Goal: Information Seeking & Learning: Learn about a topic

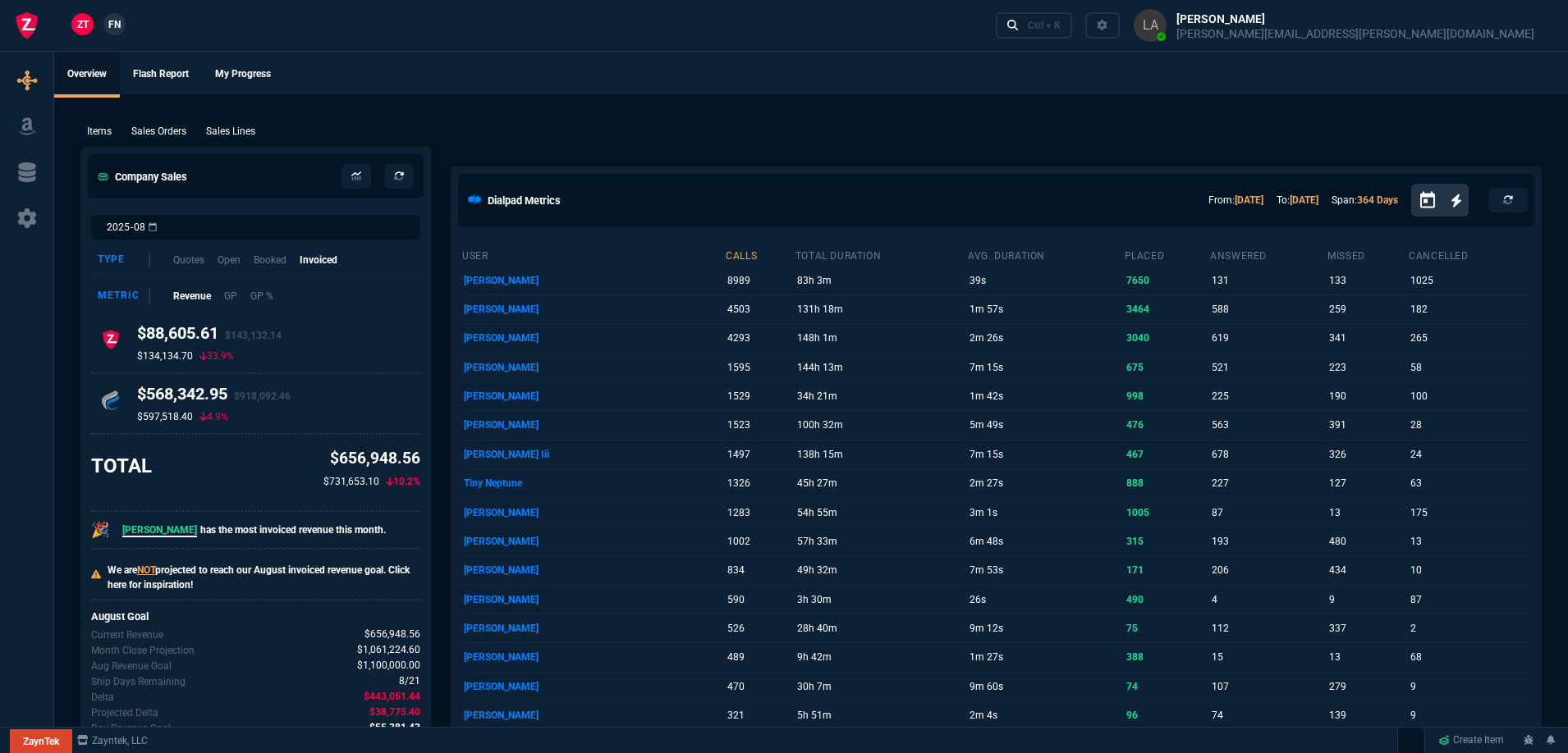
click at [247, 126] on p "Sales Lines" at bounding box center [230, 132] width 49 height 15
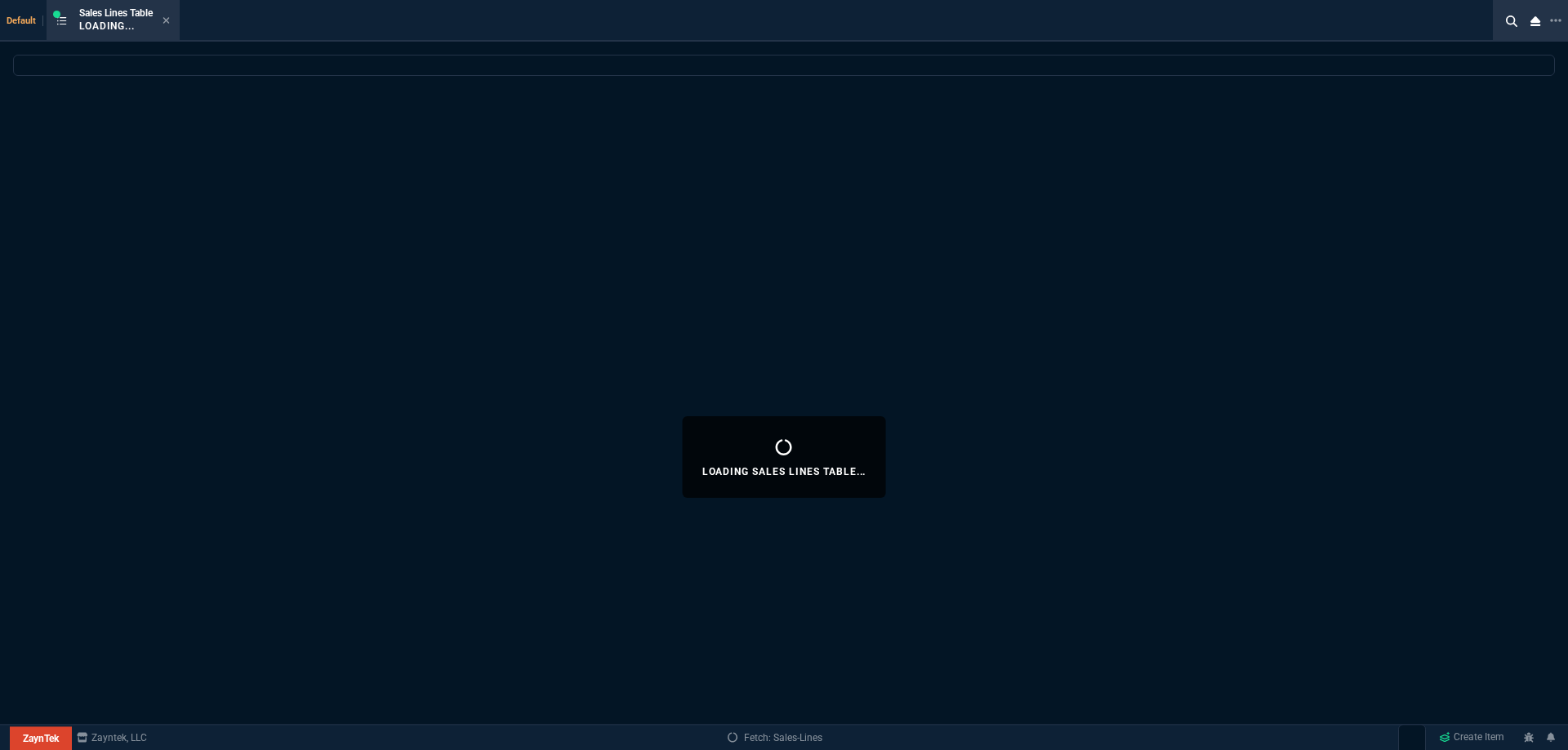
select select
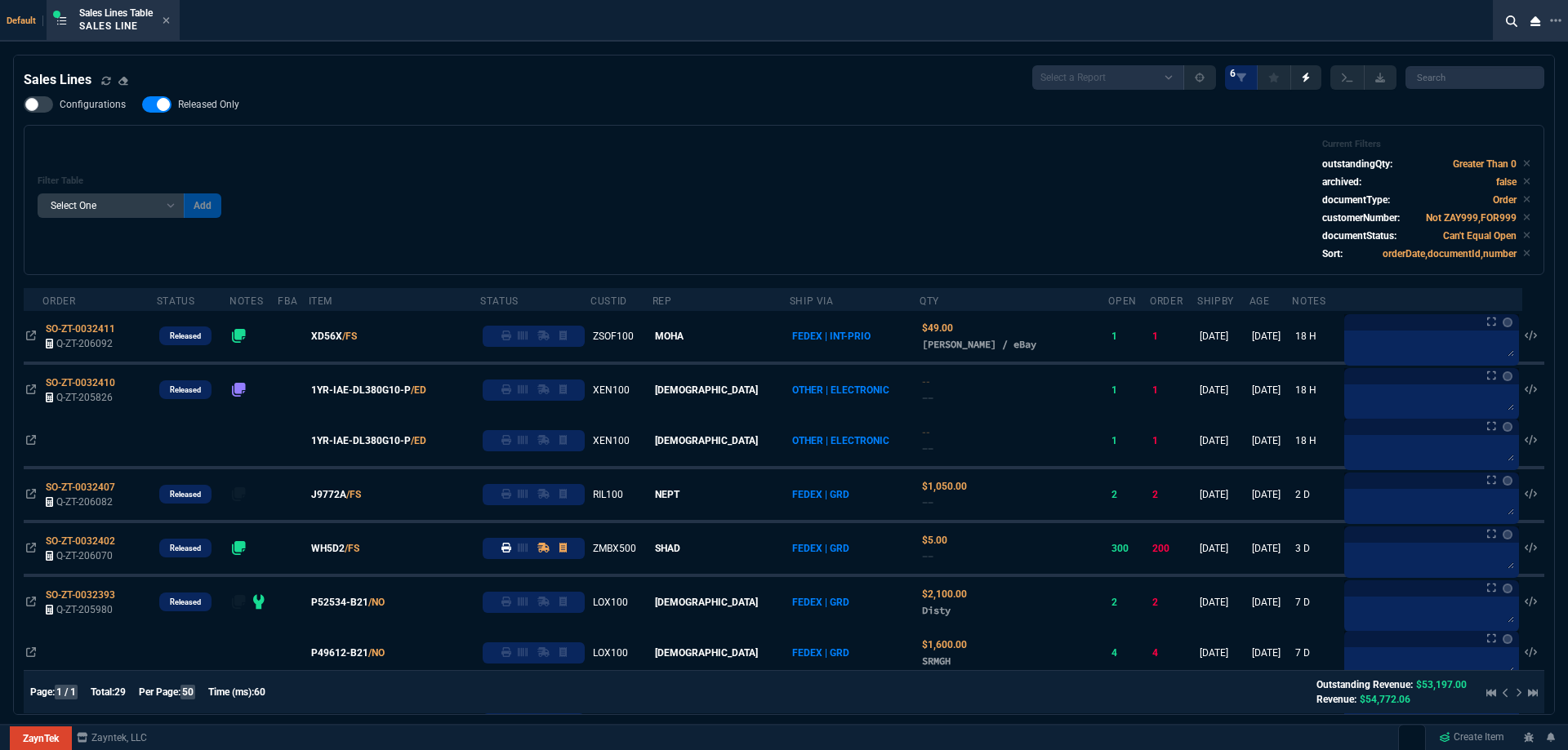
click at [225, 106] on span "Released Only" at bounding box center [209, 105] width 61 height 13
click at [142, 106] on input "Released Only" at bounding box center [142, 105] width 1 height 1
checkbox input "false"
click at [629, 128] on div "Filter Table Select One Add Filter () Age () ATS () Cond (itemVariantCode) Cust…" at bounding box center [784, 199] width 1520 height 150
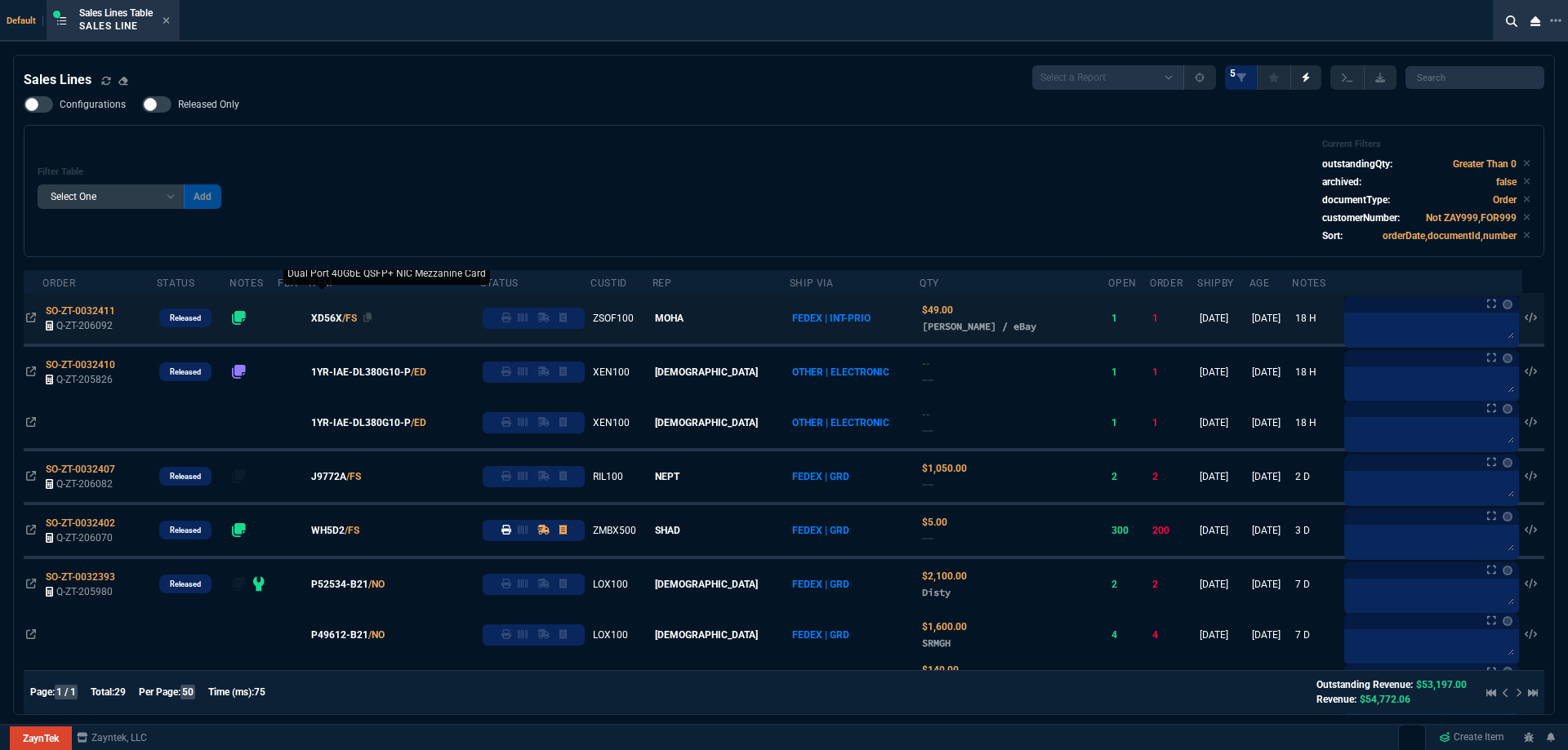
click at [342, 319] on span "XD56X" at bounding box center [327, 319] width 31 height 14
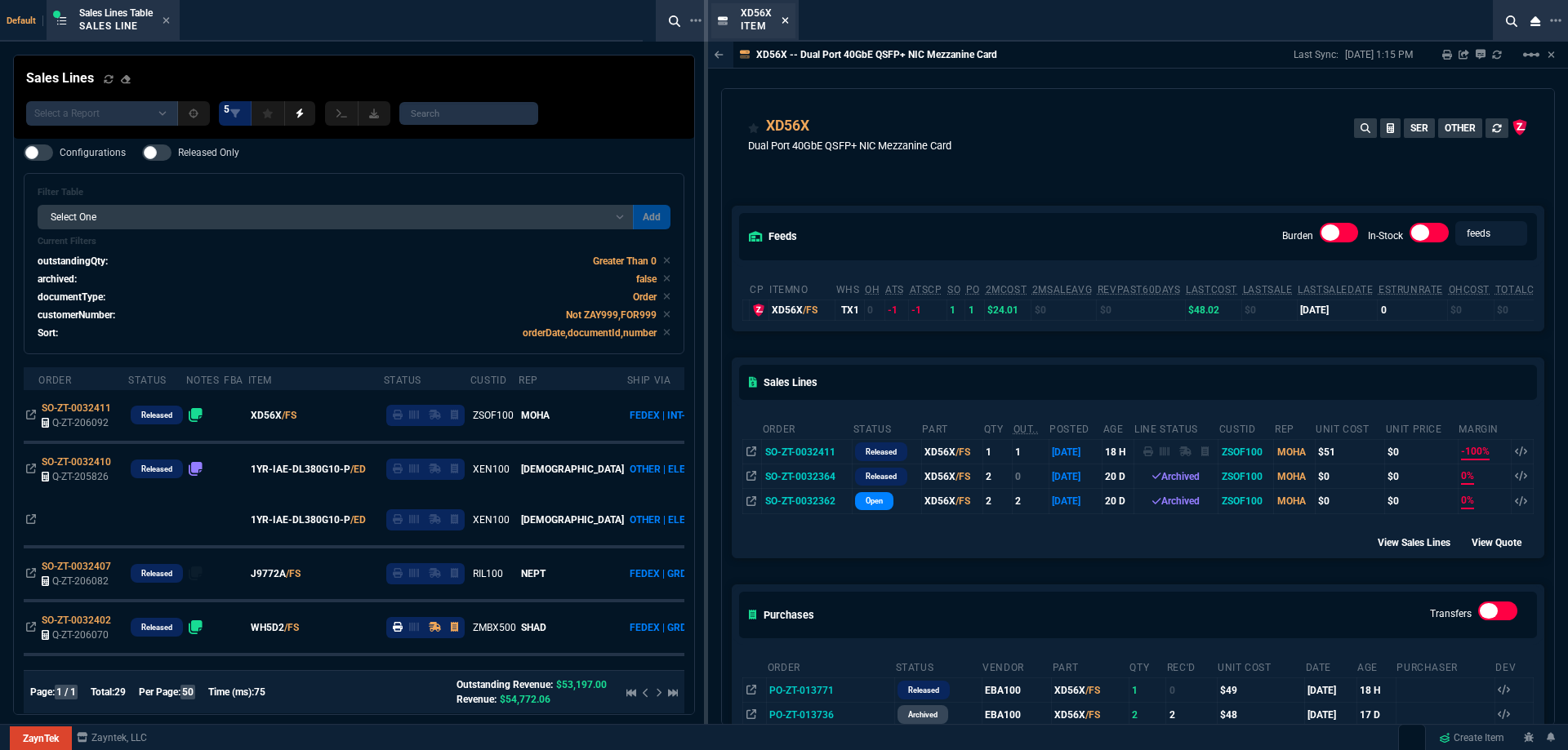
click at [784, 16] on icon at bounding box center [785, 20] width 7 height 10
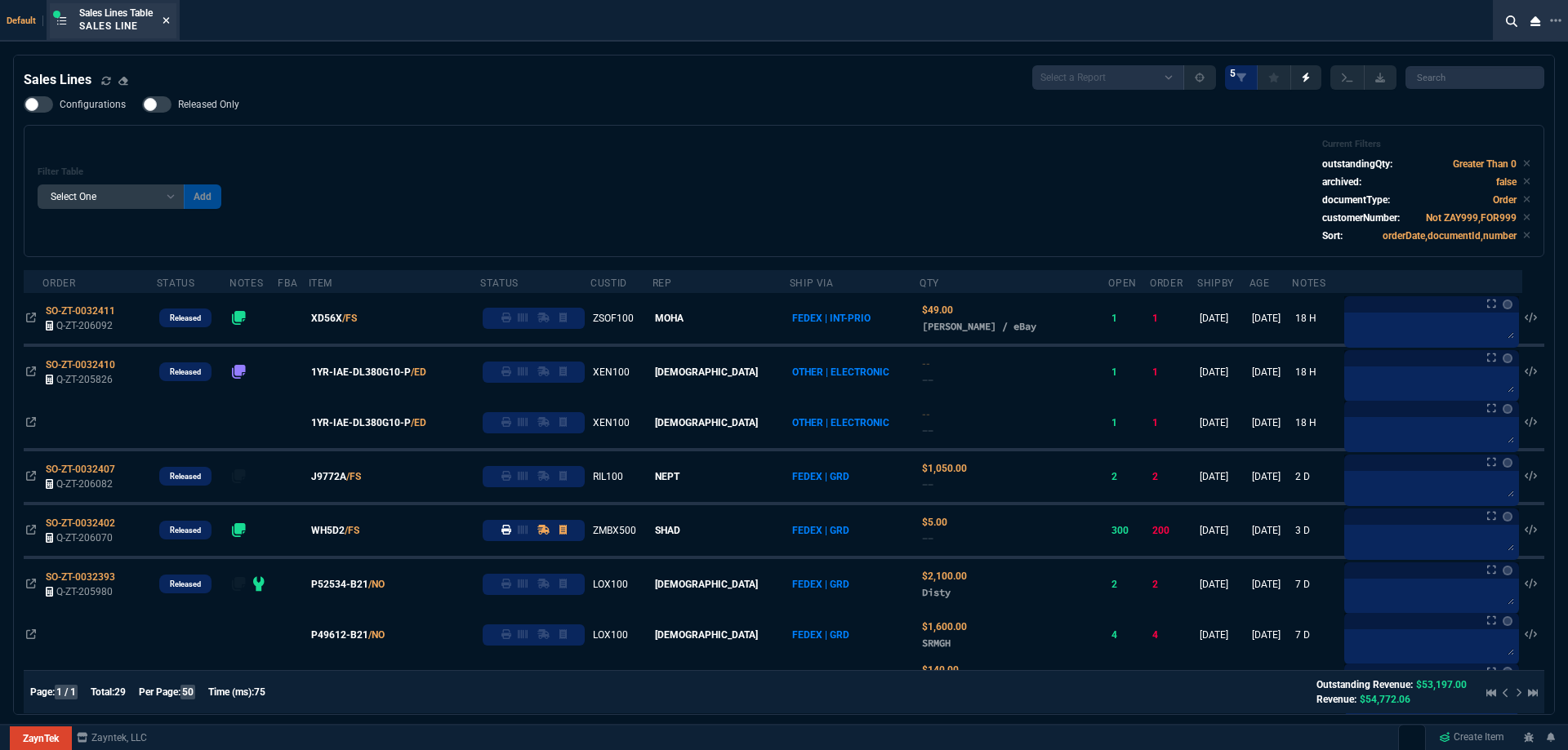
click at [167, 19] on icon at bounding box center [166, 20] width 7 height 10
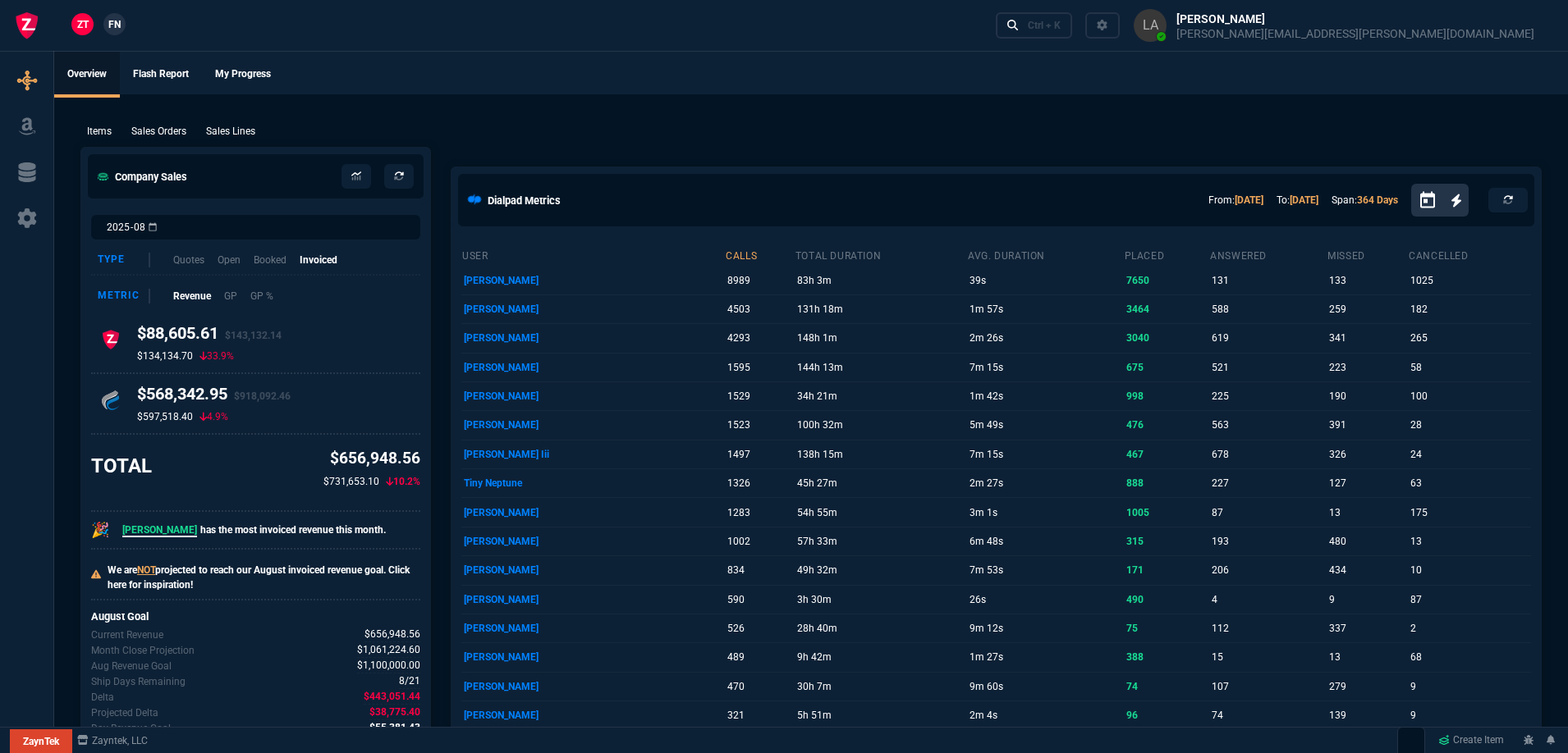
click at [103, 24] on link "FN" at bounding box center [114, 24] width 22 height 22
click at [240, 130] on p "Sales Lines" at bounding box center [230, 132] width 49 height 15
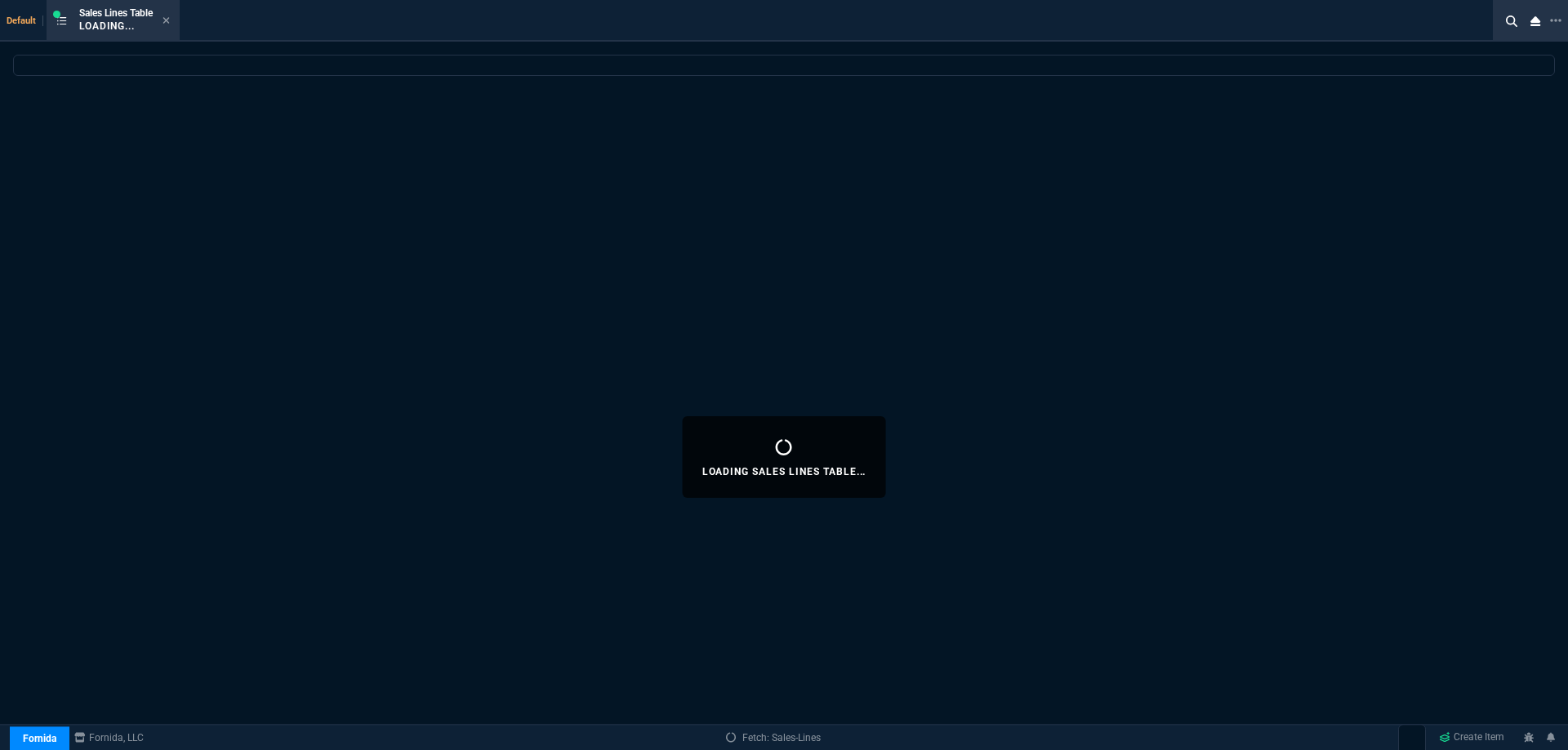
select select
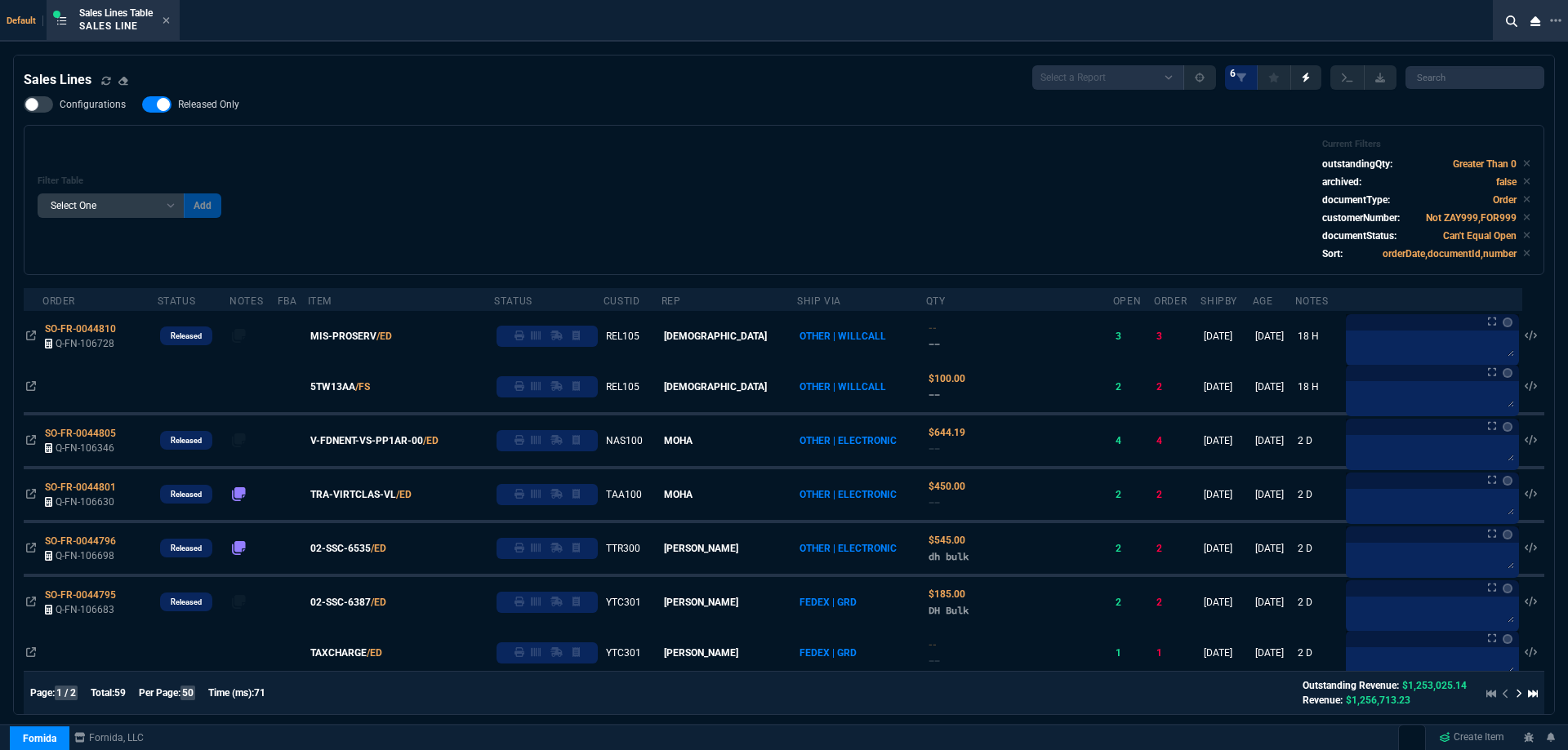
click at [218, 106] on span "Released Only" at bounding box center [209, 105] width 61 height 13
click at [142, 106] on input "Released Only" at bounding box center [142, 105] width 1 height 1
checkbox input "false"
click at [806, 142] on div "Filter Table Select One Add Filter () Age () ATS () Cond (itemVariantCode) Cust…" at bounding box center [784, 200] width 1493 height 123
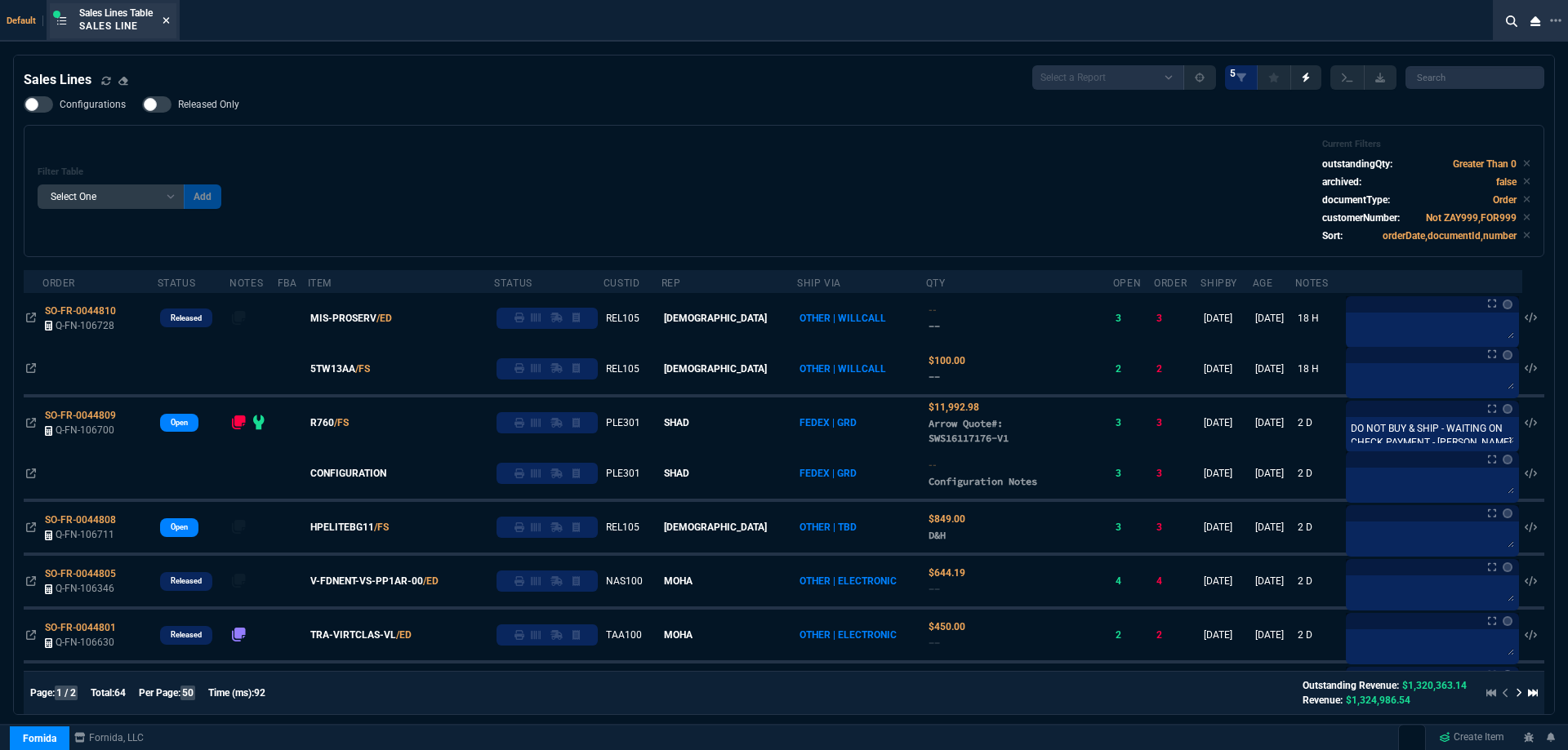
click at [170, 22] on icon at bounding box center [166, 20] width 7 height 10
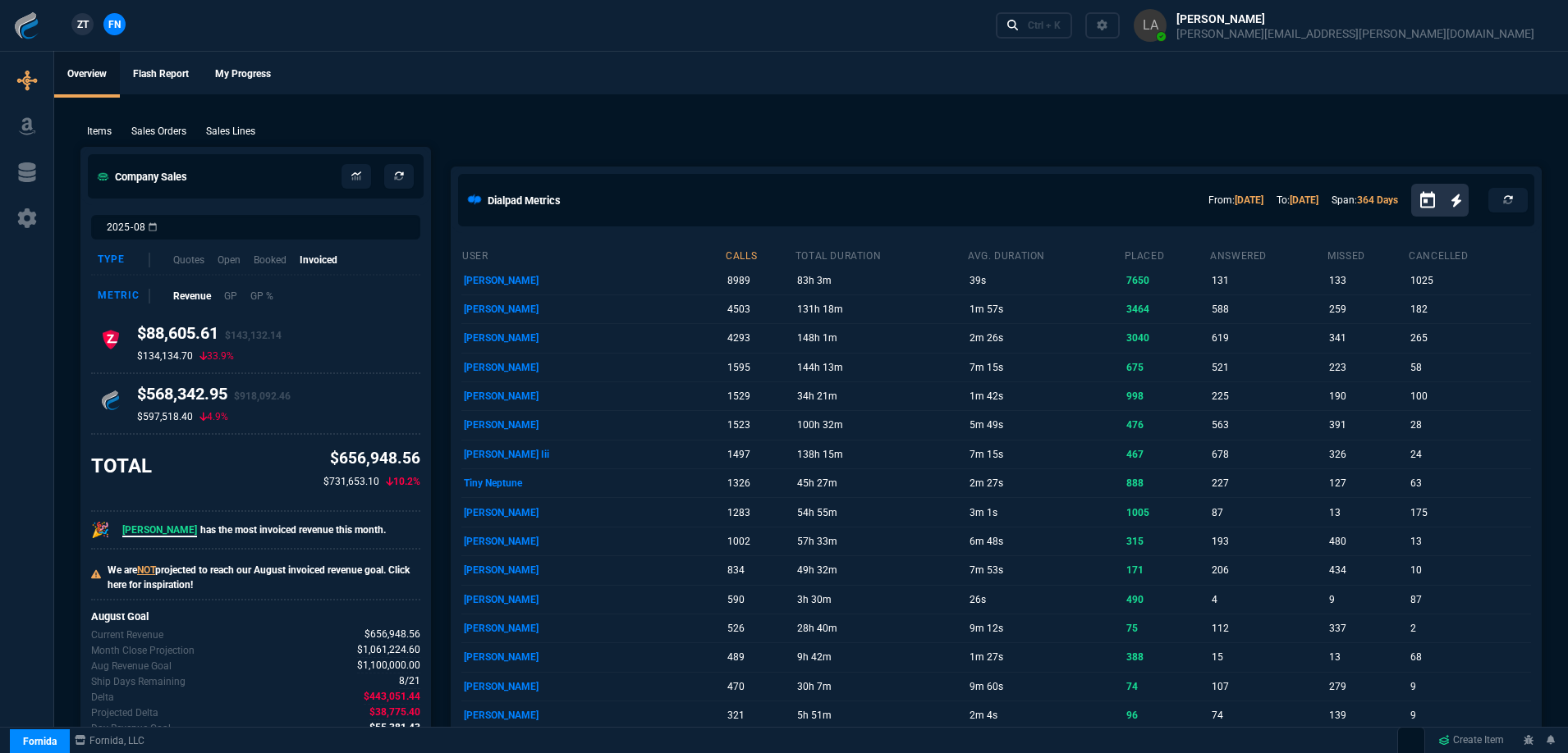
click at [88, 29] on span "ZT" at bounding box center [83, 24] width 12 height 15
click at [243, 131] on p "Sales Lines" at bounding box center [230, 132] width 49 height 15
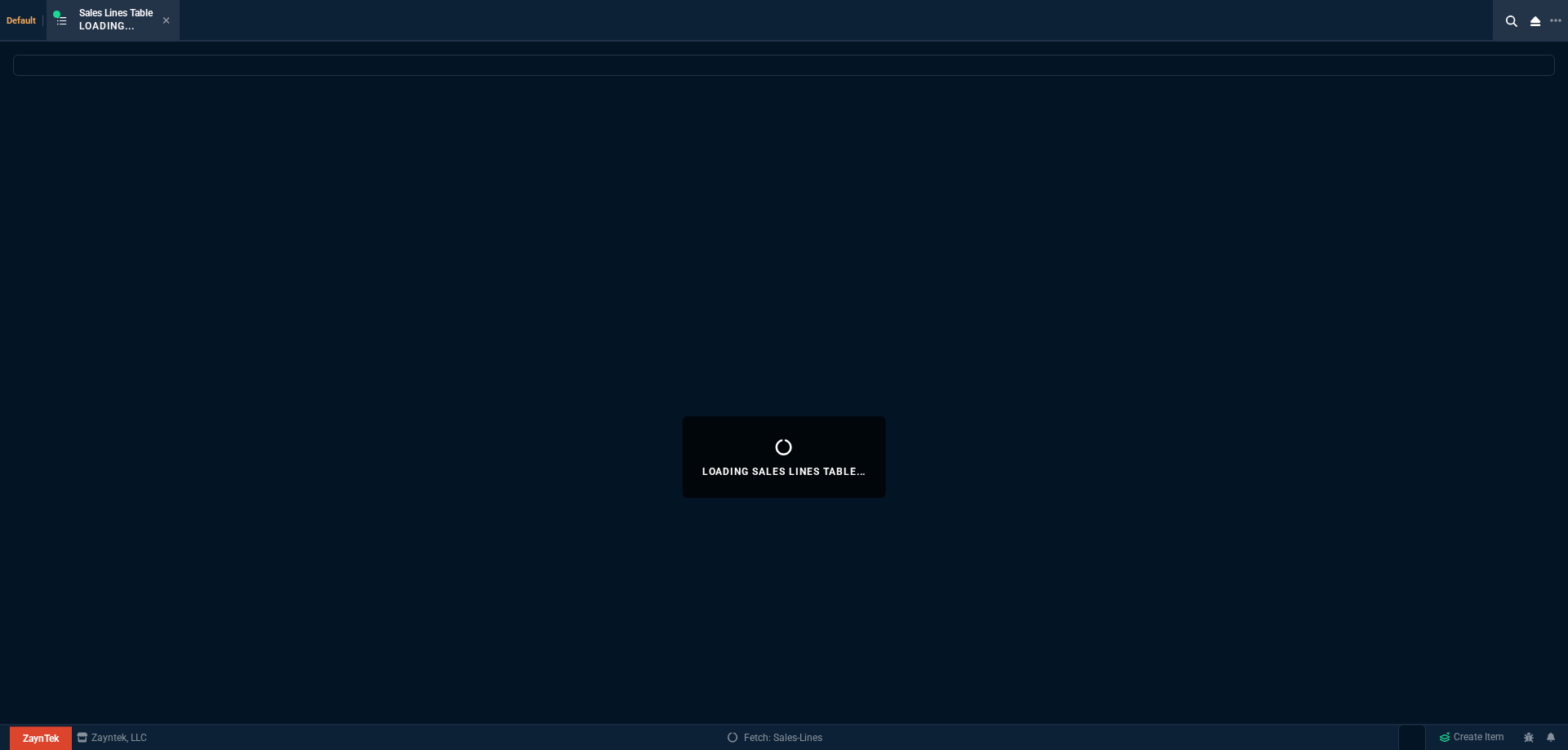
select select
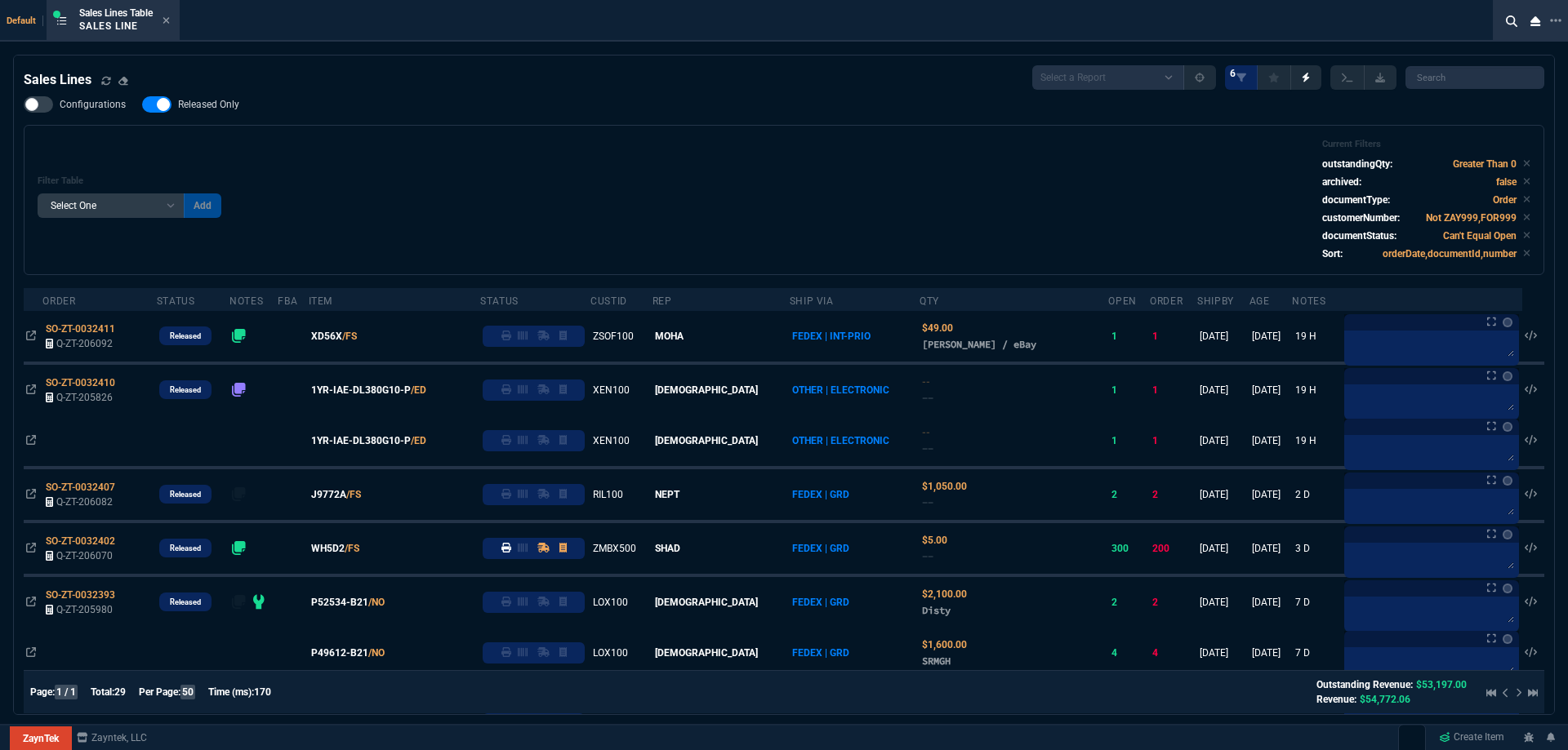
click at [208, 106] on span "Released Only" at bounding box center [209, 105] width 61 height 13
click at [142, 106] on input "Released Only" at bounding box center [142, 105] width 1 height 1
checkbox input "false"
click at [544, 134] on div "Filter Table Select One Add Filter () Age () ATS () Cond (itemVariantCode) Cust…" at bounding box center [784, 199] width 1520 height 150
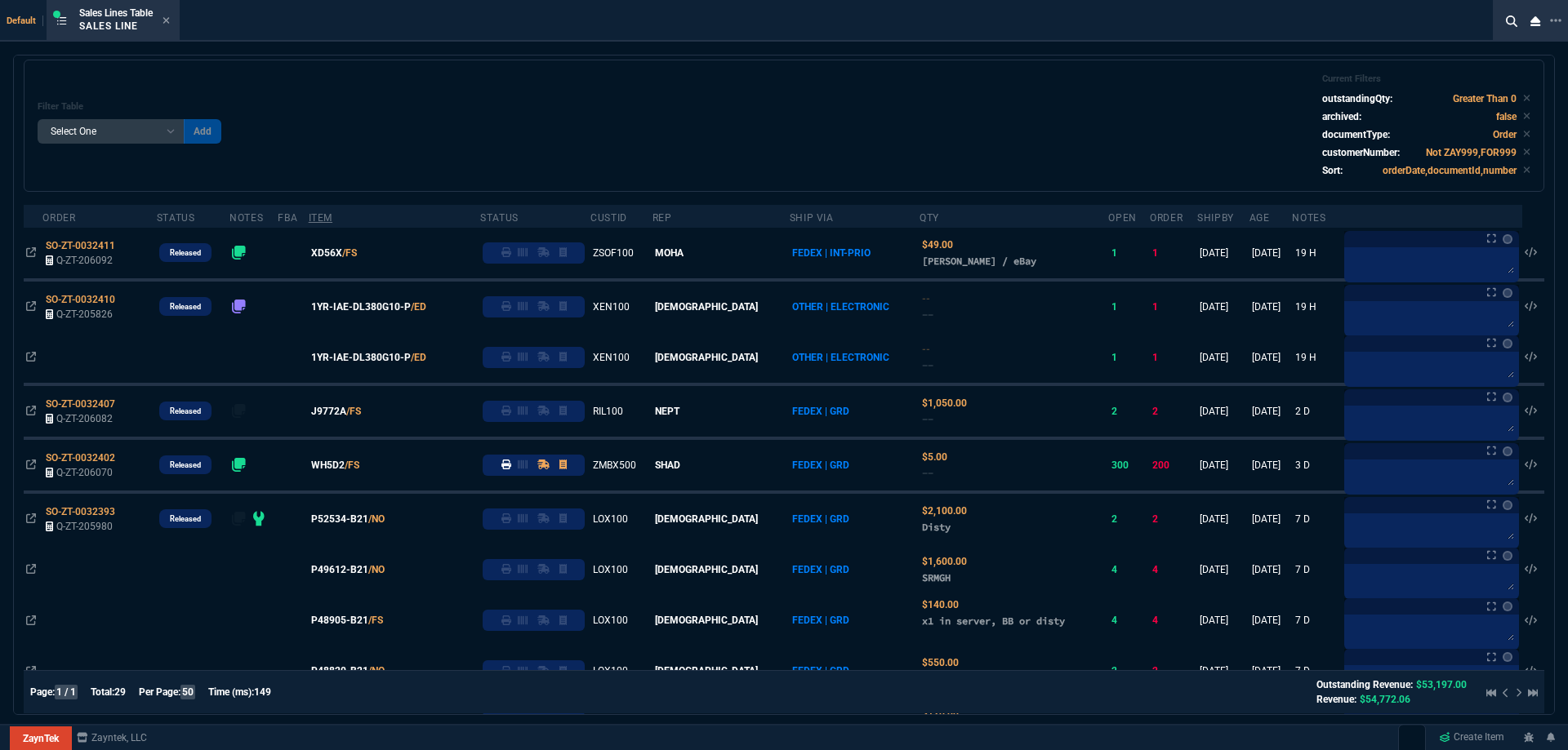
scroll to position [163, 0]
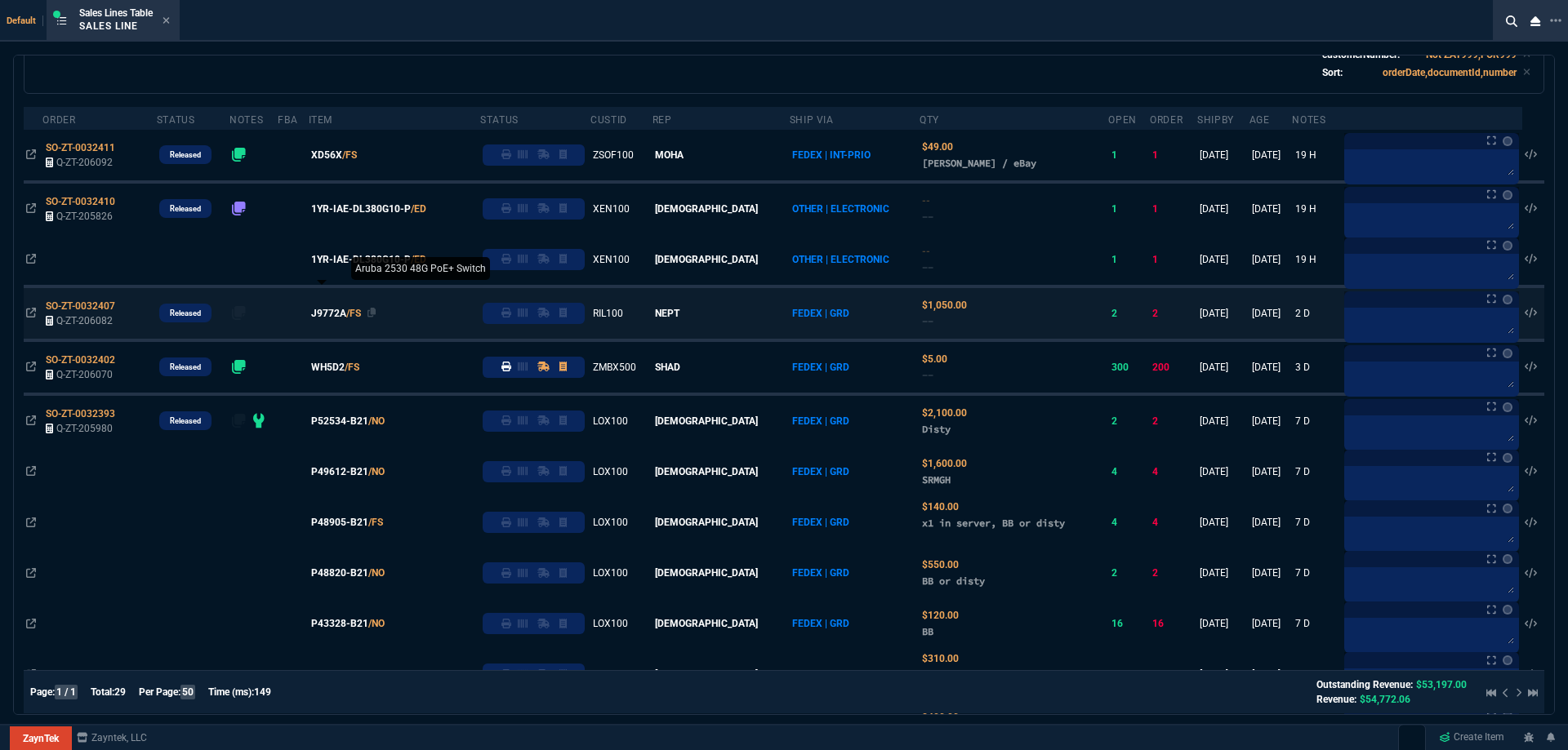
click at [347, 315] on span "J9772A" at bounding box center [329, 313] width 35 height 14
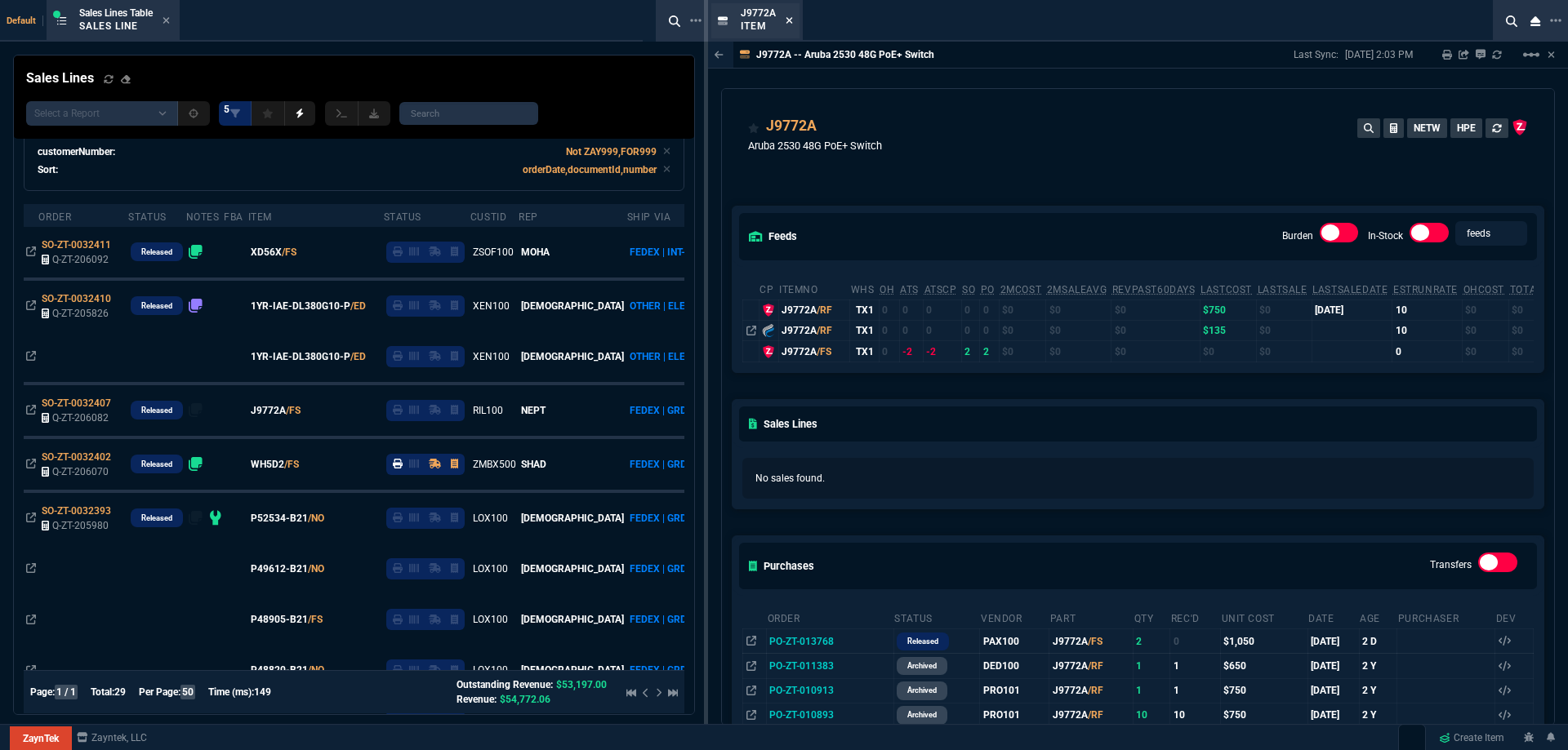
click at [788, 23] on icon at bounding box center [789, 20] width 7 height 10
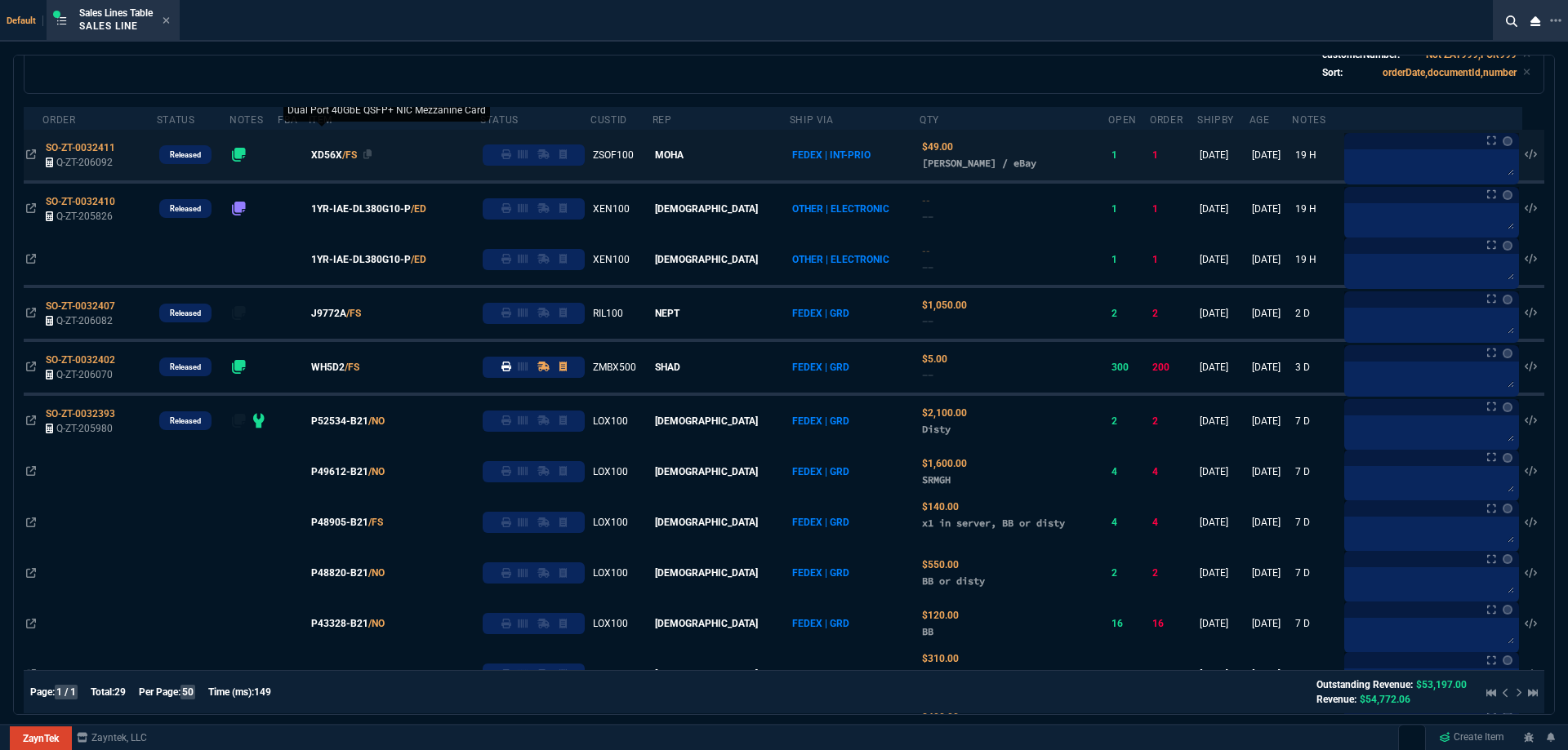
click at [342, 156] on span "XD56X" at bounding box center [327, 155] width 31 height 14
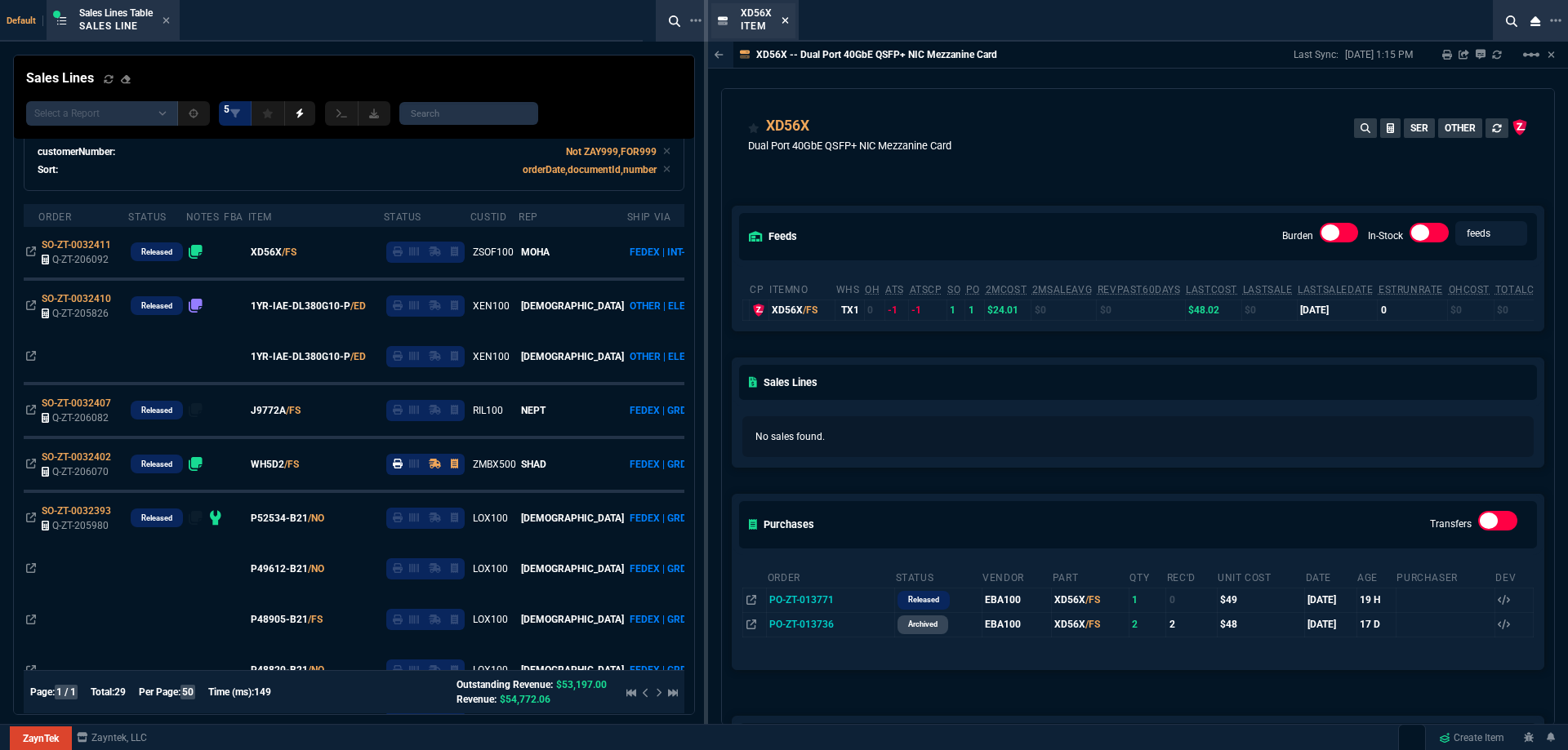
click at [784, 26] on fa-icon at bounding box center [785, 21] width 7 height 12
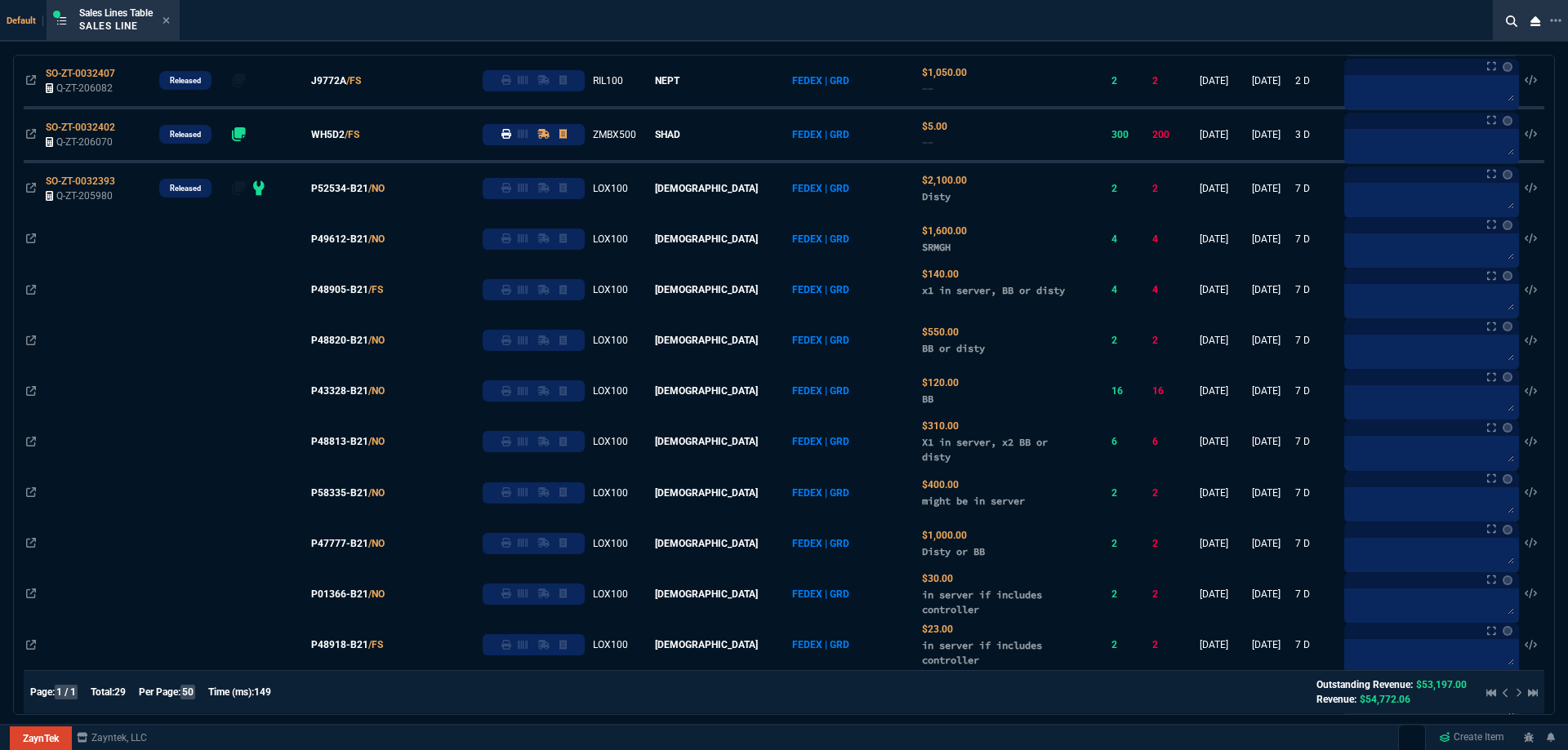
scroll to position [0, 0]
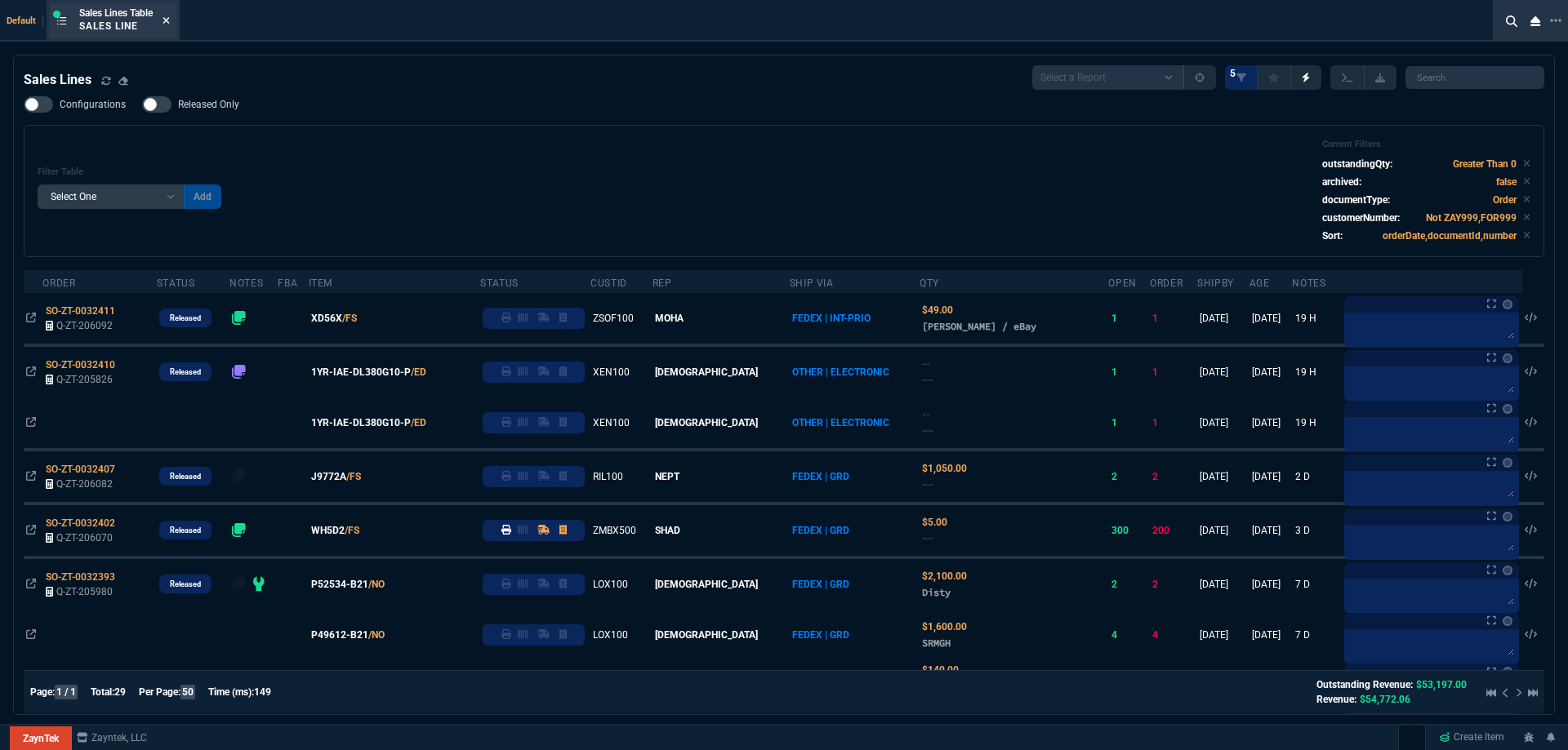
click at [167, 22] on icon at bounding box center [166, 20] width 7 height 10
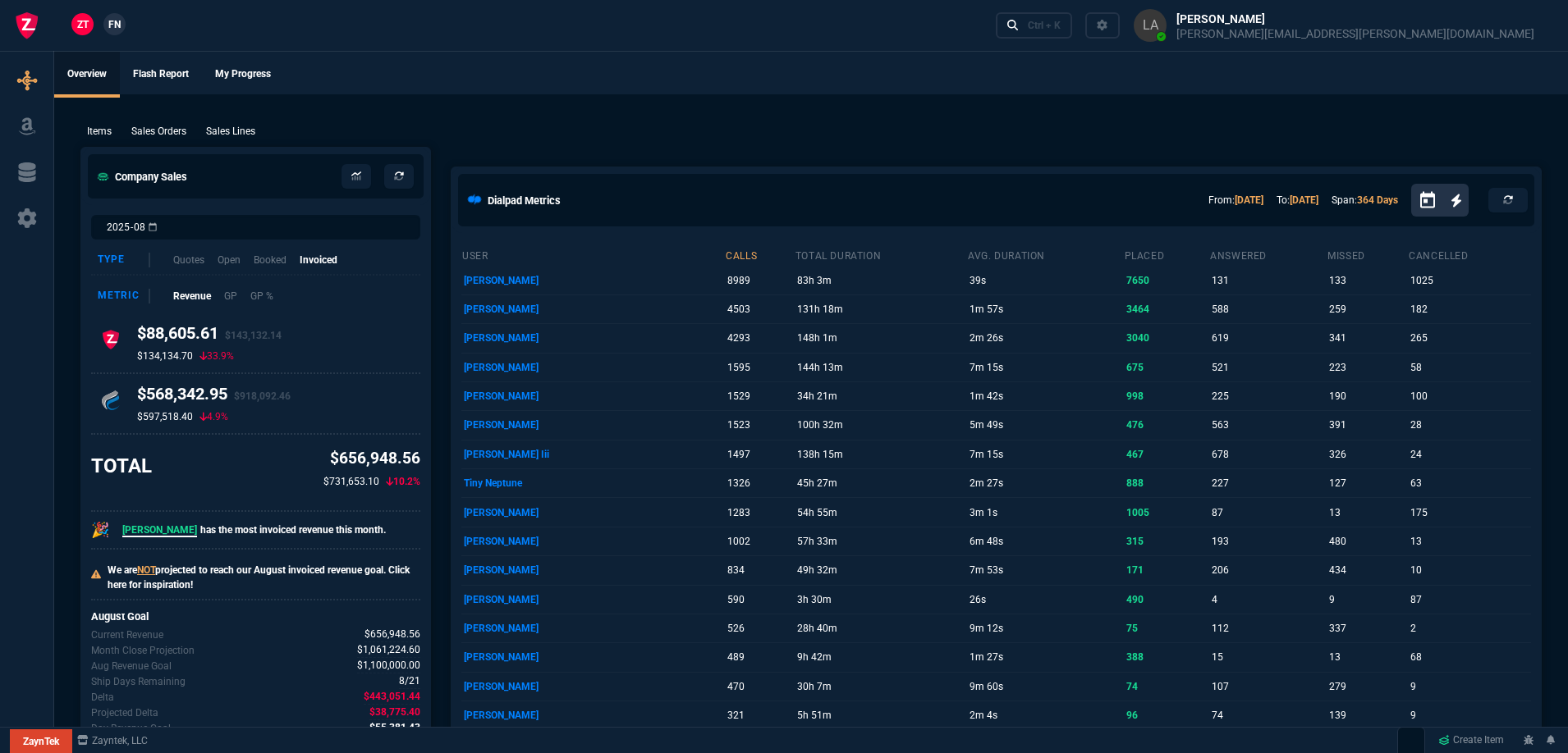
click at [116, 30] on span "FN" at bounding box center [114, 24] width 13 height 15
click at [223, 133] on p "Sales Lines" at bounding box center [230, 132] width 49 height 15
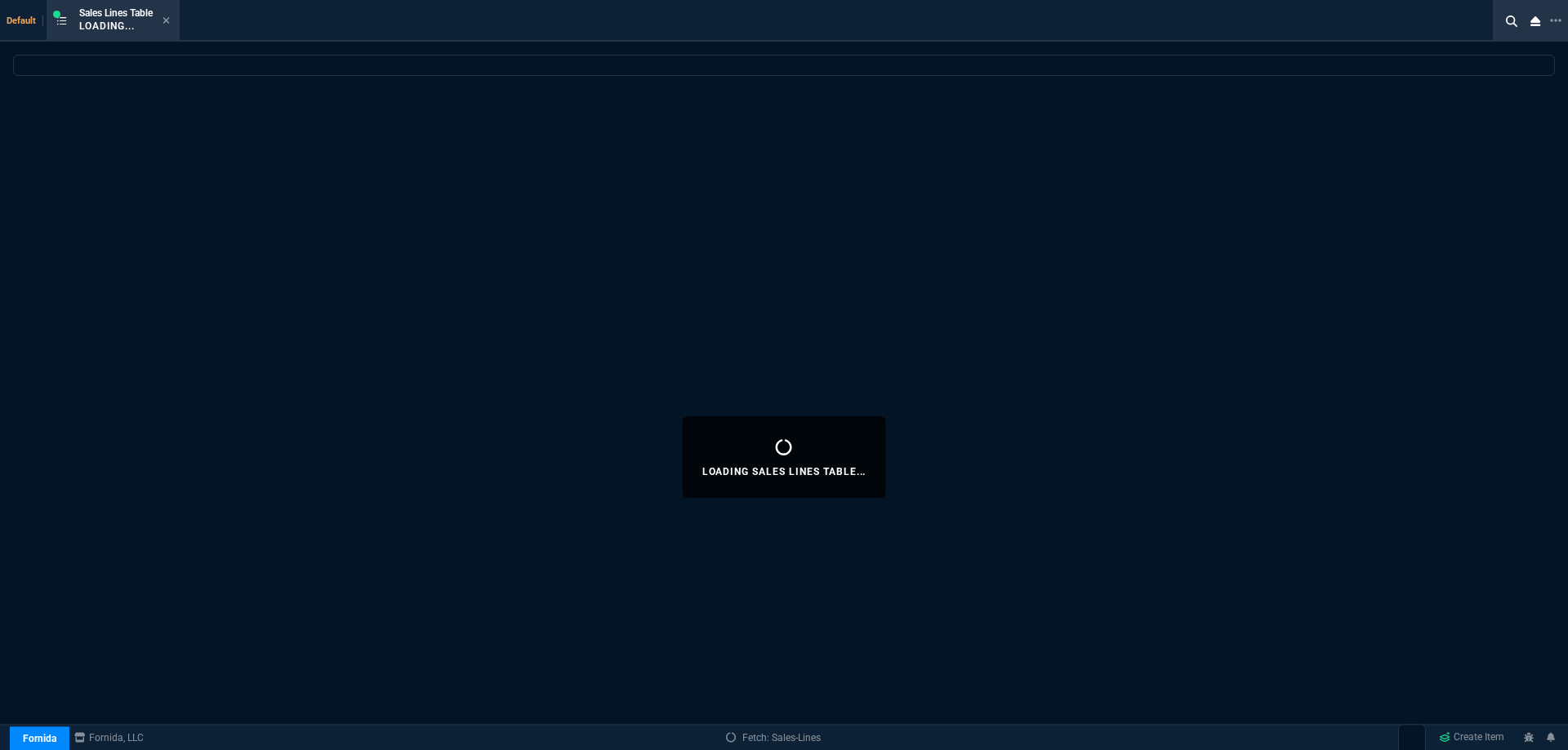
select select
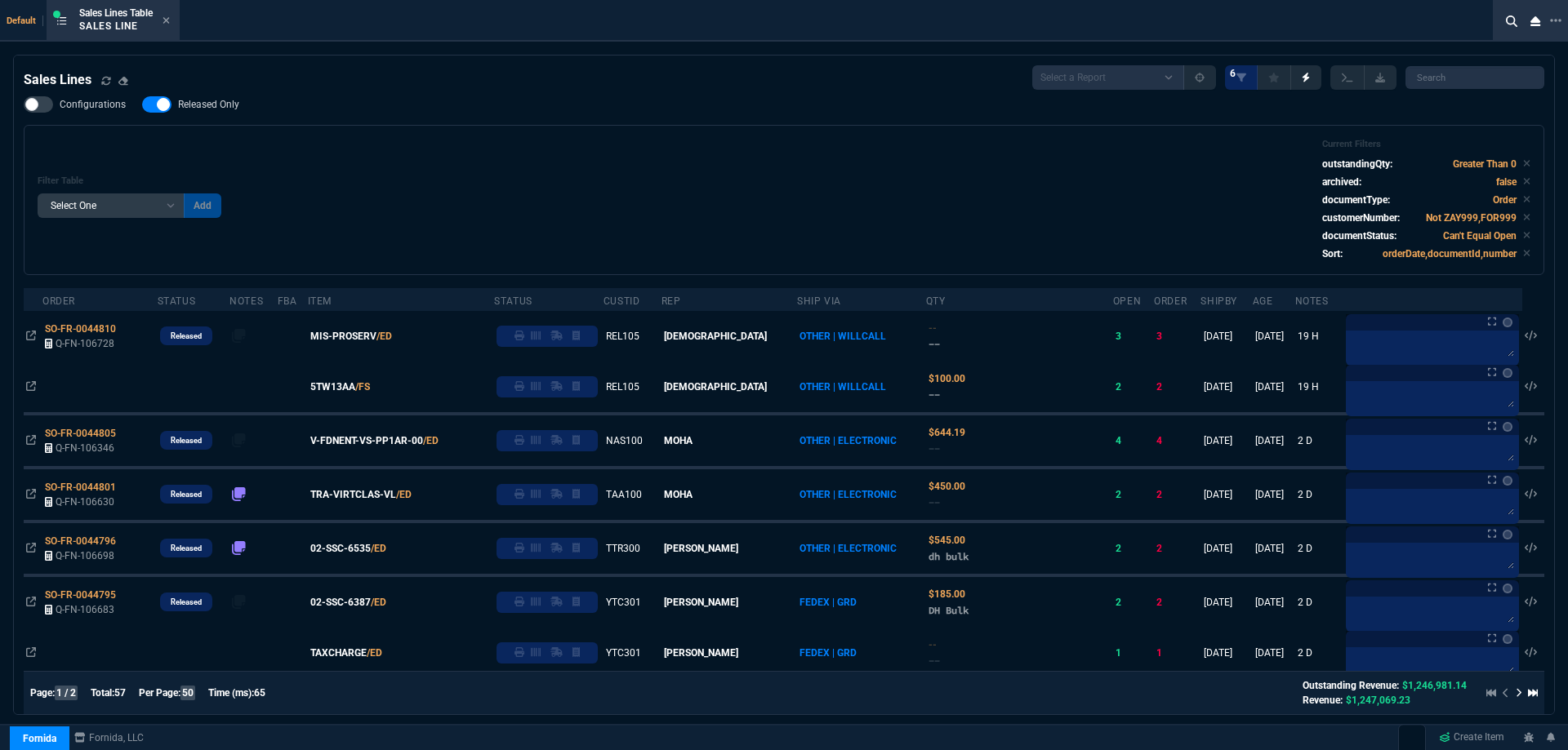
click at [201, 99] on span "Released Only" at bounding box center [209, 105] width 61 height 13
click at [142, 105] on input "Released Only" at bounding box center [142, 105] width 1 height 1
checkbox input "false"
click at [493, 157] on div "Filter Table Select One Add Filter () Age () ATS () Cond (itemVariantCode) Cust…" at bounding box center [784, 200] width 1493 height 123
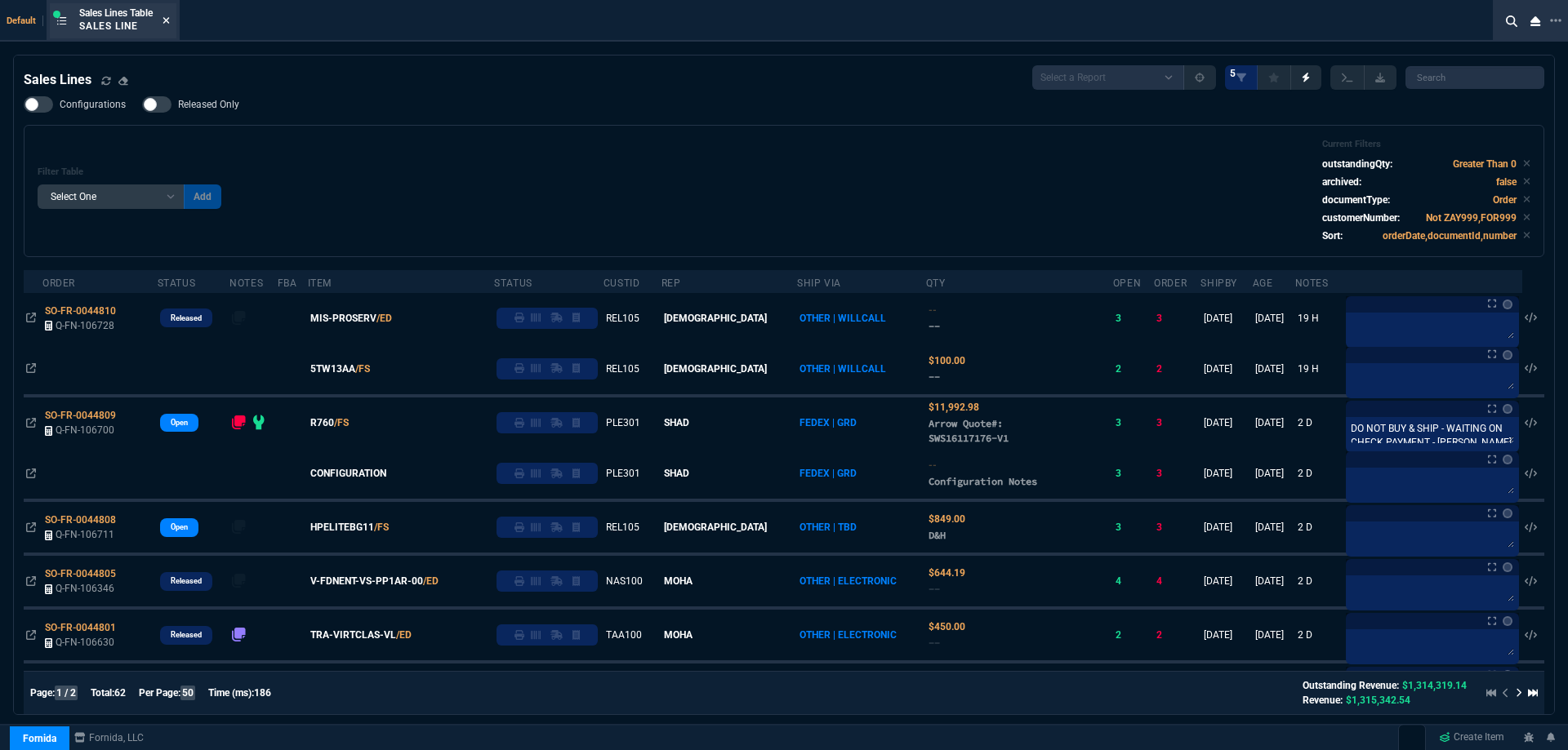
click at [167, 27] on nx-icon at bounding box center [166, 21] width 7 height 13
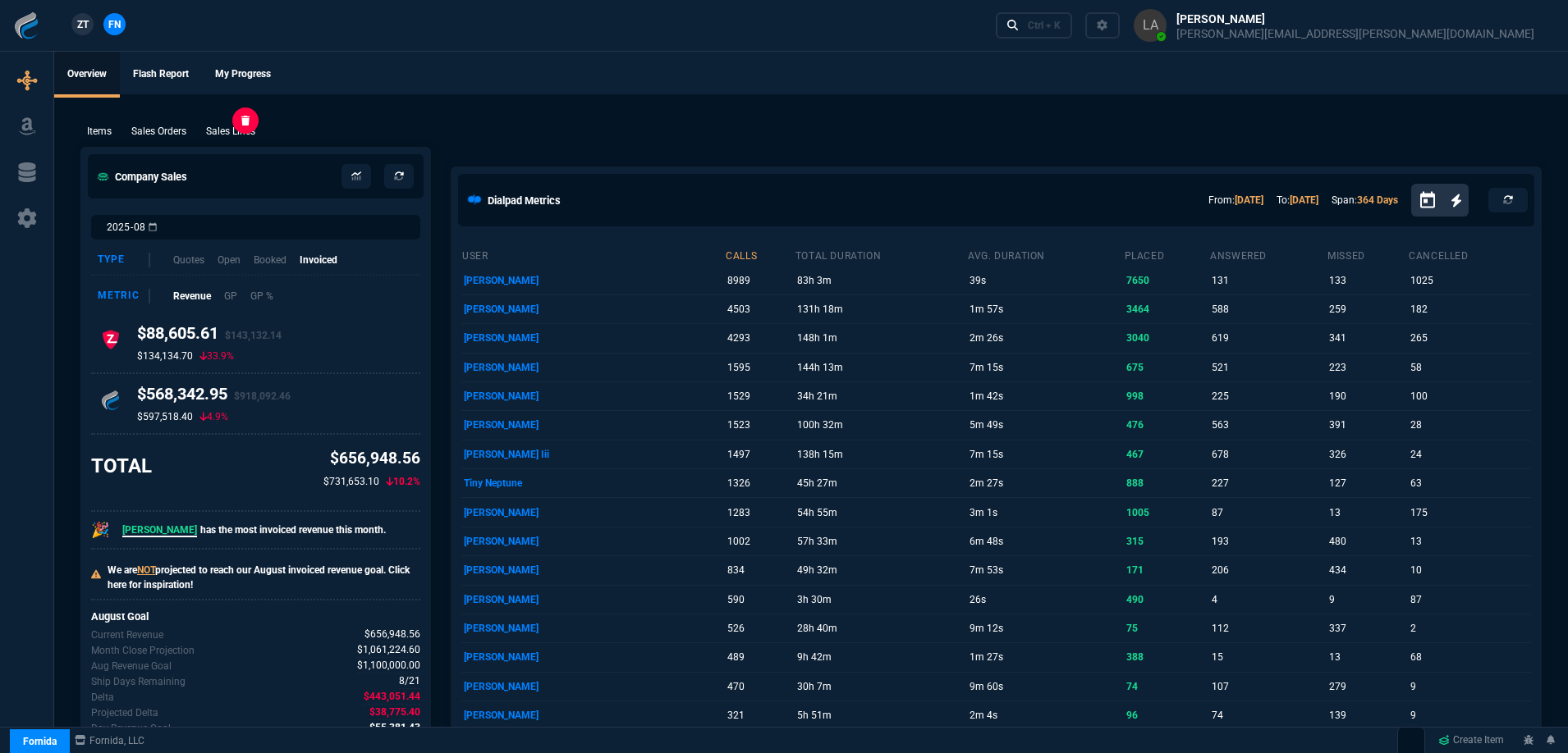
click at [245, 130] on p "Sales Lines" at bounding box center [230, 132] width 49 height 15
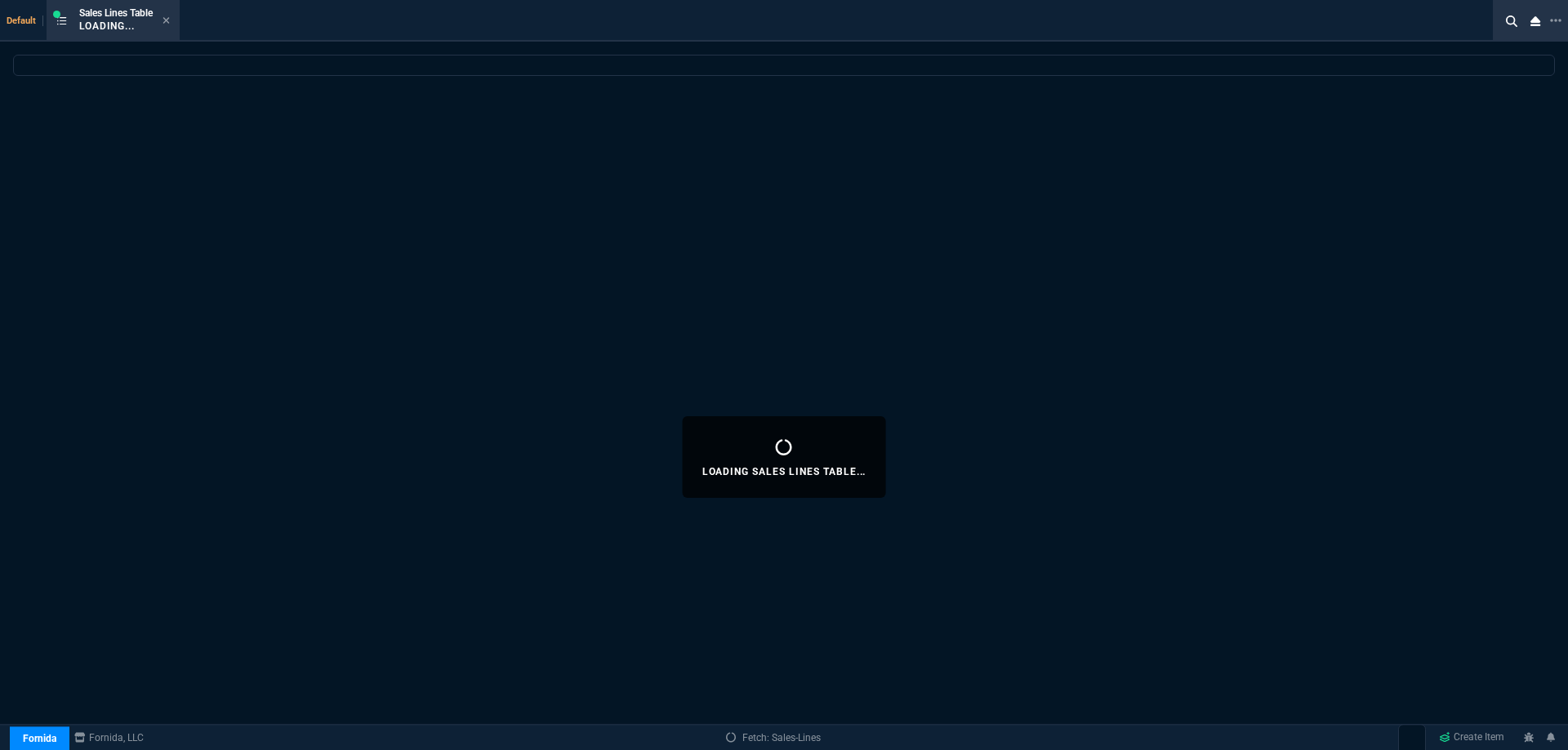
select select
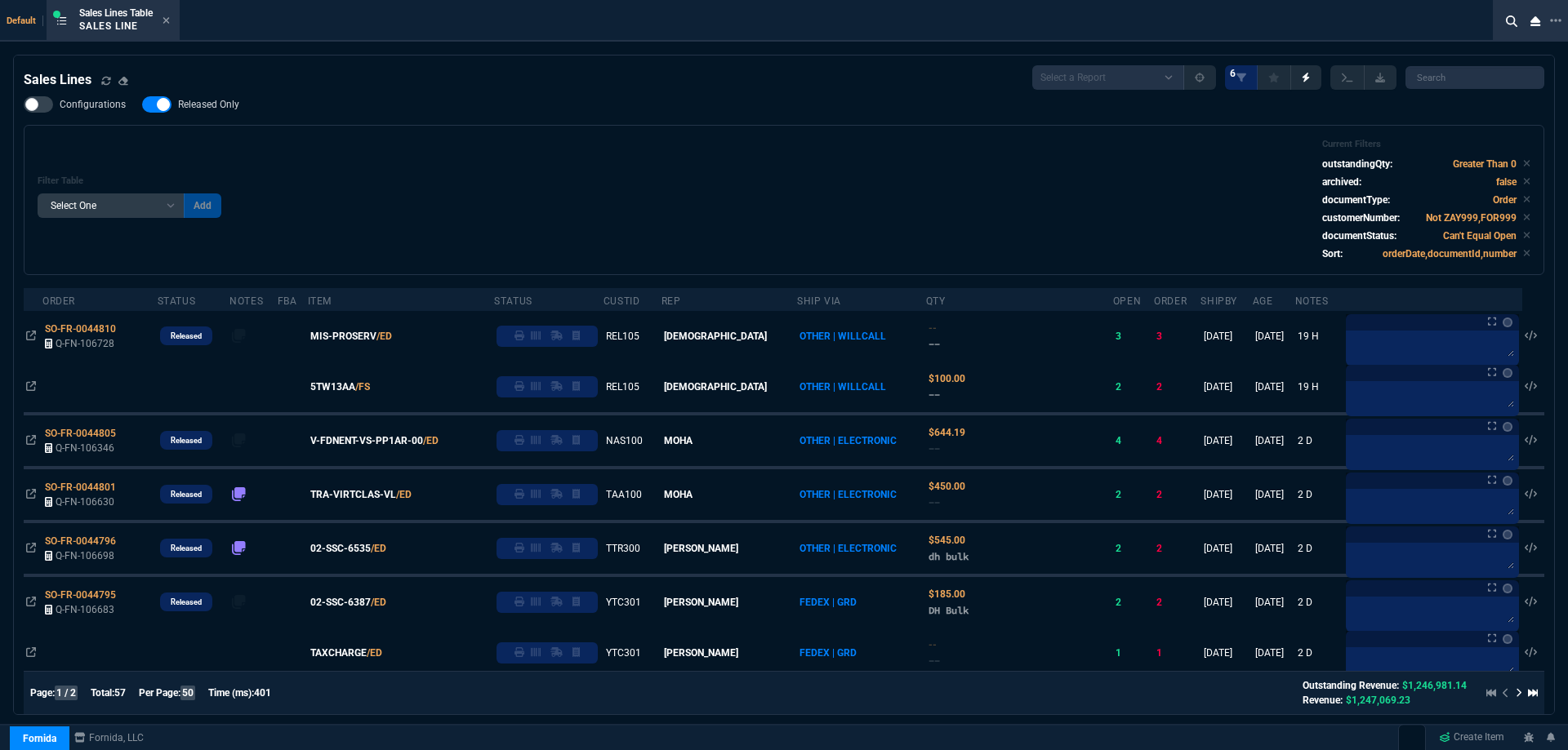
click at [217, 106] on span "Released Only" at bounding box center [209, 105] width 61 height 13
click at [142, 106] on input "Released Only" at bounding box center [142, 105] width 1 height 1
checkbox input "false"
click at [486, 173] on div "Filter Table Select One Add Filter () Age () ATS () Cond (itemVariantCode) Cust…" at bounding box center [784, 200] width 1493 height 123
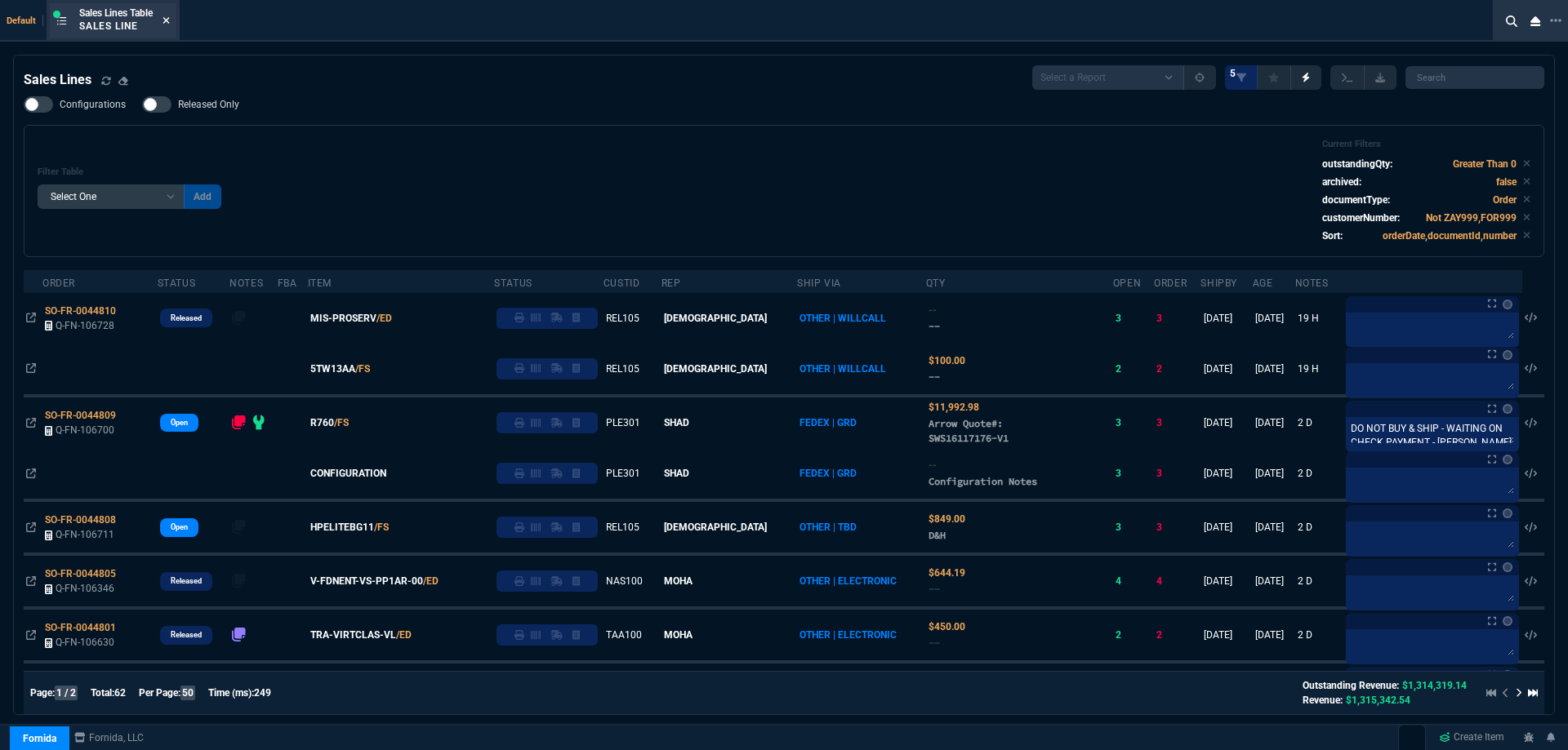
click at [170, 27] on nx-icon at bounding box center [166, 21] width 7 height 13
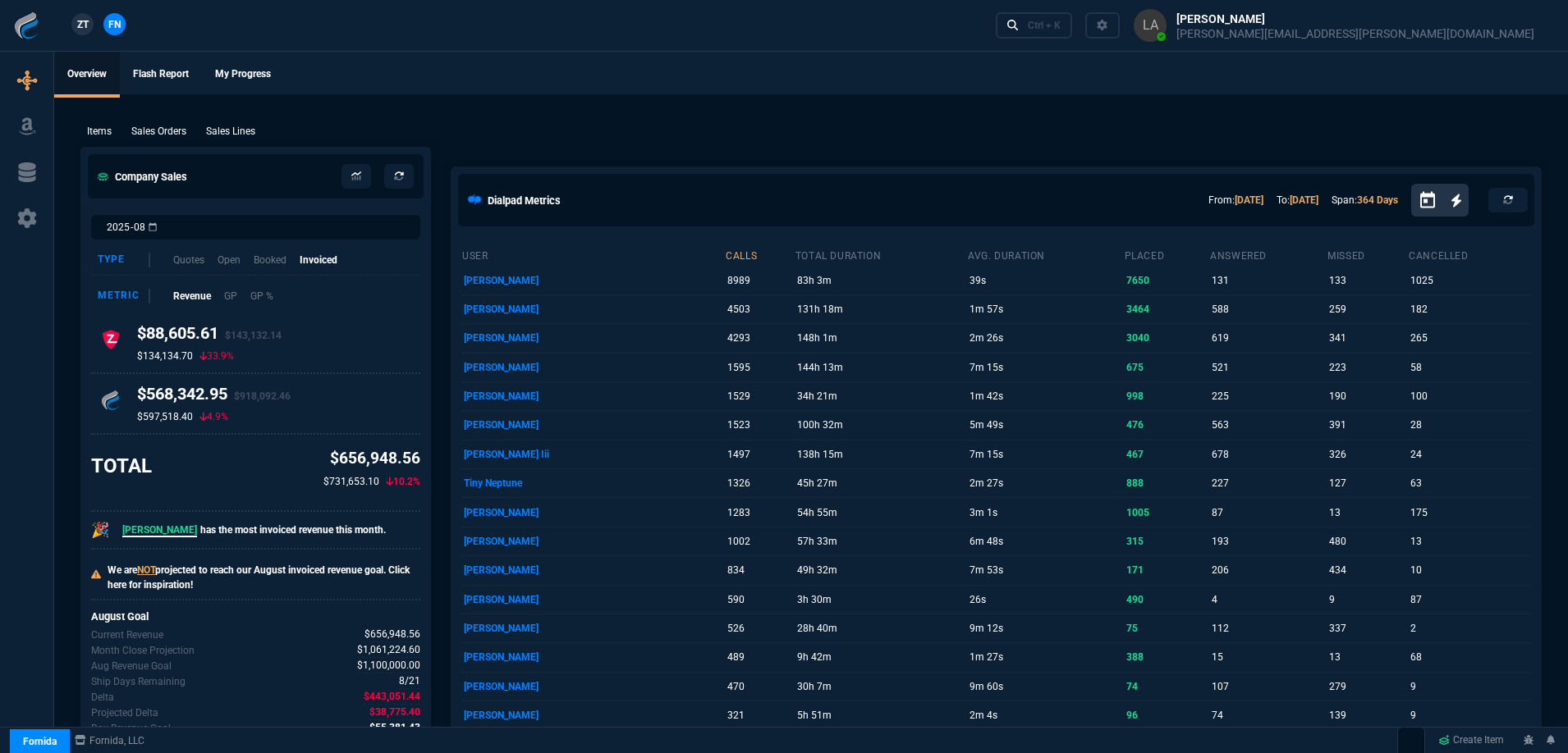
click at [85, 27] on span "ZT" at bounding box center [83, 24] width 12 height 15
click at [238, 134] on p "Sales Lines" at bounding box center [230, 132] width 49 height 15
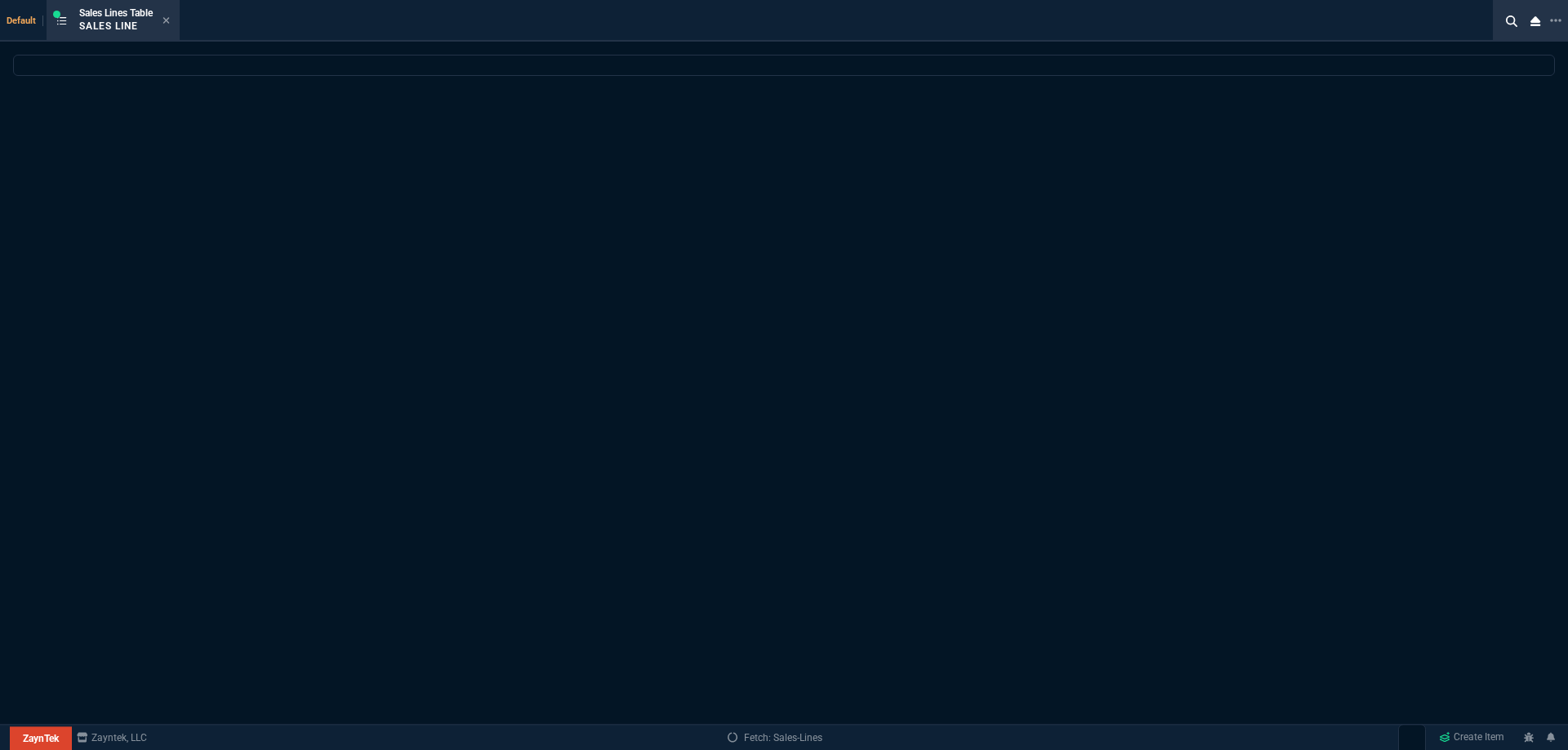
select select
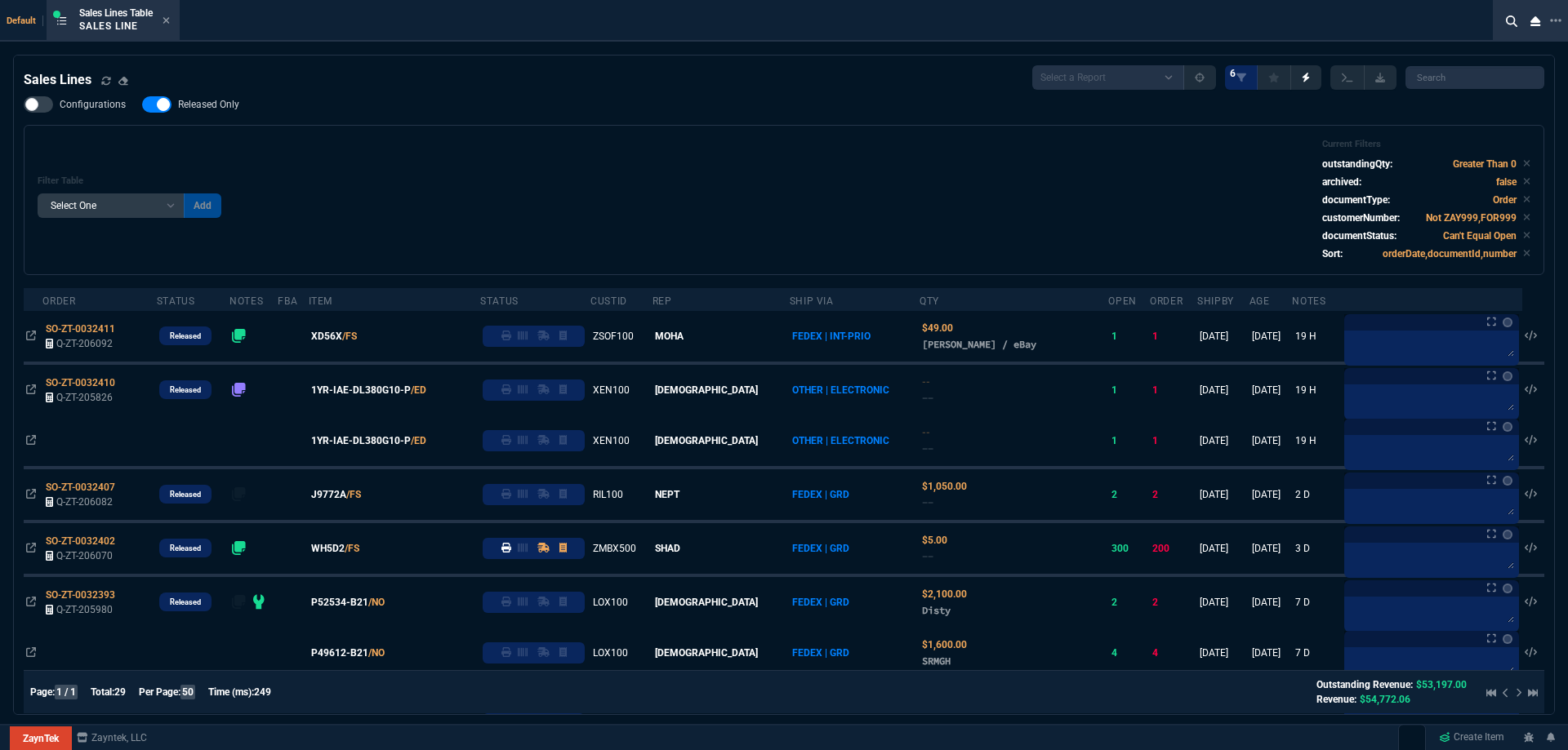
click at [218, 113] on label "Released Only" at bounding box center [199, 105] width 114 height 16
click at [142, 106] on input "Released Only" at bounding box center [142, 105] width 1 height 1
click at [523, 127] on div "Filter Table Select One Add Filter () Age () ATS () Cond (itemVariantCode) Cust…" at bounding box center [784, 199] width 1520 height 150
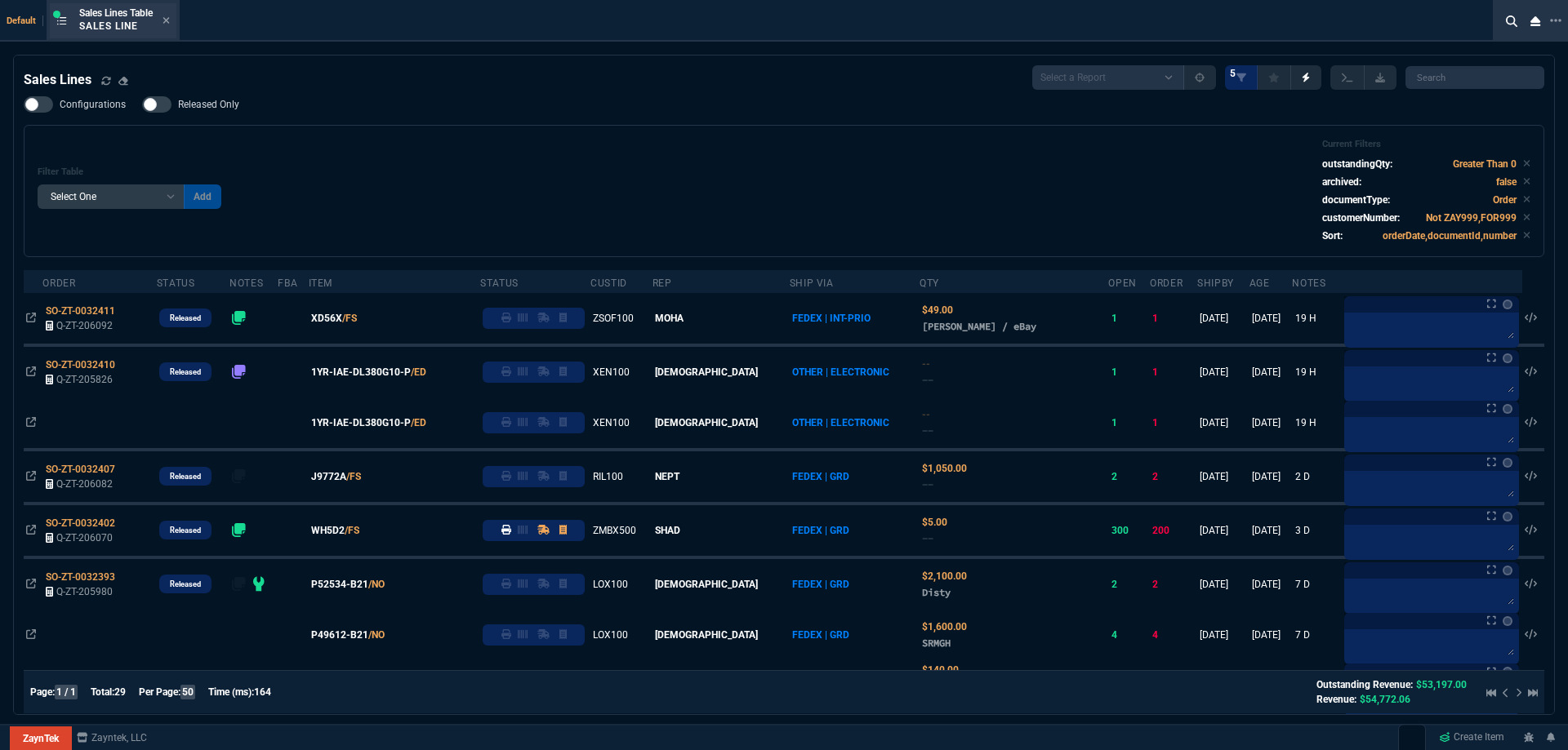
click at [174, 23] on div "Sales Lines Table Sales Line" at bounding box center [113, 21] width 126 height 35
click at [200, 106] on span "Released Only" at bounding box center [209, 105] width 61 height 13
click at [142, 106] on input "Released Only" at bounding box center [142, 105] width 1 height 1
checkbox input "true"
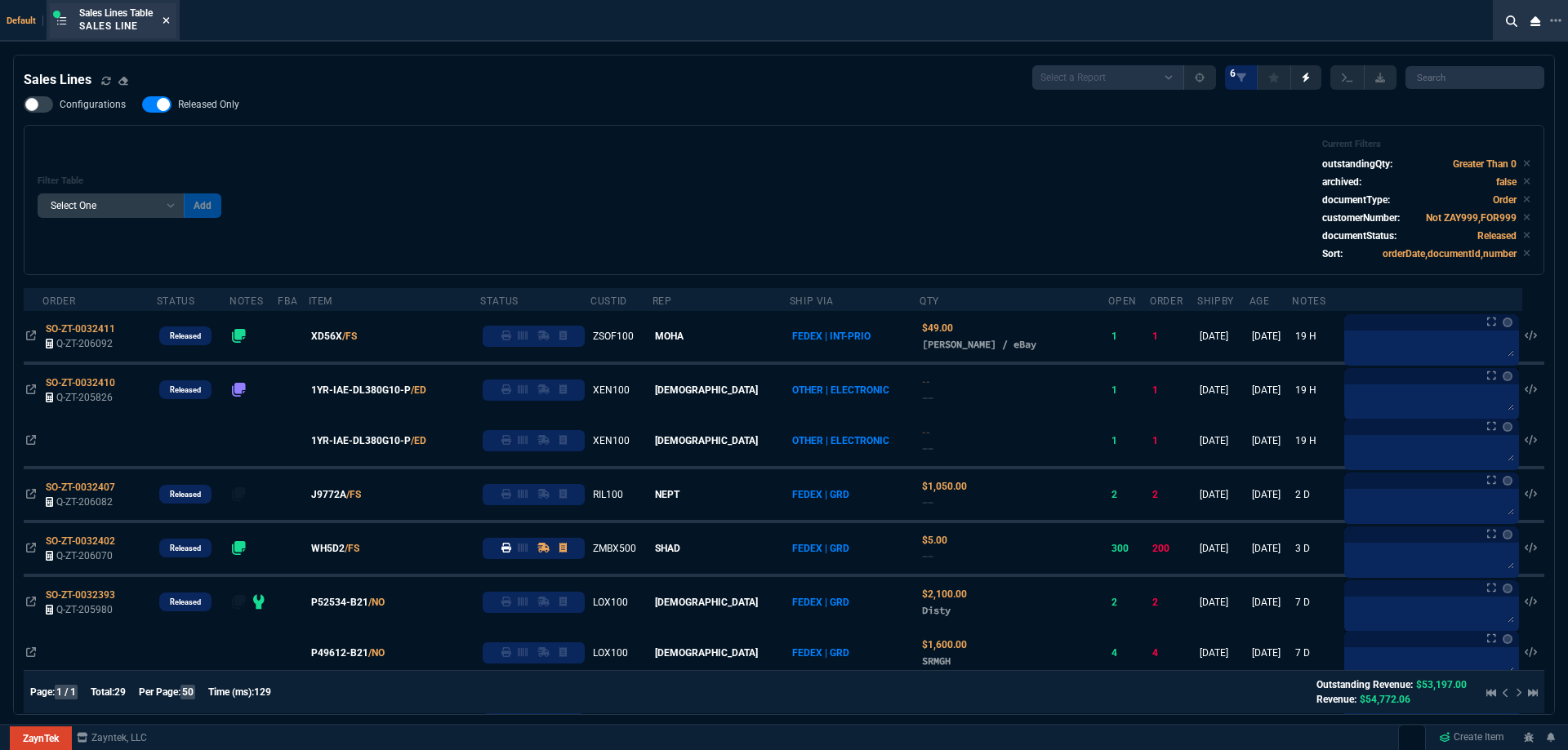
click at [170, 22] on icon at bounding box center [166, 20] width 7 height 10
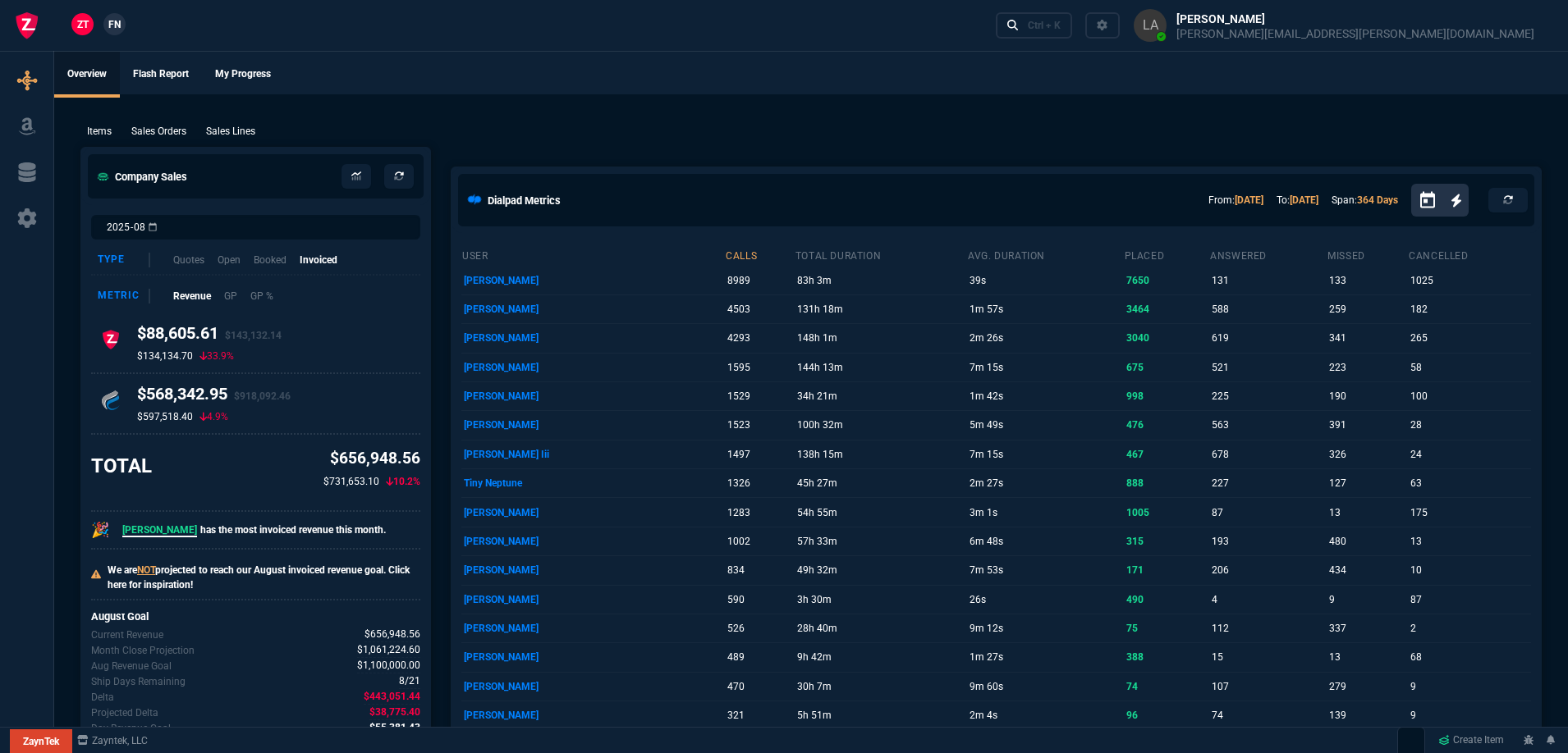
click at [120, 24] on span "FN" at bounding box center [114, 24] width 13 height 15
click at [249, 133] on p "Sales Lines" at bounding box center [230, 132] width 49 height 15
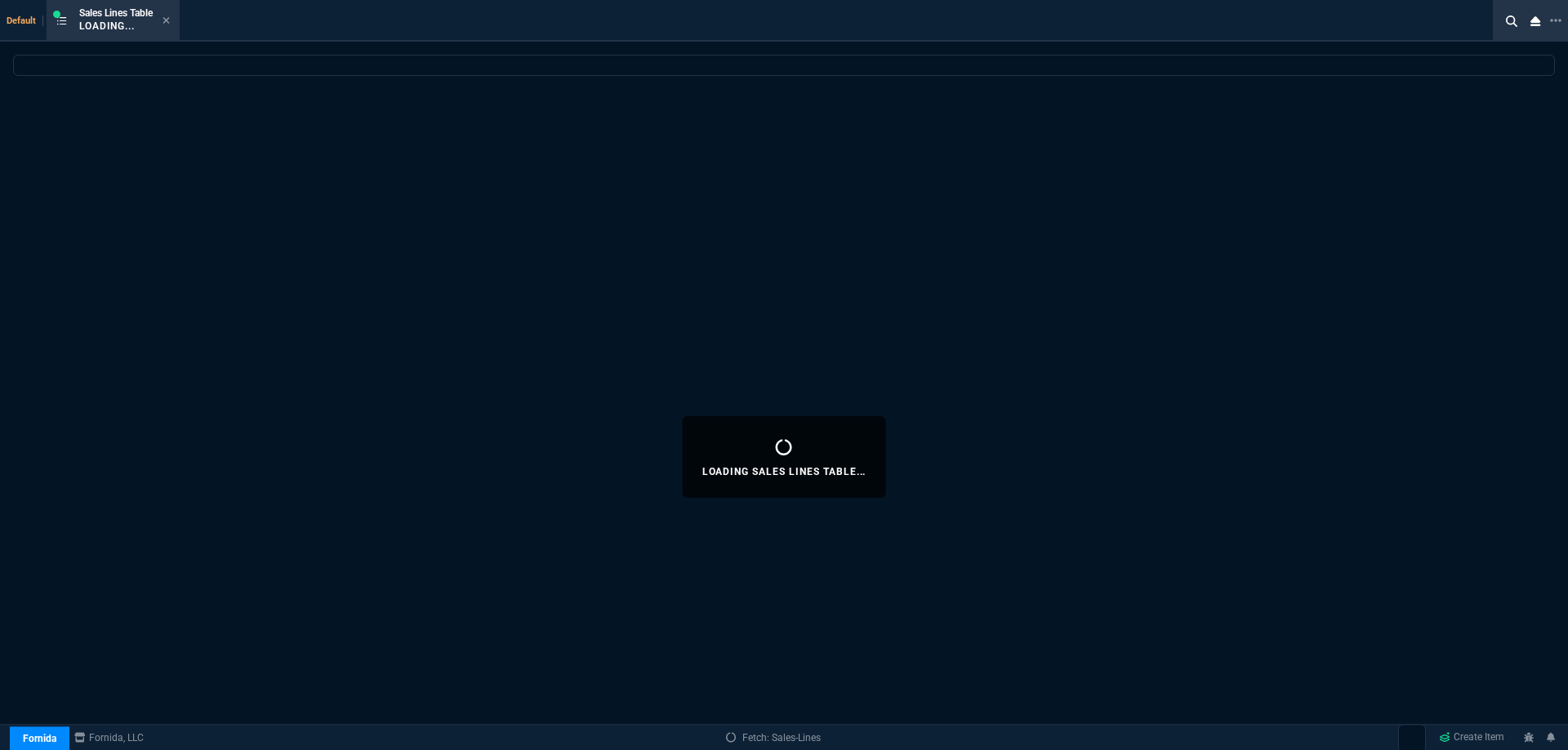
select select
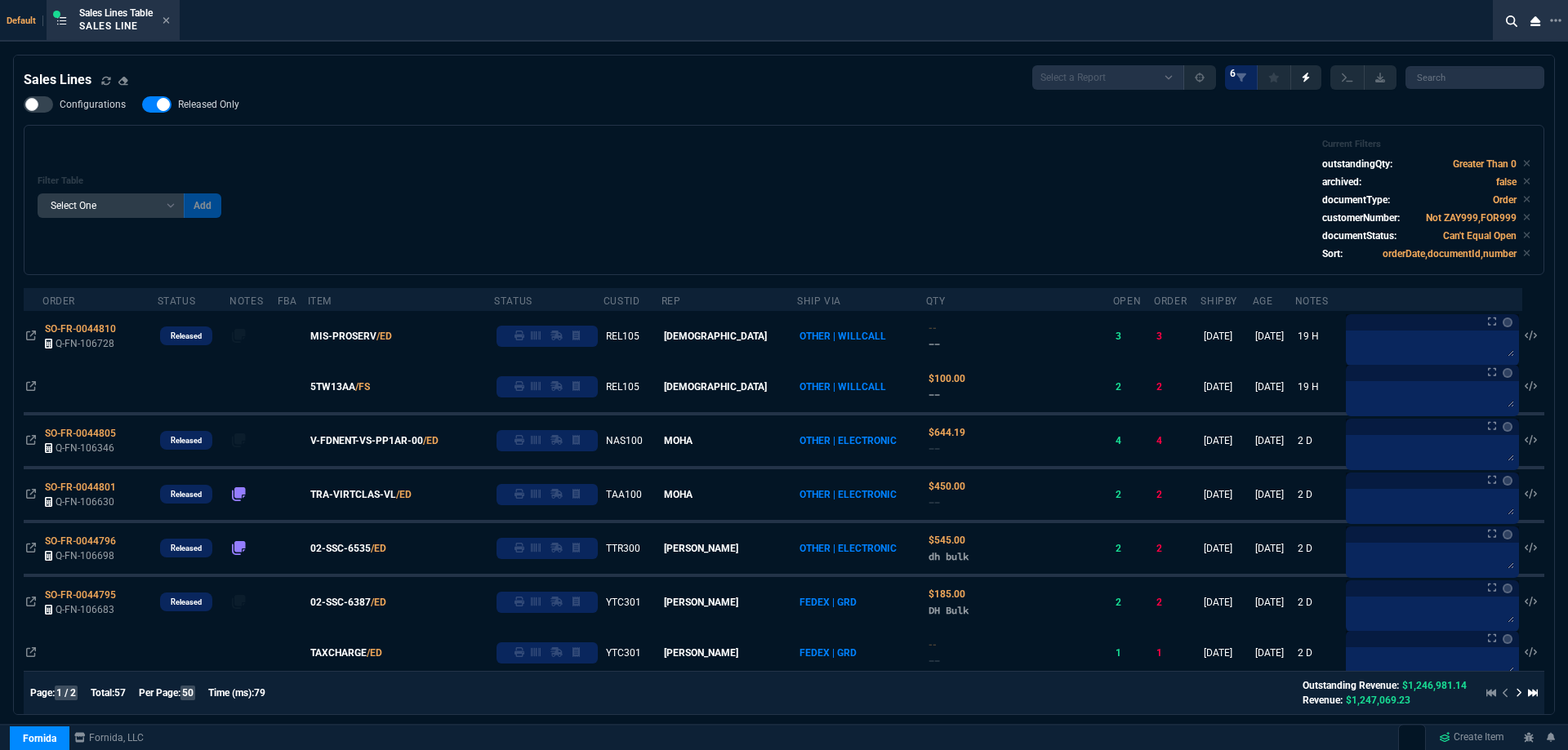
click at [227, 110] on span "Released Only" at bounding box center [209, 105] width 61 height 13
click at [142, 106] on input "Released Only" at bounding box center [142, 105] width 1 height 1
checkbox input "false"
click at [570, 116] on div "Configurations Released Only Filter Table Select One Add Filter () Age () ATS (…" at bounding box center [784, 186] width 1520 height 179
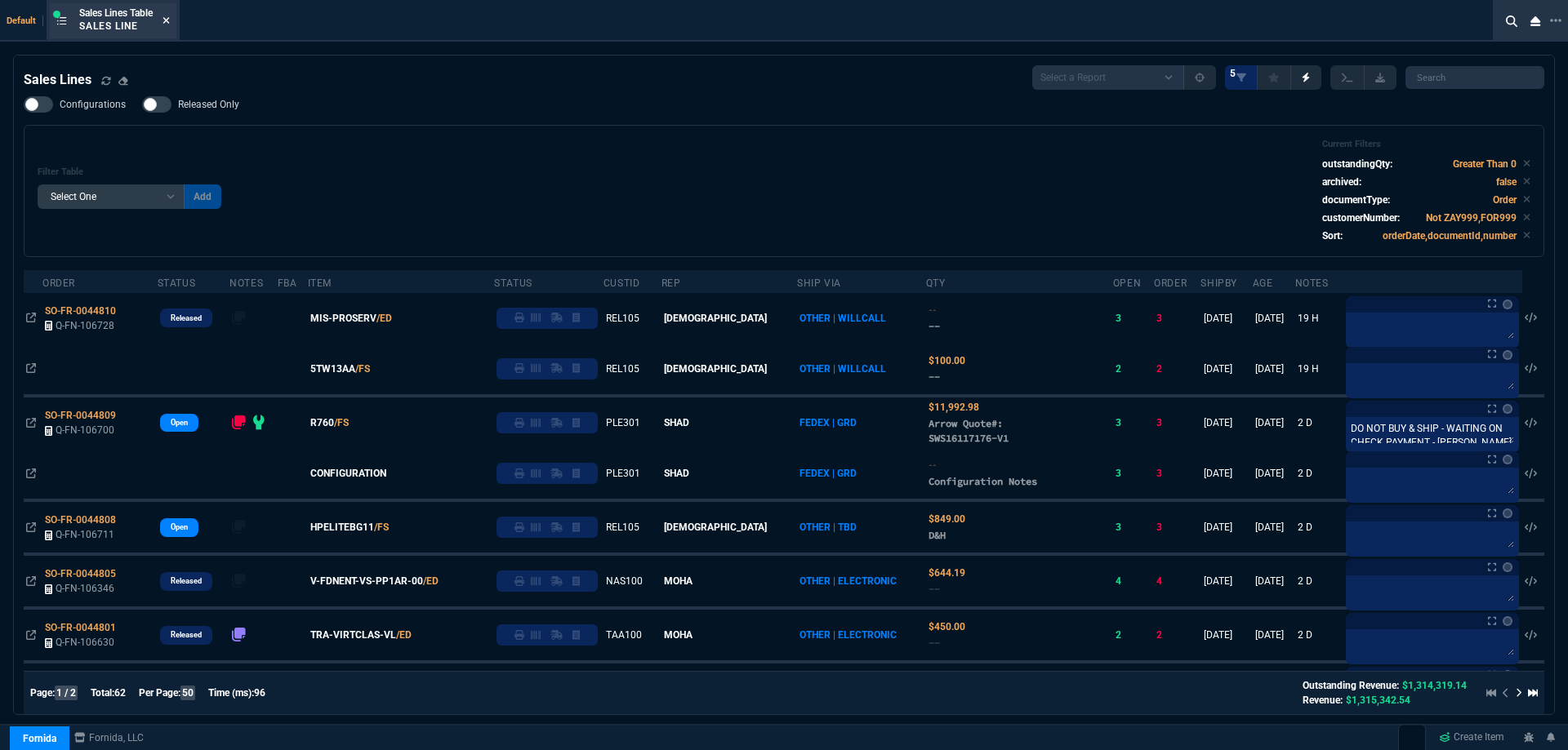
click at [166, 18] on icon at bounding box center [166, 20] width 7 height 10
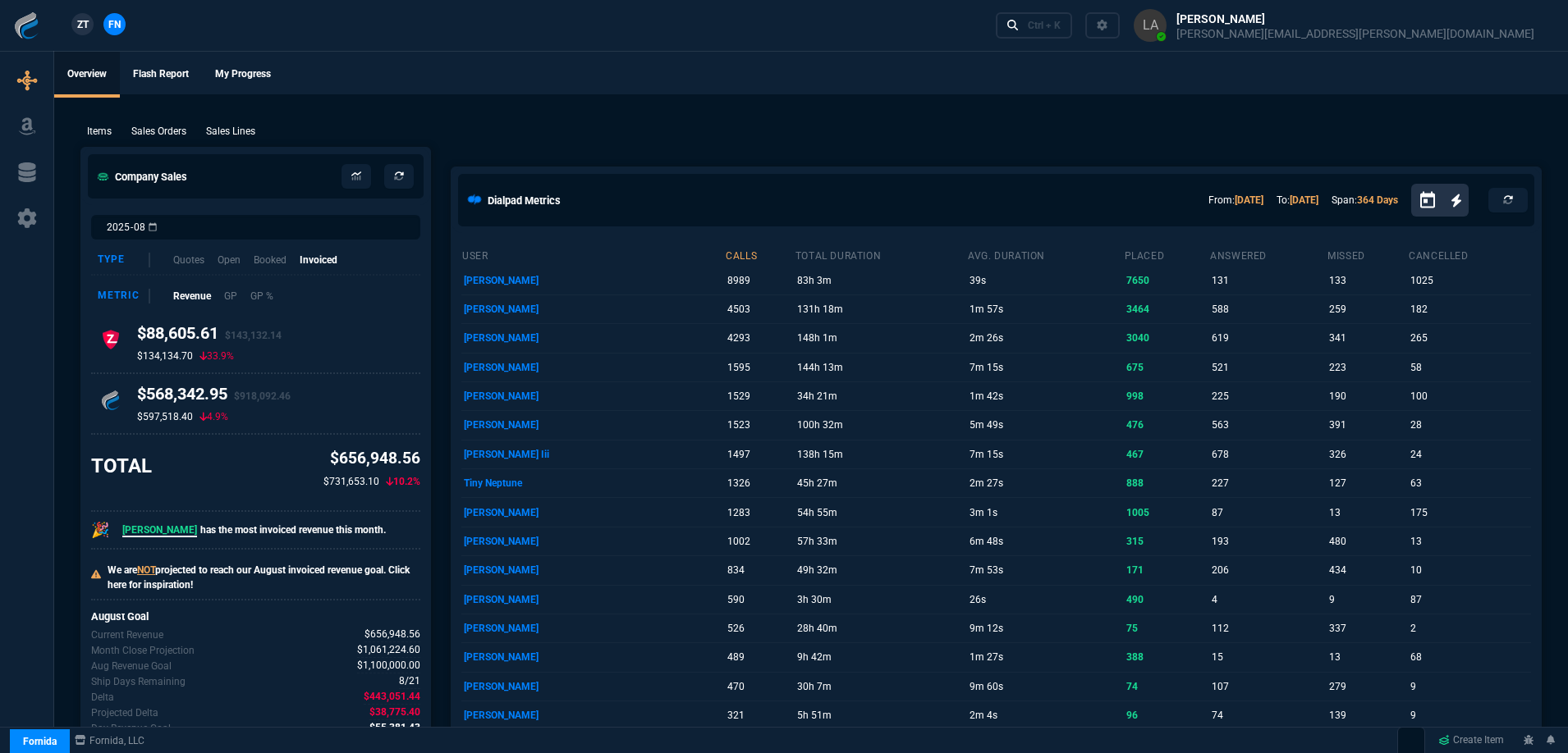
click at [73, 19] on link "ZT" at bounding box center [83, 24] width 22 height 22
drag, startPoint x: 237, startPoint y: 132, endPoint x: 283, endPoint y: 168, distance: 58.4
click at [237, 132] on p "Sales Lines" at bounding box center [230, 132] width 49 height 15
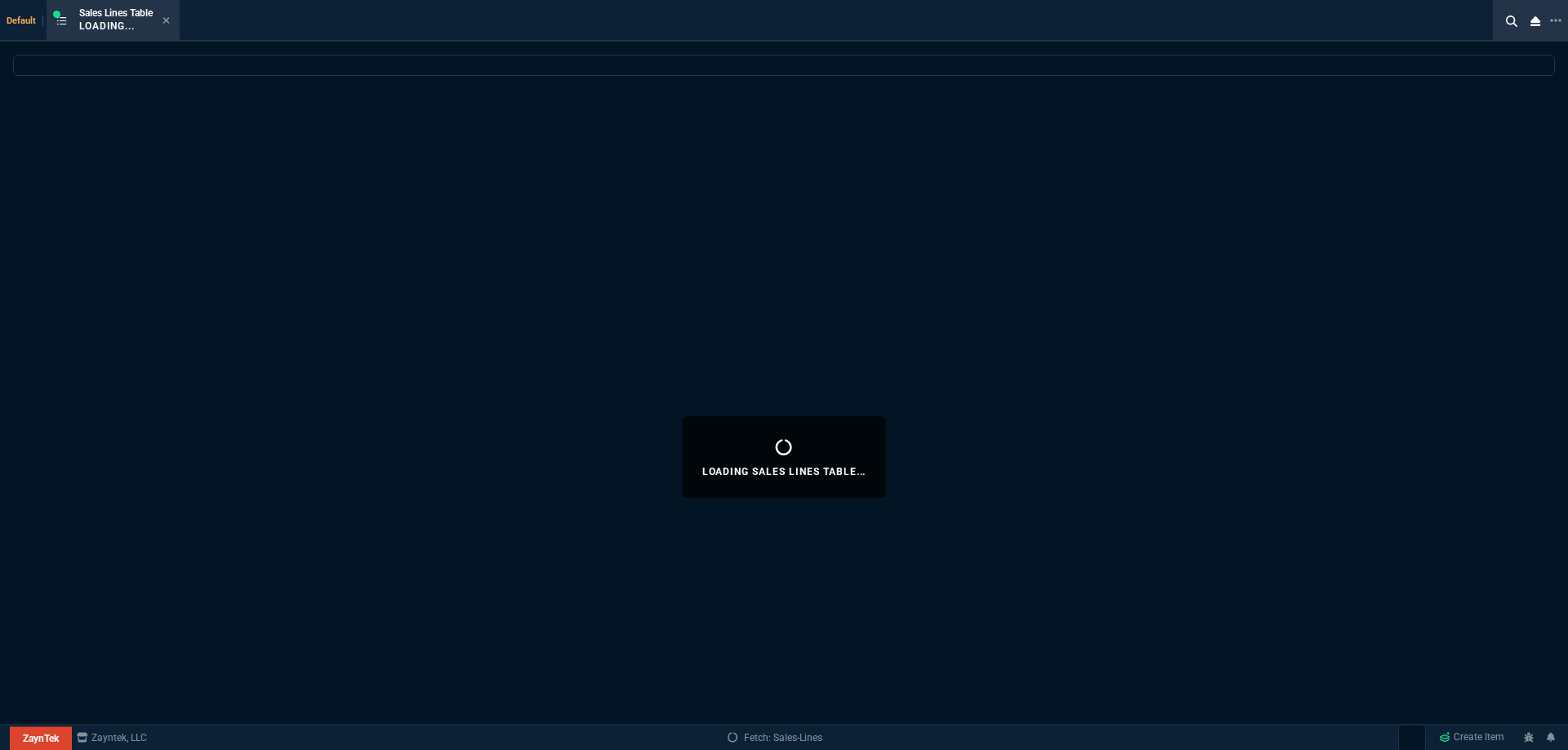
select select
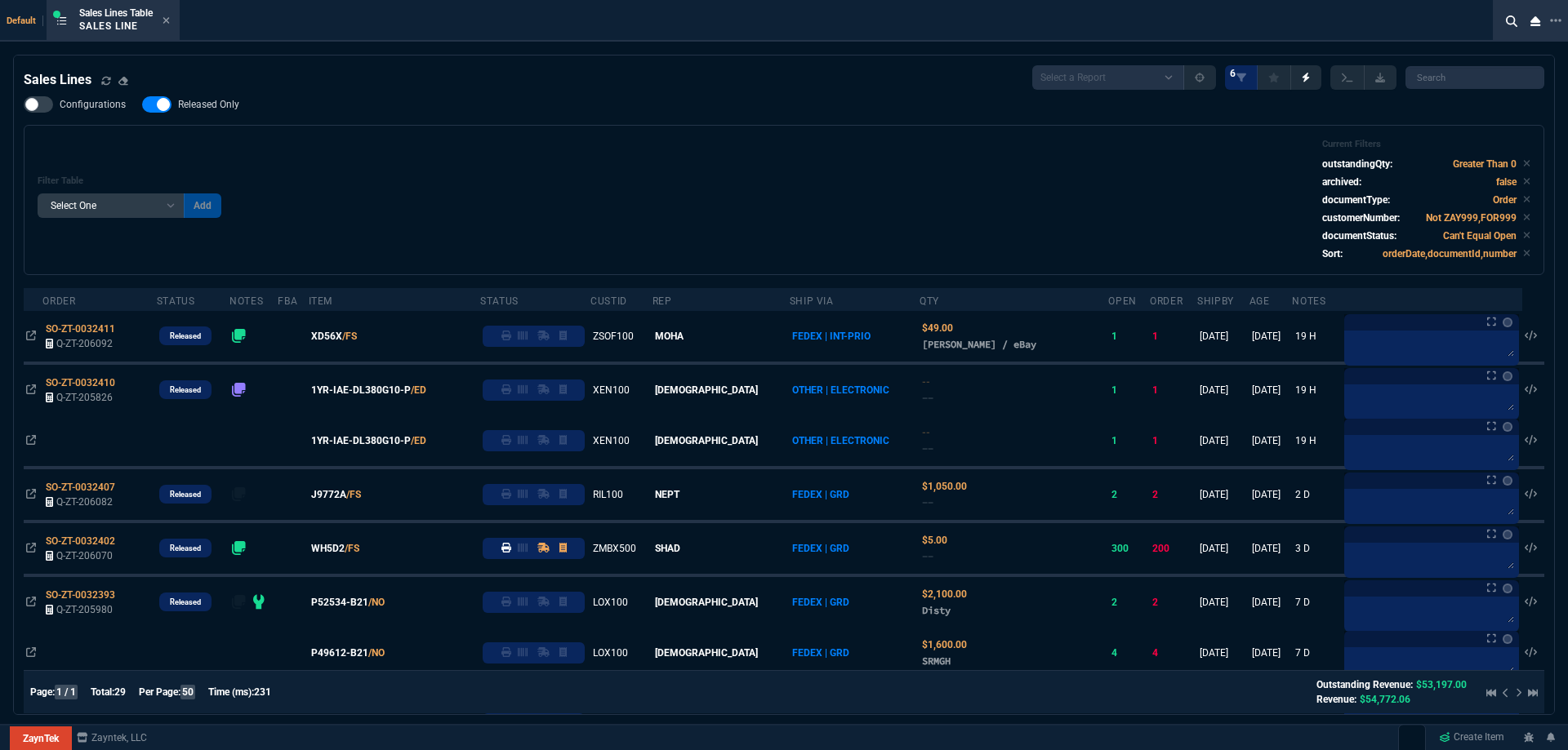
click at [220, 101] on span "Released Only" at bounding box center [209, 105] width 61 height 13
click at [142, 105] on input "Released Only" at bounding box center [142, 105] width 1 height 1
checkbox input "false"
click at [459, 154] on div "Filter Table Select One Add Filter () Age () ATS () Cond (itemVariantCode) Cust…" at bounding box center [784, 200] width 1493 height 123
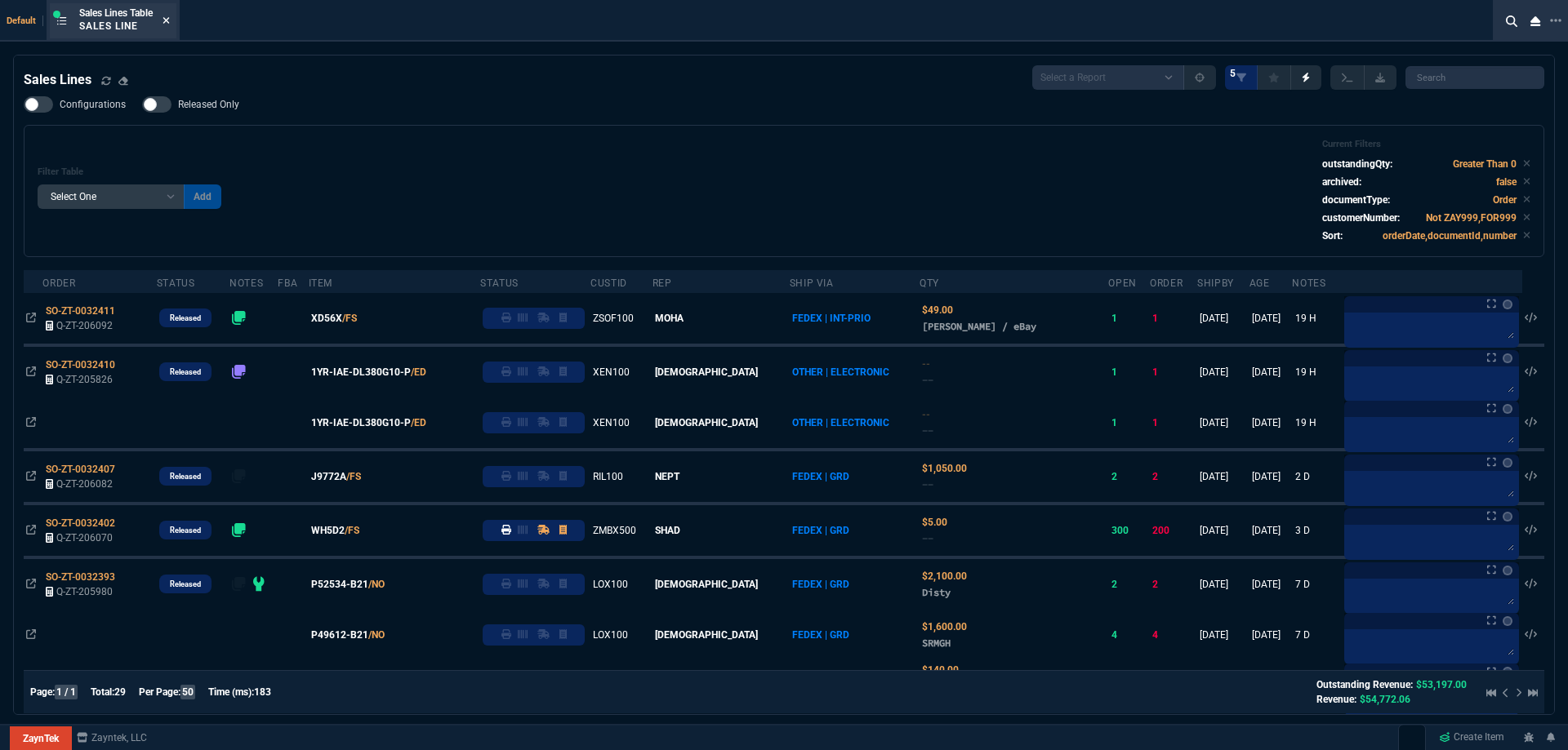
click at [168, 15] on icon at bounding box center [166, 20] width 7 height 10
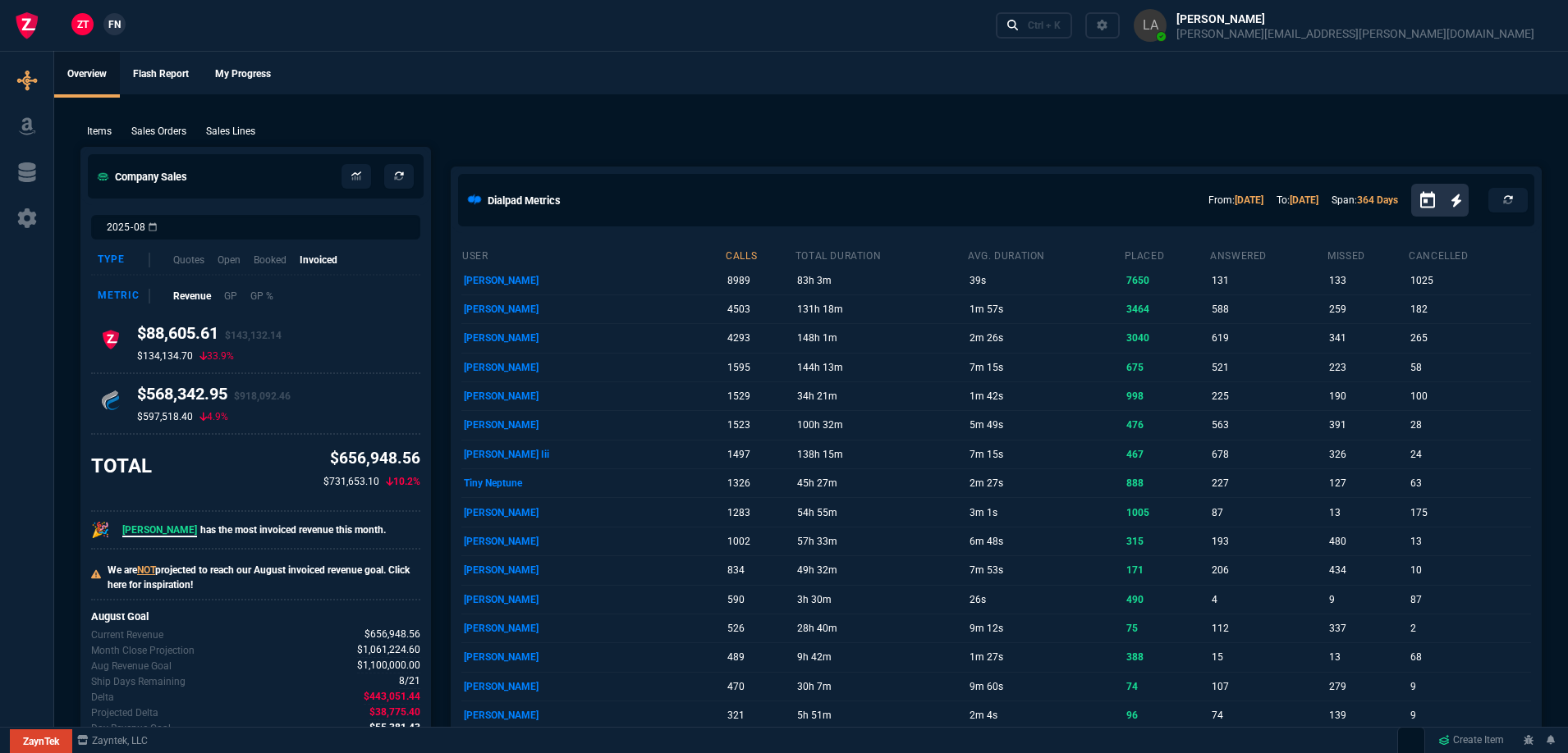
click at [113, 25] on span "FN" at bounding box center [114, 24] width 13 height 15
click at [226, 132] on p "Sales Lines" at bounding box center [230, 132] width 49 height 15
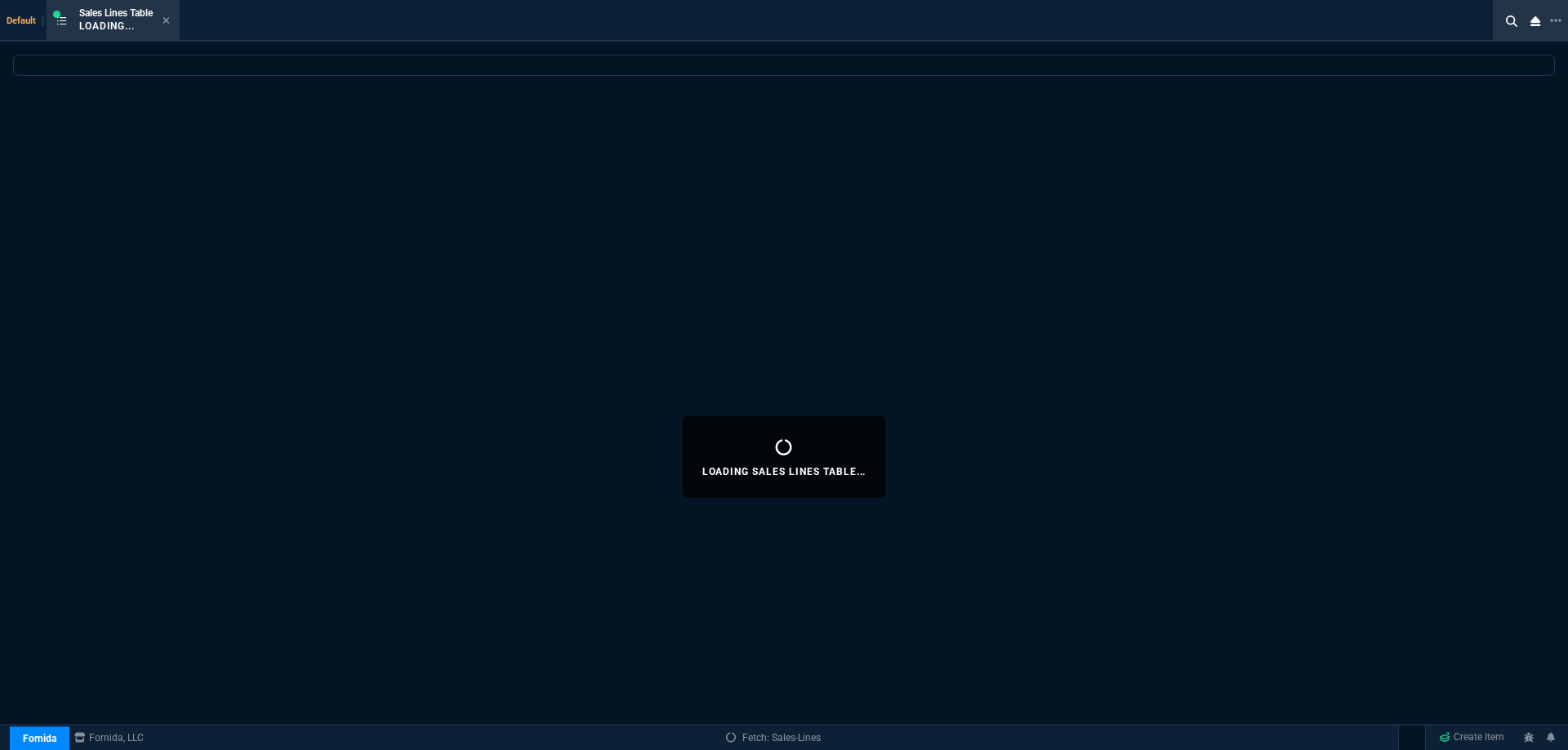
select select
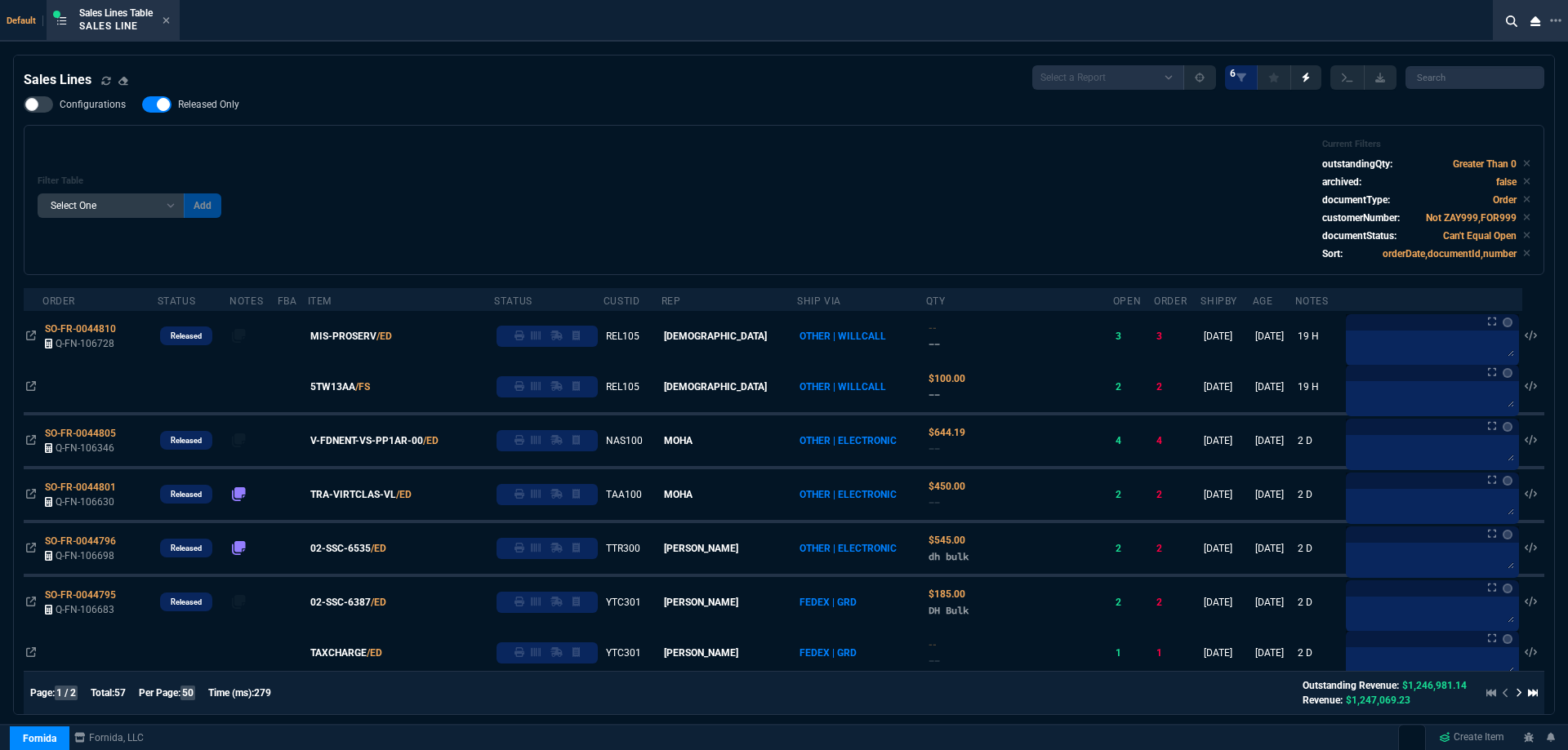
click at [230, 106] on span "Released Only" at bounding box center [209, 105] width 61 height 13
click at [142, 106] on input "Released Only" at bounding box center [142, 105] width 1 height 1
checkbox input "false"
click at [391, 126] on div "Filter Table Select One Add Filter () Age () ATS () Cond (itemVariantCode) Cust…" at bounding box center [784, 199] width 1520 height 150
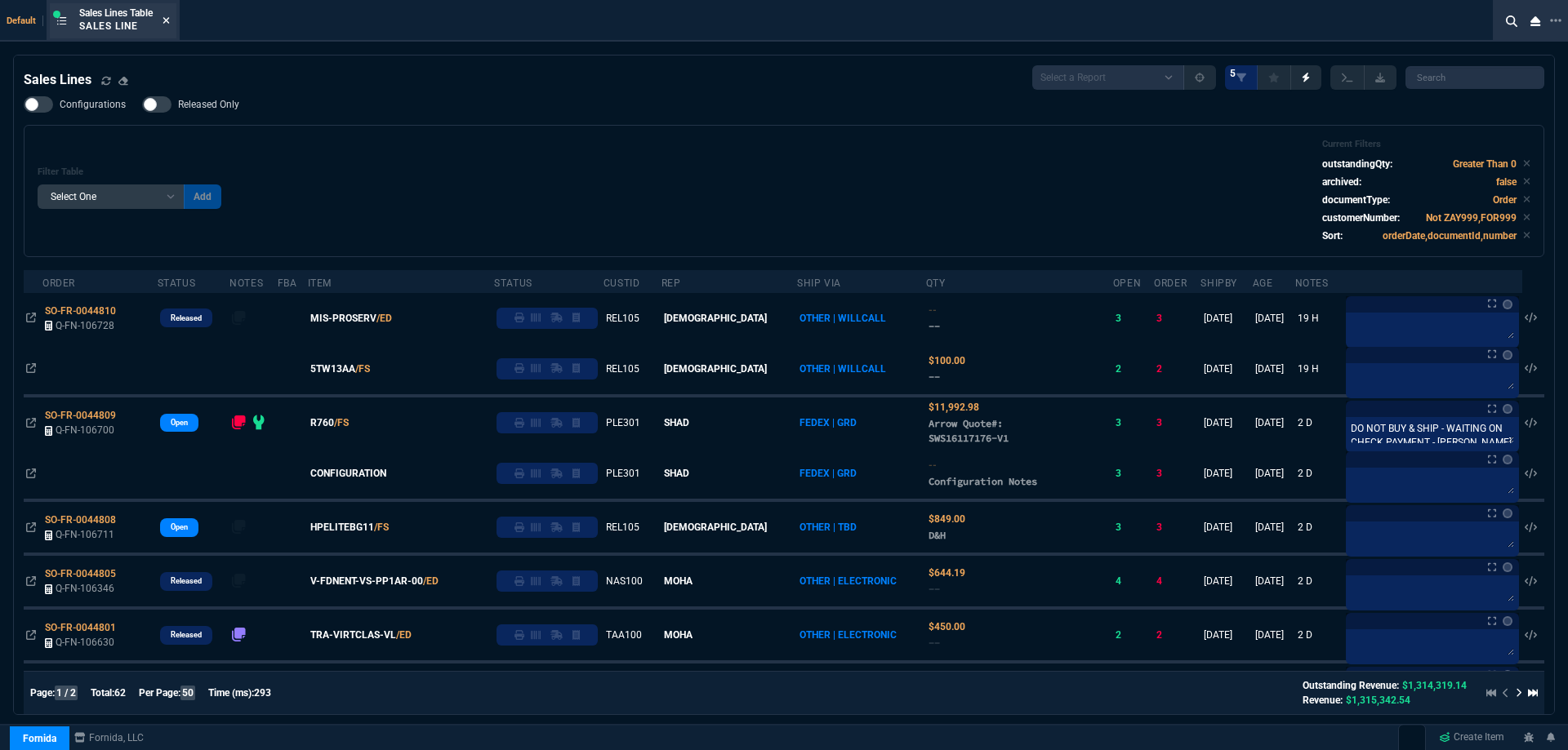
click at [170, 20] on icon at bounding box center [166, 20] width 7 height 10
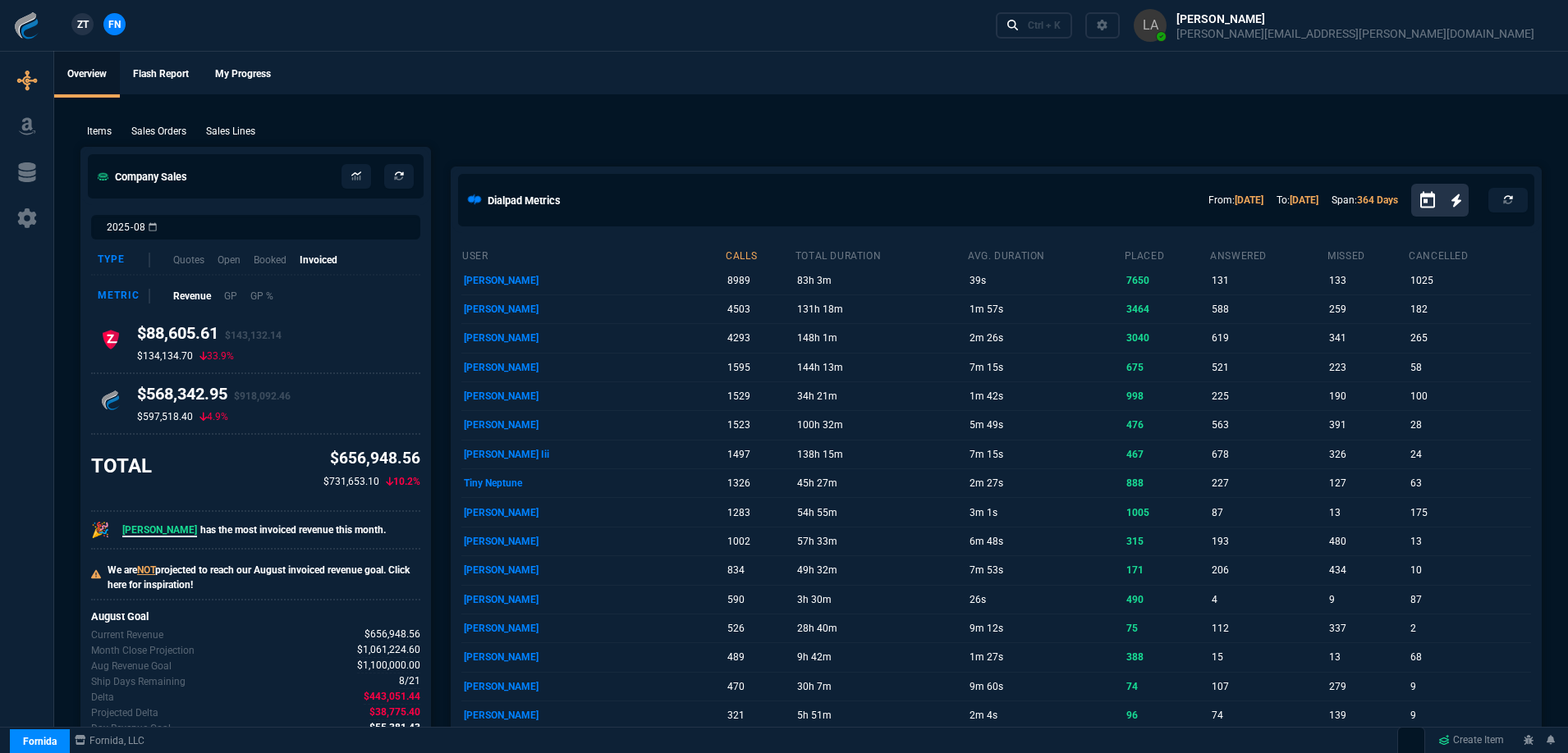
click at [86, 22] on span "ZT" at bounding box center [83, 24] width 12 height 15
click at [227, 124] on p "Sales Lines" at bounding box center [230, 132] width 49 height 15
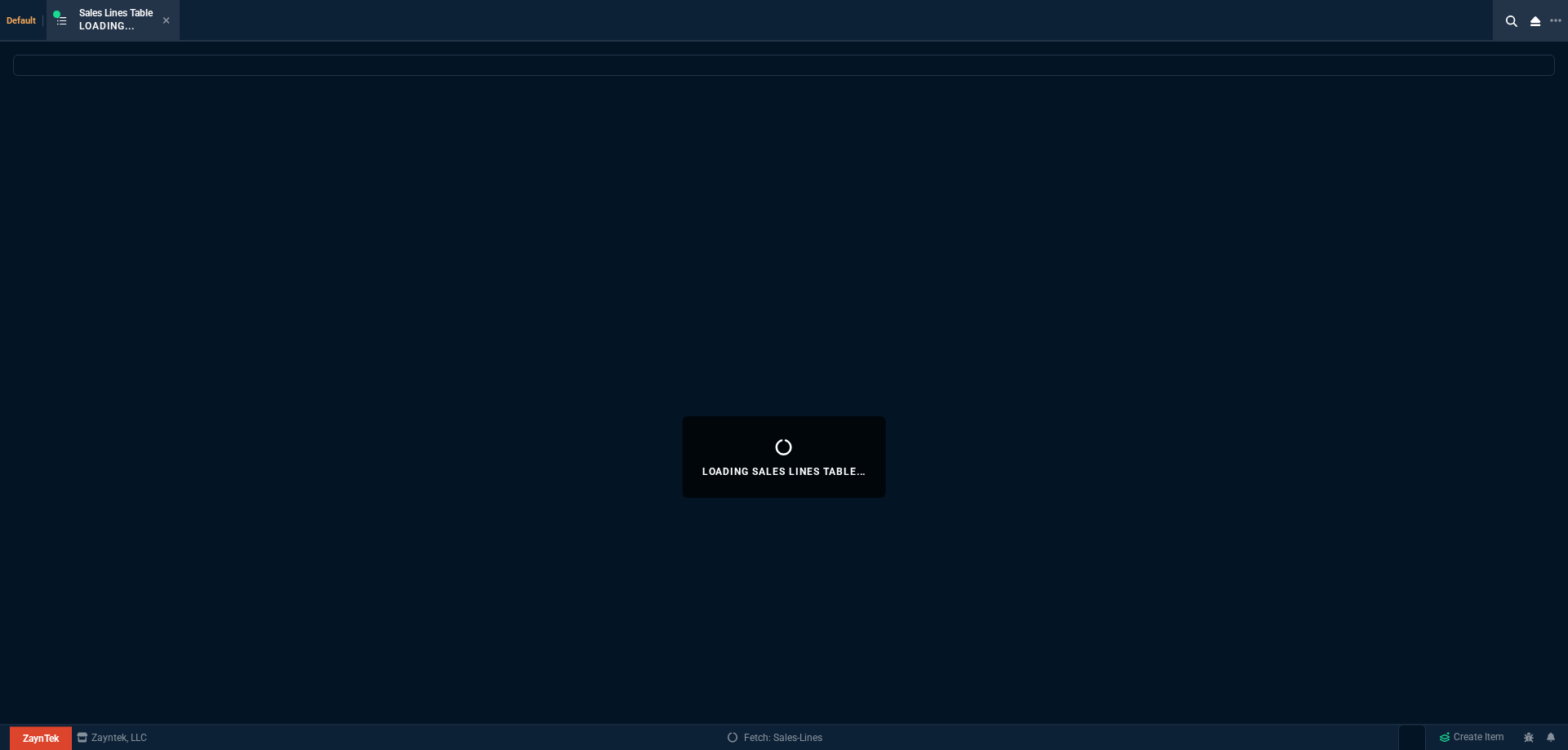
select select
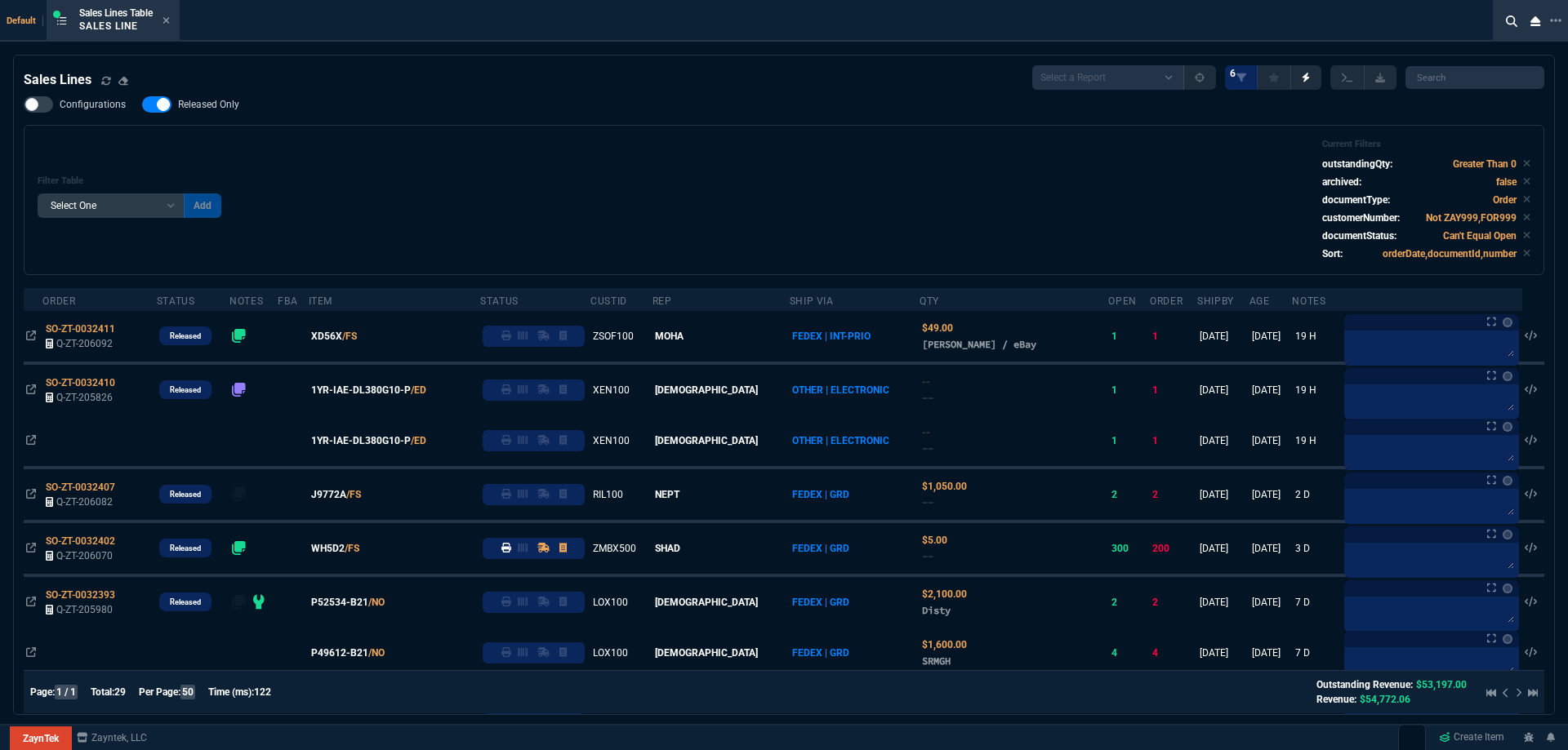
click at [208, 110] on span "Released Only" at bounding box center [209, 105] width 61 height 13
click at [142, 106] on input "Released Only" at bounding box center [142, 105] width 1 height 1
checkbox input "false"
click at [357, 133] on div "Filter Table Select One Add Filter () Age () ATS () Cond (itemVariantCode) Cust…" at bounding box center [784, 199] width 1520 height 150
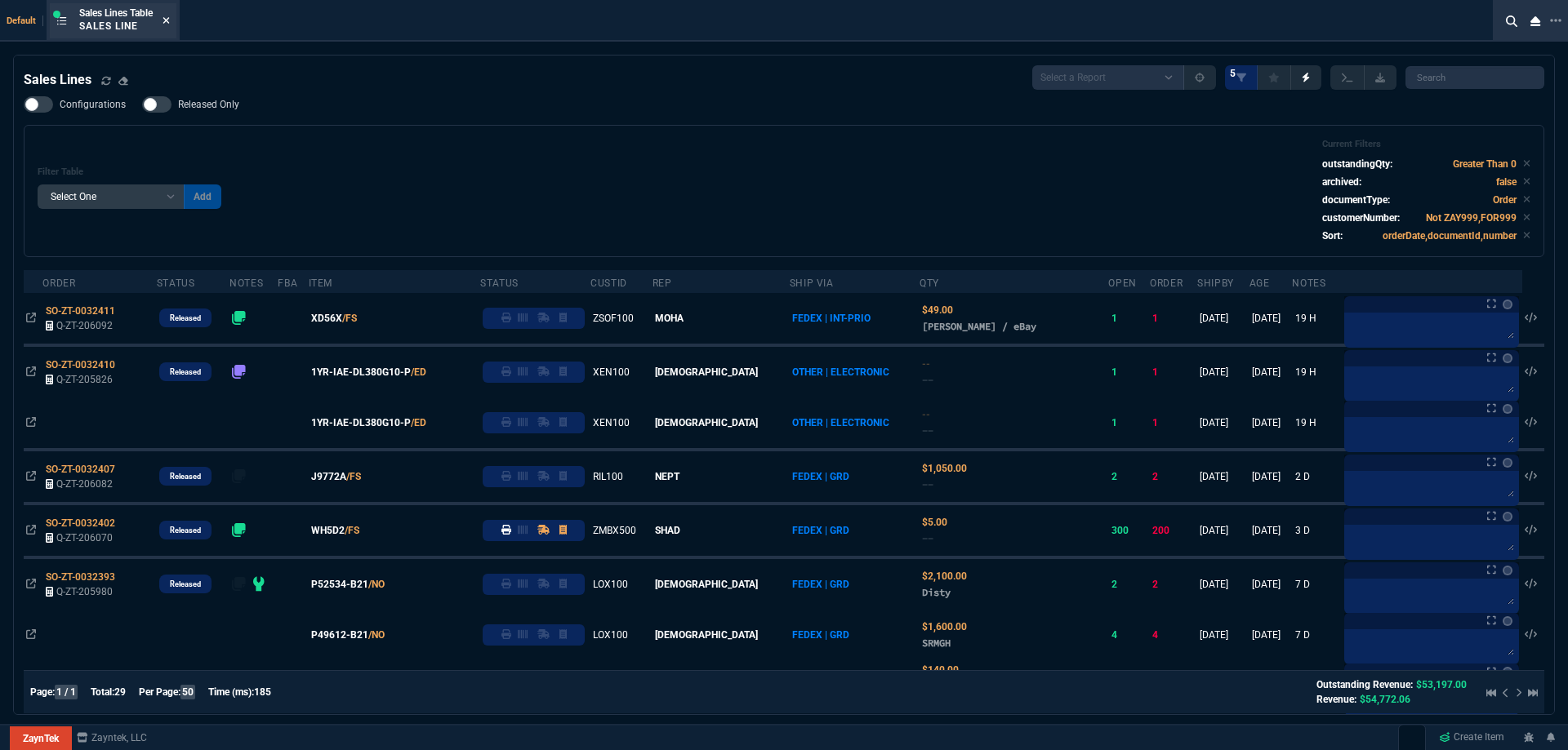
click at [170, 22] on icon at bounding box center [166, 20] width 6 height 6
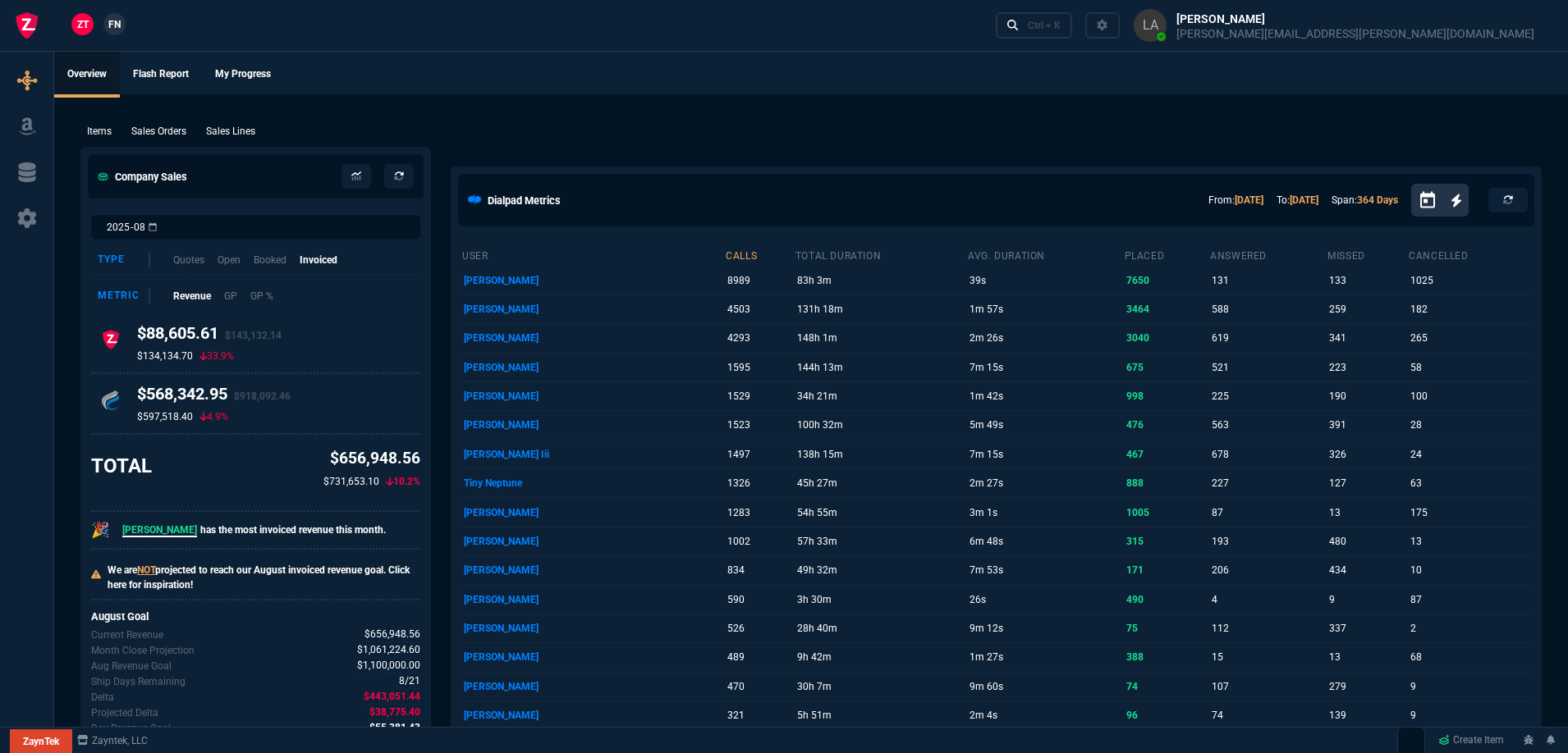
click at [116, 29] on span "FN" at bounding box center [114, 24] width 13 height 15
click at [240, 125] on p "Sales Lines" at bounding box center [230, 132] width 49 height 15
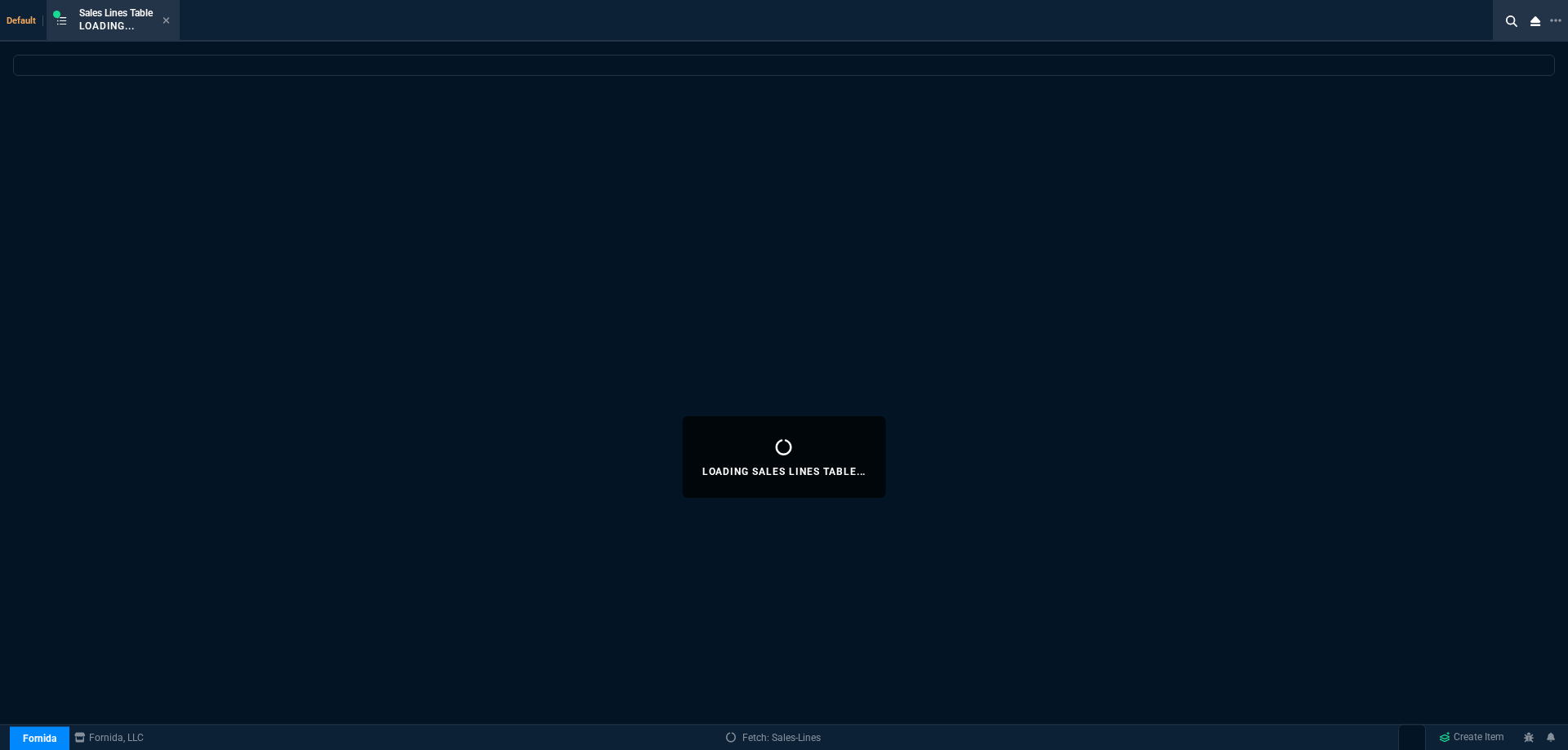
select select
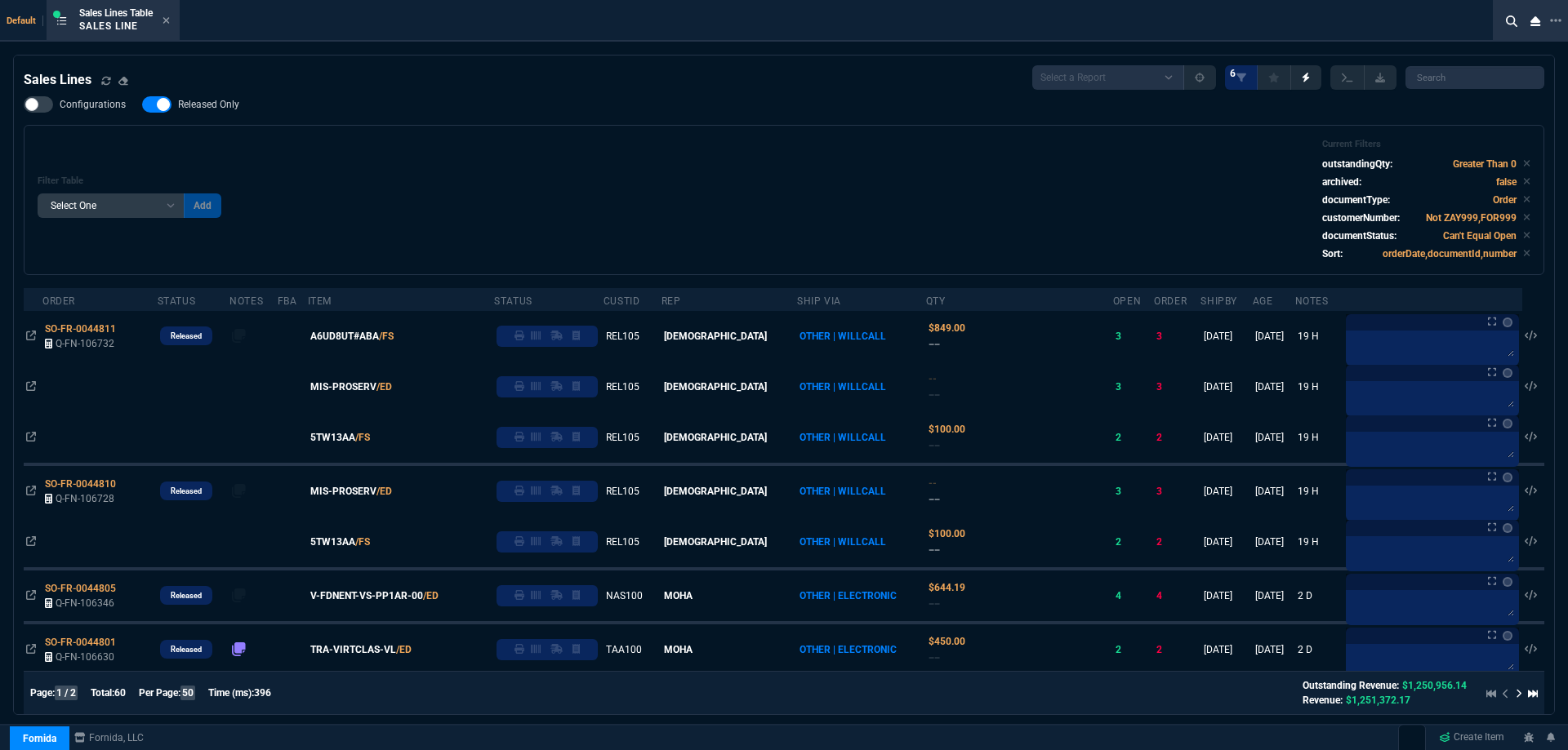
click at [227, 110] on span "Released Only" at bounding box center [209, 105] width 61 height 13
click at [142, 106] on input "Released Only" at bounding box center [142, 105] width 1 height 1
checkbox input "false"
click at [400, 149] on div "Filter Table Select One Add Filter () Age () ATS () Cond (itemVariantCode) Cust…" at bounding box center [784, 200] width 1493 height 123
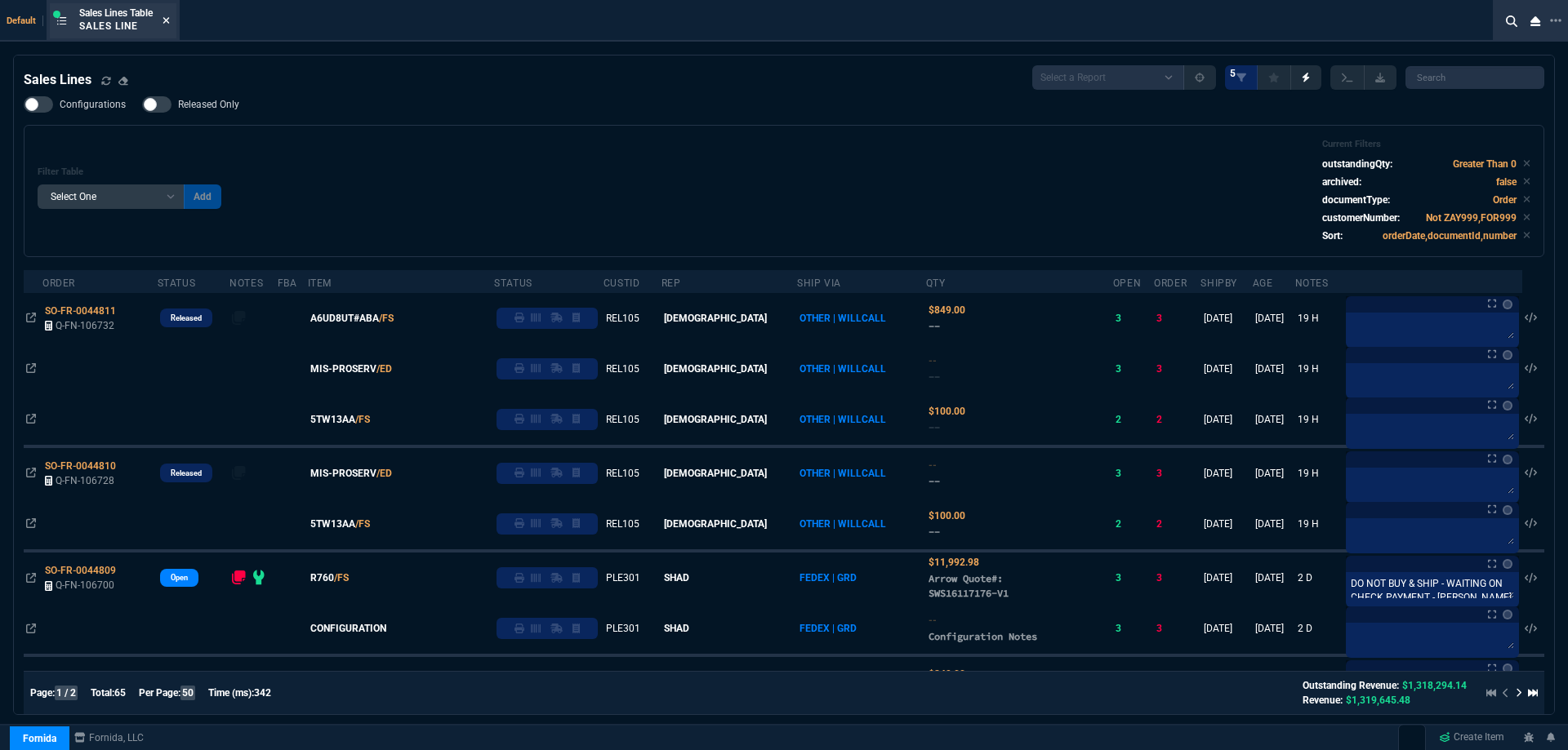
click at [170, 21] on icon at bounding box center [166, 20] width 6 height 6
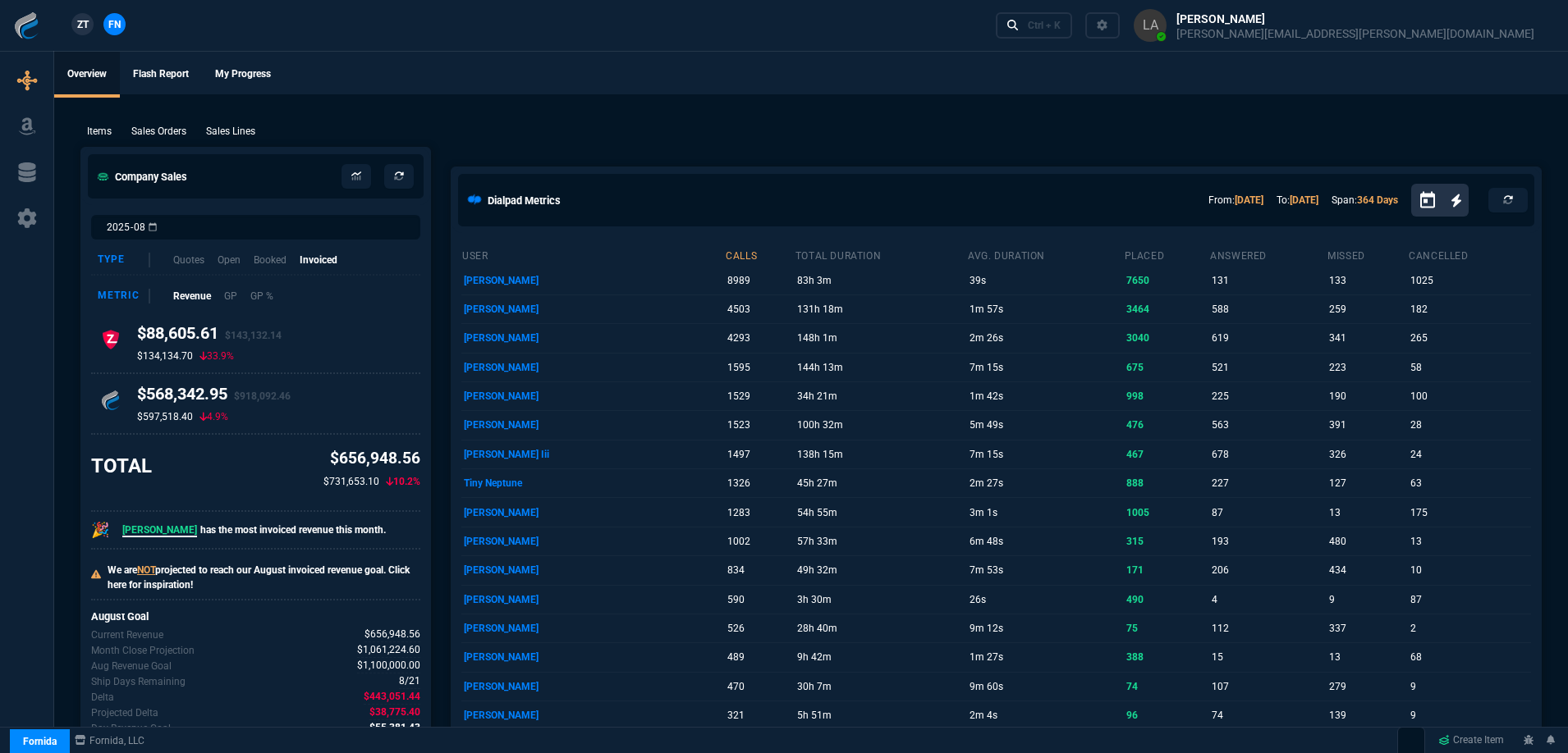
click at [90, 22] on link "ZT" at bounding box center [83, 24] width 22 height 22
click at [228, 125] on p "Sales Lines" at bounding box center [230, 132] width 49 height 15
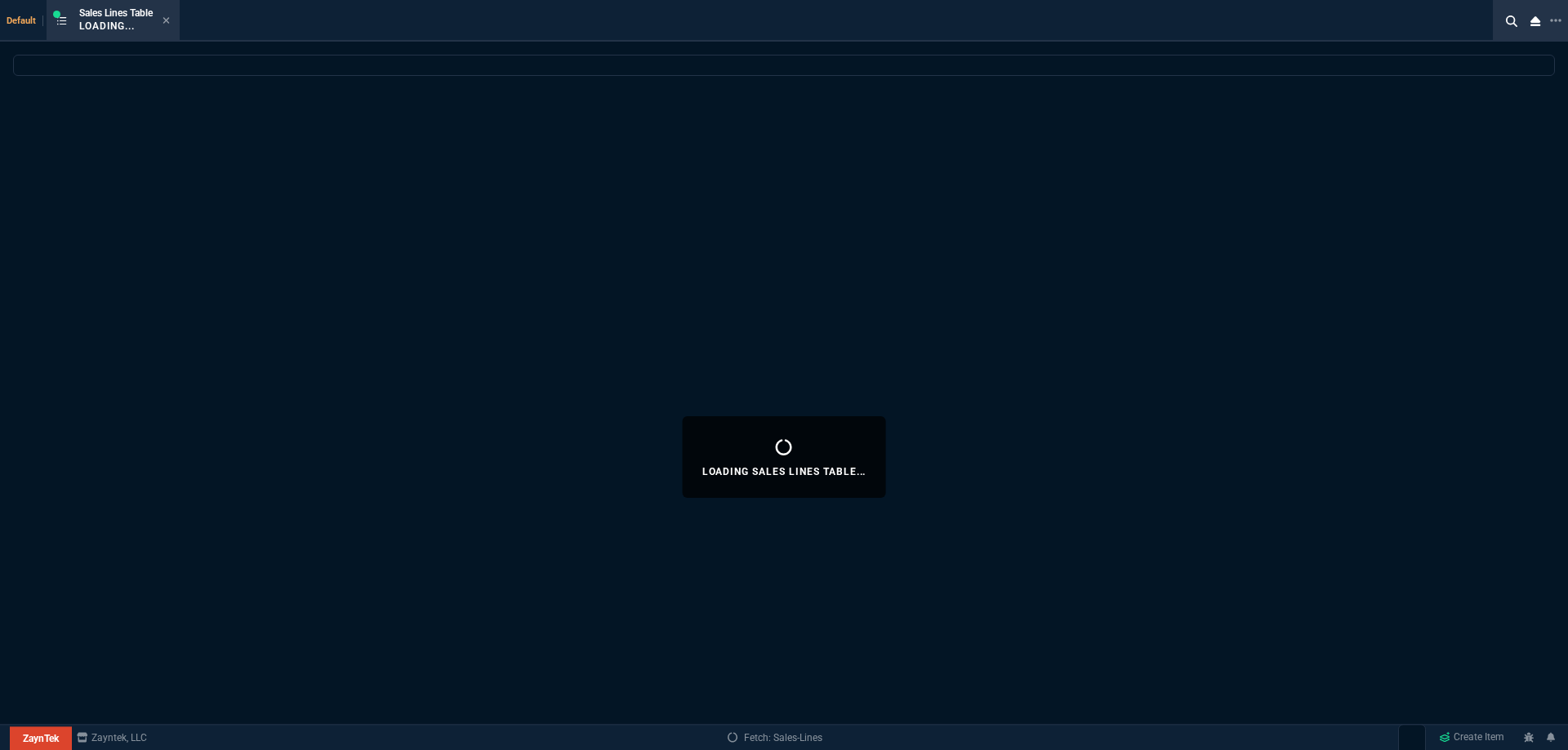
select select
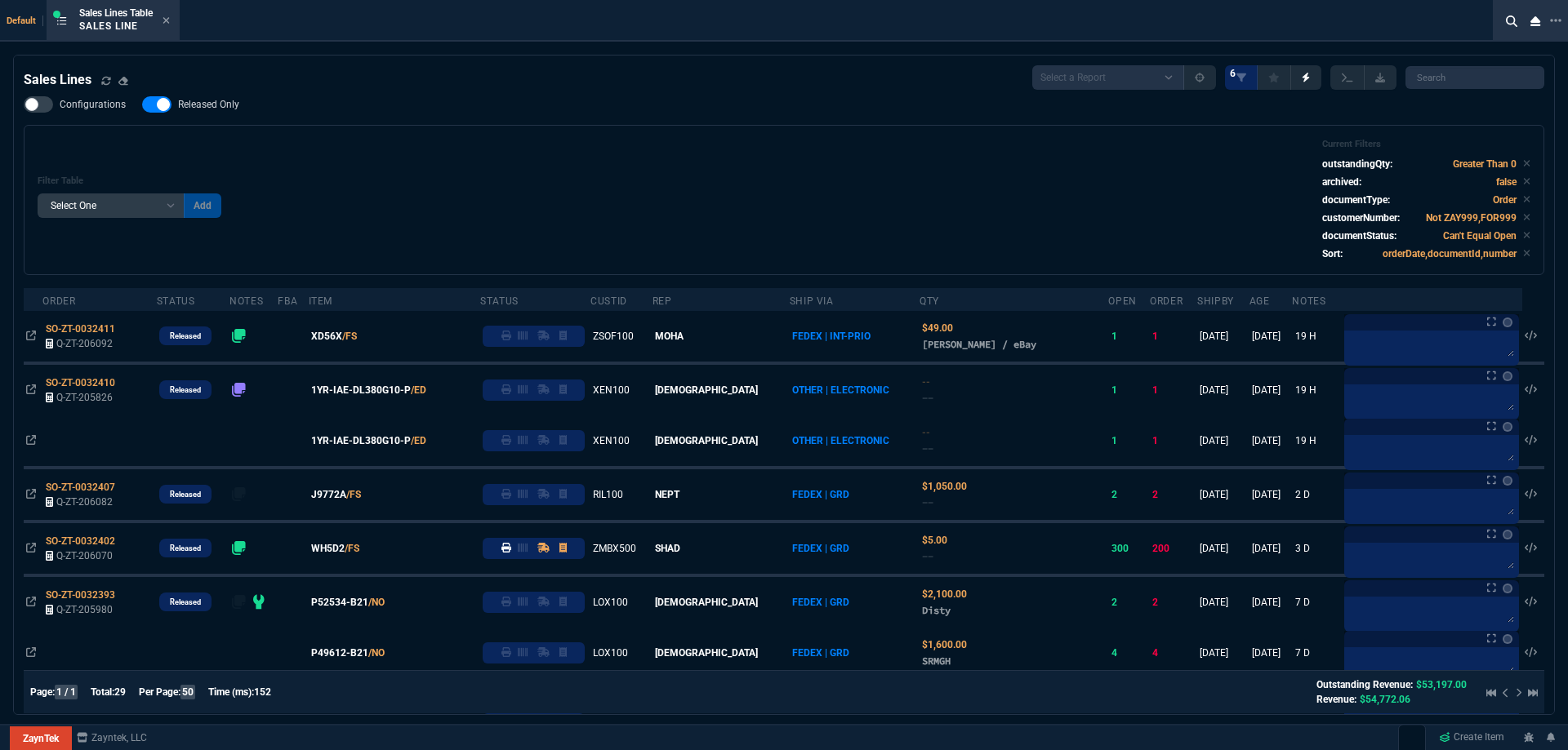
click at [183, 104] on span "Released Only" at bounding box center [209, 105] width 61 height 13
click at [142, 105] on input "Released Only" at bounding box center [142, 105] width 1 height 1
checkbox input "false"
click at [385, 146] on div "Filter Table Select One Add Filter () Age () ATS () Cond (itemVariantCode) Cust…" at bounding box center [784, 200] width 1493 height 123
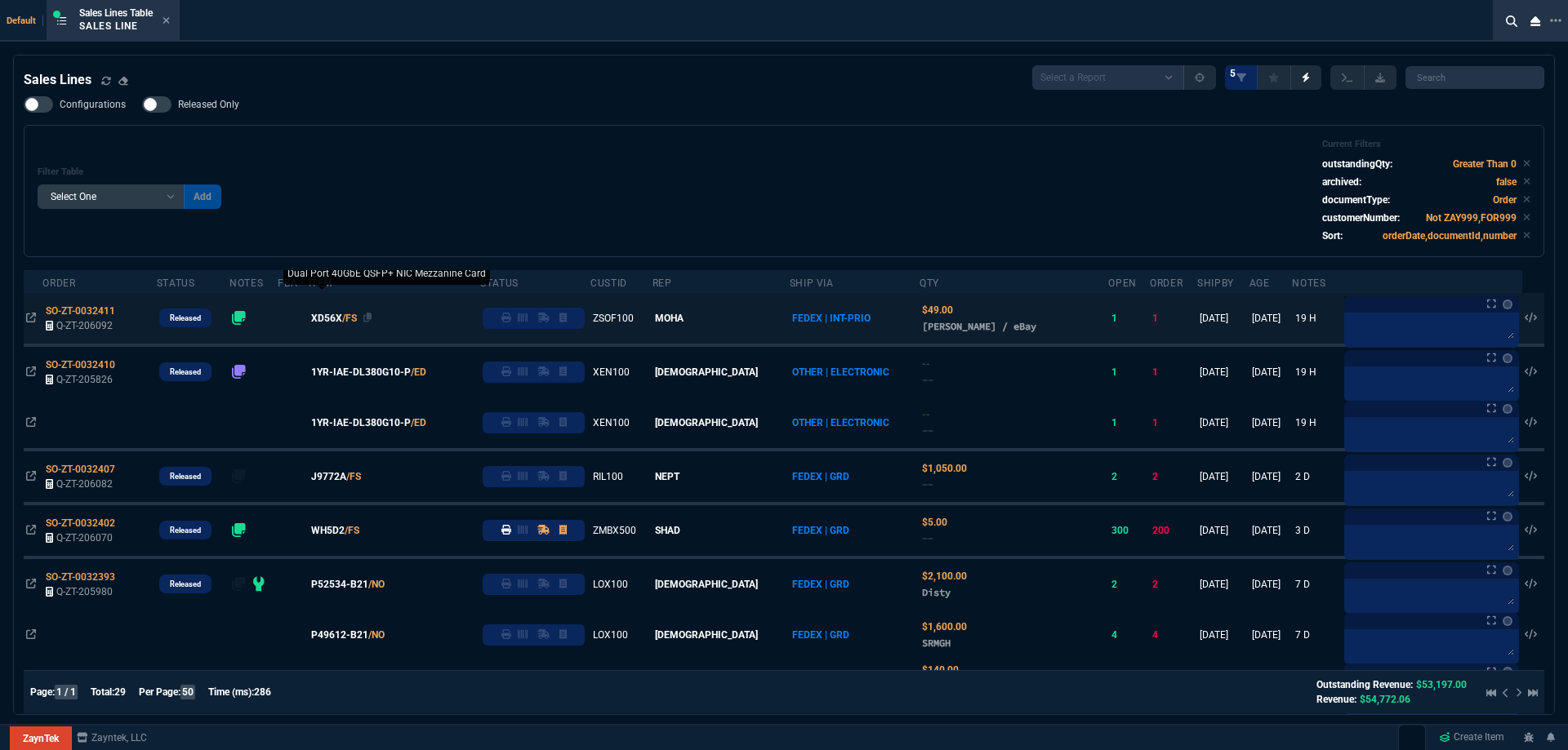
click at [342, 319] on span "XD56X" at bounding box center [327, 319] width 31 height 14
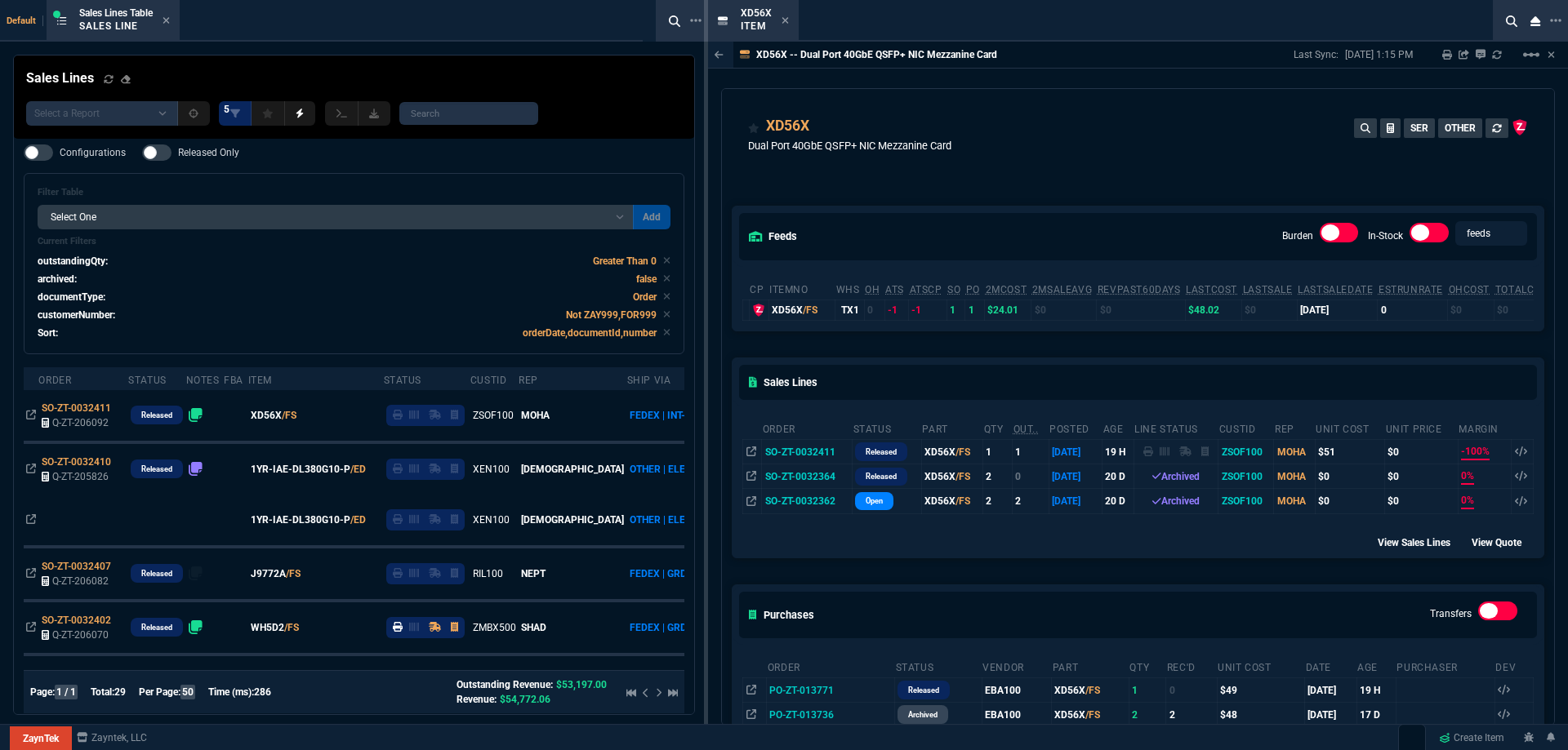
click at [787, 18] on icon at bounding box center [785, 20] width 6 height 6
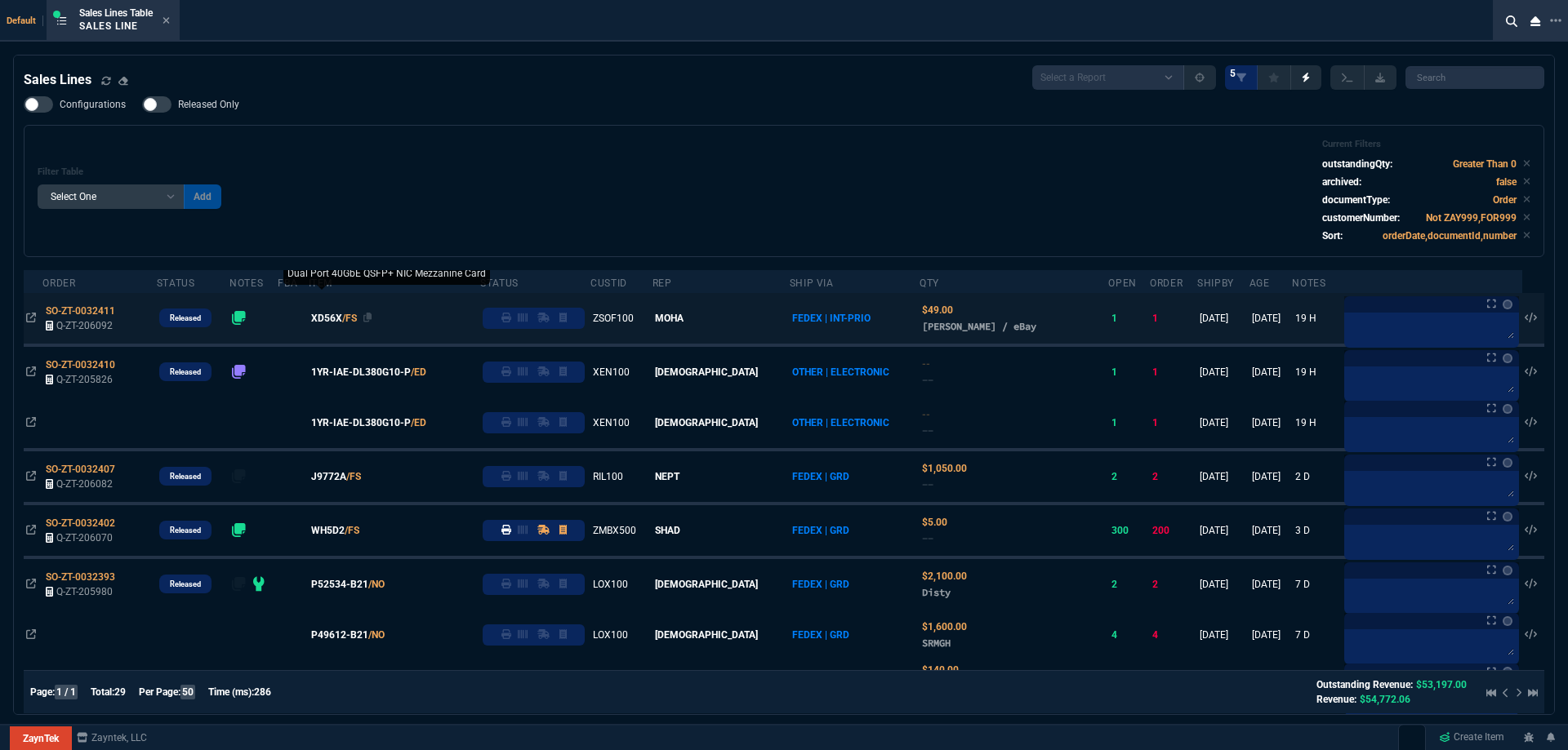
click at [342, 322] on span "XD56X" at bounding box center [327, 319] width 31 height 14
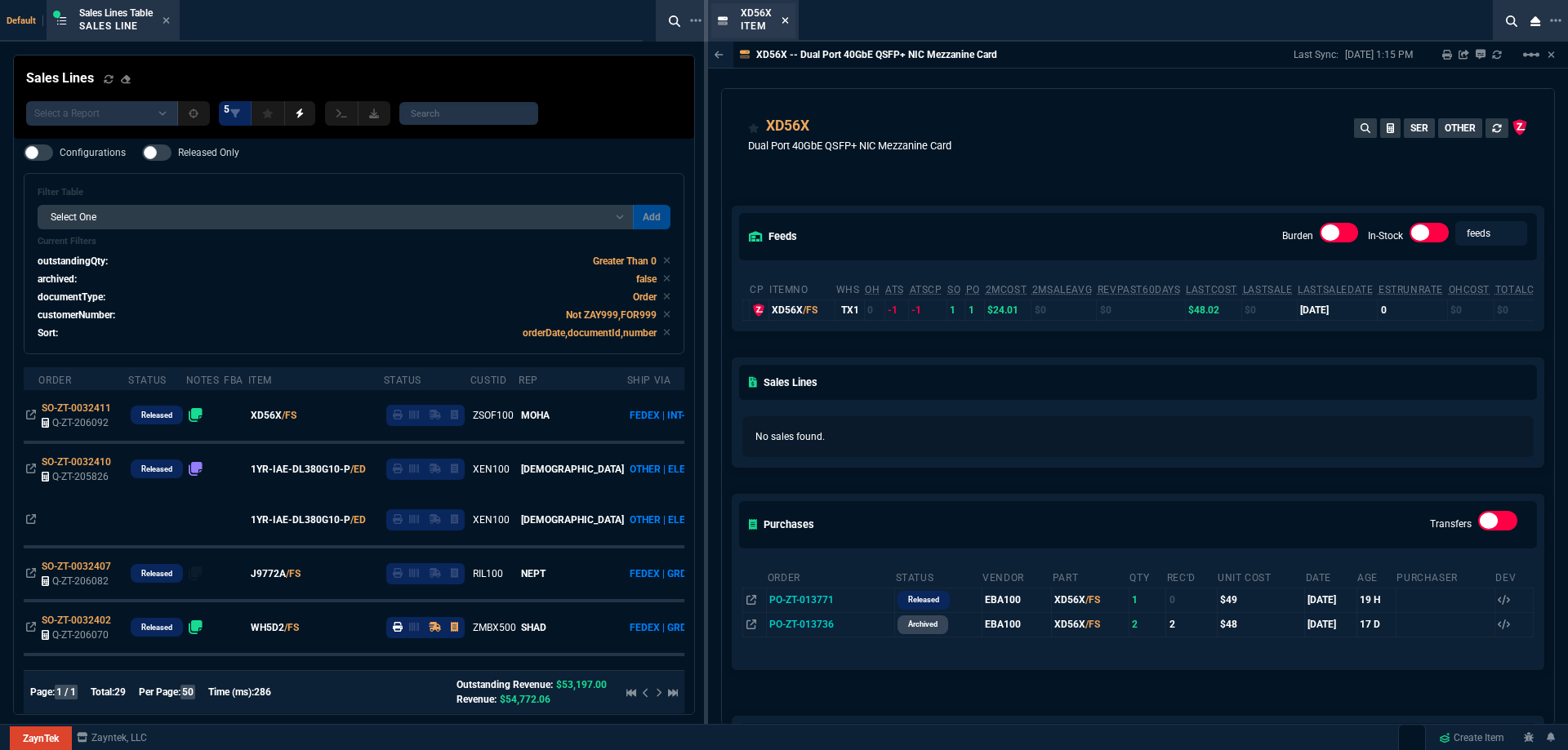
click at [782, 22] on icon at bounding box center [785, 20] width 7 height 10
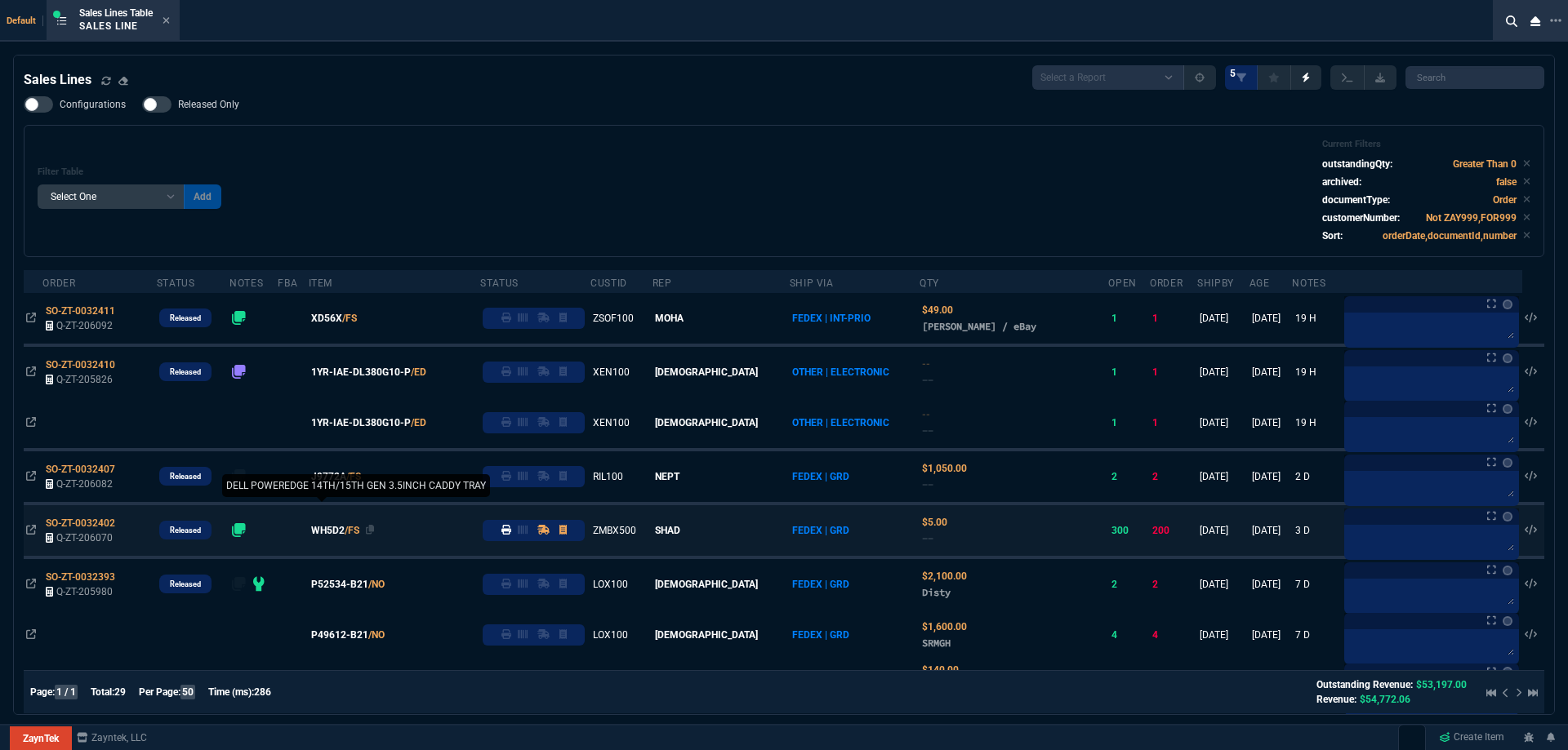
click at [345, 530] on span "WH5D2" at bounding box center [328, 531] width 33 height 14
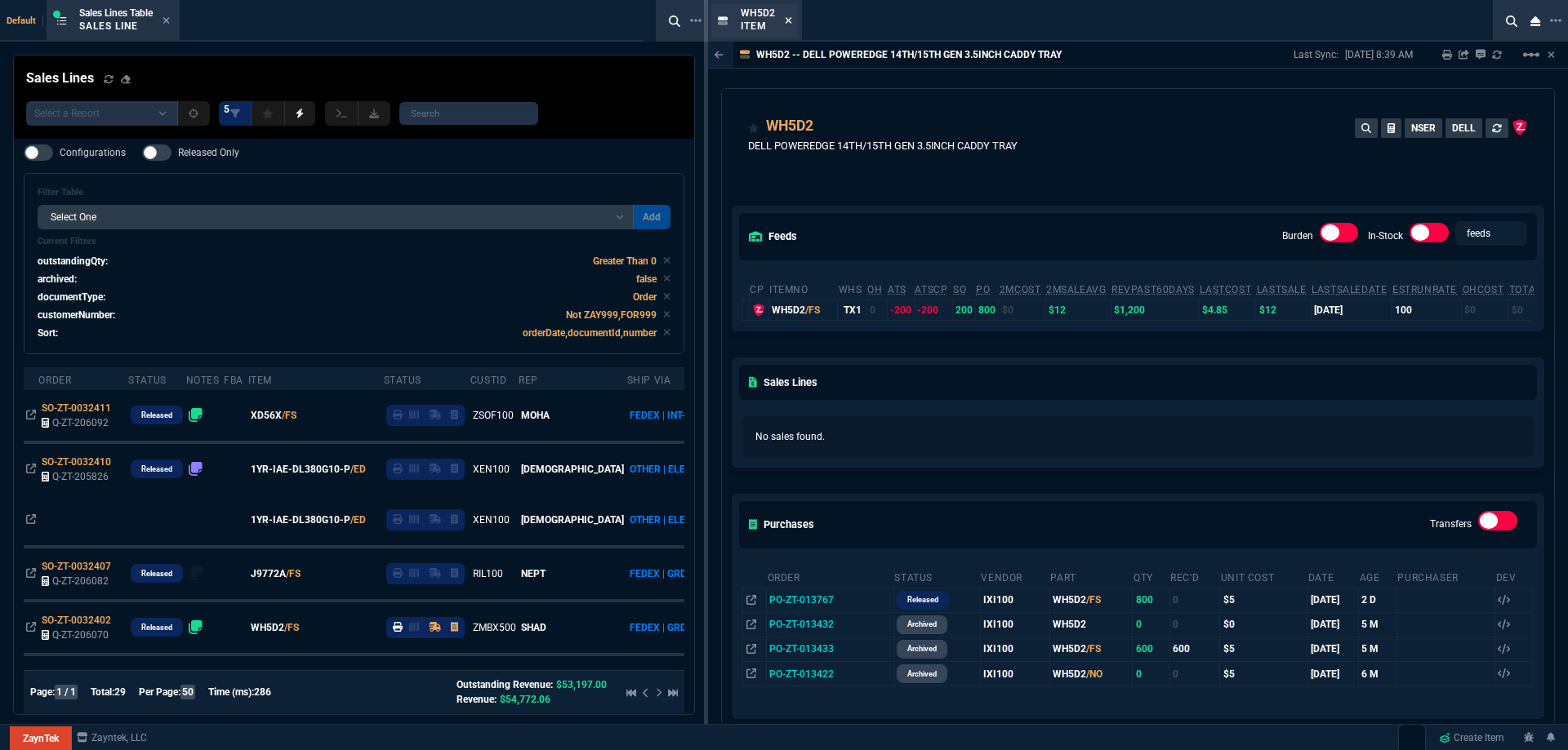
click at [785, 22] on icon at bounding box center [788, 20] width 7 height 10
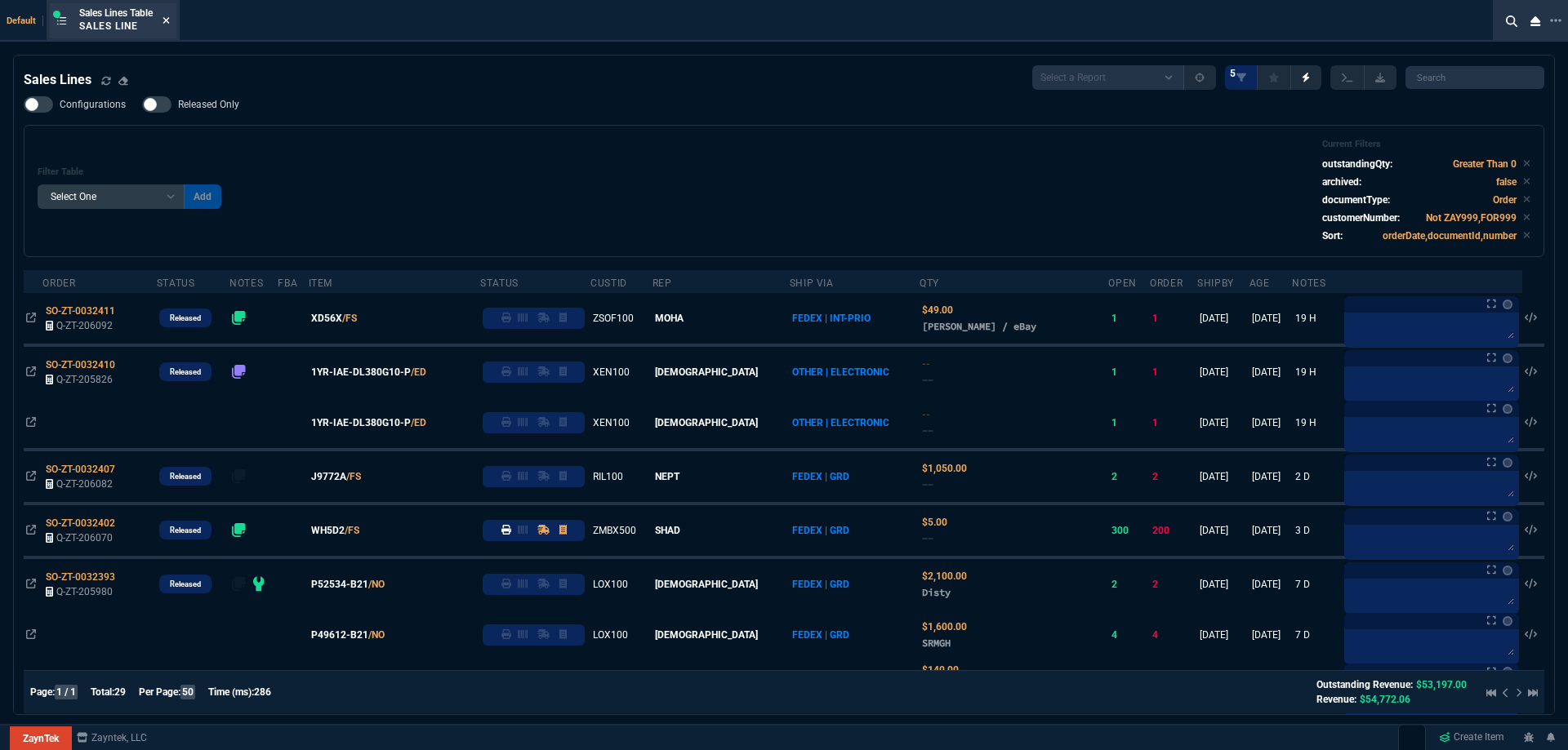
click at [167, 23] on icon at bounding box center [166, 20] width 7 height 10
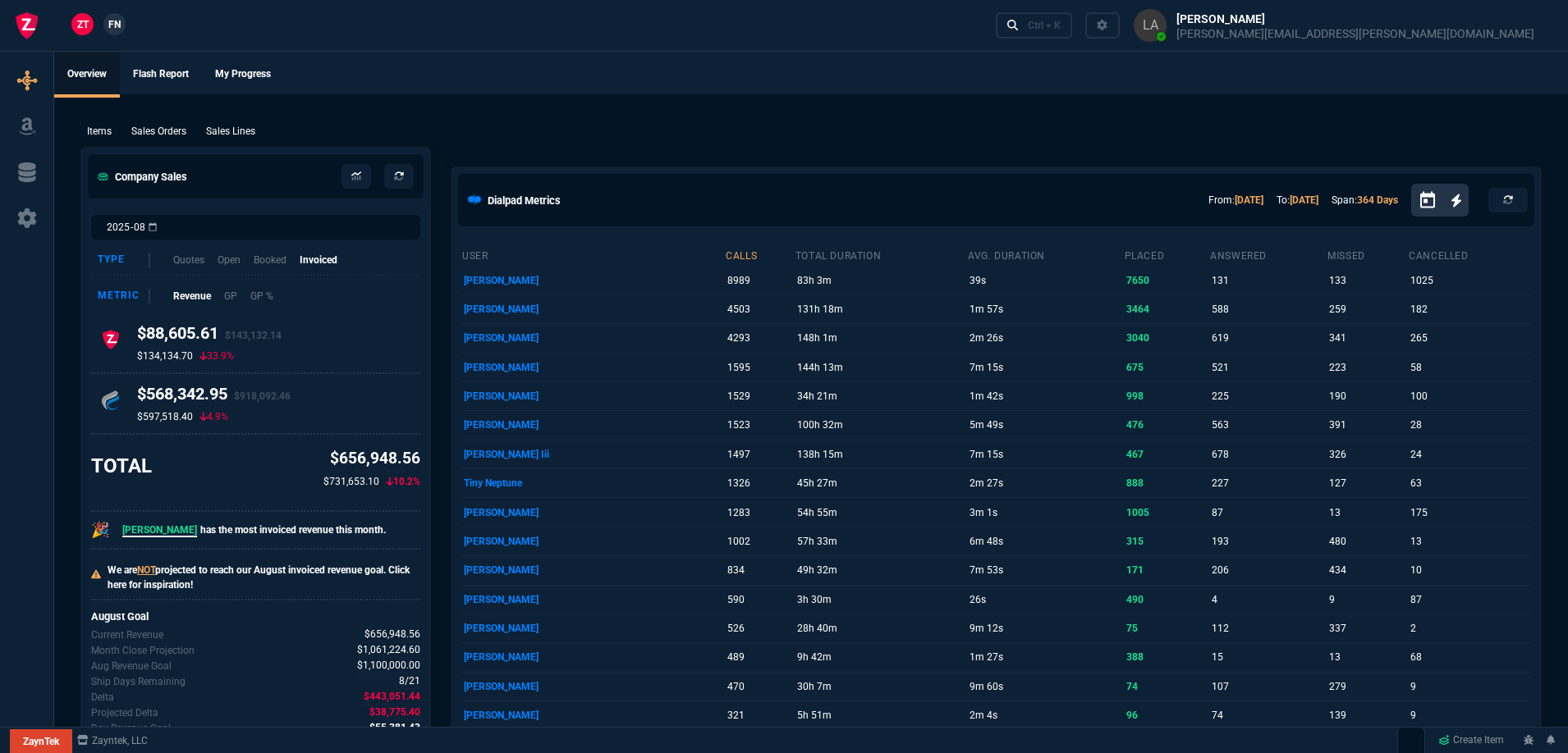
click at [123, 30] on link "FN" at bounding box center [114, 24] width 22 height 22
click at [234, 133] on p "Sales Lines" at bounding box center [230, 132] width 49 height 15
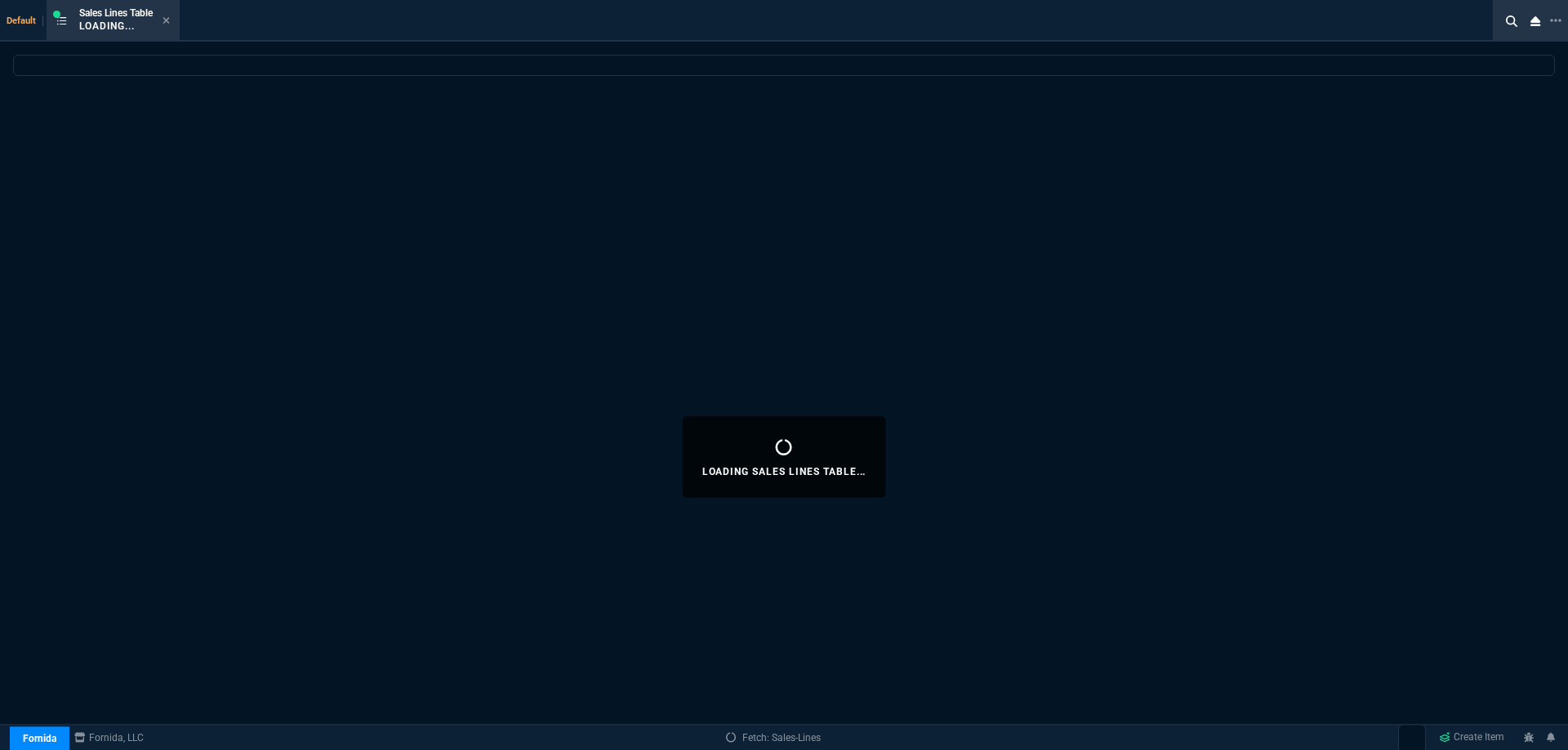
select select
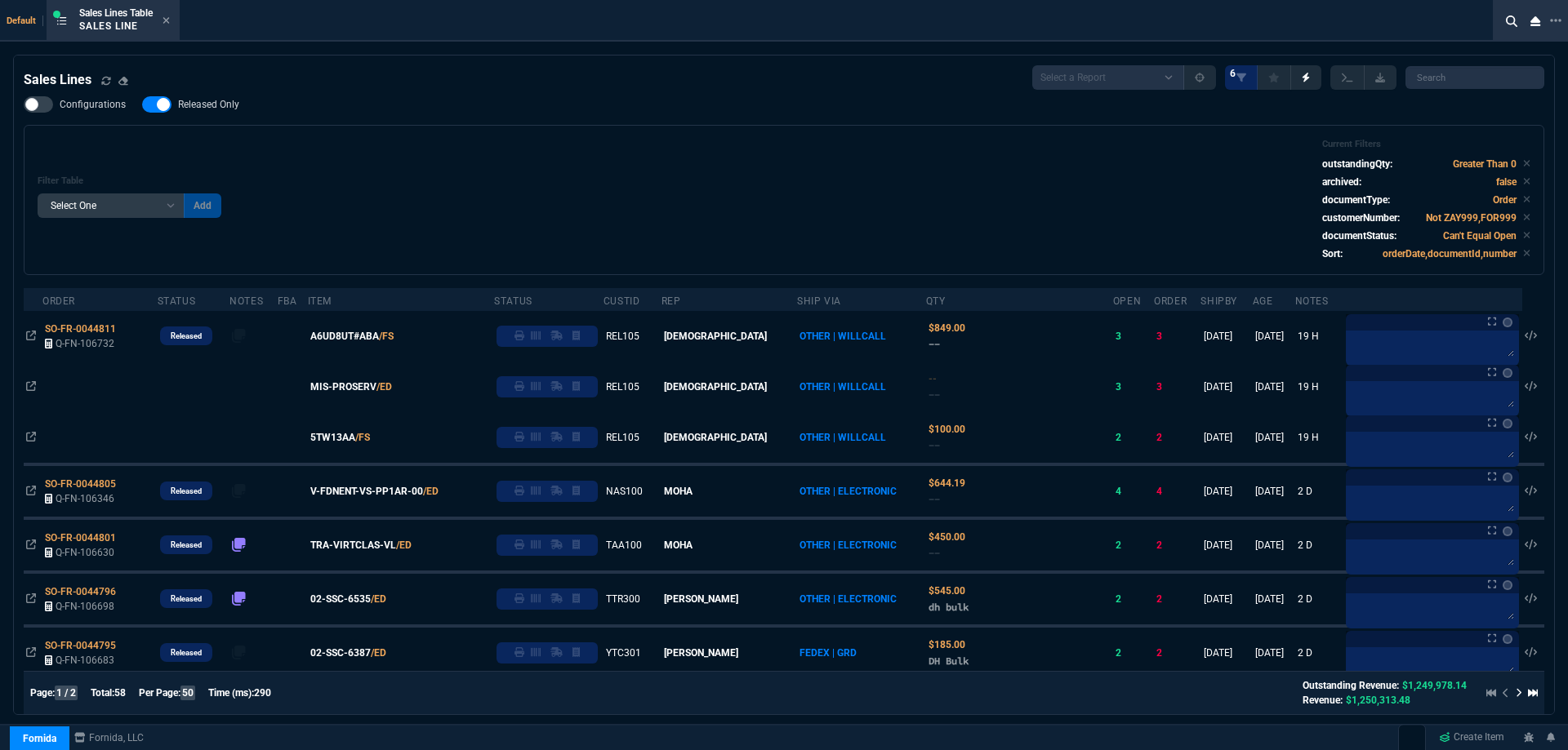
click at [201, 107] on span "Released Only" at bounding box center [209, 105] width 61 height 13
click at [142, 106] on input "Released Only" at bounding box center [142, 105] width 1 height 1
checkbox input "false"
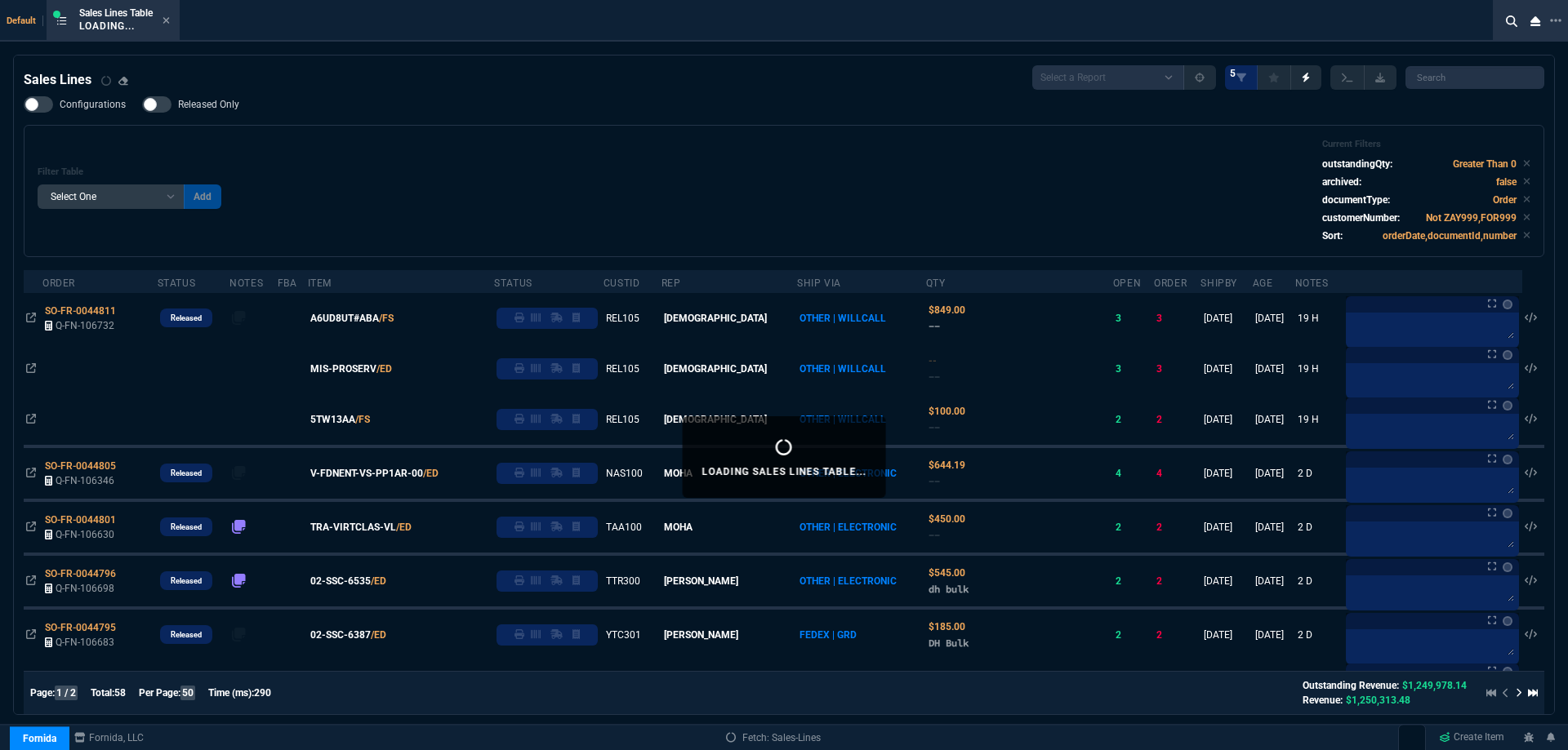
click at [592, 146] on div "Filter Table Select One Add Filter () Age () ATS () Cond (itemVariantCode) Cust…" at bounding box center [784, 191] width 1493 height 105
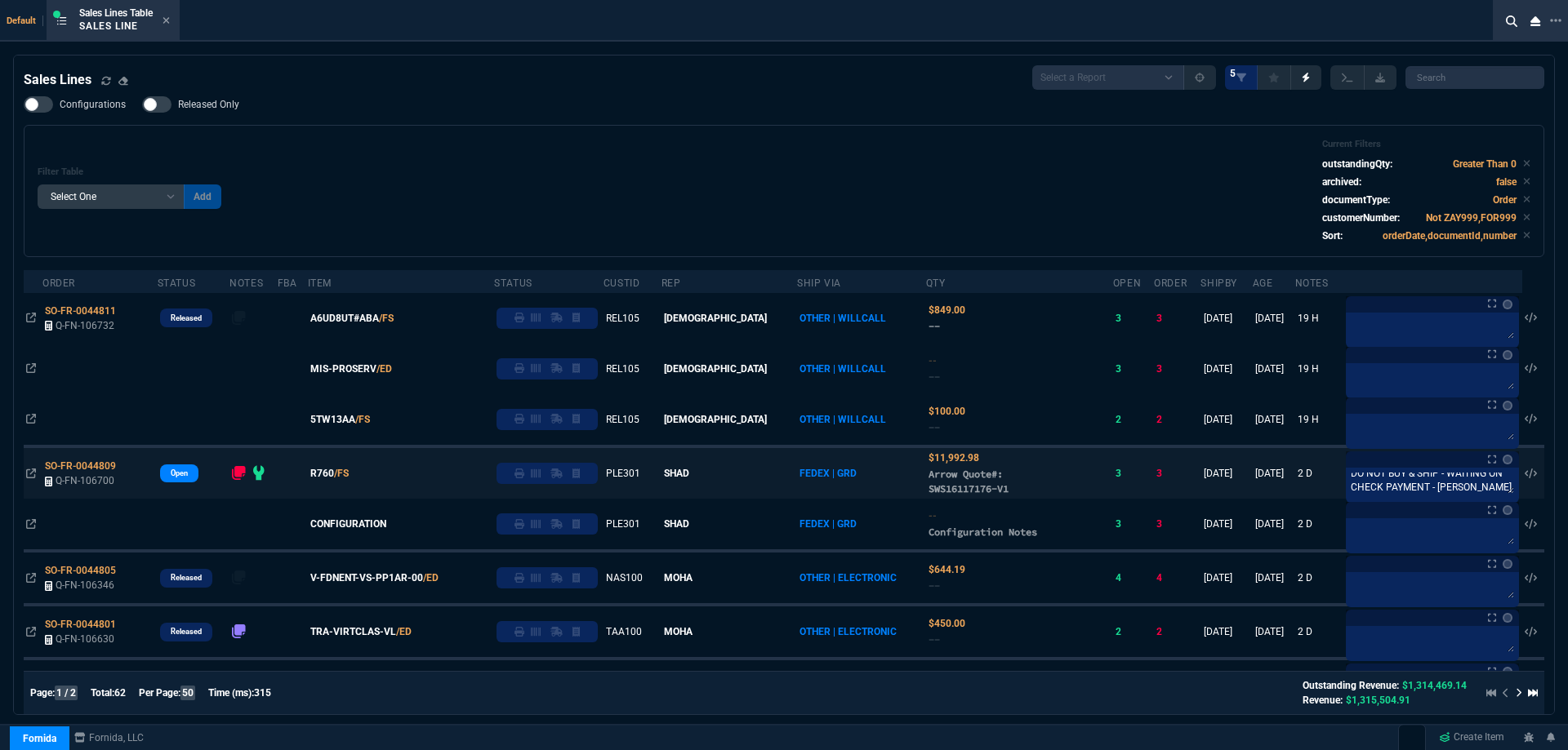
scroll to position [6, 0]
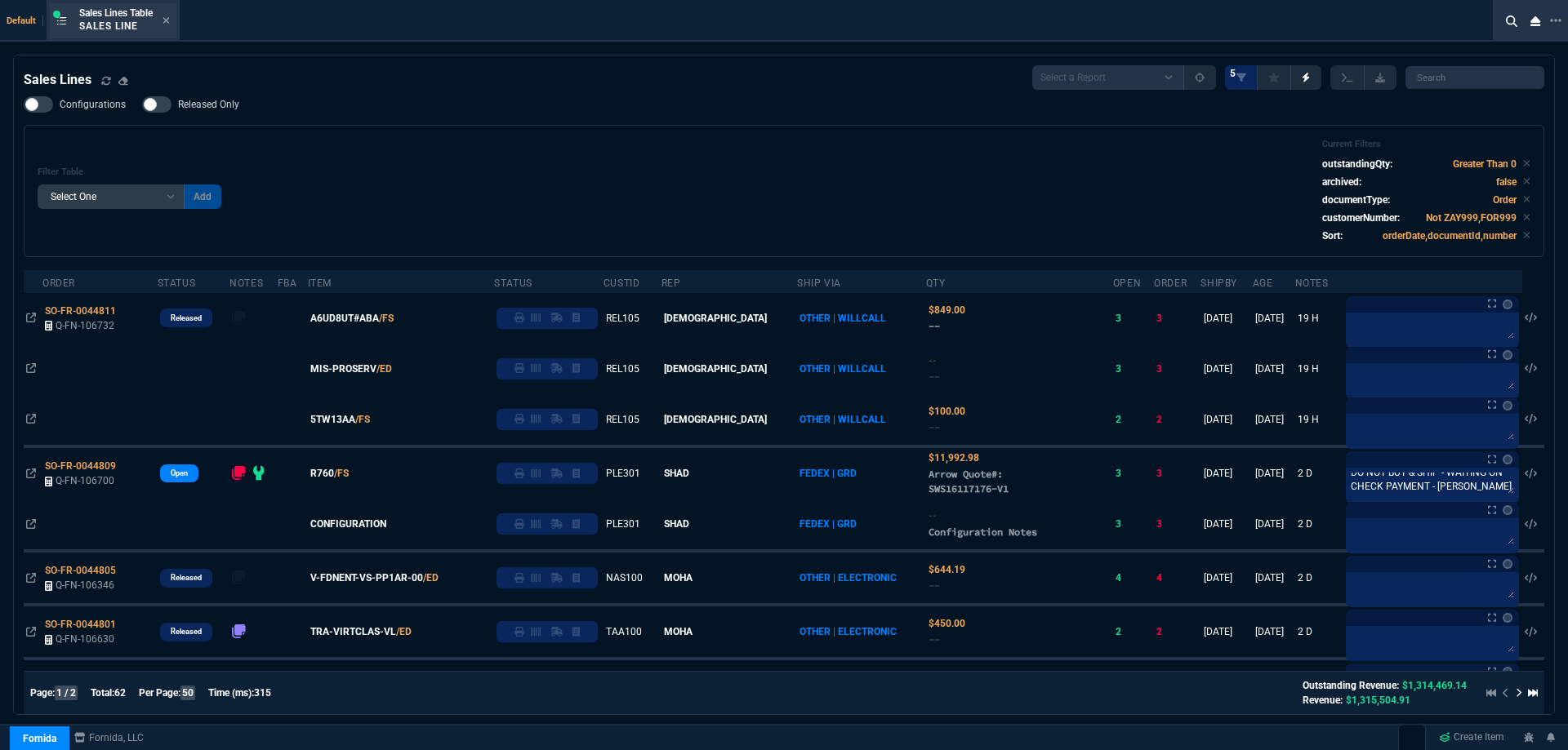
click at [173, 20] on div "Sales Lines Table Sales Line" at bounding box center [113, 21] width 126 height 35
click at [170, 23] on icon at bounding box center [166, 20] width 7 height 10
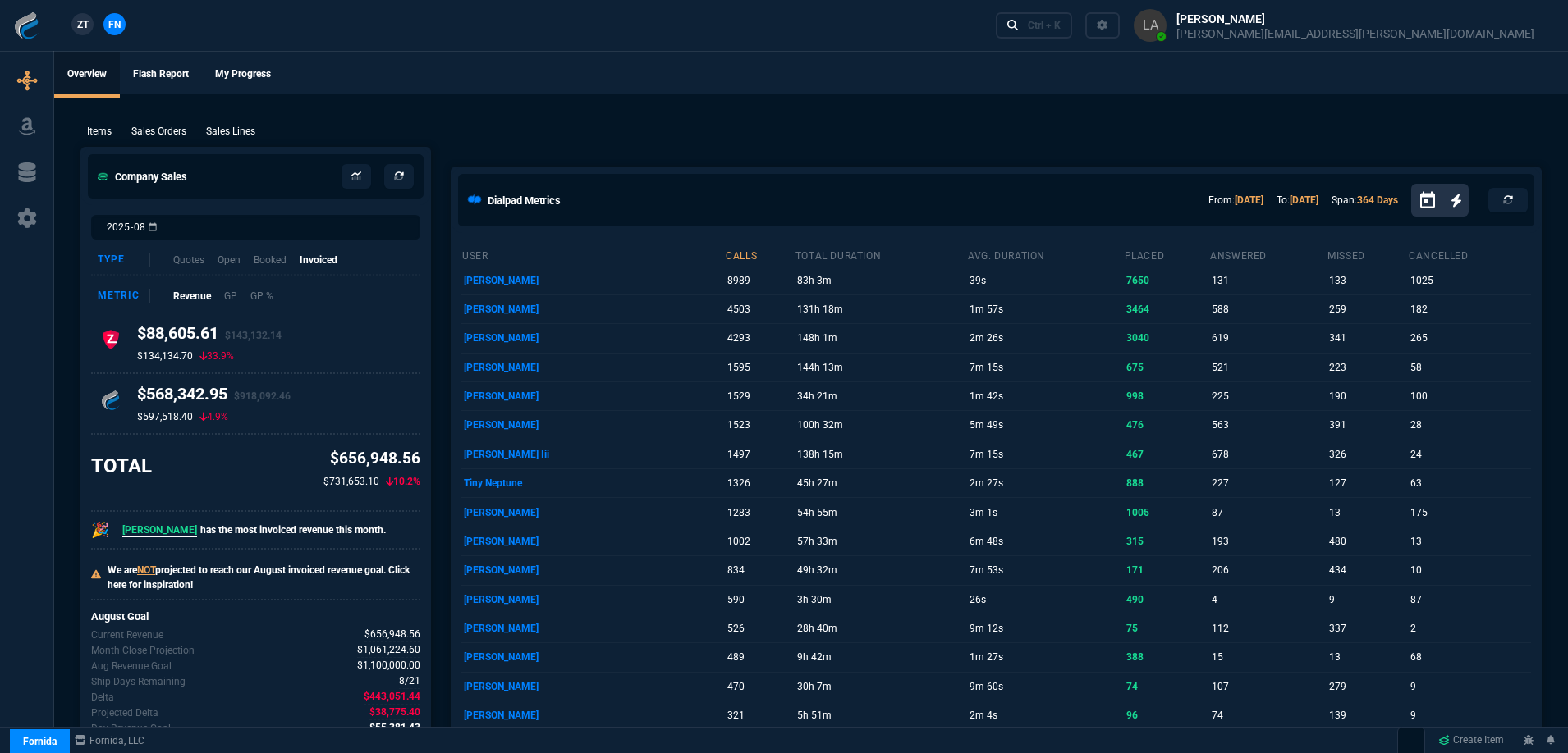
click at [88, 24] on span "ZT" at bounding box center [83, 24] width 12 height 15
click at [228, 137] on p "Sales Lines" at bounding box center [230, 132] width 49 height 15
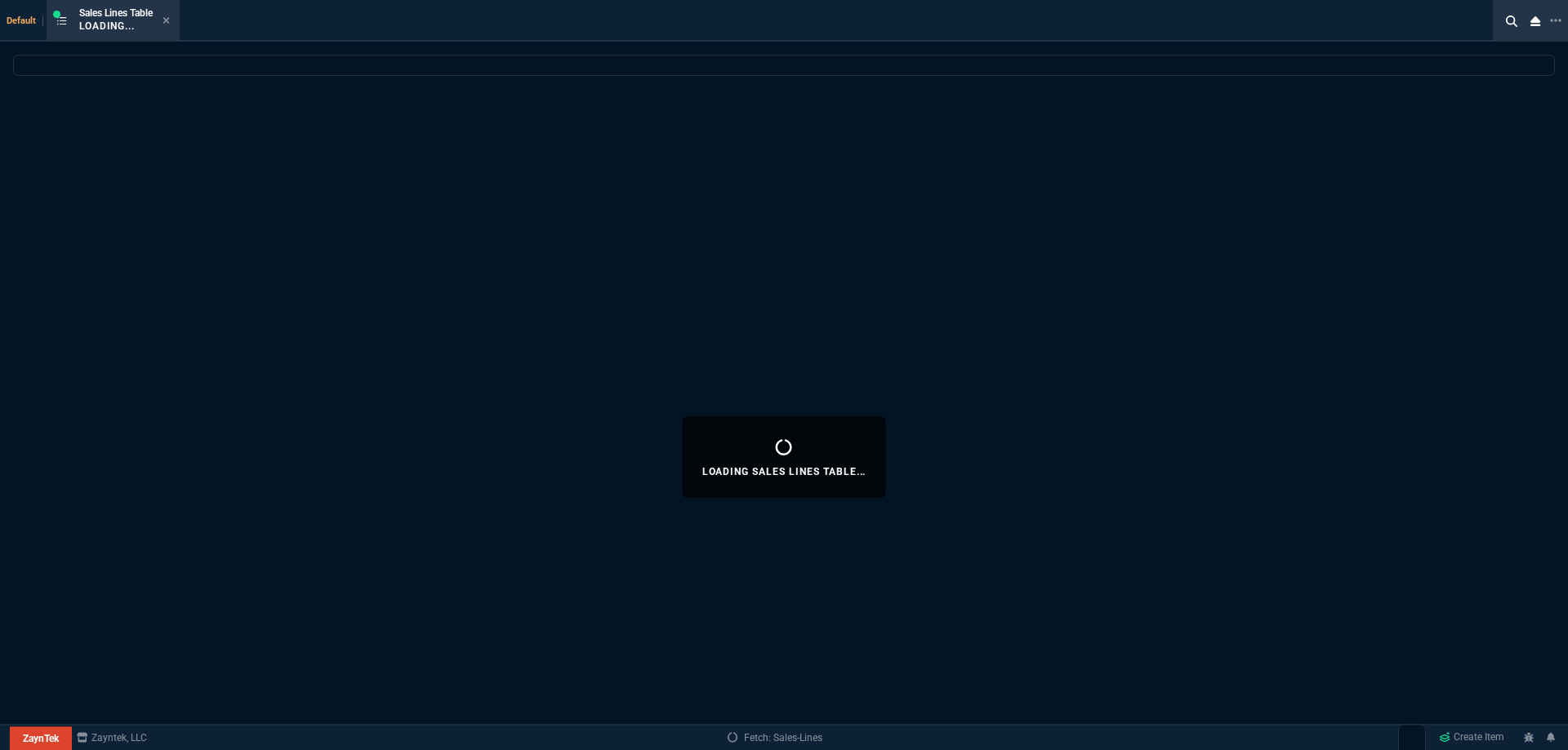
select select
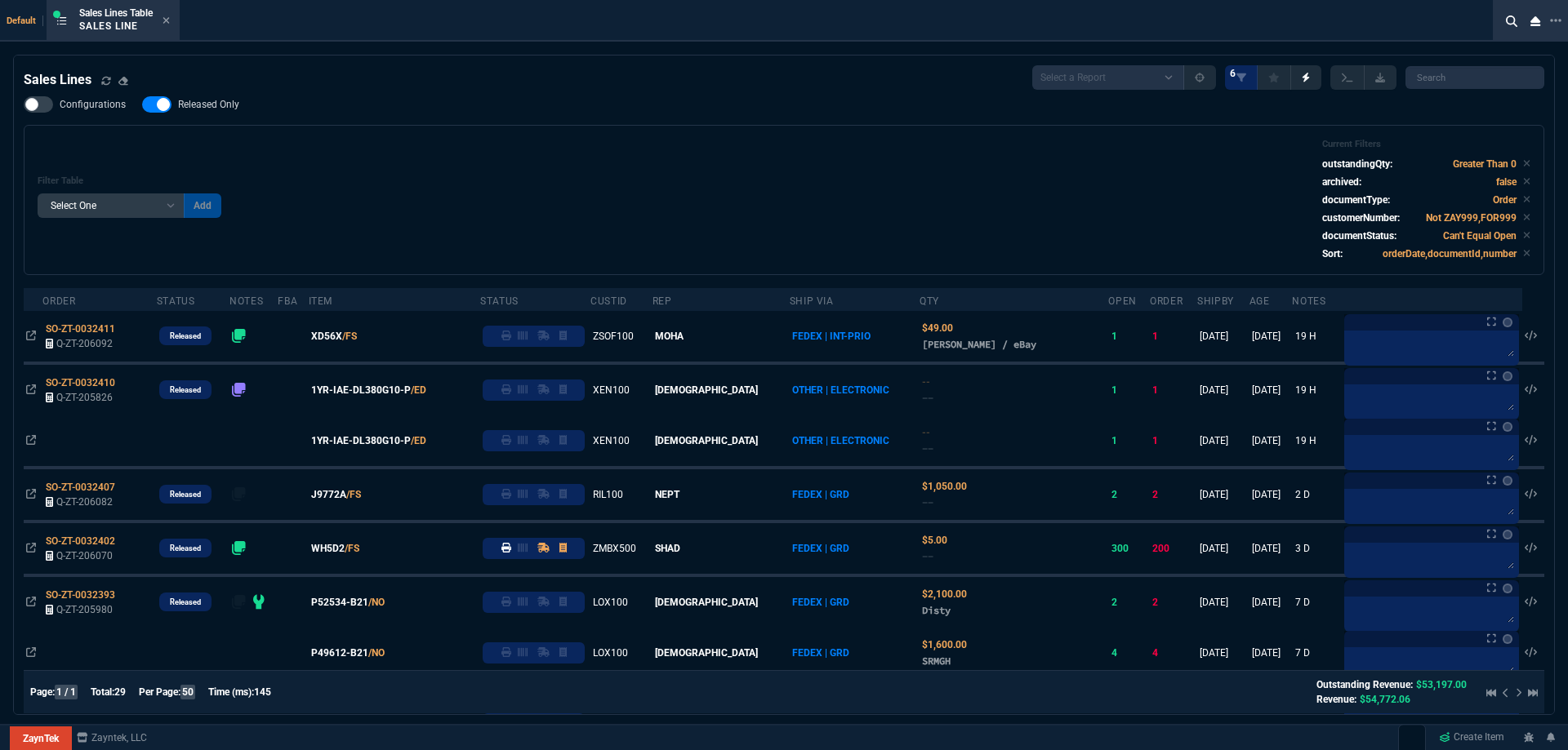
click at [178, 104] on span "Released Only" at bounding box center [209, 105] width 61 height 13
click at [142, 105] on input "Released Only" at bounding box center [142, 105] width 1 height 1
checkbox input "false"
click at [295, 125] on div "Filter Table Select One Add Filter () Age () ATS () Cond (itemVariantCode) Cust…" at bounding box center [784, 199] width 1520 height 150
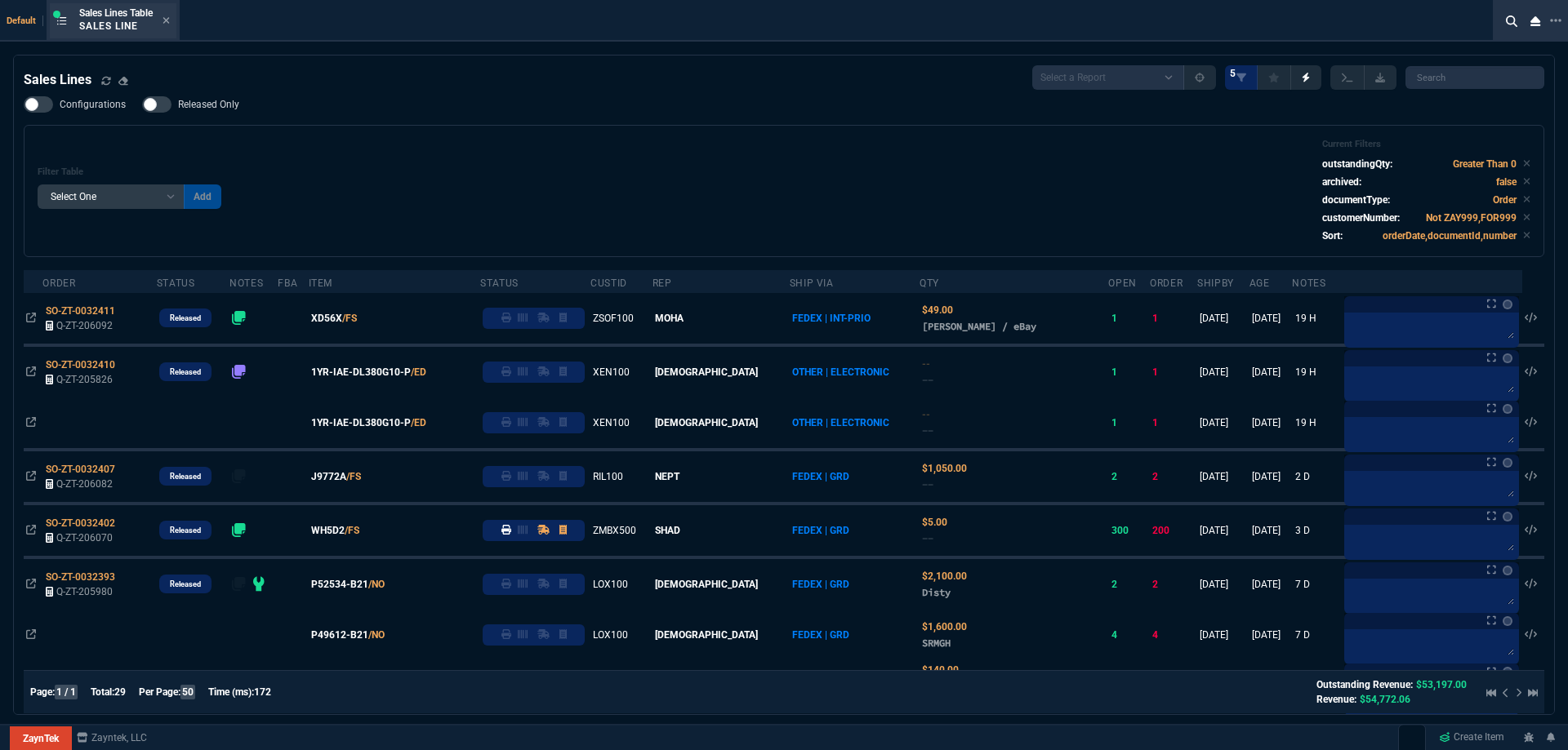
click at [170, 28] on div "Sales Lines Table Sales Line" at bounding box center [125, 21] width 90 height 29
click at [169, 24] on icon at bounding box center [166, 20] width 7 height 10
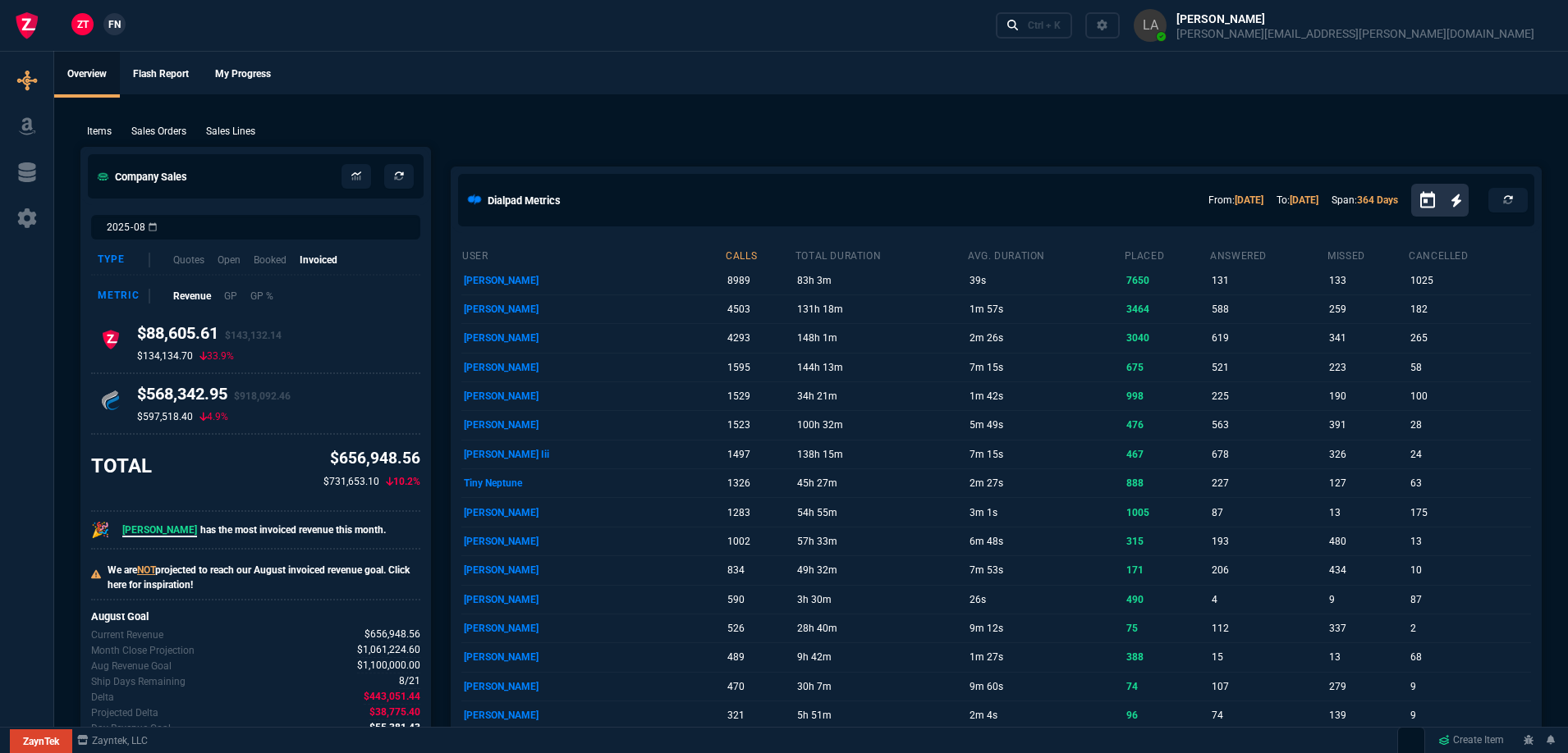
click at [120, 18] on span "FN" at bounding box center [114, 24] width 13 height 15
click at [226, 127] on p "Sales Lines" at bounding box center [230, 132] width 49 height 15
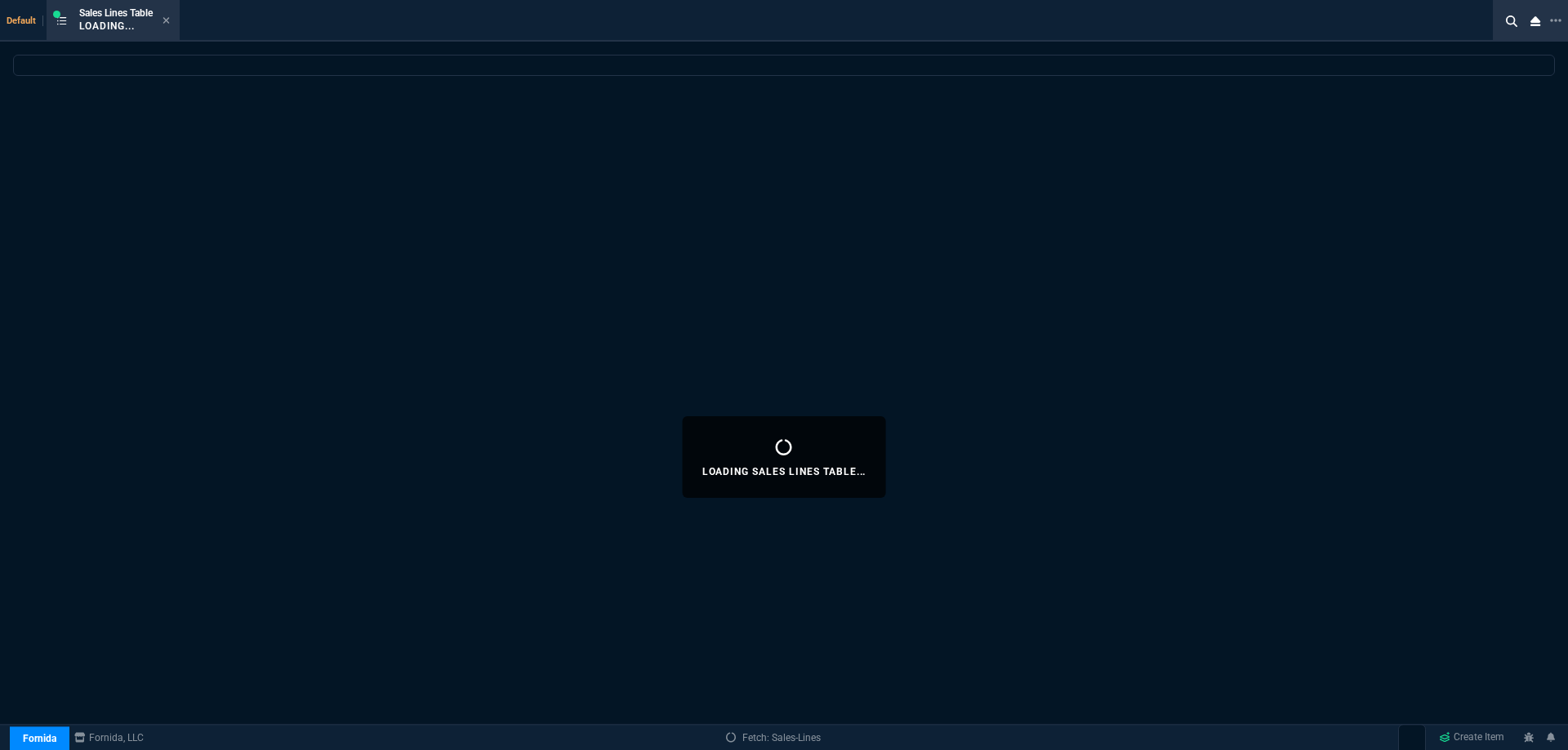
select select
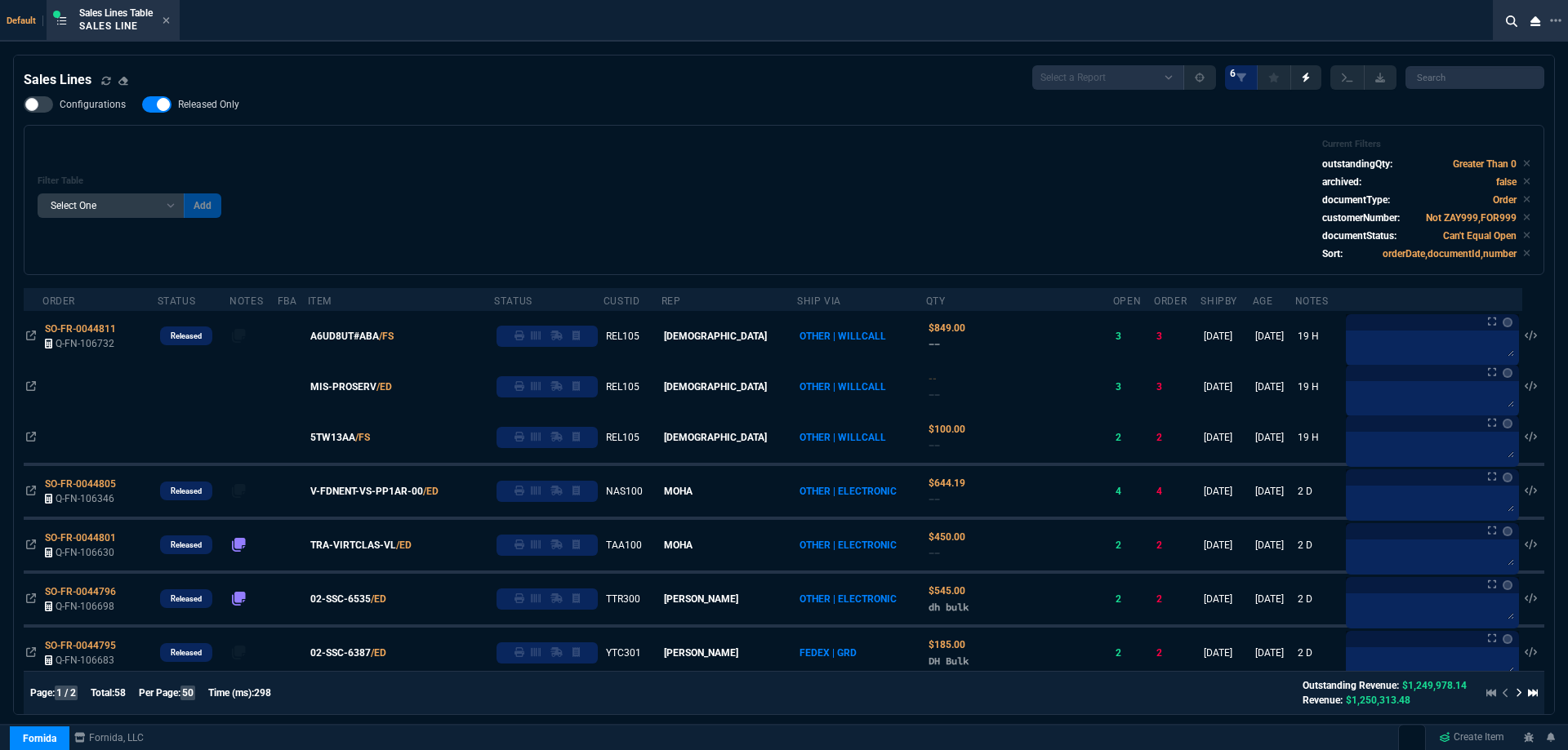
click at [212, 110] on span "Released Only" at bounding box center [209, 105] width 61 height 13
click at [142, 106] on input "Released Only" at bounding box center [142, 105] width 1 height 1
checkbox input "false"
click at [295, 133] on div "Filter Table Select One Add Filter () Age () ATS () Cond (itemVariantCode) Cust…" at bounding box center [784, 199] width 1520 height 150
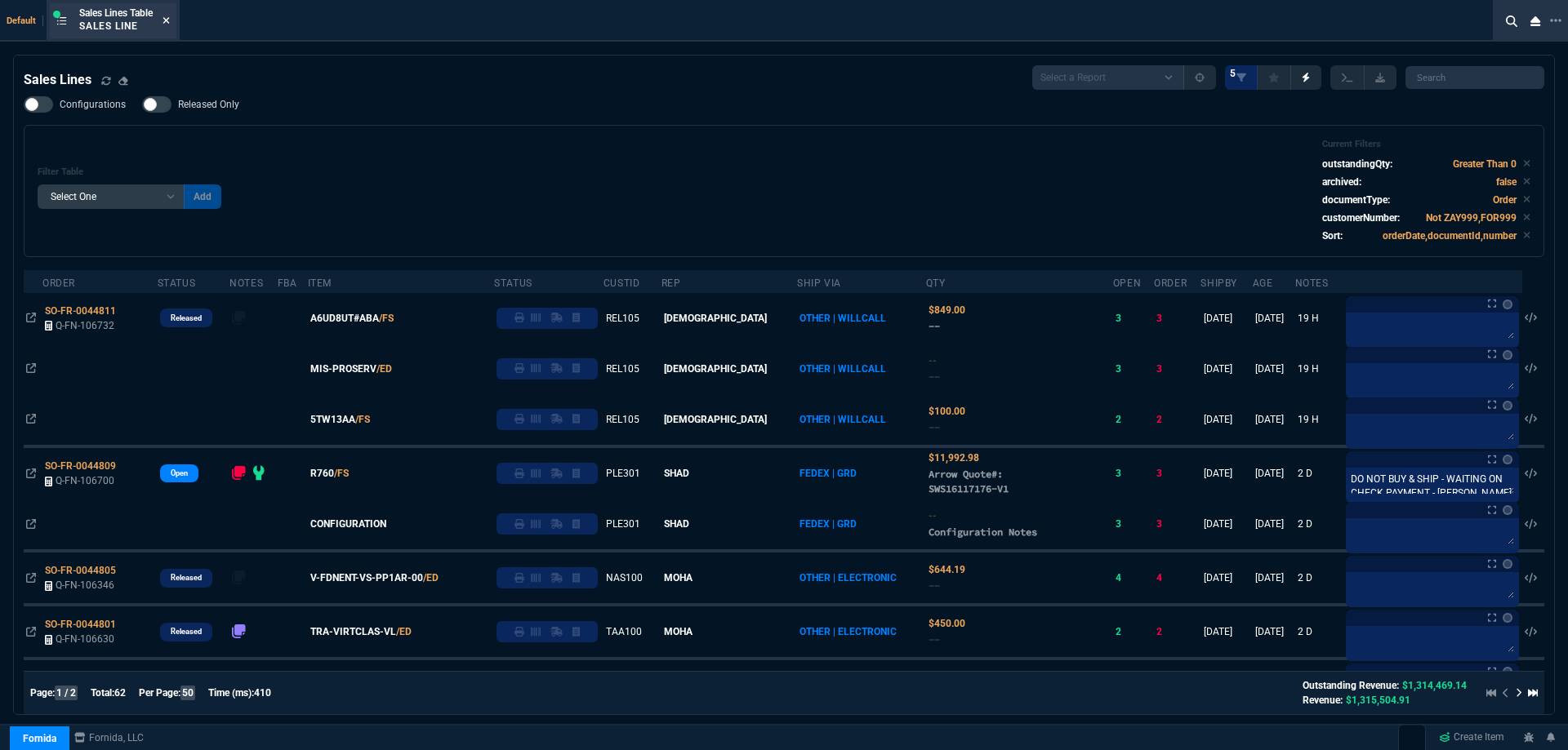
click at [170, 25] on fa-icon at bounding box center [166, 21] width 7 height 12
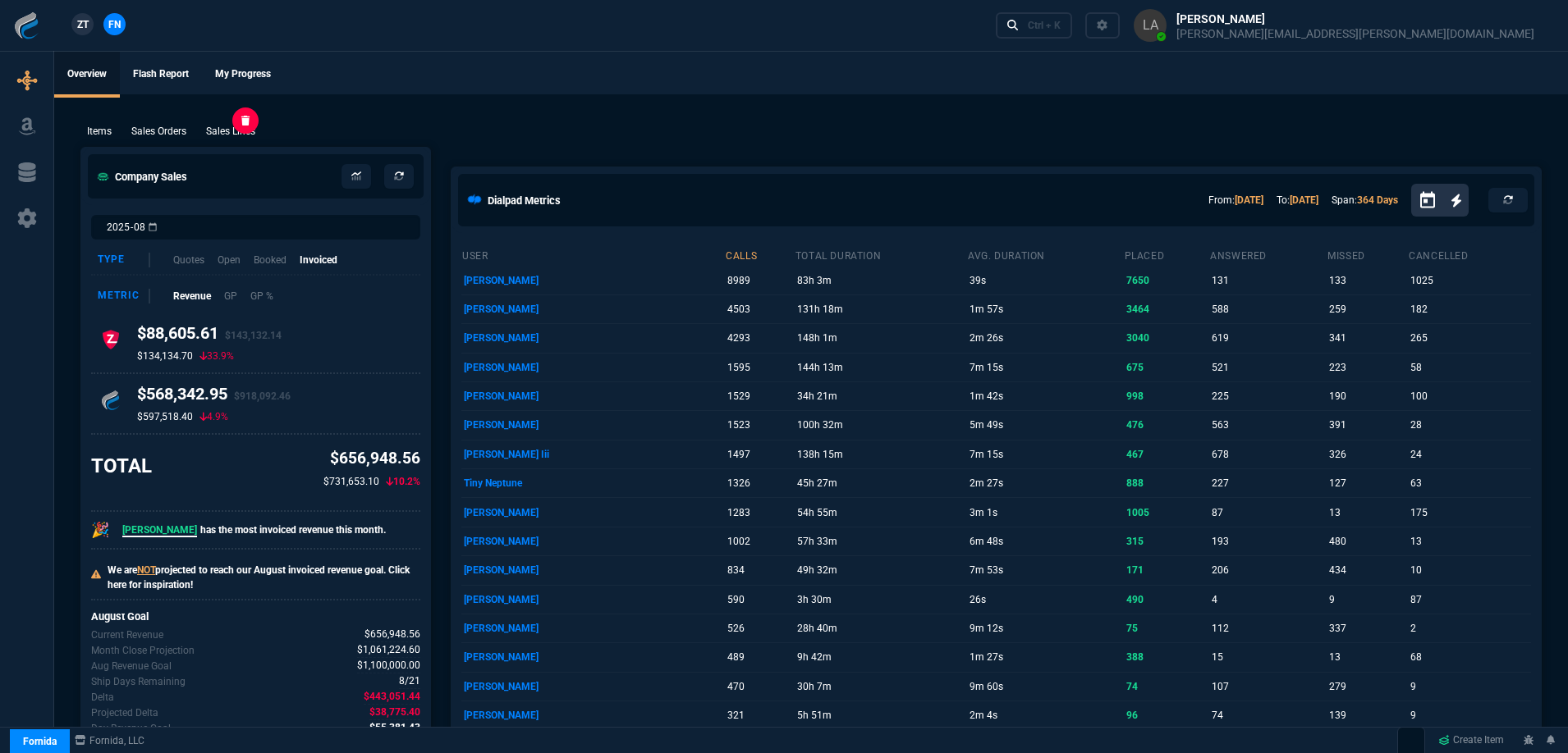
click at [235, 124] on p "Sales Lines" at bounding box center [230, 132] width 49 height 15
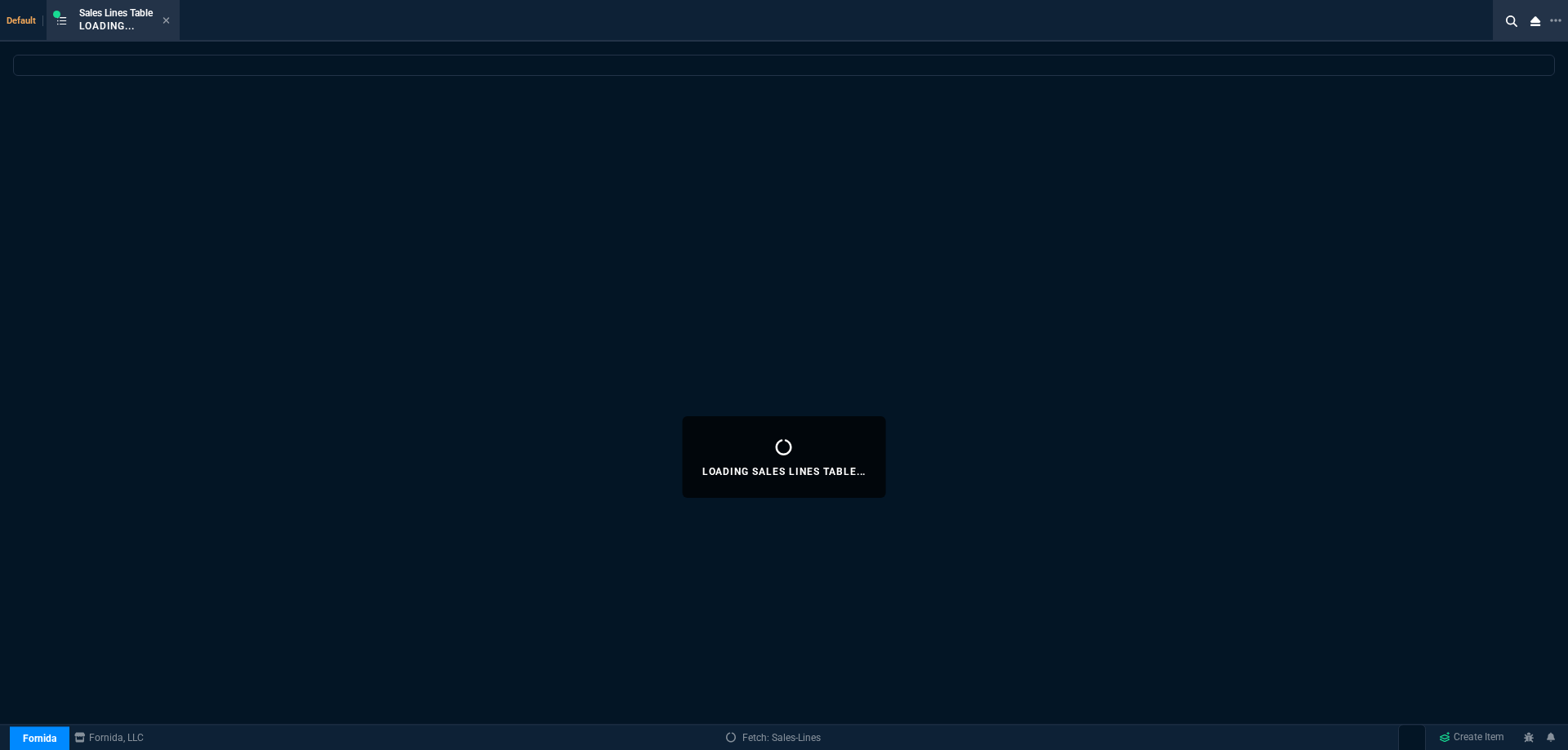
select select
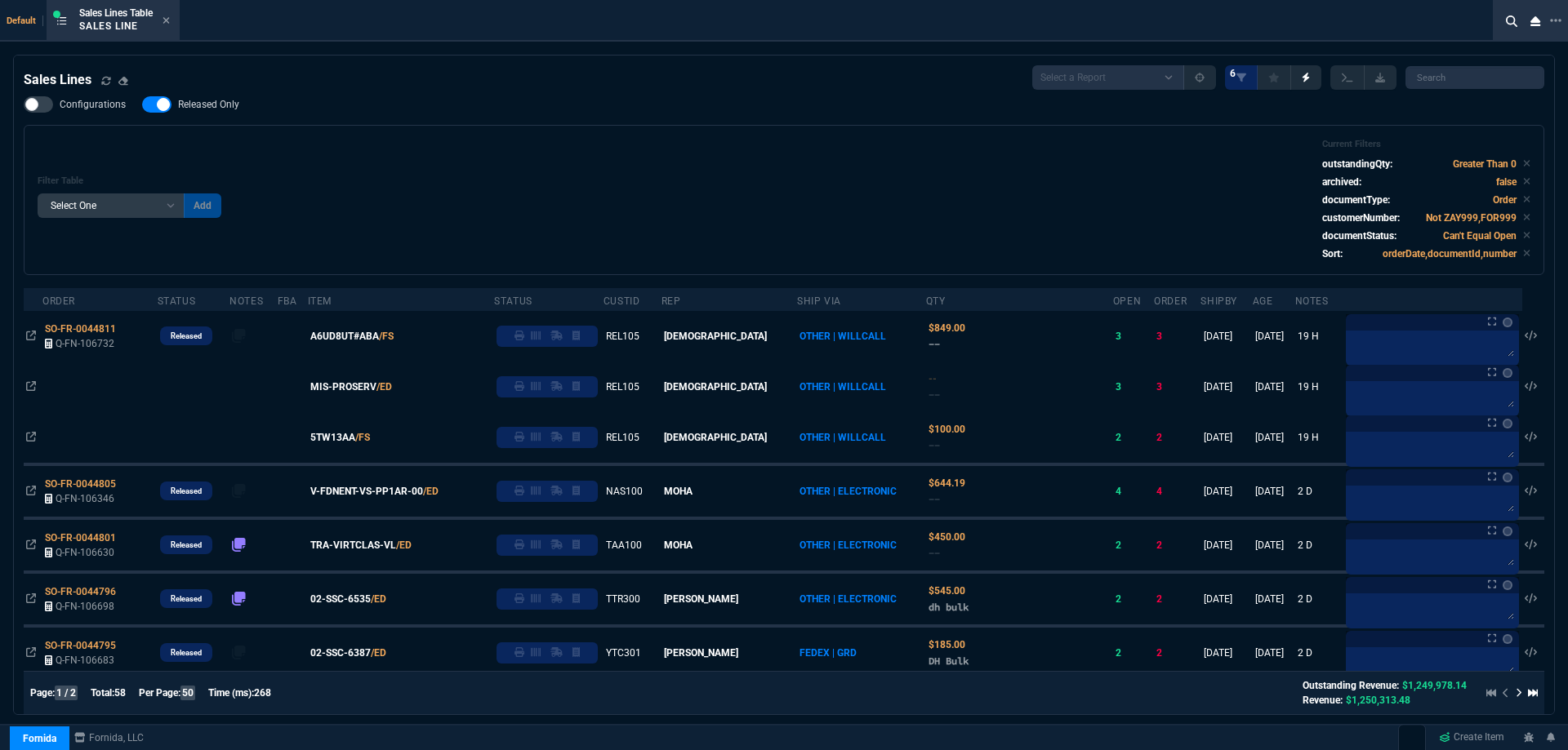
drag, startPoint x: 209, startPoint y: 98, endPoint x: 467, endPoint y: 180, distance: 270.7
click at [209, 98] on label "Released Only" at bounding box center [199, 105] width 114 height 16
click at [142, 105] on input "Released Only" at bounding box center [142, 105] width 1 height 1
checkbox input "false"
click at [391, 173] on div "Filter Table Select One Add Filter () Age () ATS () Cond (itemVariantCode) Cust…" at bounding box center [784, 200] width 1493 height 123
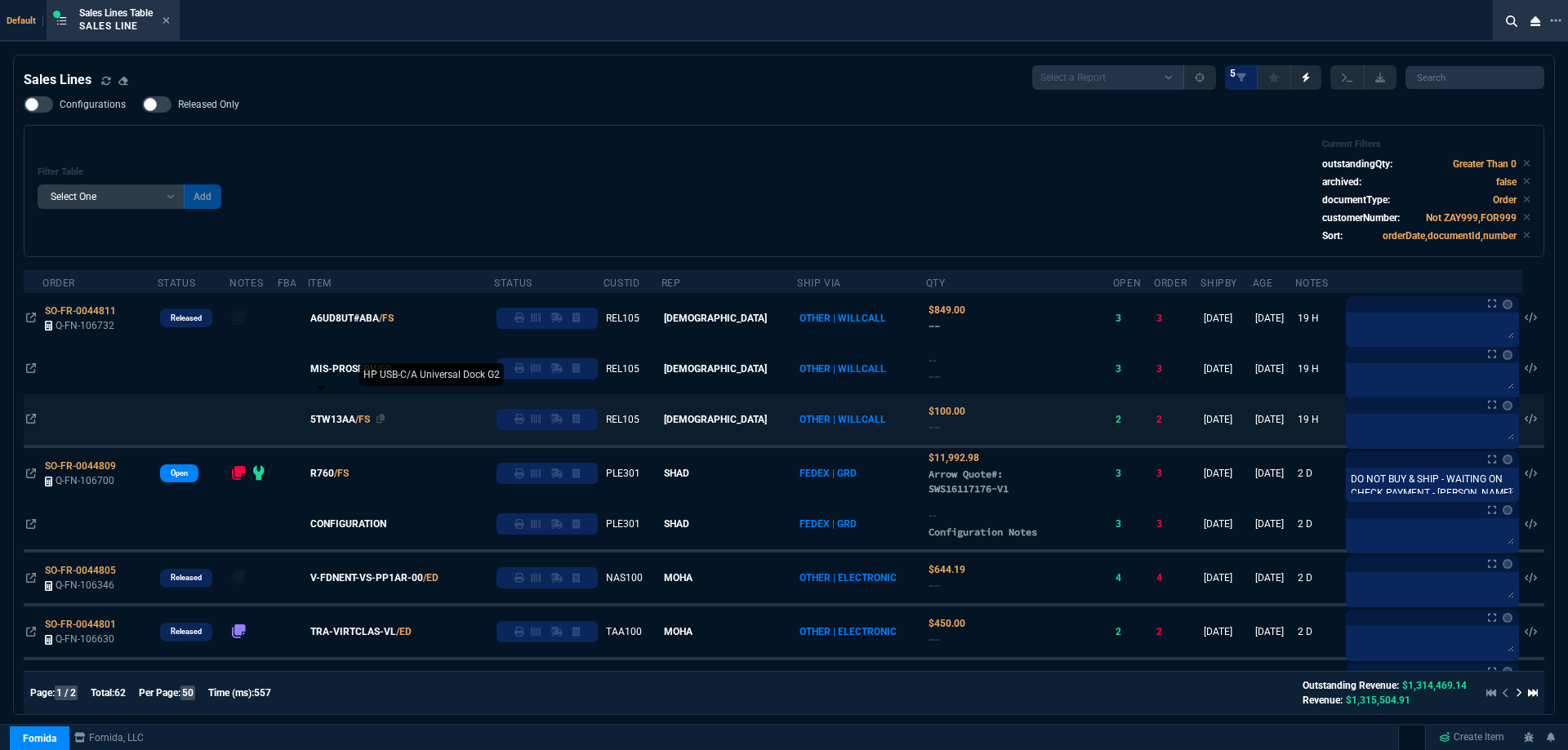
click at [356, 422] on span "5TW13AA" at bounding box center [333, 420] width 45 height 14
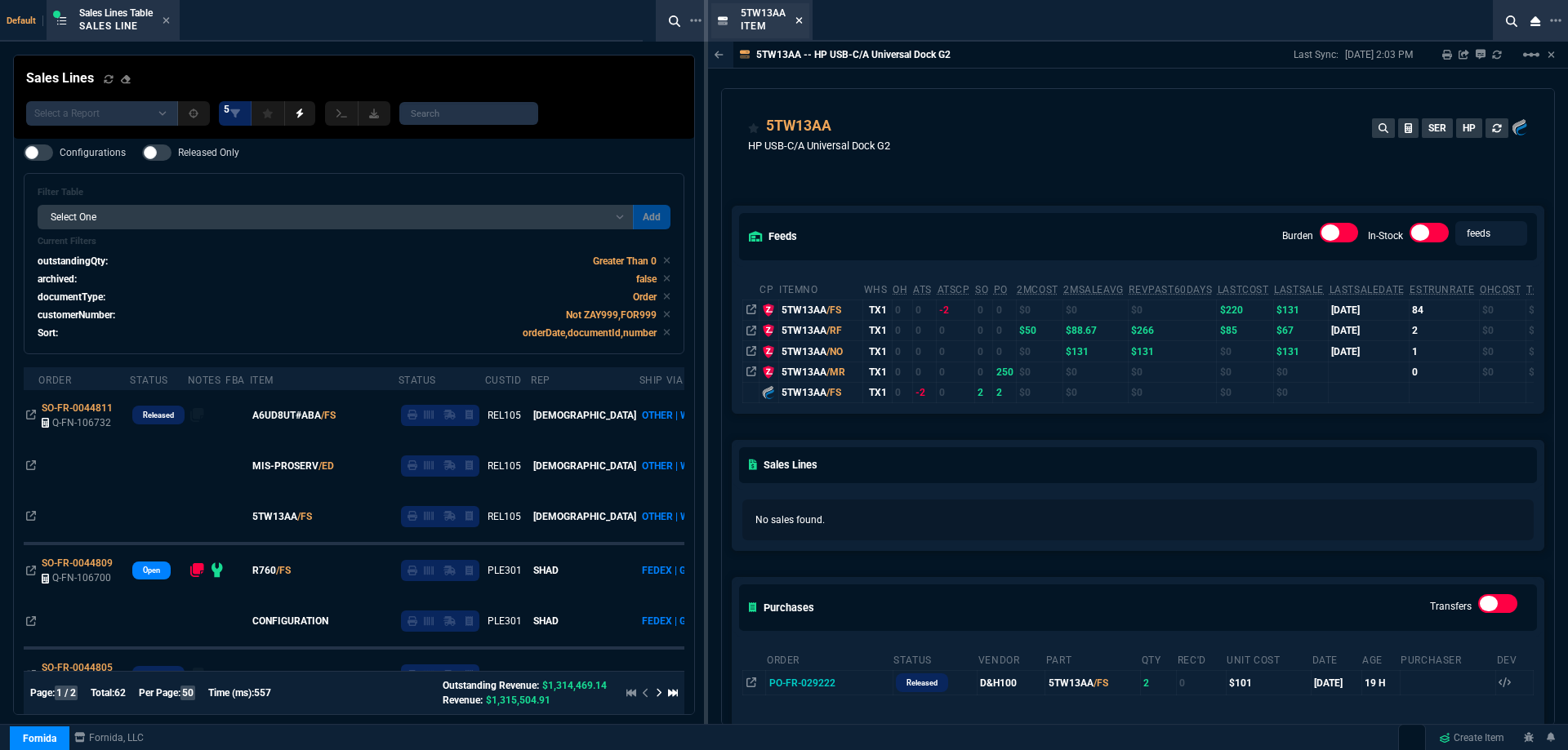
click at [801, 22] on icon at bounding box center [799, 20] width 6 height 6
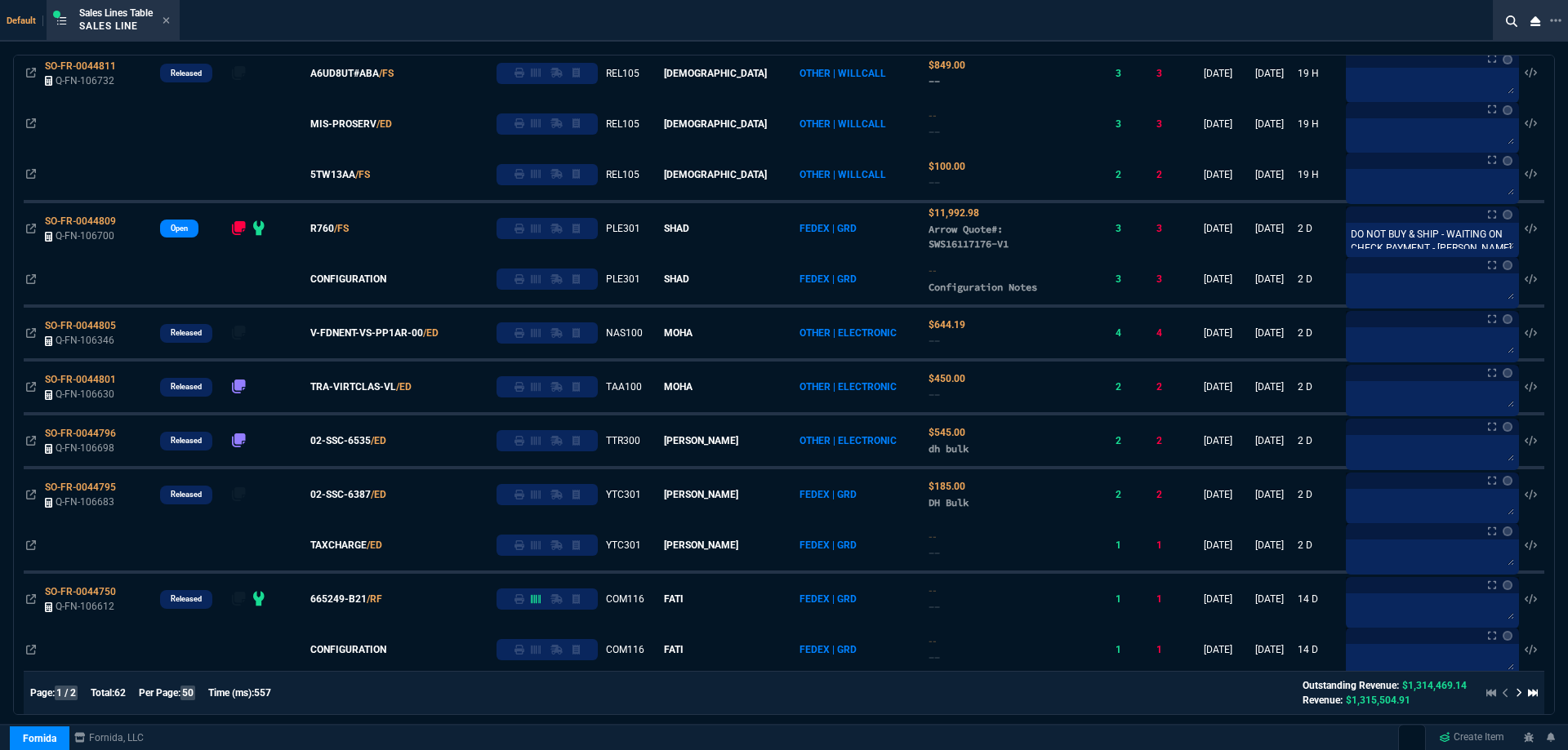
scroll to position [81, 0]
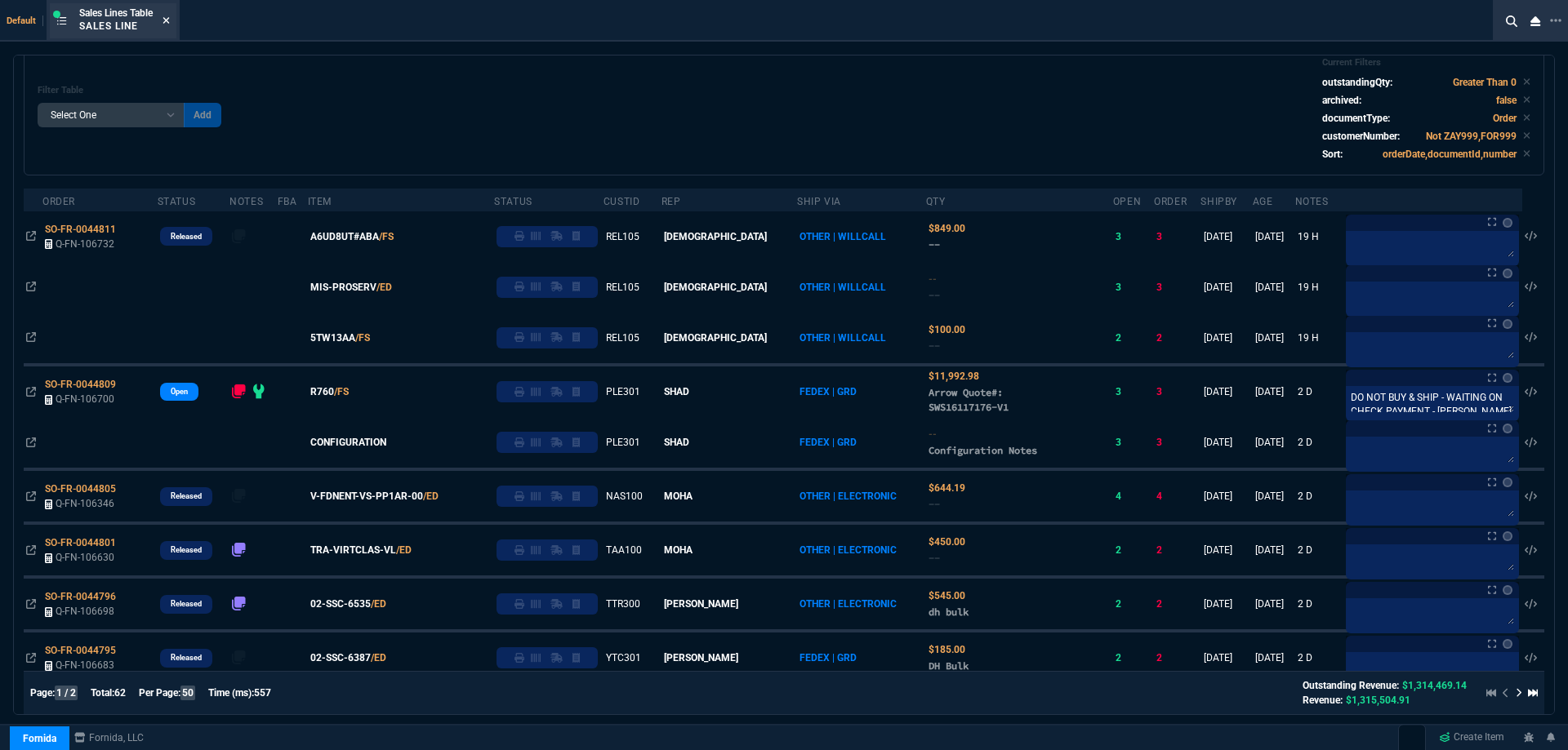
click at [170, 22] on icon at bounding box center [166, 20] width 7 height 10
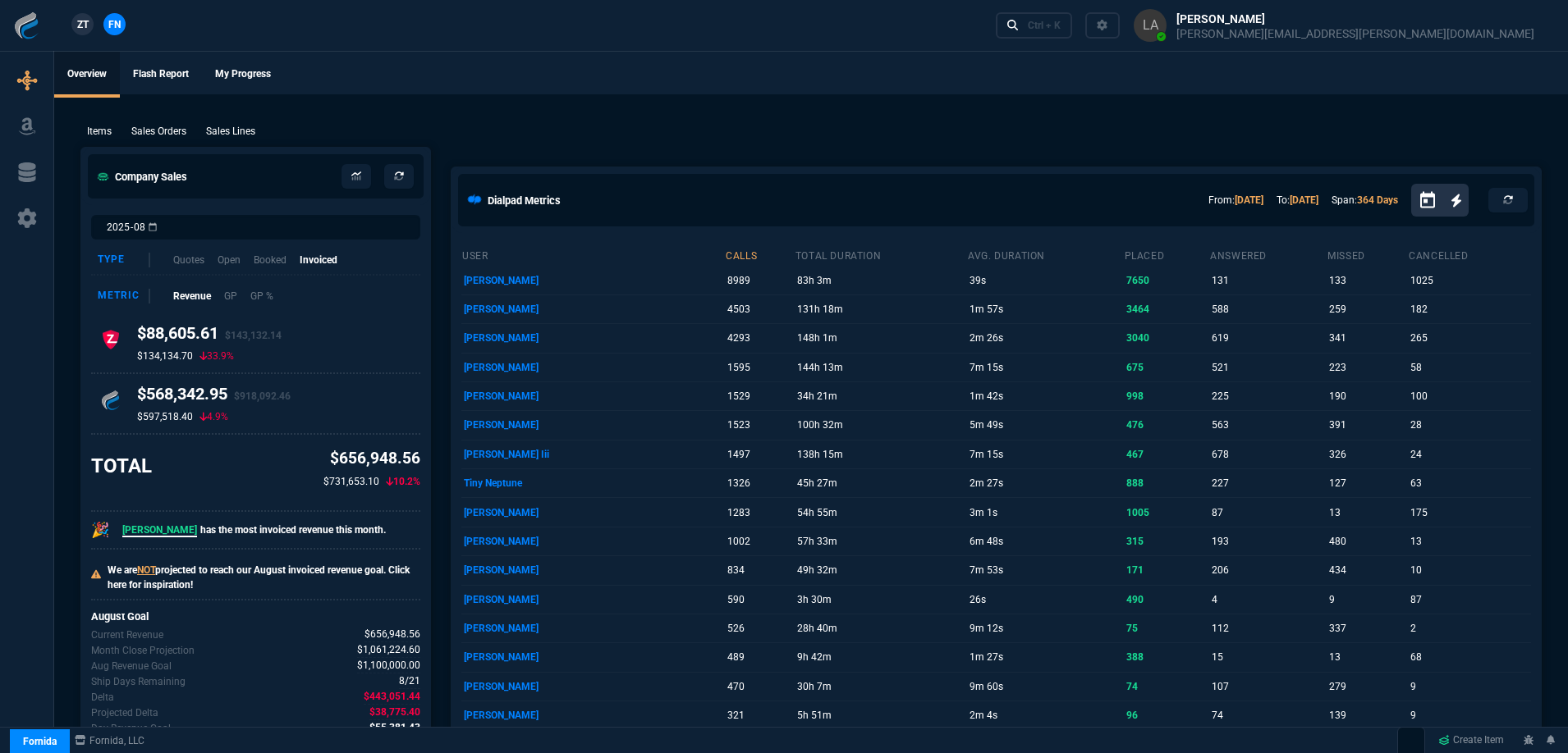
click at [82, 17] on span "ZT" at bounding box center [83, 24] width 12 height 15
drag, startPoint x: 237, startPoint y: 134, endPoint x: 250, endPoint y: 133, distance: 13.0
click at [237, 135] on p "Sales Lines" at bounding box center [230, 132] width 49 height 15
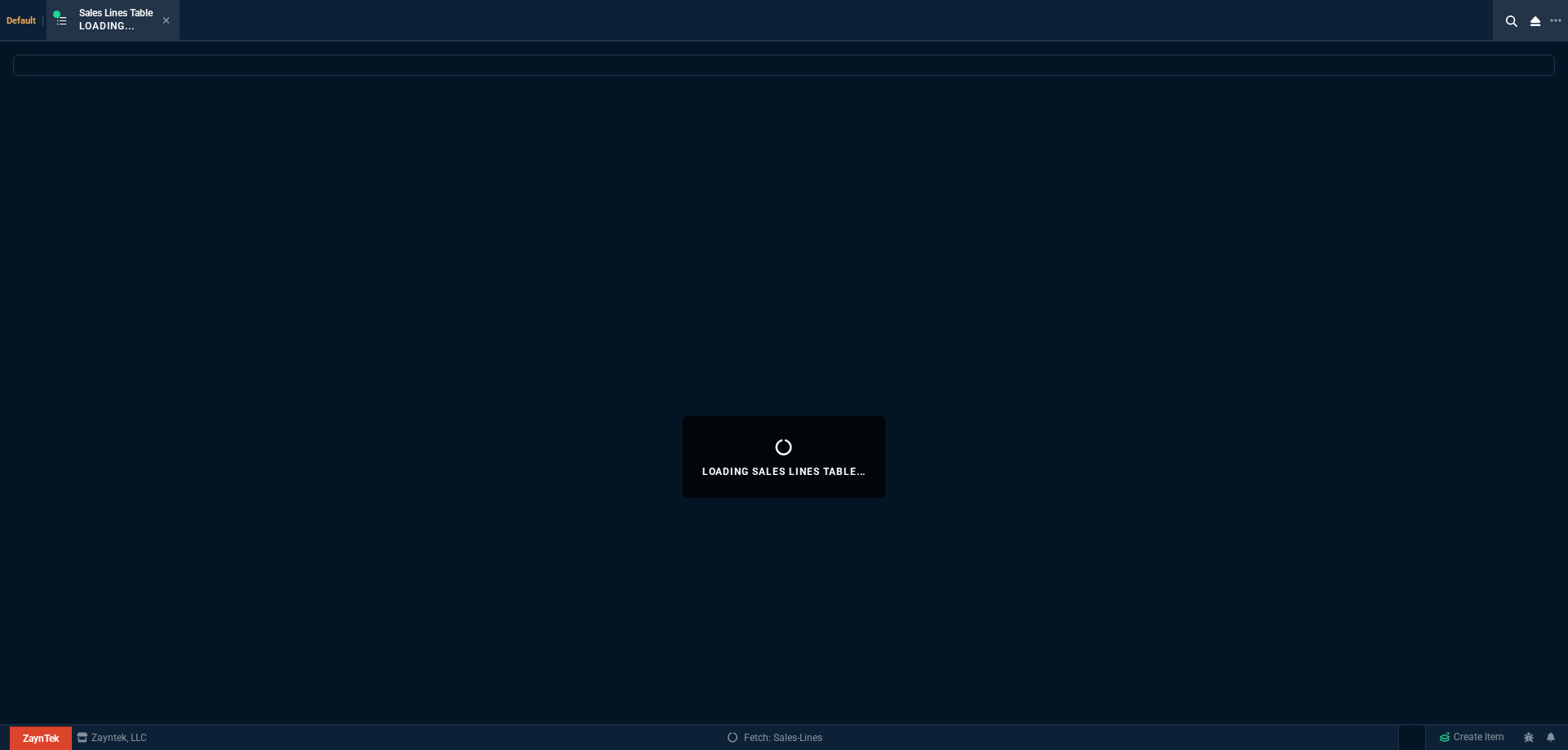
select select
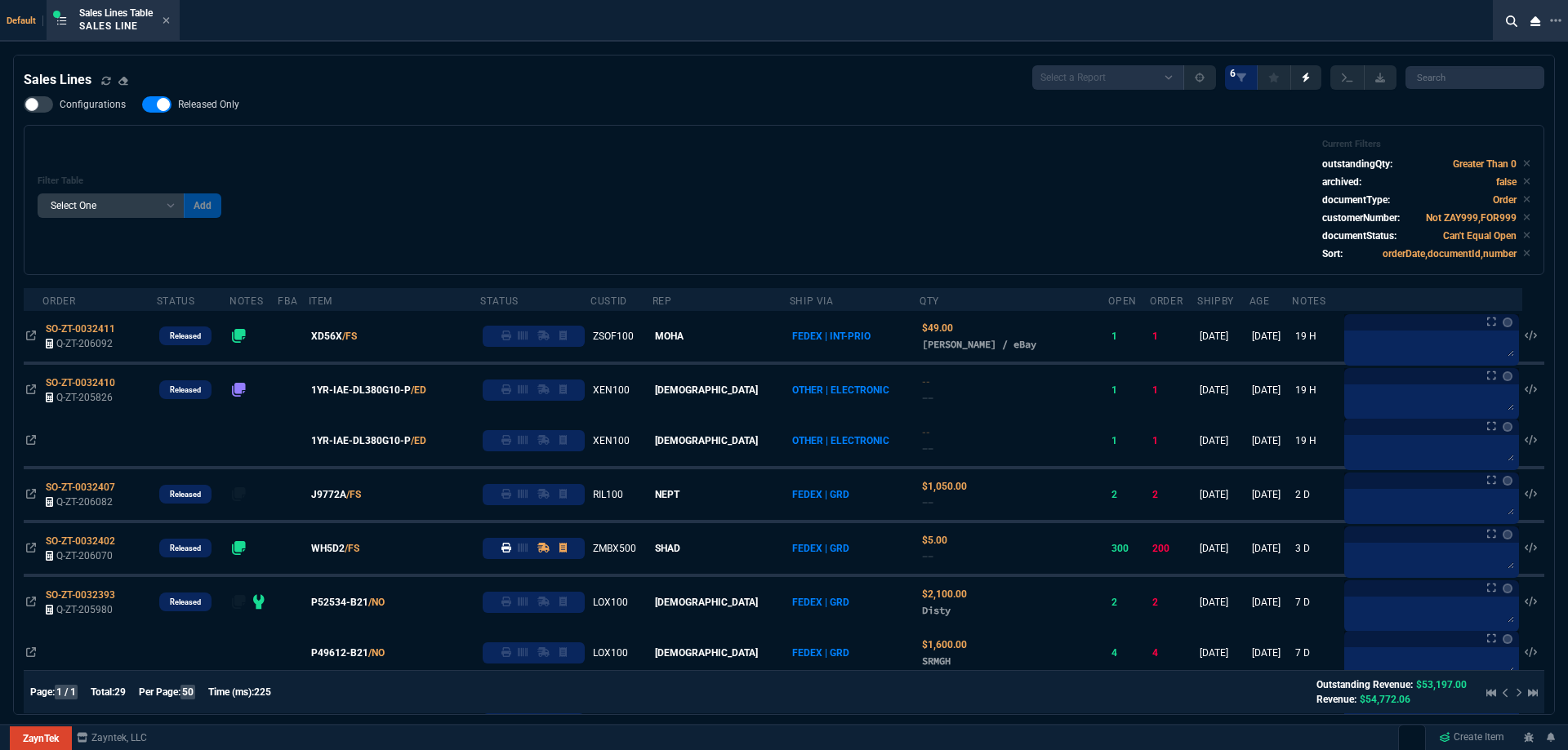
click at [203, 107] on span "Released Only" at bounding box center [209, 105] width 61 height 13
click at [142, 106] on input "Released Only" at bounding box center [142, 105] width 1 height 1
checkbox input "false"
click at [544, 134] on div "Filter Table Select One Add Filter () Age () ATS () Cond (itemVariantCode) Cust…" at bounding box center [784, 199] width 1520 height 150
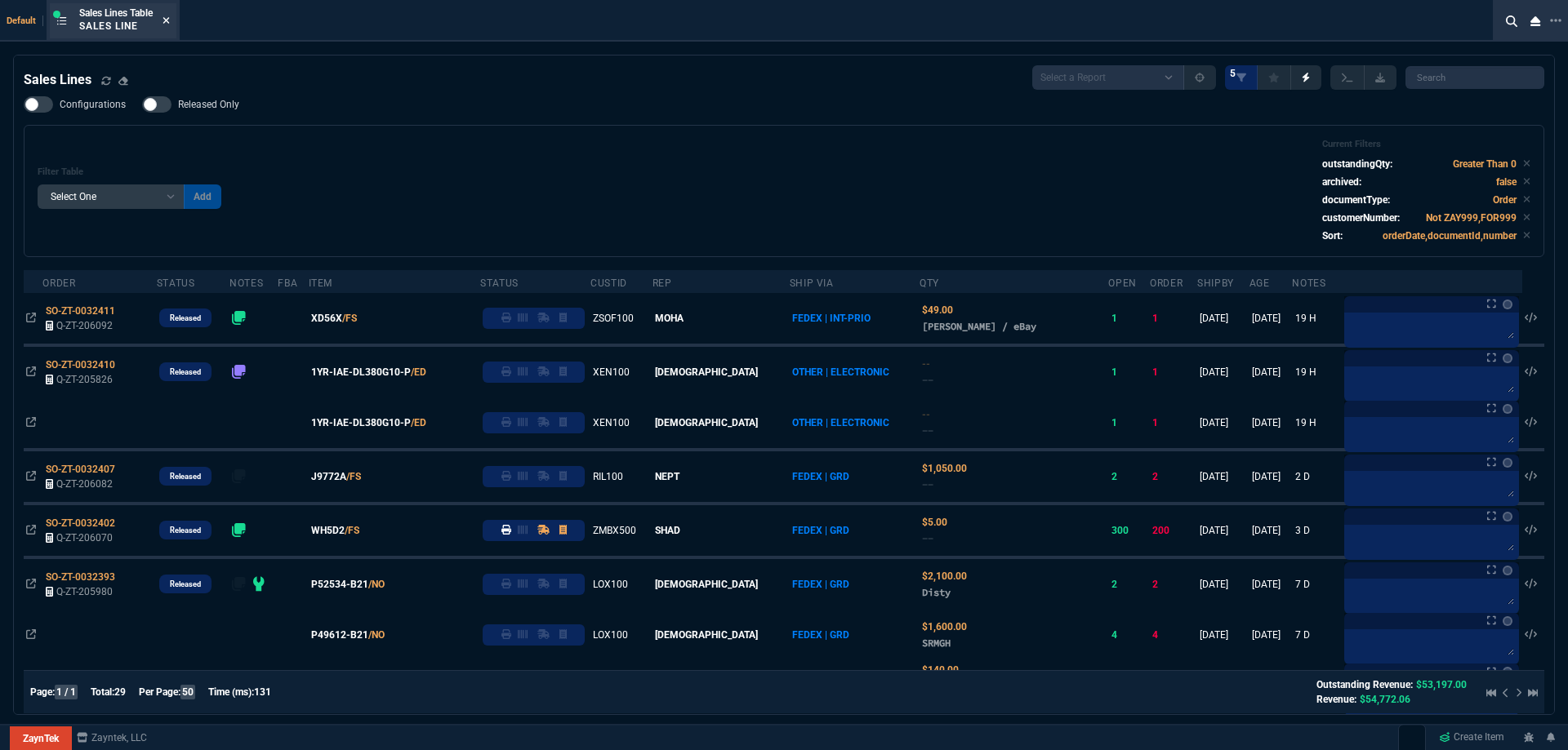
click at [168, 22] on icon at bounding box center [166, 20] width 6 height 6
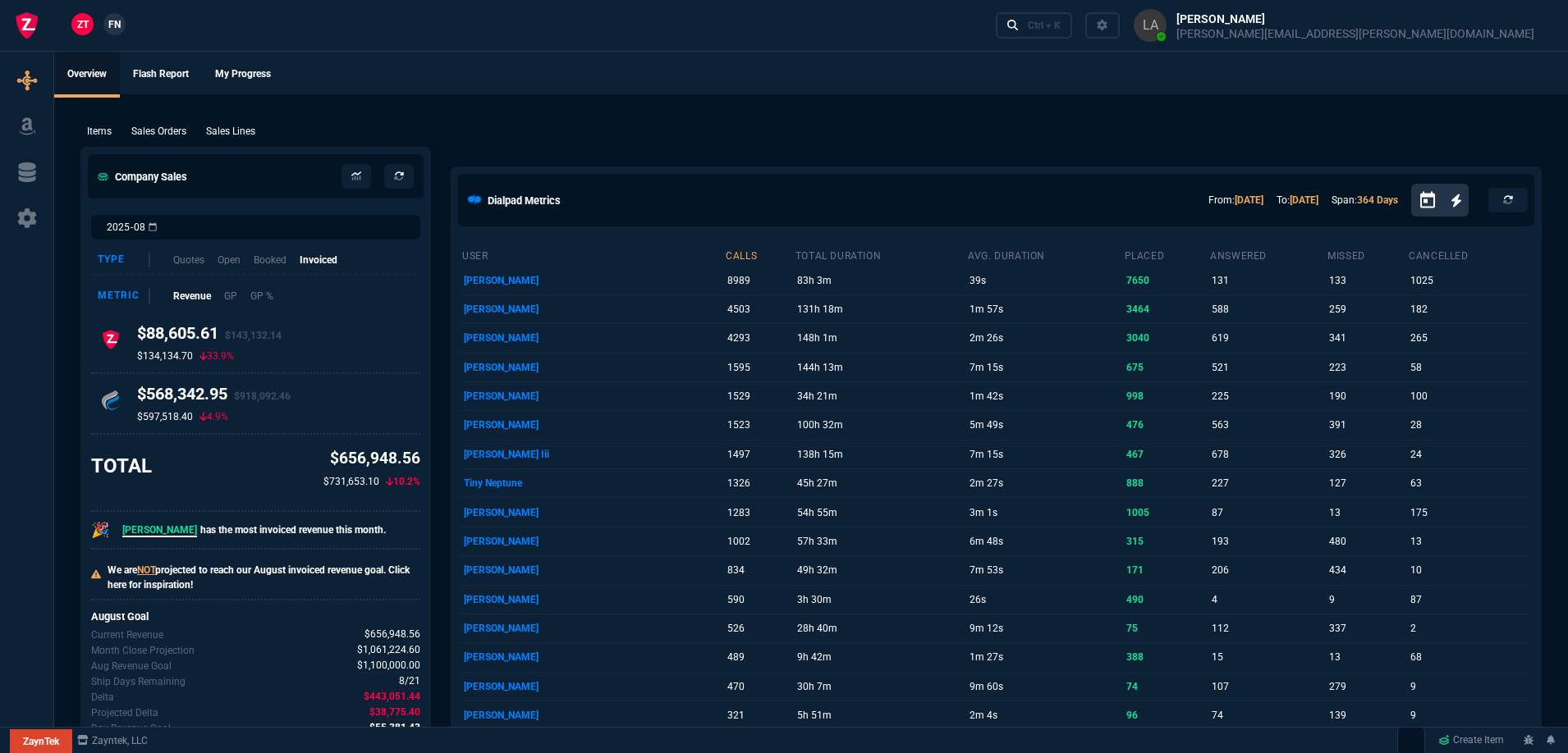
click at [309, 69] on ul "Overview Flash Report My Progress" at bounding box center [811, 73] width 1514 height 43
click at [235, 129] on p "Sales Lines" at bounding box center [230, 132] width 49 height 15
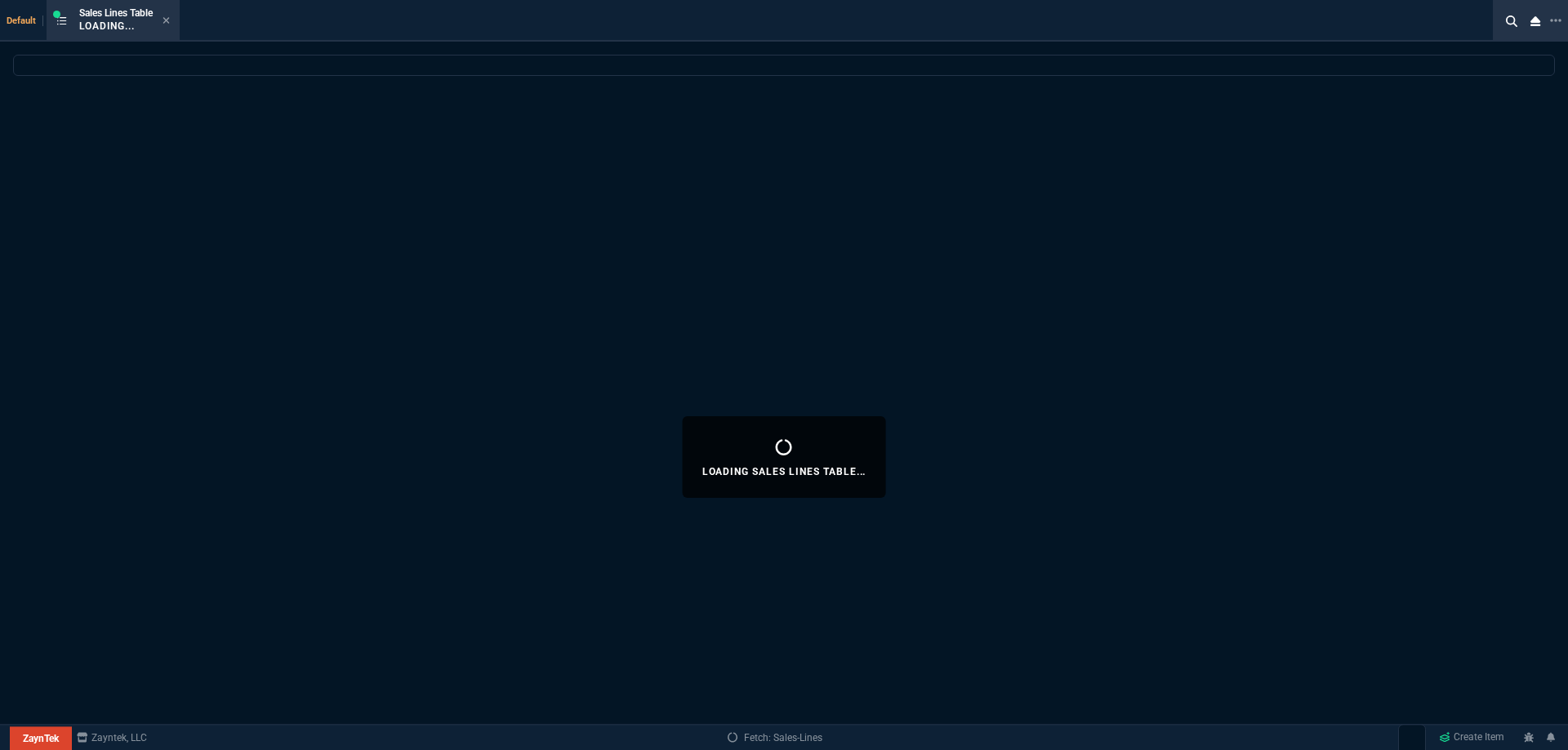
select select
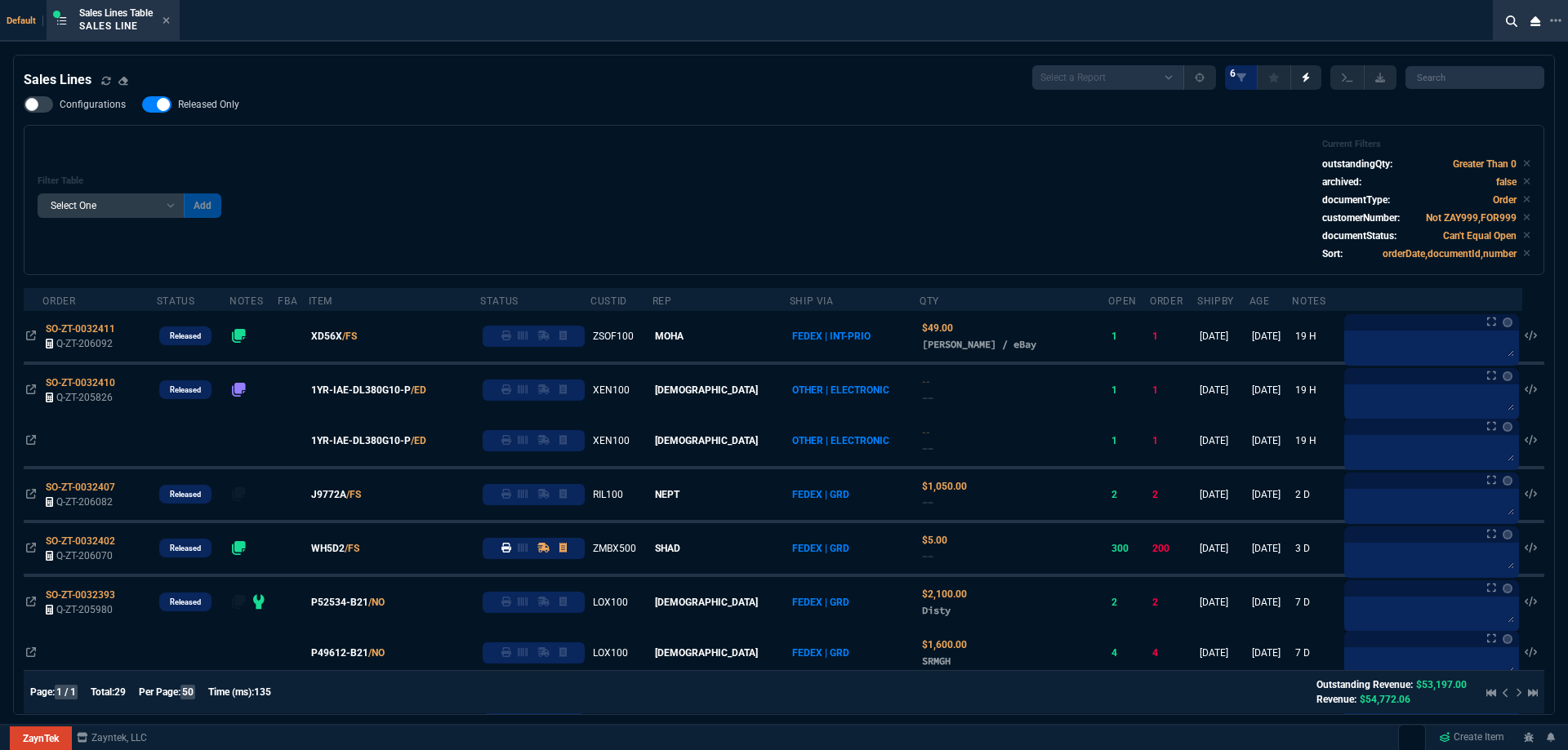
click at [227, 110] on span "Released Only" at bounding box center [209, 105] width 61 height 13
click at [142, 106] on input "Released Only" at bounding box center [142, 105] width 1 height 1
checkbox input "false"
click at [659, 195] on div "Filter Table Select One Add Filter () Age () ATS () Cond (itemVariantCode) Cust…" at bounding box center [784, 200] width 1493 height 123
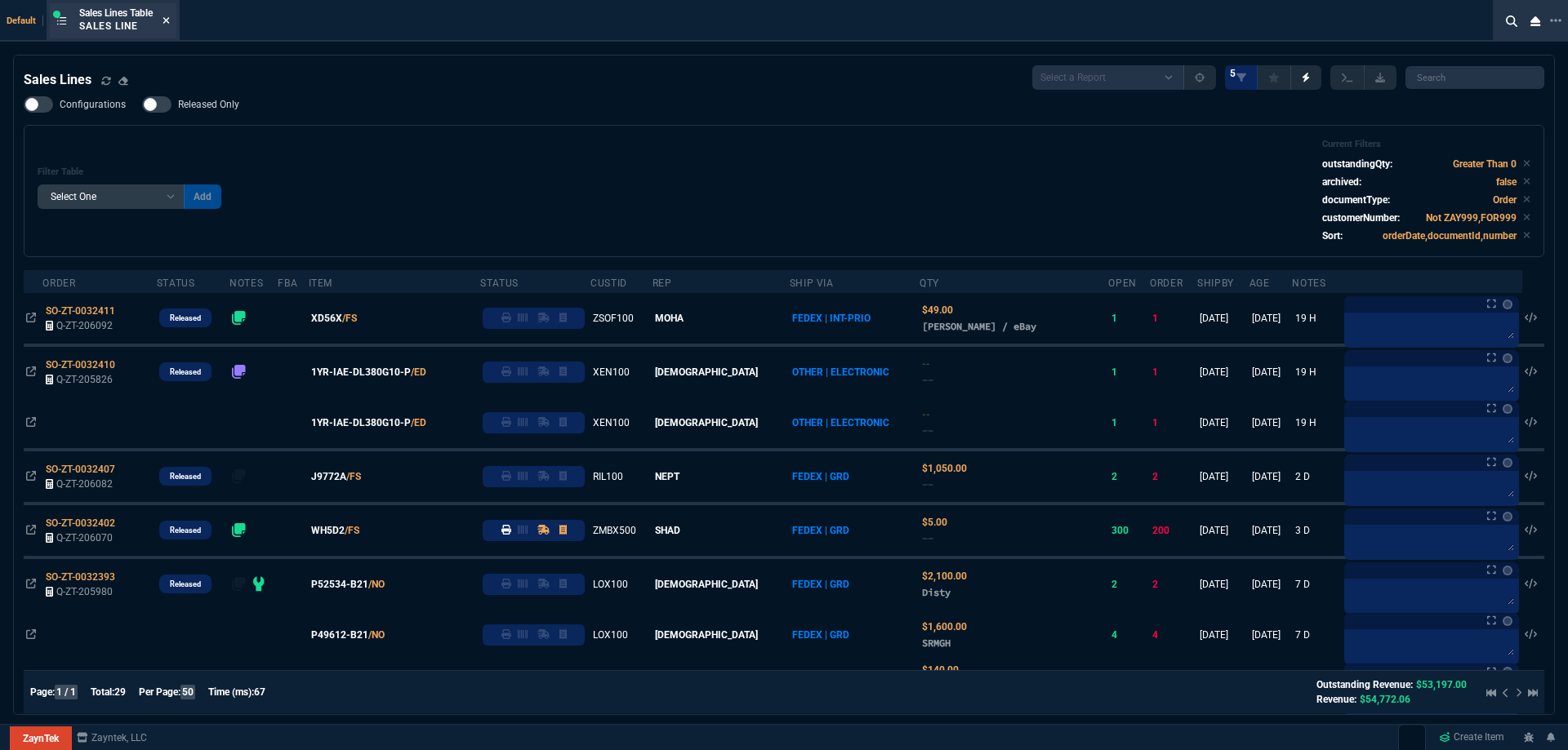
click at [169, 24] on icon at bounding box center [166, 20] width 7 height 10
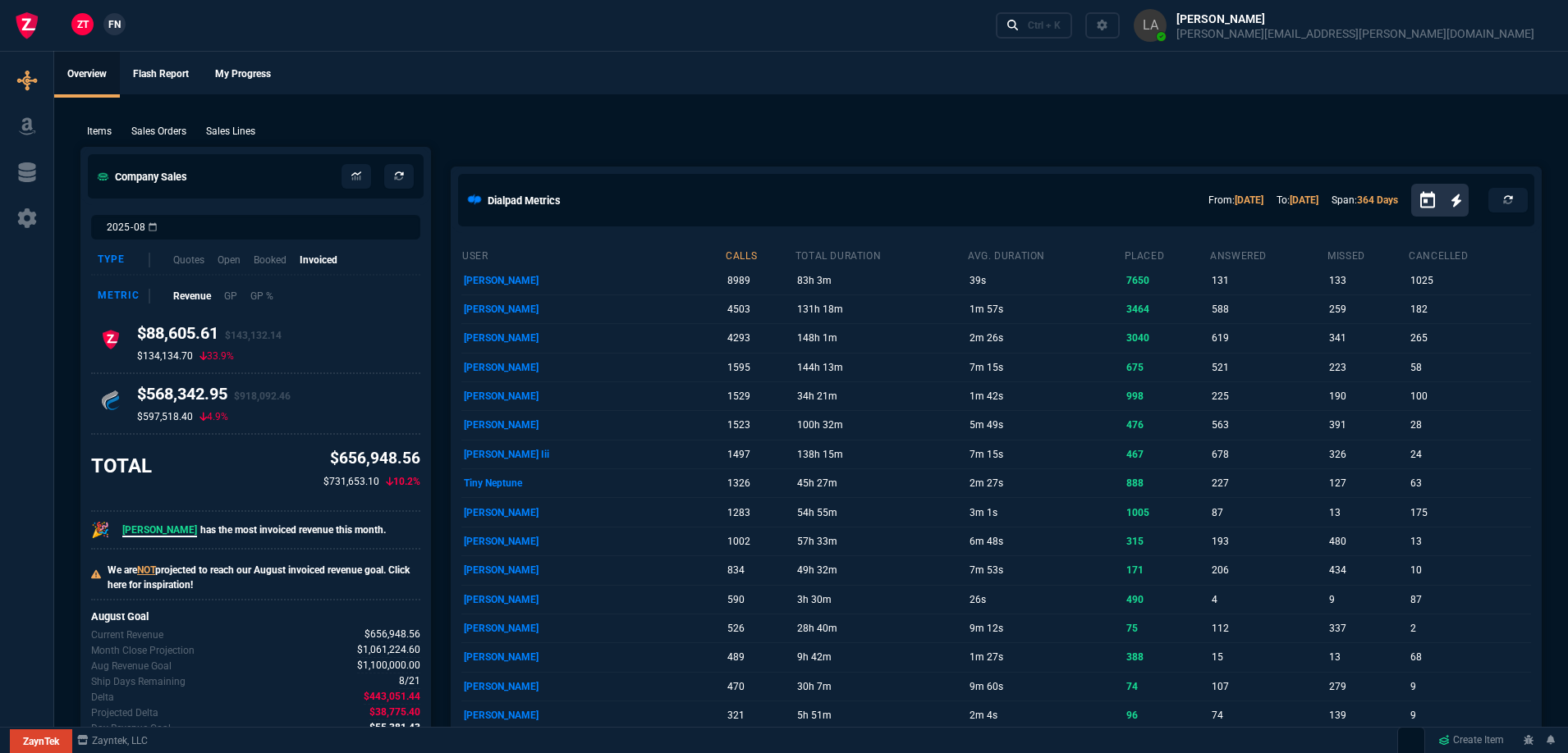
click at [119, 27] on span "FN" at bounding box center [114, 24] width 13 height 15
click at [234, 130] on p "Sales Lines" at bounding box center [230, 132] width 49 height 15
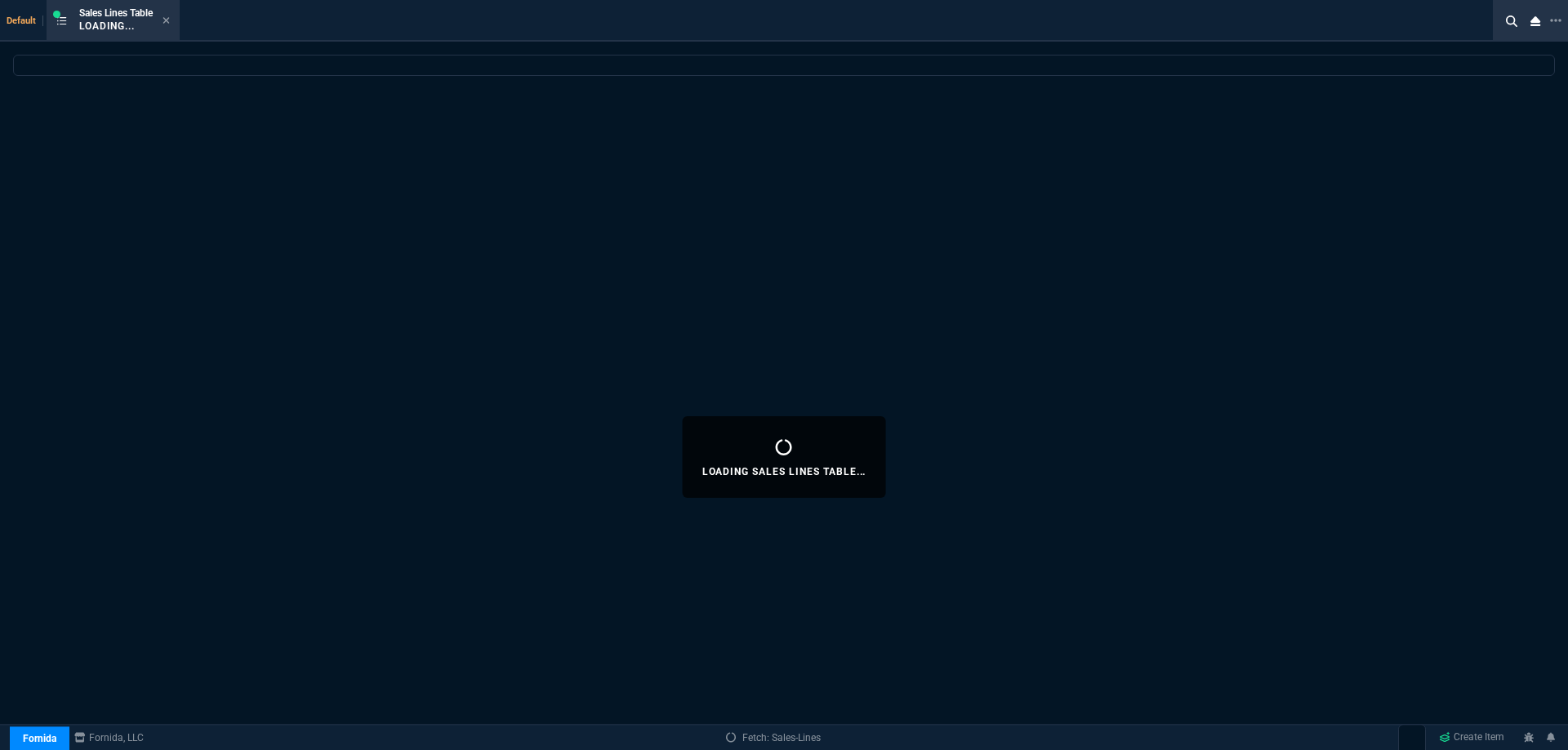
select select
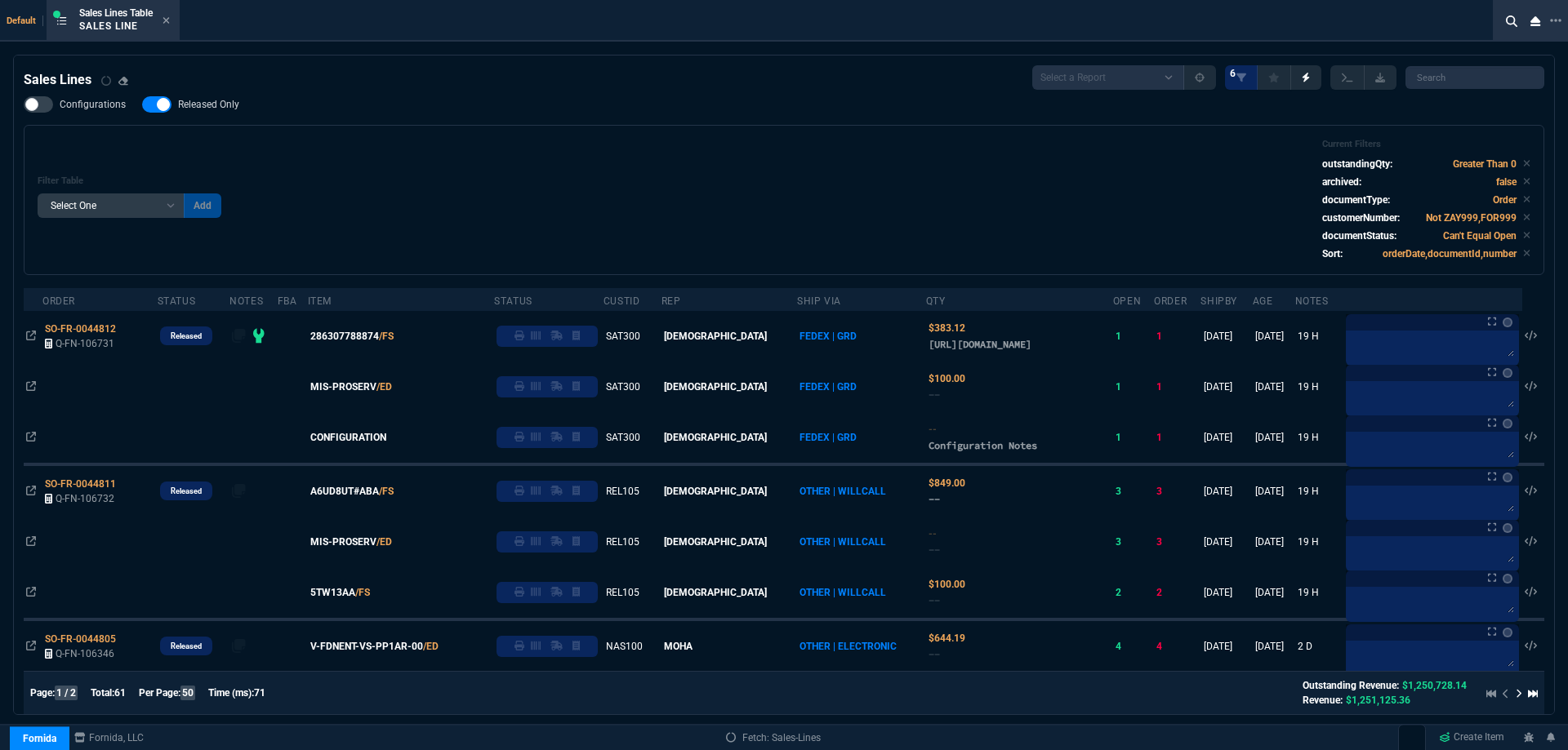
click at [192, 106] on span "Released Only" at bounding box center [209, 105] width 61 height 13
click at [142, 106] on input "Released Only" at bounding box center [142, 105] width 1 height 1
checkbox input "false"
click at [443, 125] on div "Filter Table Select One Add Filter () Age () ATS () Cond (itemVariantCode) Cust…" at bounding box center [784, 199] width 1520 height 150
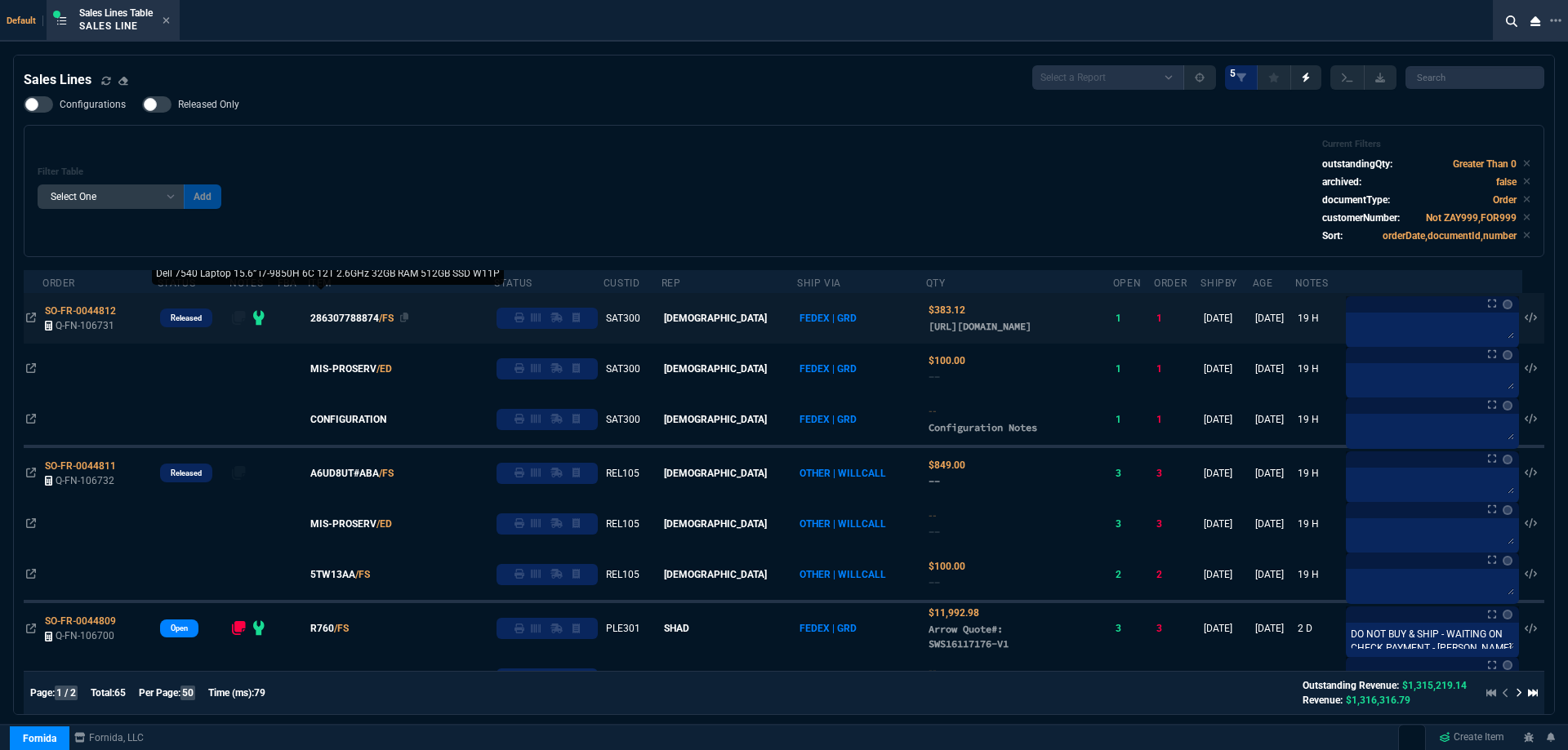
click at [369, 326] on span "286307788874" at bounding box center [345, 319] width 69 height 14
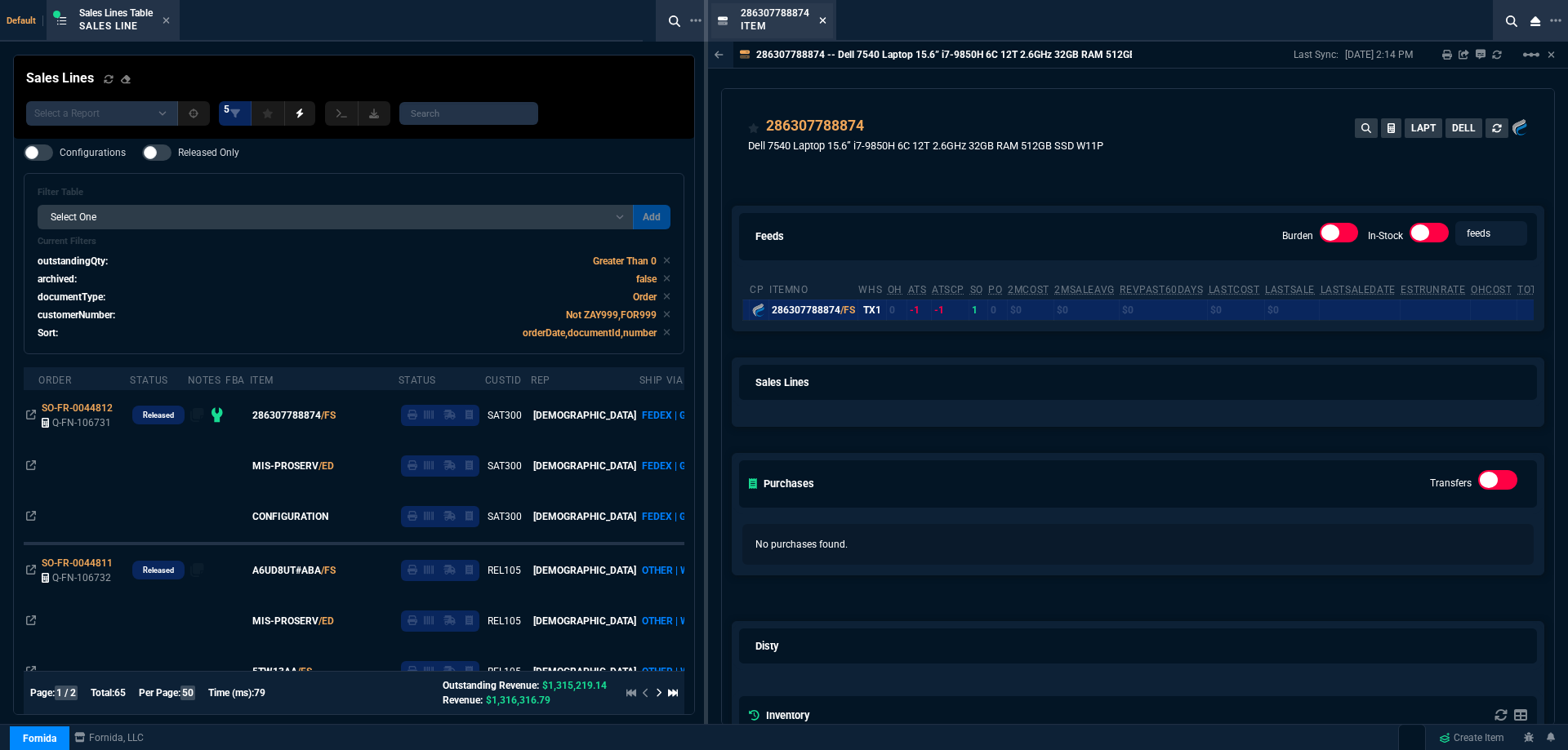
click at [823, 16] on icon at bounding box center [822, 20] width 7 height 10
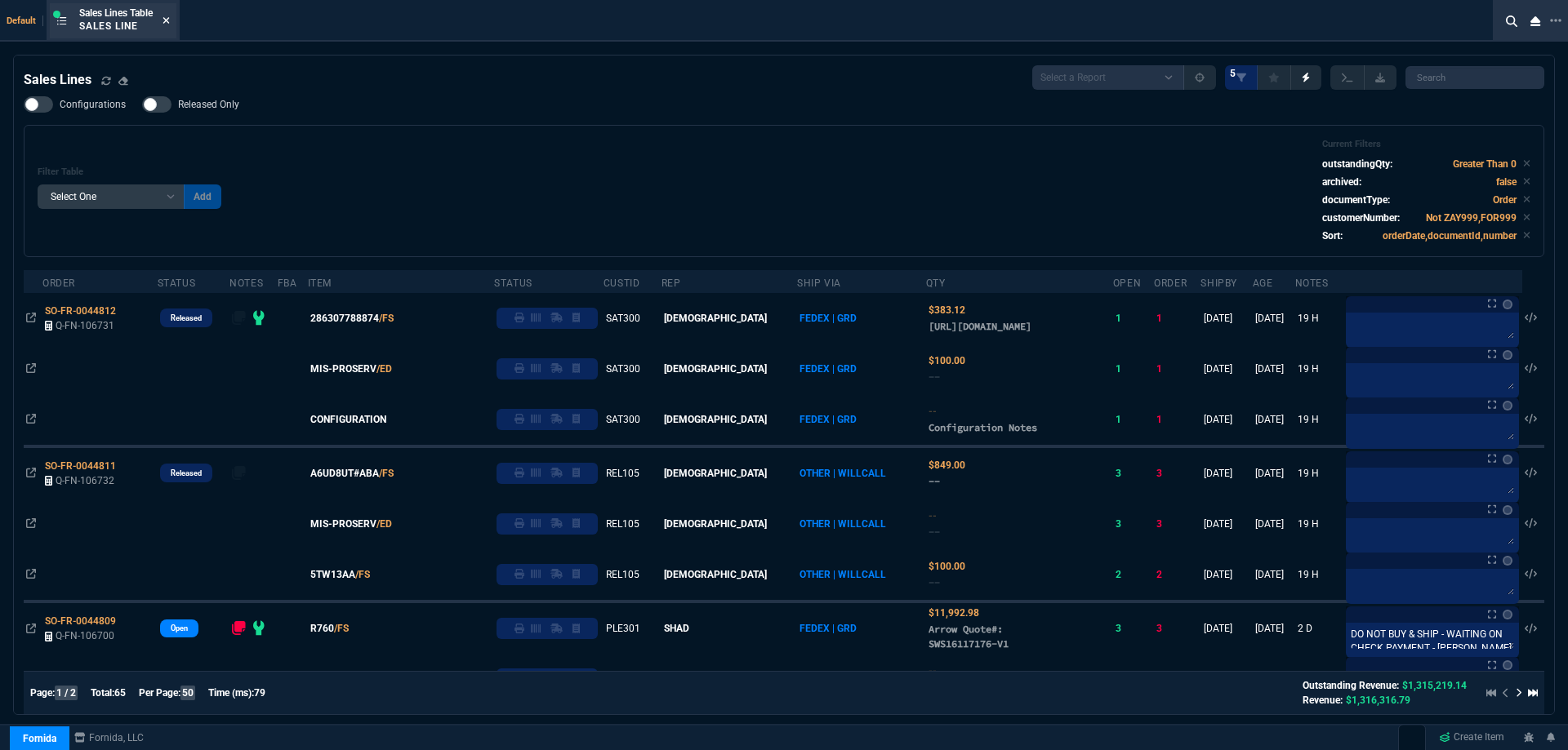
click at [167, 27] on nx-icon at bounding box center [166, 21] width 7 height 13
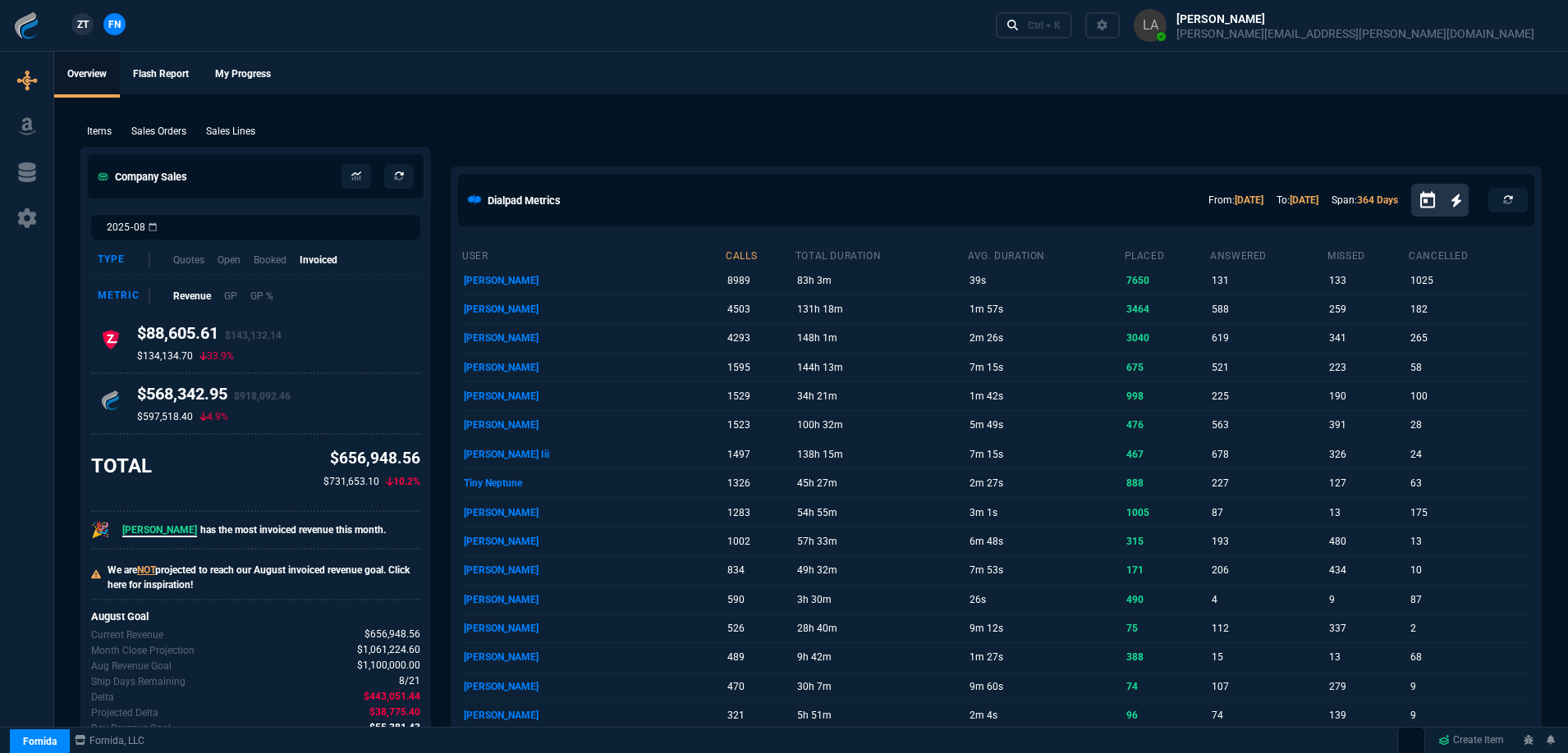
click at [91, 30] on link "ZT" at bounding box center [83, 24] width 22 height 22
click at [231, 130] on p "Sales Lines" at bounding box center [230, 132] width 49 height 15
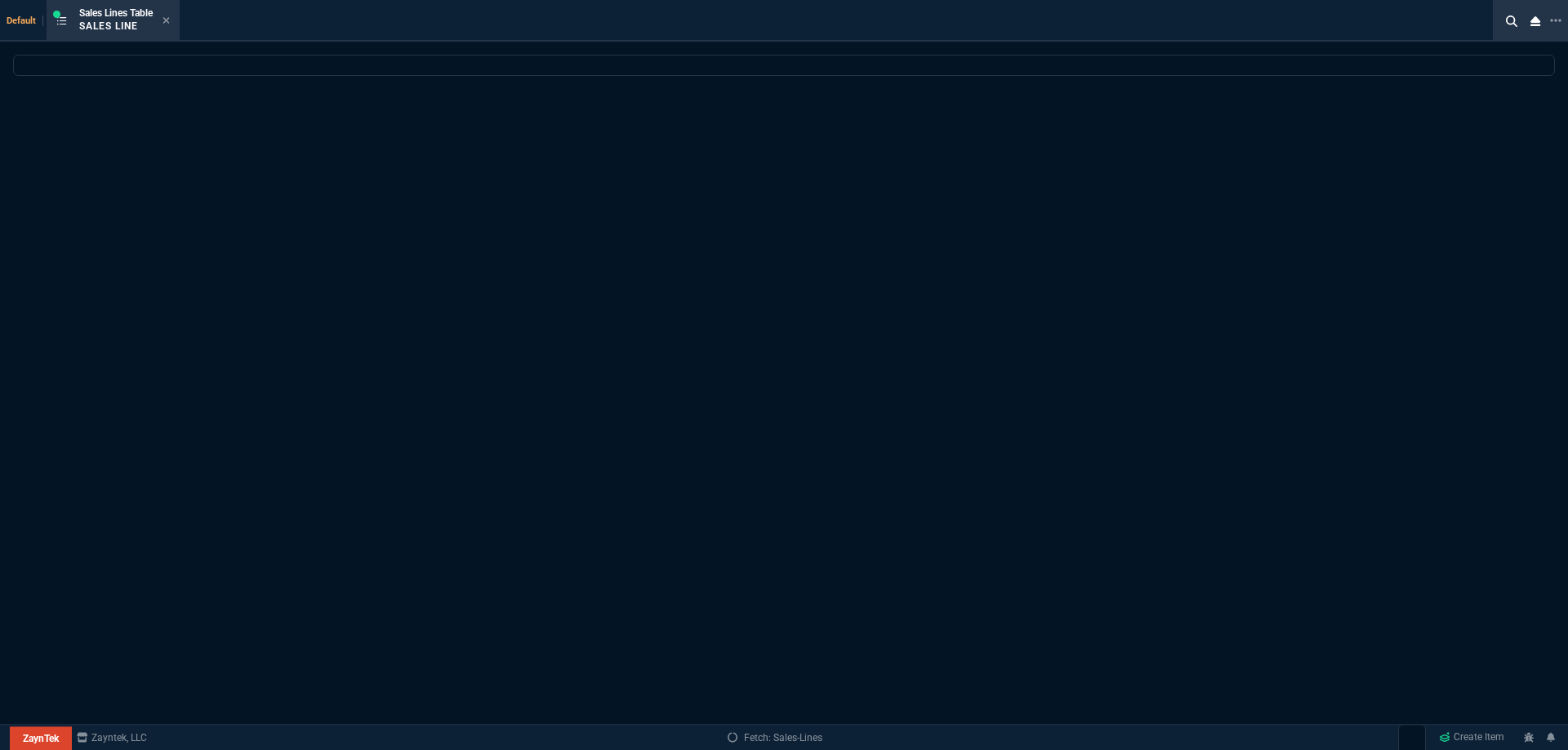
select select
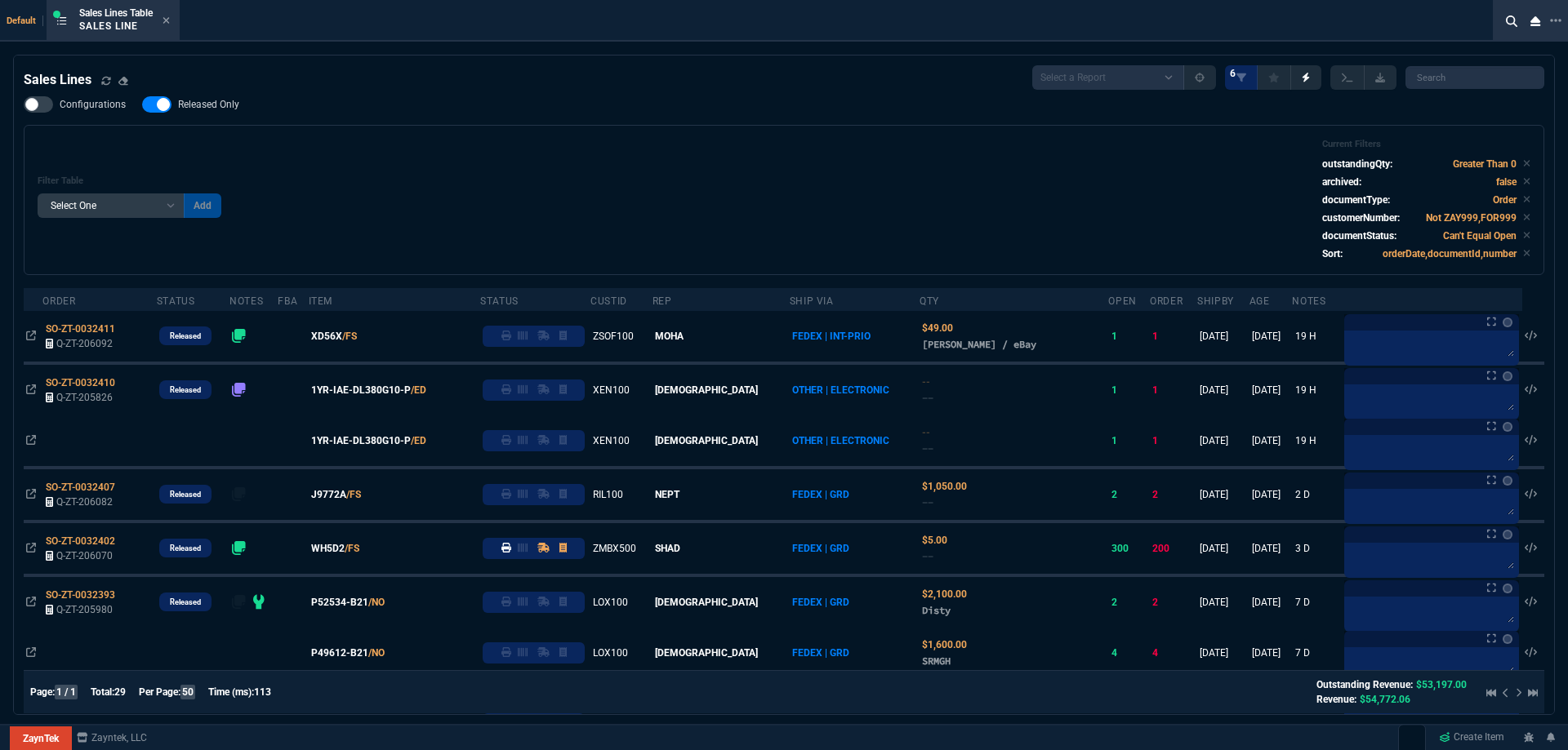
click at [205, 104] on span "Released Only" at bounding box center [209, 105] width 61 height 13
click at [142, 105] on input "Released Only" at bounding box center [142, 105] width 1 height 1
checkbox input "false"
click at [545, 160] on div "Filter Table Select One Add Filter () Age () ATS () Cond (itemVariantCode) Cust…" at bounding box center [784, 200] width 1493 height 123
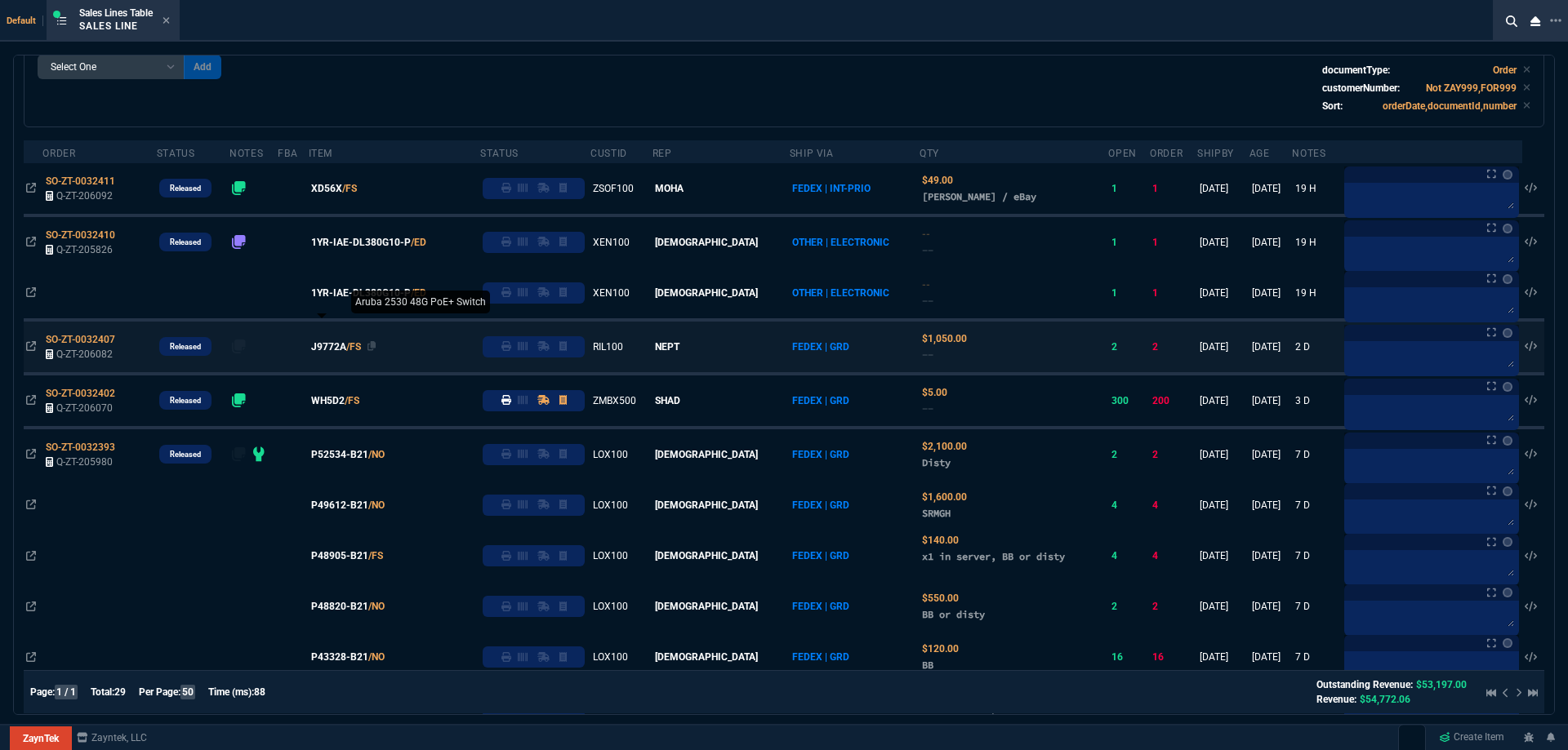
scroll to position [69, 0]
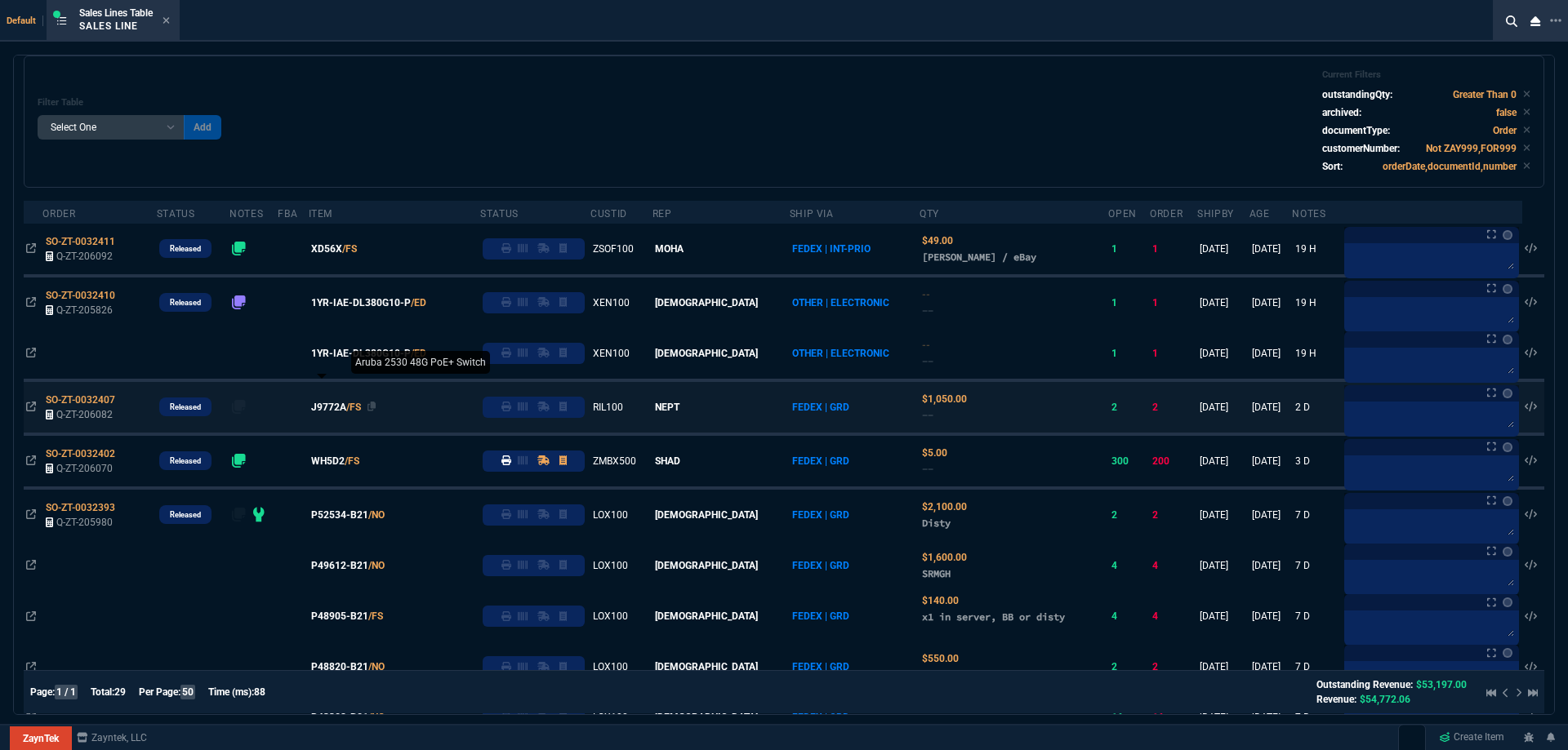
click at [347, 405] on span "J9772A" at bounding box center [329, 407] width 35 height 14
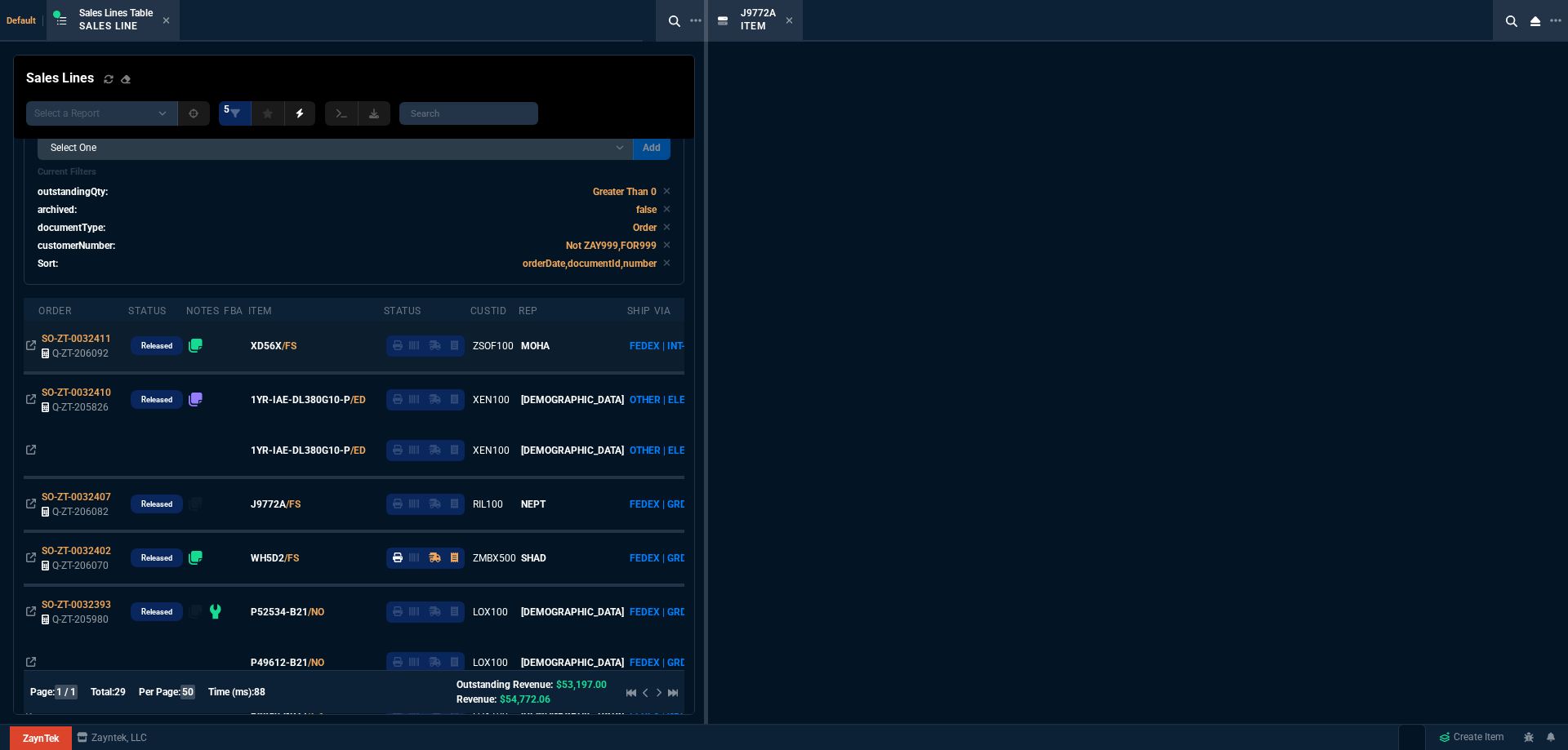
scroll to position [117, 0]
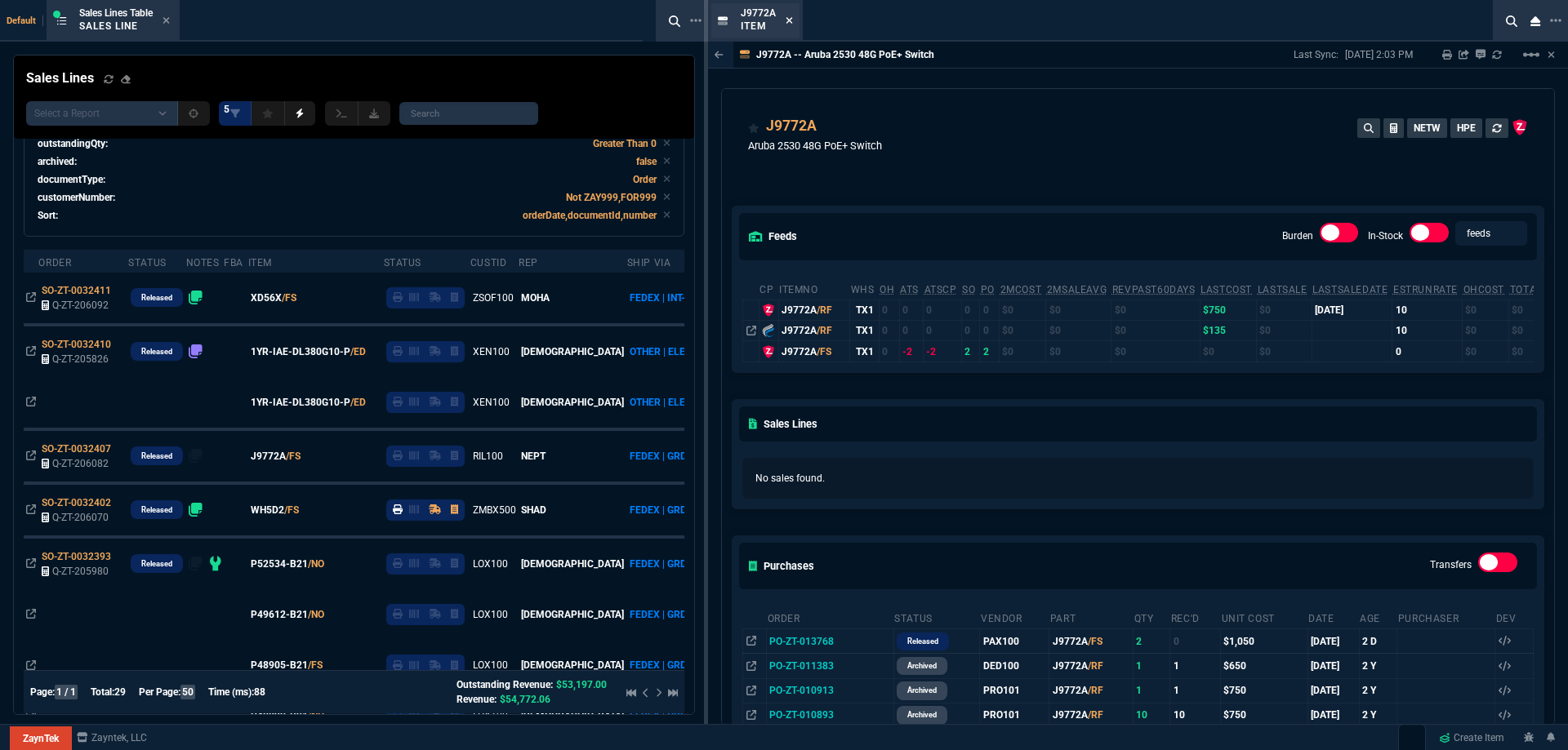
click at [792, 23] on icon at bounding box center [789, 20] width 7 height 10
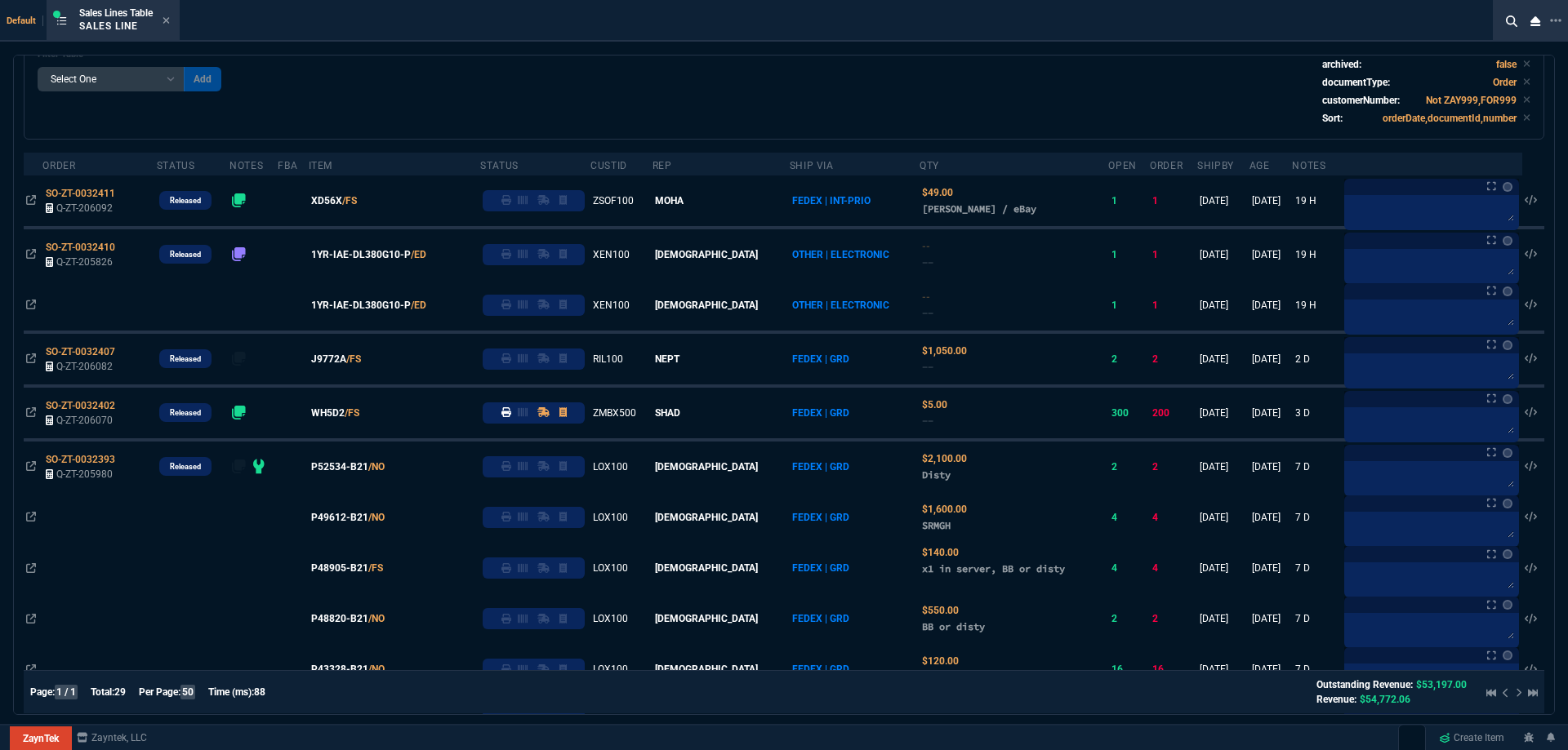
scroll to position [69, 0]
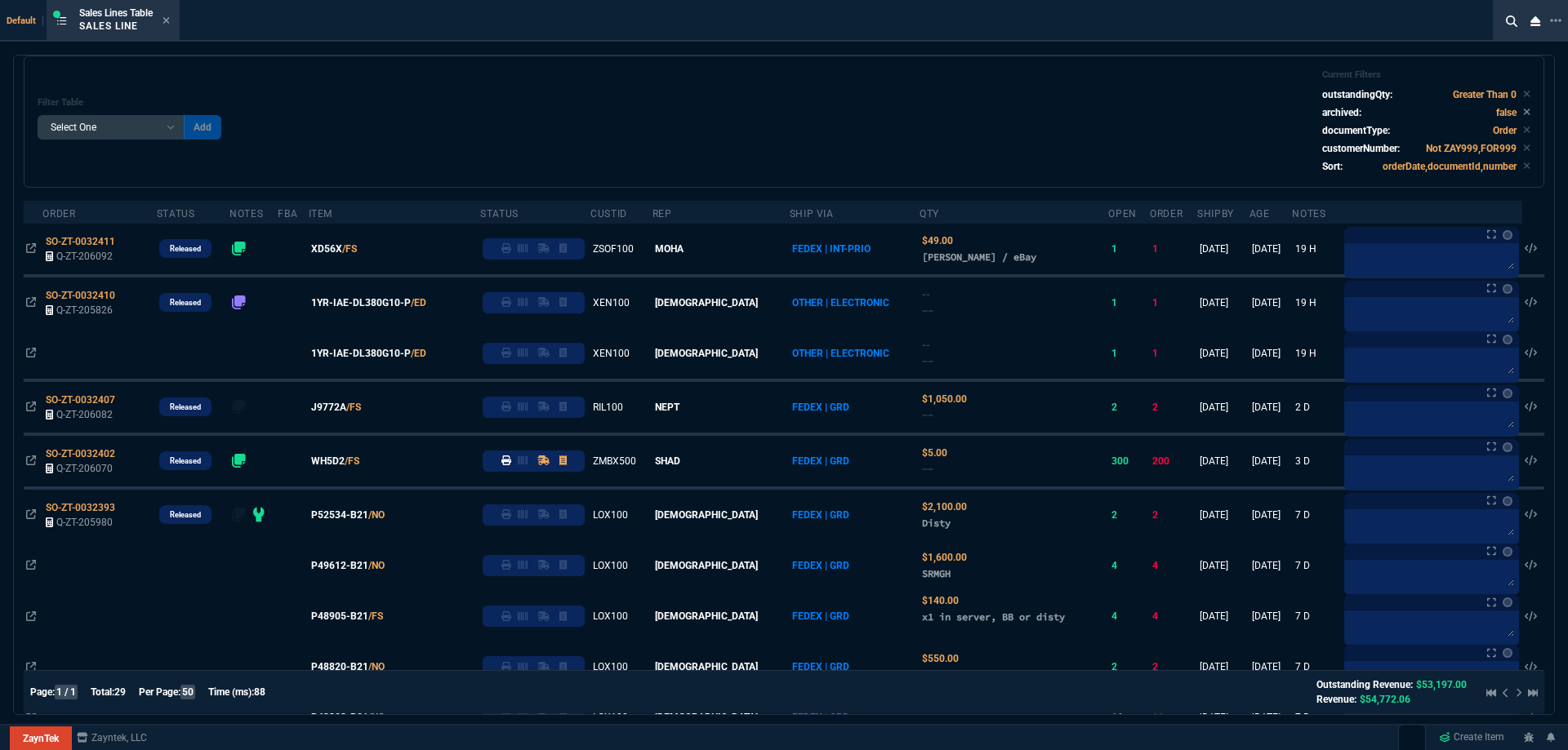
click at [342, 251] on span "XD56X" at bounding box center [327, 249] width 31 height 14
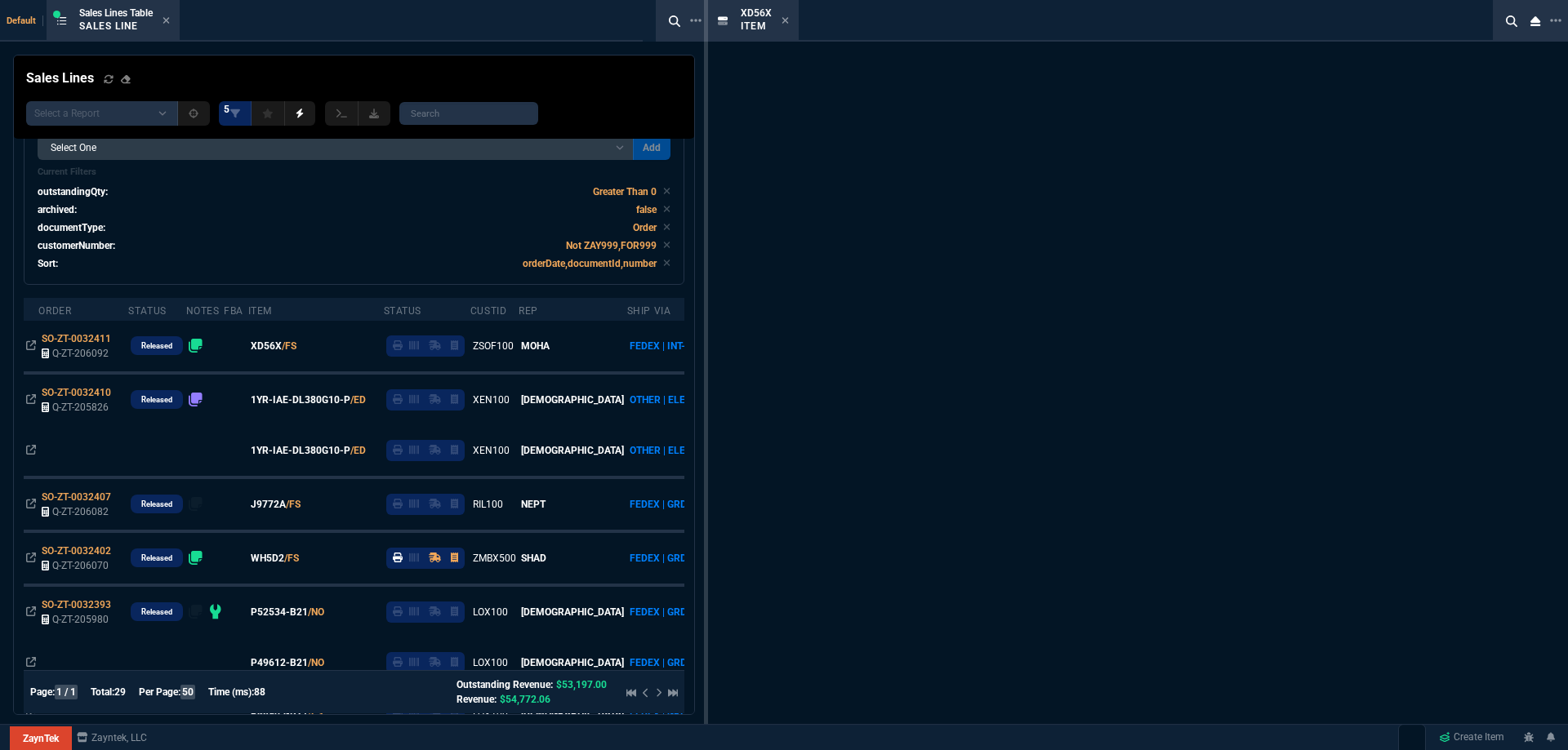
scroll to position [117, 0]
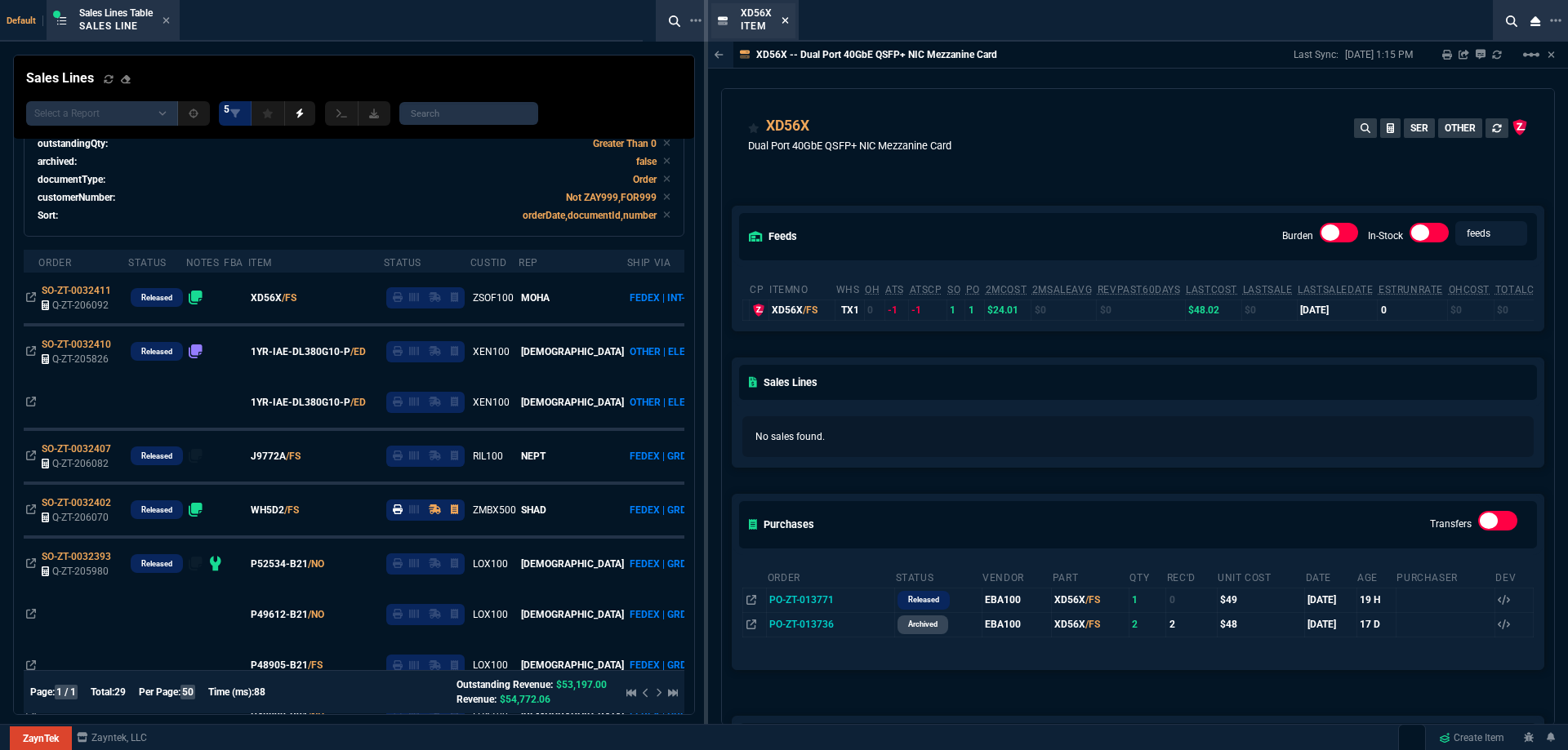
click at [782, 23] on icon at bounding box center [785, 20] width 7 height 10
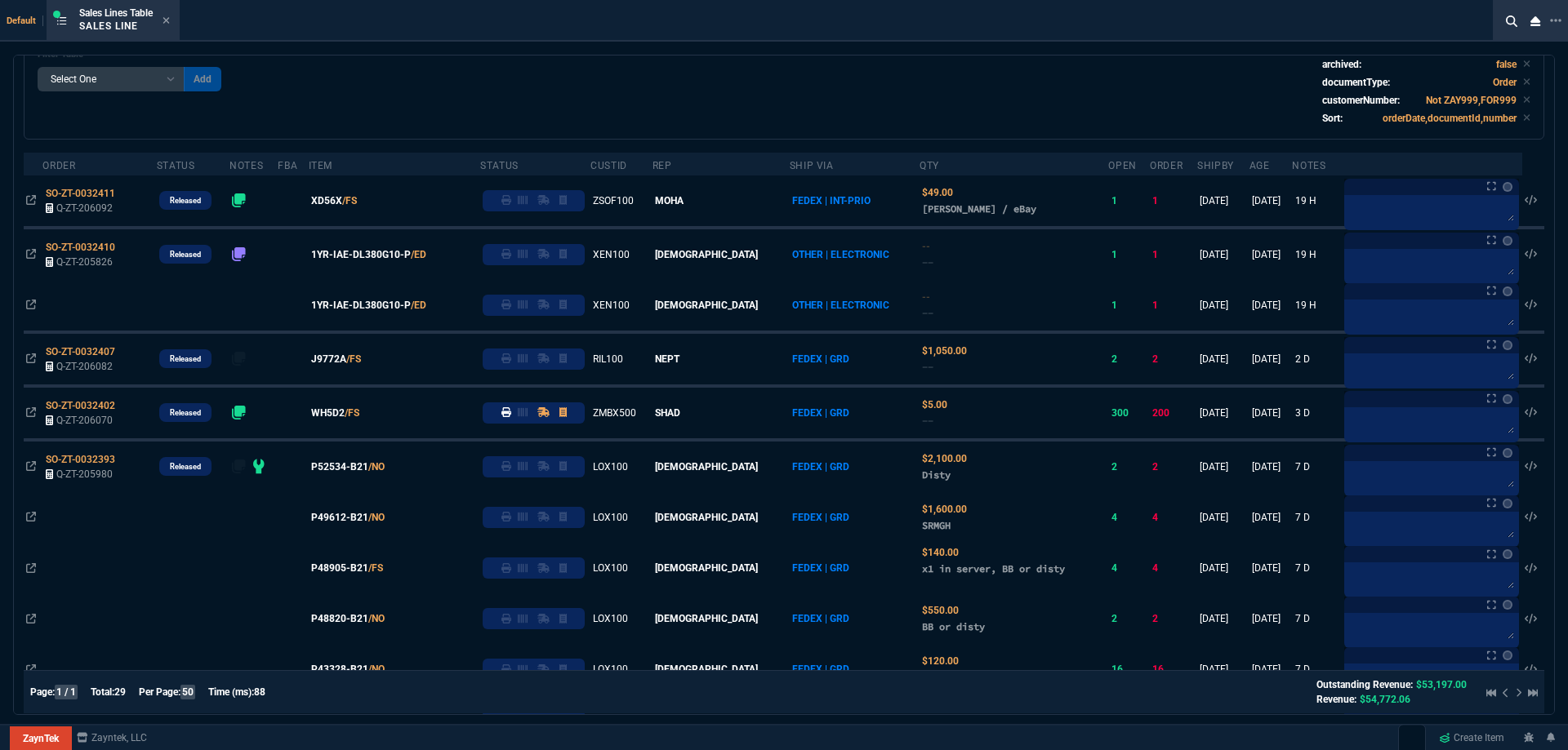
scroll to position [69, 0]
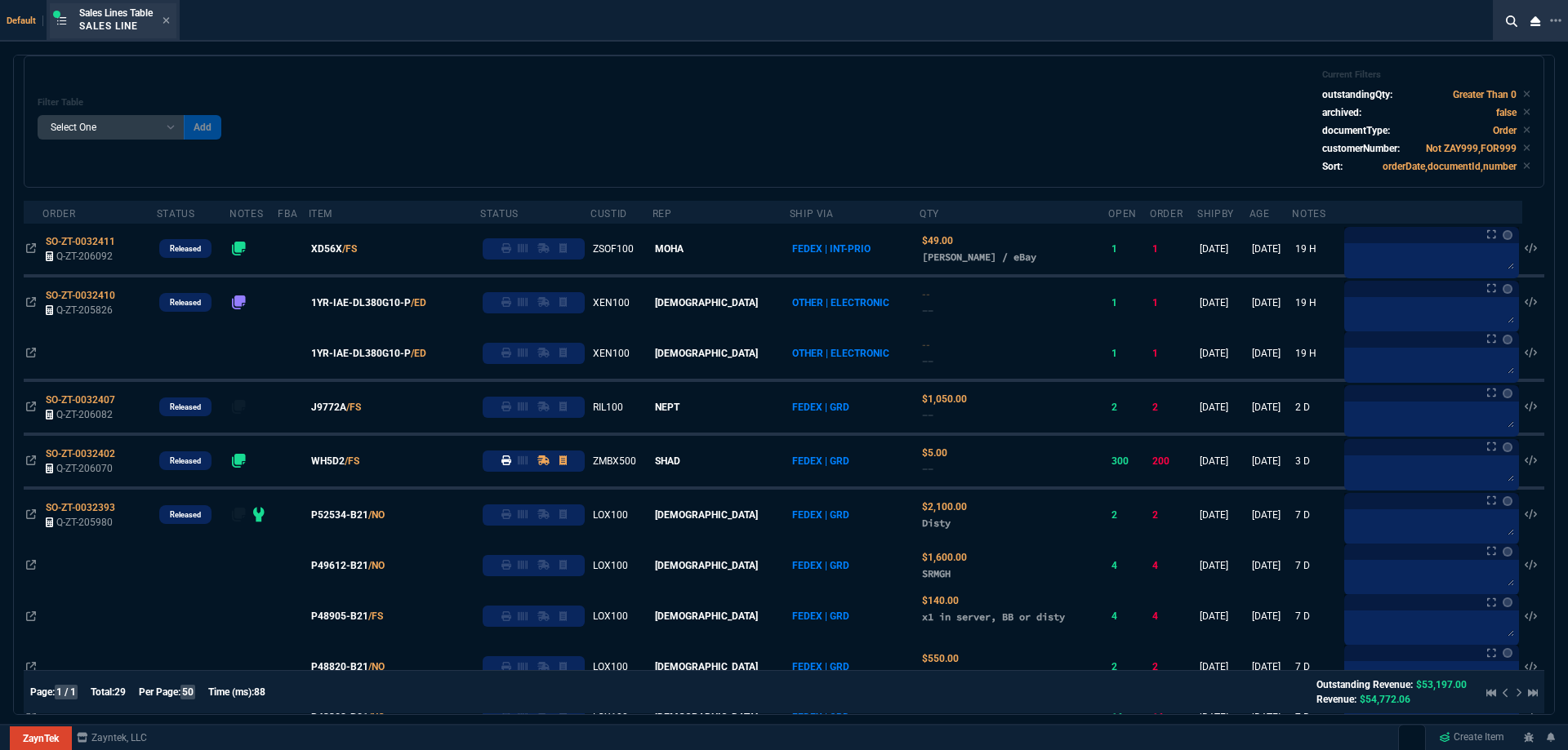
click at [173, 22] on div "Sales Lines Table Sales Line" at bounding box center [113, 21] width 126 height 35
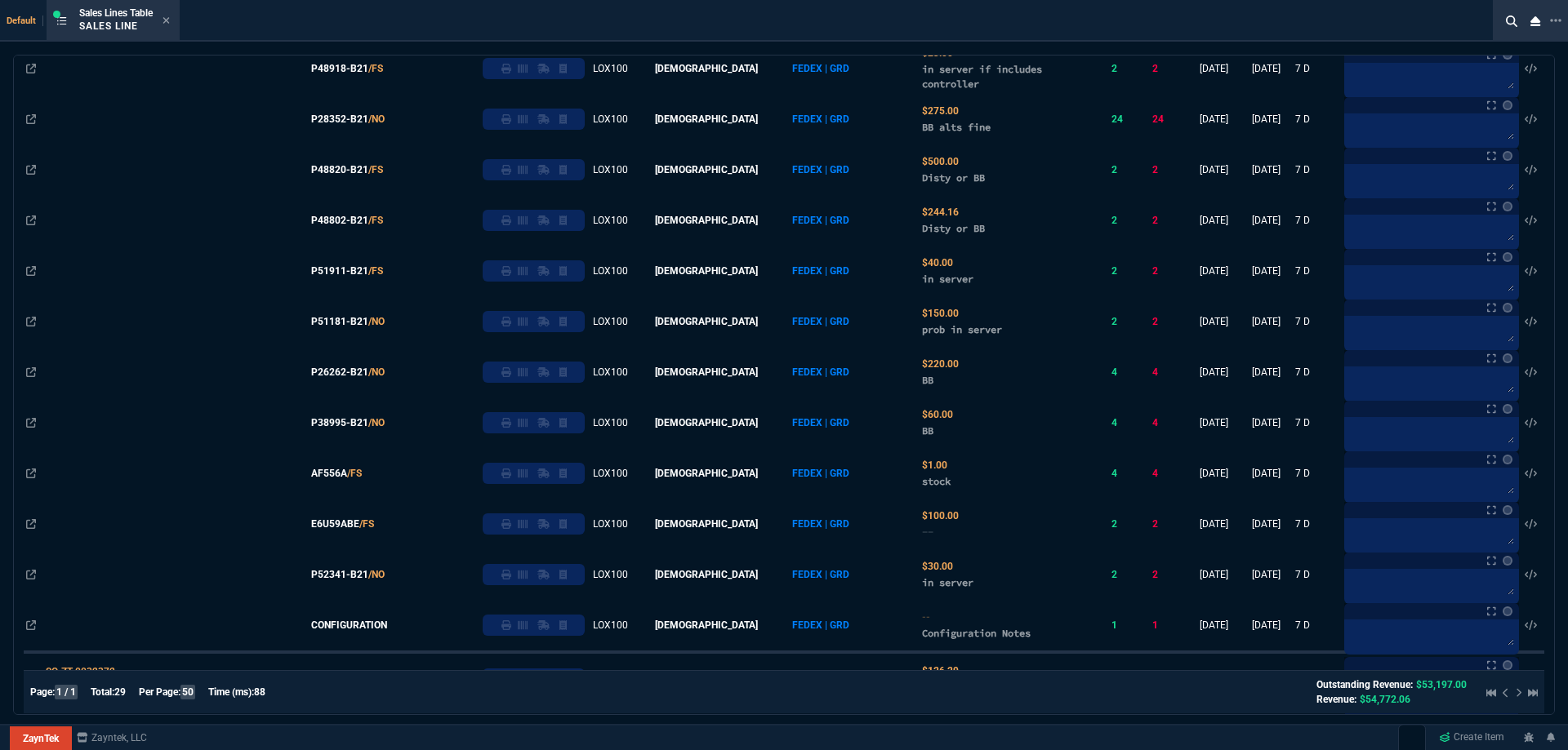
scroll to position [641, 0]
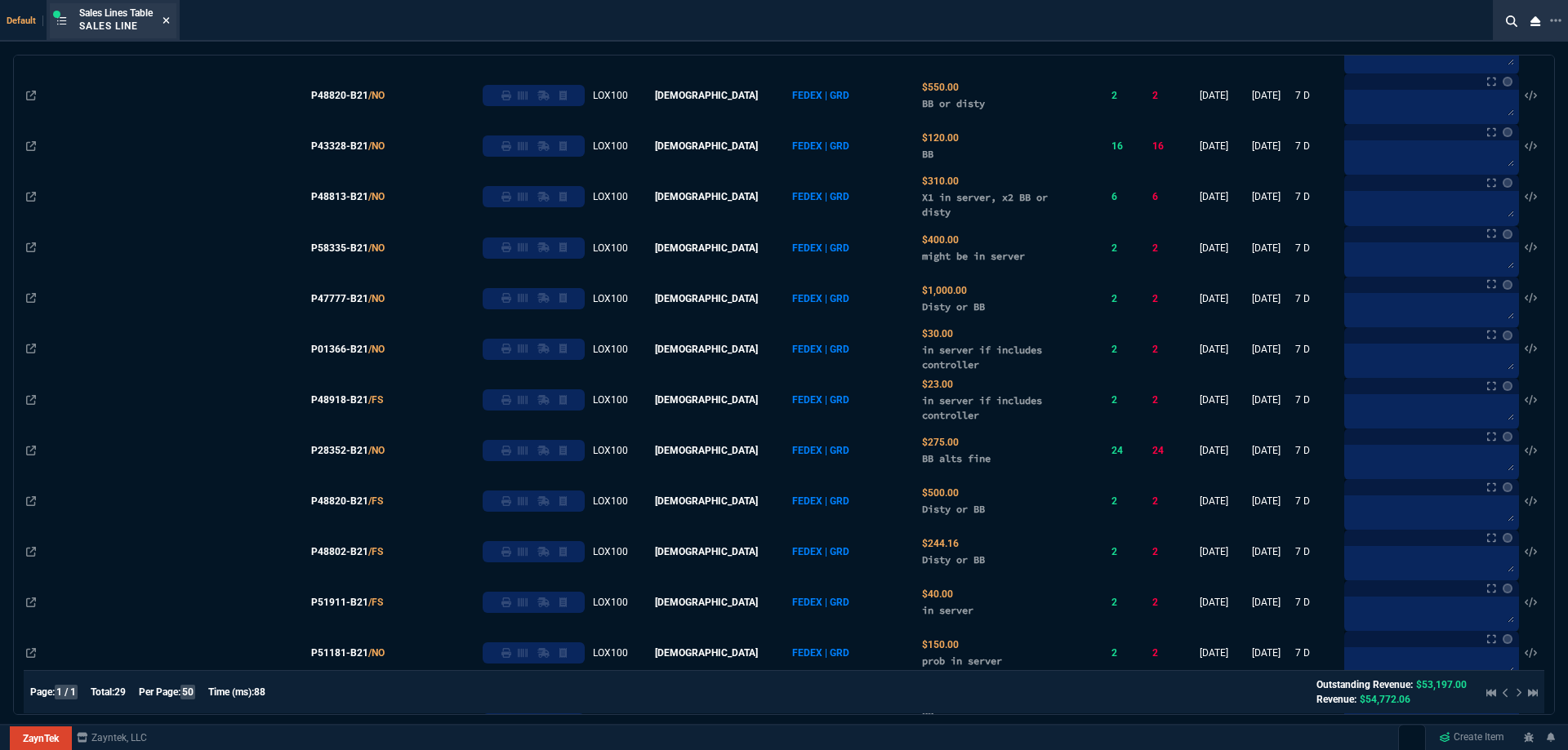
click at [170, 14] on nx-icon at bounding box center [166, 21] width 7 height 13
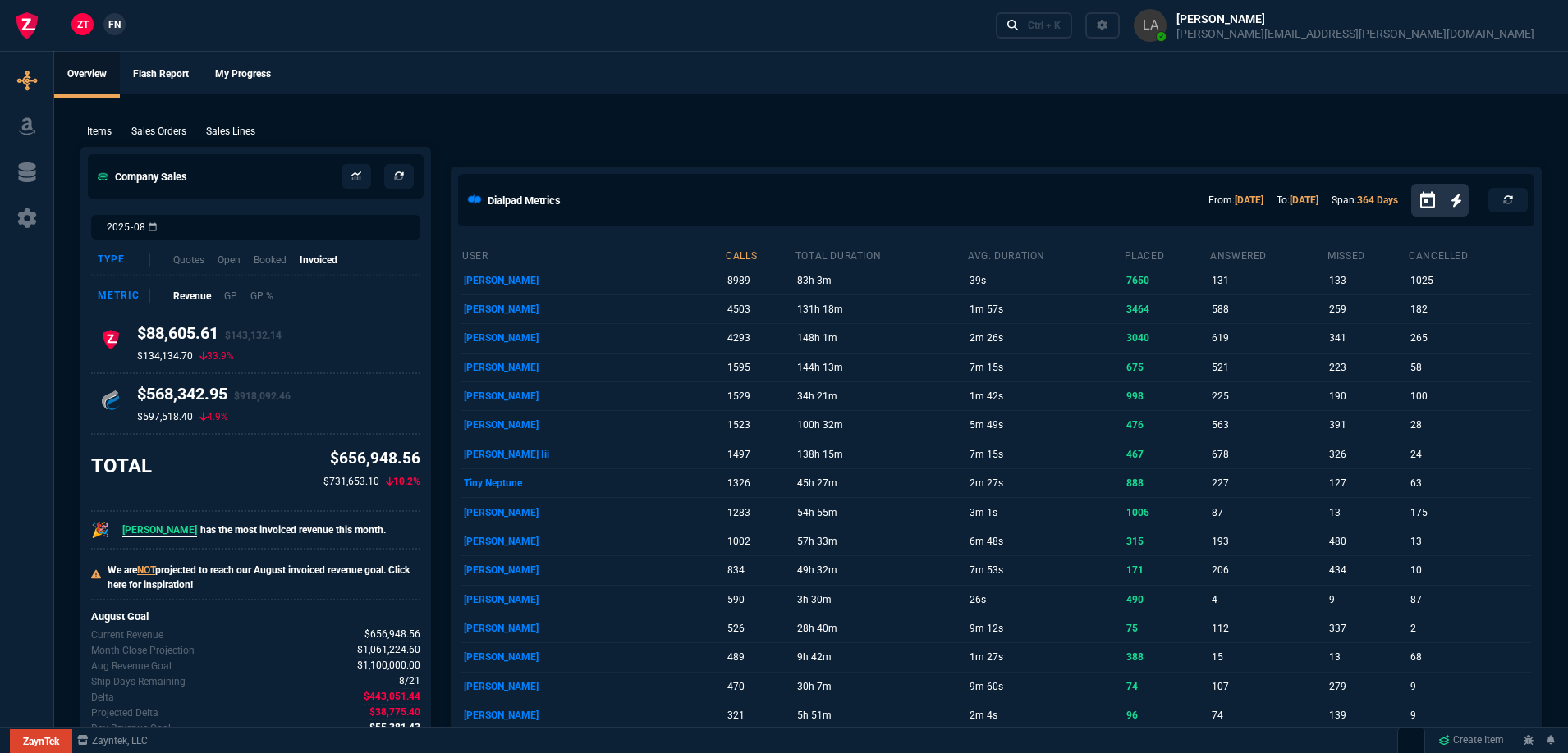
click at [115, 32] on link "FN" at bounding box center [114, 24] width 22 height 22
click at [228, 129] on p "Sales Lines" at bounding box center [230, 132] width 49 height 15
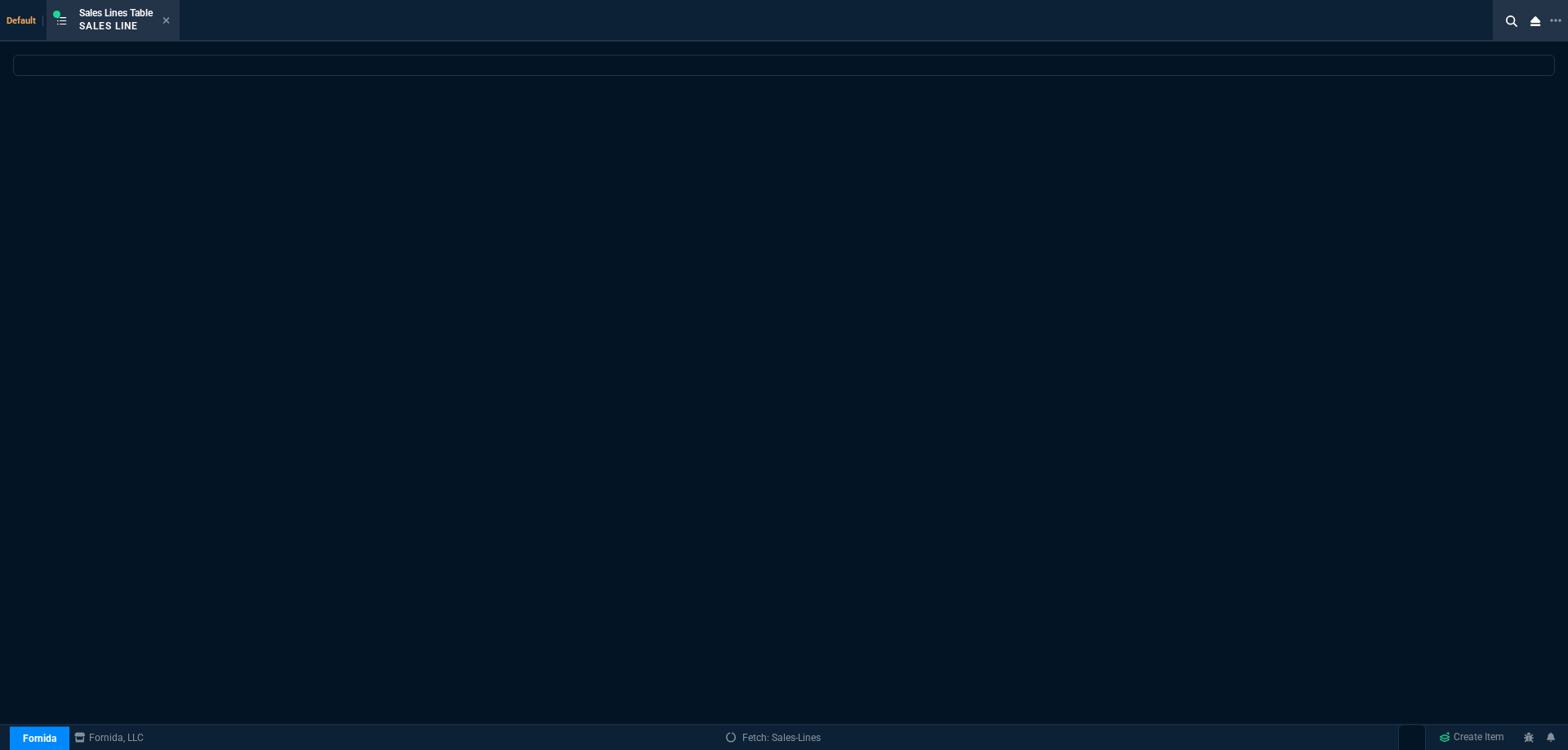
select select
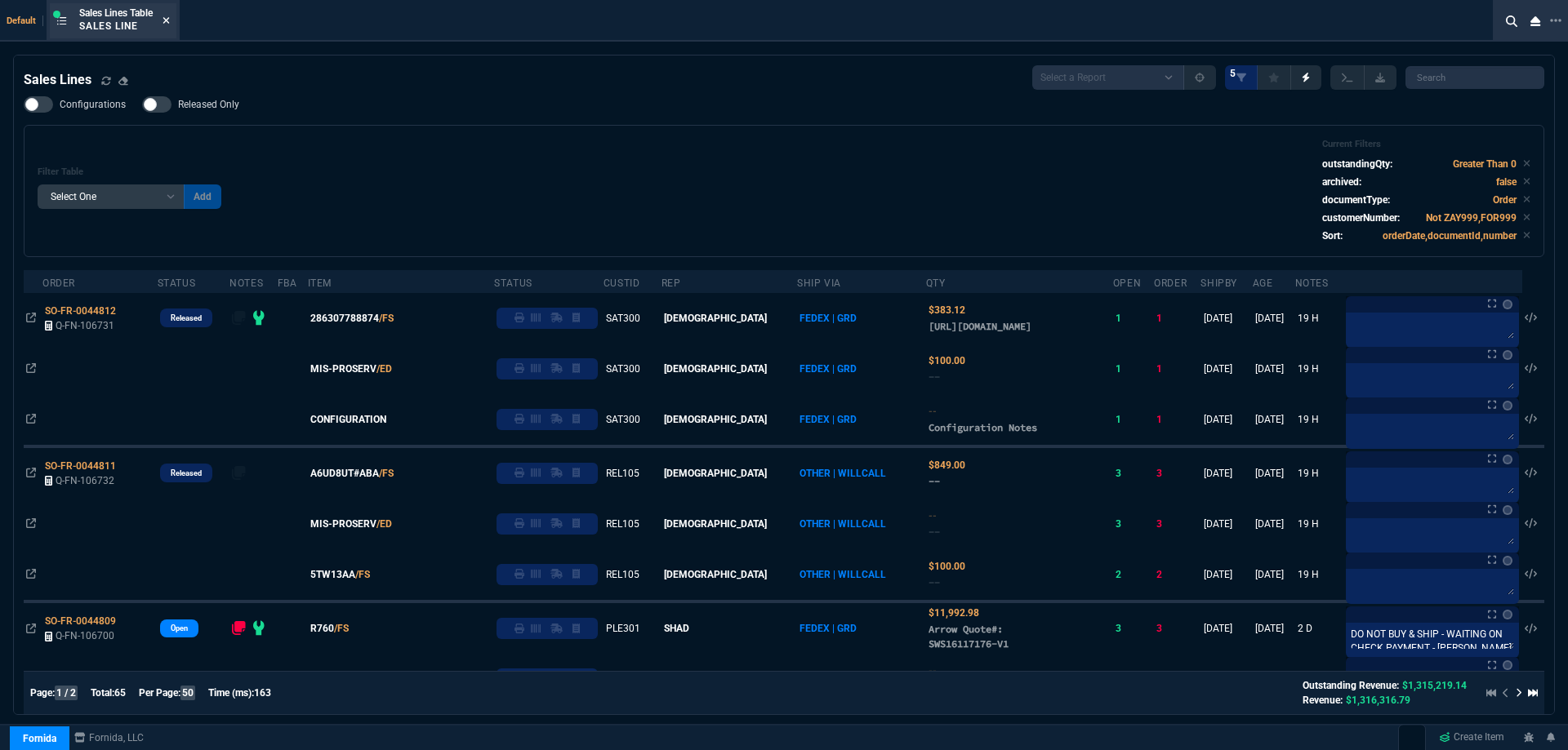
click at [169, 22] on icon at bounding box center [166, 20] width 7 height 10
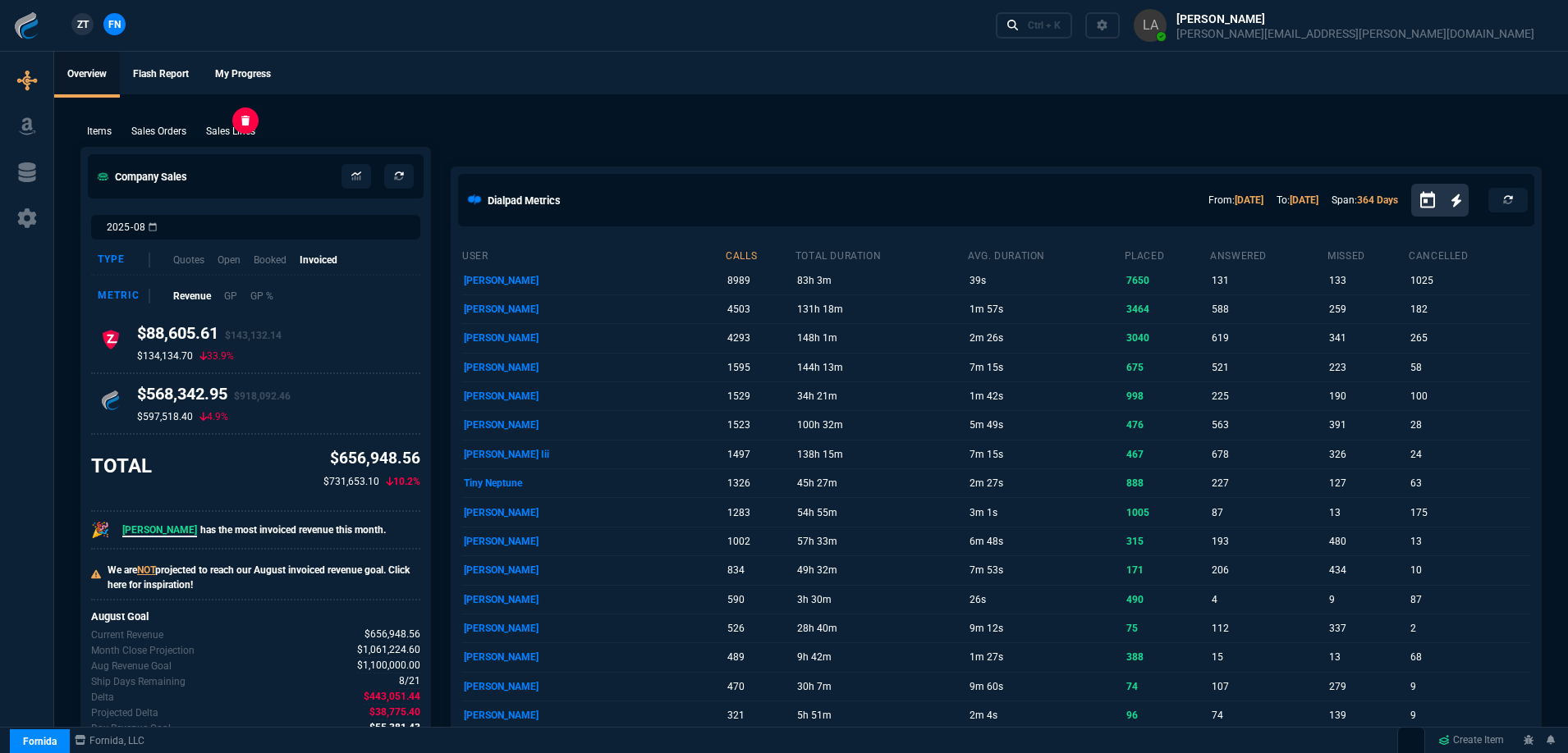
click at [249, 133] on p "Sales Lines" at bounding box center [230, 132] width 49 height 15
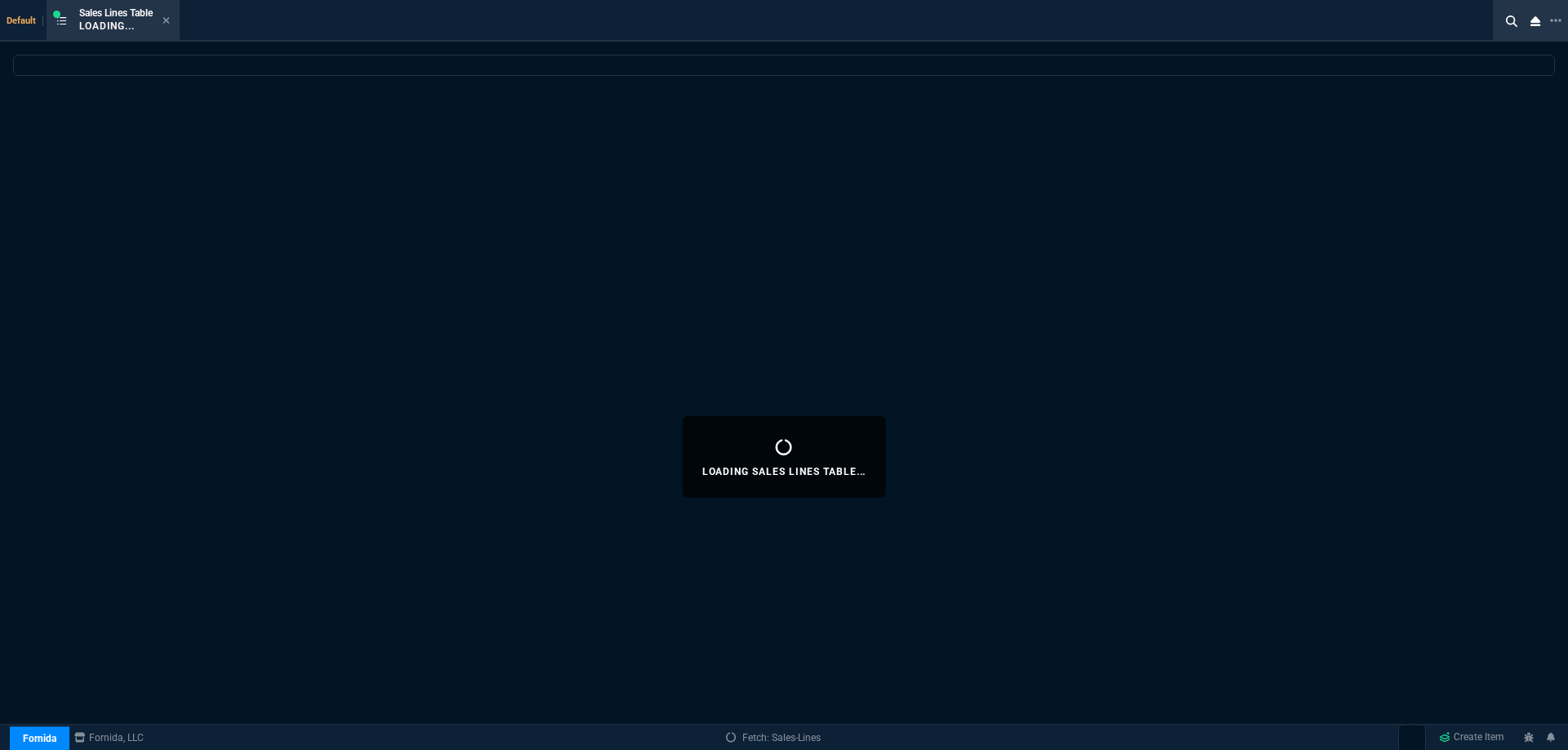
select select
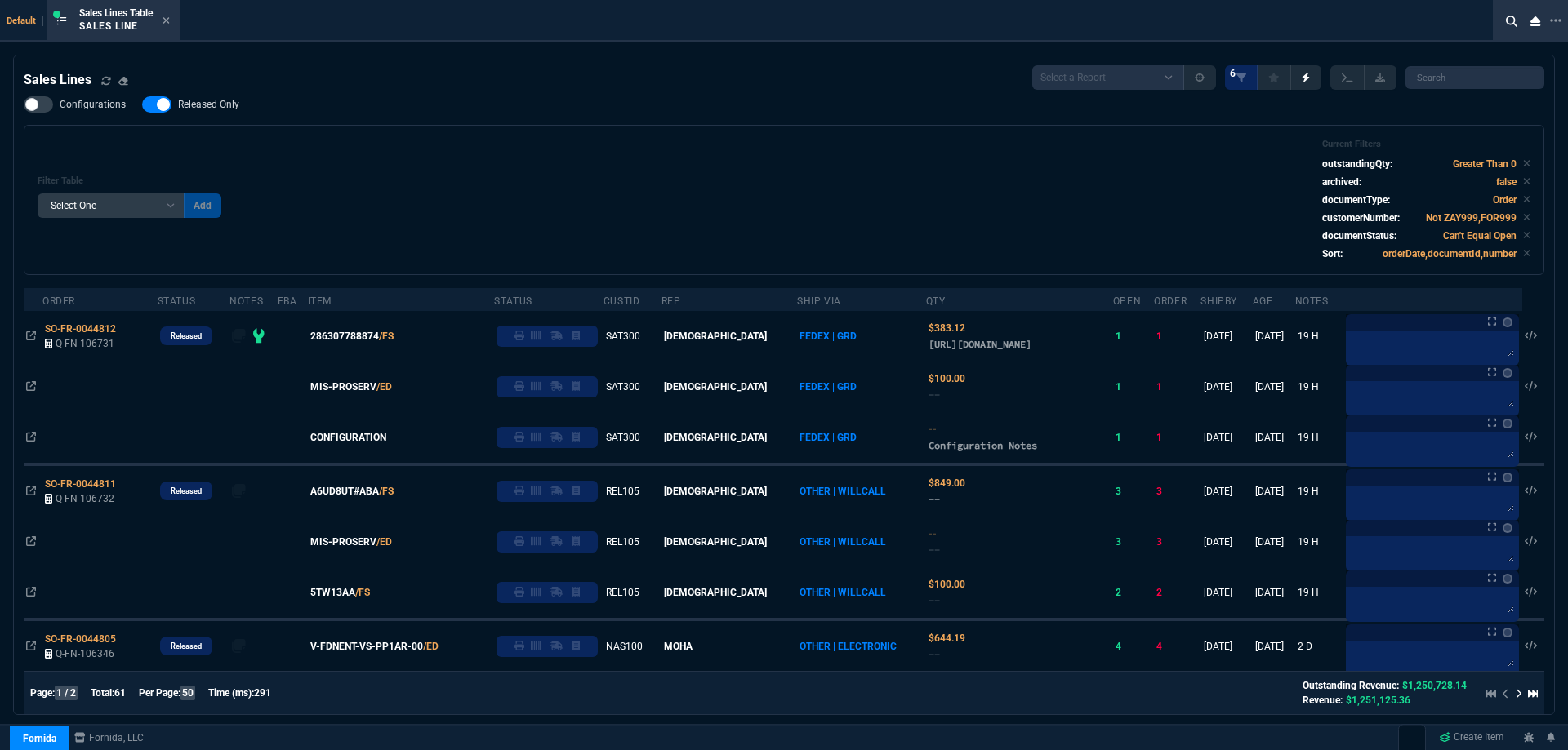
click at [220, 104] on span "Released Only" at bounding box center [209, 105] width 61 height 13
click at [142, 105] on input "Released Only" at bounding box center [142, 105] width 1 height 1
checkbox input "false"
click at [400, 133] on div "Filter Table Select One Add Filter () Age () ATS () Cond (itemVariantCode) Cust…" at bounding box center [784, 199] width 1520 height 150
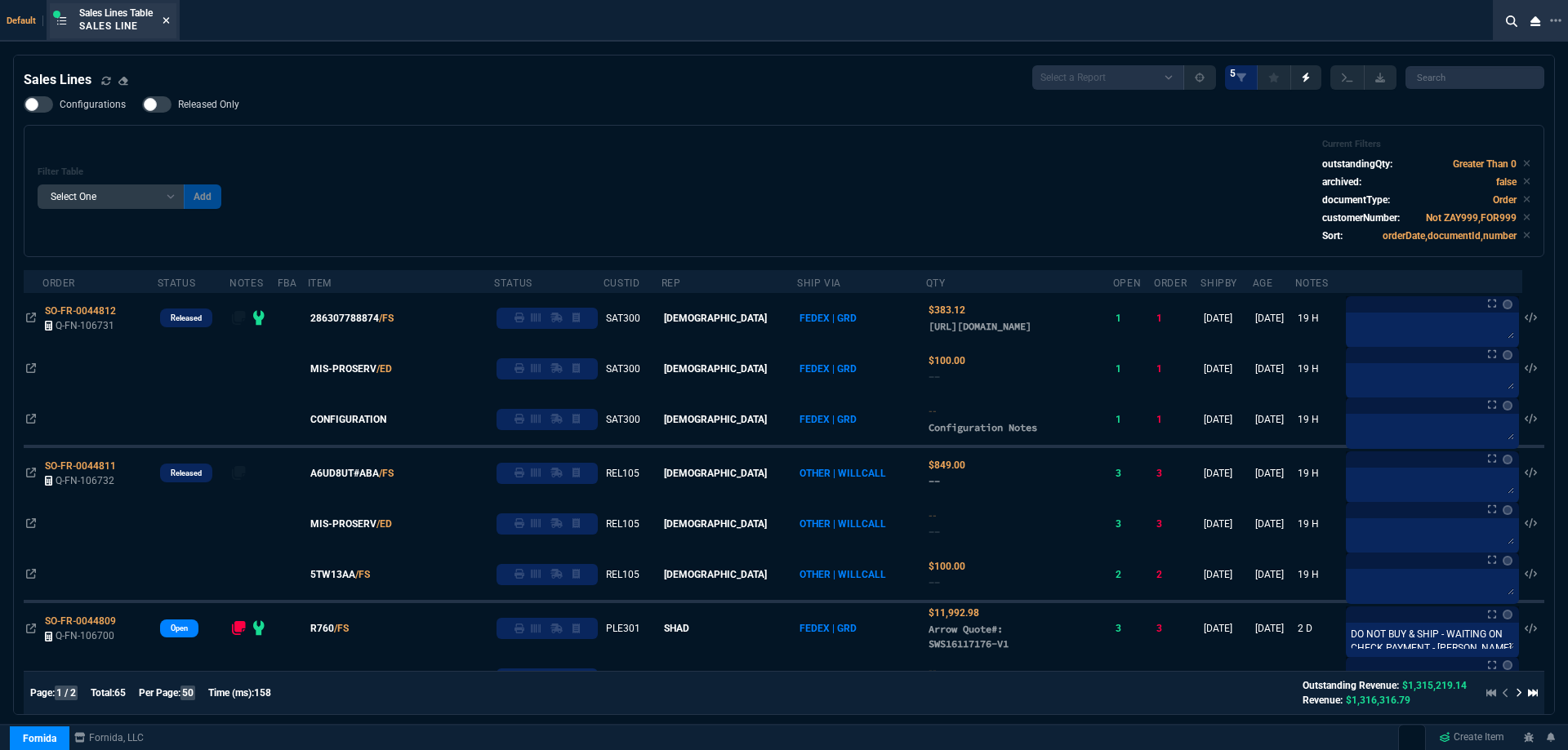
click at [170, 19] on icon at bounding box center [166, 20] width 7 height 10
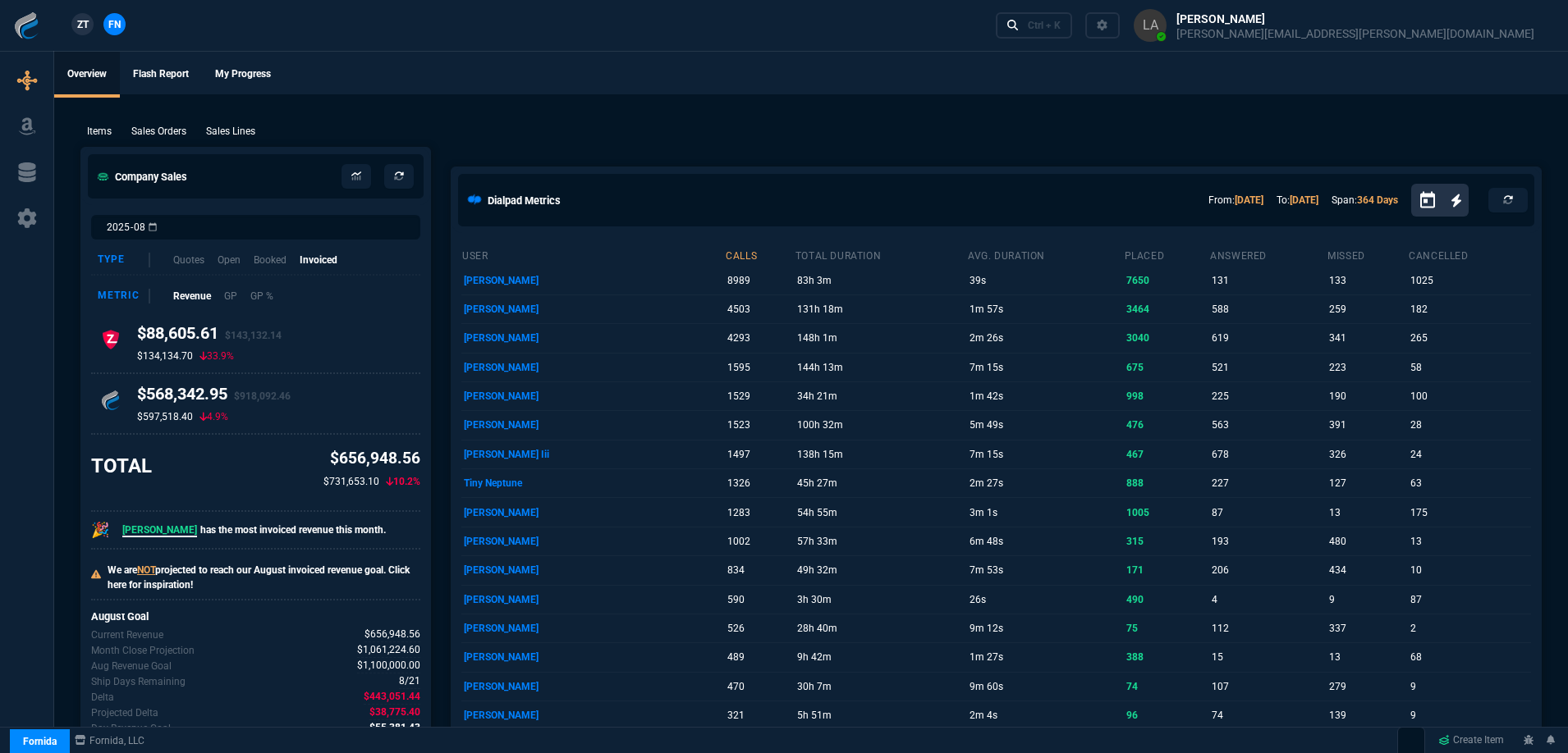
click at [82, 23] on span "ZT" at bounding box center [83, 24] width 12 height 15
click at [245, 136] on p "Sales Lines" at bounding box center [230, 132] width 49 height 15
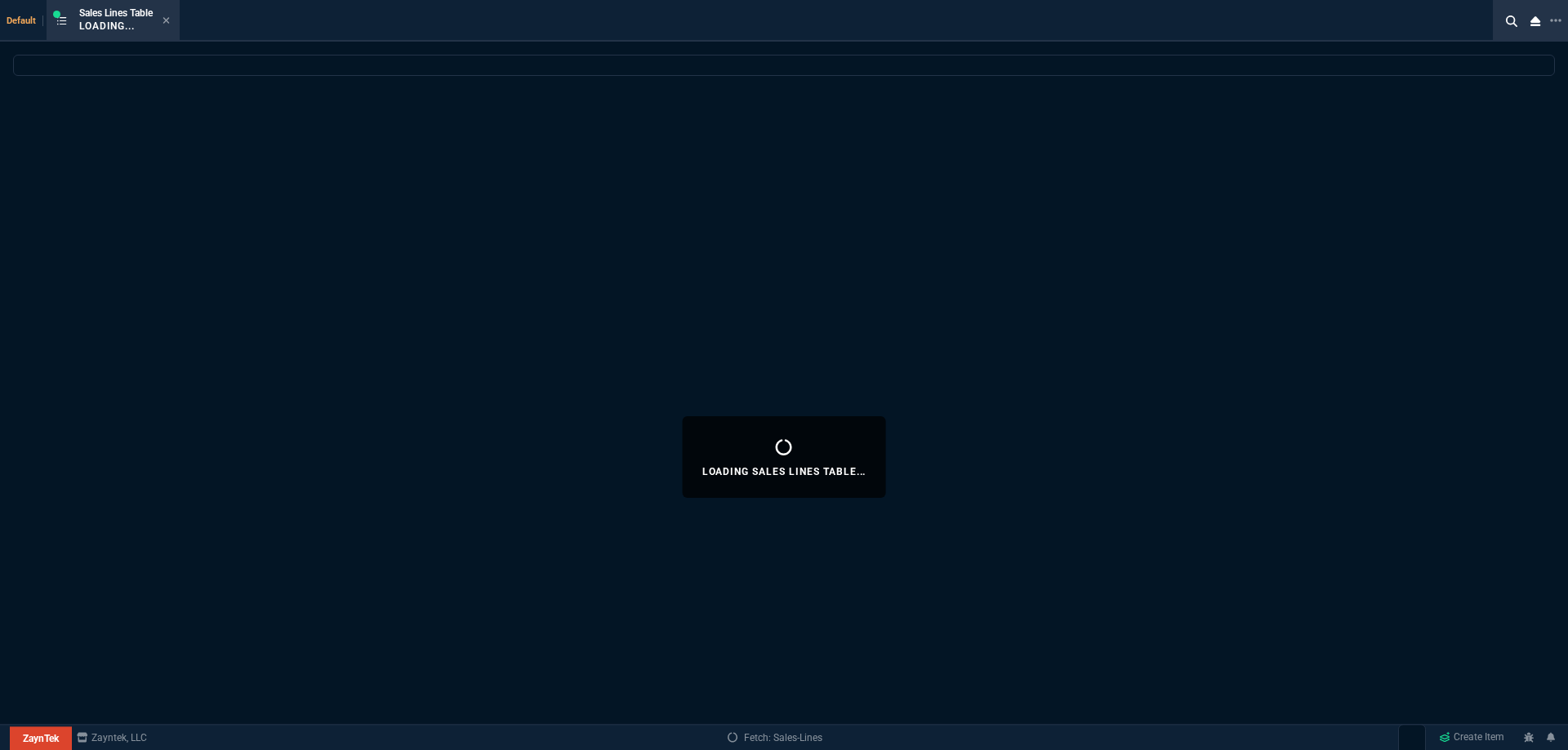
select select
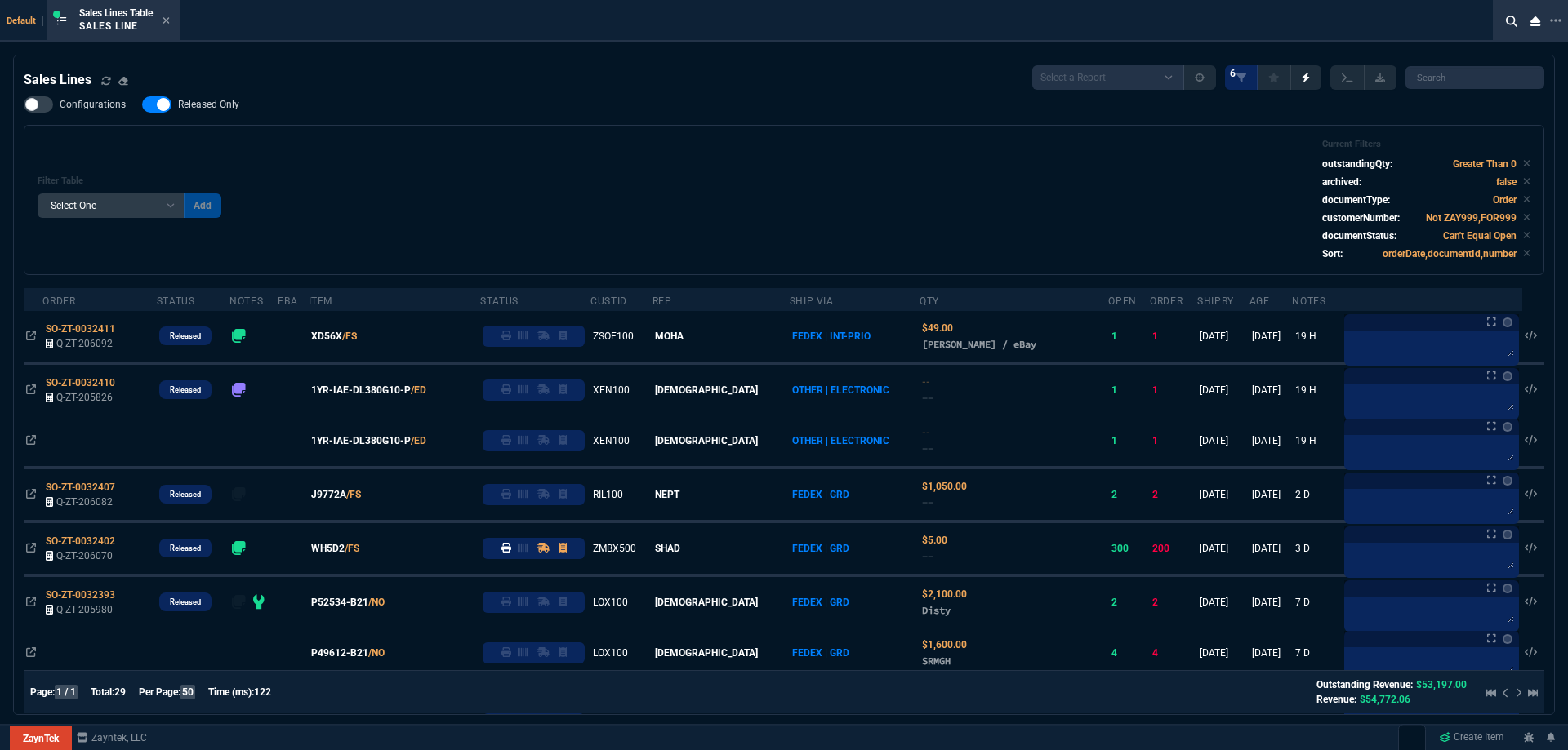
click at [233, 113] on label "Released Only" at bounding box center [199, 105] width 114 height 16
click at [142, 106] on input "Released Only" at bounding box center [142, 105] width 1 height 1
click at [433, 143] on div "Filter Table Select One Add Filter () Age () ATS () Cond (itemVariantCode) Cust…" at bounding box center [784, 200] width 1493 height 123
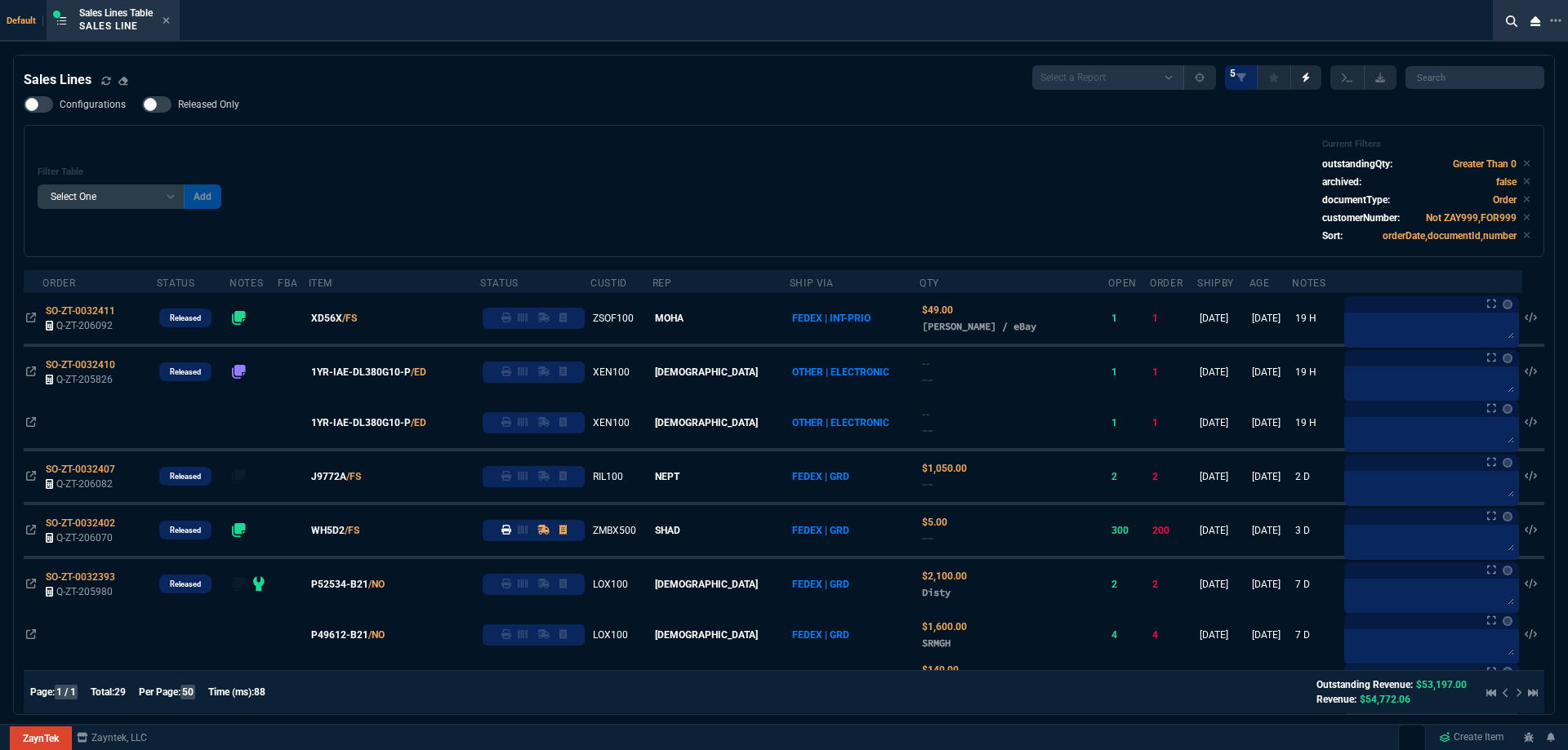
click at [199, 107] on span "Released Only" at bounding box center [209, 105] width 61 height 13
click at [142, 106] on input "Released Only" at bounding box center [142, 105] width 1 height 1
click at [436, 115] on div "Configurations Released Only Filter Table Select One Add Filter () Age () ATS (…" at bounding box center [784, 177] width 1520 height 161
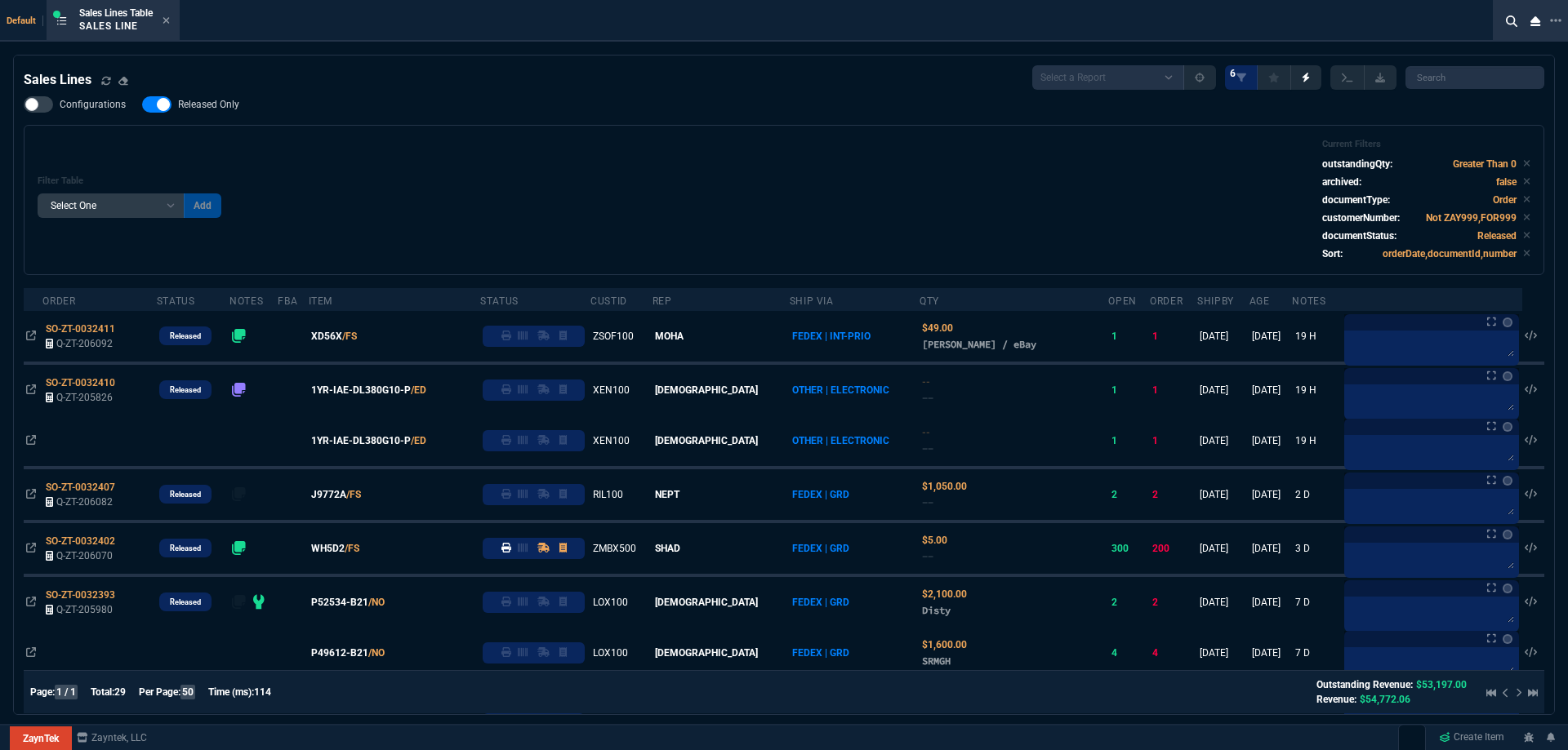
click at [190, 100] on span "Released Only" at bounding box center [209, 105] width 61 height 13
click at [142, 105] on input "Released Only" at bounding box center [142, 105] width 1 height 1
checkbox input "false"
click at [604, 137] on div "Filter Table Select One Add Filter () Age () ATS () Cond (itemVariantCode) Cust…" at bounding box center [784, 199] width 1520 height 150
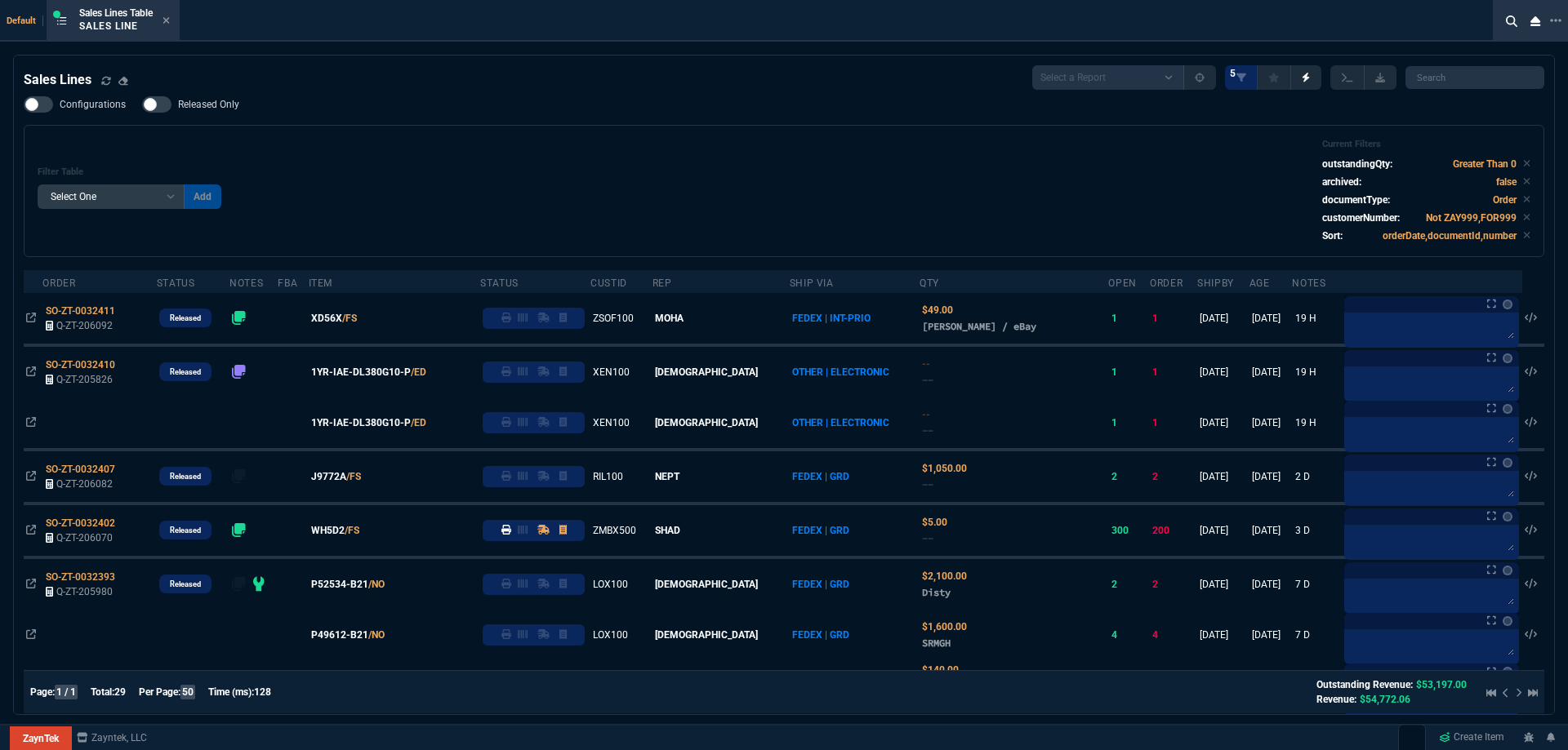
click at [170, 22] on icon at bounding box center [166, 20] width 6 height 6
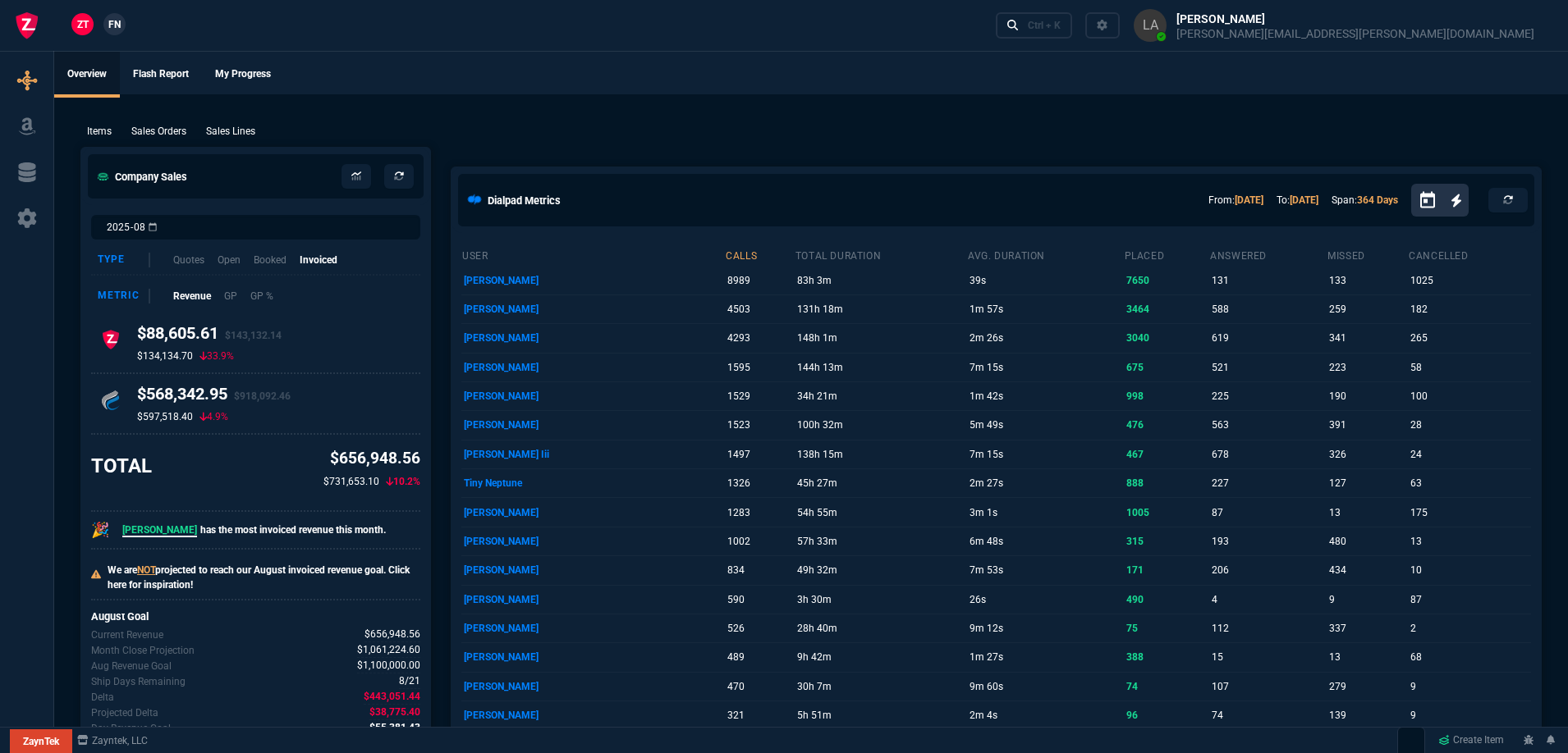
click at [116, 23] on span "FN" at bounding box center [114, 24] width 13 height 15
click at [245, 136] on p "Sales Lines" at bounding box center [230, 132] width 49 height 15
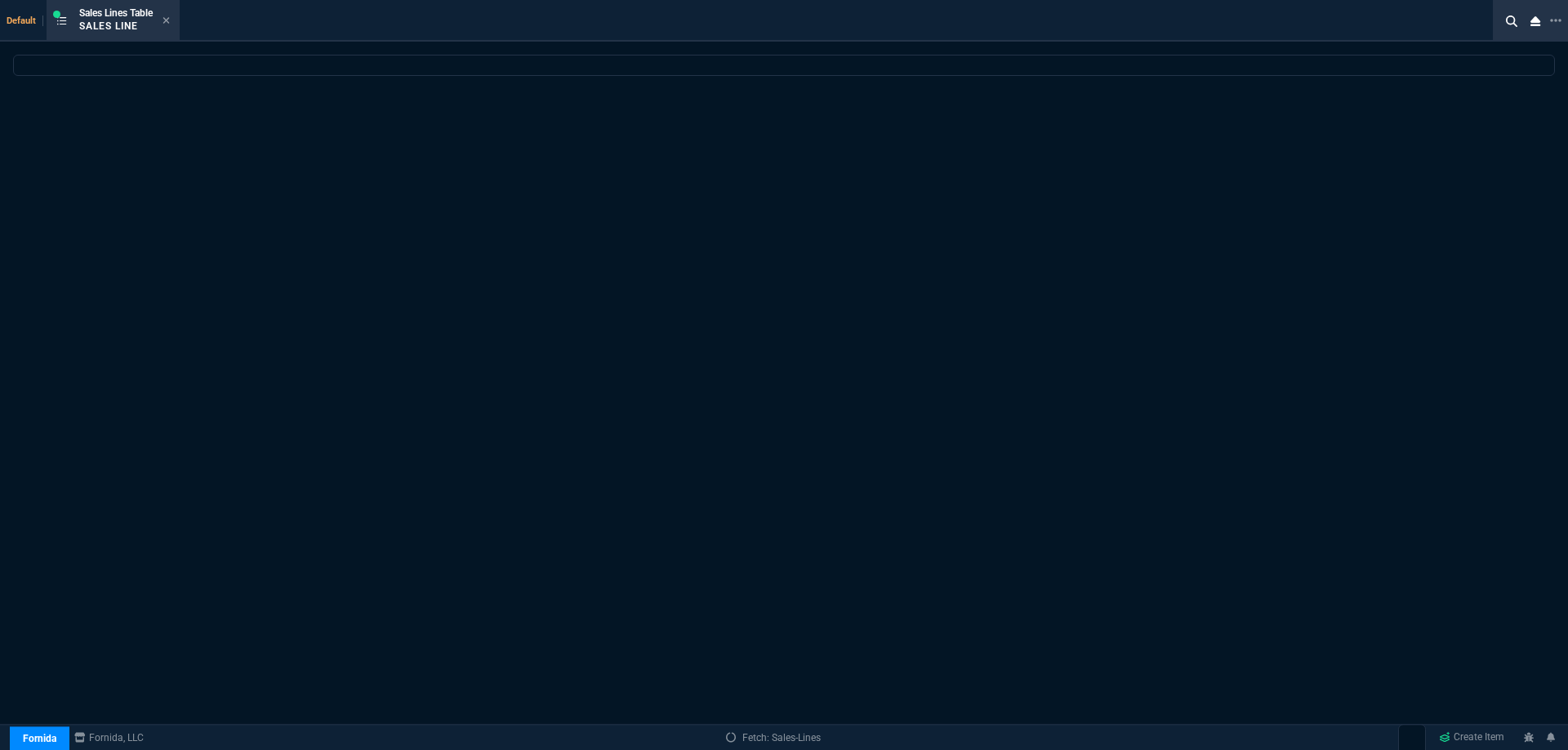
select select
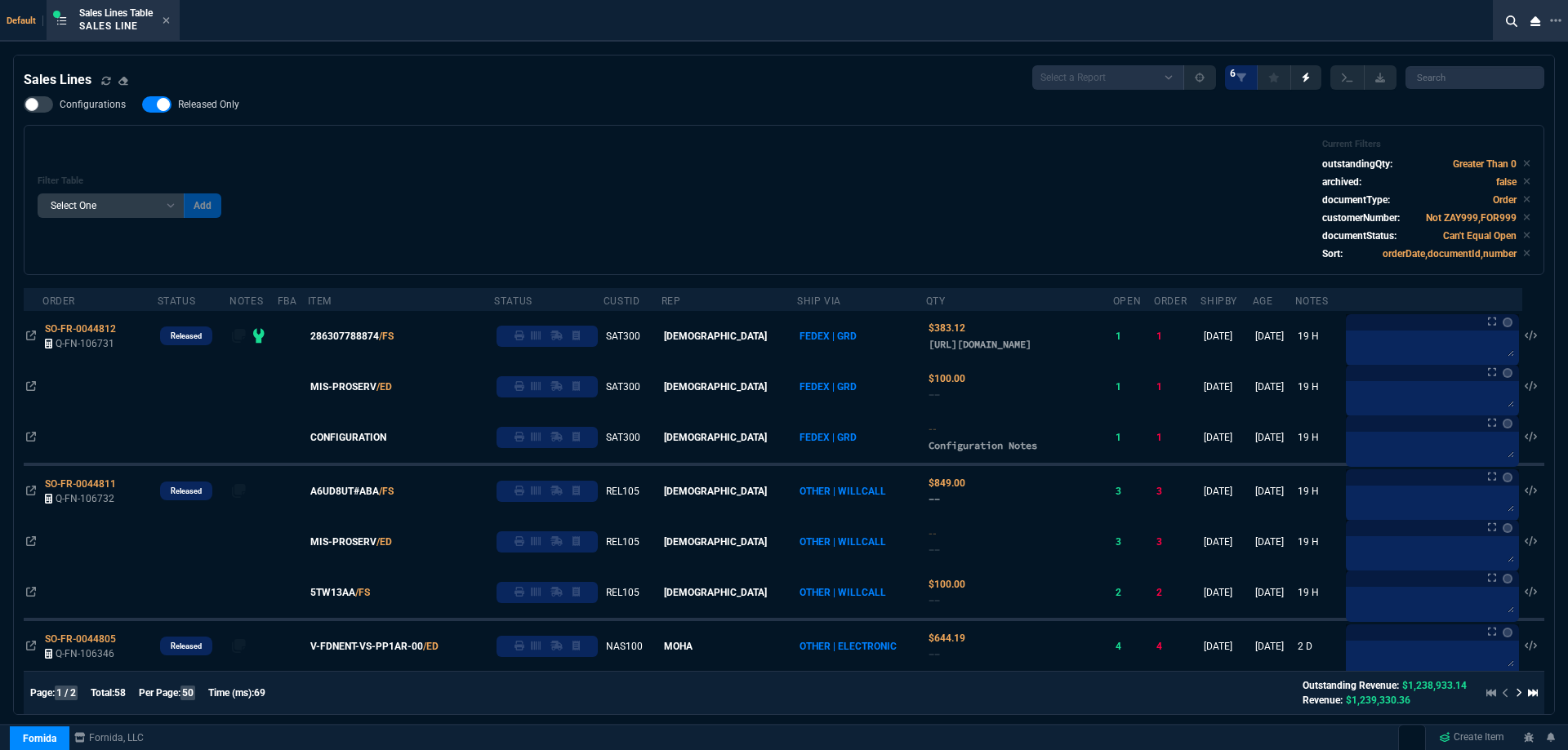
click at [227, 108] on span "Released Only" at bounding box center [209, 105] width 61 height 13
click at [142, 106] on input "Released Only" at bounding box center [142, 105] width 1 height 1
checkbox input "false"
click at [529, 118] on div "Configurations Released Only Filter Table Select One Add Filter () Age () ATS (…" at bounding box center [784, 186] width 1520 height 179
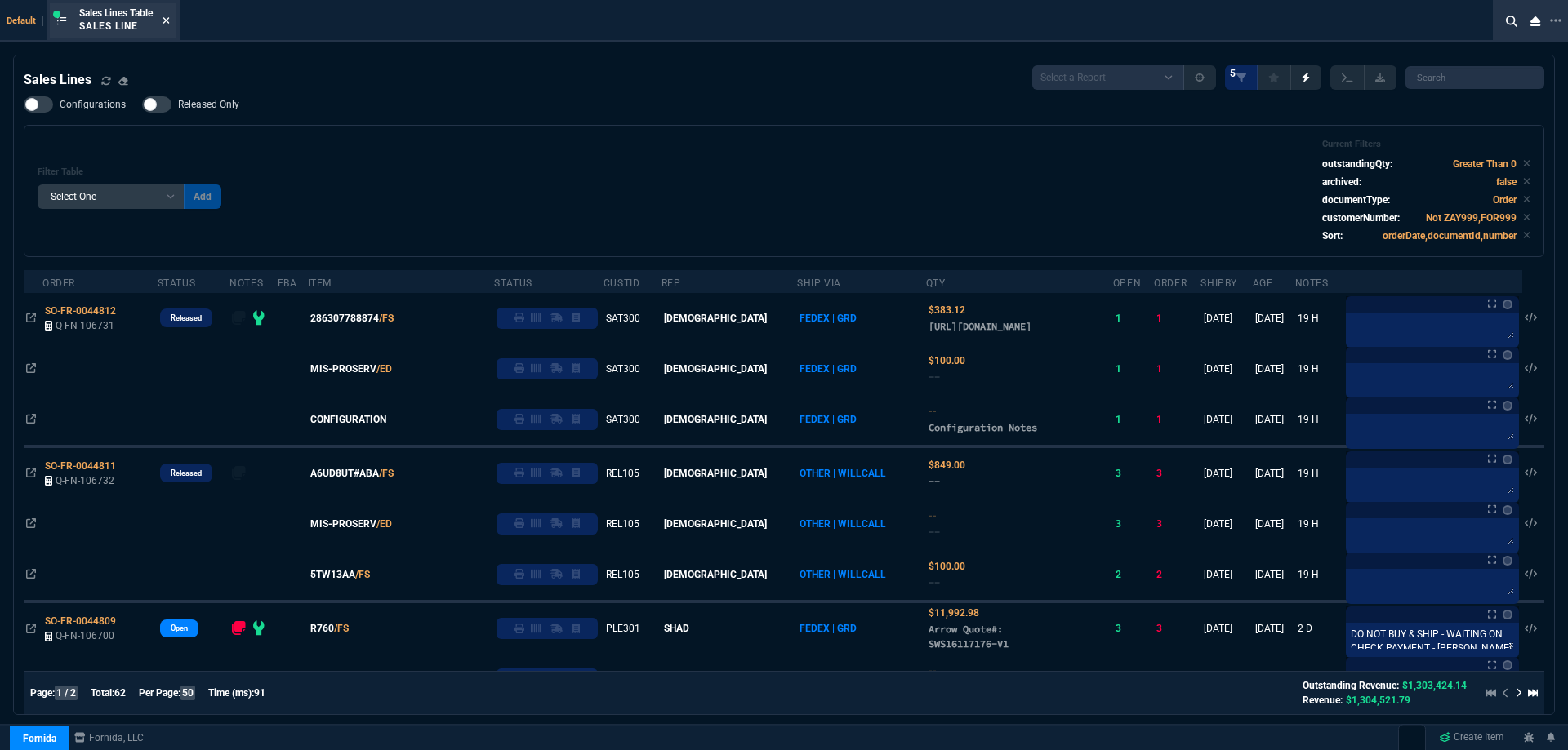
click at [170, 20] on icon at bounding box center [166, 20] width 6 height 6
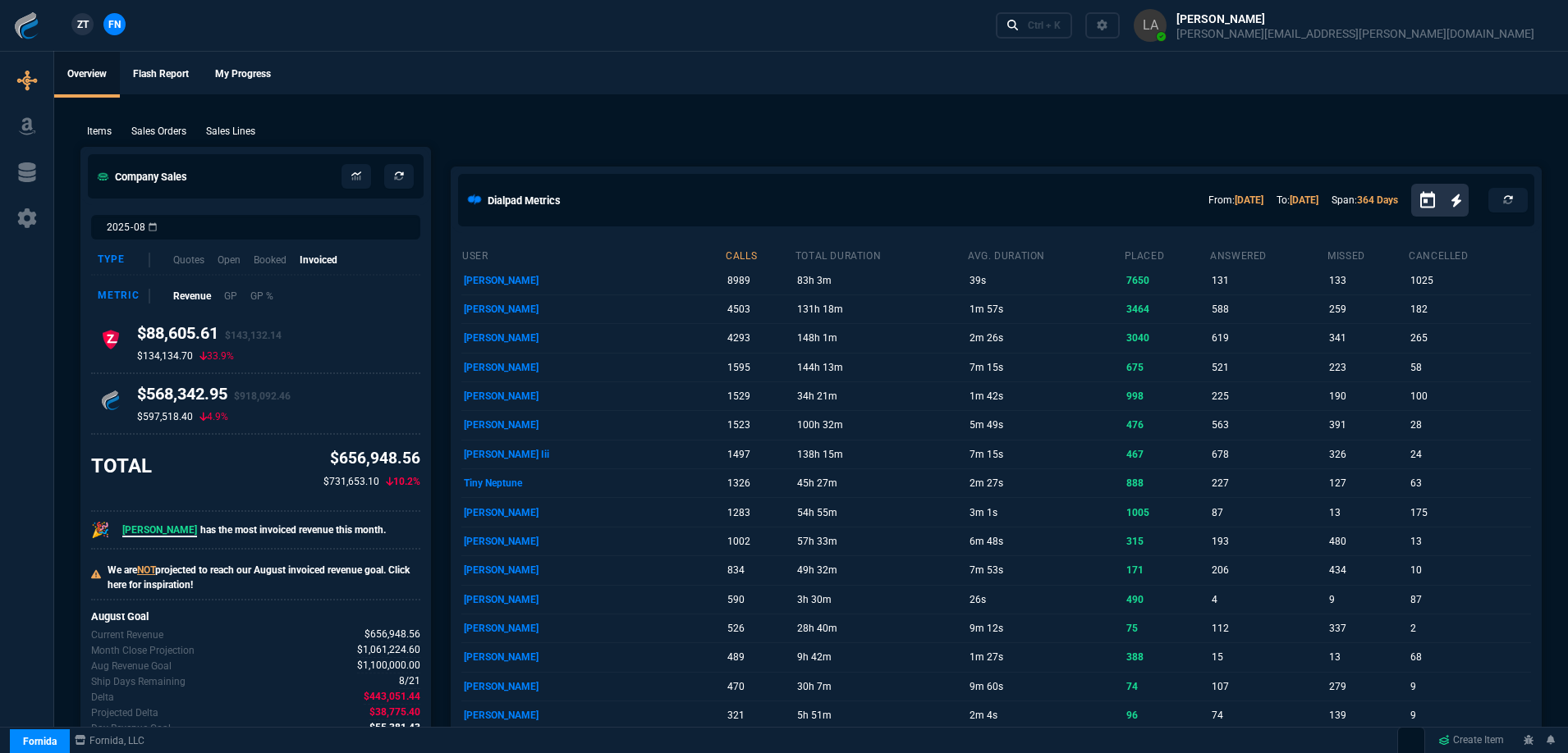
click at [85, 29] on span "ZT" at bounding box center [83, 24] width 12 height 15
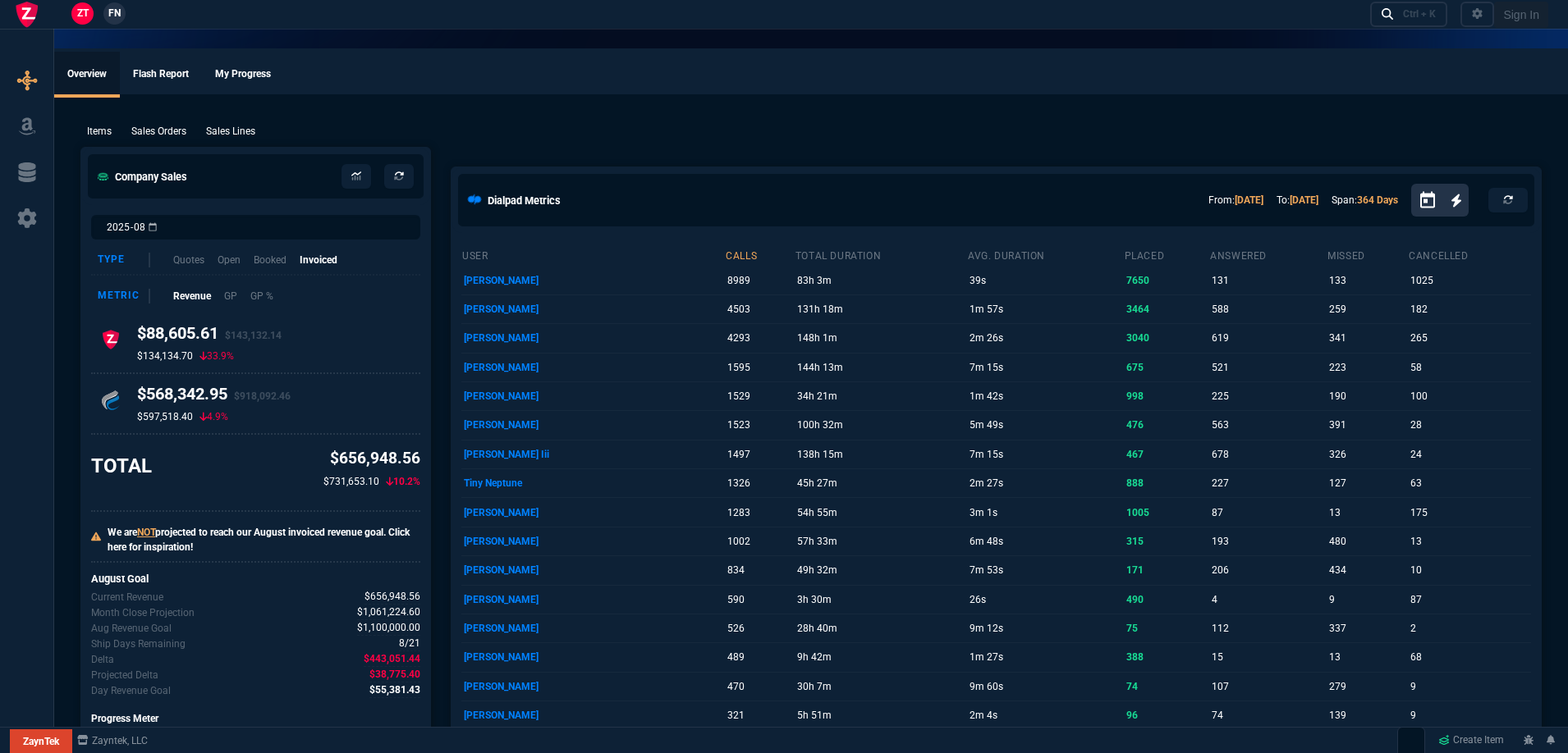
click at [220, 128] on p "Sales Lines" at bounding box center [230, 132] width 49 height 15
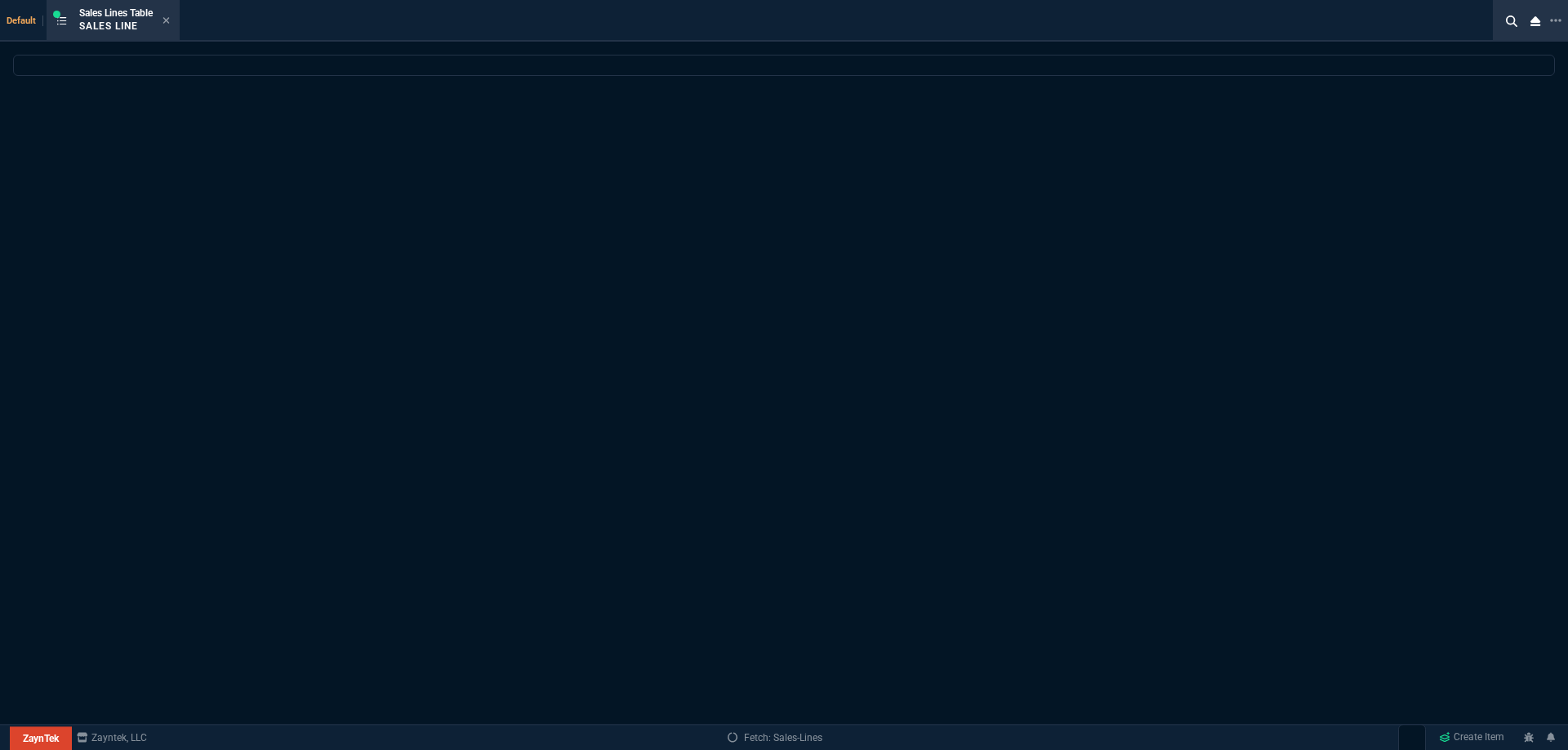
select select
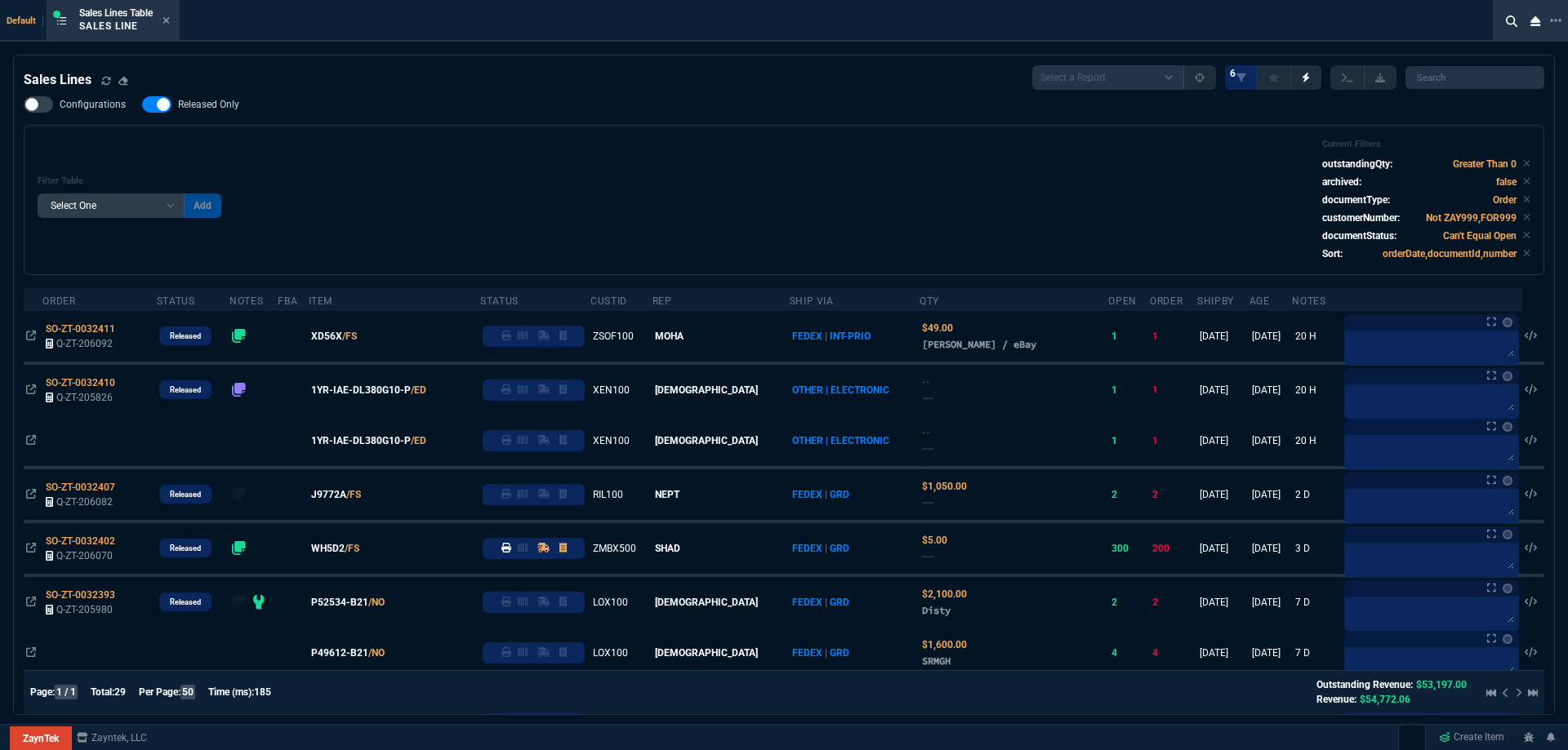
click at [221, 112] on label "Released Only" at bounding box center [199, 105] width 114 height 16
click at [142, 106] on input "Released Only" at bounding box center [142, 105] width 1 height 1
checkbox input "false"
click at [305, 142] on div "Filter Table Select One Add Filter () Age () ATS () Cond (itemVariantCode) Cust…" at bounding box center [784, 200] width 1493 height 123
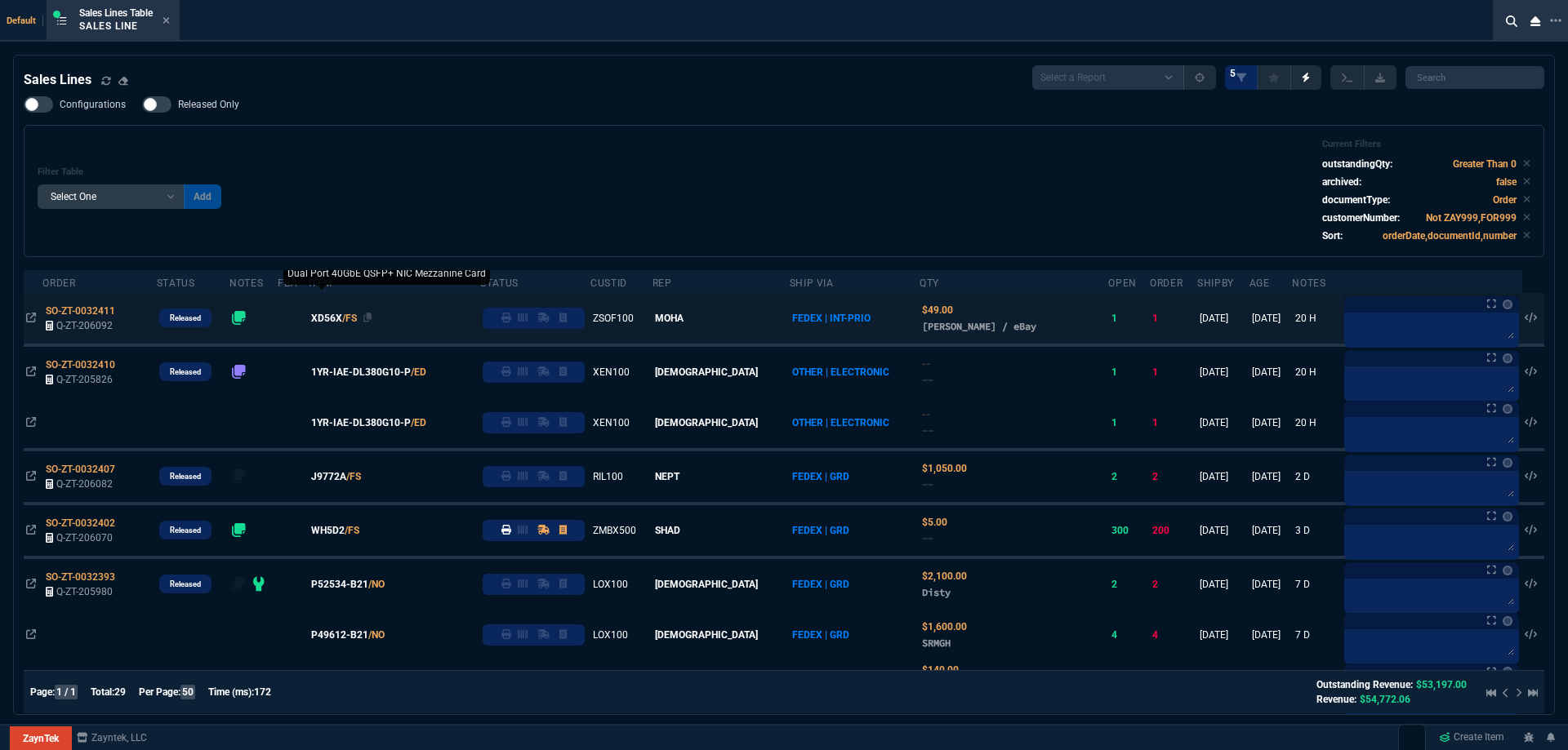
click at [342, 321] on span "XD56X" at bounding box center [327, 319] width 31 height 14
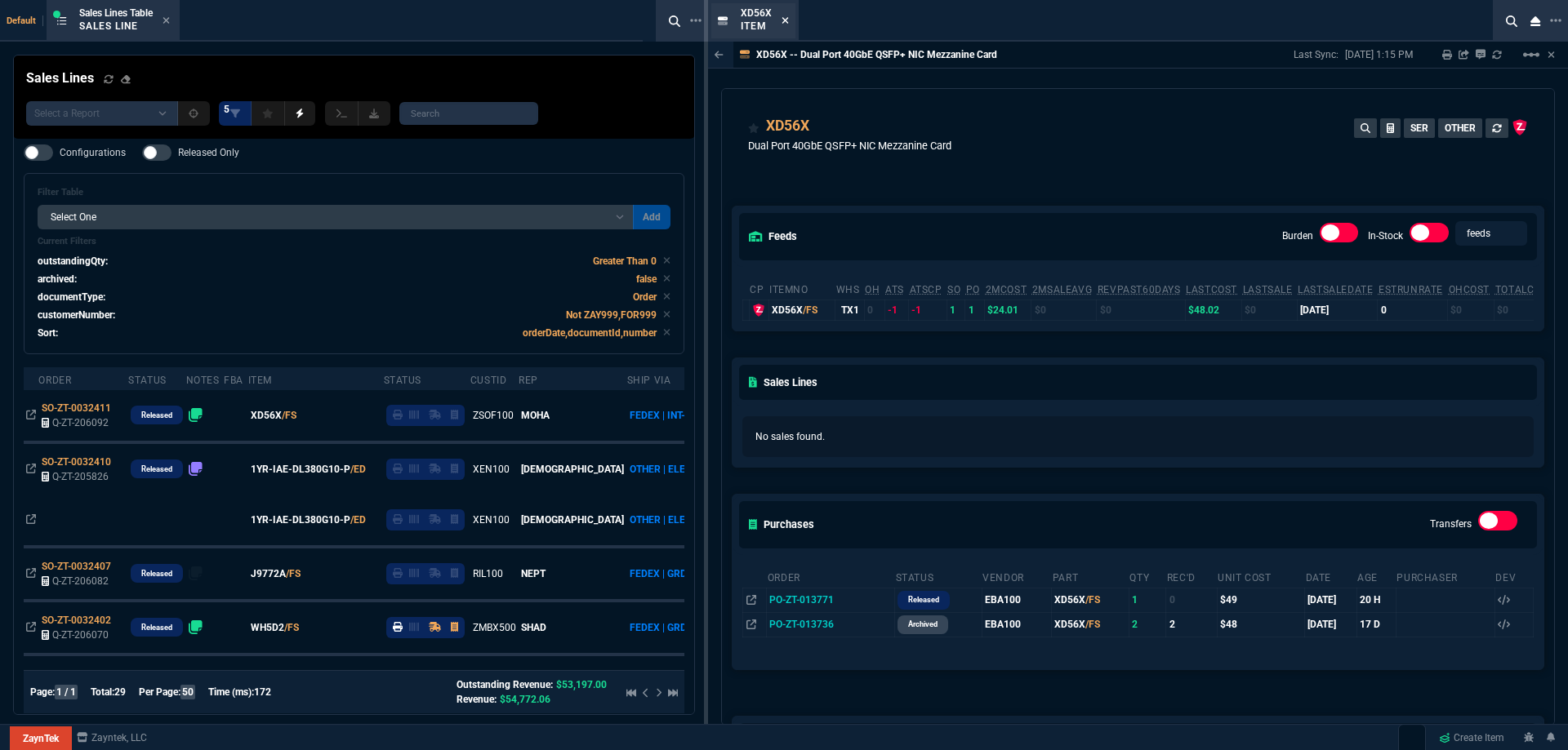
click at [788, 22] on icon at bounding box center [785, 20] width 7 height 10
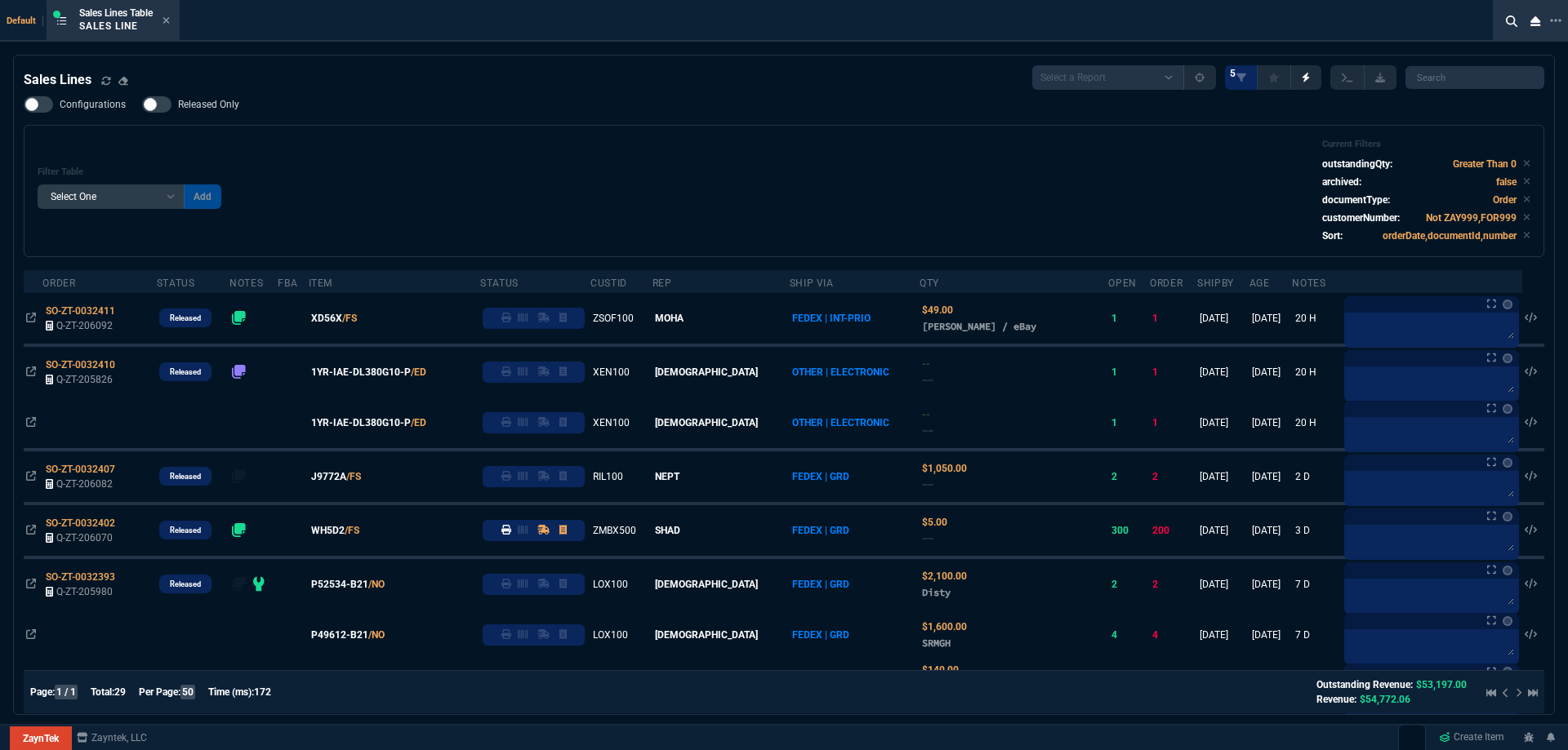
select select
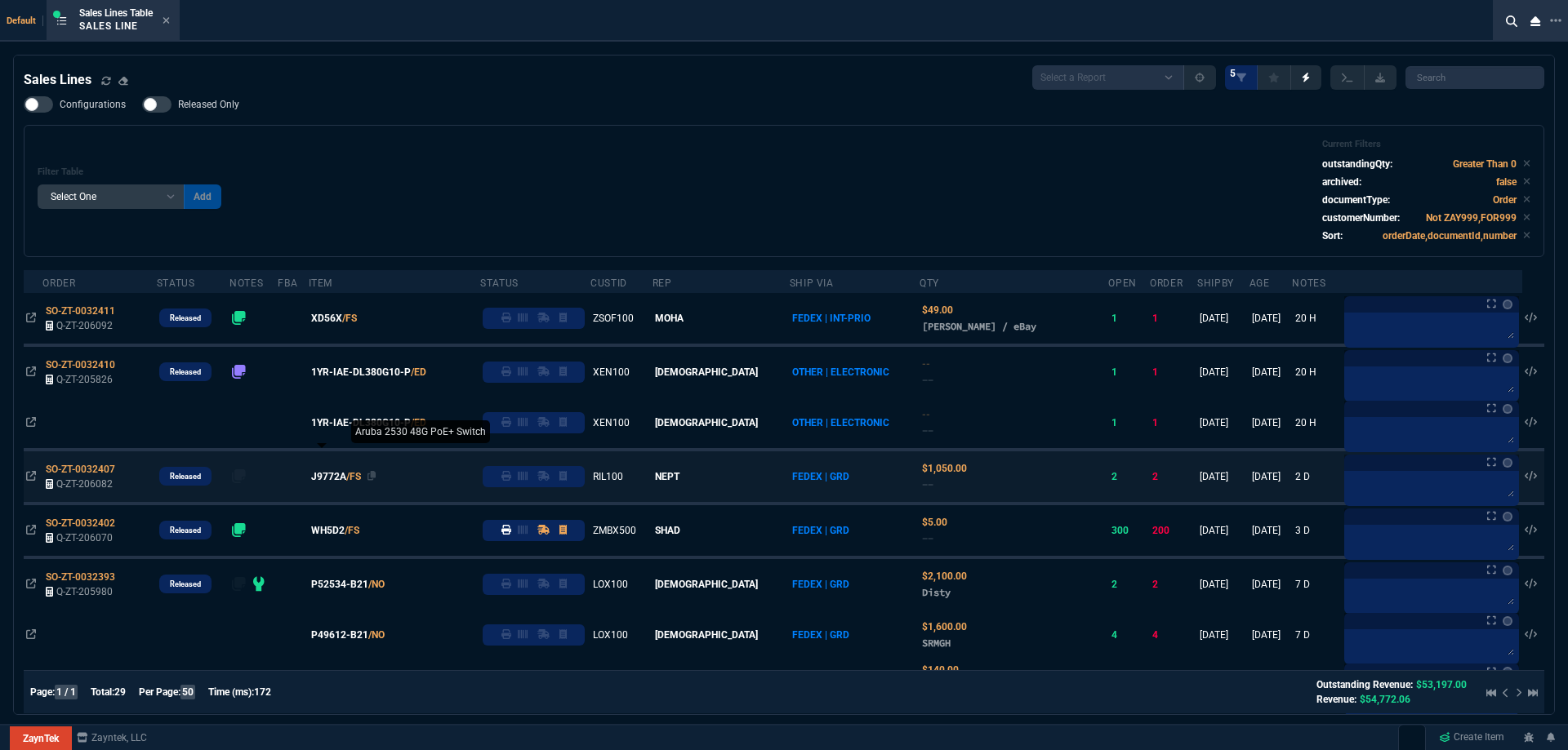
click at [343, 477] on span "J9772A" at bounding box center [329, 477] width 35 height 14
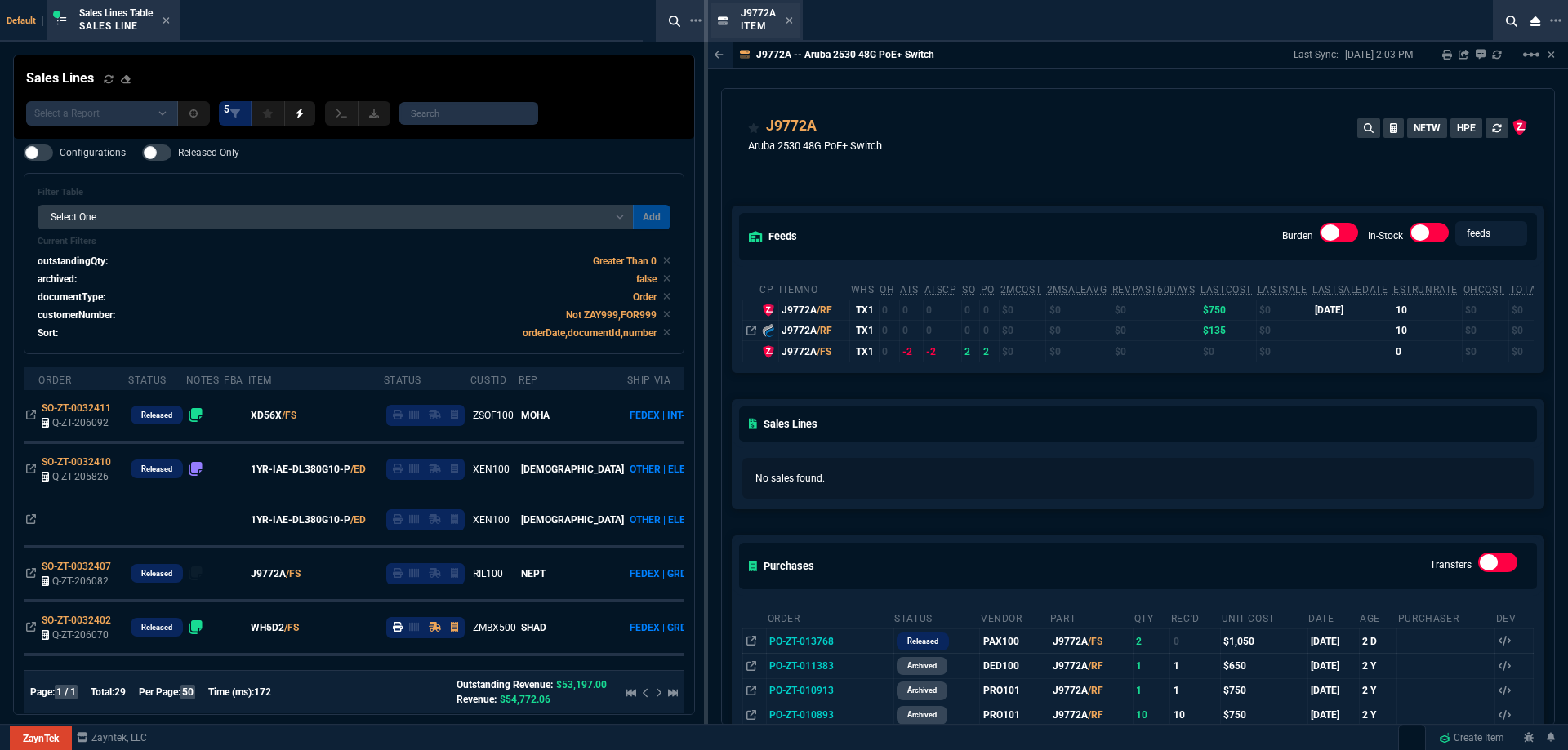
click at [791, 28] on div "J9772A Item" at bounding box center [767, 21] width 52 height 29
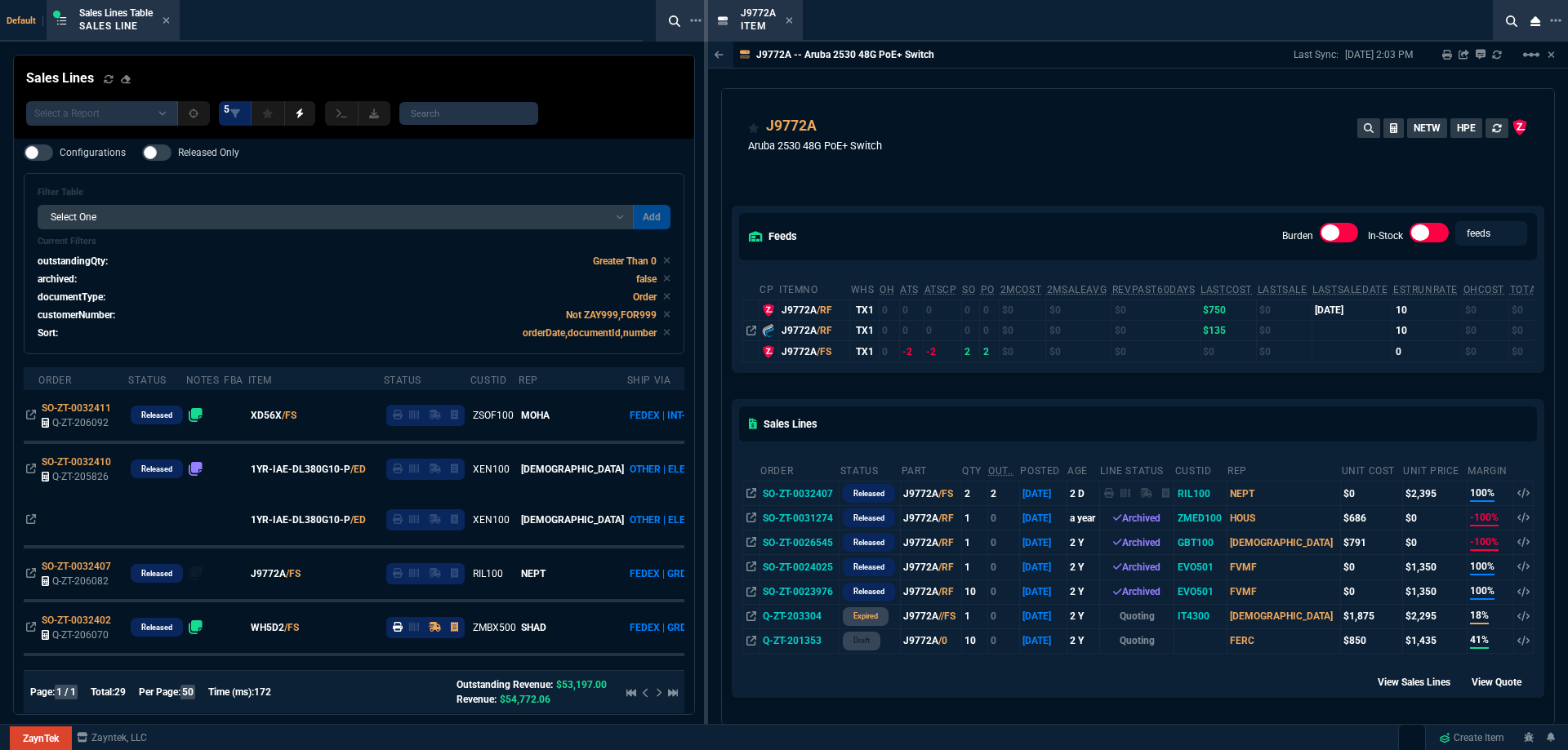
click at [789, 21] on icon at bounding box center [789, 20] width 6 height 6
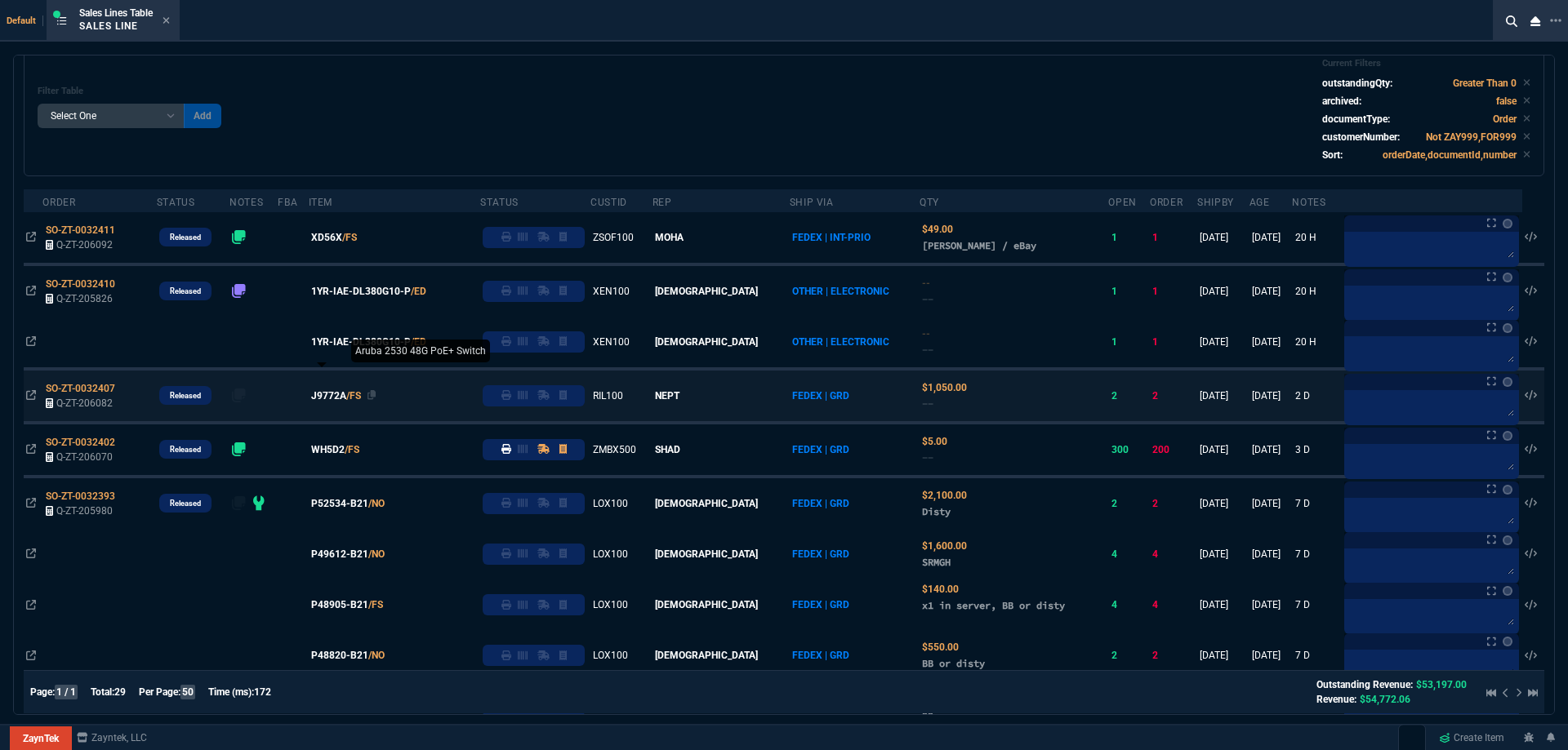
scroll to position [81, 0]
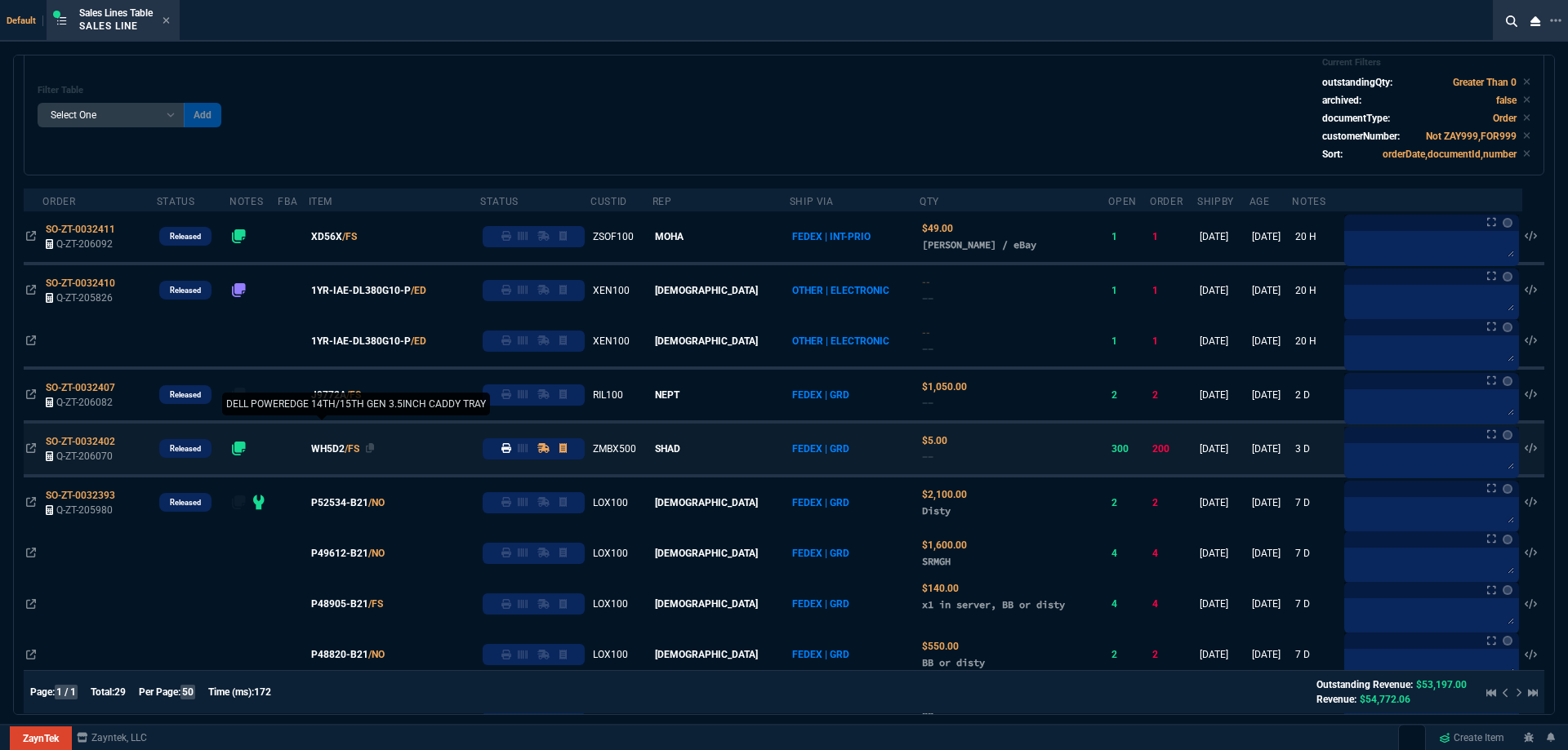
click at [345, 449] on span "WH5D2" at bounding box center [328, 449] width 33 height 14
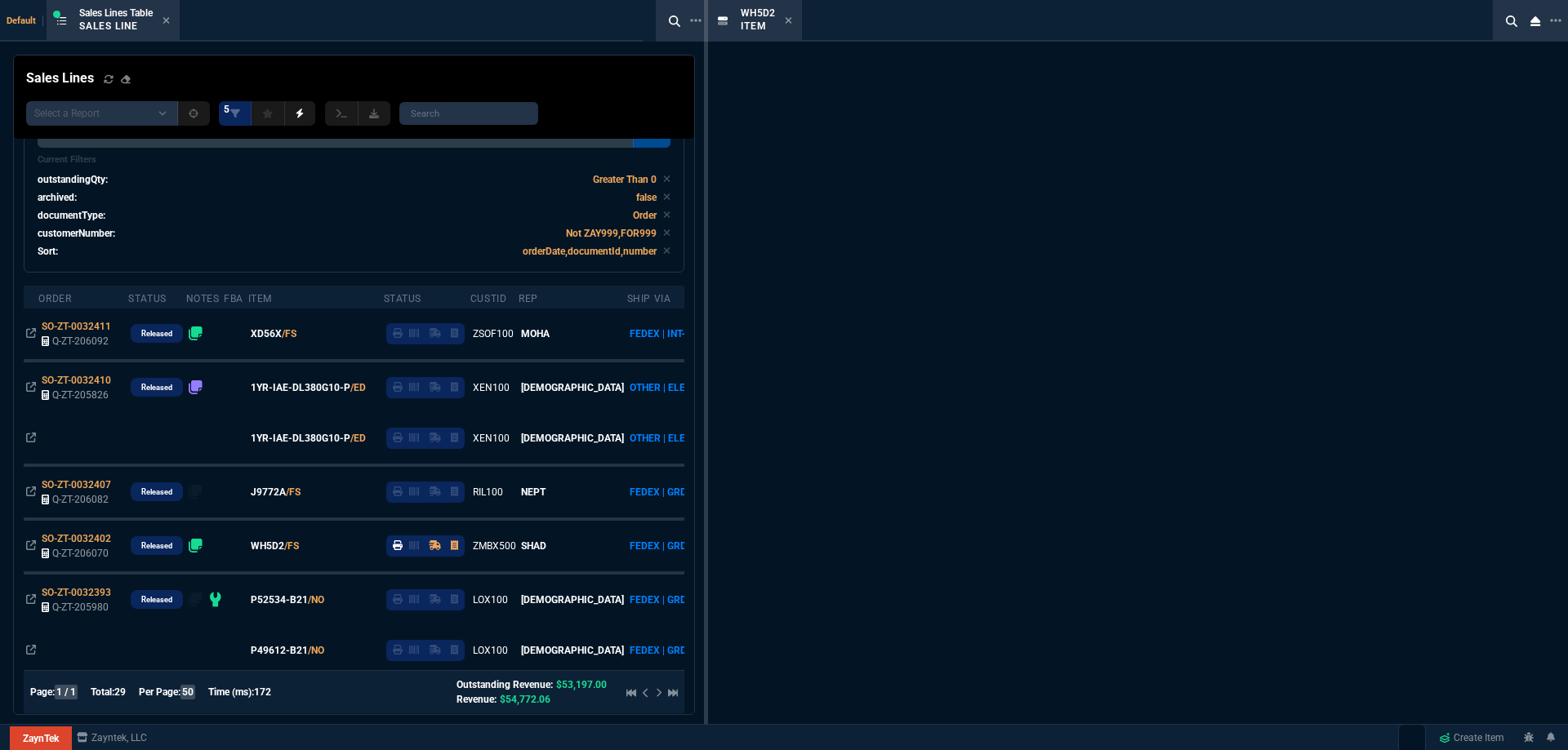
scroll to position [130, 0]
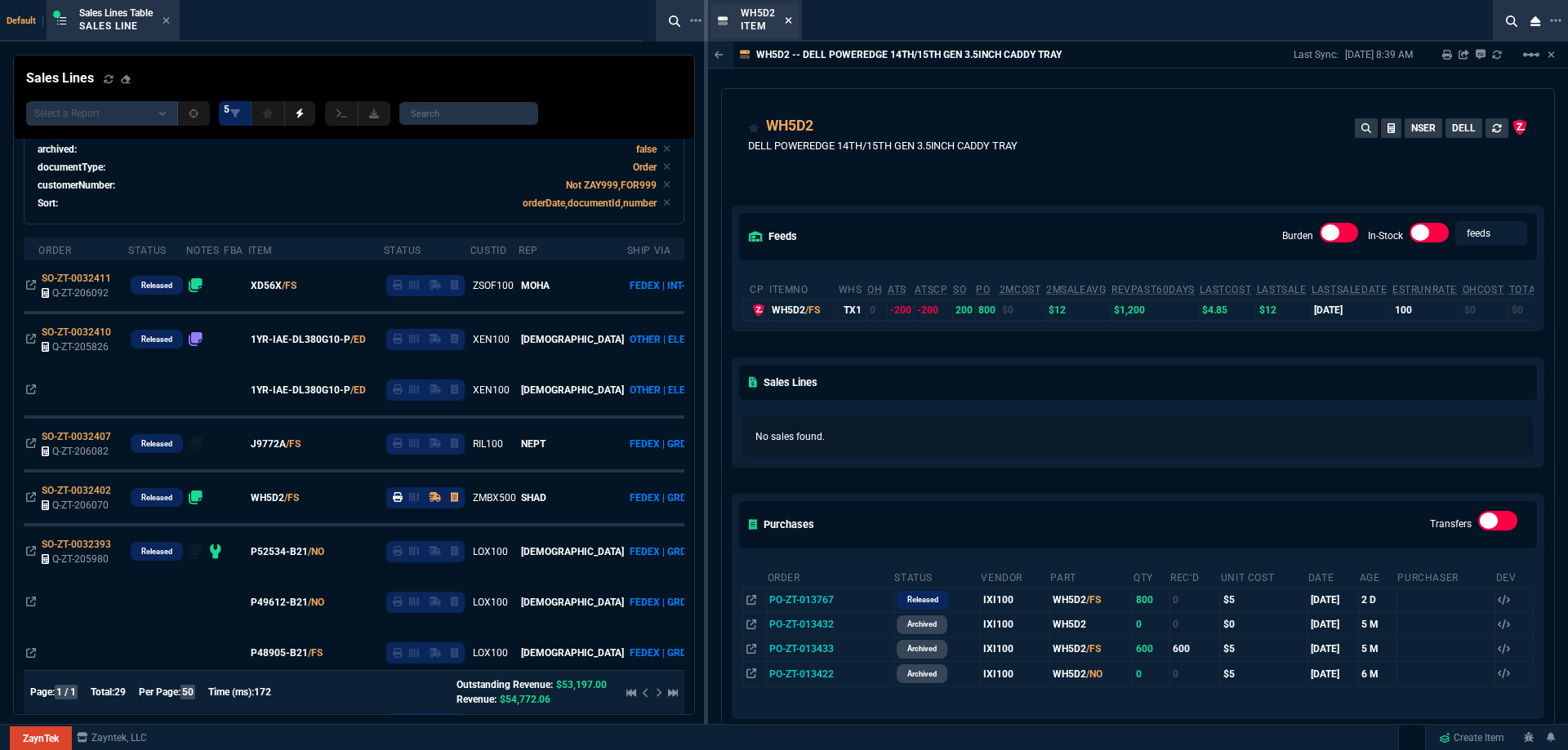
click at [791, 19] on icon at bounding box center [788, 20] width 7 height 10
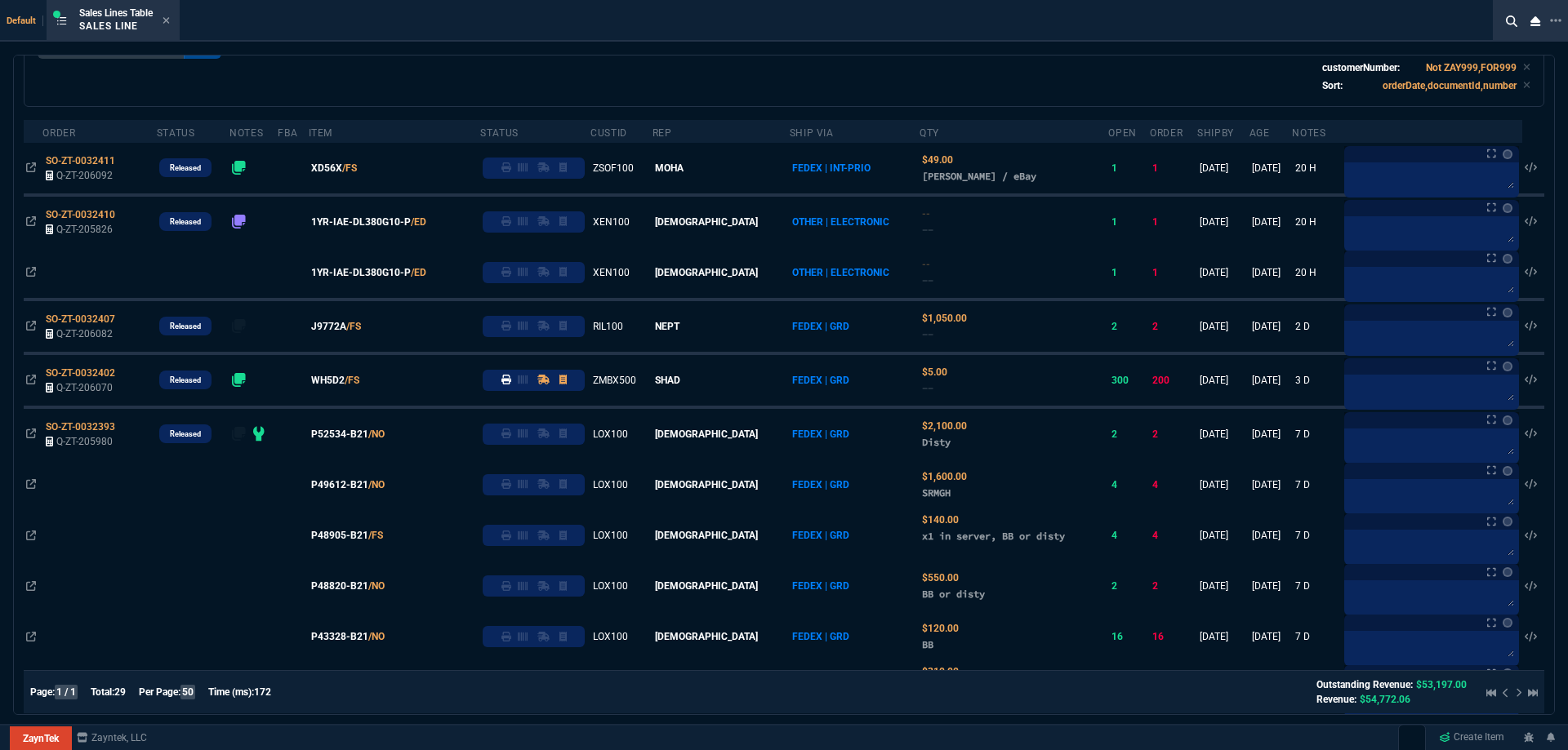
scroll to position [0, 0]
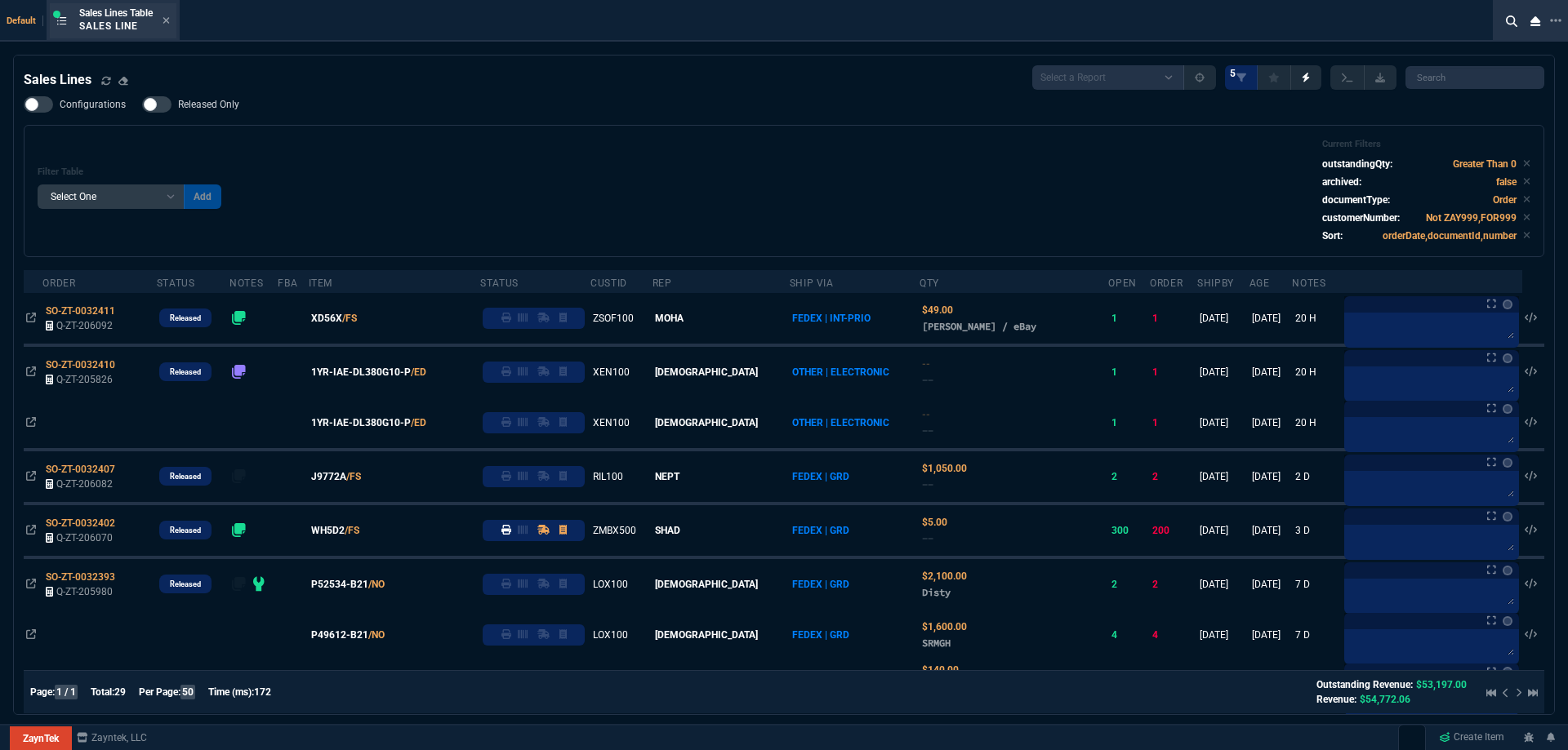
click at [164, 19] on div "Sales Lines Table Sales Line" at bounding box center [125, 21] width 90 height 29
click at [166, 20] on icon at bounding box center [166, 20] width 7 height 10
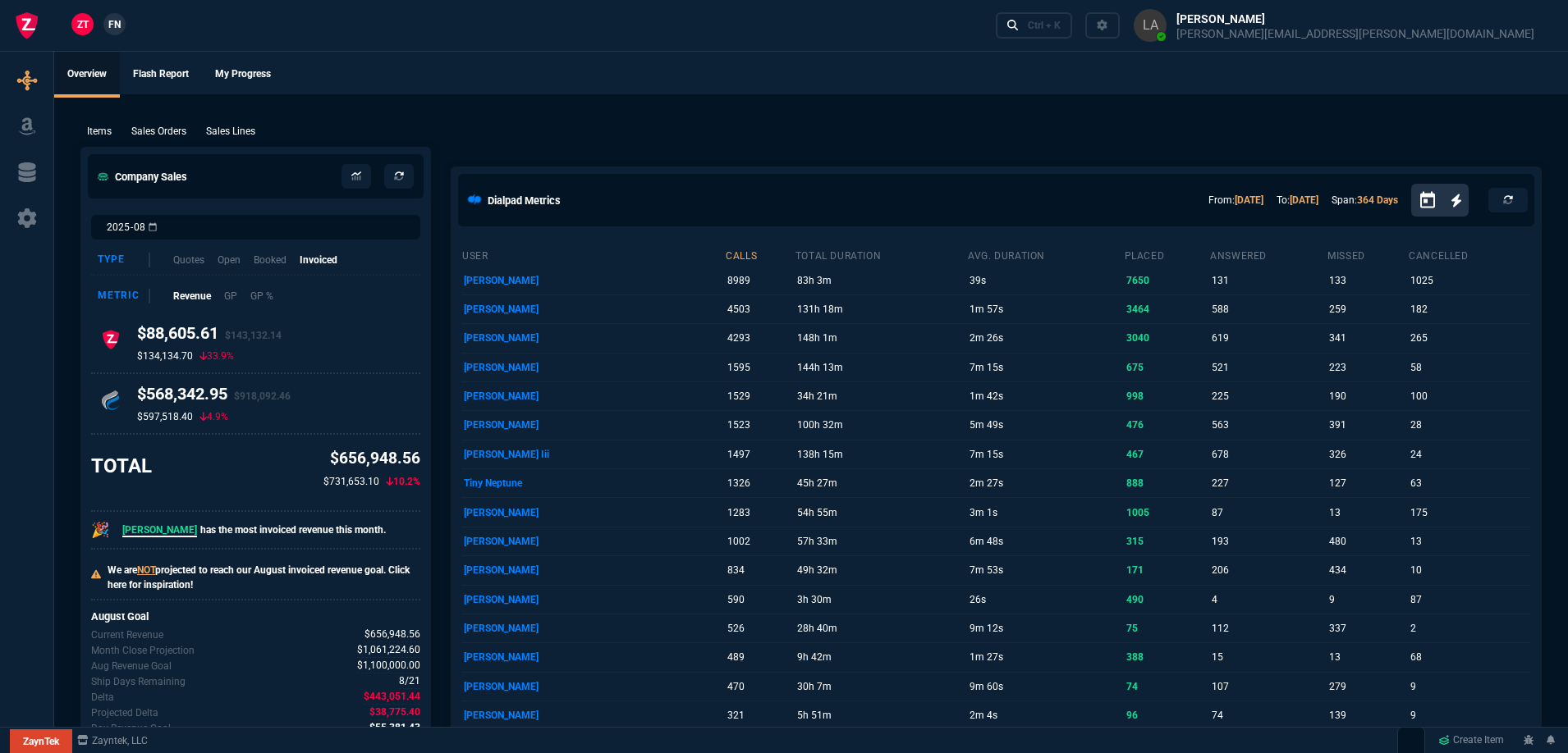
click at [662, 131] on div "Items Sales Orders Sales Lines Add Link" at bounding box center [811, 131] width 1461 height 20
click at [249, 132] on p "Sales Lines" at bounding box center [230, 132] width 49 height 15
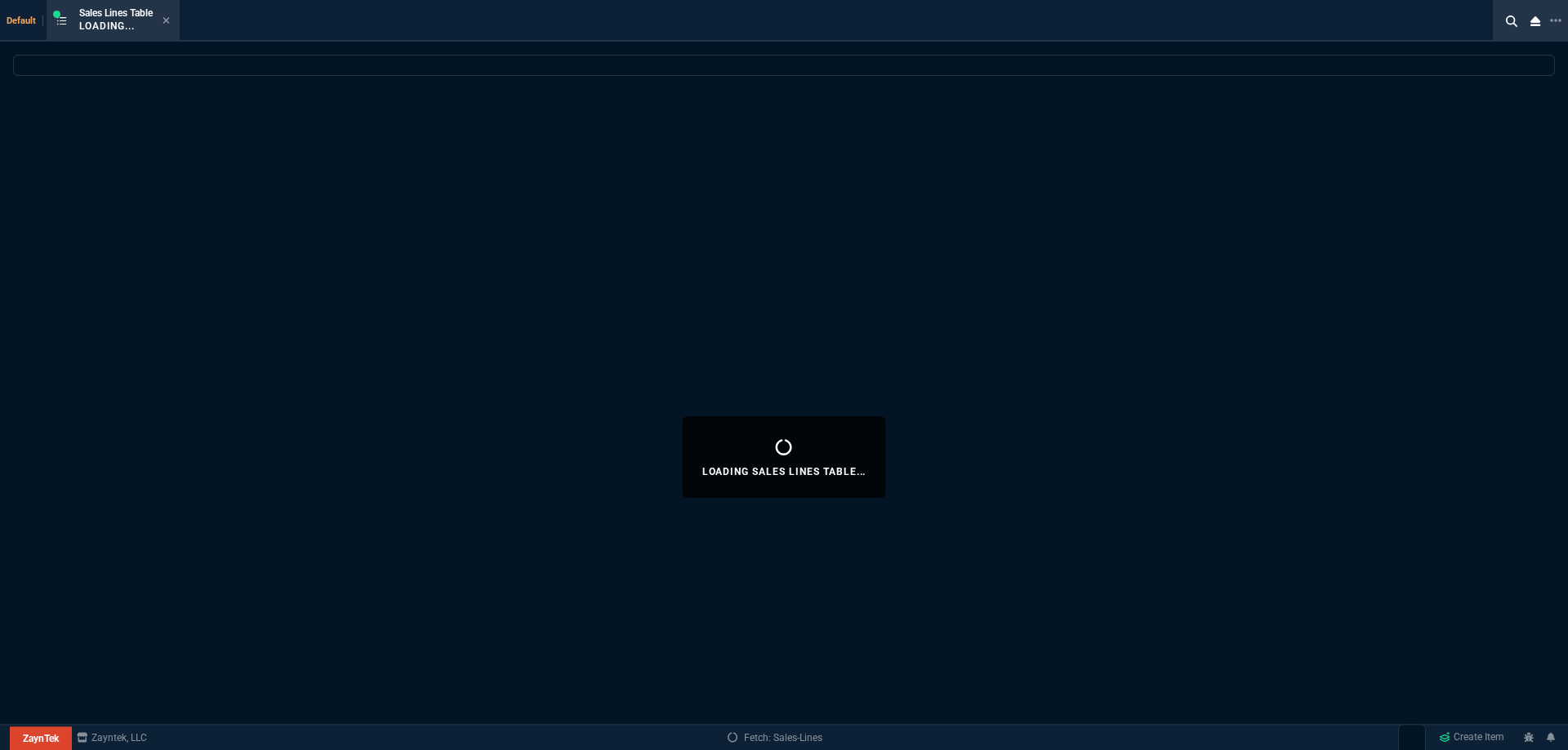
select select
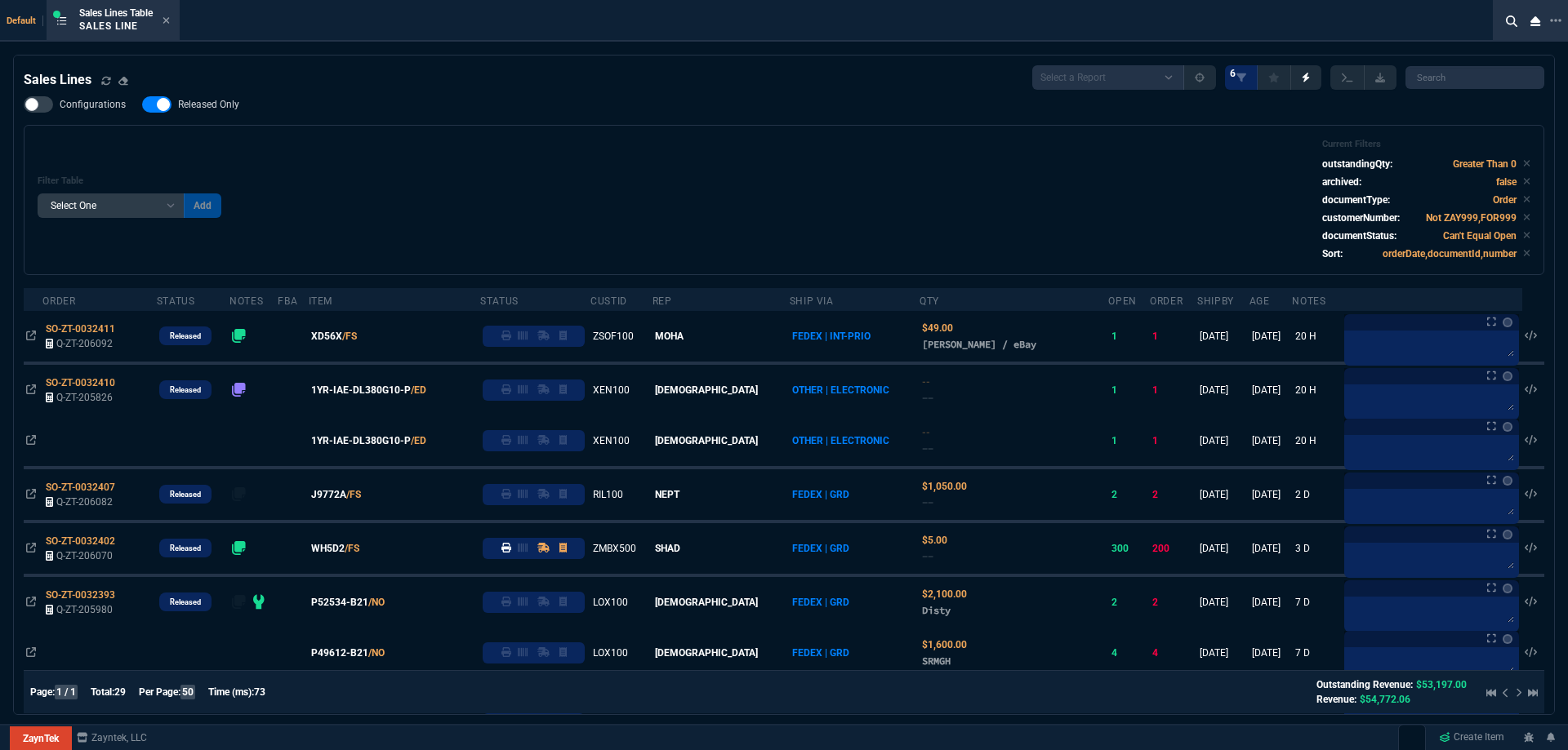
click at [201, 103] on span "Released Only" at bounding box center [209, 105] width 61 height 13
click at [142, 105] on input "Released Only" at bounding box center [142, 105] width 1 height 1
checkbox input "false"
click at [708, 160] on div "Filter Table Select One Add Filter () Age () ATS () Cond (itemVariantCode) Cust…" at bounding box center [784, 200] width 1493 height 123
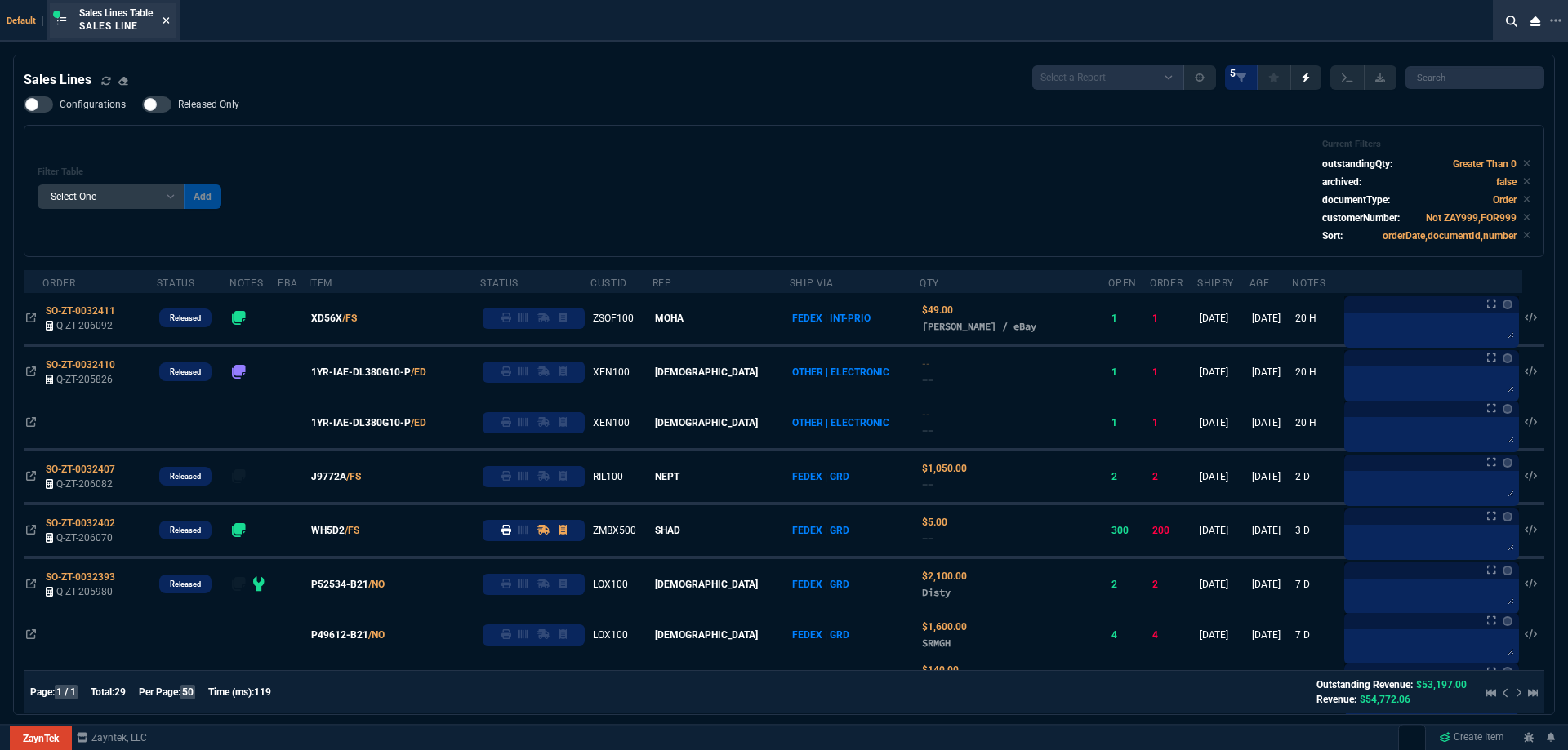
click at [170, 24] on icon at bounding box center [166, 20] width 7 height 10
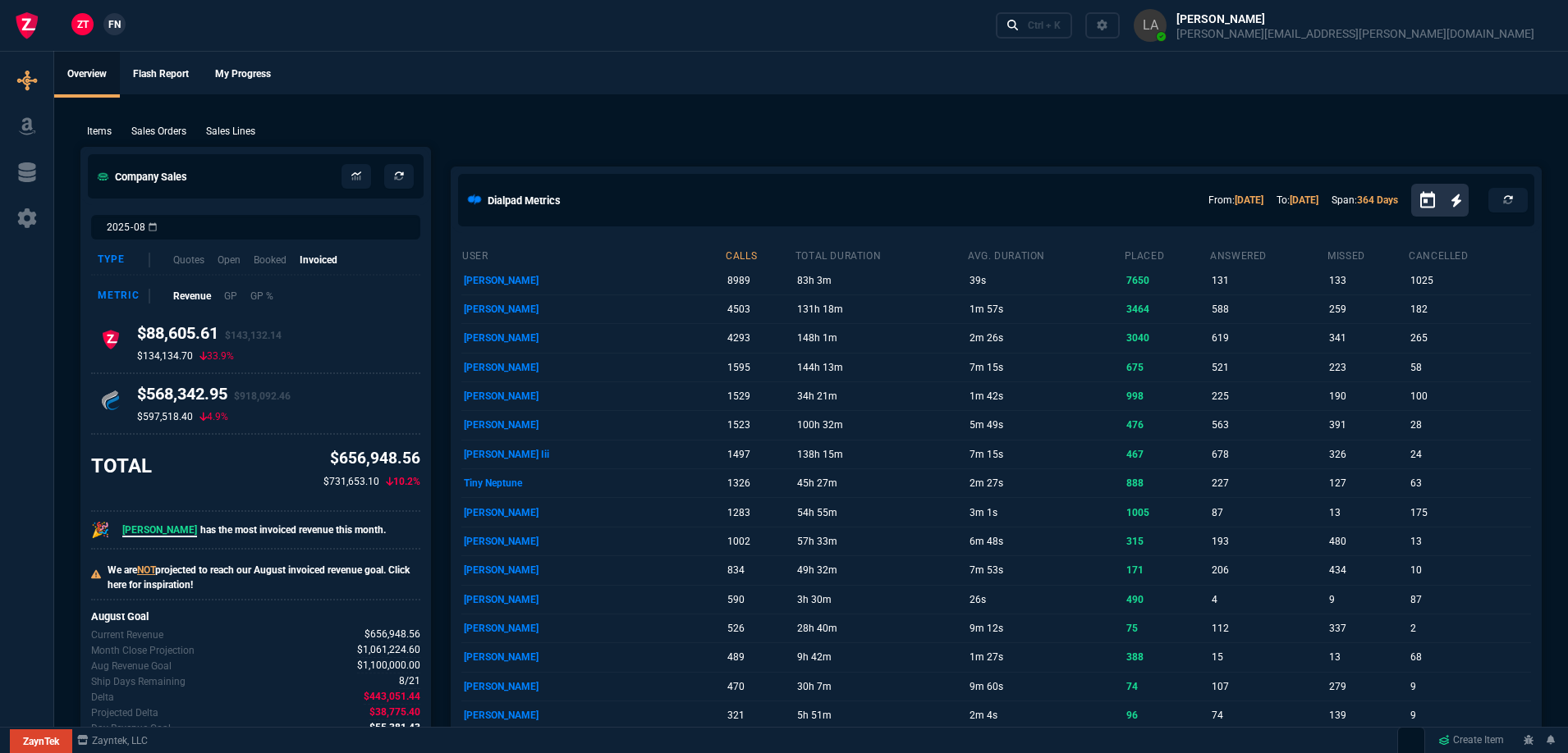
click at [101, 25] on nx-fornida-client-manager "ZT FN" at bounding box center [98, 24] width 64 height 24
click at [116, 25] on span "FN" at bounding box center [114, 24] width 13 height 15
click at [245, 133] on p "Sales Lines" at bounding box center [230, 132] width 49 height 15
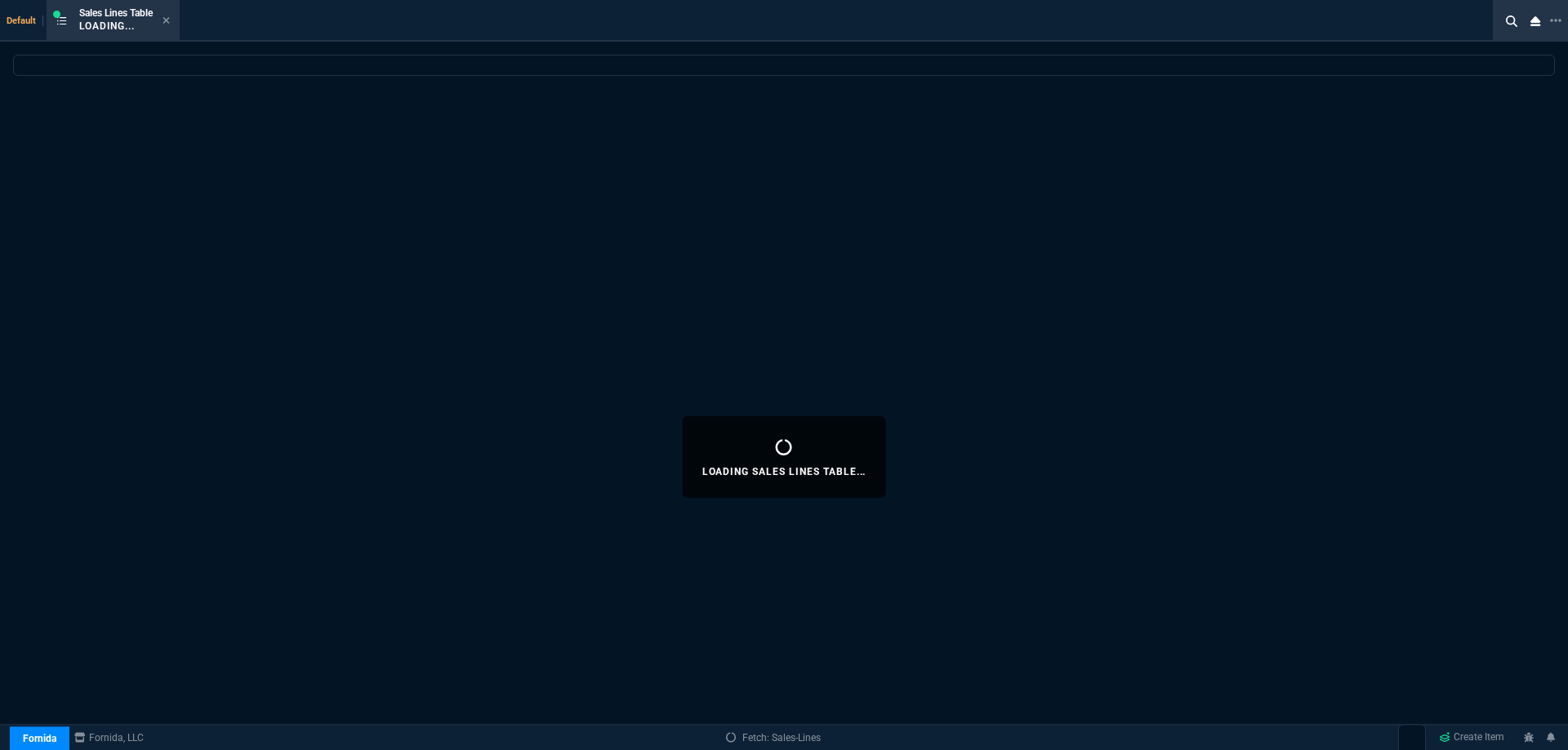
select select
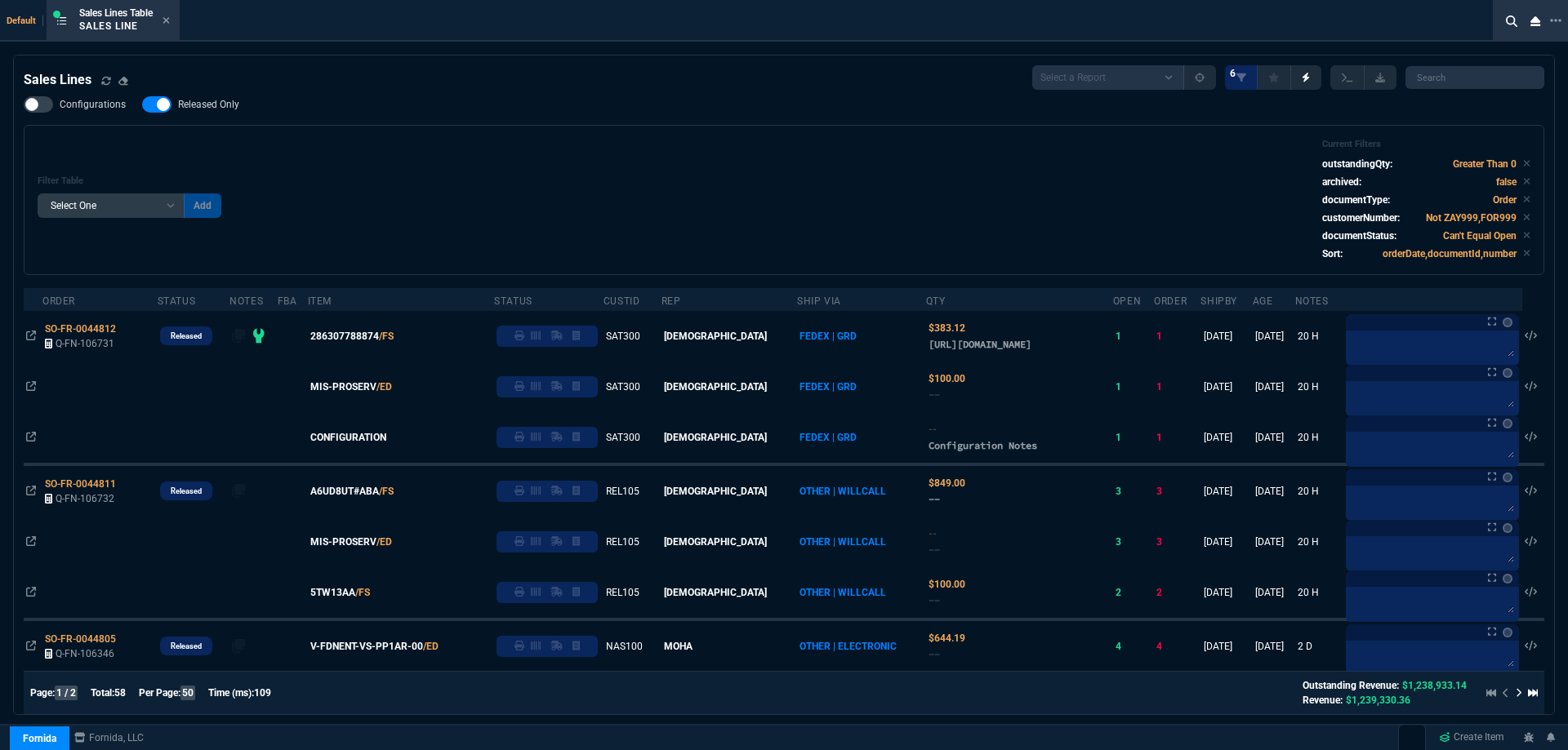
click at [227, 107] on span "Released Only" at bounding box center [209, 105] width 61 height 13
click at [142, 106] on input "Released Only" at bounding box center [142, 105] width 1 height 1
checkbox input "false"
click at [576, 150] on div "Filter Table Select One Add Filter () Age () ATS () Cond (itemVariantCode) Cust…" at bounding box center [784, 200] width 1493 height 123
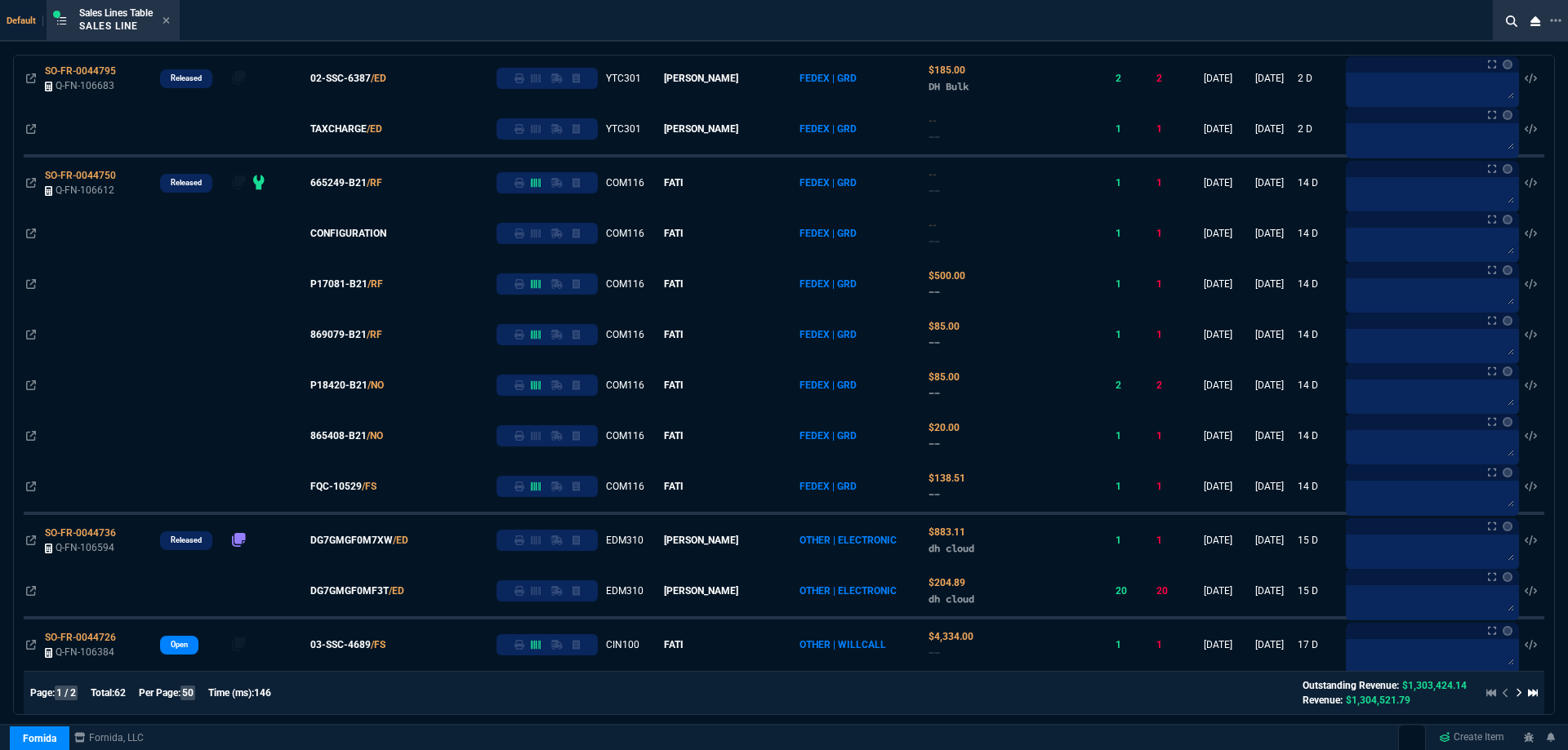
scroll to position [163, 0]
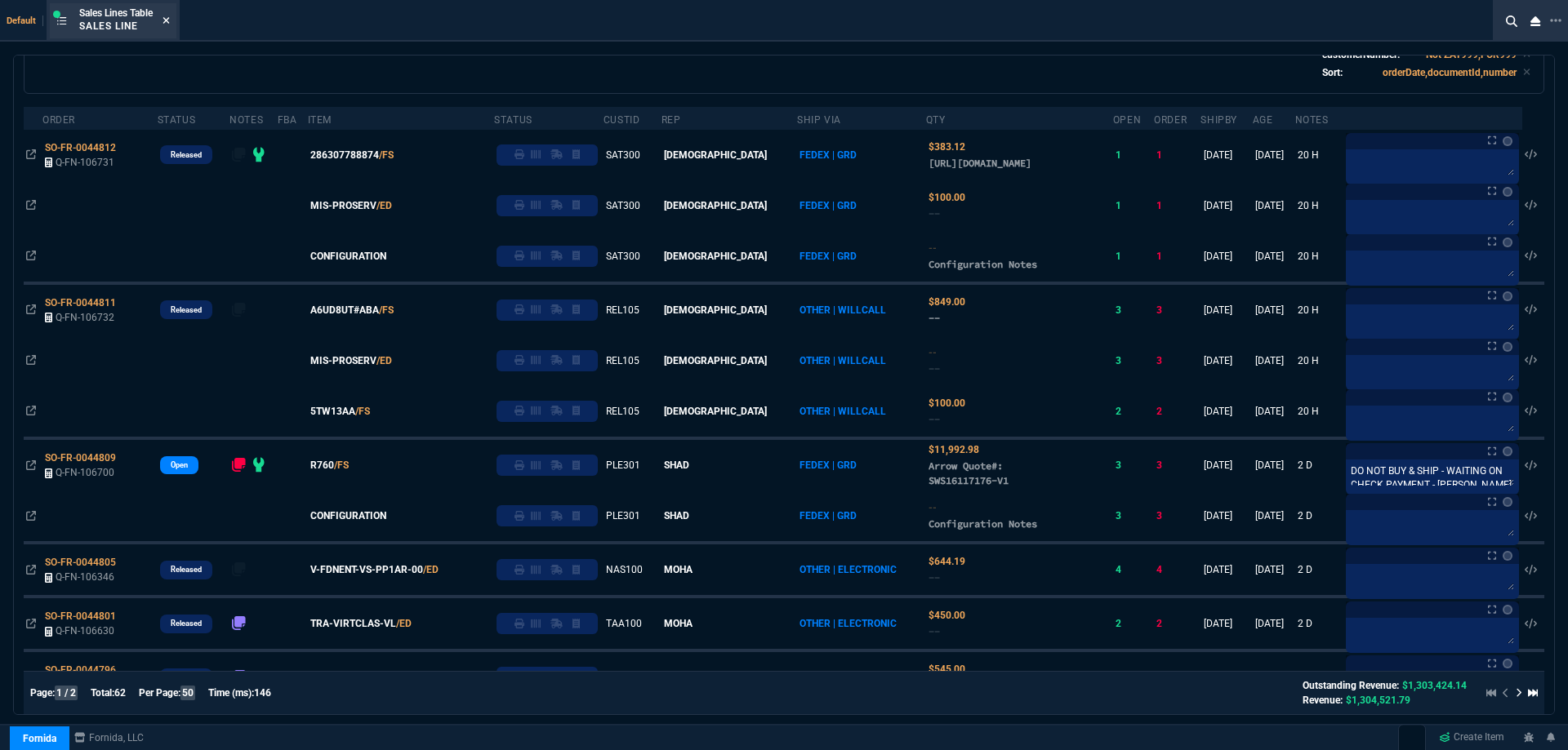
click at [170, 20] on icon at bounding box center [166, 20] width 6 height 6
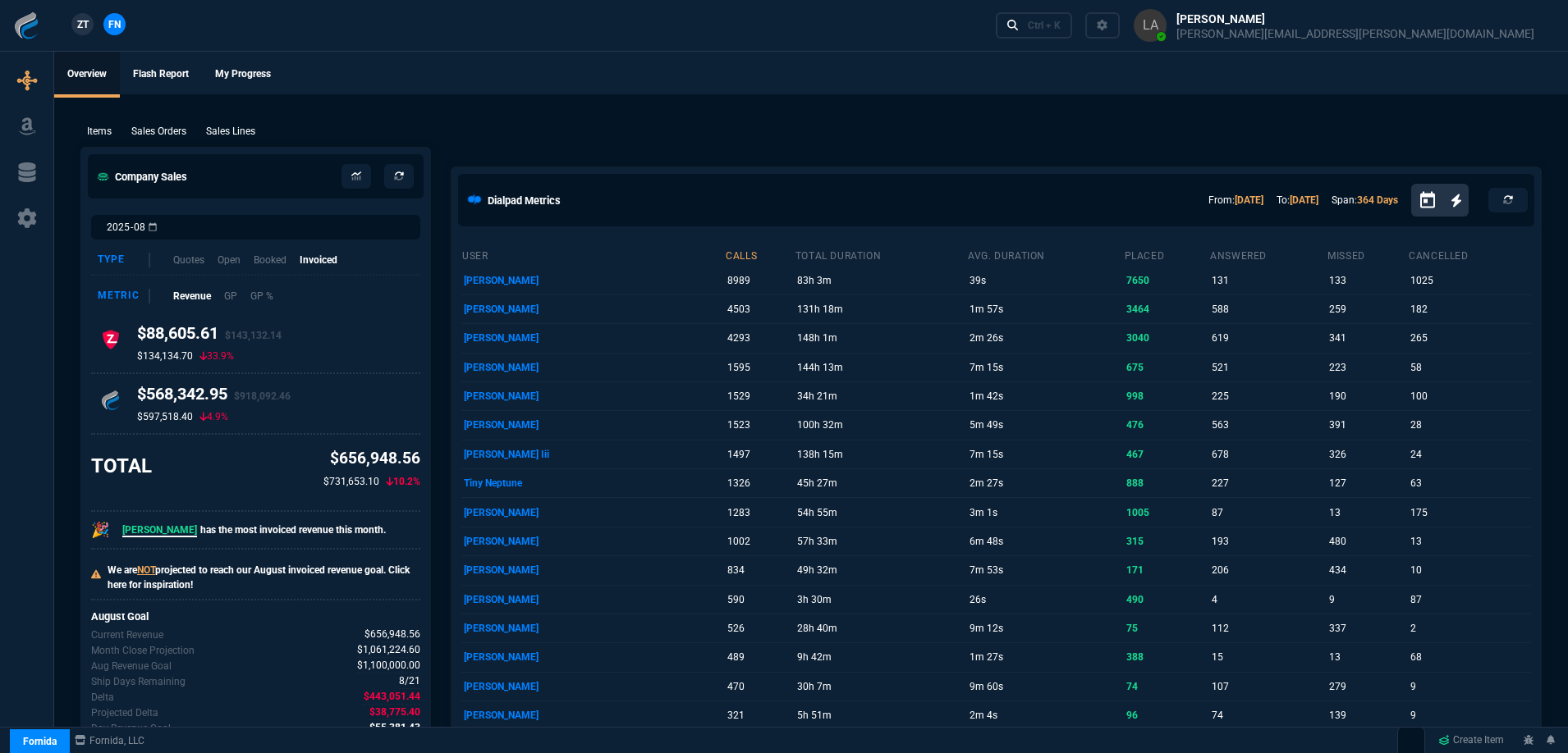
click at [83, 25] on span "ZT" at bounding box center [83, 24] width 12 height 15
click at [229, 121] on div "Items Sales Orders Sales Lines Add Link" at bounding box center [811, 131] width 1461 height 20
click at [247, 131] on p "Sales Lines" at bounding box center [230, 132] width 49 height 15
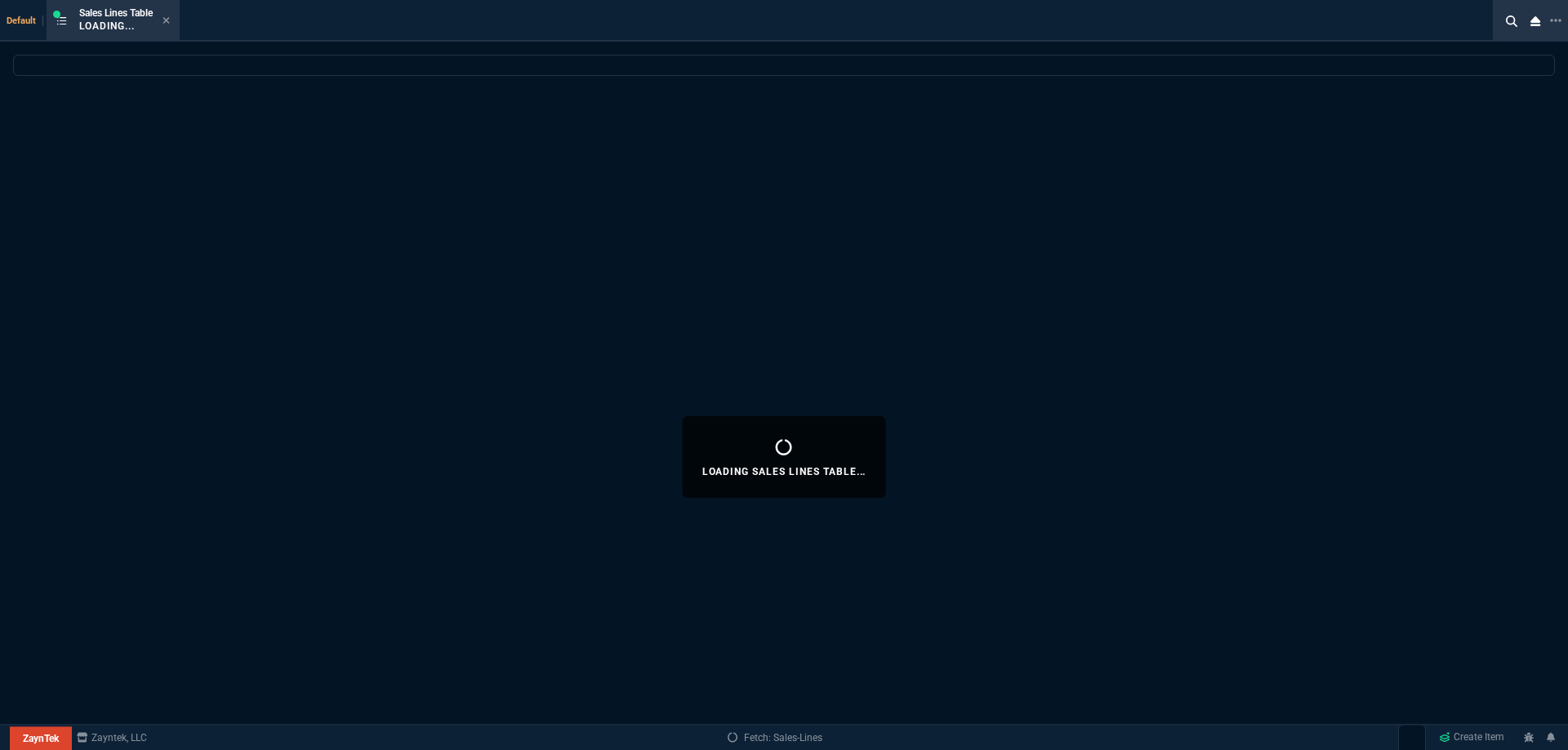
select select
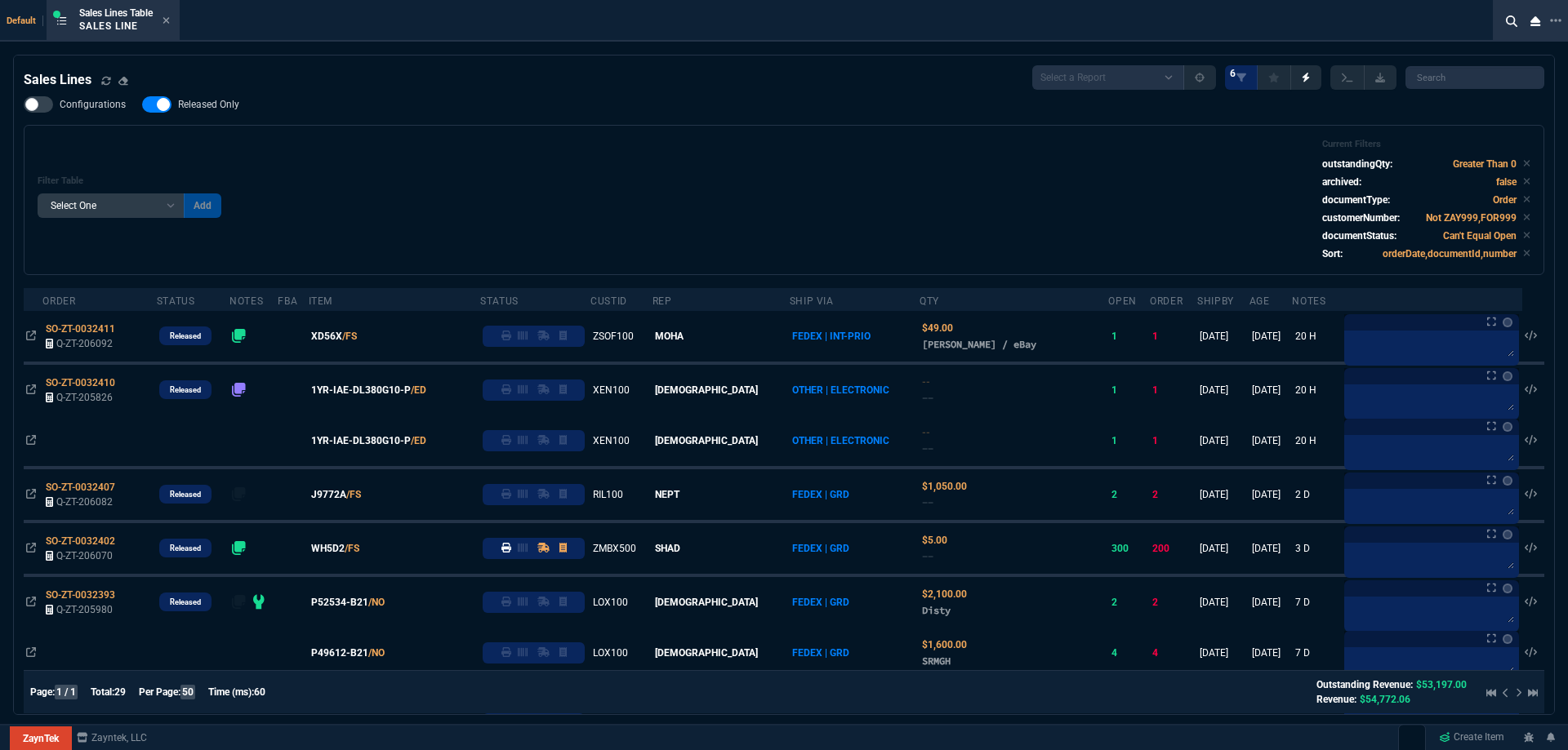
click at [231, 108] on span "Released Only" at bounding box center [209, 105] width 61 height 13
click at [142, 106] on input "Released Only" at bounding box center [142, 105] width 1 height 1
checkbox input "false"
click at [387, 133] on div "Filter Table Select One Add Filter () Age () ATS () Cond (itemVariantCode) Cust…" at bounding box center [784, 199] width 1520 height 150
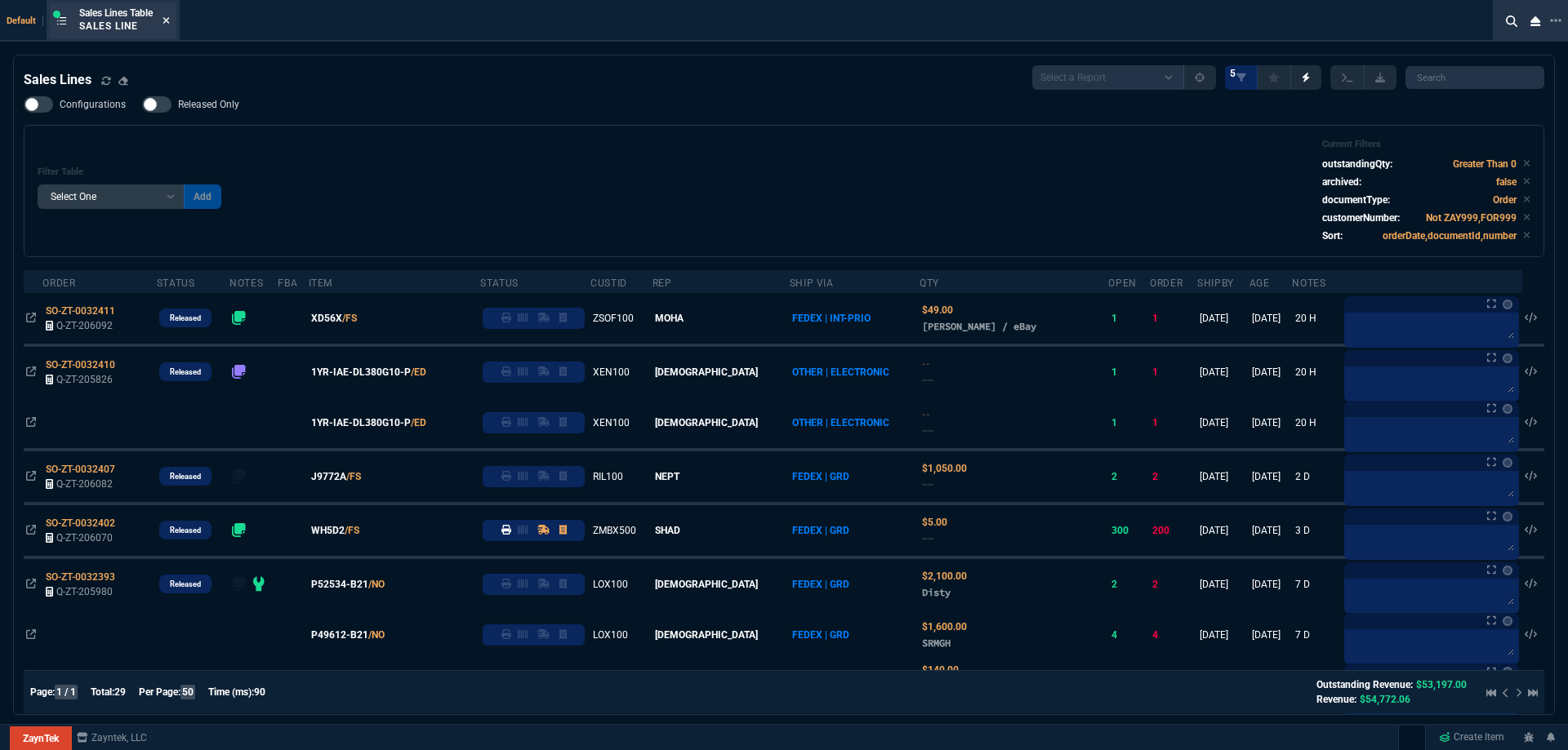
click at [167, 23] on icon at bounding box center [166, 20] width 6 height 6
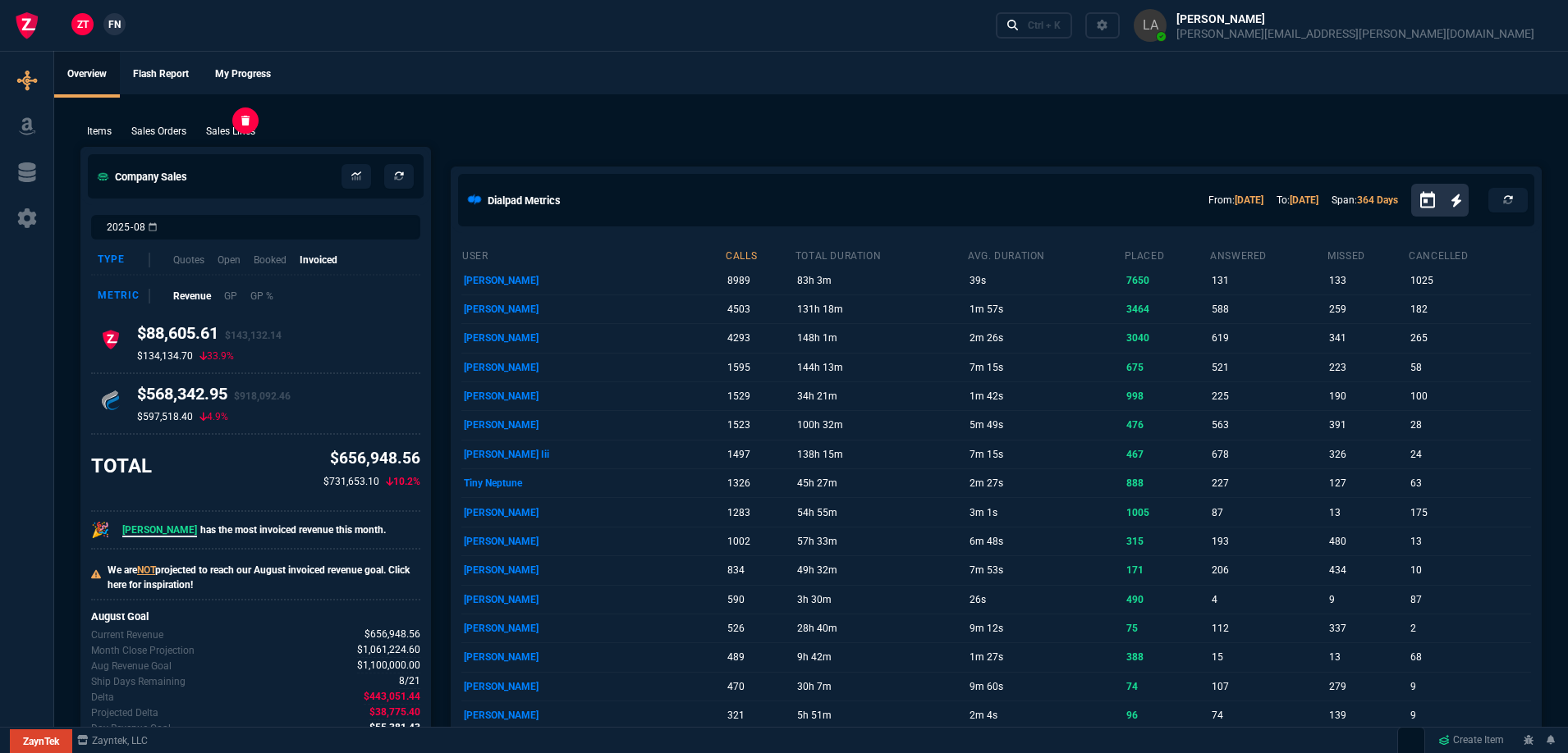
click at [228, 124] on p "Sales Lines" at bounding box center [230, 132] width 49 height 15
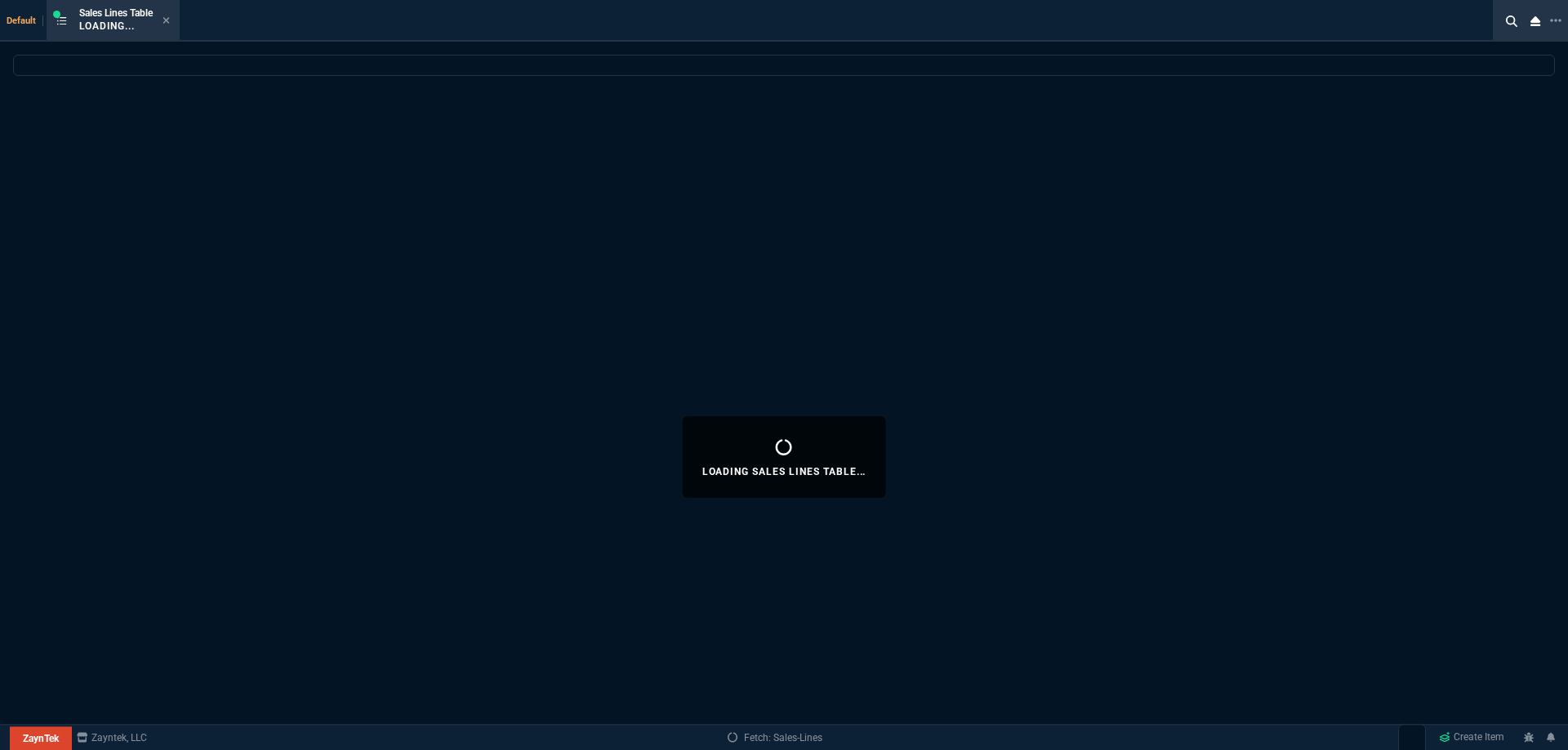
select select
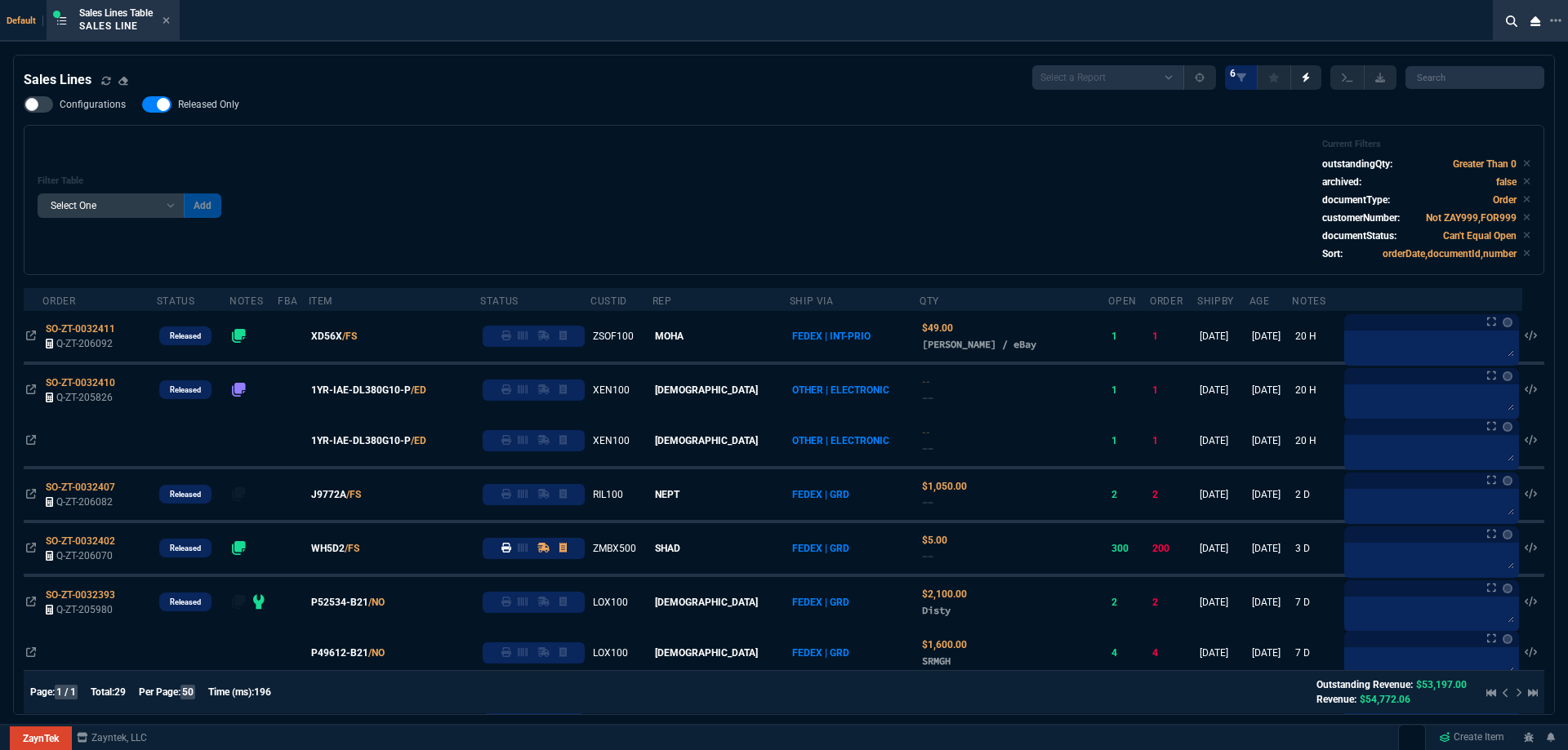
click at [459, 139] on div "Filter Table Select One Add Filter () Age () ATS () Cond (itemVariantCode) Cust…" at bounding box center [784, 199] width 1520 height 150
drag, startPoint x: 208, startPoint y: 93, endPoint x: 215, endPoint y: 102, distance: 11.4
drag, startPoint x: 216, startPoint y: 104, endPoint x: 554, endPoint y: 148, distance: 340.9
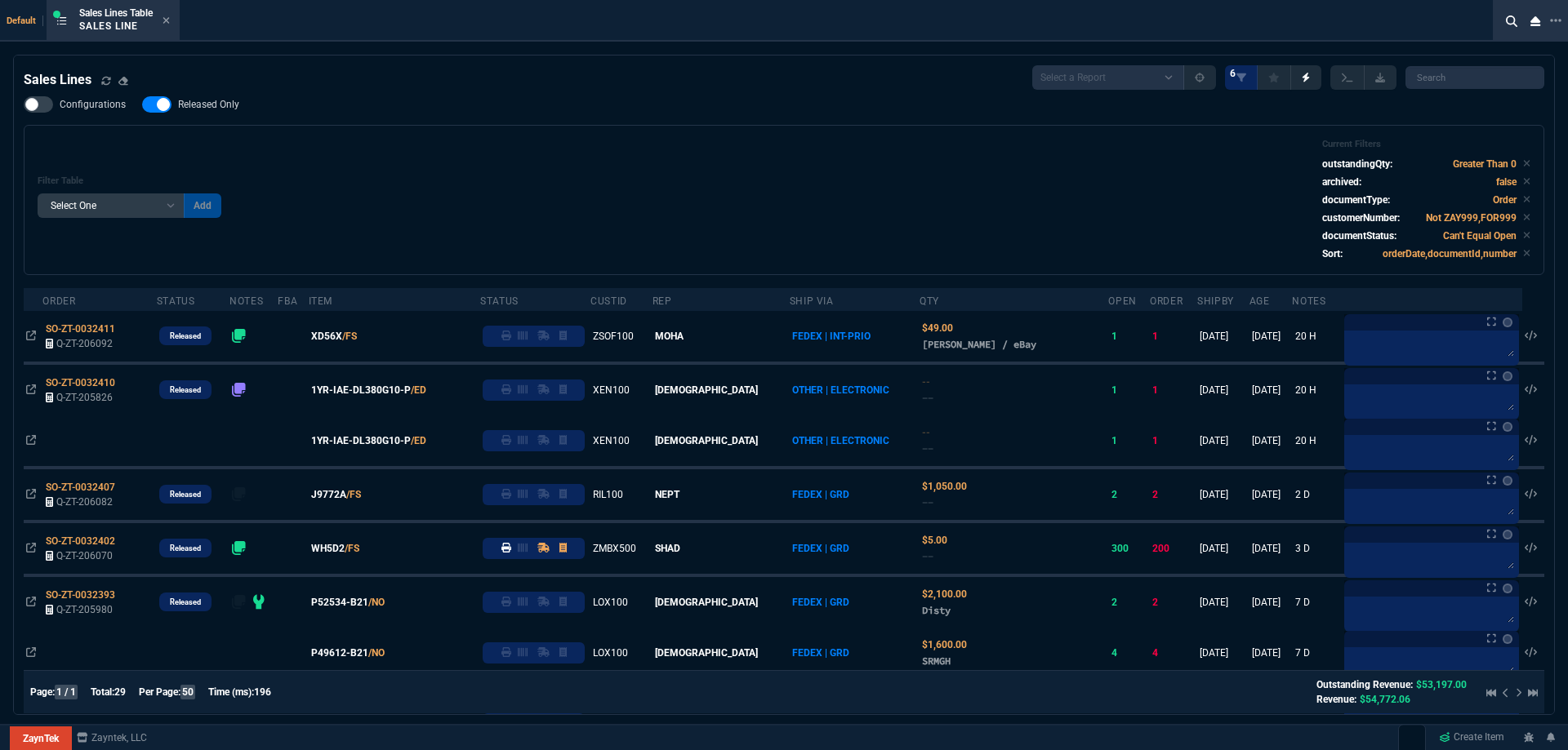
click at [217, 104] on span "Released Only" at bounding box center [209, 105] width 61 height 13
click at [142, 105] on input "Released Only" at bounding box center [142, 105] width 1 height 1
click at [556, 149] on div "Filter Table Select One Add Filter () Age () ATS () Cond (itemVariantCode) Cust…" at bounding box center [784, 200] width 1493 height 123
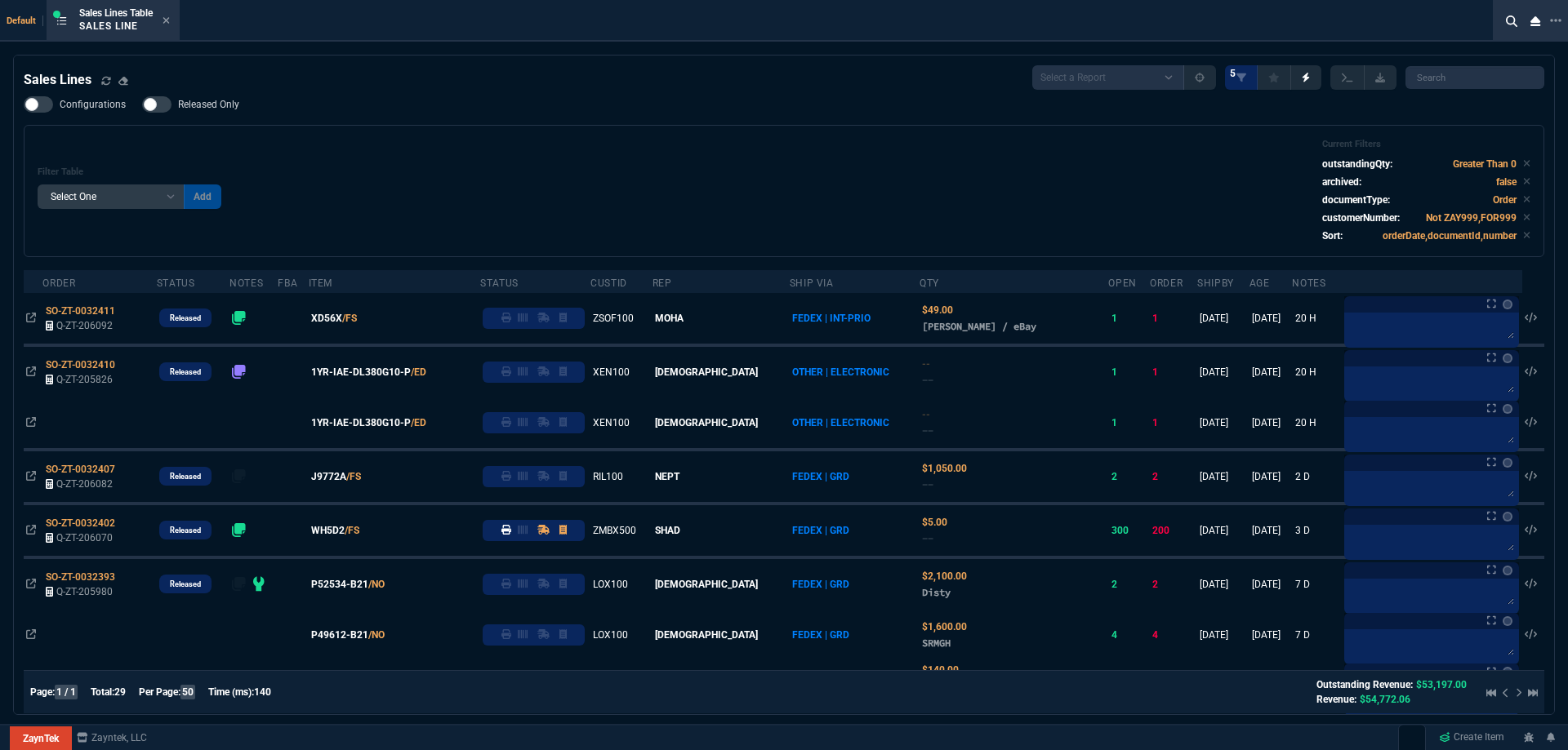
click at [214, 107] on span "Released Only" at bounding box center [209, 105] width 61 height 13
click at [142, 106] on input "Released Only" at bounding box center [142, 105] width 1 height 1
click at [646, 170] on div "Filter Table Select One Add Filter () Age () ATS () Cond (itemVariantCode) Cust…" at bounding box center [784, 191] width 1493 height 105
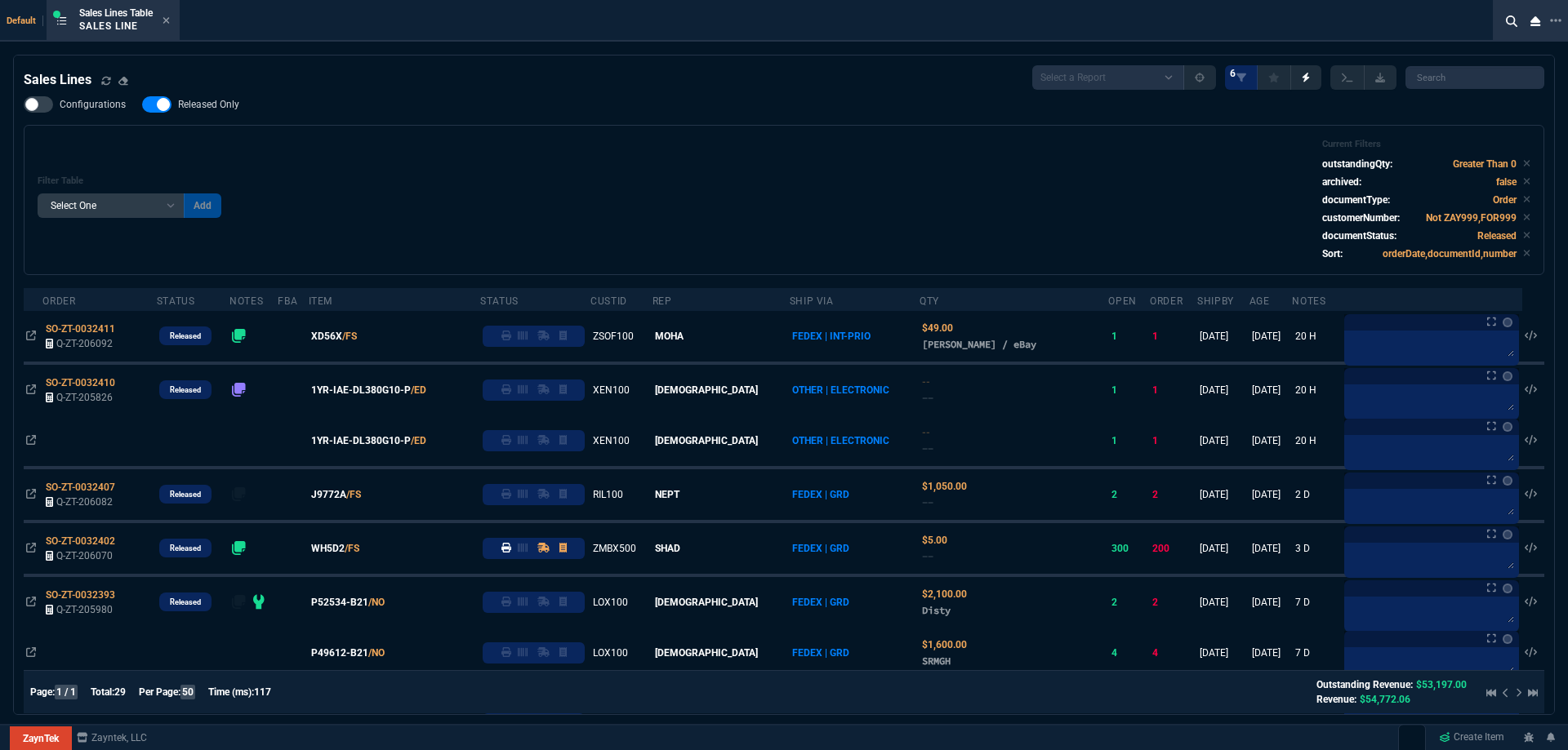
click at [212, 110] on span "Released Only" at bounding box center [209, 105] width 61 height 13
click at [142, 106] on input "Released Only" at bounding box center [142, 105] width 1 height 1
checkbox input "false"
click at [697, 142] on div "Filter Table Select One Add Filter () Age () ATS () Cond (itemVariantCode) Cust…" at bounding box center [784, 200] width 1493 height 123
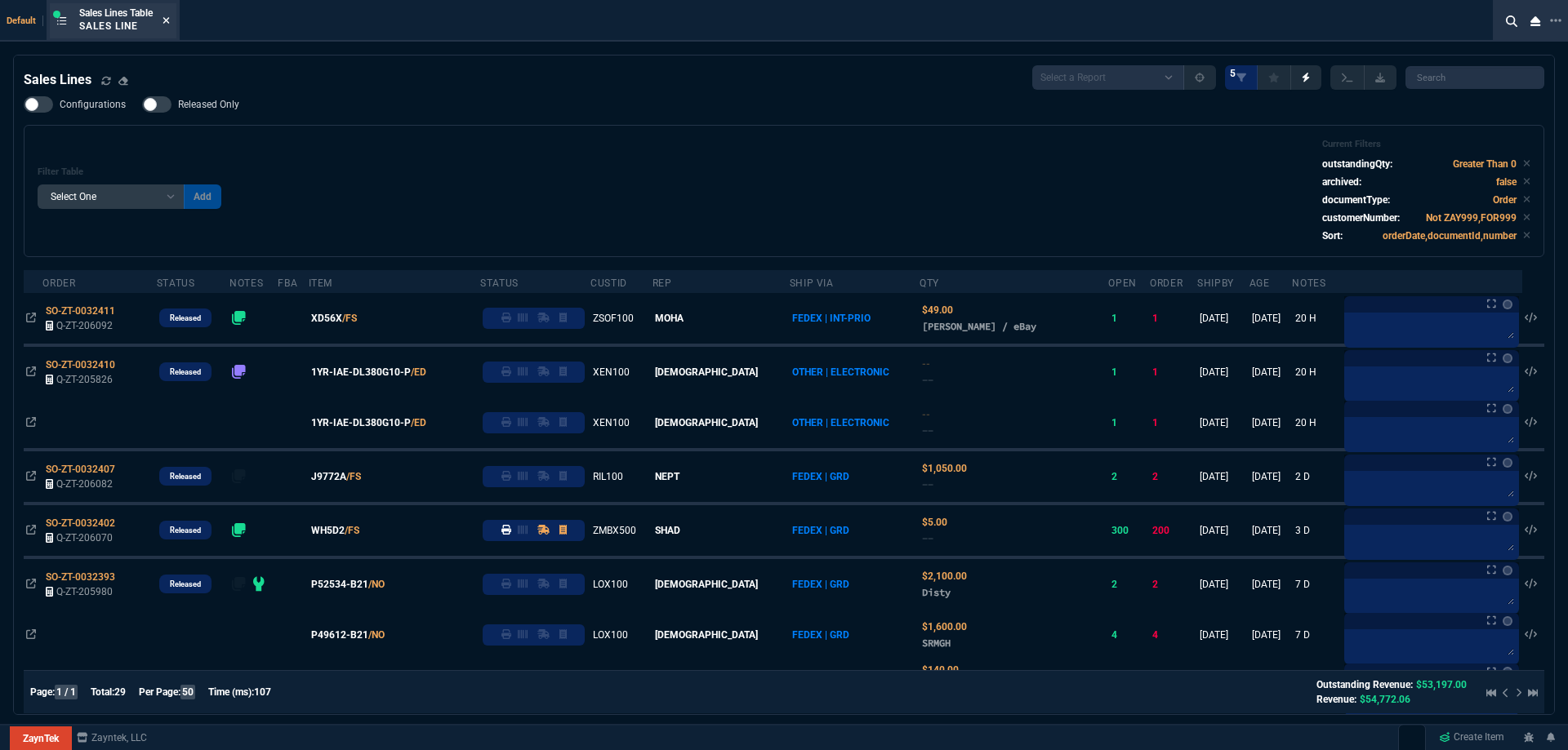
click at [170, 21] on icon at bounding box center [166, 20] width 7 height 10
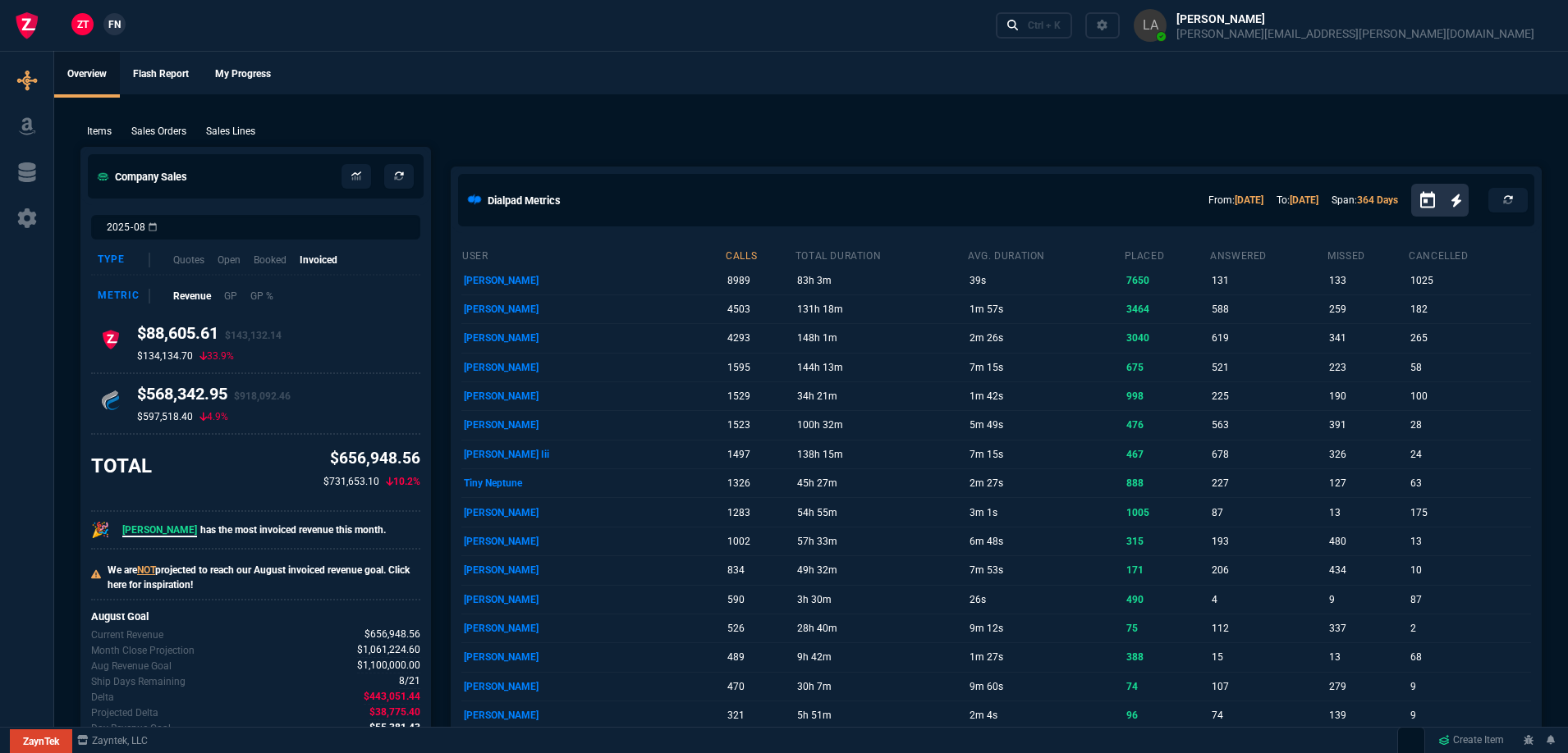
click at [112, 32] on link "FN" at bounding box center [114, 24] width 22 height 22
click at [86, 30] on span "ZT" at bounding box center [83, 24] width 12 height 15
click at [232, 129] on p "Sales Lines" at bounding box center [230, 132] width 49 height 15
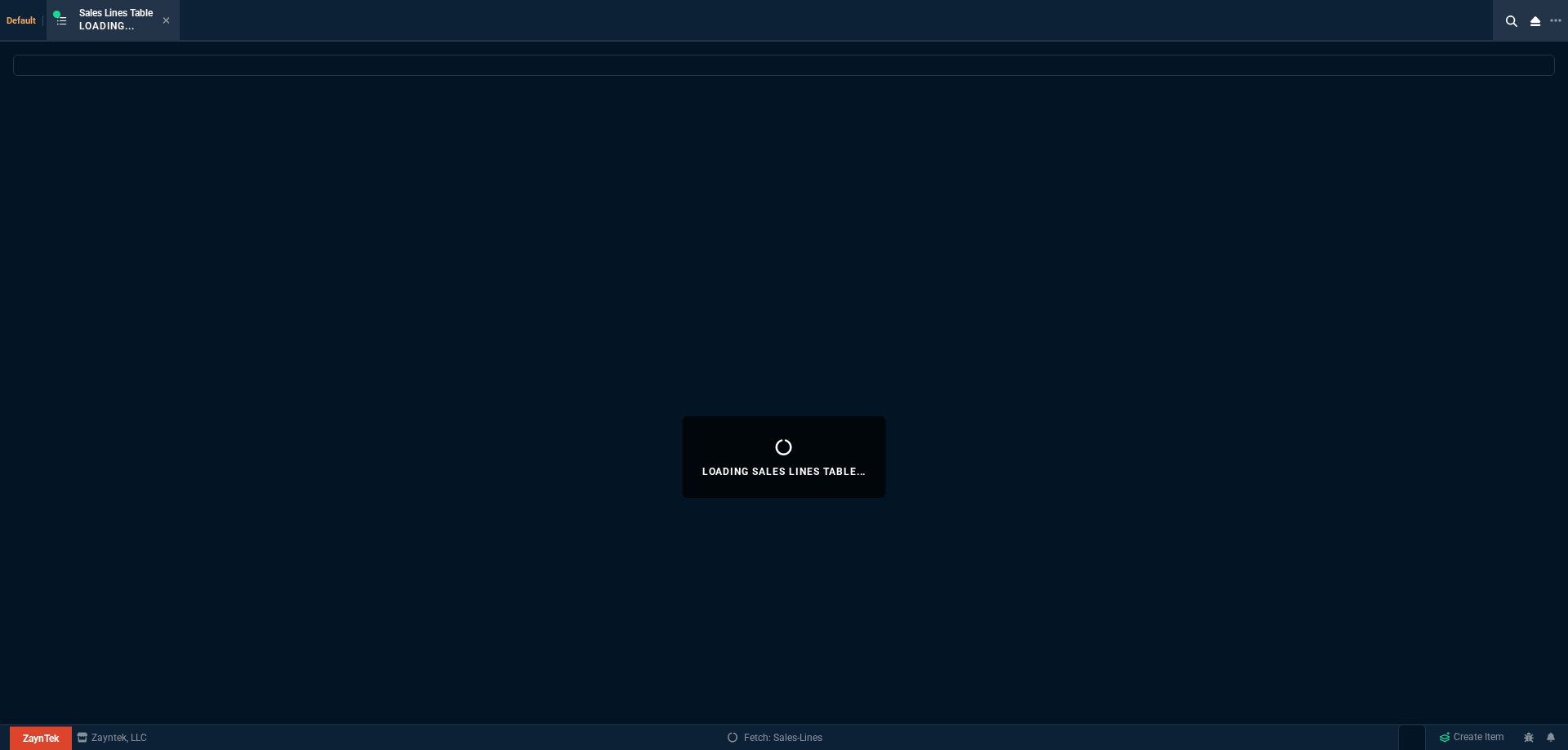
select select
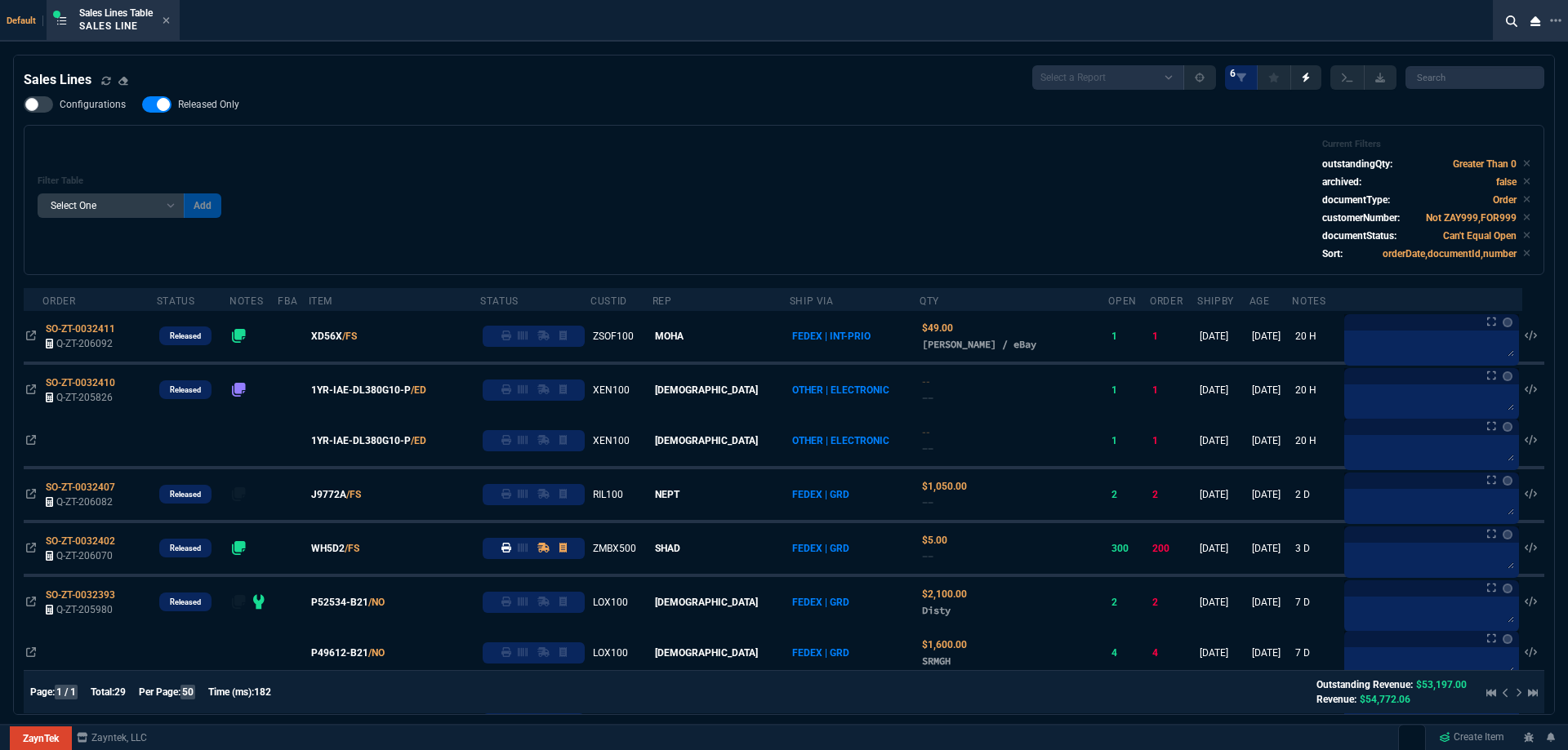
click at [225, 108] on span "Released Only" at bounding box center [209, 105] width 61 height 13
click at [142, 106] on input "Released Only" at bounding box center [142, 105] width 1 height 1
checkbox input "false"
click at [476, 158] on div "Filter Table Select One Add Filter () Age () ATS () Cond (itemVariantCode) Cust…" at bounding box center [784, 200] width 1493 height 123
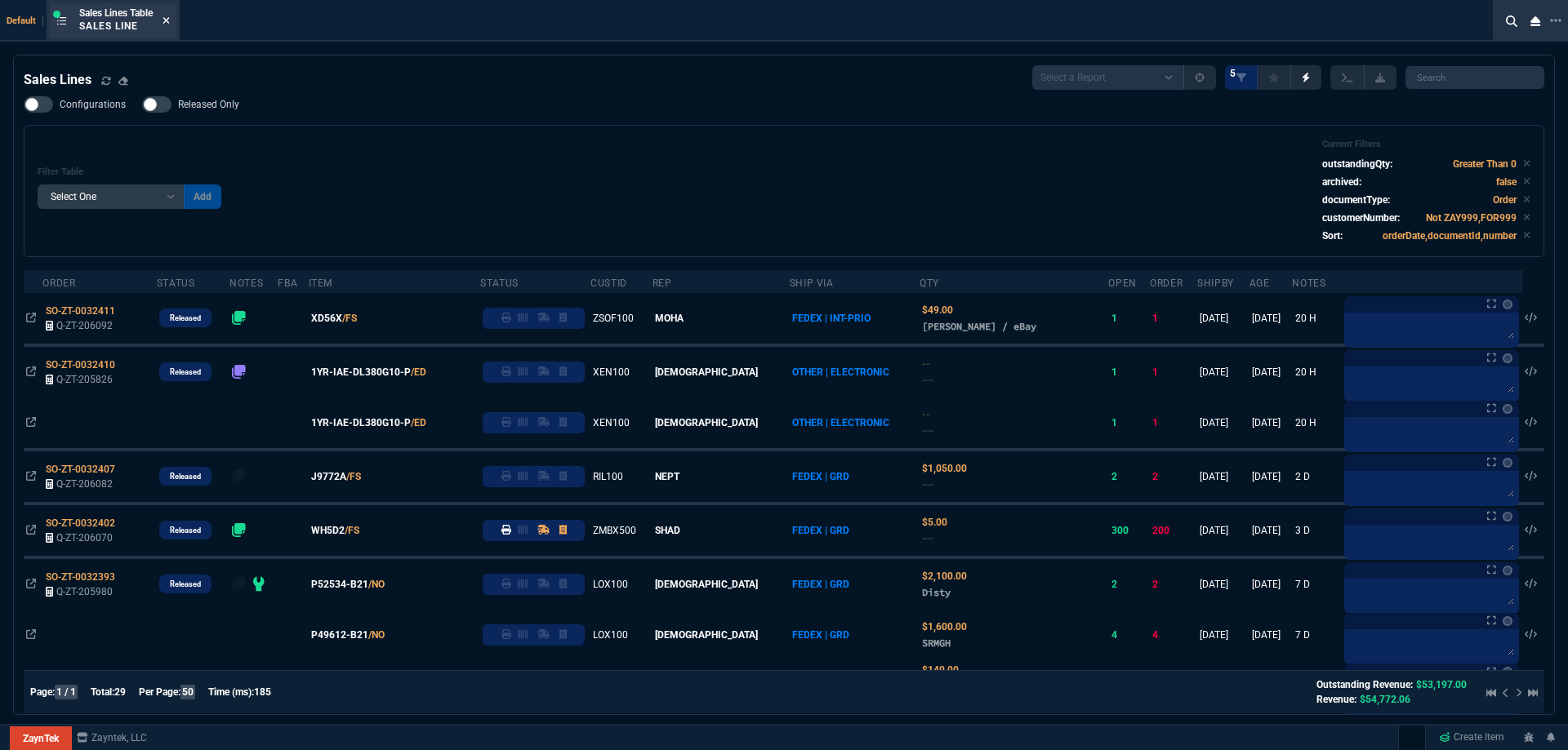
click at [169, 22] on icon at bounding box center [166, 20] width 6 height 6
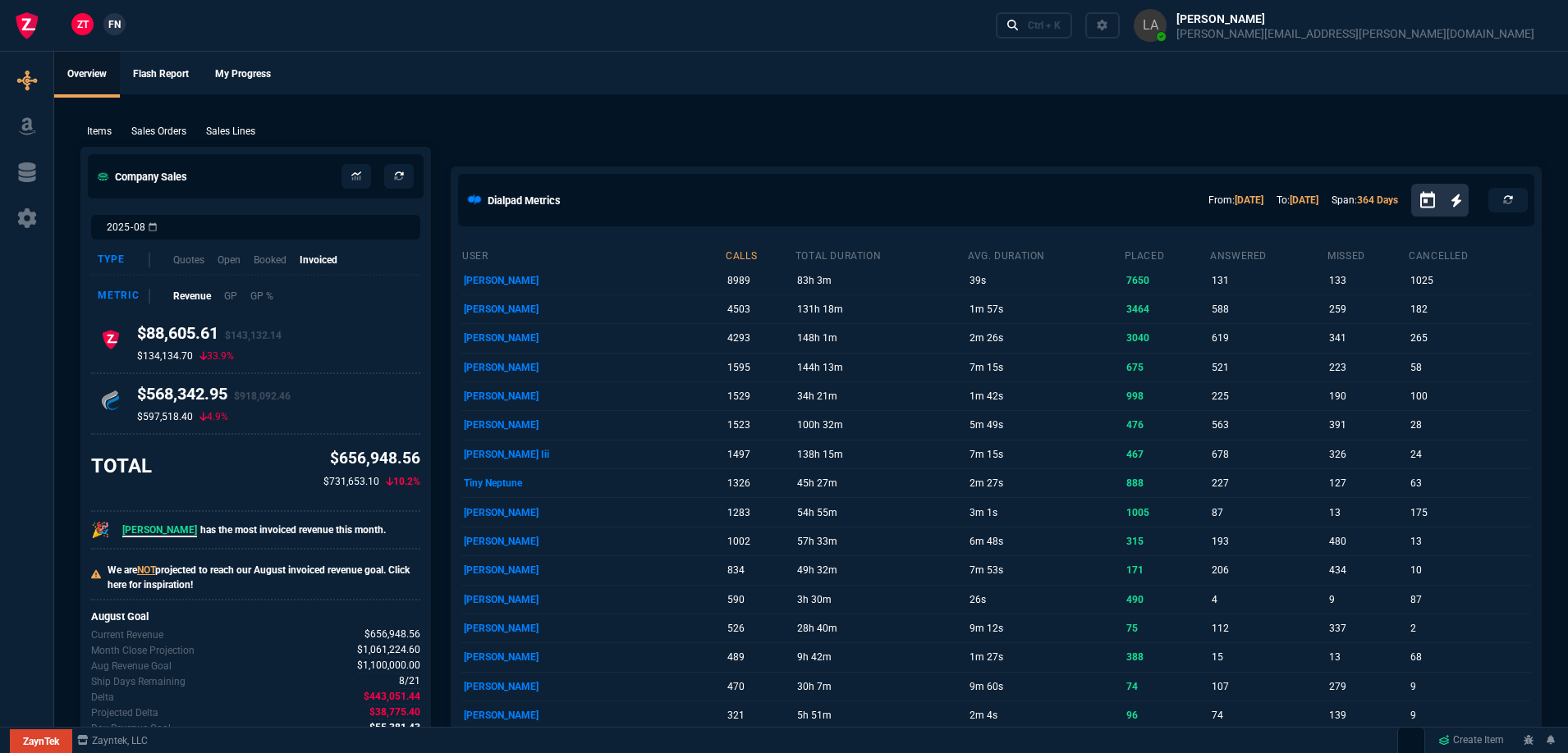
click at [110, 24] on span "FN" at bounding box center [114, 24] width 13 height 15
click at [238, 129] on p "Sales Lines" at bounding box center [230, 132] width 49 height 15
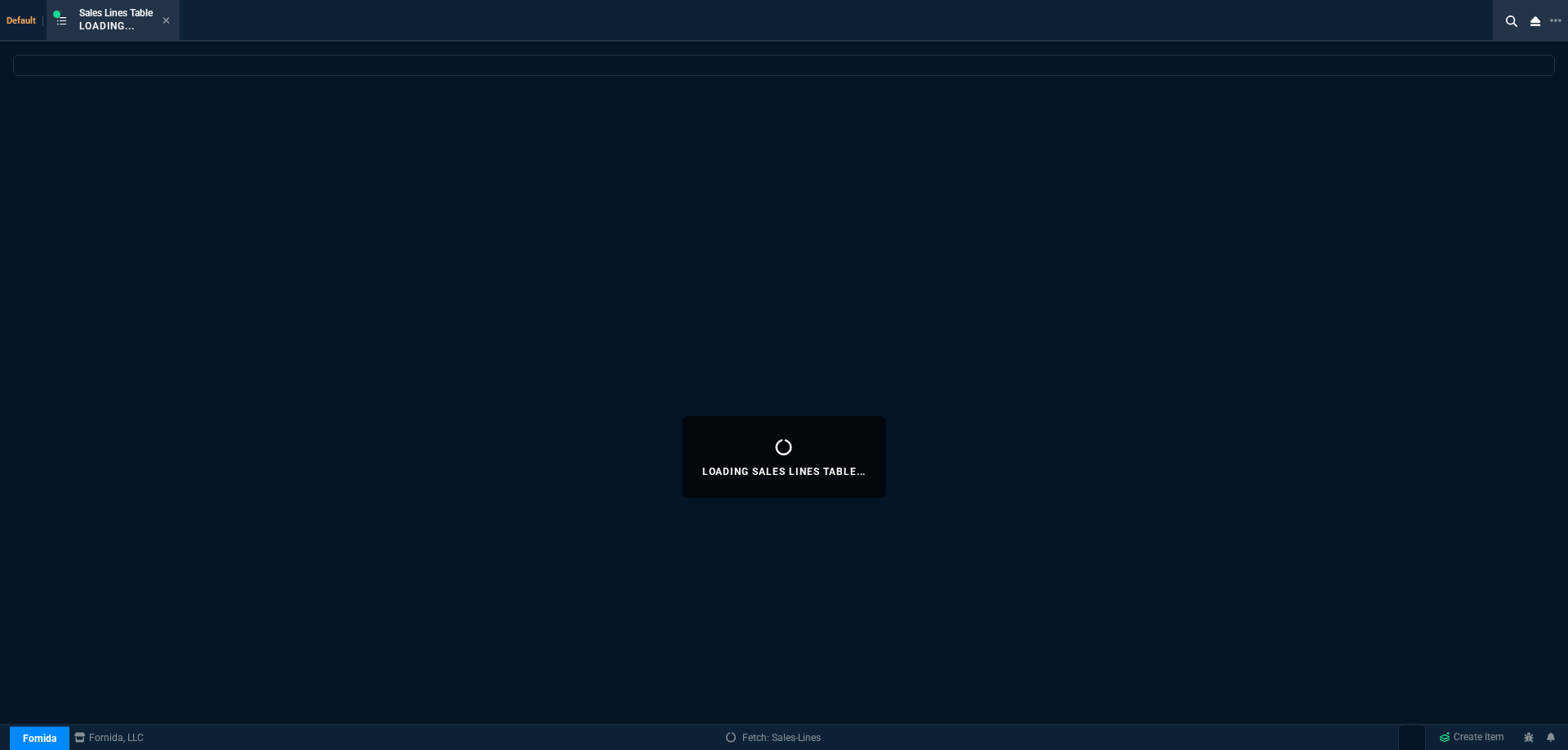
select select
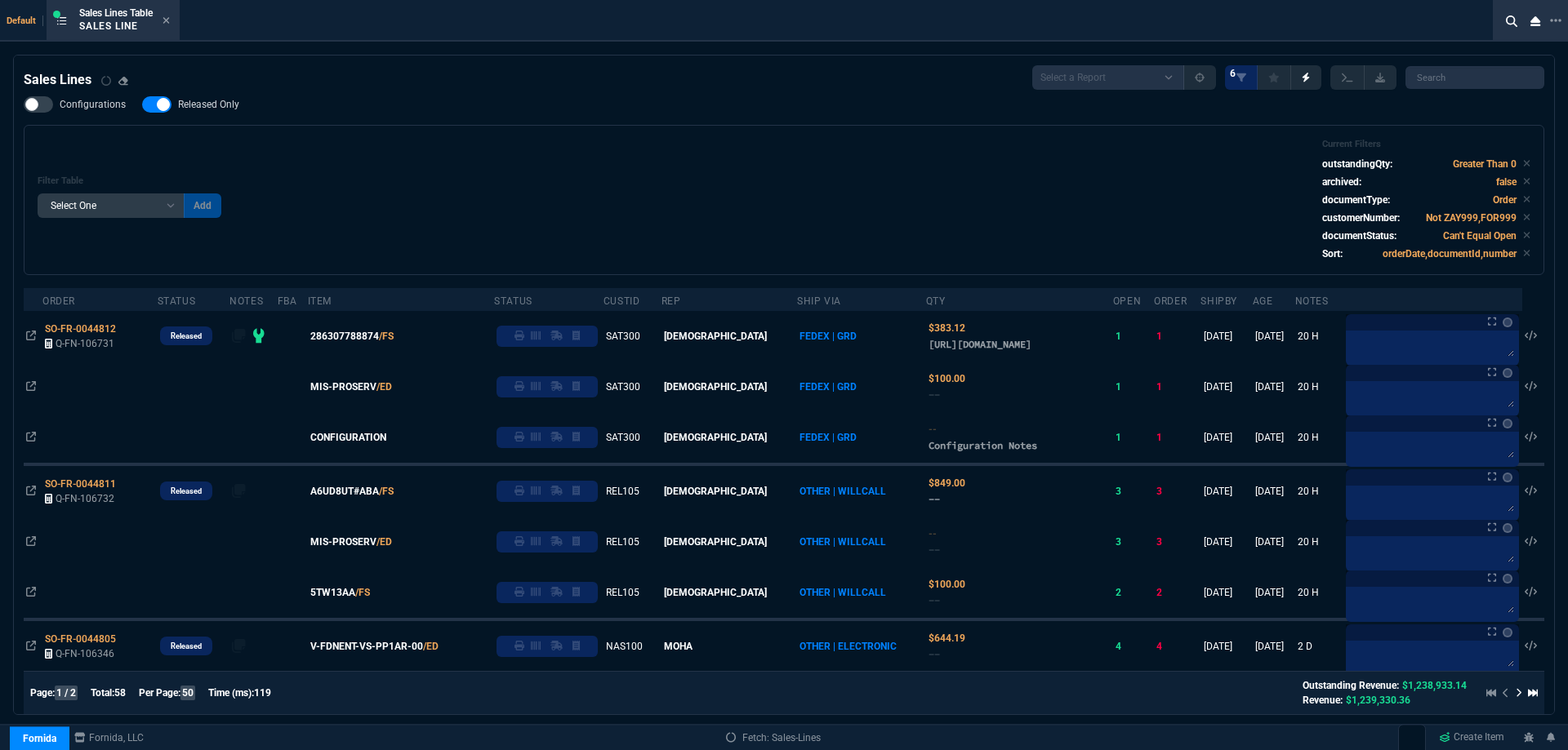
click at [214, 110] on span "Released Only" at bounding box center [209, 105] width 61 height 13
click at [142, 106] on input "Released Only" at bounding box center [142, 105] width 1 height 1
checkbox input "false"
click at [589, 161] on div "Filter Table Select One Add Filter () Age () ATS () Cond (itemVariantCode) Cust…" at bounding box center [784, 200] width 1493 height 123
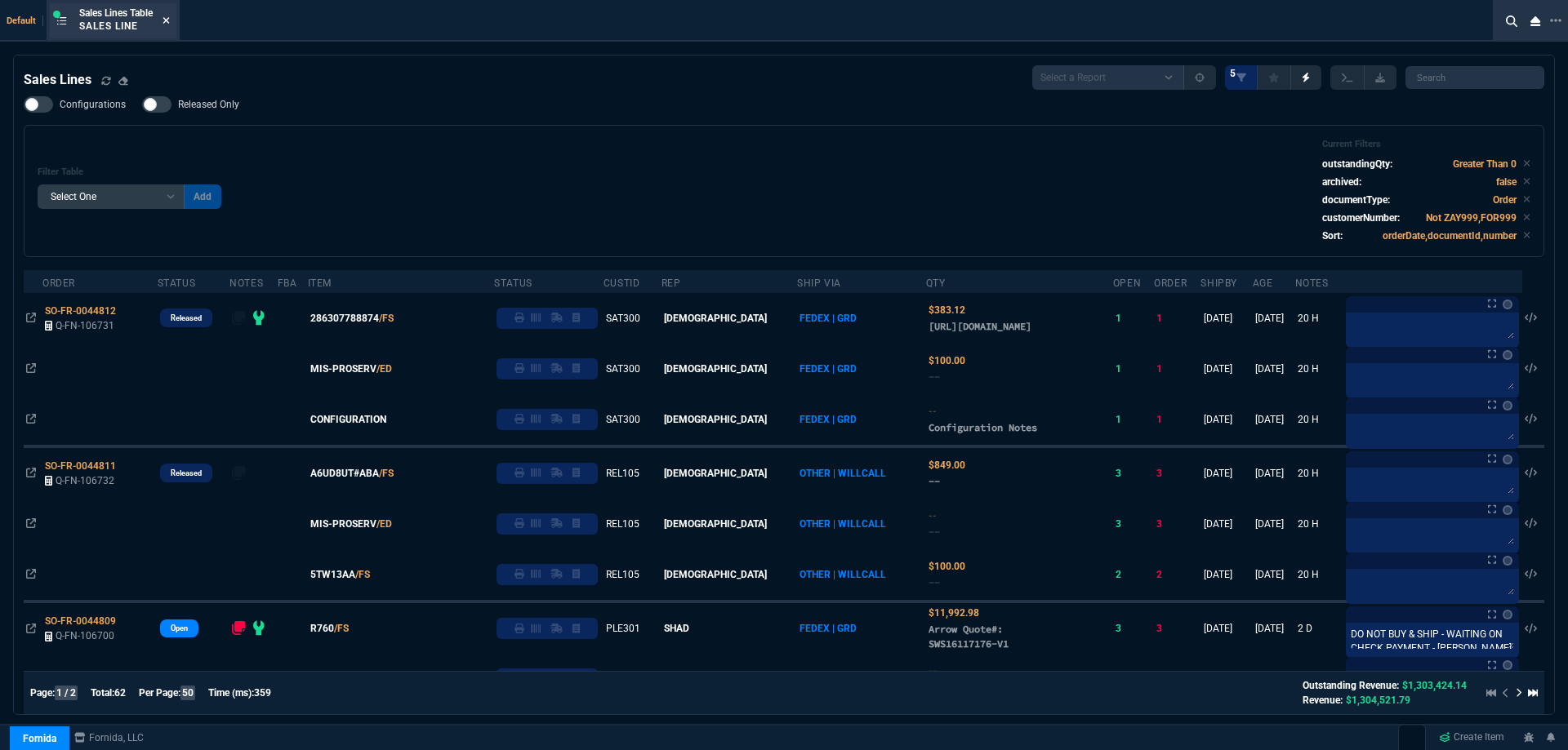
click at [170, 23] on icon at bounding box center [166, 20] width 7 height 10
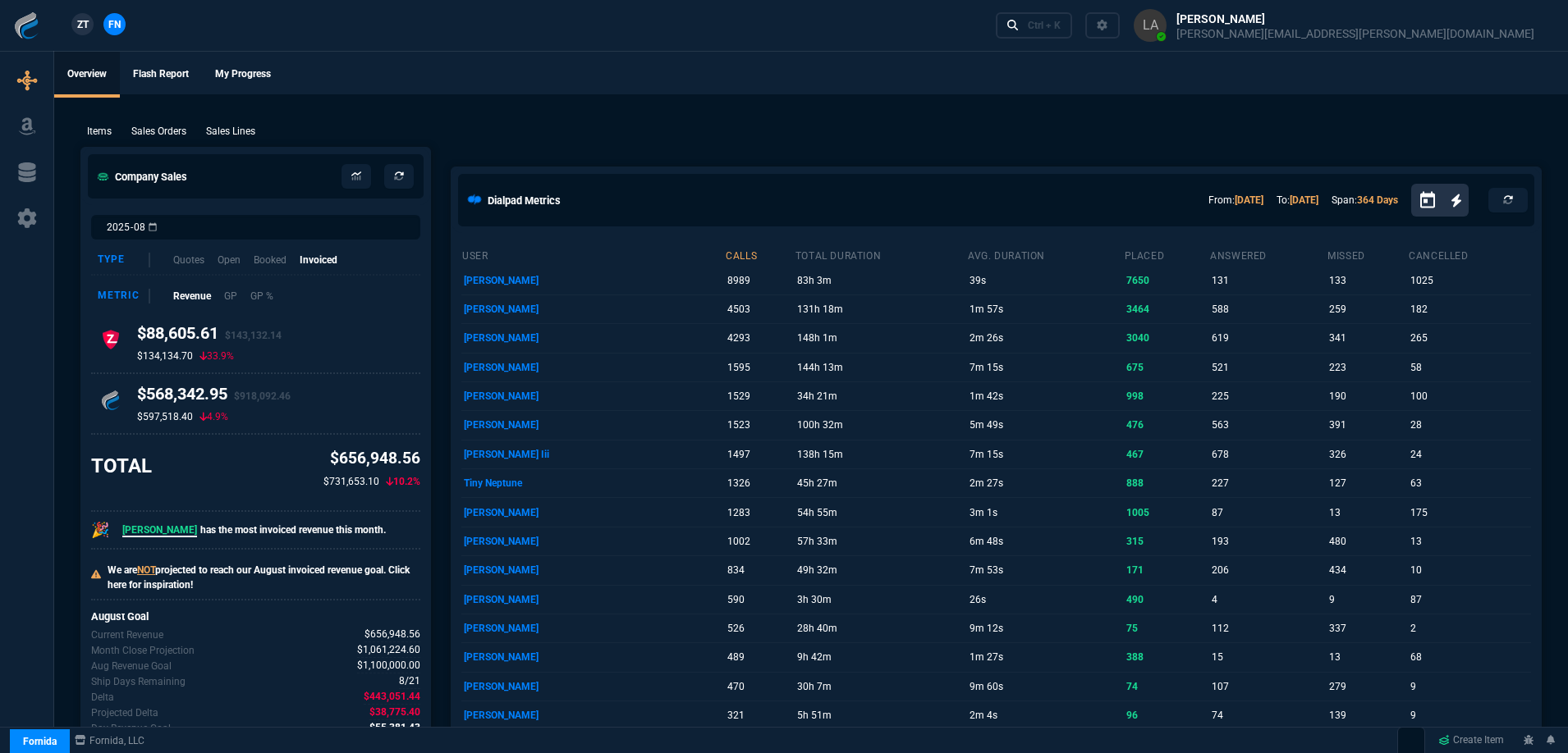
click at [86, 25] on span "ZT" at bounding box center [83, 24] width 12 height 15
click at [240, 134] on p "Sales Lines" at bounding box center [230, 132] width 49 height 15
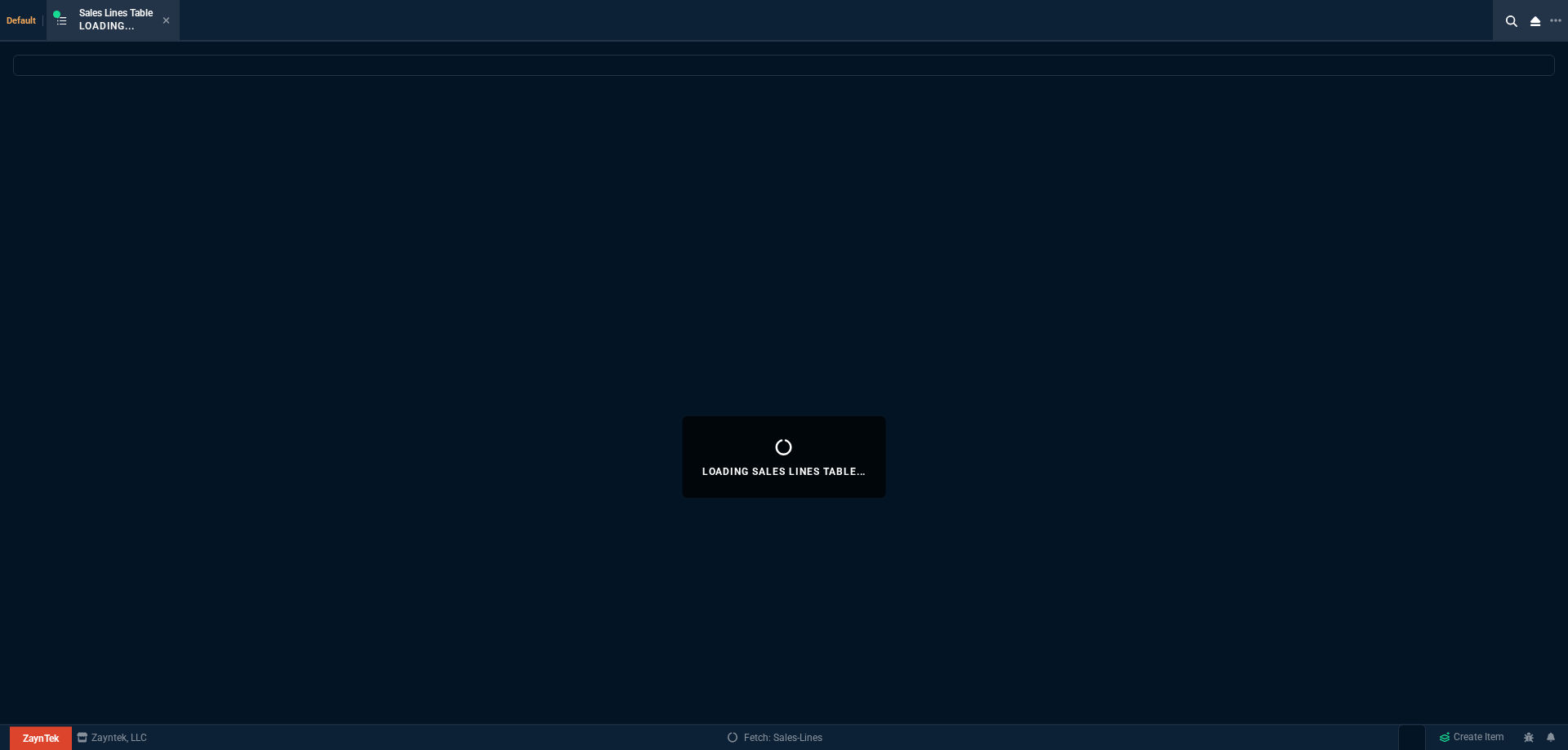
select select
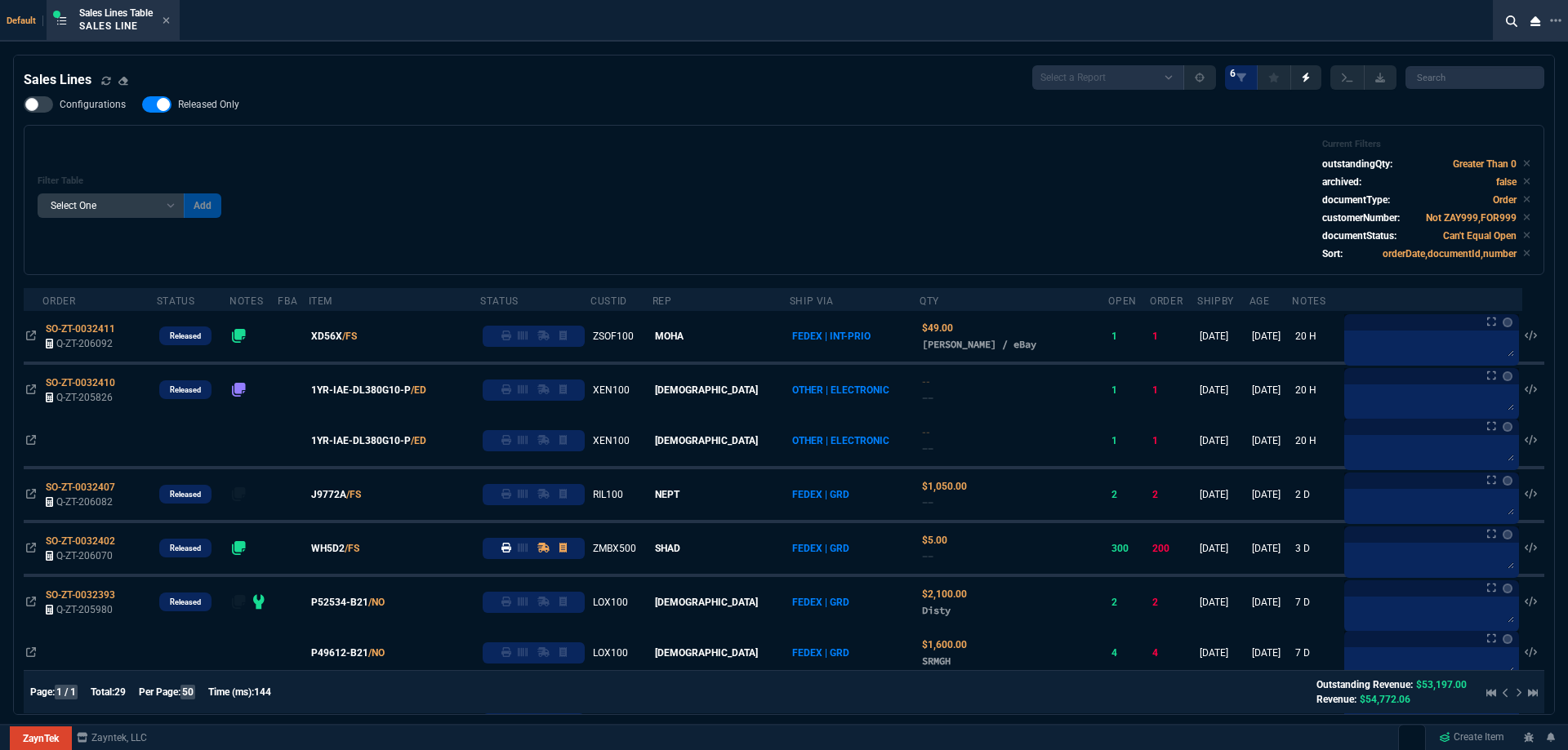
click at [221, 110] on span "Released Only" at bounding box center [209, 105] width 61 height 13
click at [142, 106] on input "Released Only" at bounding box center [142, 105] width 1 height 1
checkbox input "false"
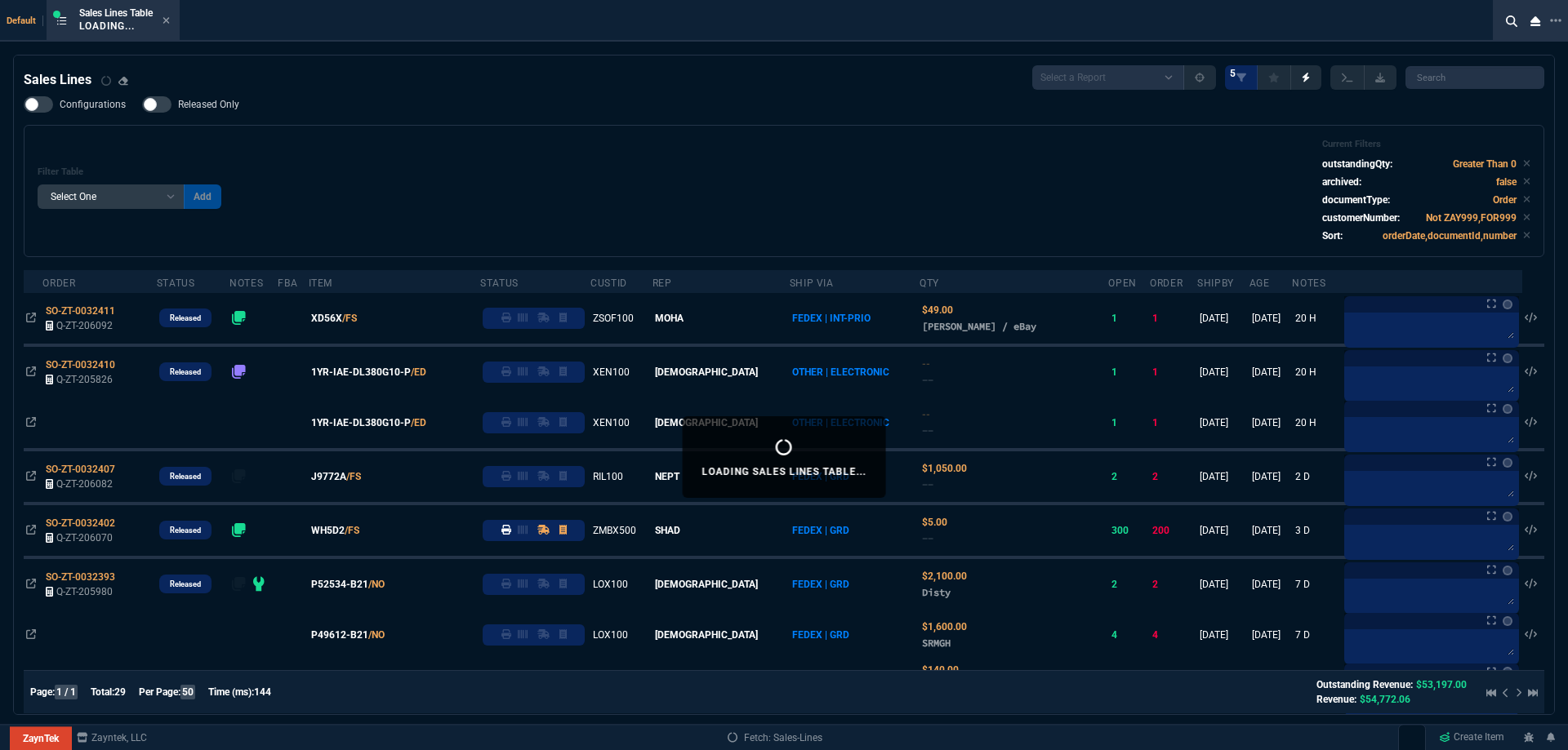
click at [339, 159] on div "Filter Table Select One Add Filter () Age () ATS () Cond (itemVariantCode) Cust…" at bounding box center [784, 191] width 1493 height 105
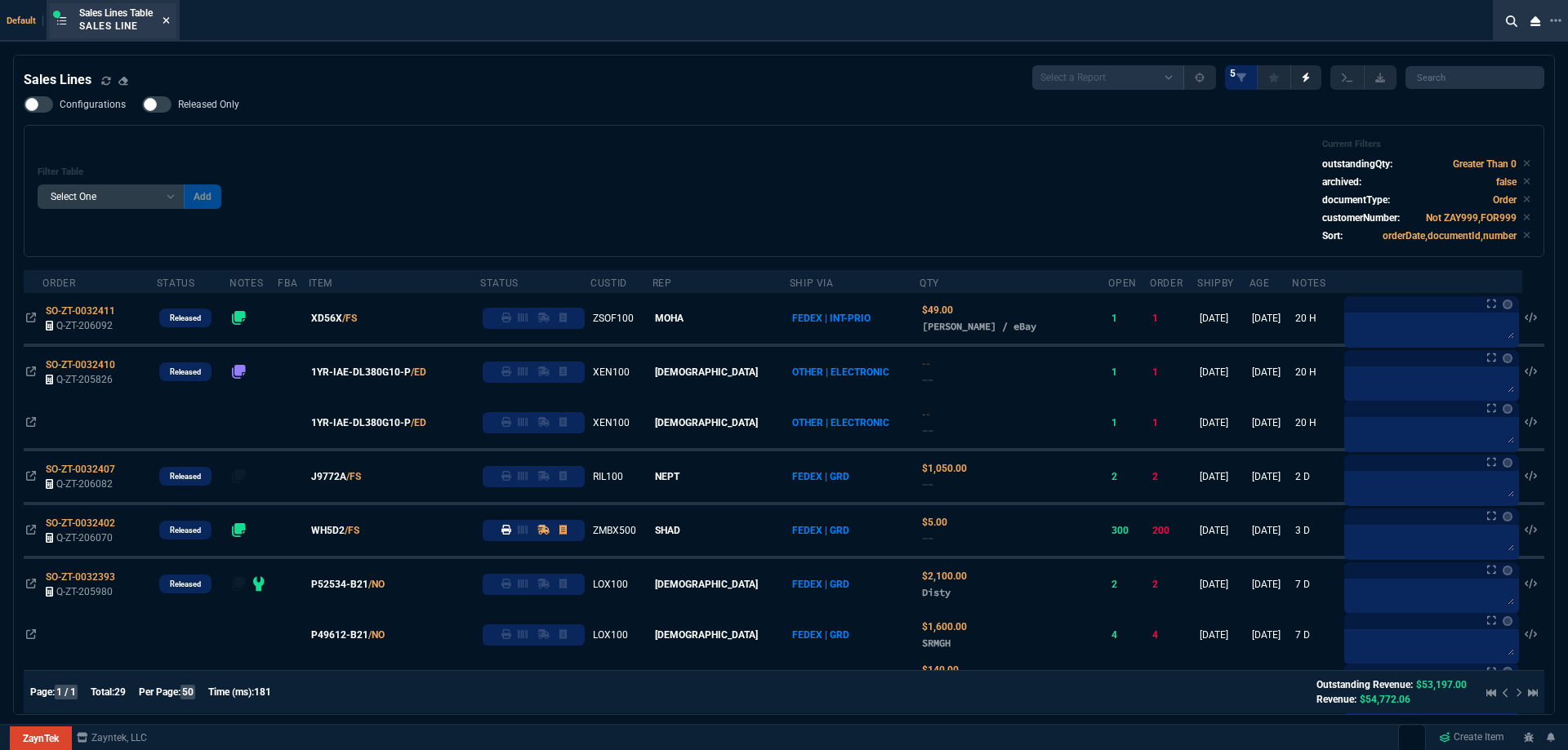
click at [165, 23] on icon at bounding box center [166, 20] width 7 height 10
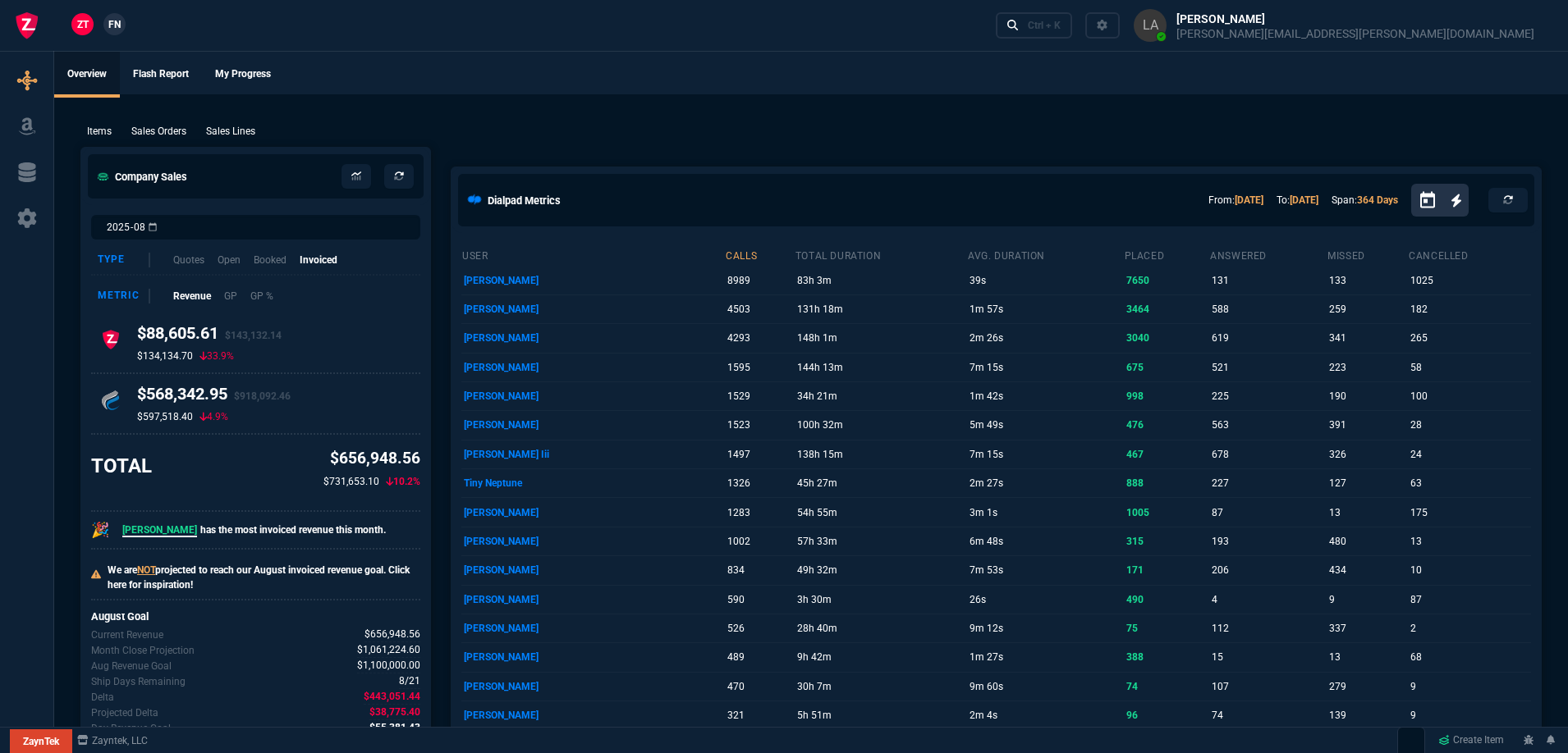
click at [115, 28] on span "FN" at bounding box center [114, 24] width 13 height 15
click at [249, 132] on p "Sales Lines" at bounding box center [230, 132] width 49 height 15
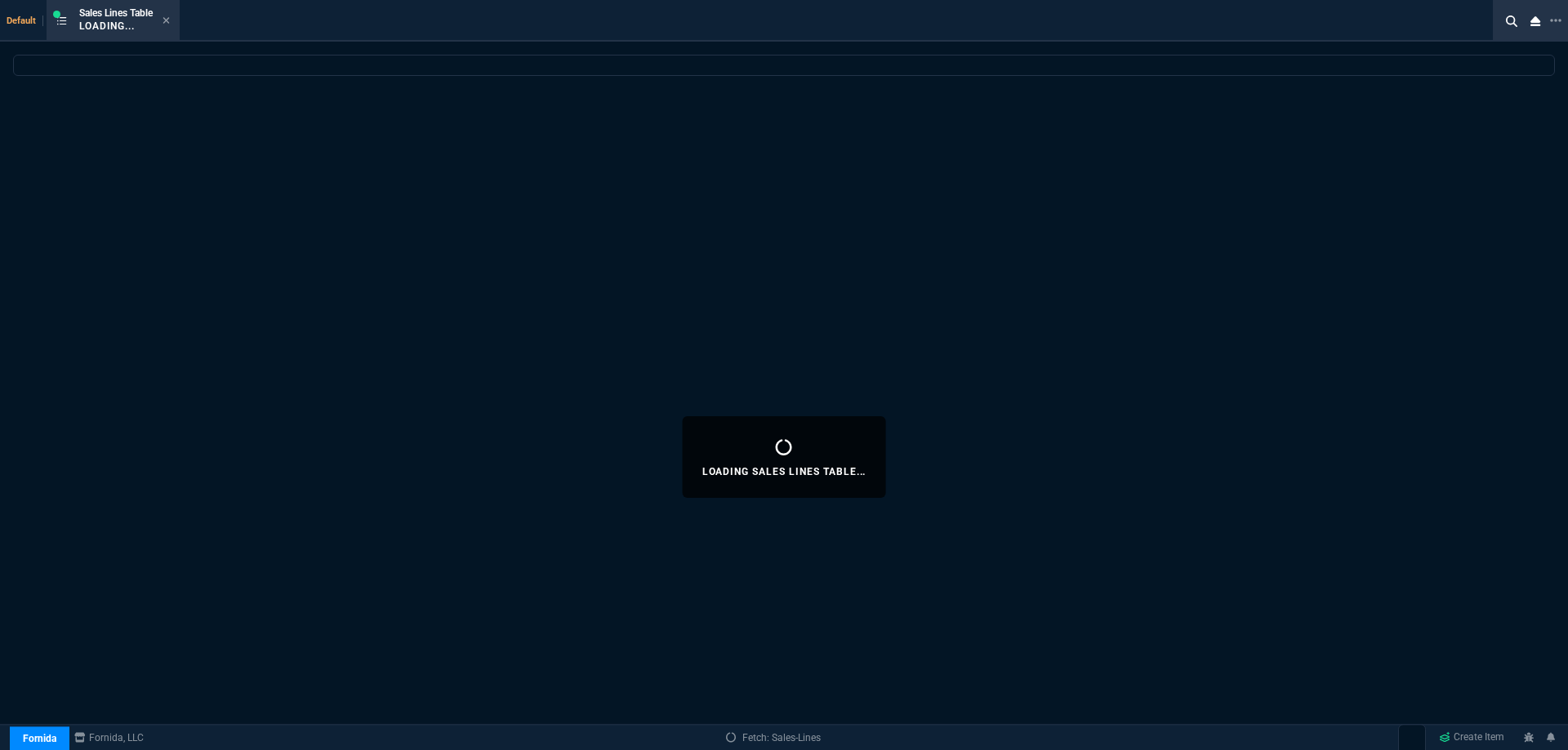
select select
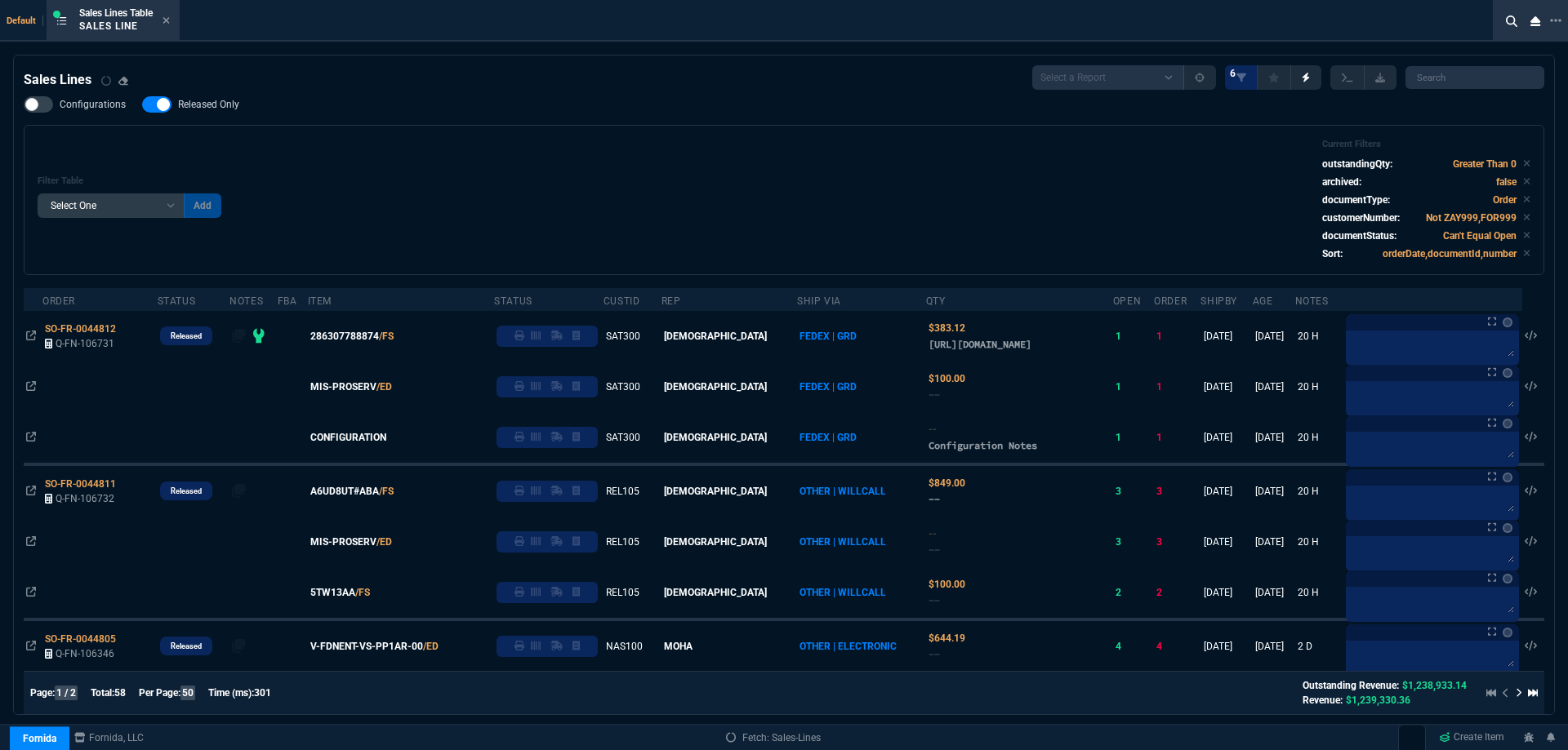
click at [233, 107] on span "Released Only" at bounding box center [209, 105] width 61 height 13
click at [142, 106] on input "Released Only" at bounding box center [142, 105] width 1 height 1
checkbox input "false"
click at [516, 159] on div "Filter Table Select One Add Filter () Age () ATS () Cond (itemVariantCode) Cust…" at bounding box center [784, 200] width 1493 height 123
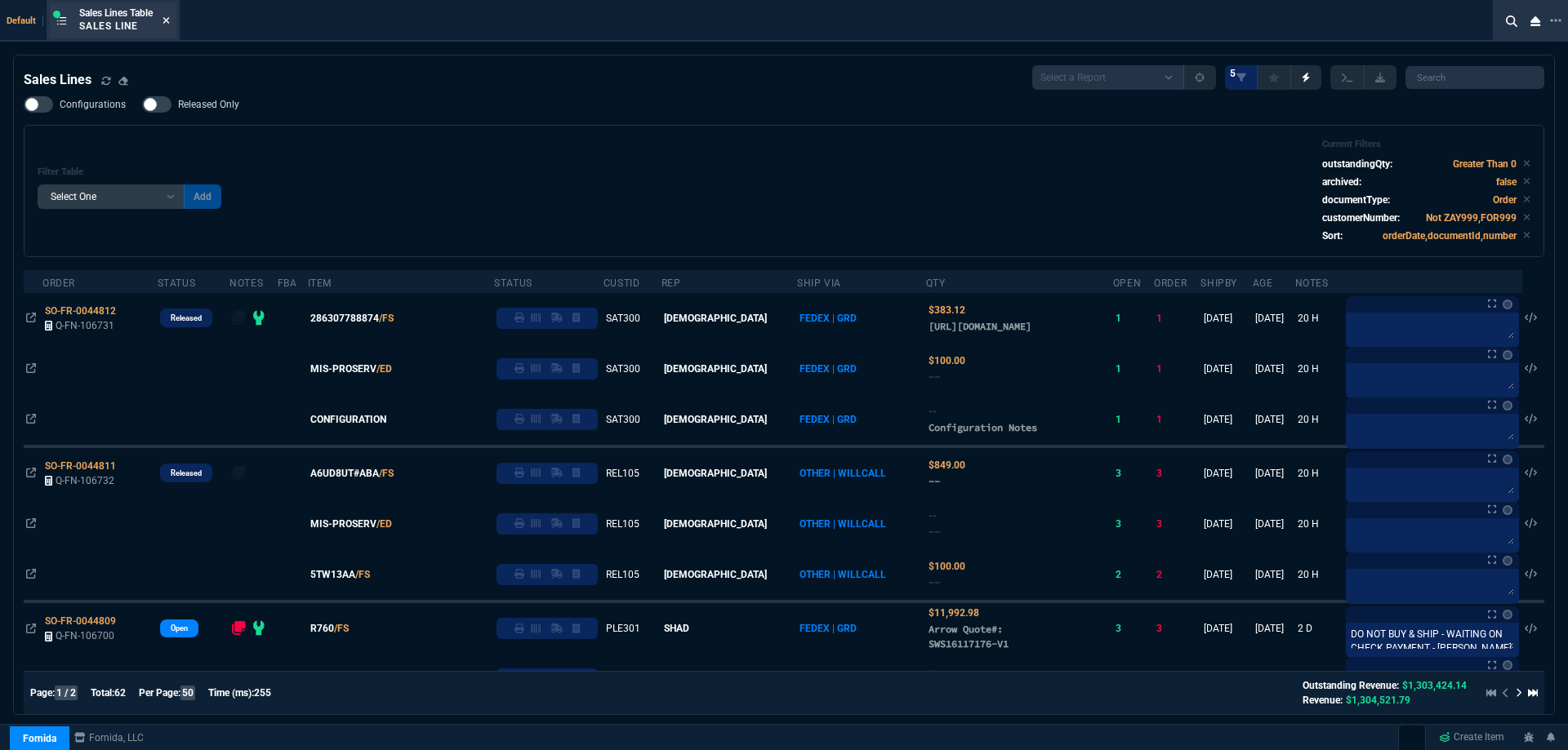
click at [169, 26] on fa-icon at bounding box center [166, 21] width 7 height 12
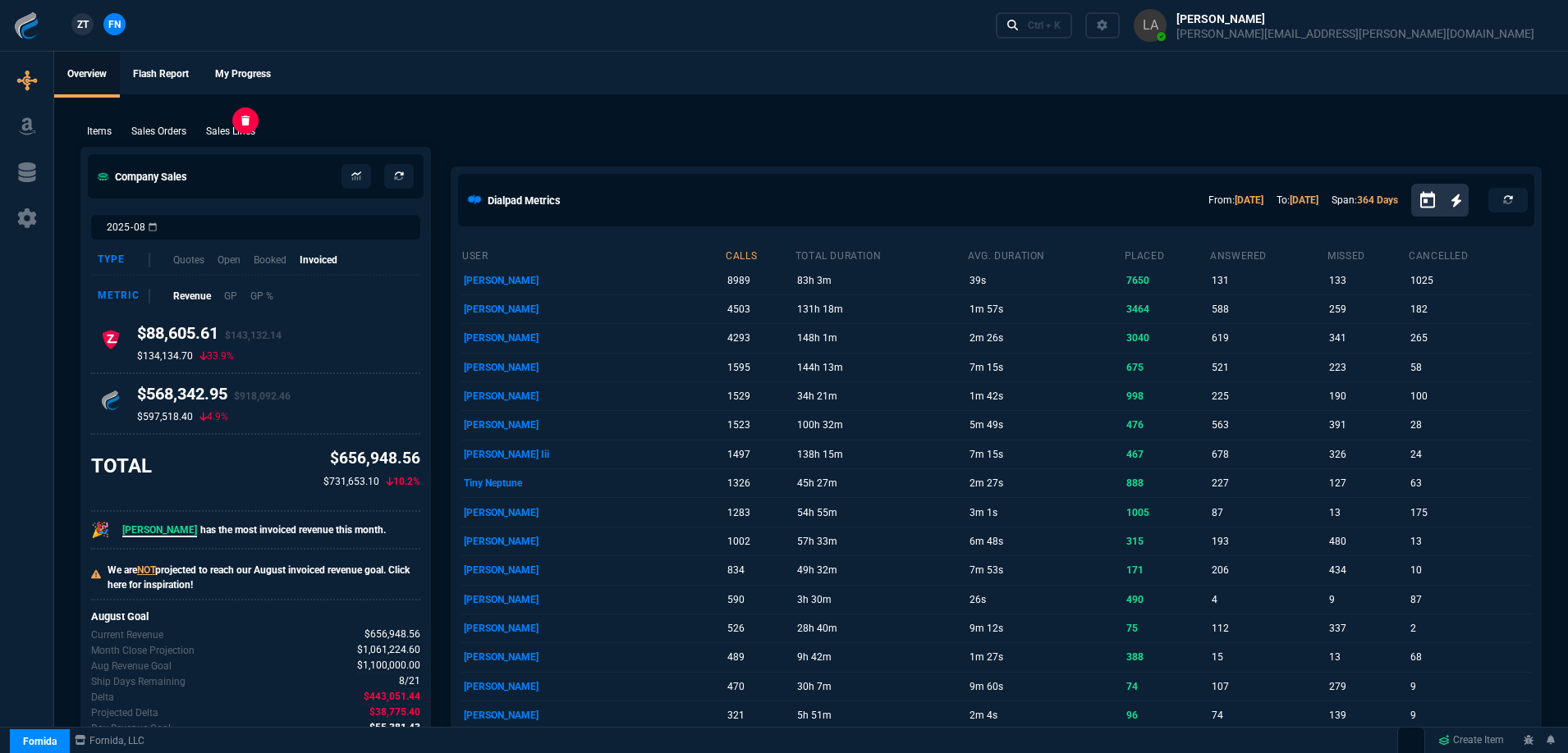
click at [247, 132] on p "Sales Lines" at bounding box center [230, 132] width 49 height 15
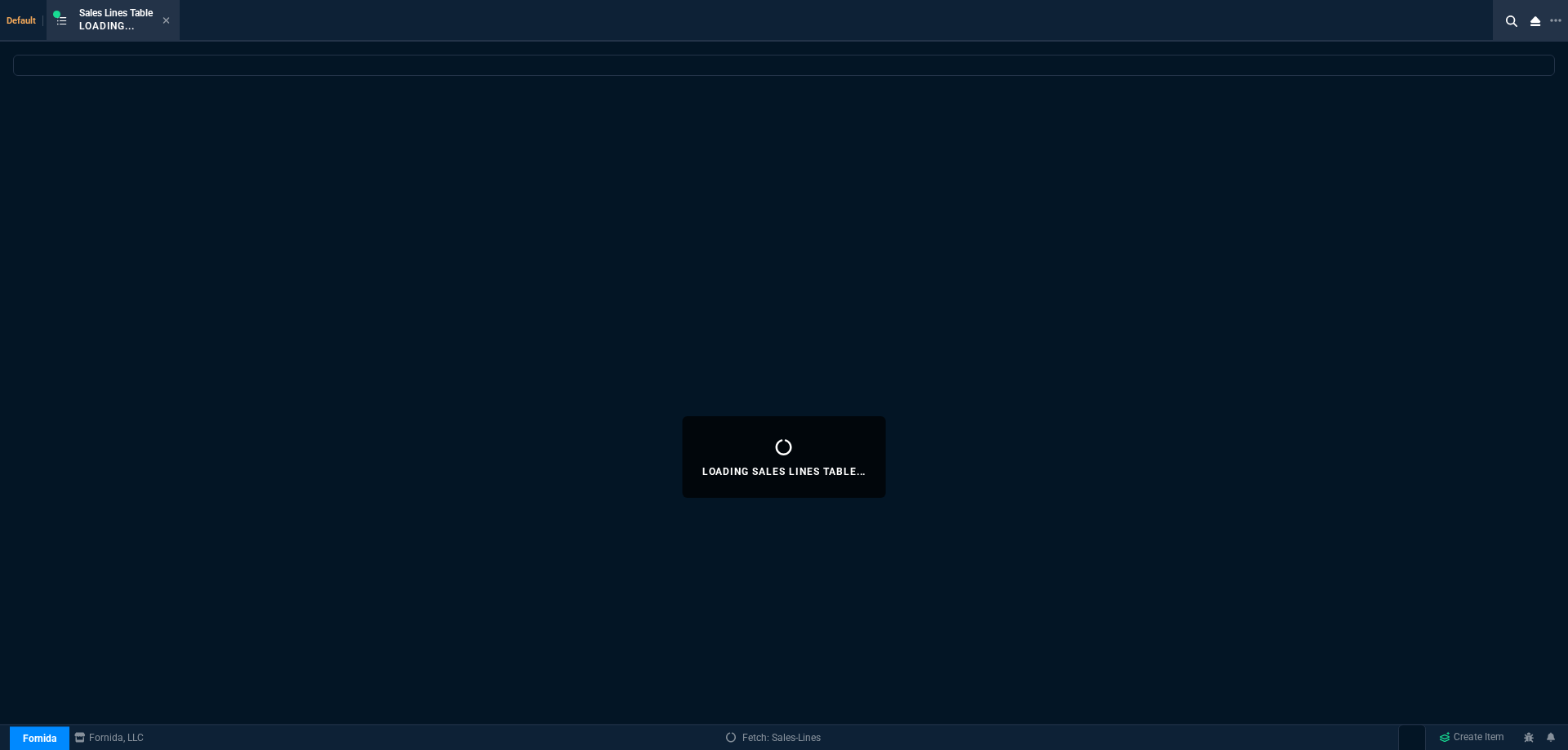
select select
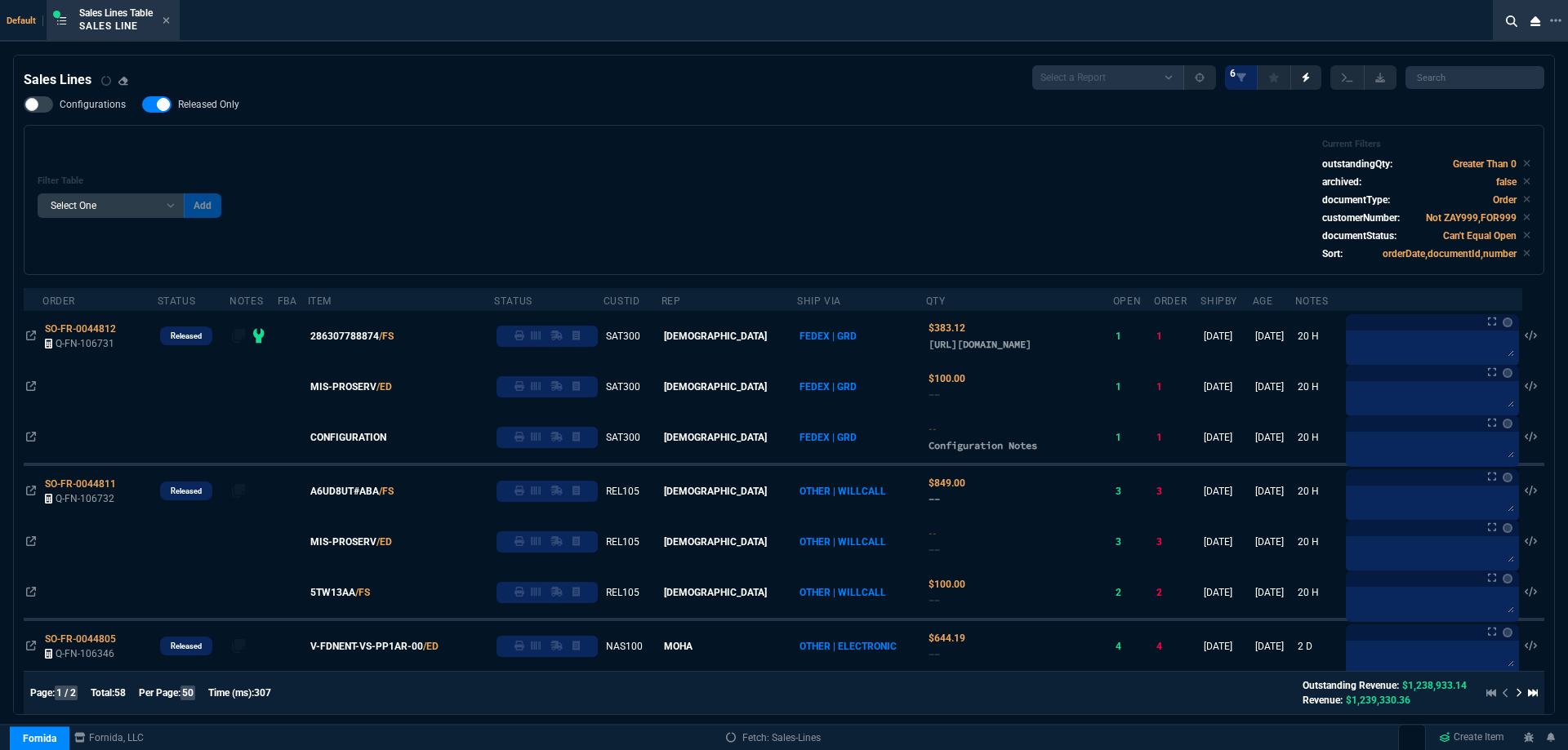
click at [214, 107] on span "Released Only" at bounding box center [209, 105] width 61 height 13
click at [142, 106] on input "Released Only" at bounding box center [142, 105] width 1 height 1
checkbox input "false"
click at [622, 143] on div "Filter Table Select One Add Filter () Age () ATS () Cond (itemVariantCode) Cust…" at bounding box center [784, 200] width 1493 height 123
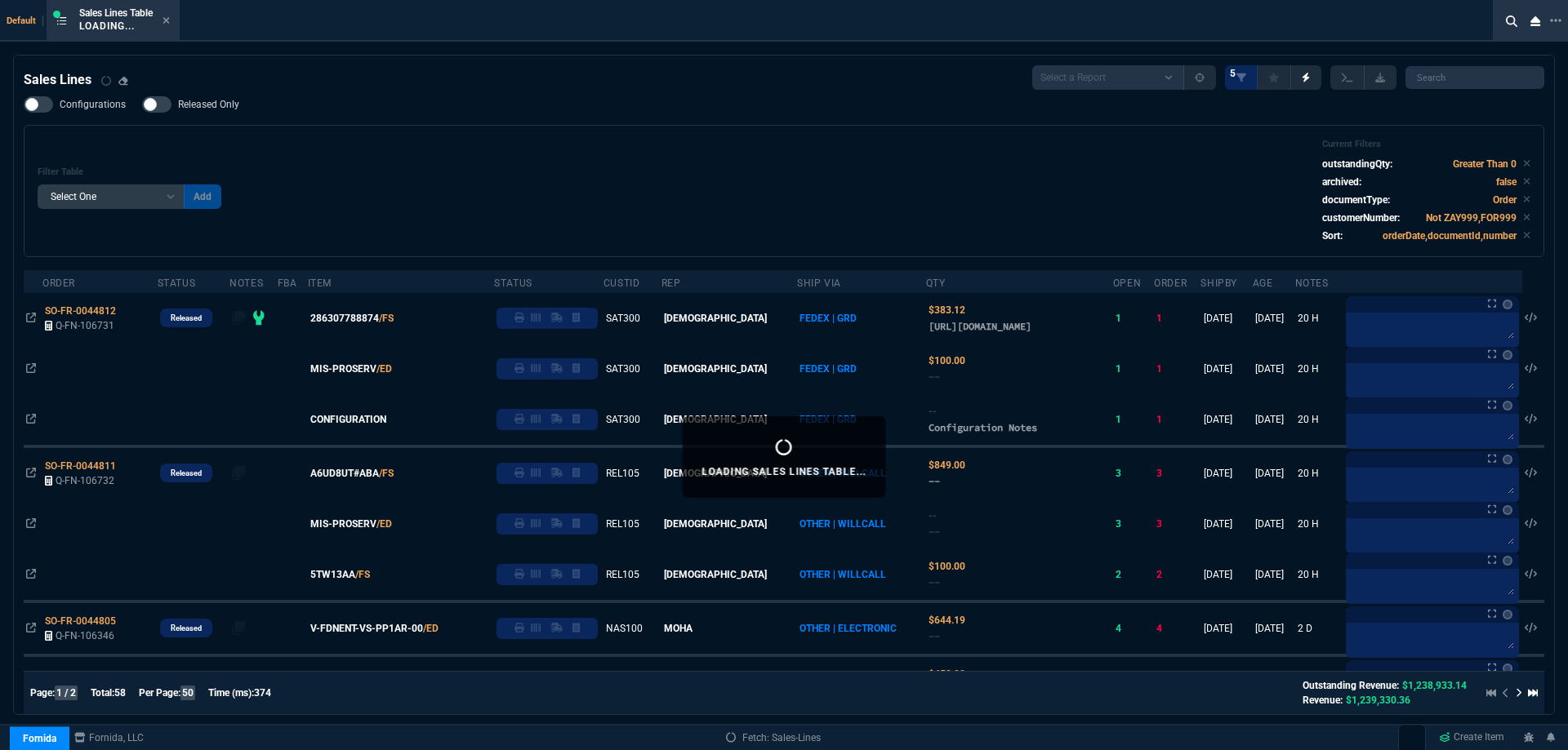
click at [173, 22] on div "Sales Lines Table Loading..." at bounding box center [113, 21] width 126 height 35
click at [170, 22] on icon at bounding box center [166, 20] width 6 height 6
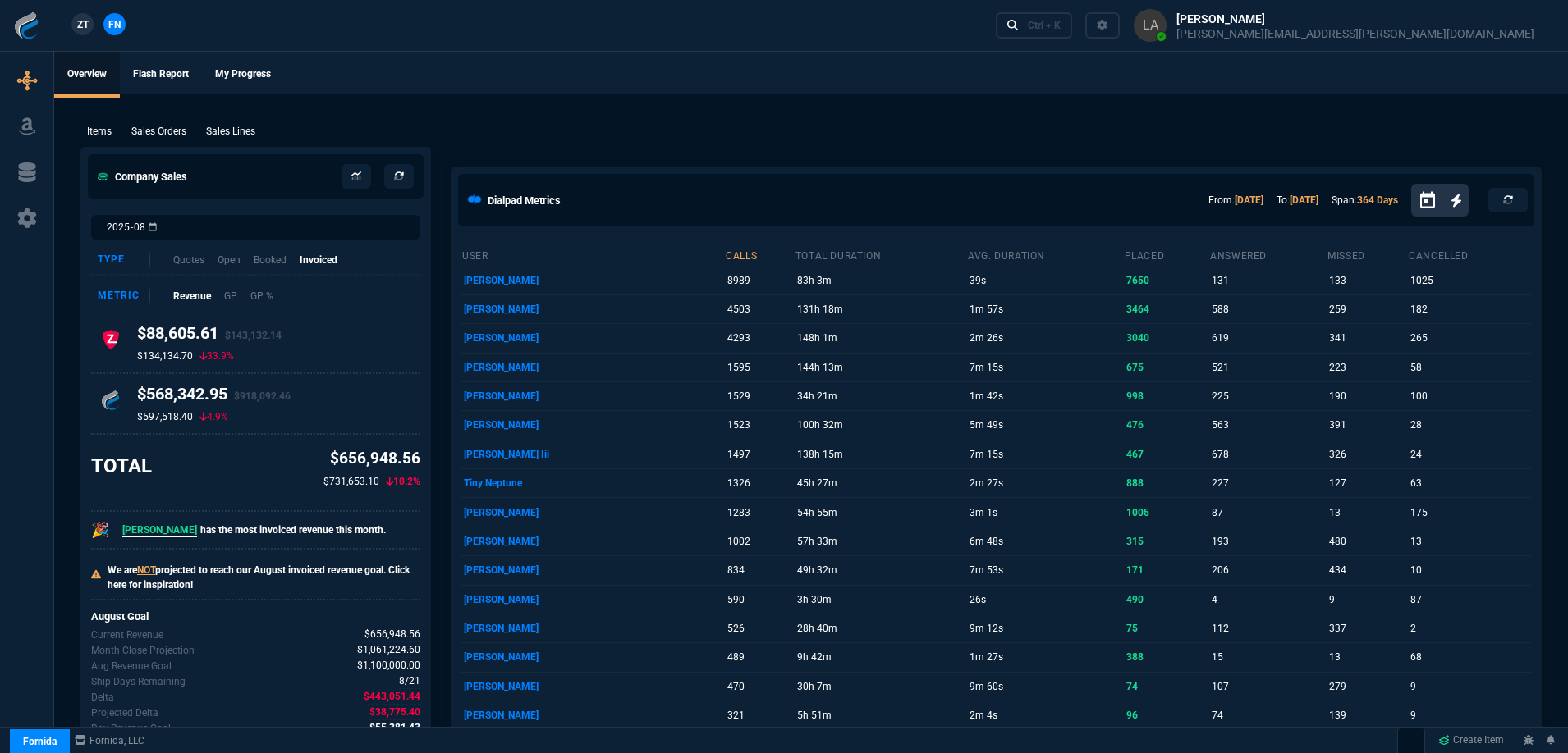
click at [87, 23] on span "ZT" at bounding box center [83, 24] width 12 height 15
click at [242, 133] on p "Sales Lines" at bounding box center [230, 132] width 49 height 15
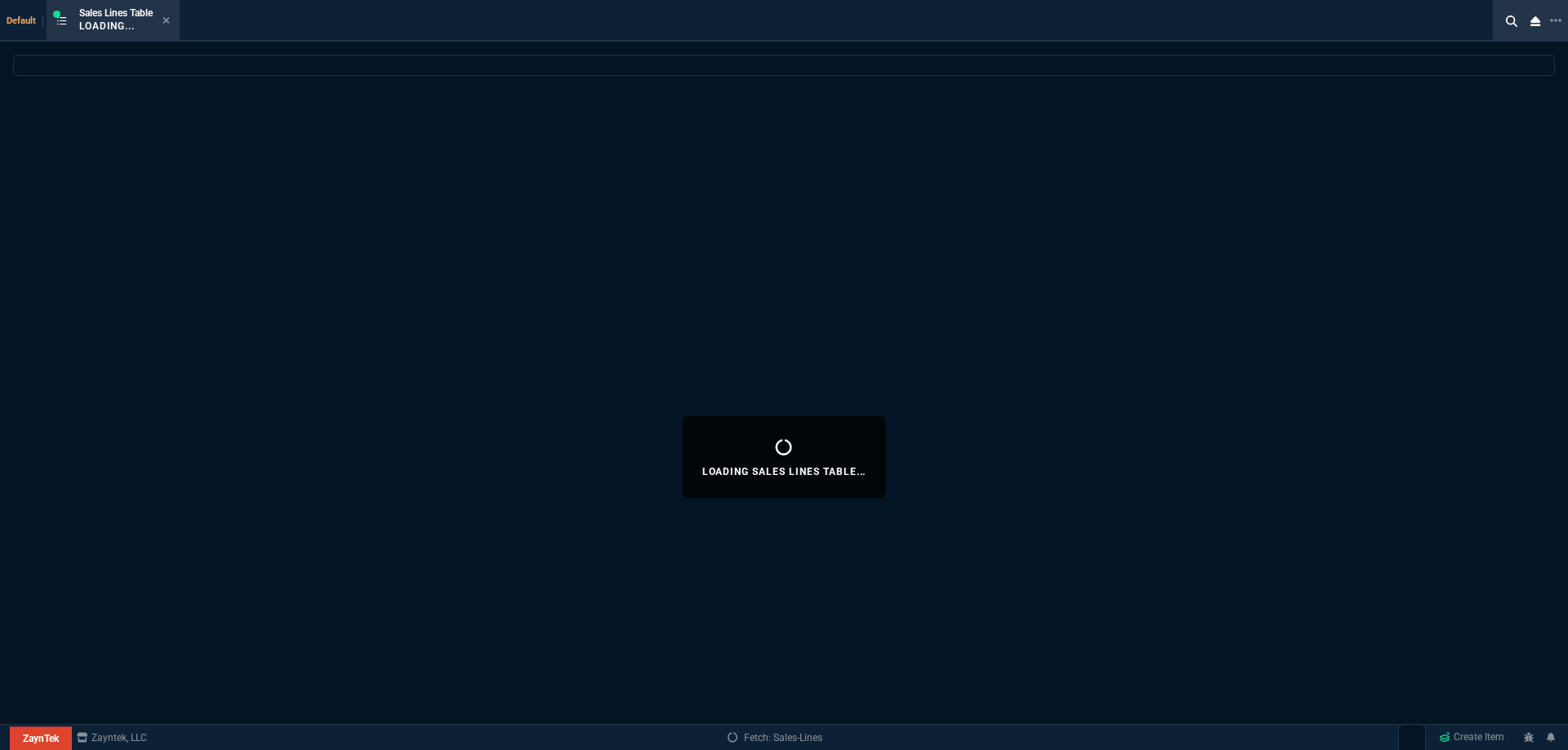
select select
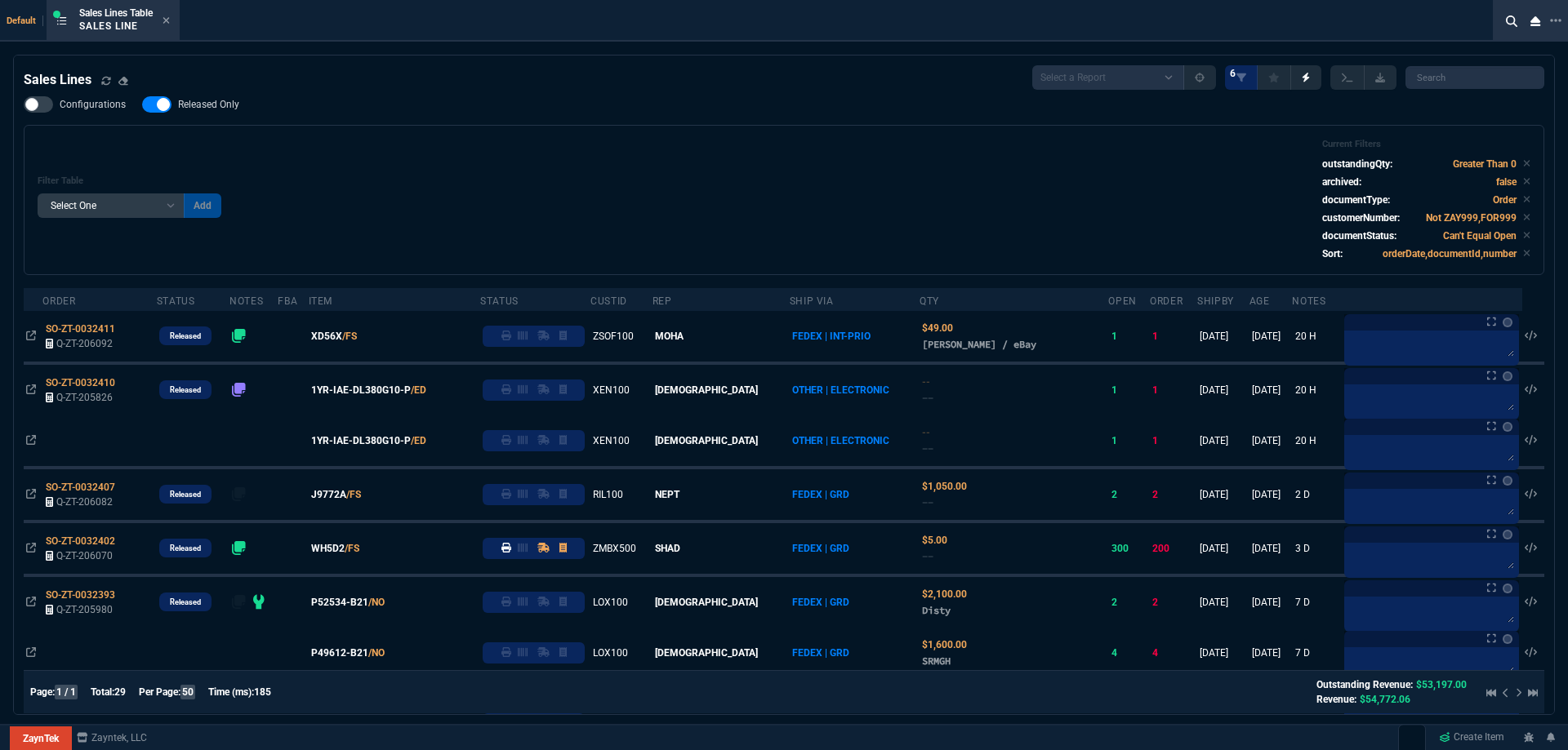
click at [223, 111] on span "Released Only" at bounding box center [209, 105] width 61 height 13
click at [142, 106] on input "Released Only" at bounding box center [142, 105] width 1 height 1
checkbox input "false"
click at [357, 131] on div "Filter Table Select One Add Filter () Age () ATS () Cond (itemVariantCode) Cust…" at bounding box center [784, 199] width 1520 height 150
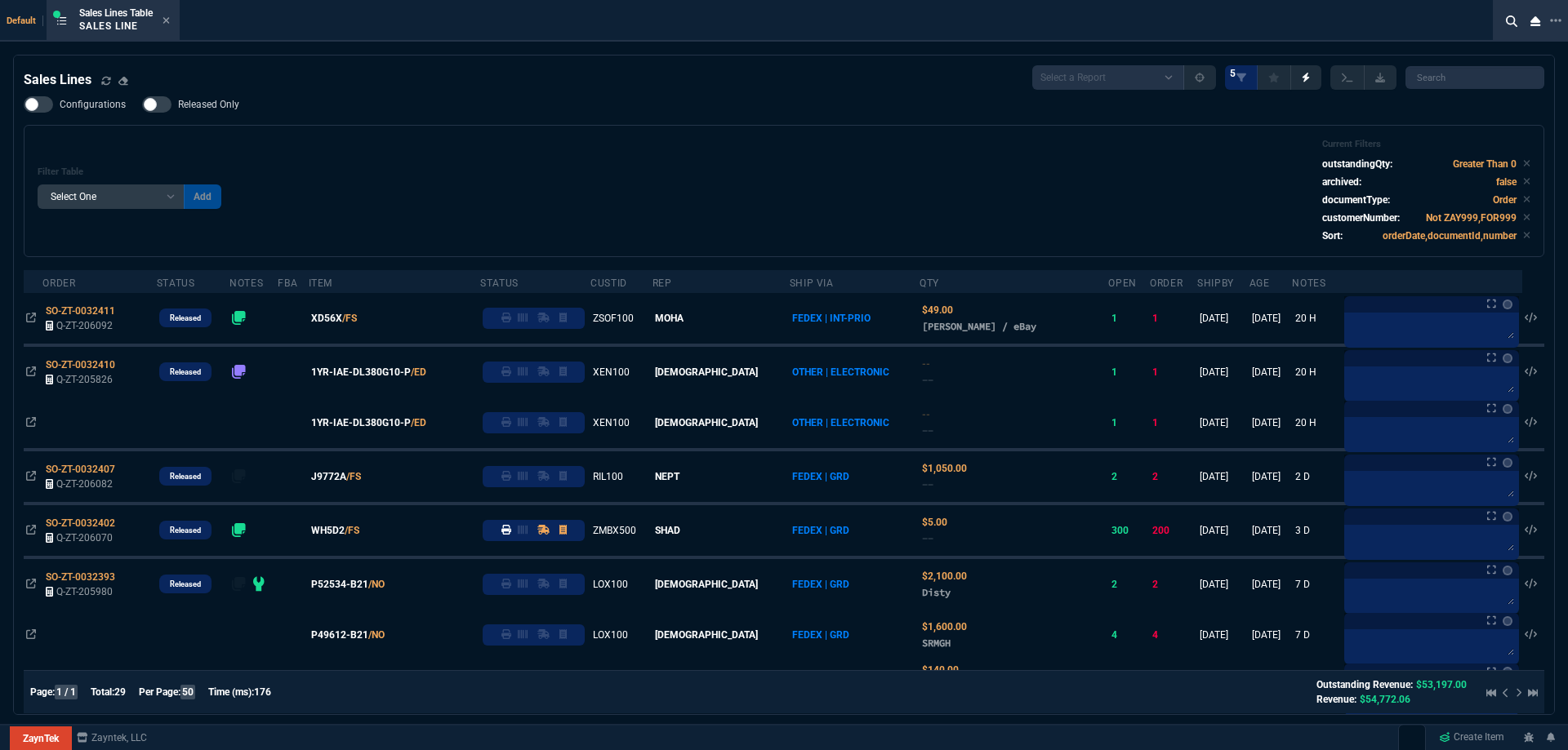
click at [652, 196] on div "Filter Table Select One Add Filter () Age () ATS () Cond (itemVariantCode) Cust…" at bounding box center [784, 191] width 1493 height 105
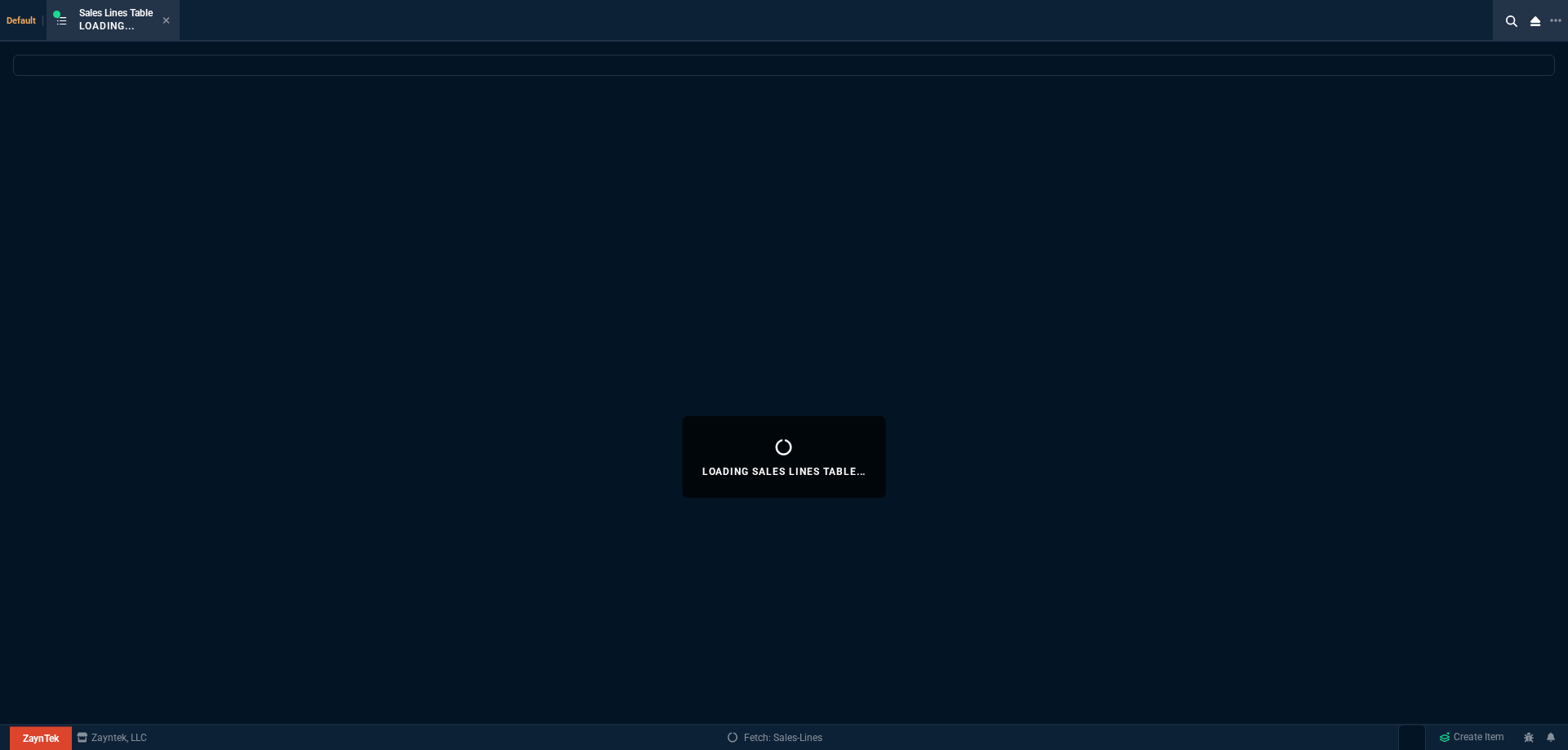
select select
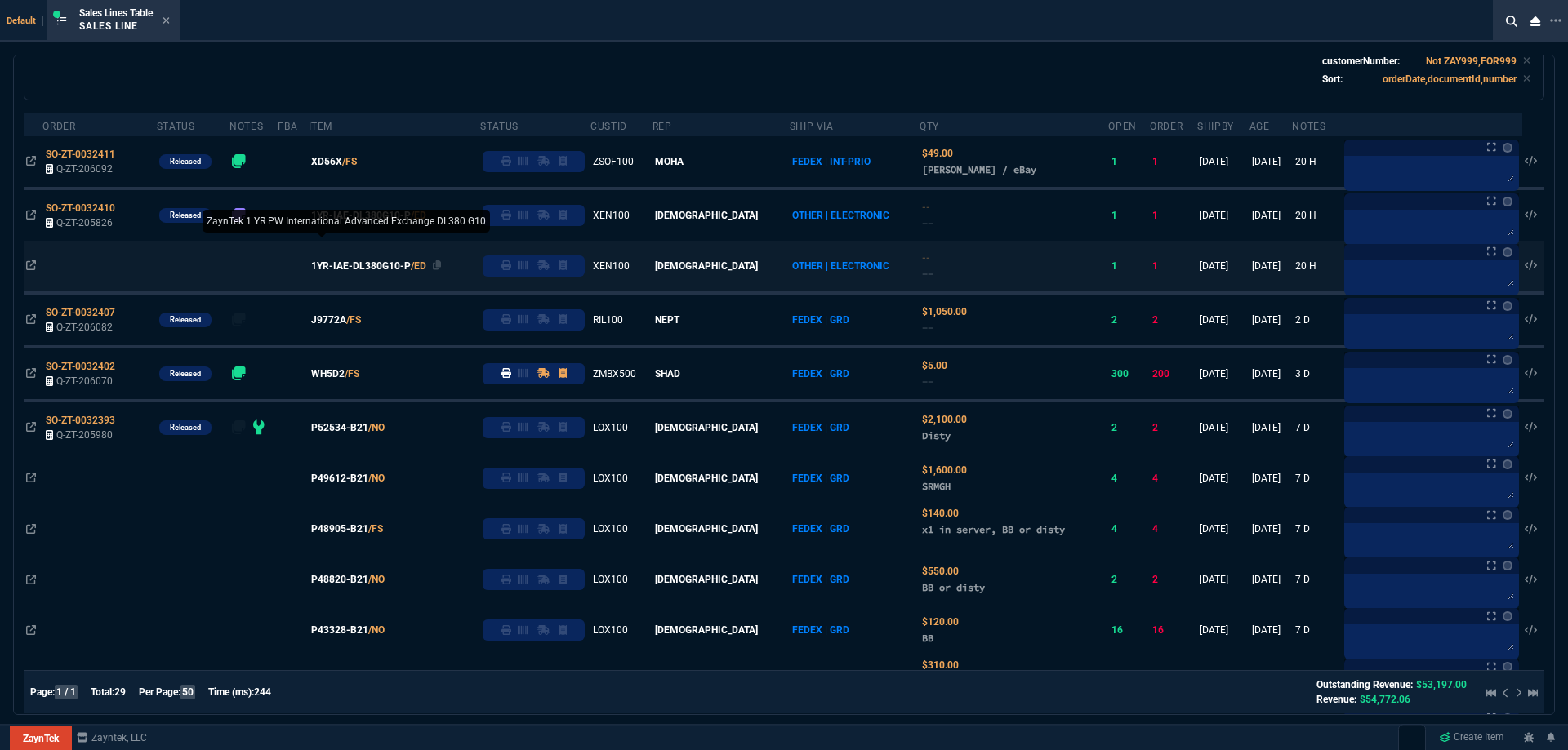
scroll to position [151, 0]
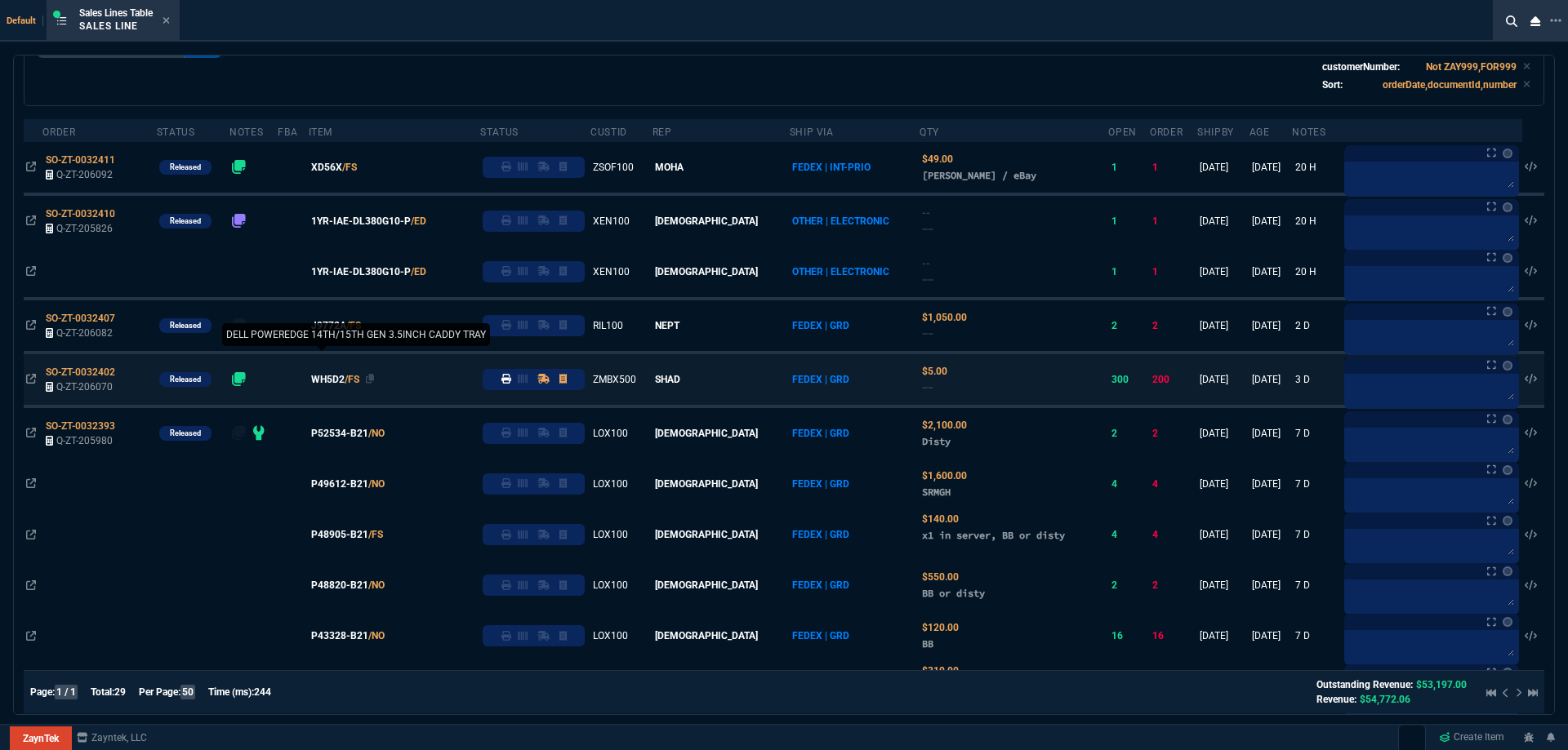
click at [345, 383] on span "WH5D2" at bounding box center [328, 380] width 33 height 14
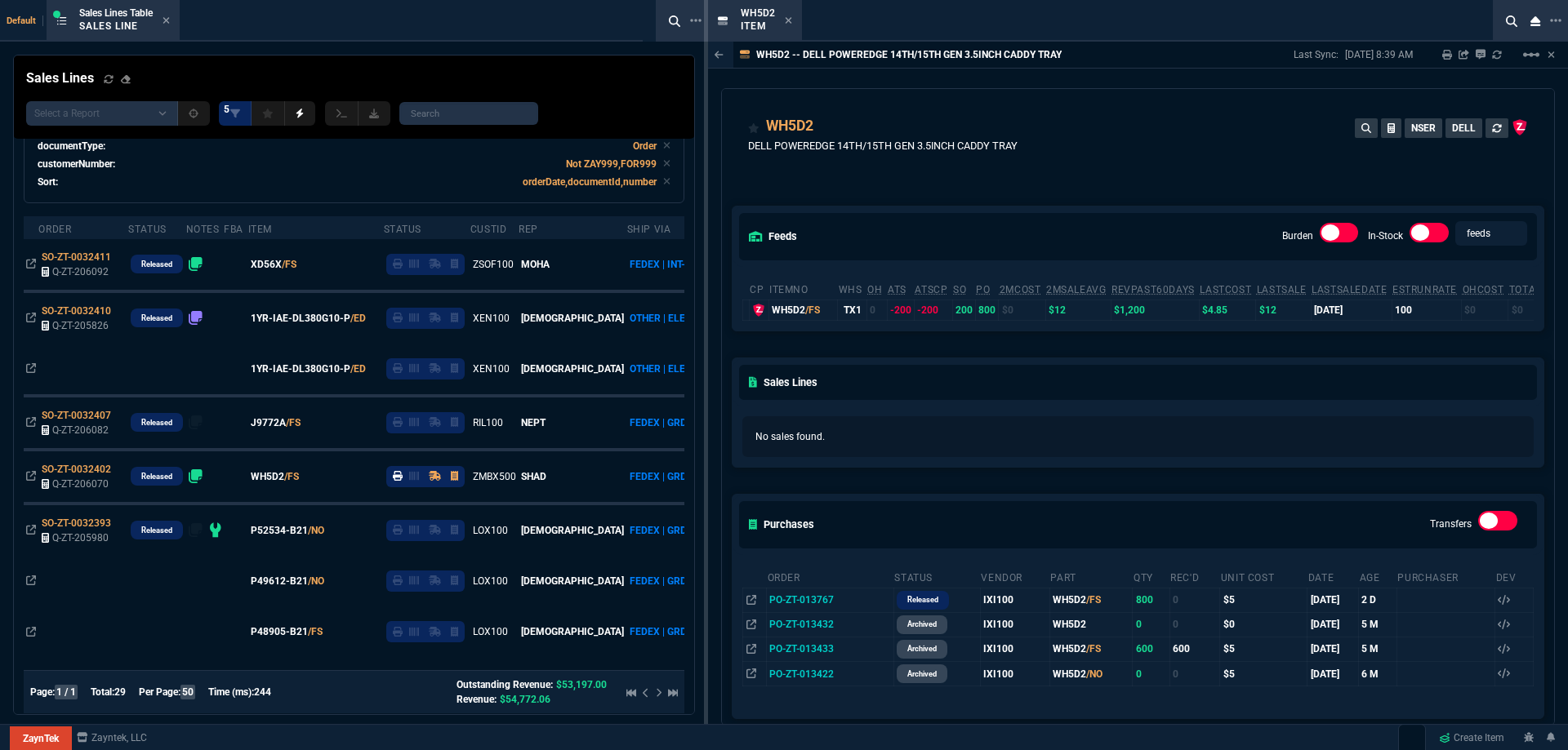
drag, startPoint x: 787, startPoint y: 22, endPoint x: 768, endPoint y: 49, distance: 33.0
click at [788, 22] on icon at bounding box center [788, 20] width 7 height 10
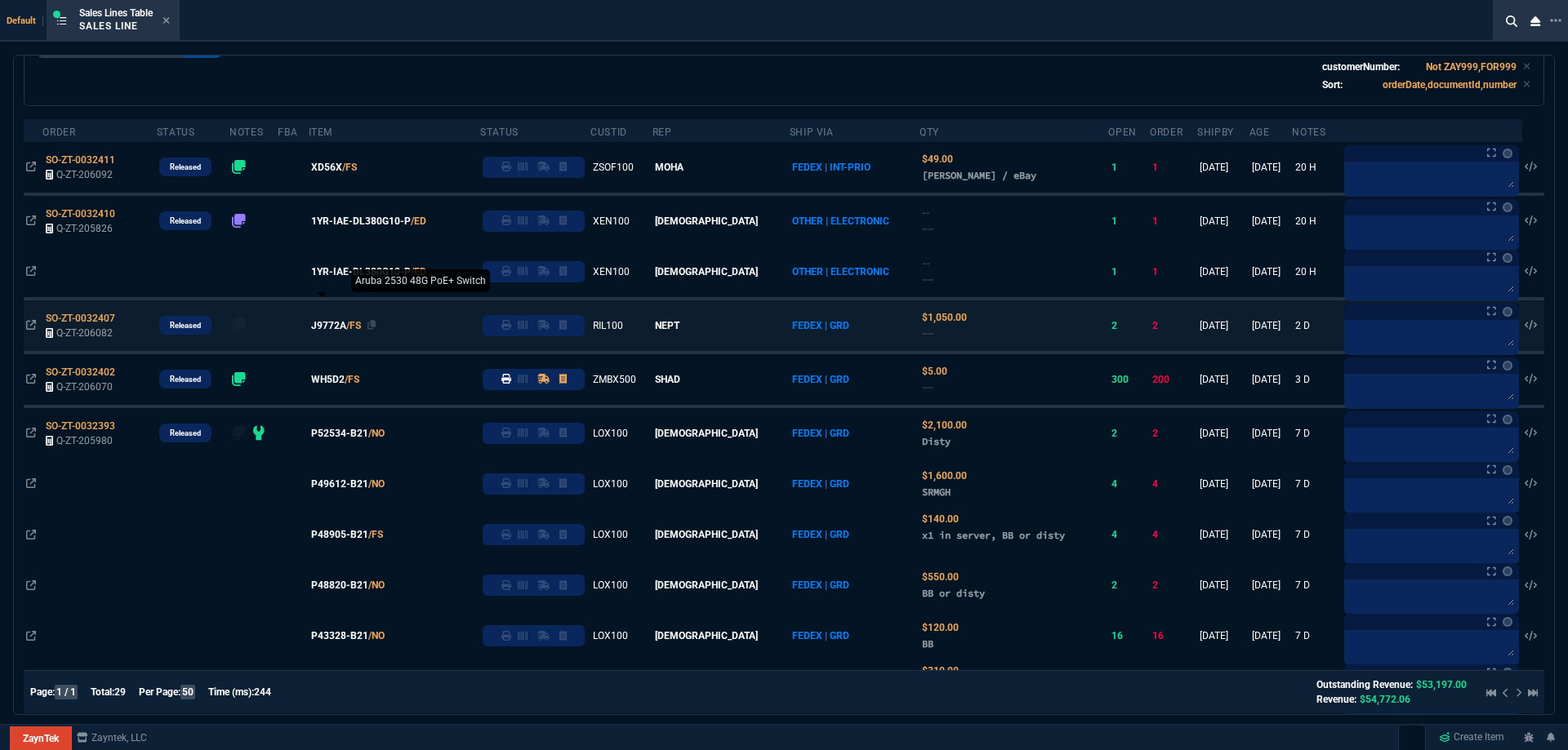
click at [347, 326] on span "J9772A" at bounding box center [329, 326] width 35 height 14
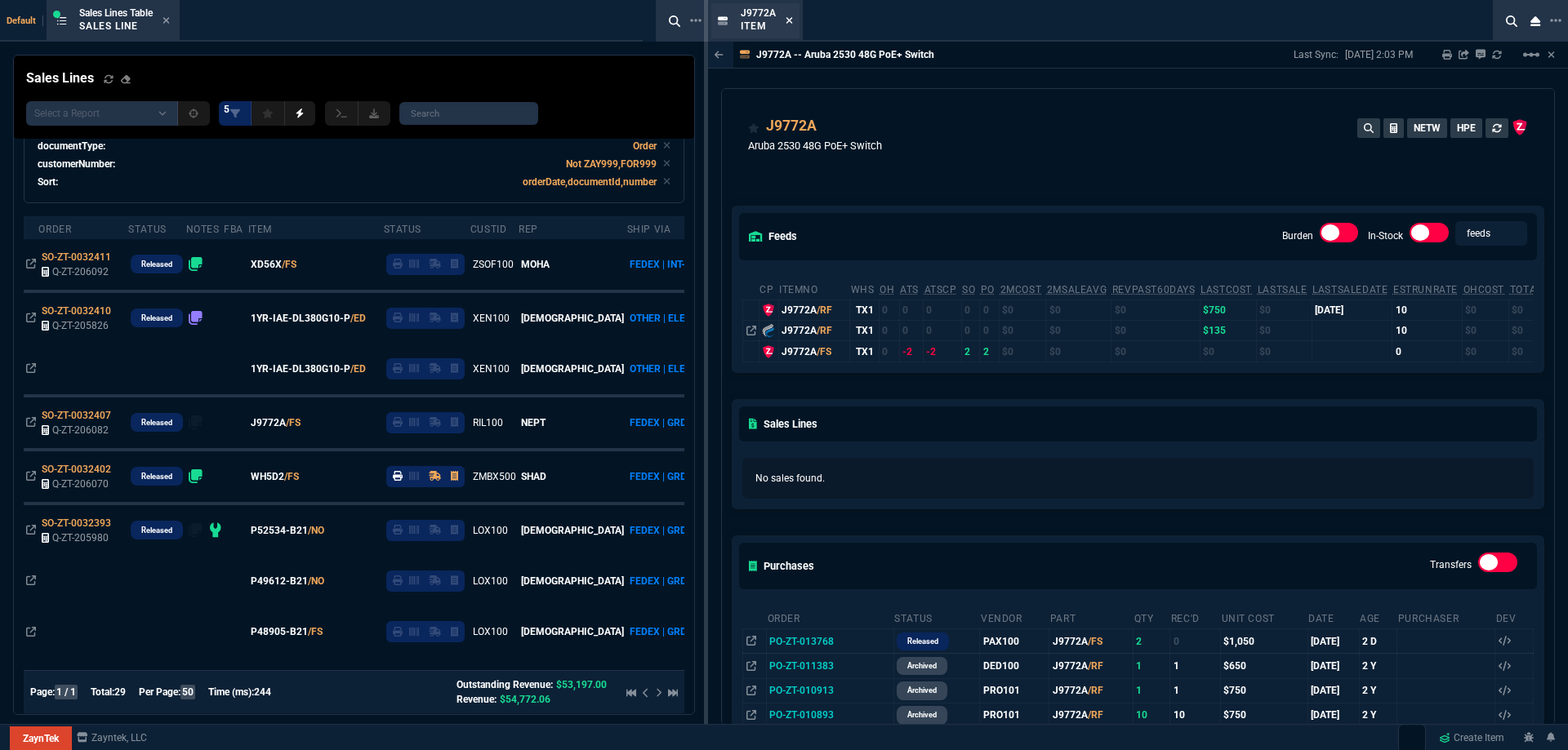
click at [785, 26] on fa-icon at bounding box center [789, 21] width 7 height 12
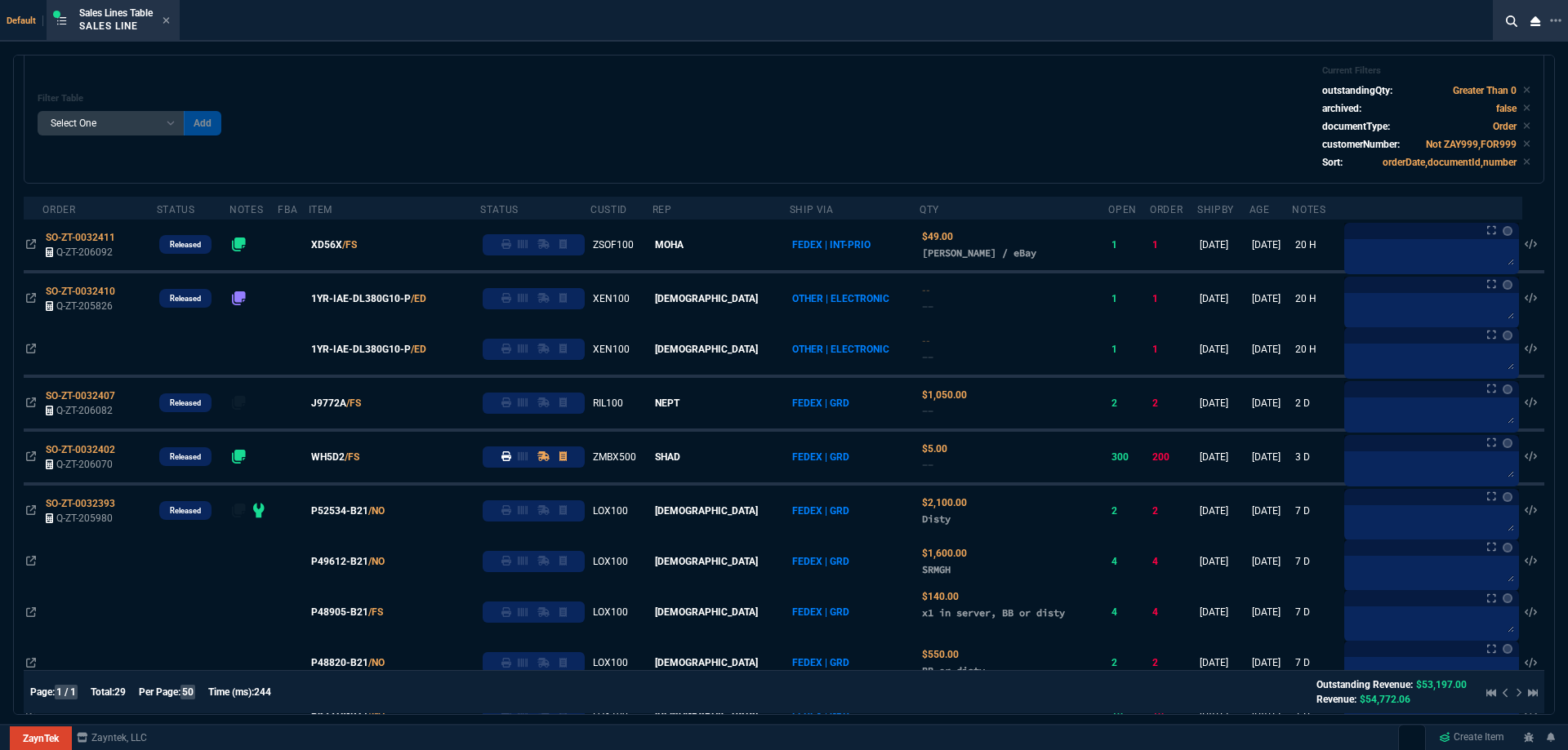
scroll to position [69, 0]
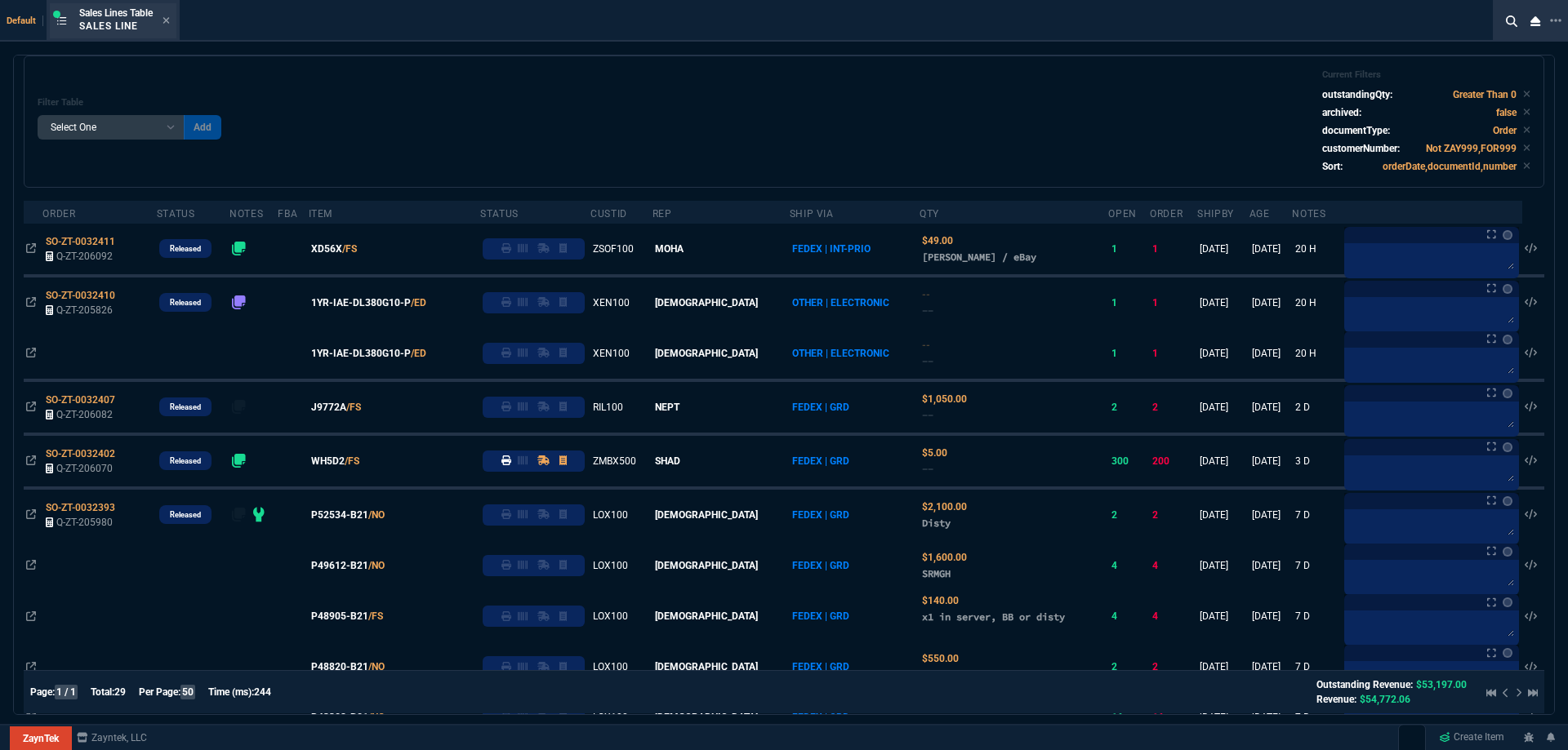
click at [173, 20] on div "Sales Lines Table Sales Line" at bounding box center [113, 21] width 126 height 35
click at [170, 20] on icon at bounding box center [166, 20] width 7 height 10
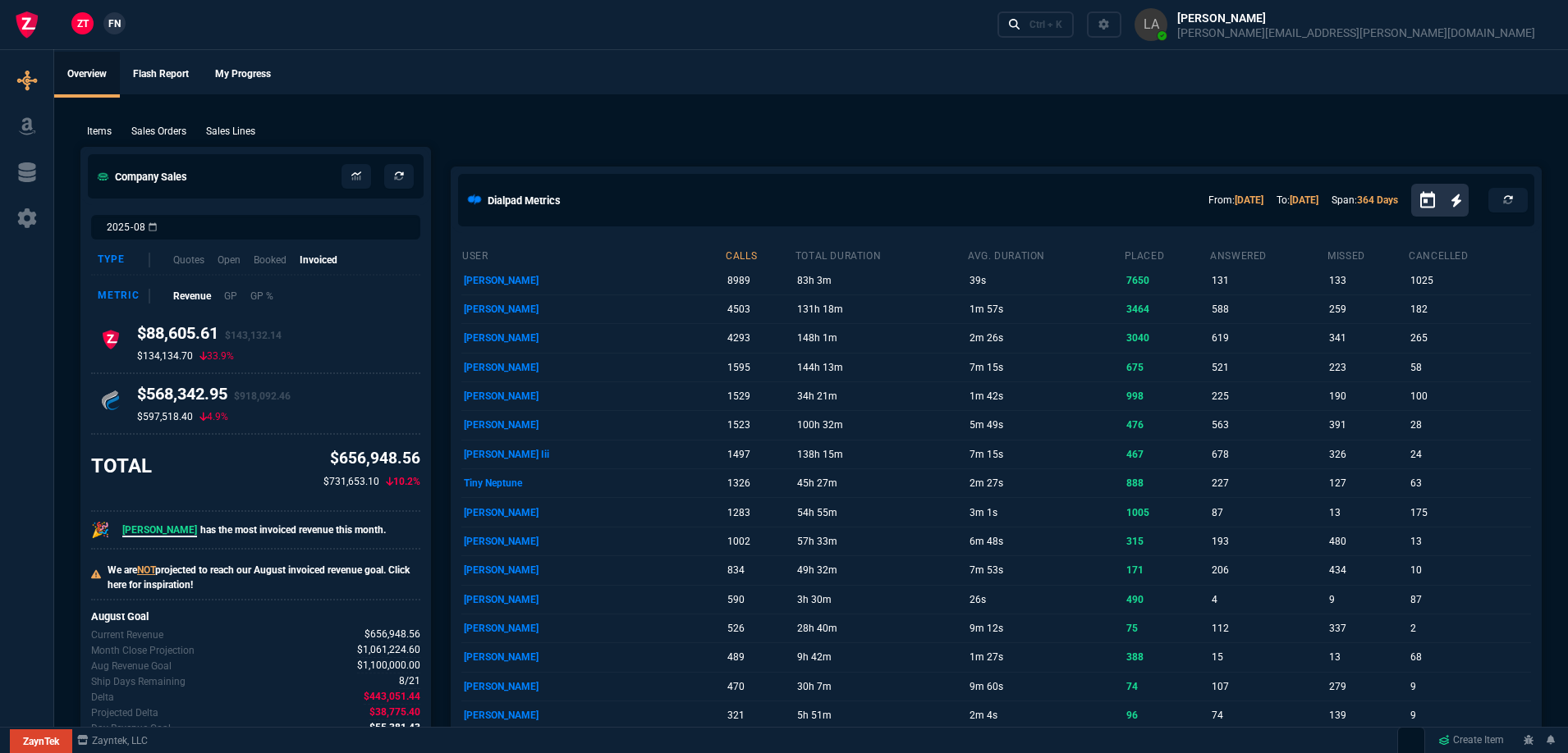
click at [113, 25] on span "FN" at bounding box center [114, 24] width 13 height 15
click at [237, 132] on p "Sales Lines" at bounding box center [230, 132] width 49 height 15
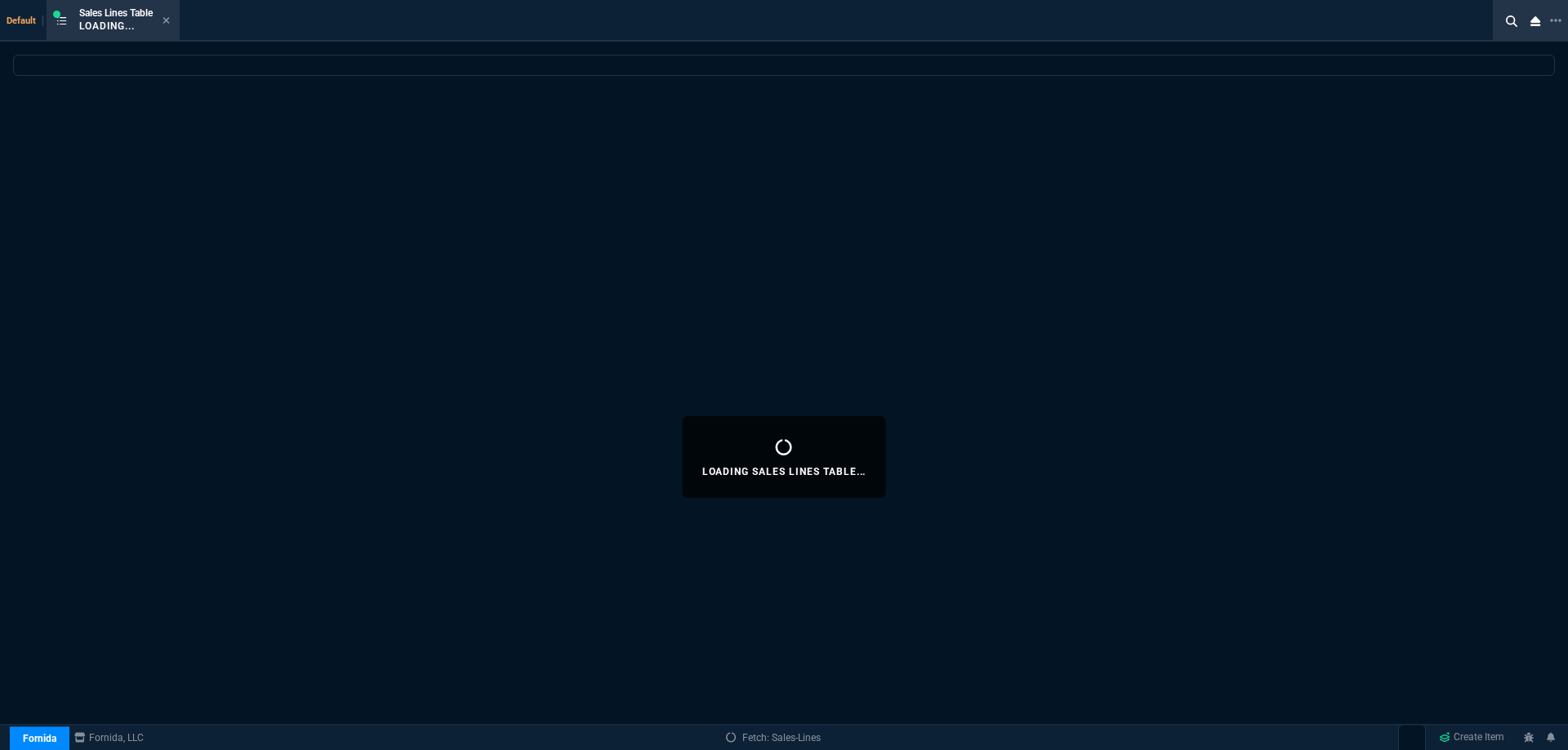
select select
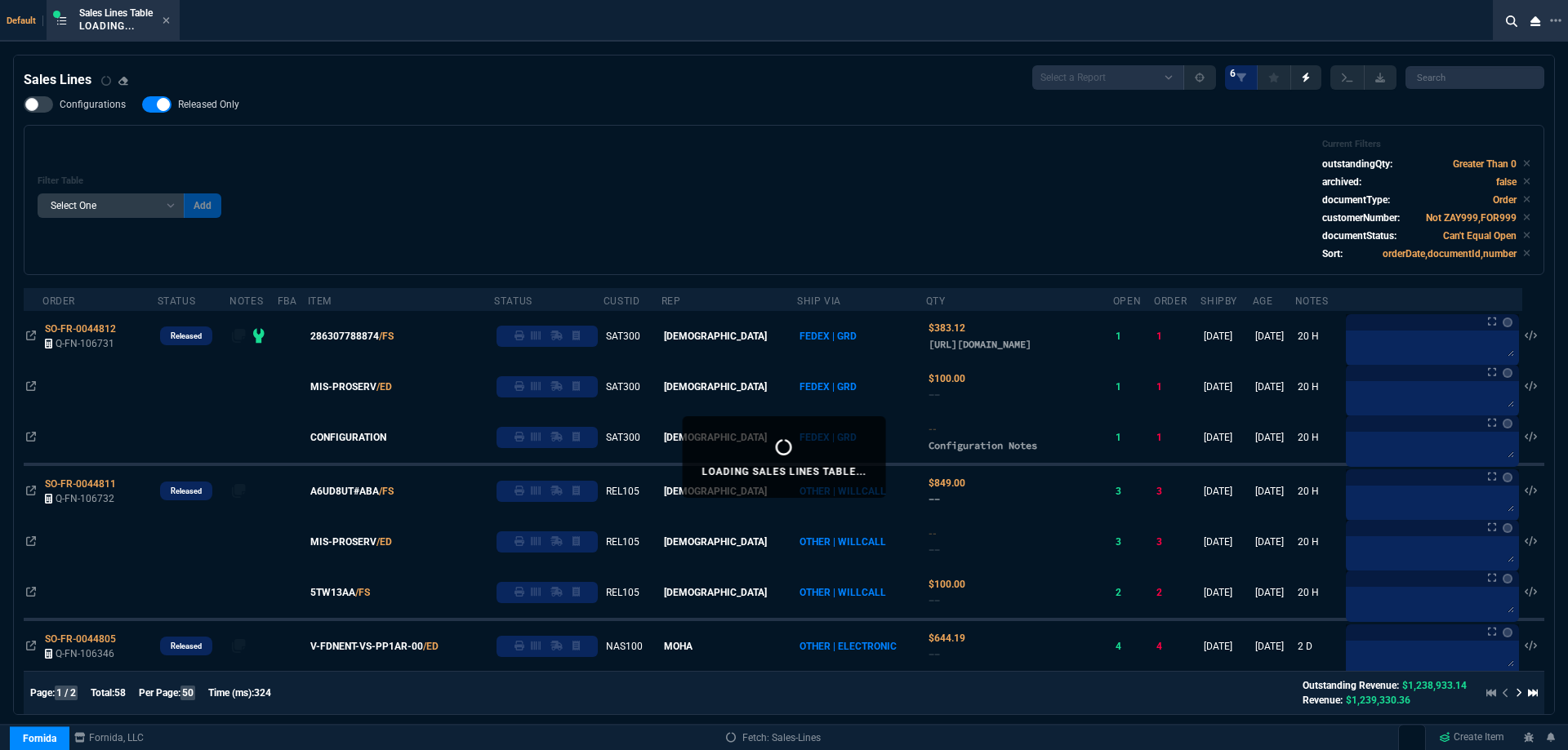
click at [220, 106] on span "Released Only" at bounding box center [209, 105] width 61 height 13
click at [142, 106] on input "Released Only" at bounding box center [142, 105] width 1 height 1
checkbox input "false"
click at [689, 164] on div "Filter Table Select One Add Filter () Age () ATS () Cond (itemVariantCode) Cust…" at bounding box center [784, 200] width 1493 height 123
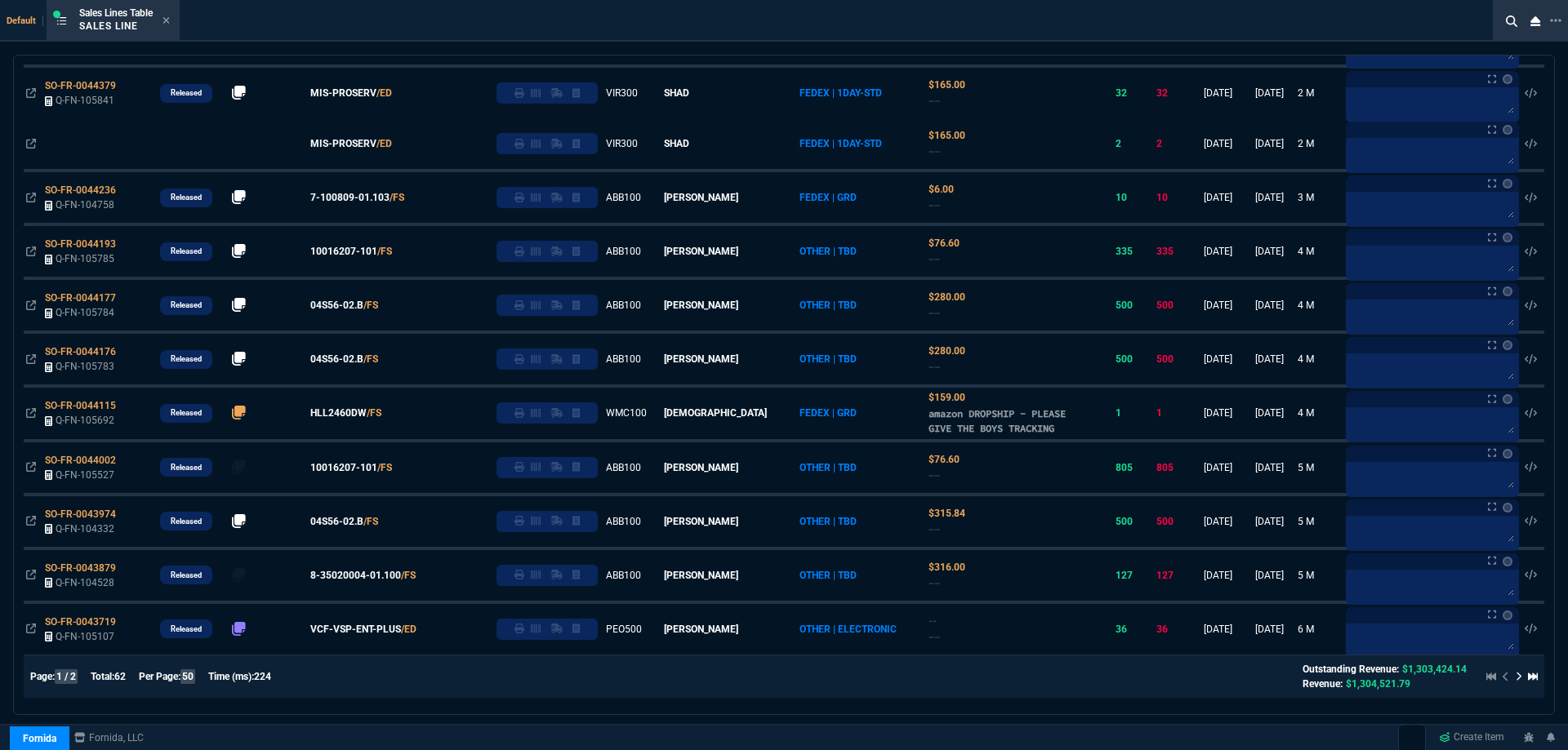
scroll to position [2301, 0]
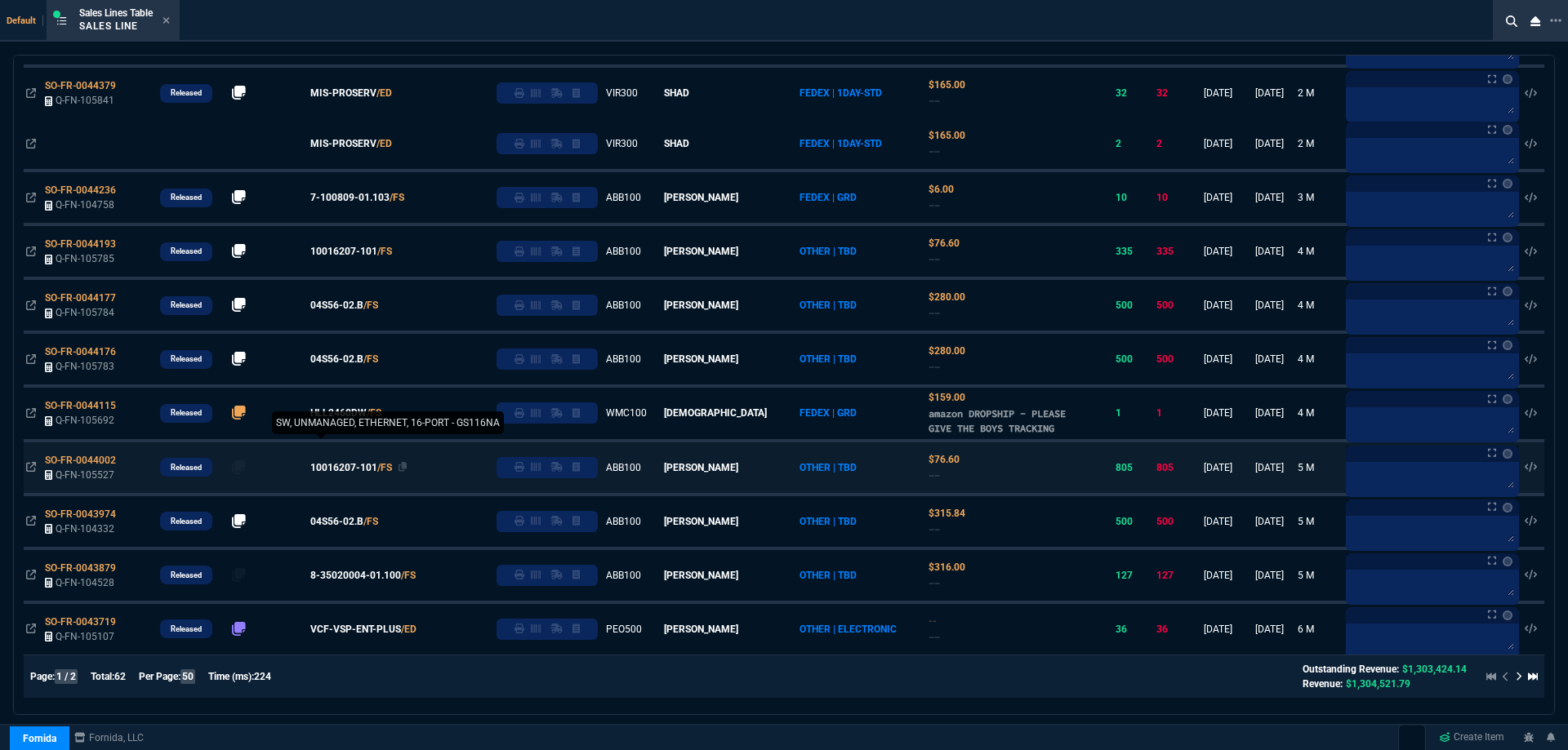
click at [366, 259] on span "10016207-101" at bounding box center [344, 251] width 67 height 14
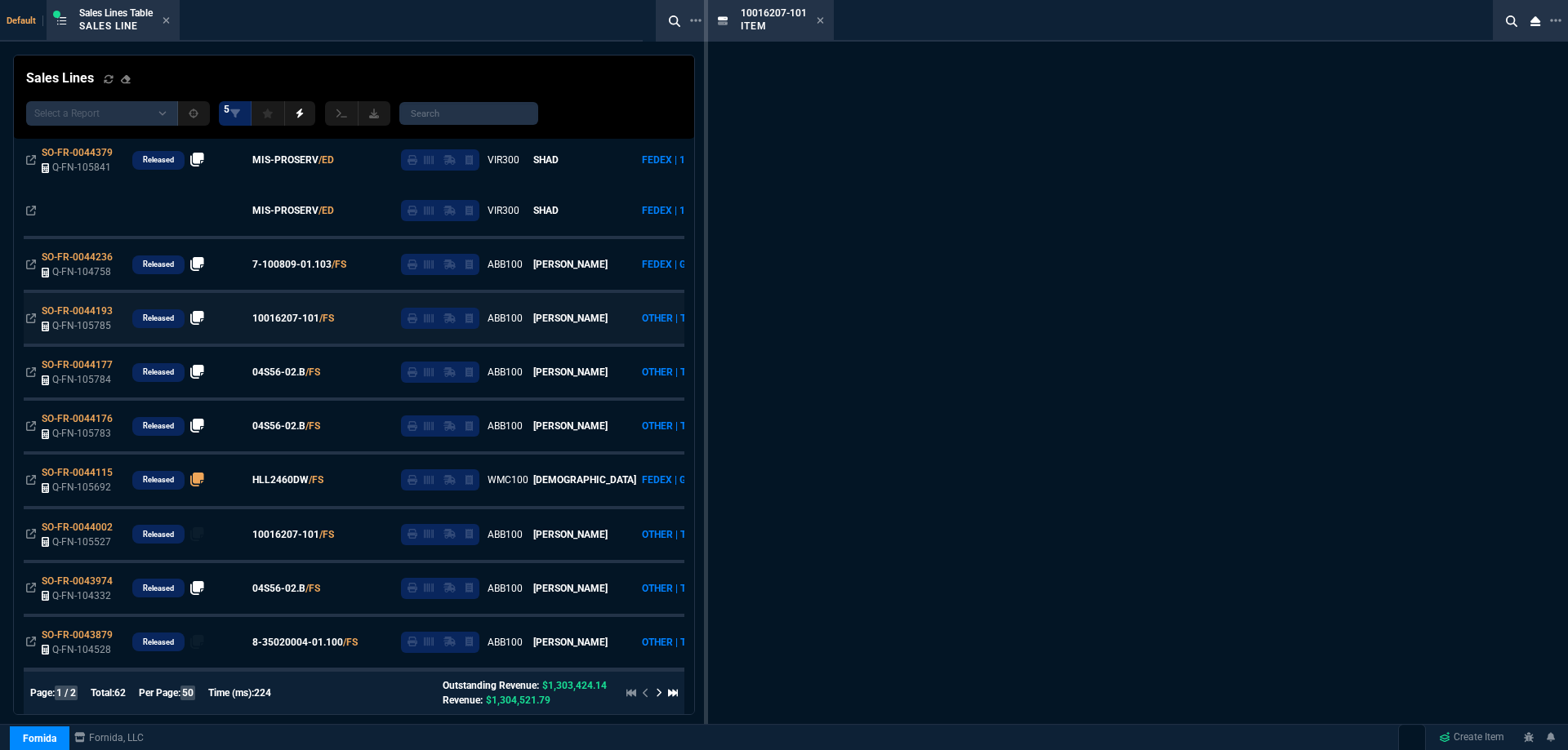
scroll to position [2399, 0]
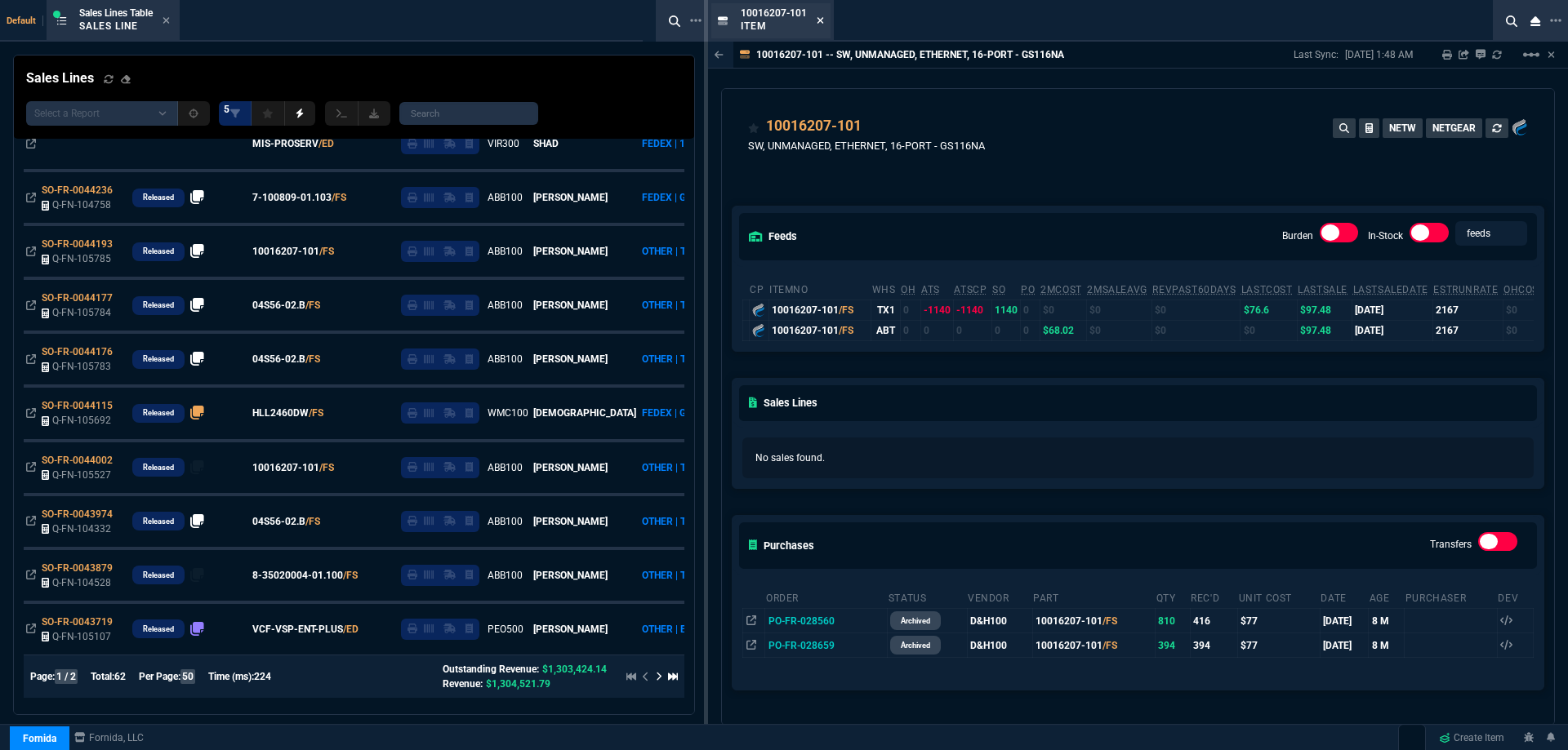
click at [820, 24] on icon at bounding box center [821, 20] width 7 height 10
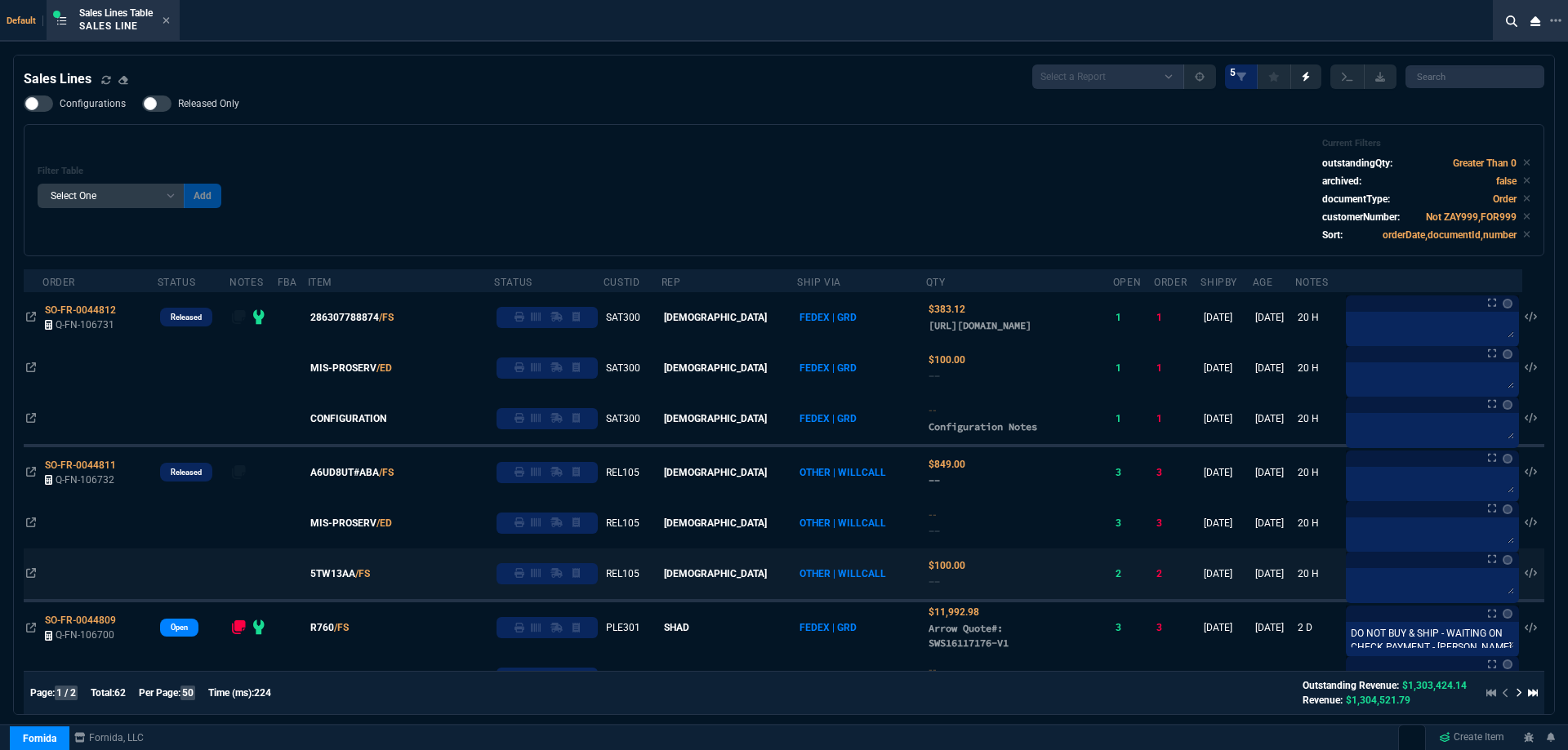
scroll to position [0, 0]
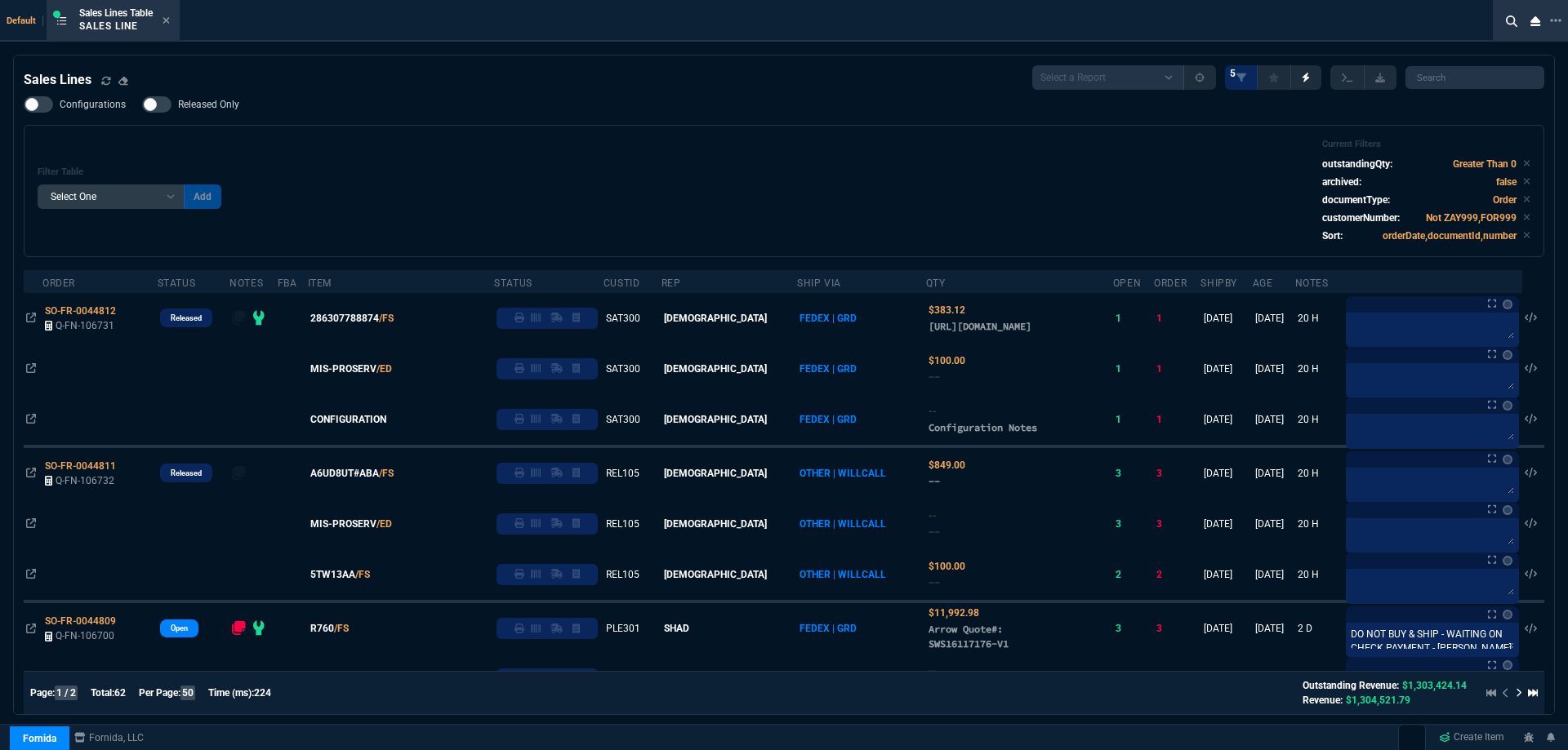
click at [558, 167] on div "Filter Table Select One Add Filter () Age () ATS () Cond (itemVariantCode) Cust…" at bounding box center [784, 191] width 1493 height 105
click at [164, 20] on div "Sales Lines Table Sales Line" at bounding box center [125, 21] width 90 height 29
click at [169, 22] on icon at bounding box center [166, 20] width 6 height 6
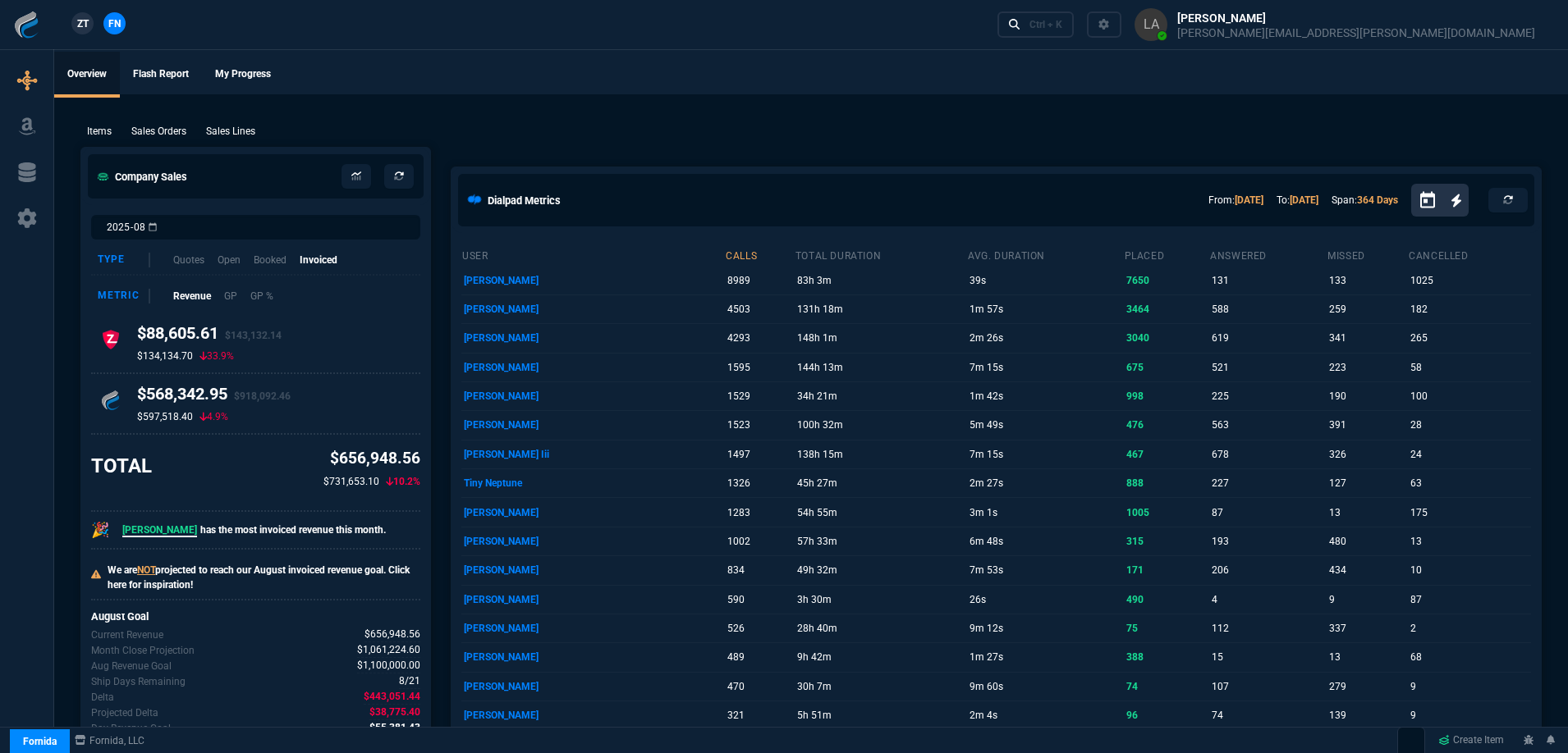
click at [86, 22] on span "ZT" at bounding box center [83, 24] width 12 height 15
click at [231, 135] on p "Sales Lines" at bounding box center [230, 132] width 49 height 15
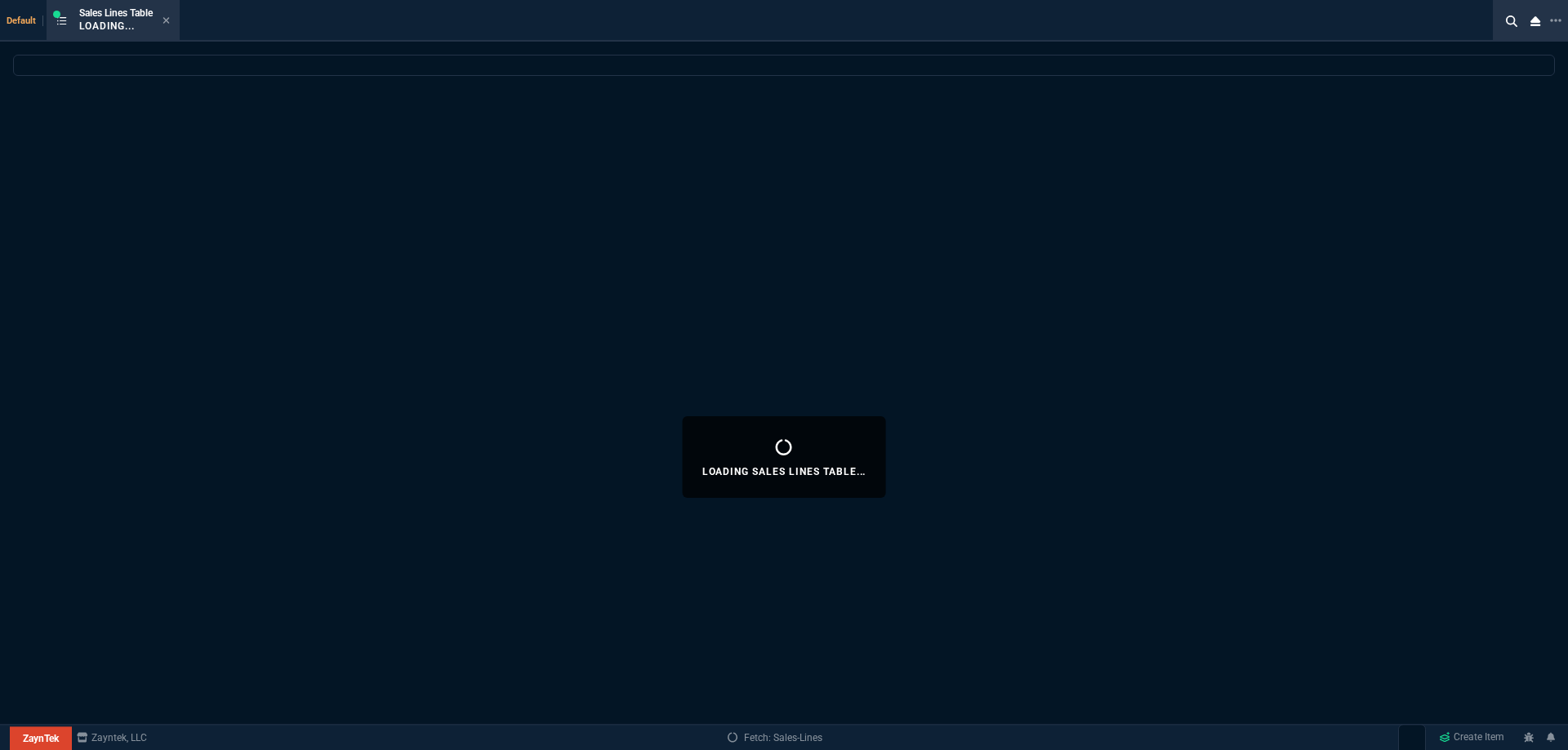
select select
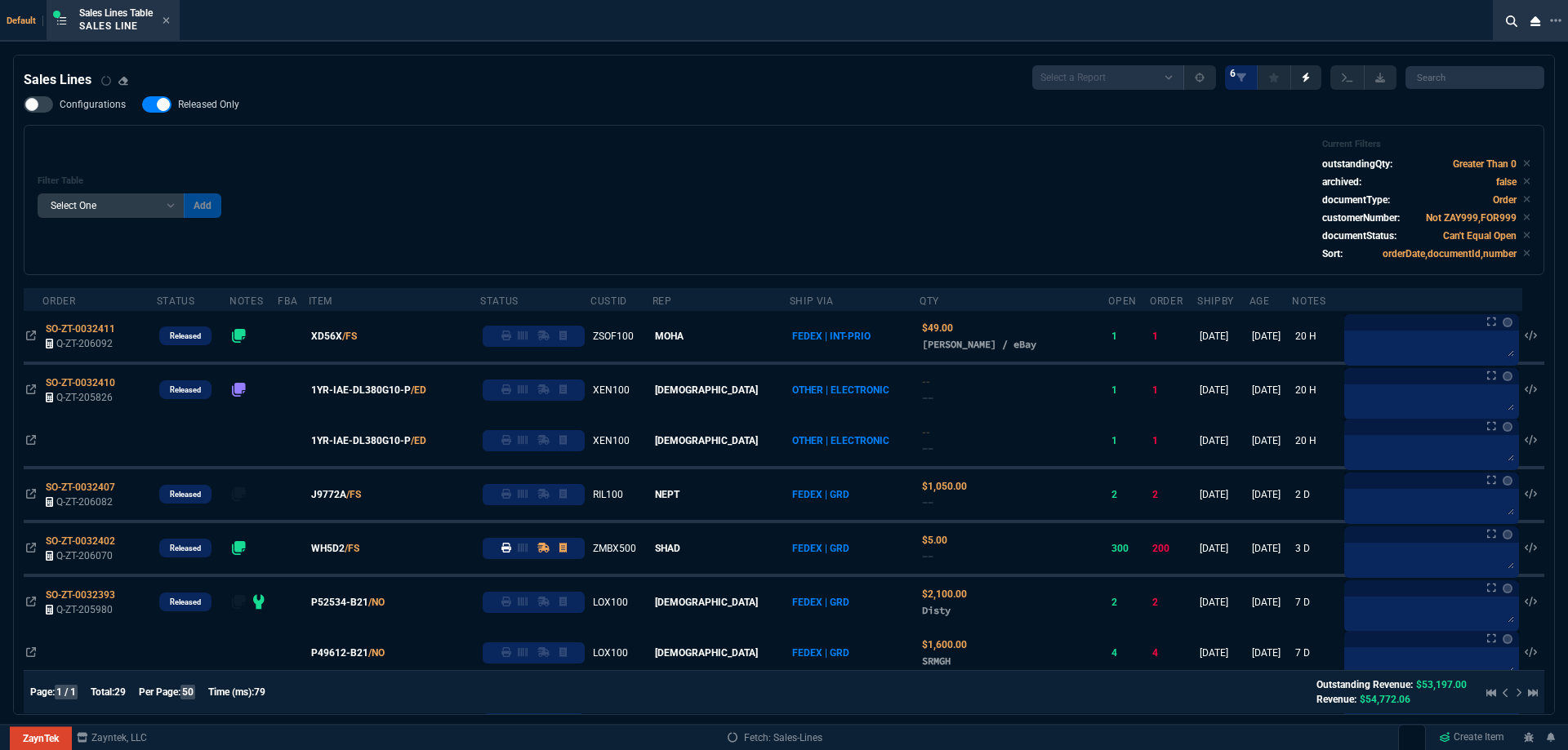
click at [194, 101] on span "Released Only" at bounding box center [209, 105] width 61 height 13
click at [142, 105] on input "Released Only" at bounding box center [142, 105] width 1 height 1
checkbox input "false"
click at [612, 125] on div "Filter Table Select One Add Filter () Age () ATS () Cond (itemVariantCode) Cust…" at bounding box center [784, 199] width 1520 height 150
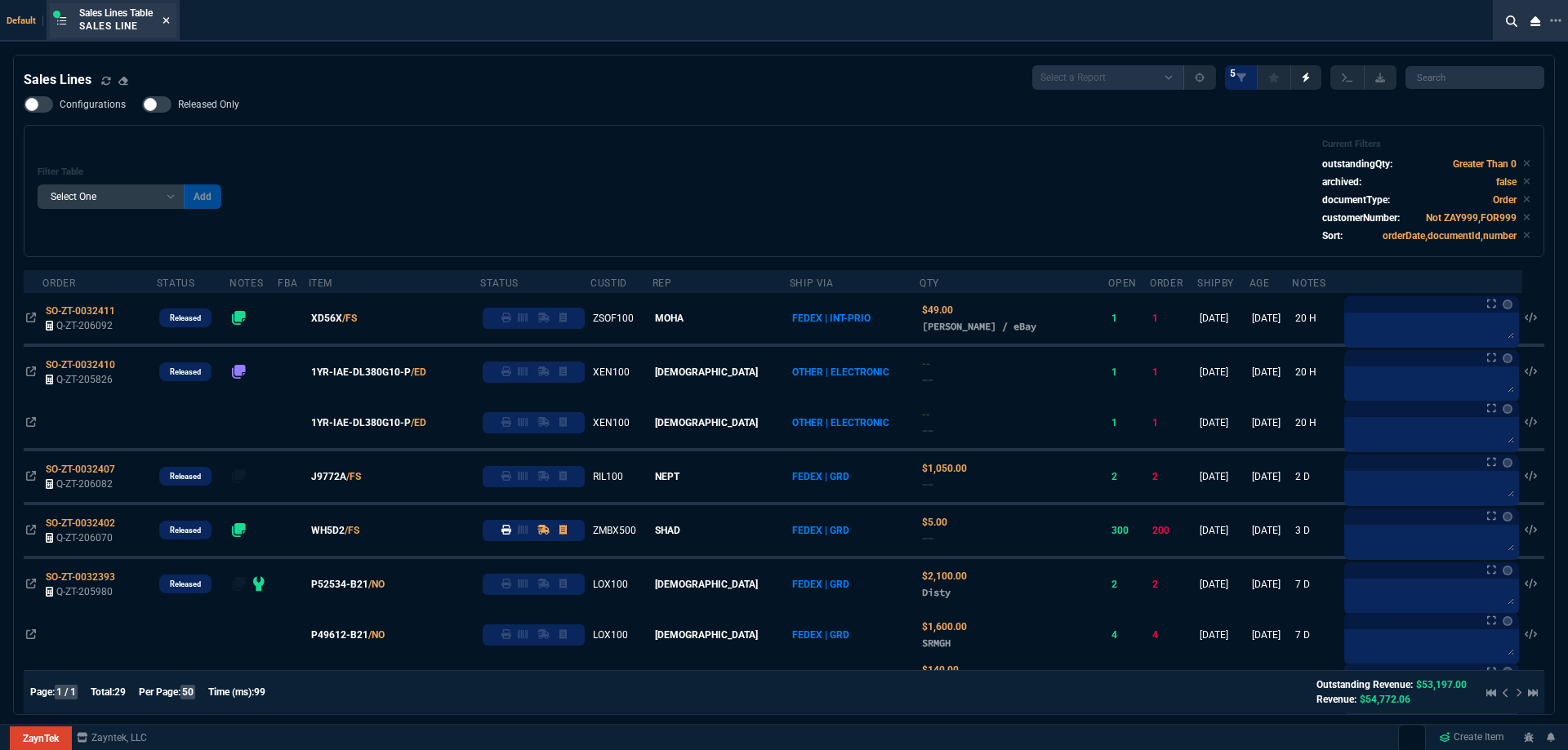
click at [166, 17] on icon at bounding box center [166, 20] width 7 height 10
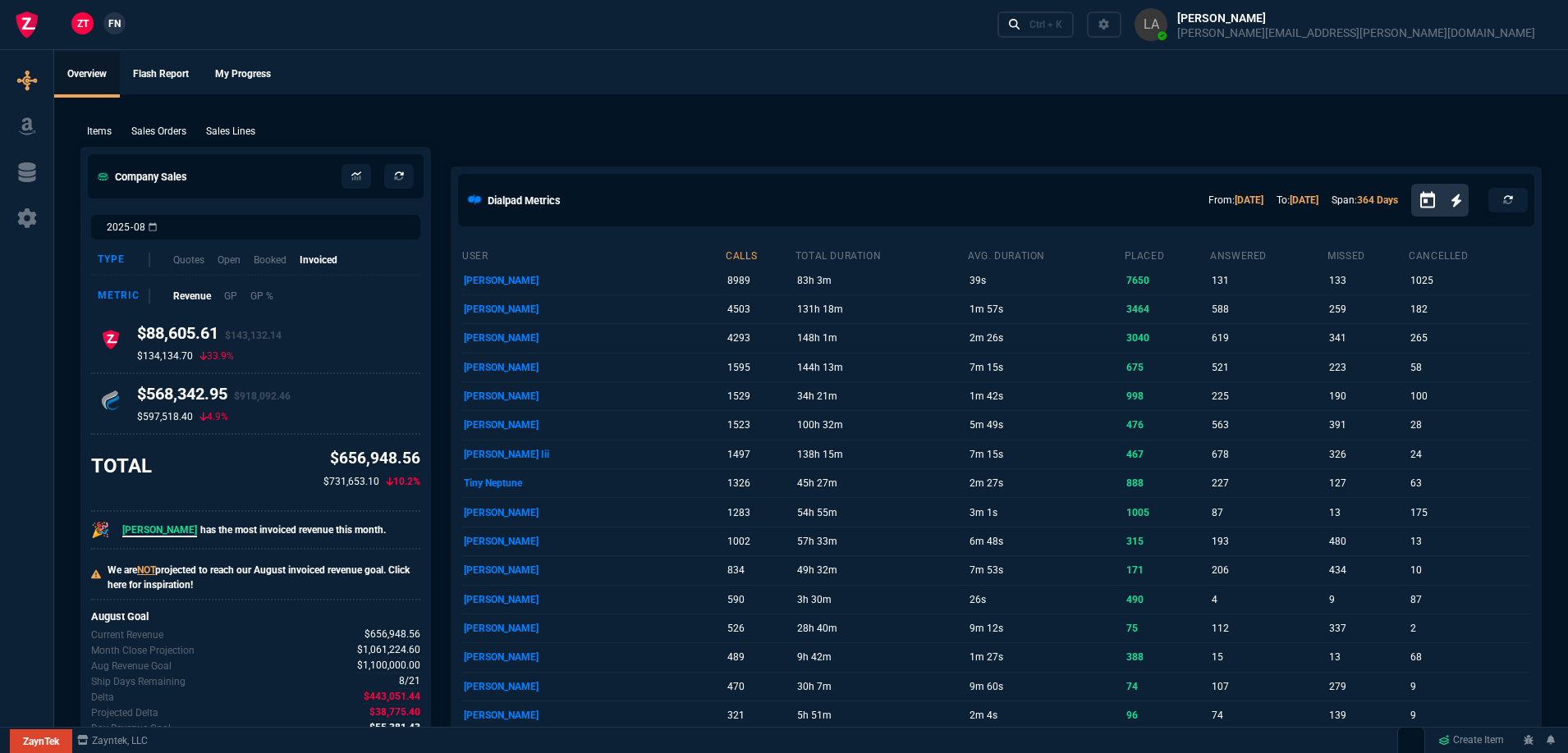
click at [638, 89] on ul "Overview Flash Report My Progress" at bounding box center [811, 73] width 1514 height 43
click at [227, 130] on p "Sales Lines" at bounding box center [230, 132] width 49 height 15
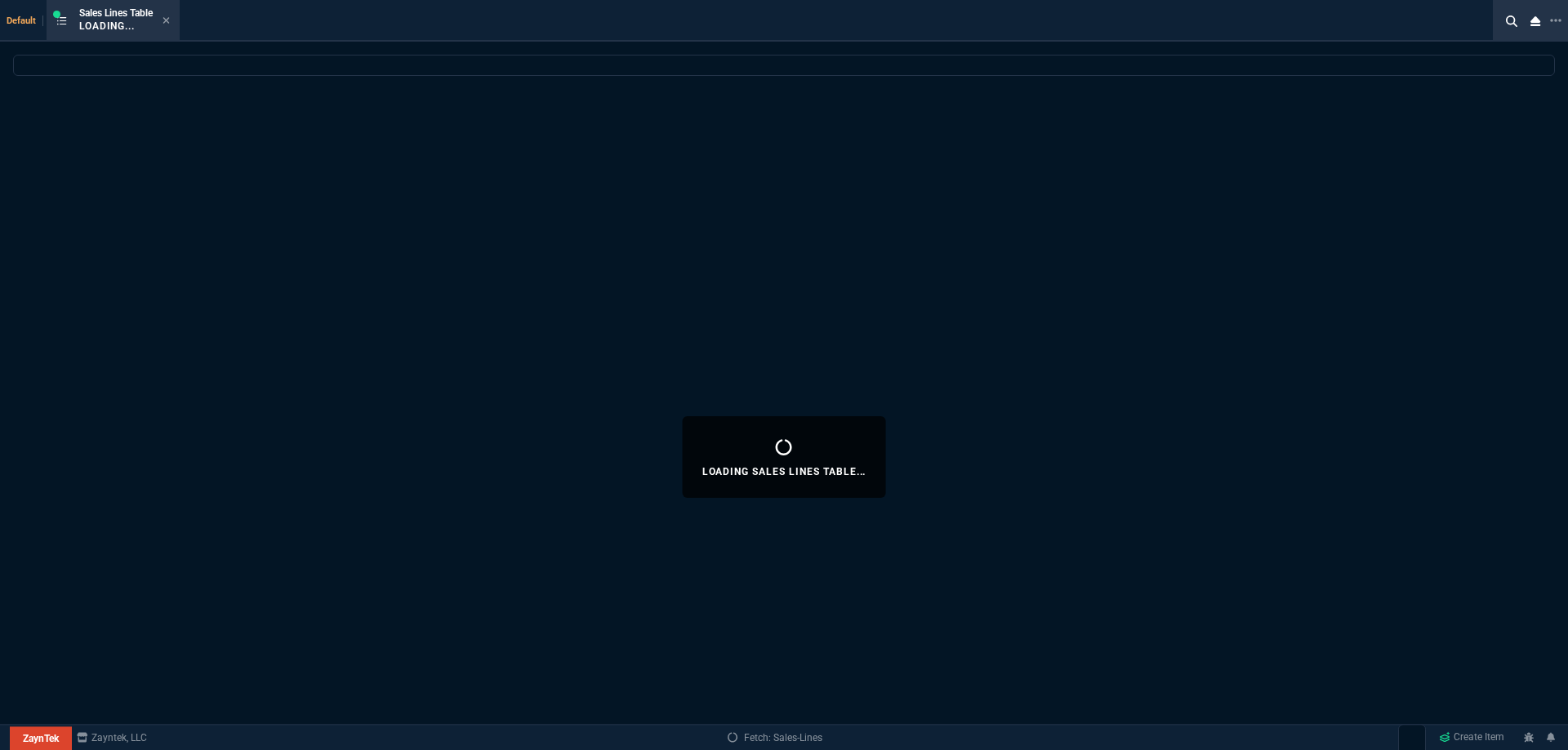
select select
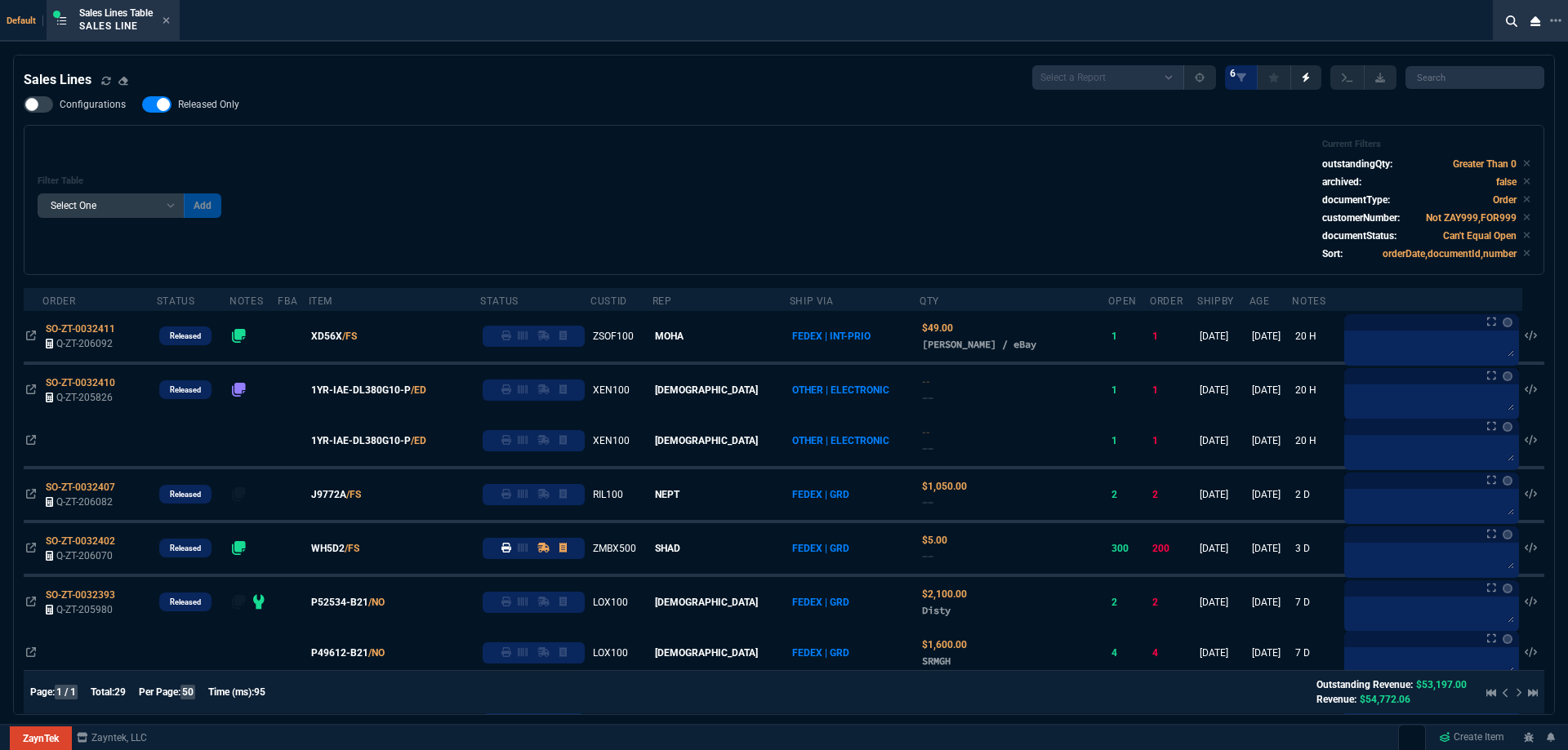
click at [206, 104] on span "Released Only" at bounding box center [209, 105] width 61 height 13
click at [142, 105] on input "Released Only" at bounding box center [142, 105] width 1 height 1
checkbox input "false"
click at [680, 179] on div "Filter Table Select One Add Filter () Age () ATS () Cond (itemVariantCode) Cust…" at bounding box center [784, 200] width 1493 height 123
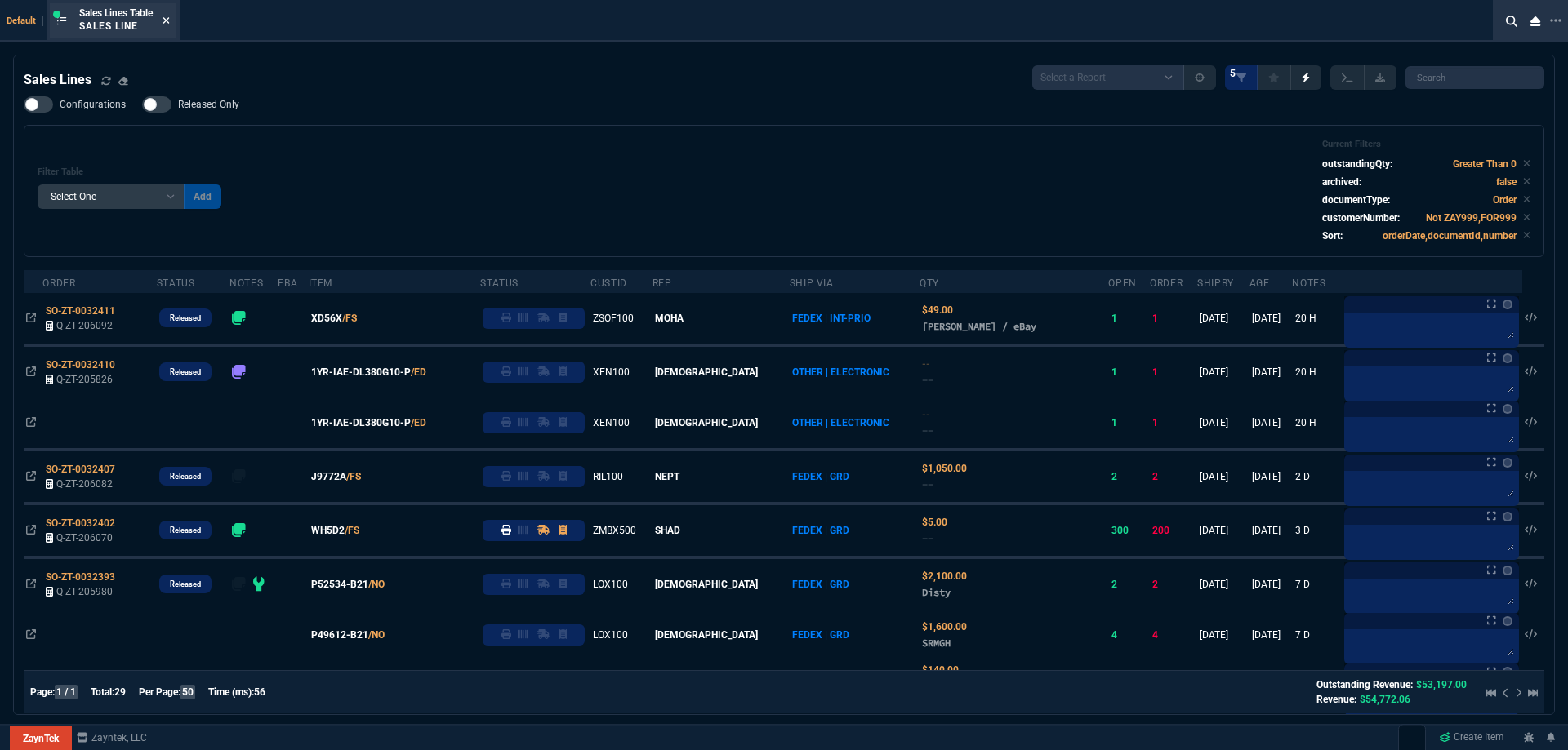
click at [167, 16] on icon at bounding box center [166, 20] width 7 height 10
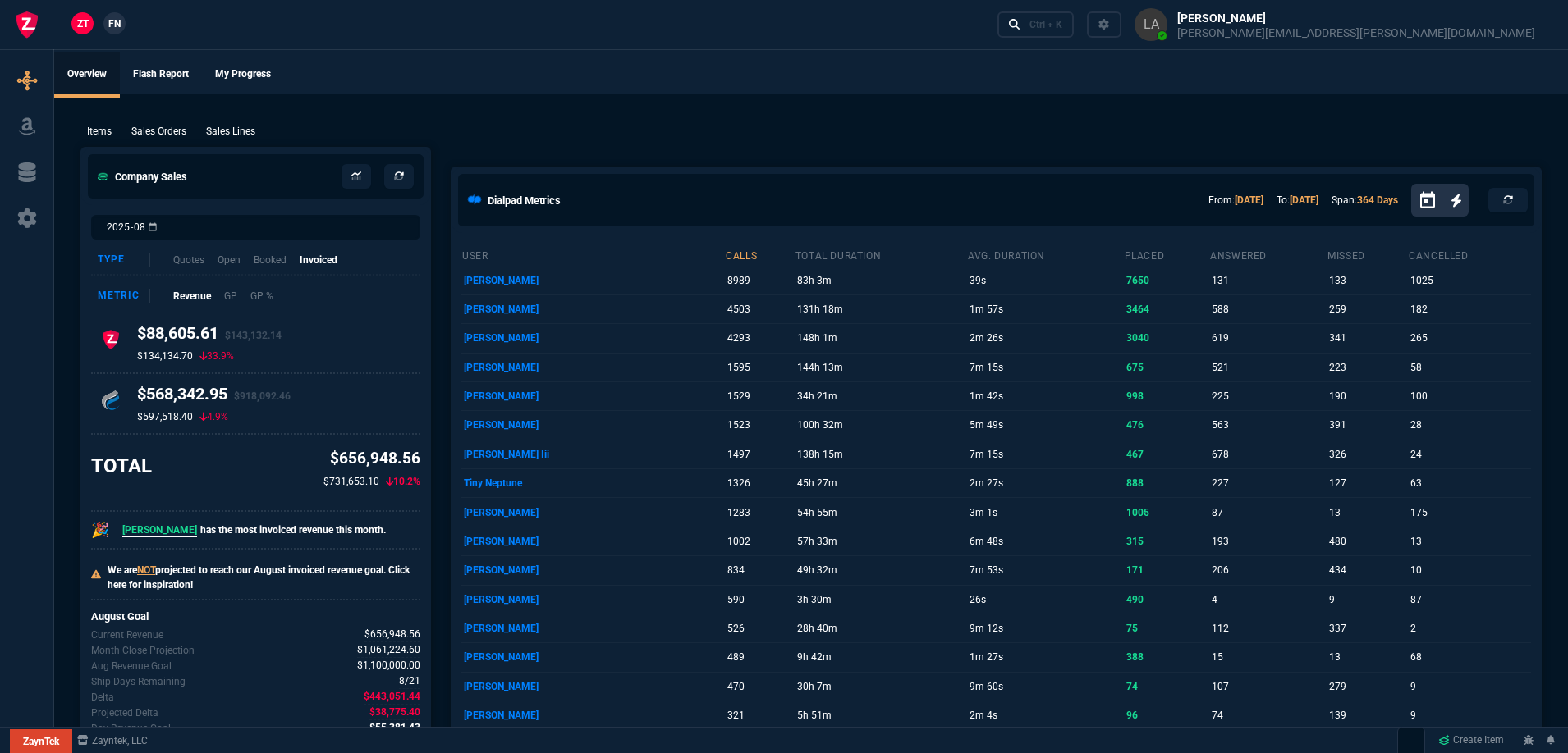
click at [112, 21] on span "FN" at bounding box center [114, 24] width 13 height 15
click at [240, 129] on p "Sales Lines" at bounding box center [230, 132] width 49 height 15
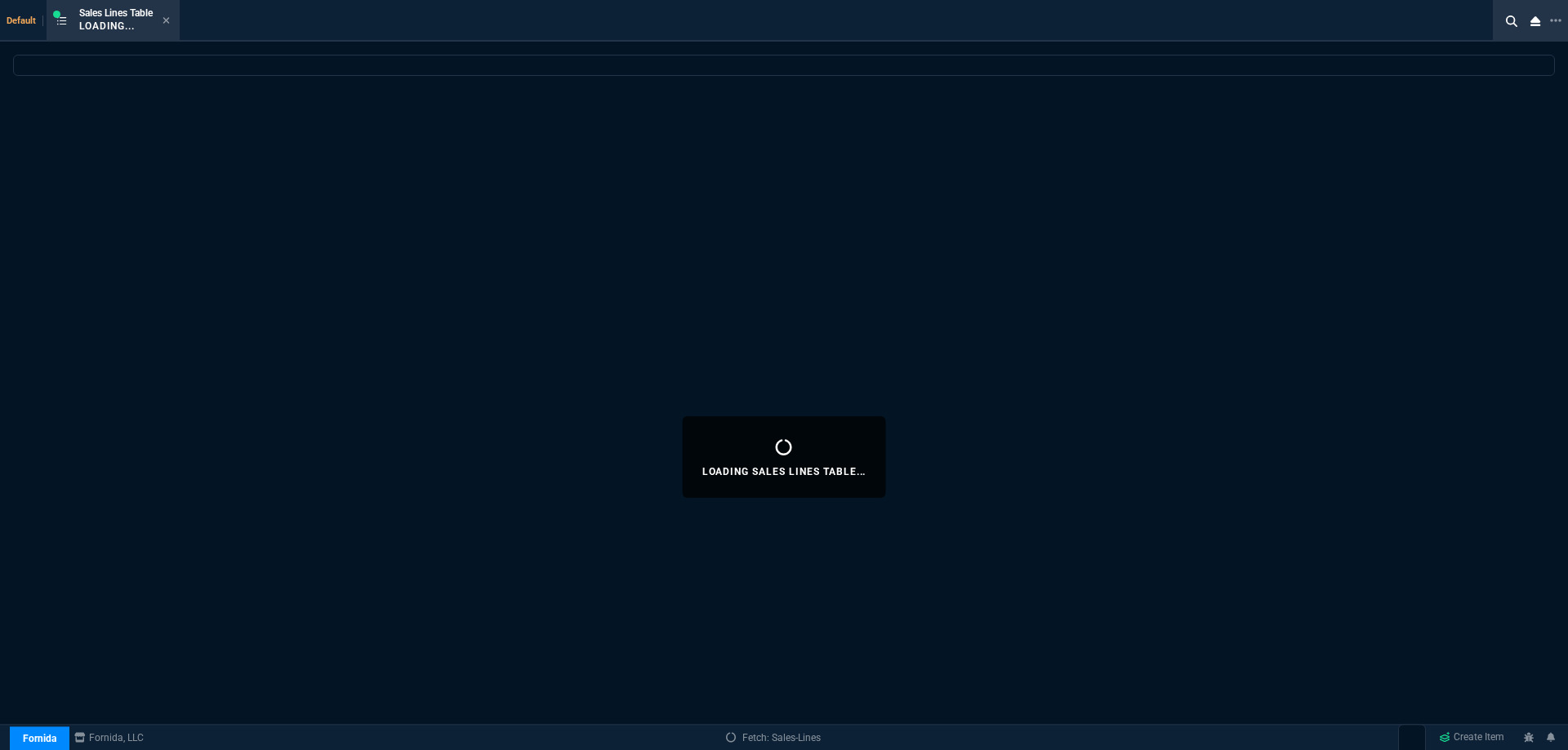
select select
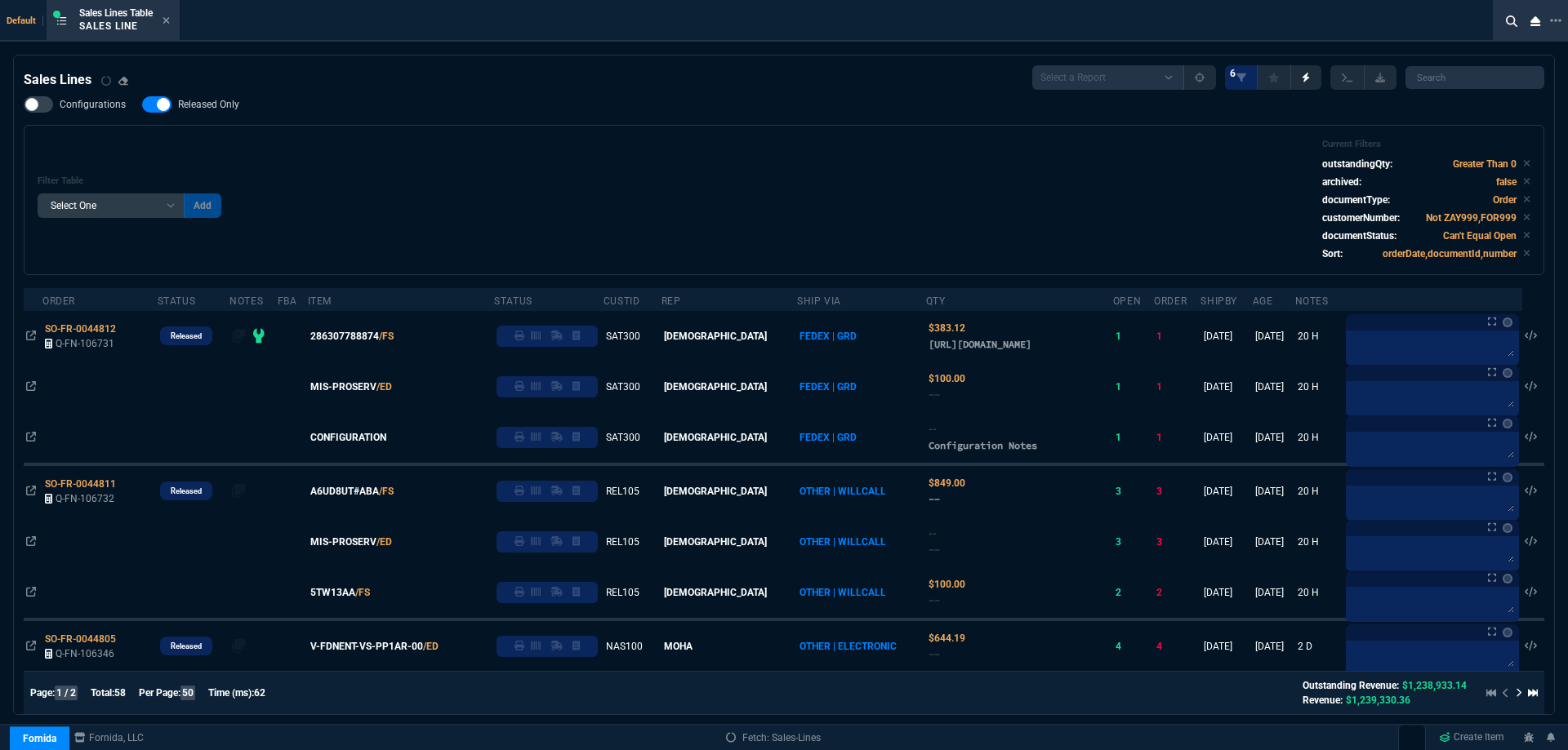
click at [227, 109] on span "Released Only" at bounding box center [209, 105] width 61 height 13
click at [142, 106] on input "Released Only" at bounding box center [142, 105] width 1 height 1
checkbox input "false"
click at [533, 153] on div "Filter Table Select One Add Filter () Age () ATS () Cond (itemVariantCode) Cust…" at bounding box center [784, 200] width 1493 height 123
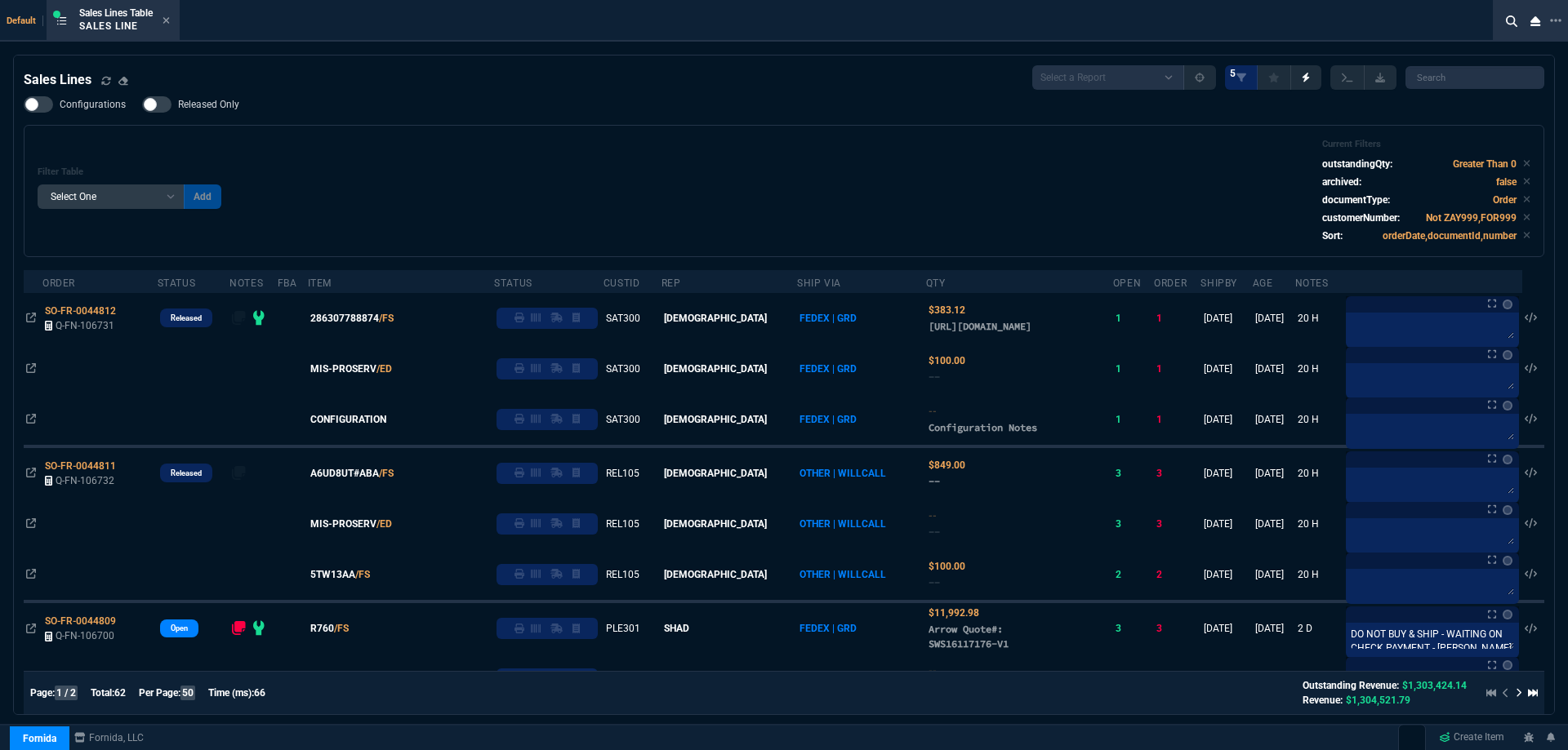
click at [837, 186] on div "Filter Table Select One Add Filter () Age () ATS () Cond (itemVariantCode) Cust…" at bounding box center [784, 191] width 1493 height 105
click at [170, 18] on icon at bounding box center [166, 20] width 7 height 10
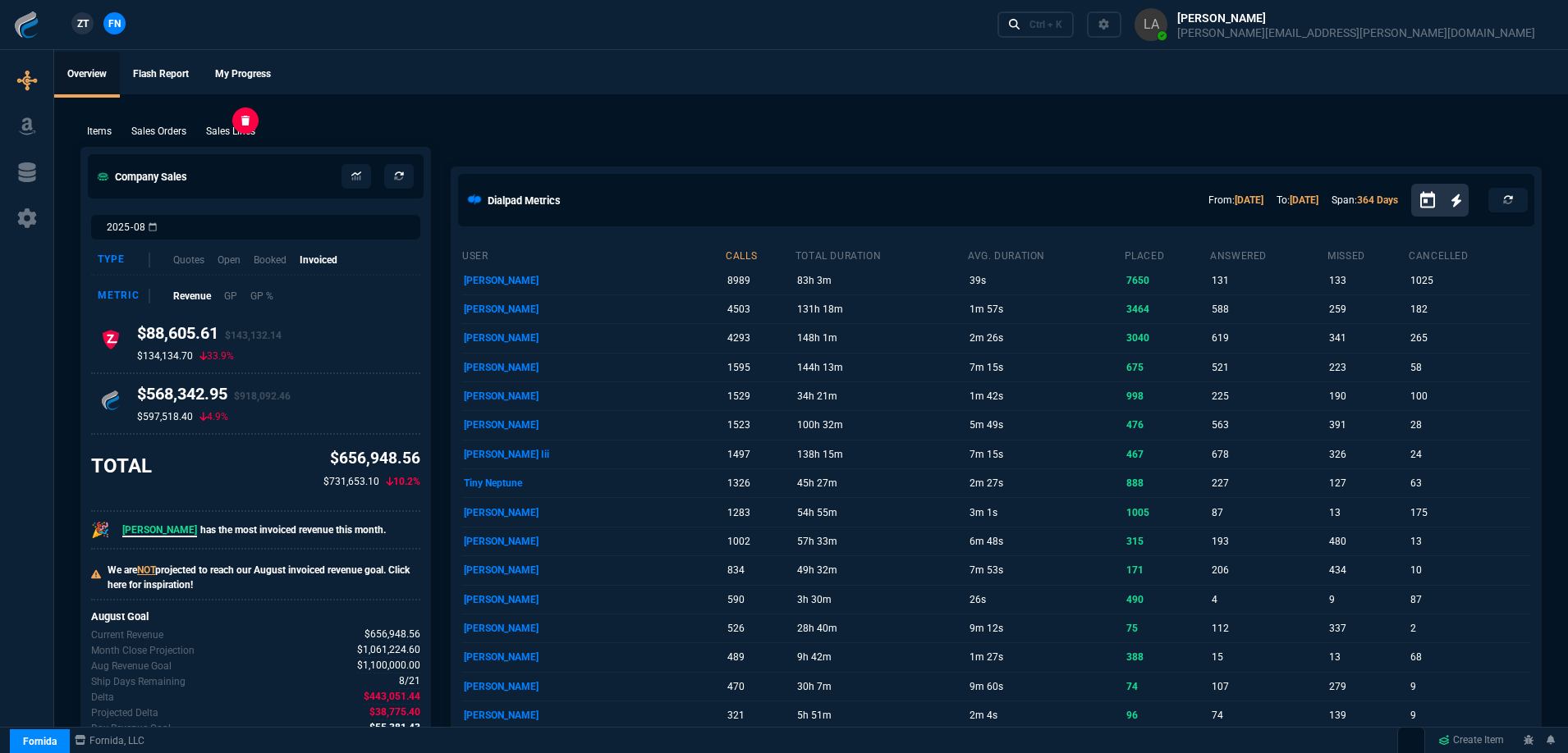
click at [247, 138] on p "Sales Lines" at bounding box center [230, 132] width 49 height 15
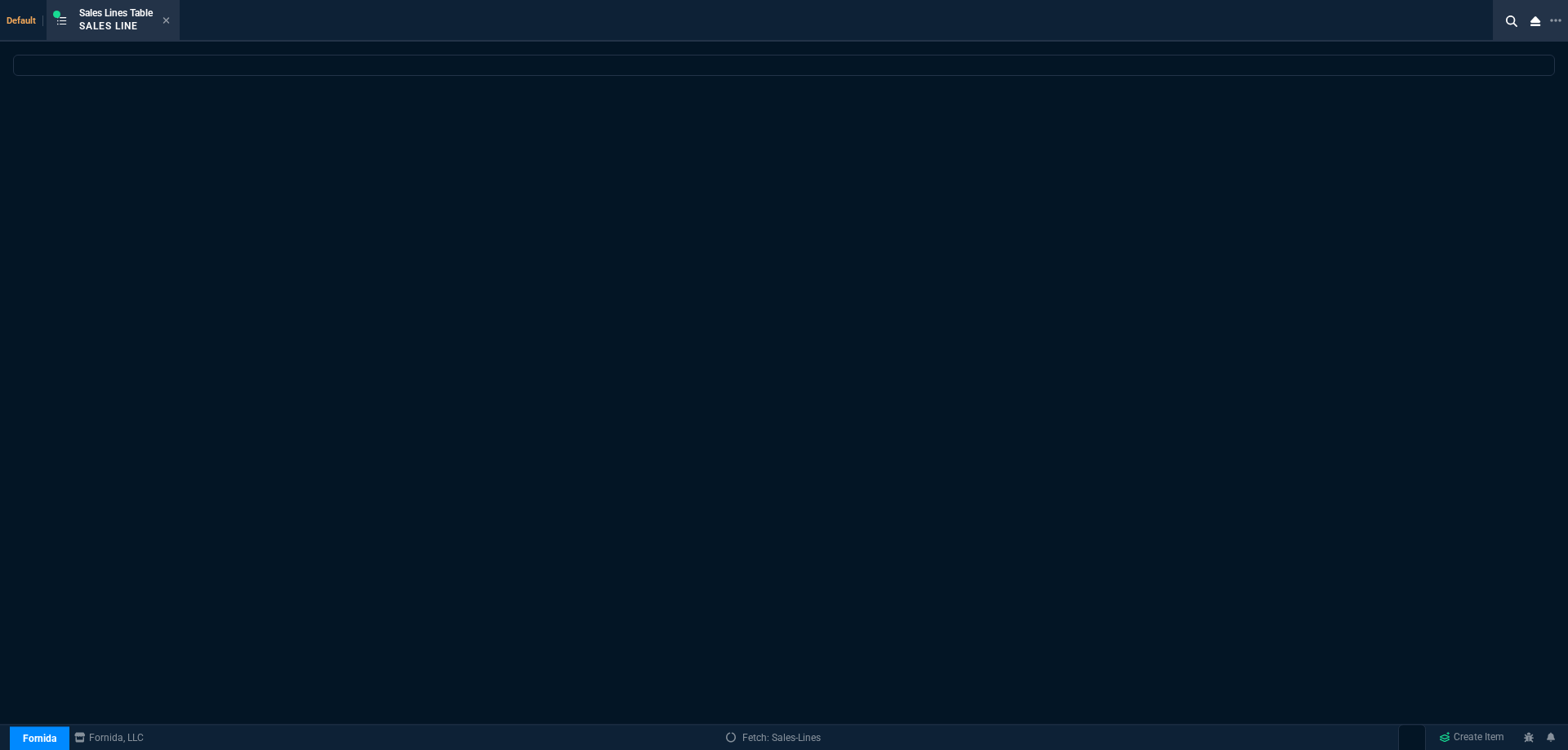
select select
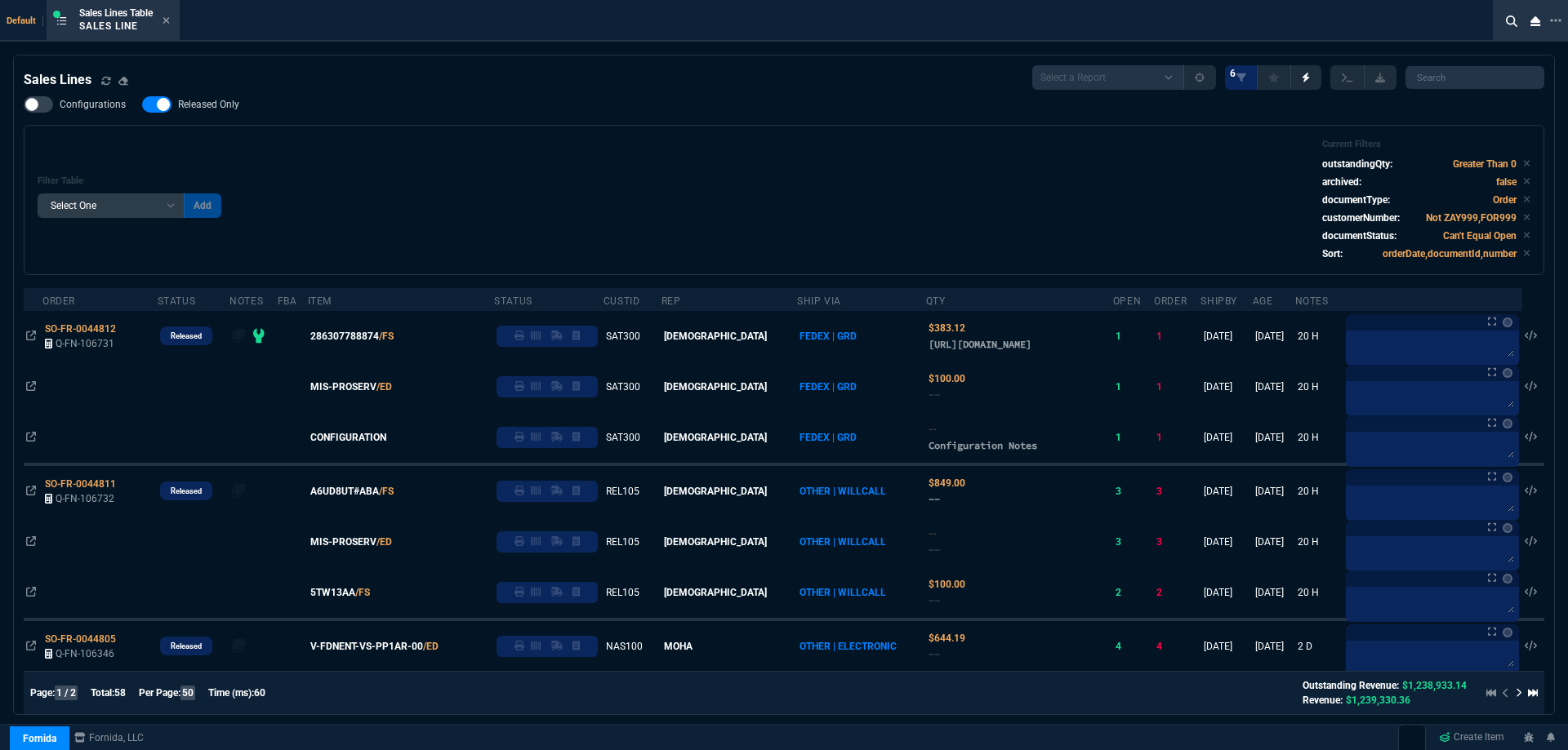
click at [230, 113] on label "Released Only" at bounding box center [199, 105] width 114 height 16
click at [142, 106] on input "Released Only" at bounding box center [142, 105] width 1 height 1
checkbox input "false"
click at [351, 133] on div "Filter Table Select One Add Filter () Age () ATS () Cond (itemVariantCode) Cust…" at bounding box center [784, 199] width 1520 height 150
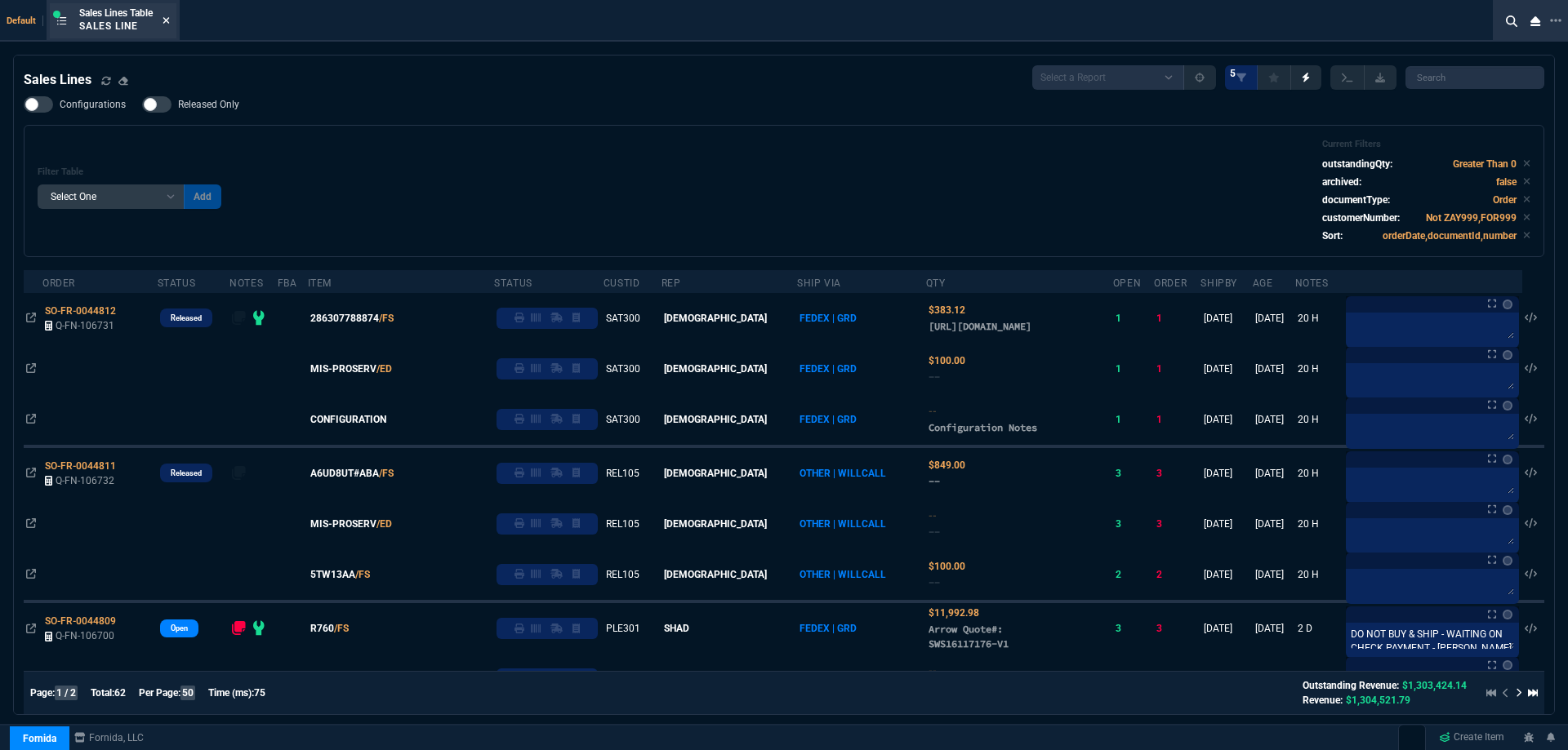
click at [170, 23] on icon at bounding box center [166, 20] width 7 height 10
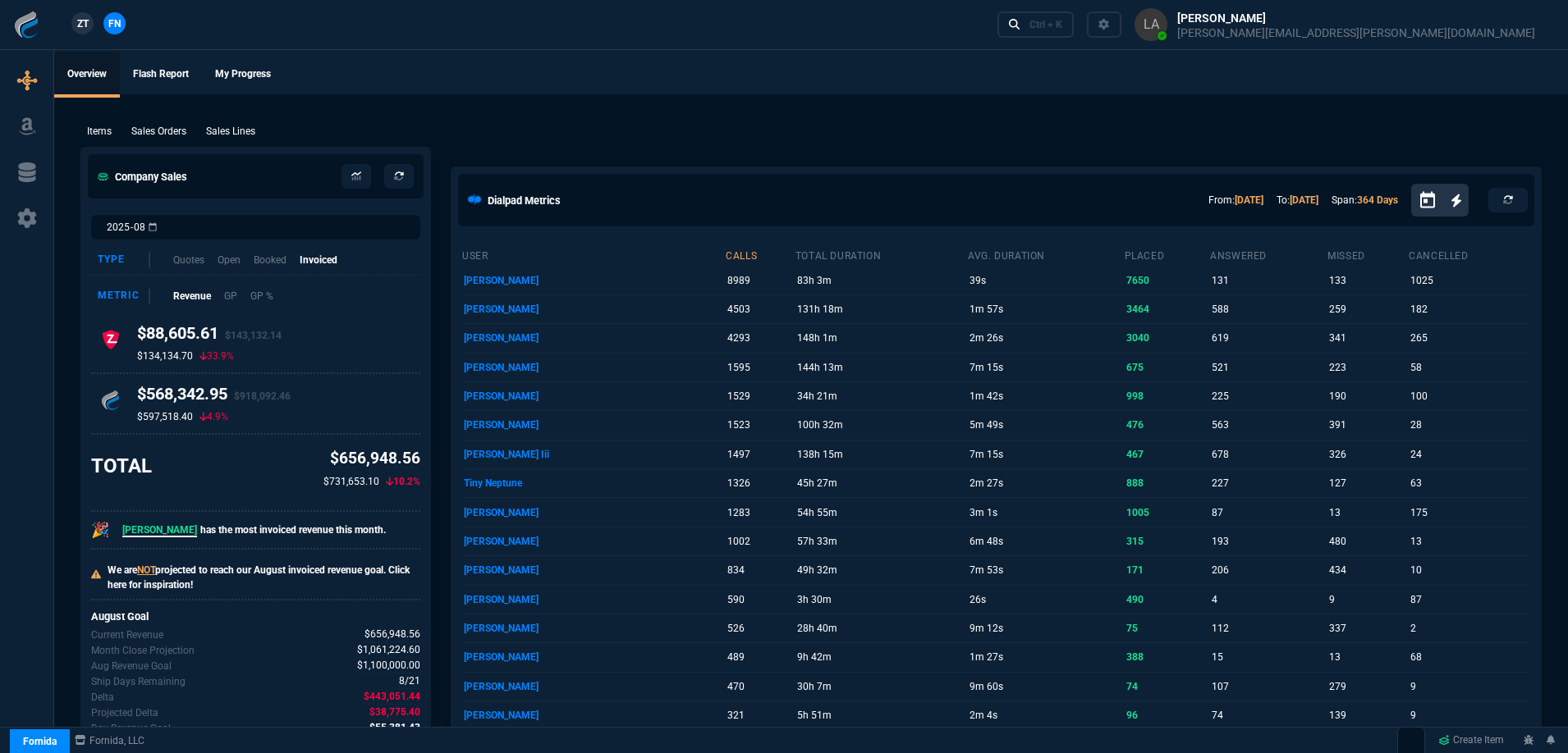
click at [83, 22] on span "ZT" at bounding box center [83, 24] width 12 height 15
click at [218, 124] on p "Sales Lines" at bounding box center [230, 132] width 49 height 15
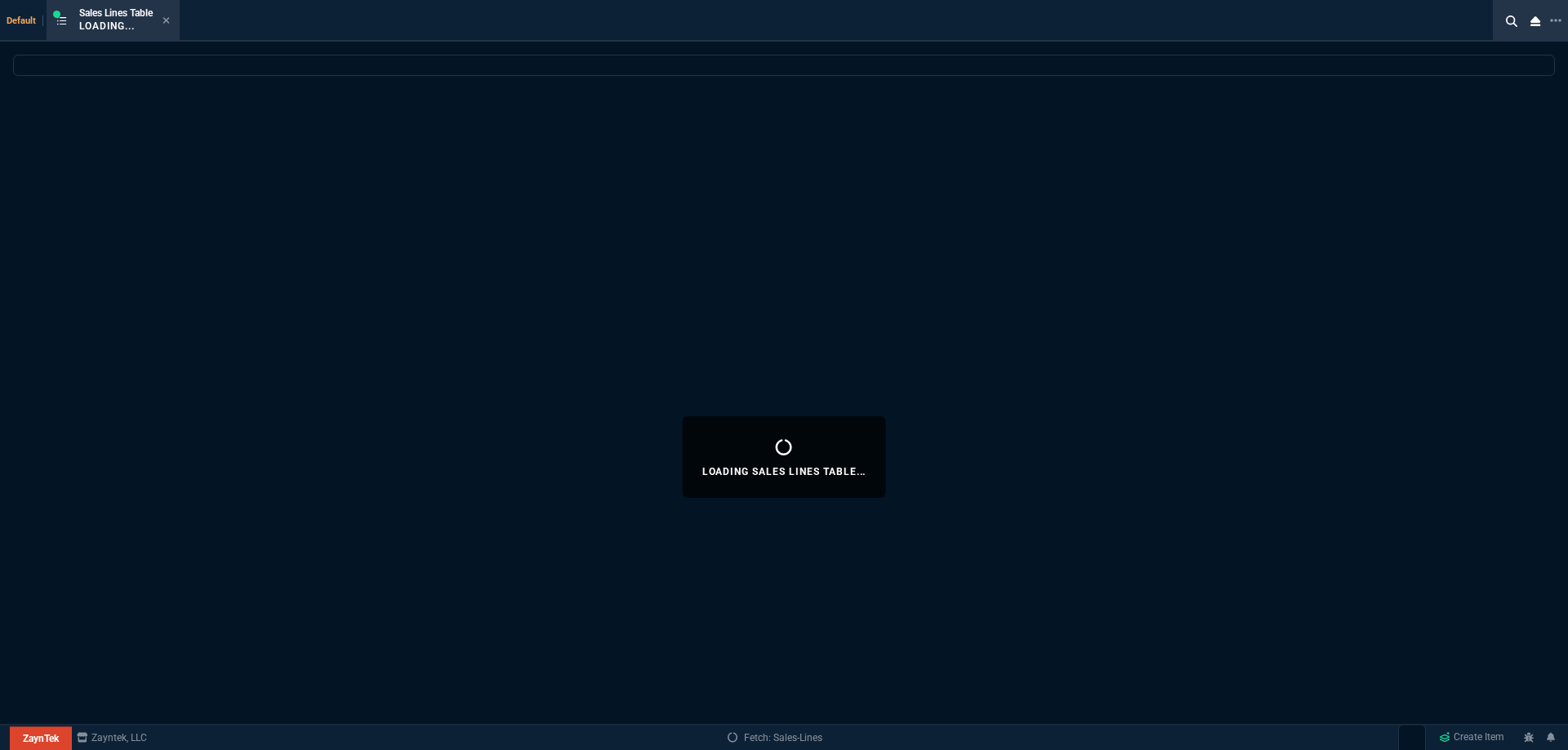
select select
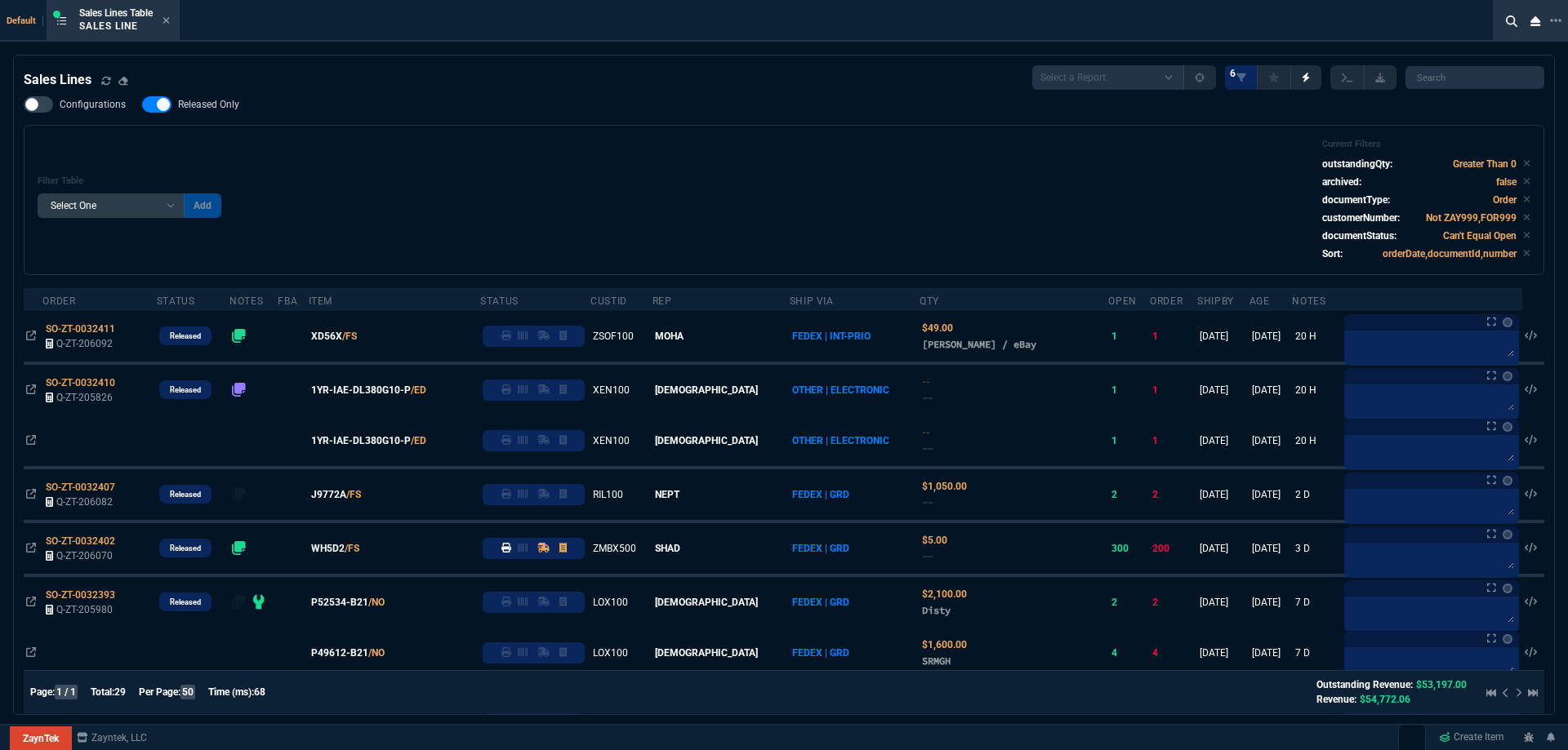
click at [200, 99] on span "Released Only" at bounding box center [209, 105] width 61 height 13
click at [142, 105] on input "Released Only" at bounding box center [142, 105] width 1 height 1
click at [589, 121] on div "Configurations Released Only Filter Table Select One Add Filter () Age () ATS (…" at bounding box center [784, 186] width 1520 height 179
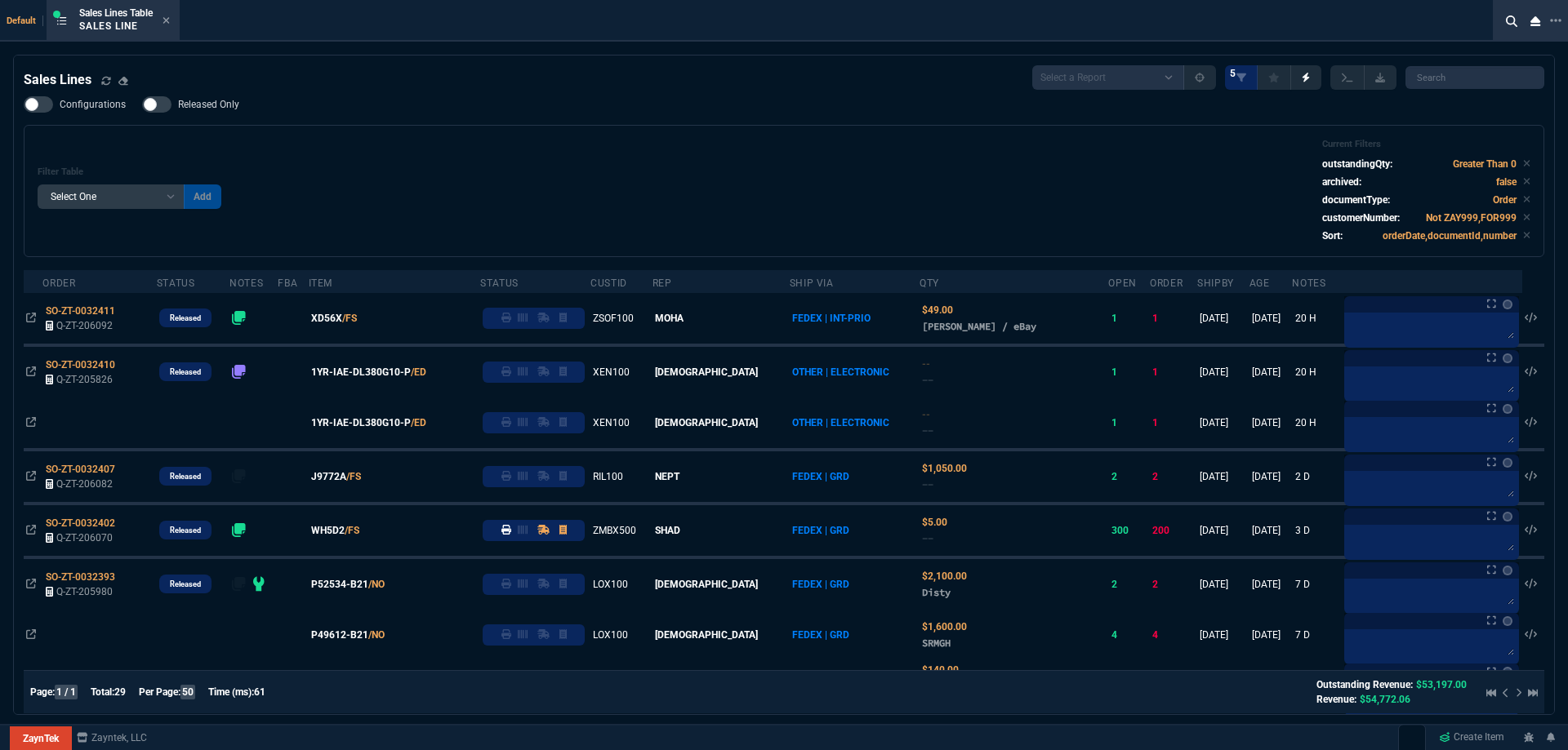
click at [223, 106] on span "Released Only" at bounding box center [209, 105] width 61 height 13
click at [142, 106] on input "Released Only" at bounding box center [142, 105] width 1 height 1
checkbox input "true"
drag, startPoint x: 608, startPoint y: 159, endPoint x: 589, endPoint y: 147, distance: 22.5
click at [601, 156] on div "Filter Table Select One Add Filter () Age () ATS () Cond (itemVariantCode) Cust…" at bounding box center [784, 191] width 1493 height 105
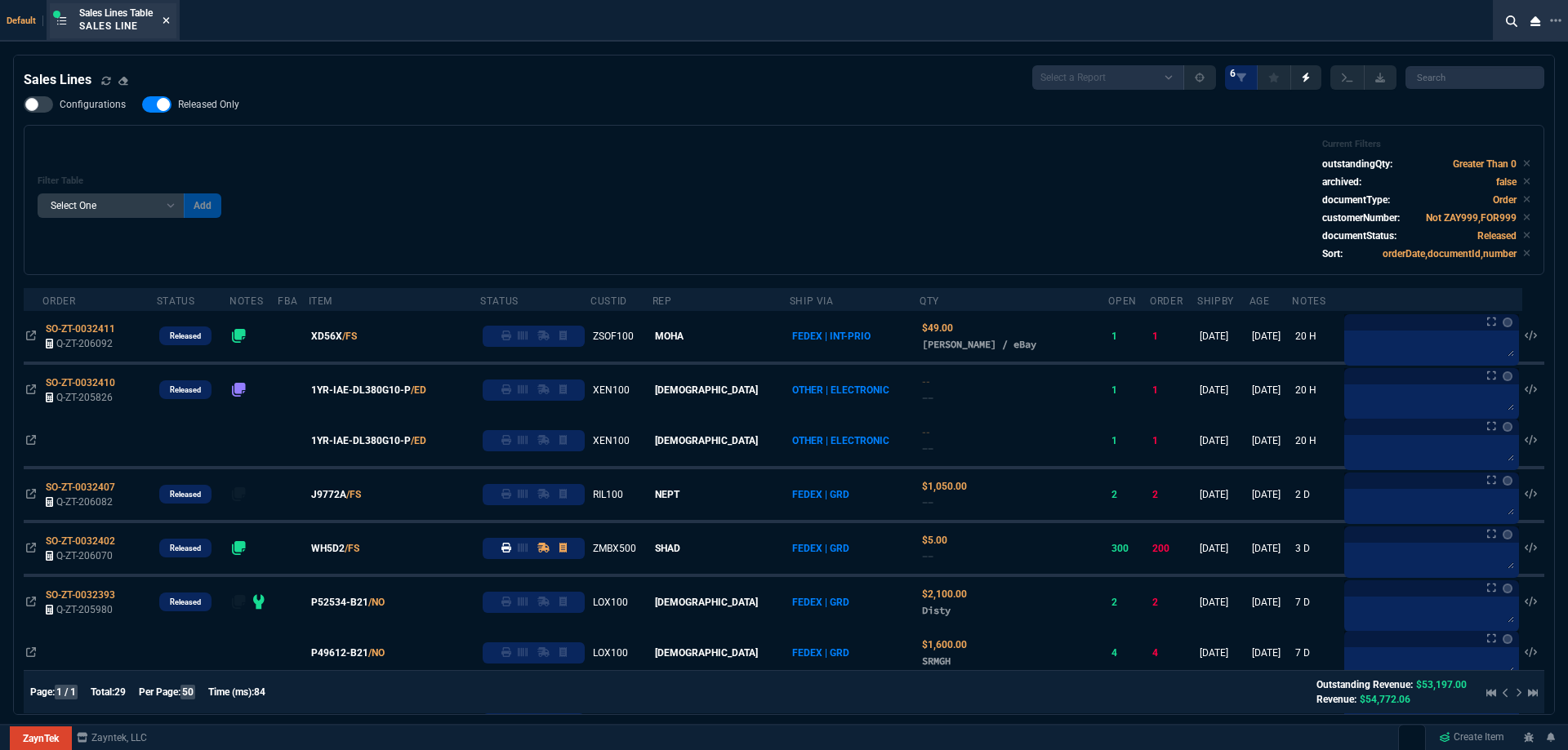
click at [165, 25] on nx-icon at bounding box center [166, 21] width 7 height 13
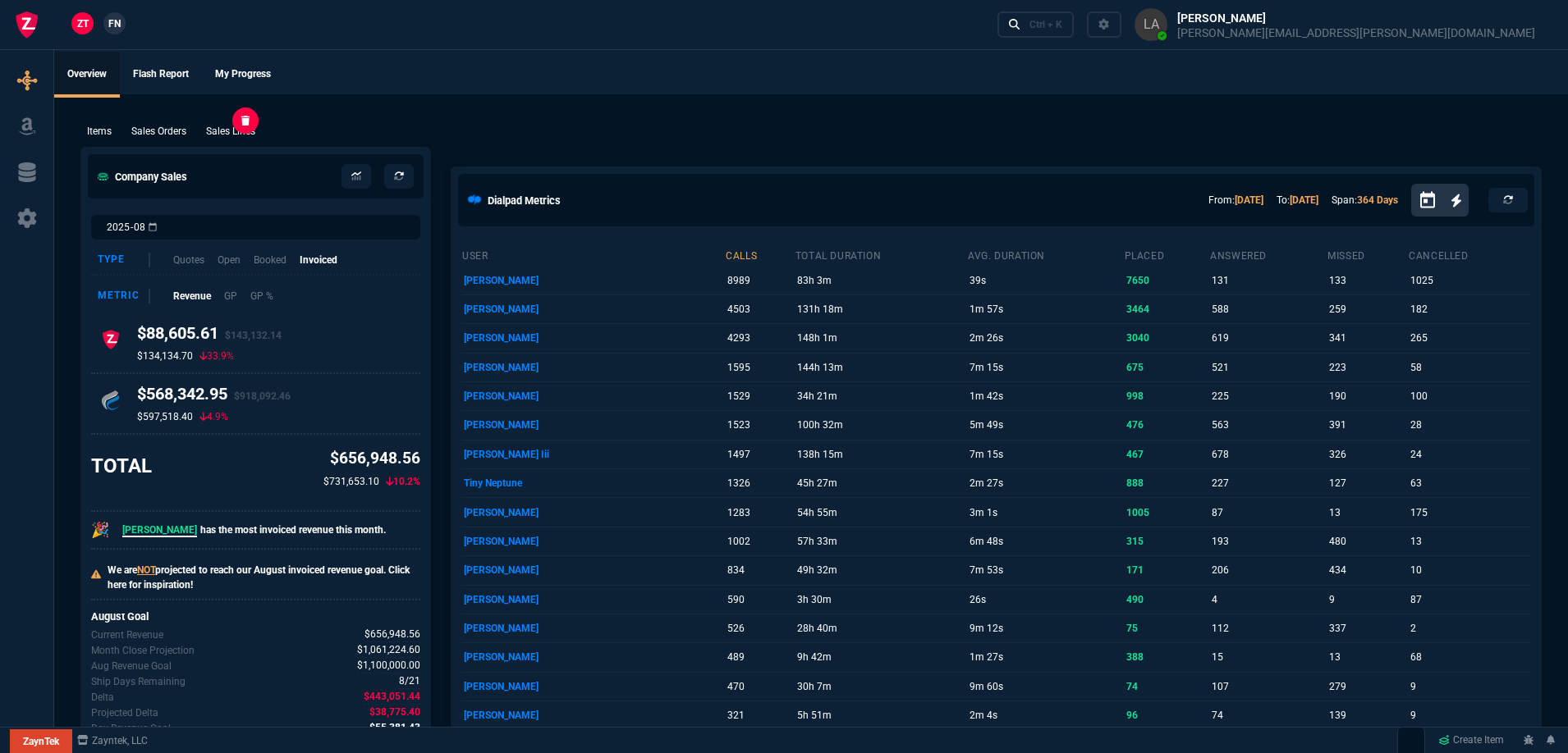
click at [204, 126] on div "Sales Lines" at bounding box center [230, 132] width 63 height 15
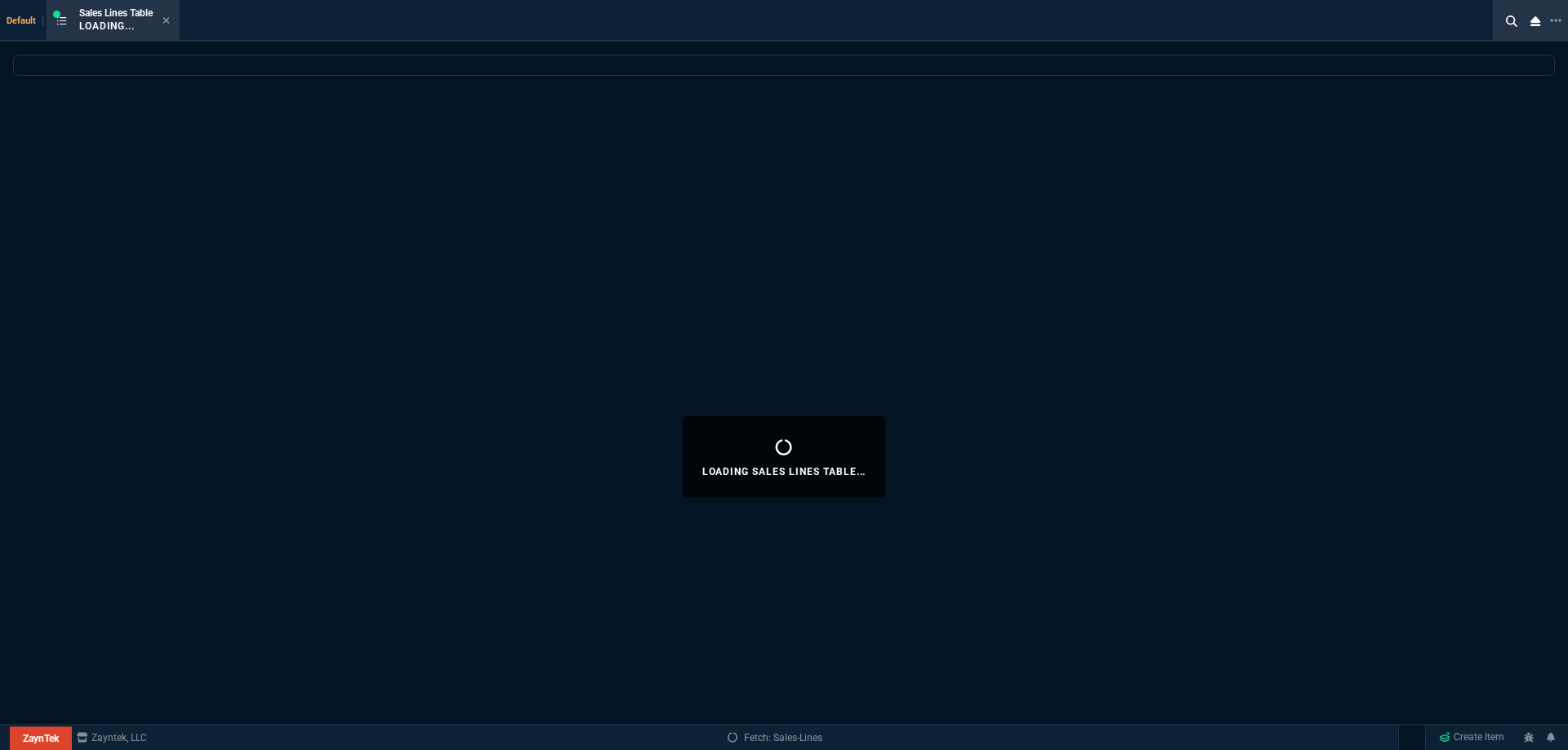
select select
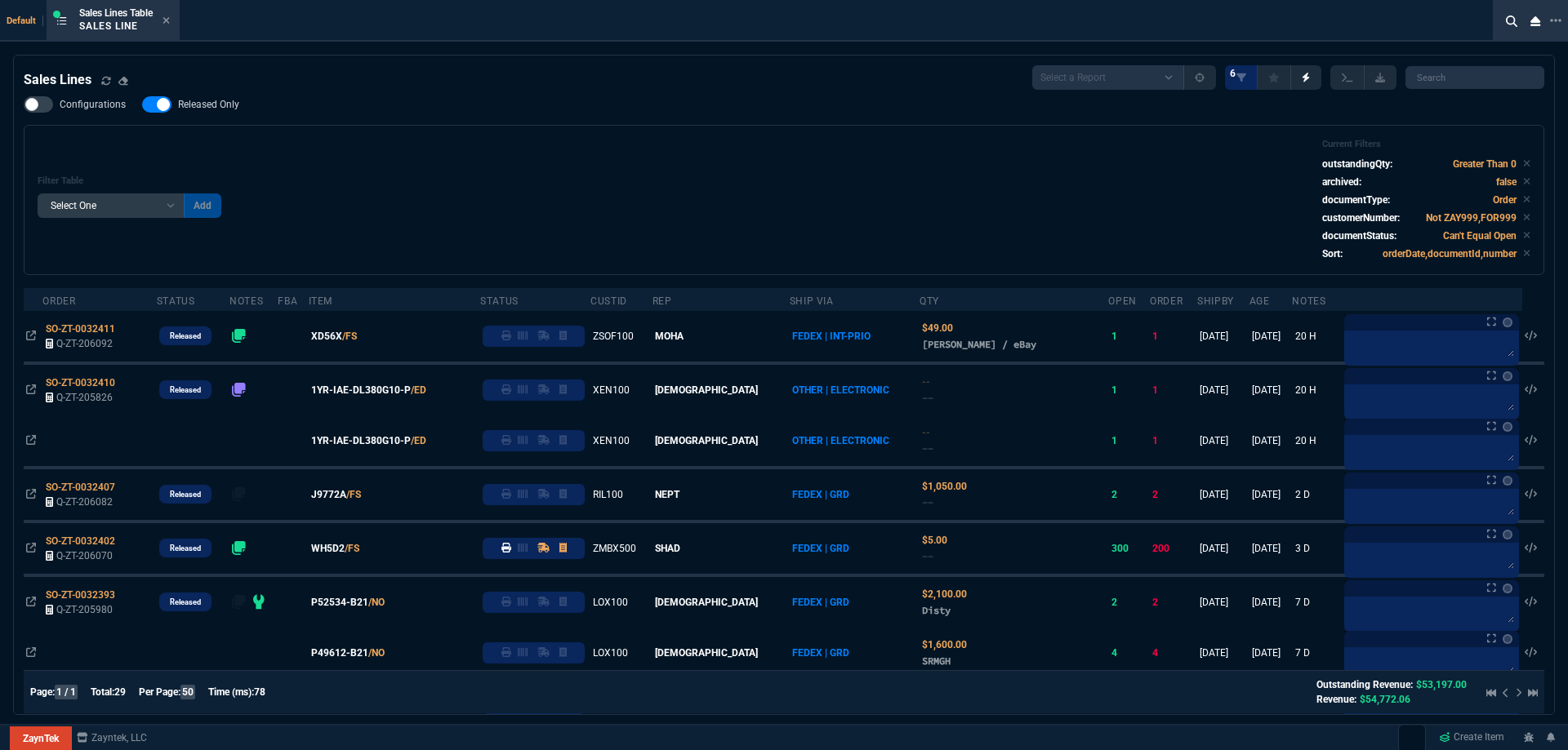
drag, startPoint x: 203, startPoint y: 110, endPoint x: 910, endPoint y: 116, distance: 707.0
click at [206, 110] on span "Released Only" at bounding box center [209, 105] width 61 height 13
click at [142, 106] on input "Released Only" at bounding box center [142, 105] width 1 height 1
drag, startPoint x: 911, startPoint y: 116, endPoint x: 898, endPoint y: 114, distance: 13.2
click at [904, 115] on div "Configurations Released Only Filter Table Select One Add Filter () Age () ATS (…" at bounding box center [784, 186] width 1520 height 179
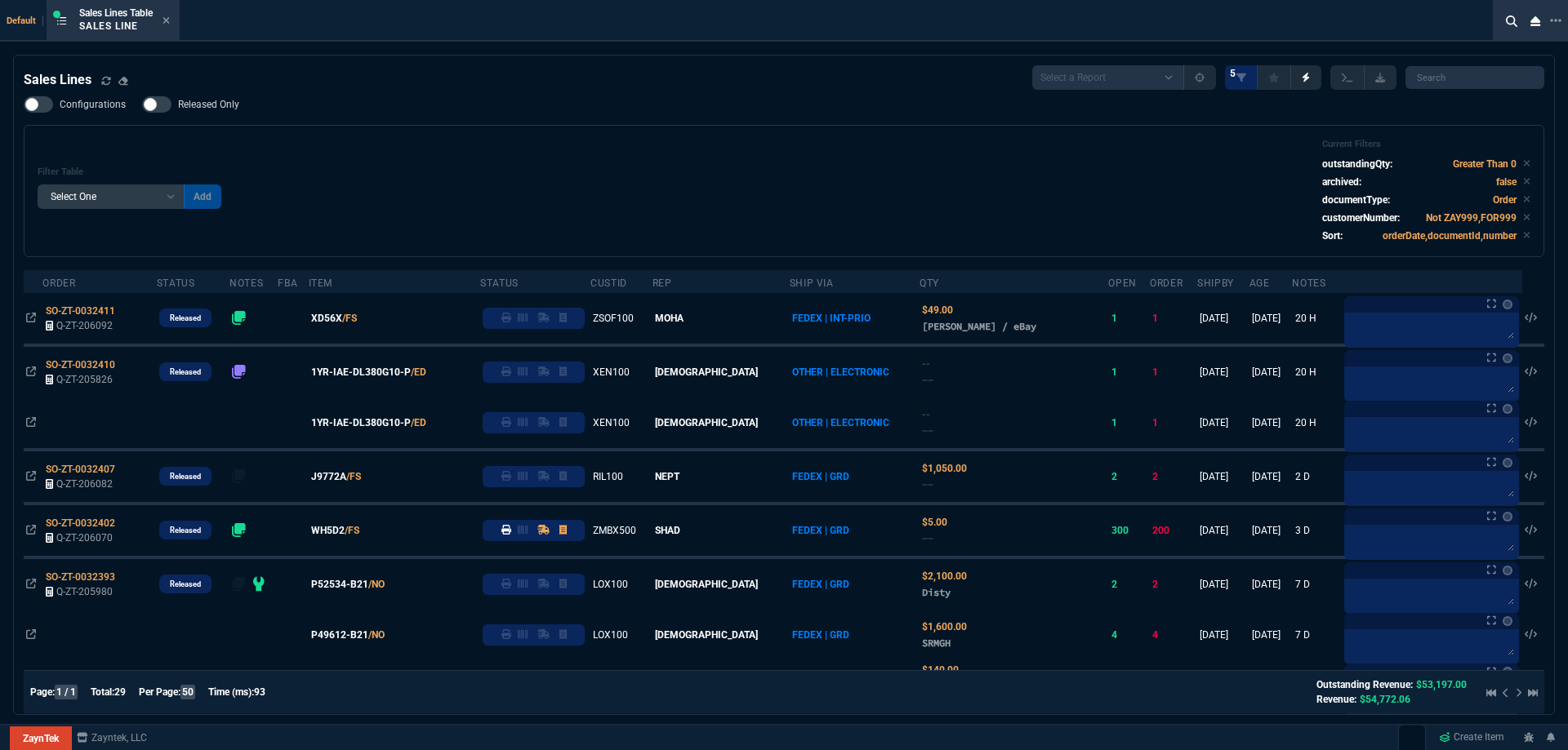
click at [199, 102] on span "Released Only" at bounding box center [209, 105] width 61 height 13
click at [142, 105] on input "Released Only" at bounding box center [142, 105] width 1 height 1
click at [612, 119] on div "Configurations Released Only Filter Table Select One Add Filter () Age () ATS (…" at bounding box center [784, 177] width 1520 height 161
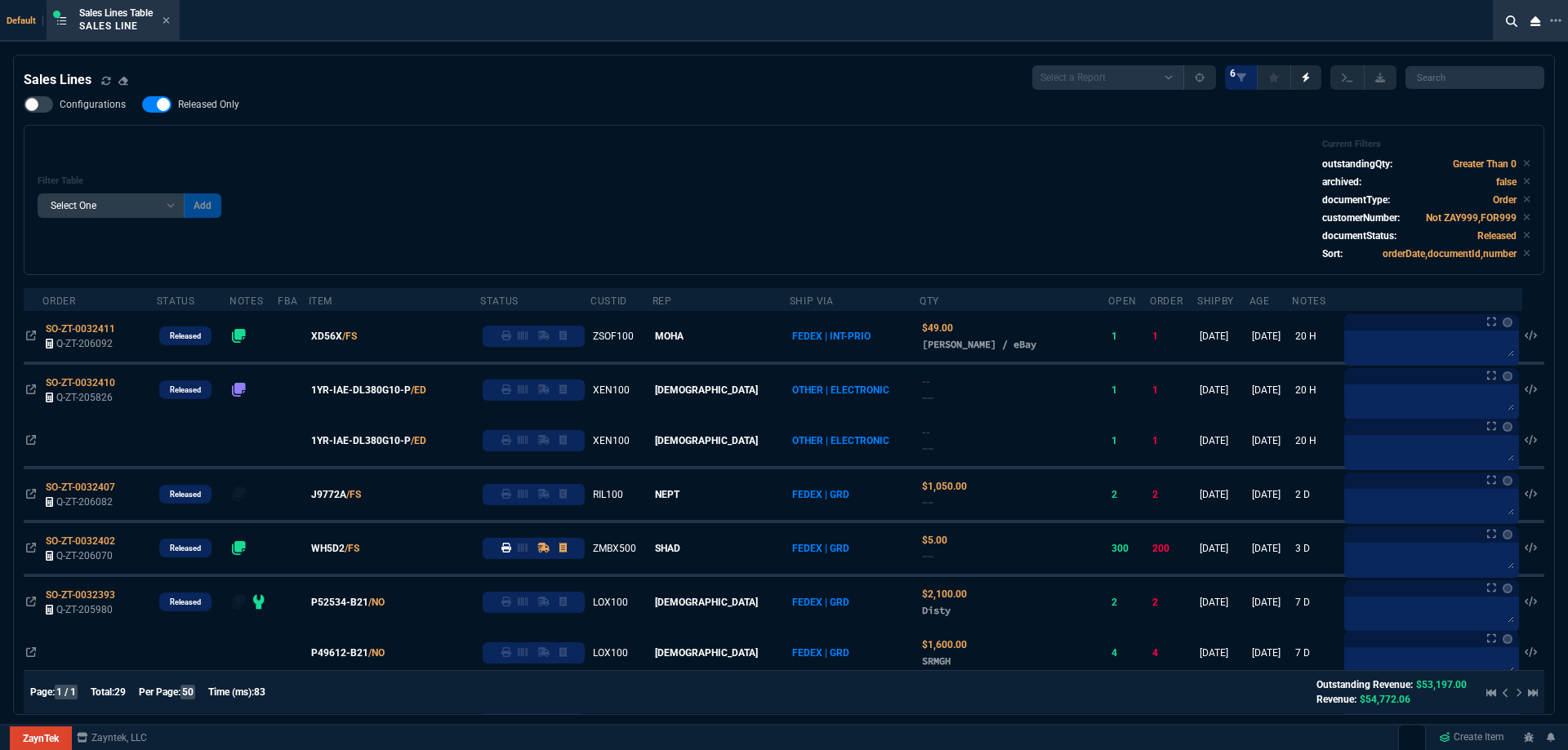
click at [206, 98] on label "Released Only" at bounding box center [199, 105] width 114 height 16
click at [142, 105] on input "Released Only" at bounding box center [142, 105] width 1 height 1
checkbox input "false"
click at [496, 150] on div "Filter Table Select One Add Filter () Age () ATS () Cond (itemVariantCode) Cust…" at bounding box center [784, 200] width 1493 height 123
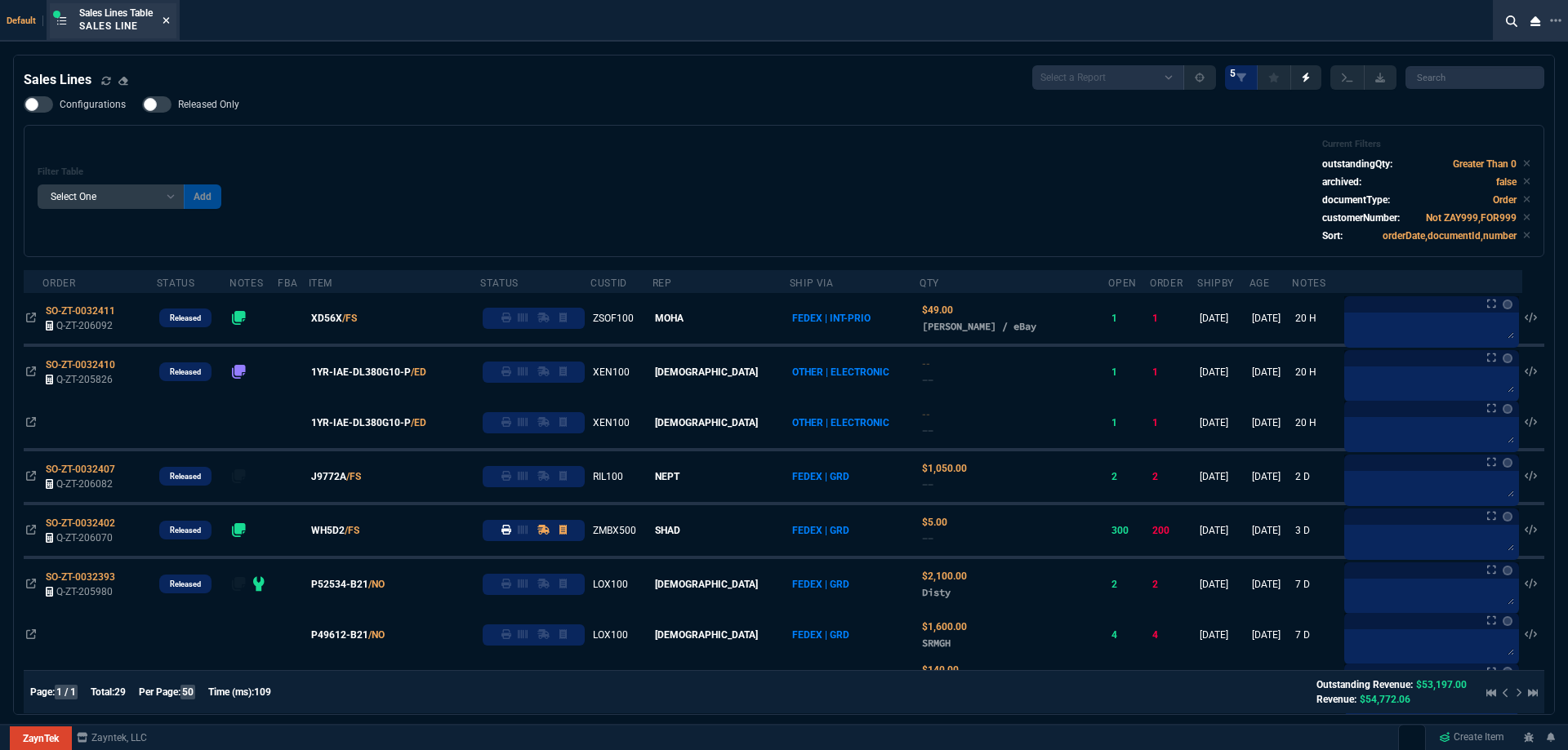
click at [168, 27] on nx-icon at bounding box center [166, 21] width 7 height 13
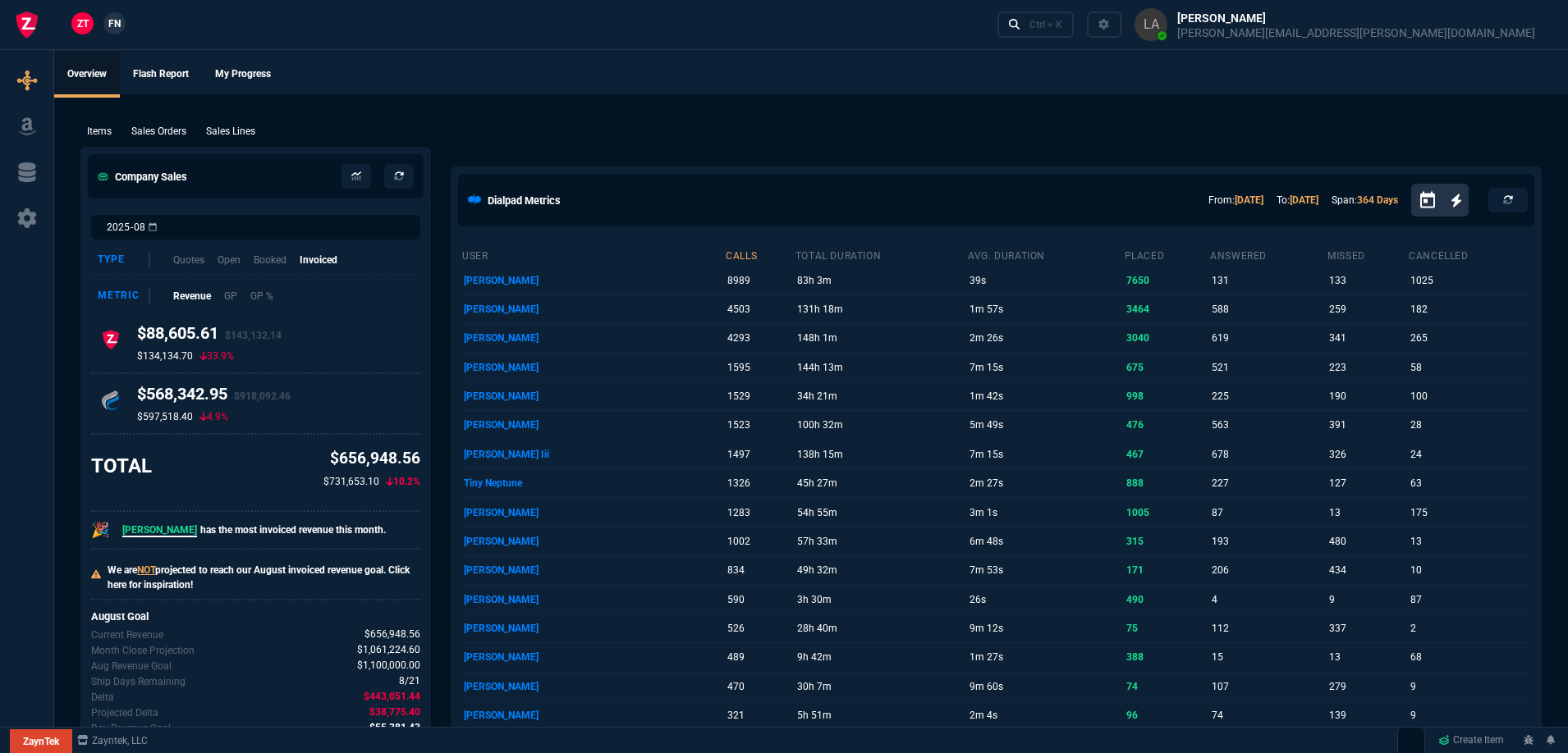
click at [122, 34] on nx-fornida-client-manager "ZT FN" at bounding box center [98, 24] width 64 height 24
click at [116, 32] on link "FN" at bounding box center [114, 24] width 22 height 22
click at [242, 126] on p "Sales Lines" at bounding box center [230, 132] width 49 height 15
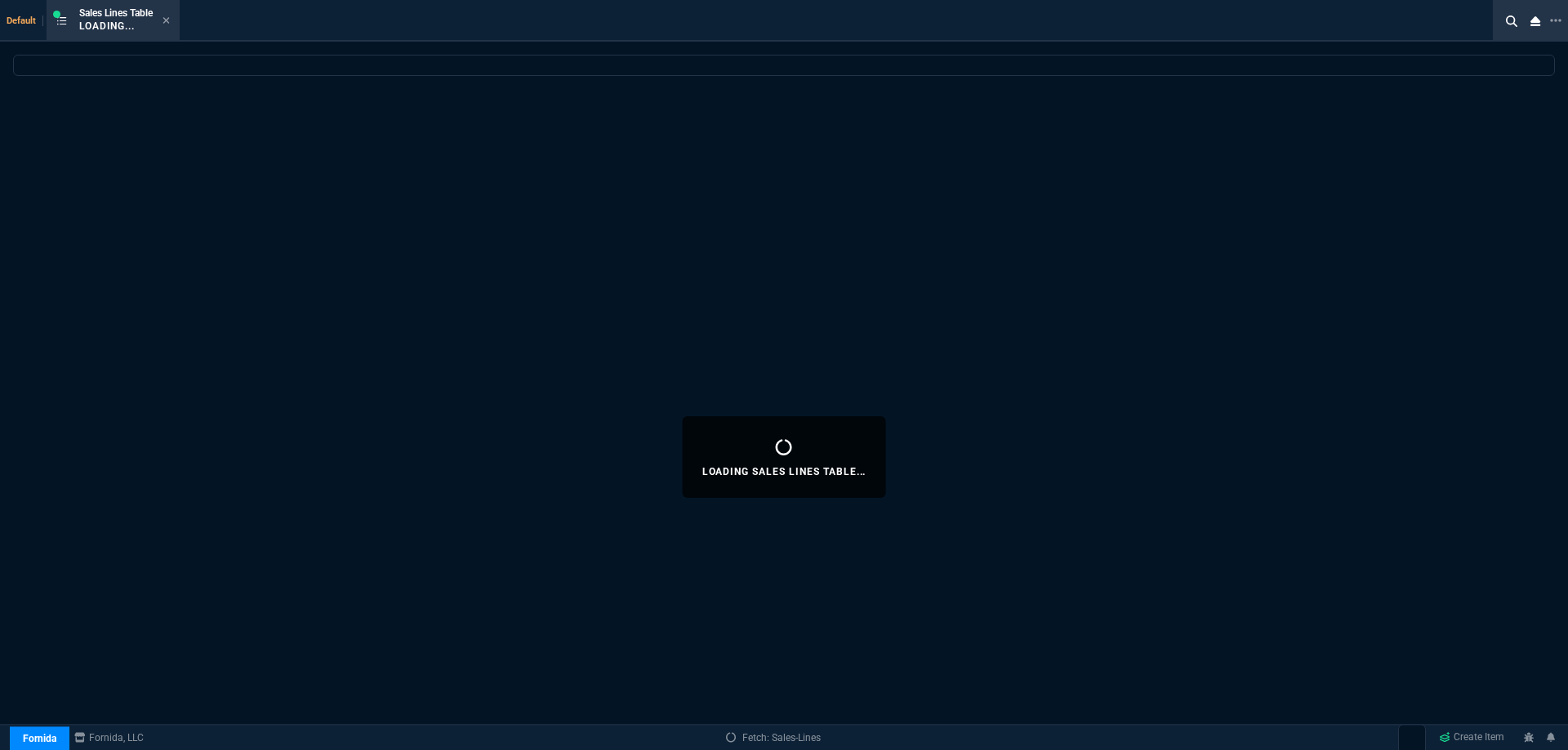
select select
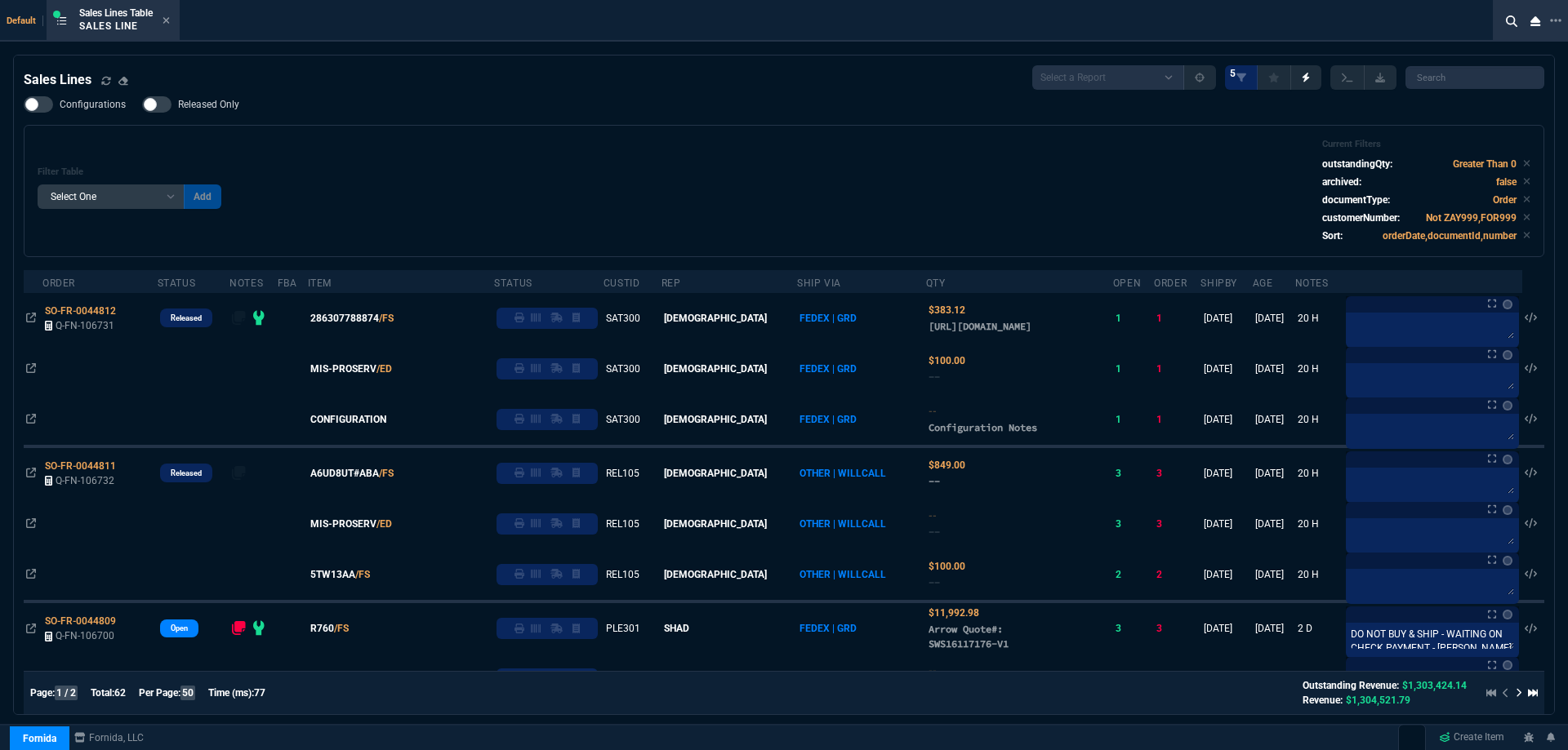
click at [241, 107] on label "Released Only" at bounding box center [199, 105] width 114 height 16
click at [142, 106] on input "Released Only" at bounding box center [142, 105] width 1 height 1
click at [432, 112] on div "Configurations Released Only Filter Table Select One Add Filter () Age () ATS (…" at bounding box center [784, 177] width 1520 height 161
click at [242, 101] on label "Released Only" at bounding box center [199, 105] width 114 height 16
click at [142, 105] on input "Released Only" at bounding box center [142, 105] width 1 height 1
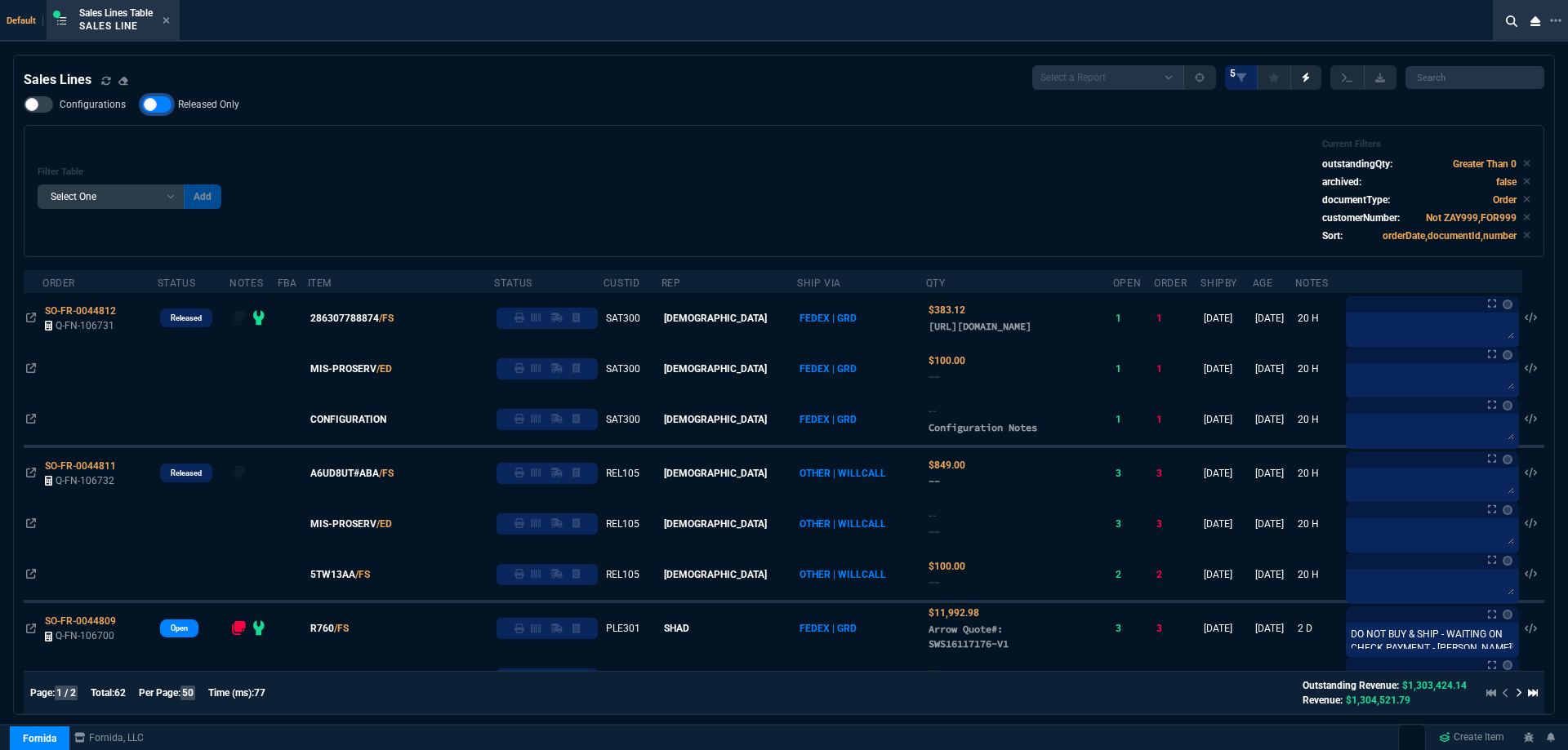
checkbox input "false"
click at [534, 114] on div "Configurations Released Only Filter Table Select One Add Filter () Age () ATS (…" at bounding box center [784, 177] width 1520 height 161
click at [169, 19] on icon at bounding box center [166, 20] width 7 height 10
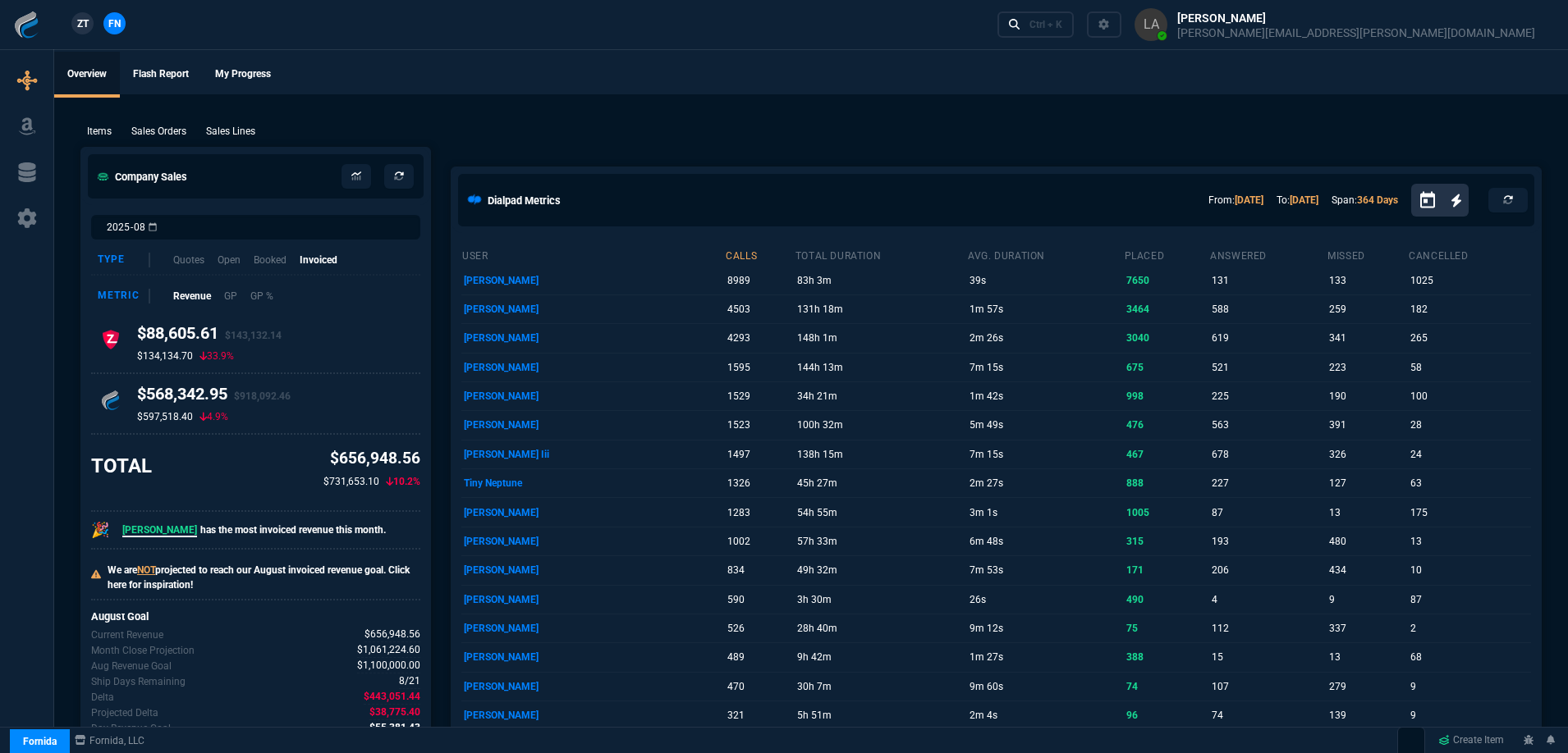
click at [85, 26] on span "ZT" at bounding box center [83, 24] width 12 height 15
drag, startPoint x: 592, startPoint y: 72, endPoint x: 447, endPoint y: 74, distance: 145.0
click at [592, 72] on ul "Overview Flash Report My Progress" at bounding box center [811, 73] width 1514 height 43
click at [227, 130] on p "Sales Lines" at bounding box center [230, 132] width 49 height 15
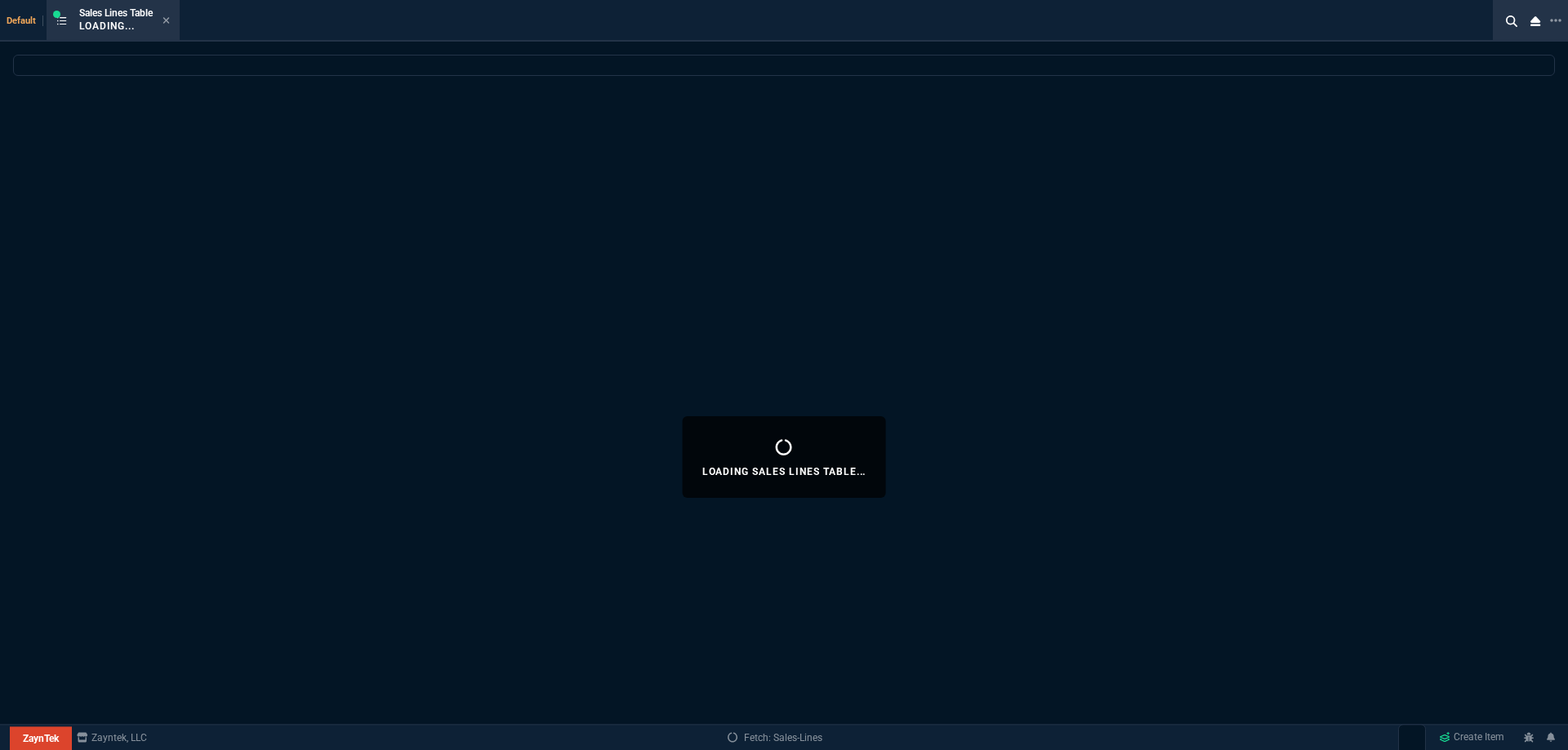
select select
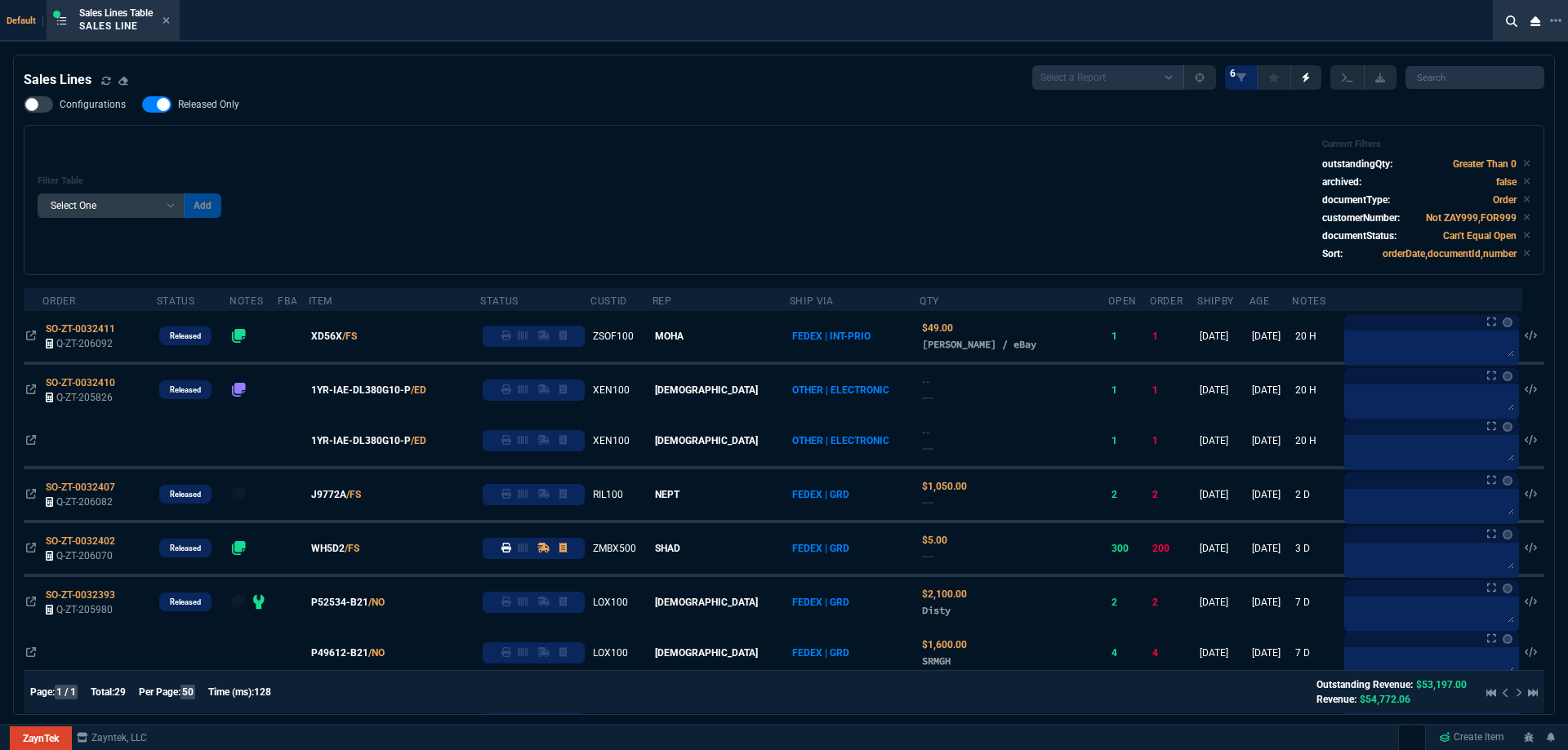
click at [220, 107] on span "Released Only" at bounding box center [209, 105] width 61 height 13
click at [142, 106] on input "Released Only" at bounding box center [142, 105] width 1 height 1
checkbox input "false"
click at [516, 119] on div "Configurations Released Only Filter Table Select One Add Filter () Age () ATS (…" at bounding box center [784, 186] width 1520 height 179
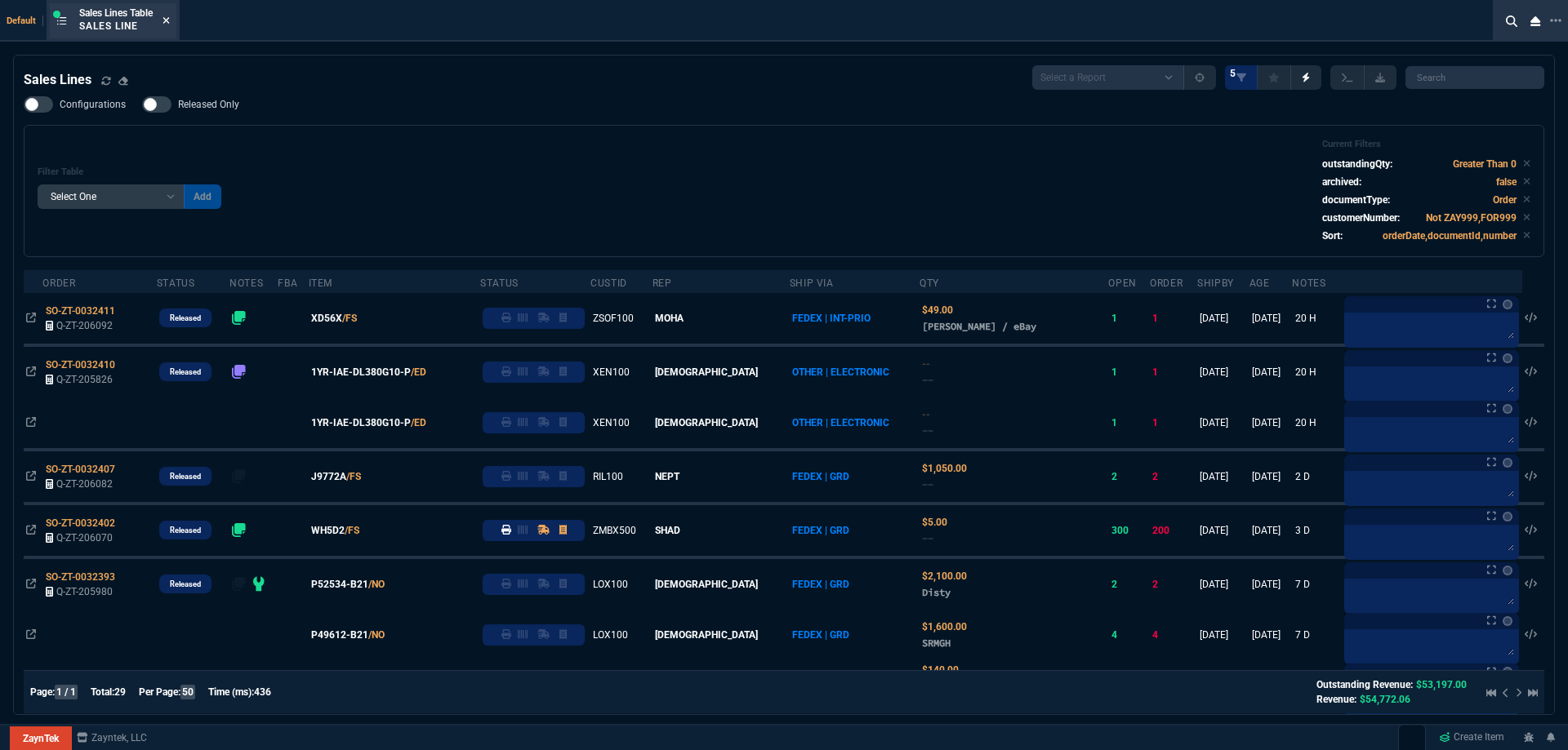
click at [166, 21] on icon at bounding box center [166, 20] width 7 height 10
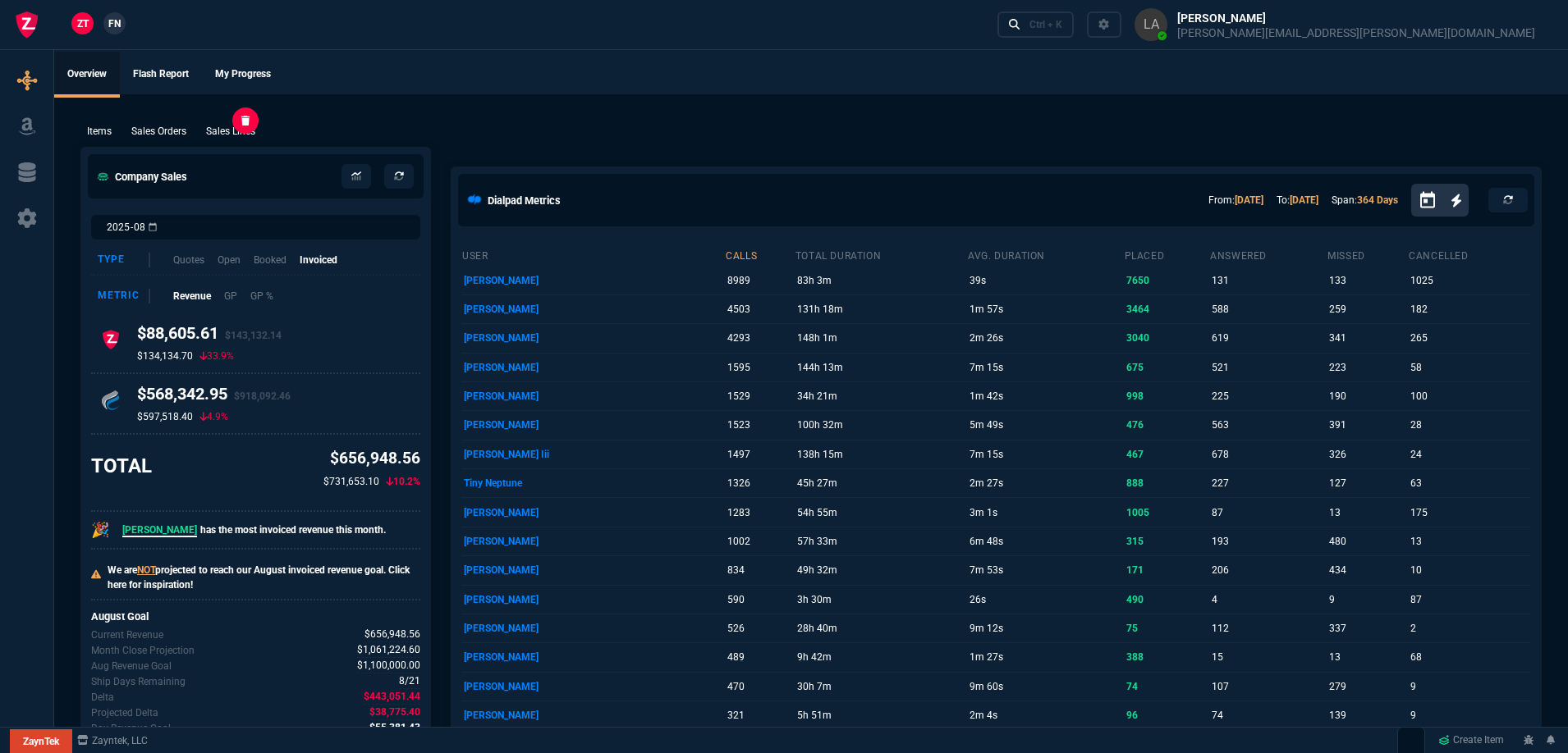
click at [247, 129] on p "Sales Lines" at bounding box center [230, 132] width 49 height 15
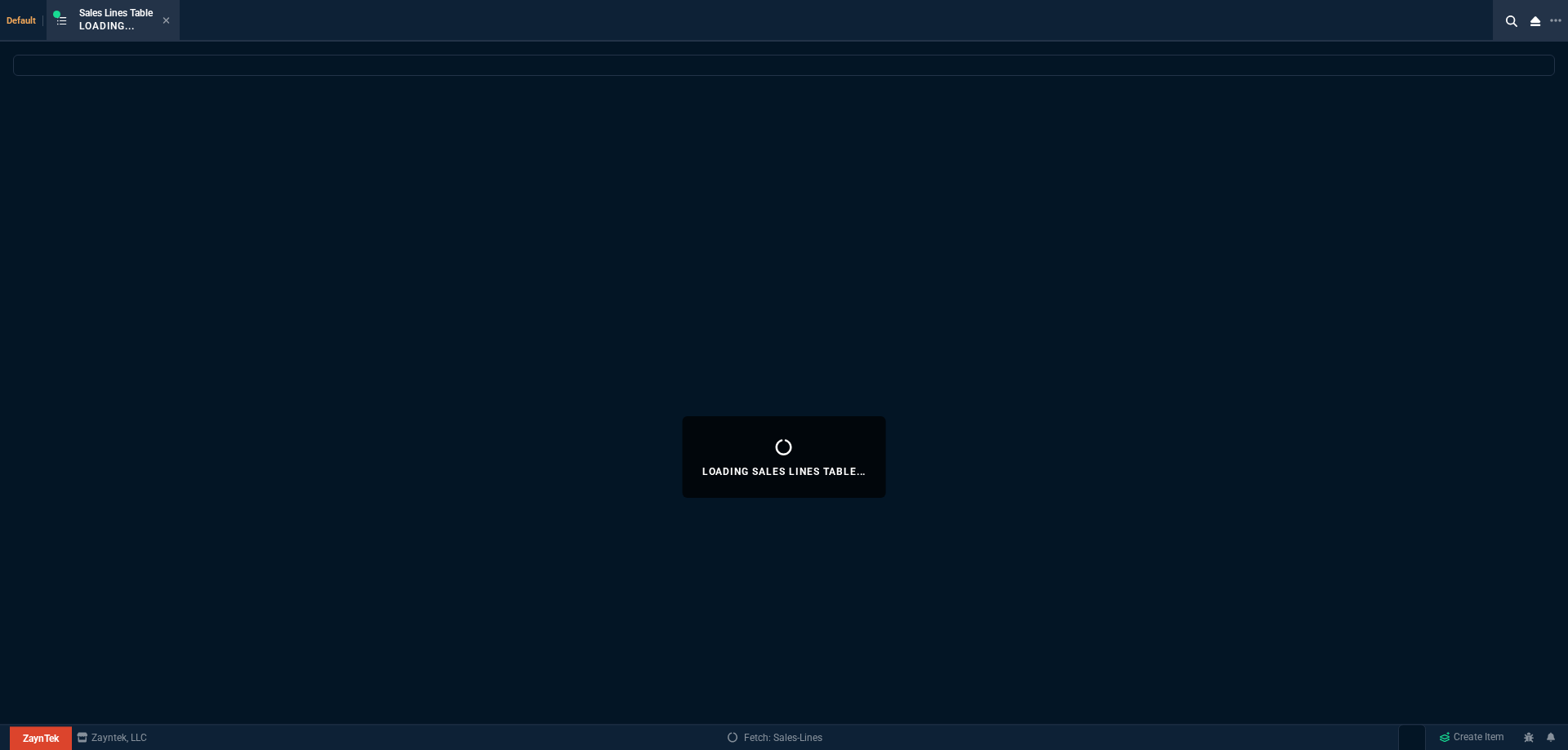
select select
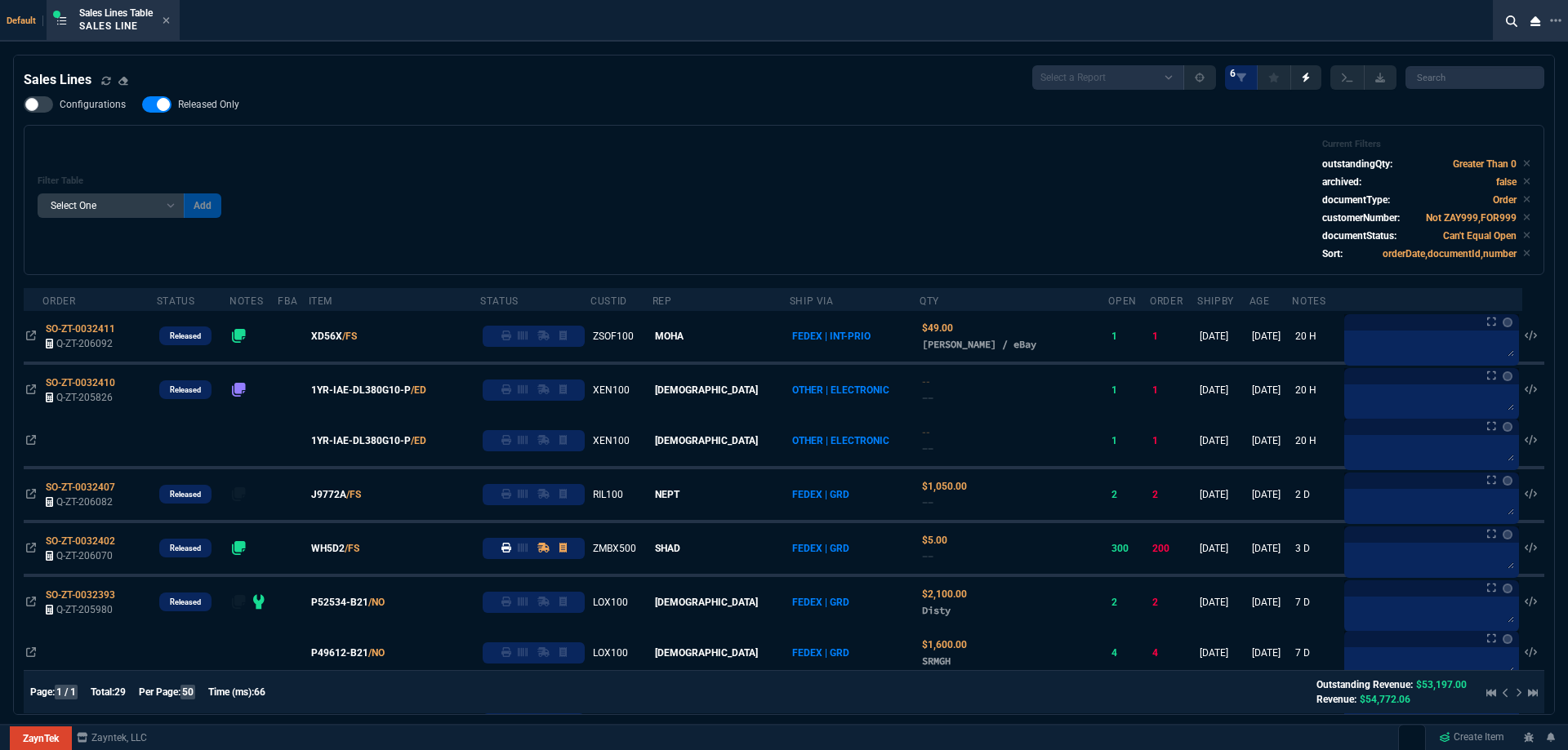
click at [219, 106] on span "Released Only" at bounding box center [209, 105] width 61 height 13
click at [142, 106] on input "Released Only" at bounding box center [142, 105] width 1 height 1
checkbox input "false"
click at [568, 134] on div "Filter Table Select One Add Filter () Age () ATS () Cond (itemVariantCode) Cust…" at bounding box center [784, 199] width 1520 height 150
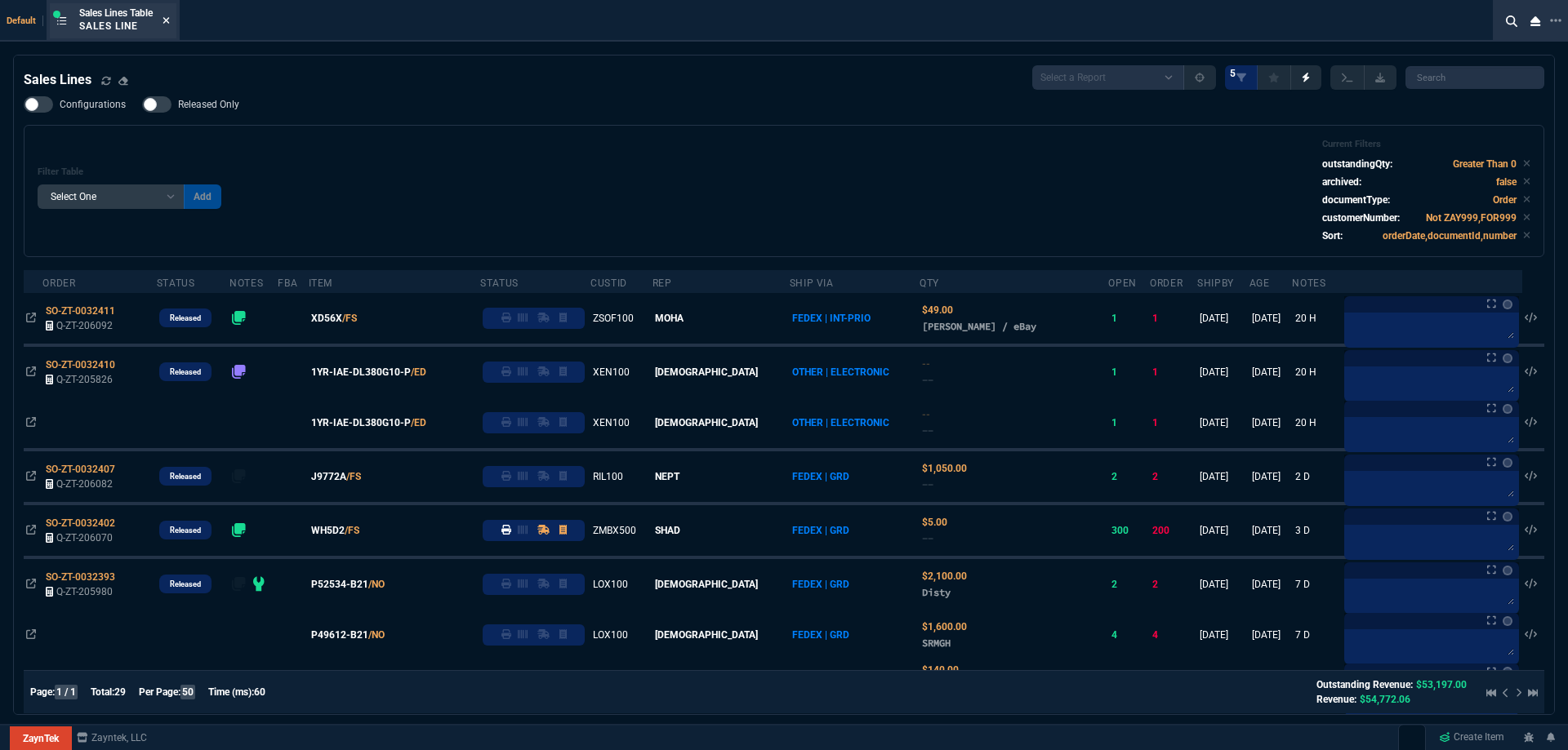
click at [167, 15] on icon at bounding box center [166, 20] width 7 height 10
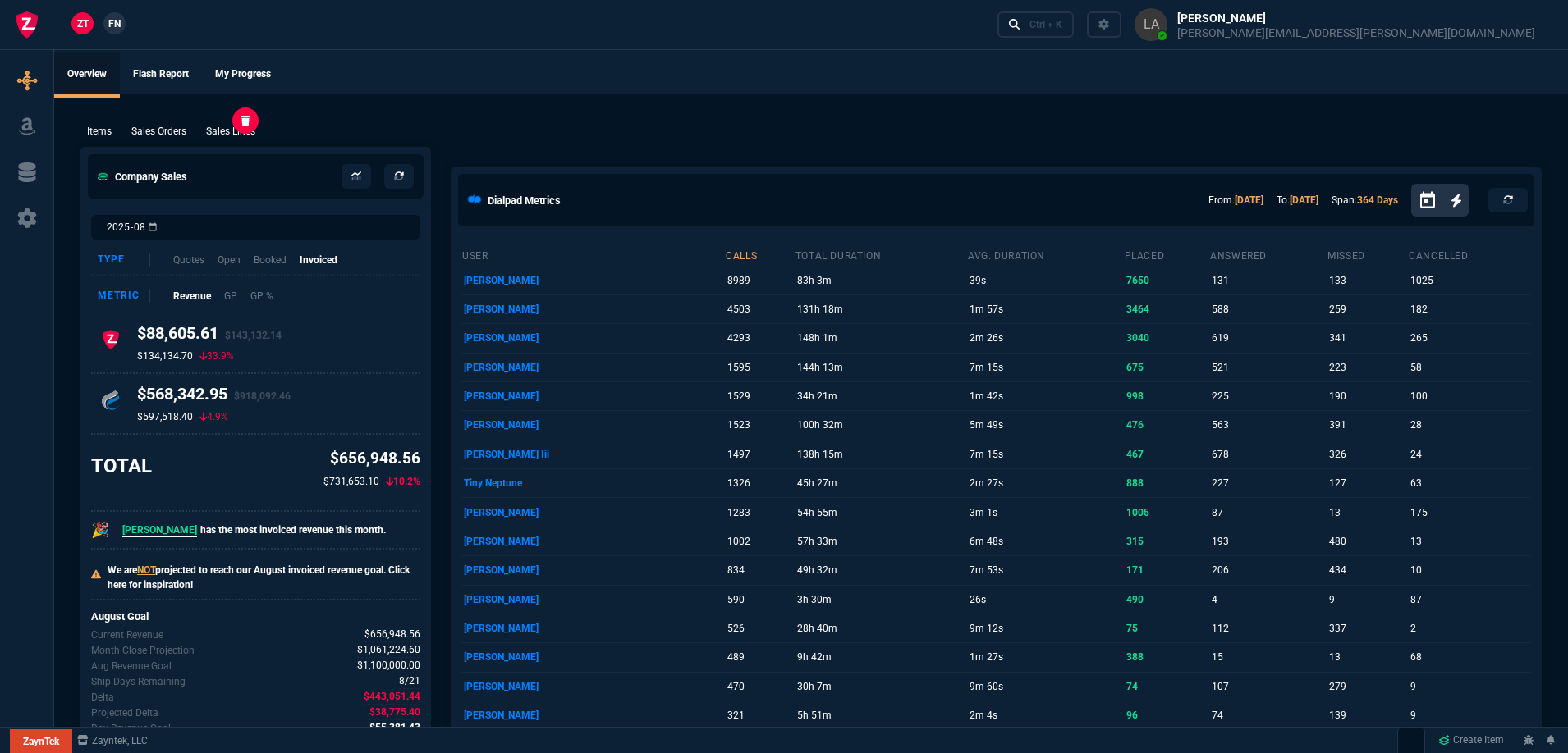
click at [237, 135] on p "Sales Lines" at bounding box center [230, 132] width 49 height 15
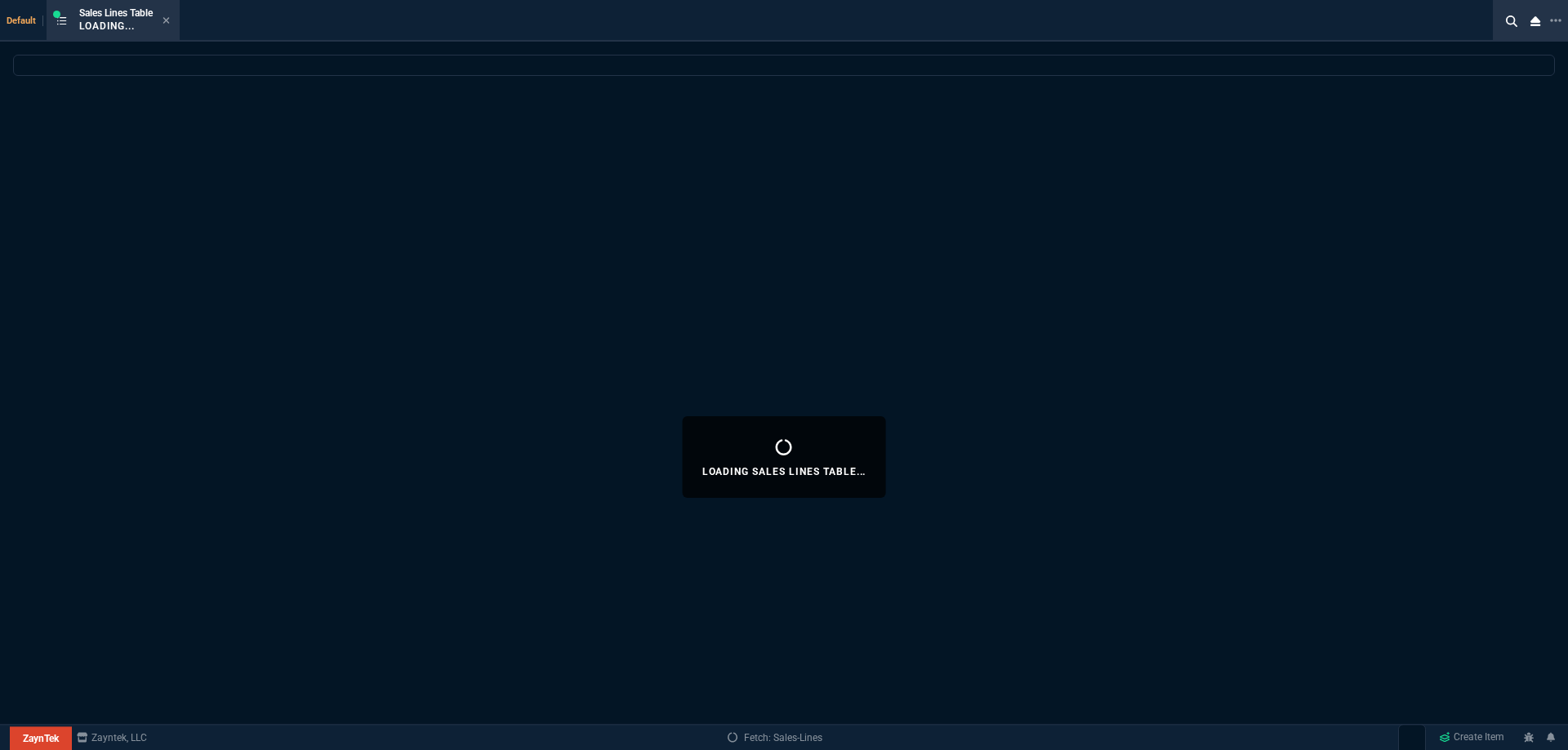
select select
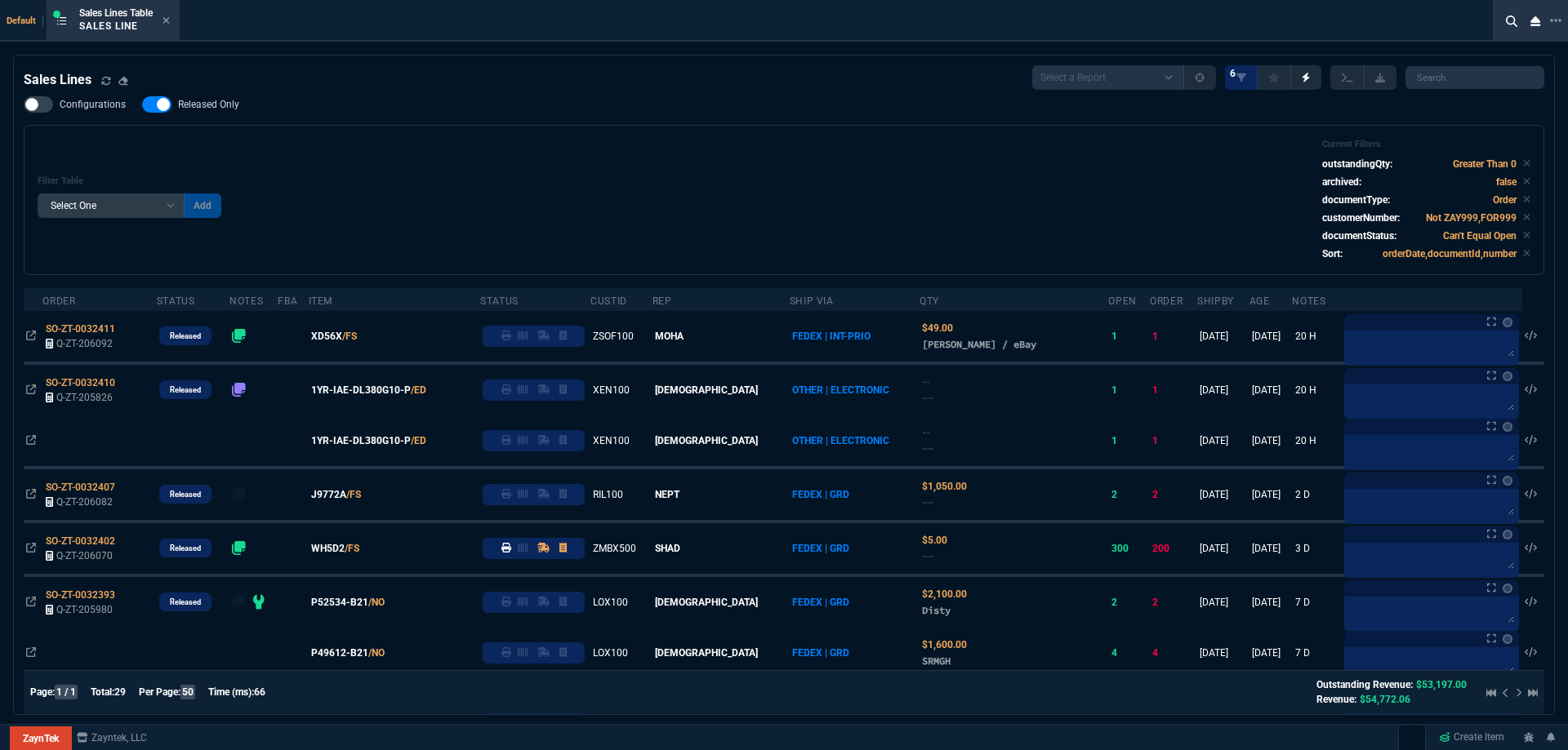
click at [184, 104] on span "Released Only" at bounding box center [209, 105] width 61 height 13
click at [142, 105] on input "Released Only" at bounding box center [142, 105] width 1 height 1
checkbox input "false"
click at [469, 150] on div "Filter Table Select One Add Filter () Age () ATS () Cond (itemVariantCode) Cust…" at bounding box center [784, 200] width 1493 height 123
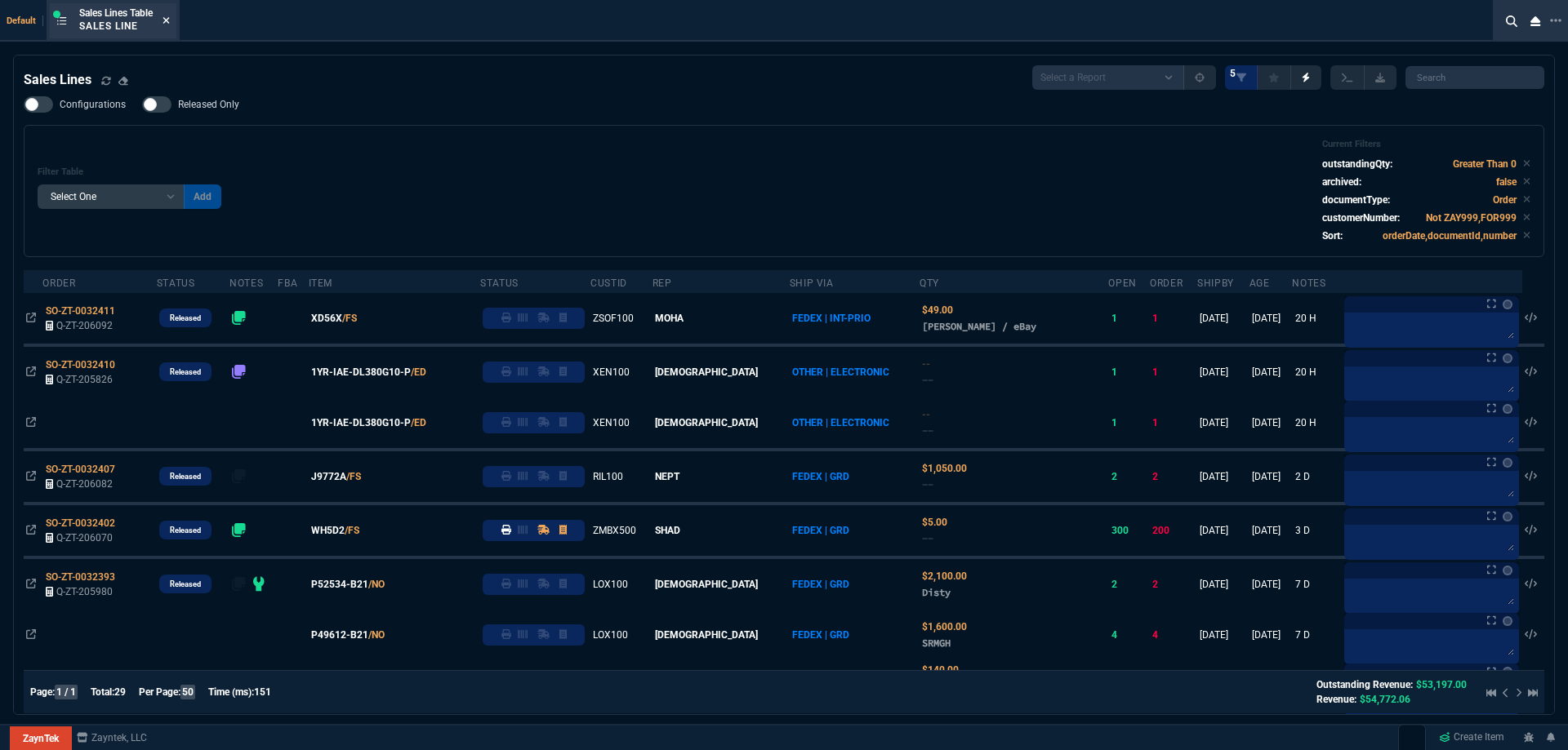
click at [170, 22] on icon at bounding box center [166, 20] width 6 height 6
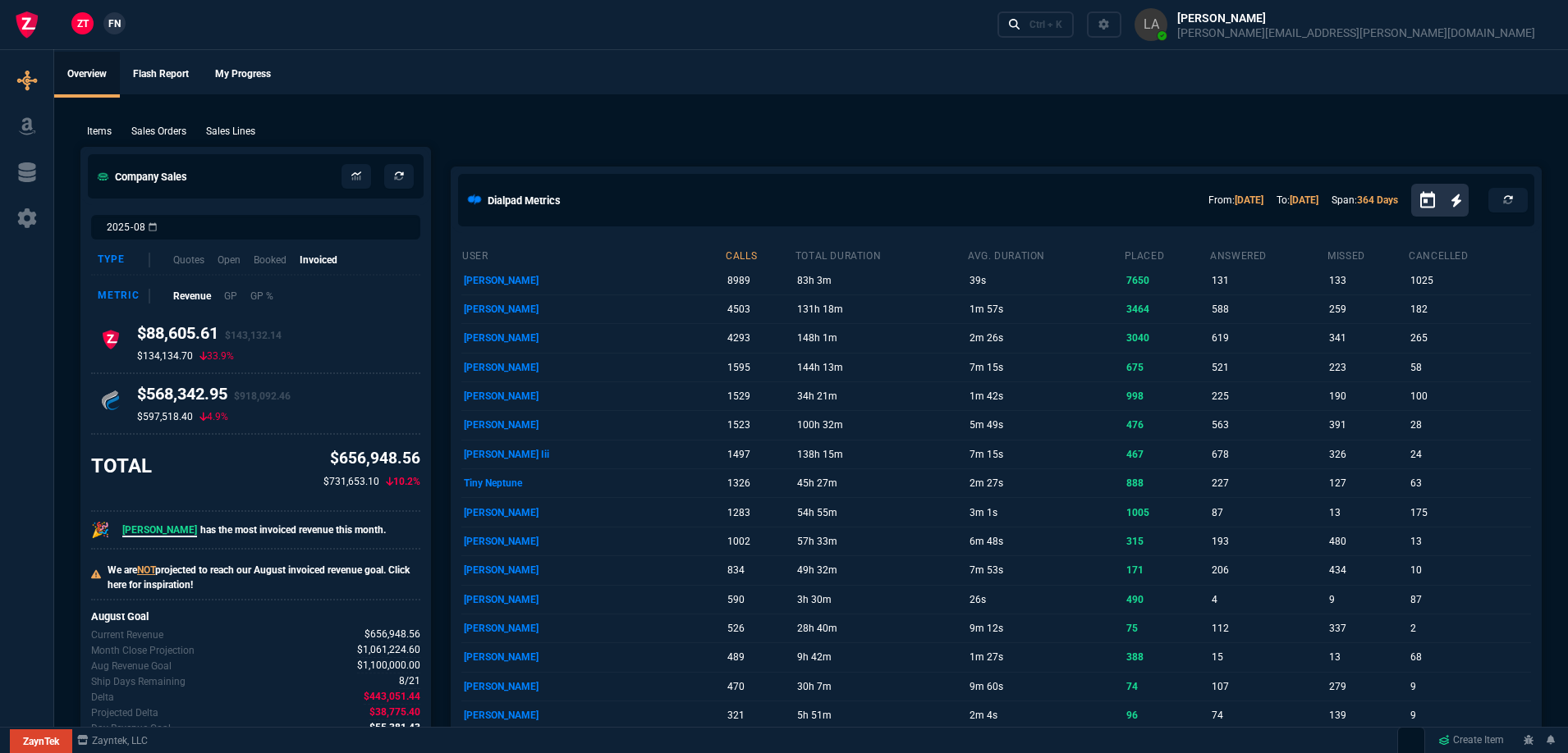
click at [113, 22] on span "FN" at bounding box center [114, 24] width 13 height 15
click at [235, 132] on p "Sales Lines" at bounding box center [230, 132] width 49 height 15
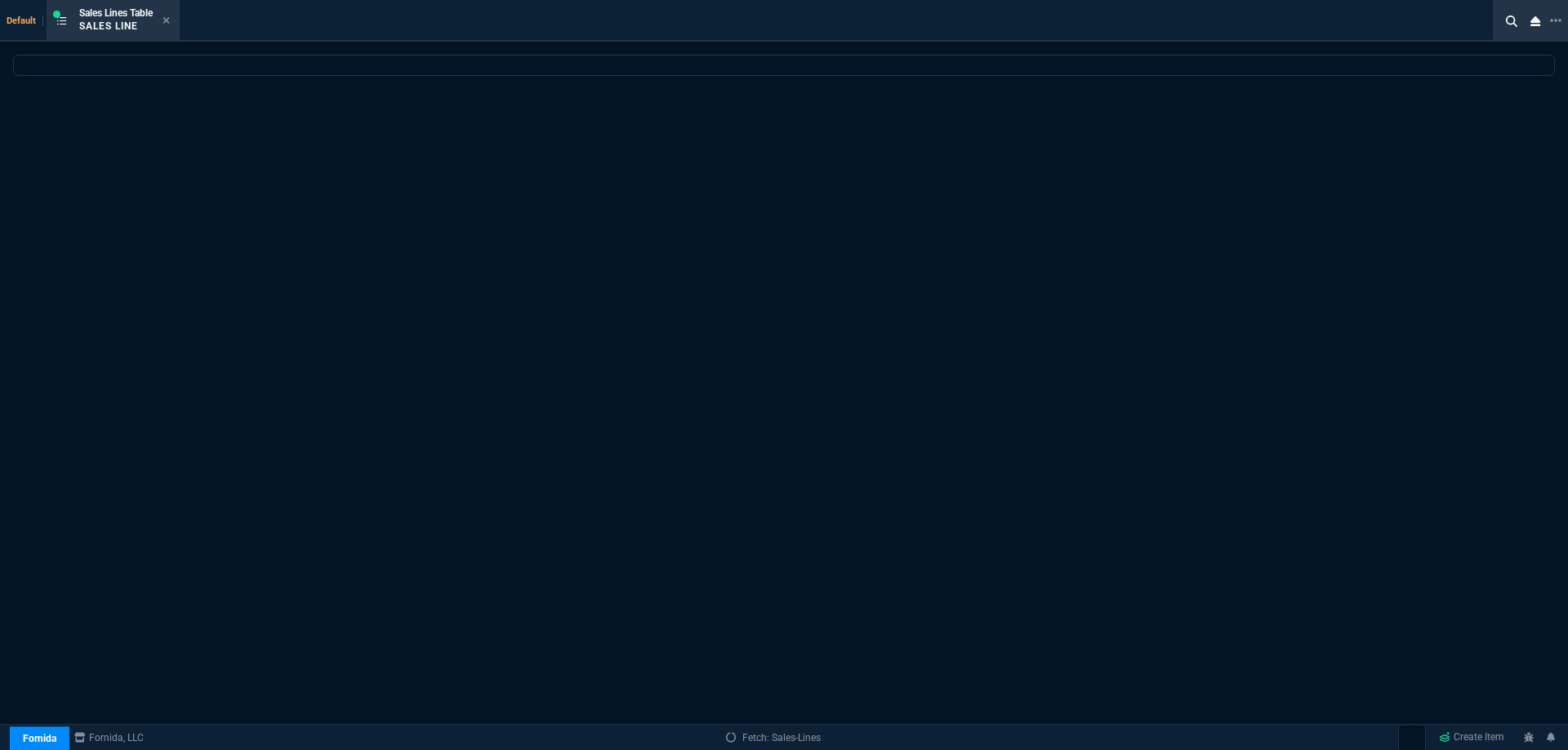
select select
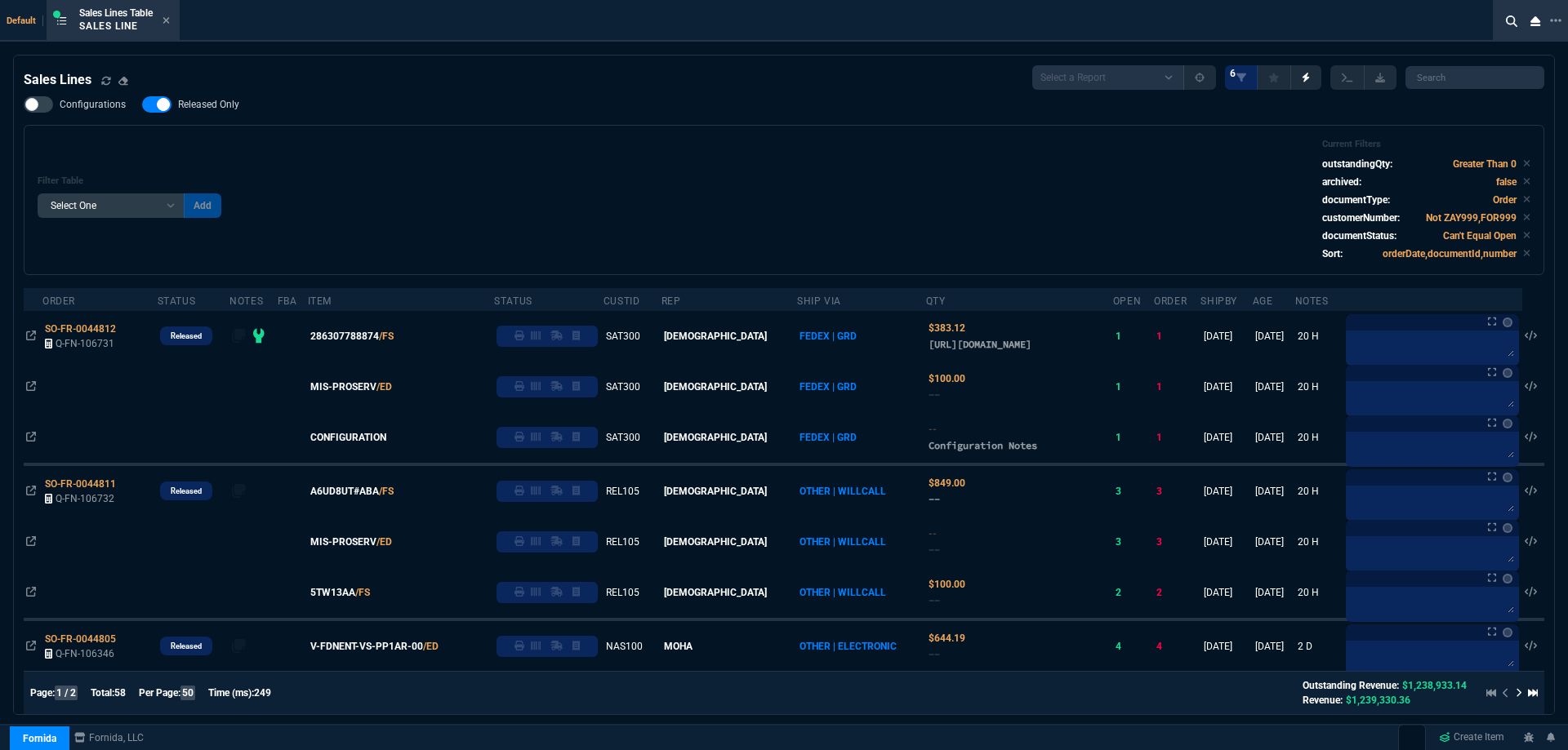
click at [218, 103] on span "Released Only" at bounding box center [209, 105] width 61 height 13
click at [142, 105] on input "Released Only" at bounding box center [142, 105] width 1 height 1
checkbox input "false"
click at [543, 159] on div "Filter Table Select One Add Filter () Age () ATS () Cond (itemVariantCode) Cust…" at bounding box center [784, 200] width 1493 height 123
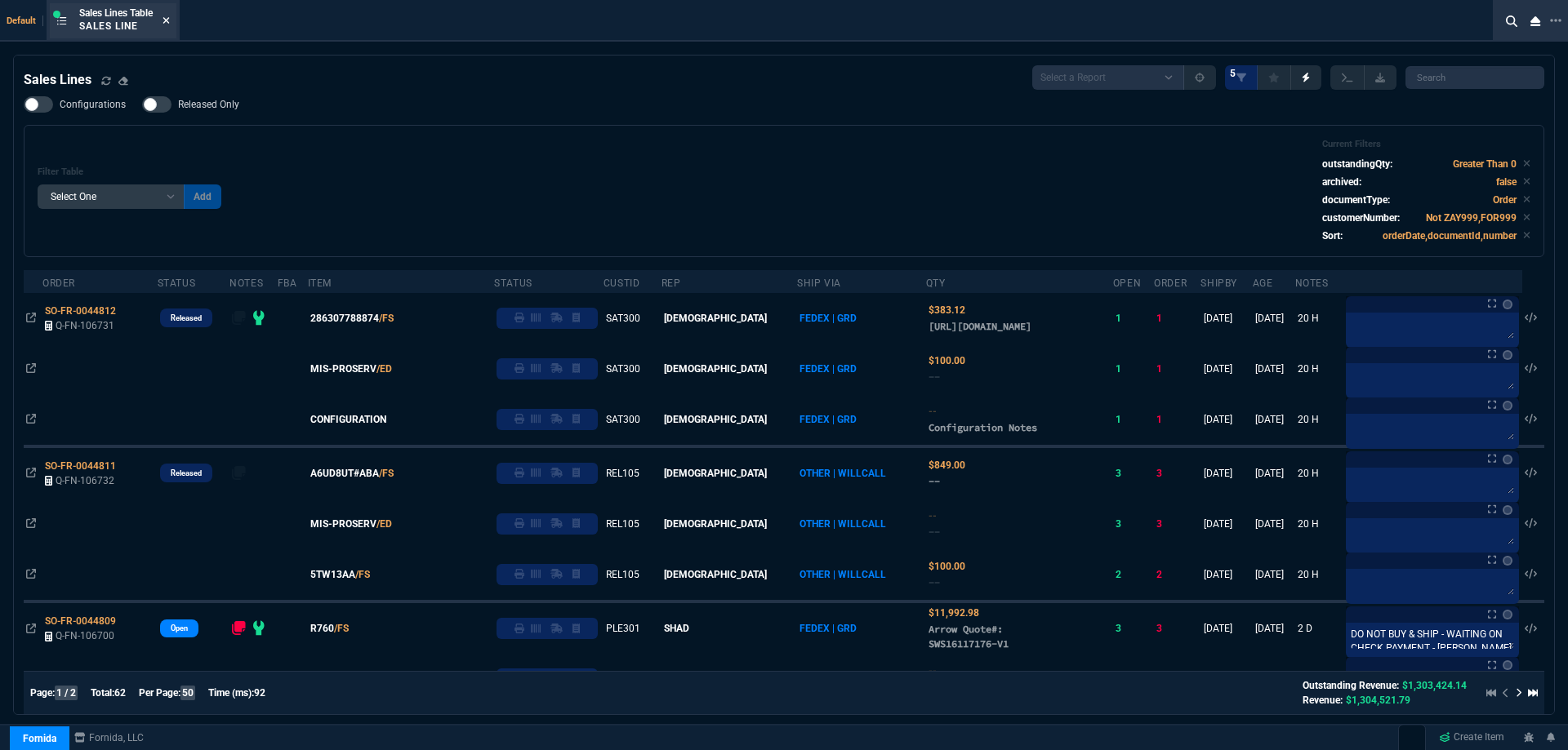
click at [170, 26] on fa-icon at bounding box center [166, 21] width 7 height 12
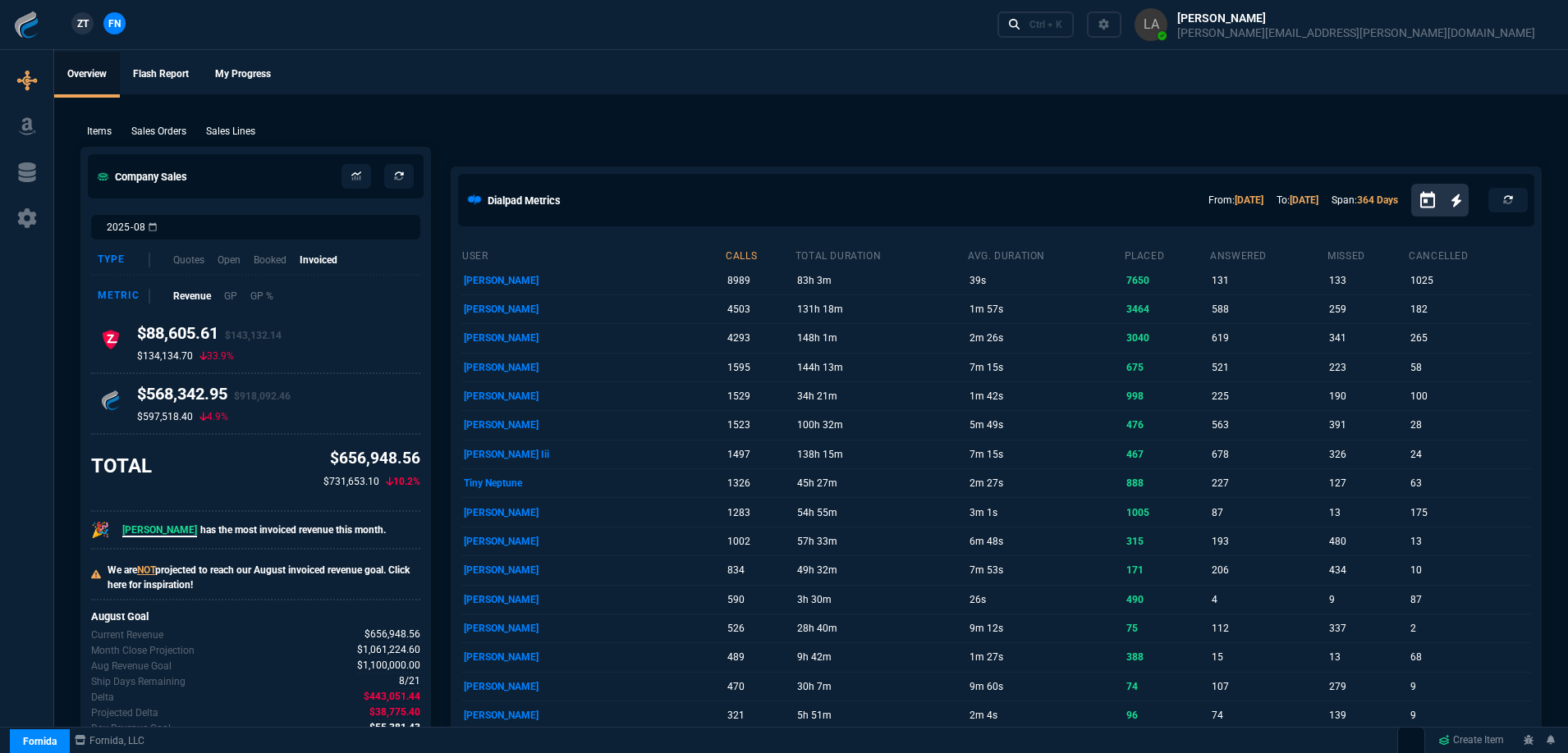
click at [75, 27] on link "ZT" at bounding box center [83, 24] width 22 height 22
click at [219, 132] on p "Sales Lines" at bounding box center [230, 132] width 49 height 15
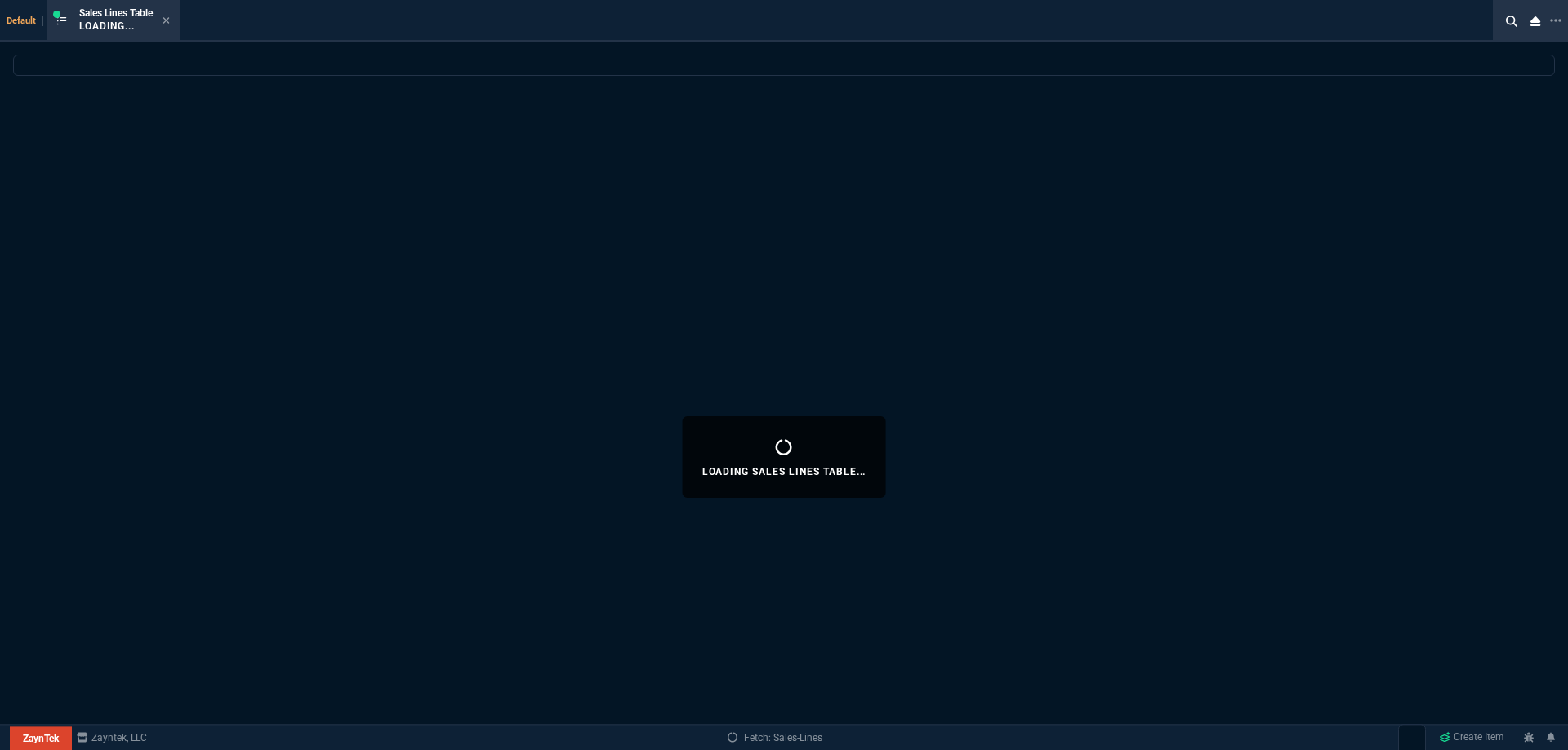
select select
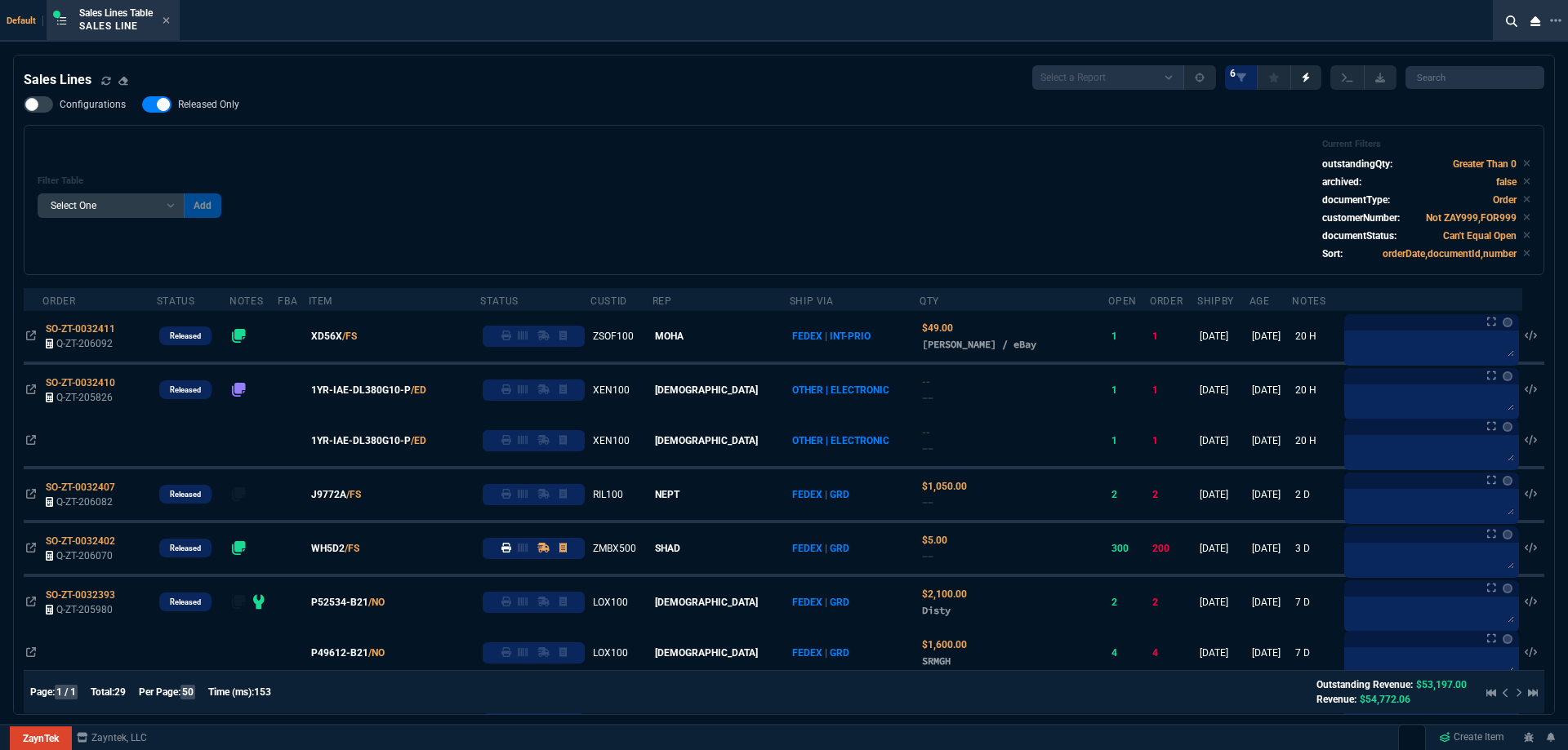
click at [227, 109] on span "Released Only" at bounding box center [209, 105] width 61 height 13
click at [142, 106] on input "Released Only" at bounding box center [142, 105] width 1 height 1
checkbox input "false"
click at [344, 162] on div "Filter Table Select One Add Filter () Age () ATS () Cond (itemVariantCode) Cust…" at bounding box center [784, 200] width 1493 height 123
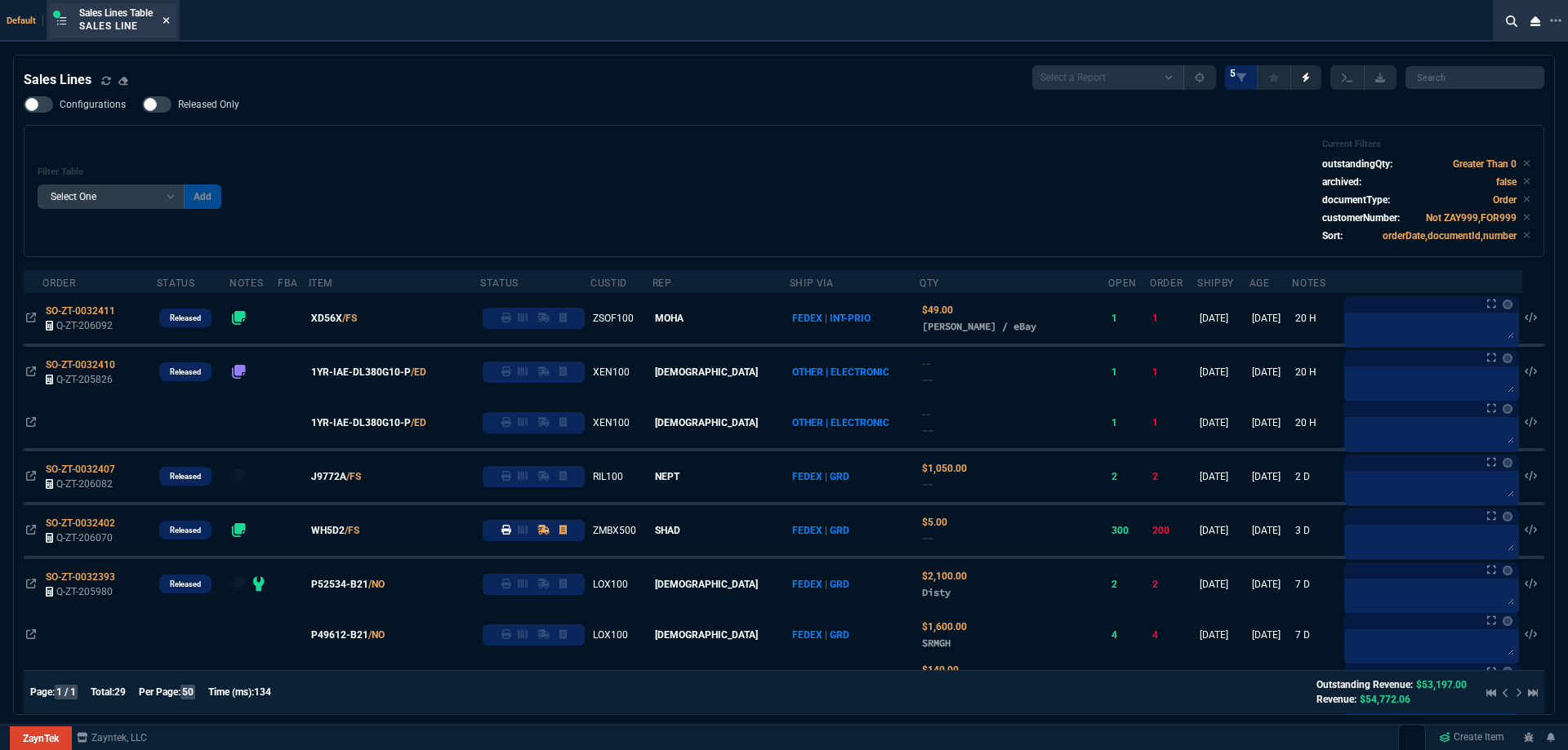
click at [169, 22] on icon at bounding box center [166, 20] width 6 height 6
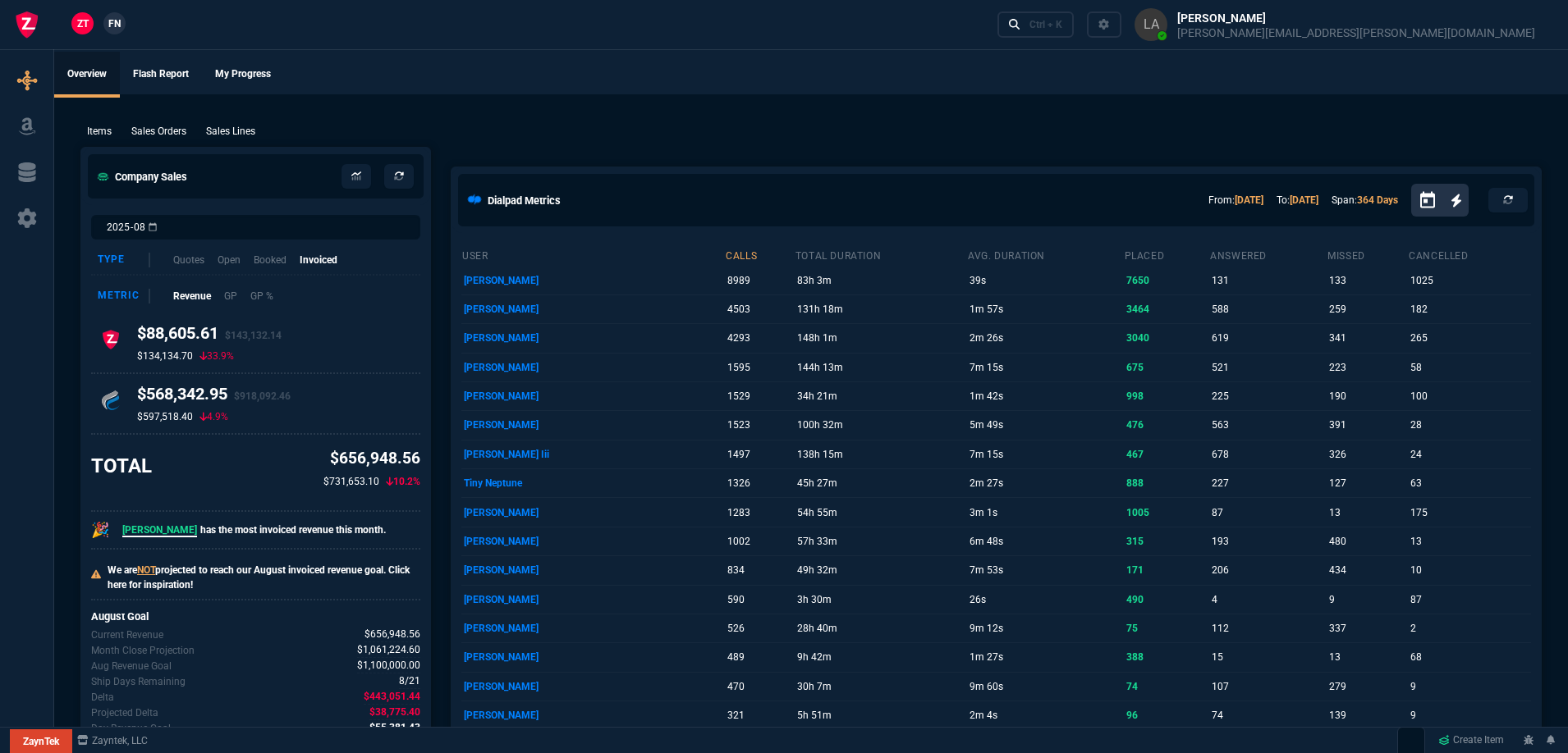
click at [112, 32] on link "FN" at bounding box center [114, 24] width 22 height 22
click at [230, 133] on p "Sales Lines" at bounding box center [230, 132] width 49 height 15
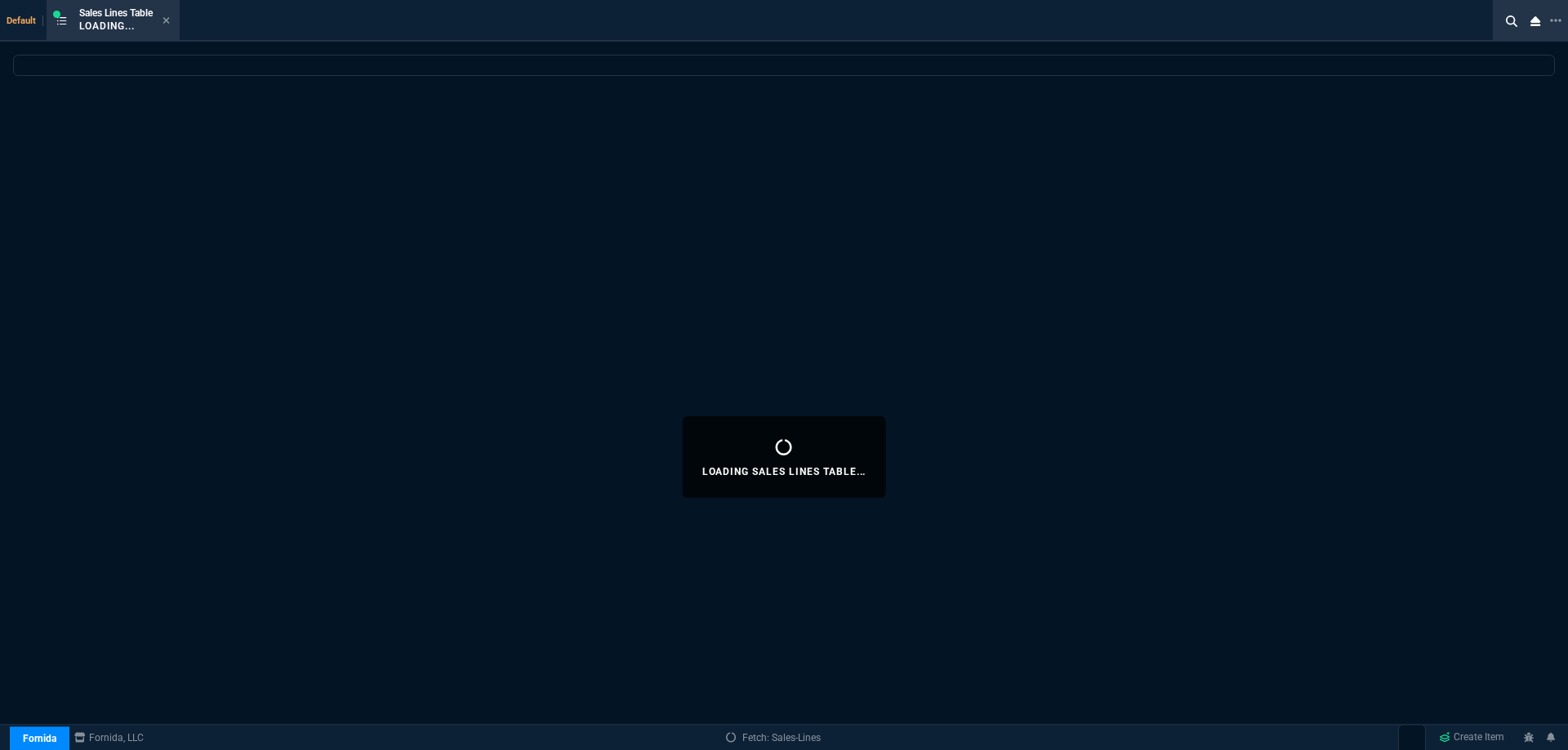
select select
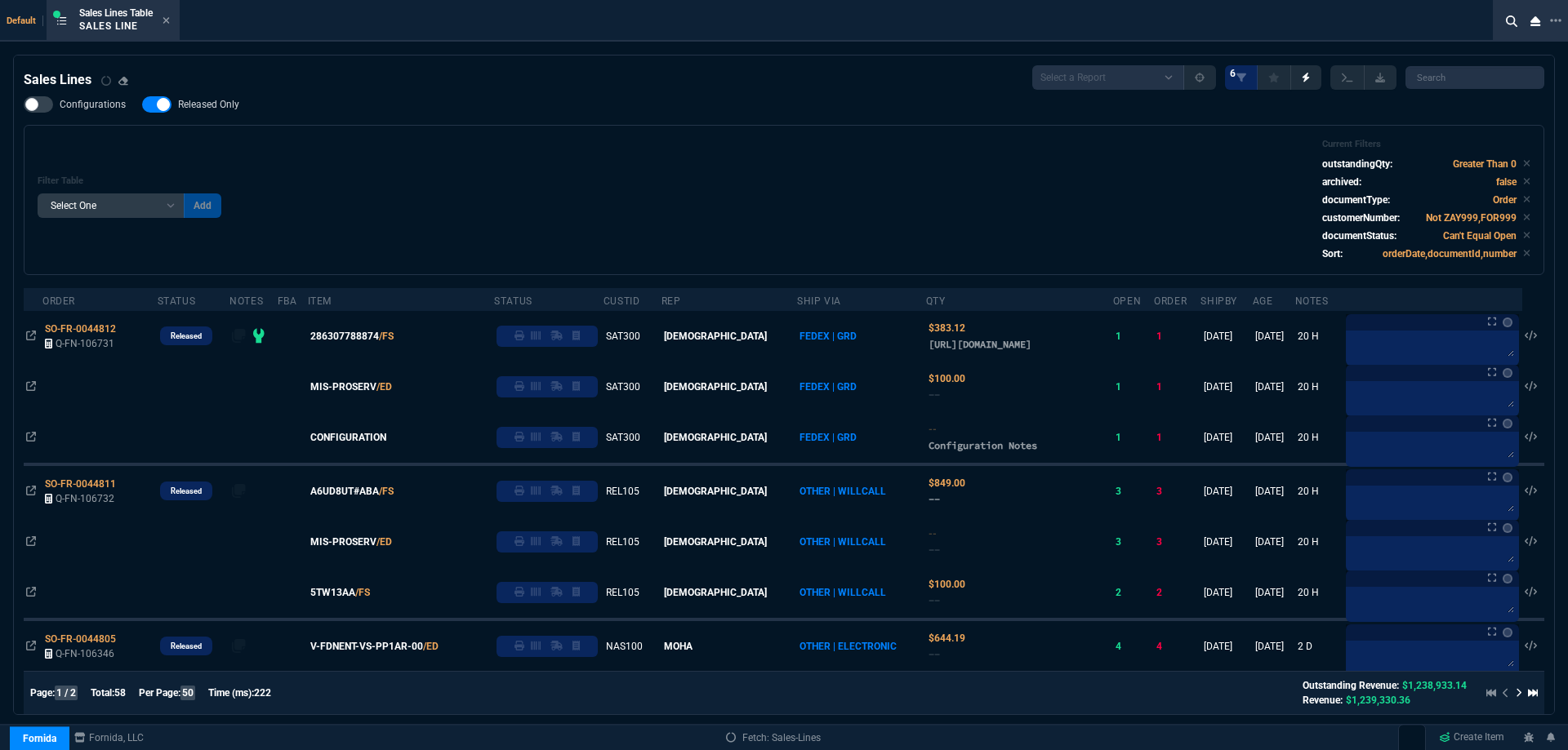
click at [209, 103] on span "Released Only" at bounding box center [209, 105] width 61 height 13
click at [142, 105] on input "Released Only" at bounding box center [142, 105] width 1 height 1
checkbox input "false"
click at [524, 153] on div "Filter Table Select One Add Filter () Age () ATS () Cond (itemVariantCode) Cust…" at bounding box center [784, 200] width 1493 height 123
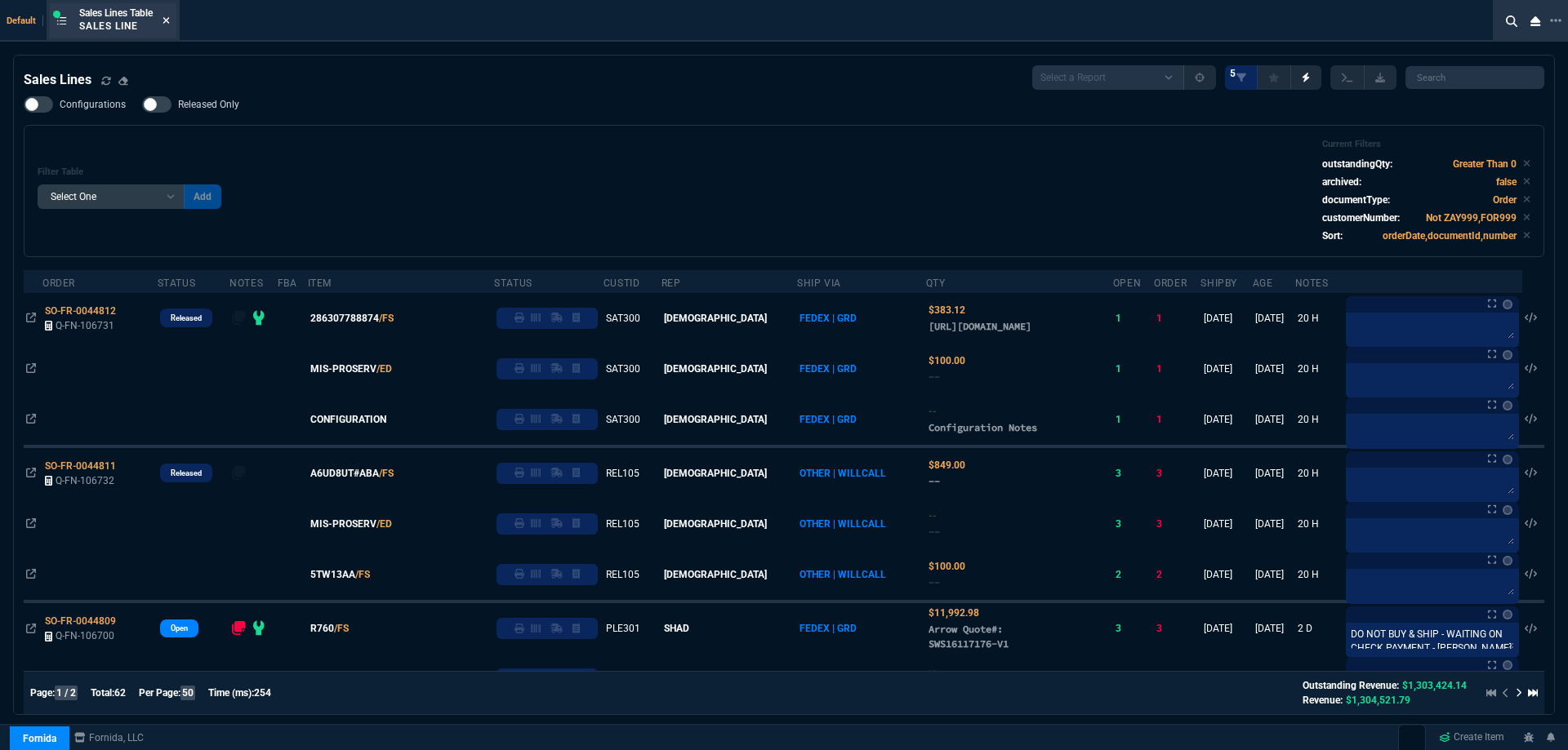
click at [168, 22] on icon at bounding box center [166, 20] width 6 height 6
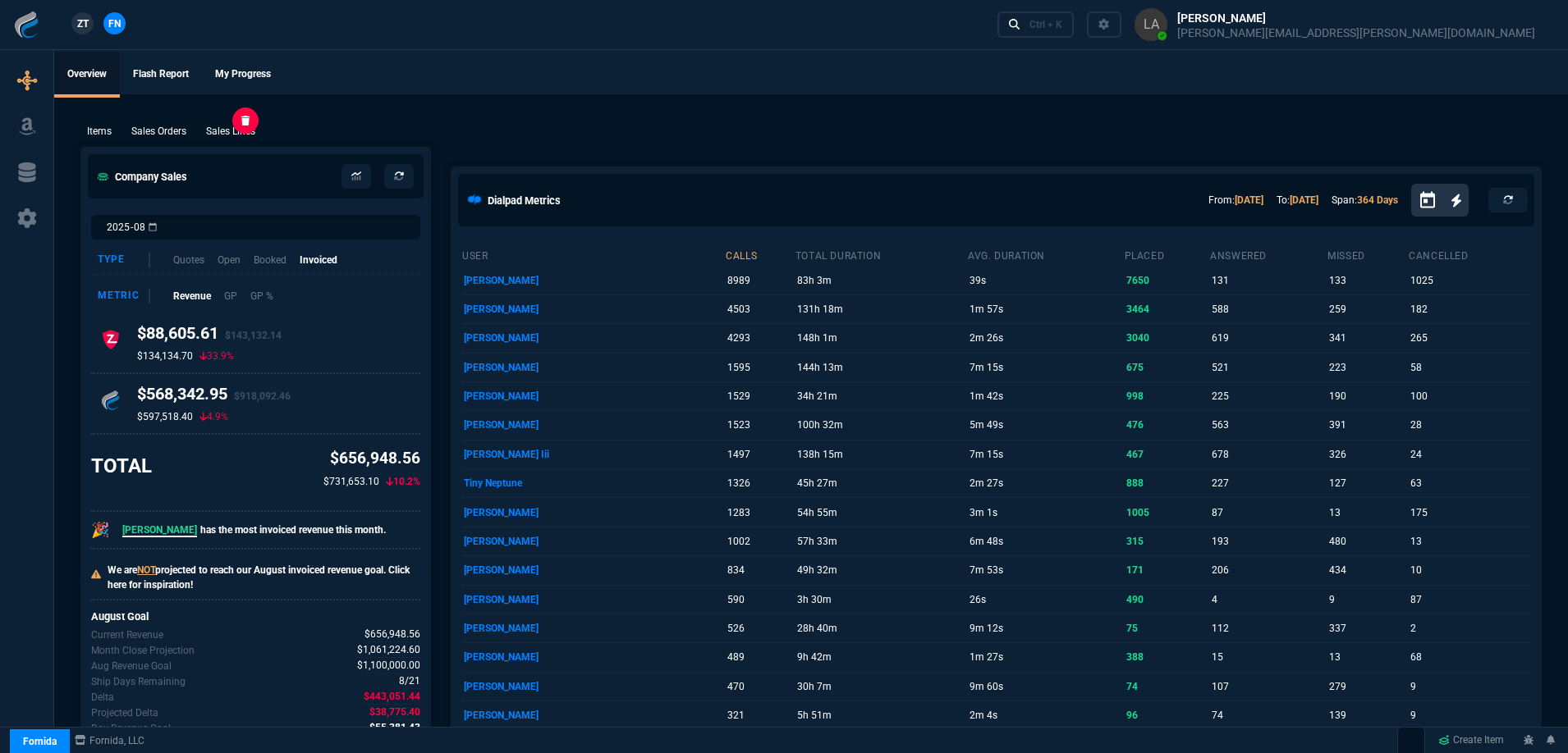
click at [221, 127] on p "Sales Lines" at bounding box center [230, 132] width 49 height 15
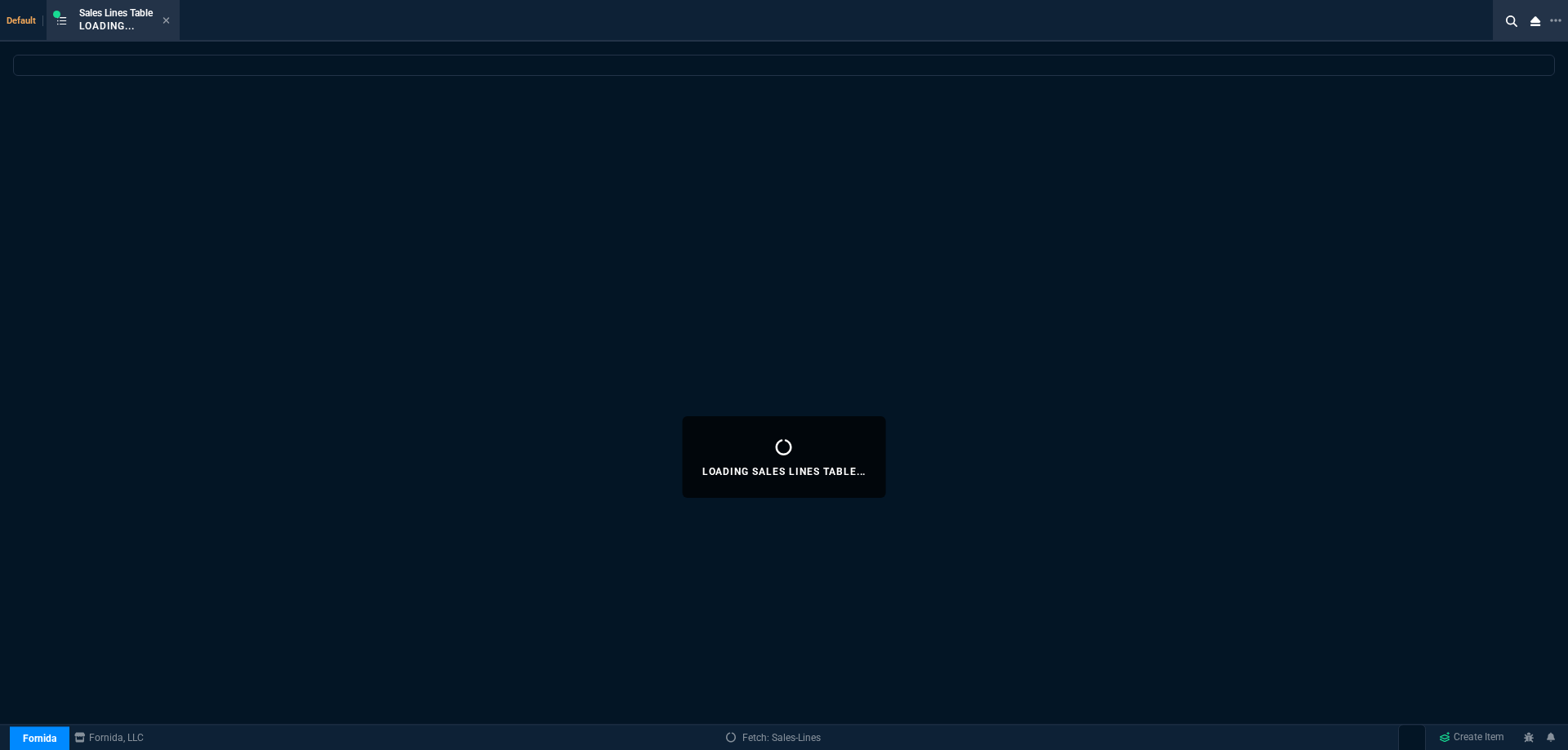
select select
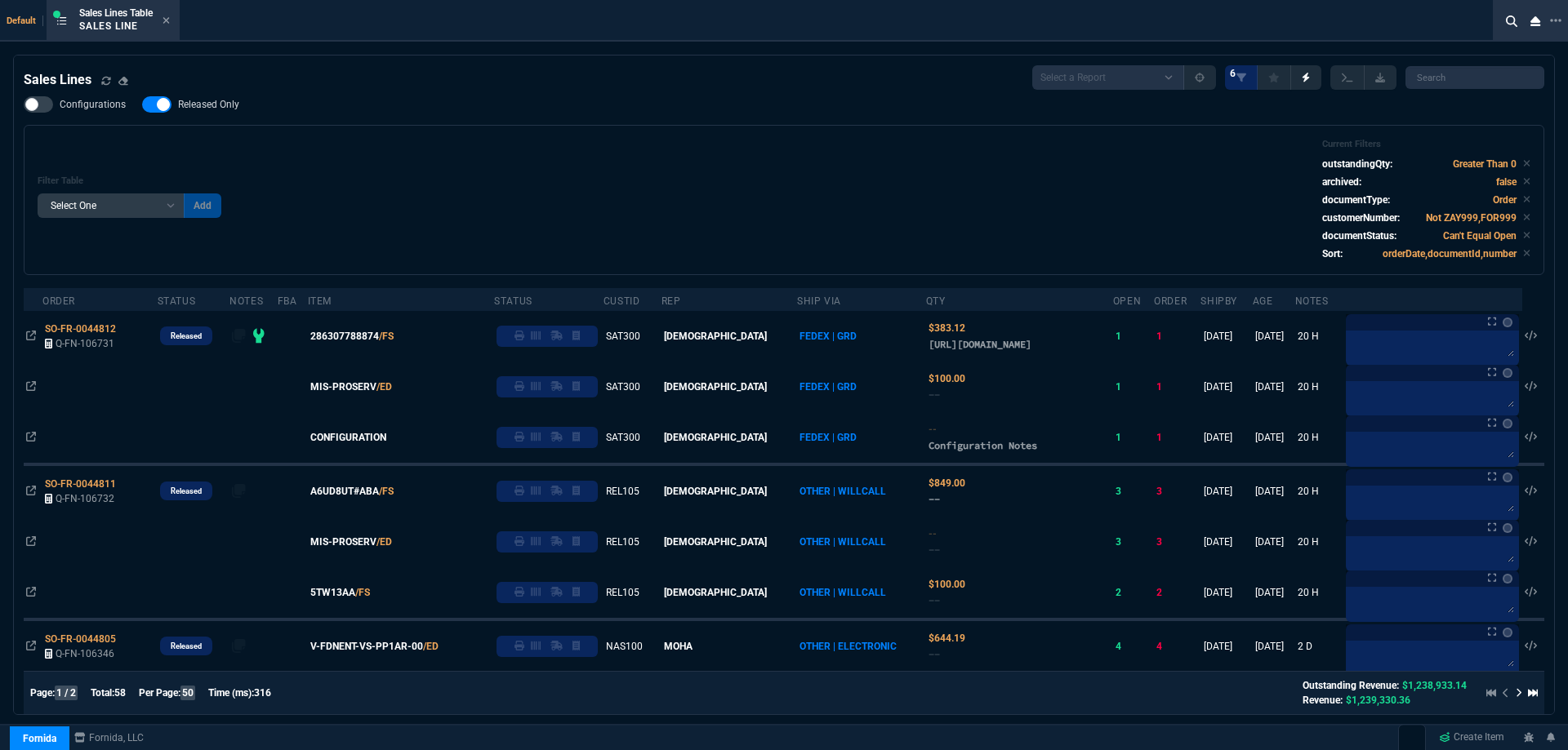
click at [197, 105] on span "Released Only" at bounding box center [209, 105] width 61 height 13
click at [142, 105] on input "Released Only" at bounding box center [142, 105] width 1 height 1
checkbox input "false"
click at [324, 114] on div "Configurations Released Only Filter Table Select One Add Filter () Age () ATS (…" at bounding box center [784, 186] width 1520 height 179
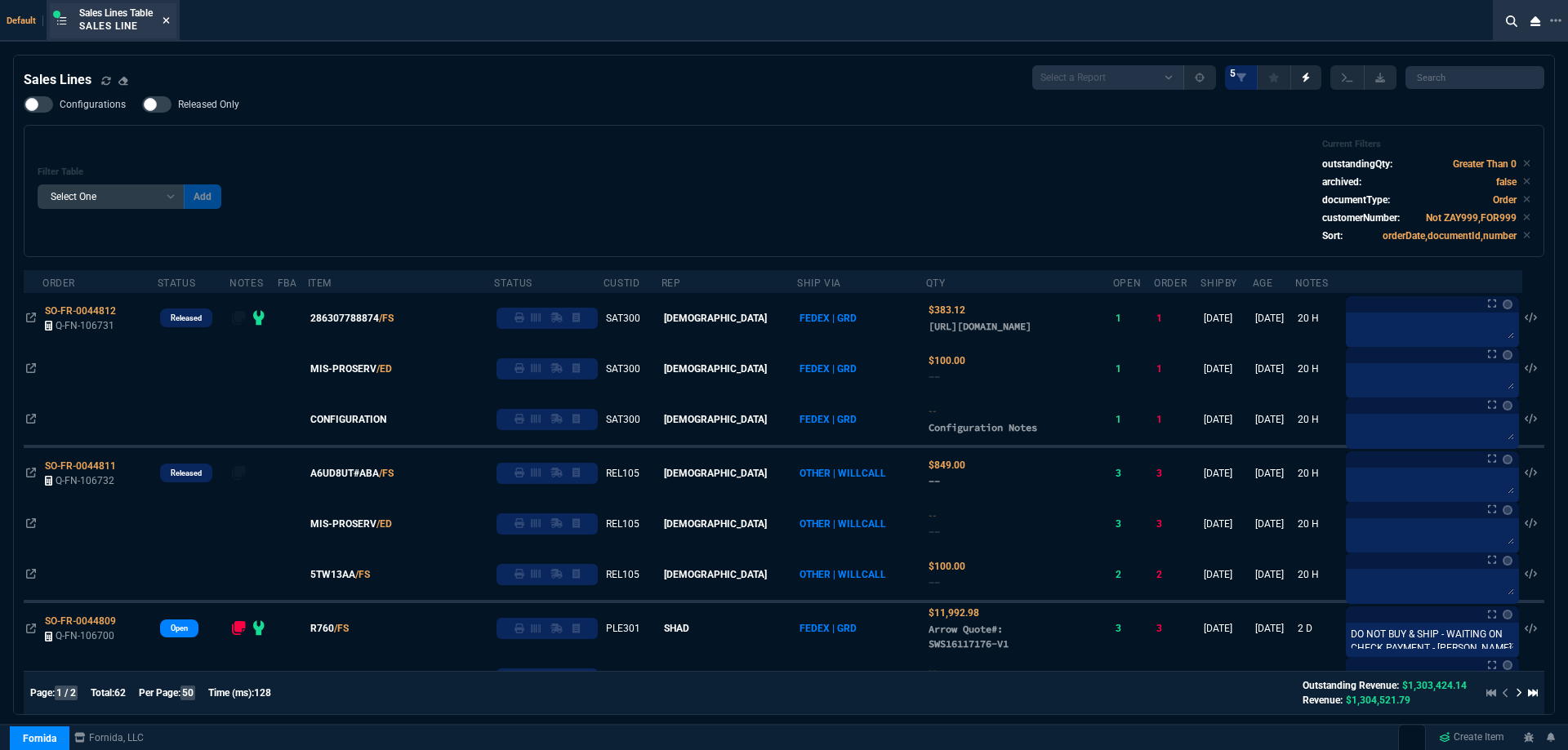
click at [168, 21] on icon at bounding box center [166, 20] width 7 height 10
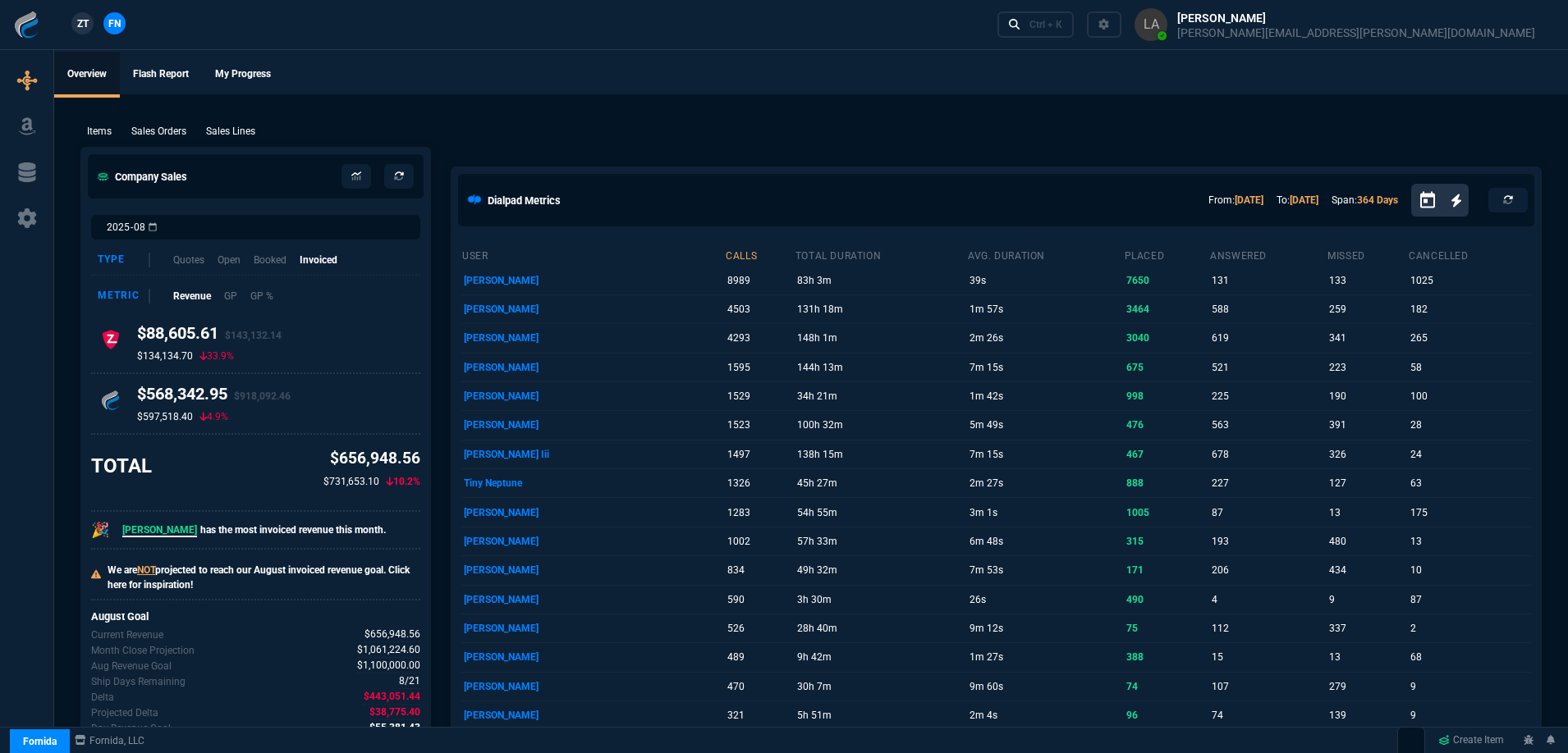
click at [80, 20] on span "ZT" at bounding box center [83, 24] width 12 height 15
click at [231, 138] on p "Sales Lines" at bounding box center [230, 132] width 49 height 15
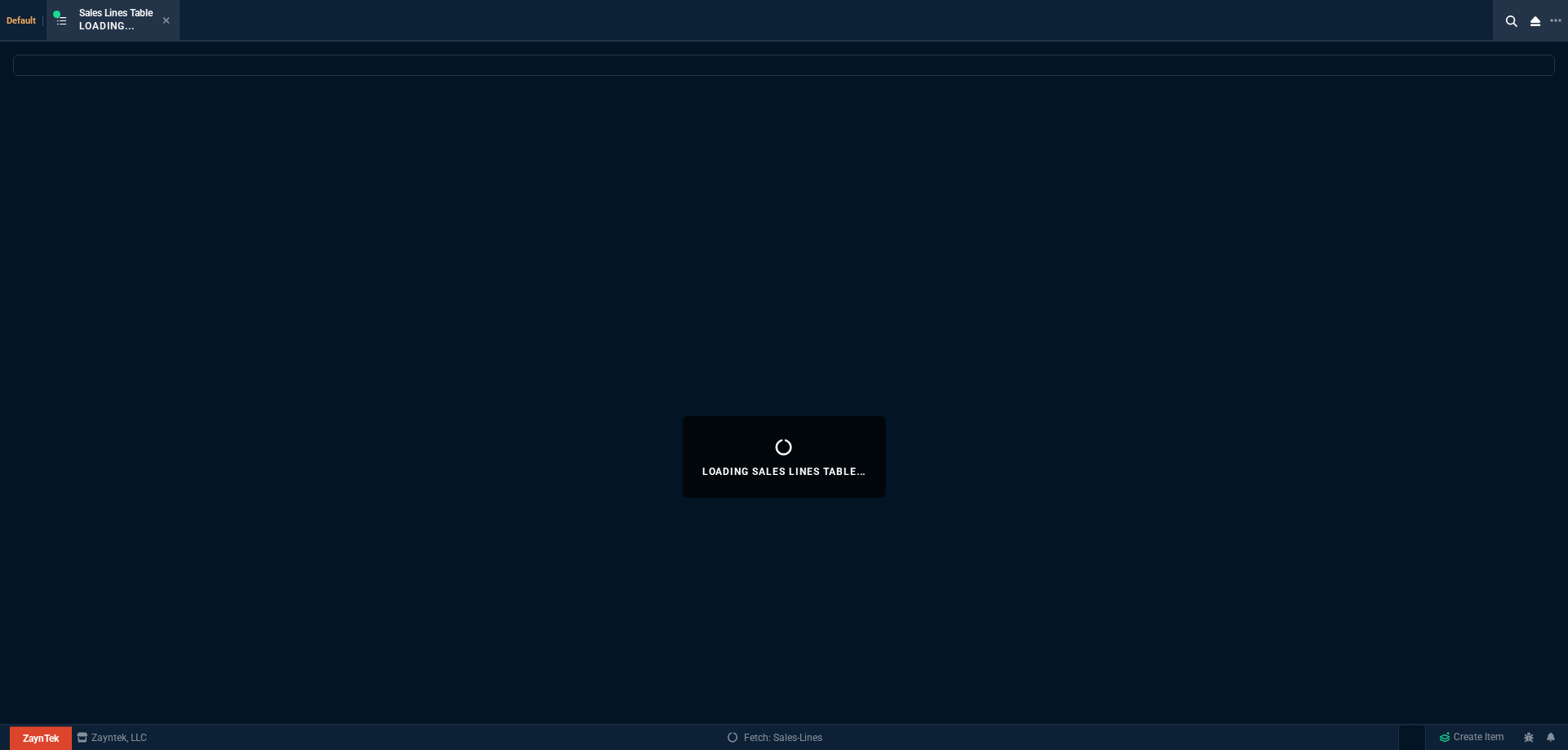
select select
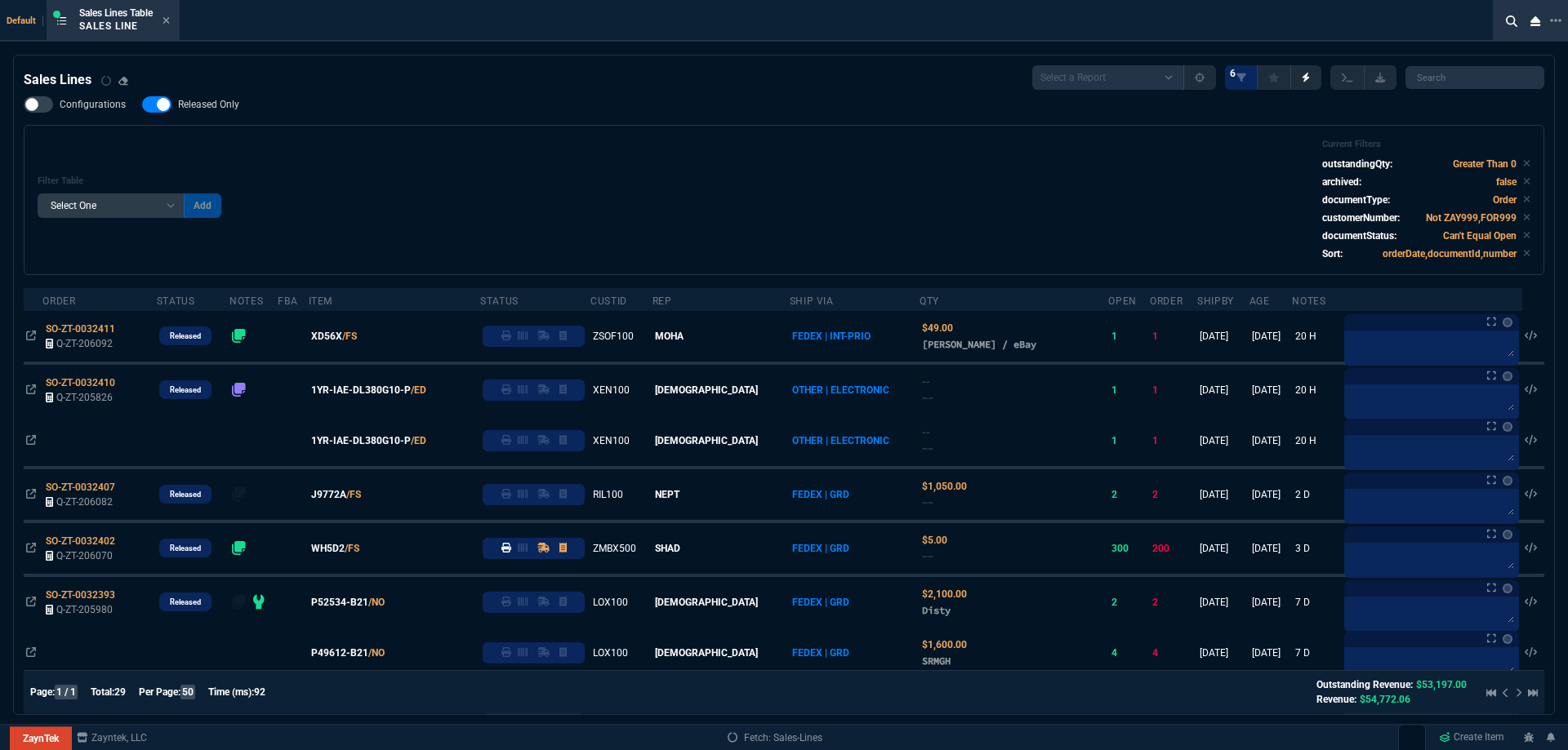
click at [221, 111] on span "Released Only" at bounding box center [209, 105] width 61 height 13
click at [142, 106] on input "Released Only" at bounding box center [142, 105] width 1 height 1
checkbox input "false"
click at [327, 182] on div "Filter Table Select One Add Filter () Age () ATS () Cond (itemVariantCode) Cust…" at bounding box center [784, 200] width 1493 height 123
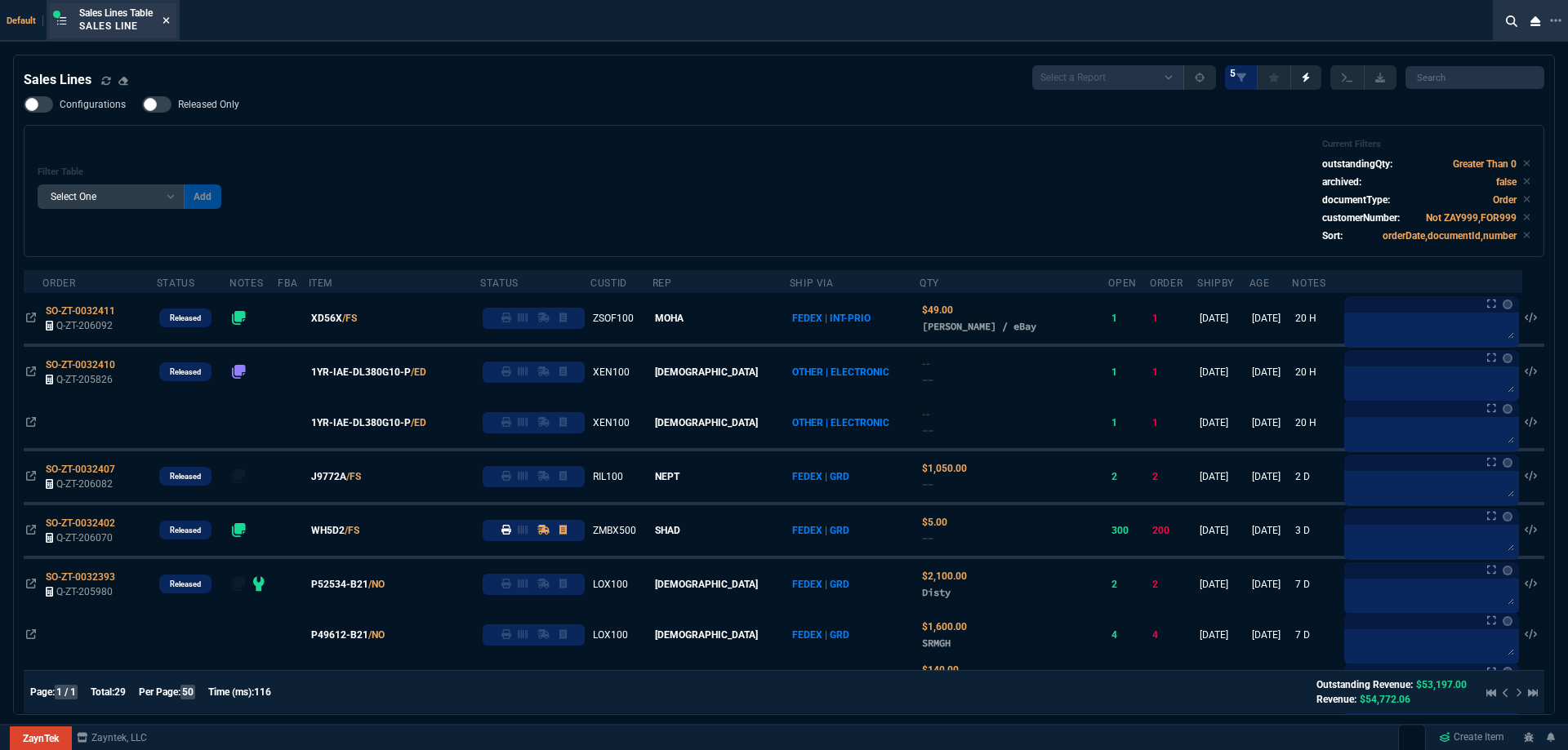
click at [170, 24] on icon at bounding box center [166, 20] width 7 height 10
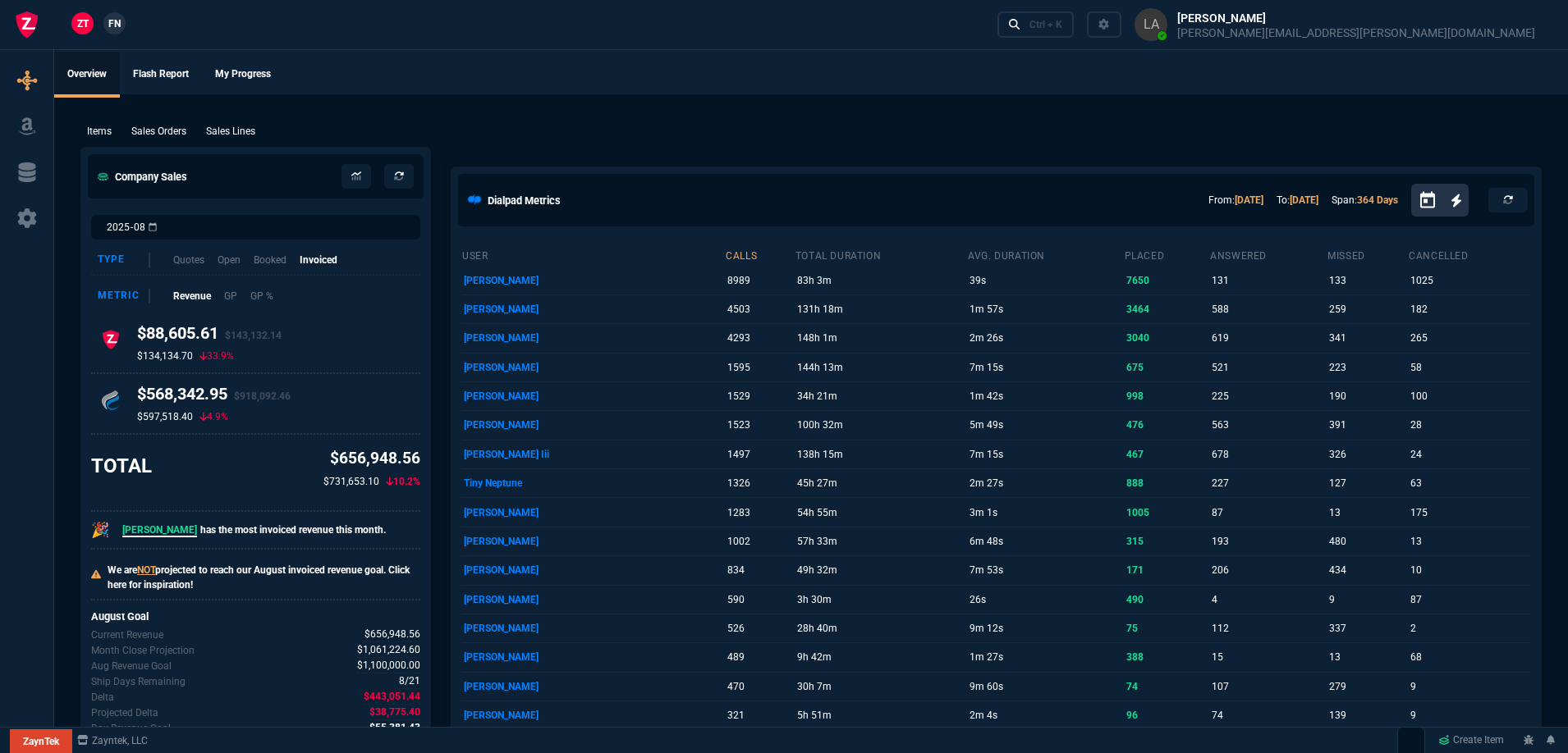
click at [113, 26] on span "FN" at bounding box center [114, 24] width 13 height 15
click at [217, 138] on p "Sales Lines" at bounding box center [230, 132] width 49 height 15
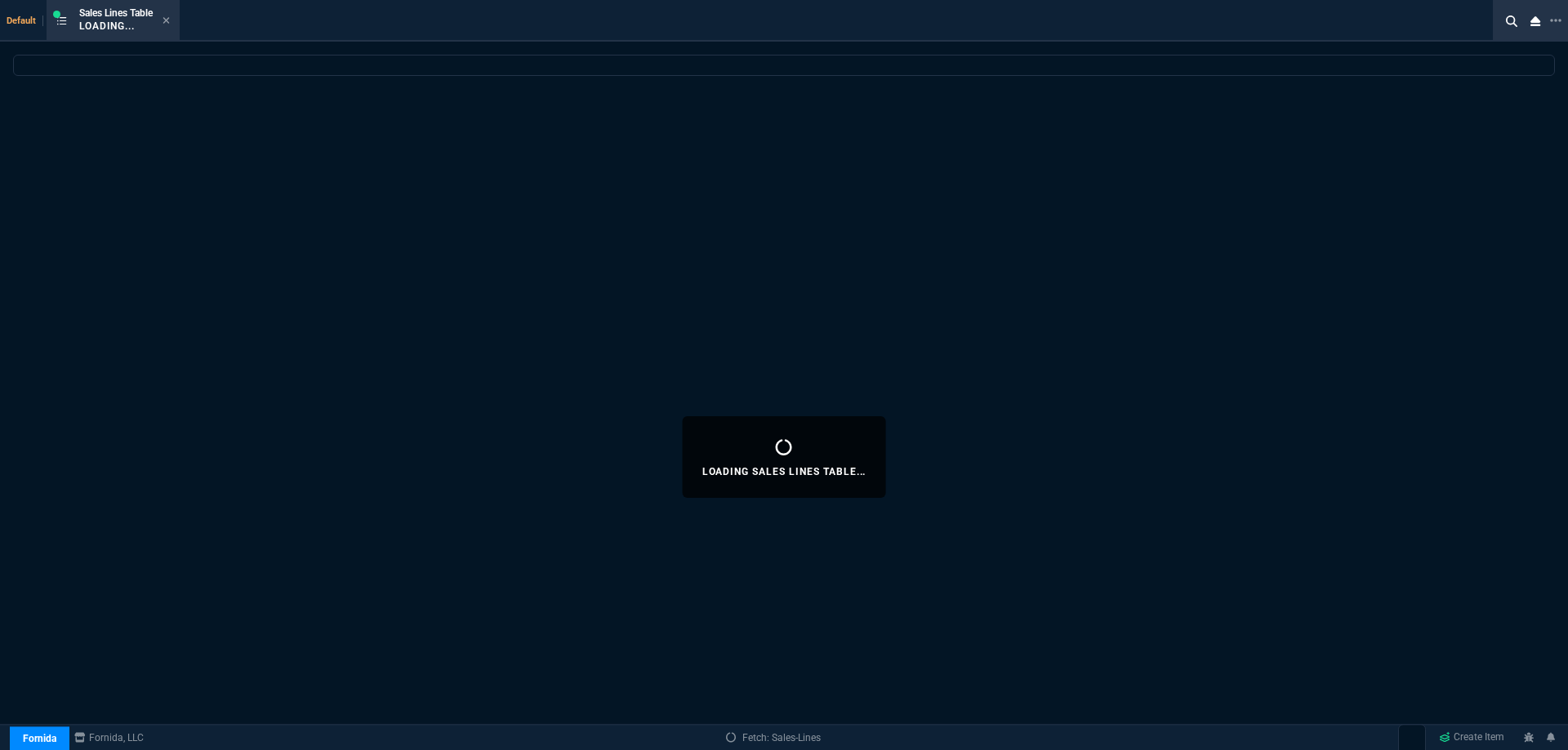
select select
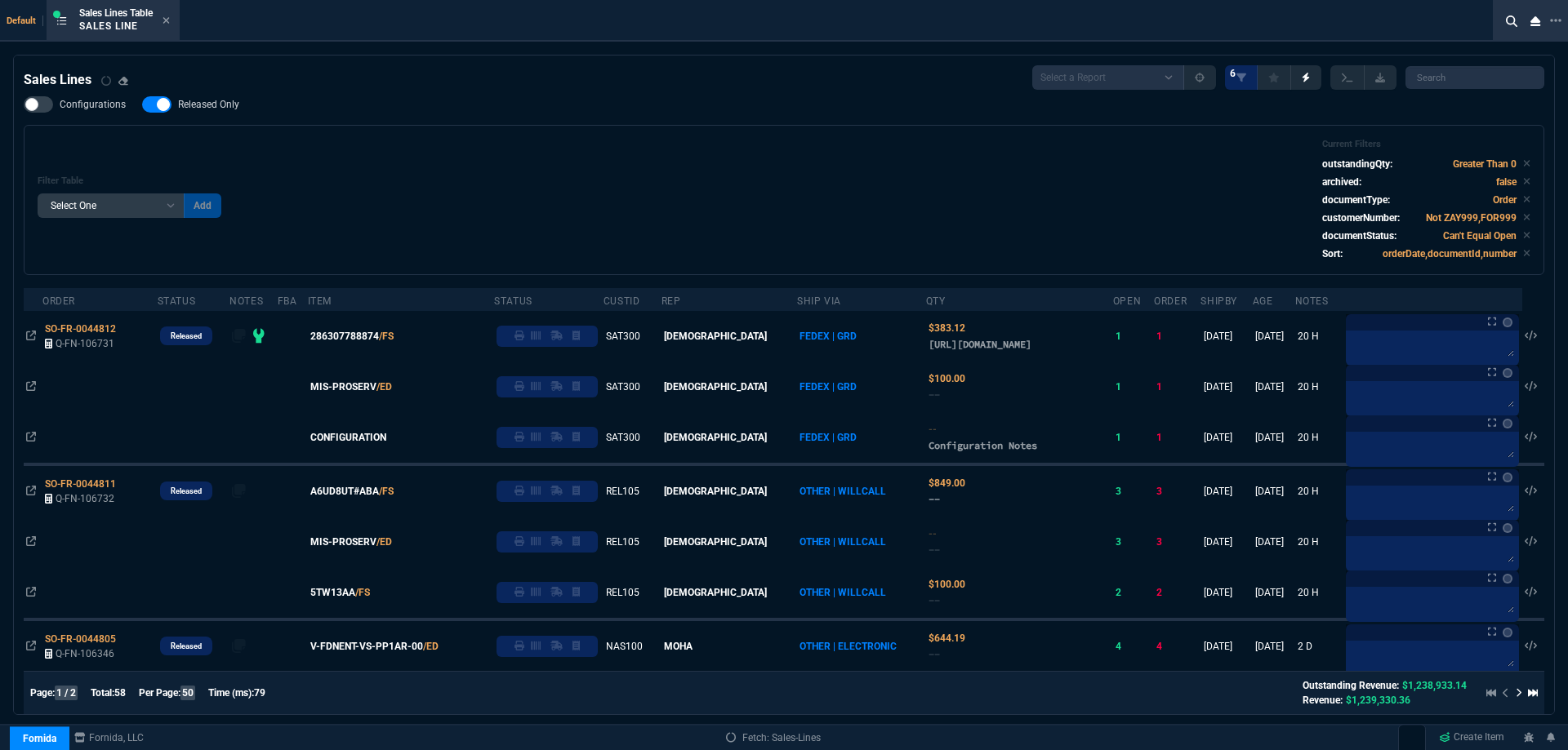
click at [213, 111] on span "Released Only" at bounding box center [209, 105] width 61 height 13
click at [142, 106] on input "Released Only" at bounding box center [142, 105] width 1 height 1
checkbox input "false"
click at [650, 180] on div "Filter Table Select One Add Filter () Age () ATS () Cond (itemVariantCode) Cust…" at bounding box center [784, 200] width 1493 height 123
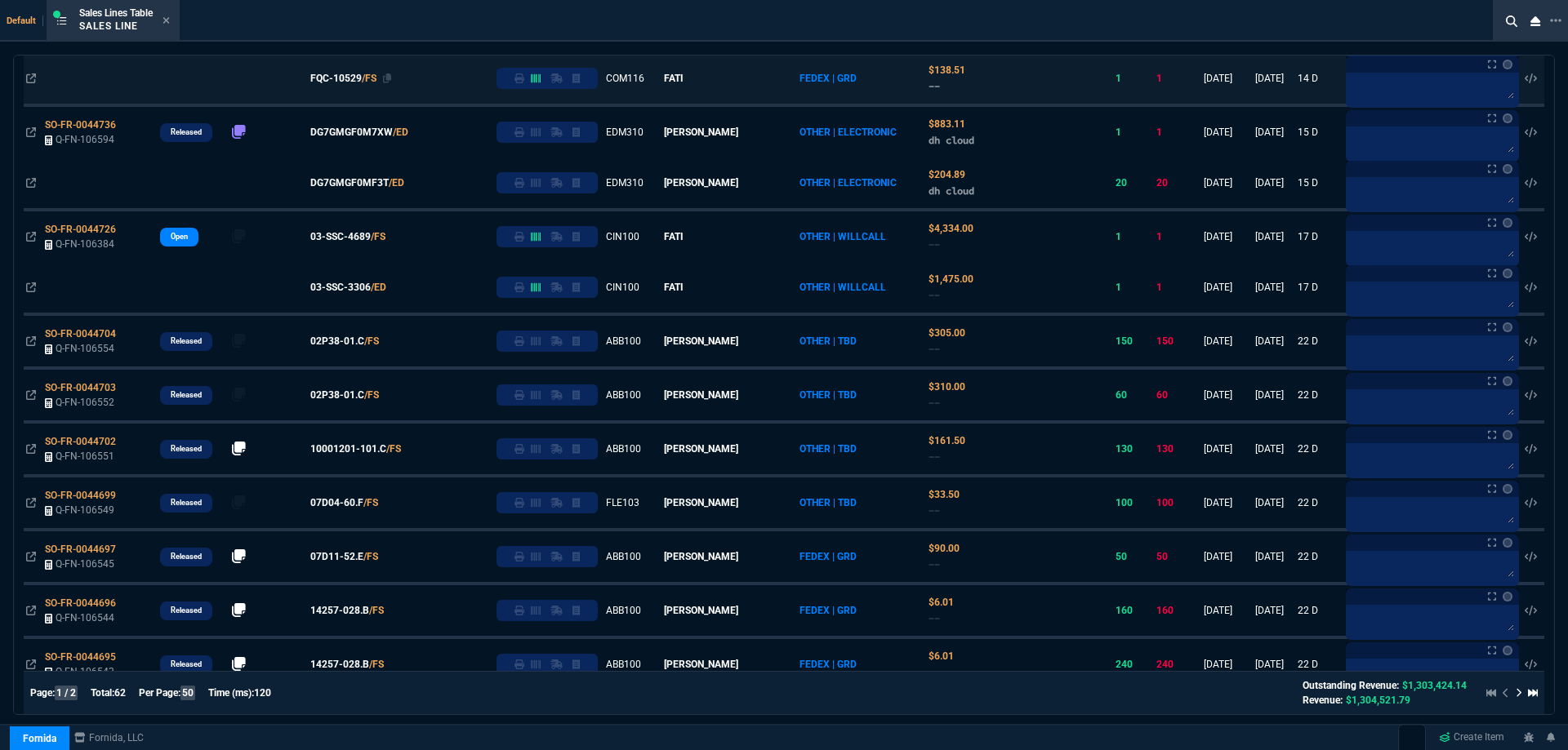
scroll to position [1144, 0]
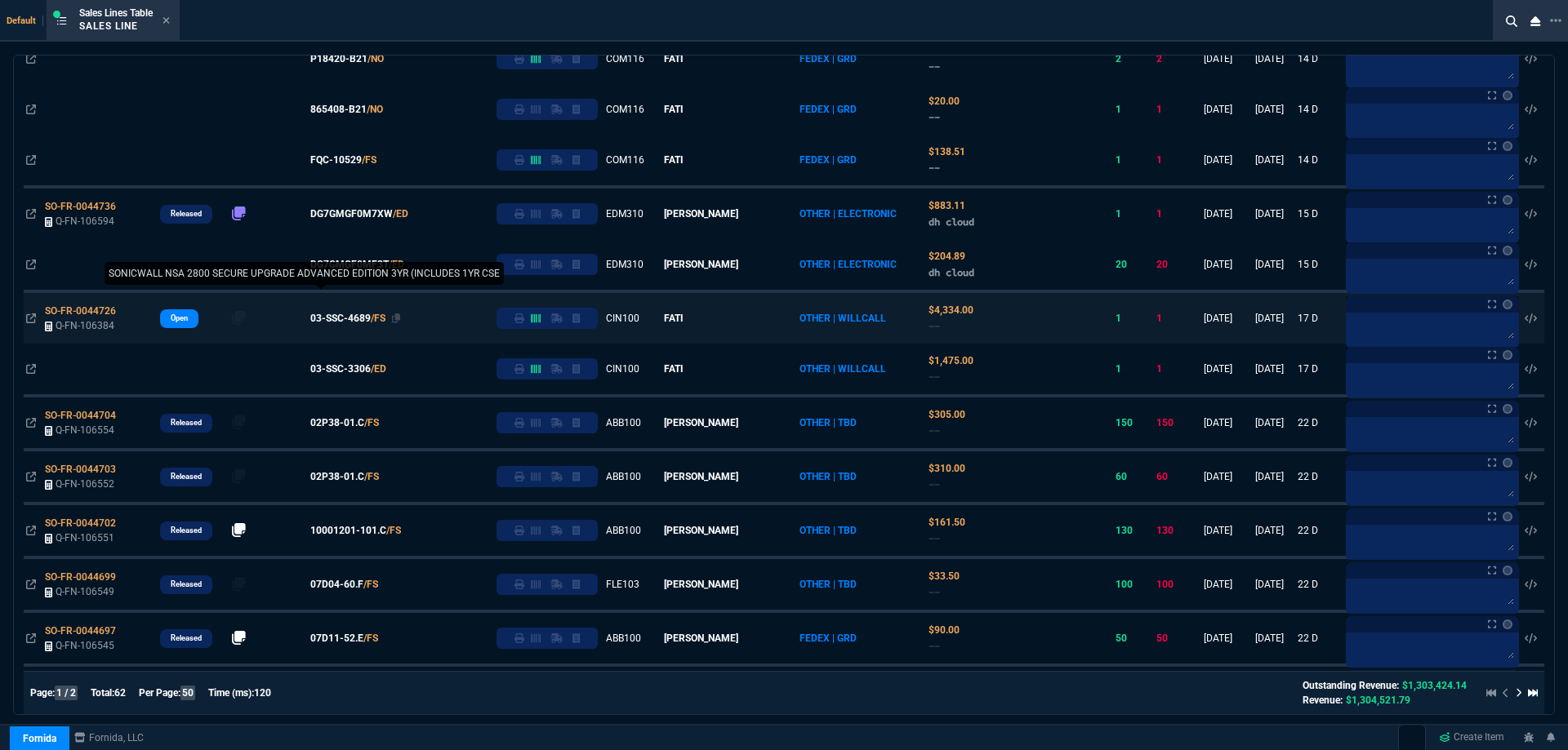
click at [346, 326] on span "03-SSC-4689" at bounding box center [340, 319] width 60 height 14
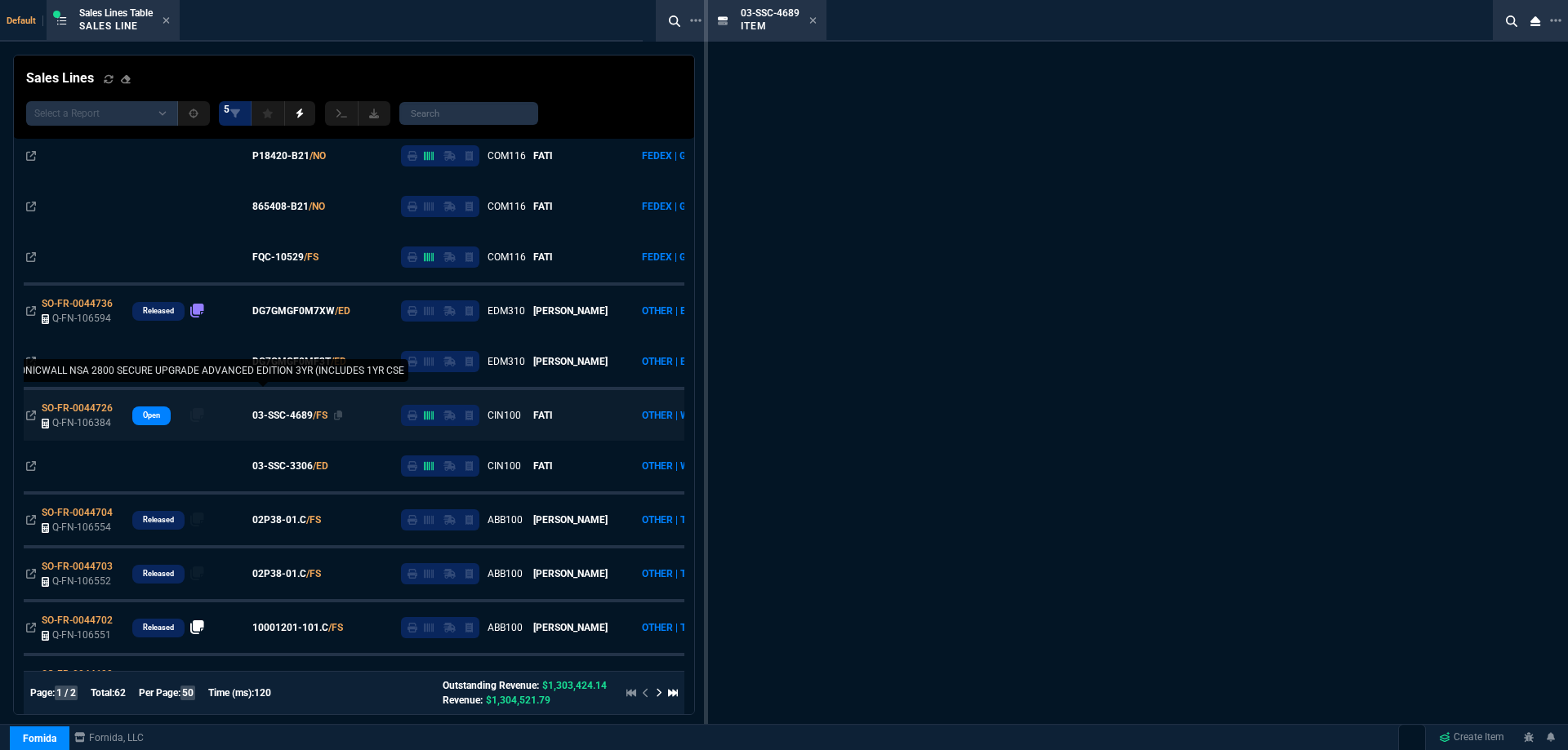
scroll to position [1240, 0]
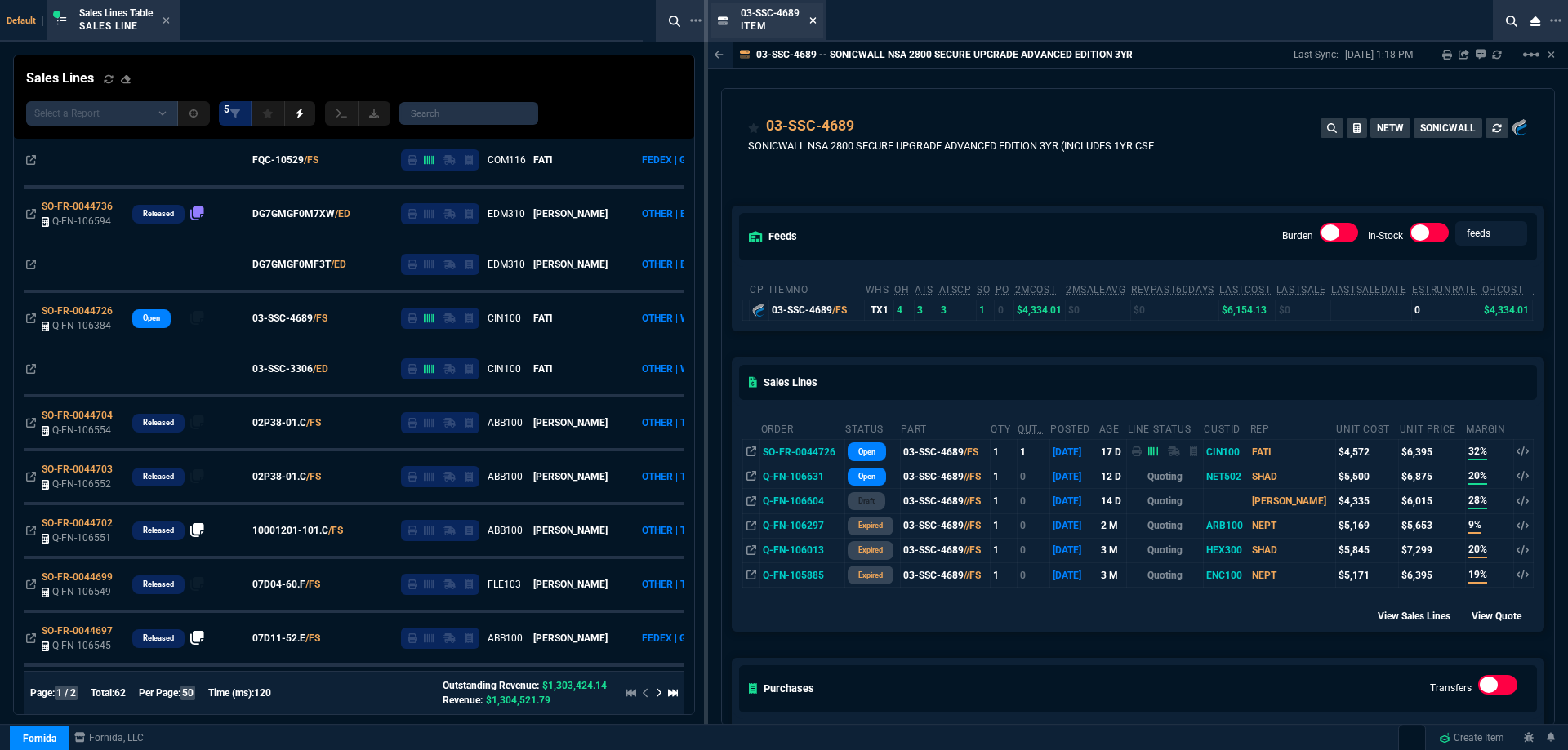
click at [812, 23] on icon at bounding box center [813, 20] width 7 height 10
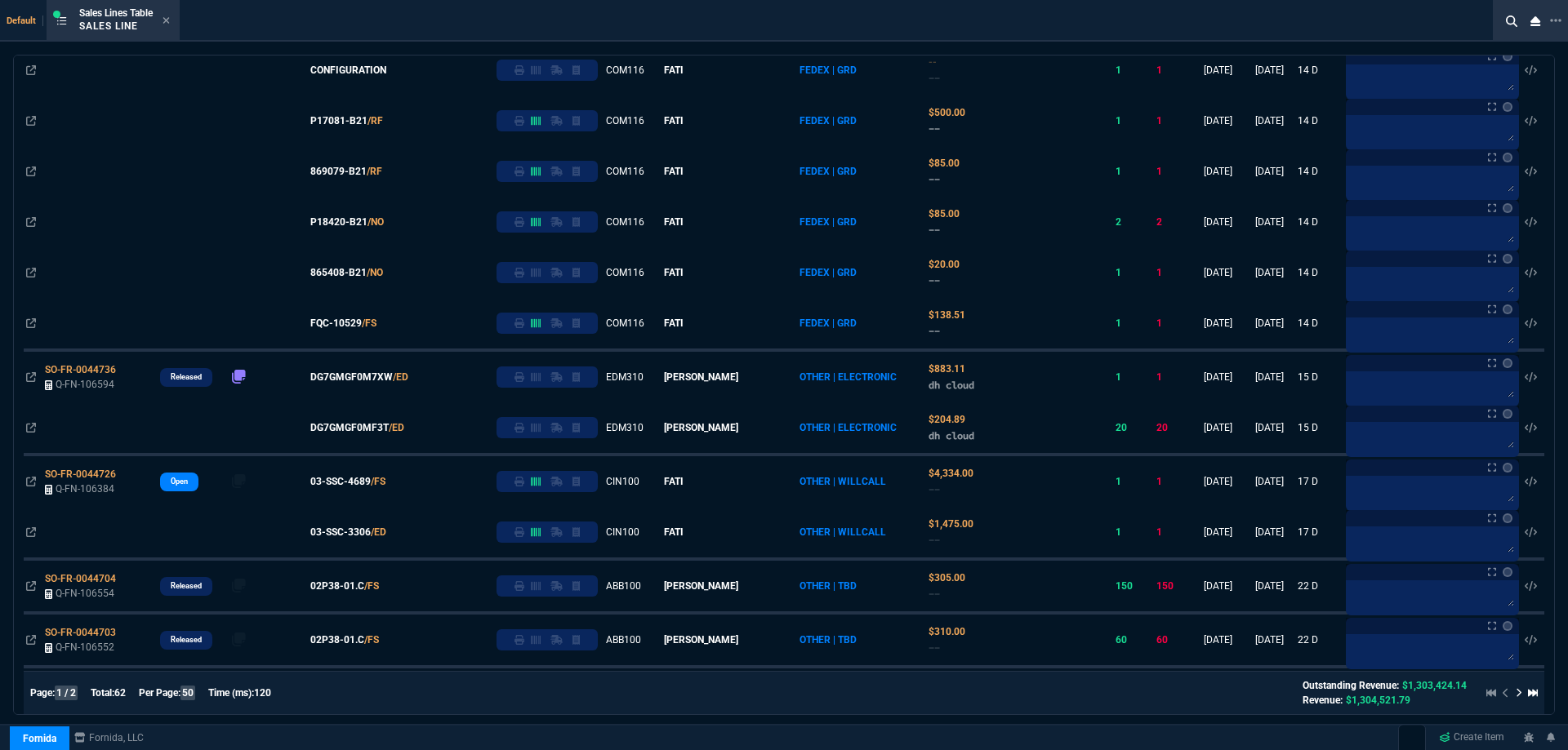
scroll to position [571, 0]
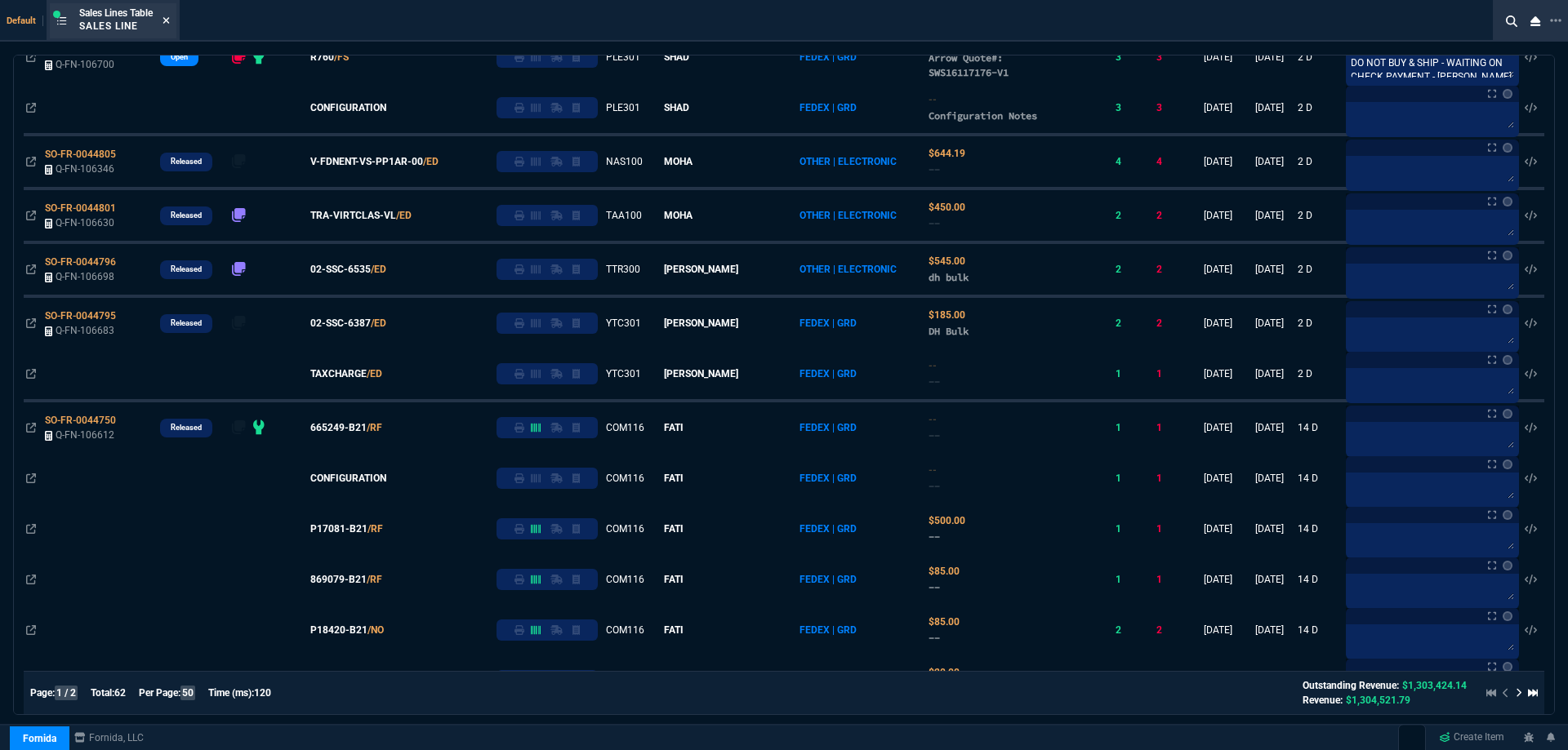
click at [170, 26] on fa-icon at bounding box center [166, 21] width 7 height 12
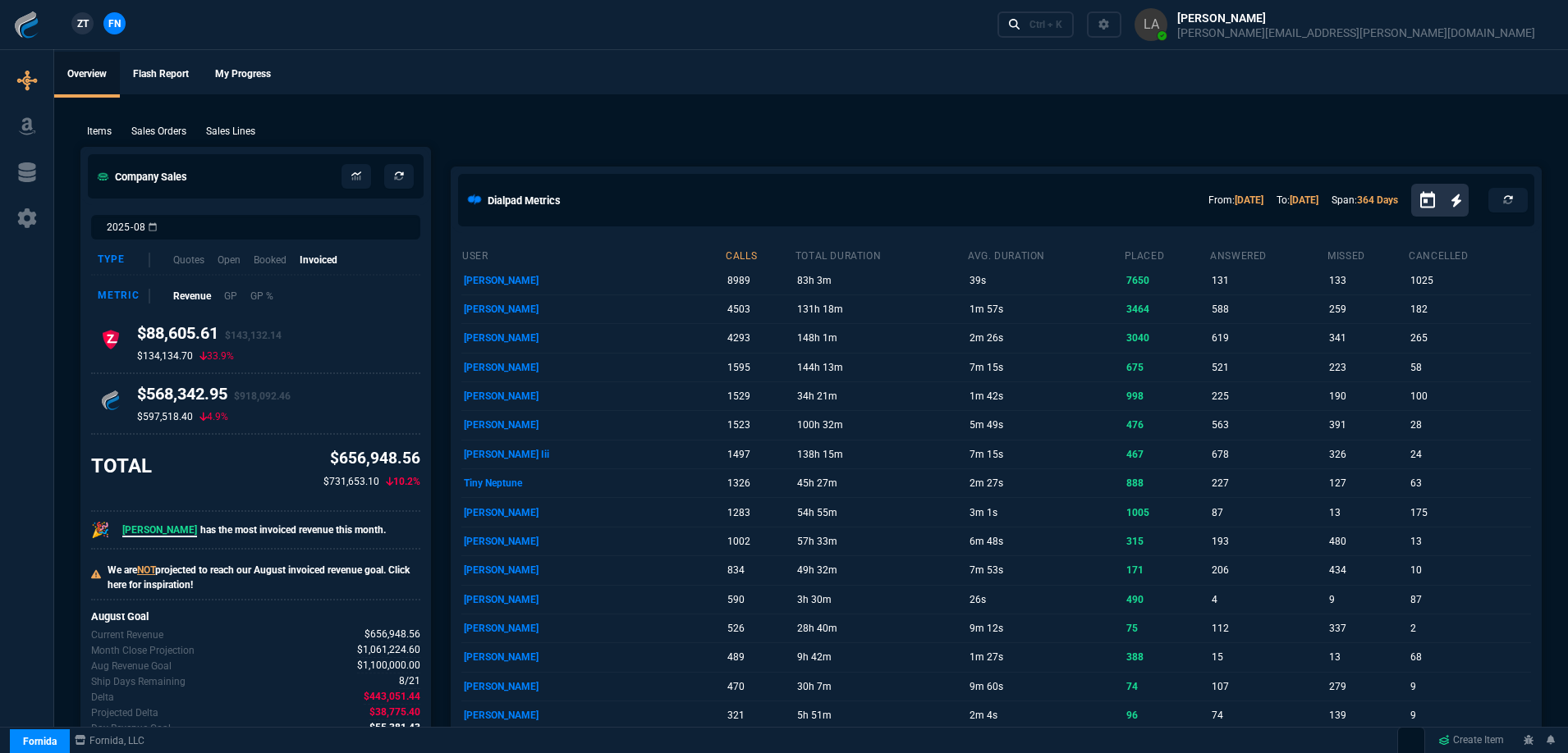
click at [249, 123] on div "Items Sales Orders Sales Lines Add Link" at bounding box center [811, 131] width 1461 height 20
click at [247, 126] on p "Sales Lines" at bounding box center [230, 132] width 49 height 15
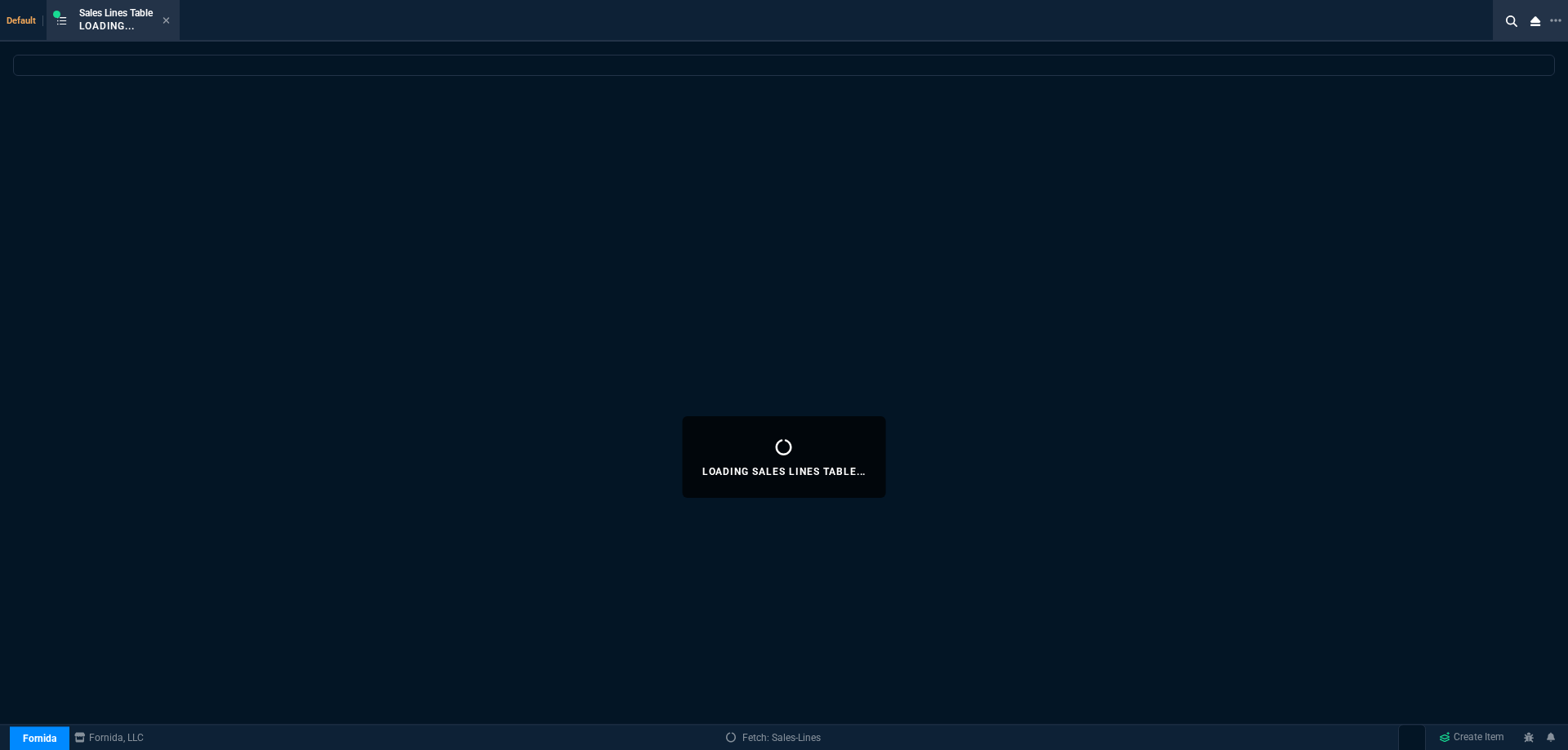
select select
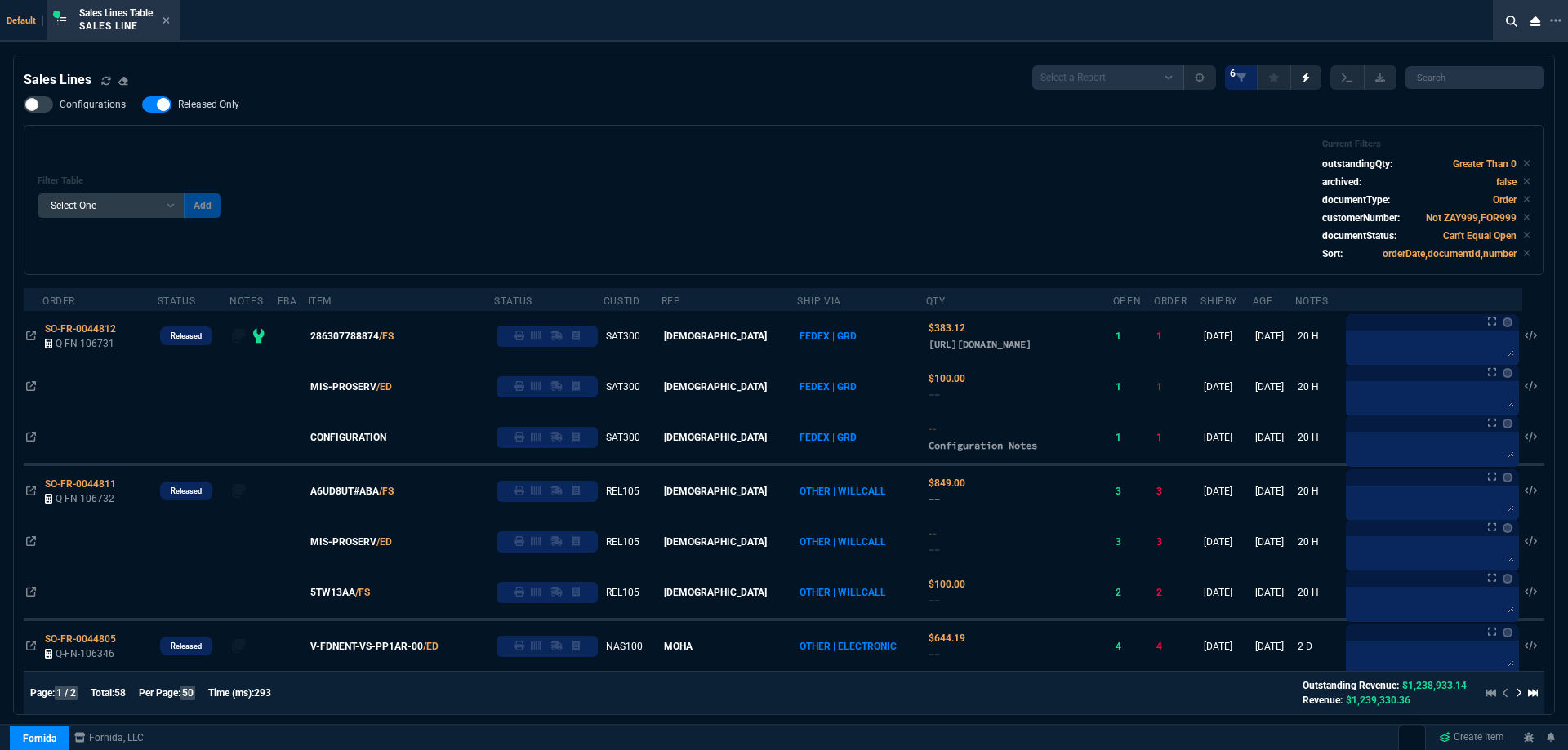
drag, startPoint x: 198, startPoint y: 101, endPoint x: 638, endPoint y: 150, distance: 442.7
click at [198, 101] on span "Released Only" at bounding box center [209, 105] width 61 height 13
click at [142, 105] on input "Released Only" at bounding box center [142, 105] width 1 height 1
checkbox input "false"
click at [648, 146] on div "Filter Table Select One Add Filter () Age () ATS () Cond (itemVariantCode) Cust…" at bounding box center [784, 200] width 1493 height 123
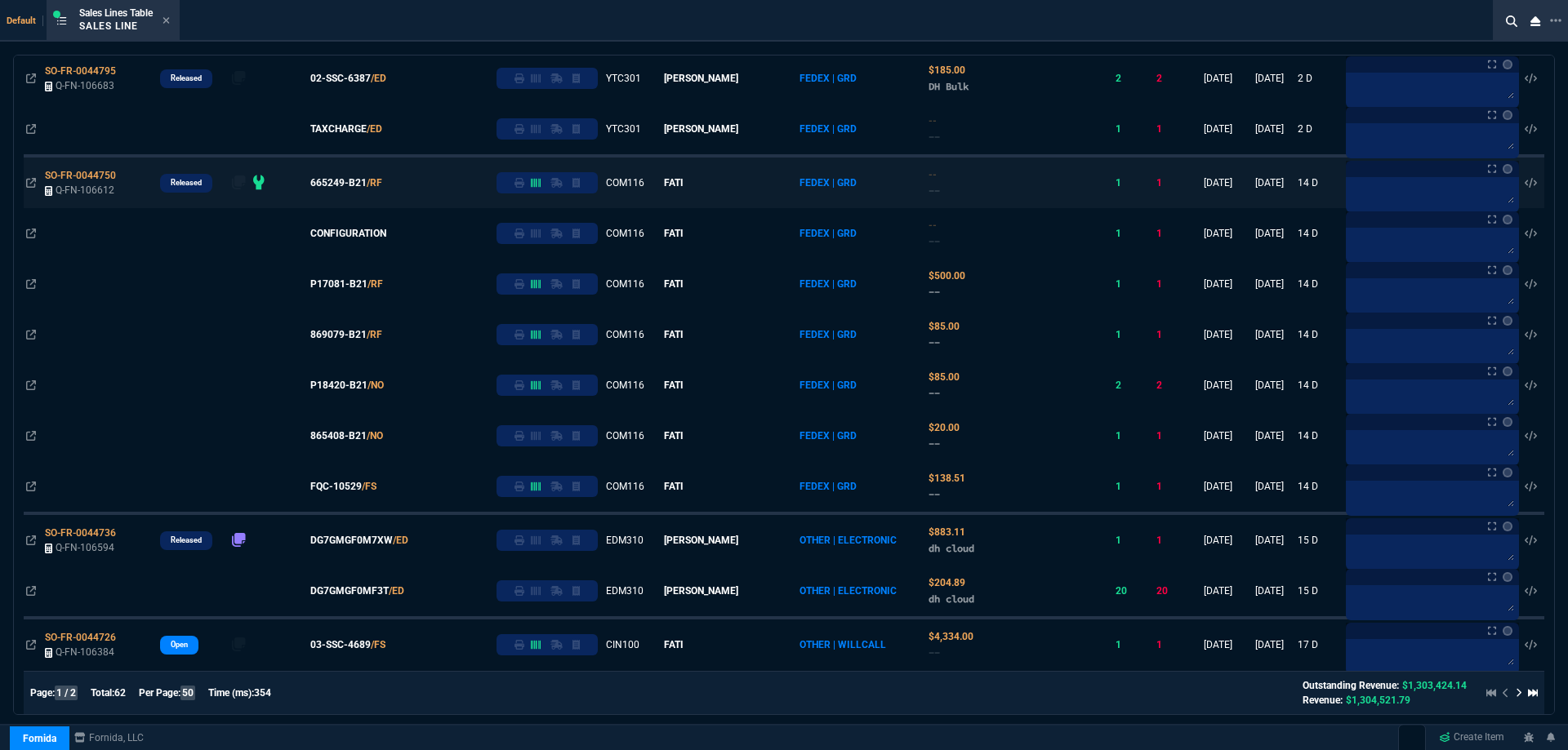
scroll to position [0, 0]
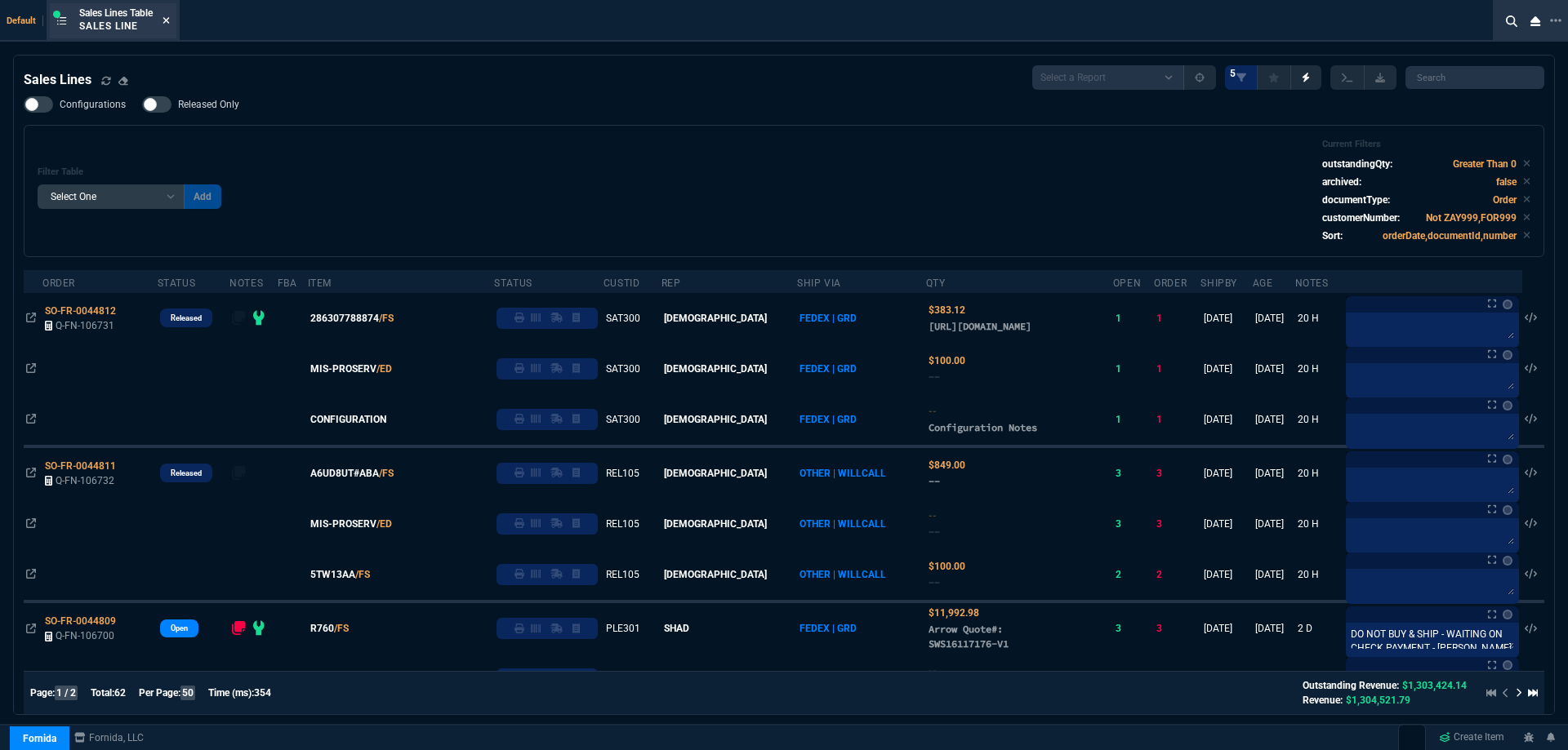
click at [170, 24] on icon at bounding box center [166, 20] width 7 height 10
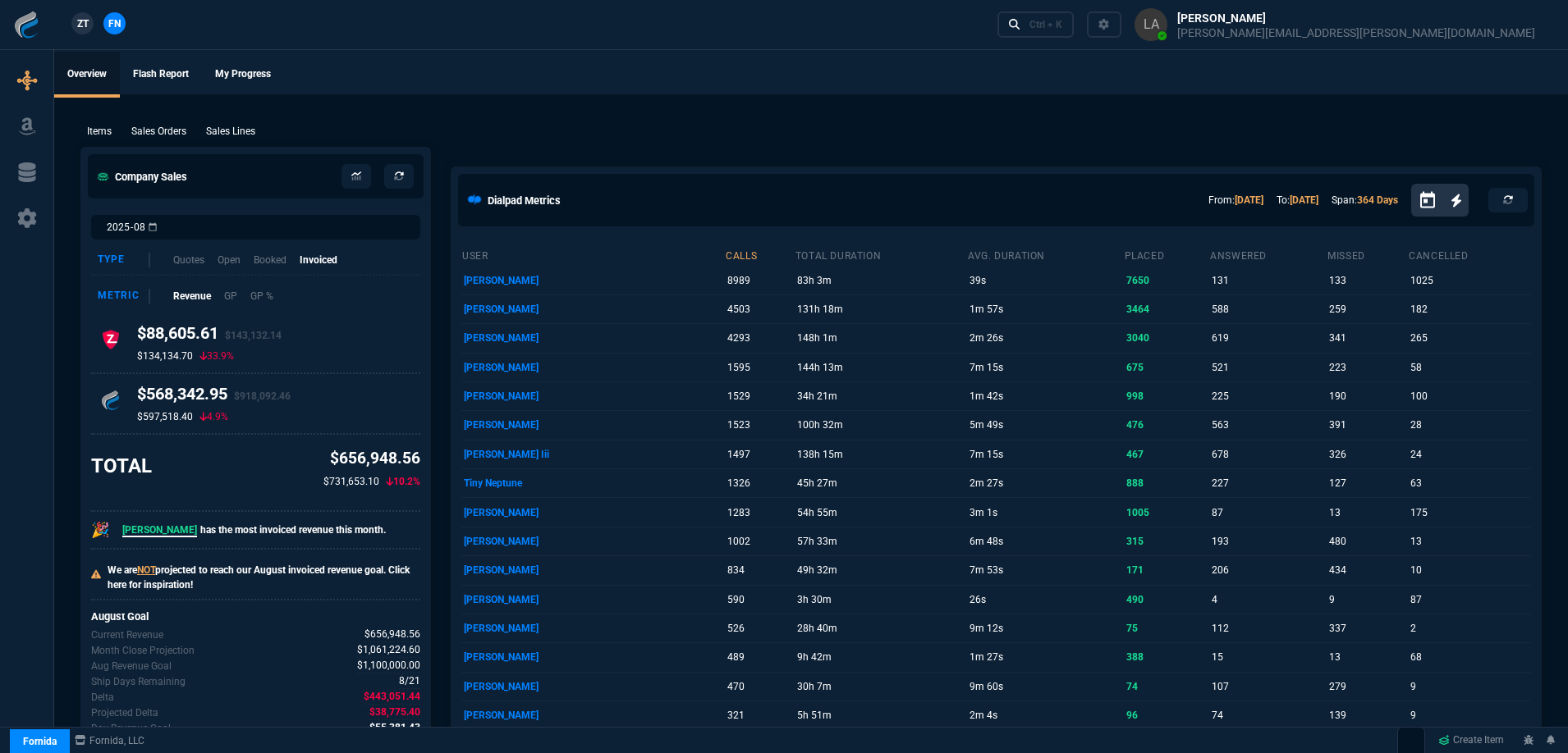
click at [240, 126] on p "Sales Lines" at bounding box center [230, 132] width 49 height 15
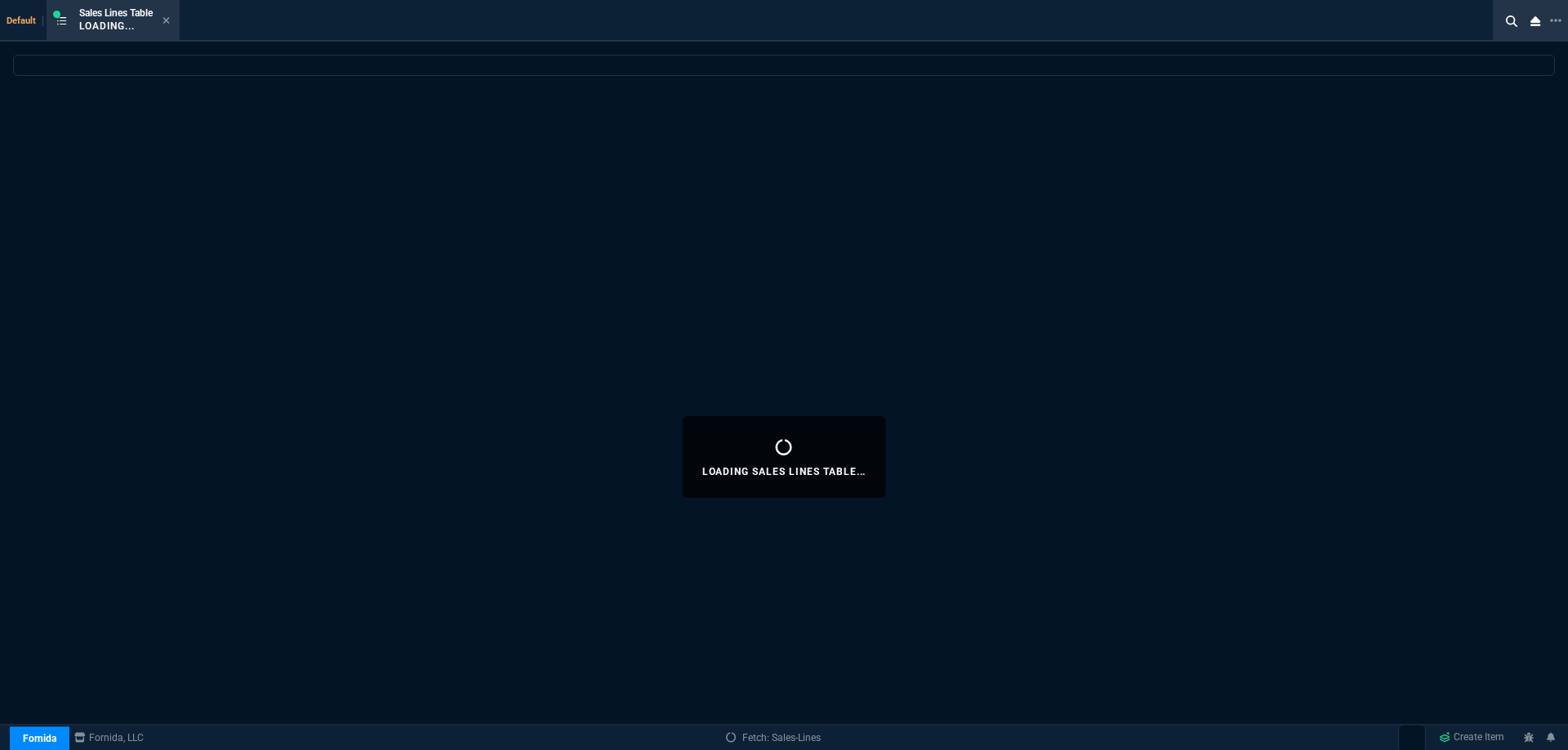
select select
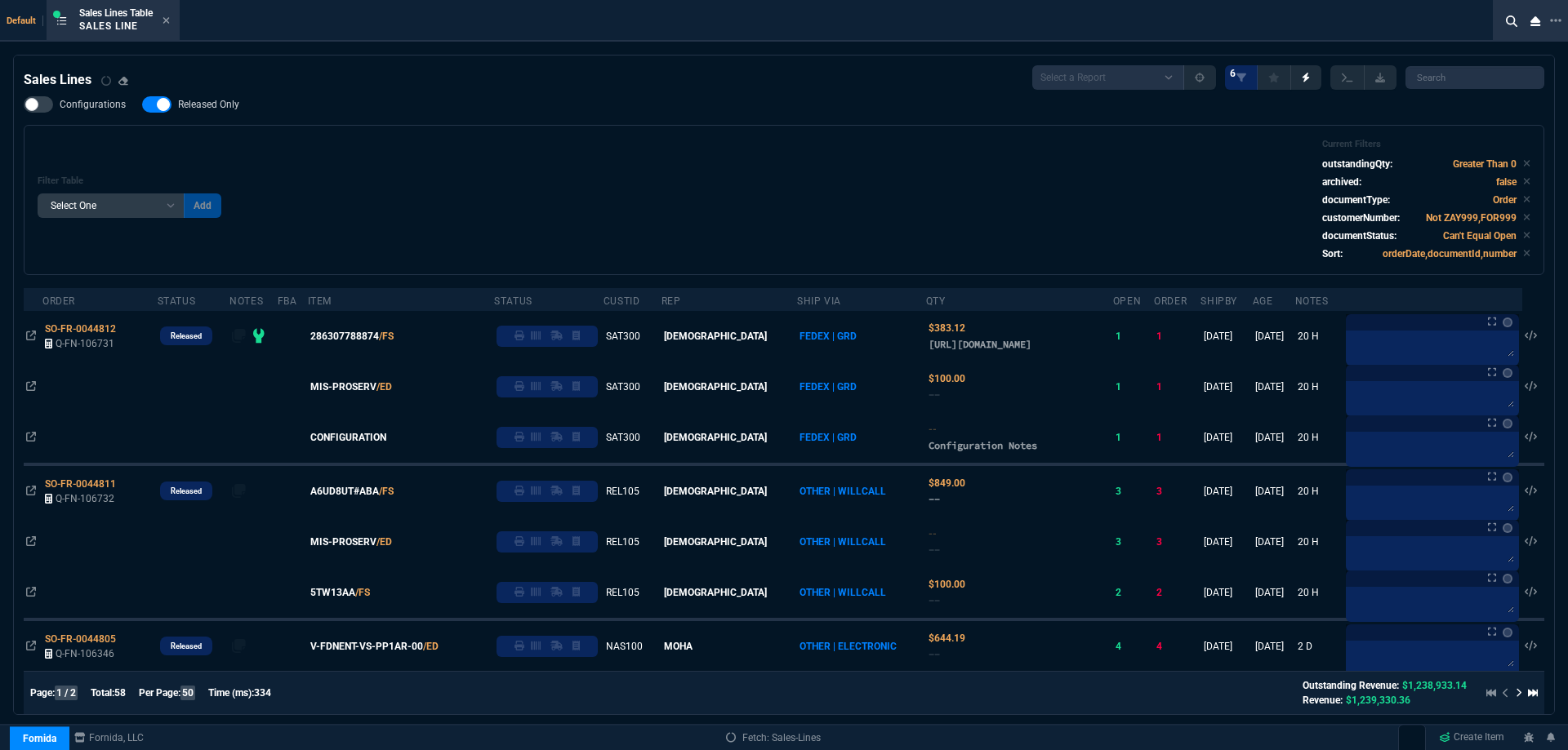
click at [218, 115] on nx-fornida-field-switch-one "Released Only" at bounding box center [199, 107] width 114 height 15
click at [225, 107] on span "Released Only" at bounding box center [209, 105] width 61 height 13
click at [142, 106] on input "Released Only" at bounding box center [142, 105] width 1 height 1
checkbox input "false"
click at [511, 144] on div "Filter Table Select One Add Filter () Age () ATS () Cond (itemVariantCode) Cust…" at bounding box center [784, 200] width 1493 height 123
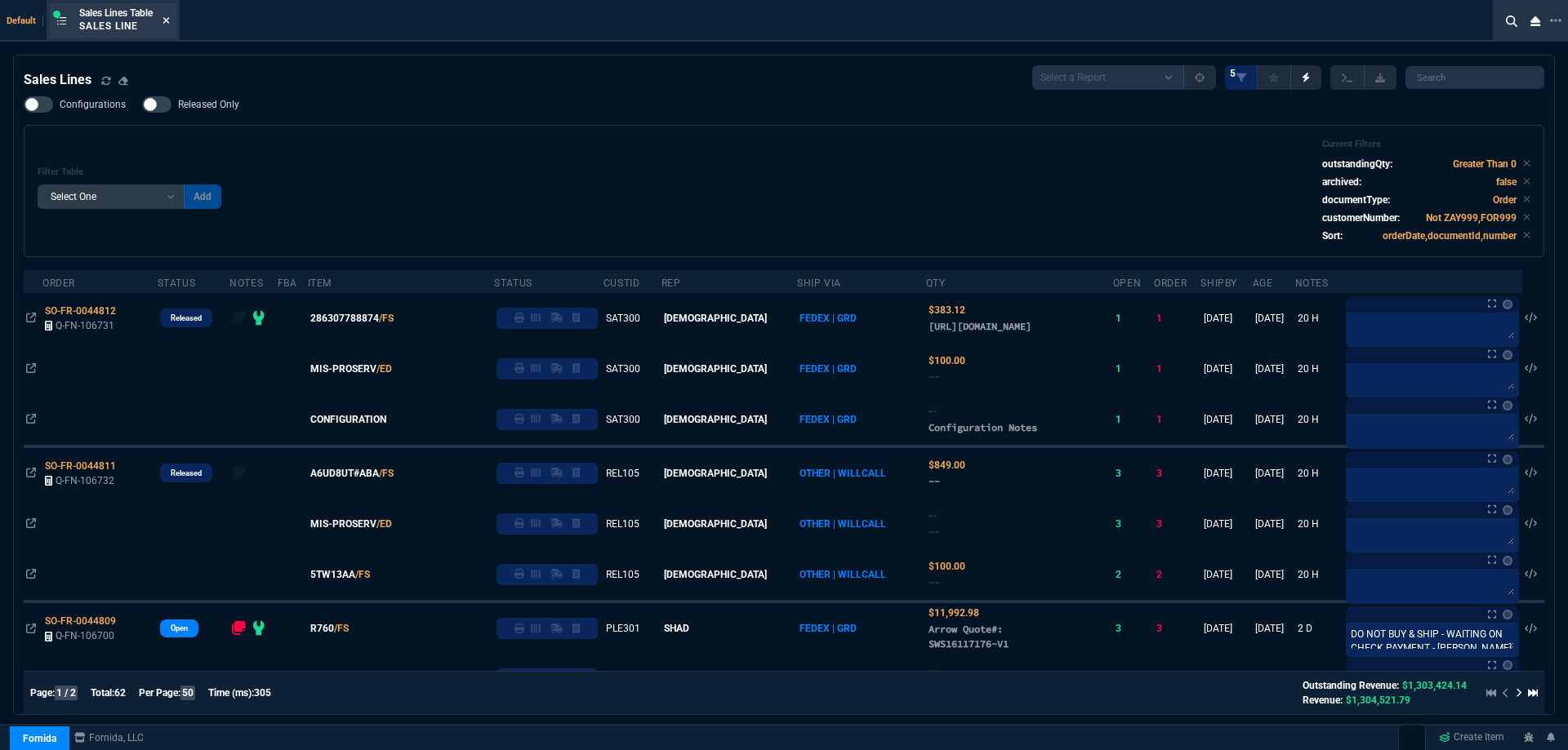
click at [167, 21] on icon at bounding box center [166, 20] width 7 height 10
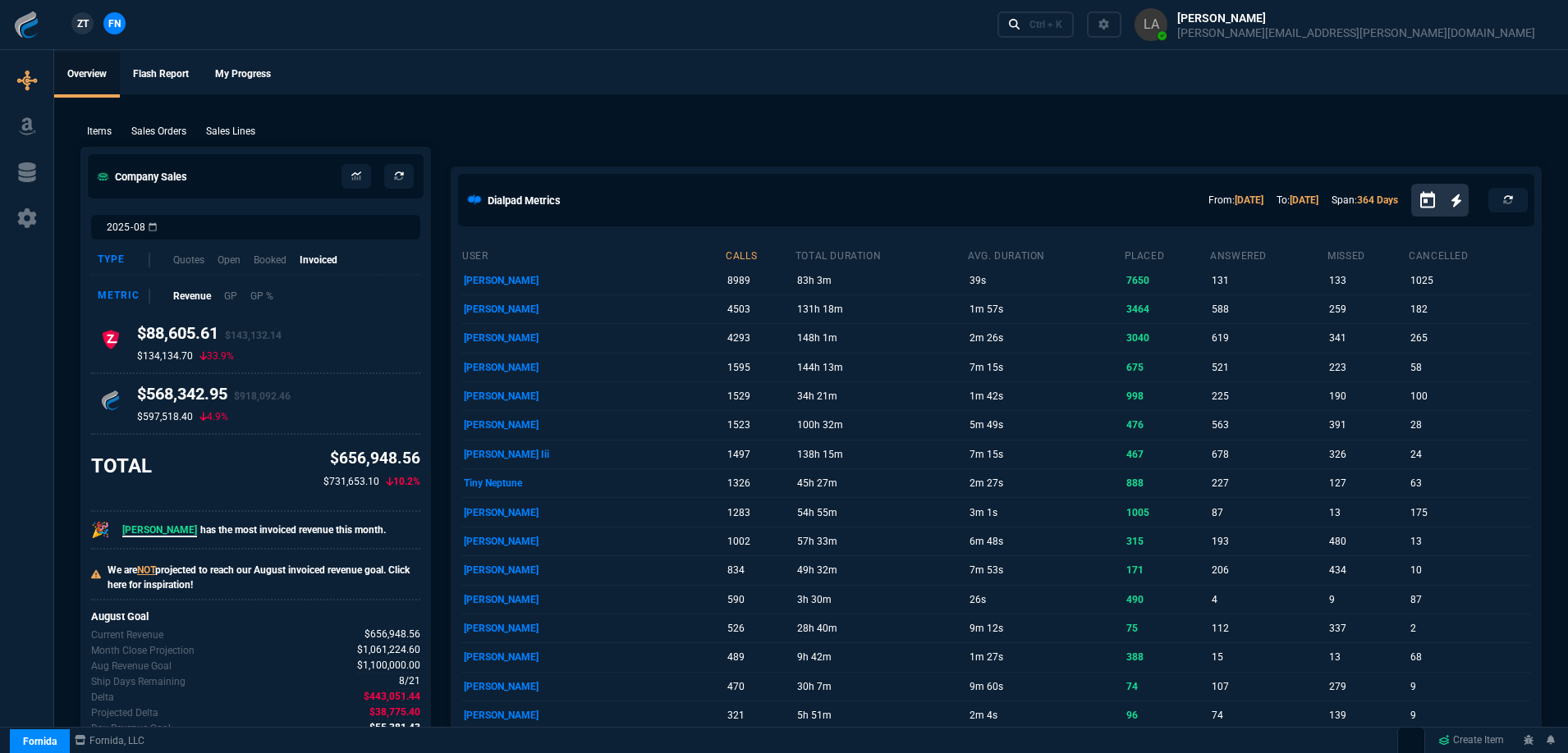
click at [83, 24] on span "ZT" at bounding box center [83, 24] width 12 height 15
click at [230, 133] on p "Sales Lines" at bounding box center [230, 132] width 49 height 15
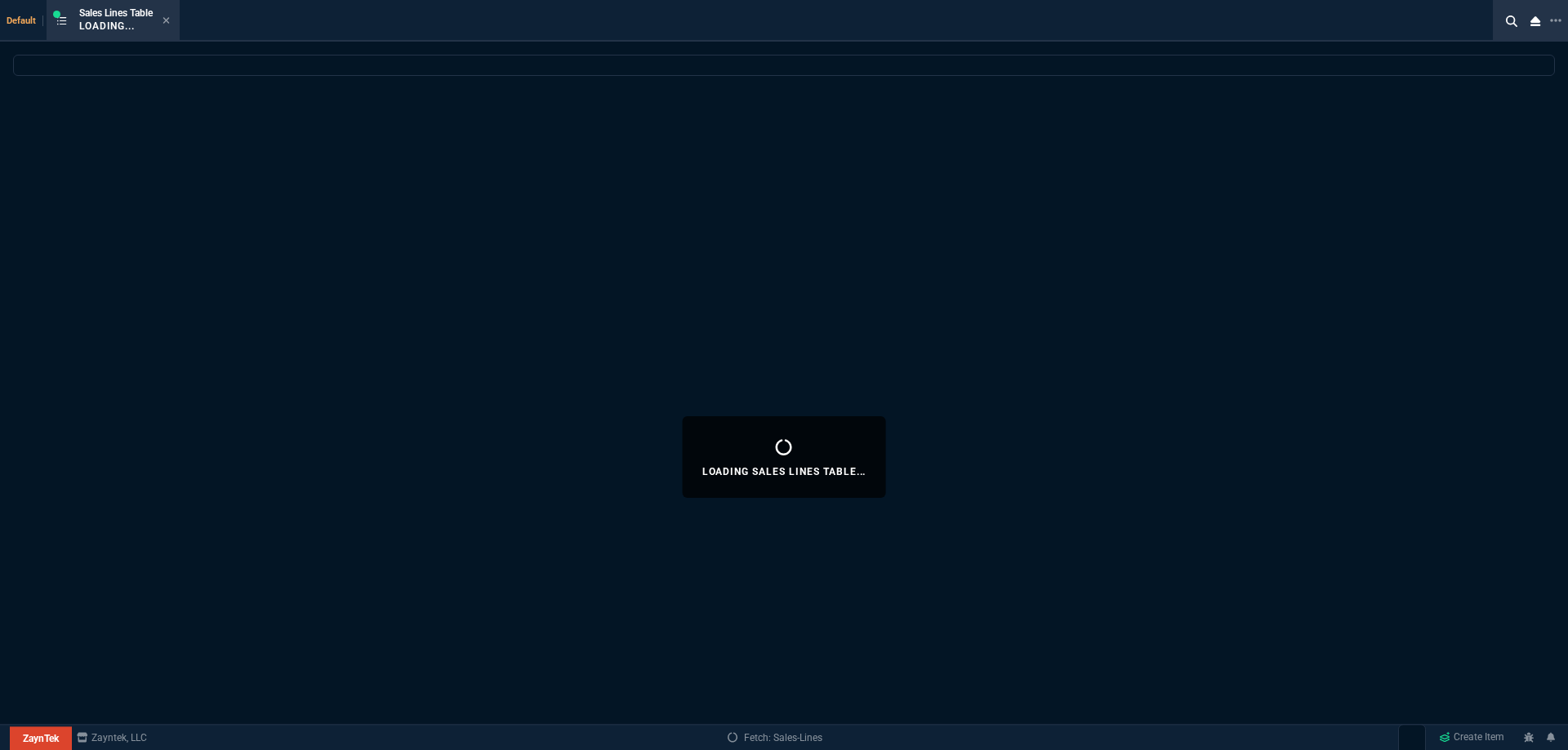
select select
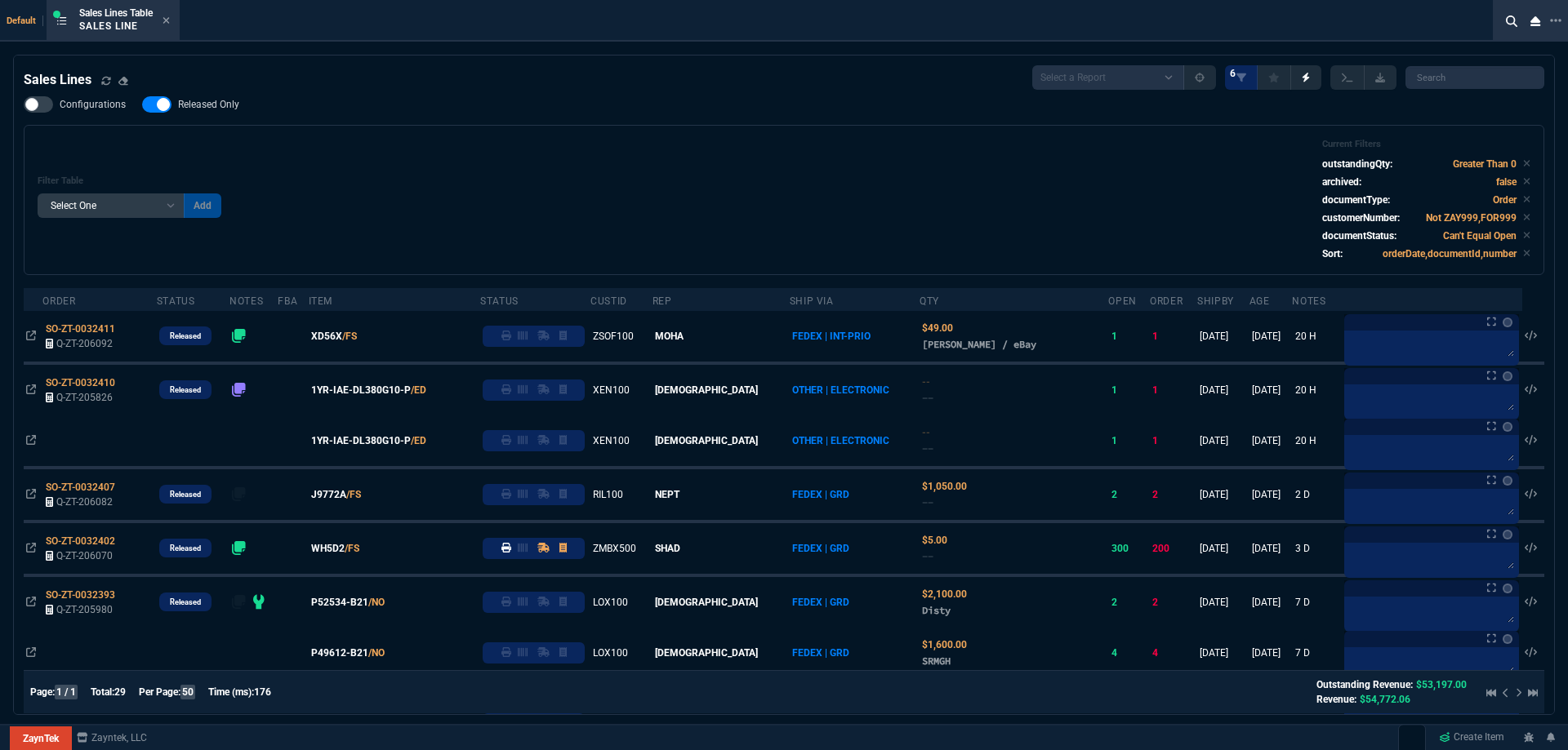
click at [211, 112] on label "Released Only" at bounding box center [199, 105] width 114 height 16
click at [142, 106] on input "Released Only" at bounding box center [142, 105] width 1 height 1
checkbox input "false"
click at [477, 138] on div "Filter Table Select One Add Filter () Age () ATS () Cond (itemVariantCode) Cust…" at bounding box center [784, 199] width 1520 height 150
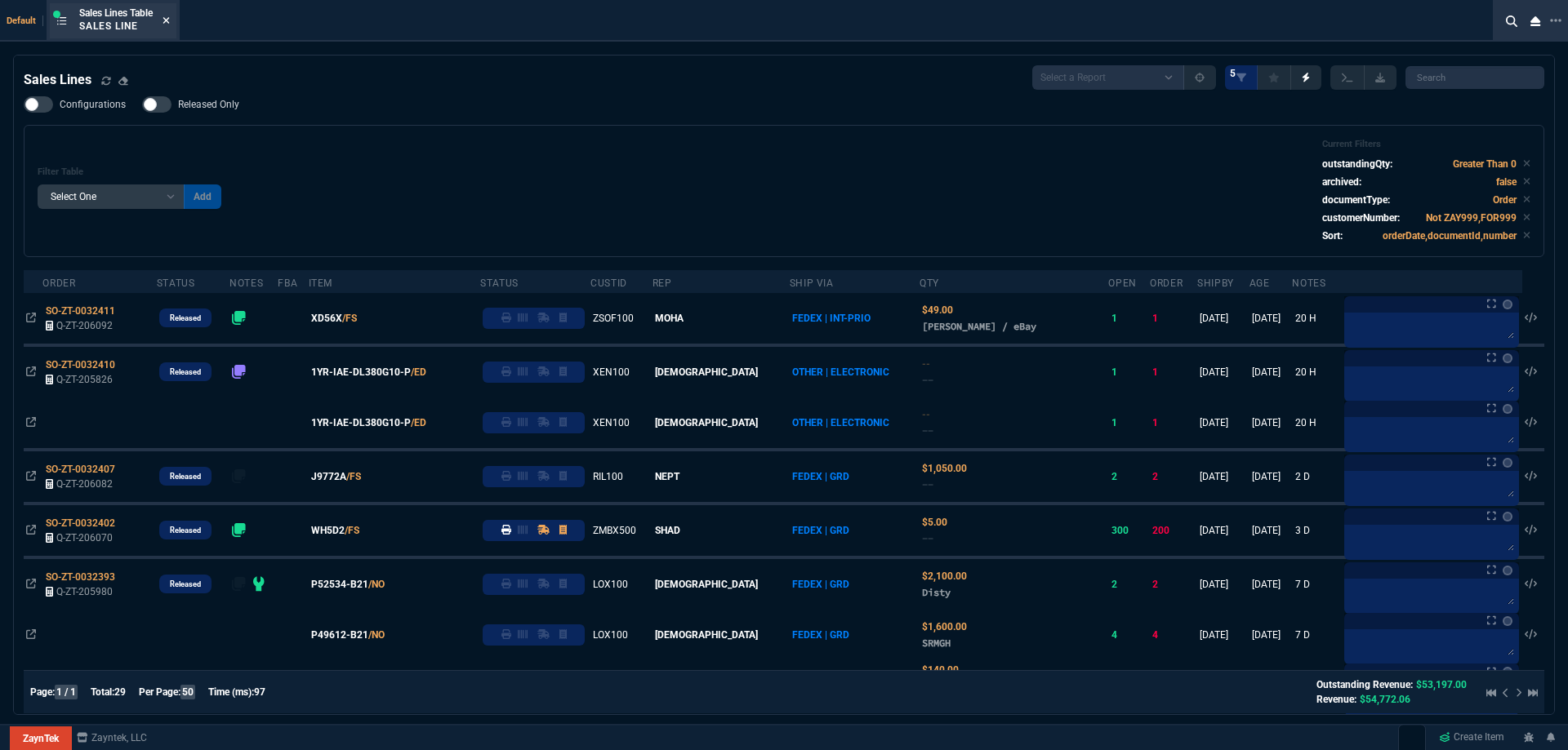
click at [170, 23] on icon at bounding box center [166, 20] width 7 height 10
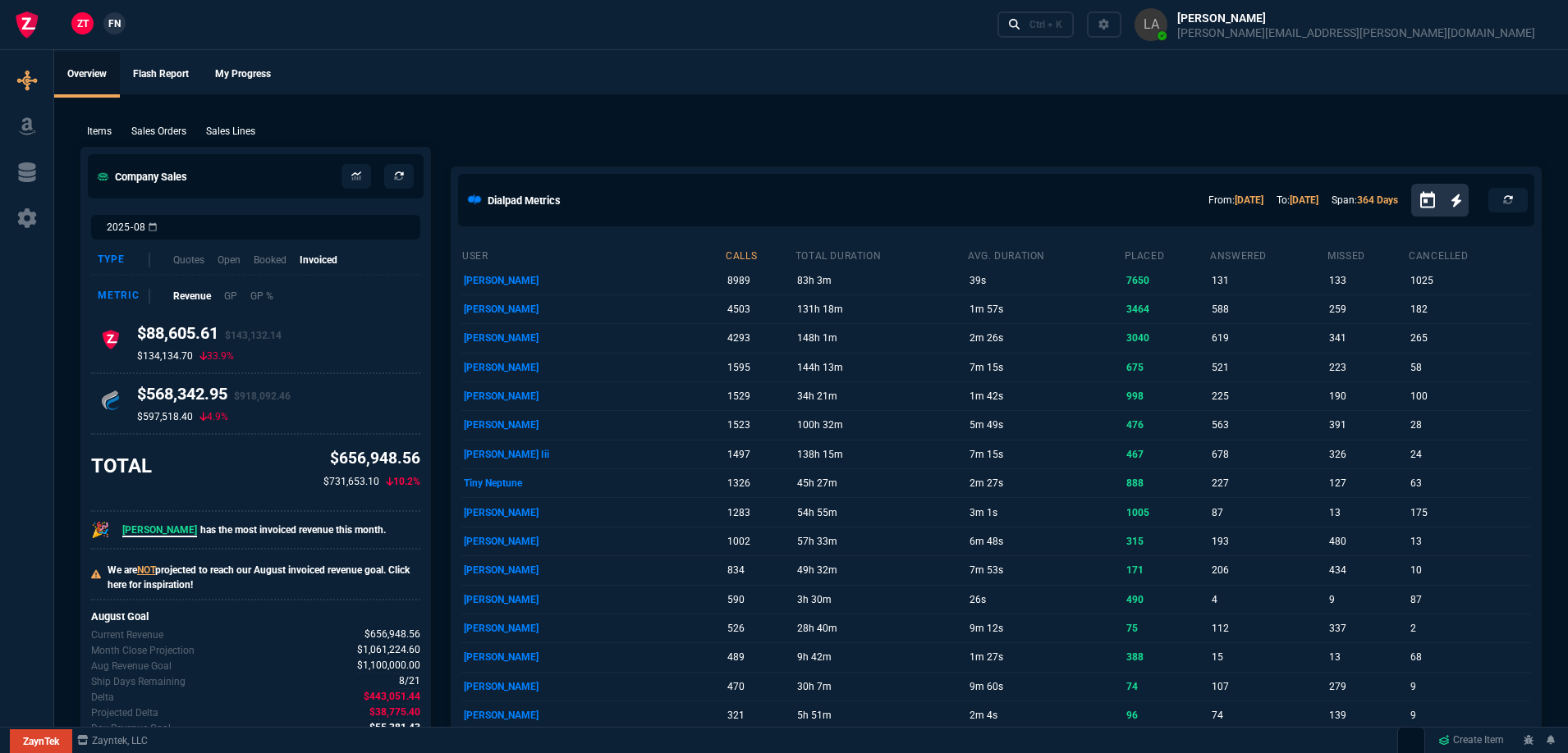
click at [121, 23] on span "FN" at bounding box center [114, 24] width 13 height 15
click at [240, 131] on p "Sales Lines" at bounding box center [230, 132] width 49 height 15
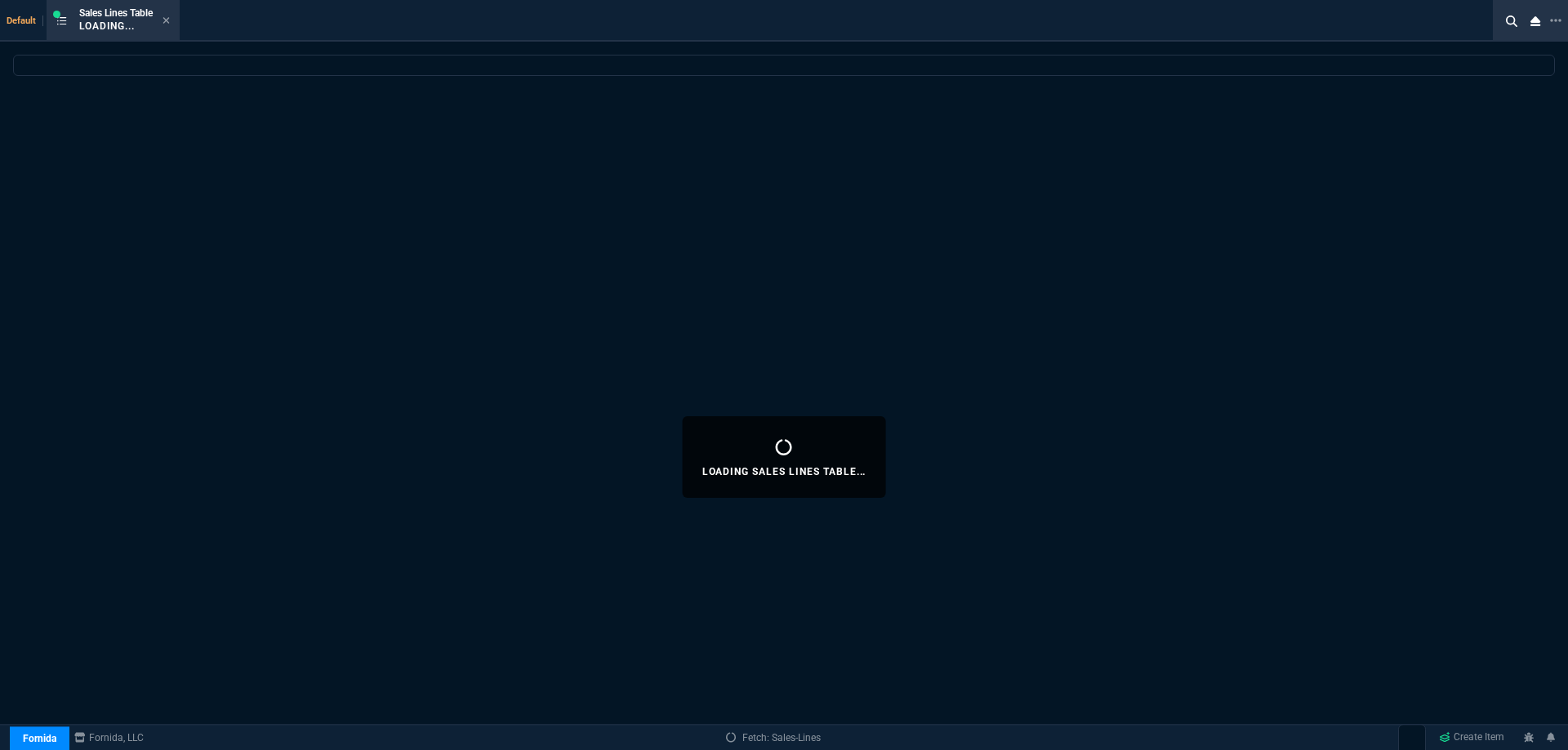
select select
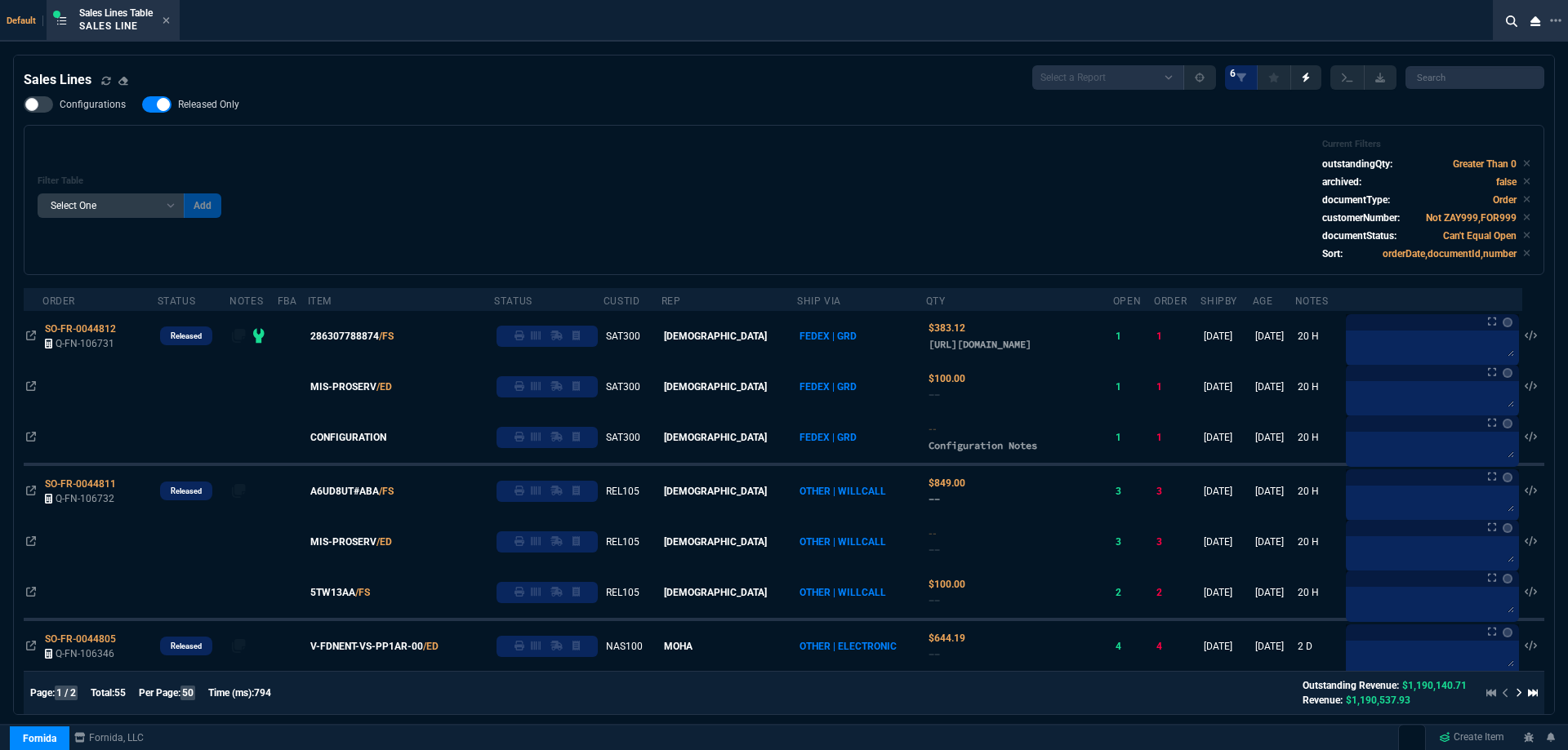
click at [200, 107] on span "Released Only" at bounding box center [209, 105] width 61 height 13
click at [142, 106] on input "Released Only" at bounding box center [142, 105] width 1 height 1
checkbox input "false"
click at [521, 166] on div "Filter Table Select One Add Filter () Age () ATS () Cond (itemVariantCode) Cust…" at bounding box center [784, 200] width 1493 height 123
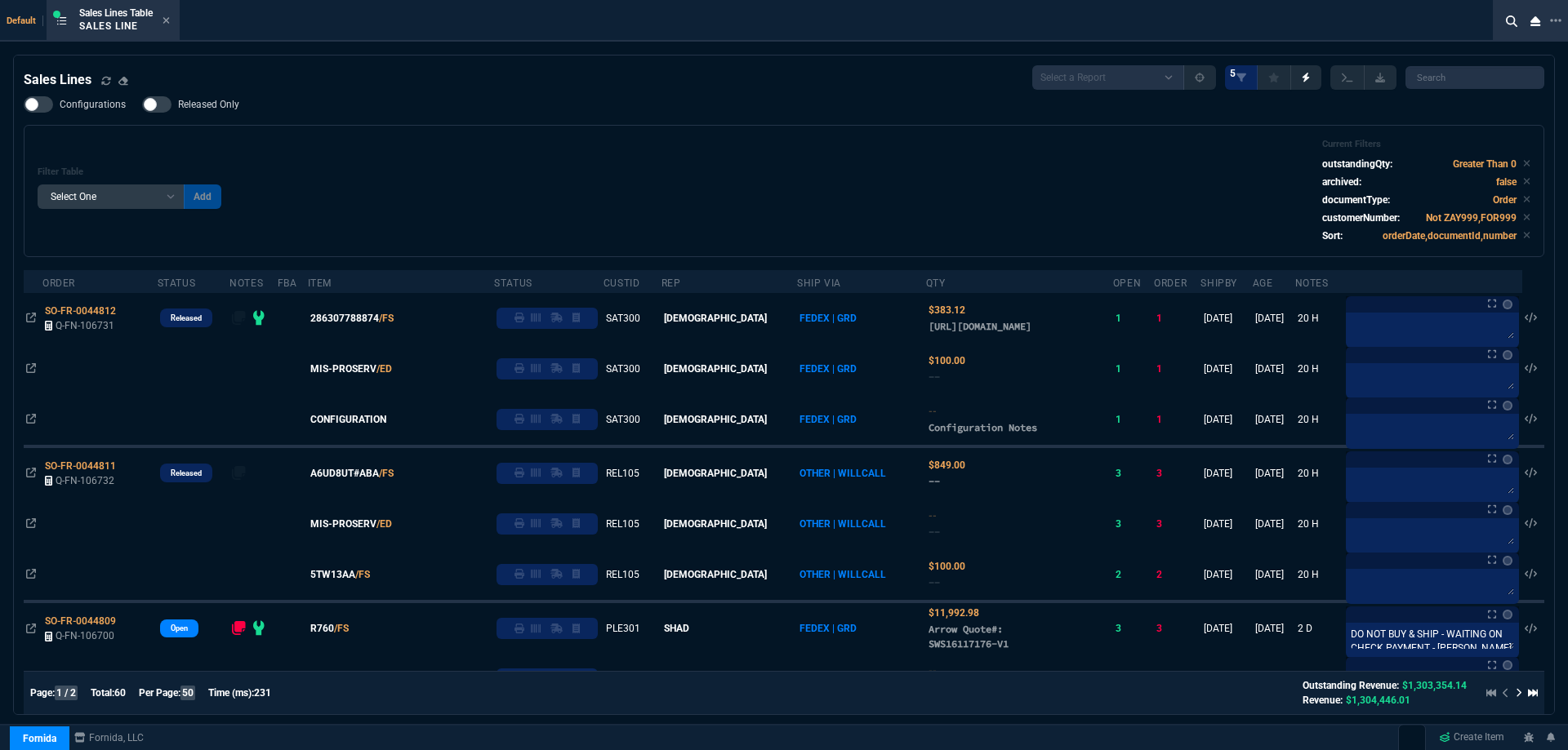
click at [170, 19] on icon at bounding box center [166, 20] width 7 height 10
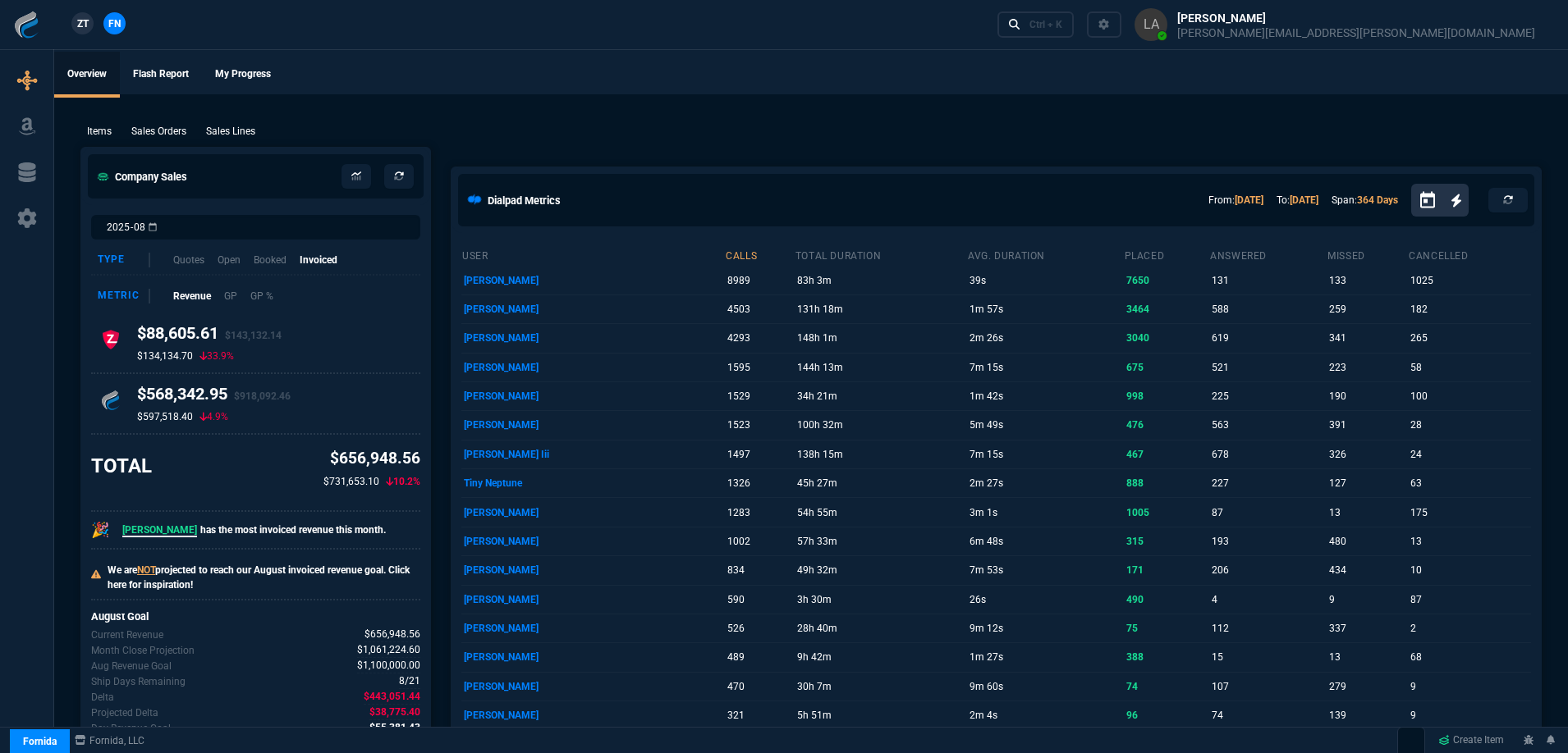
click at [706, 70] on ul "Overview Flash Report My Progress" at bounding box center [811, 73] width 1514 height 43
click at [231, 129] on p "Sales Lines" at bounding box center [230, 132] width 49 height 15
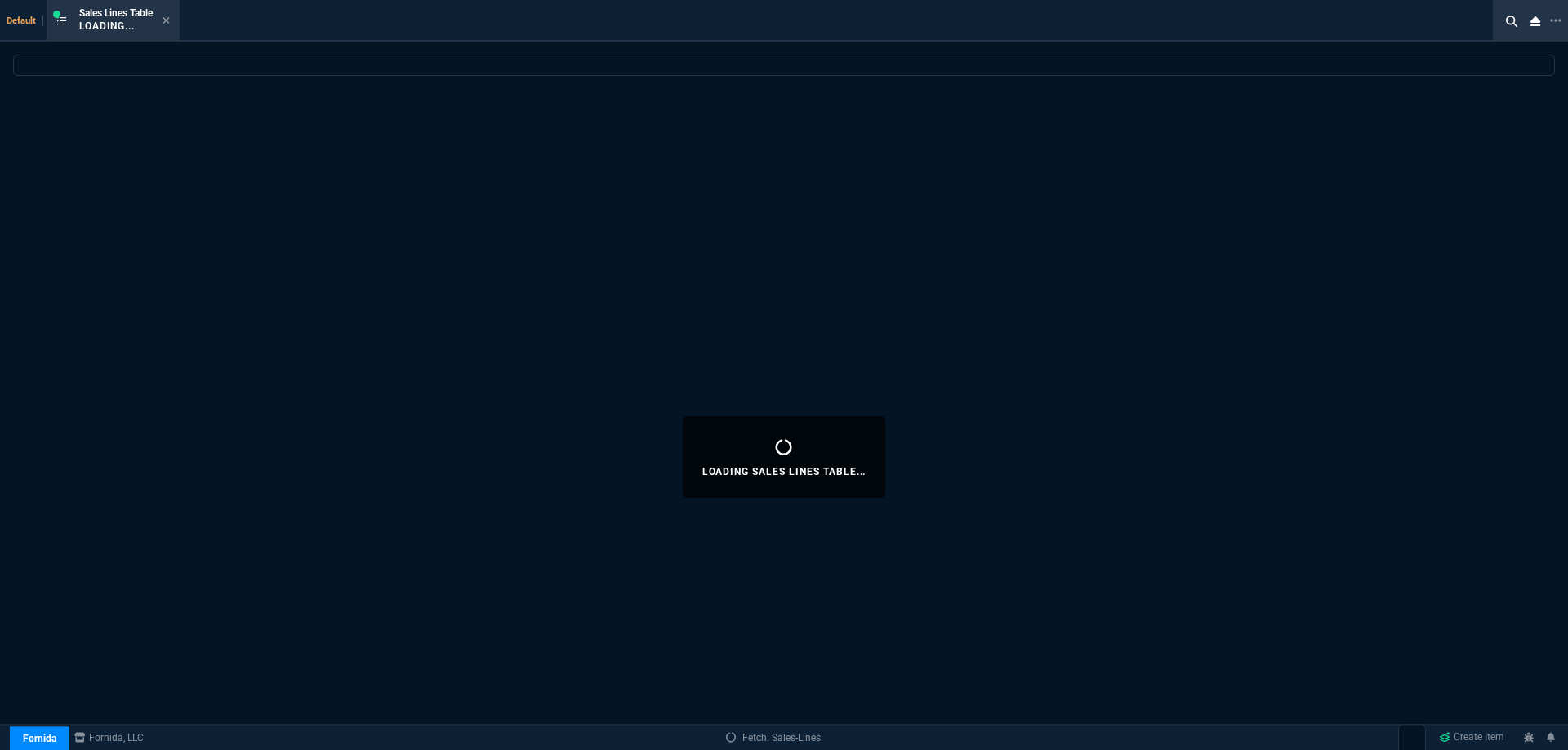
select select
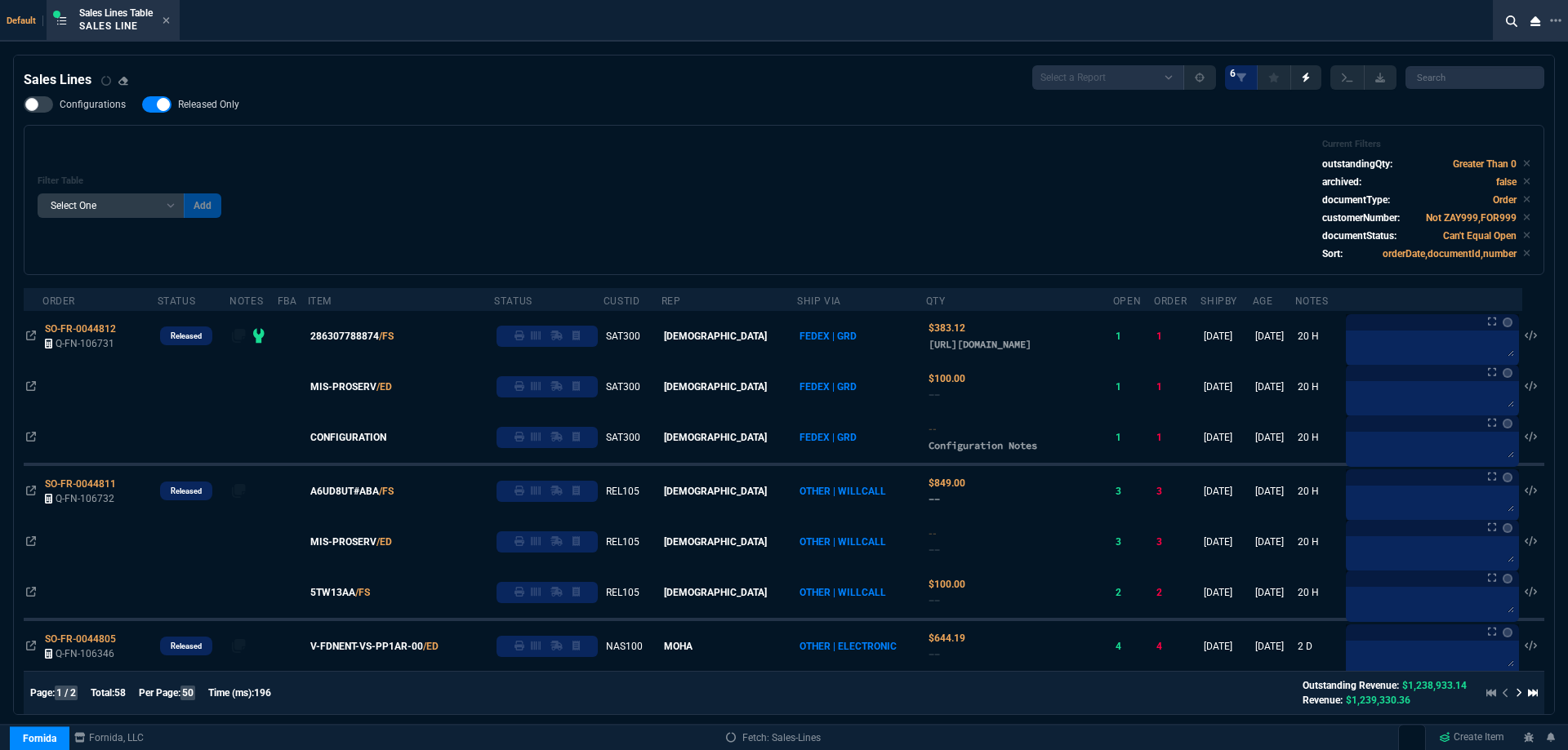
click at [217, 109] on span "Released Only" at bounding box center [209, 105] width 61 height 13
click at [142, 106] on input "Released Only" at bounding box center [142, 105] width 1 height 1
checkbox input "false"
click at [544, 178] on div "Filter Table Select One Add Filter () Age () ATS () Cond (itemVariantCode) Cust…" at bounding box center [784, 200] width 1493 height 123
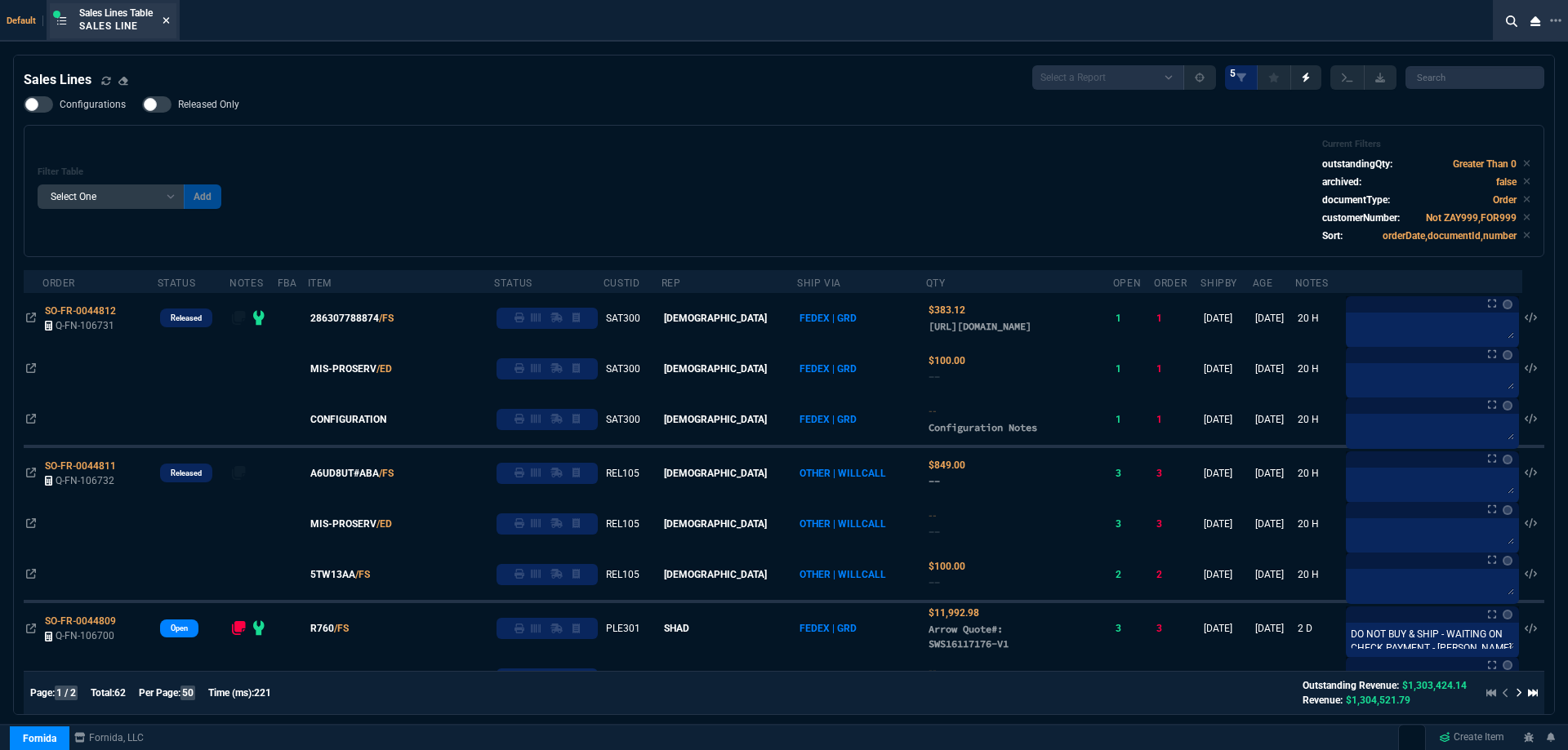
click at [165, 21] on icon at bounding box center [166, 20] width 7 height 10
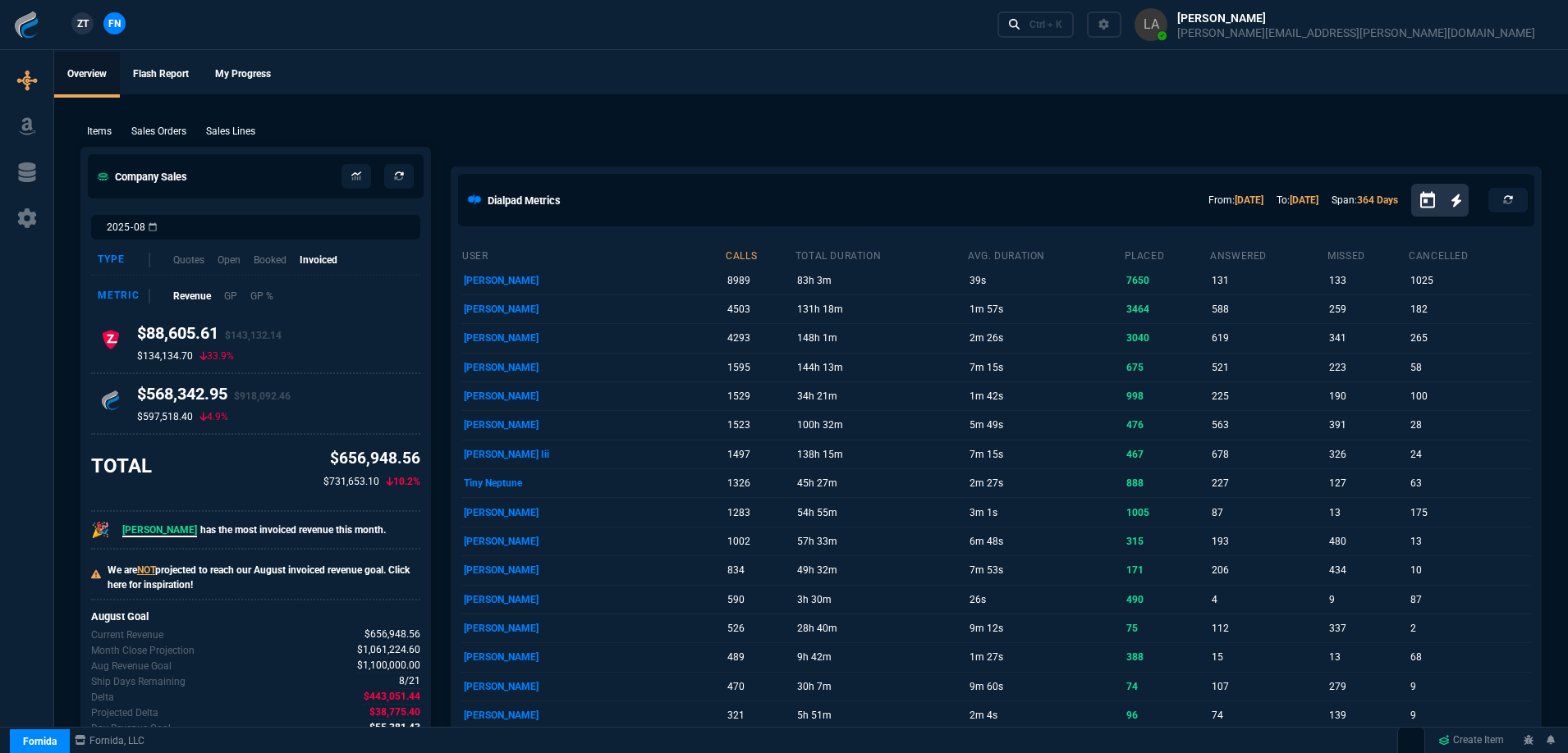
click at [81, 21] on span "ZT" at bounding box center [83, 24] width 12 height 15
click at [233, 125] on p "Sales Lines" at bounding box center [230, 132] width 49 height 15
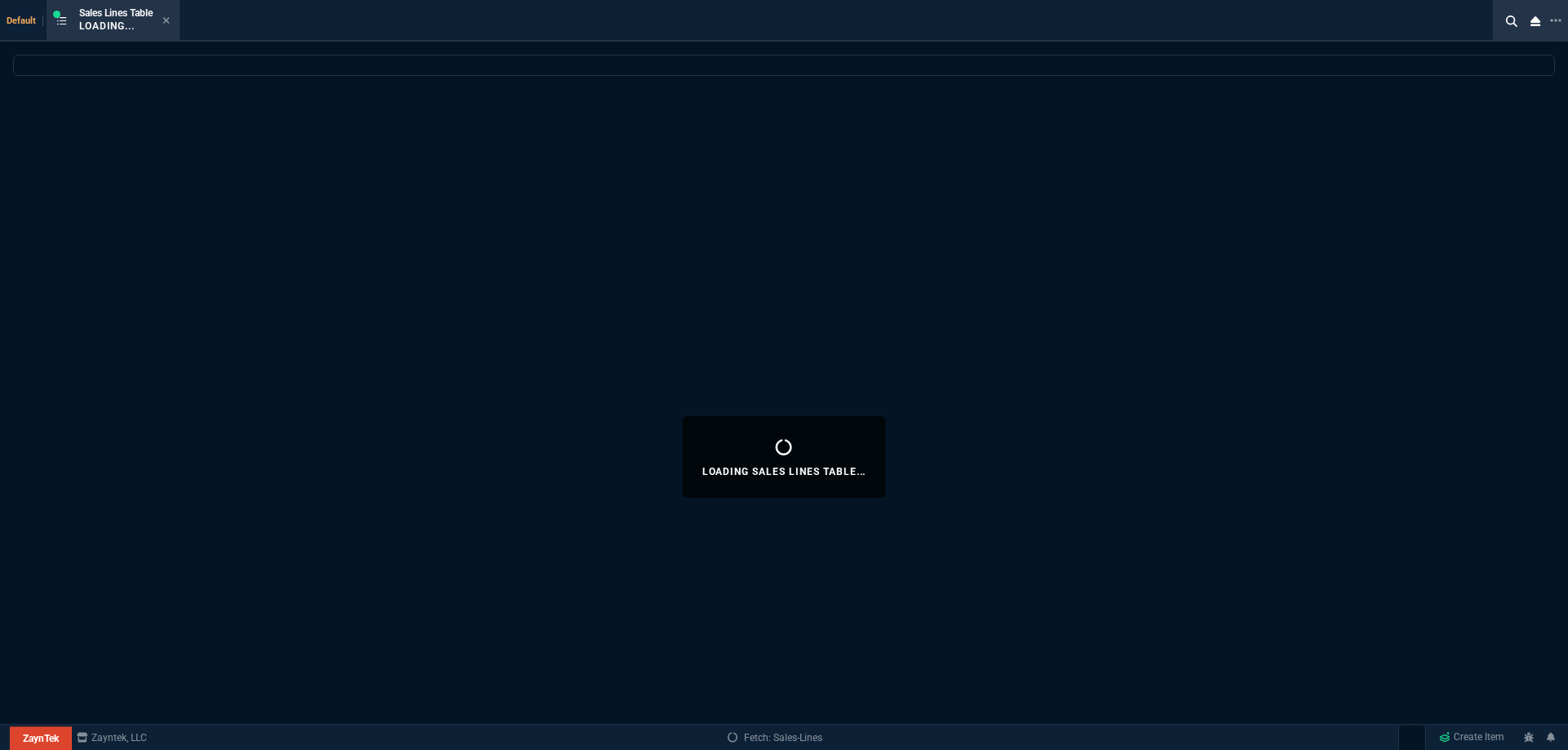
select select
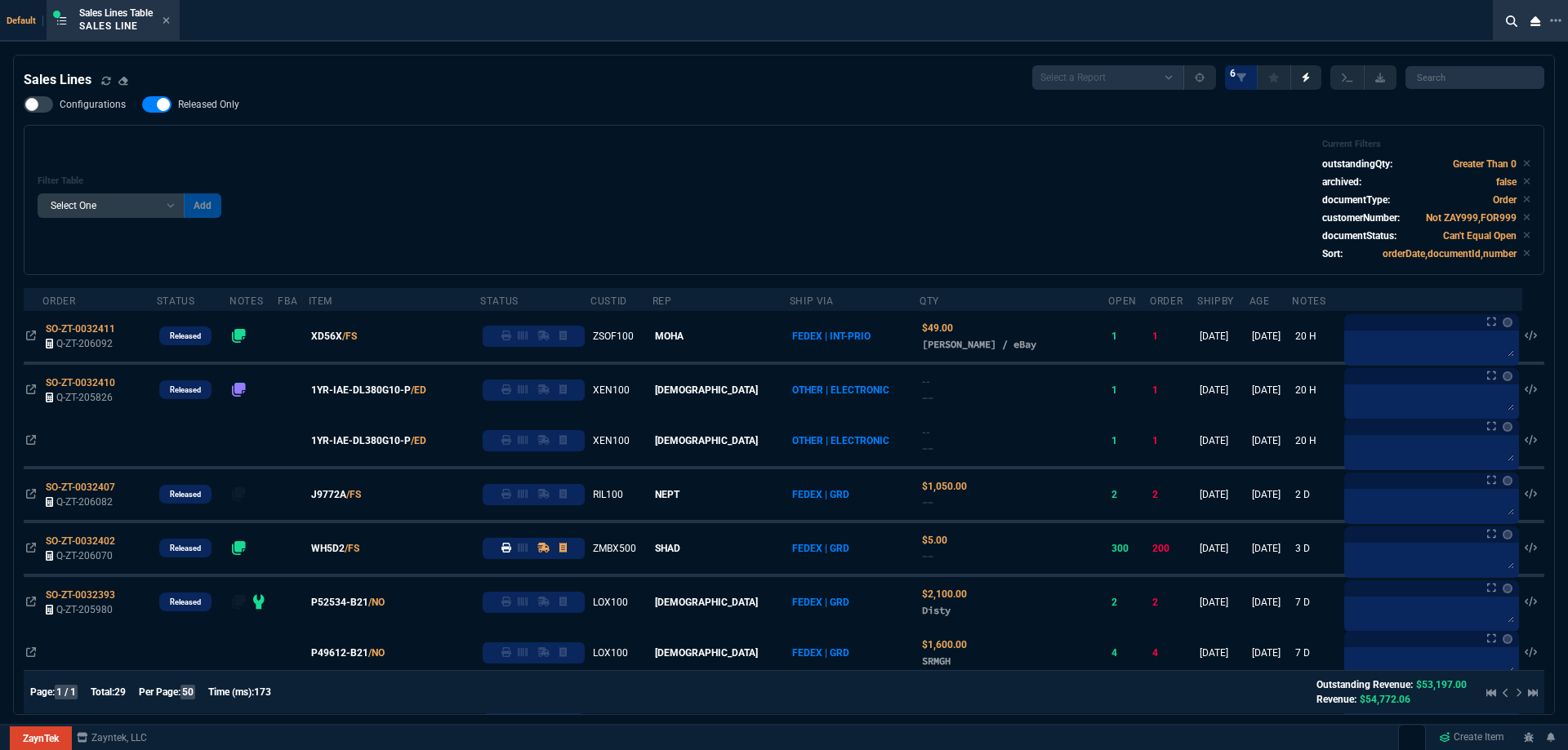
click at [194, 104] on span "Released Only" at bounding box center [209, 105] width 61 height 13
click at [142, 105] on input "Released Only" at bounding box center [142, 105] width 1 height 1
click at [608, 122] on div "Configurations Released Only Filter Table Select One Add Filter () Age () ATS (…" at bounding box center [784, 186] width 1520 height 179
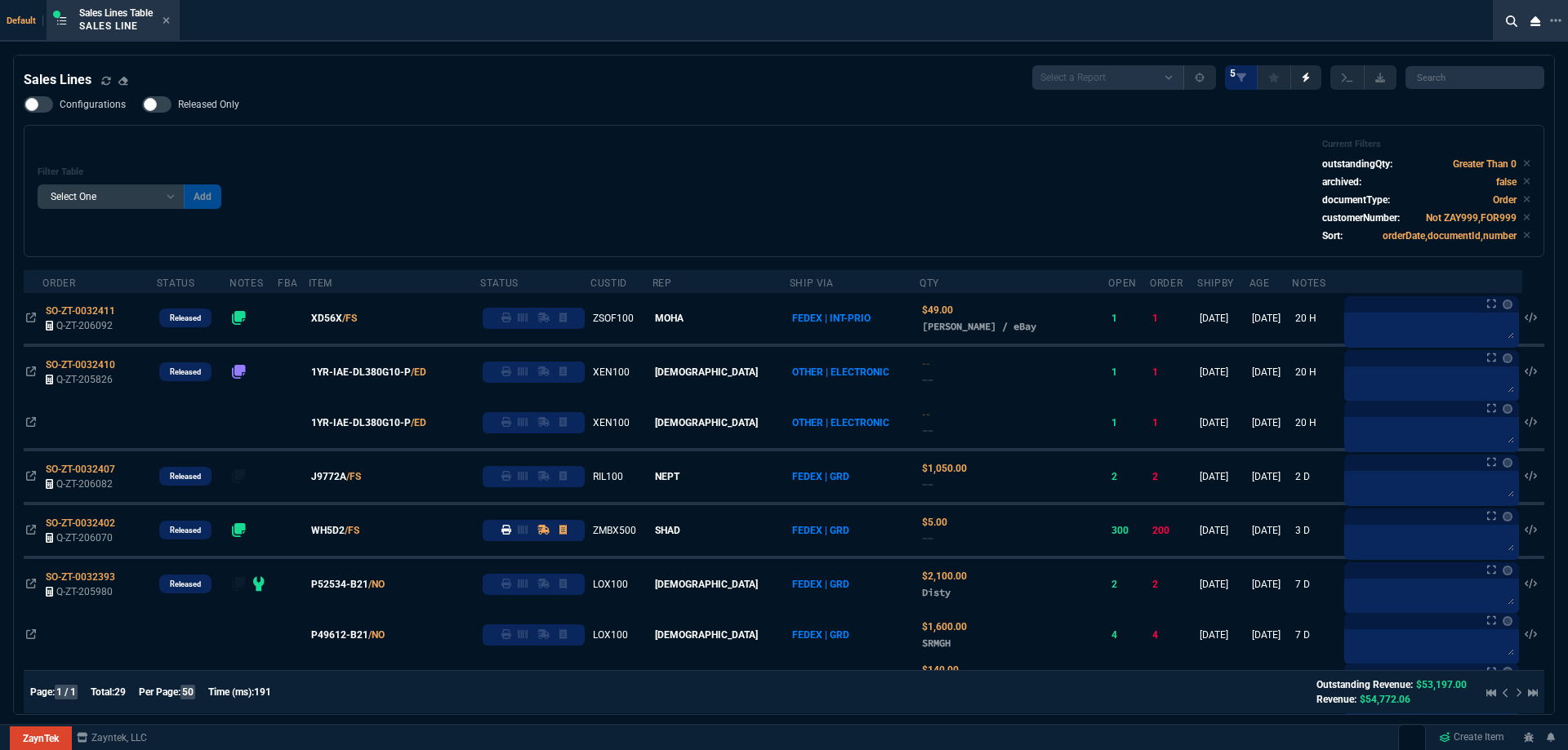
click at [562, 68] on div "Sales Lines Select a Report NEW QUERY SonicWall Sale AMZ (MTD) NEW QUERY INS100…" at bounding box center [784, 77] width 1520 height 24
click at [204, 98] on span "Released Only" at bounding box center [209, 105] width 61 height 13
click at [142, 105] on input "Released Only" at bounding box center [142, 105] width 1 height 1
click at [222, 110] on span "Released Only" at bounding box center [209, 105] width 61 height 13
click at [142, 106] on input "Released Only" at bounding box center [142, 105] width 1 height 1
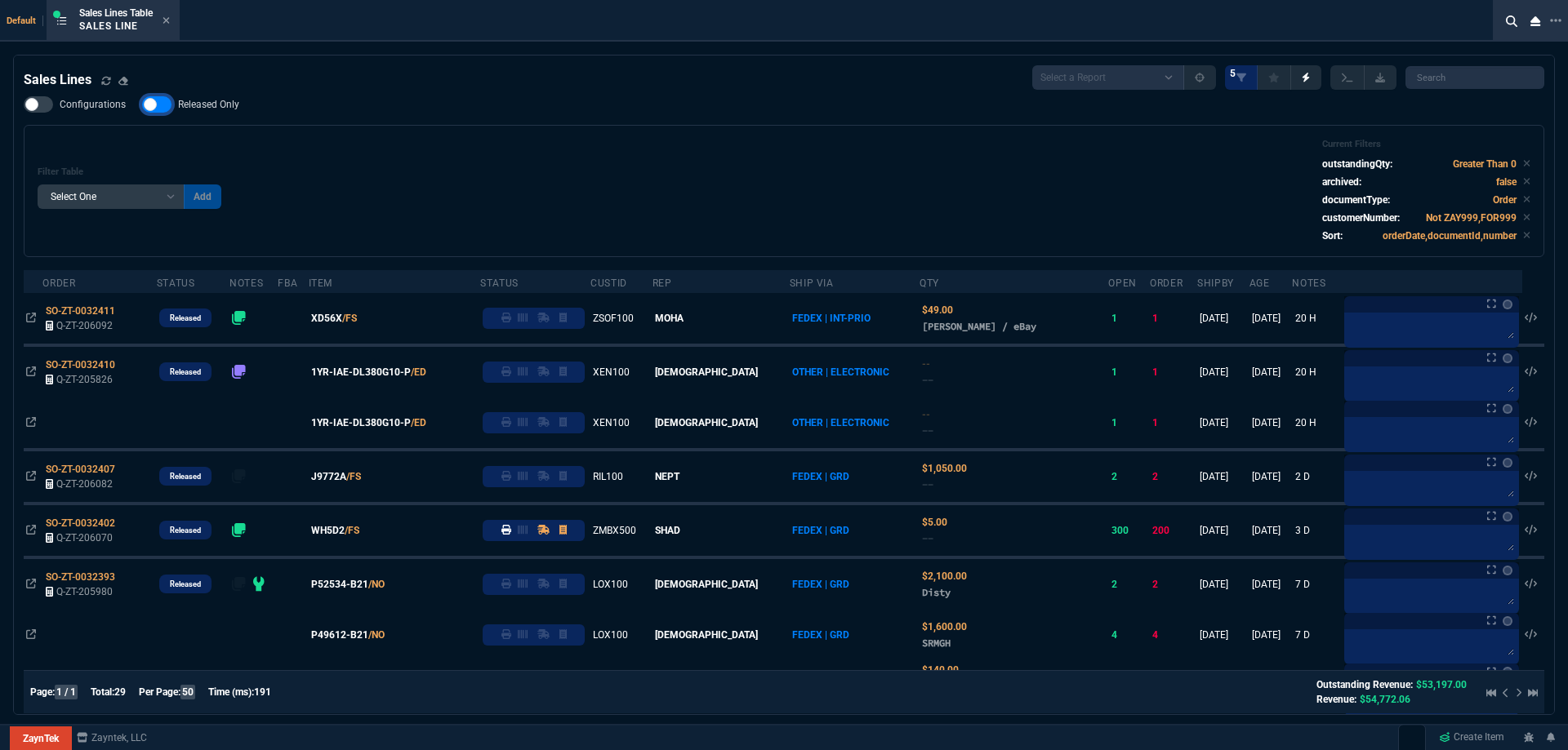
checkbox input "false"
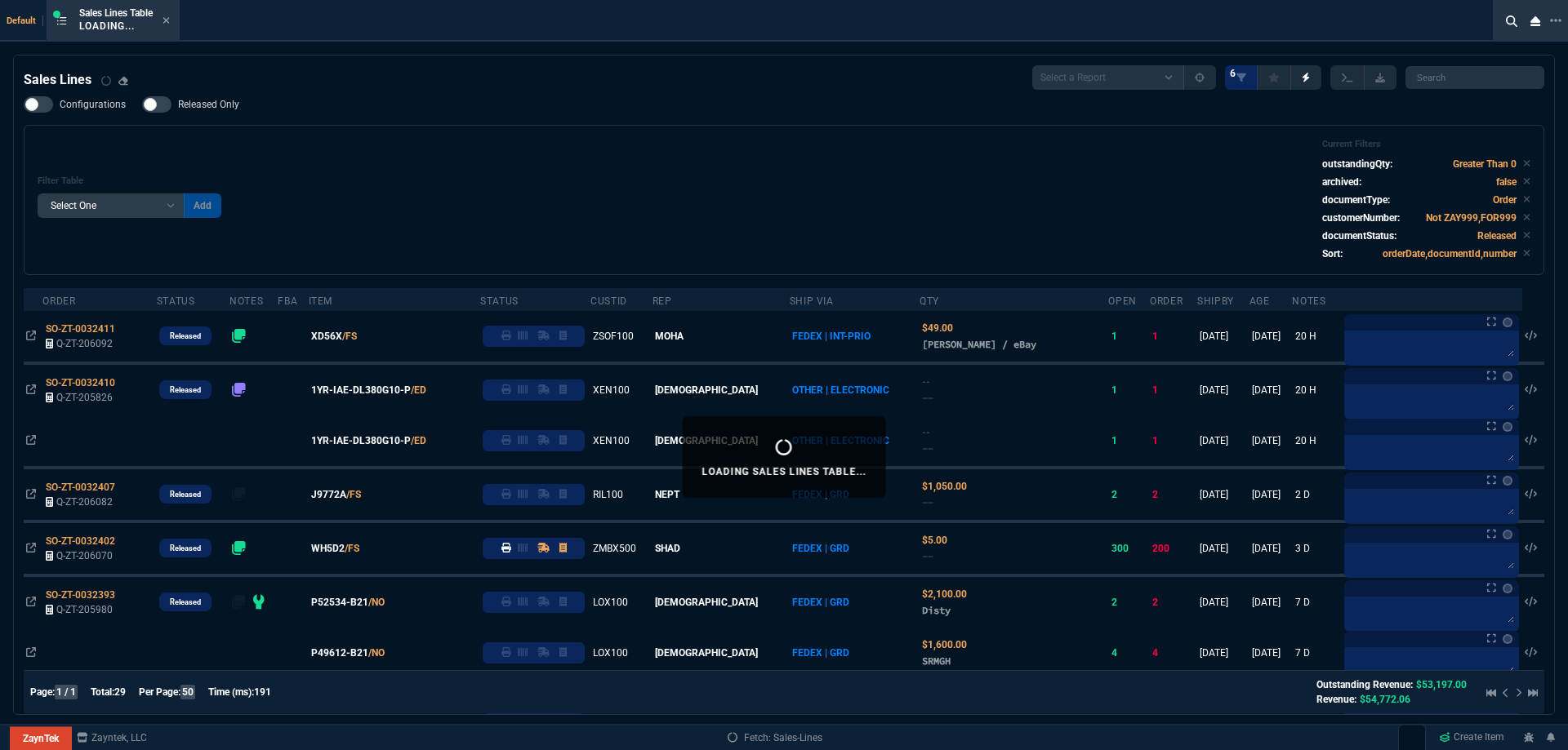
click at [508, 153] on div "Filter Table Select One Add Filter () Age () ATS () Cond (itemVariantCode) Cust…" at bounding box center [784, 200] width 1493 height 123
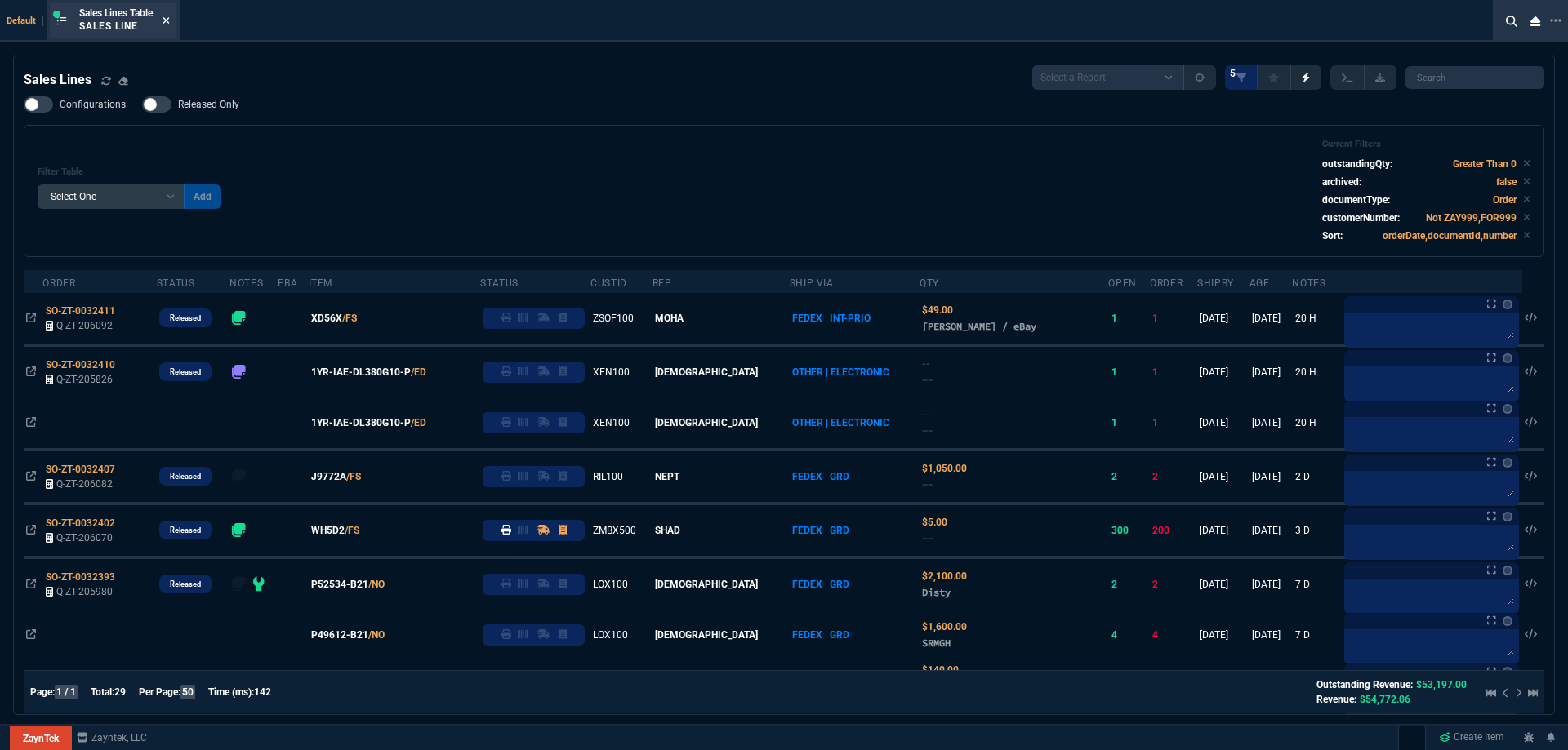
click at [167, 23] on icon at bounding box center [166, 20] width 7 height 10
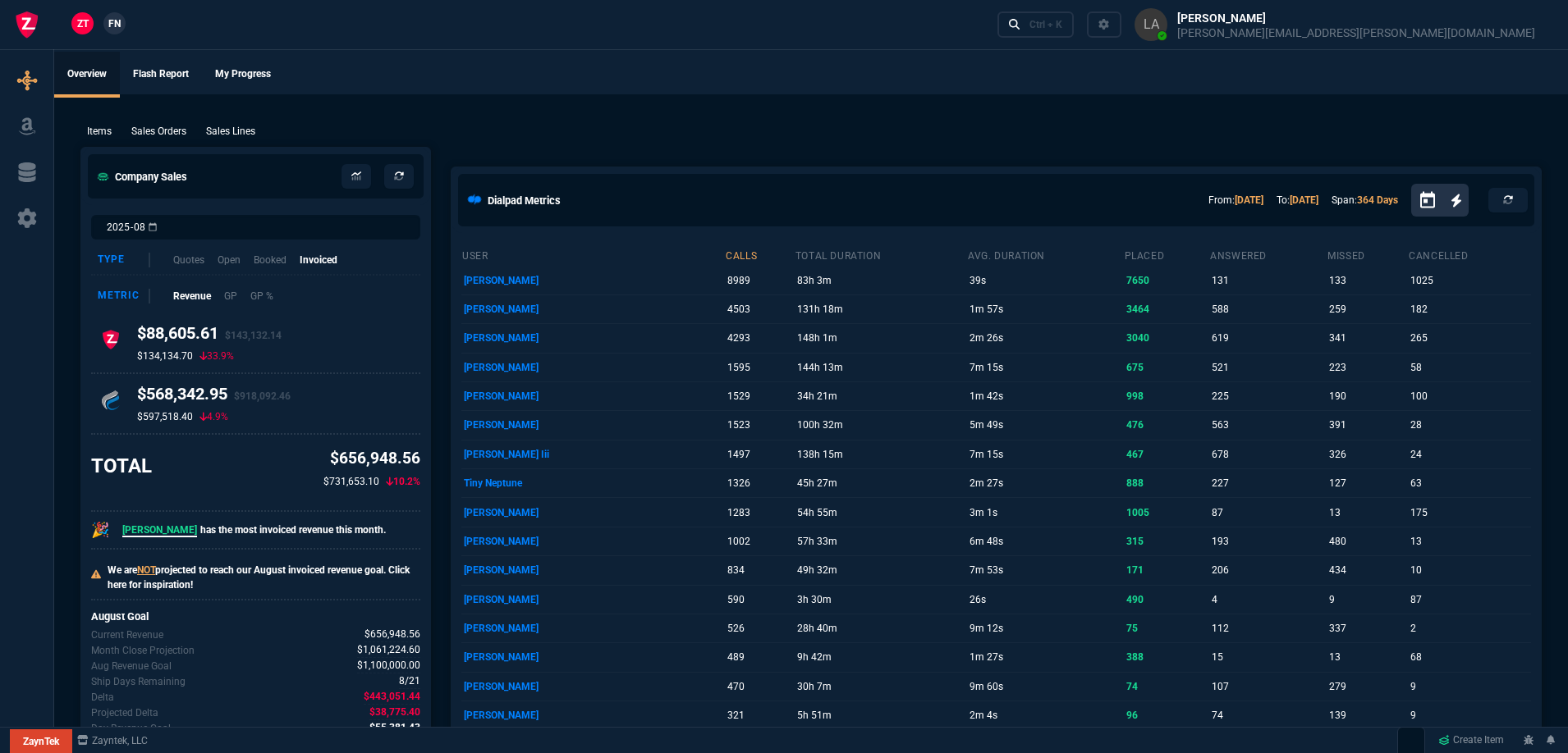
click at [124, 30] on link "FN" at bounding box center [114, 24] width 22 height 22
click at [254, 136] on p "Sales Lines" at bounding box center [230, 132] width 49 height 15
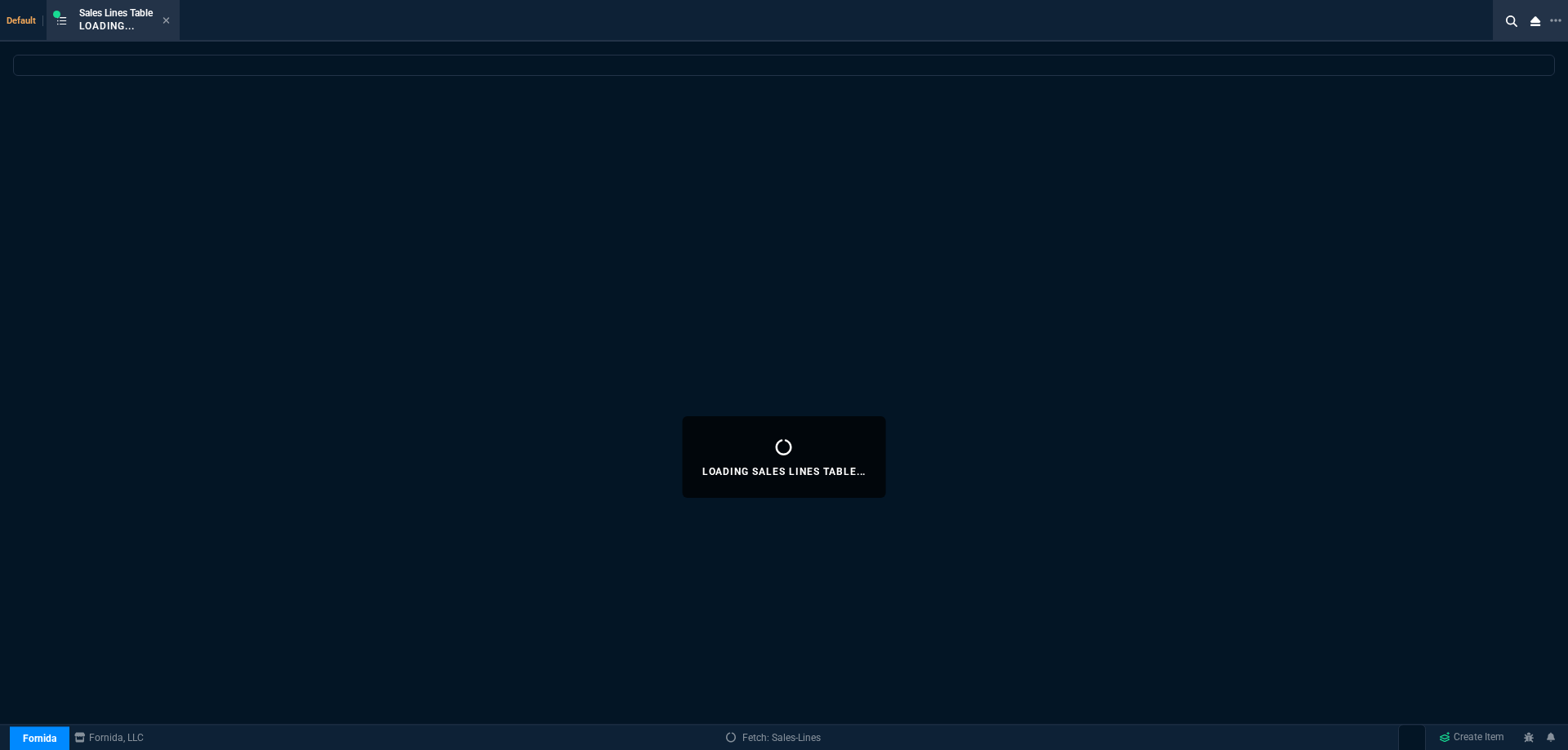
select select
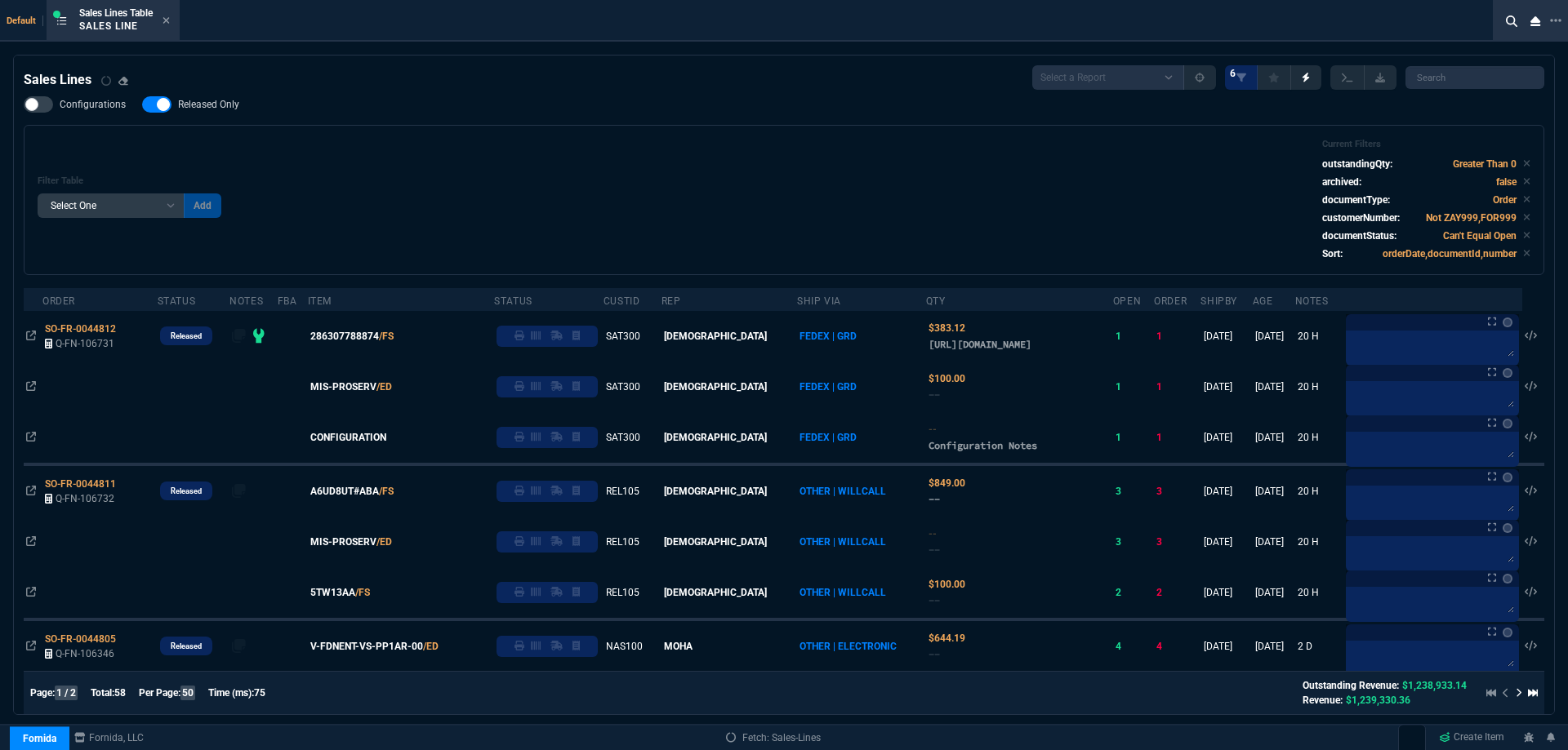
click at [227, 107] on span "Released Only" at bounding box center [209, 105] width 61 height 13
click at [142, 106] on input "Released Only" at bounding box center [142, 105] width 1 height 1
checkbox input "false"
click at [596, 190] on div "Filter Table Select One Add Filter () Age () ATS () Cond (itemVariantCode) Cust…" at bounding box center [784, 200] width 1493 height 123
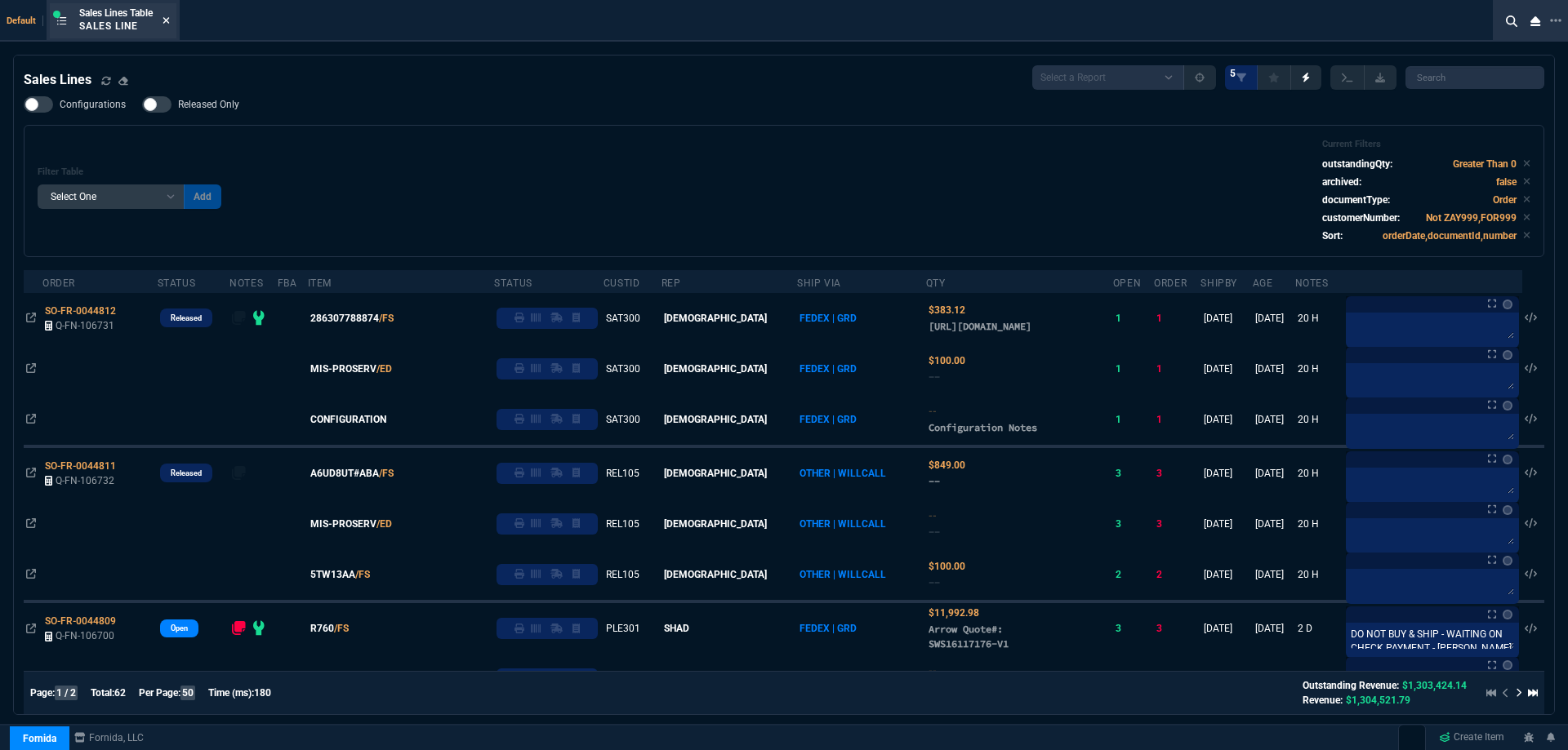
click at [170, 19] on icon at bounding box center [166, 20] width 6 height 6
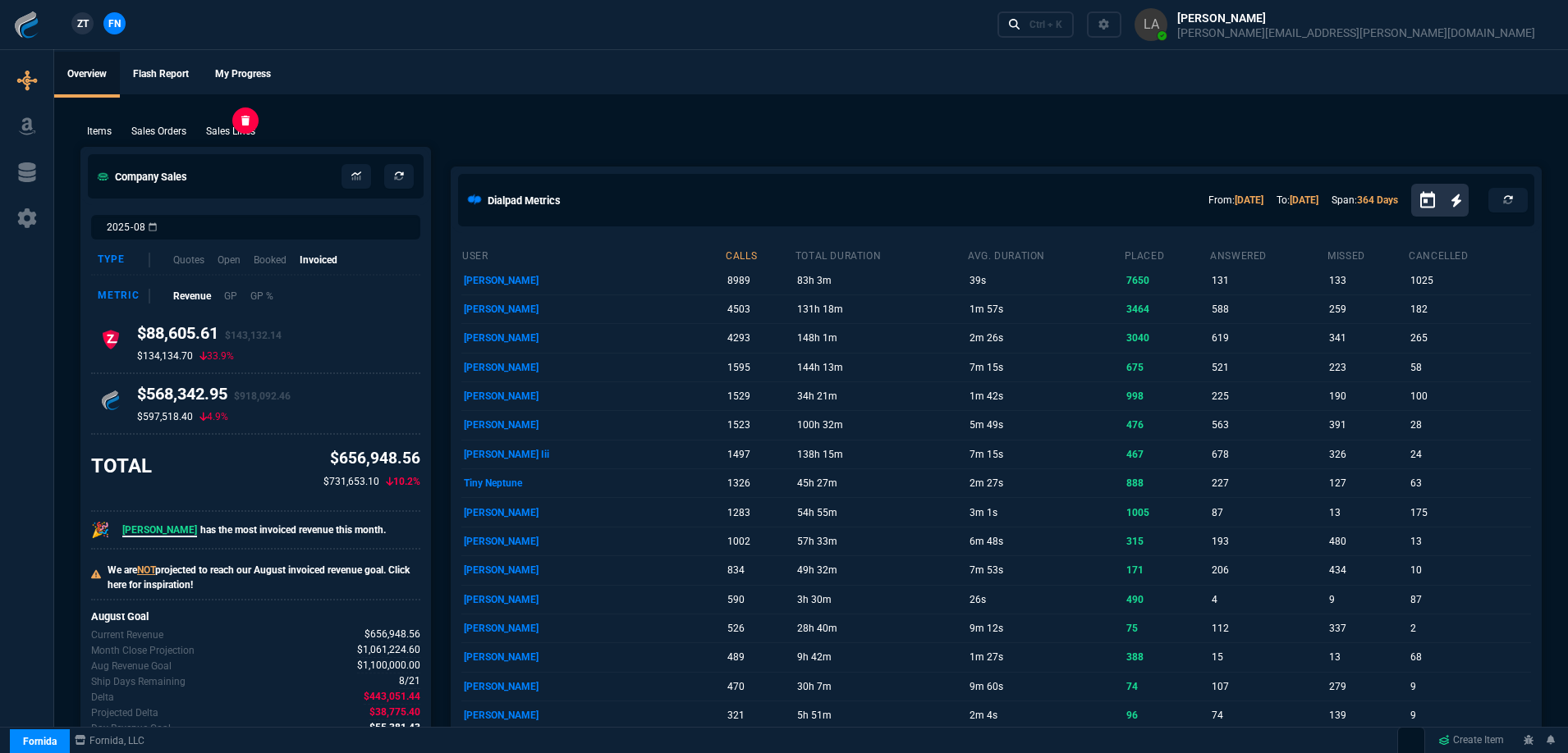
click at [245, 129] on p "Sales Lines" at bounding box center [230, 132] width 49 height 15
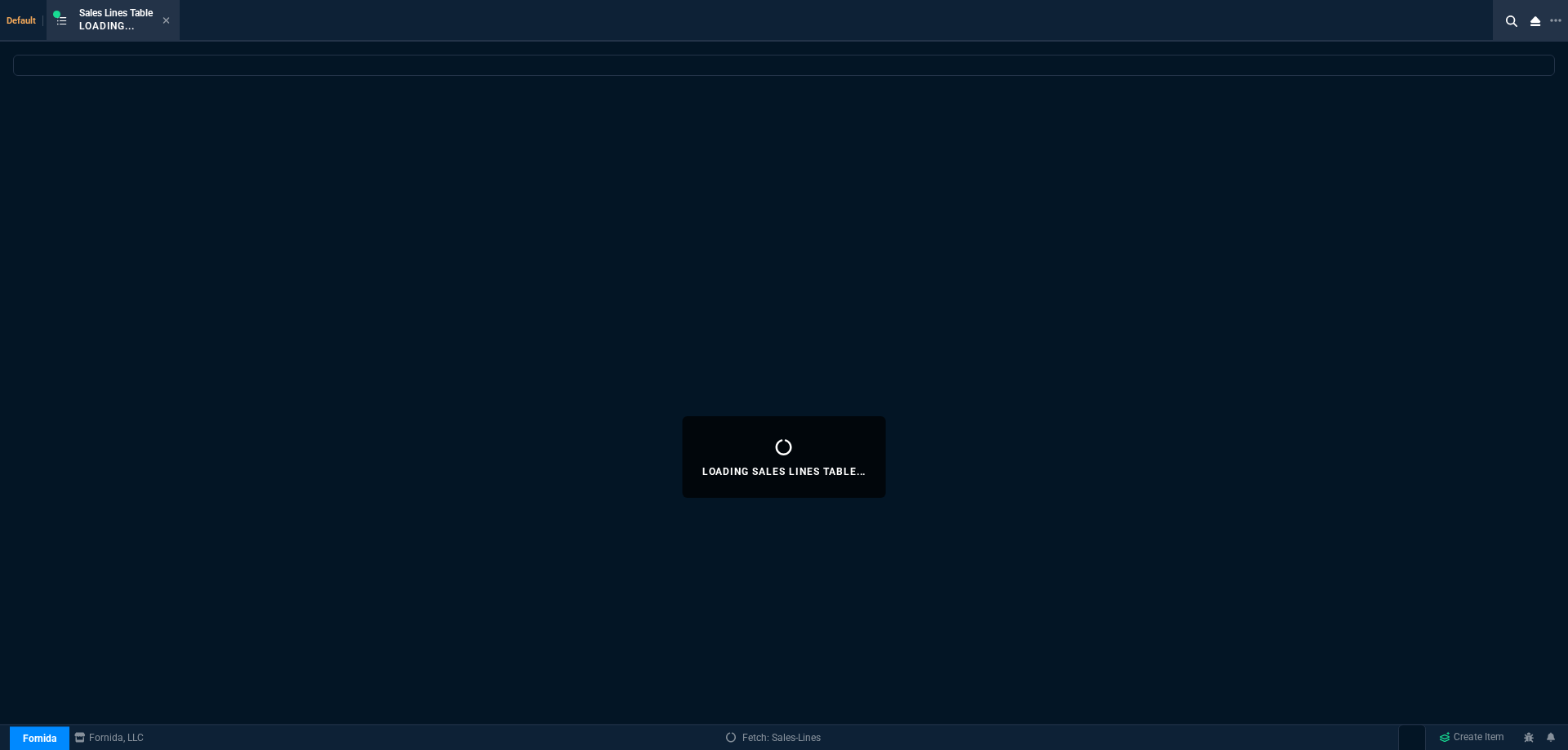
select select
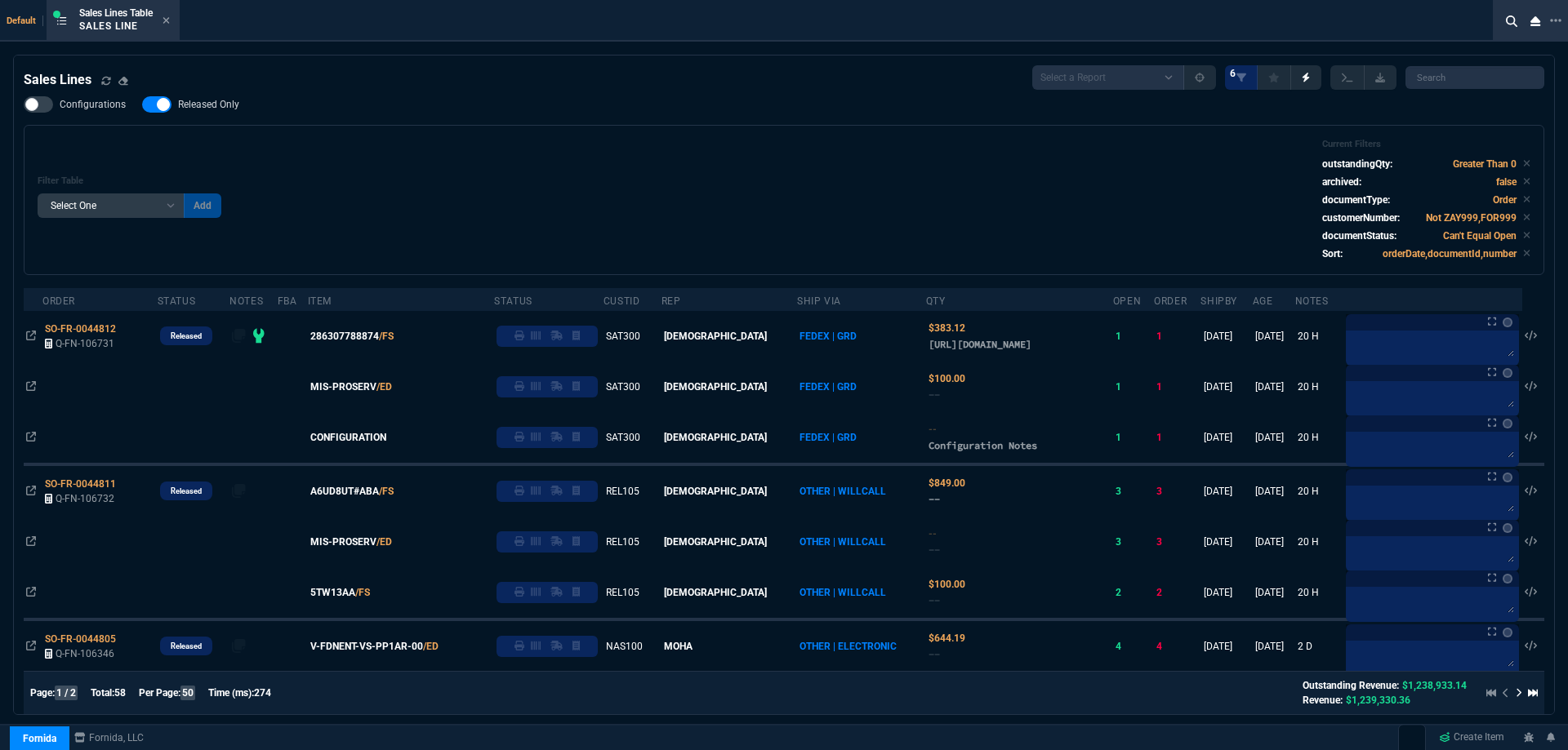
click at [238, 107] on label "Released Only" at bounding box center [199, 105] width 114 height 16
click at [142, 106] on input "Released Only" at bounding box center [142, 105] width 1 height 1
checkbox input "false"
click at [359, 104] on div "Configurations Released Only Filter Table Select One Add Filter () Age () ATS (…" at bounding box center [784, 186] width 1520 height 179
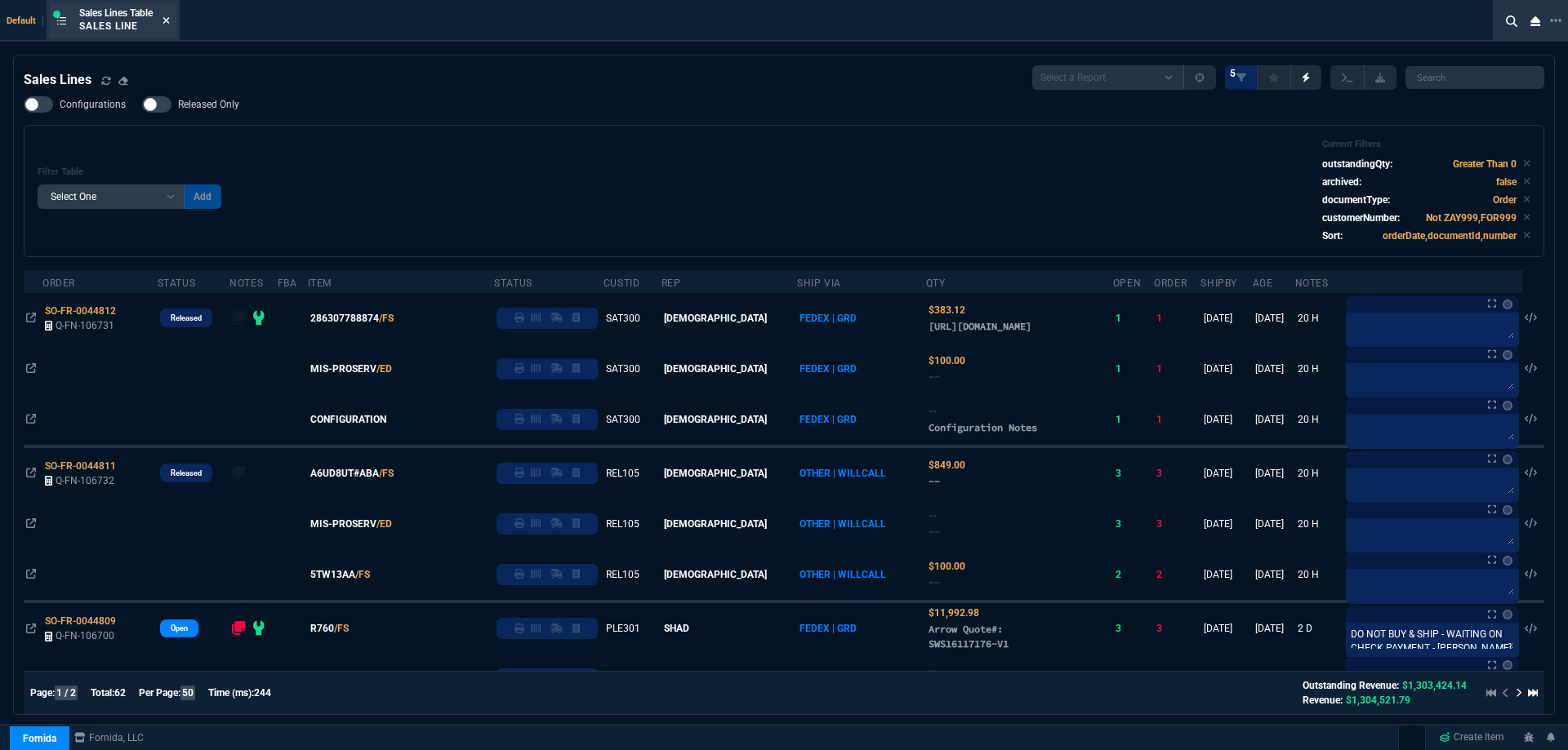
click at [170, 25] on fa-icon at bounding box center [166, 21] width 7 height 12
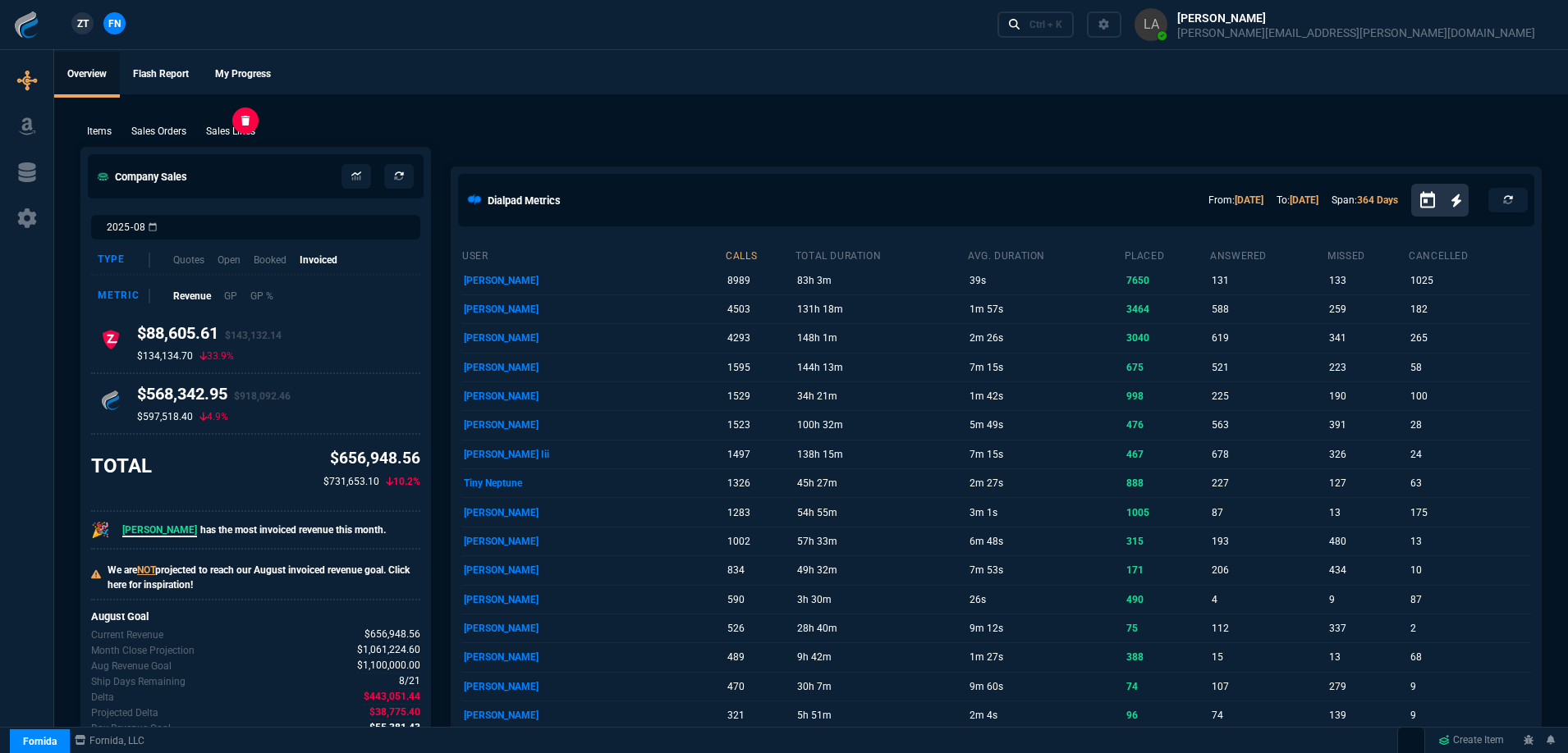
click at [249, 132] on p "Sales Lines" at bounding box center [230, 132] width 49 height 15
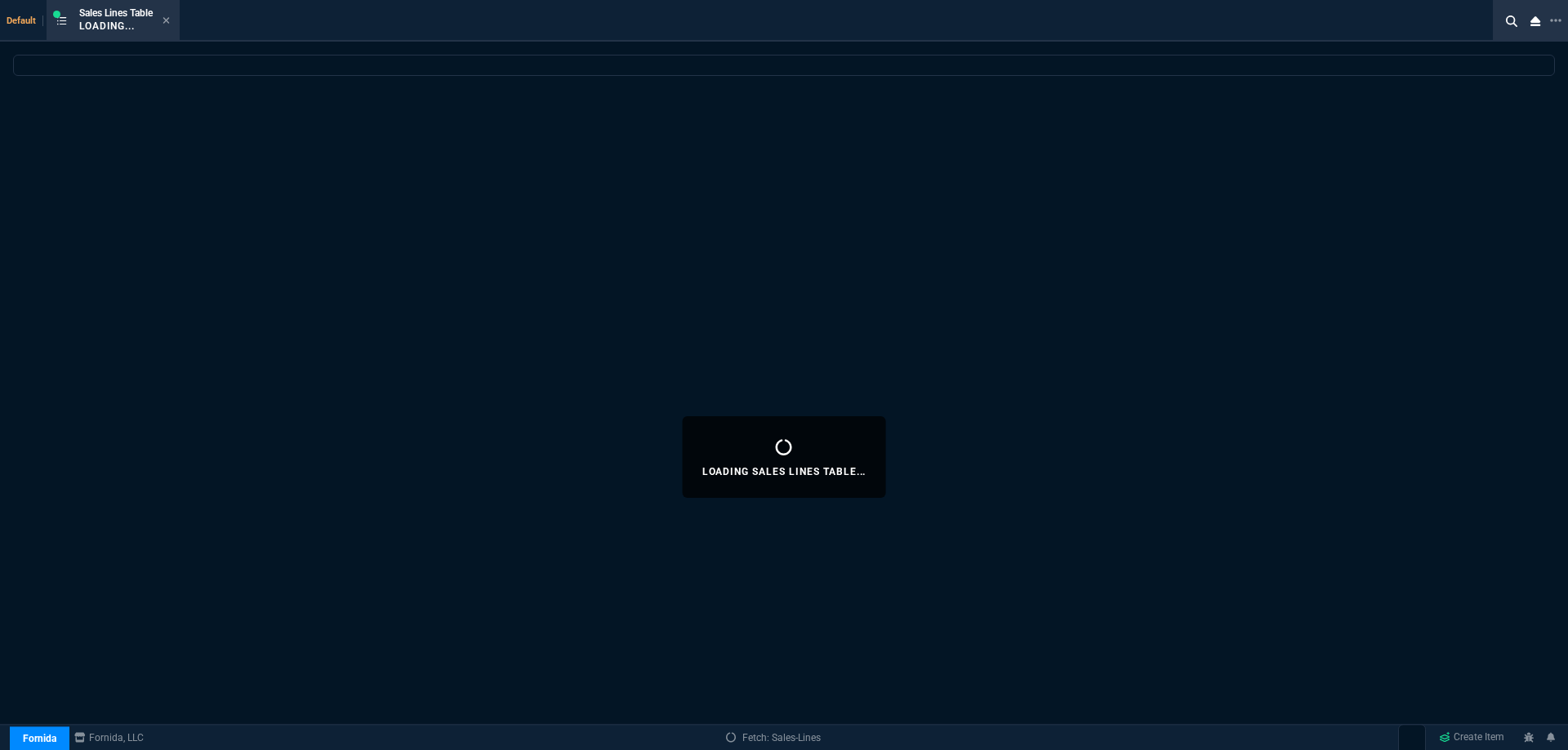
select select
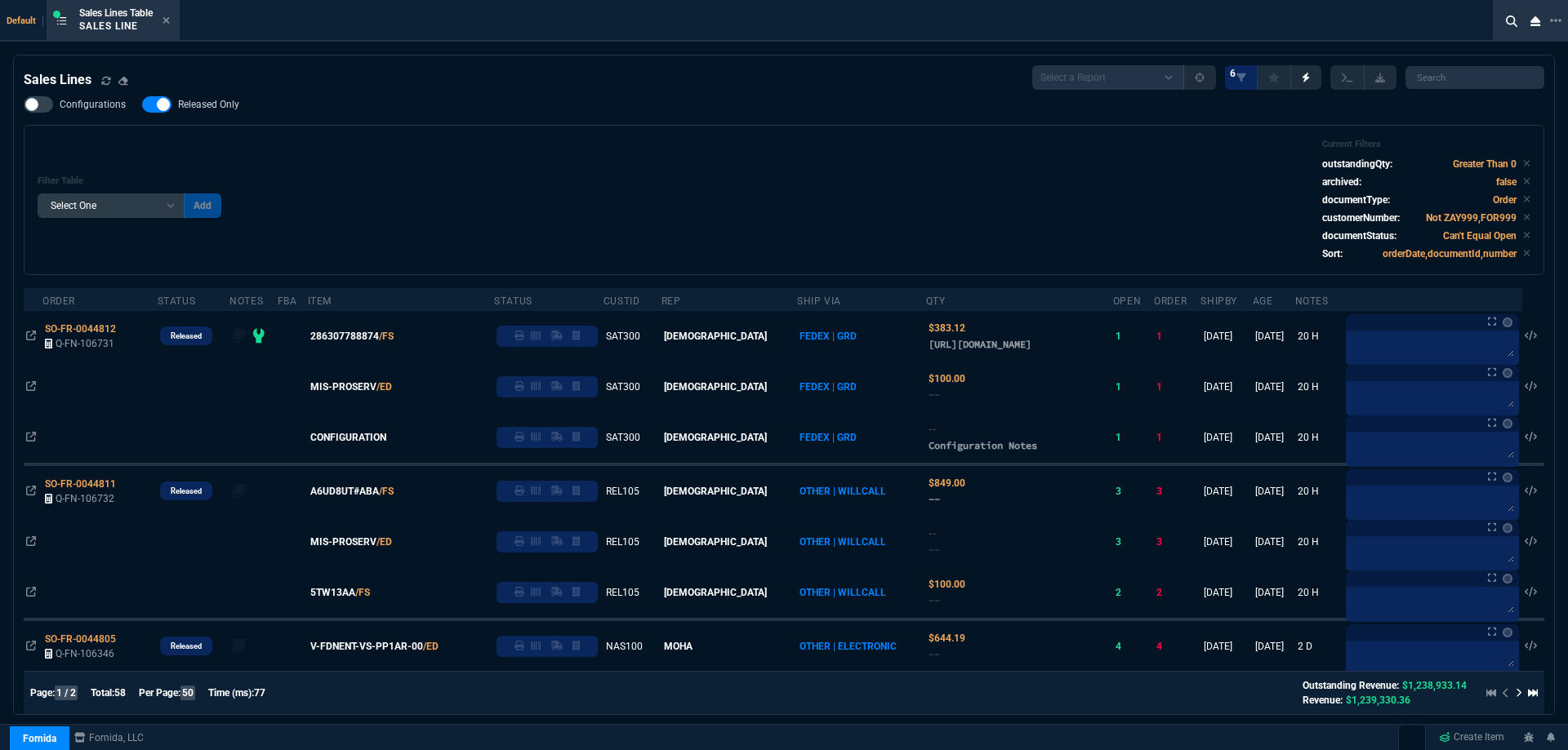
click at [179, 108] on span "Released Only" at bounding box center [209, 105] width 61 height 13
click at [142, 106] on input "Released Only" at bounding box center [142, 105] width 1 height 1
checkbox input "false"
click at [608, 169] on div "Filter Table Select One Add Filter () Age () ATS () Cond (itemVariantCode) Cust…" at bounding box center [784, 200] width 1493 height 123
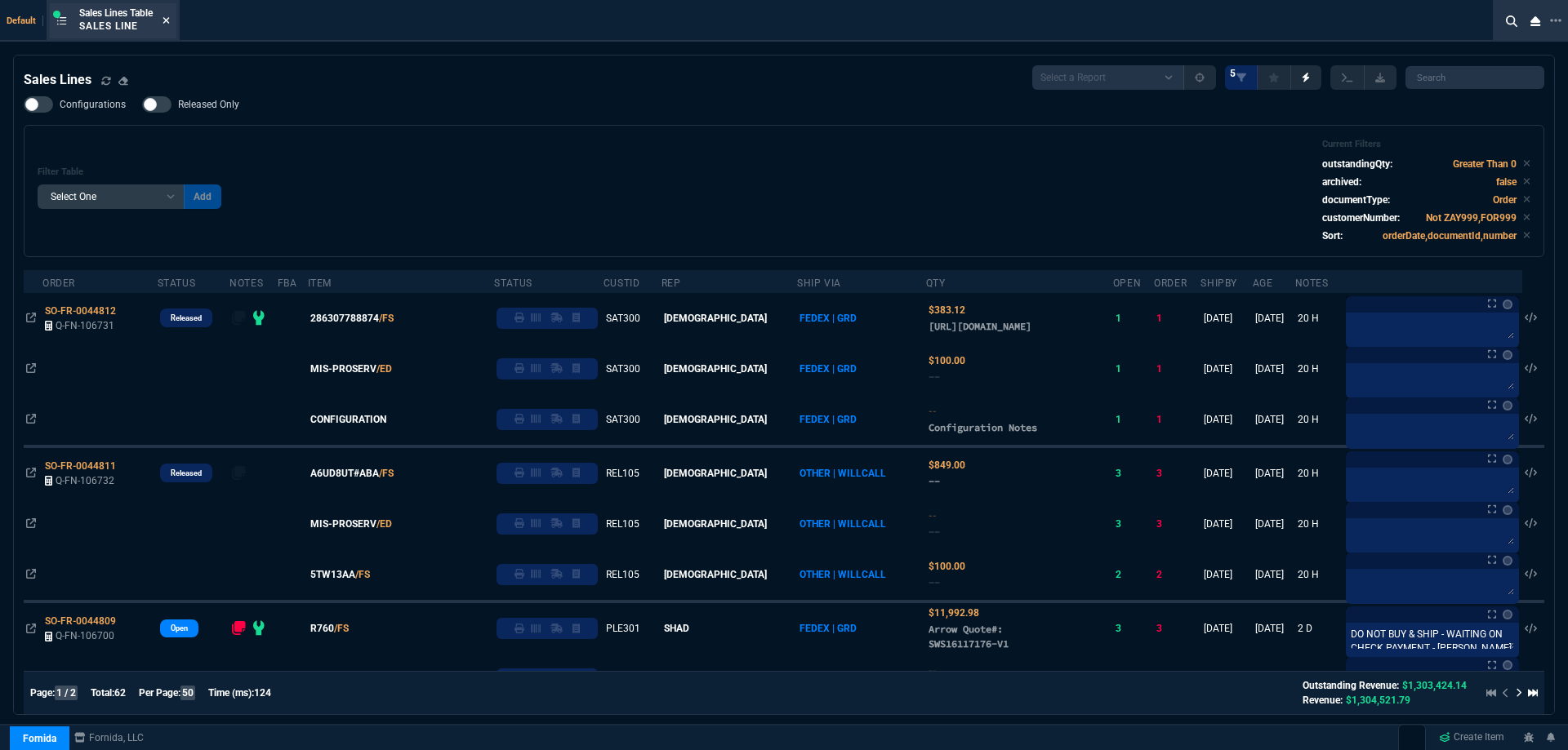
click at [169, 20] on icon at bounding box center [166, 20] width 6 height 6
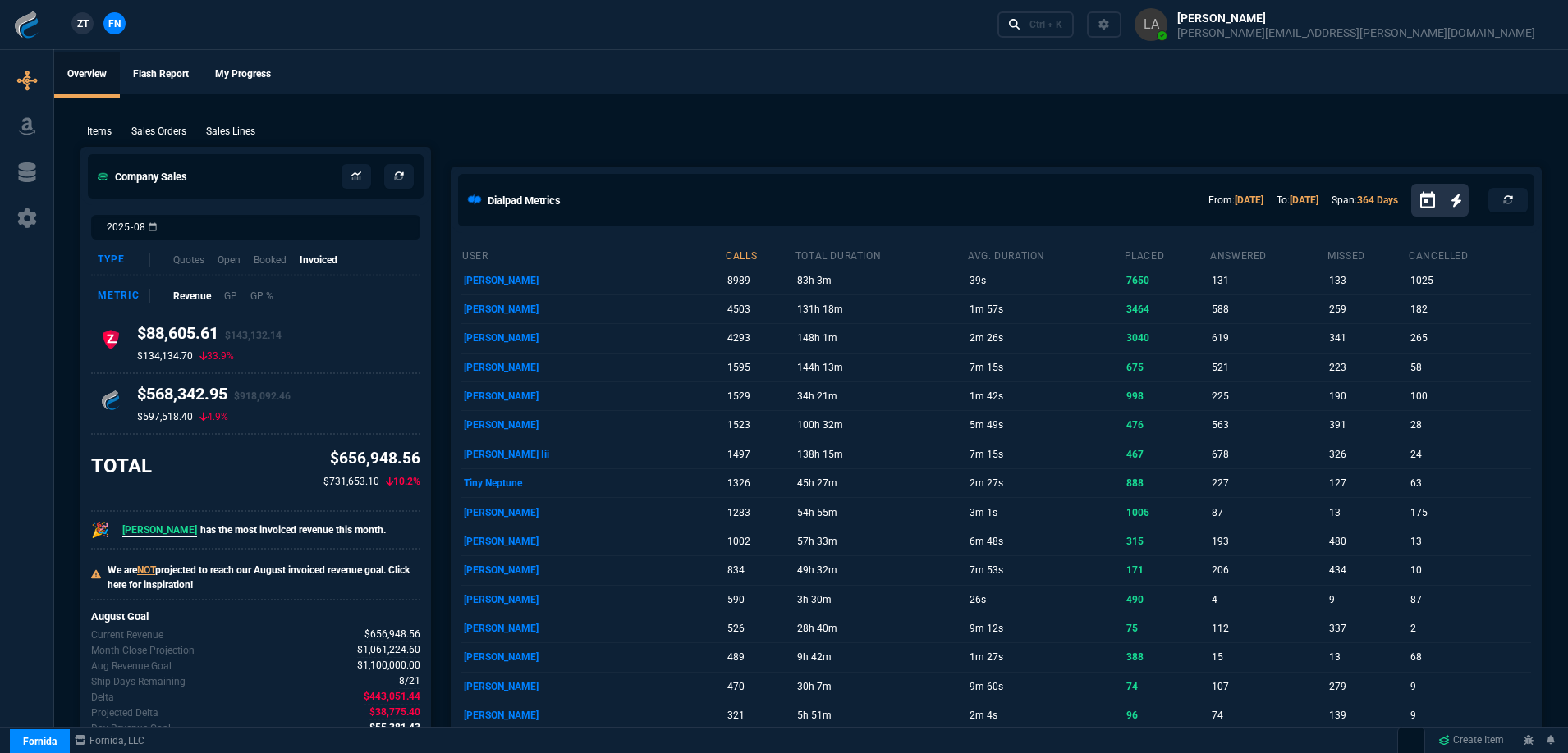
click at [77, 21] on span "ZT" at bounding box center [83, 24] width 12 height 15
click at [241, 129] on p "Sales Lines" at bounding box center [230, 132] width 49 height 15
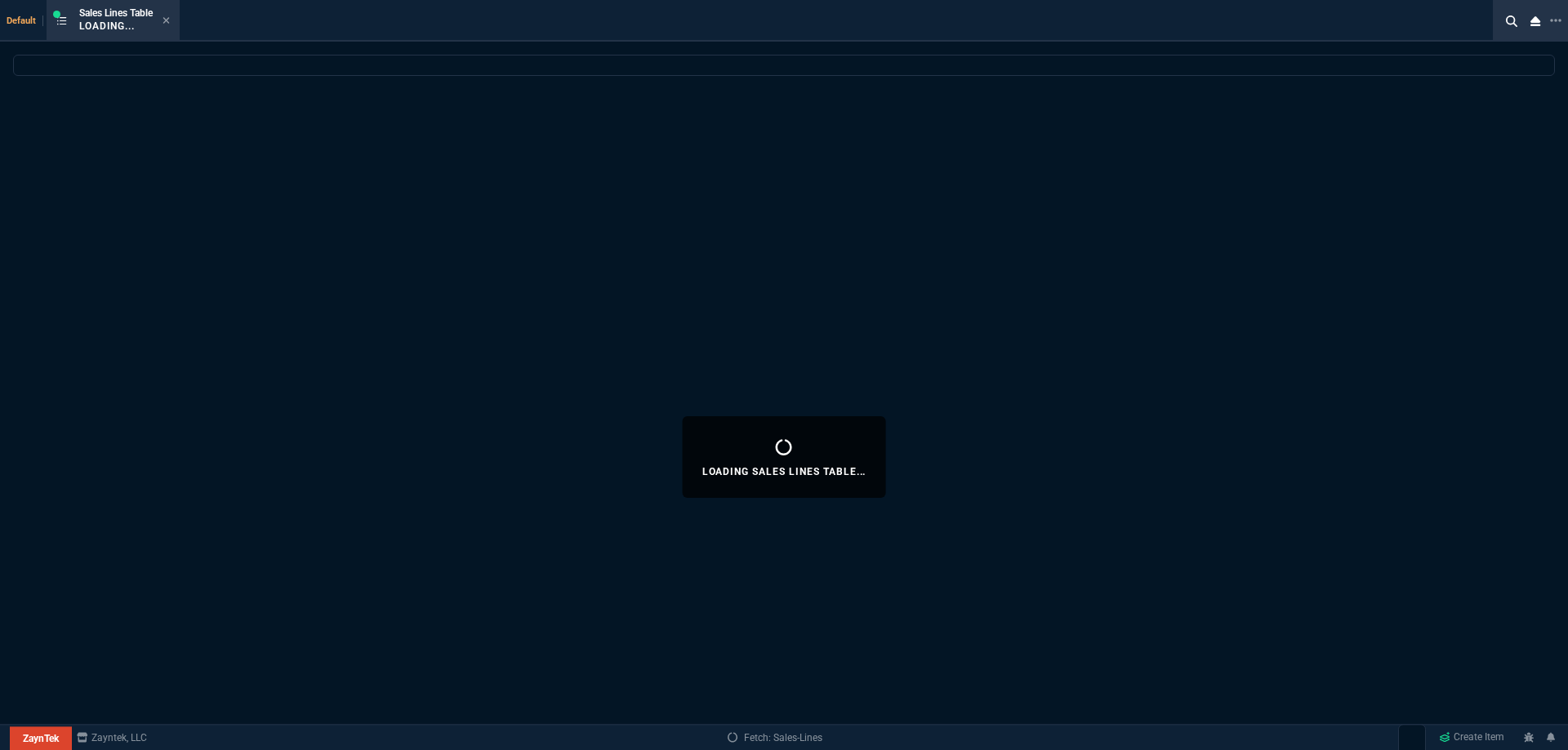
select select
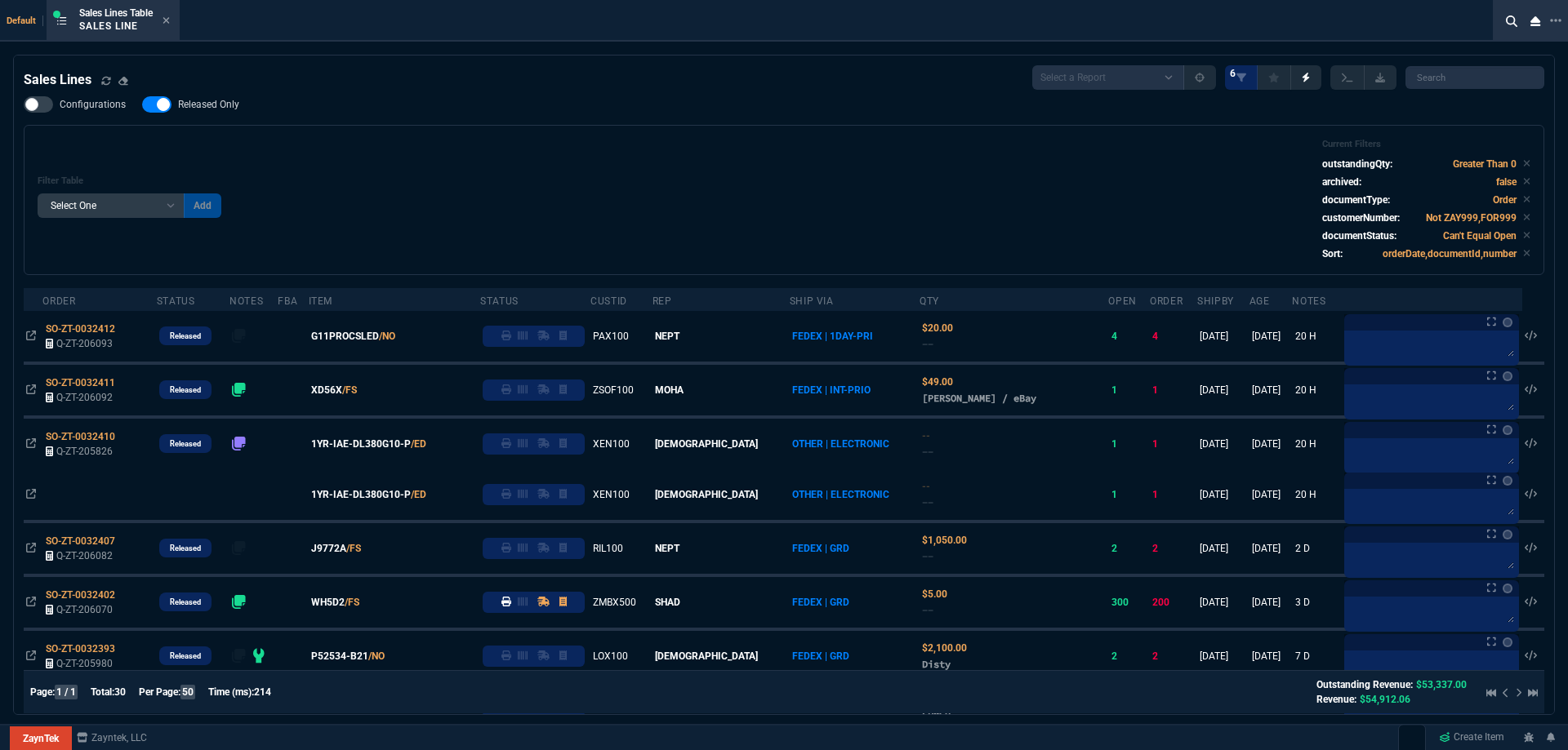
click at [220, 104] on span "Released Only" at bounding box center [209, 105] width 61 height 13
click at [142, 105] on input "Released Only" at bounding box center [142, 105] width 1 height 1
checkbox input "false"
click at [548, 162] on div "Filter Table Select One Add Filter () Age () ATS () Cond (itemVariantCode) Cust…" at bounding box center [784, 200] width 1493 height 123
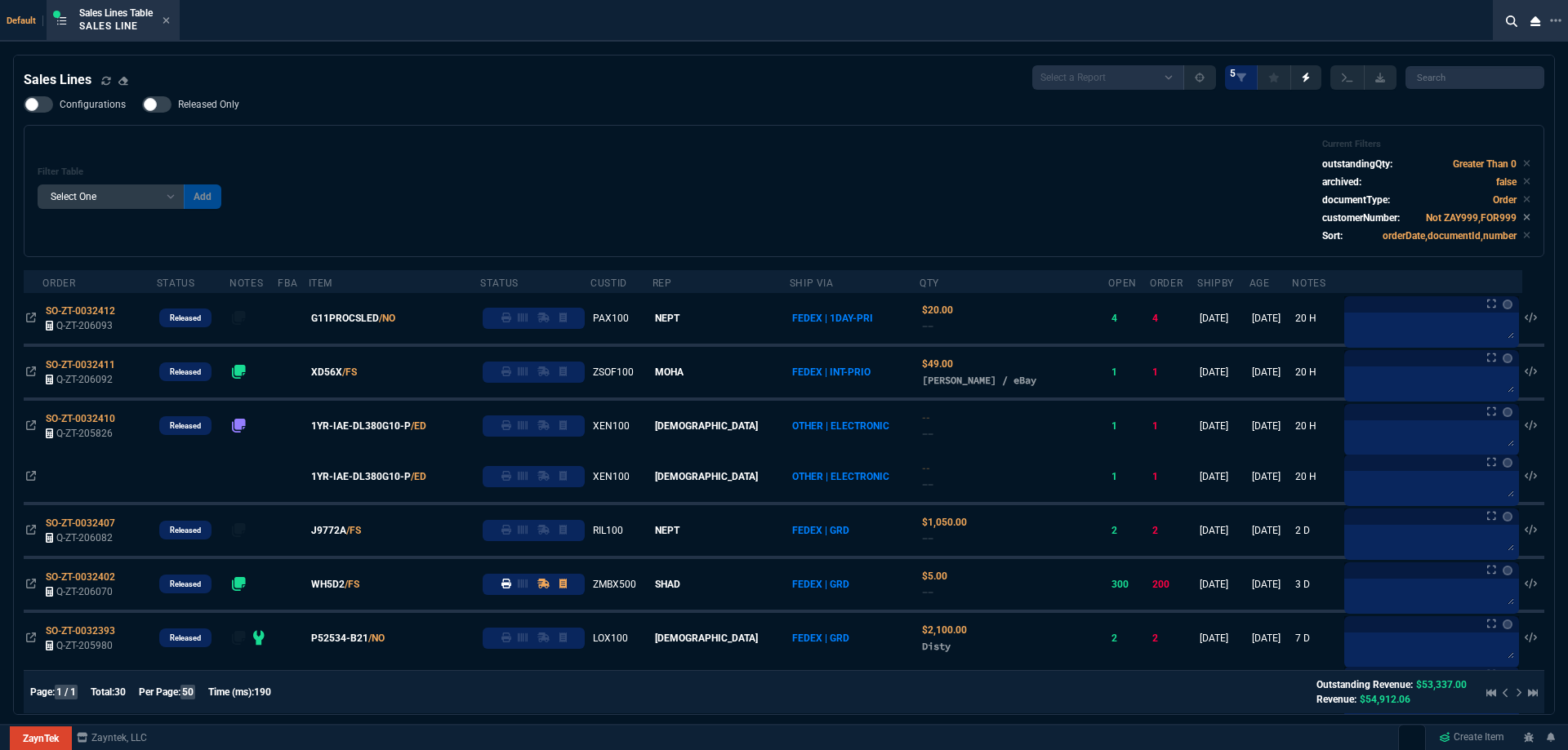
click at [361, 321] on span "G11PROCSLED" at bounding box center [345, 319] width 68 height 14
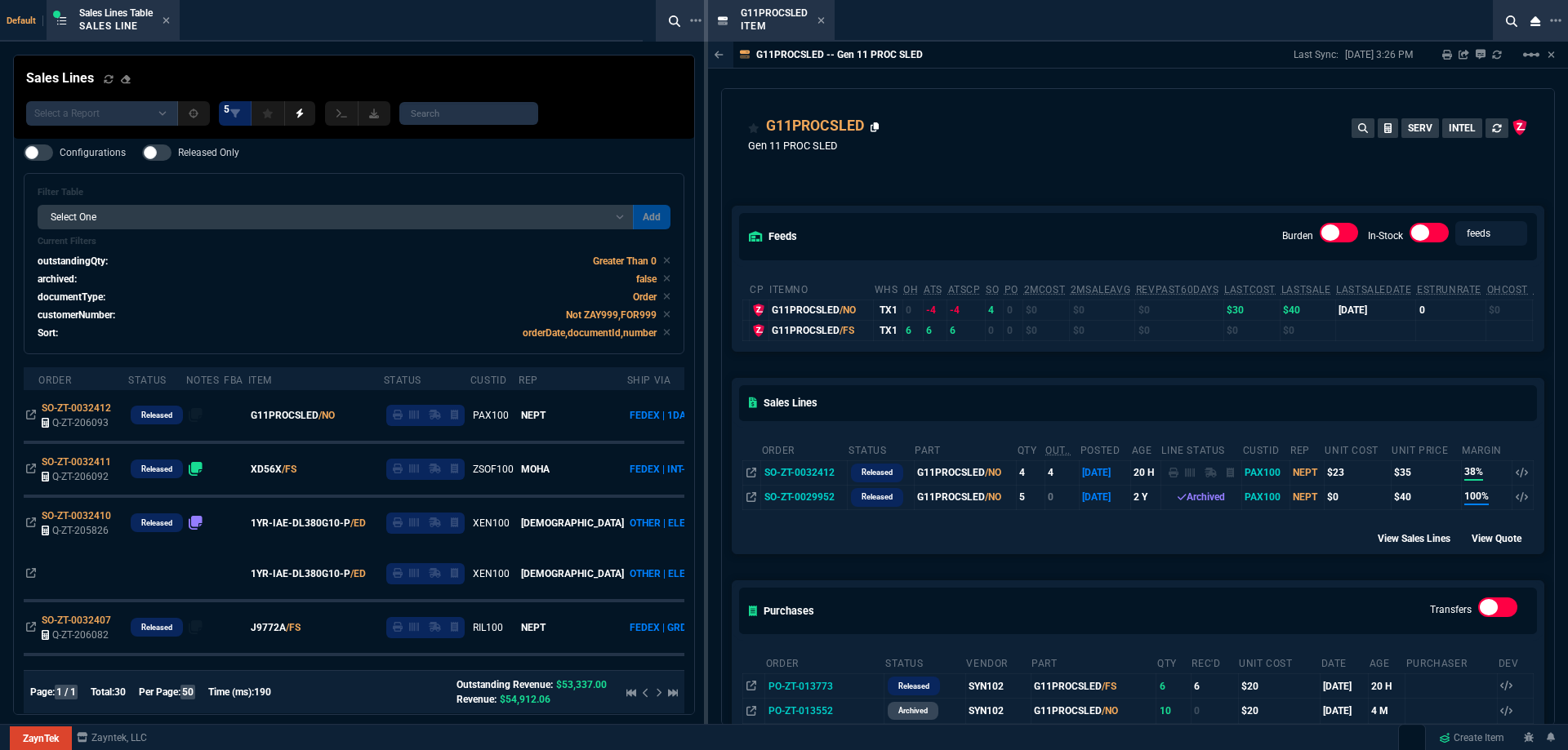
click at [876, 133] on icon at bounding box center [875, 127] width 9 height 10
click at [819, 21] on icon at bounding box center [821, 20] width 7 height 10
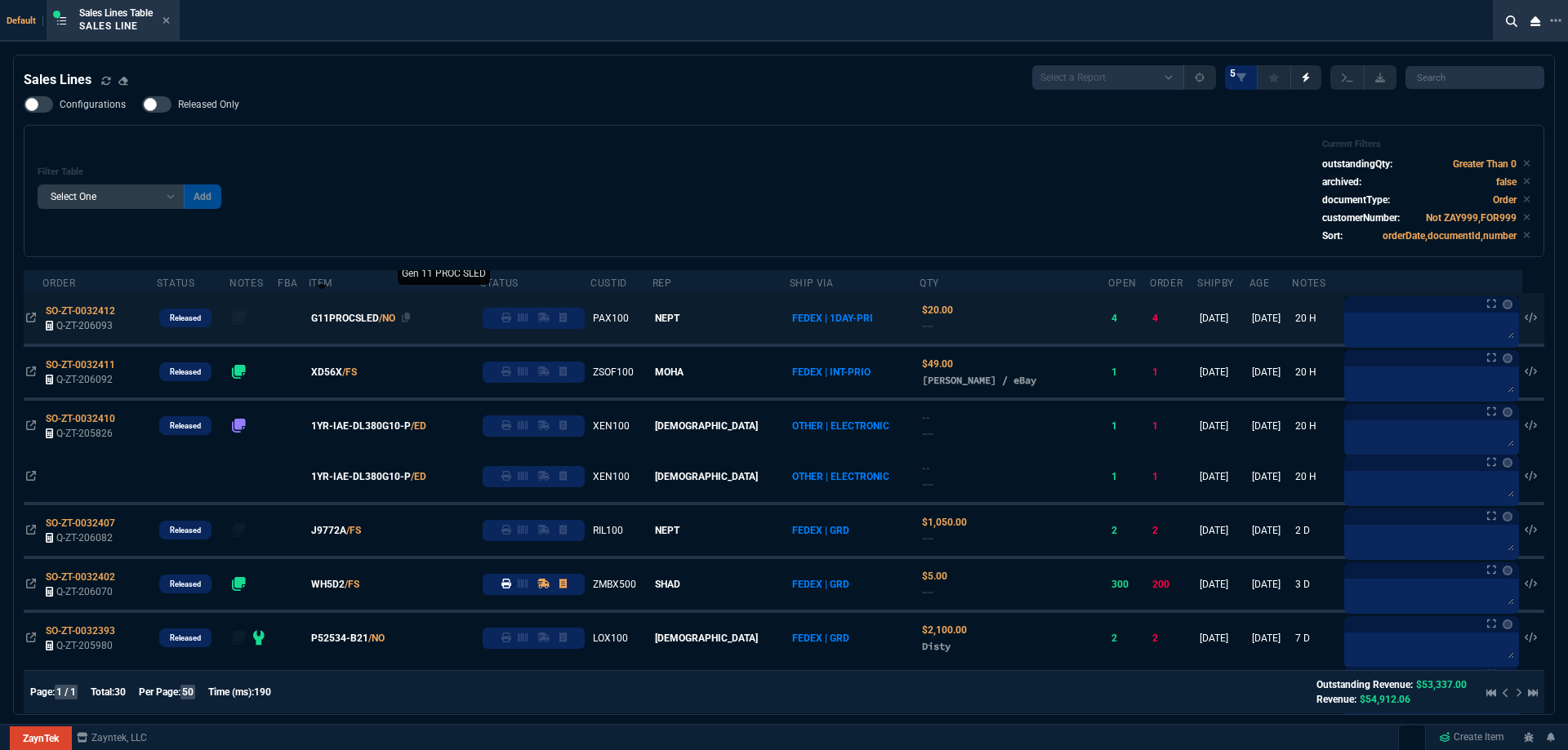
click at [357, 315] on span "G11PROCSLED" at bounding box center [345, 319] width 68 height 14
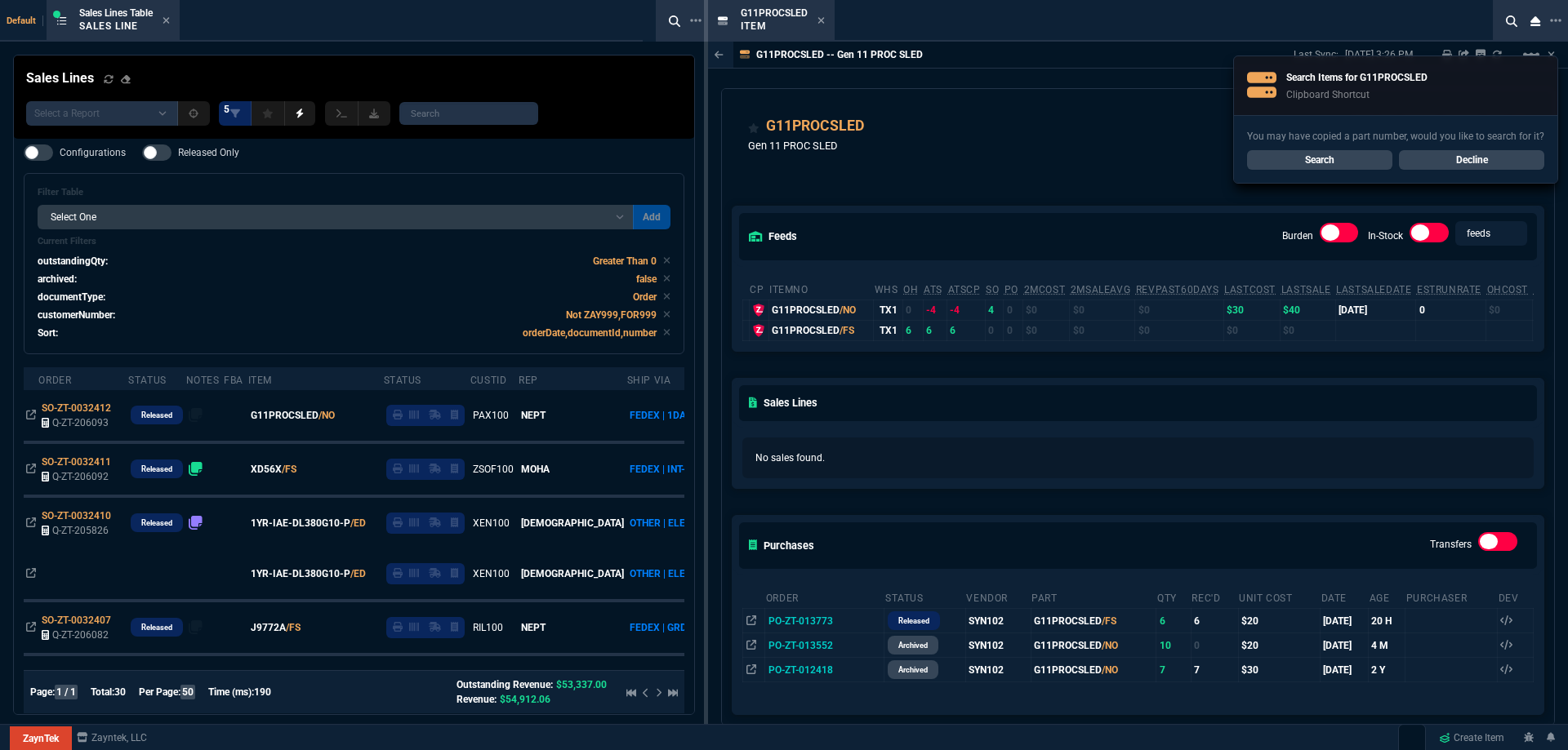
drag, startPoint x: 763, startPoint y: 24, endPoint x: 329, endPoint y: 37, distance: 434.2
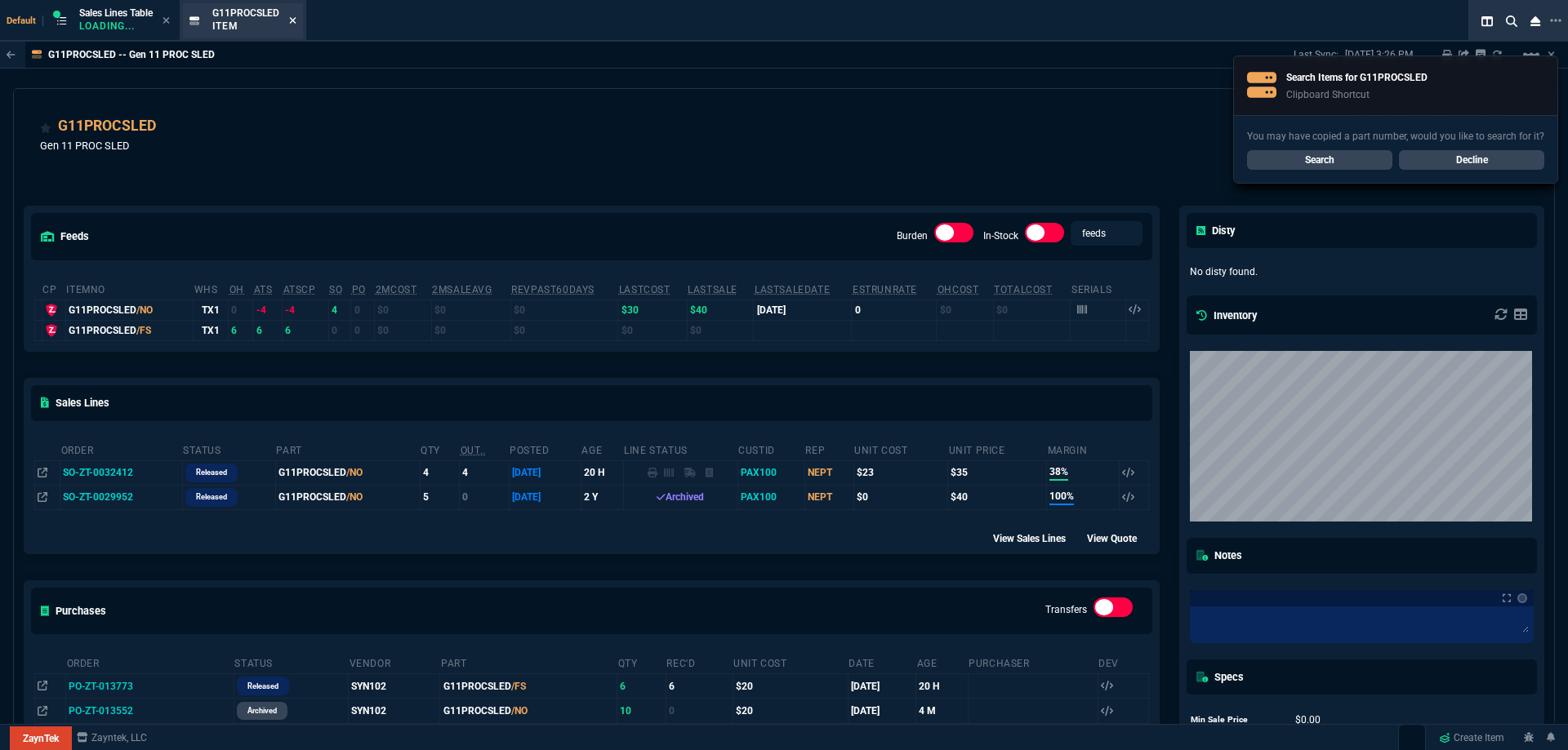
click at [296, 22] on icon at bounding box center [292, 20] width 6 height 6
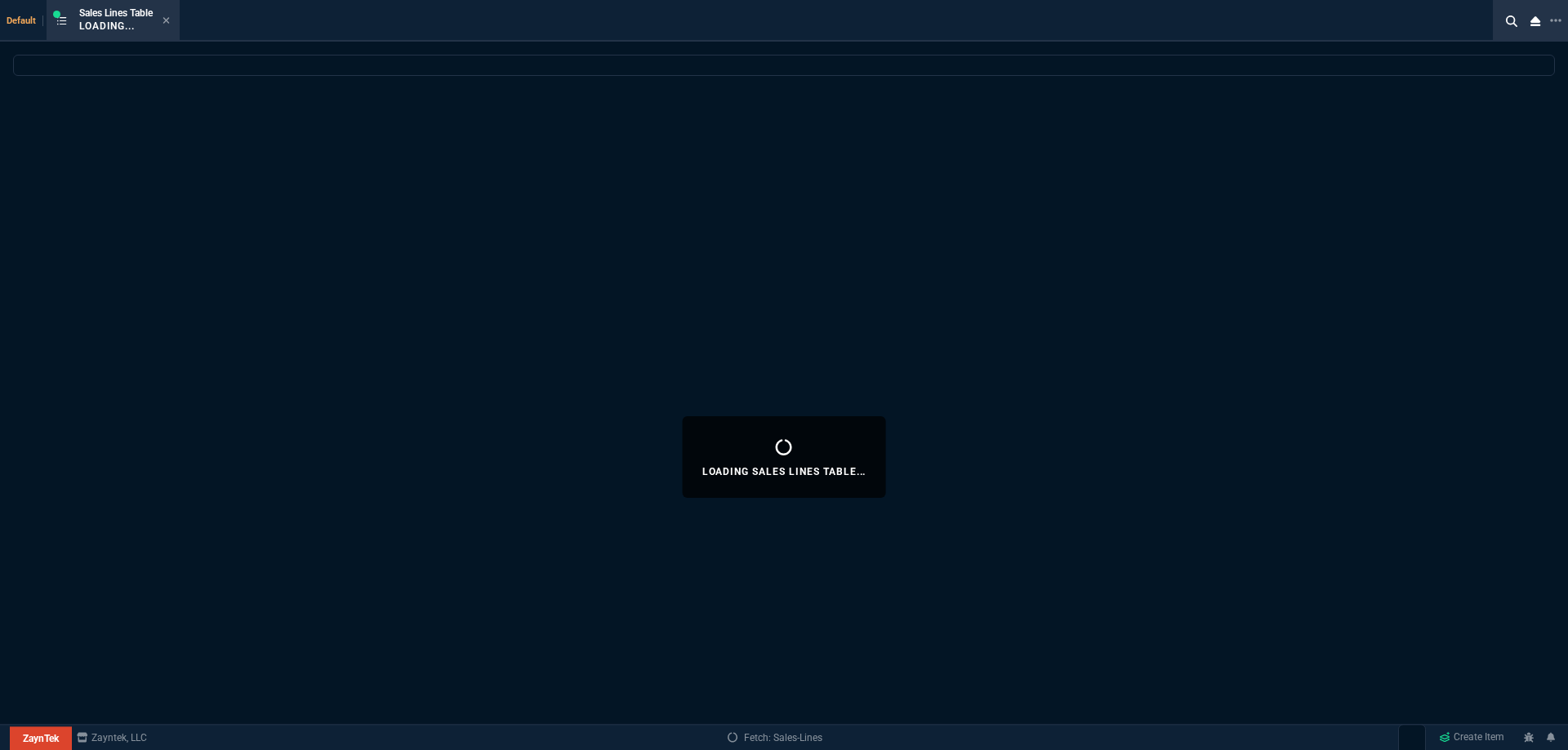
select select
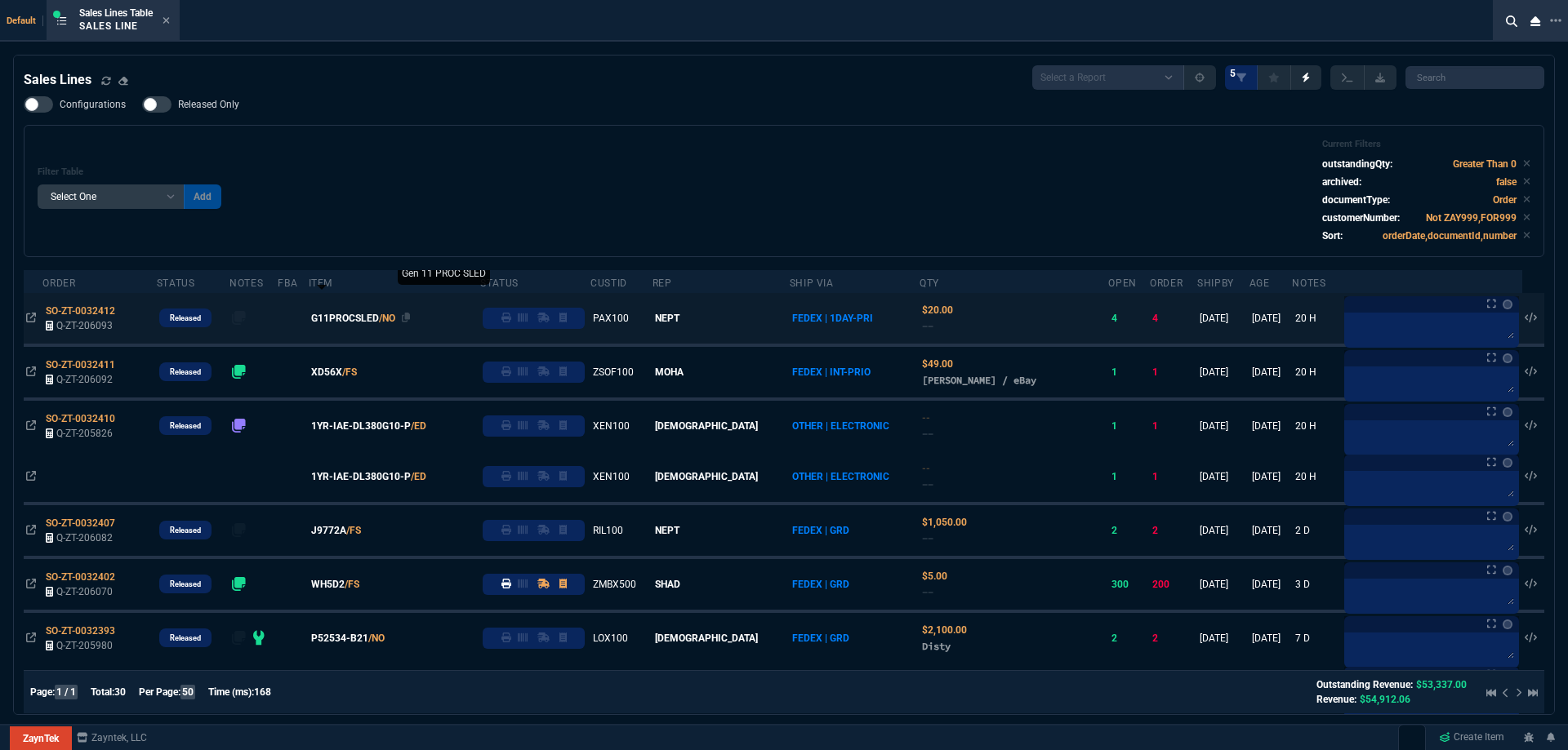
click at [366, 320] on span "G11PROCSLED" at bounding box center [345, 319] width 68 height 14
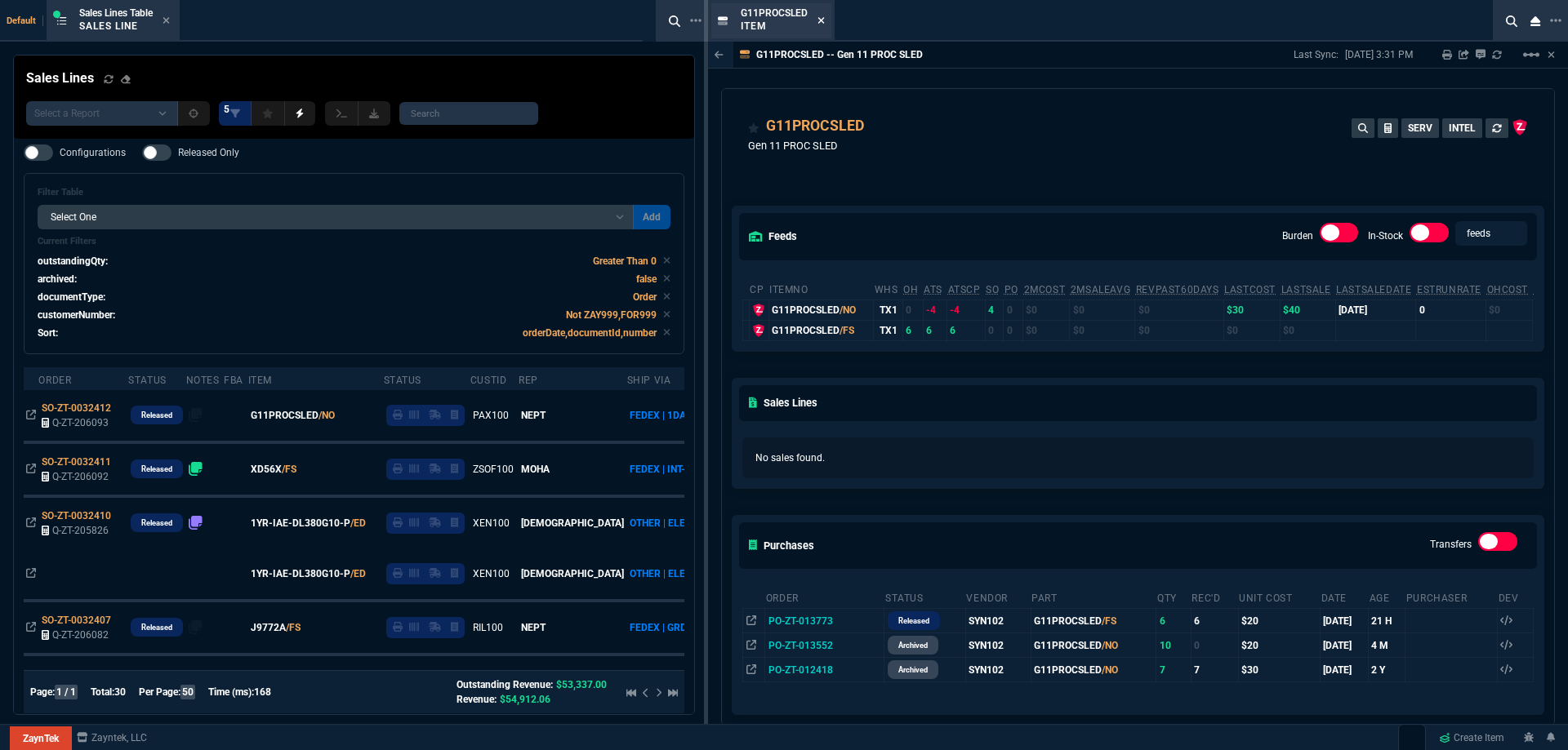
click at [821, 22] on icon at bounding box center [821, 20] width 6 height 6
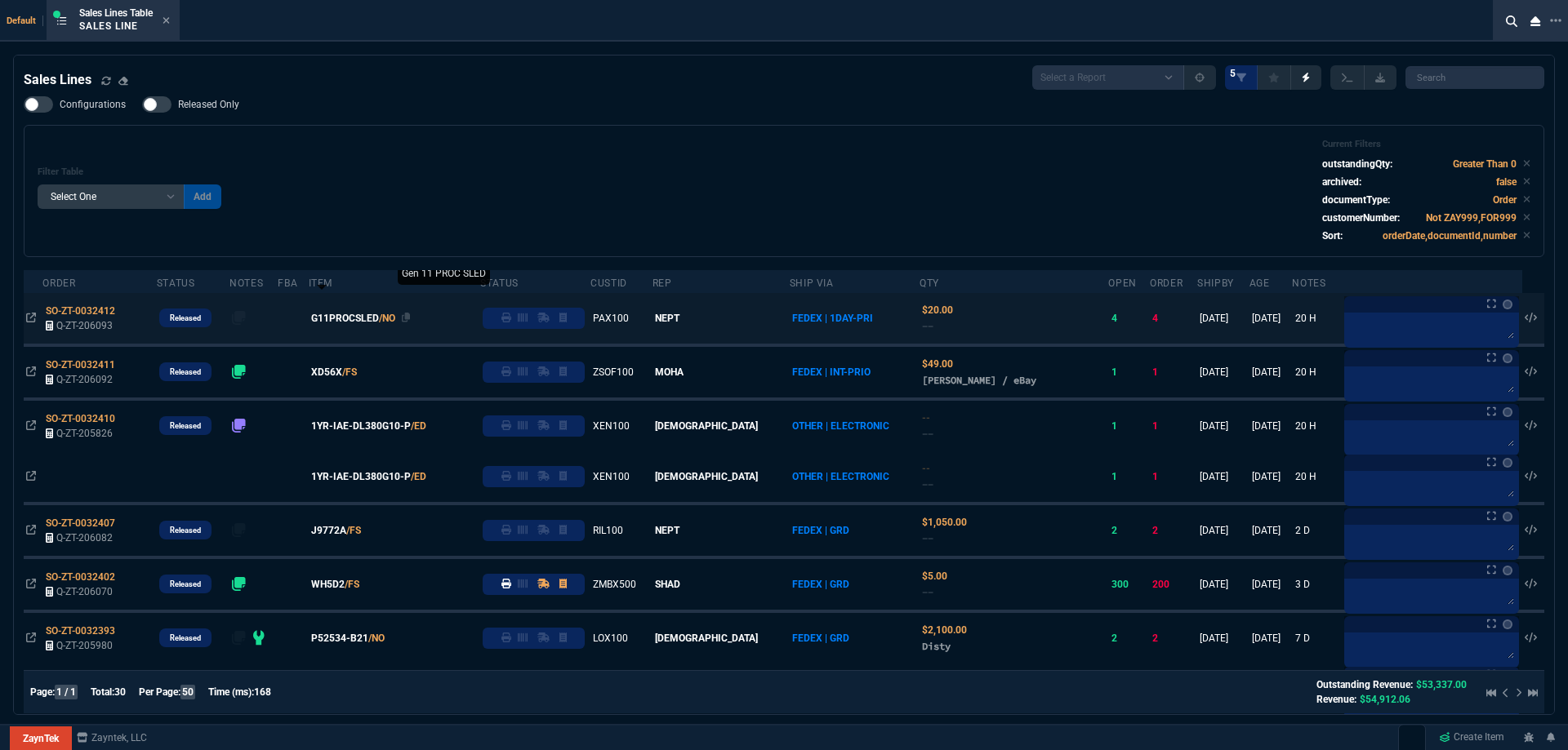
click at [379, 314] on span "G11PROCSLED" at bounding box center [345, 319] width 68 height 14
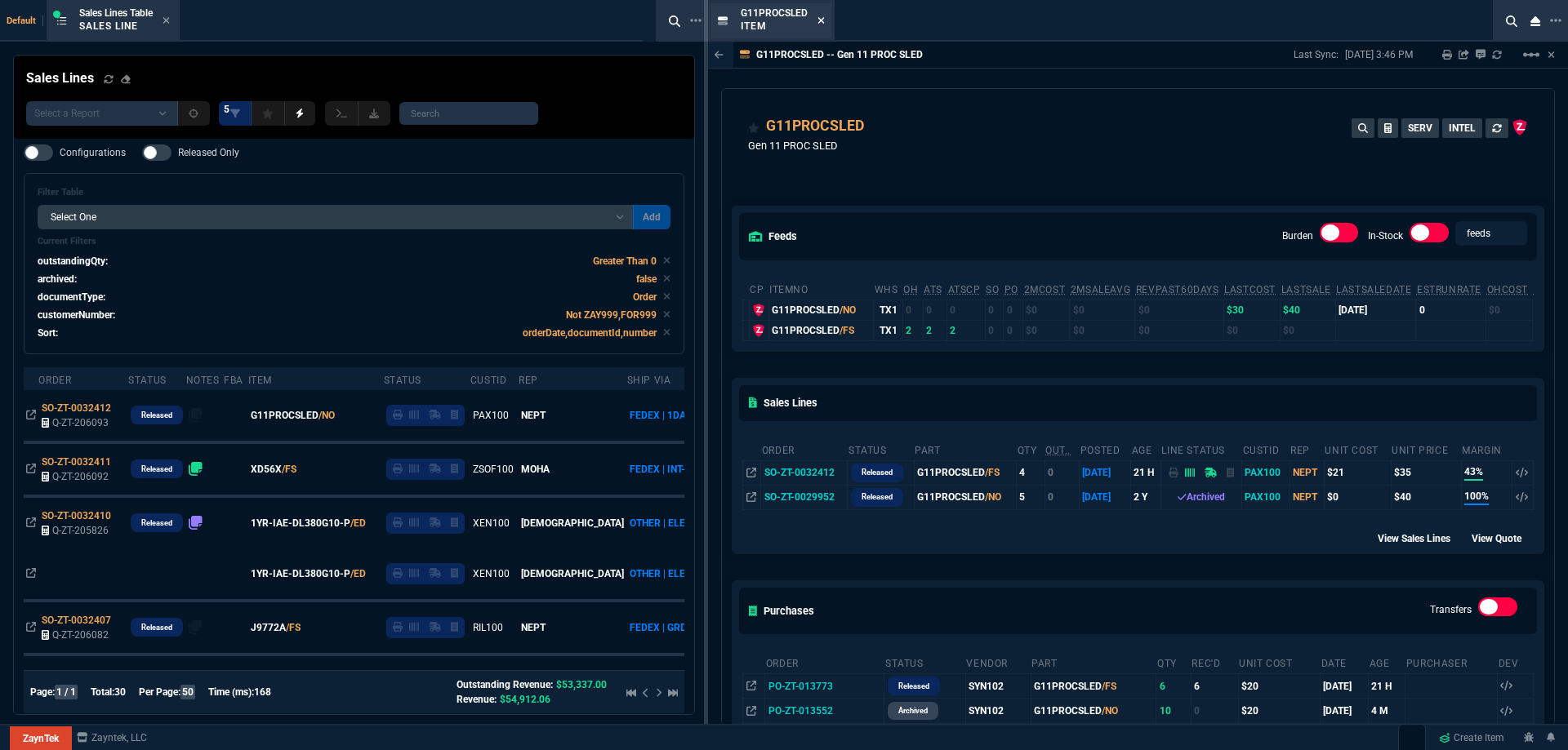
click at [821, 22] on icon at bounding box center [821, 20] width 6 height 6
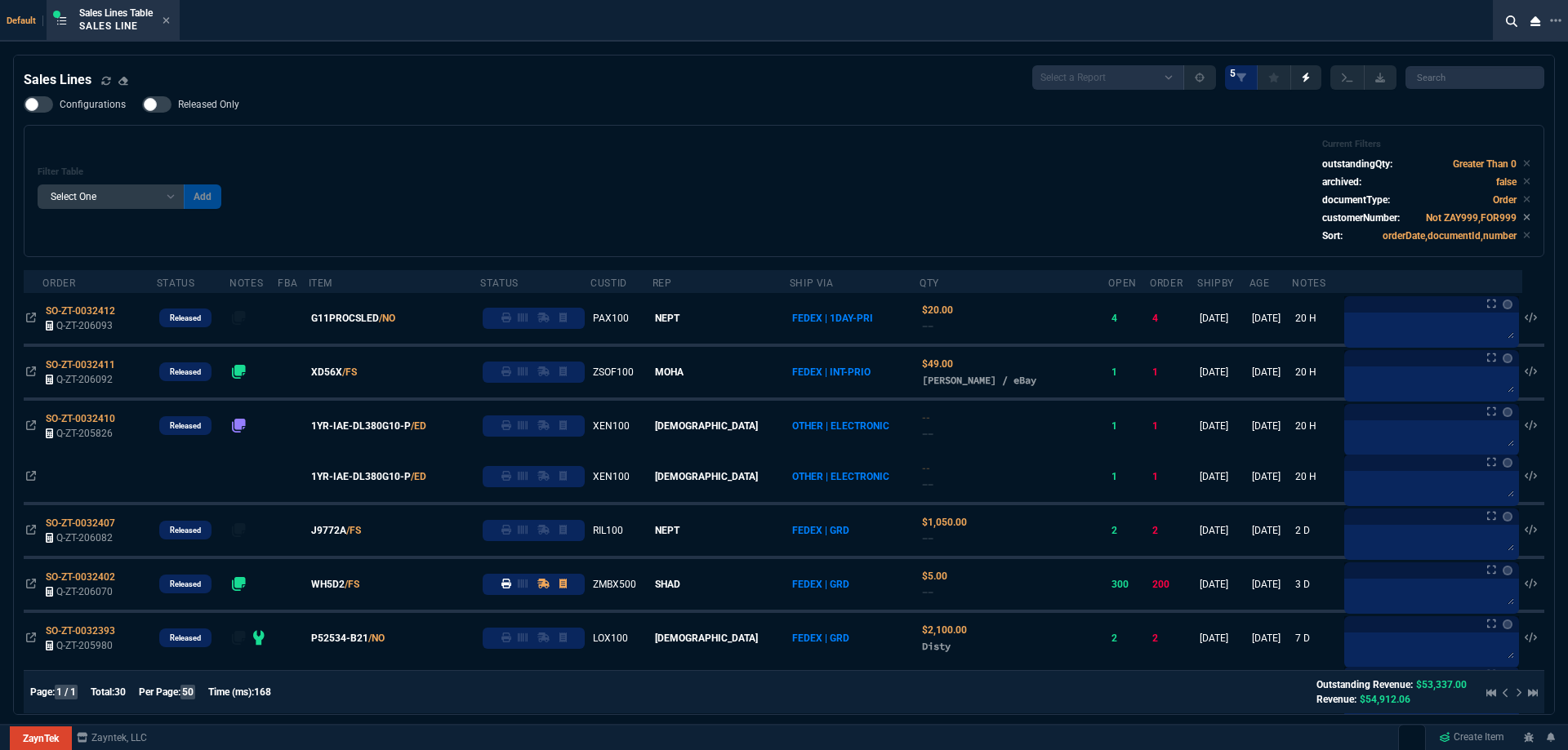
drag, startPoint x: 360, startPoint y: 318, endPoint x: 367, endPoint y: 313, distance: 8.6
click at [361, 318] on span "G11PROCSLED" at bounding box center [345, 319] width 68 height 14
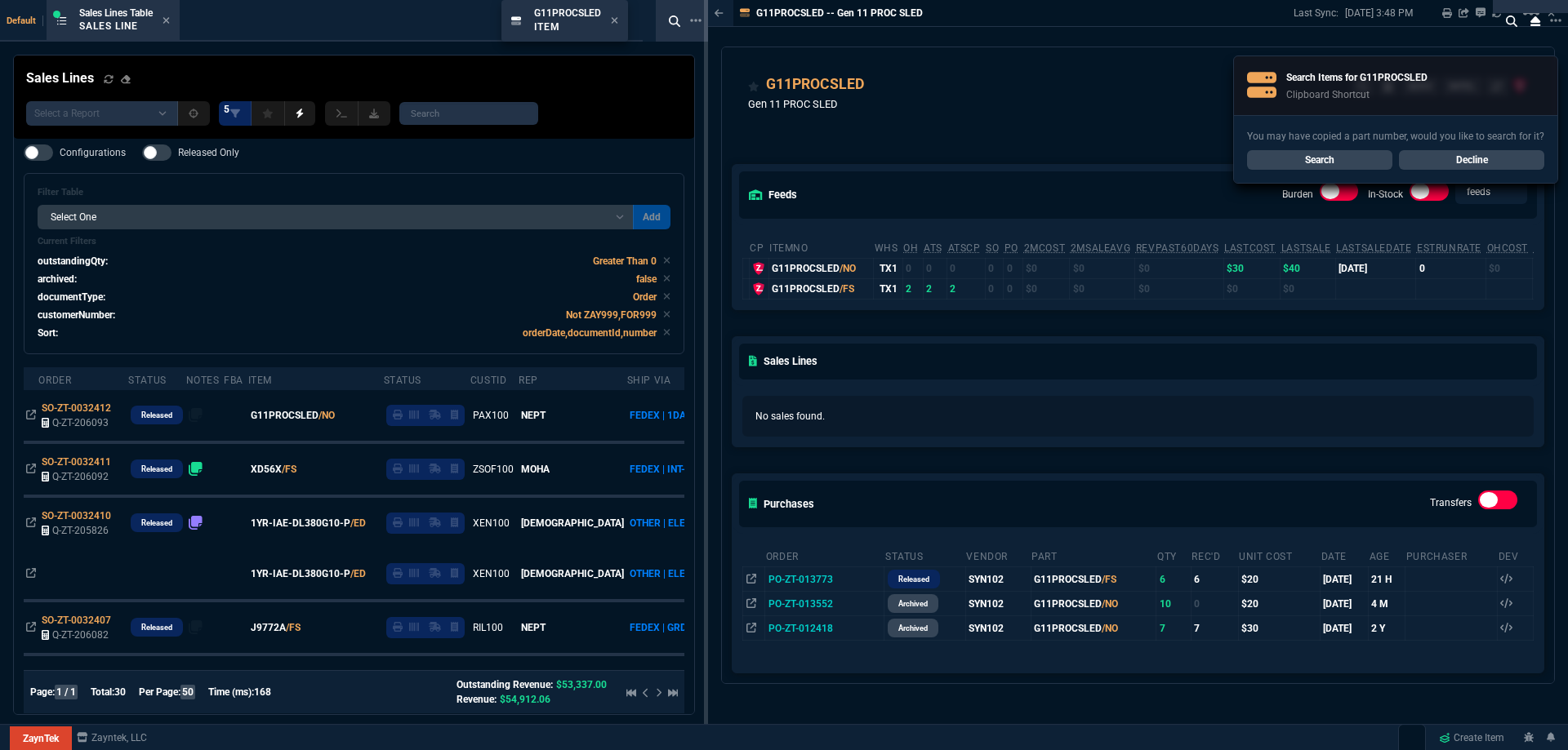
drag, startPoint x: 754, startPoint y: 26, endPoint x: 473, endPoint y: 11, distance: 281.4
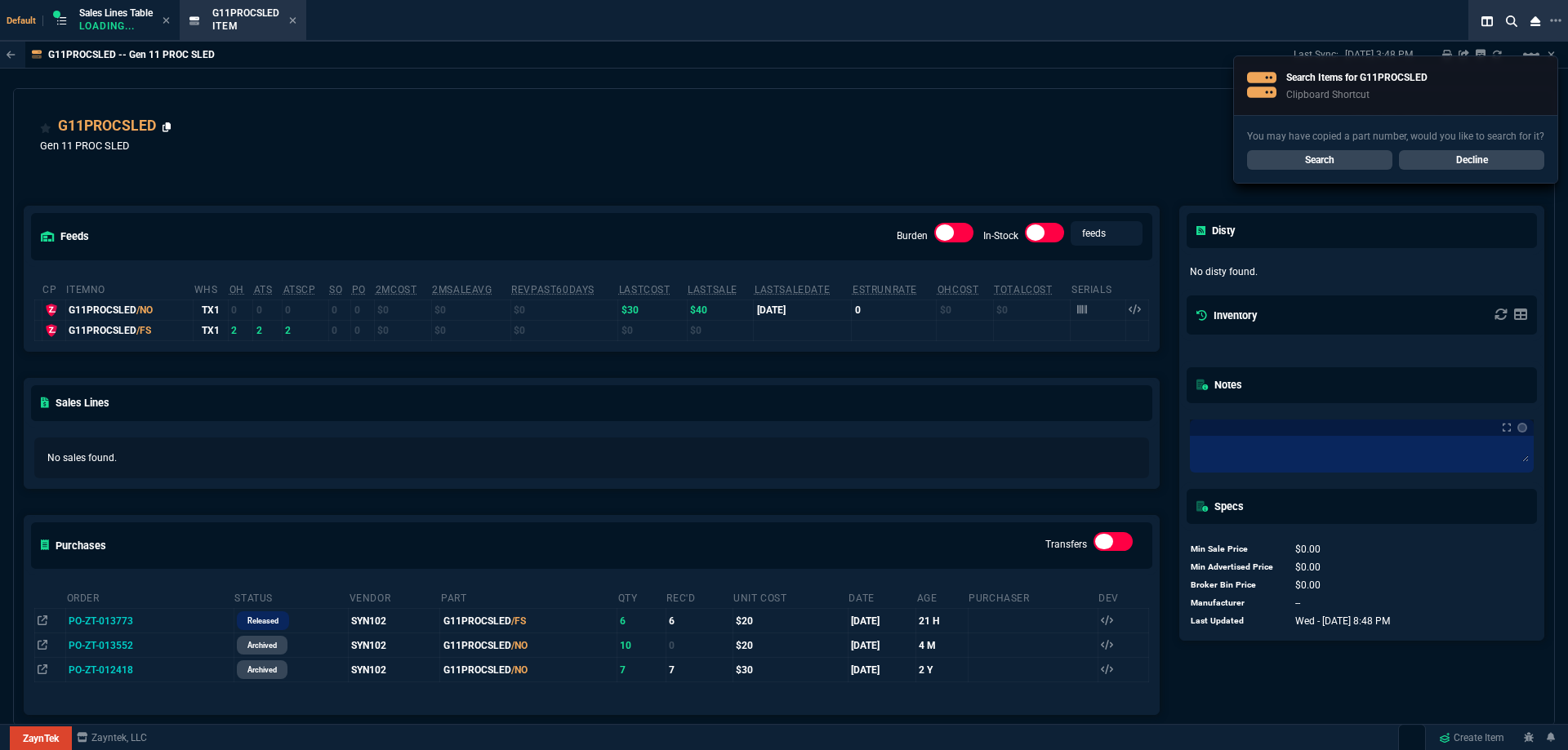
click at [166, 128] on icon at bounding box center [167, 127] width 9 height 10
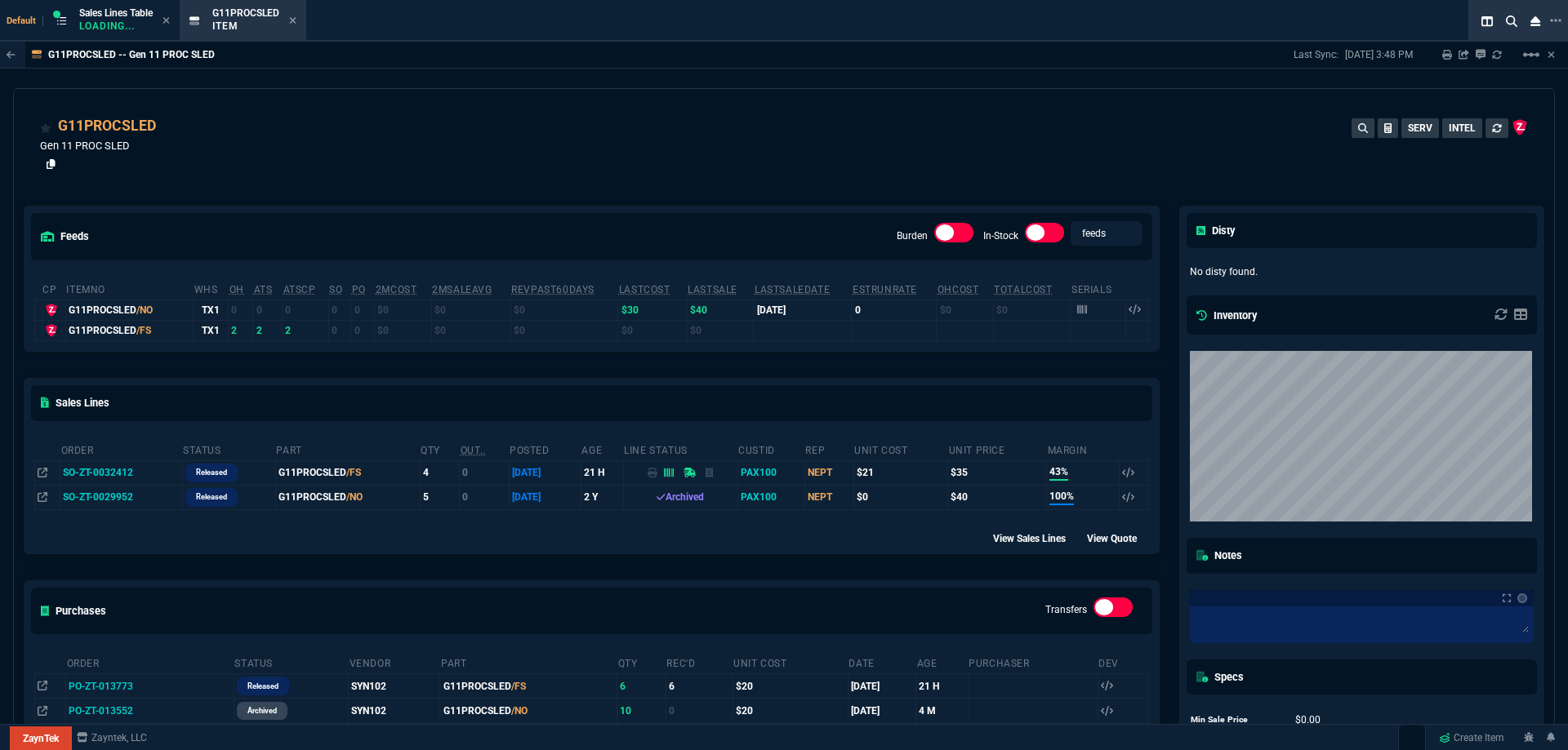
click at [51, 165] on icon at bounding box center [51, 163] width 9 height 10
click at [293, 19] on icon at bounding box center [292, 20] width 7 height 10
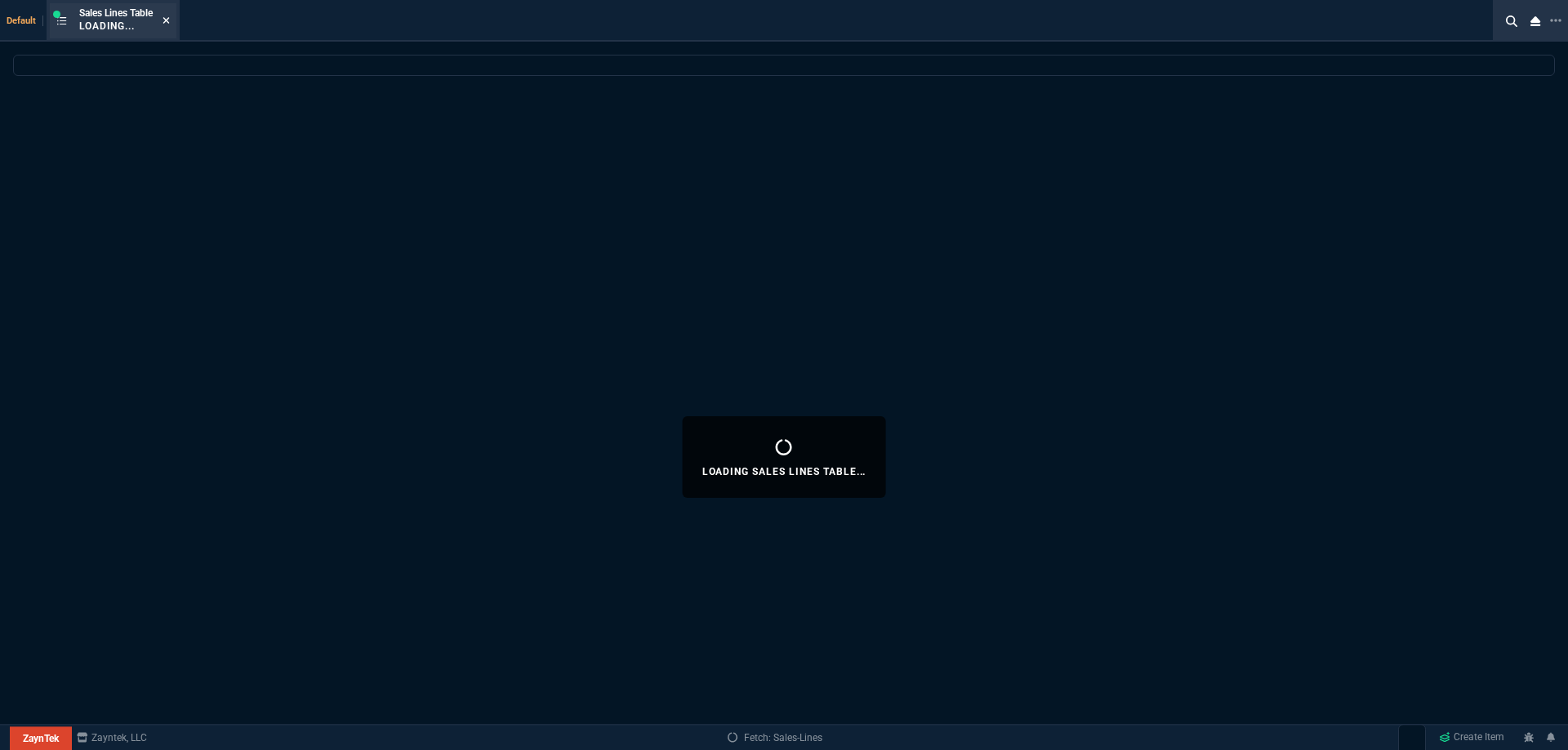
click at [170, 24] on icon at bounding box center [166, 20] width 7 height 10
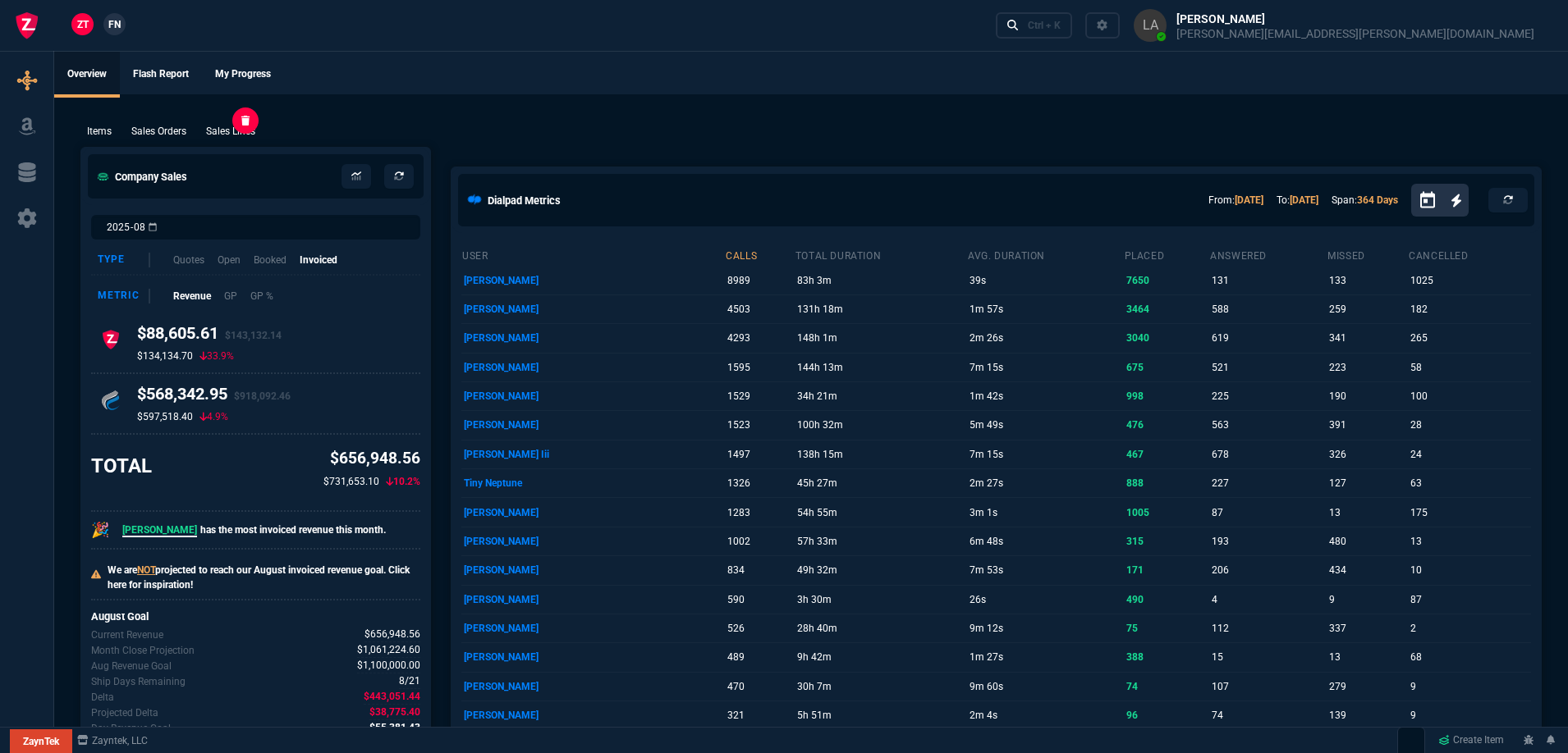
click at [253, 132] on p "Sales Lines" at bounding box center [230, 132] width 49 height 15
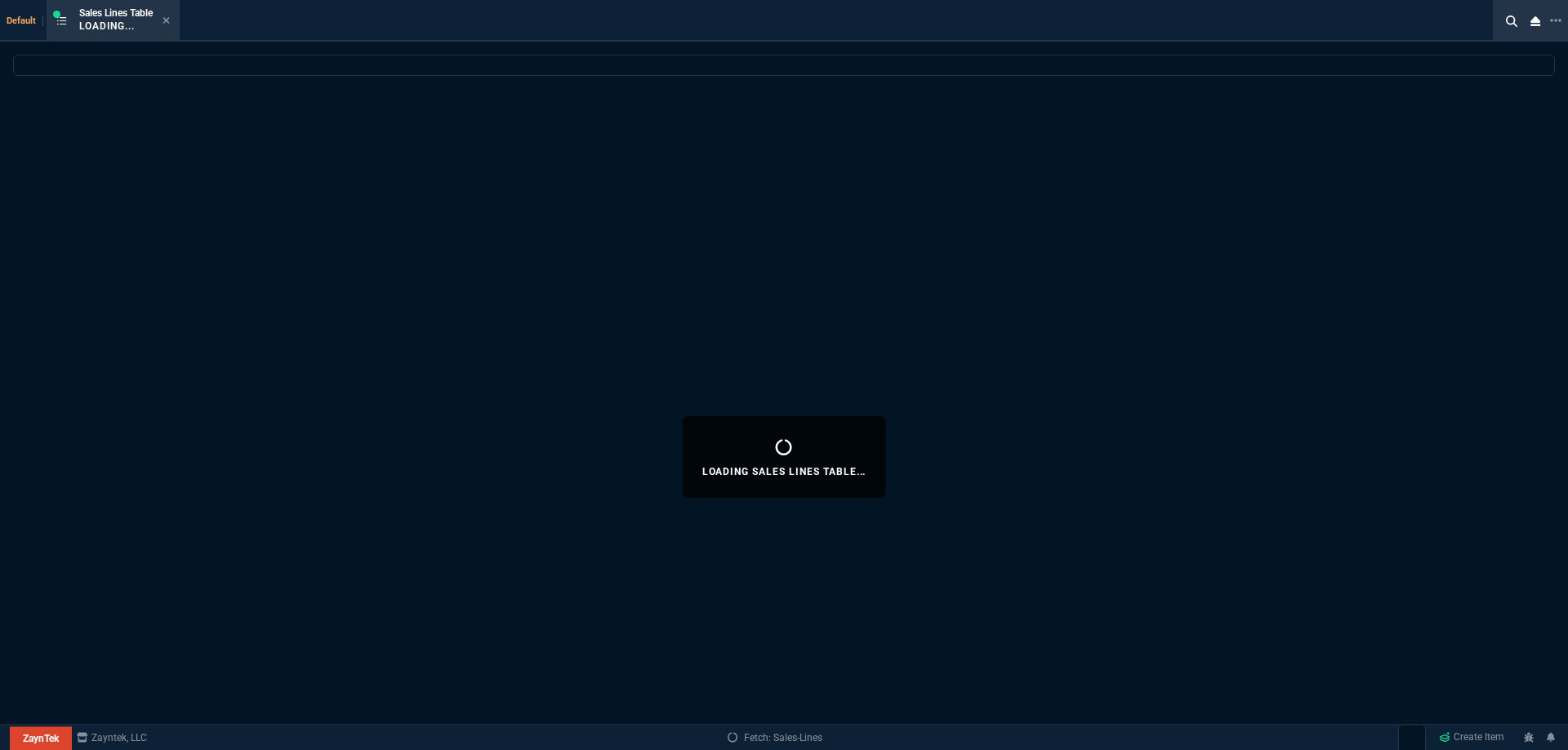
select select
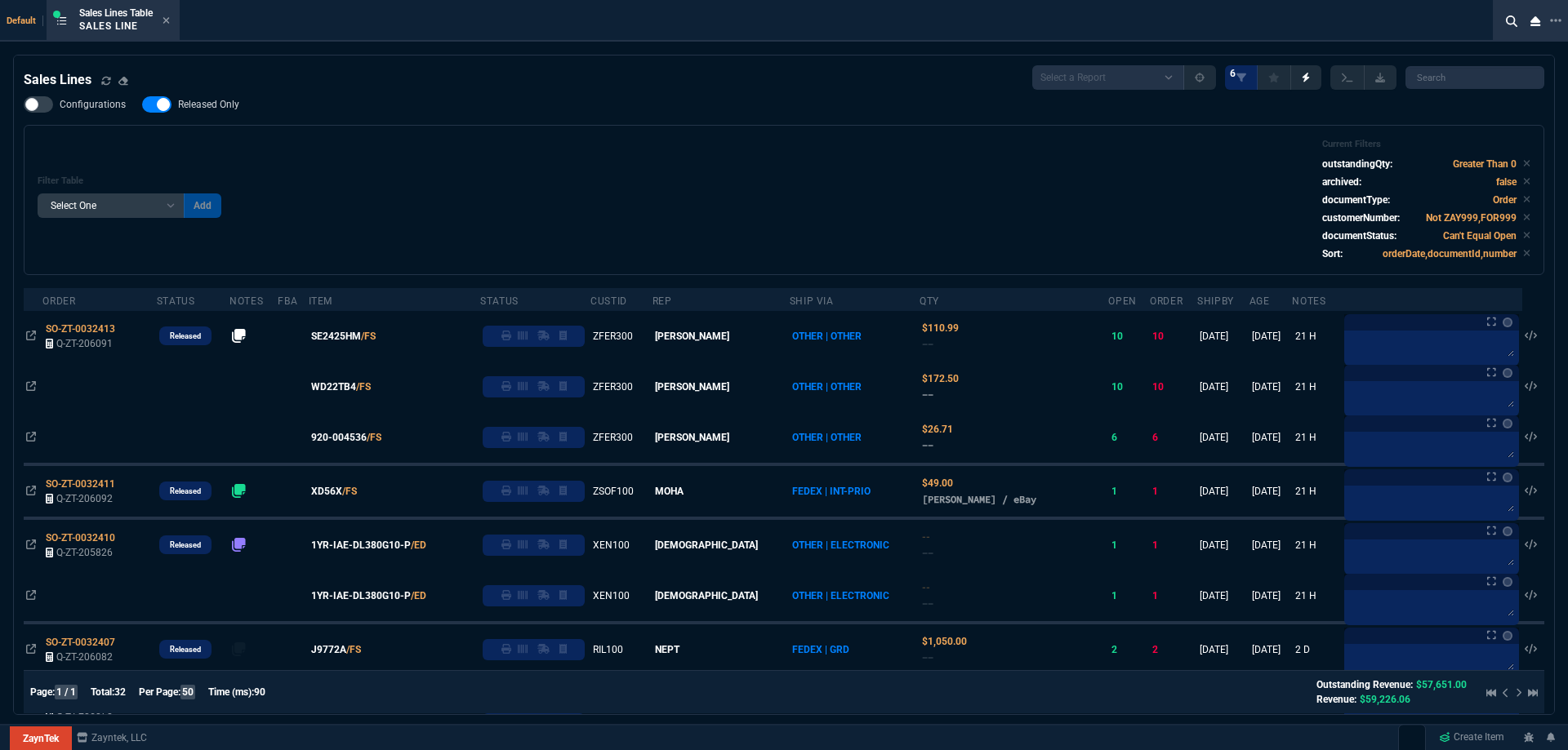
click at [215, 101] on span "Released Only" at bounding box center [209, 105] width 61 height 13
click at [142, 105] on input "Released Only" at bounding box center [142, 105] width 1 height 1
checkbox input "false"
click at [646, 135] on div "Filter Table Select One Add Filter () Age () ATS () Cond (itemVariantCode) Cust…" at bounding box center [784, 199] width 1520 height 150
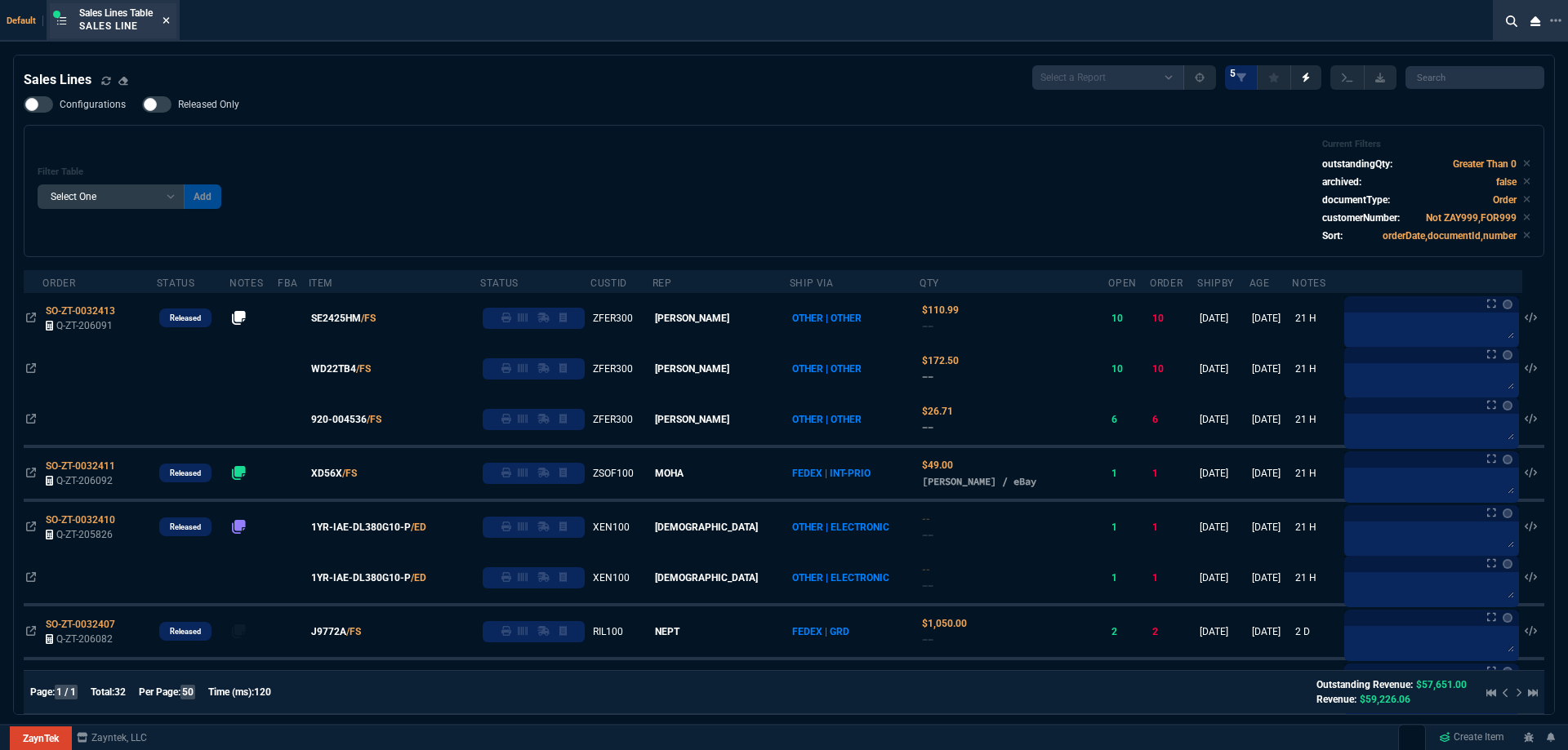
click at [169, 26] on fa-icon at bounding box center [166, 21] width 7 height 12
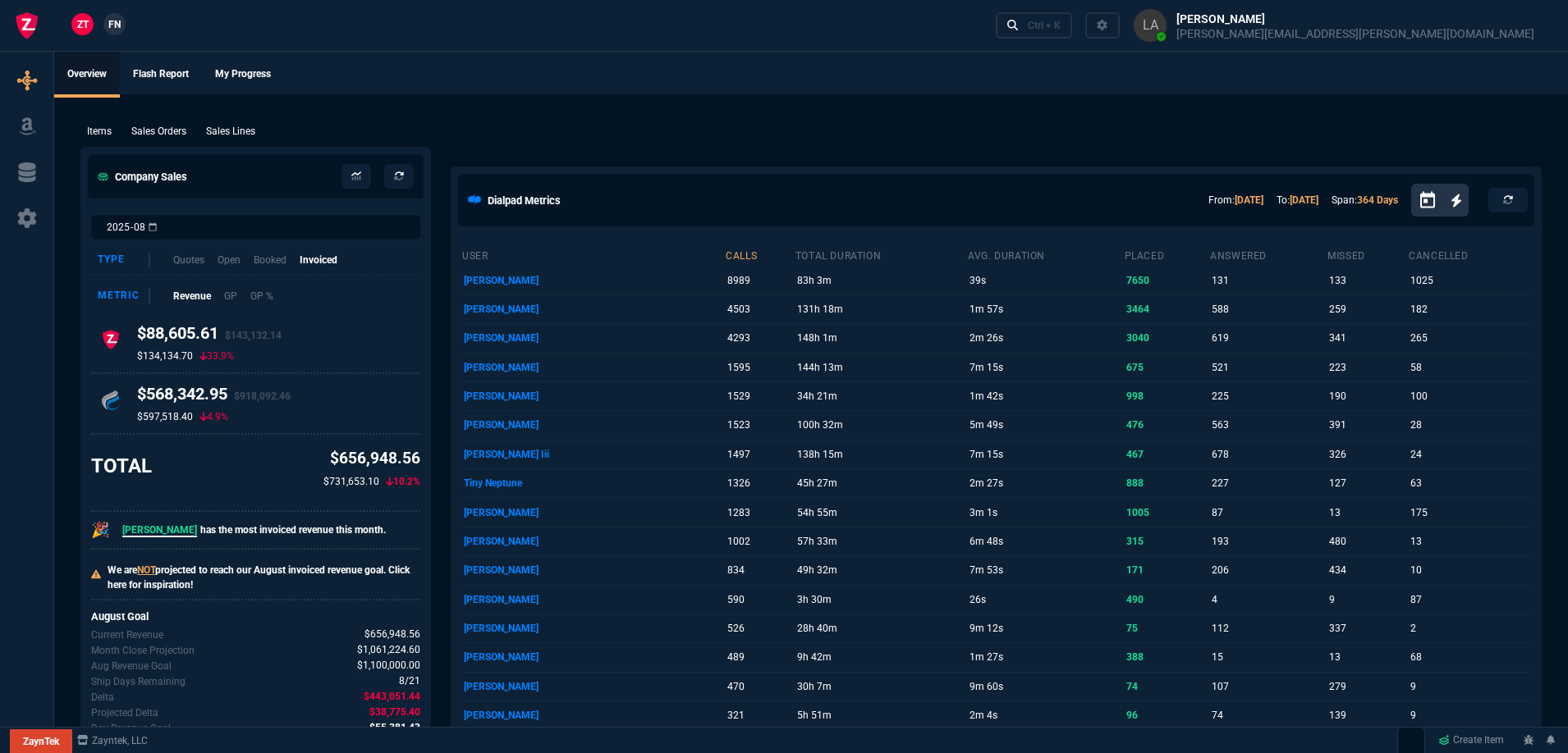
click at [108, 29] on span "FN" at bounding box center [114, 24] width 13 height 15
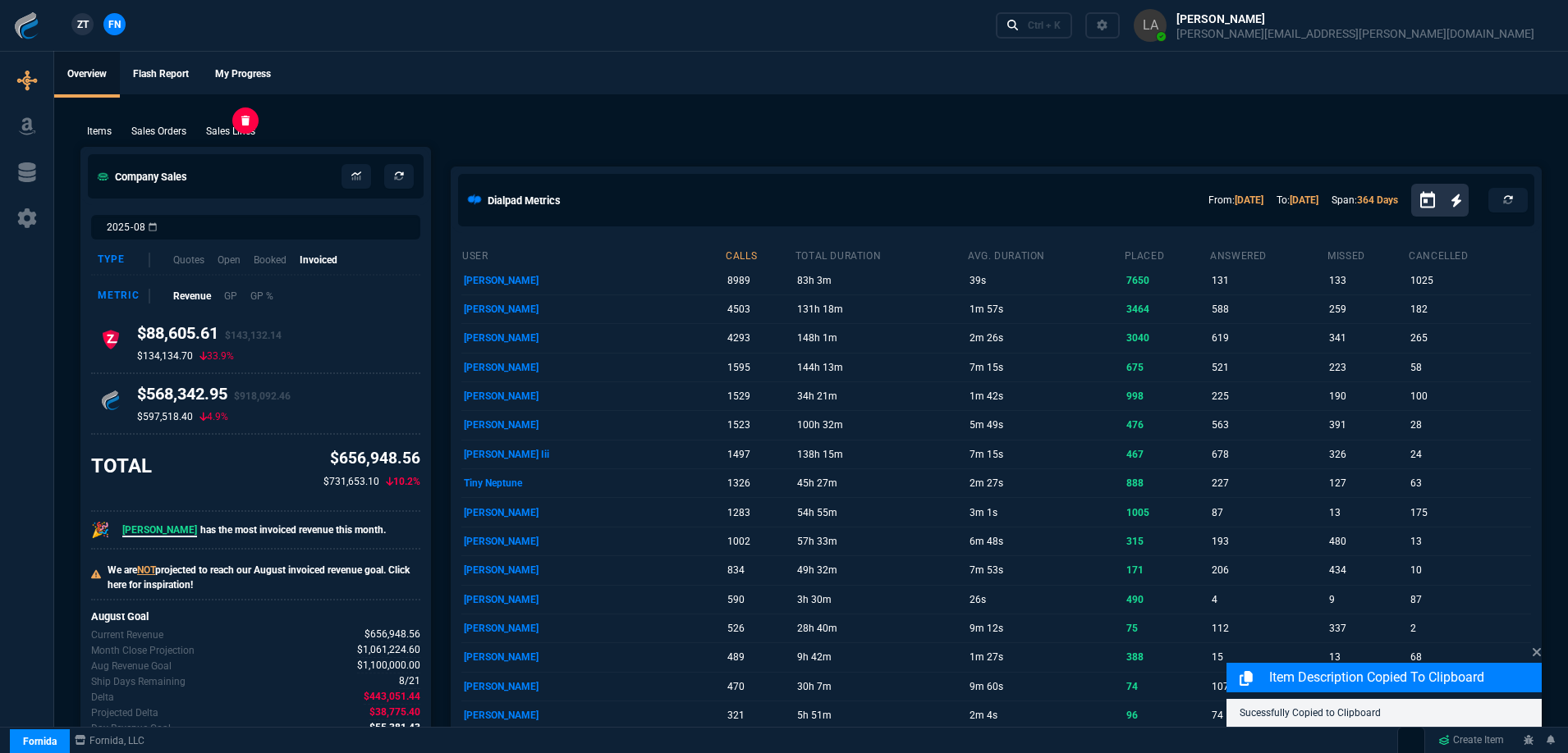
click at [238, 132] on p "Sales Lines" at bounding box center [230, 132] width 49 height 15
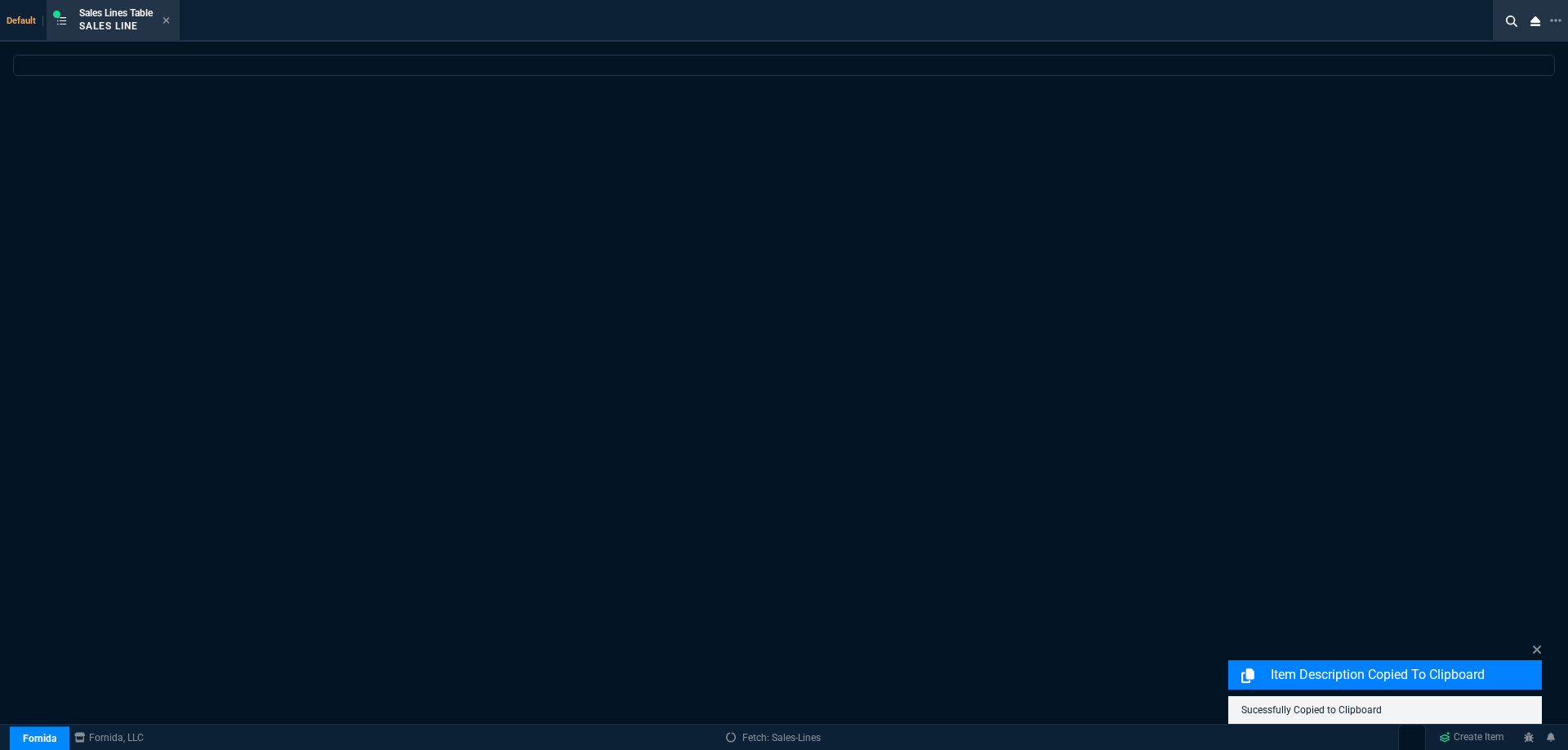
select select
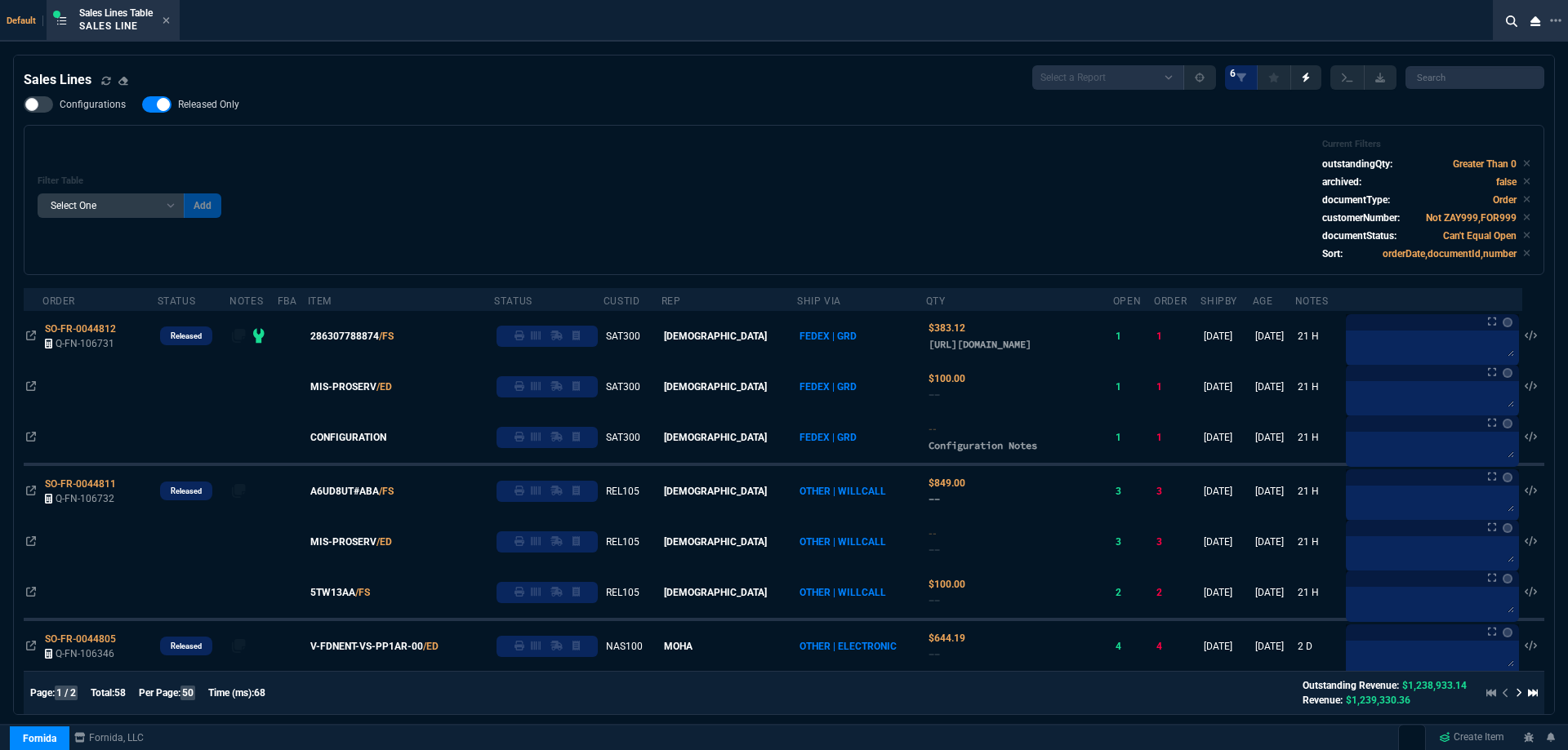
click at [213, 103] on span "Released Only" at bounding box center [209, 105] width 61 height 13
click at [142, 105] on input "Released Only" at bounding box center [142, 105] width 1 height 1
checkbox input "false"
click at [731, 181] on div "Filter Table Select One Add Filter () Age () ATS () Cond (itemVariantCode) Cust…" at bounding box center [784, 200] width 1493 height 123
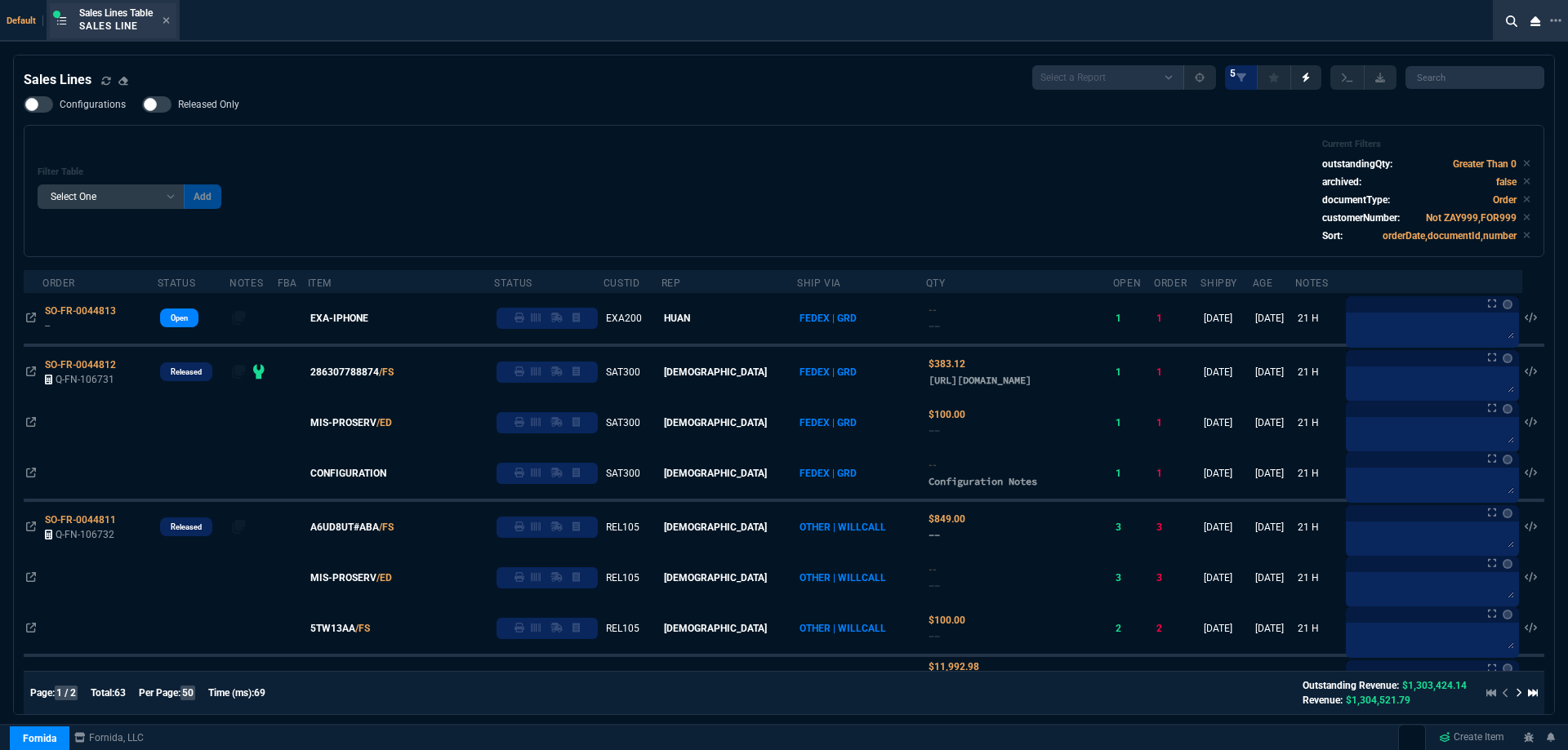
click at [175, 21] on div "Sales Lines Table Sales Line" at bounding box center [113, 21] width 126 height 35
click at [170, 21] on icon at bounding box center [166, 20] width 7 height 10
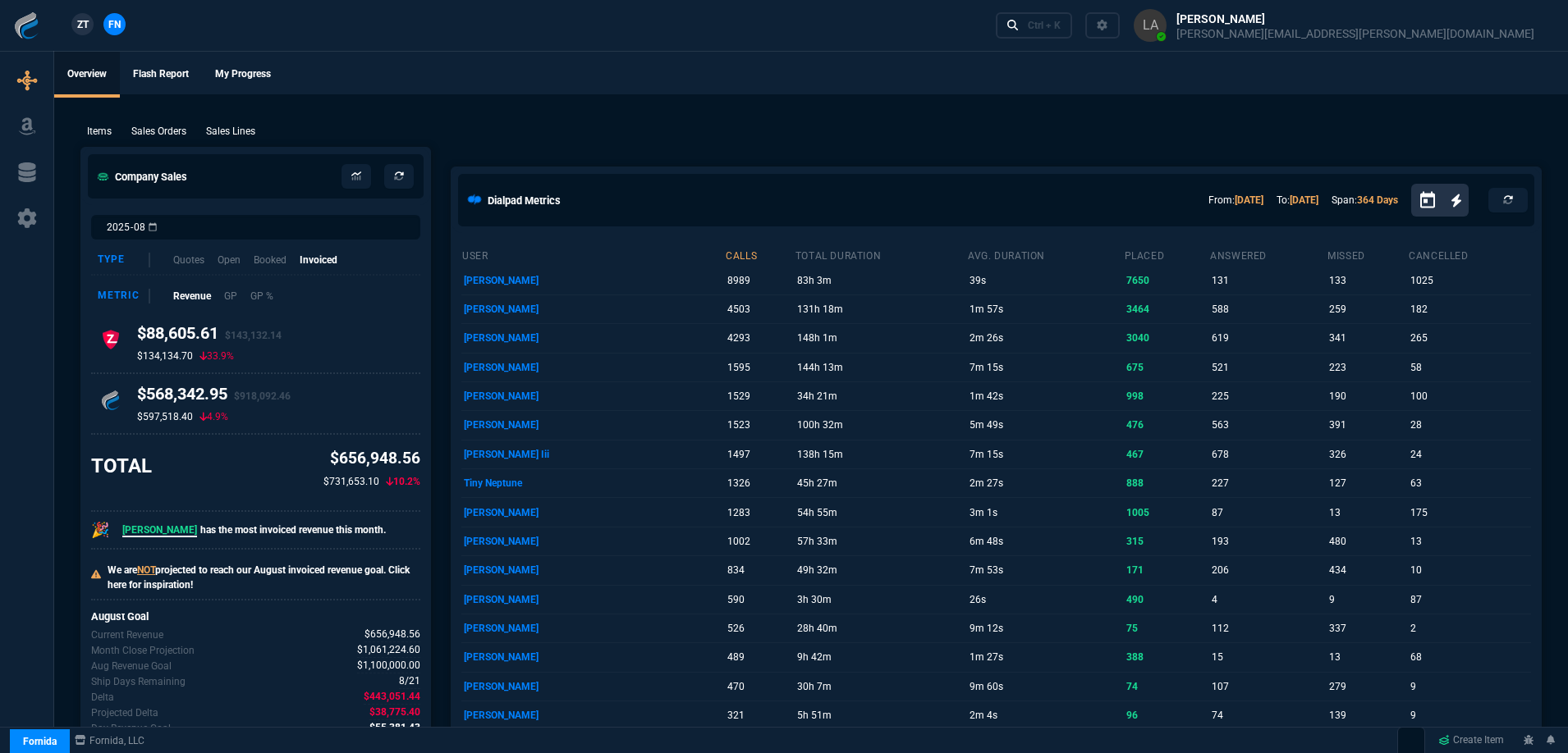
click at [86, 30] on span "ZT" at bounding box center [83, 24] width 12 height 15
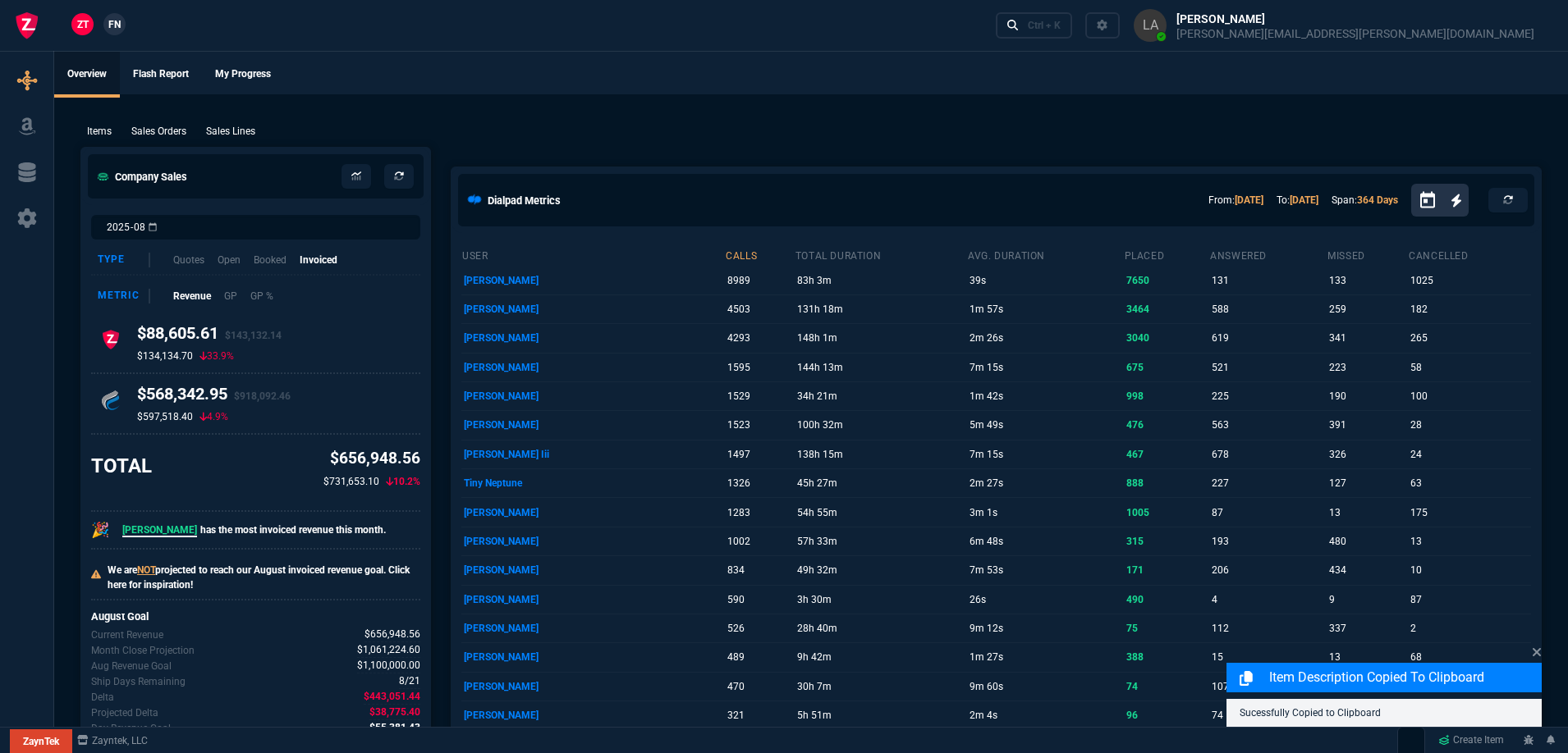
click at [237, 136] on p "Sales Lines" at bounding box center [230, 132] width 49 height 15
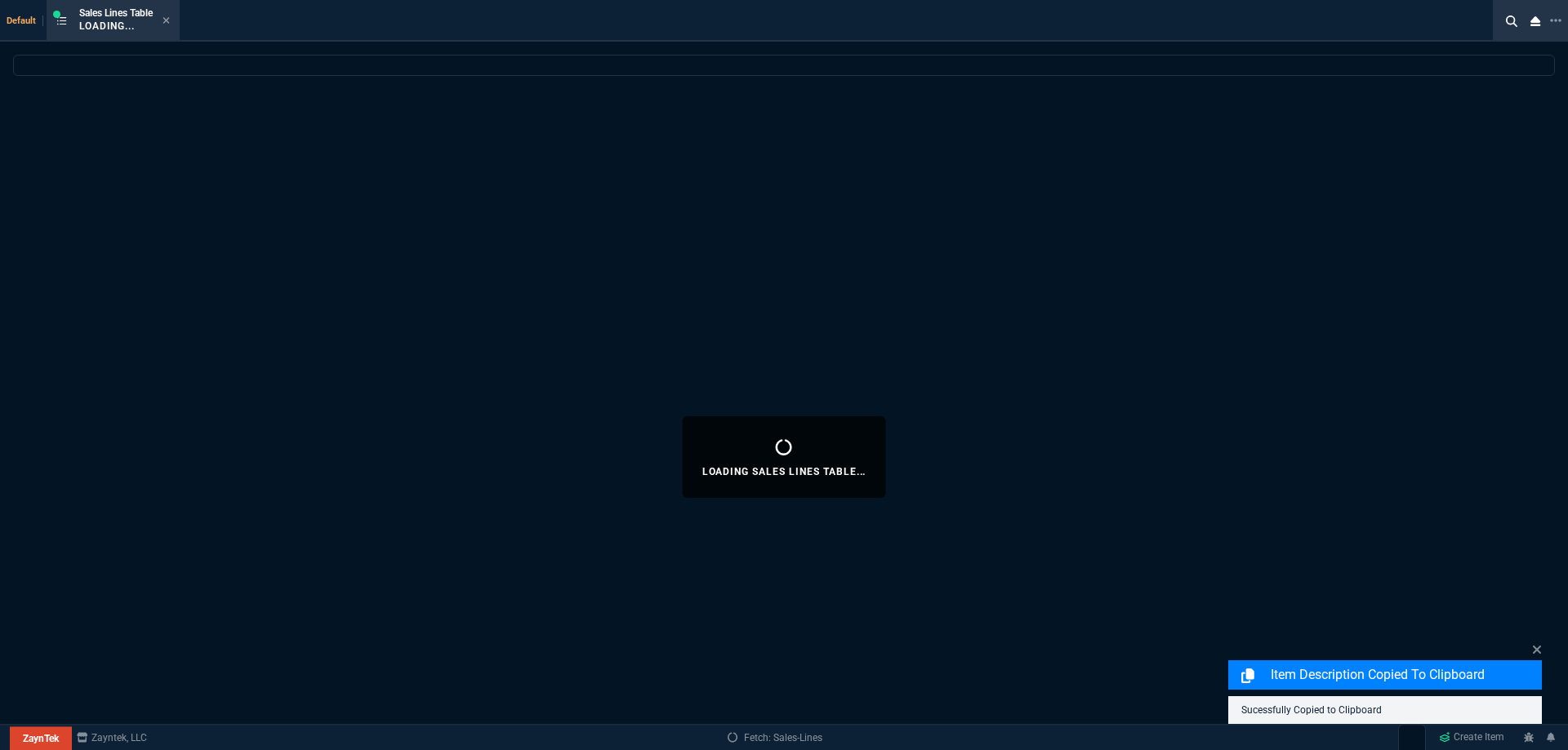
select select
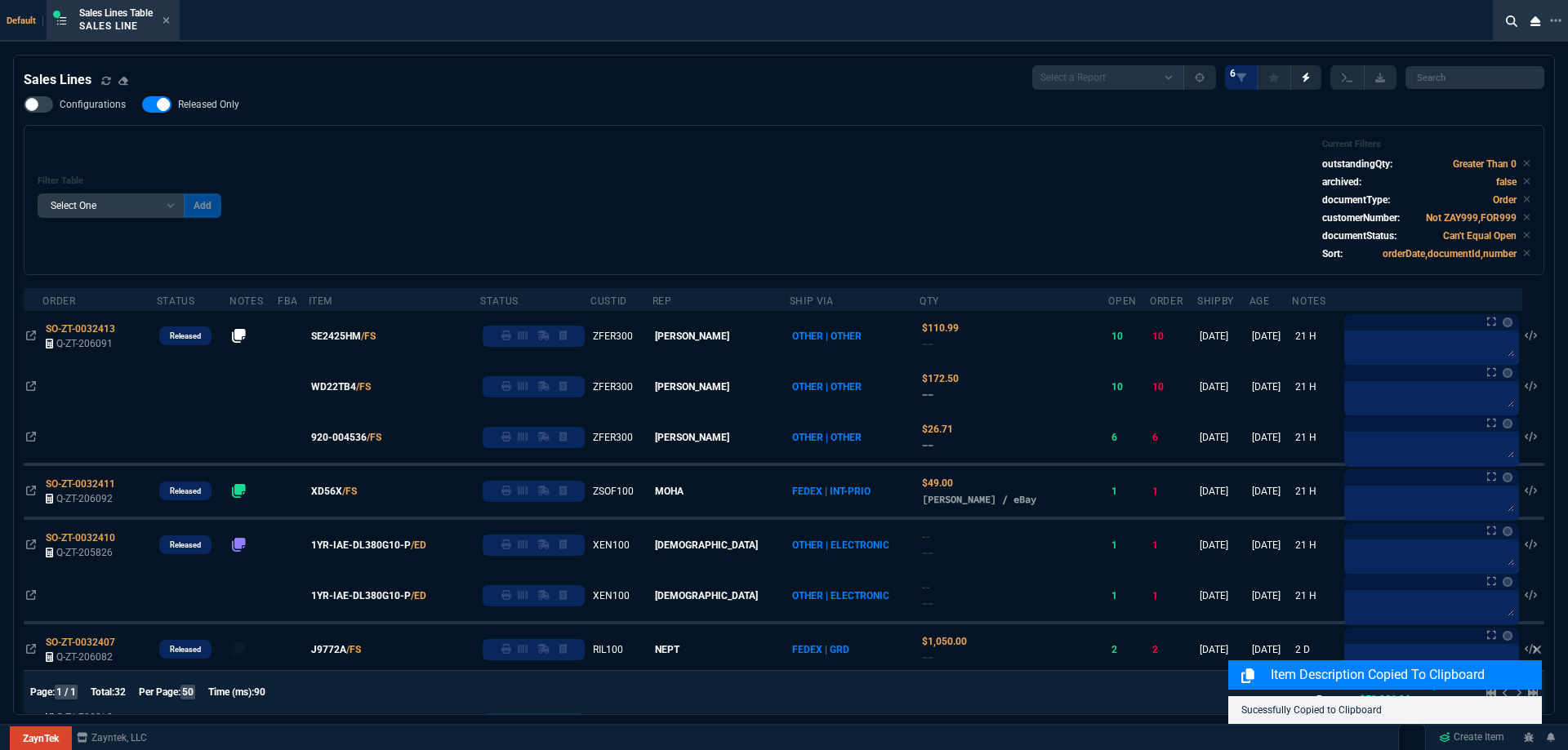
click at [215, 108] on span "Released Only" at bounding box center [209, 105] width 61 height 13
click at [142, 106] on input "Released Only" at bounding box center [142, 105] width 1 height 1
checkbox input "false"
click at [414, 137] on div "Filter Table Select One Add Filter () Age () ATS () Cond (itemVariantCode) Cust…" at bounding box center [784, 199] width 1520 height 150
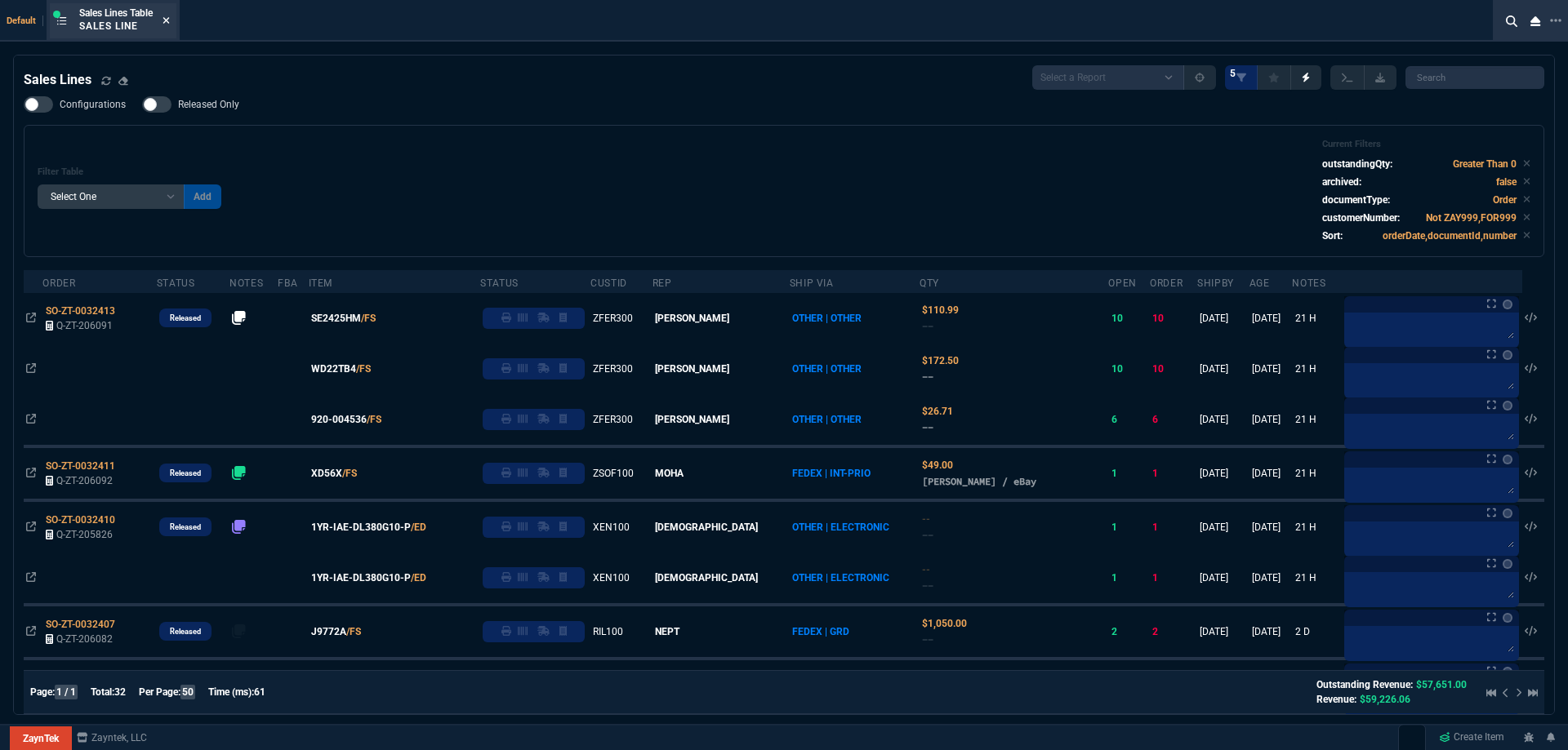
click at [170, 22] on icon at bounding box center [166, 20] width 7 height 10
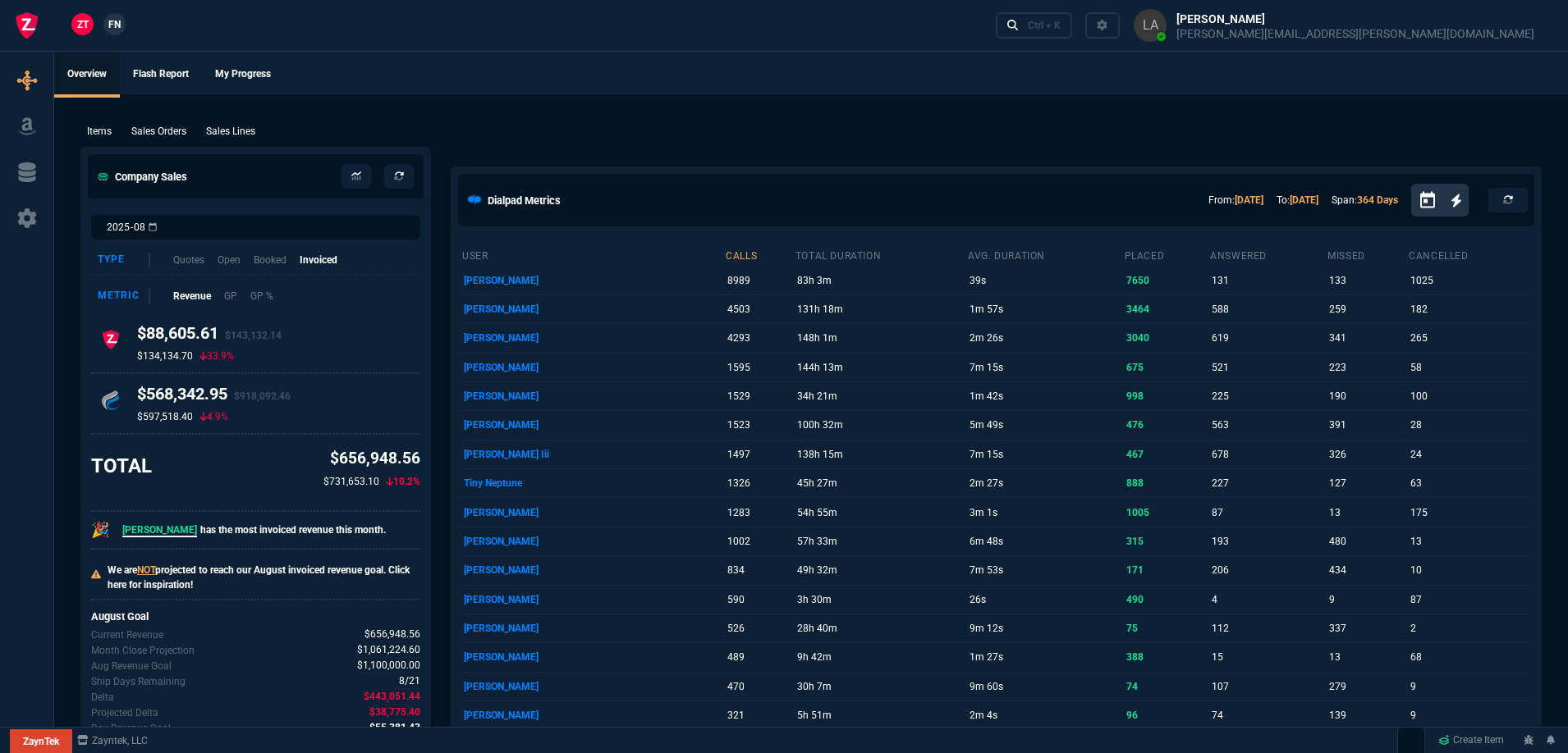
click at [128, 24] on nx-fornida-client-manager "ZT FN" at bounding box center [98, 24] width 64 height 24
click at [122, 24] on link "FN" at bounding box center [114, 24] width 22 height 22
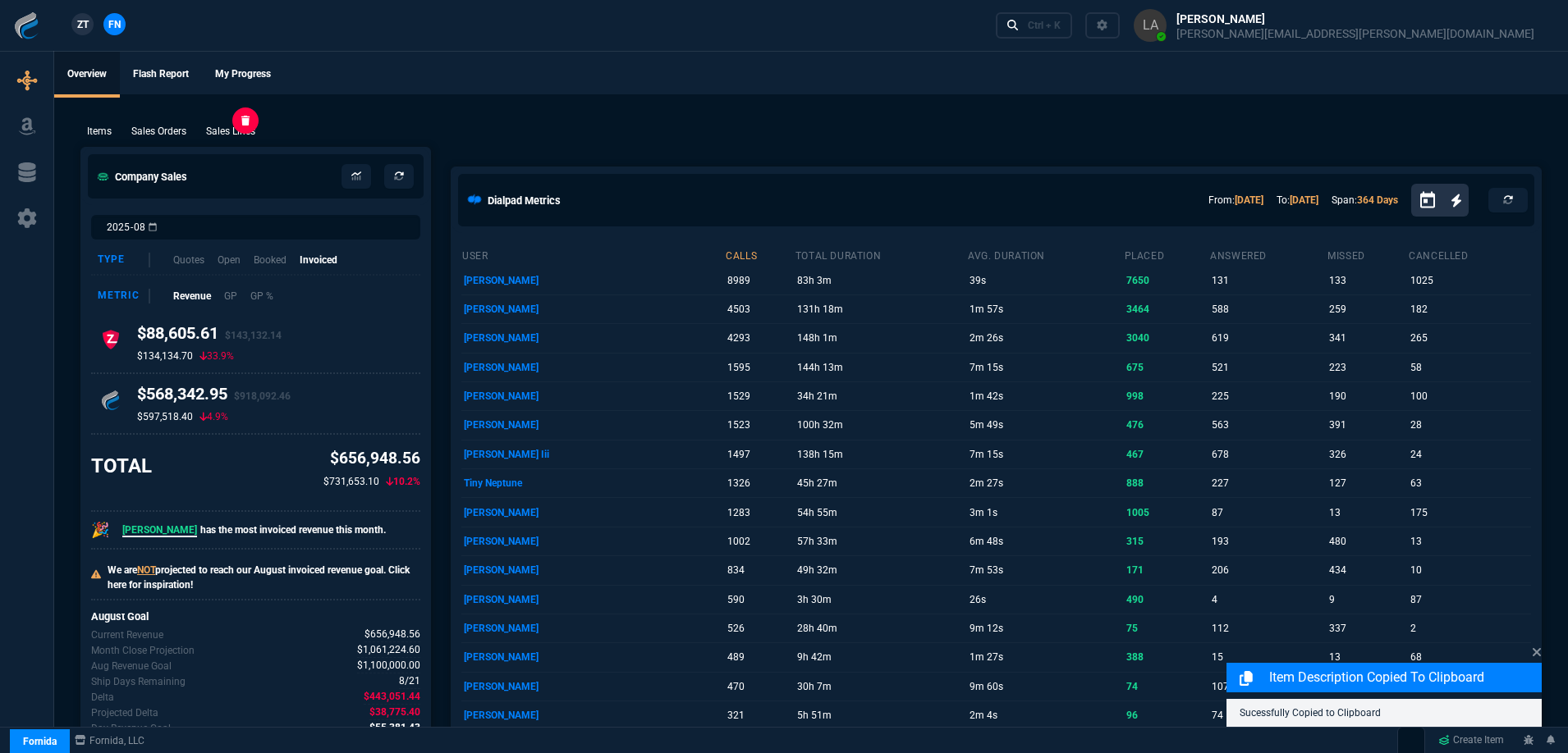
click at [227, 131] on p "Sales Lines" at bounding box center [230, 132] width 49 height 15
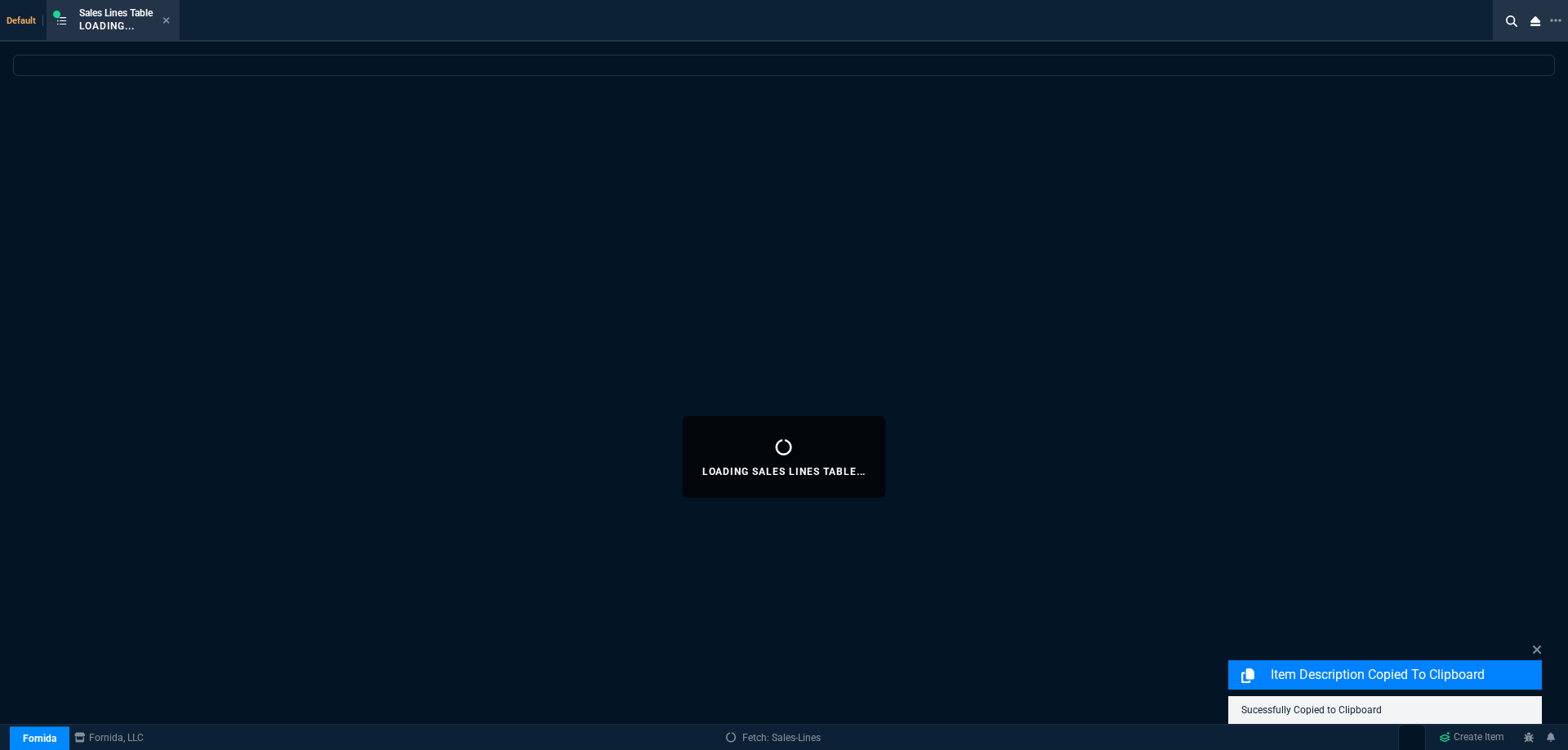
select select
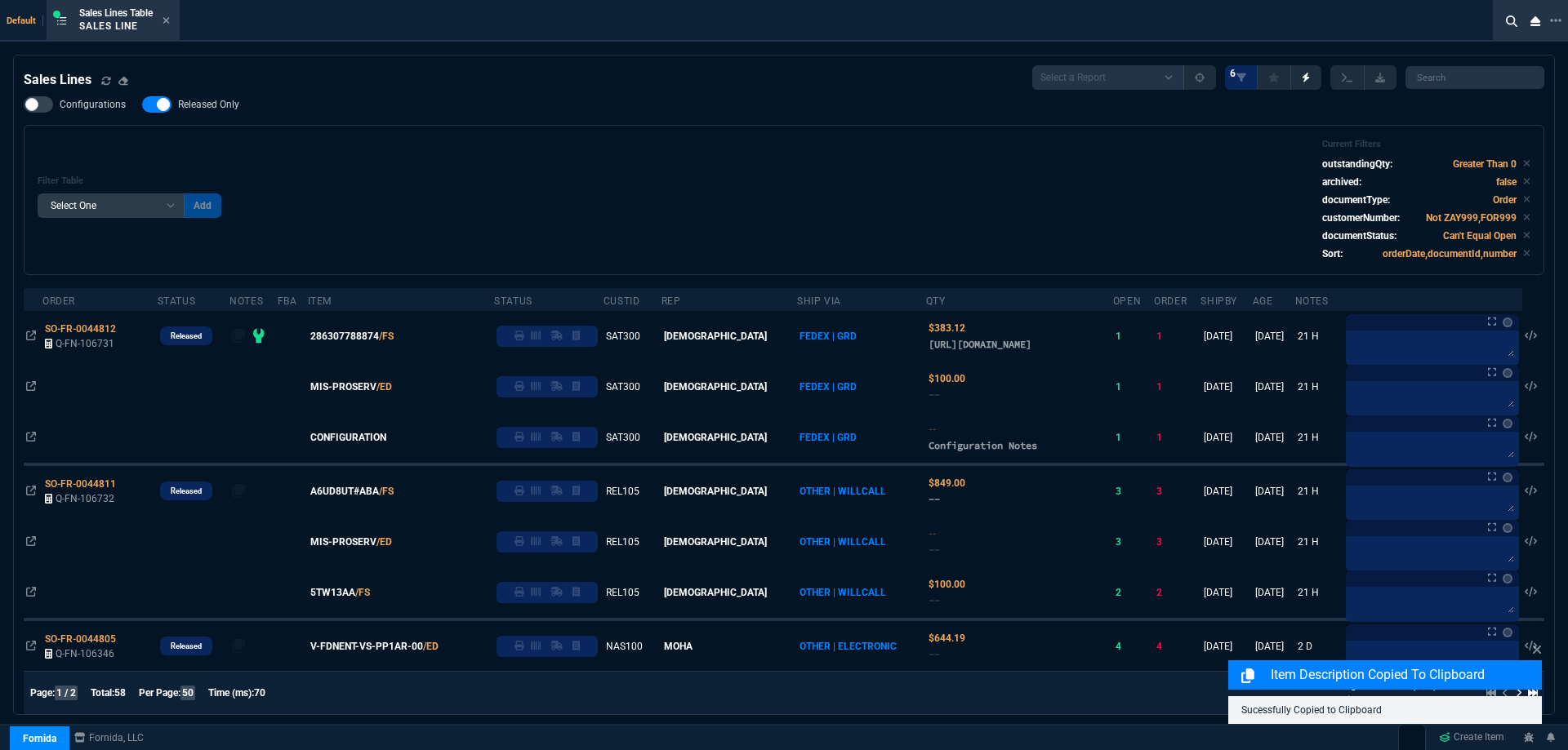
click at [194, 107] on span "Released Only" at bounding box center [209, 105] width 61 height 13
click at [142, 106] on input "Released Only" at bounding box center [142, 105] width 1 height 1
checkbox input "false"
click at [430, 150] on div "Filter Table Select One Add Filter () Age () ATS () Cond (itemVariantCode) Cust…" at bounding box center [784, 200] width 1493 height 123
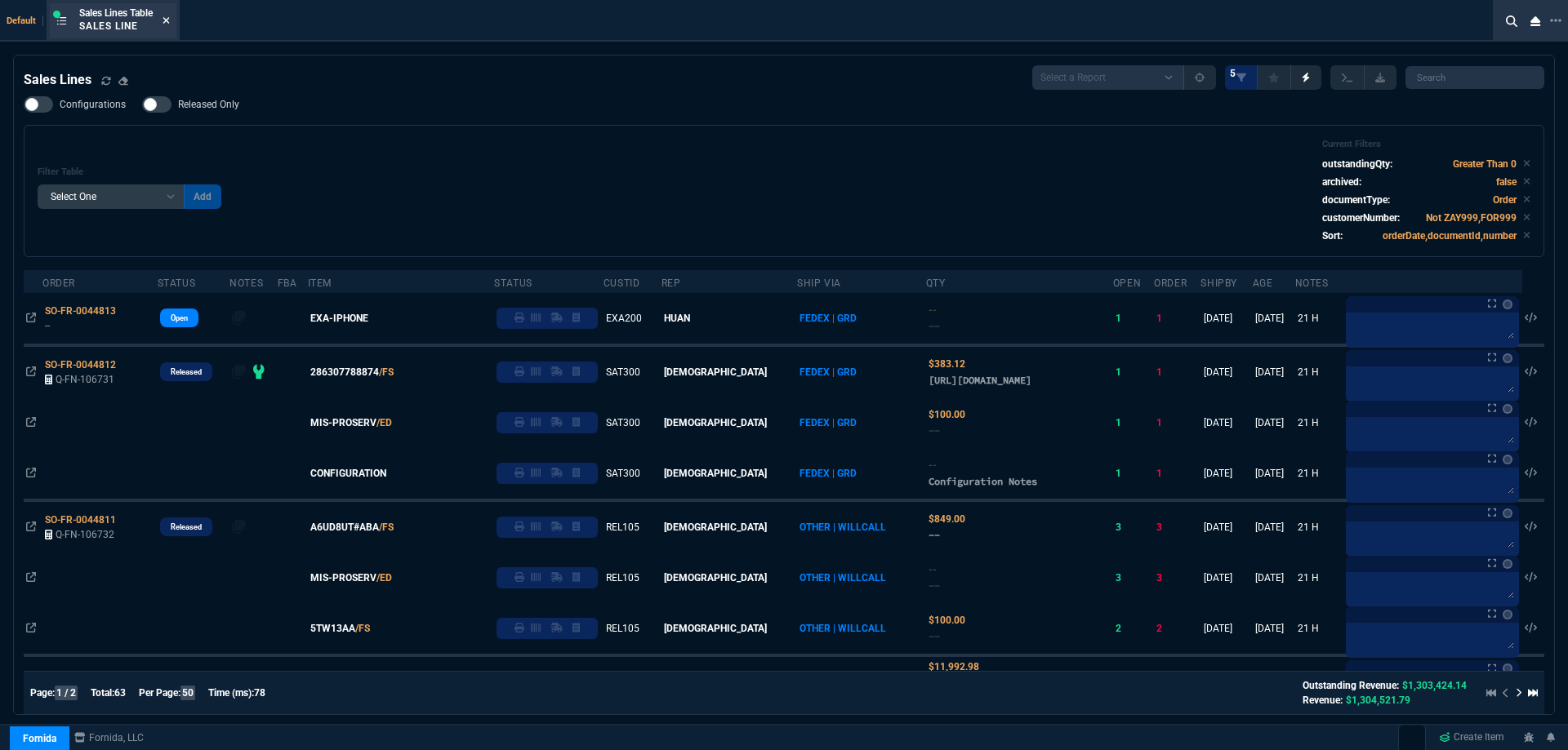
click at [170, 16] on icon at bounding box center [166, 20] width 7 height 10
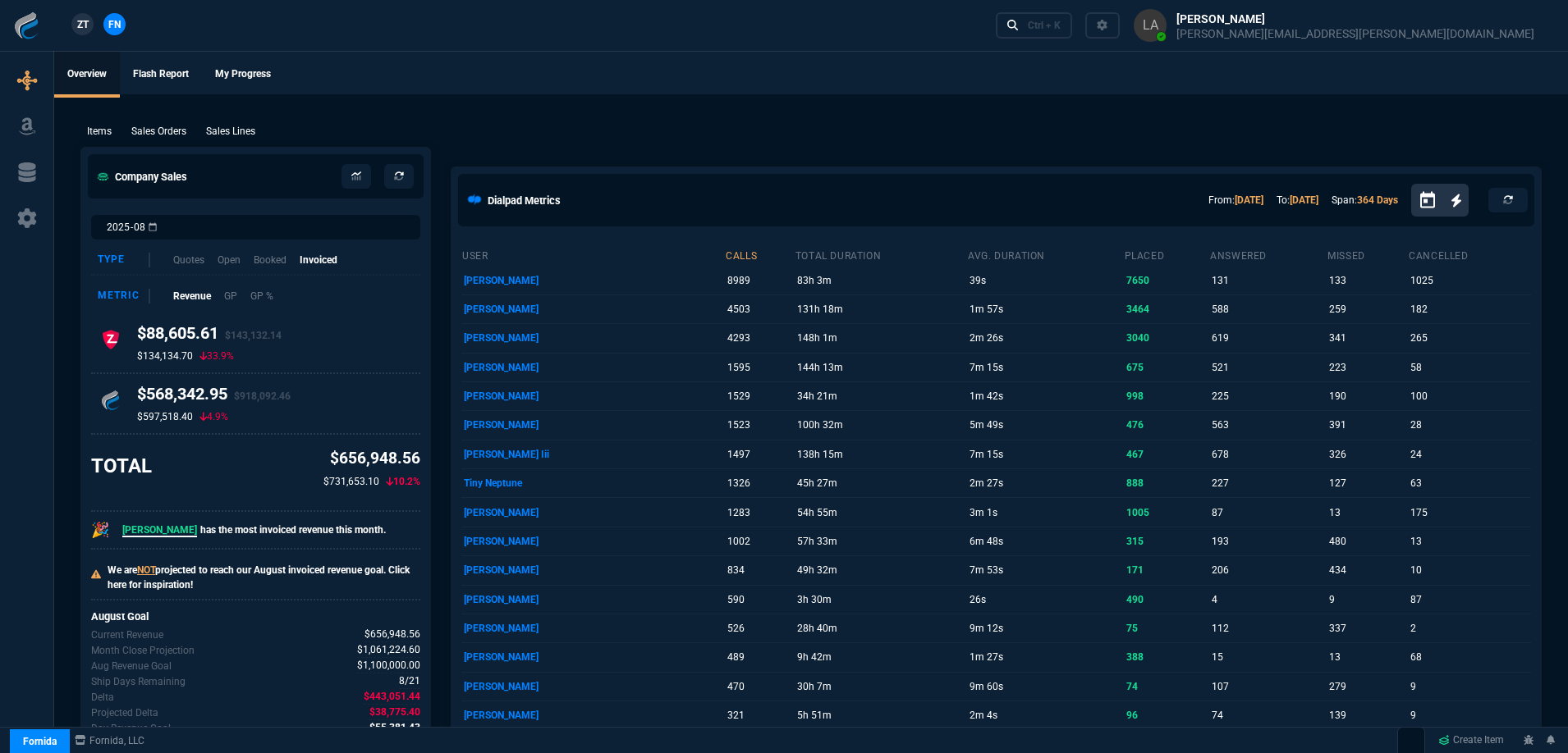
click at [86, 25] on span "ZT" at bounding box center [83, 24] width 12 height 15
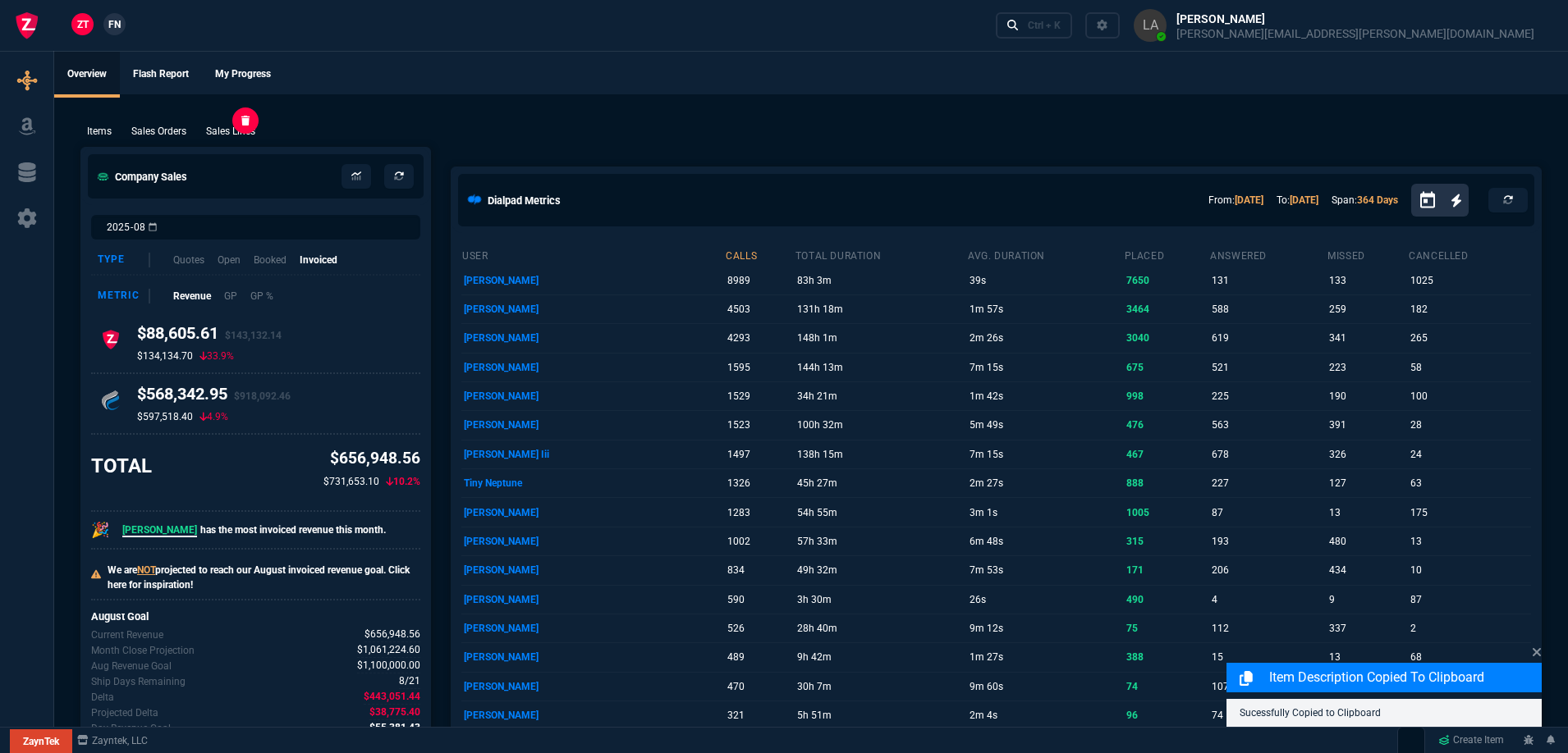
click at [252, 126] on p "Sales Lines" at bounding box center [230, 132] width 49 height 15
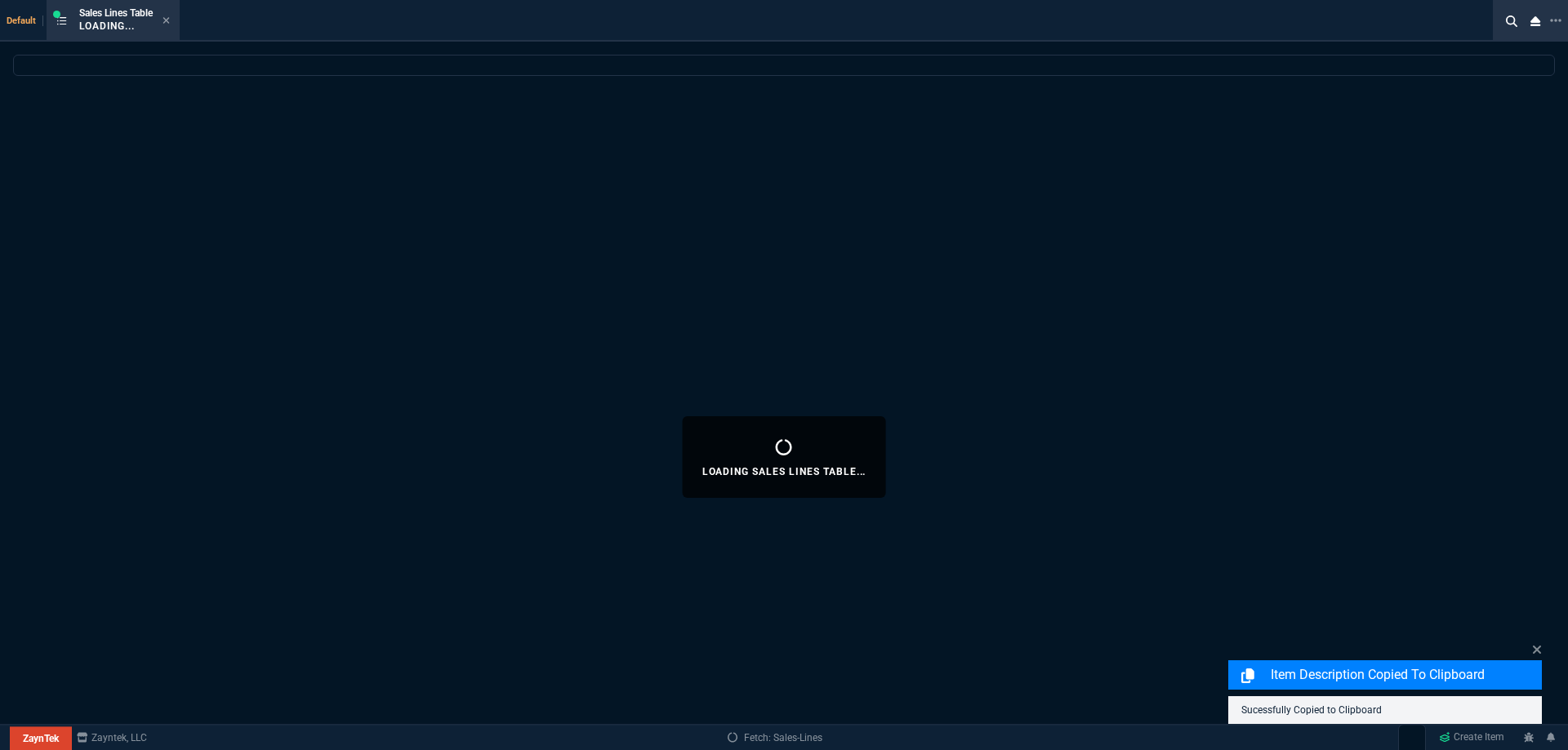
select select
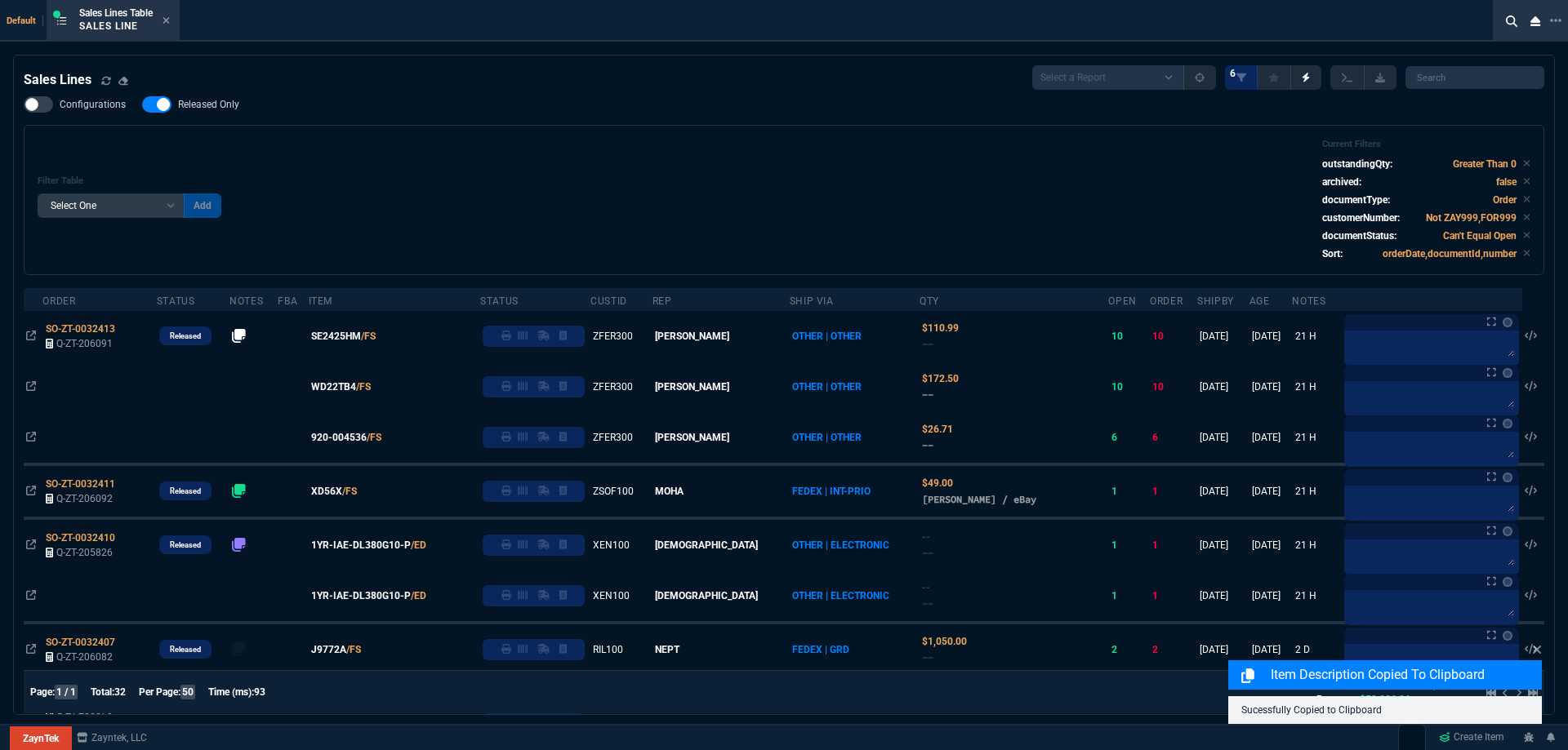
click at [190, 98] on span "Released Only" at bounding box center [209, 105] width 61 height 13
click at [142, 105] on input "Released Only" at bounding box center [142, 105] width 1 height 1
checkbox input "false"
click at [394, 153] on div "Filter Table Select One Add Filter () Age () ATS () Cond (itemVariantCode) Cust…" at bounding box center [784, 200] width 1493 height 123
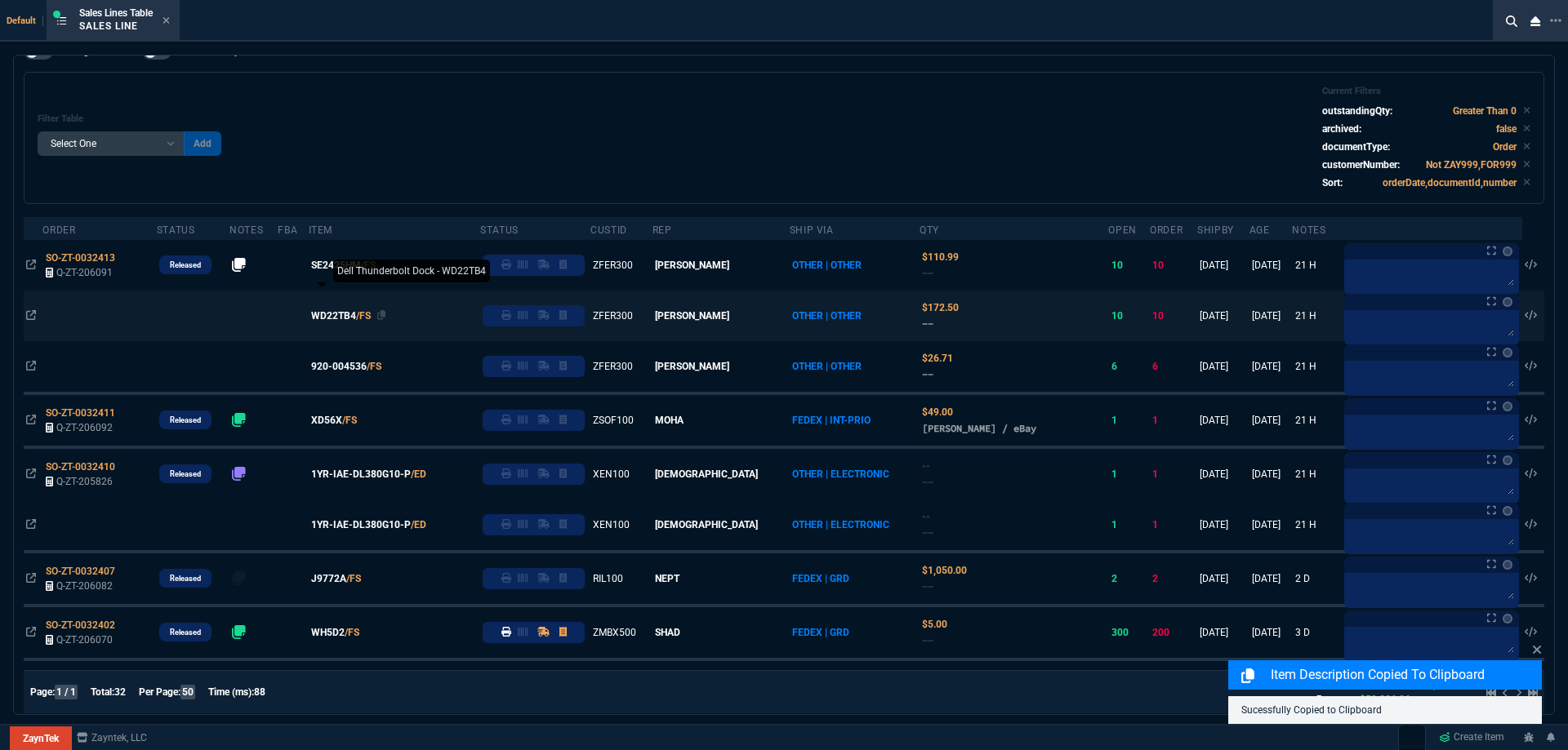
scroll to position [170, 0]
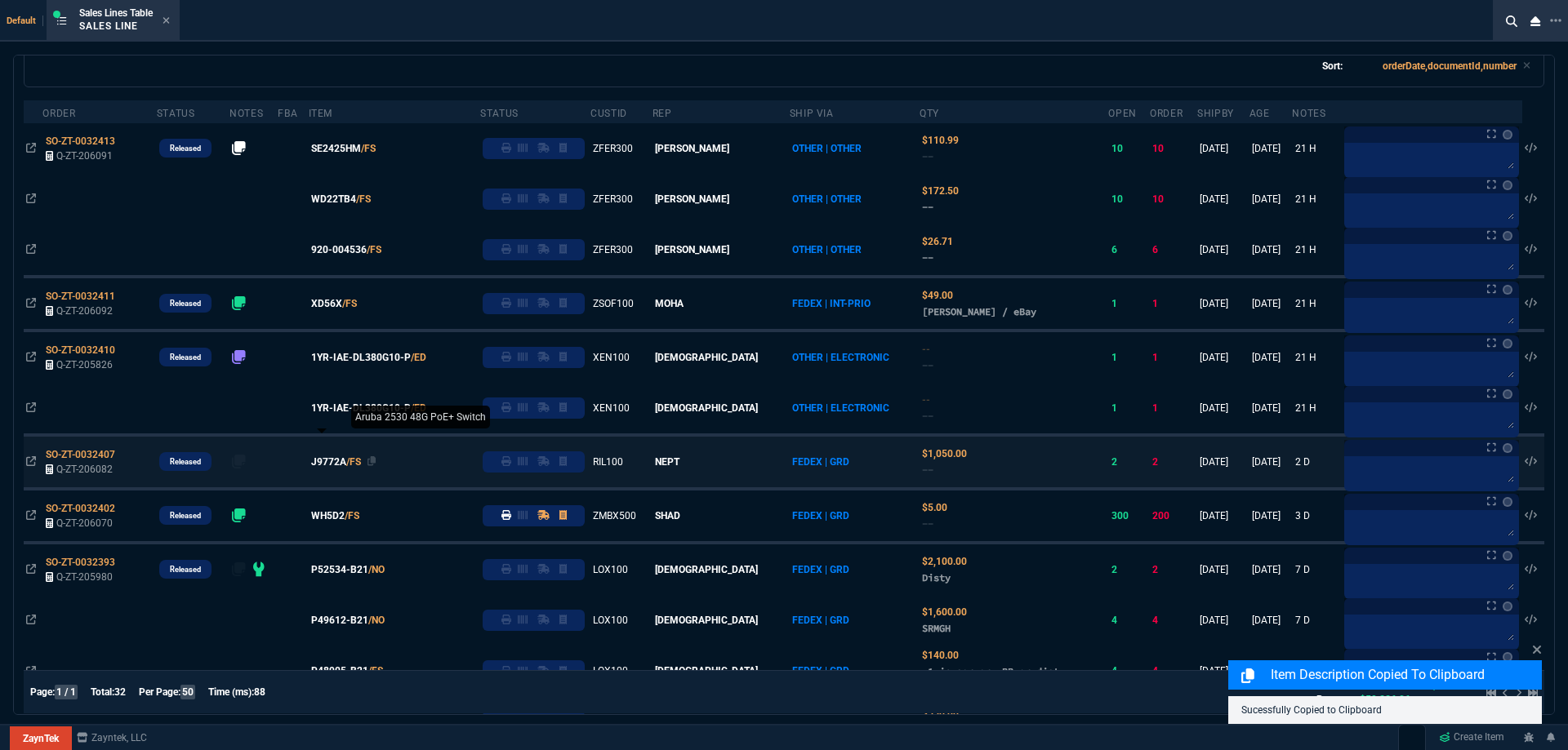
click at [347, 466] on span "J9772A" at bounding box center [329, 462] width 35 height 14
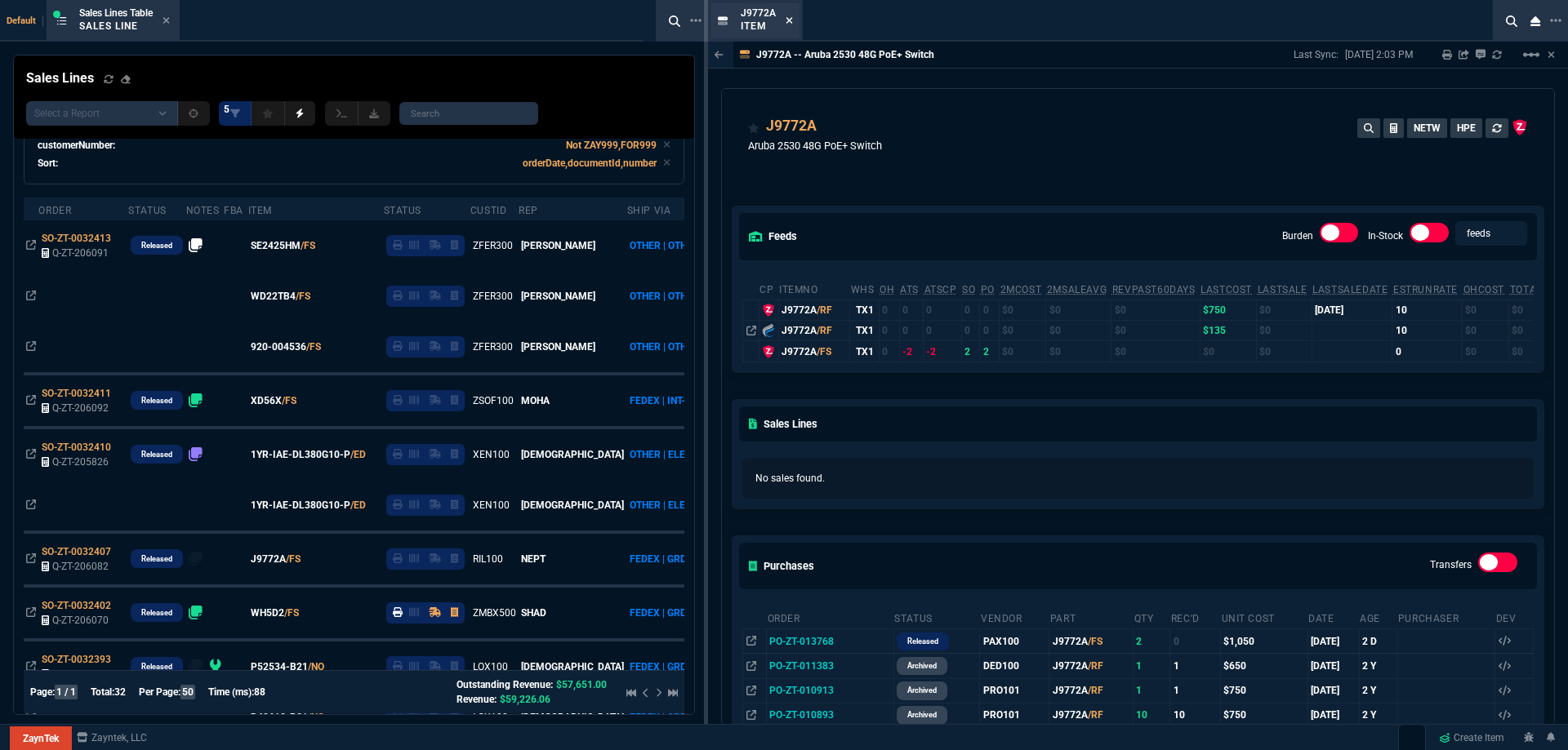
click at [785, 23] on icon at bounding box center [789, 20] width 7 height 10
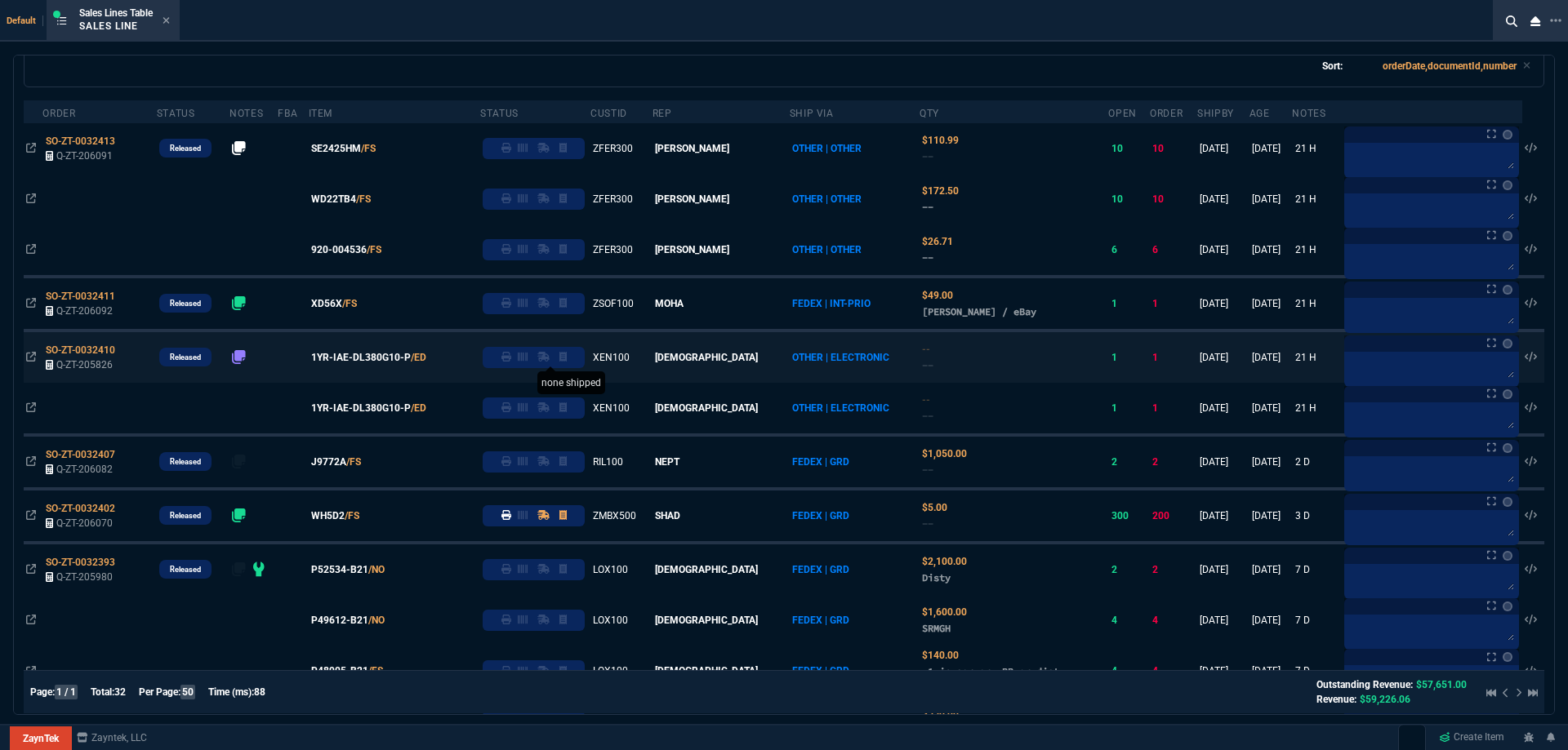
click at [345, 514] on span "WH5D2" at bounding box center [328, 516] width 33 height 14
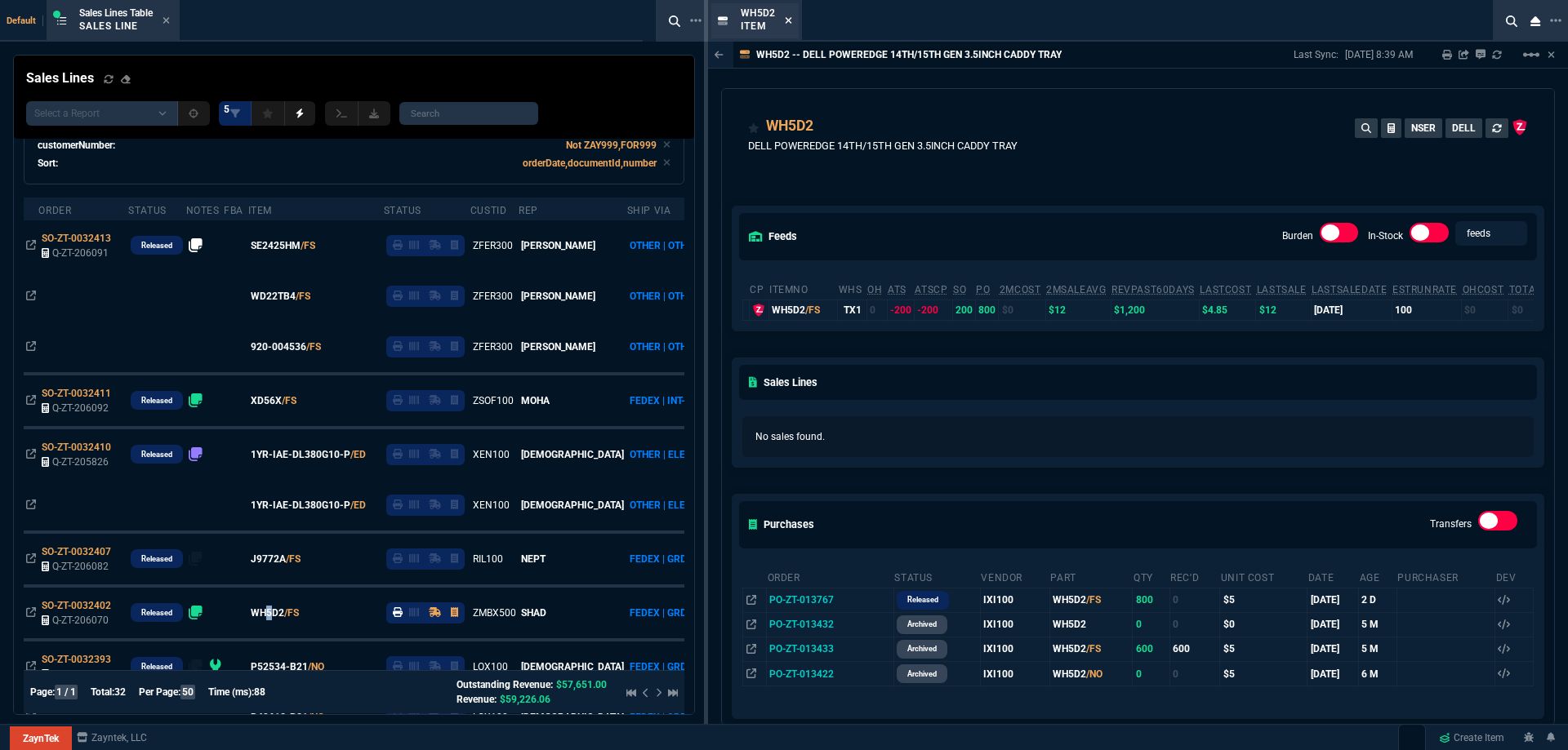
click at [791, 21] on icon at bounding box center [788, 20] width 7 height 10
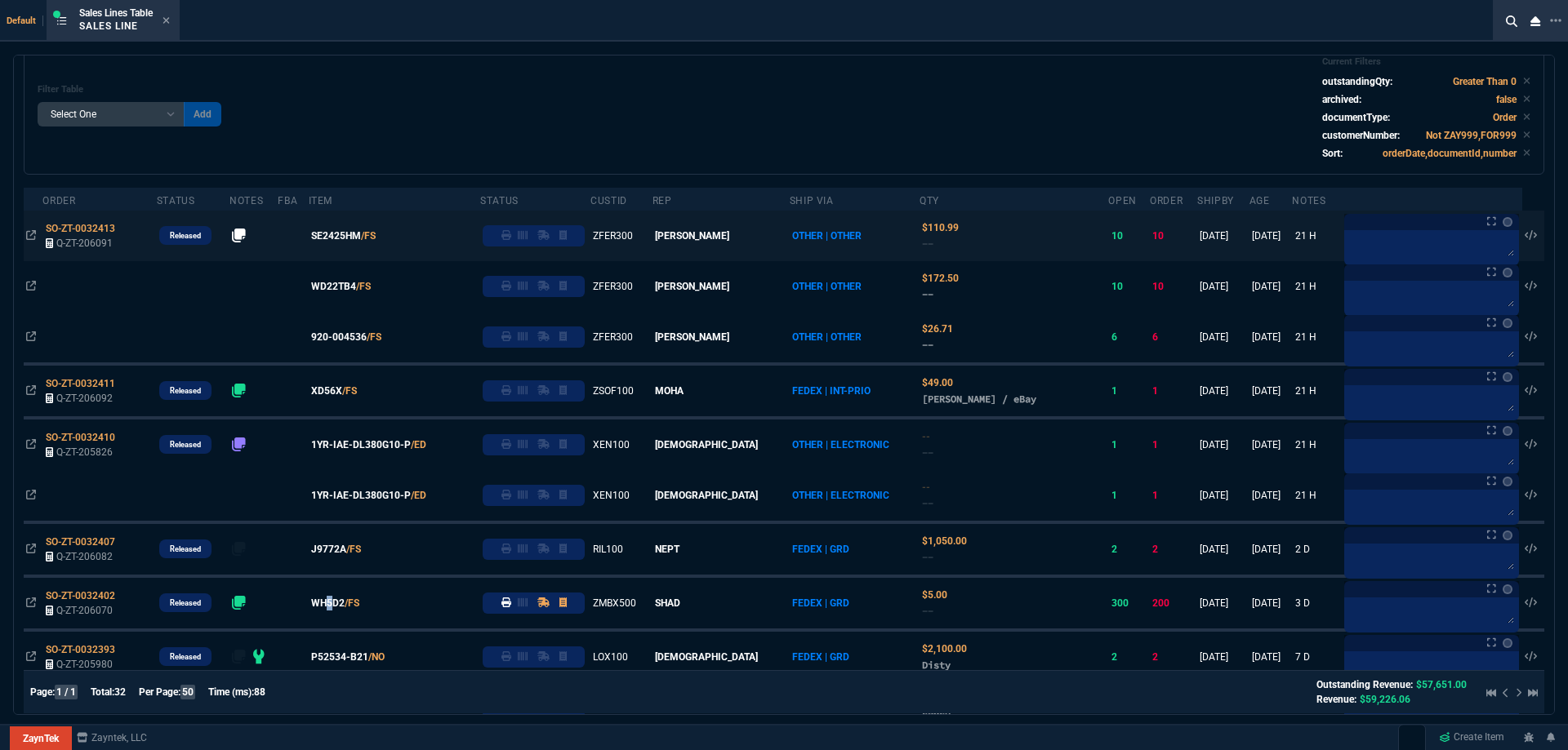
scroll to position [0, 0]
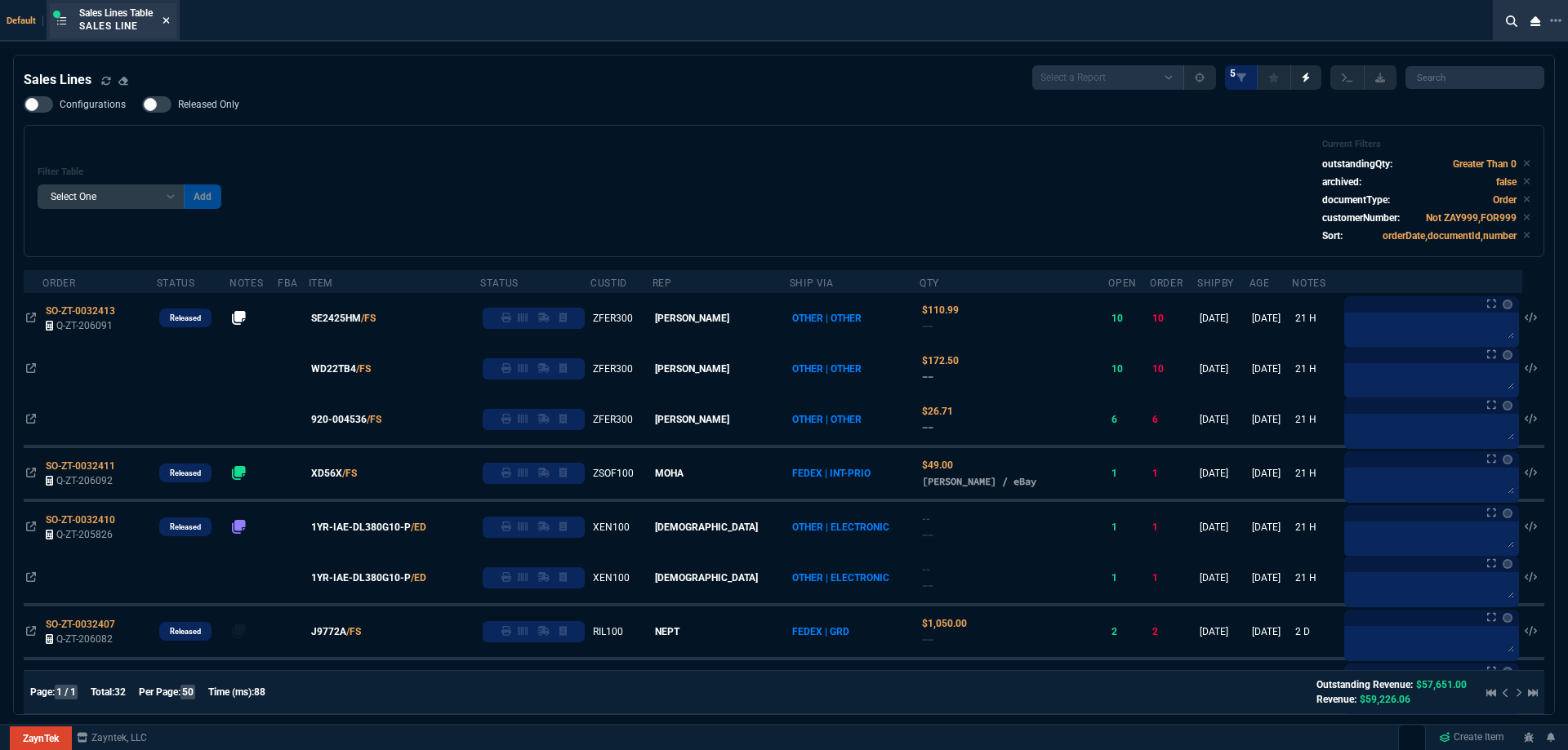
click at [170, 14] on nx-icon at bounding box center [166, 21] width 7 height 13
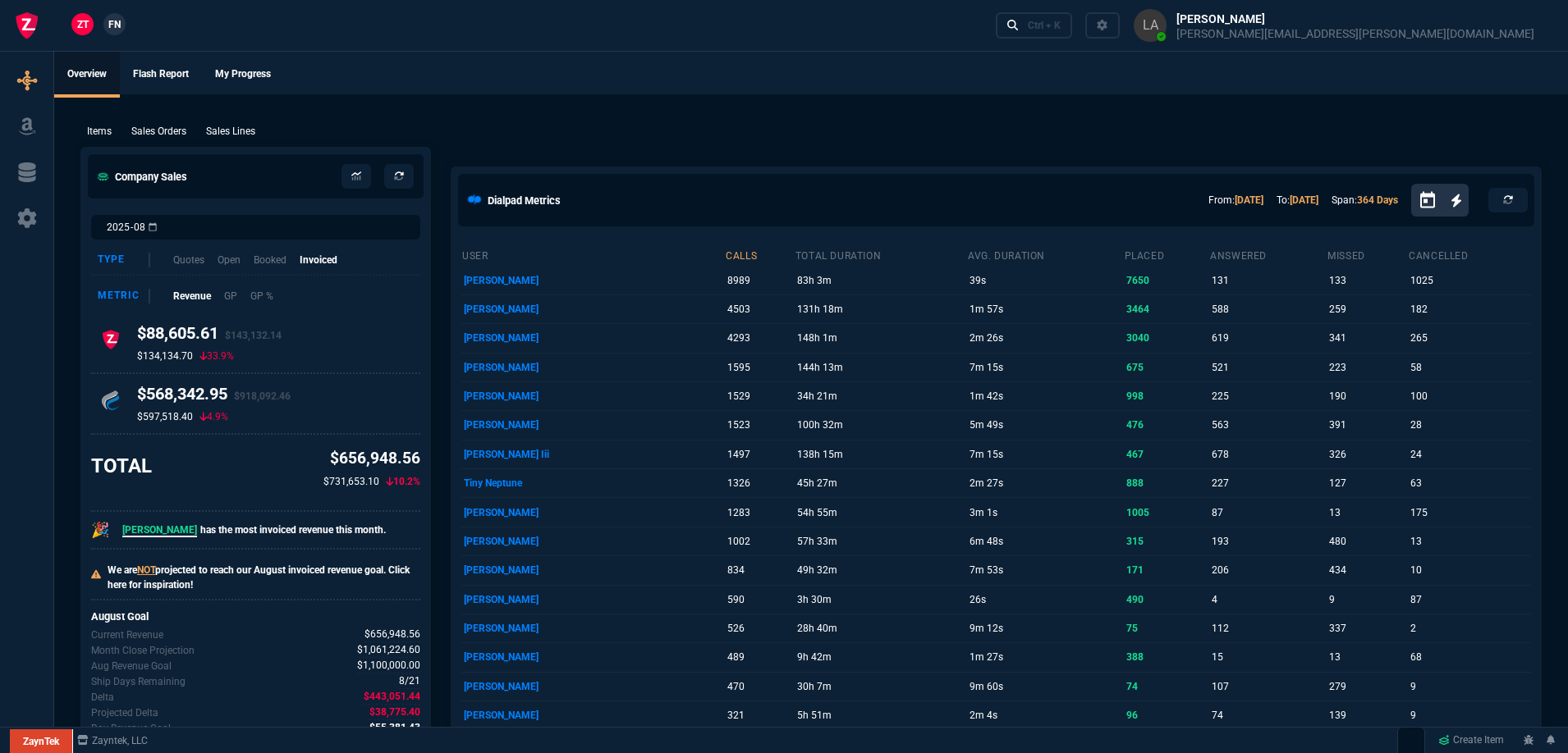
click at [114, 31] on span "FN" at bounding box center [114, 24] width 13 height 15
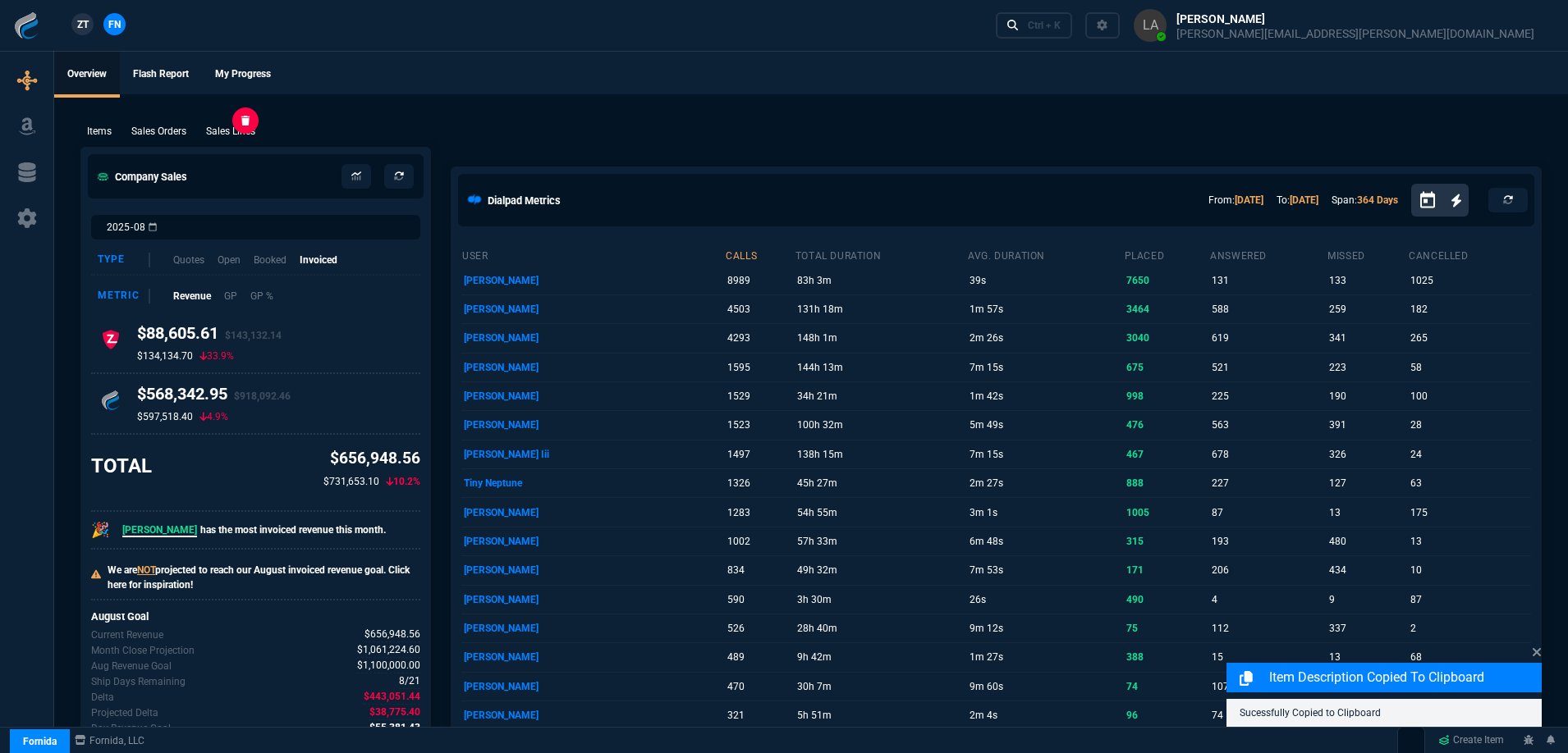
click at [220, 132] on p "Sales Lines" at bounding box center [230, 132] width 49 height 15
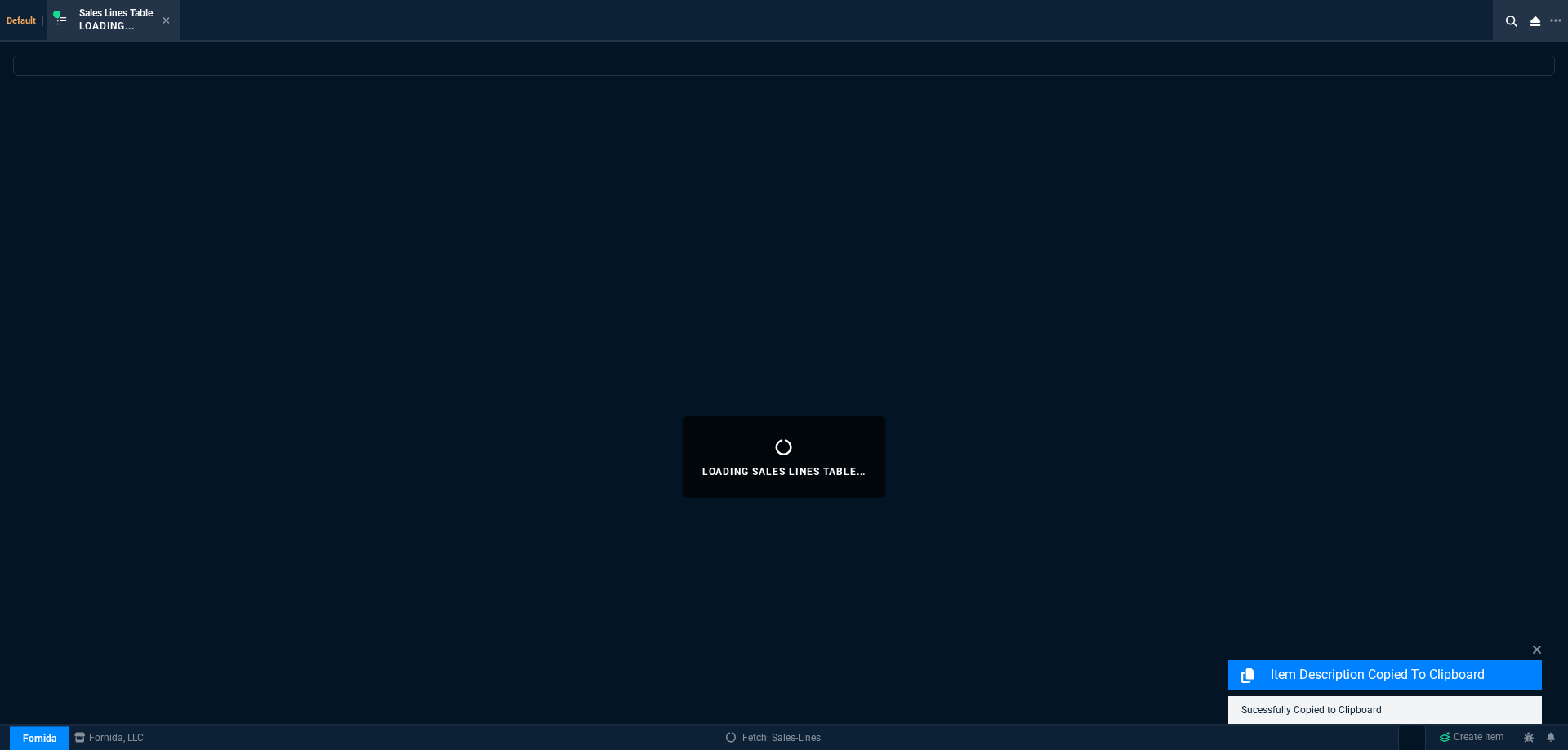
select select
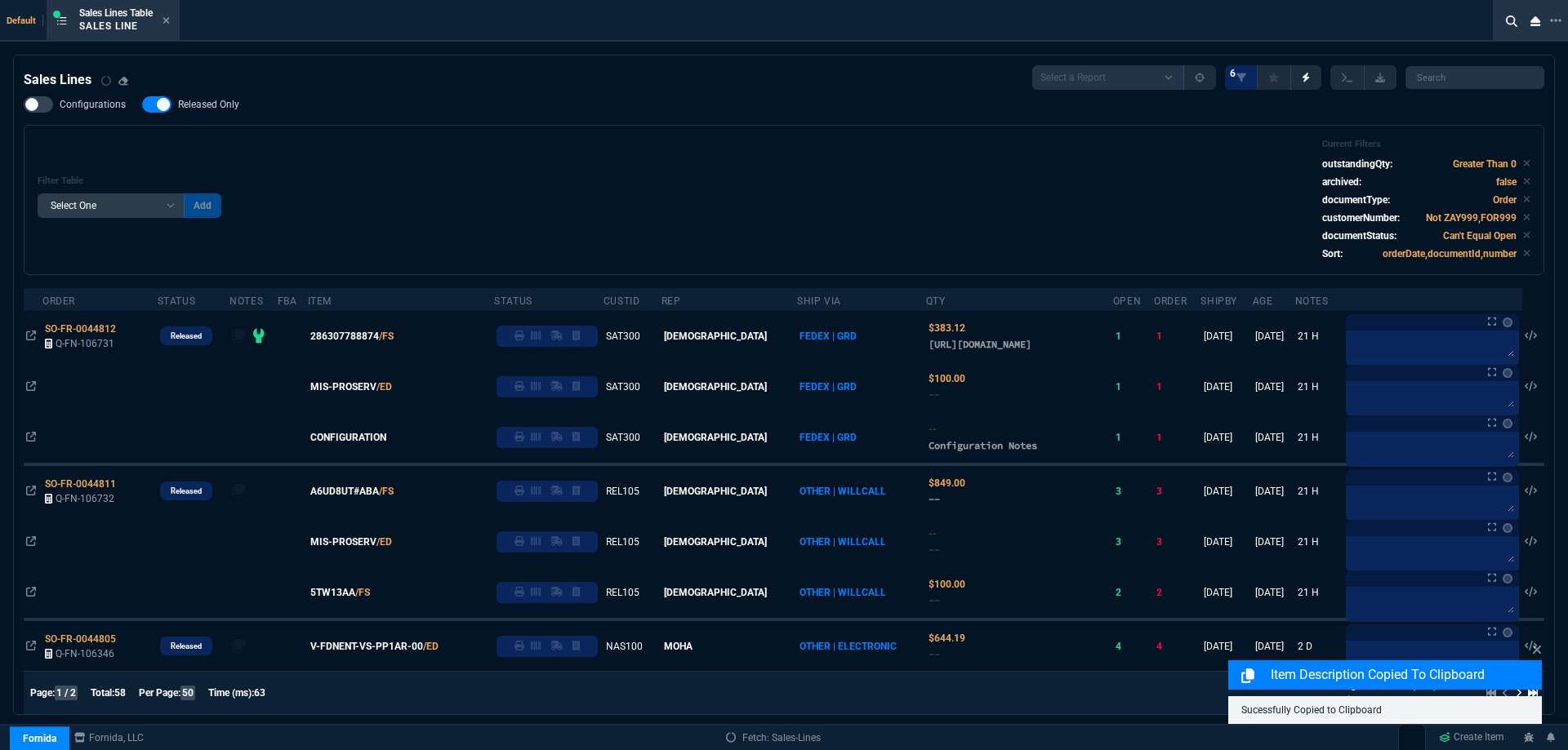
click at [221, 104] on span "Released Only" at bounding box center [209, 105] width 61 height 13
click at [142, 105] on input "Released Only" at bounding box center [142, 105] width 1 height 1
checkbox input "false"
click at [515, 163] on div "Filter Table Select One Add Filter () Age () ATS () Cond (itemVariantCode) Cust…" at bounding box center [784, 200] width 1493 height 123
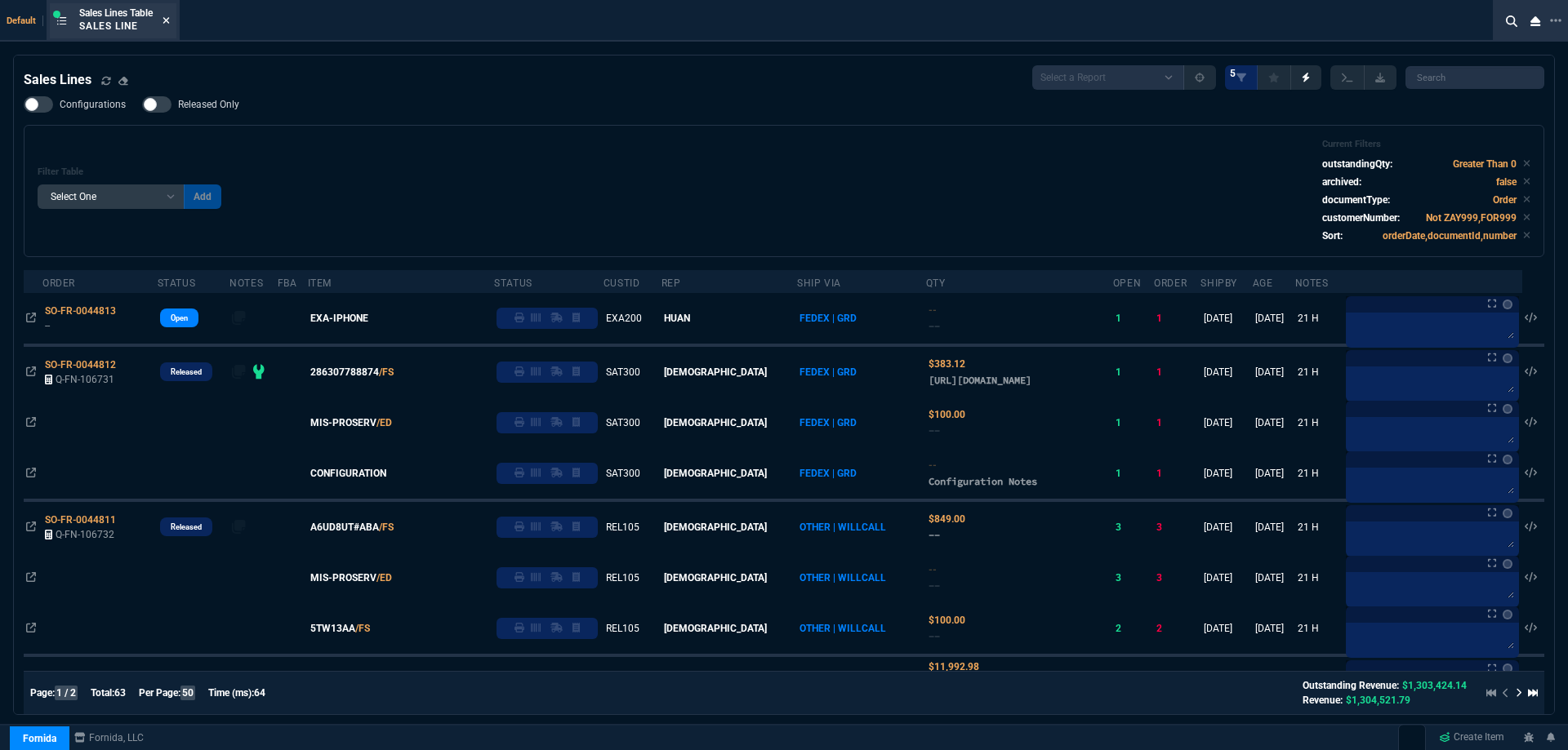
click at [170, 22] on icon at bounding box center [166, 20] width 6 height 6
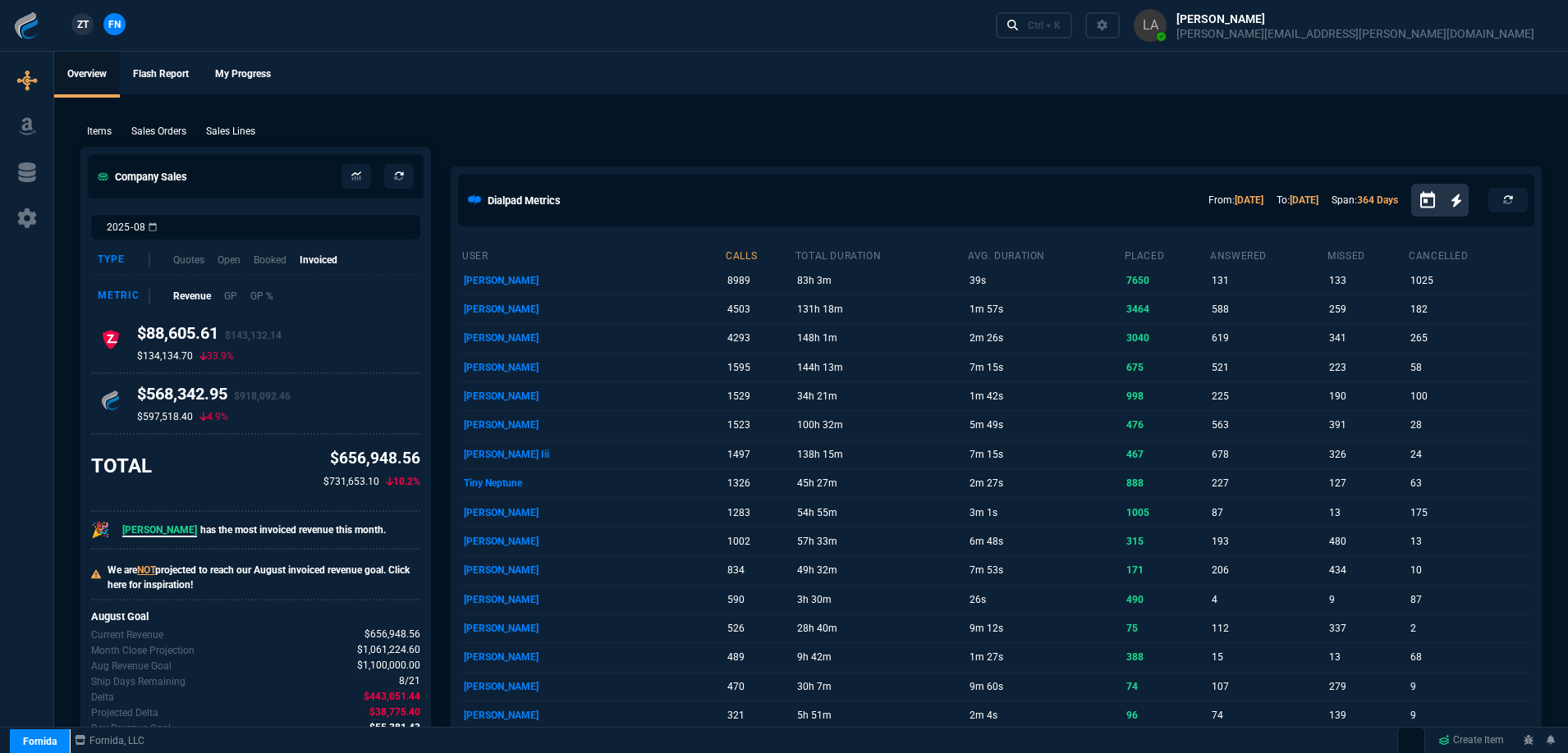
click at [81, 19] on span "ZT" at bounding box center [83, 24] width 12 height 15
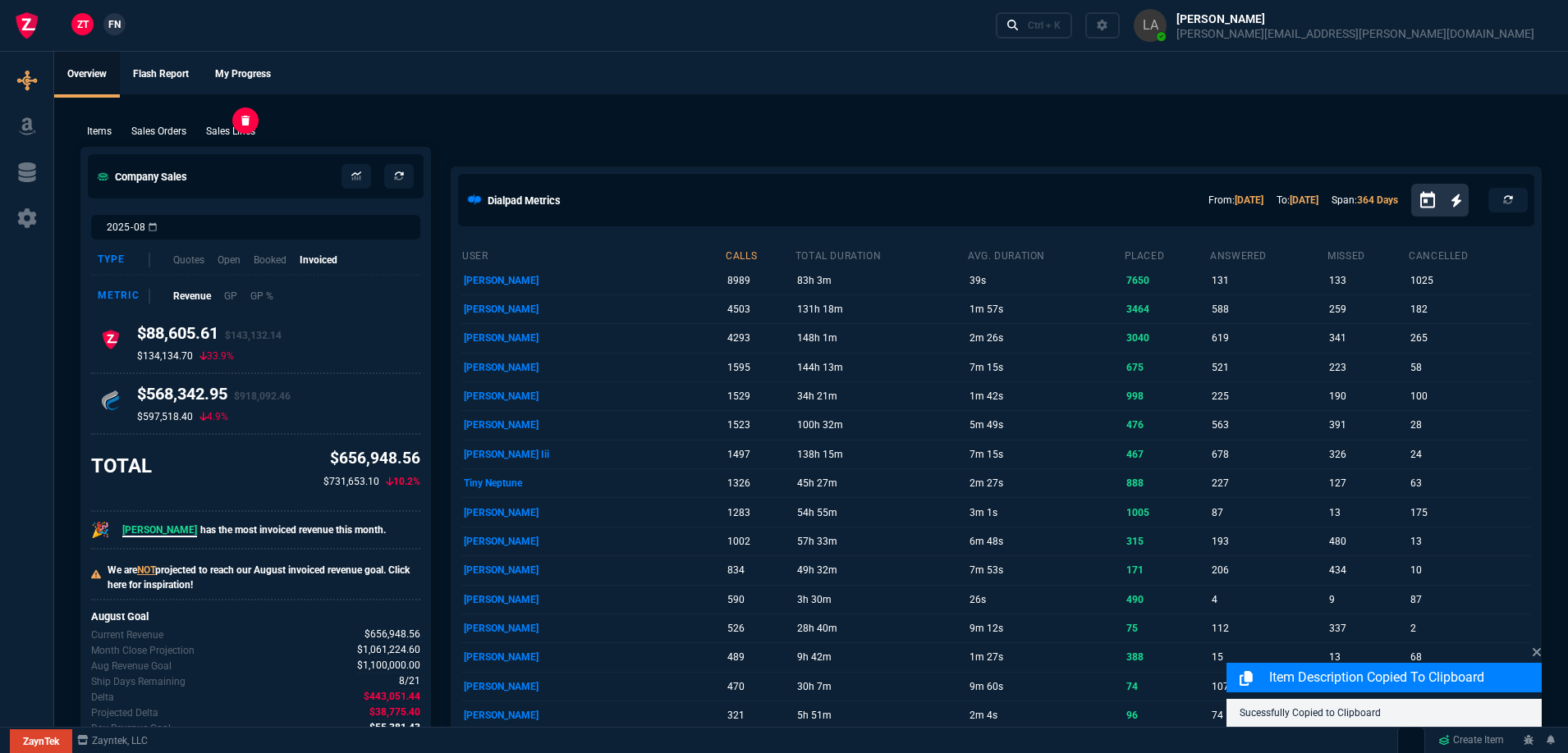
click at [220, 132] on p "Sales Lines" at bounding box center [230, 132] width 49 height 15
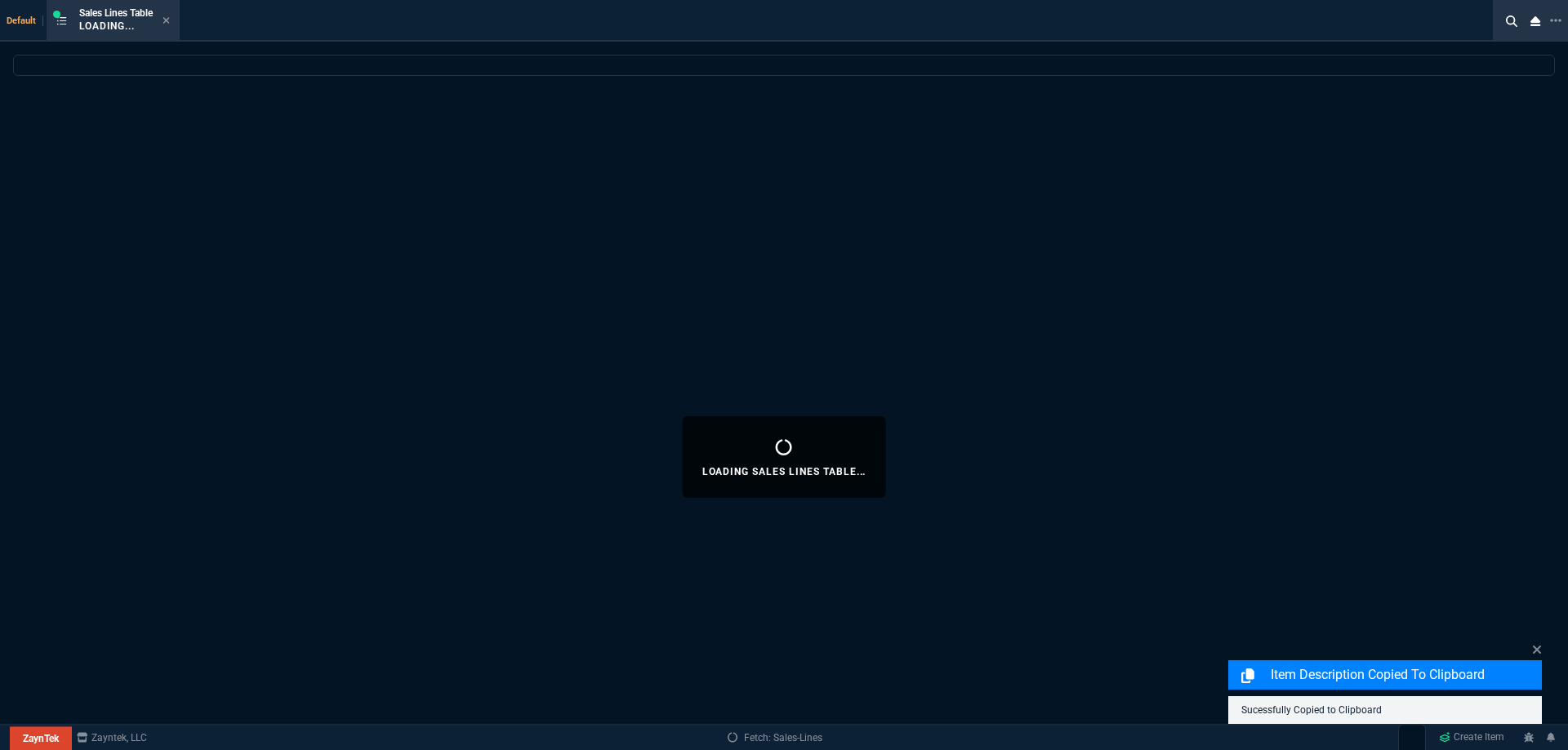
select select
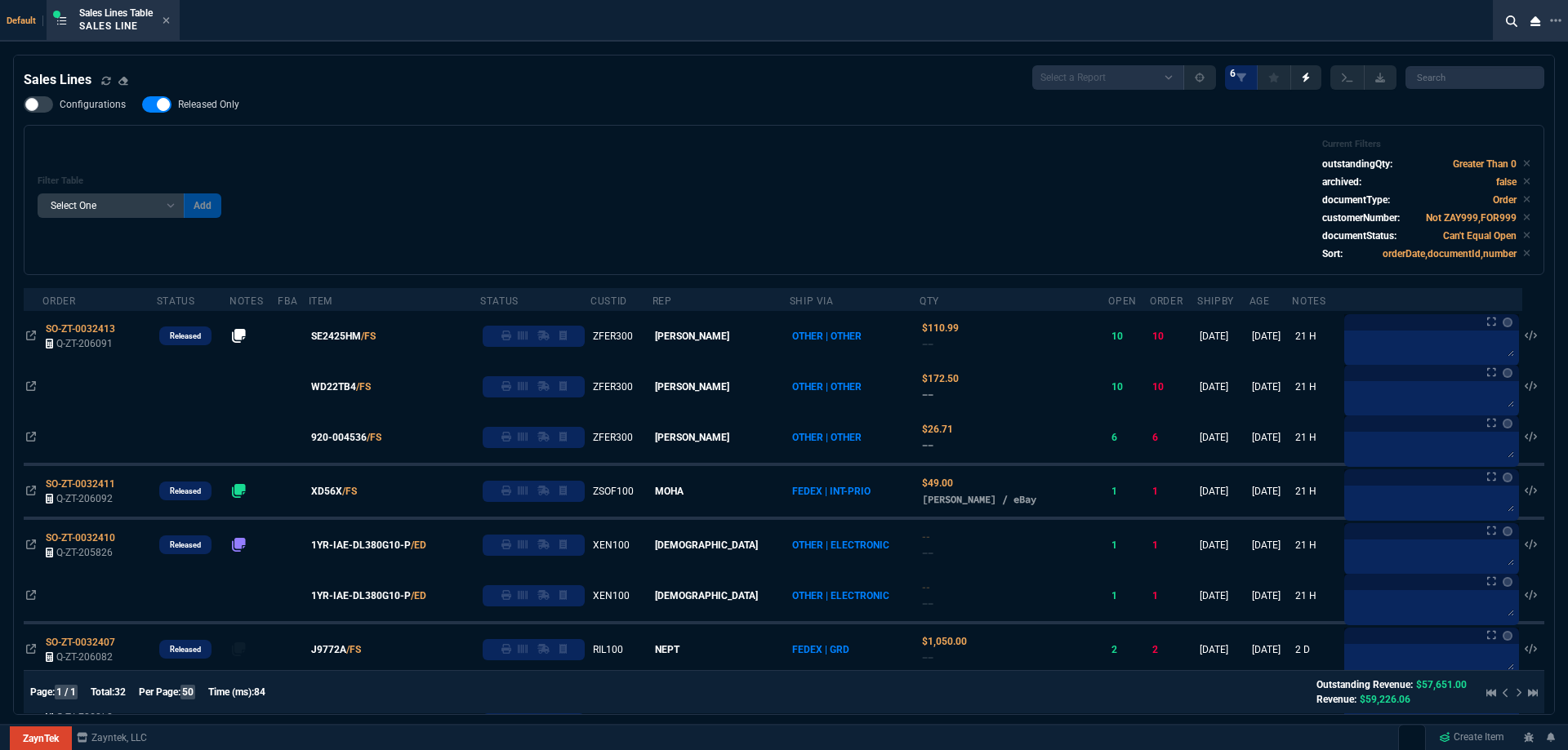
click at [227, 116] on nx-fornida-field-switch-one "Released Only" at bounding box center [199, 107] width 114 height 15
drag, startPoint x: 231, startPoint y: 107, endPoint x: 467, endPoint y: 113, distance: 236.1
click at [230, 108] on span "Released Only" at bounding box center [209, 105] width 61 height 13
click at [142, 106] on input "Released Only" at bounding box center [142, 105] width 1 height 1
click at [467, 113] on div "Configurations Released Only Filter Table Select One Add Filter () Age () ATS (…" at bounding box center [784, 186] width 1520 height 179
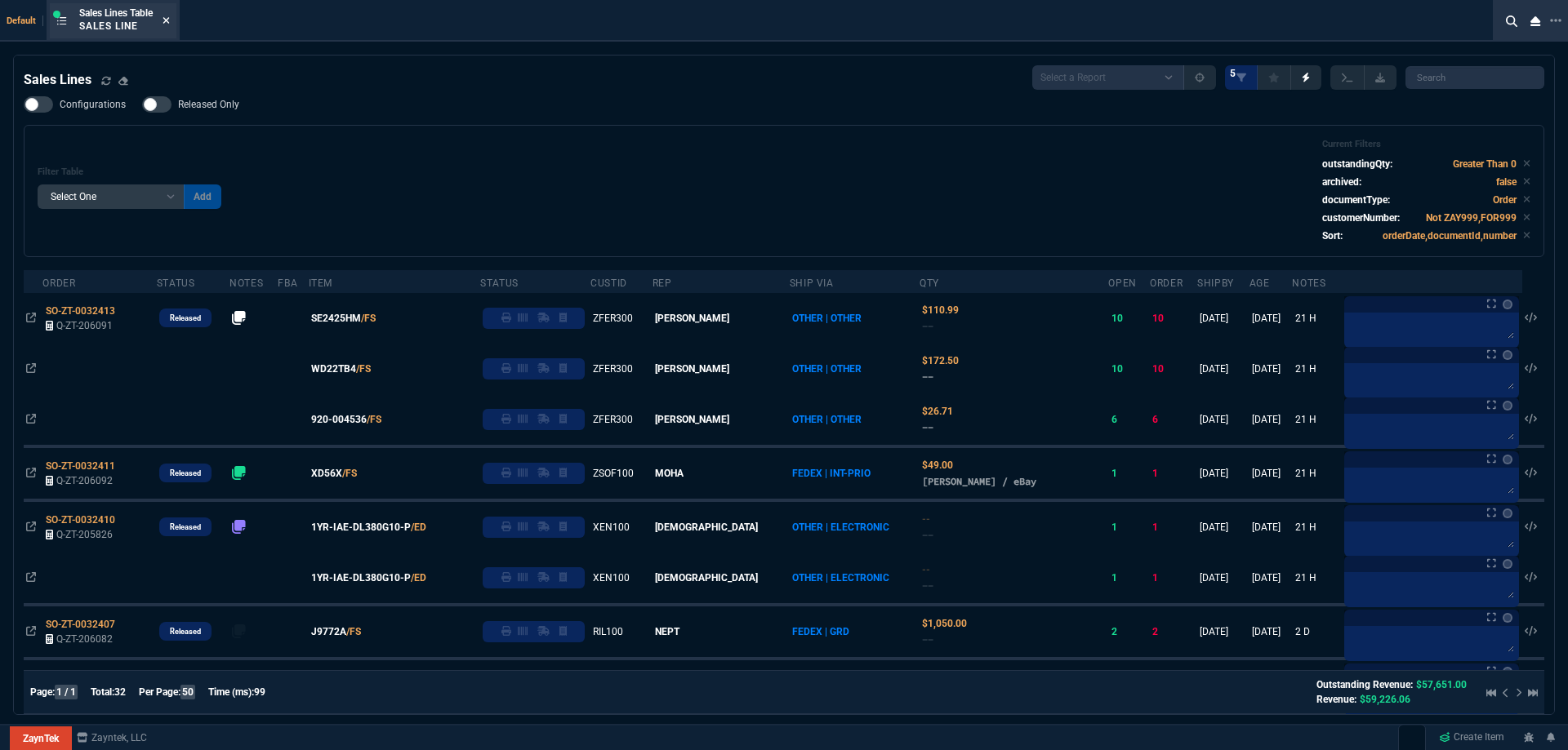
click at [172, 22] on div "Sales Lines Table Sales Line" at bounding box center [113, 21] width 126 height 35
click at [217, 99] on span "Released Only" at bounding box center [209, 105] width 61 height 13
click at [142, 105] on input "Released Only" at bounding box center [142, 105] width 1 height 1
click at [274, 129] on div "Filter Table Select One Add Filter () Age () ATS () Cond (itemVariantCode) Cust…" at bounding box center [784, 190] width 1520 height 133
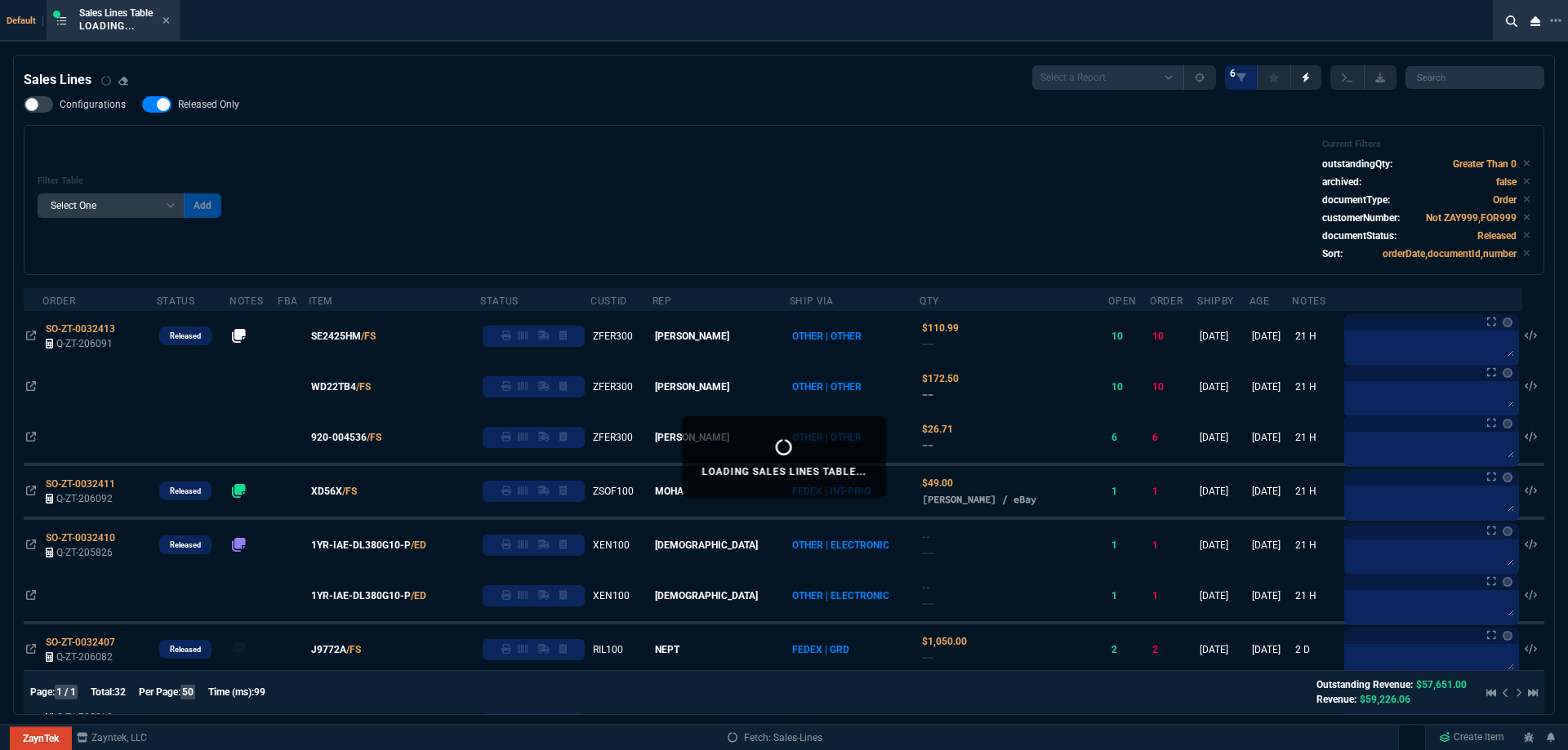
click at [218, 106] on span "Released Only" at bounding box center [209, 105] width 61 height 13
click at [142, 106] on input "Released Only" at bounding box center [142, 105] width 1 height 1
checkbox input "false"
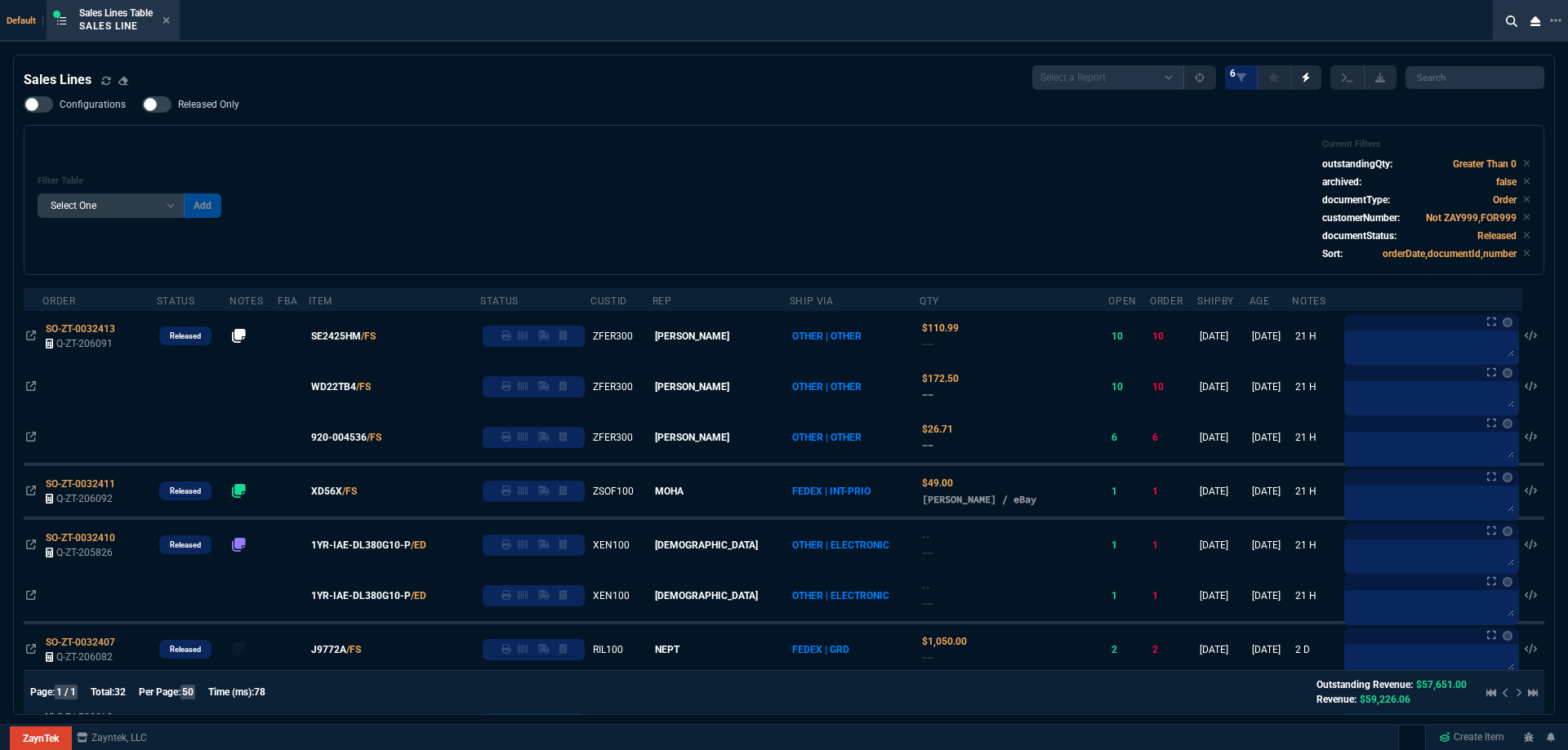
click at [508, 166] on div "Filter Table Select One Add Filter () Age () ATS () Cond (itemVariantCode) Cust…" at bounding box center [784, 200] width 1493 height 123
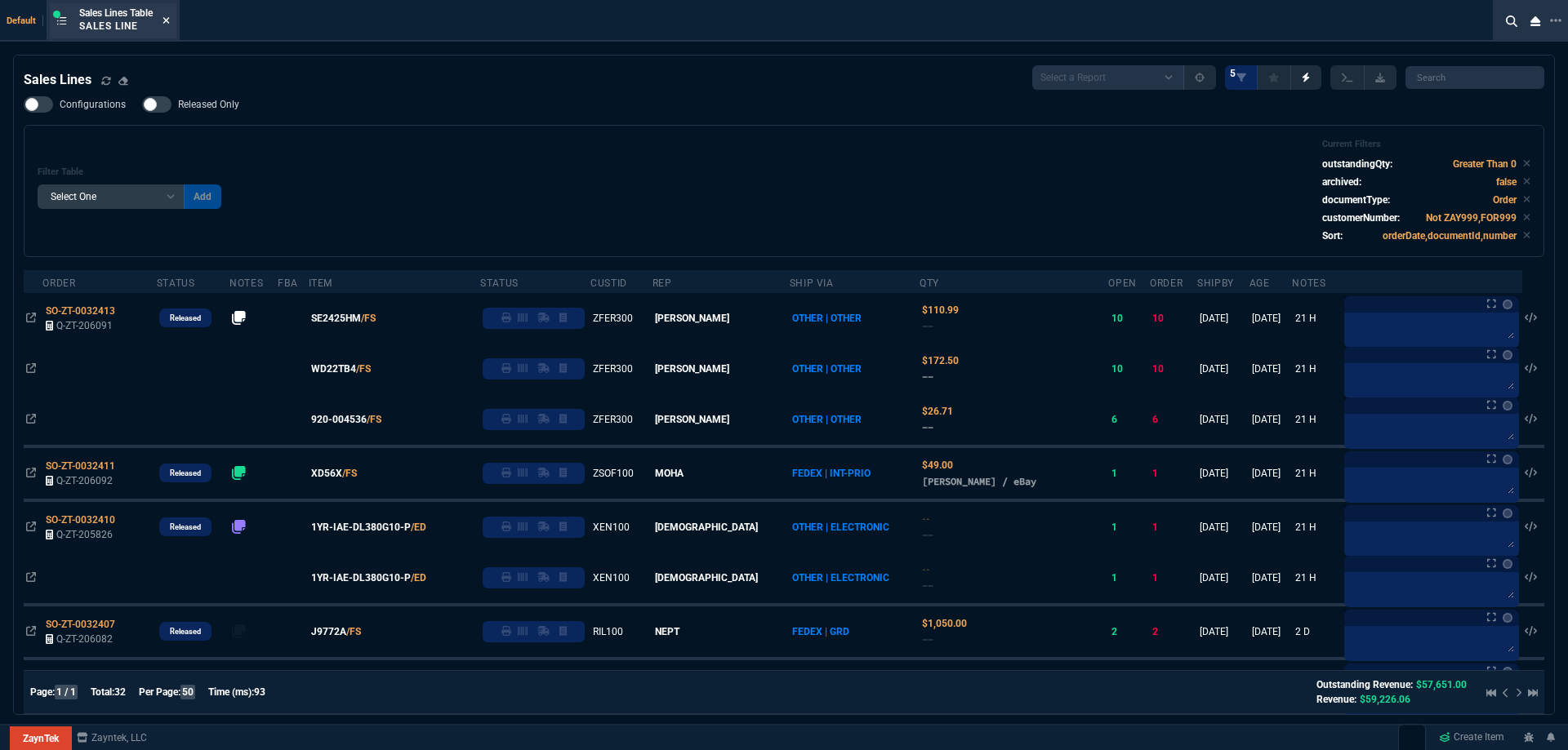
click at [170, 16] on icon at bounding box center [166, 20] width 7 height 10
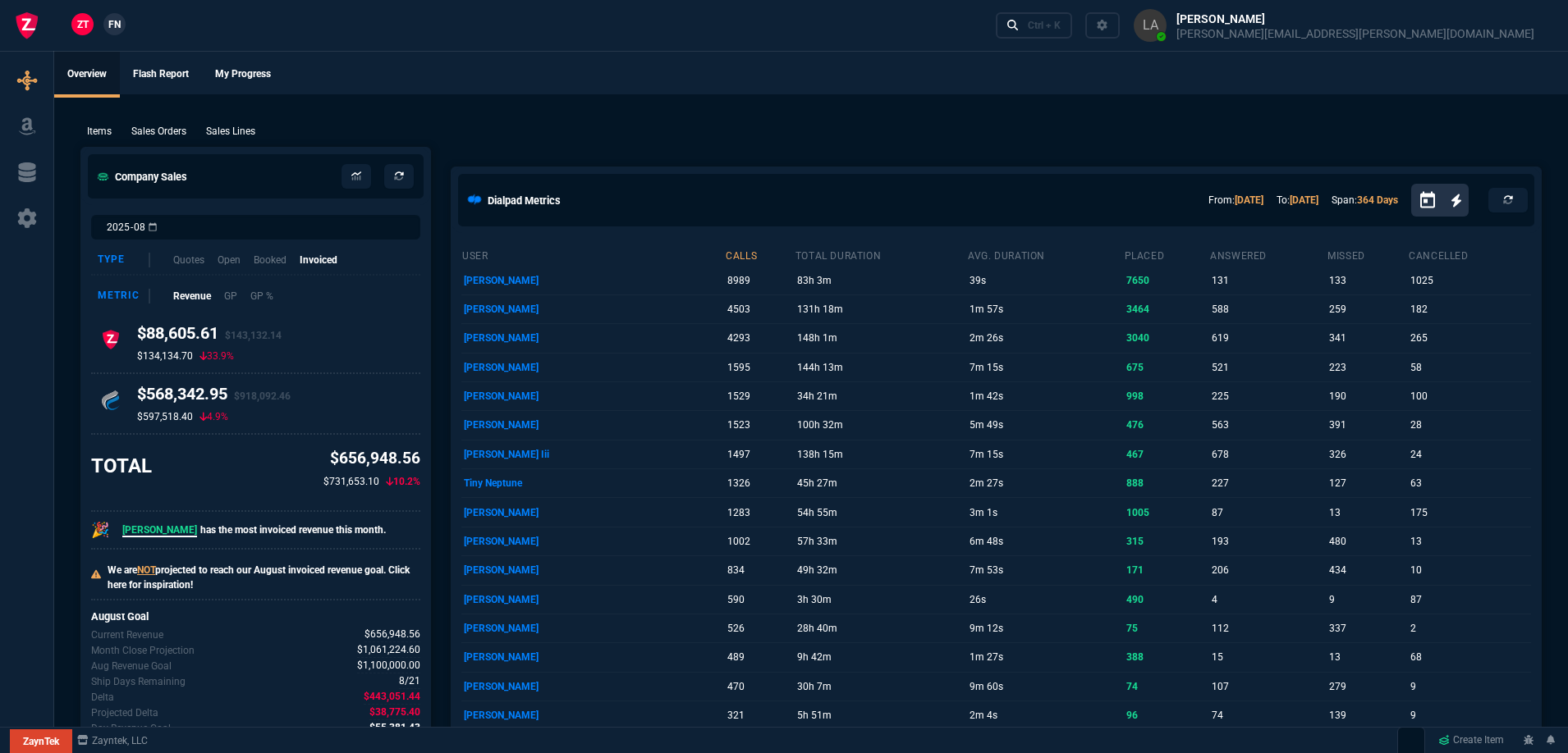
click at [116, 31] on span "FN" at bounding box center [114, 24] width 13 height 15
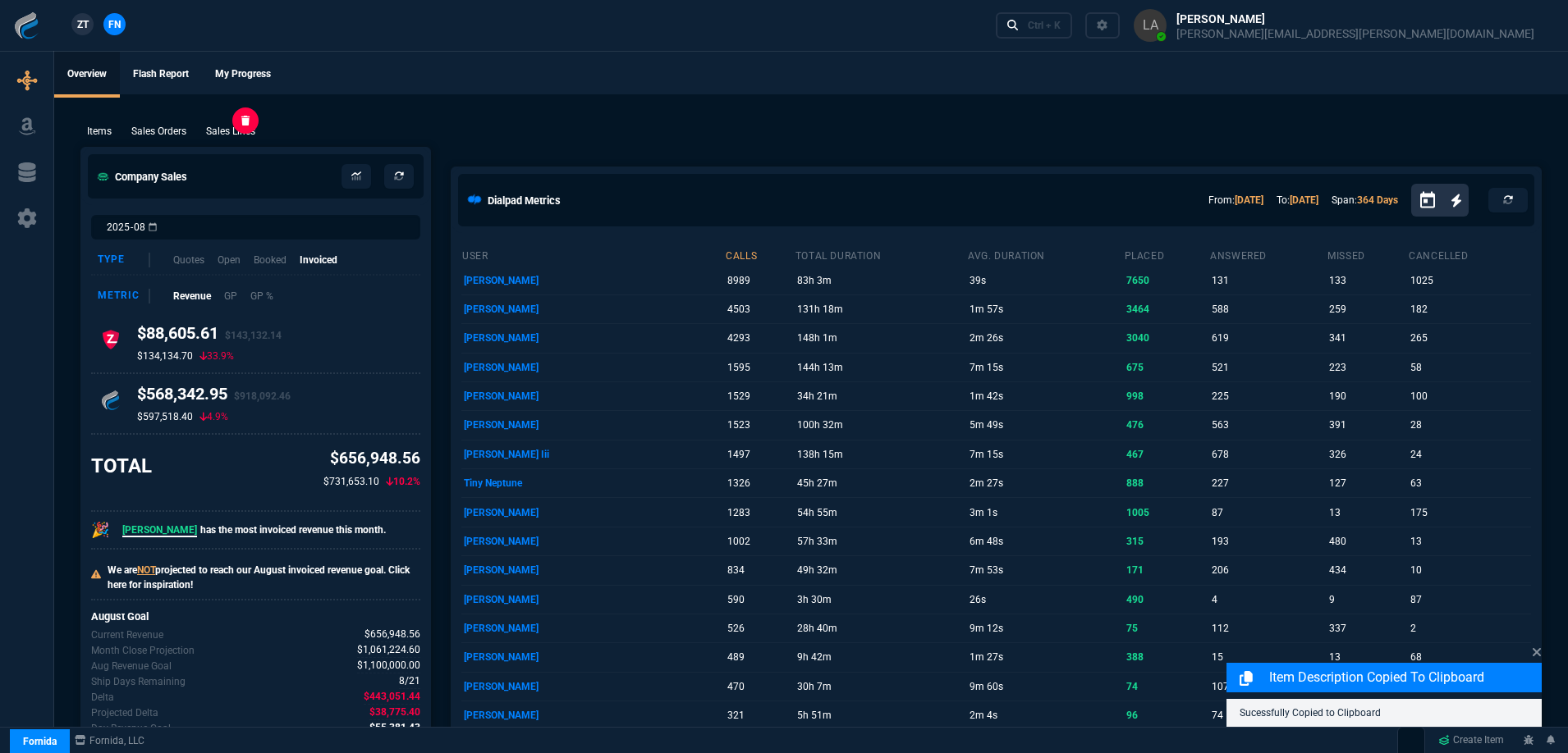
click at [225, 133] on p "Sales Lines" at bounding box center [230, 132] width 49 height 15
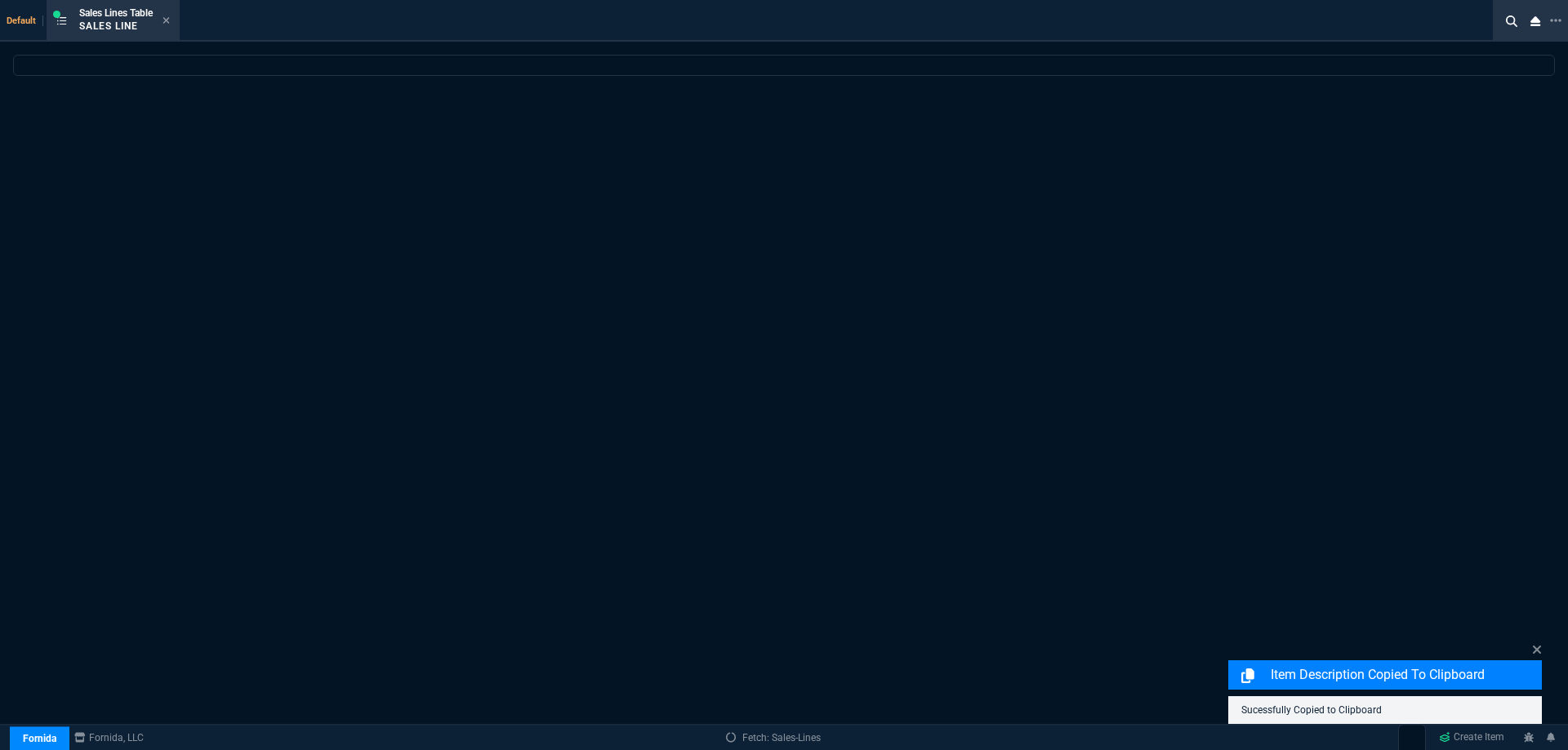
select select
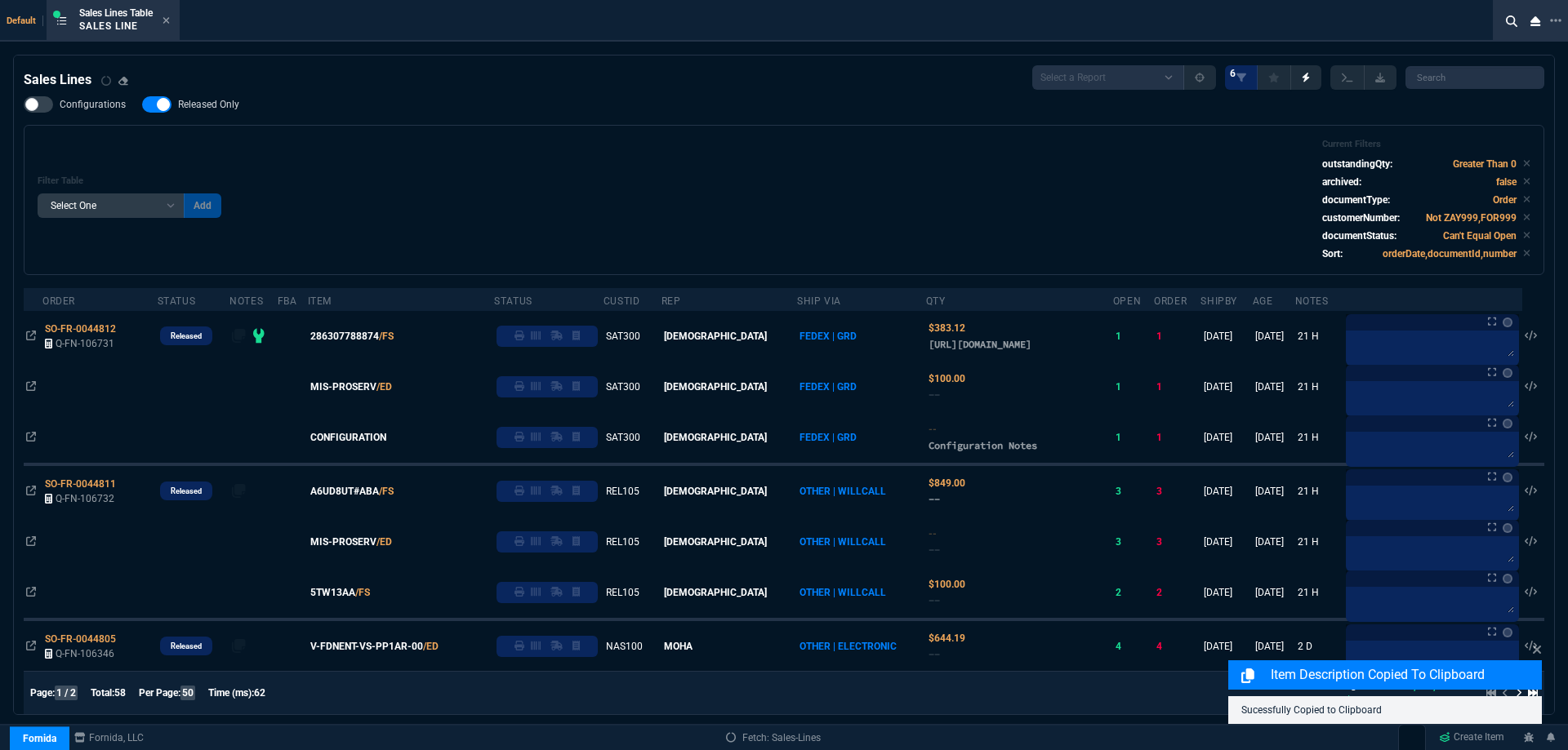
click at [218, 110] on span "Released Only" at bounding box center [209, 105] width 61 height 13
click at [142, 106] on input "Released Only" at bounding box center [142, 105] width 1 height 1
checkbox input "false"
click at [562, 150] on div "Filter Table Select One Add Filter () Age () ATS () Cond (itemVariantCode) Cust…" at bounding box center [784, 200] width 1493 height 123
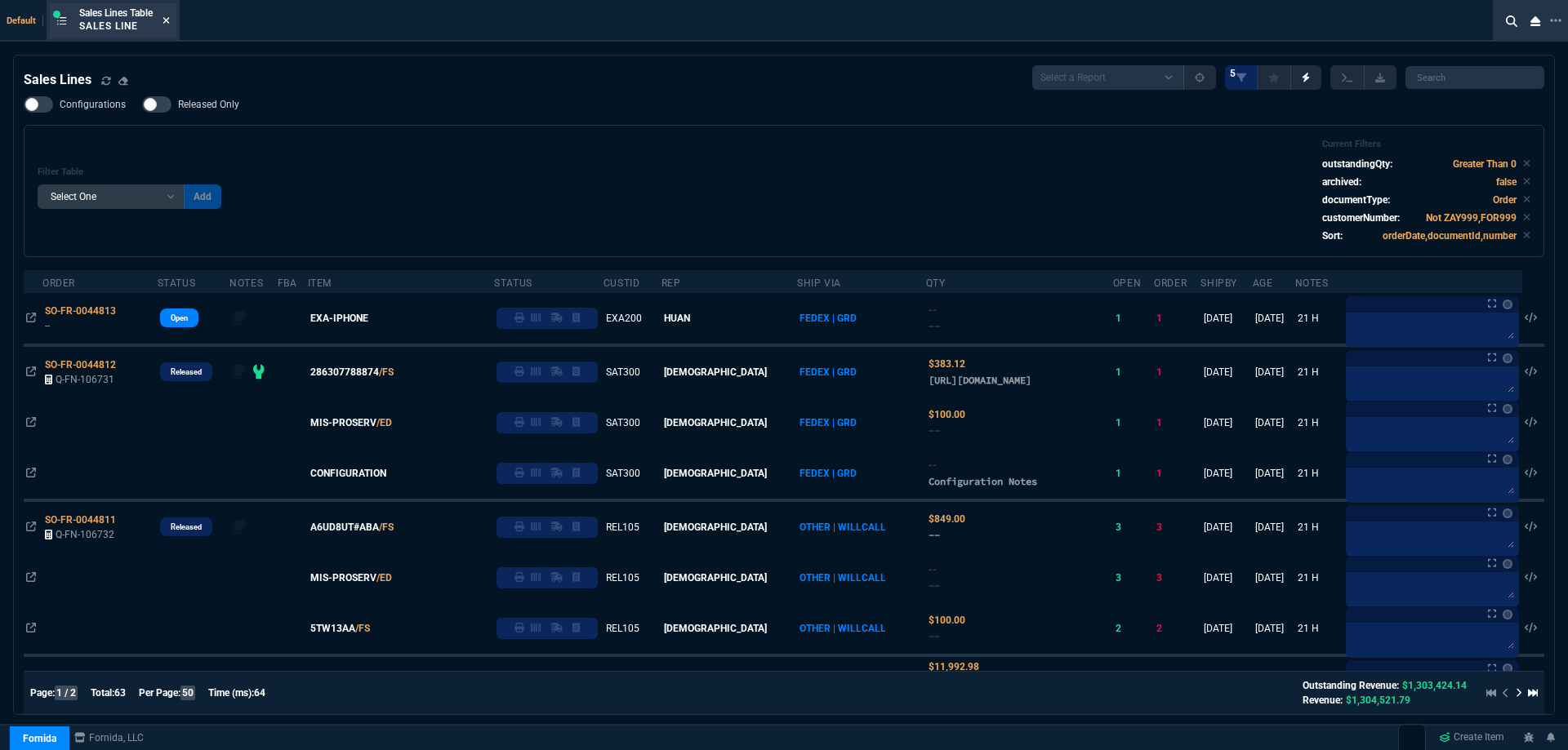
click at [170, 22] on icon at bounding box center [166, 20] width 6 height 6
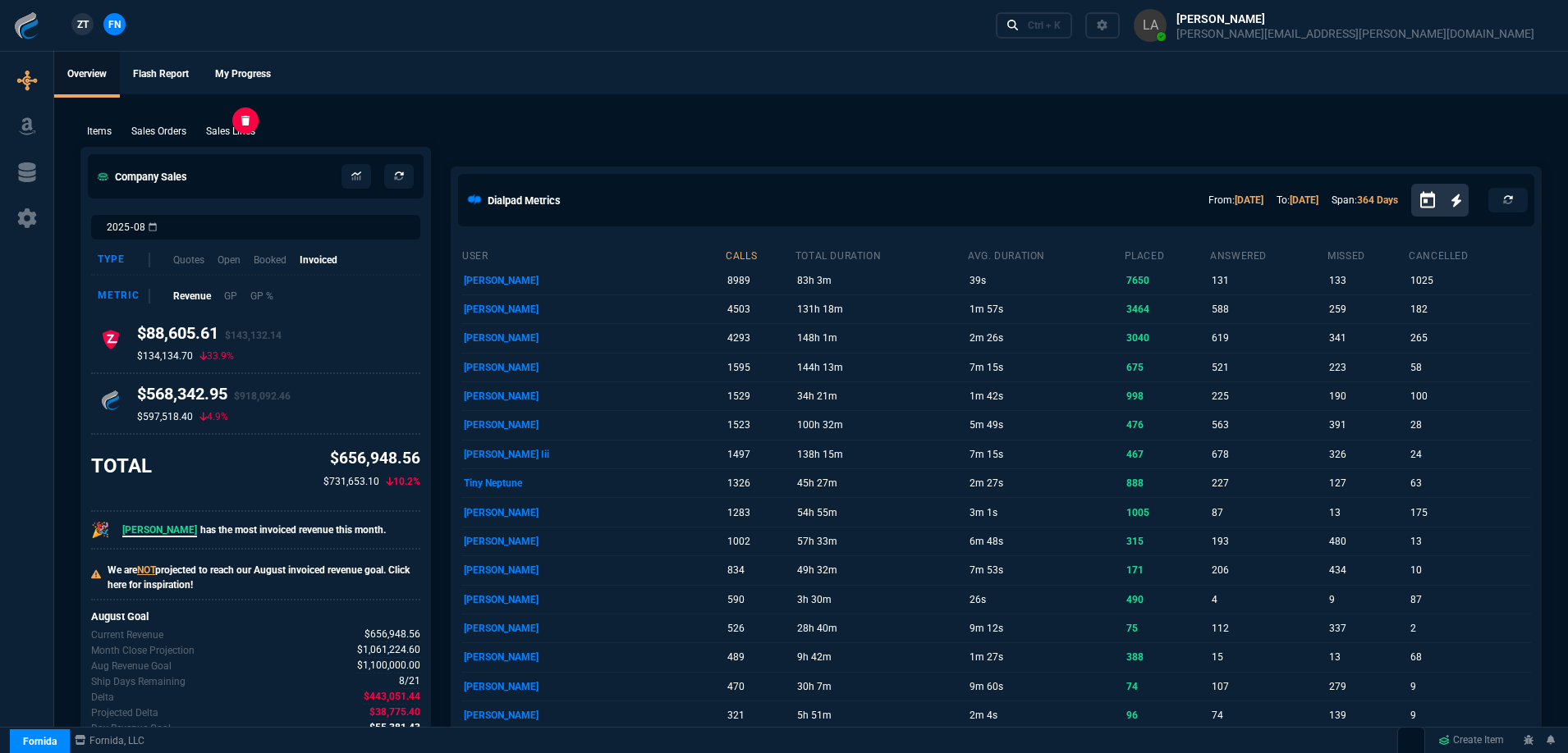
click at [228, 128] on p "Sales Lines" at bounding box center [230, 132] width 49 height 15
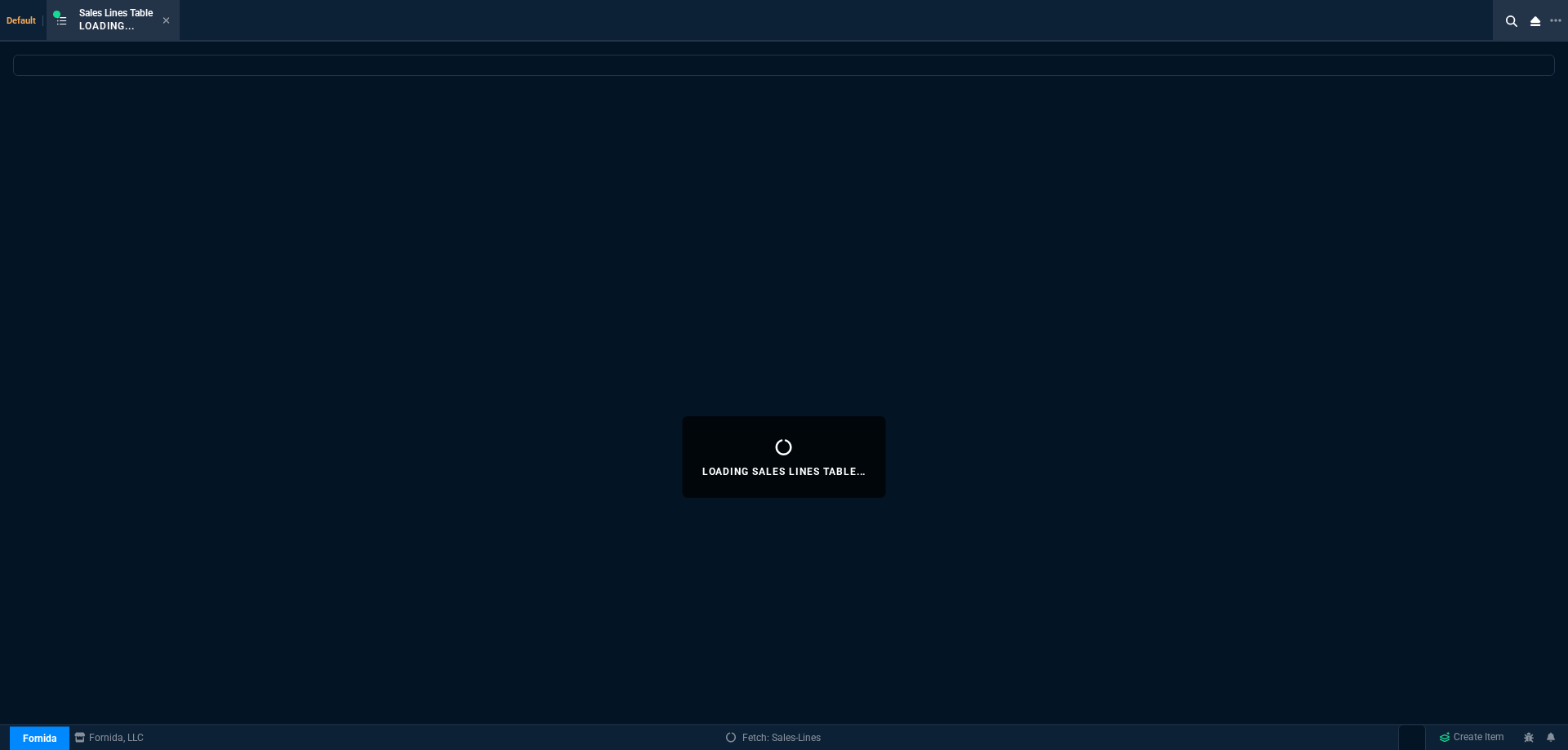
select select
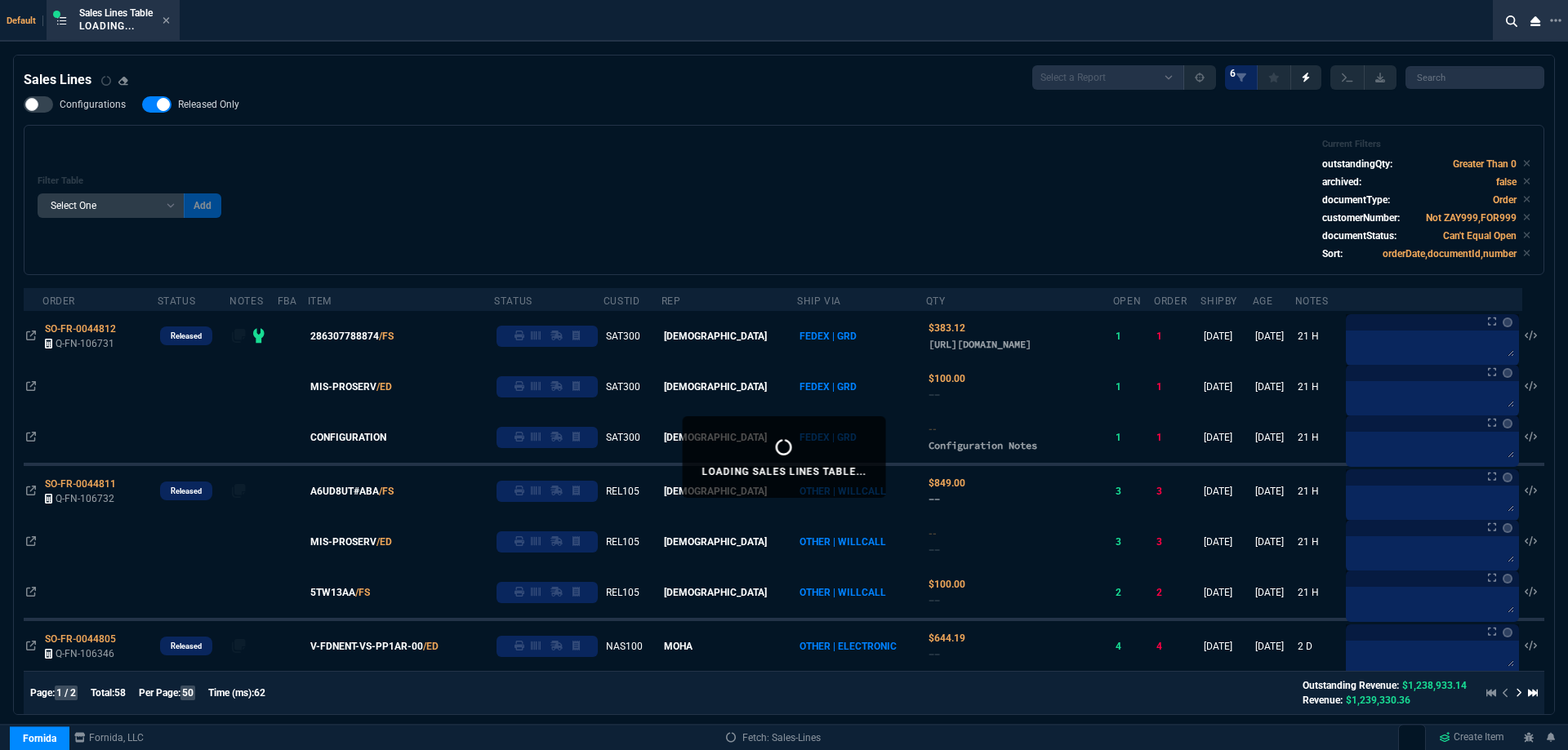
click at [214, 111] on span "Released Only" at bounding box center [209, 105] width 61 height 13
click at [142, 106] on input "Released Only" at bounding box center [142, 105] width 1 height 1
checkbox input "false"
click at [974, 182] on div "Filter Table Select One Add Filter () Age () ATS () Cond (itemVariantCode) Cust…" at bounding box center [784, 200] width 1493 height 123
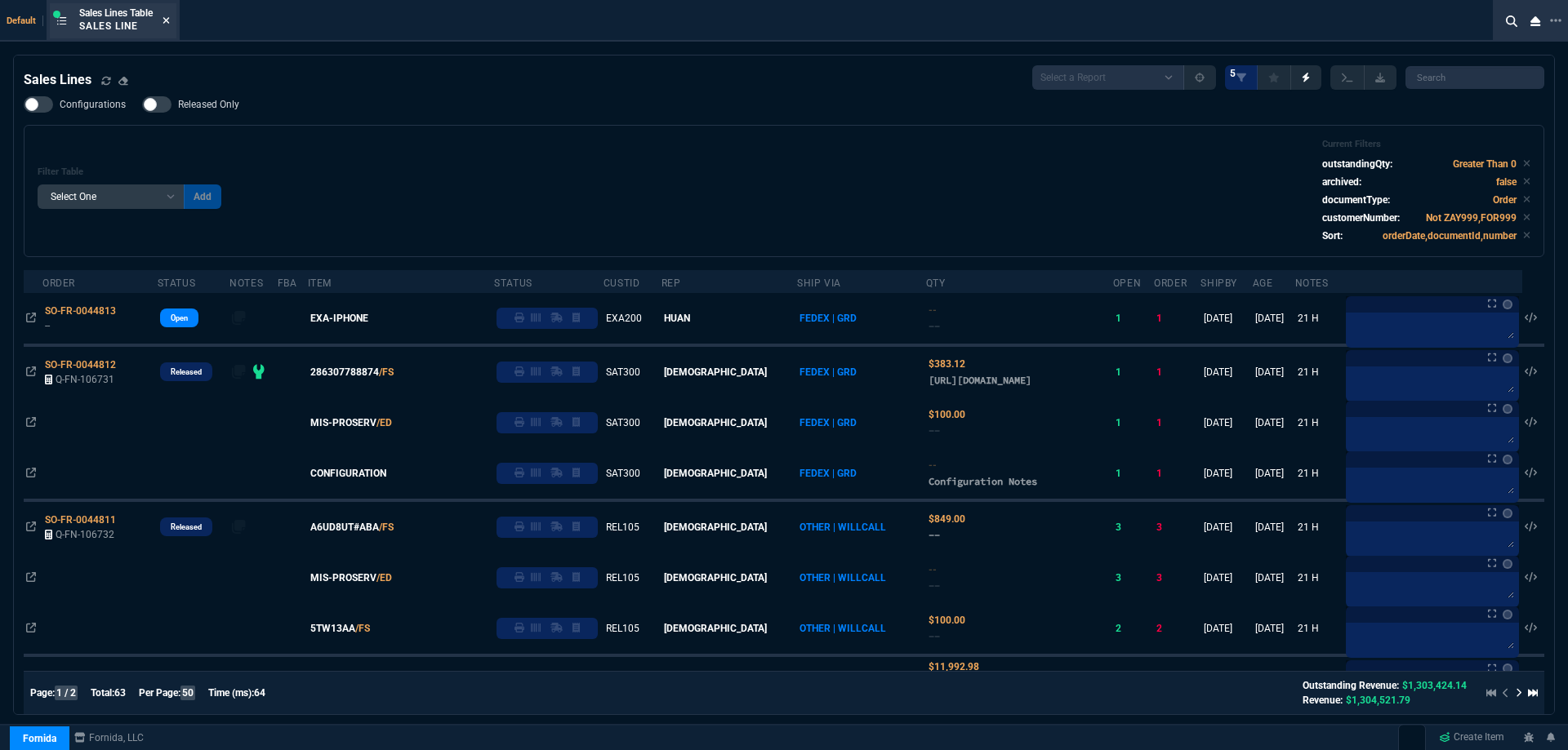
click at [169, 20] on icon at bounding box center [166, 20] width 6 height 6
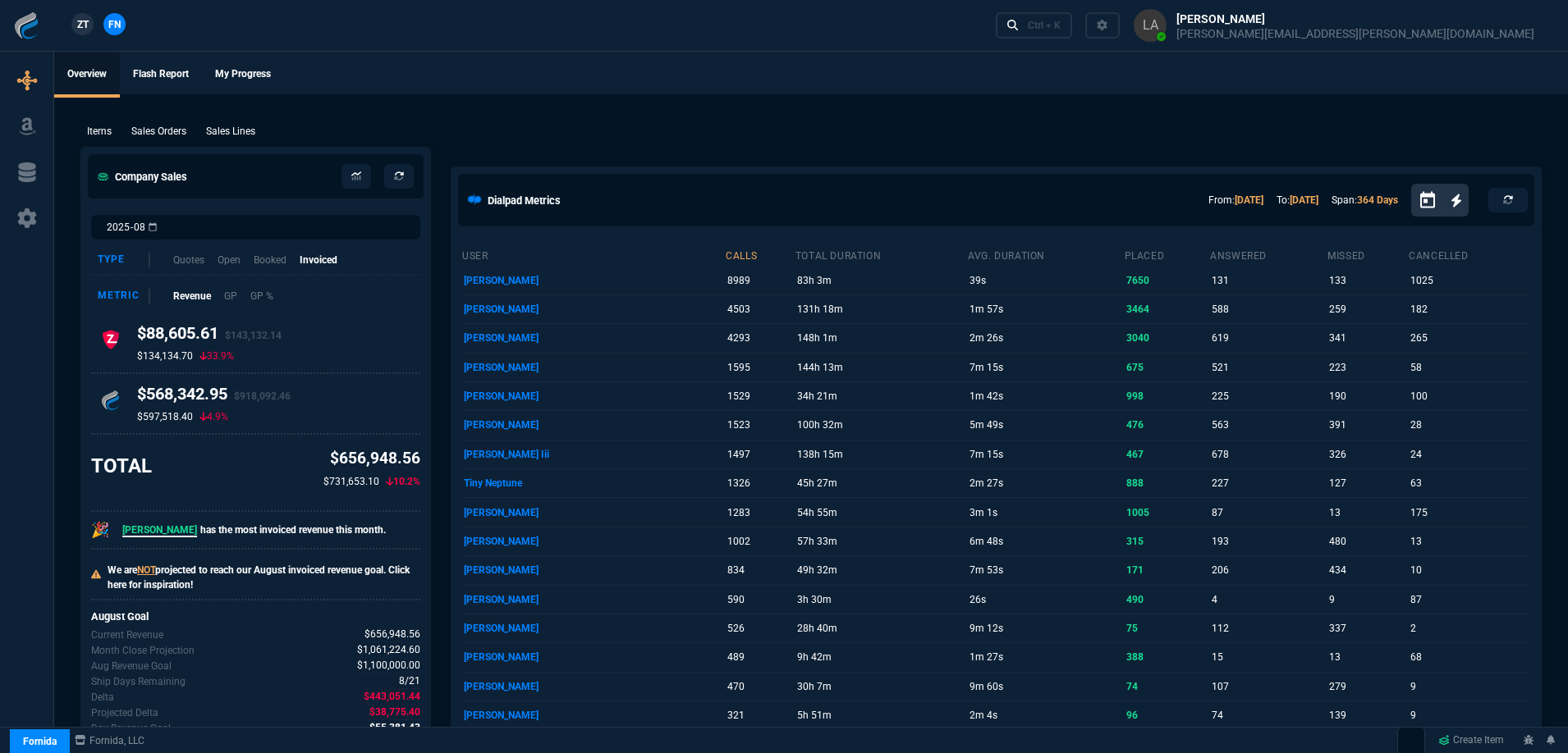
click at [90, 31] on link "ZT" at bounding box center [83, 24] width 22 height 22
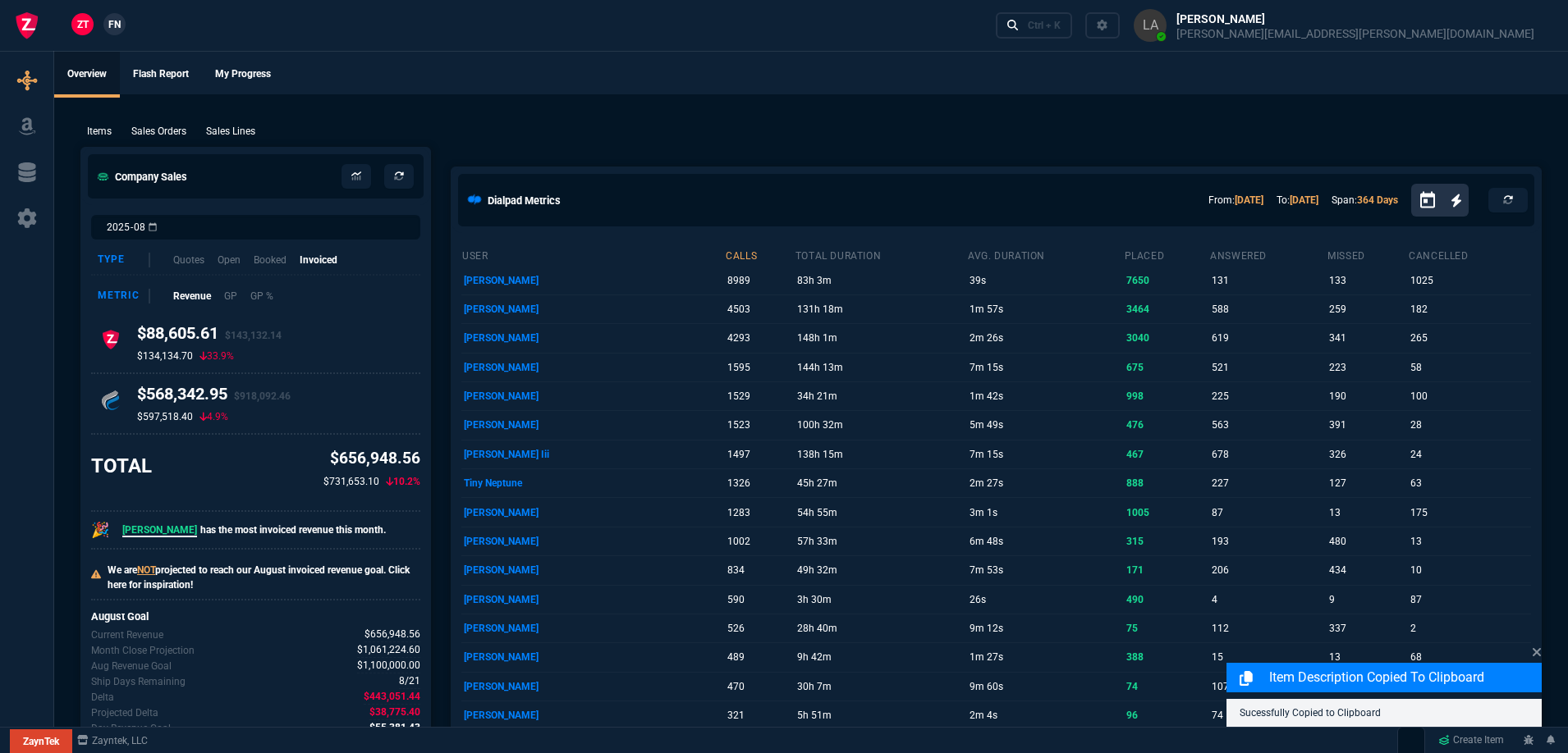
click at [231, 131] on p "Sales Lines" at bounding box center [230, 132] width 49 height 15
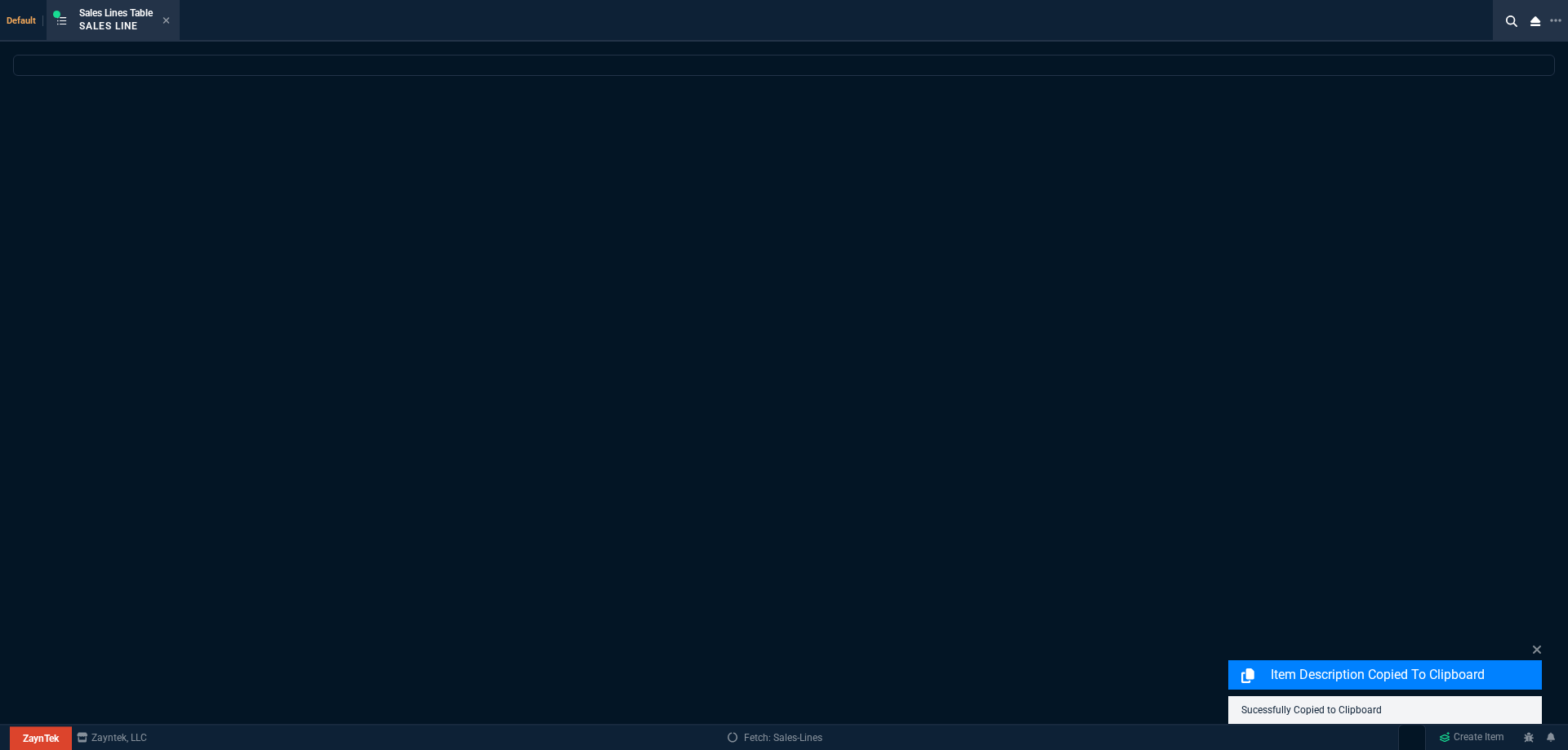
select select
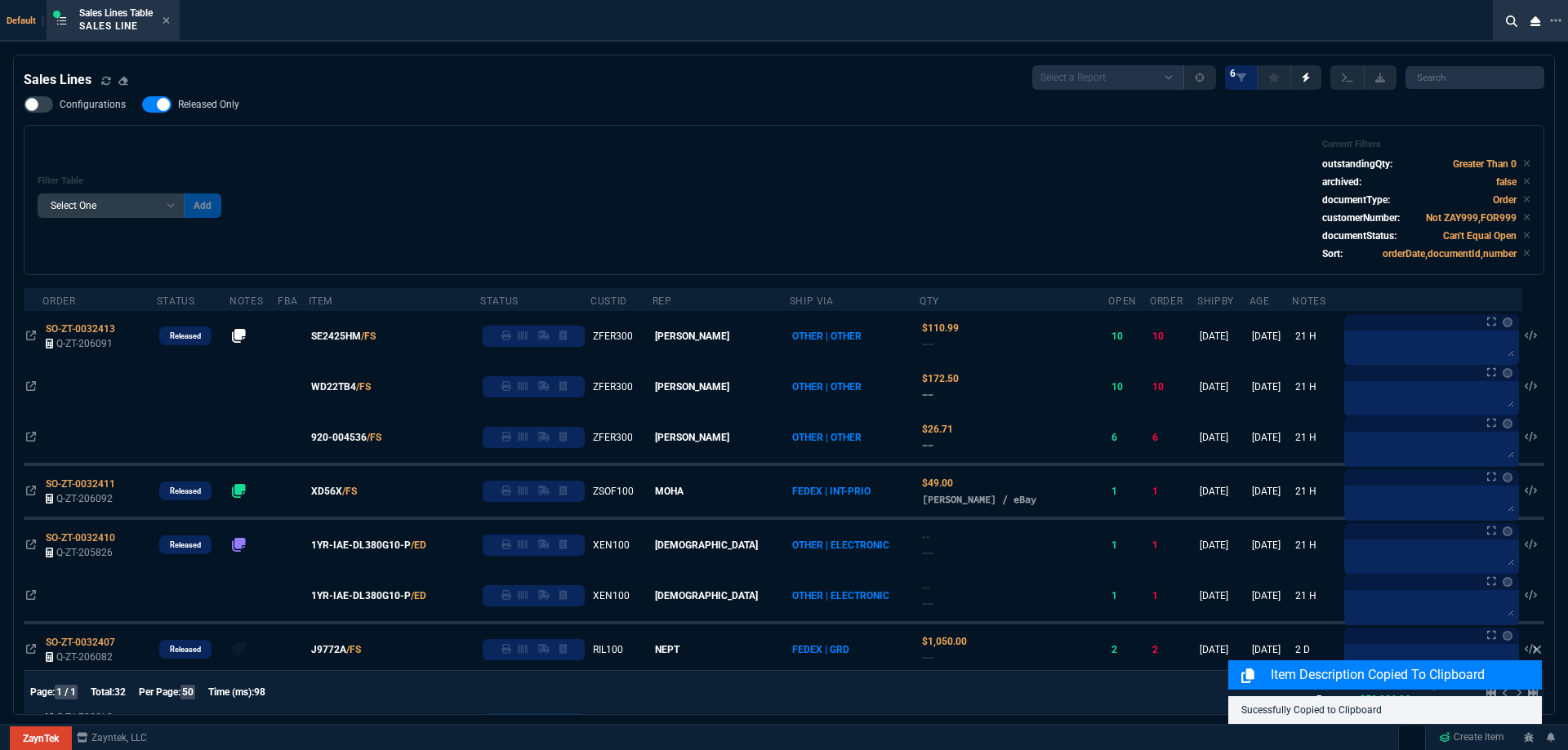
click at [195, 103] on span "Released Only" at bounding box center [209, 105] width 61 height 13
click at [142, 105] on input "Released Only" at bounding box center [142, 105] width 1 height 1
checkbox input "false"
click at [548, 127] on div "Filter Table Select One Add Filter () Age () ATS () Cond (itemVariantCode) Cust…" at bounding box center [784, 199] width 1520 height 150
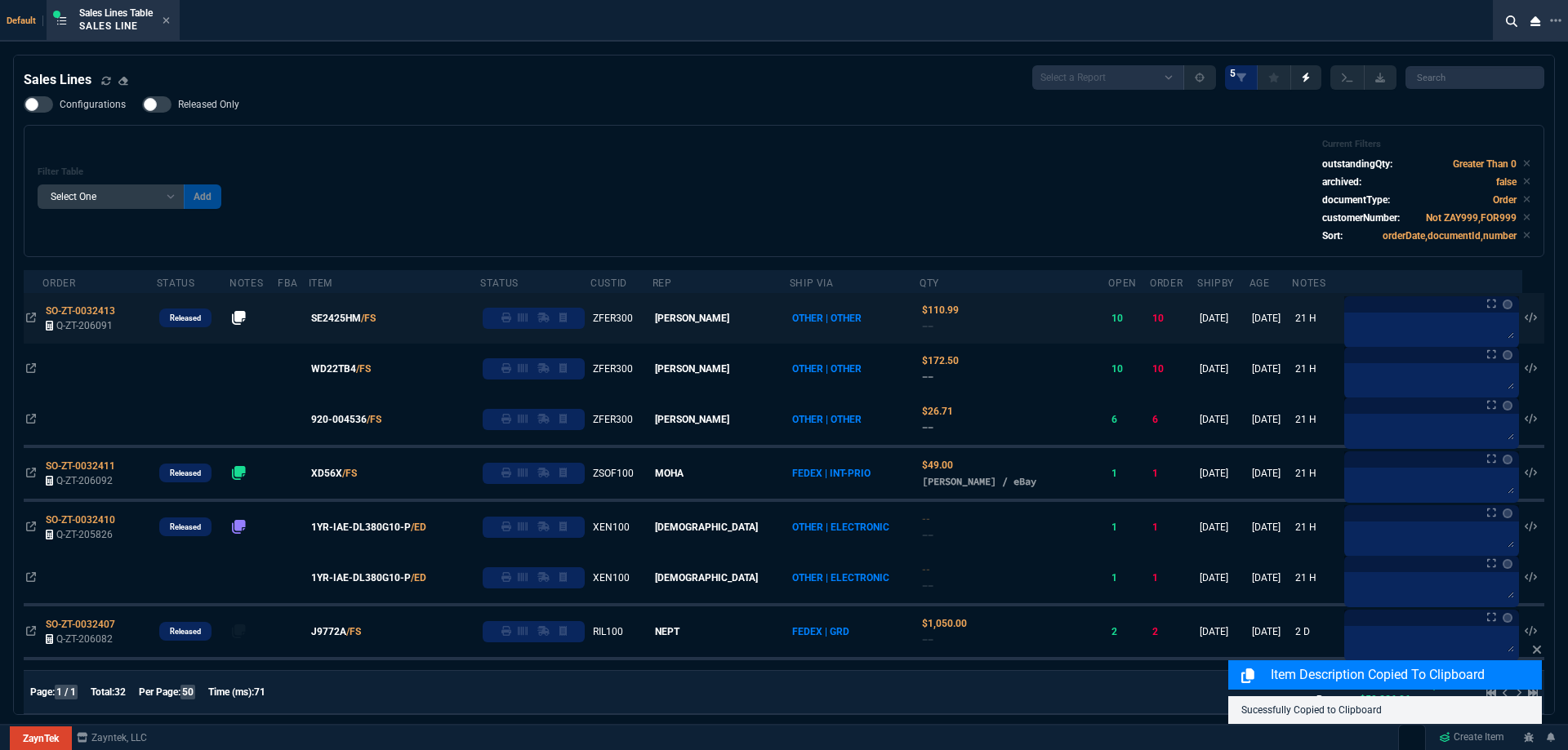
click at [366, 422] on span "920-004536" at bounding box center [339, 420] width 56 height 14
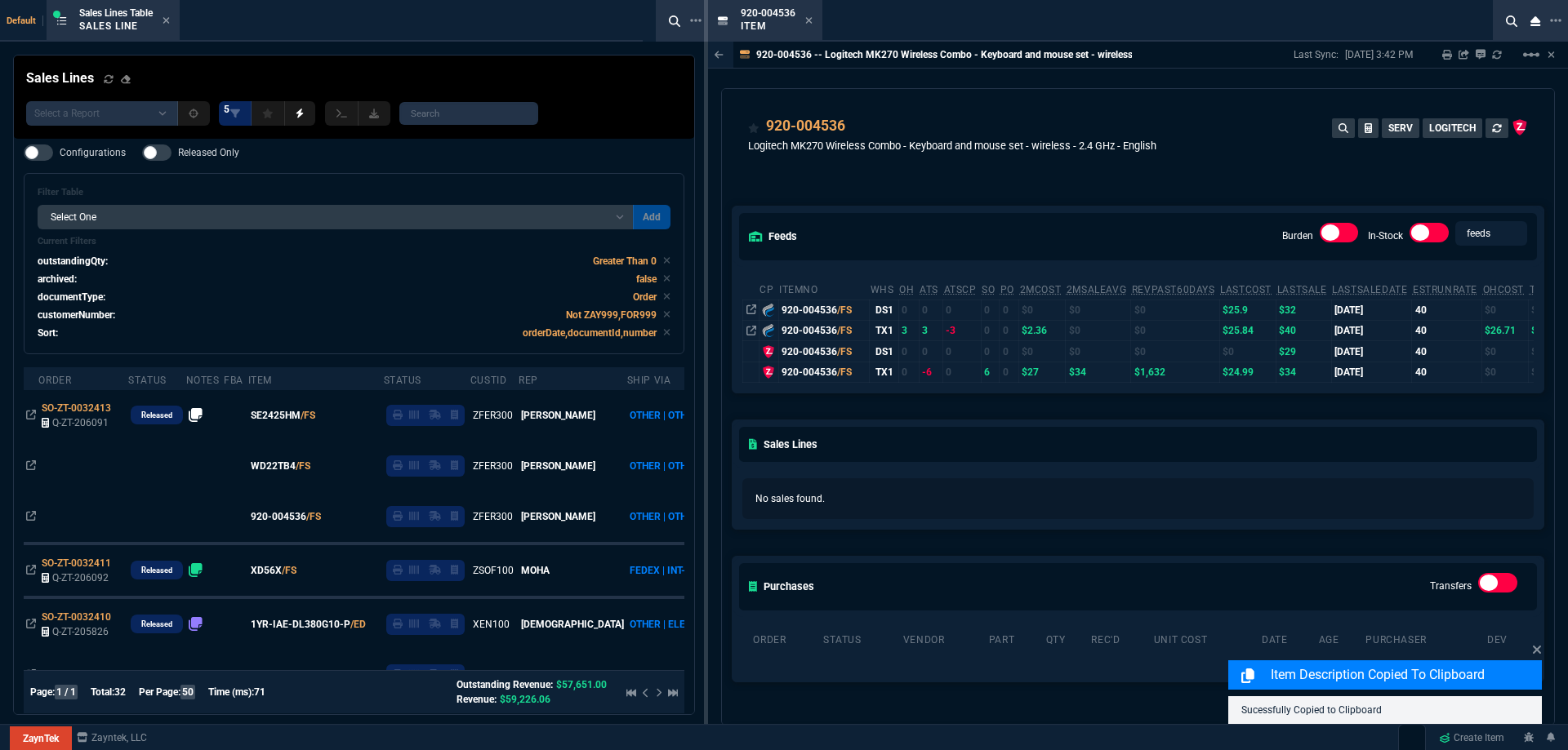
drag, startPoint x: 807, startPoint y: 19, endPoint x: 779, endPoint y: 40, distance: 35.0
click at [807, 19] on icon at bounding box center [809, 20] width 6 height 6
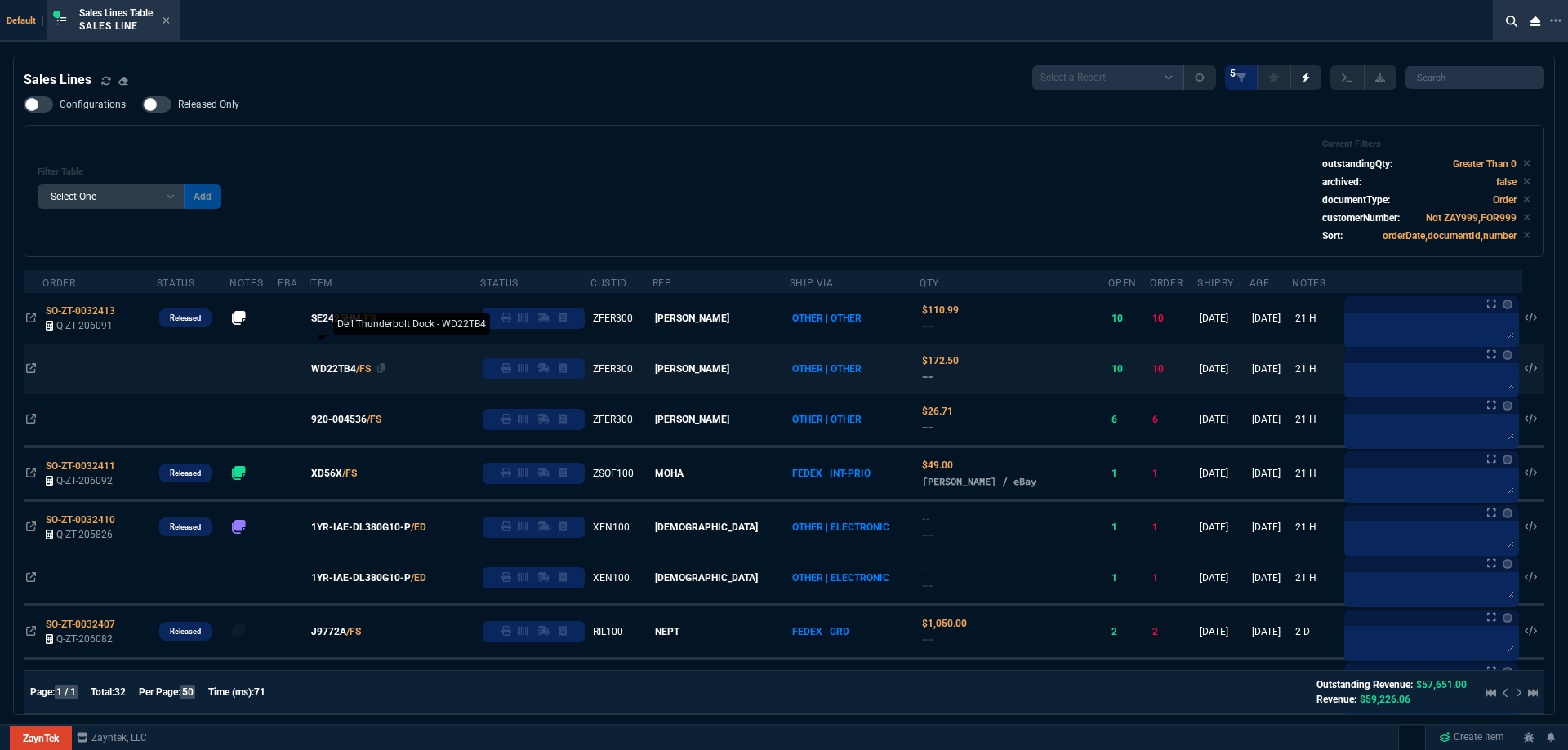
click at [353, 364] on span "WD22TB4" at bounding box center [334, 369] width 45 height 14
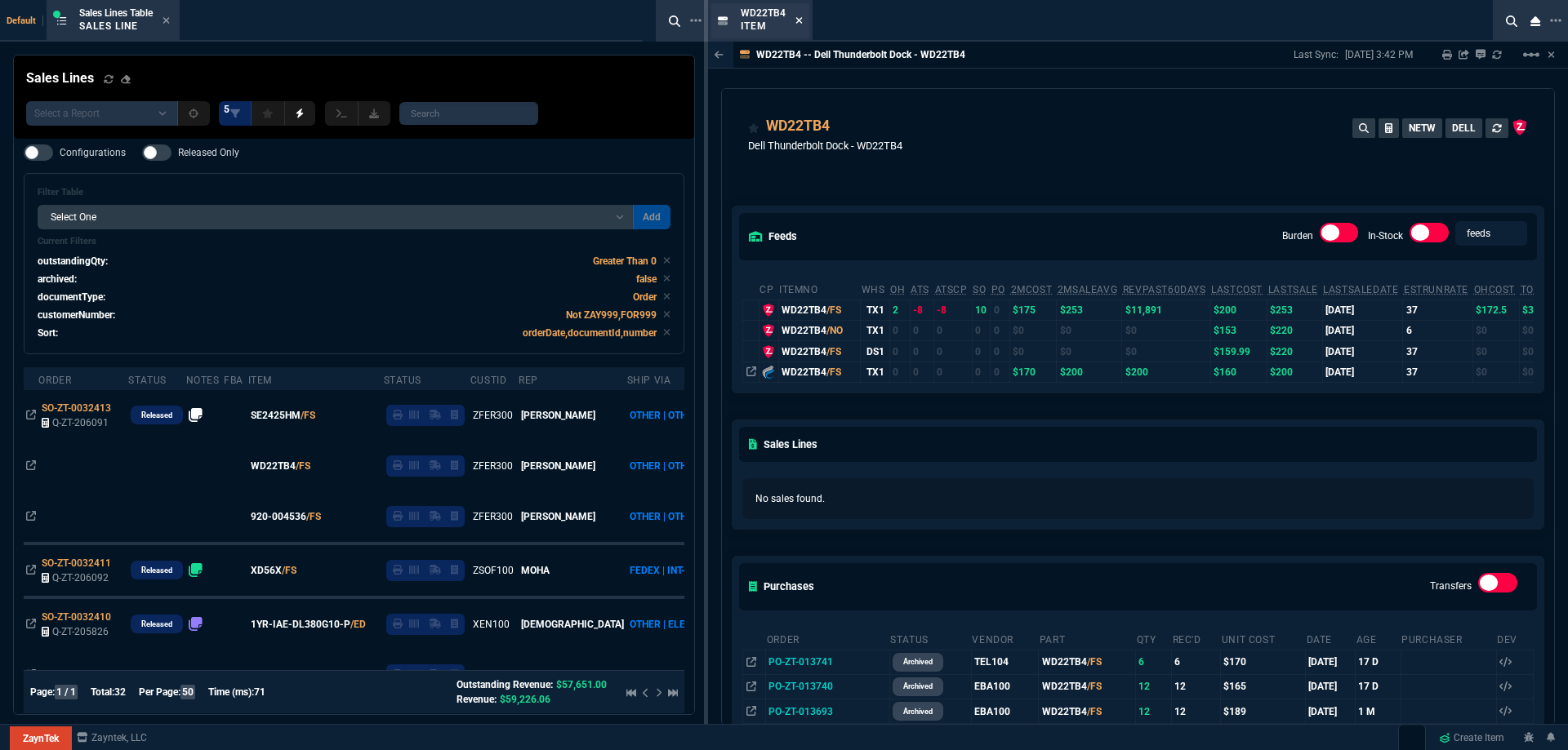
click at [800, 19] on icon at bounding box center [799, 20] width 6 height 6
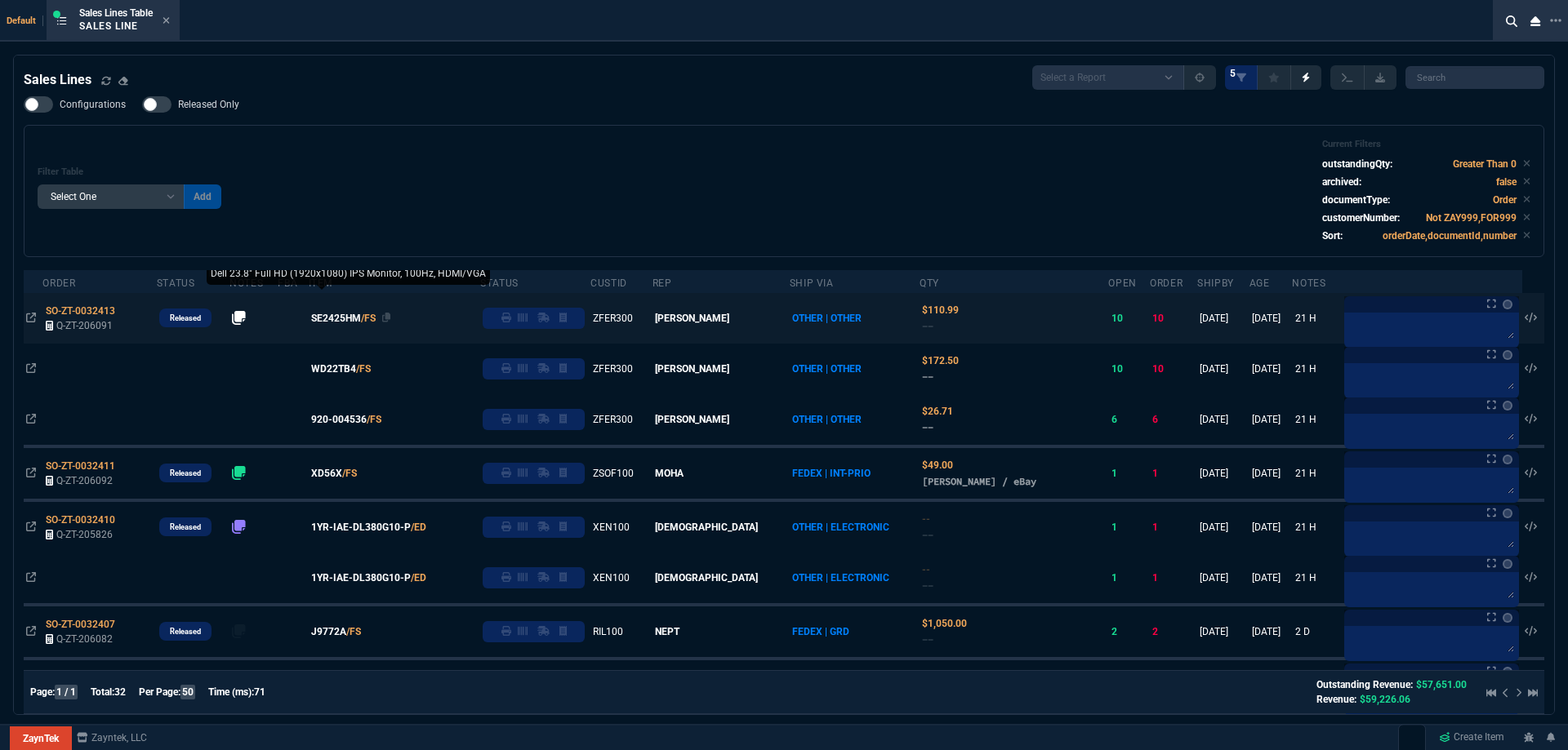
click at [361, 320] on span "SE2425HM" at bounding box center [336, 319] width 50 height 14
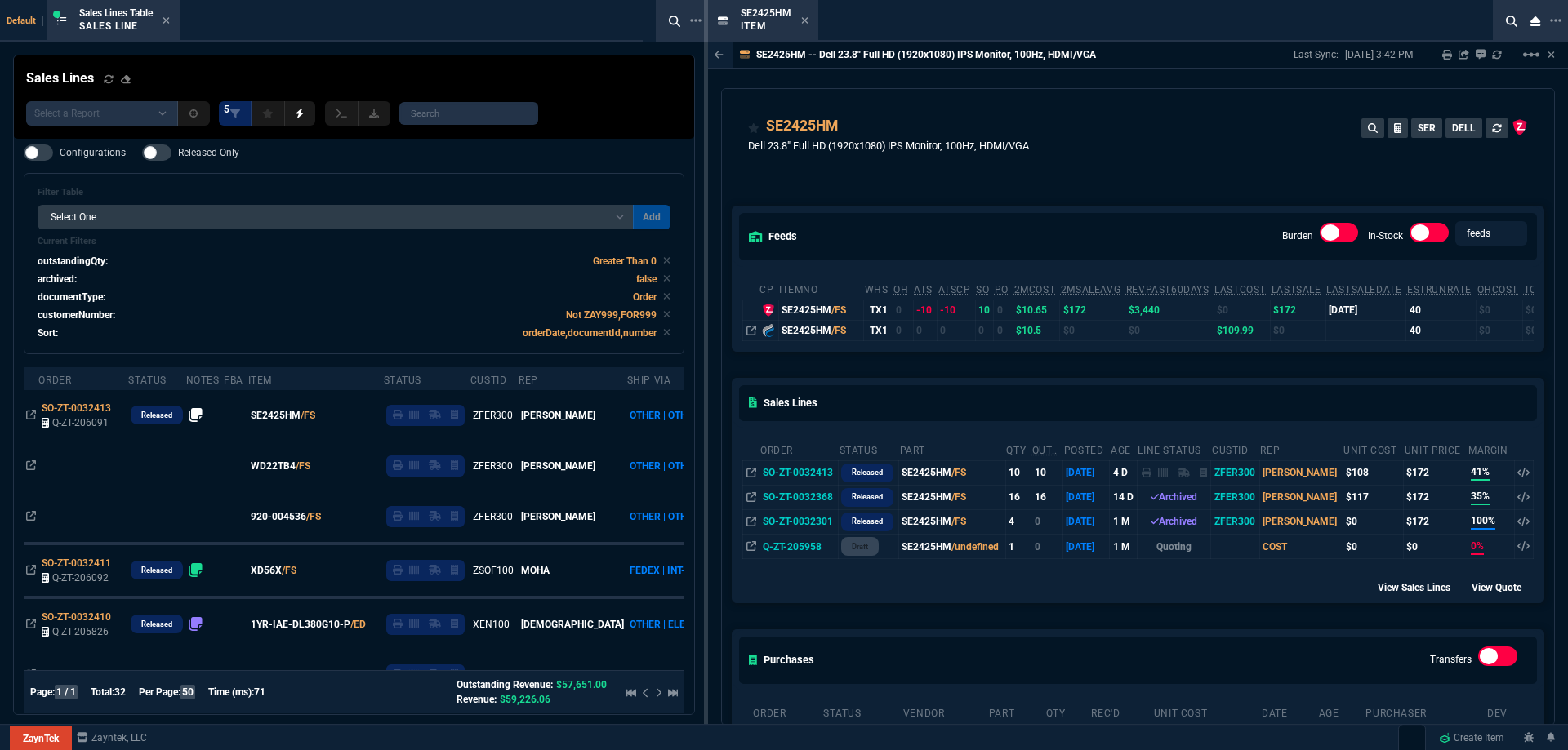
click at [802, 23] on icon at bounding box center [804, 20] width 7 height 10
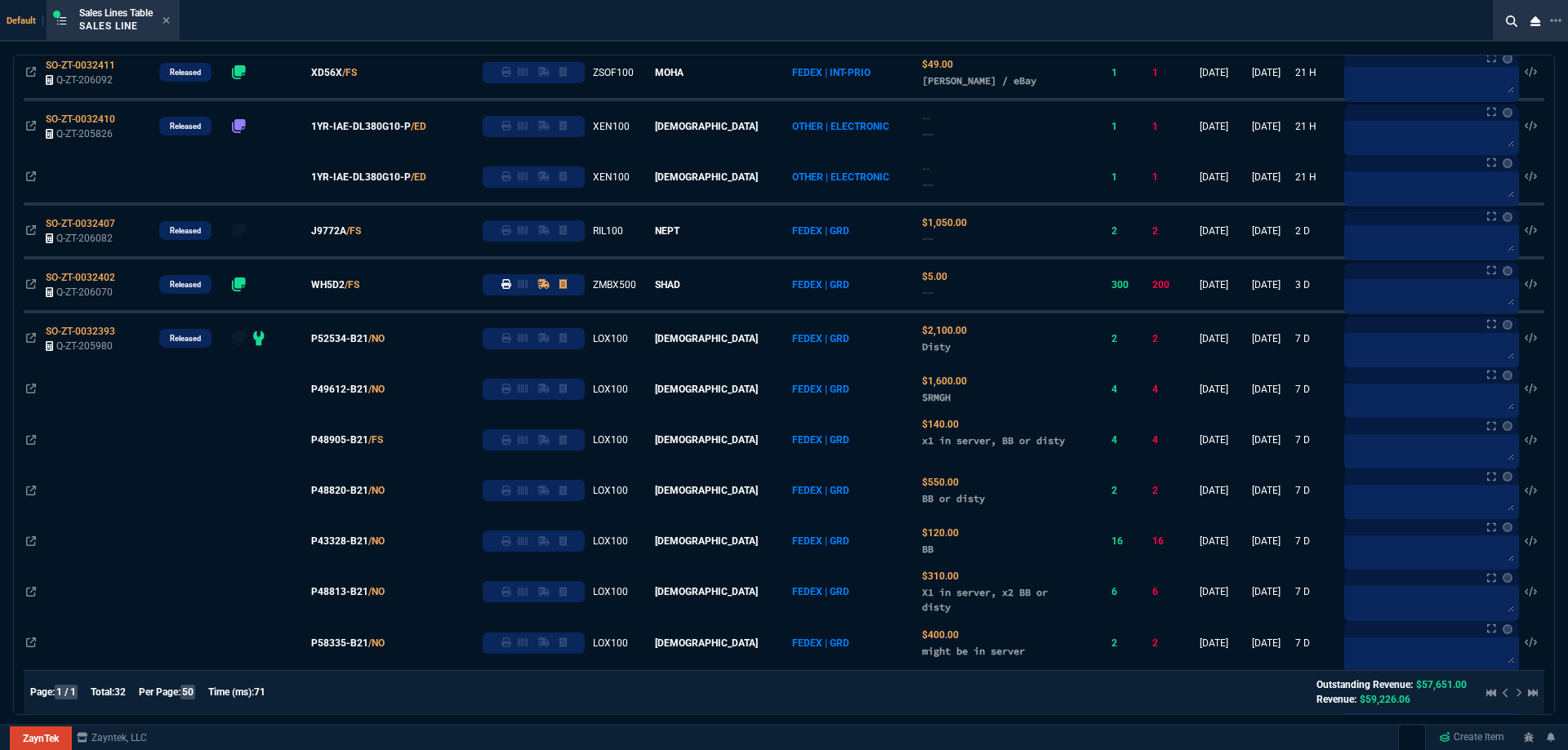
scroll to position [225, 0]
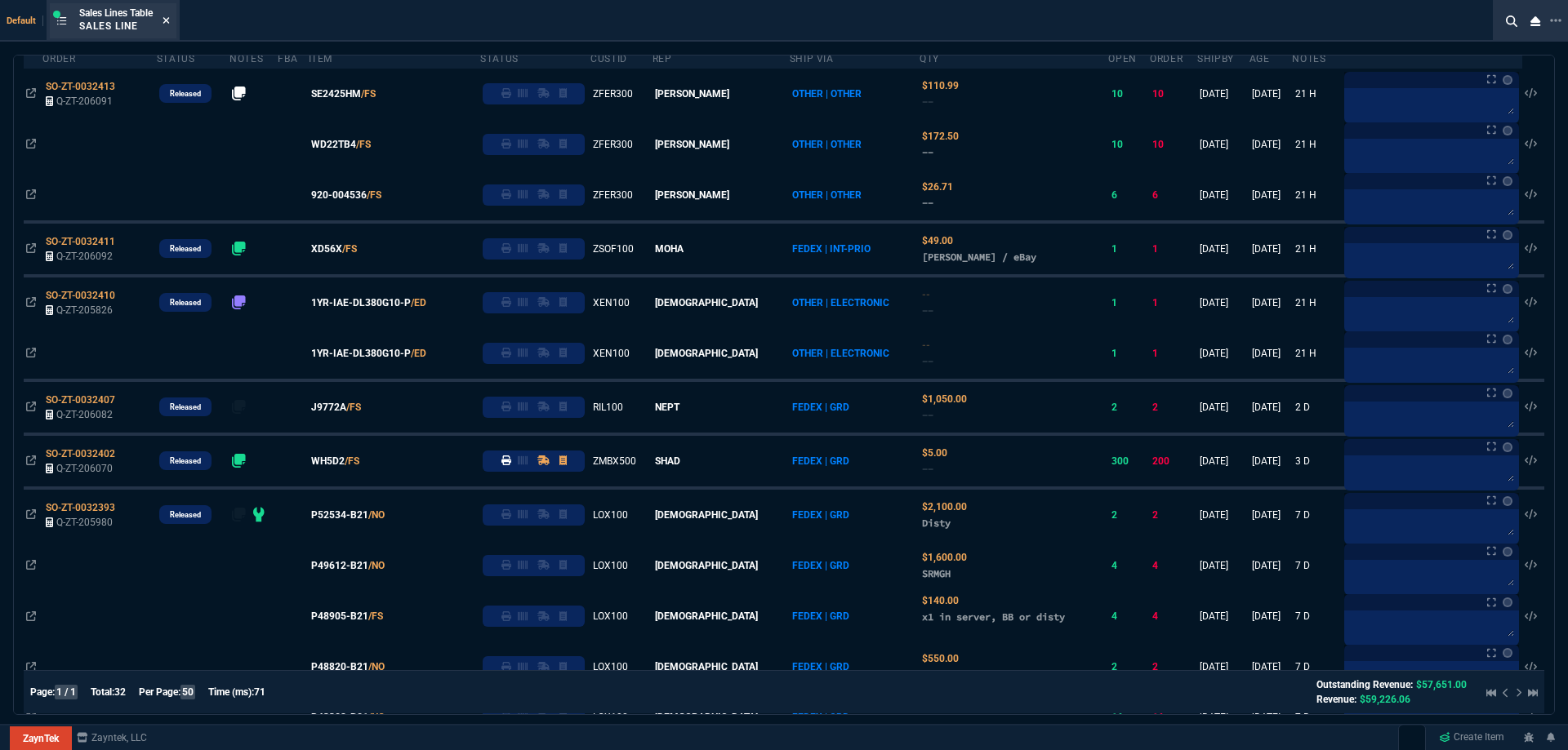
click at [169, 21] on icon at bounding box center [166, 20] width 6 height 6
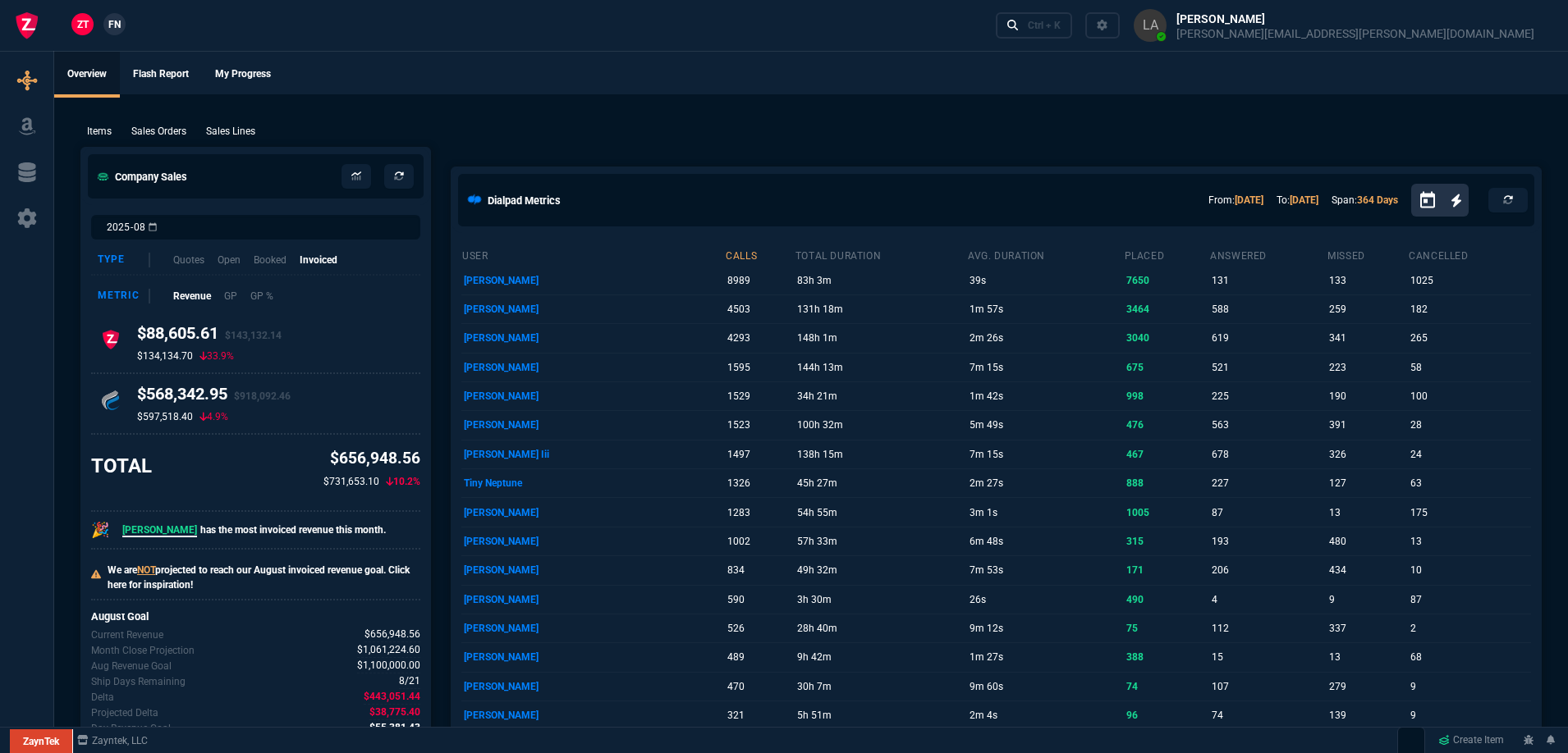
click at [121, 28] on span "FN" at bounding box center [114, 24] width 13 height 15
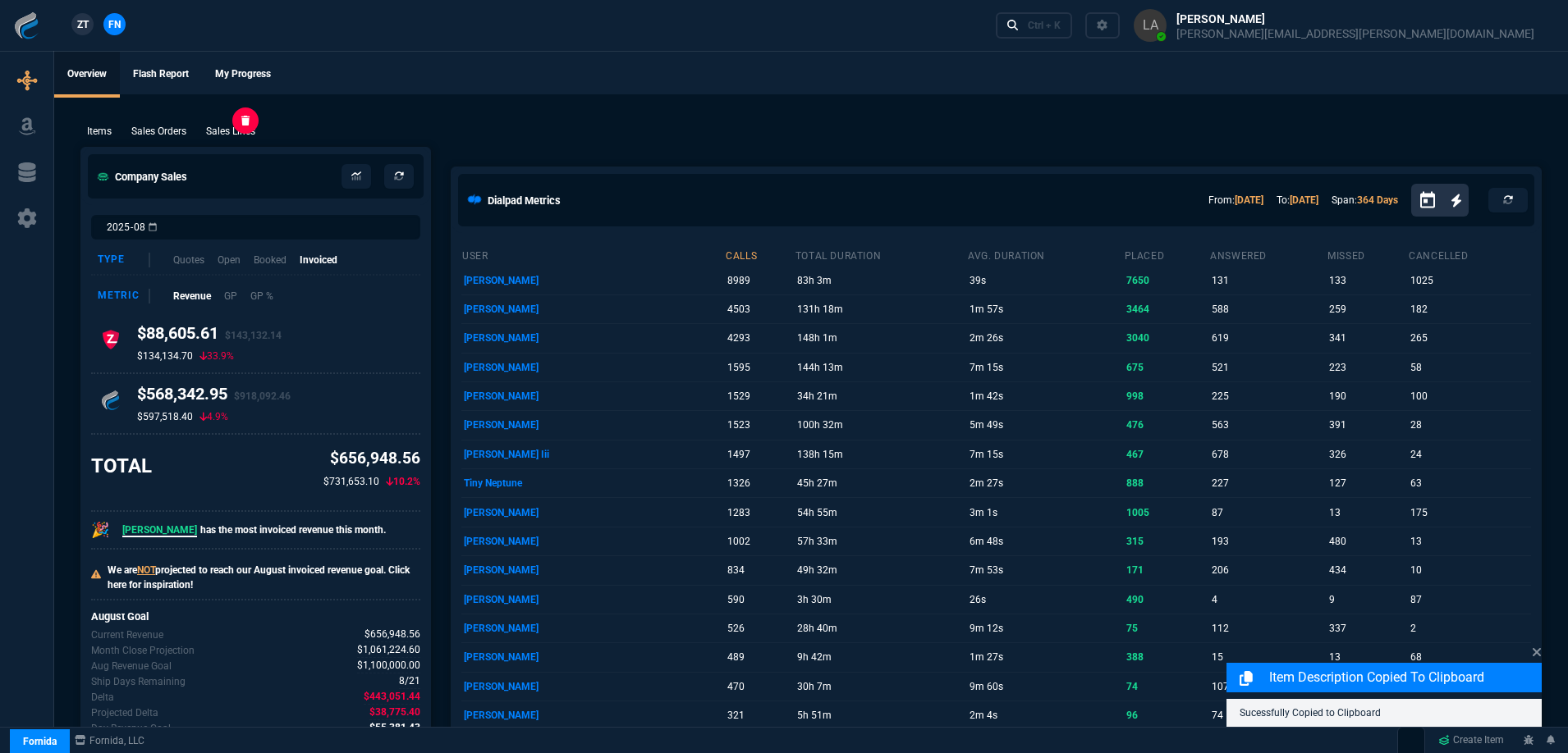
click at [224, 125] on p "Sales Lines" at bounding box center [230, 132] width 49 height 15
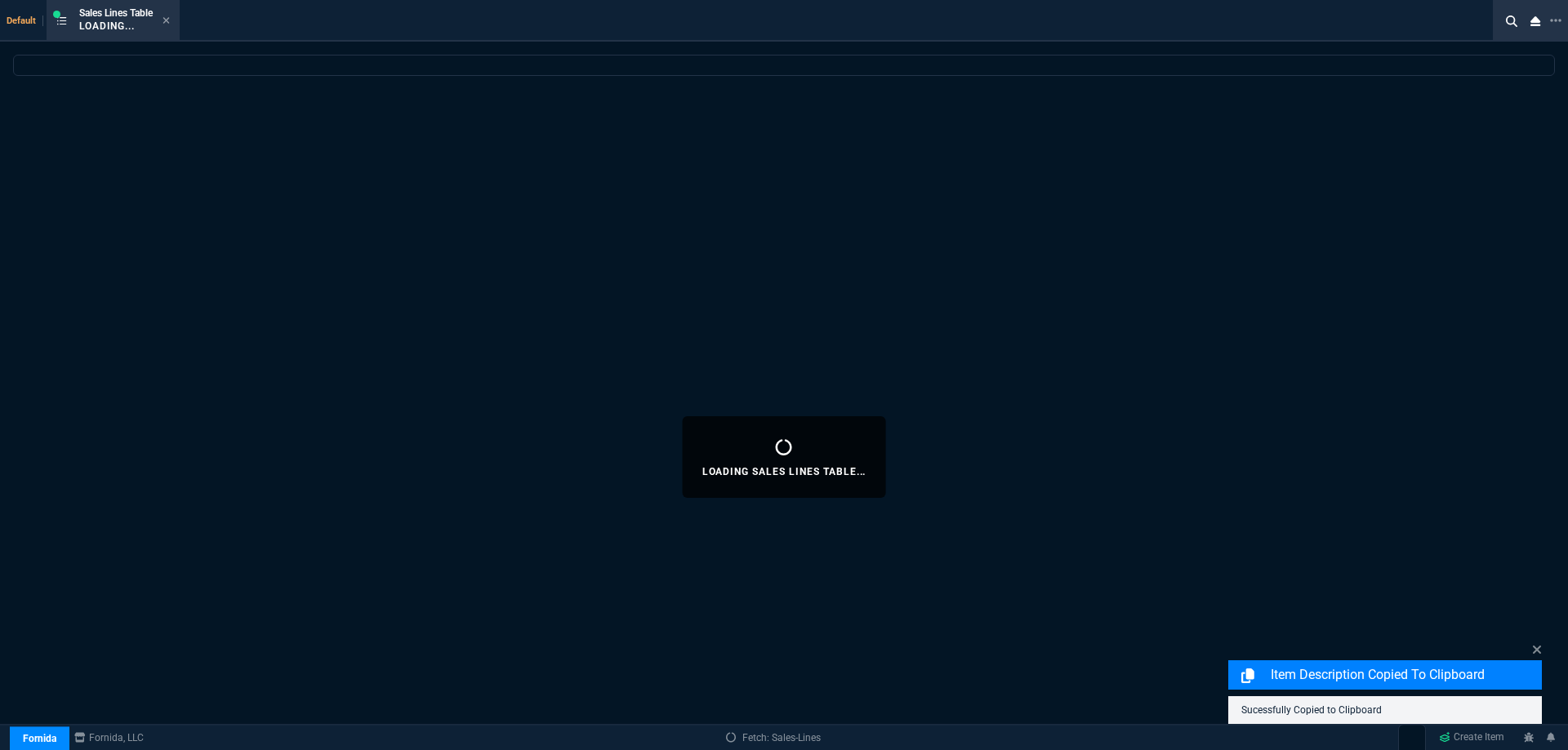
select select
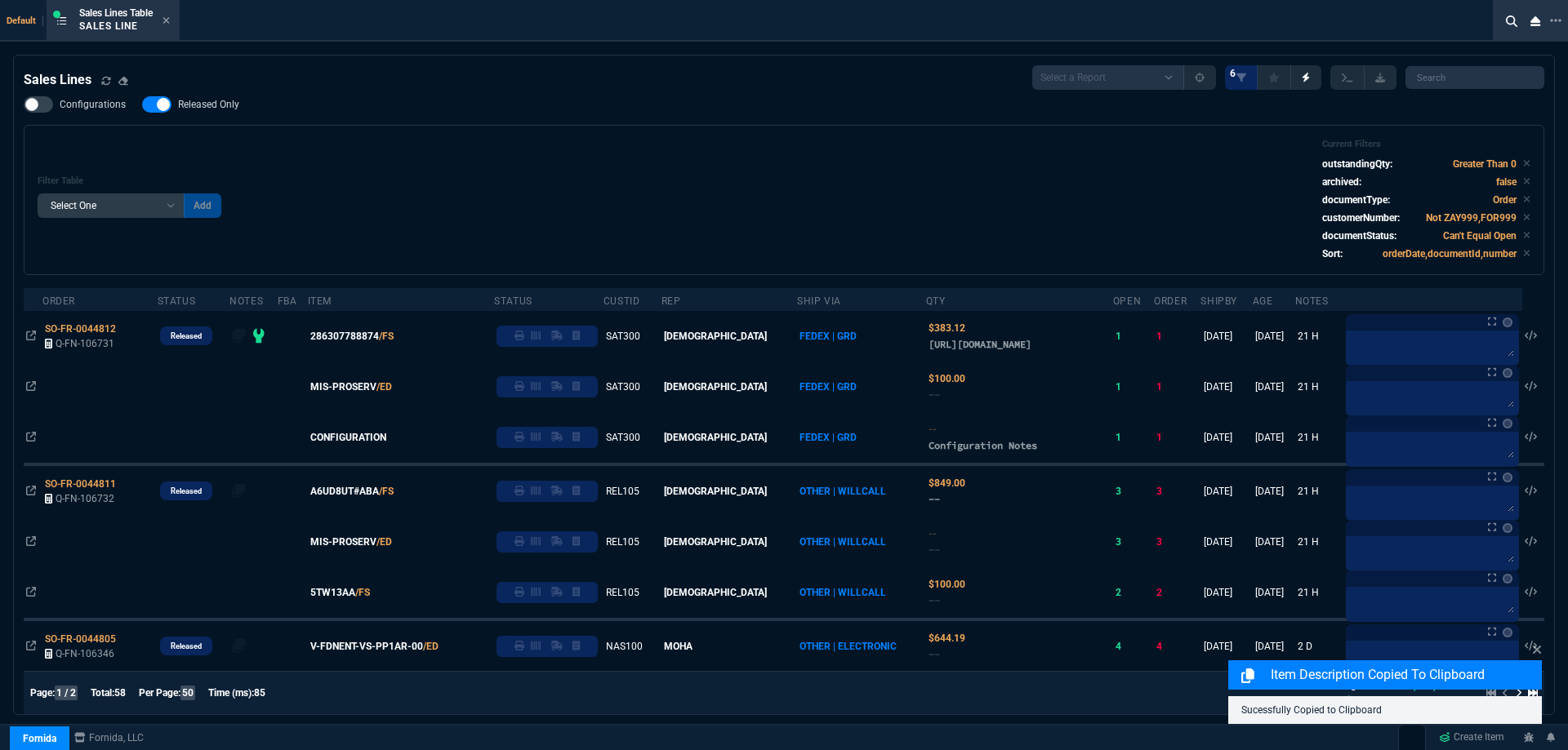
click at [225, 101] on span "Released Only" at bounding box center [209, 105] width 61 height 13
click at [142, 105] on input "Released Only" at bounding box center [142, 105] width 1 height 1
checkbox input "false"
click at [598, 142] on div "Filter Table Select One Add Filter () Age () ATS () Cond (itemVariantCode) Cust…" at bounding box center [784, 200] width 1493 height 123
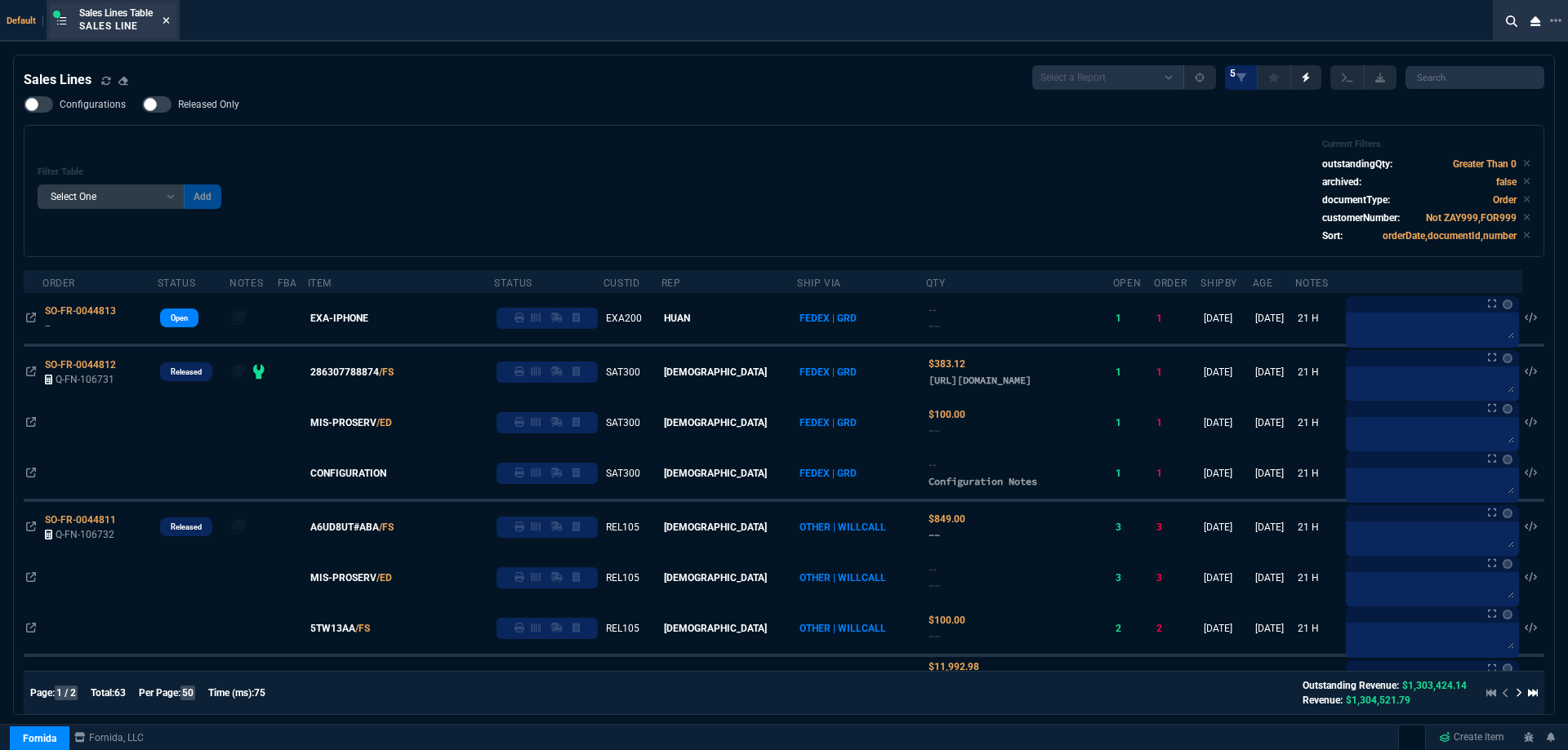
click at [170, 26] on fa-icon at bounding box center [166, 21] width 7 height 12
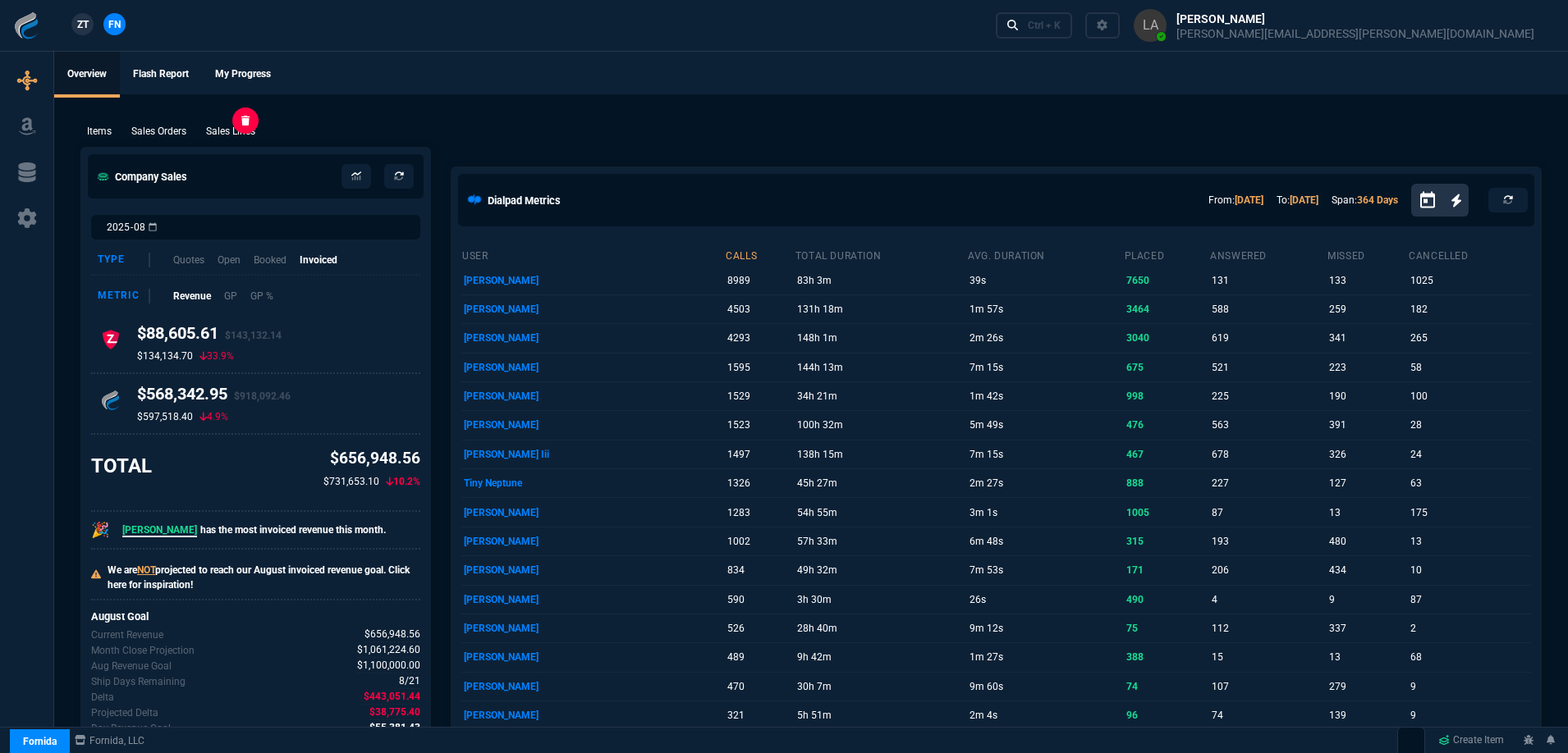
click at [237, 127] on p "Sales Lines" at bounding box center [230, 132] width 49 height 15
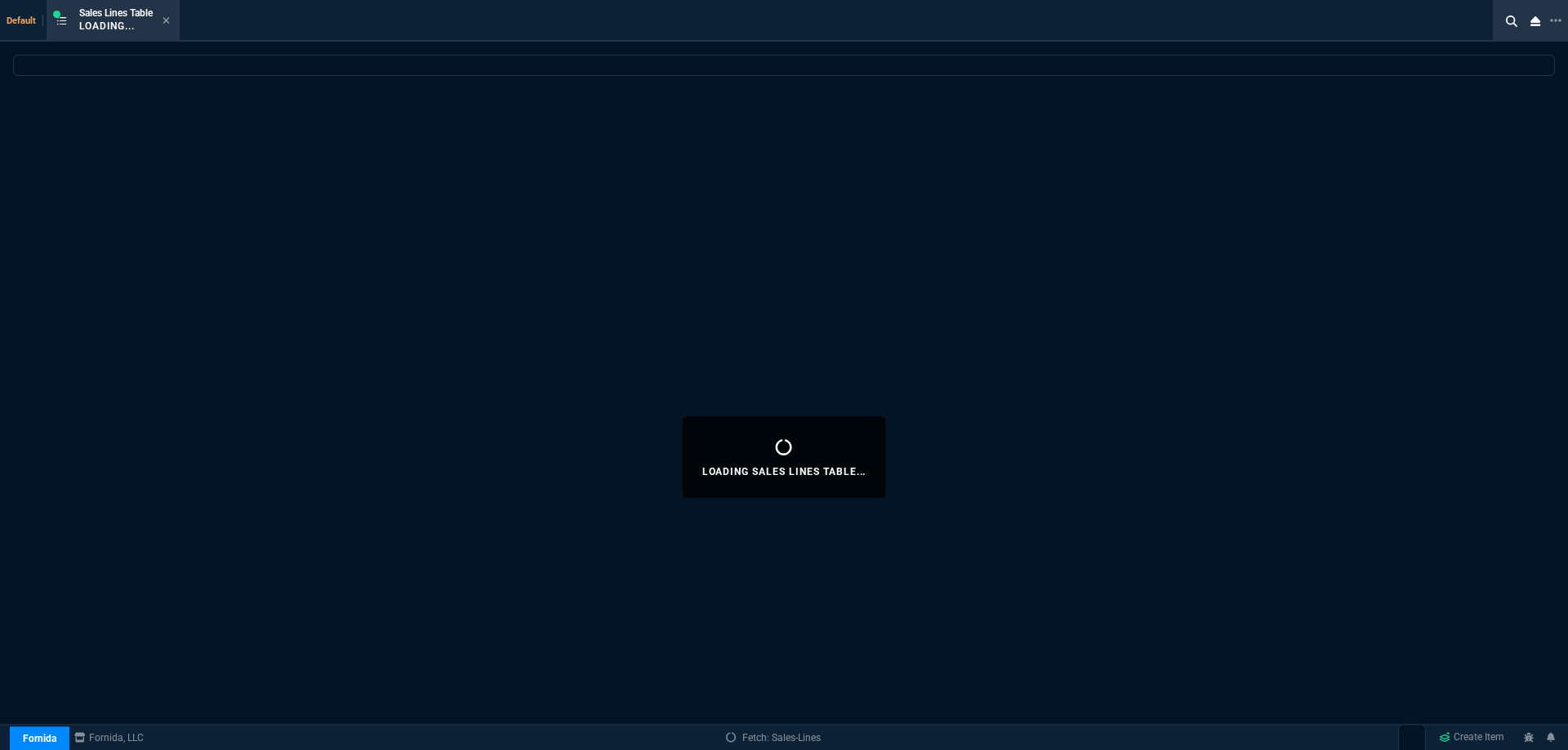
select select
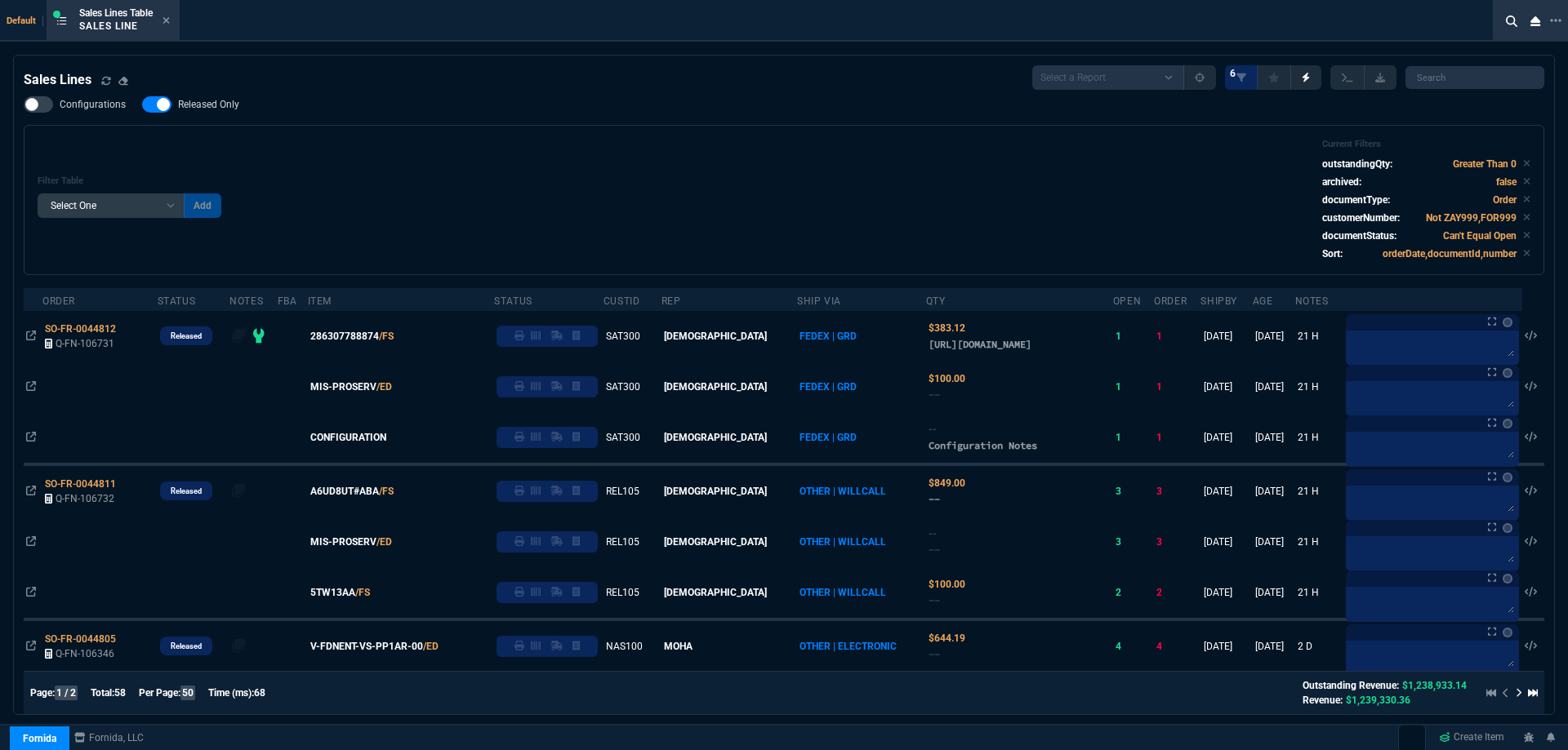
drag, startPoint x: 184, startPoint y: 103, endPoint x: 741, endPoint y: 171, distance: 561.1
click at [184, 104] on span "Released Only" at bounding box center [209, 105] width 61 height 13
click at [142, 105] on input "Released Only" at bounding box center [142, 105] width 1 height 1
click at [741, 171] on div "Filter Table Select One Add Filter () Age () ATS () Cond (itemVariantCode) Cust…" at bounding box center [784, 200] width 1493 height 123
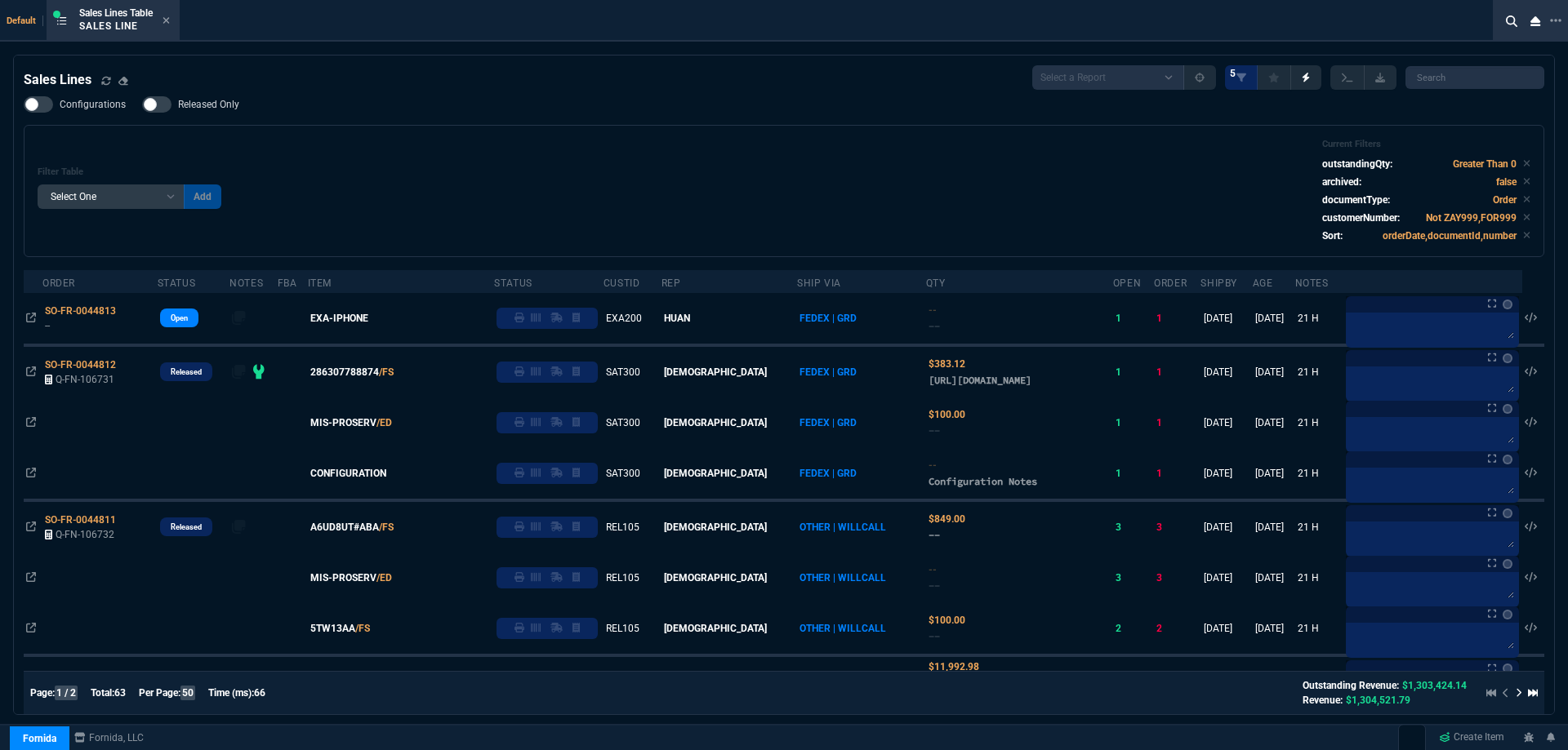
click at [209, 90] on div "Sales Lines Select a Report NEW QUERY SonicWall Sale AMZ (MTD) NEW QUERY INS100…" at bounding box center [784, 77] width 1520 height 24
click at [209, 98] on label "Released Only" at bounding box center [199, 105] width 114 height 16
click at [142, 105] on input "Released Only" at bounding box center [142, 105] width 1 height 1
click at [575, 147] on div "Filter Table Select One Add Filter () Age () ATS () Cond (itemVariantCode) Cust…" at bounding box center [784, 191] width 1493 height 105
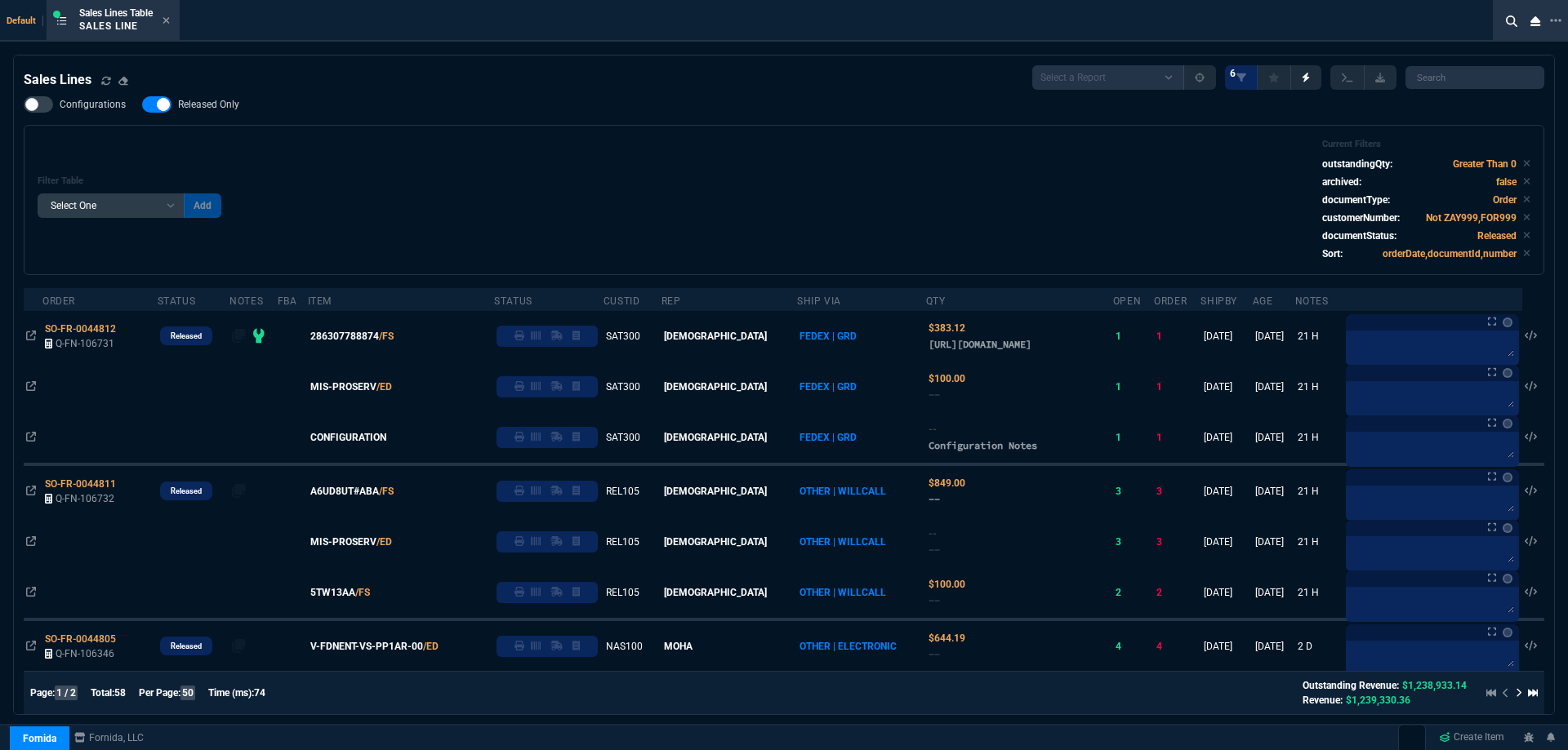
click at [220, 108] on span "Released Only" at bounding box center [209, 105] width 61 height 13
click at [142, 106] on input "Released Only" at bounding box center [142, 105] width 1 height 1
checkbox input "false"
click at [456, 159] on div "Filter Table Select One Add Filter () Age () ATS () Cond (itemVariantCode) Cust…" at bounding box center [784, 200] width 1493 height 123
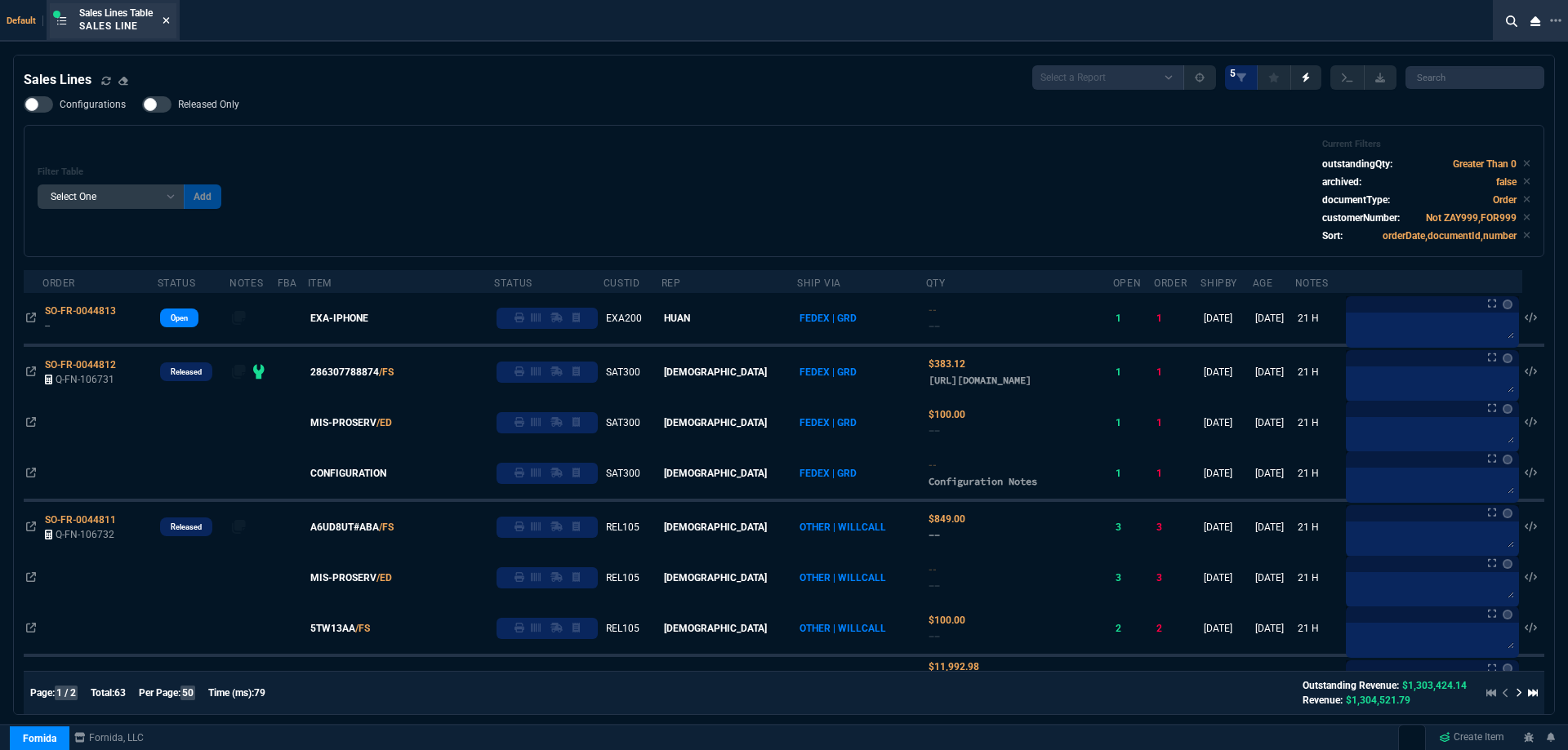
click at [167, 16] on icon at bounding box center [166, 20] width 7 height 10
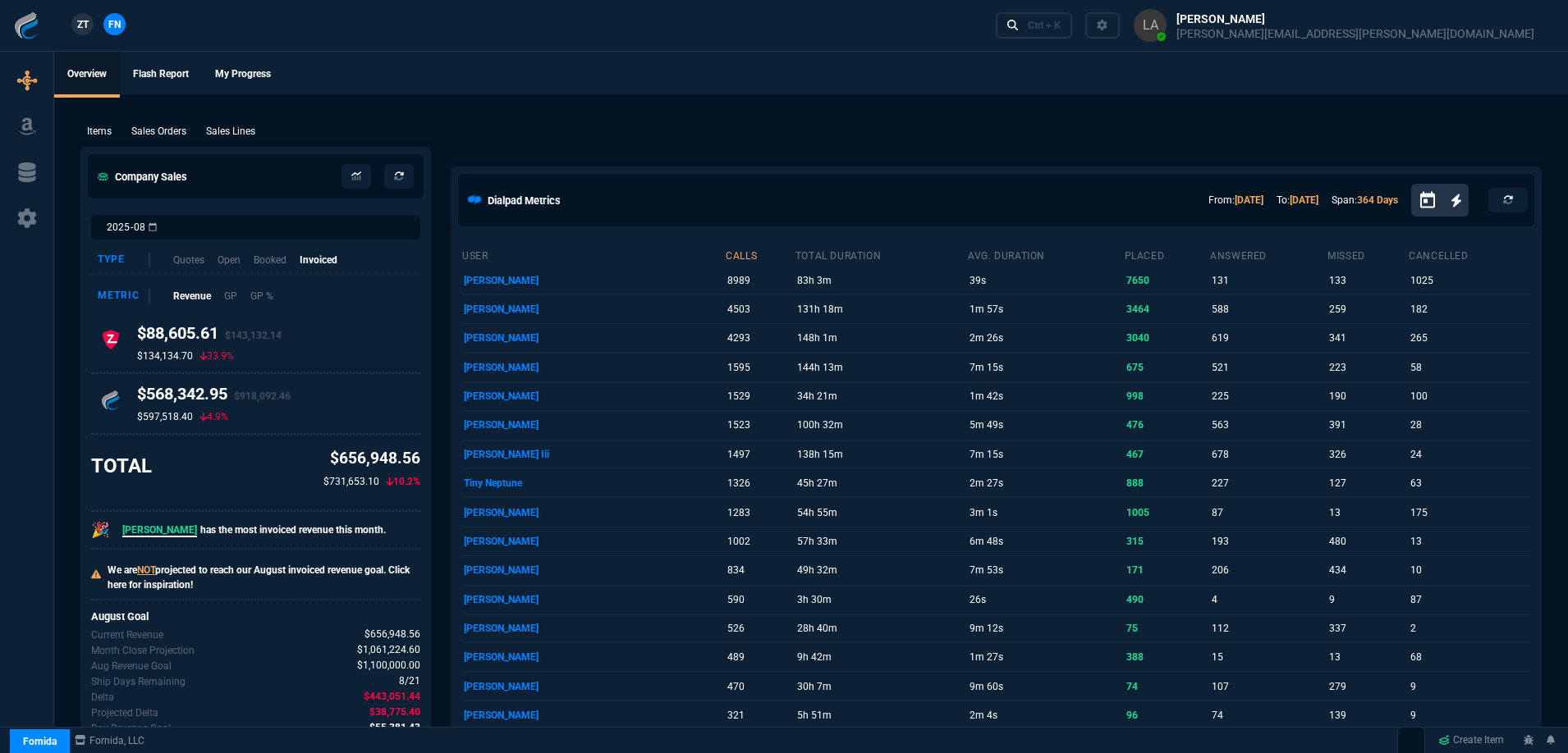
click at [91, 22] on link "ZT" at bounding box center [83, 24] width 22 height 22
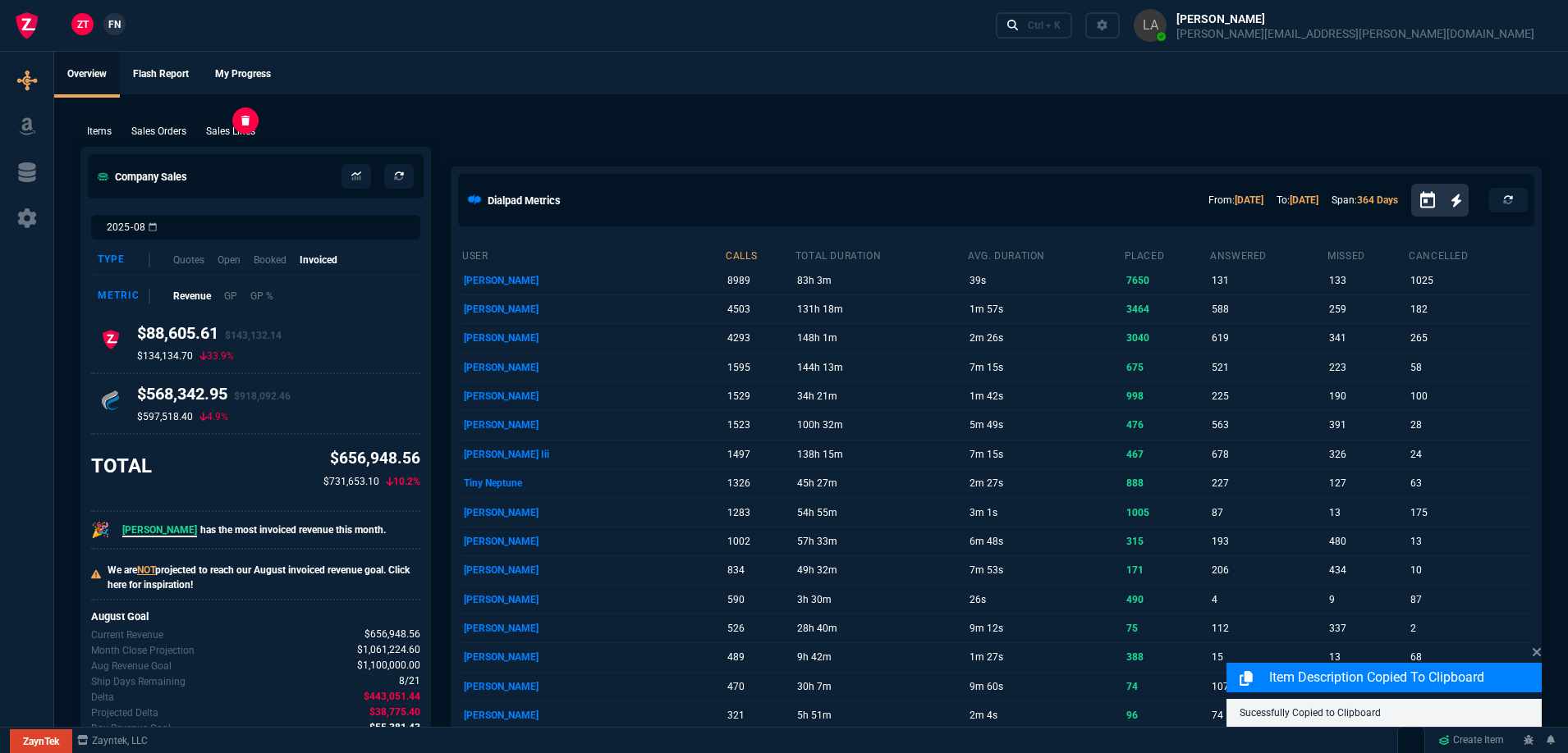
click at [220, 135] on p "Sales Lines" at bounding box center [230, 132] width 49 height 15
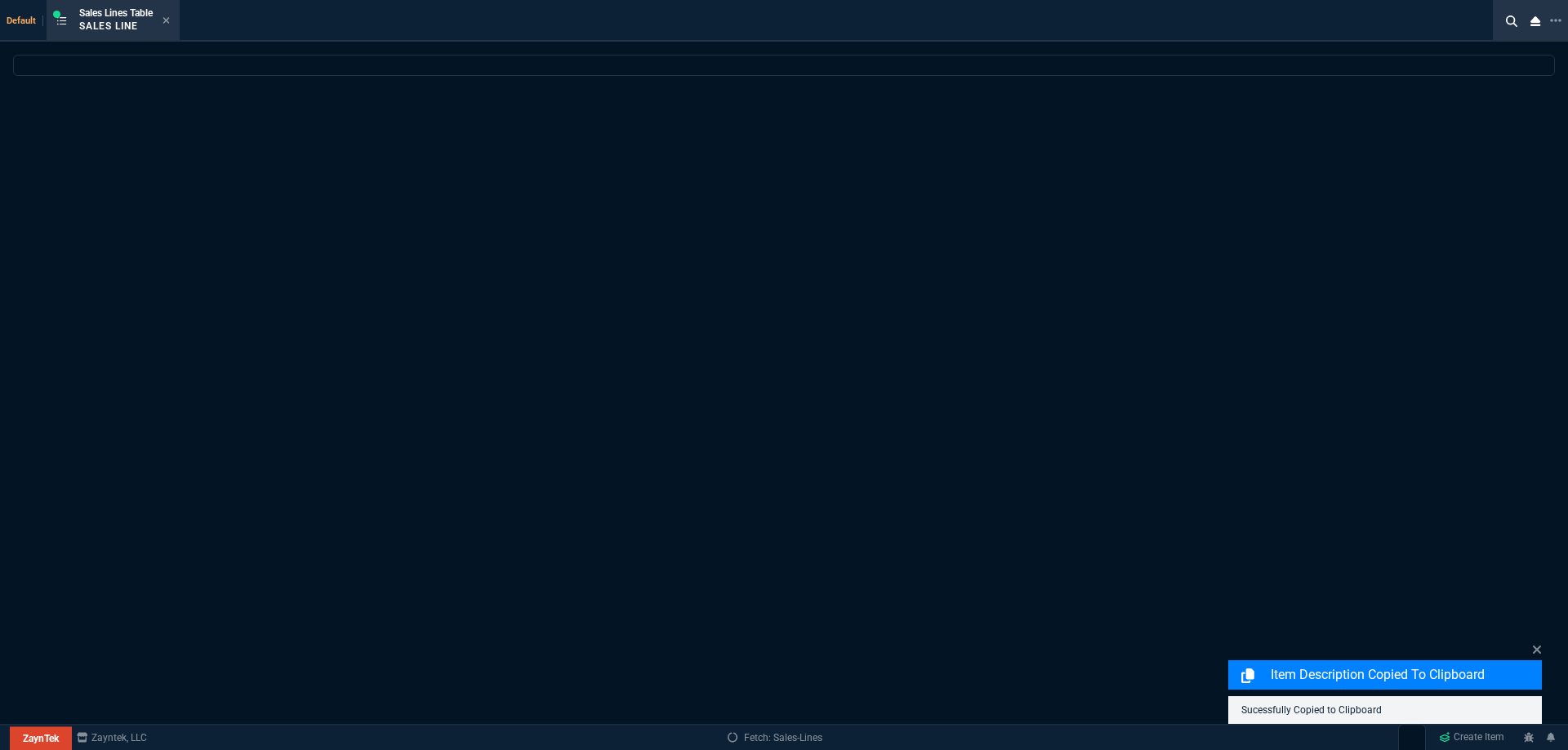
select select
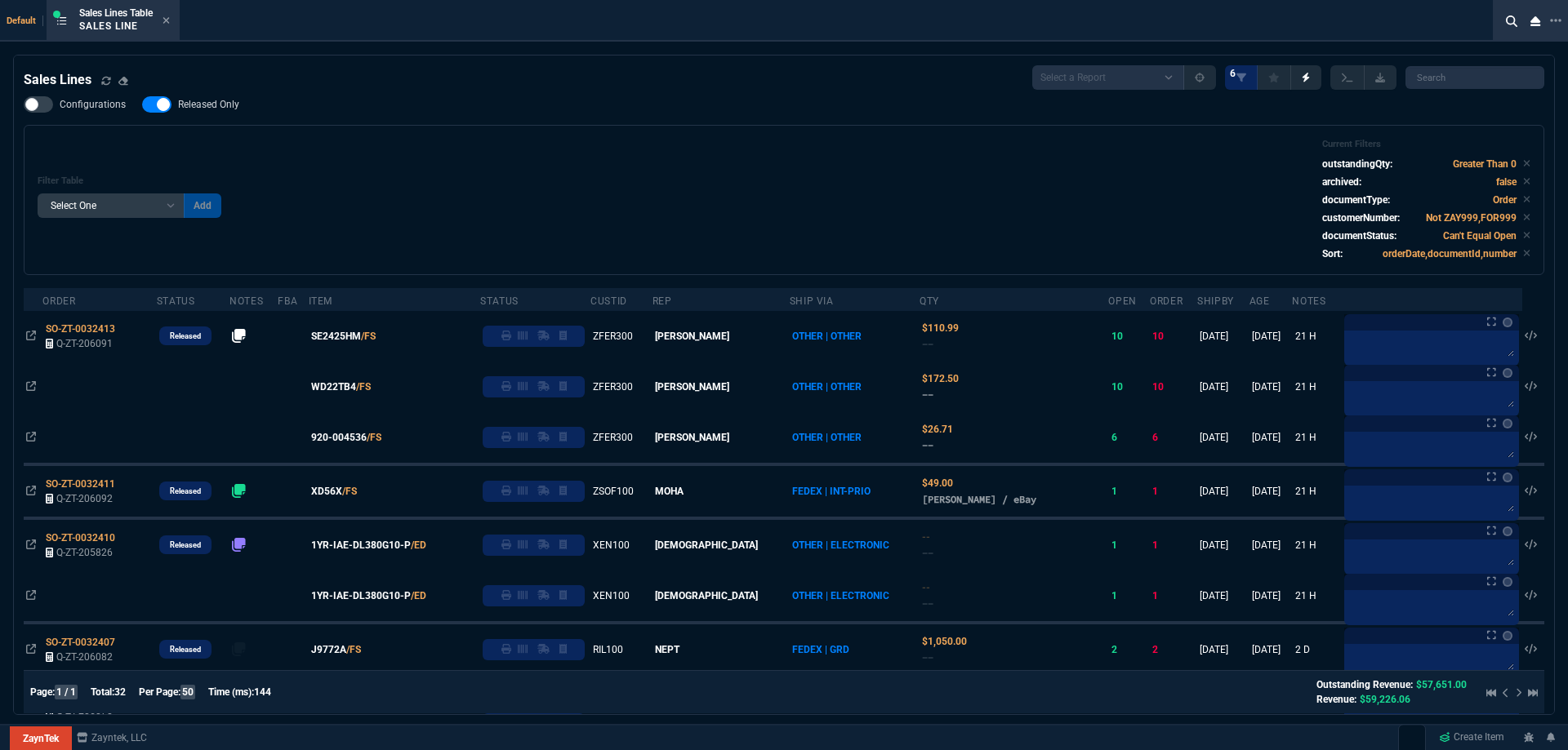
click at [218, 99] on span "Released Only" at bounding box center [209, 105] width 61 height 13
click at [142, 105] on input "Released Only" at bounding box center [142, 105] width 1 height 1
checkbox input "false"
click at [348, 120] on div "Configurations Released Only Filter Table Select One Add Filter () Age () ATS (…" at bounding box center [784, 186] width 1520 height 179
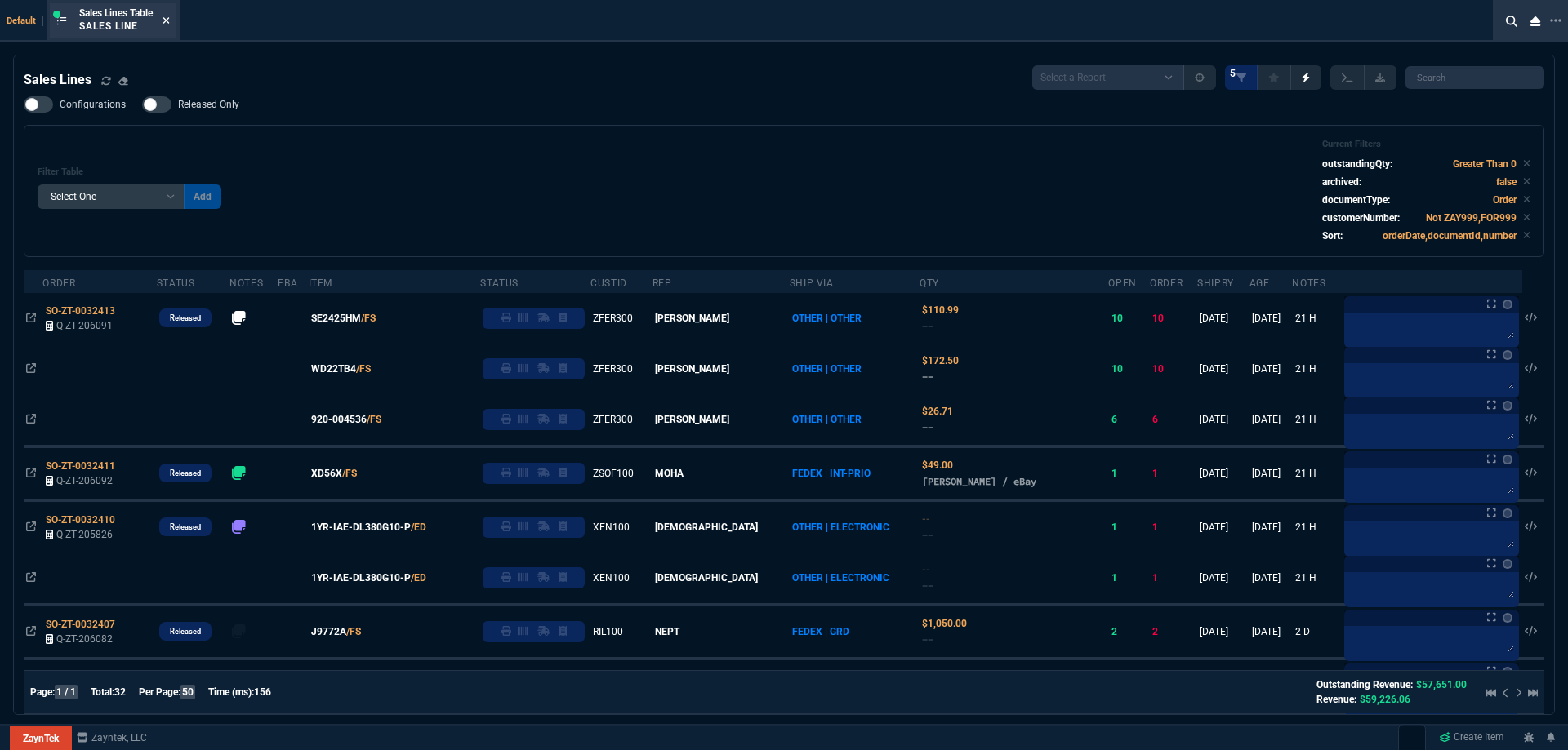
click at [169, 18] on icon at bounding box center [166, 20] width 7 height 10
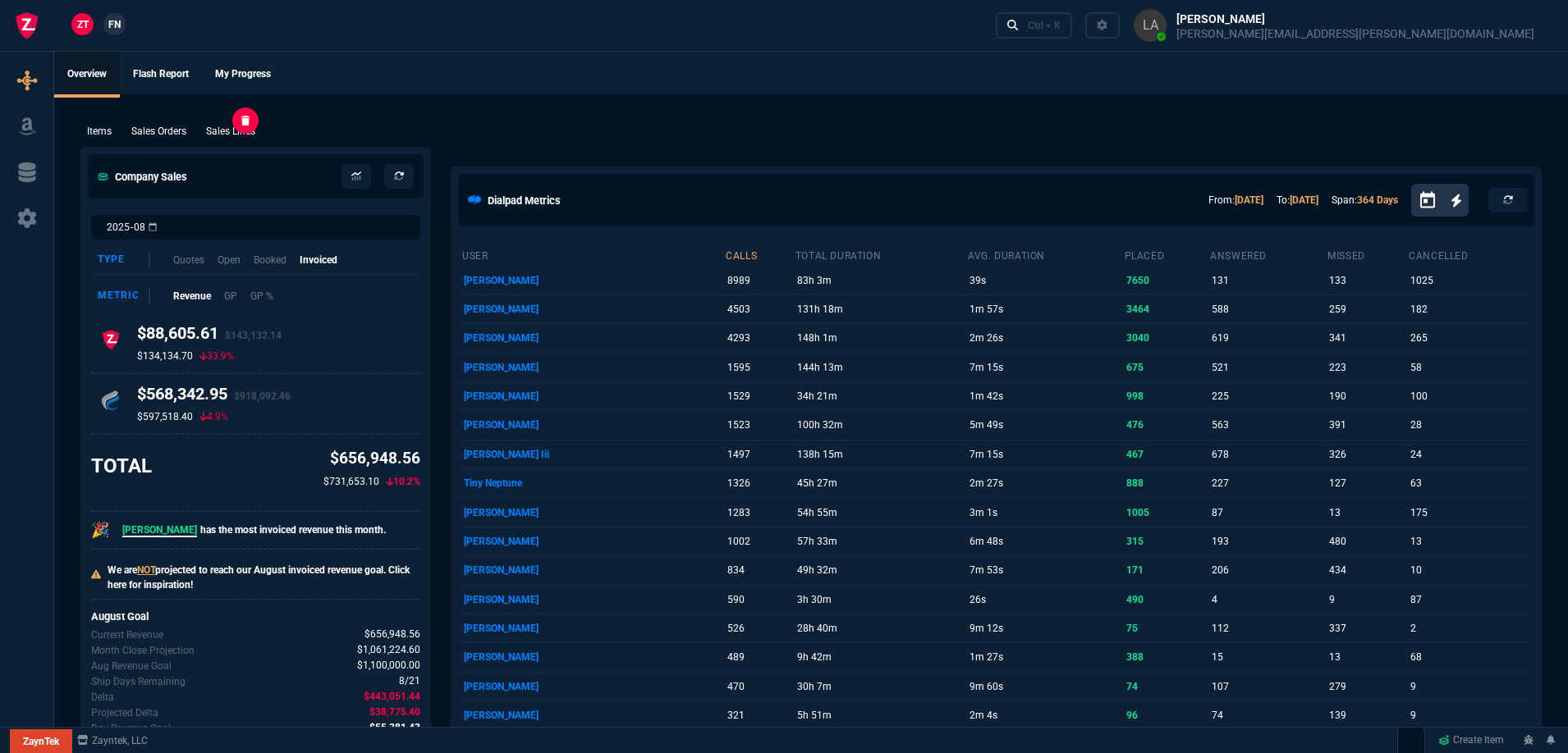
click at [245, 127] on p "Sales Lines" at bounding box center [230, 132] width 49 height 15
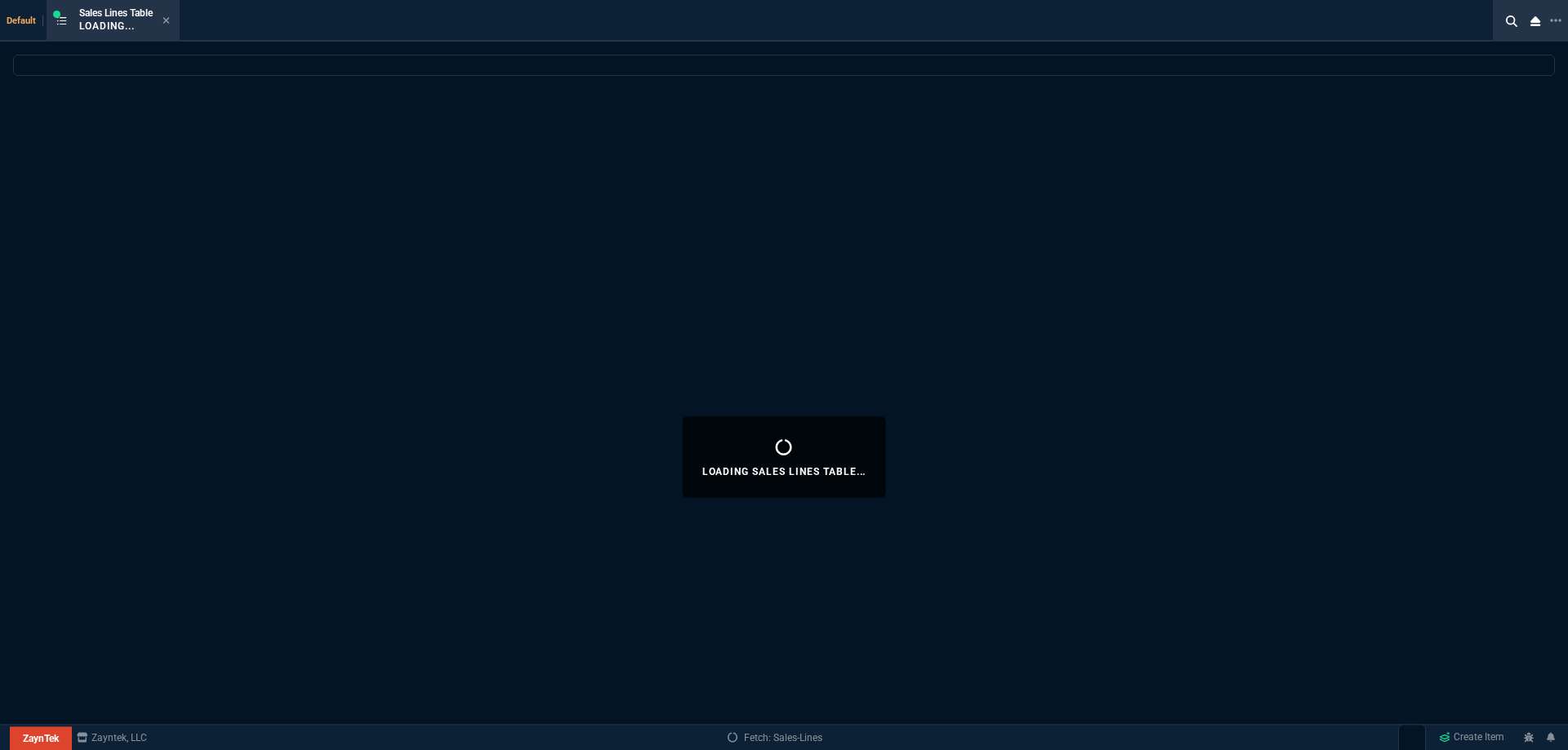
select select
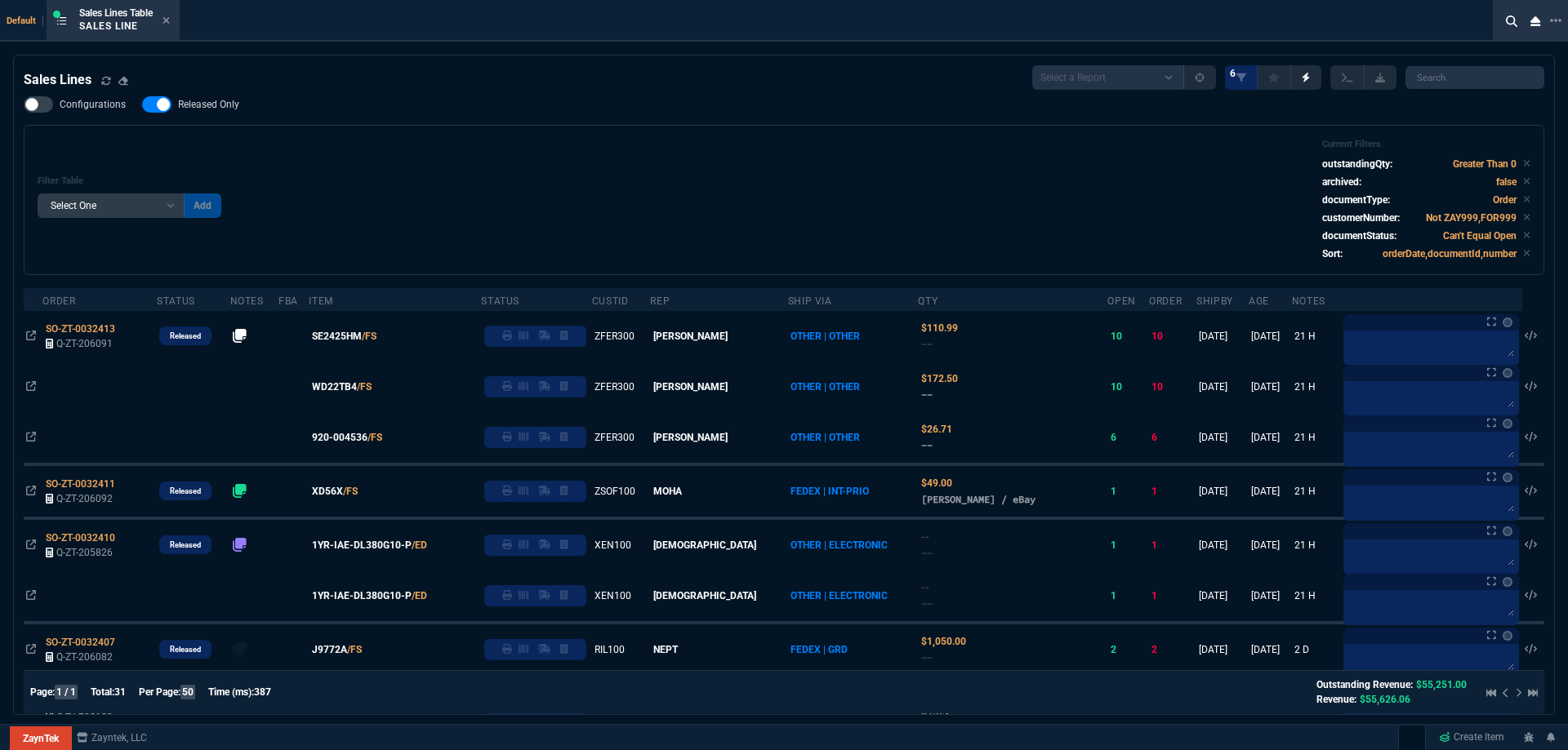
click at [218, 98] on label "Released Only" at bounding box center [199, 105] width 114 height 16
click at [142, 105] on input "Released Only" at bounding box center [142, 105] width 1 height 1
click at [398, 137] on div "Filter Table Select One Add Filter () Age () ATS () Cond (itemVariantCode) Cust…" at bounding box center [784, 199] width 1520 height 150
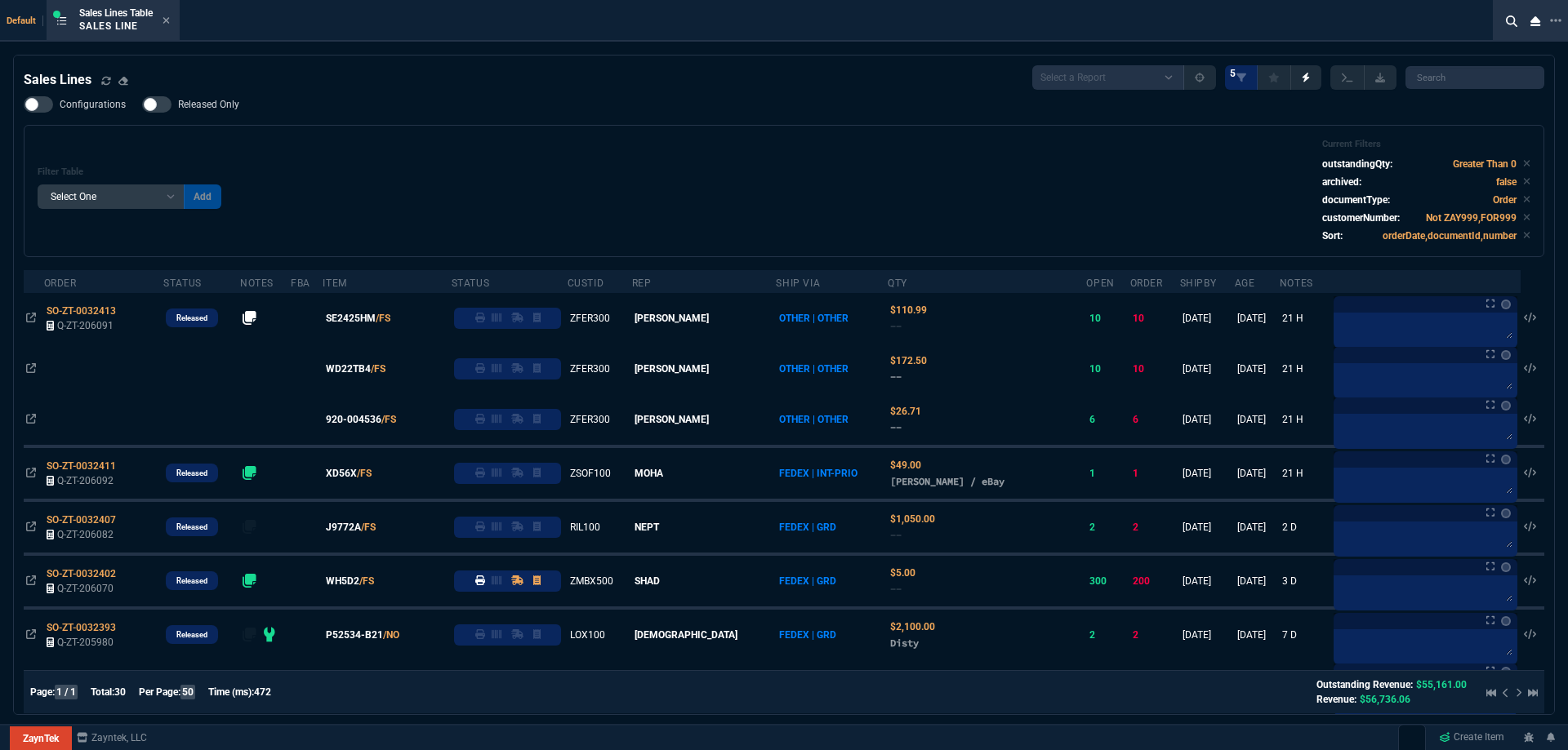
click at [192, 99] on span "Released Only" at bounding box center [209, 105] width 61 height 13
click at [142, 105] on input "Released Only" at bounding box center [142, 105] width 1 height 1
click at [643, 151] on div "Filter Table Select One Add Filter () Age () ATS () Cond (itemVariantCode) Cust…" at bounding box center [784, 191] width 1493 height 105
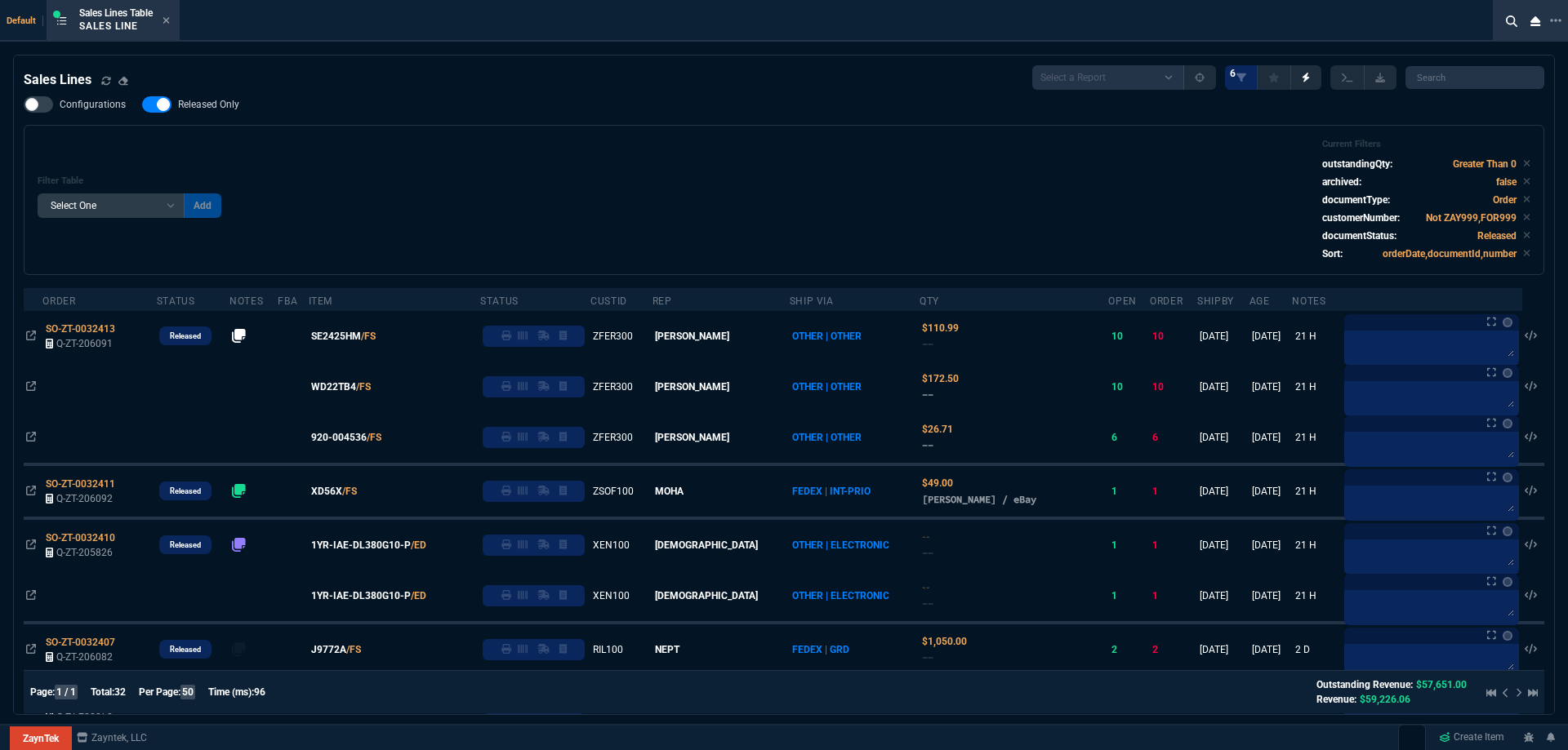
click at [223, 97] on label "Released Only" at bounding box center [199, 105] width 114 height 16
click at [142, 105] on input "Released Only" at bounding box center [142, 105] width 1 height 1
checkbox input "false"
drag, startPoint x: 617, startPoint y: 115, endPoint x: 602, endPoint y: 119, distance: 15.5
click at [617, 116] on div "Configurations Released Only Filter Table Select One Add Filter () Age () ATS (…" at bounding box center [784, 186] width 1520 height 179
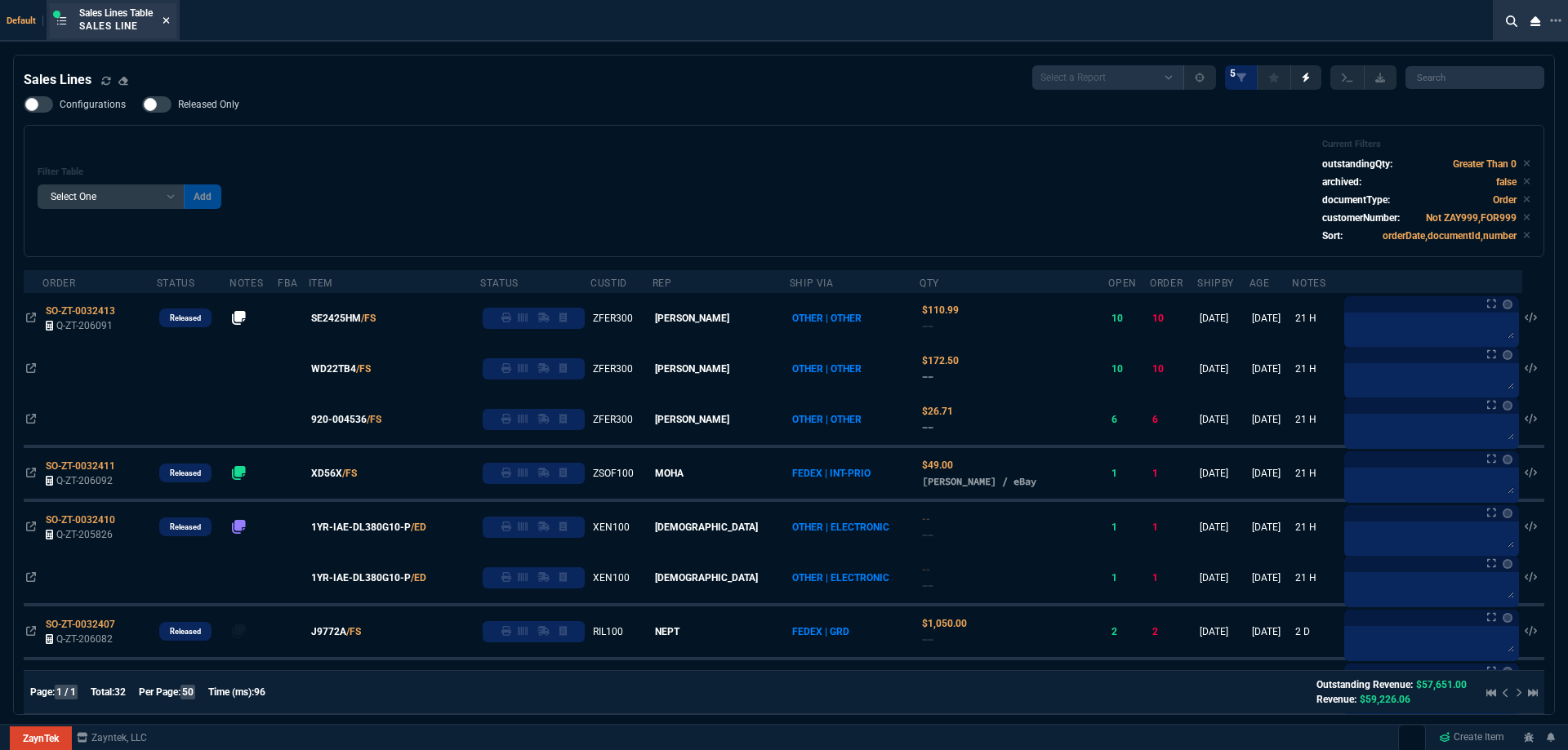
click at [170, 17] on icon at bounding box center [166, 20] width 7 height 10
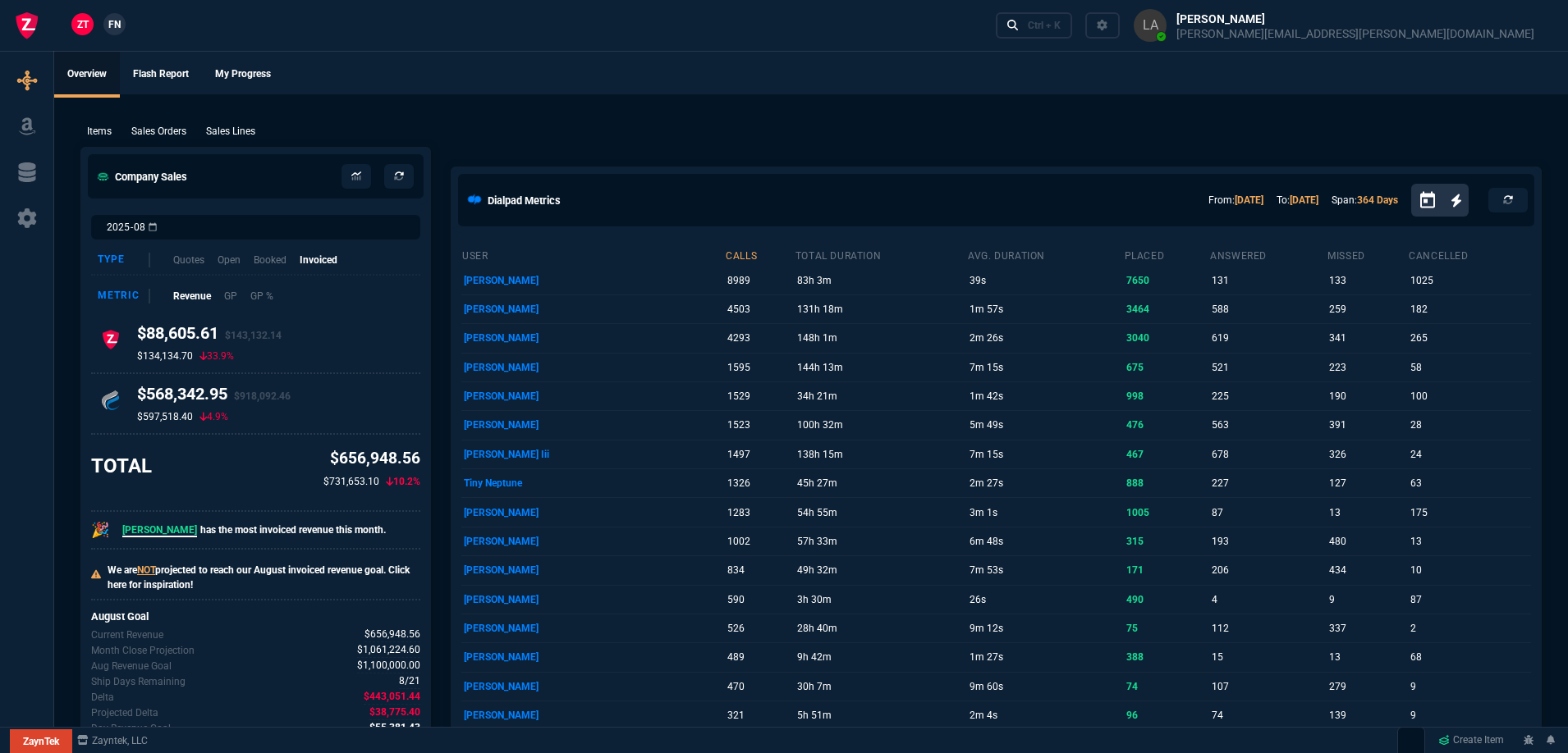
click at [116, 31] on span "FN" at bounding box center [114, 24] width 13 height 15
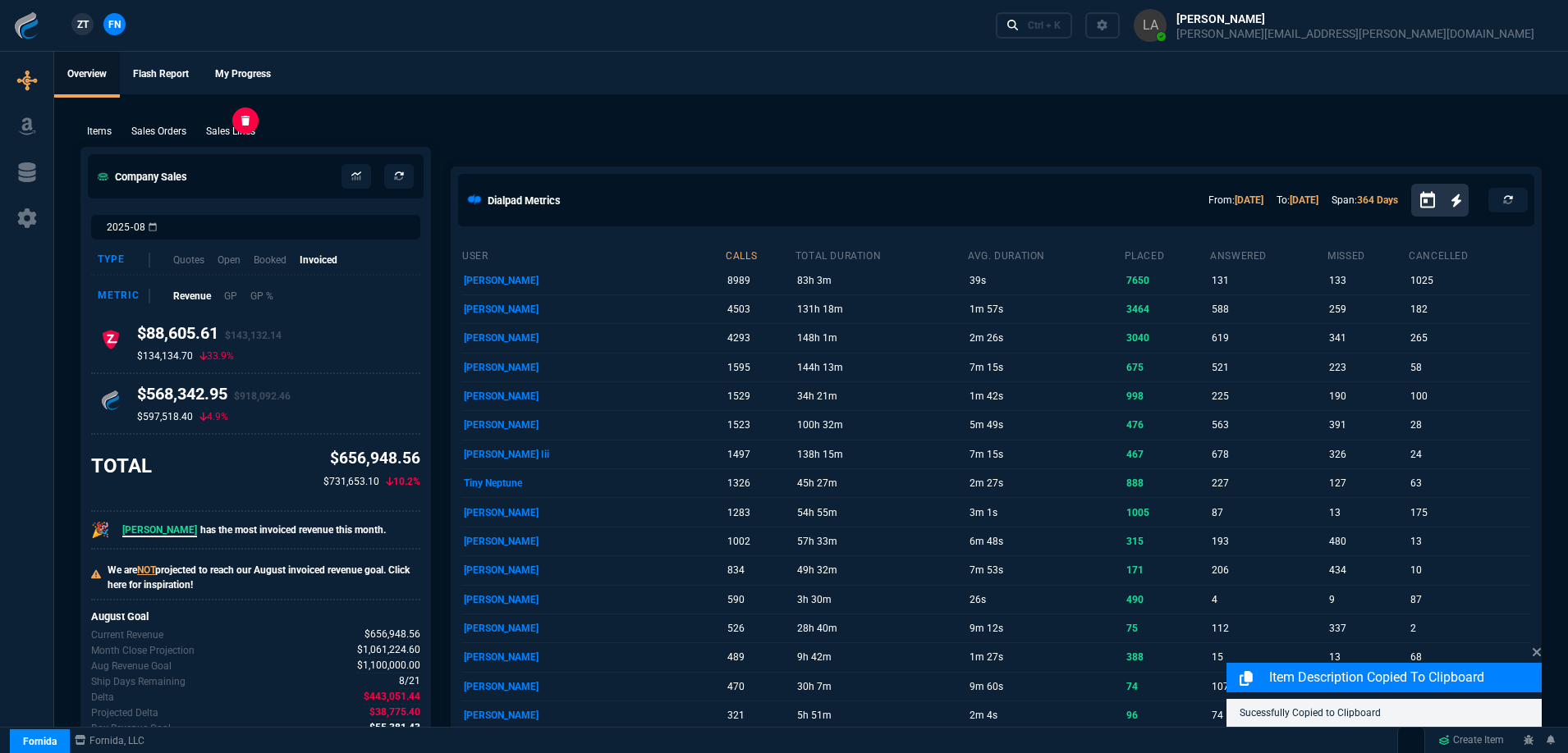
click at [236, 135] on p "Sales Lines" at bounding box center [230, 132] width 49 height 15
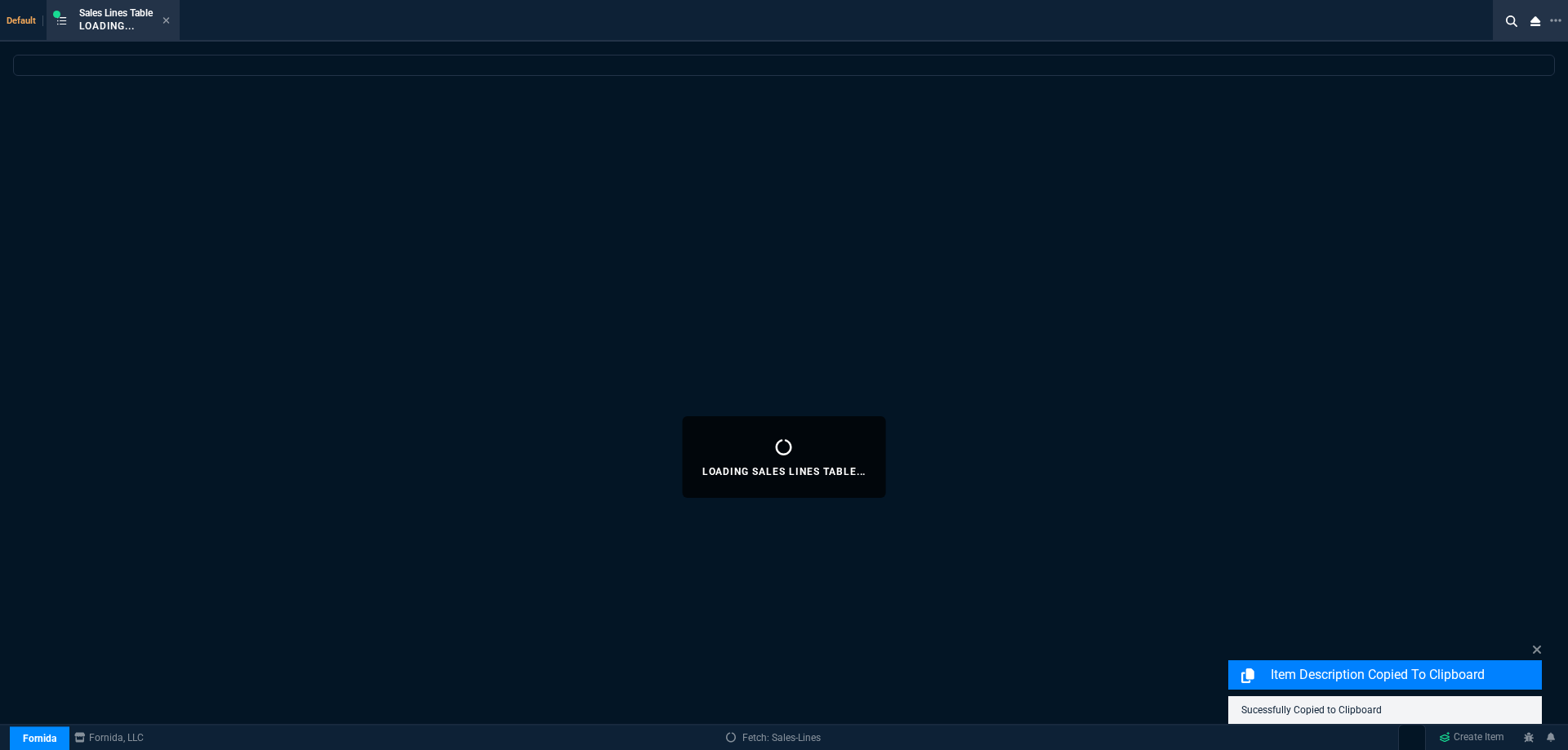
select select
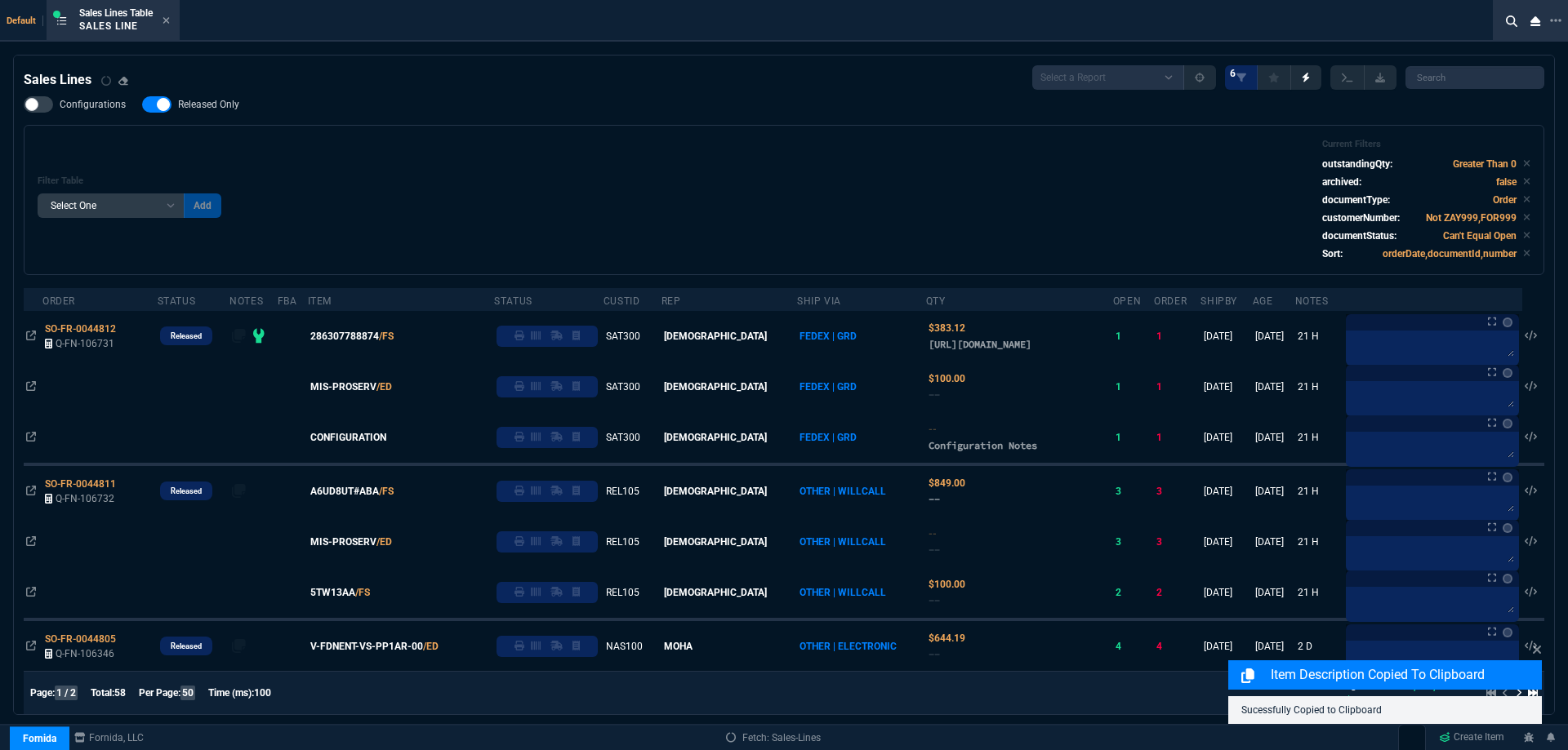
click at [218, 107] on span "Released Only" at bounding box center [209, 105] width 61 height 13
click at [142, 106] on input "Released Only" at bounding box center [142, 105] width 1 height 1
checkbox input "false"
click at [701, 181] on div "Filter Table Select One Add Filter () Age () ATS () Cond (itemVariantCode) Cust…" at bounding box center [784, 200] width 1493 height 123
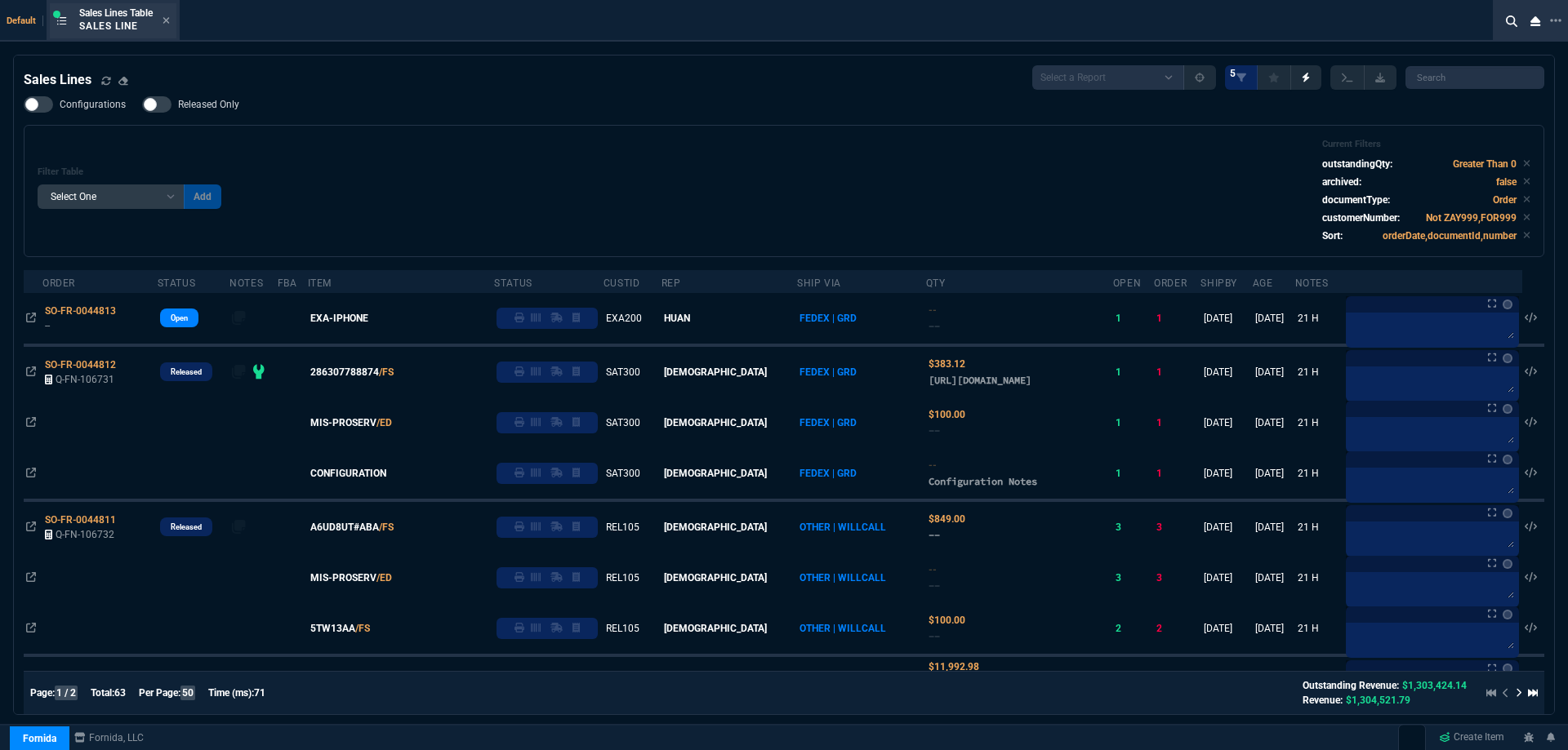
click at [173, 24] on div "Sales Lines Table Sales Line" at bounding box center [113, 21] width 126 height 35
click at [170, 24] on icon at bounding box center [166, 20] width 7 height 10
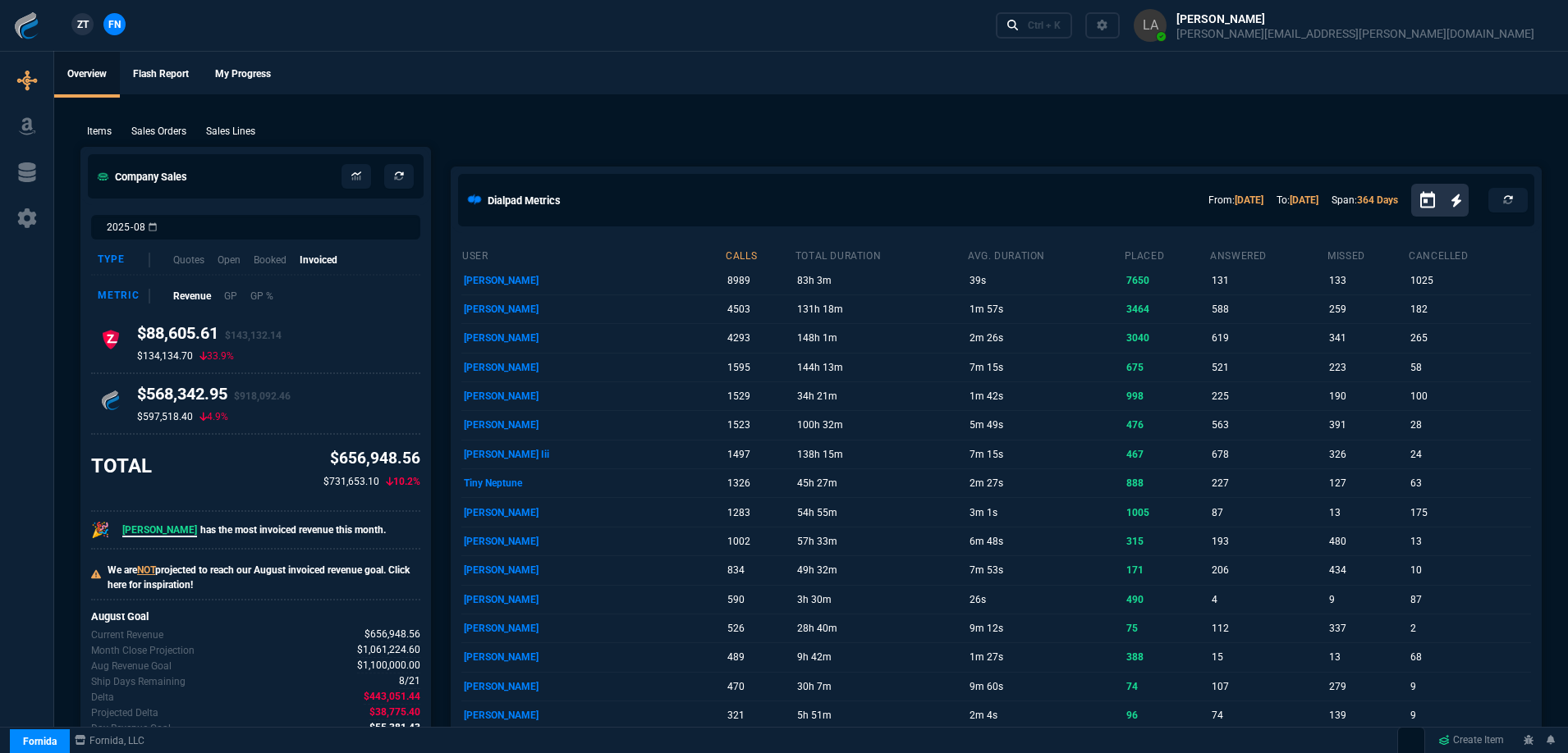
click at [92, 29] on link "ZT" at bounding box center [83, 24] width 22 height 22
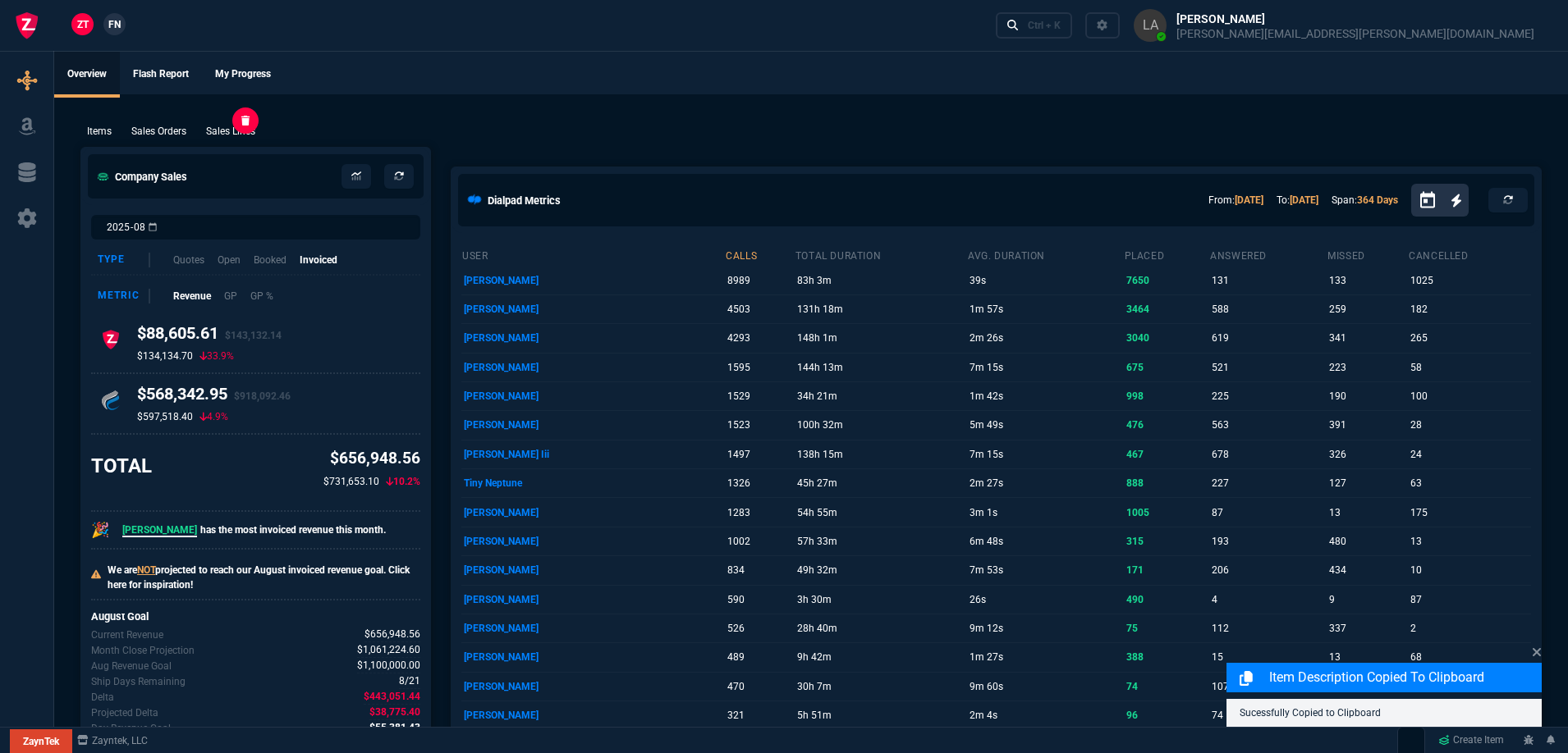
click at [227, 136] on p "Sales Lines" at bounding box center [230, 132] width 49 height 15
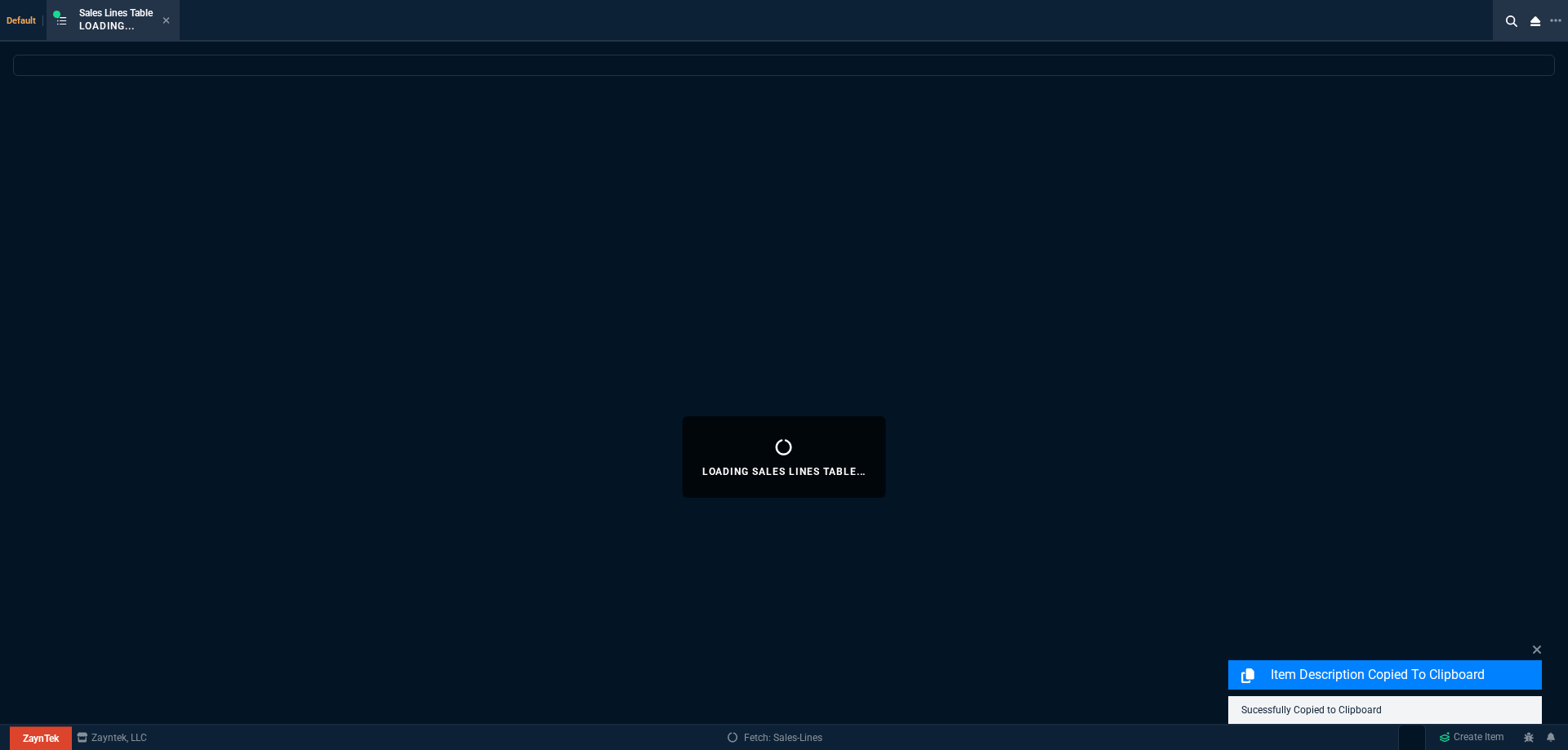
select select
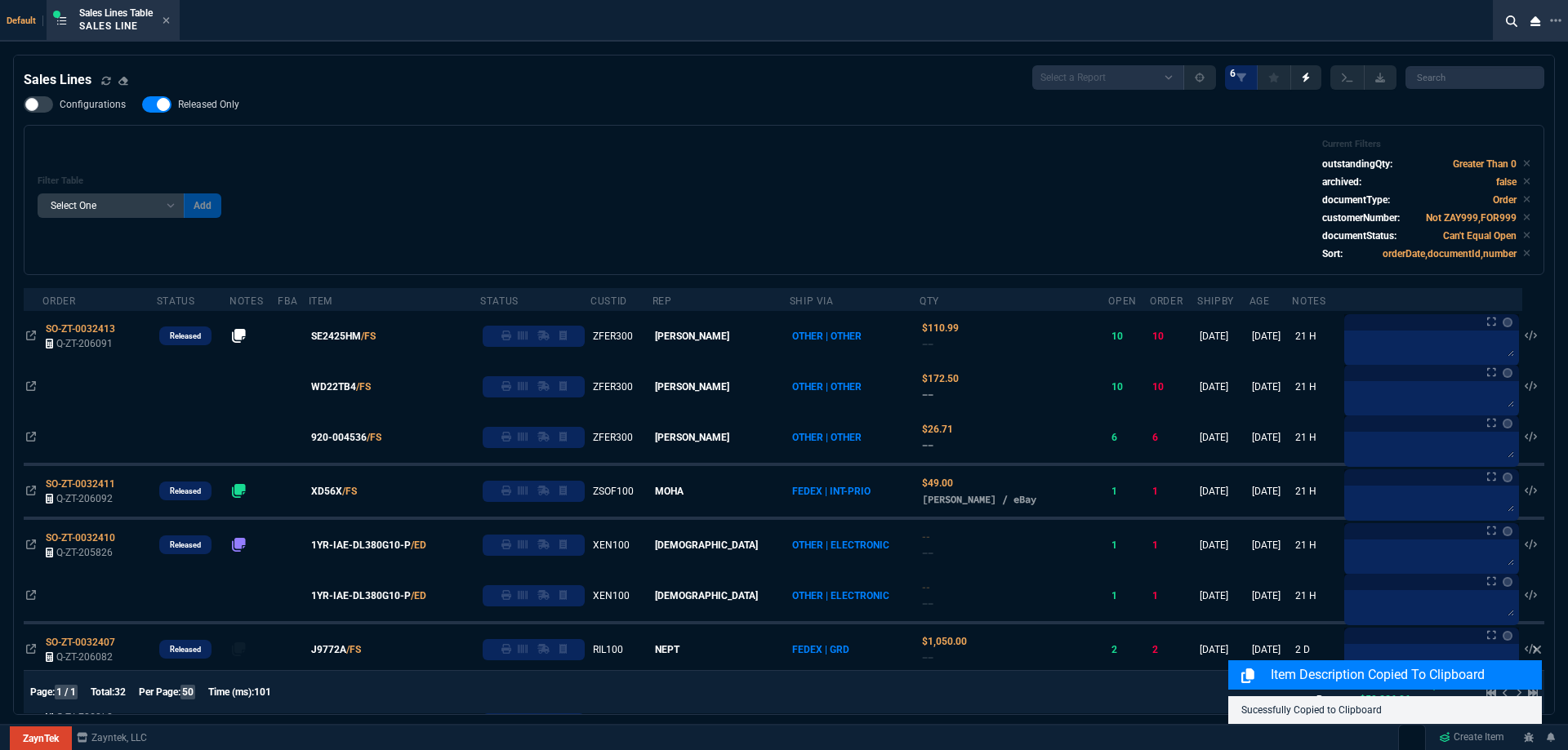
click at [228, 108] on span "Released Only" at bounding box center [209, 105] width 61 height 13
click at [142, 106] on input "Released Only" at bounding box center [142, 105] width 1 height 1
checkbox input "false"
click at [803, 201] on div "Filter Table Select One Add Filter () Age () ATS () Cond (itemVariantCode) Cust…" at bounding box center [784, 200] width 1493 height 123
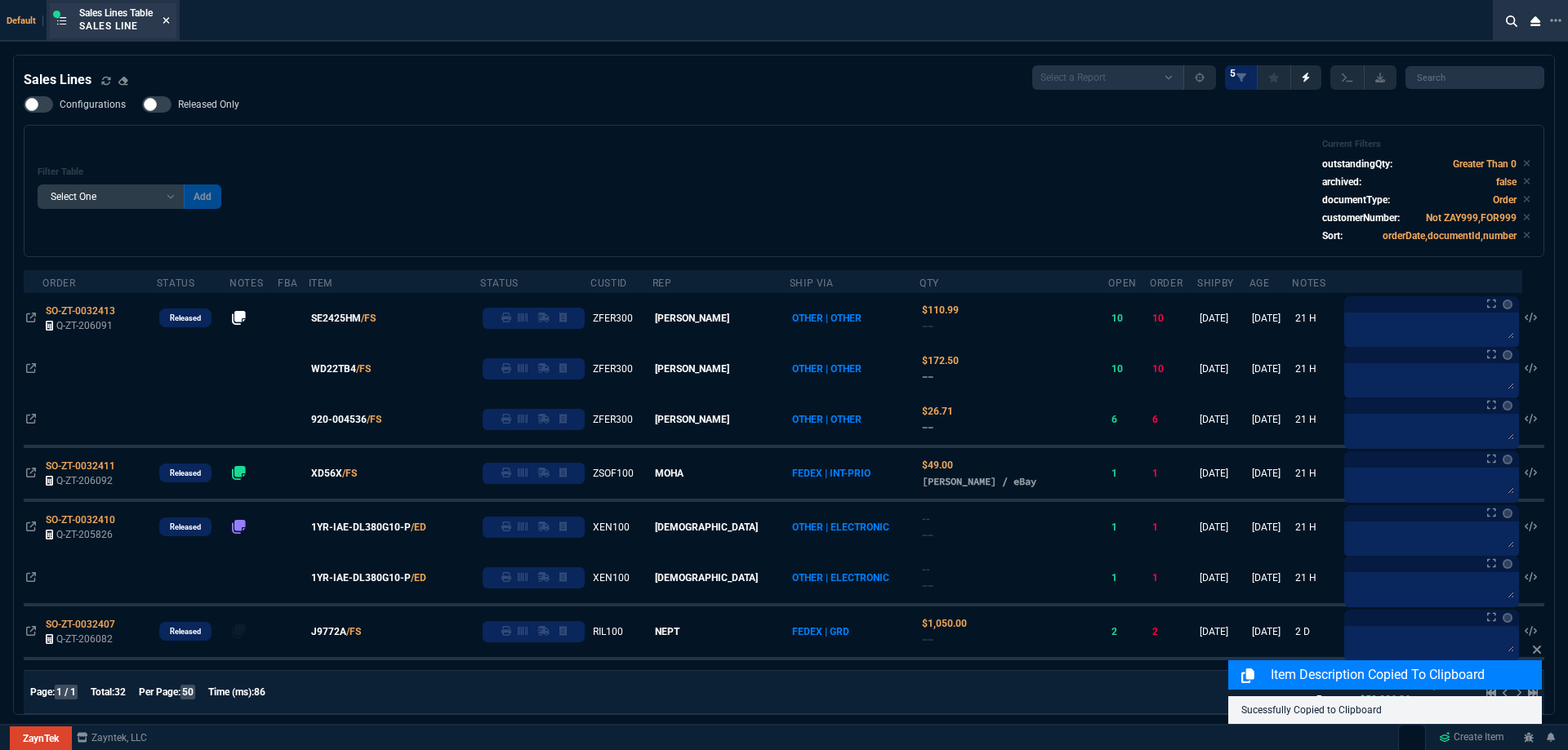
click at [169, 23] on icon at bounding box center [166, 20] width 7 height 10
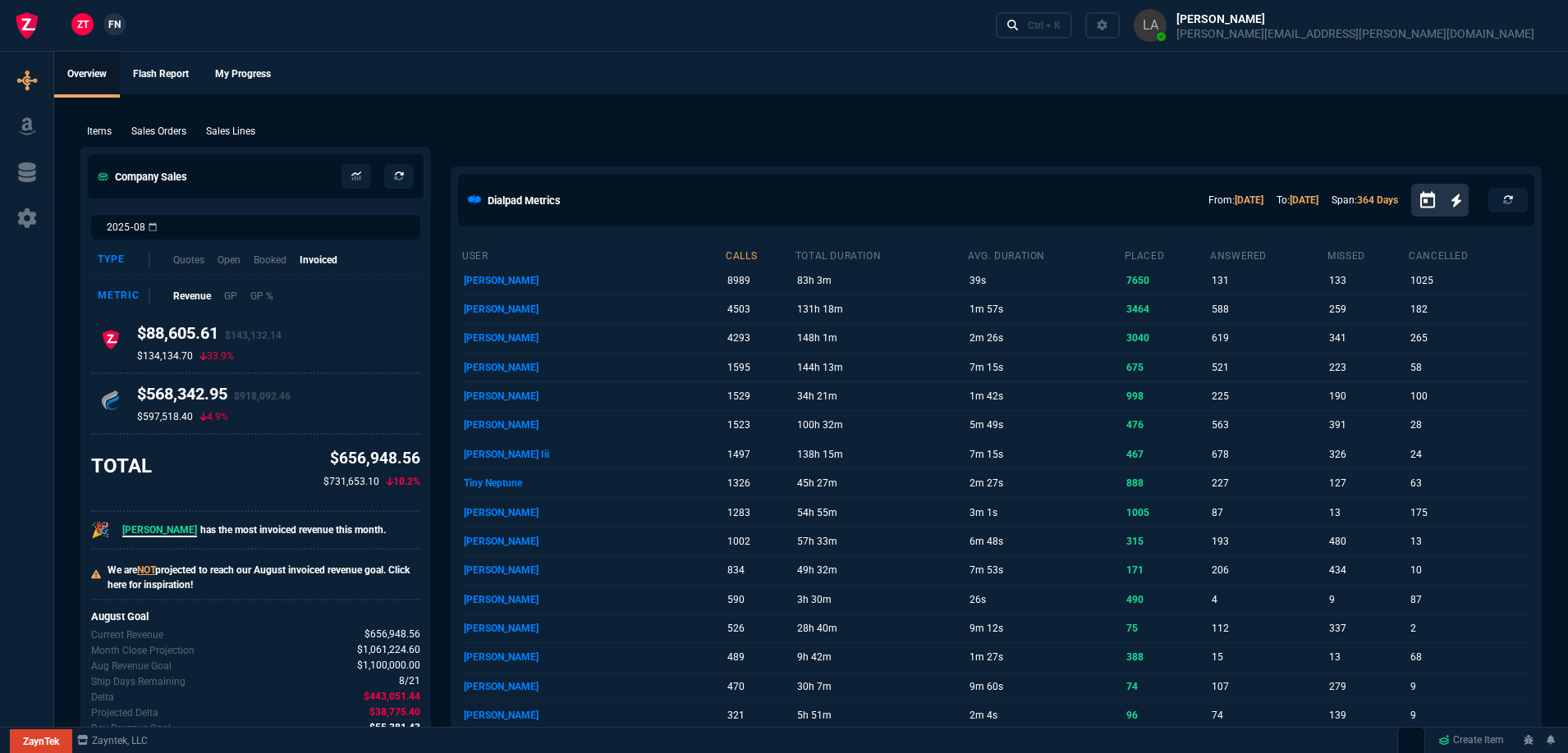
click at [112, 28] on span "FN" at bounding box center [114, 24] width 13 height 15
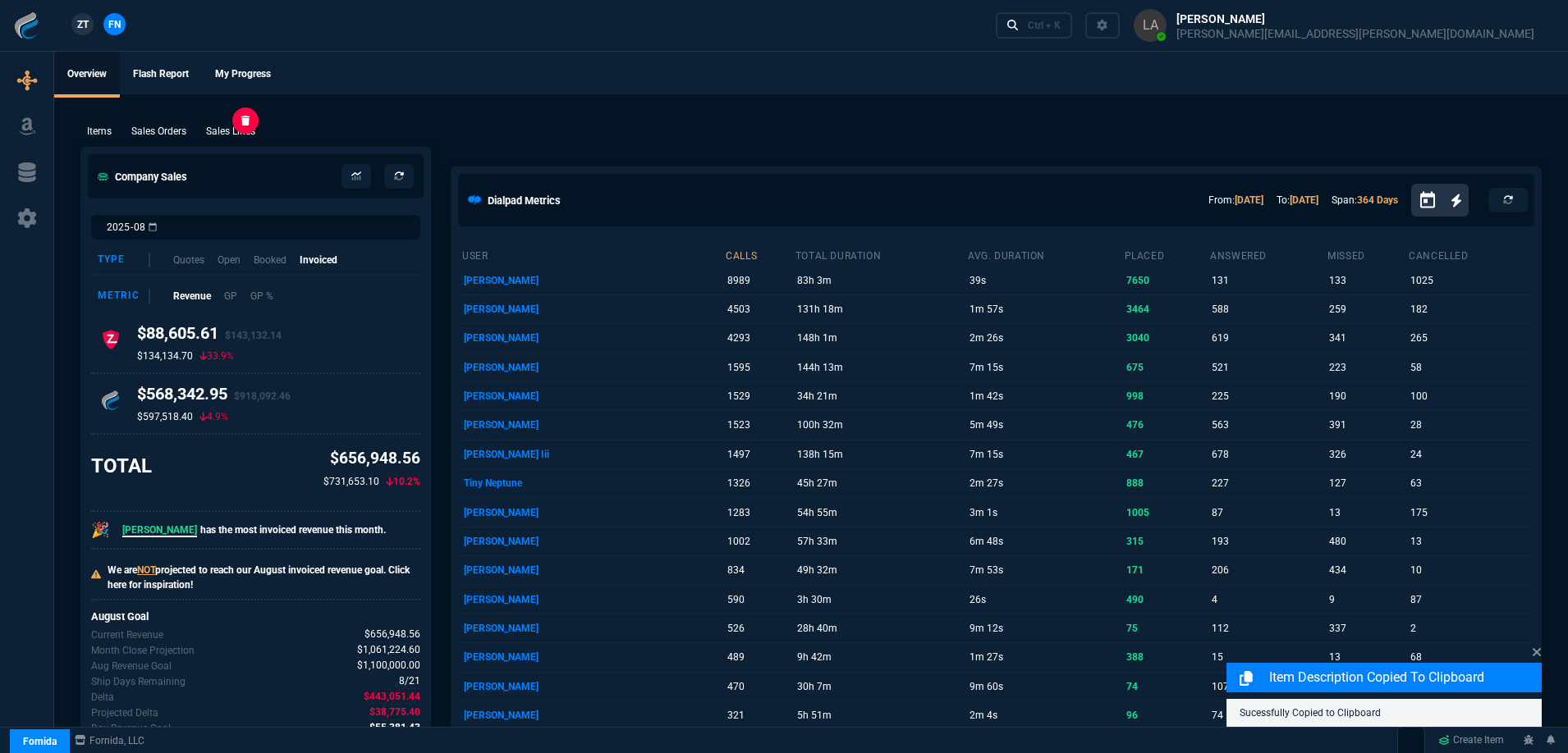
click at [232, 138] on p "Sales Lines" at bounding box center [230, 132] width 49 height 15
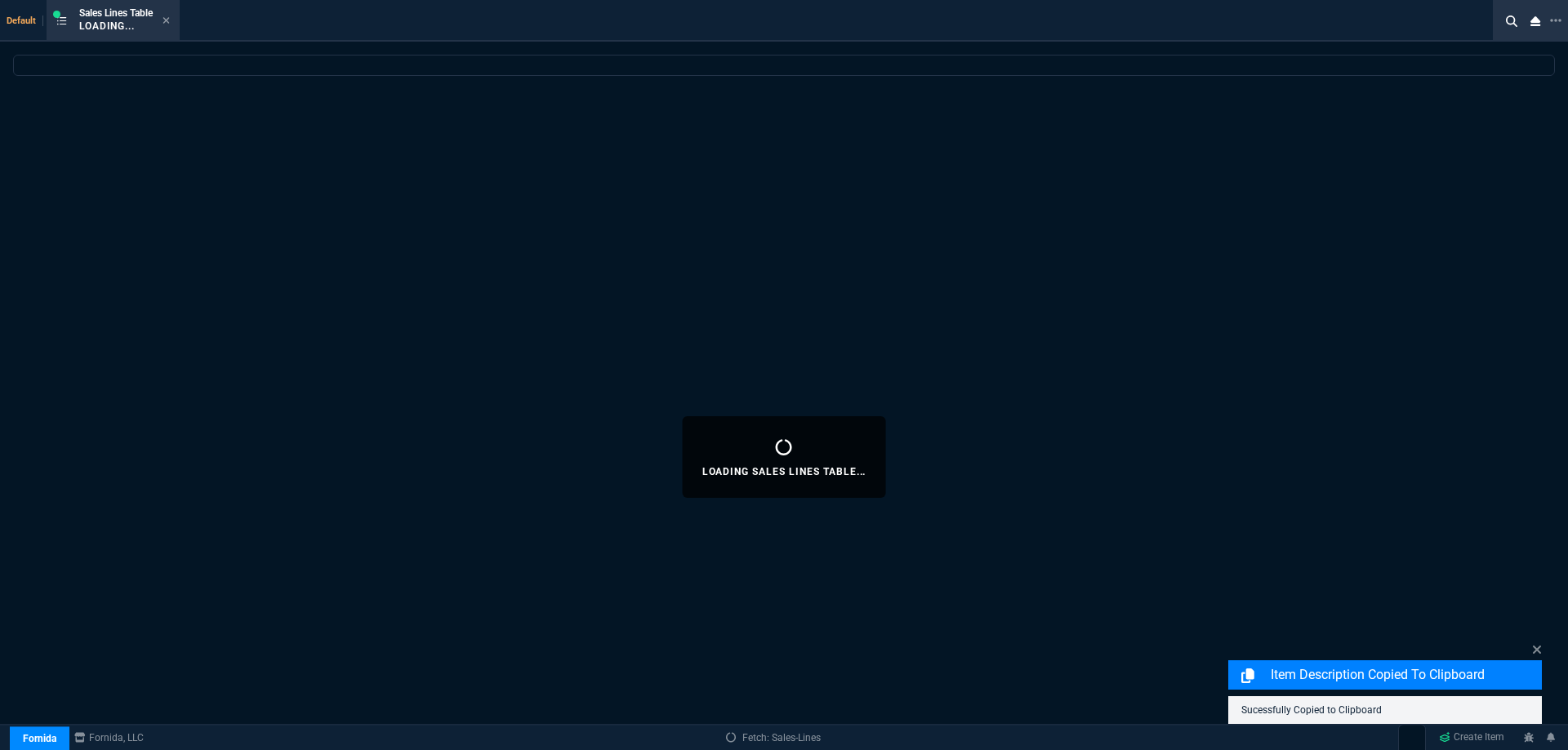
select select
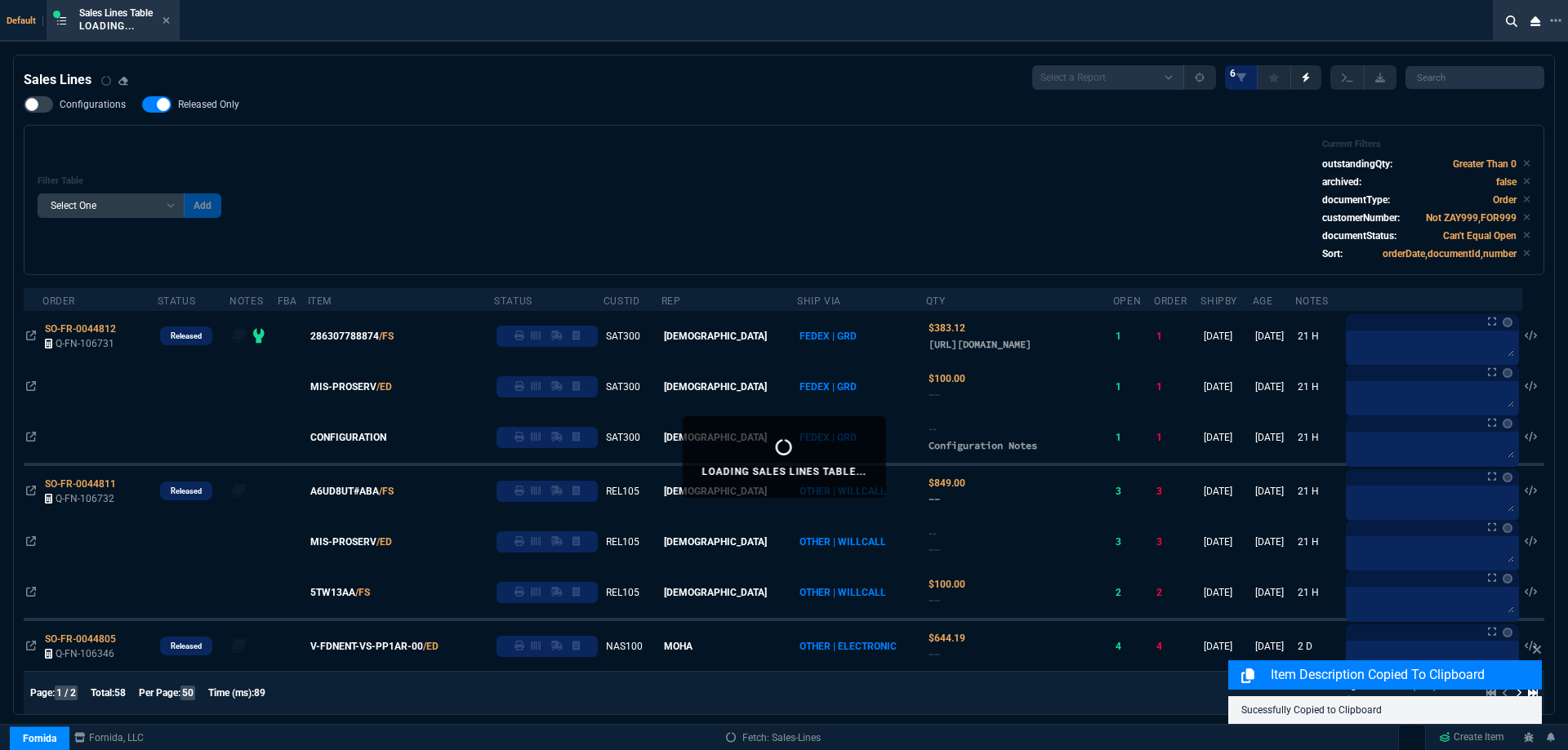
click at [215, 104] on span "Released Only" at bounding box center [209, 105] width 61 height 13
click at [142, 105] on input "Released Only" at bounding box center [142, 105] width 1 height 1
checkbox input "false"
click at [422, 152] on div "Filter Table Select One Add Filter () Age () ATS () Cond (itemVariantCode) Cust…" at bounding box center [784, 200] width 1493 height 123
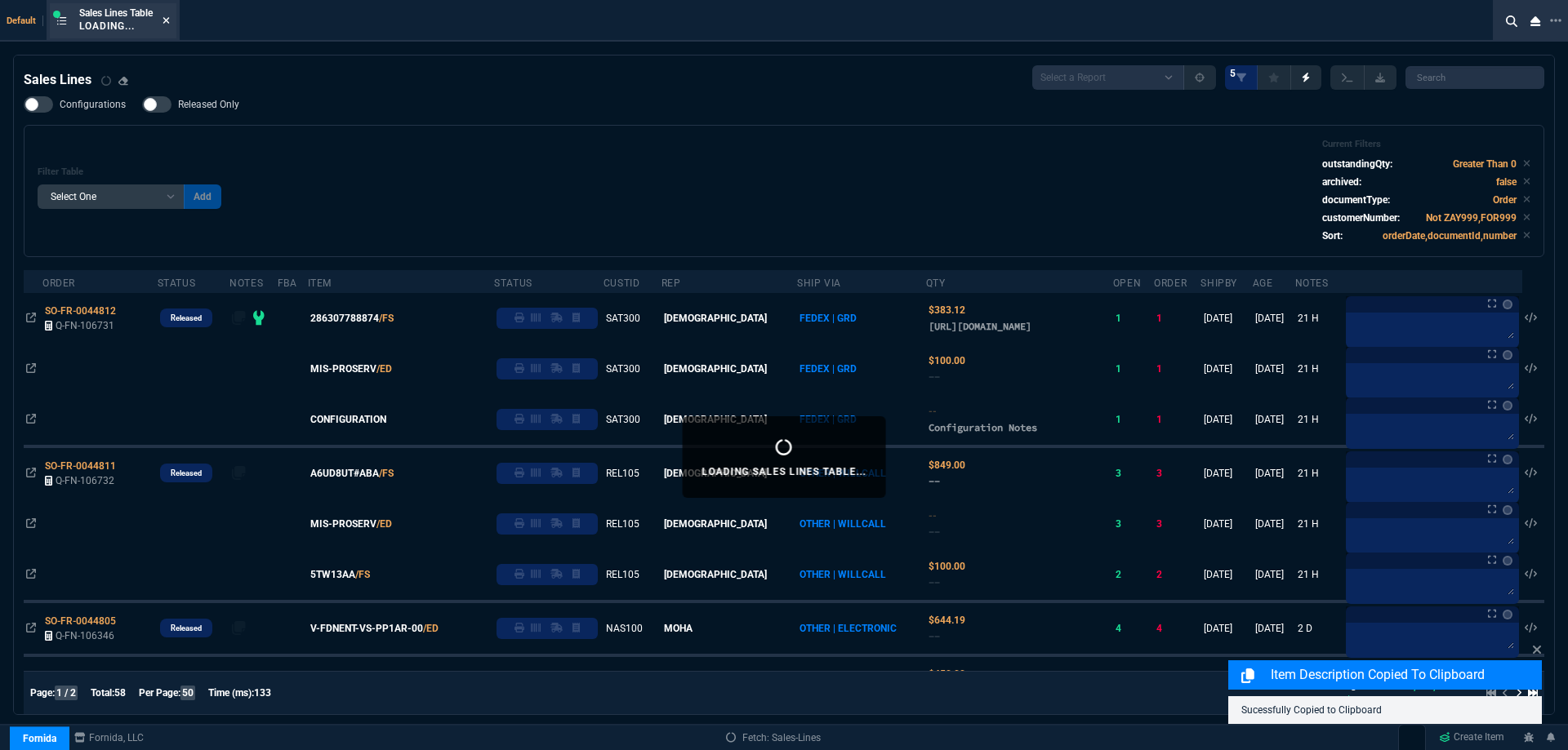
click at [168, 27] on nx-icon at bounding box center [166, 21] width 7 height 13
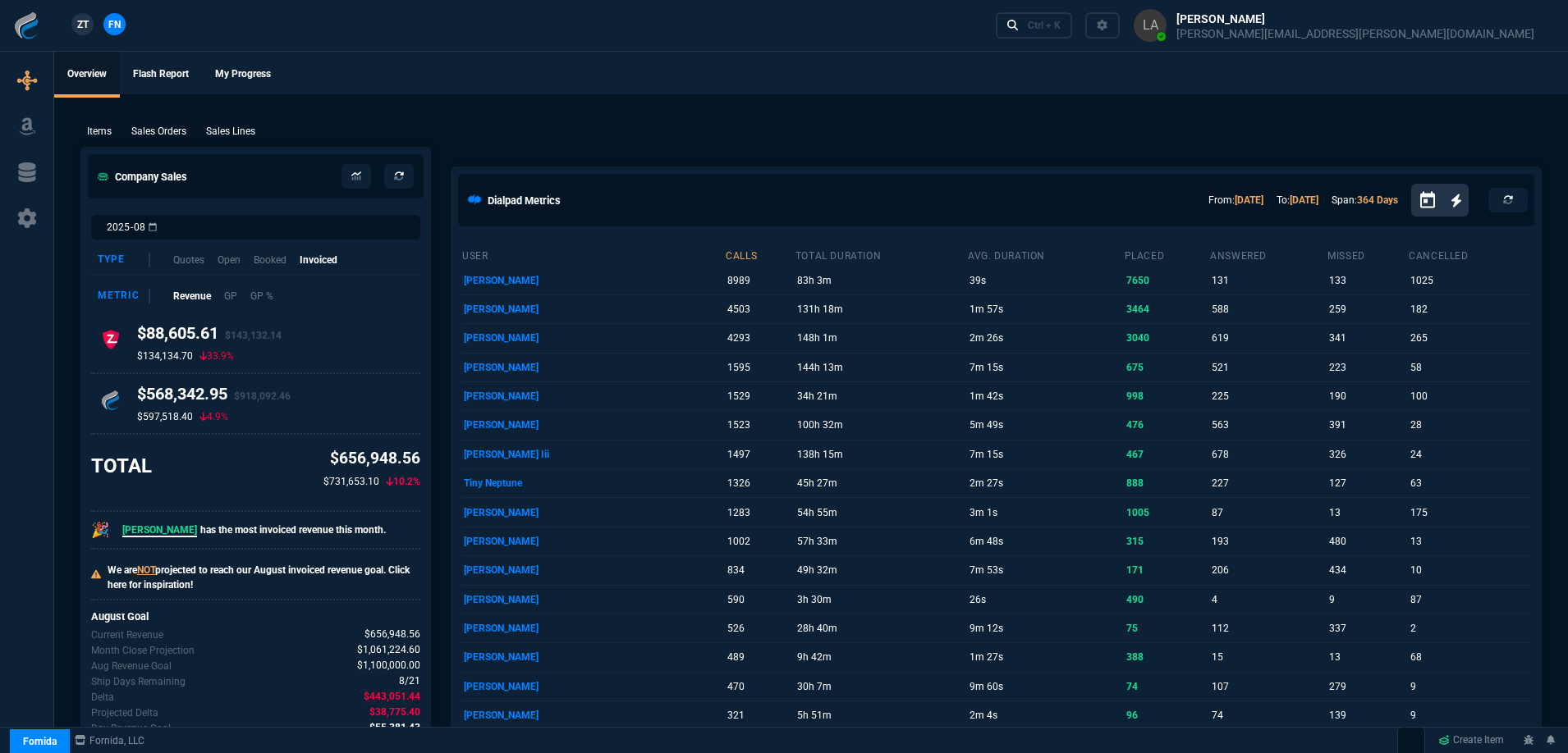
click at [74, 24] on link "ZT" at bounding box center [83, 24] width 22 height 22
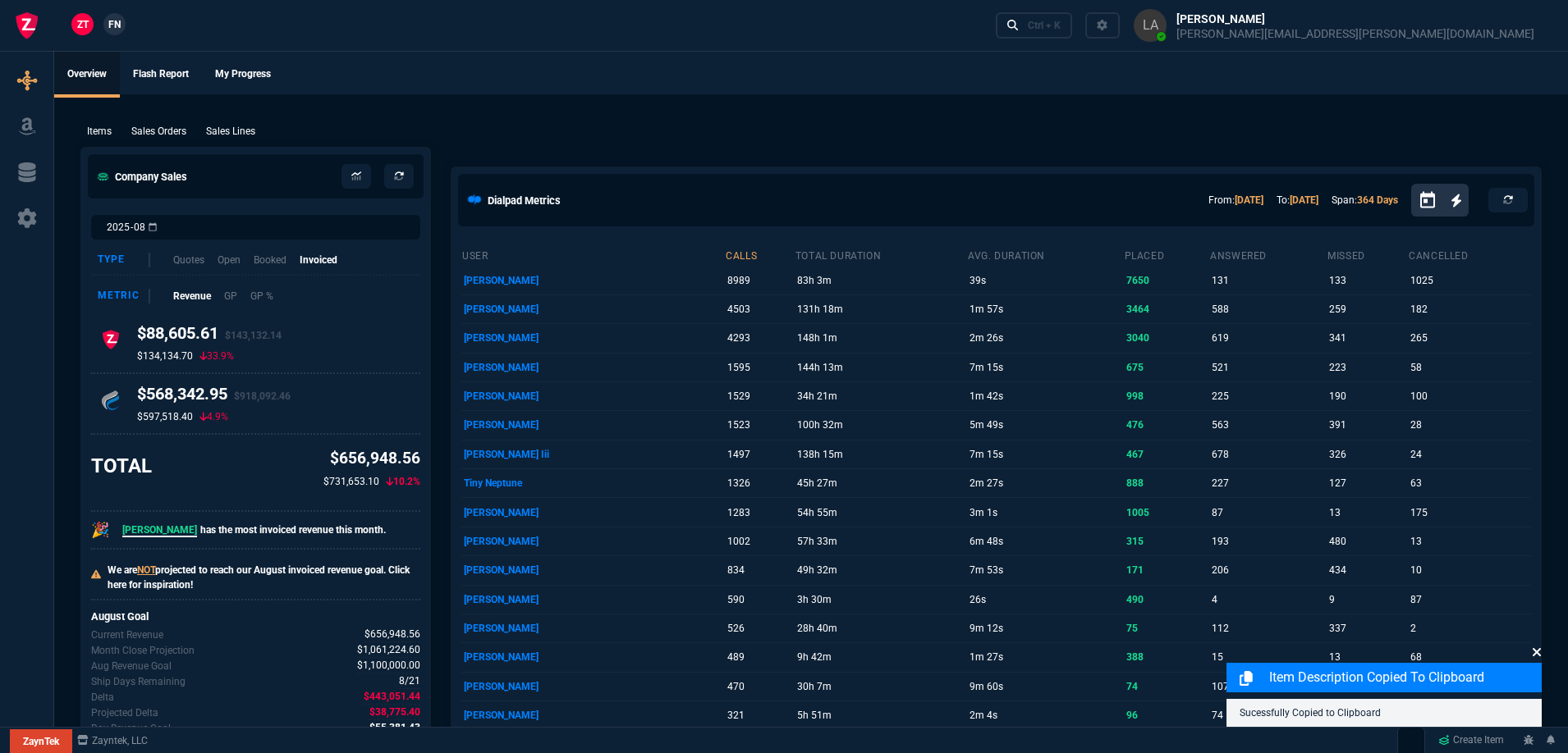
click at [1539, 659] on icon at bounding box center [1536, 652] width 10 height 13
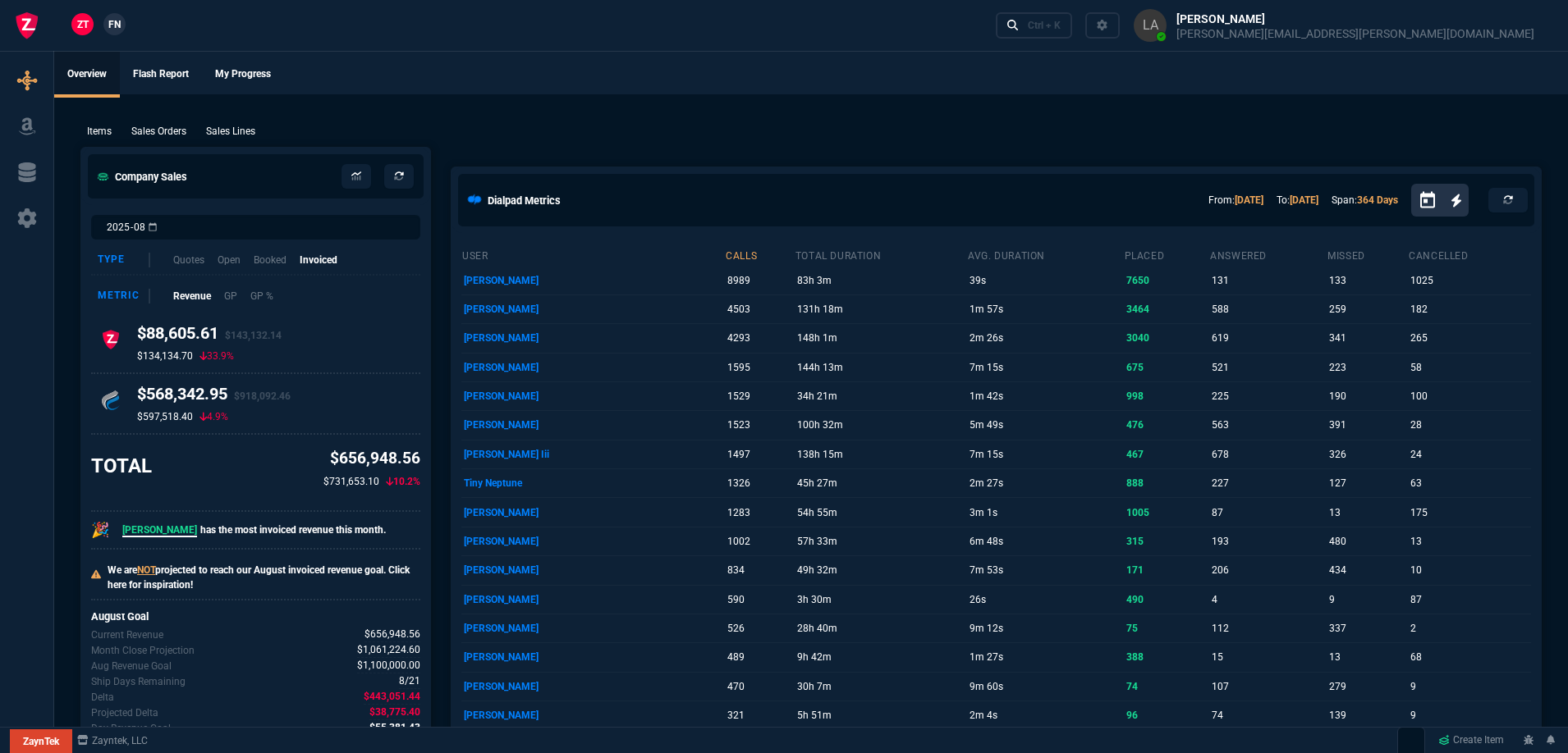
click at [116, 24] on span "FN" at bounding box center [114, 24] width 13 height 15
click at [252, 138] on p "Sales Lines" at bounding box center [230, 132] width 49 height 15
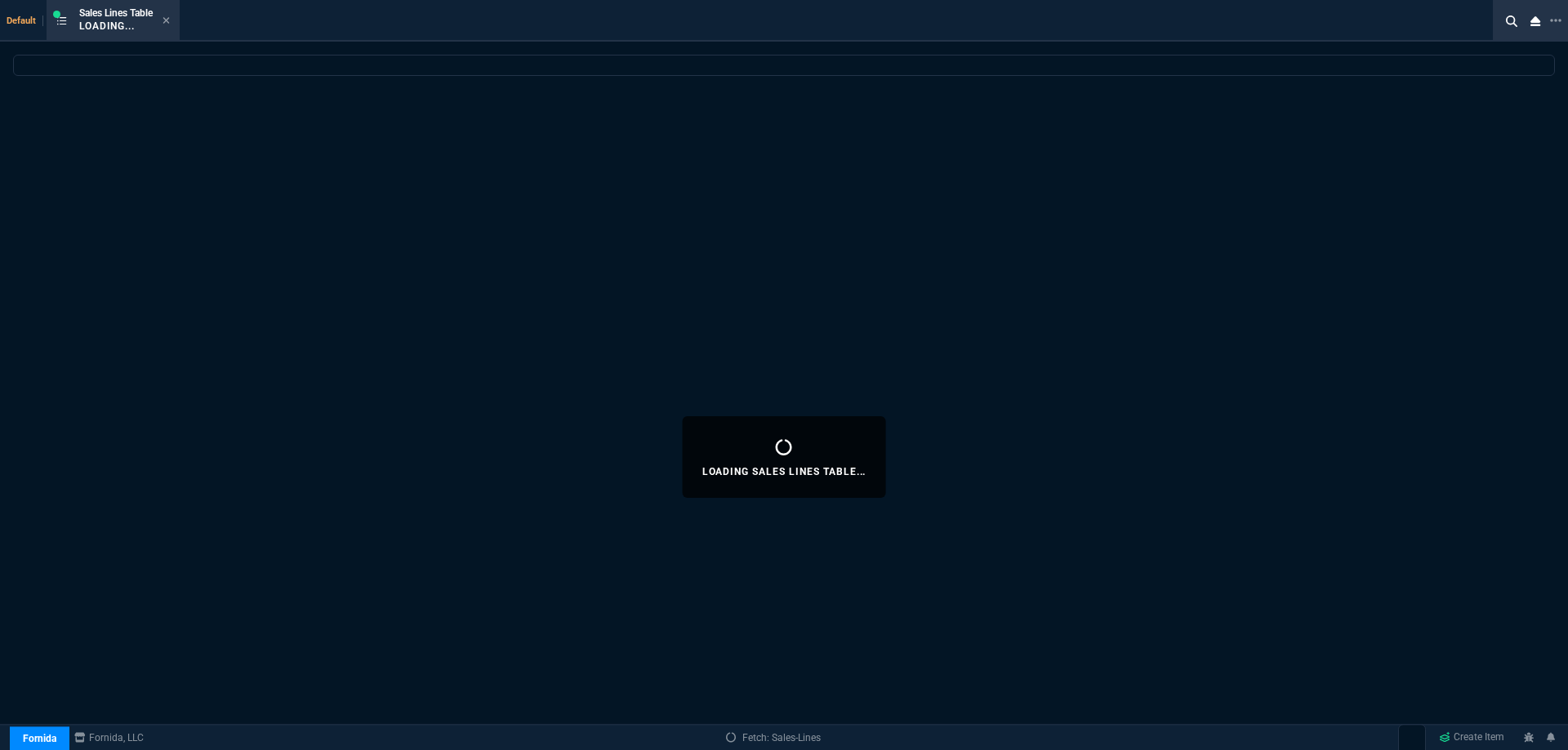
select select
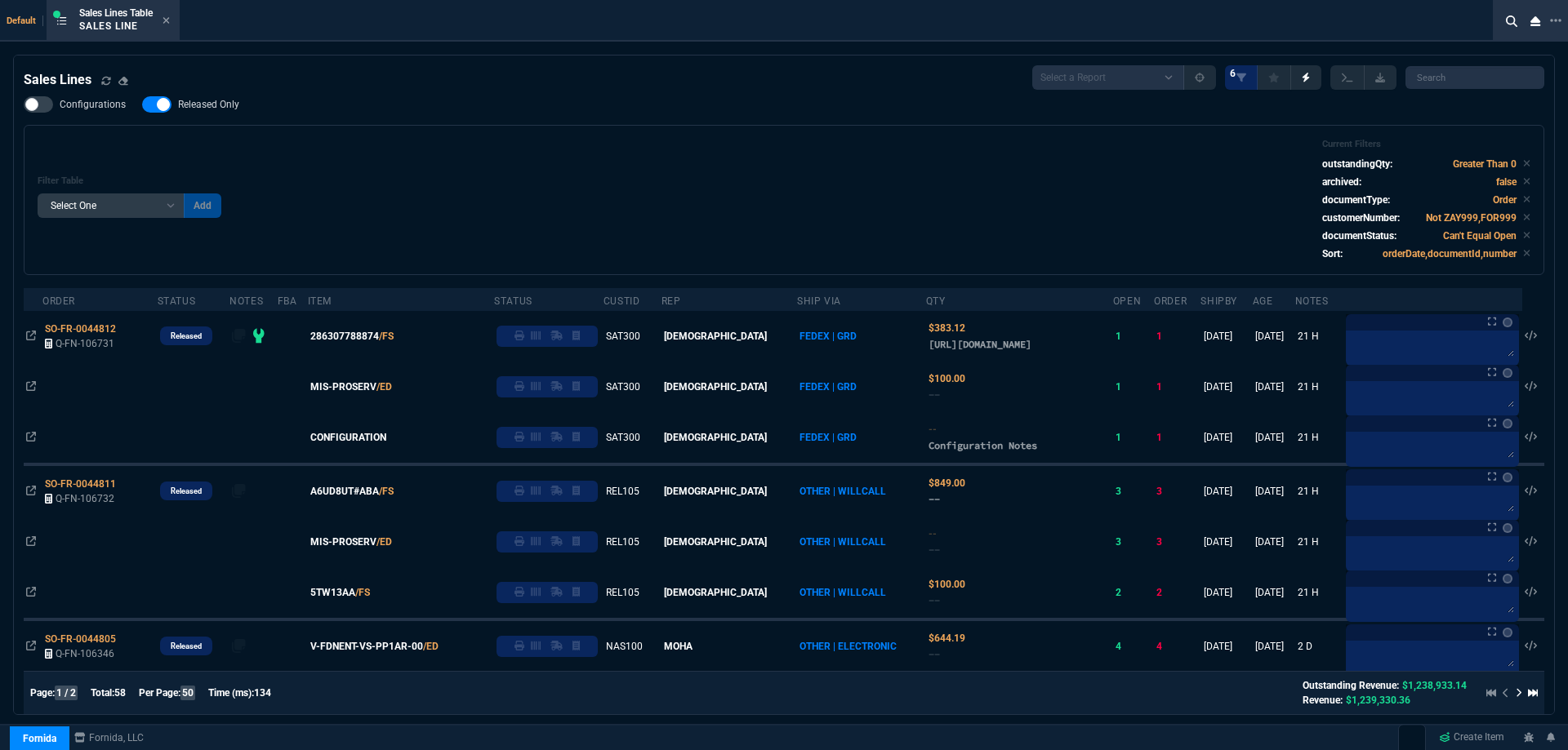
click at [203, 108] on span "Released Only" at bounding box center [209, 105] width 61 height 13
click at [142, 106] on input "Released Only" at bounding box center [142, 105] width 1 height 1
checkbox input "false"
click at [671, 146] on div "Filter Table Select One Add Filter () Age () ATS () Cond (itemVariantCode) Cust…" at bounding box center [784, 200] width 1493 height 123
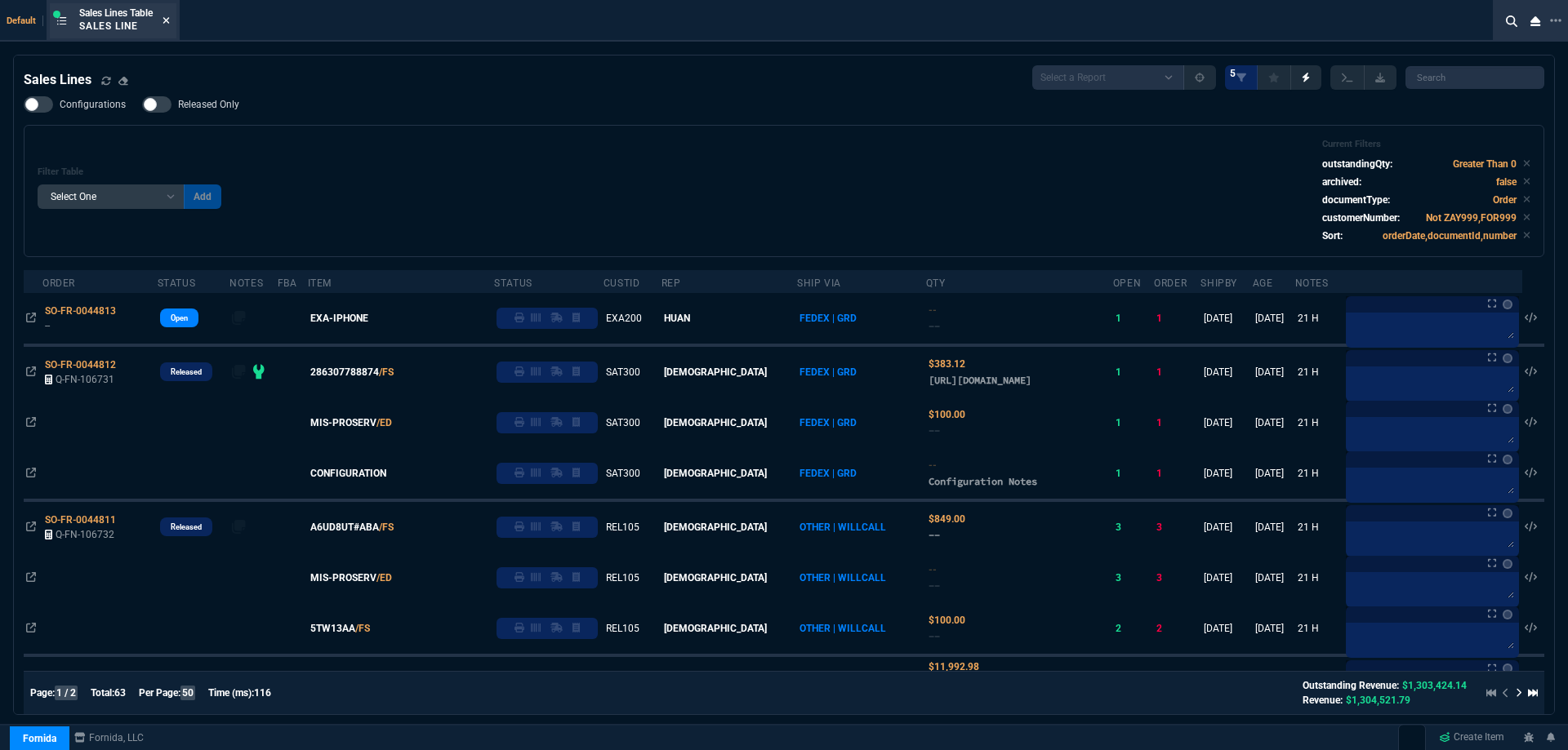
click at [170, 20] on icon at bounding box center [166, 20] width 7 height 10
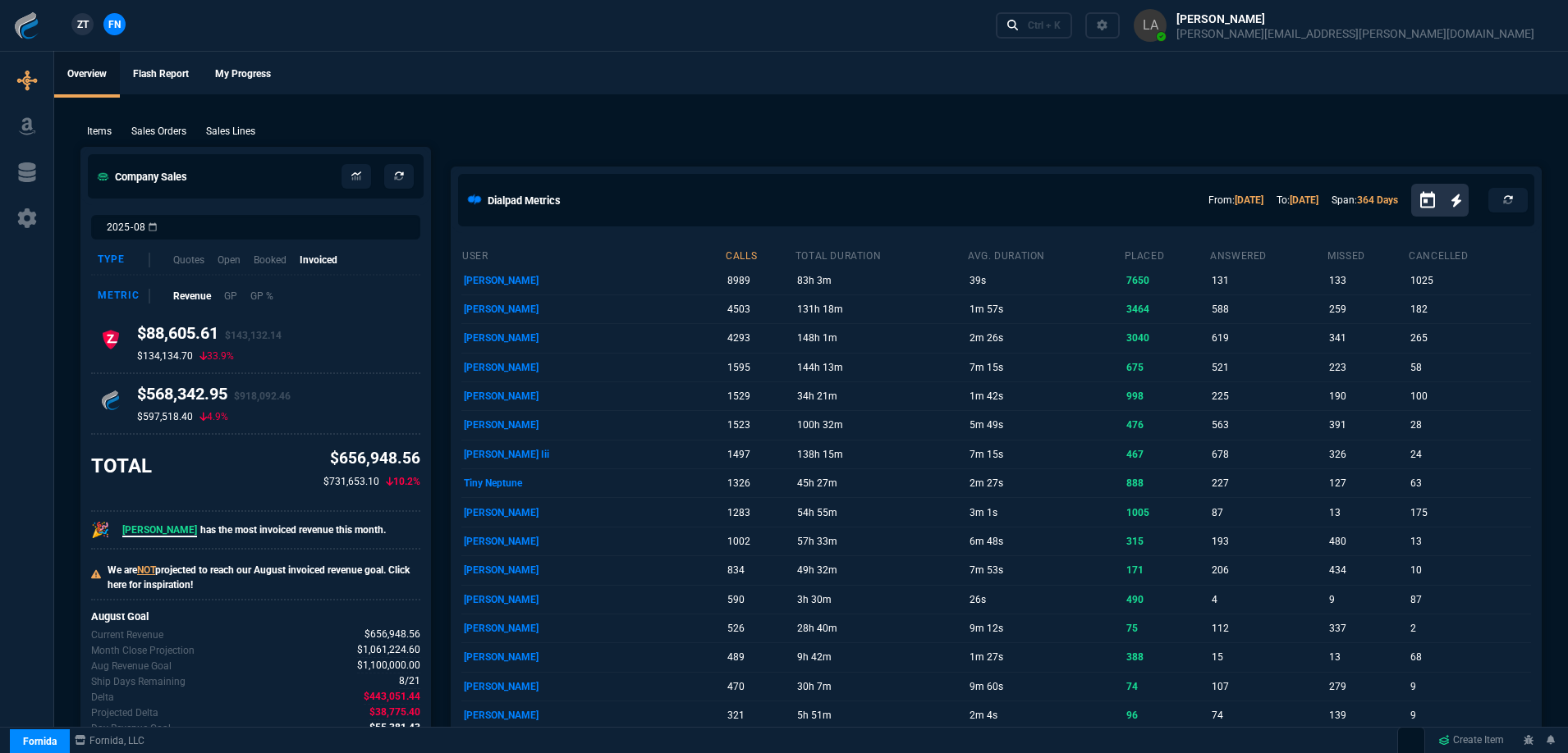
click at [82, 30] on span "ZT" at bounding box center [83, 24] width 12 height 15
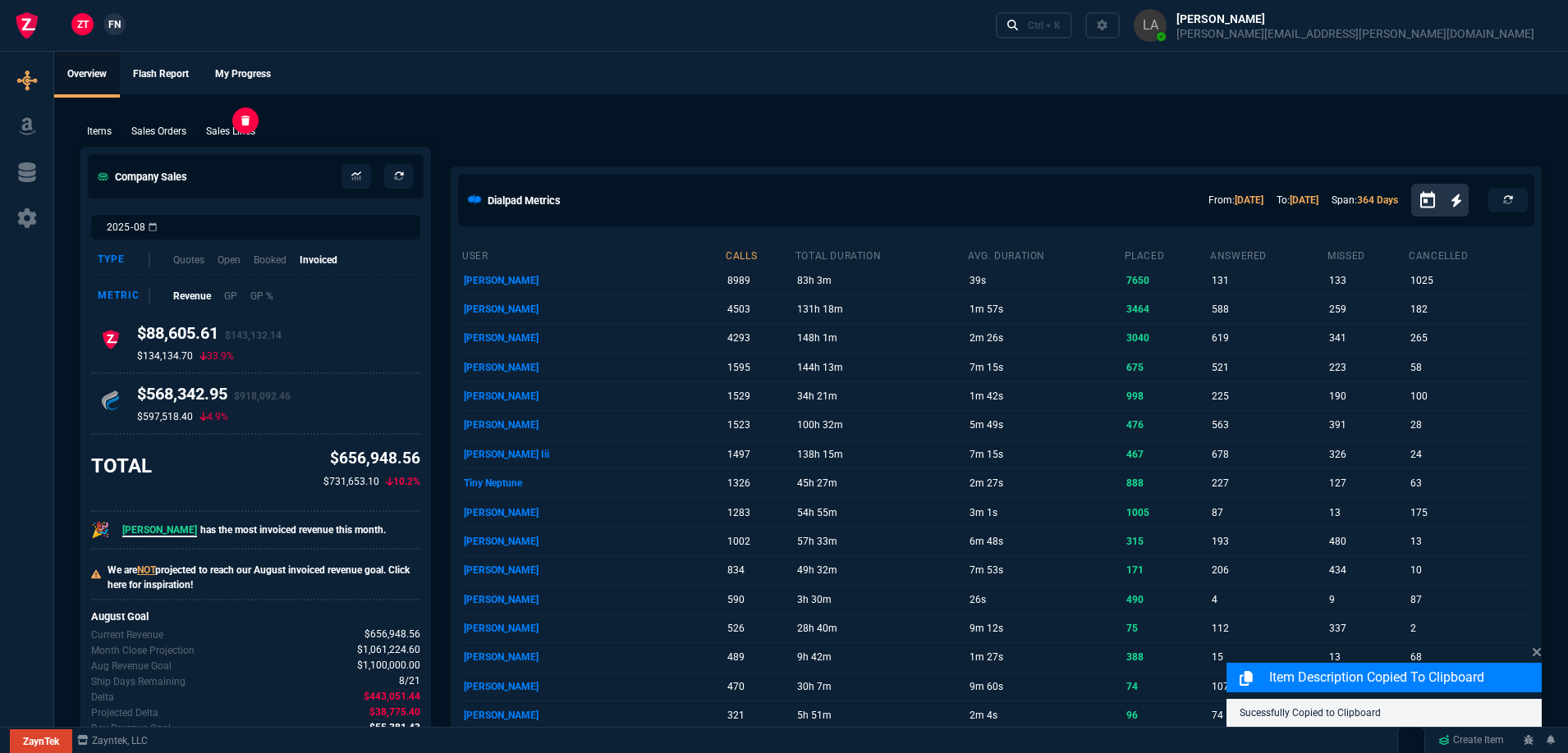
click at [237, 133] on p "Sales Lines" at bounding box center [230, 132] width 49 height 15
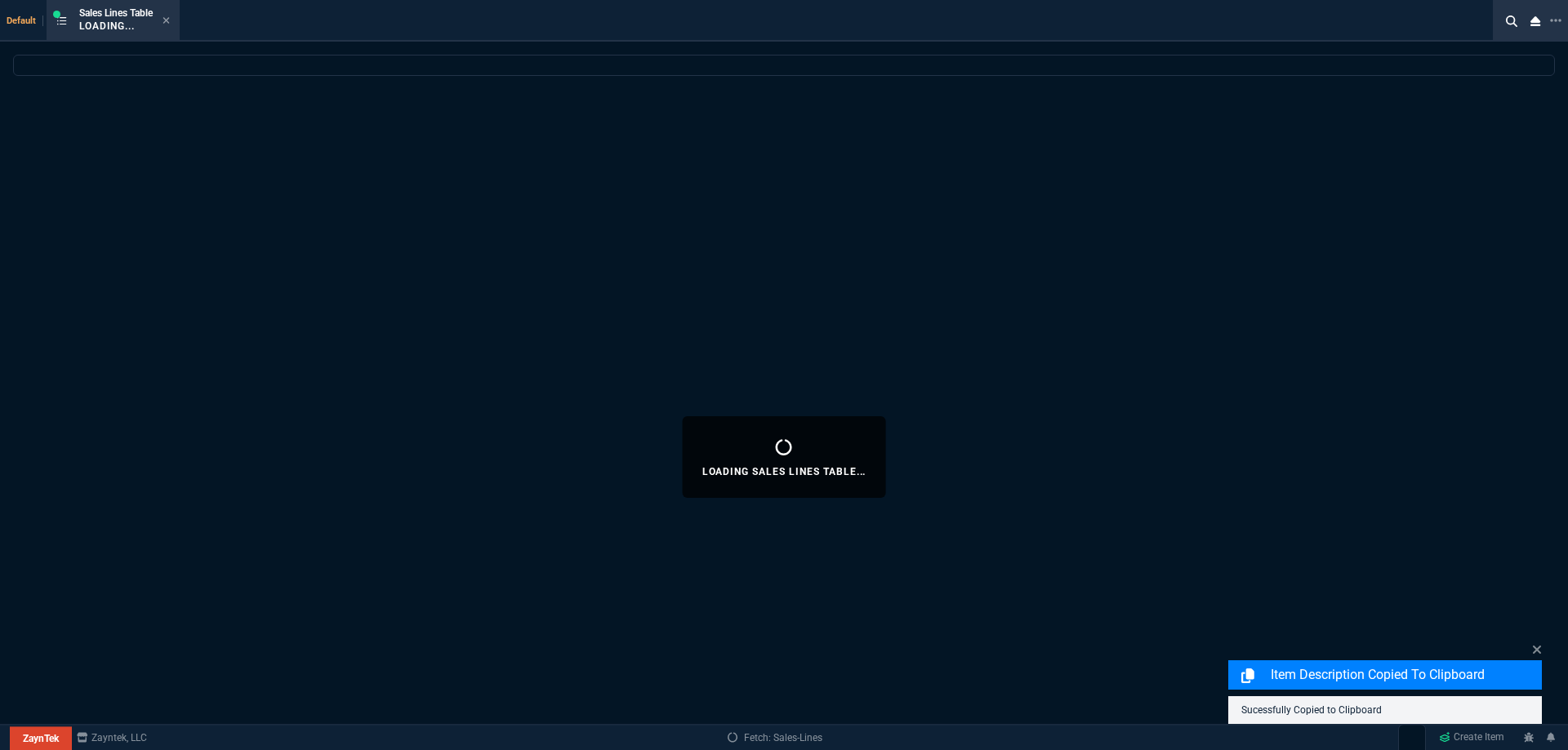
select select
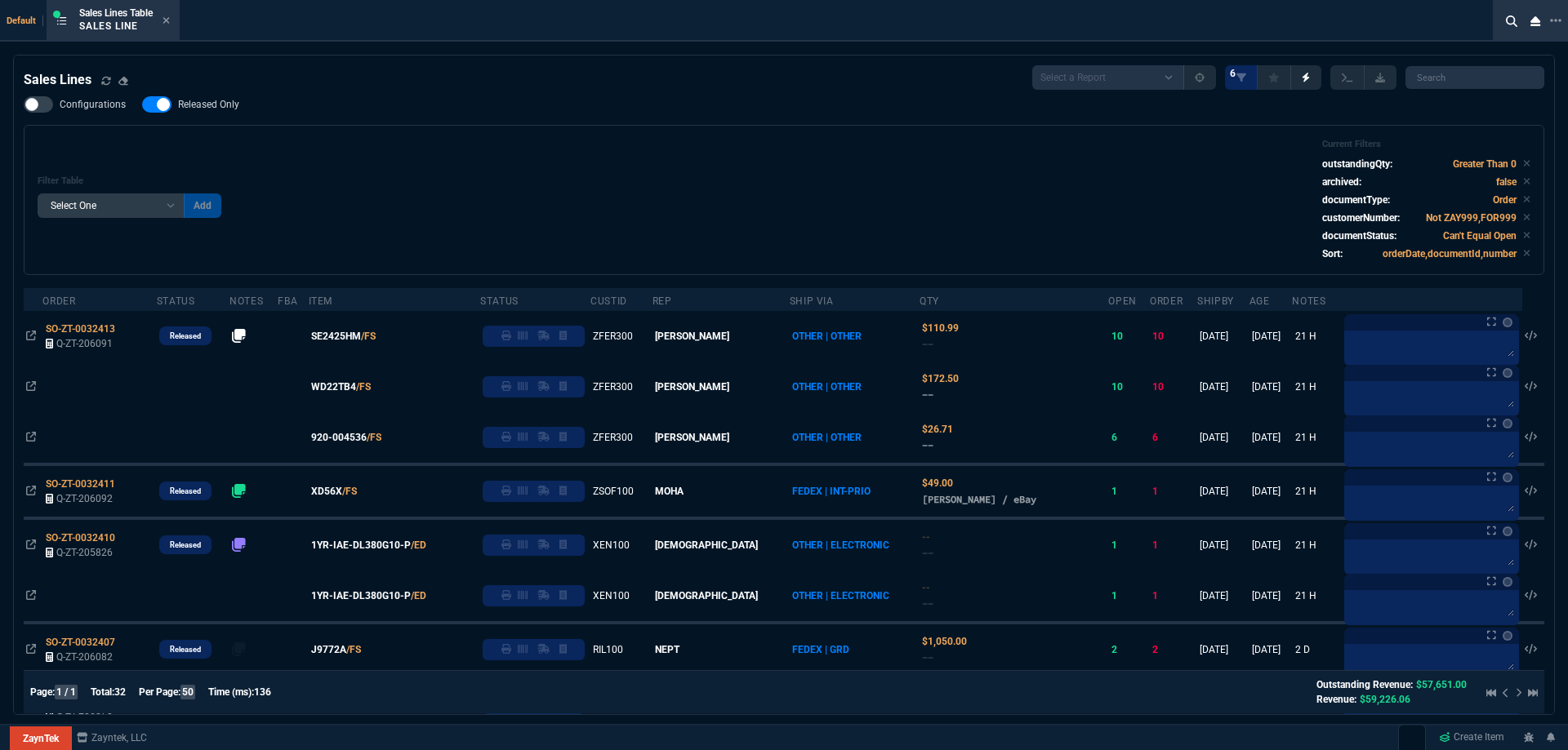
click at [215, 109] on span "Released Only" at bounding box center [209, 105] width 61 height 13
click at [142, 106] on input "Released Only" at bounding box center [142, 105] width 1 height 1
click at [555, 162] on div "Filter Table Select One Add Filter () Age () ATS () Cond (itemVariantCode) Cust…" at bounding box center [784, 200] width 1493 height 123
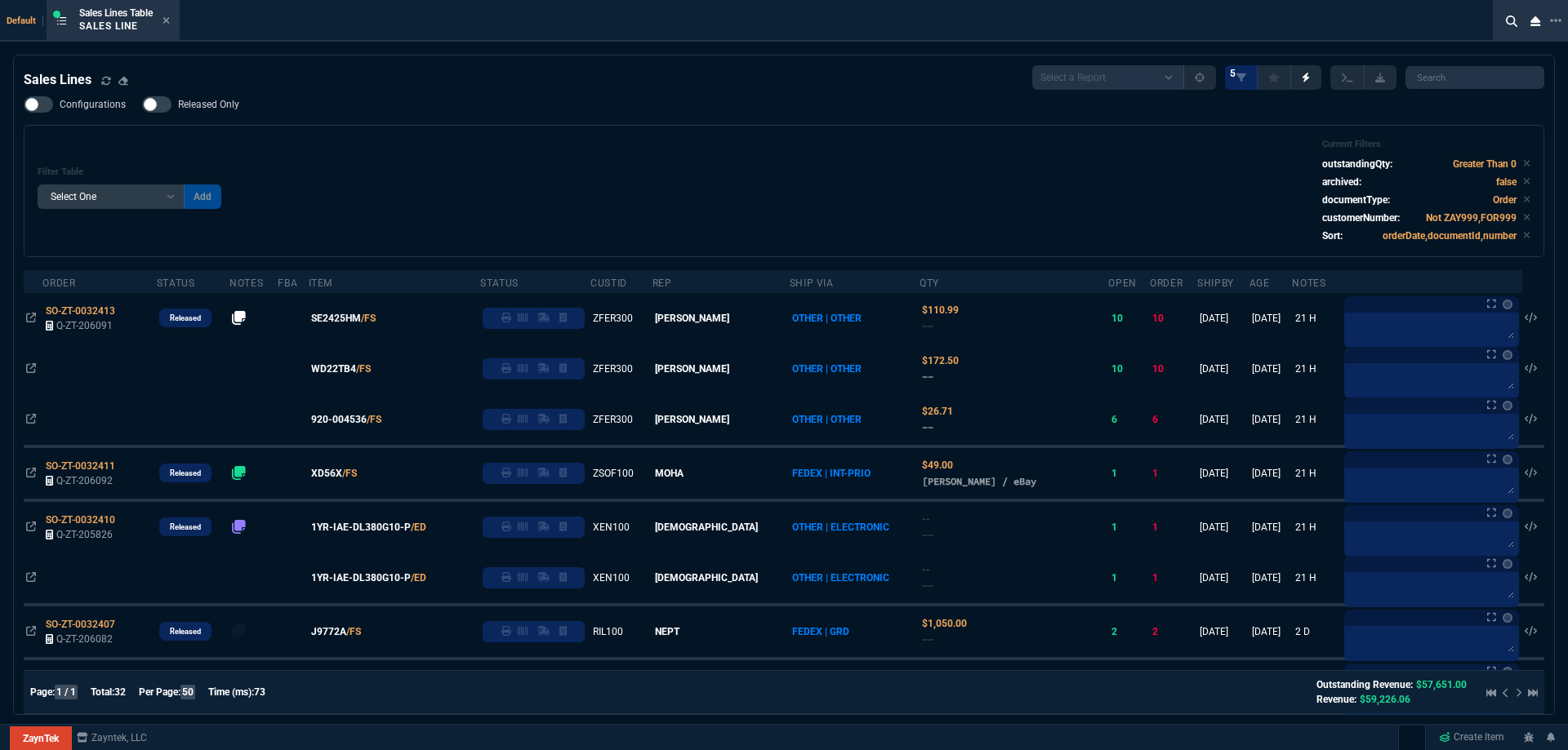
click at [217, 99] on span "Released Only" at bounding box center [209, 105] width 61 height 13
click at [142, 105] on input "Released Only" at bounding box center [142, 105] width 1 height 1
click at [696, 228] on div "Filter Table Select One Add Filter () Age () ATS () Cond (itemVariantCode) Cust…" at bounding box center [784, 191] width 1493 height 105
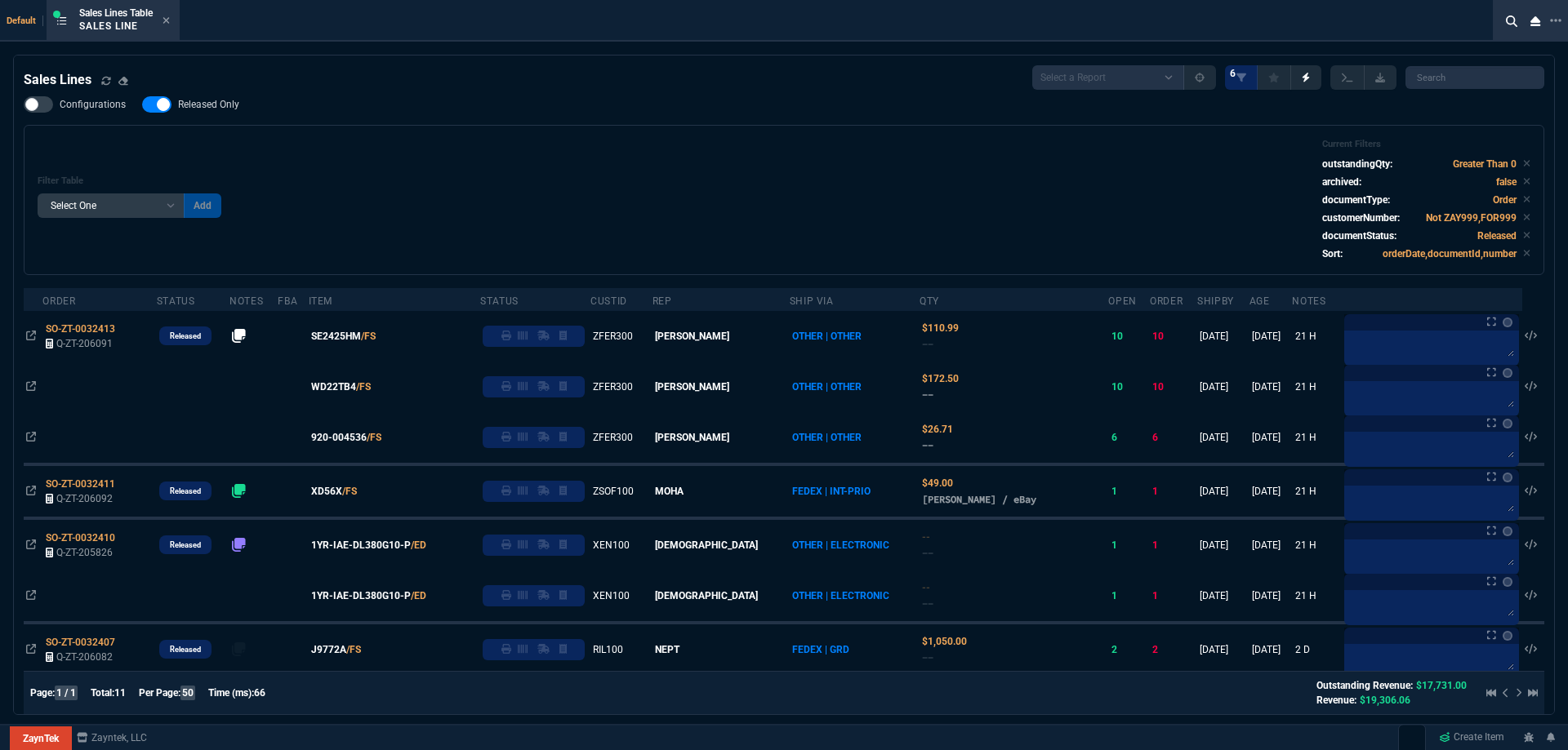
click at [219, 106] on span "Released Only" at bounding box center [209, 105] width 61 height 13
click at [142, 106] on input "Released Only" at bounding box center [142, 105] width 1 height 1
checkbox input "false"
click at [611, 161] on div "Filter Table Select One Add Filter () Age () ATS () Cond (itemVariantCode) Cust…" at bounding box center [784, 200] width 1493 height 123
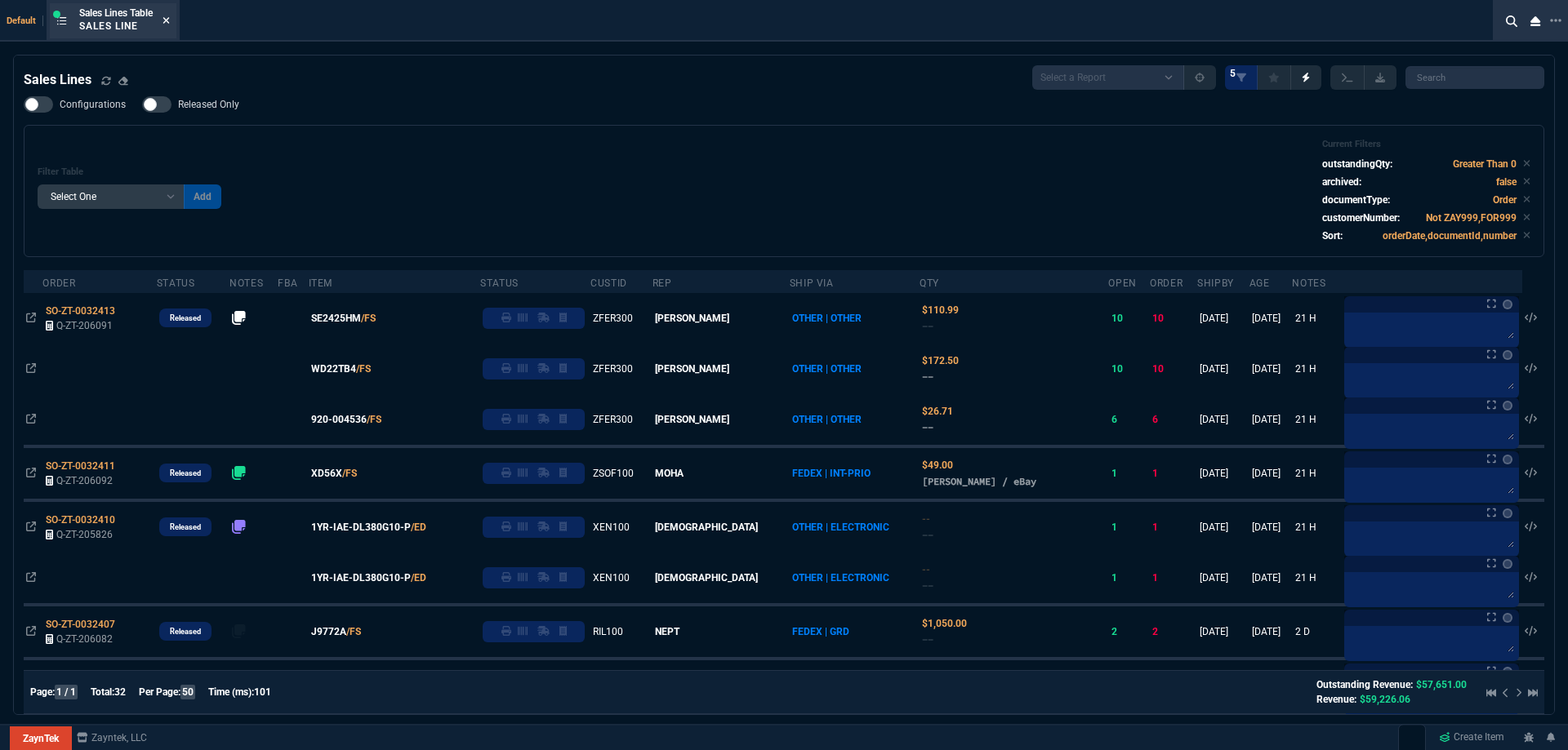
click at [170, 24] on icon at bounding box center [166, 20] width 7 height 10
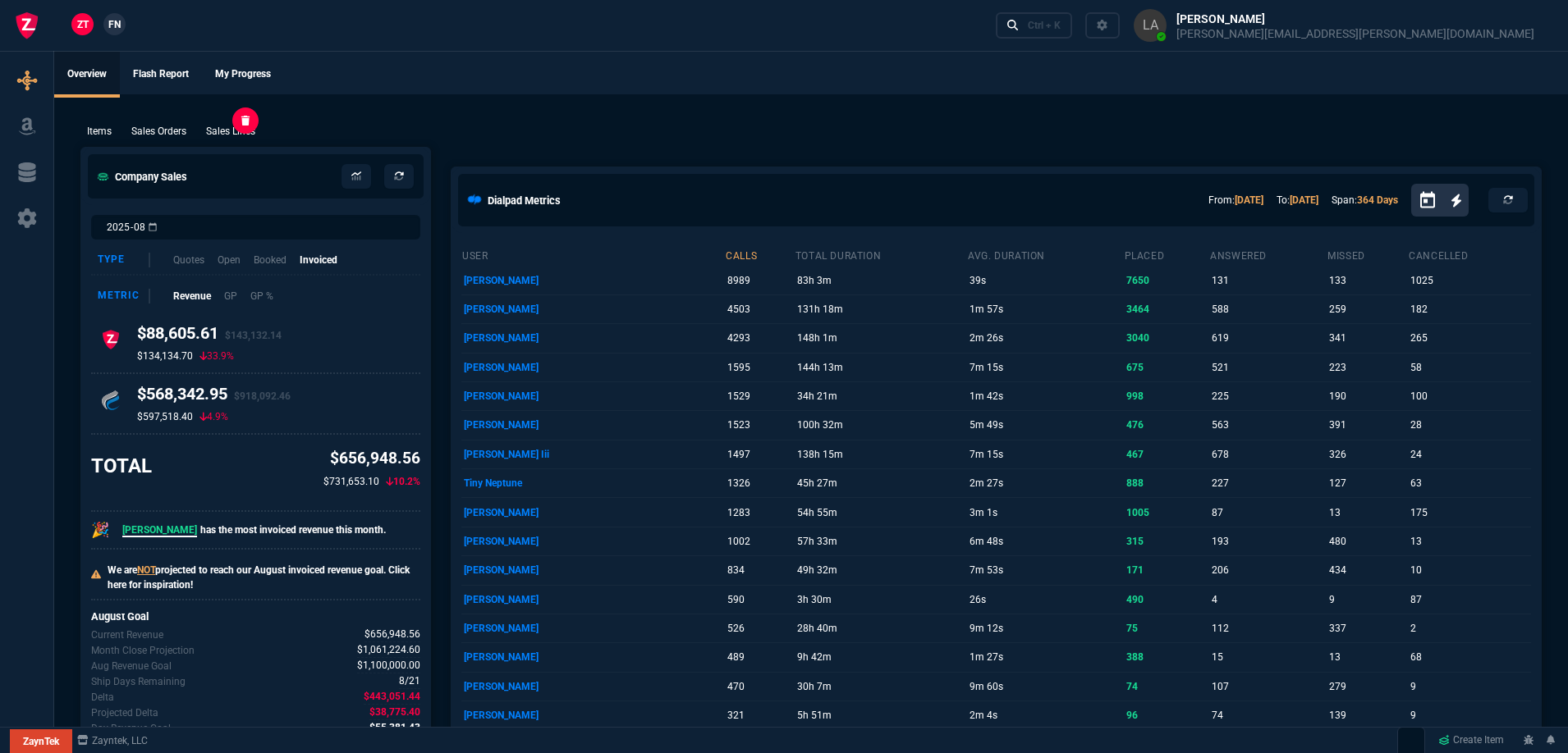
click at [245, 129] on p "Sales Lines" at bounding box center [230, 132] width 49 height 15
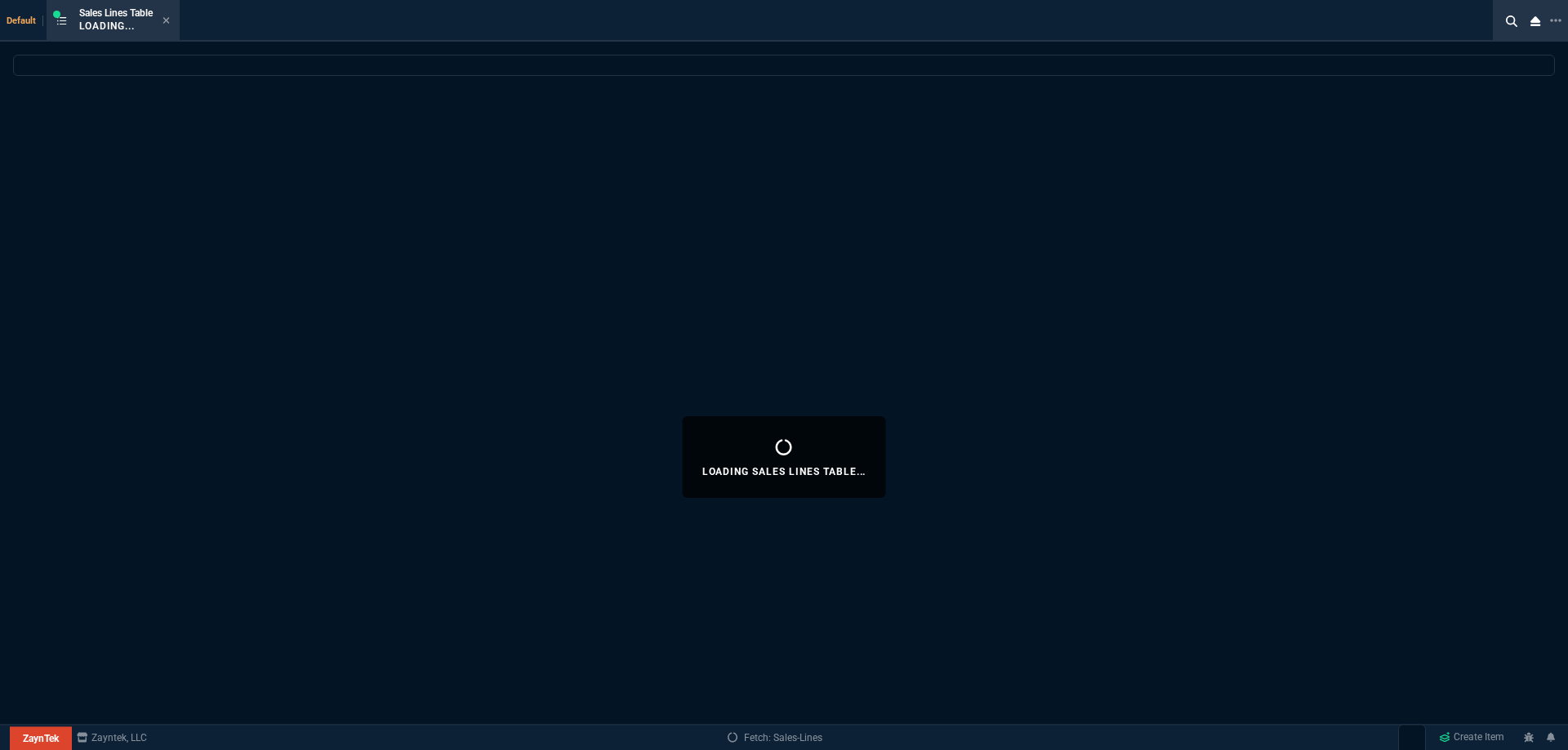
select select
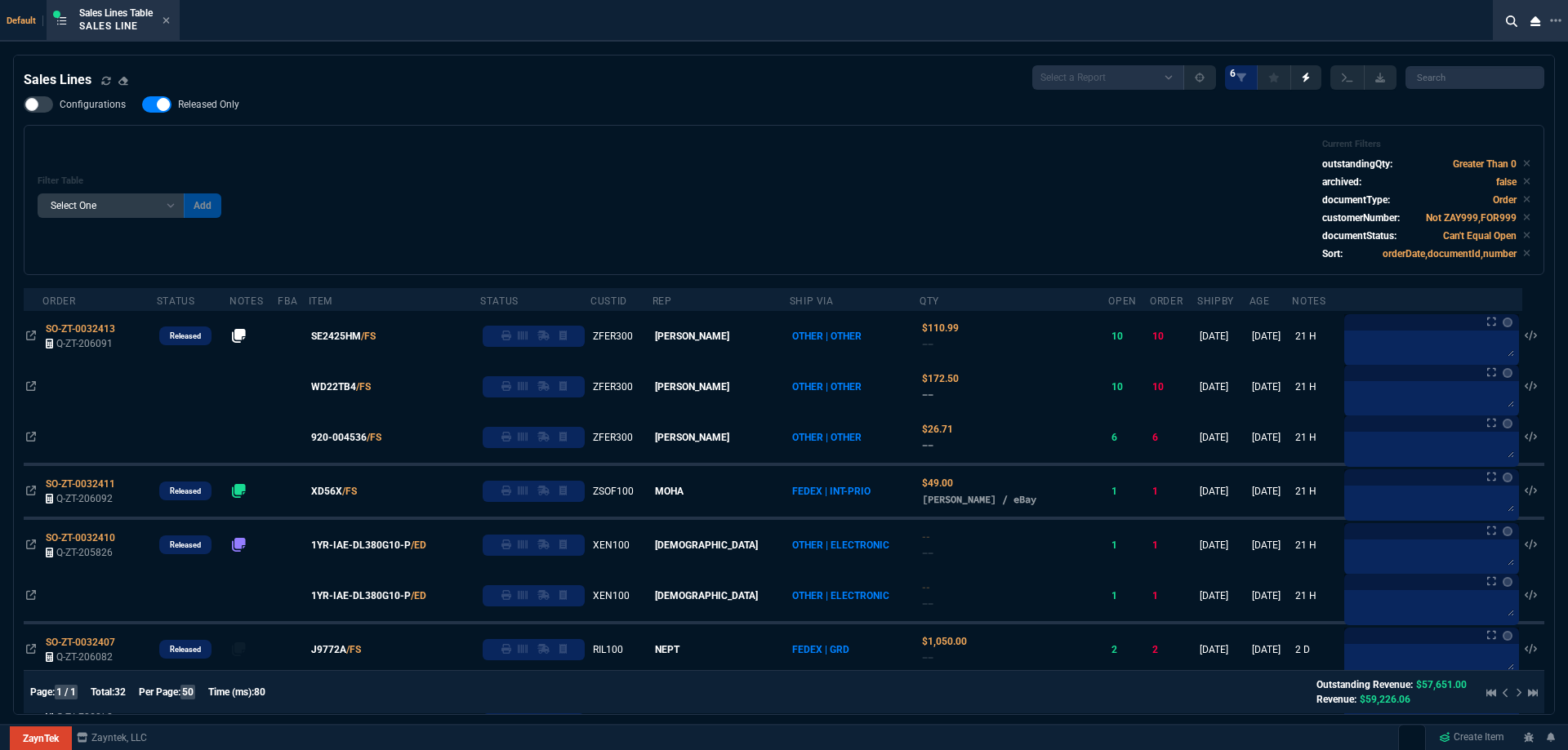
click at [209, 104] on span "Released Only" at bounding box center [209, 105] width 61 height 13
click at [142, 105] on input "Released Only" at bounding box center [142, 105] width 1 height 1
checkbox input "false"
click at [509, 141] on div "Filter Table Select One Add Filter () Age () ATS () Cond (itemVariantCode) Cust…" at bounding box center [784, 200] width 1493 height 123
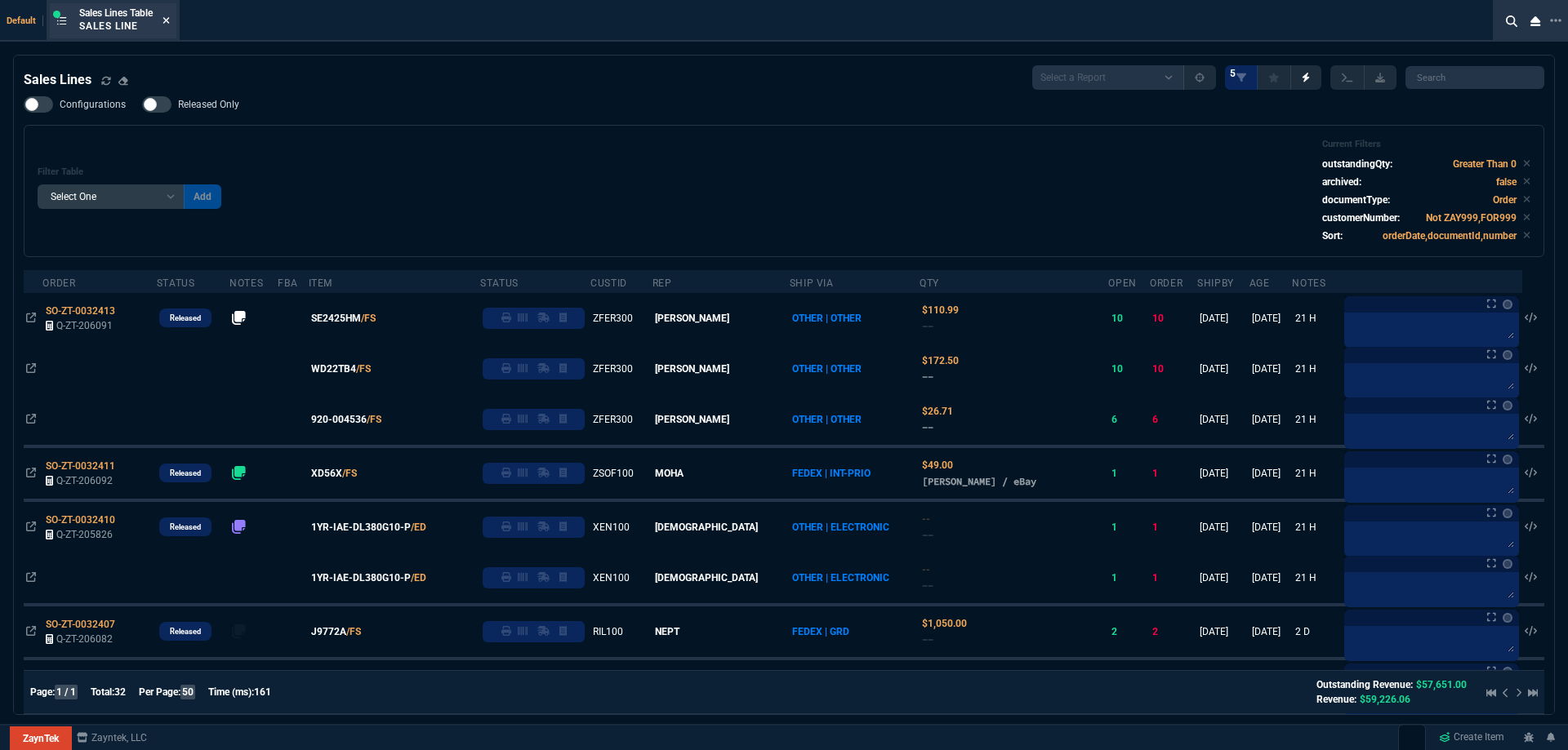
click at [170, 17] on icon at bounding box center [166, 20] width 7 height 10
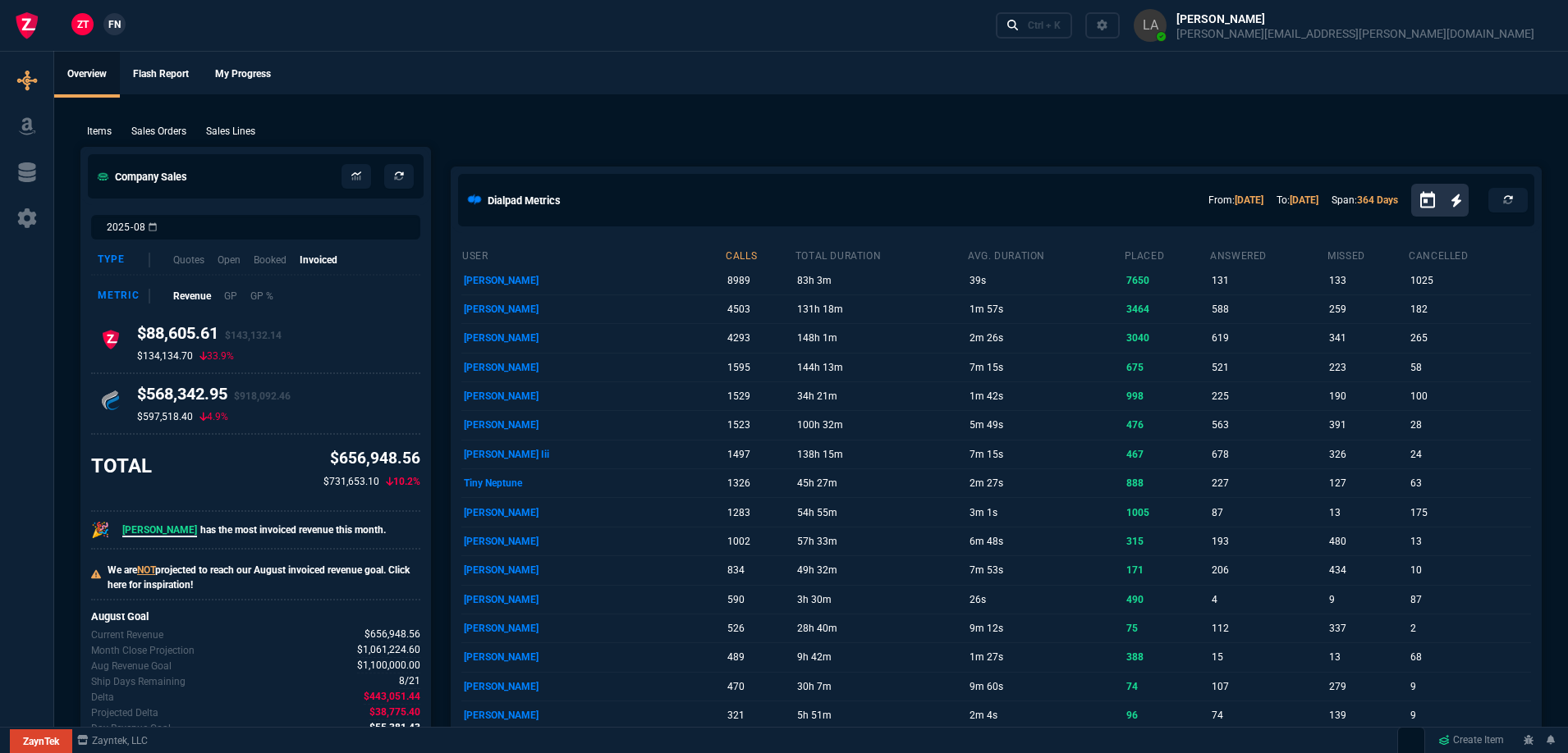
click at [117, 15] on link "FN" at bounding box center [114, 24] width 22 height 22
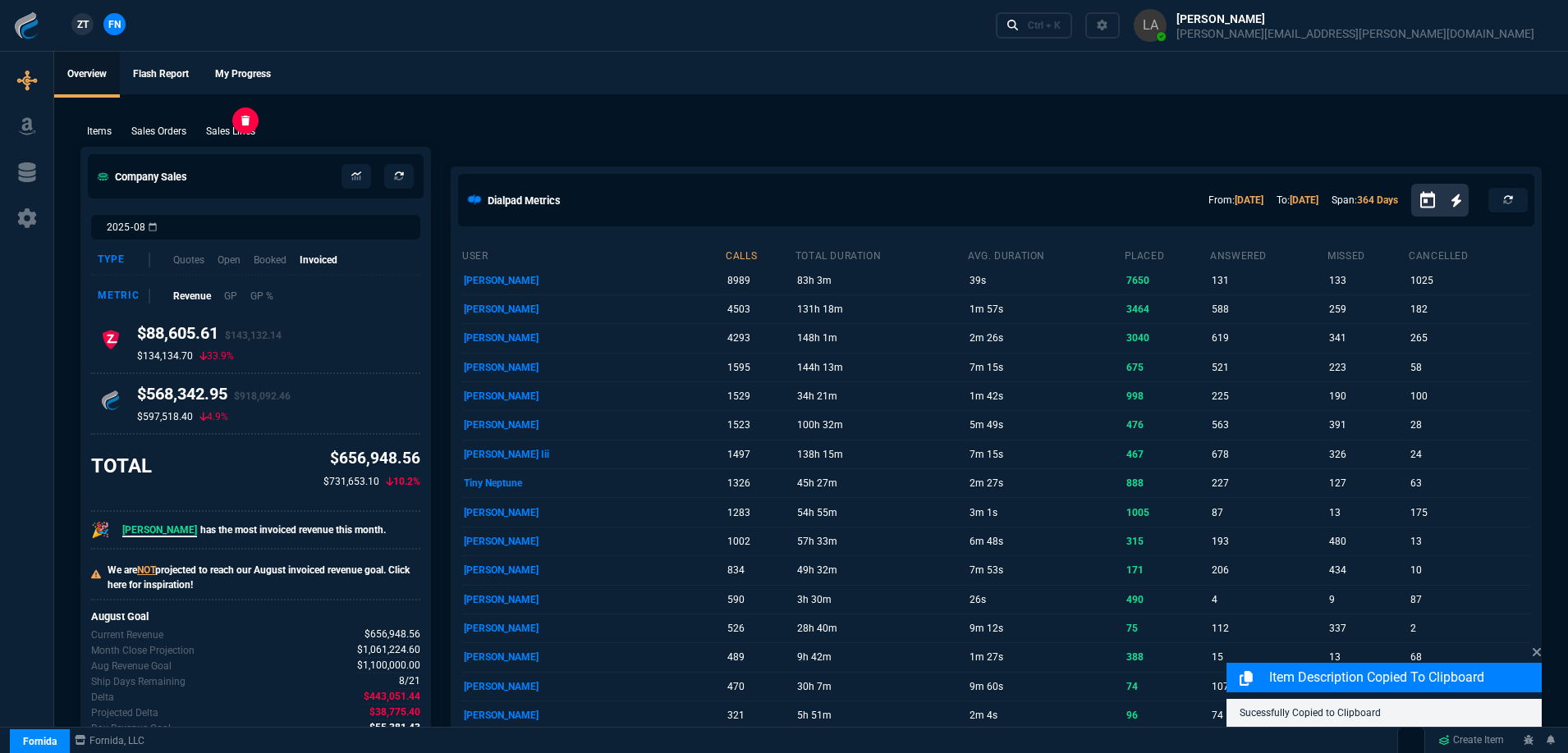
click at [223, 130] on p "Sales Lines" at bounding box center [230, 132] width 49 height 15
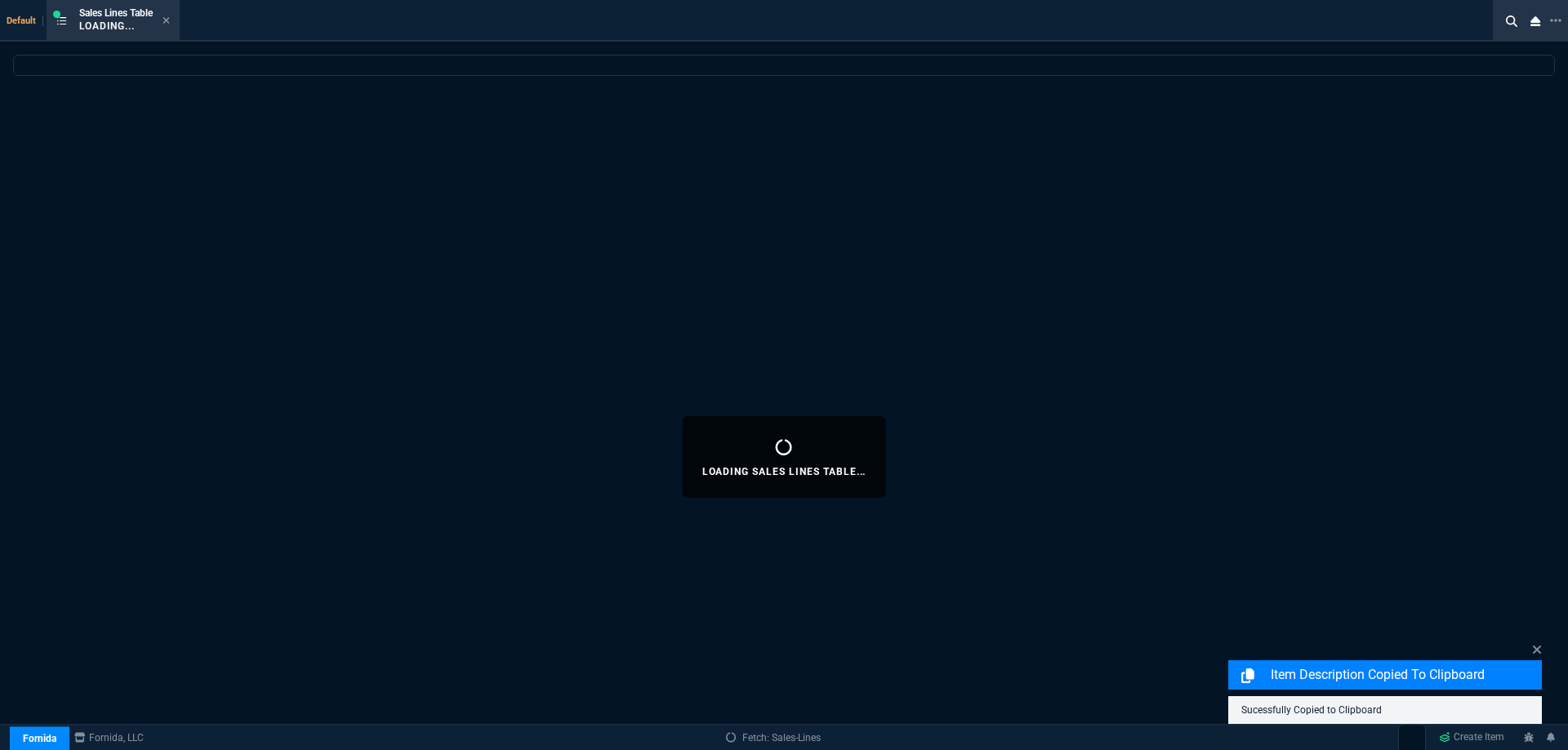
select select
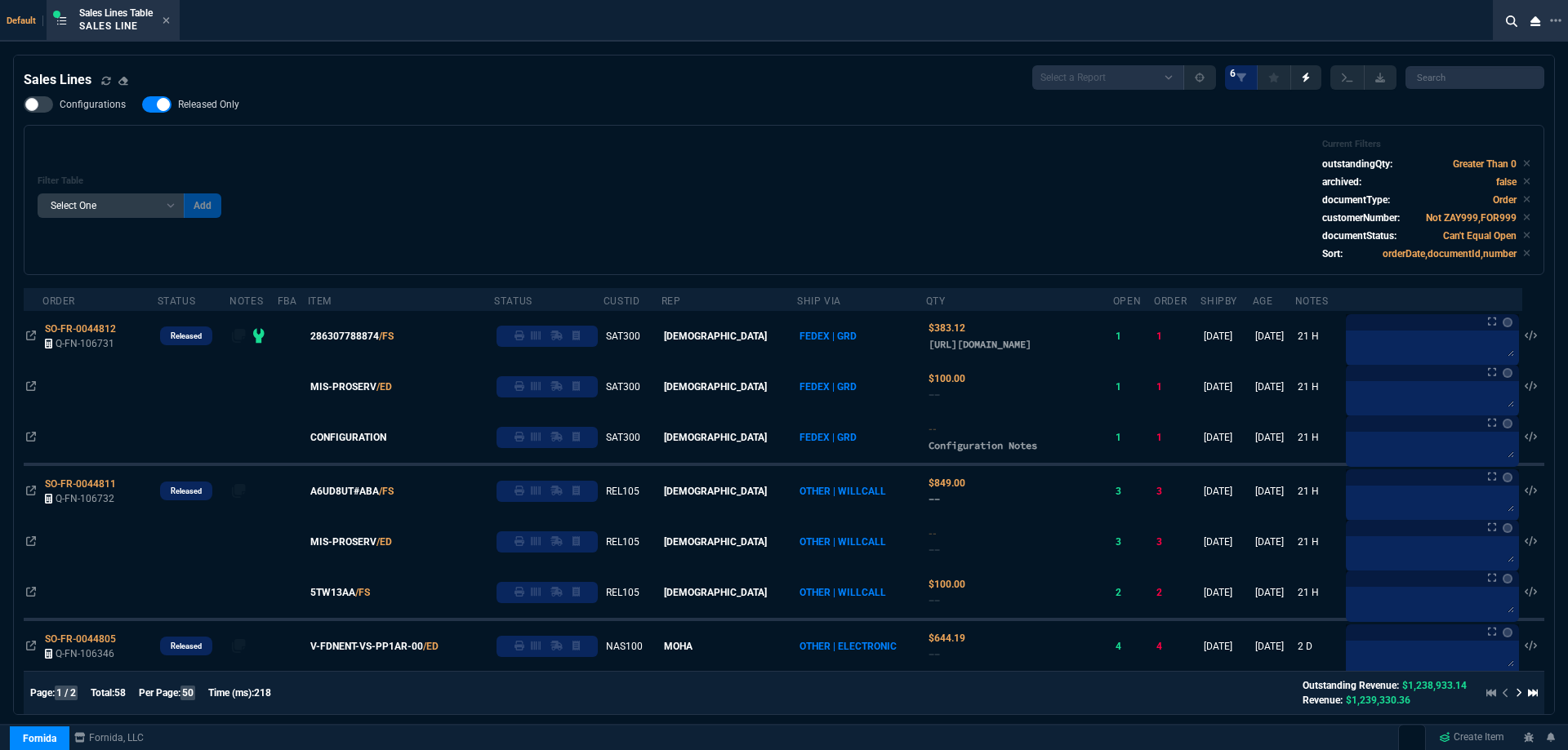
click at [211, 112] on label "Released Only" at bounding box center [199, 105] width 114 height 16
click at [142, 106] on input "Released Only" at bounding box center [142, 105] width 1 height 1
click at [808, 192] on div "Filter Table Select One Add Filter () Age () ATS () Cond (itemVariantCode) Cust…" at bounding box center [784, 200] width 1493 height 123
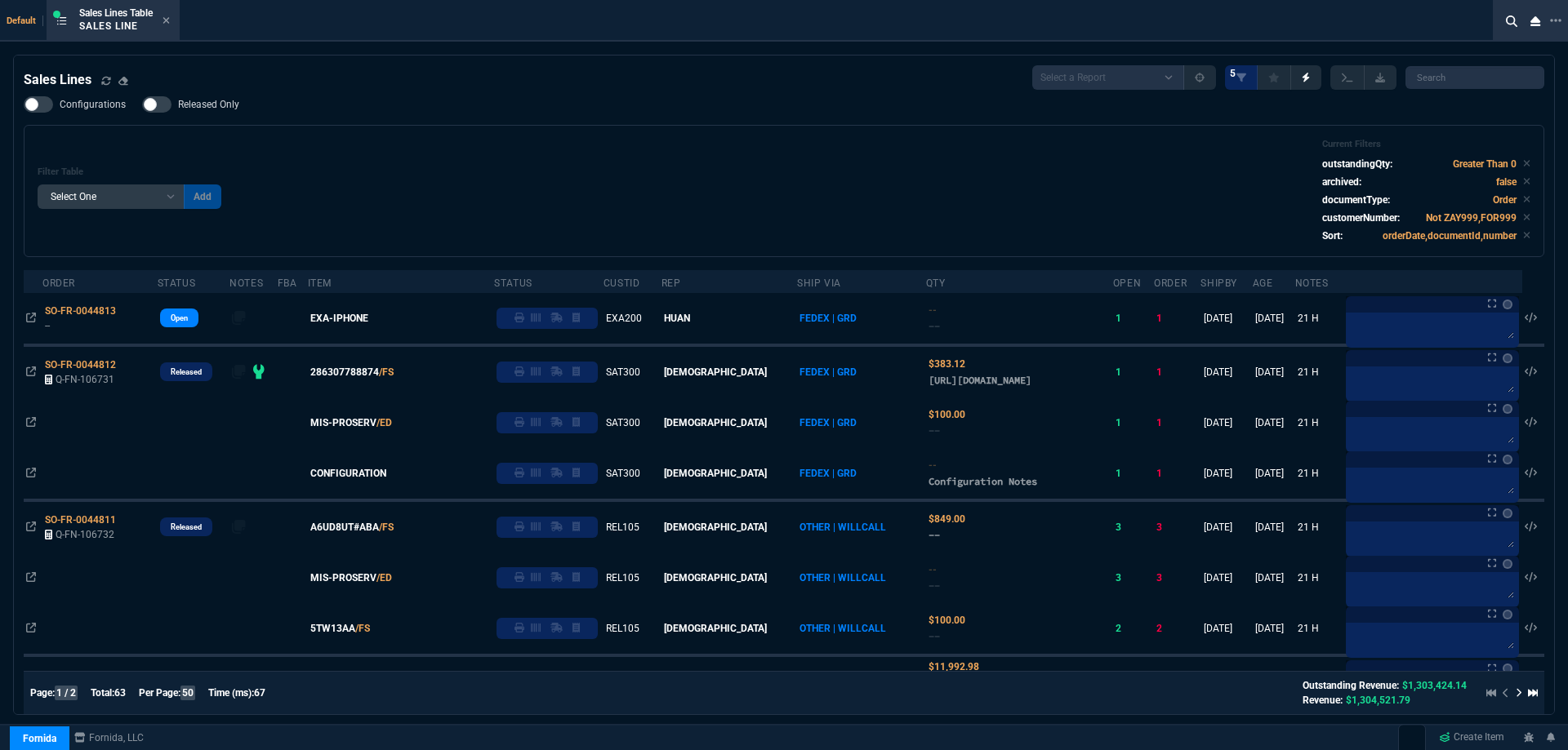
click at [212, 108] on span "Released Only" at bounding box center [209, 105] width 61 height 13
click at [142, 106] on input "Released Only" at bounding box center [142, 105] width 1 height 1
click at [539, 159] on div "Filter Table Select One Add Filter () Age () ATS () Cond (itemVariantCode) Cust…" at bounding box center [784, 191] width 1493 height 105
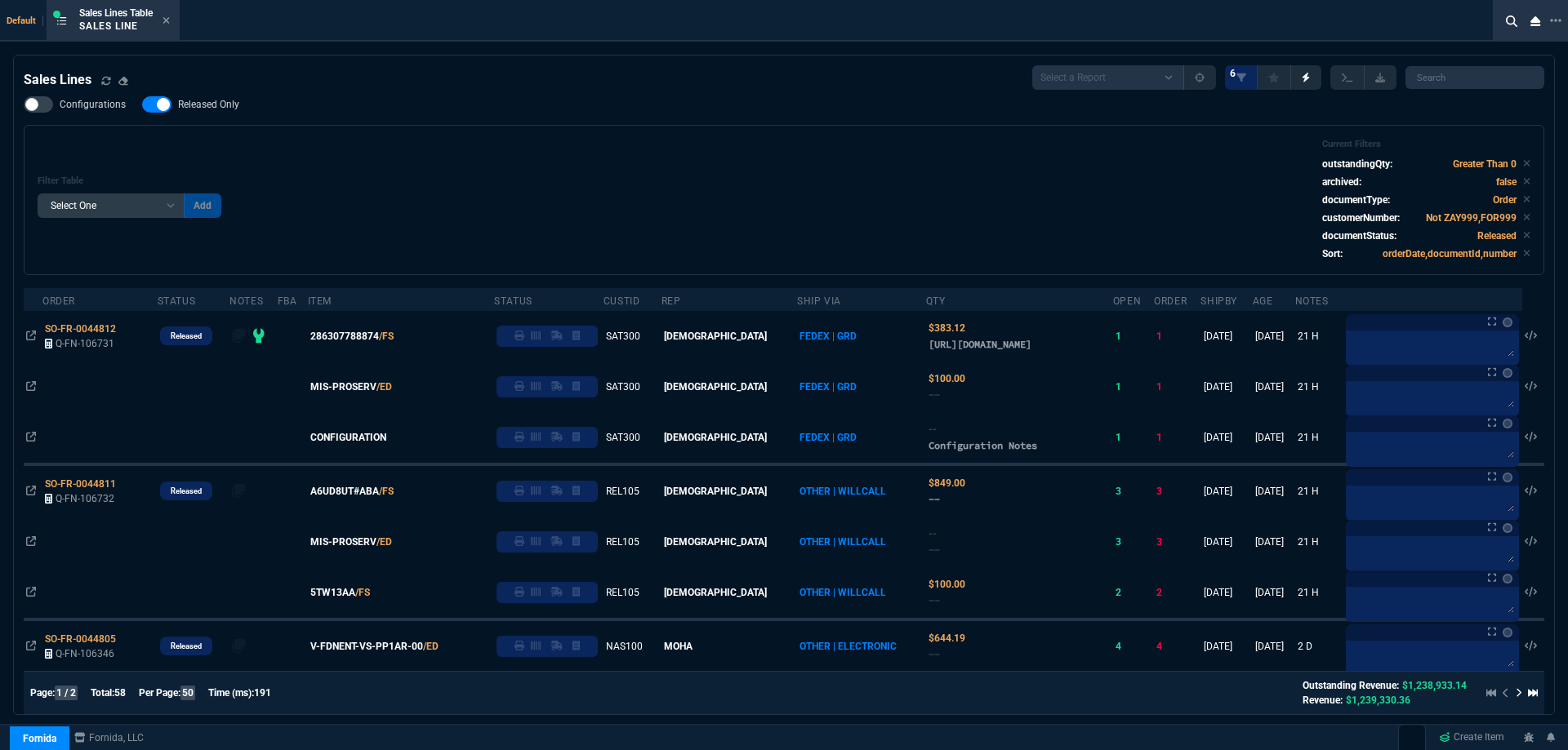
click at [190, 107] on span "Released Only" at bounding box center [209, 105] width 61 height 13
click at [142, 106] on input "Released Only" at bounding box center [142, 105] width 1 height 1
checkbox input "false"
click at [698, 126] on div "Filter Table Select One Add Filter () Age () ATS () Cond (itemVariantCode) Cust…" at bounding box center [784, 199] width 1520 height 150
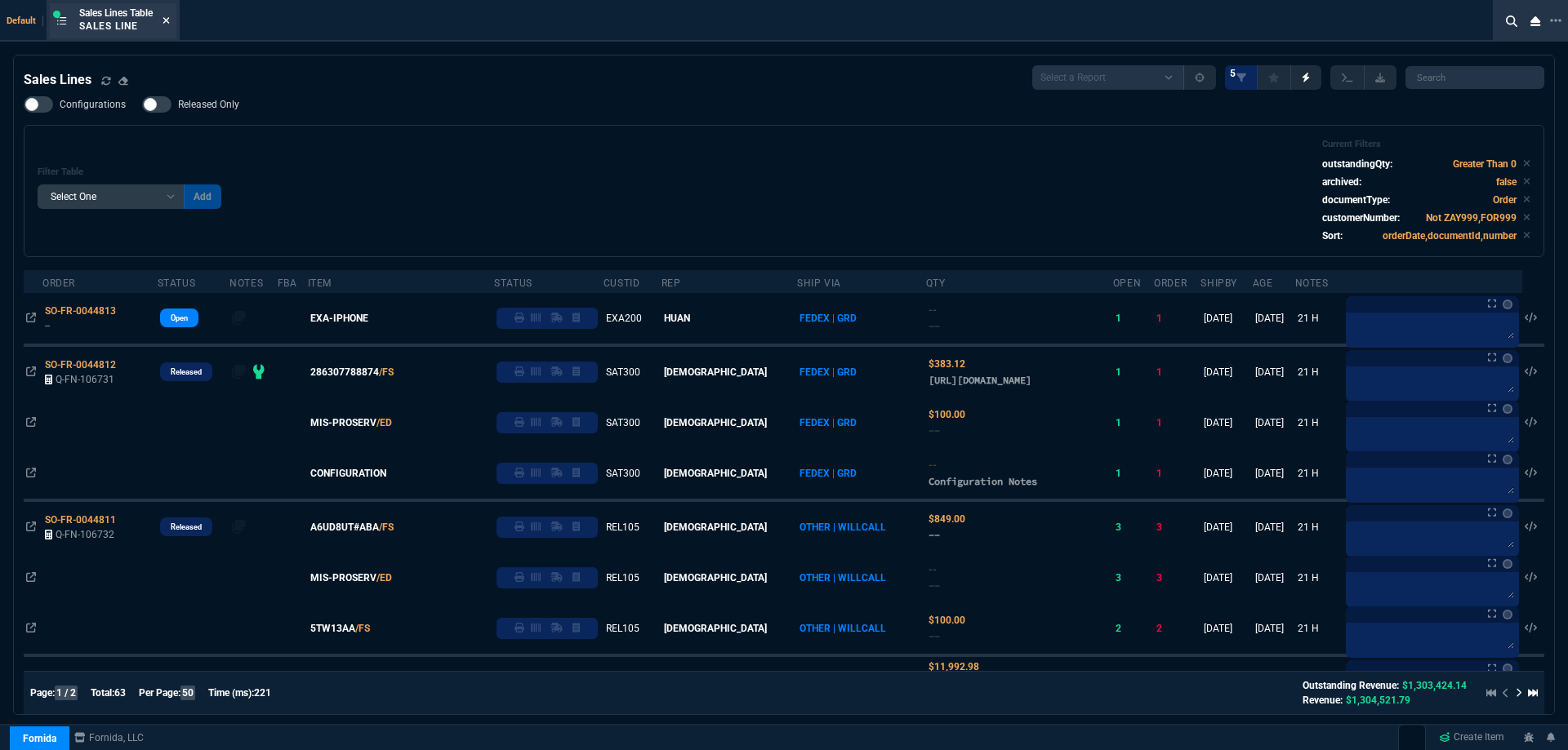
click at [170, 22] on icon at bounding box center [166, 20] width 6 height 6
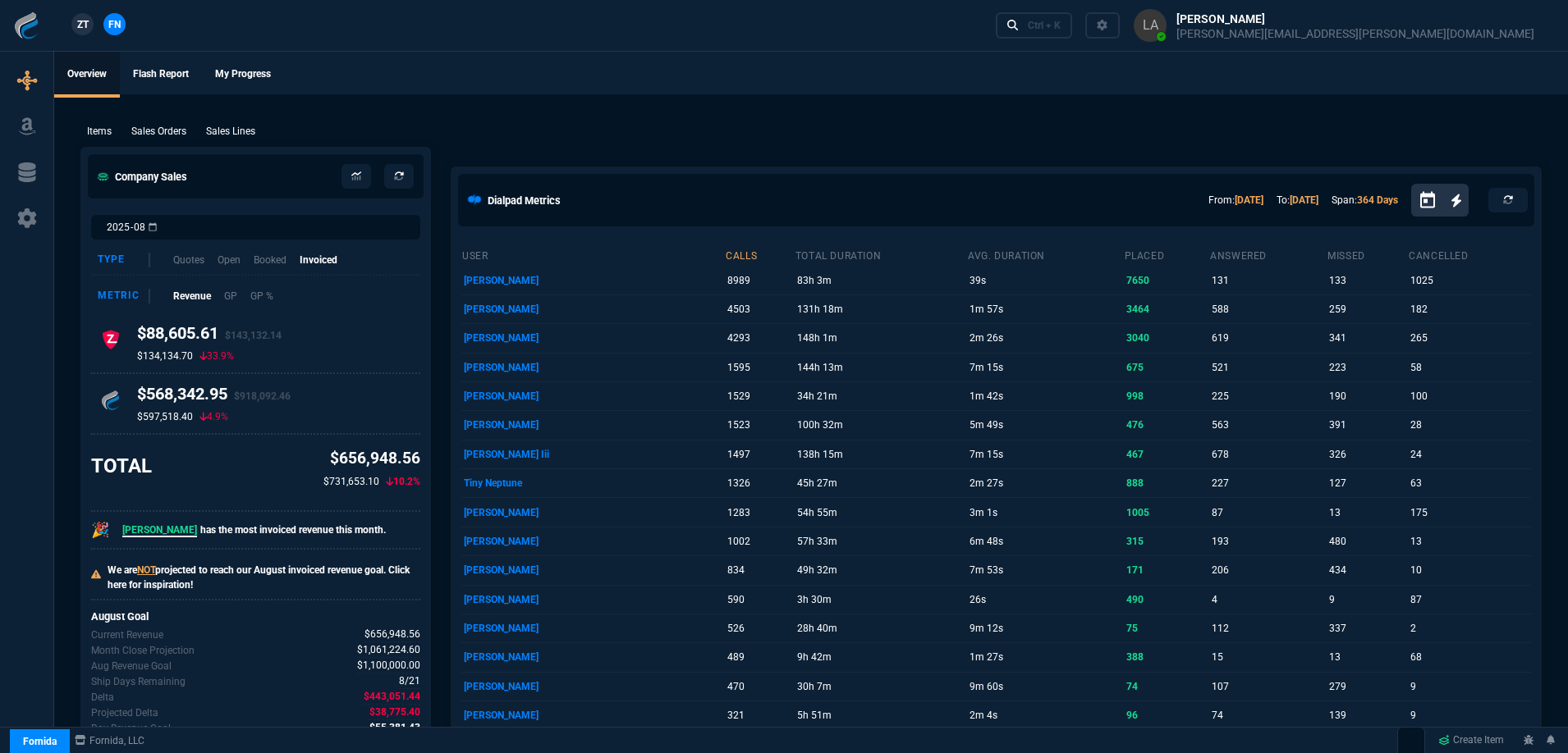
click at [87, 33] on link "ZT" at bounding box center [83, 24] width 22 height 22
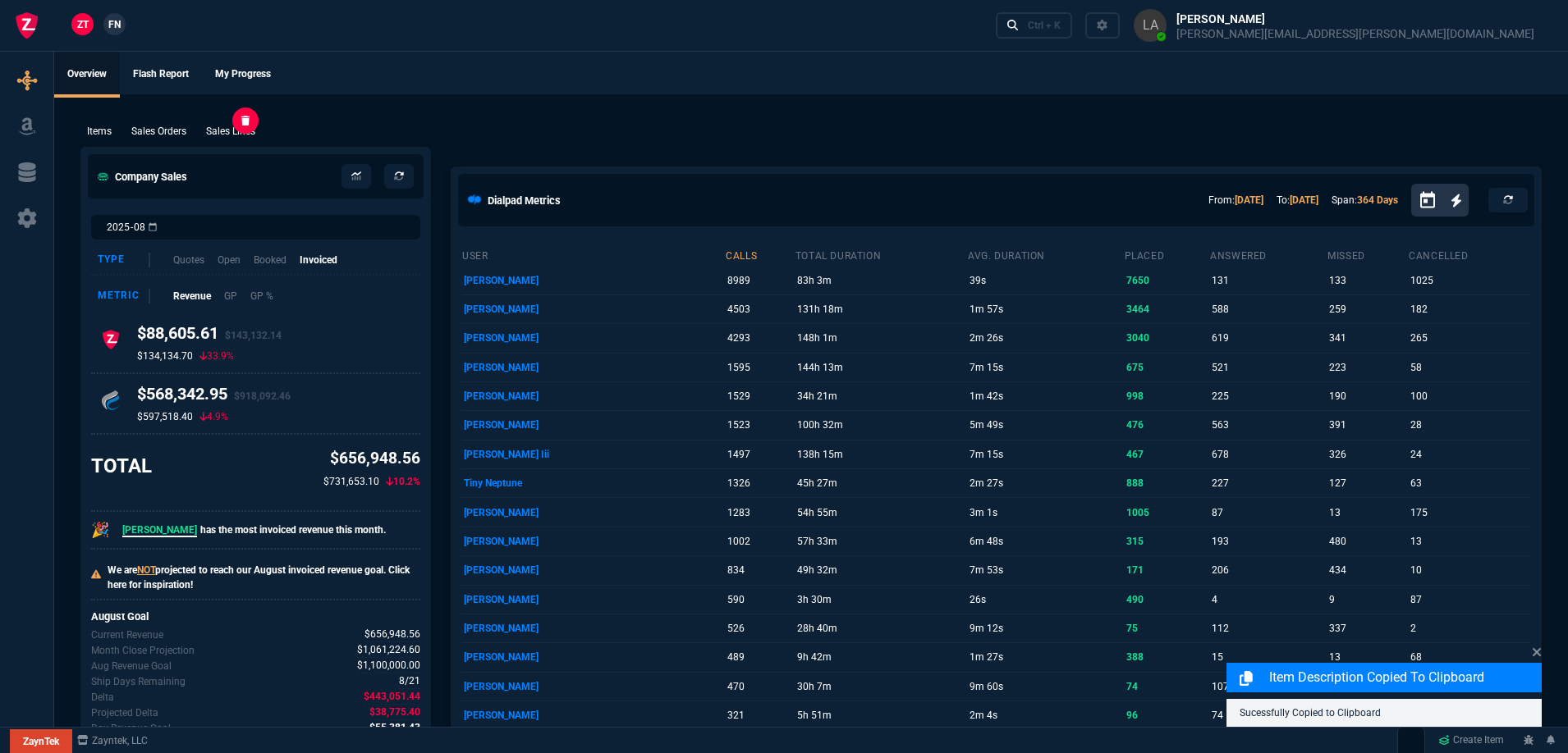
click at [241, 135] on p "Sales Lines" at bounding box center [230, 132] width 49 height 15
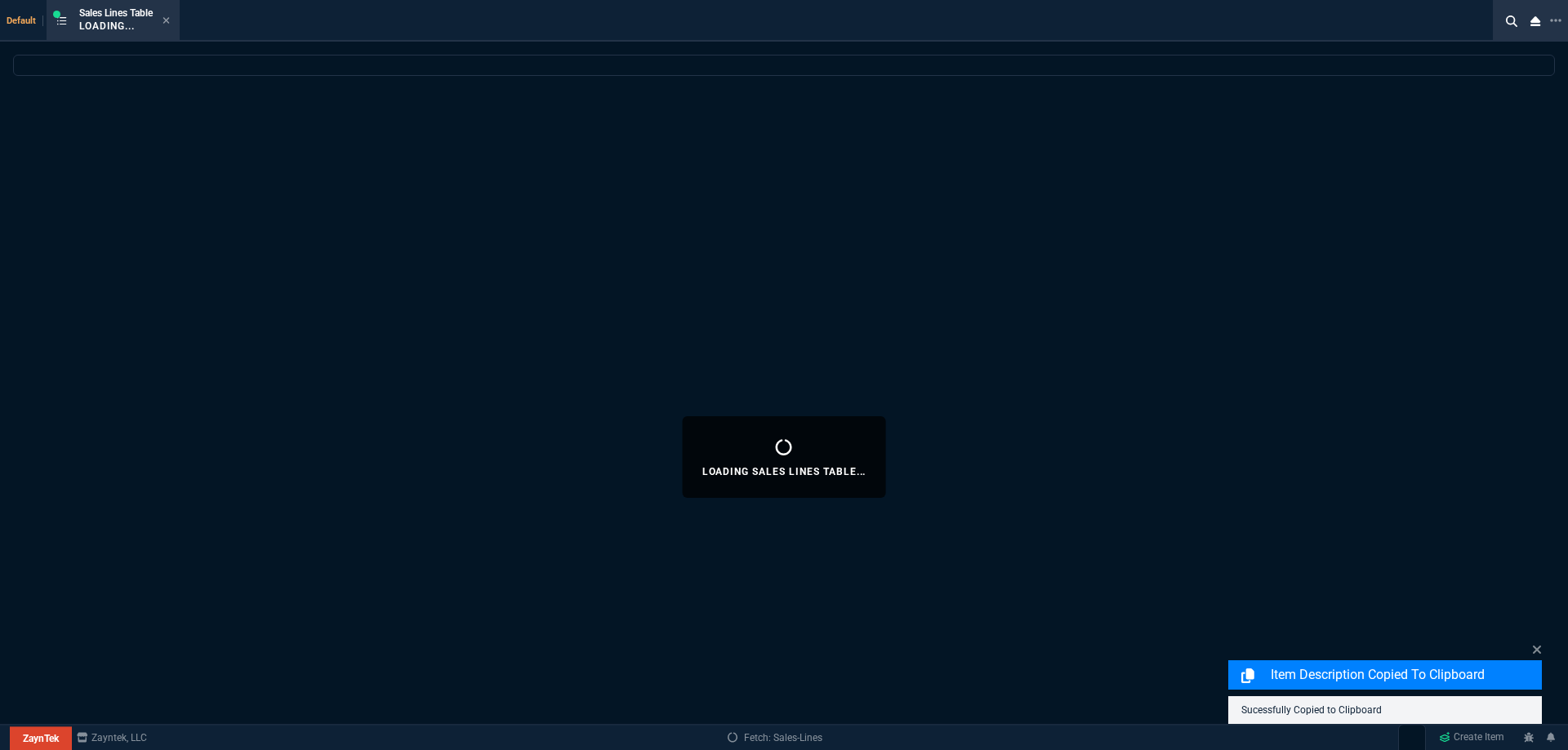
select select
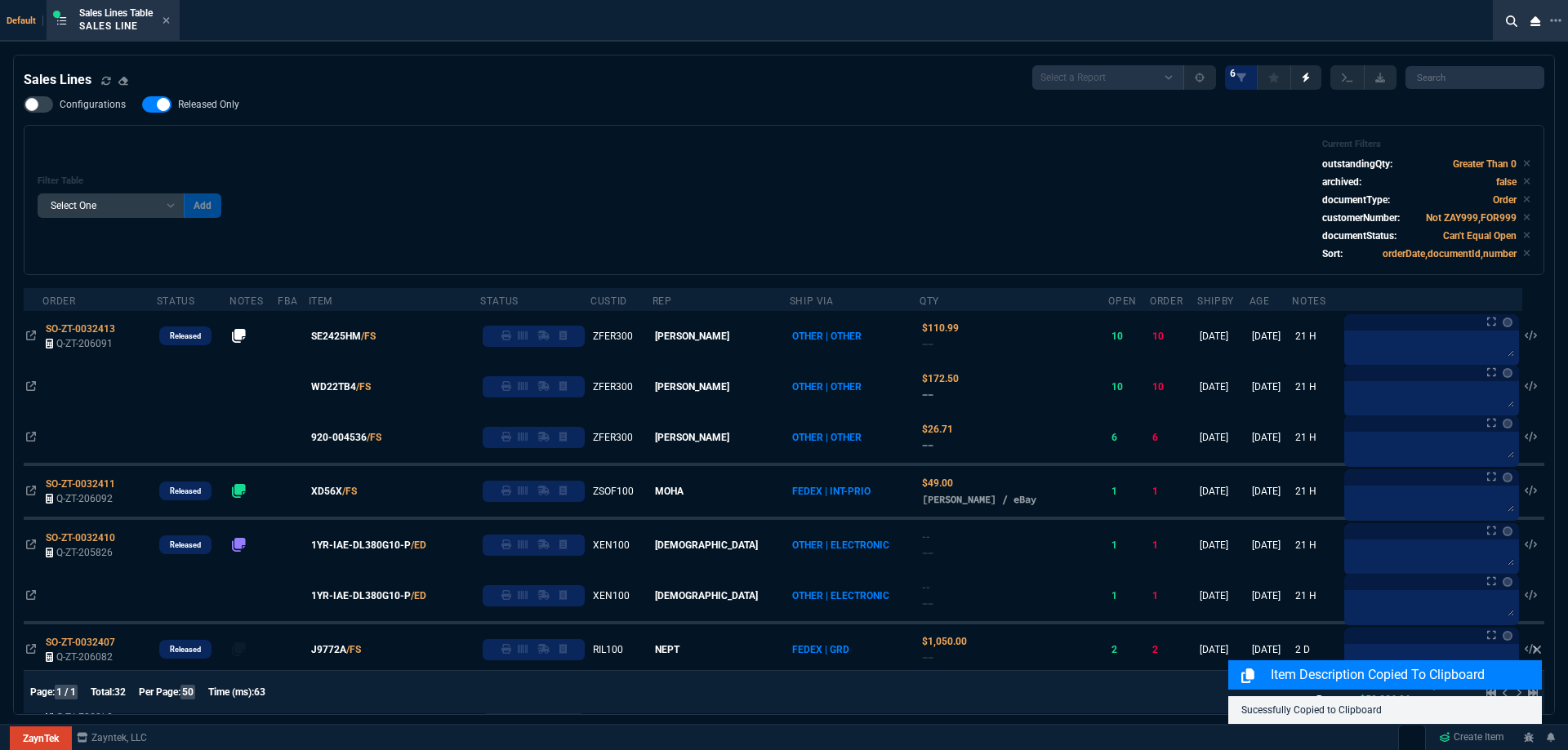
click at [218, 105] on span "Released Only" at bounding box center [209, 105] width 61 height 13
click at [142, 105] on input "Released Only" at bounding box center [142, 105] width 1 height 1
checkbox input "false"
click at [587, 149] on div "Filter Table Select One Add Filter () Age () ATS () Cond (itemVariantCode) Cust…" at bounding box center [784, 200] width 1493 height 123
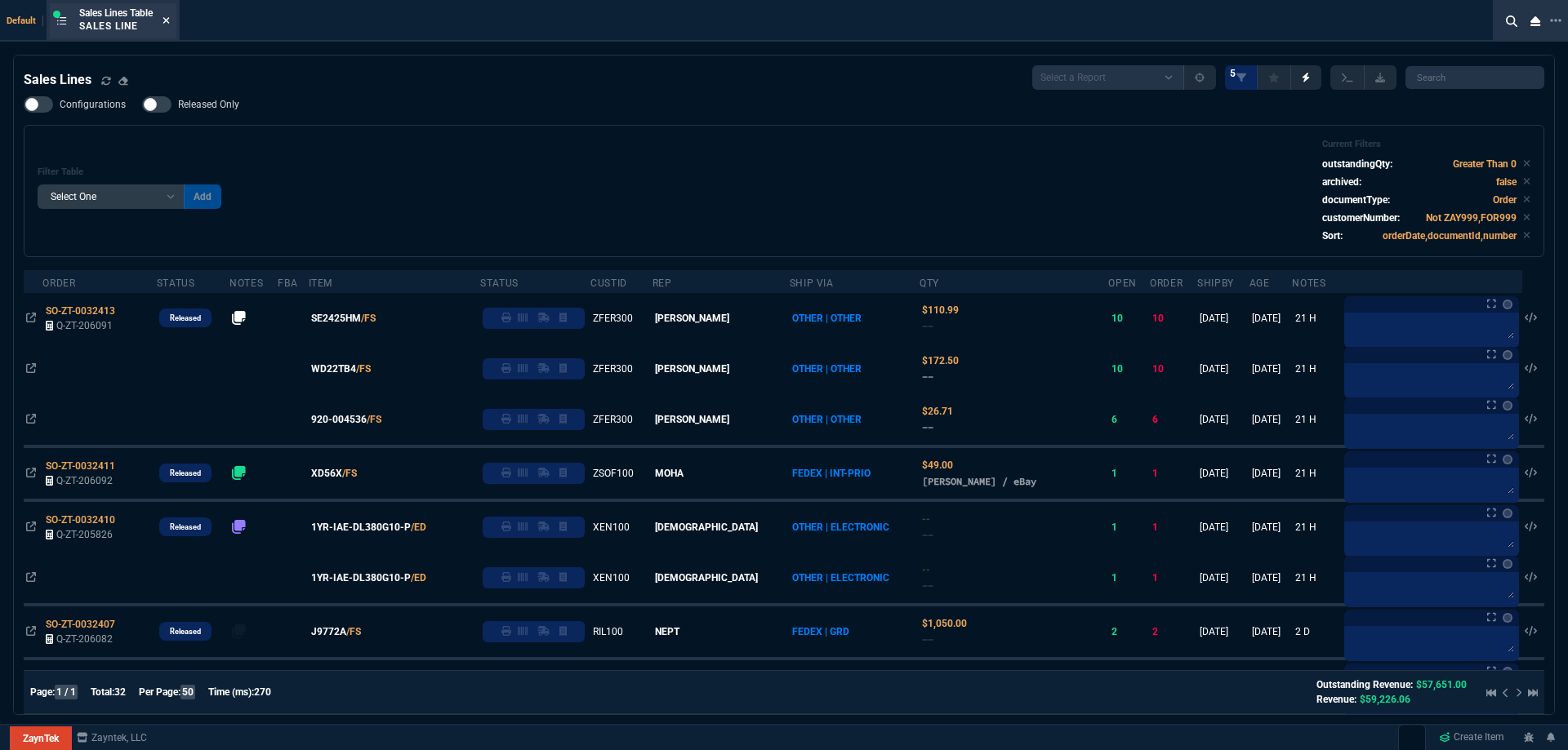
click at [170, 23] on icon at bounding box center [166, 20] width 6 height 6
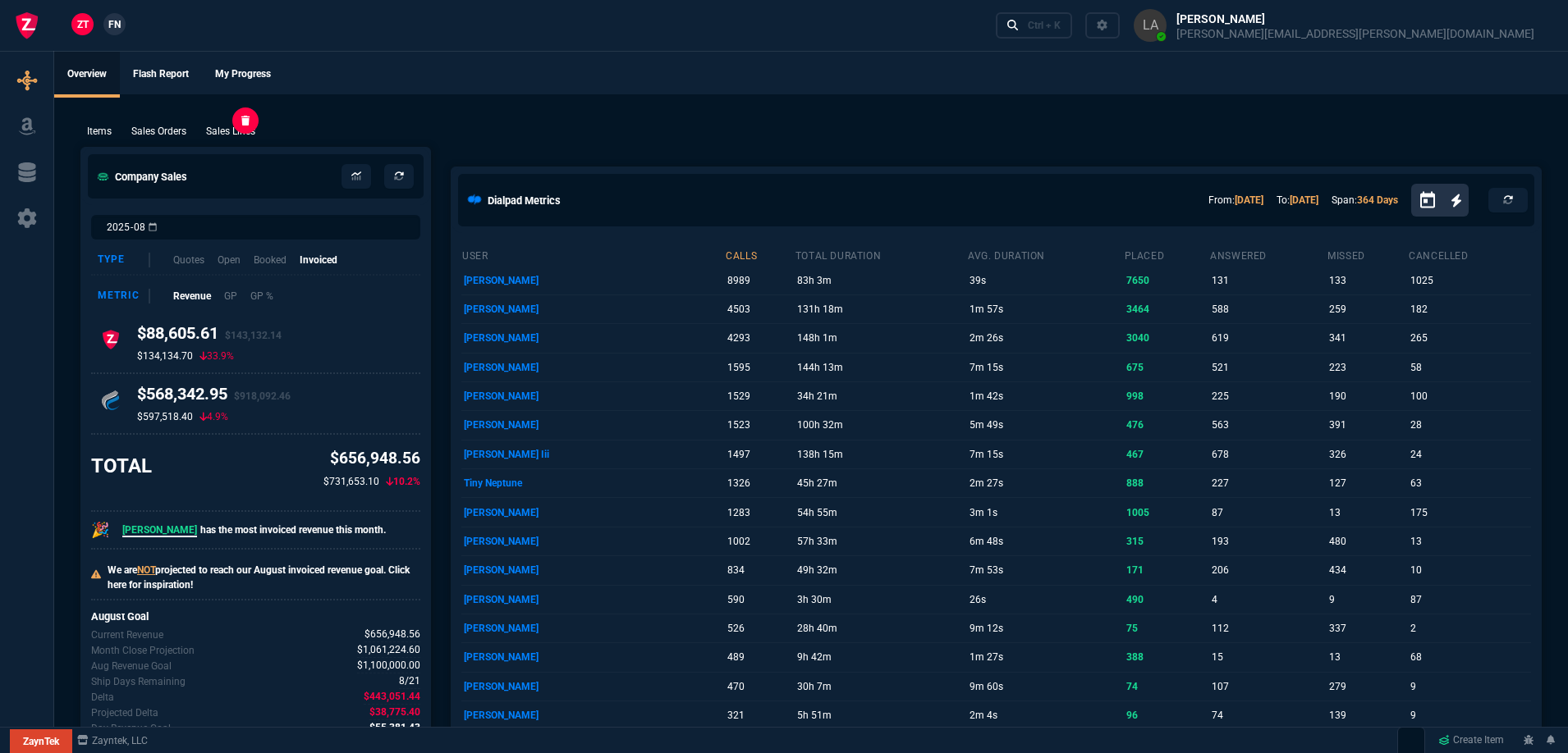
click at [228, 131] on p "Sales Lines" at bounding box center [230, 132] width 49 height 15
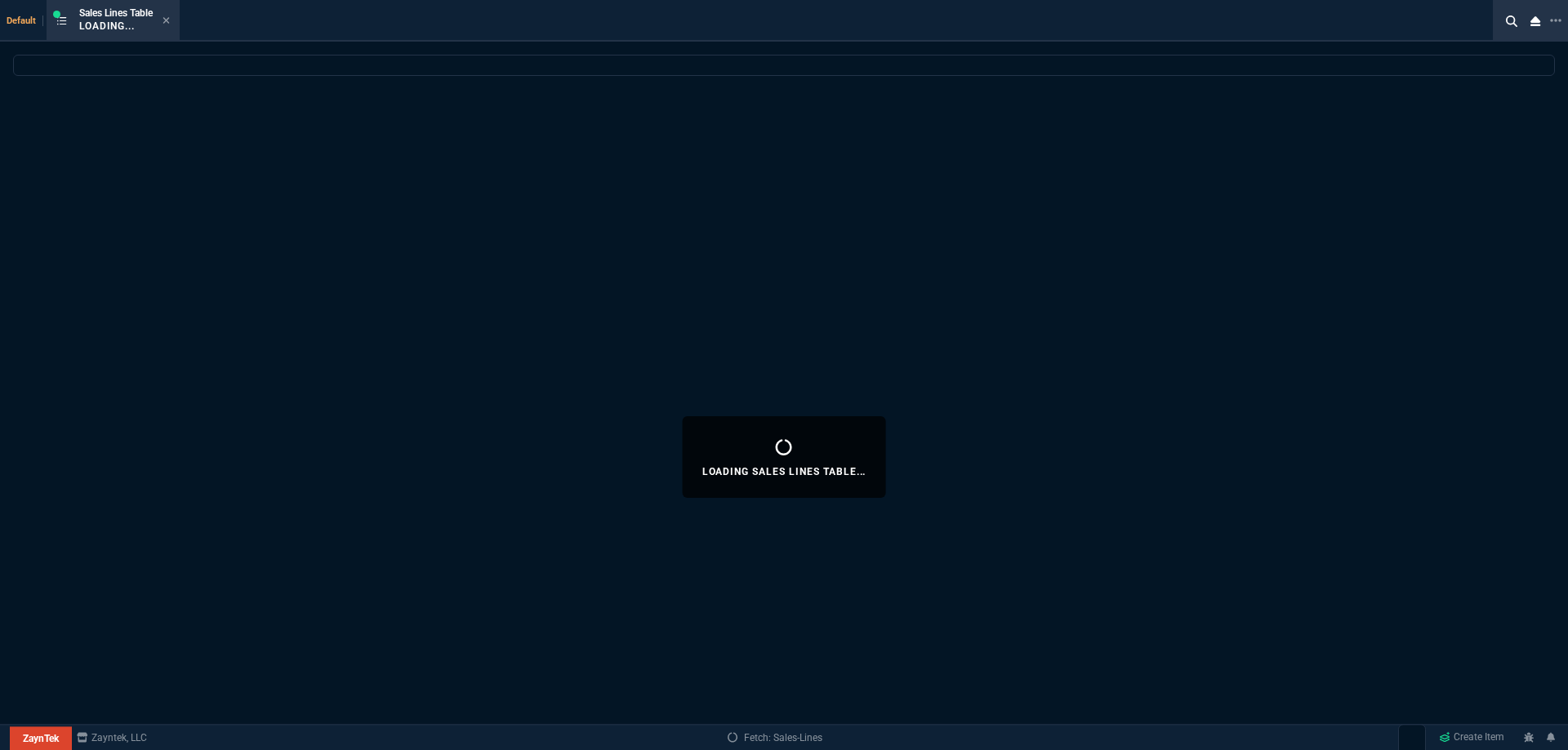
select select
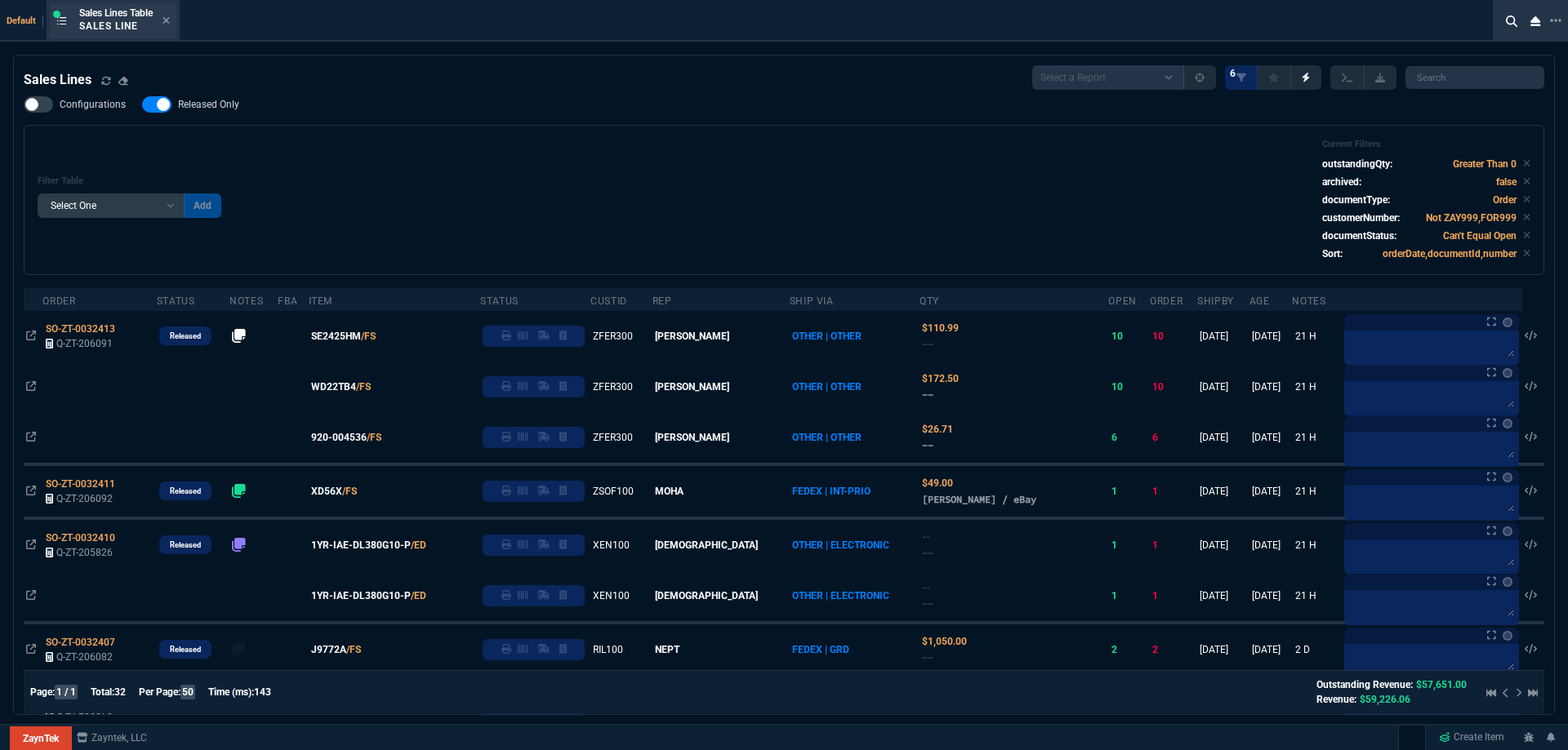
click at [173, 23] on div "Sales Lines Table Sales Line" at bounding box center [113, 21] width 126 height 35
click at [211, 106] on span "Released Only" at bounding box center [209, 105] width 61 height 13
click at [142, 106] on input "Released Only" at bounding box center [142, 105] width 1 height 1
checkbox input "false"
click at [463, 159] on div "Filter Table Select One Add Filter () Age () ATS () Cond (itemVariantCode) Cust…" at bounding box center [784, 200] width 1493 height 123
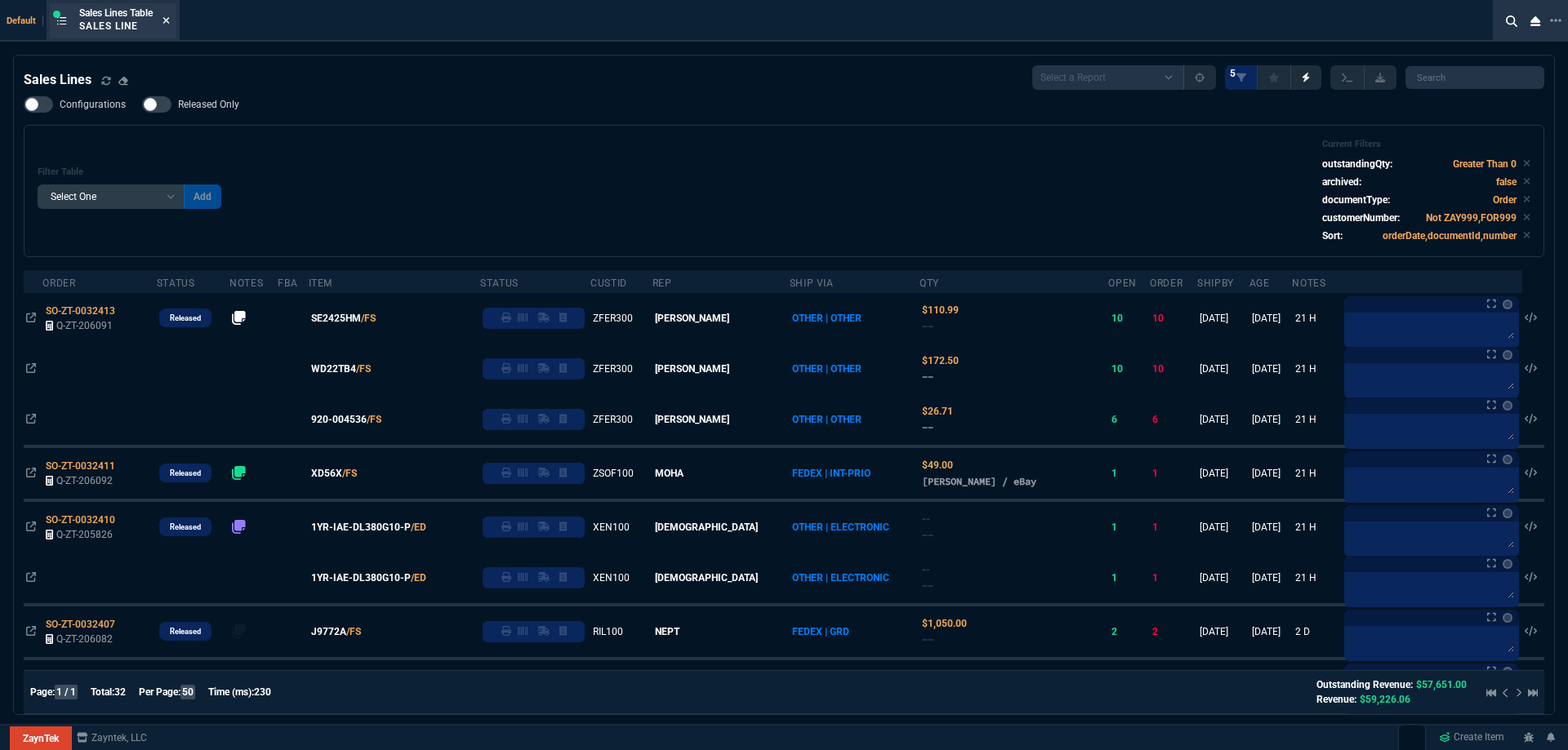
click at [166, 24] on icon at bounding box center [166, 20] width 7 height 10
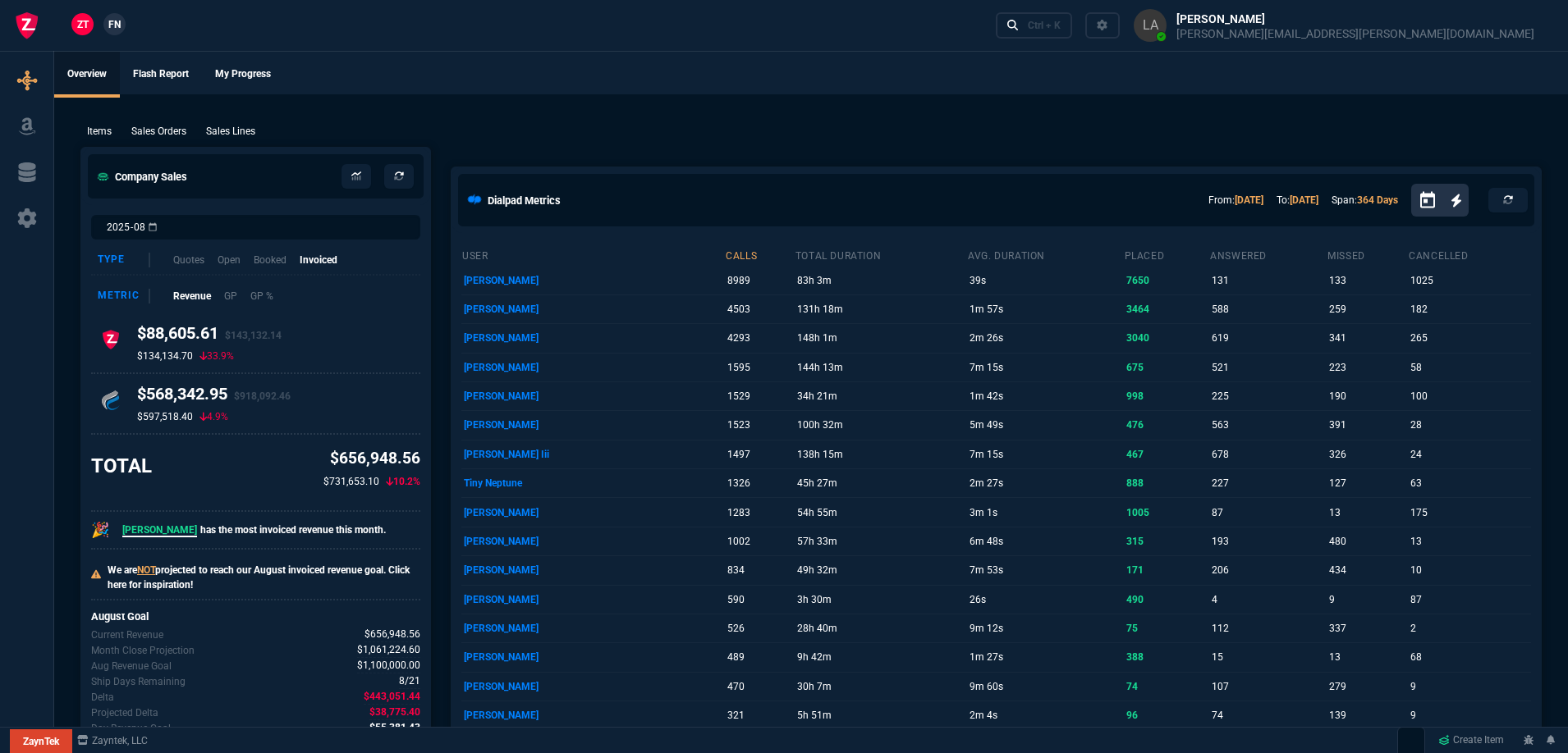
click at [122, 27] on link "FN" at bounding box center [114, 24] width 22 height 22
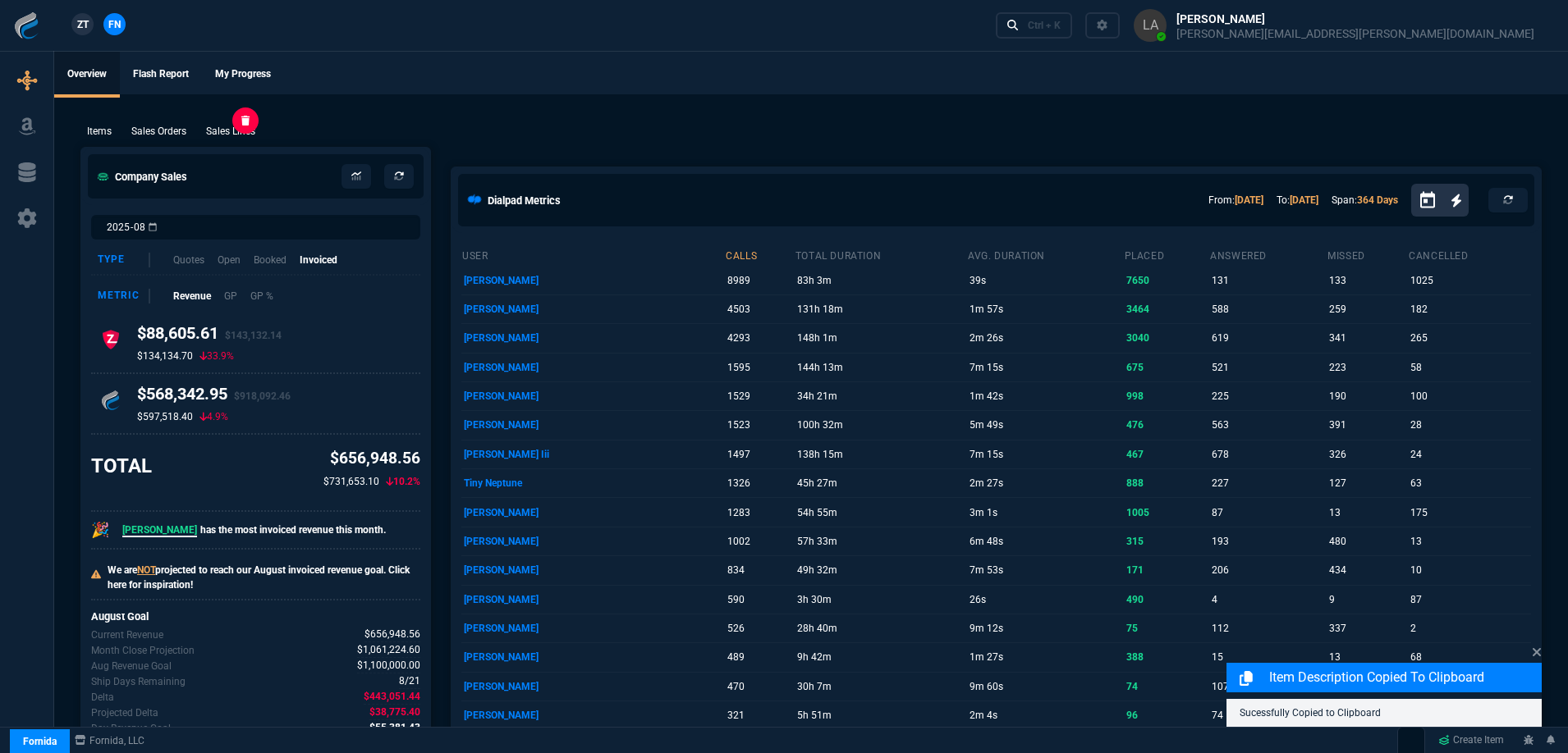
click at [218, 128] on p "Sales Lines" at bounding box center [230, 132] width 49 height 15
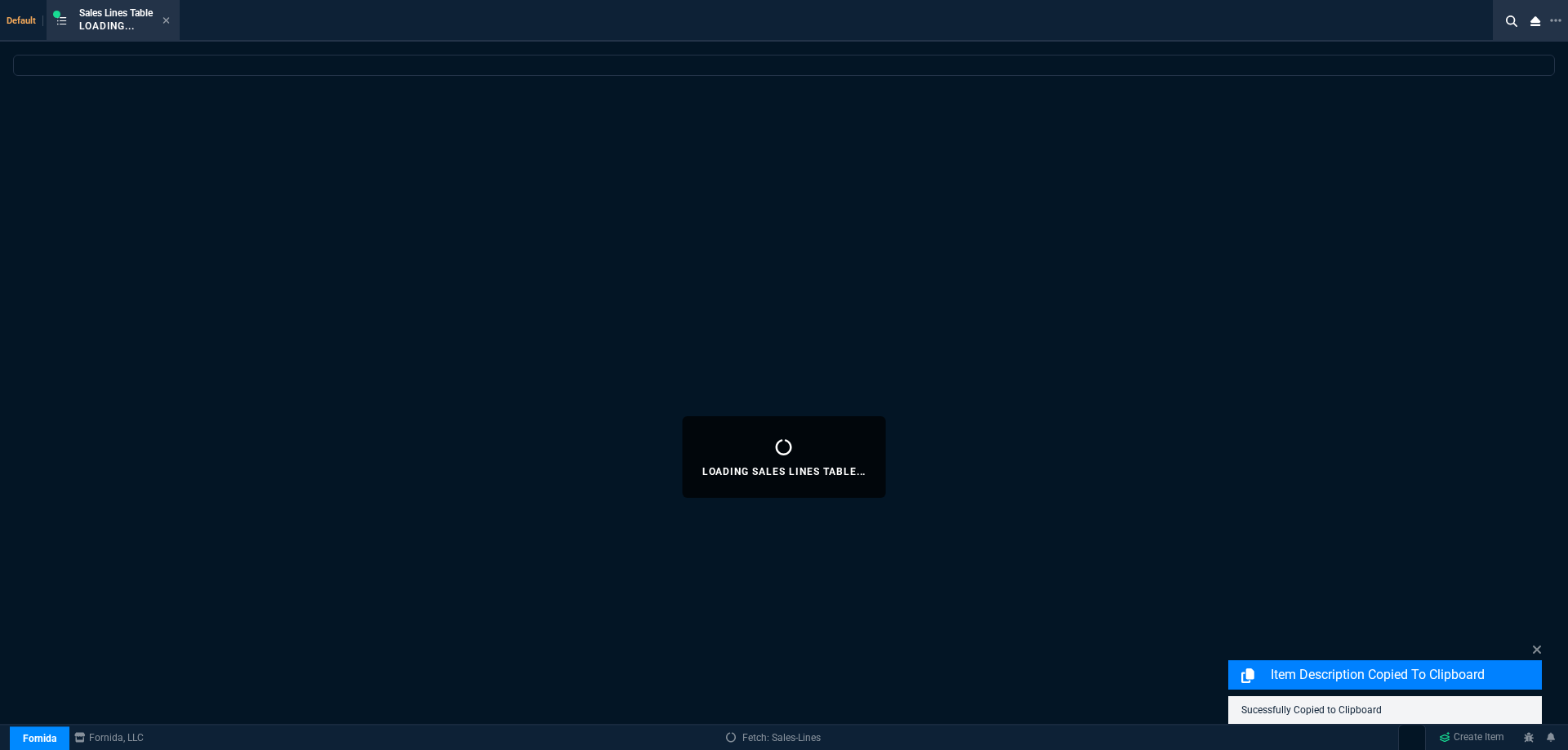
select select
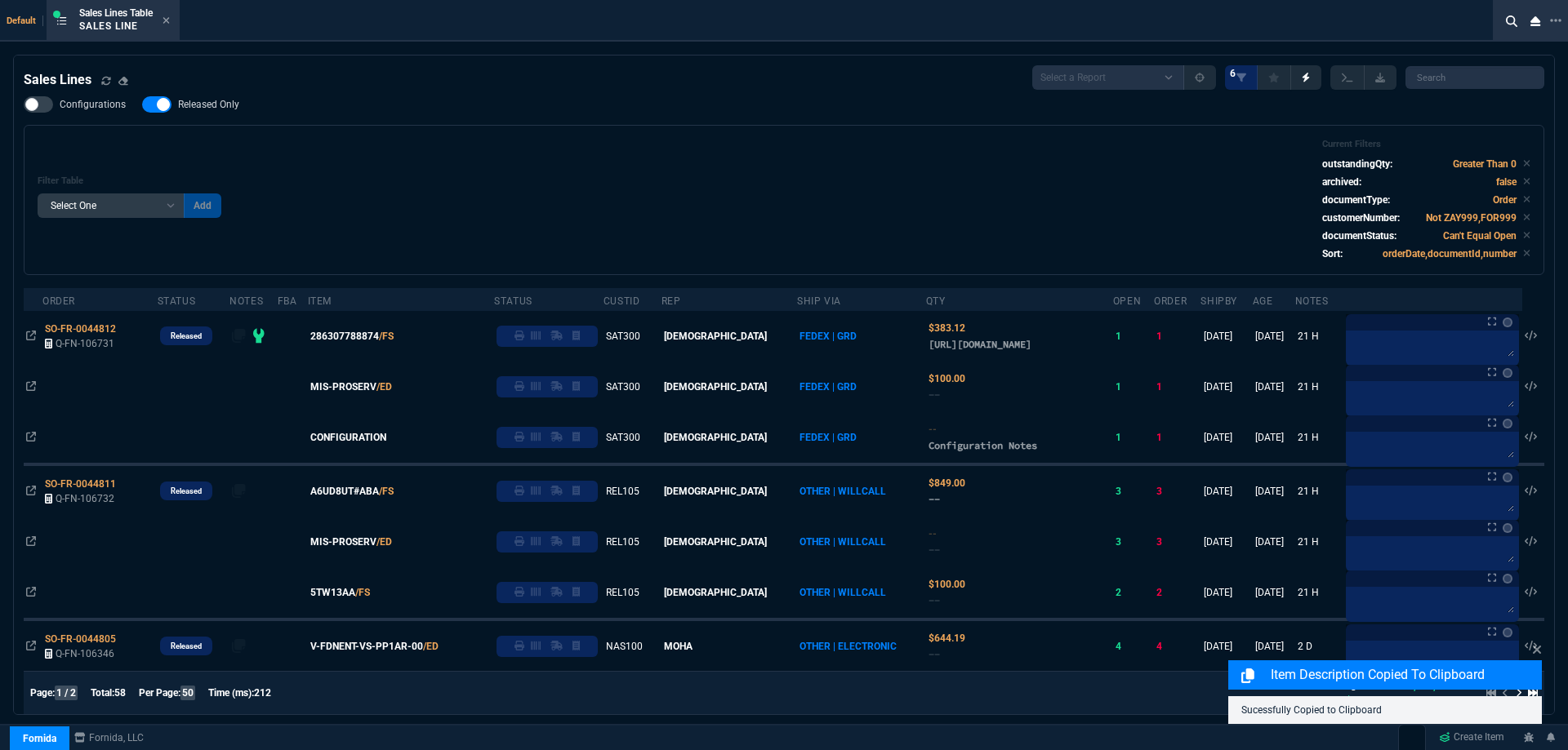
click at [190, 110] on span "Released Only" at bounding box center [209, 105] width 61 height 13
click at [142, 106] on input "Released Only" at bounding box center [142, 105] width 1 height 1
checkbox input "false"
click at [634, 159] on div "Filter Table Select One Add Filter () Age () ATS () Cond (itemVariantCode) Cust…" at bounding box center [784, 200] width 1493 height 123
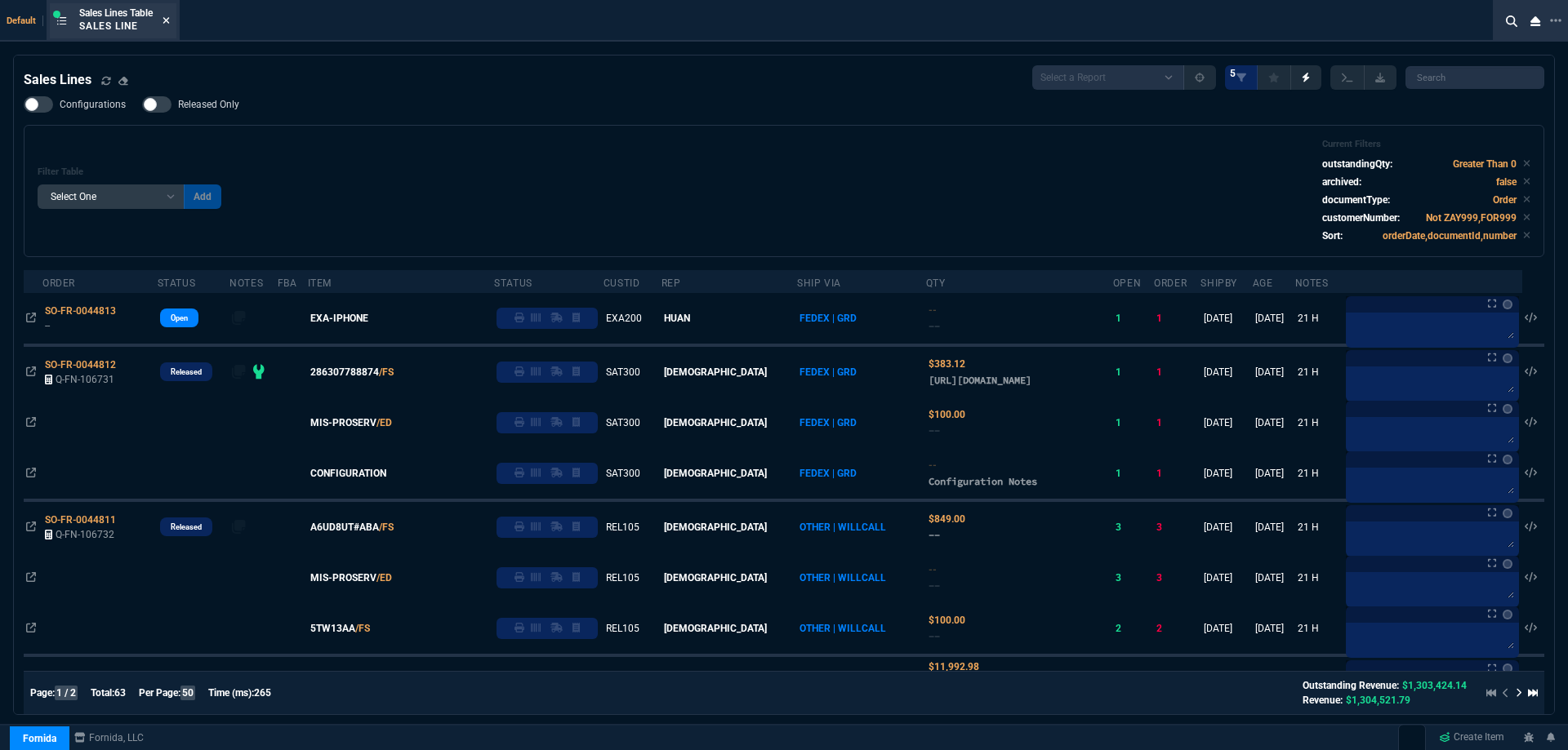
click at [166, 25] on fa-icon at bounding box center [166, 21] width 7 height 12
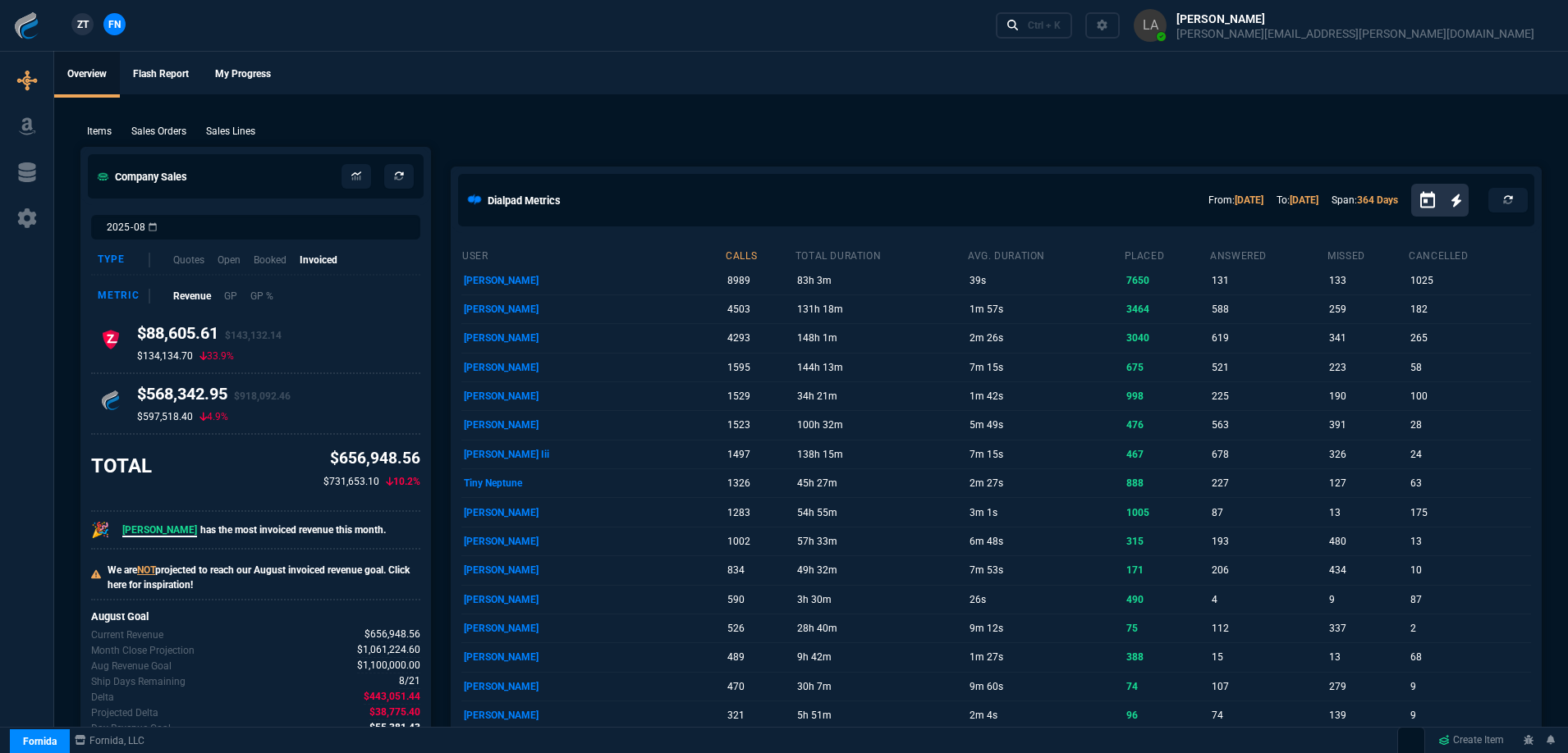
click at [89, 28] on span "ZT" at bounding box center [83, 24] width 12 height 15
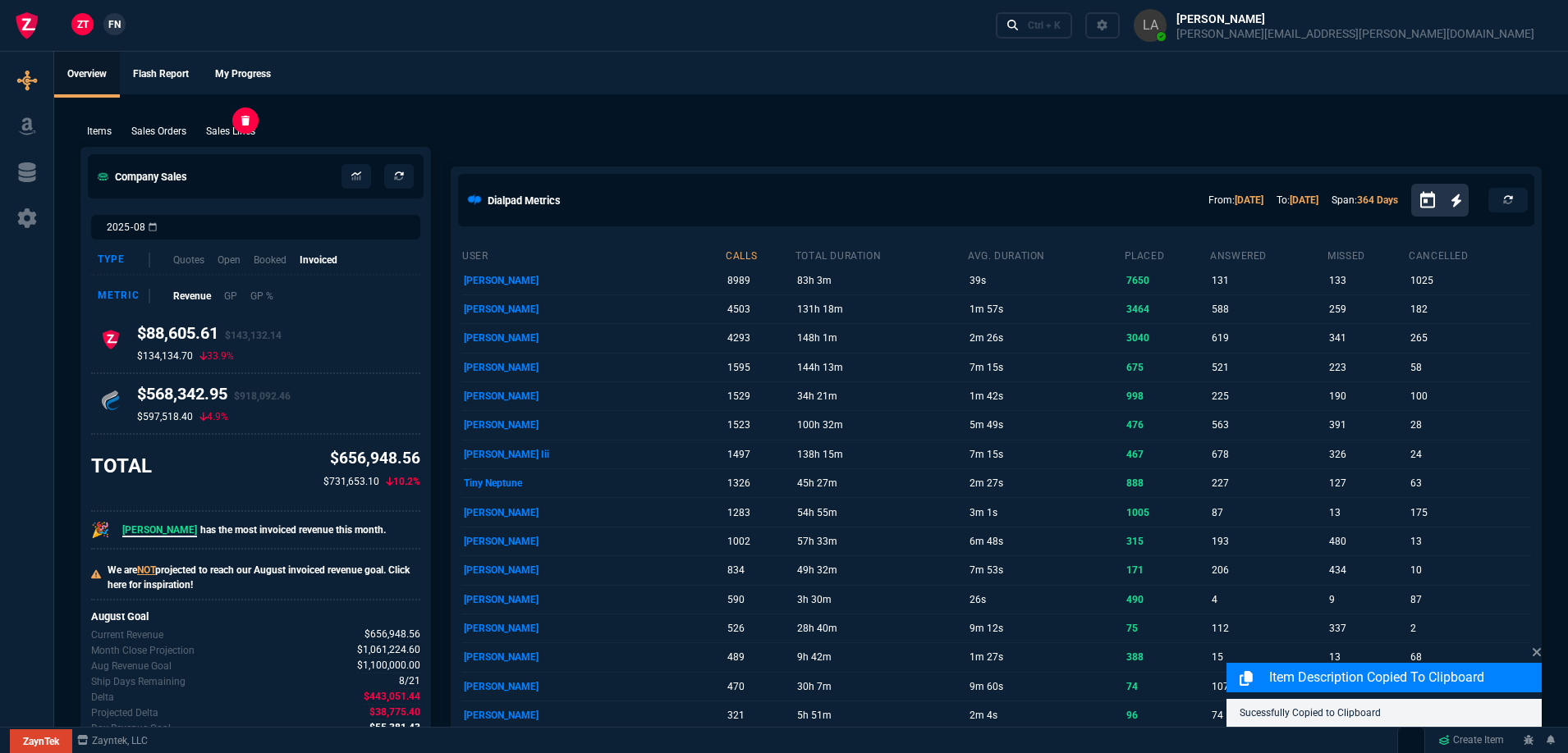
click at [248, 125] on p "Sales Lines" at bounding box center [230, 132] width 49 height 15
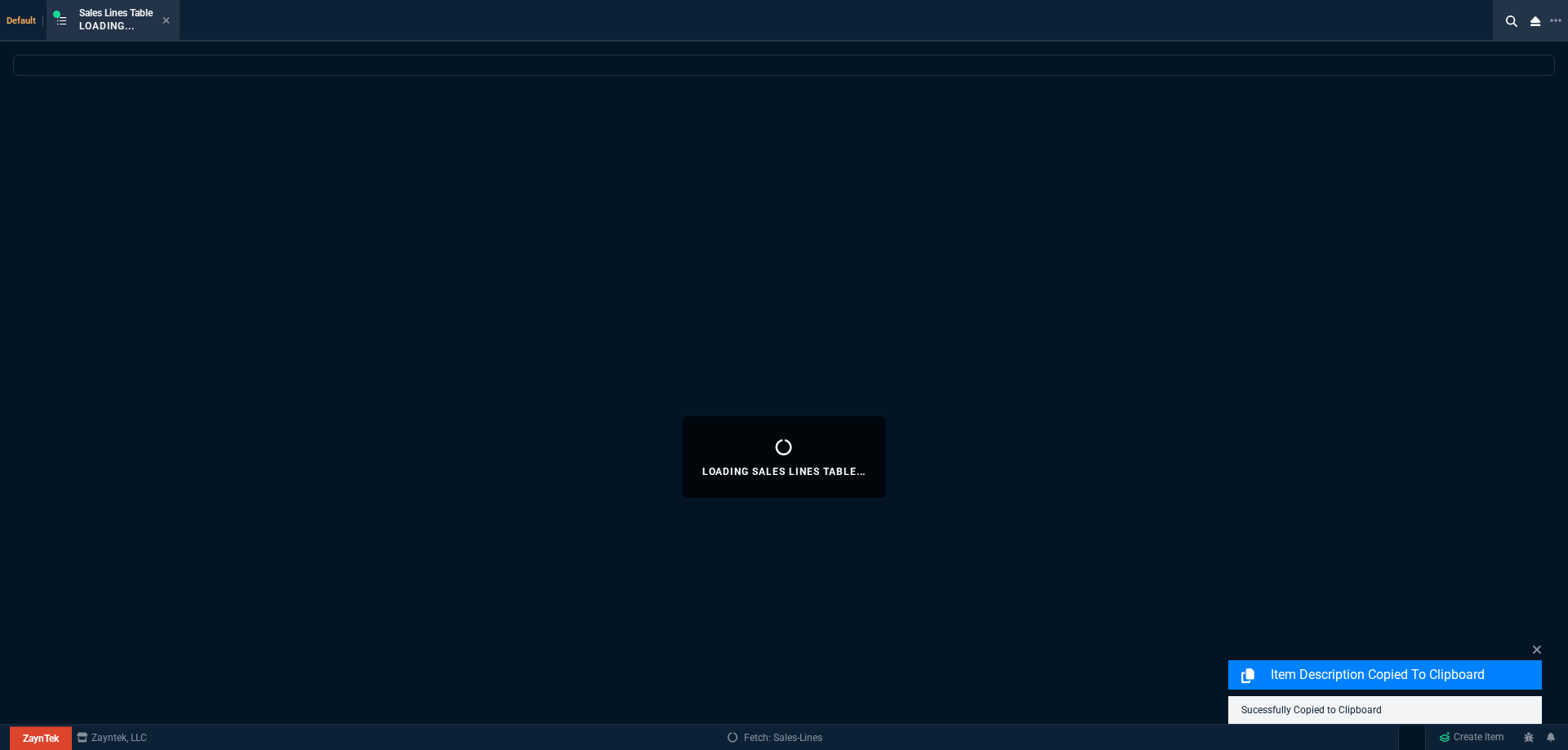
select select
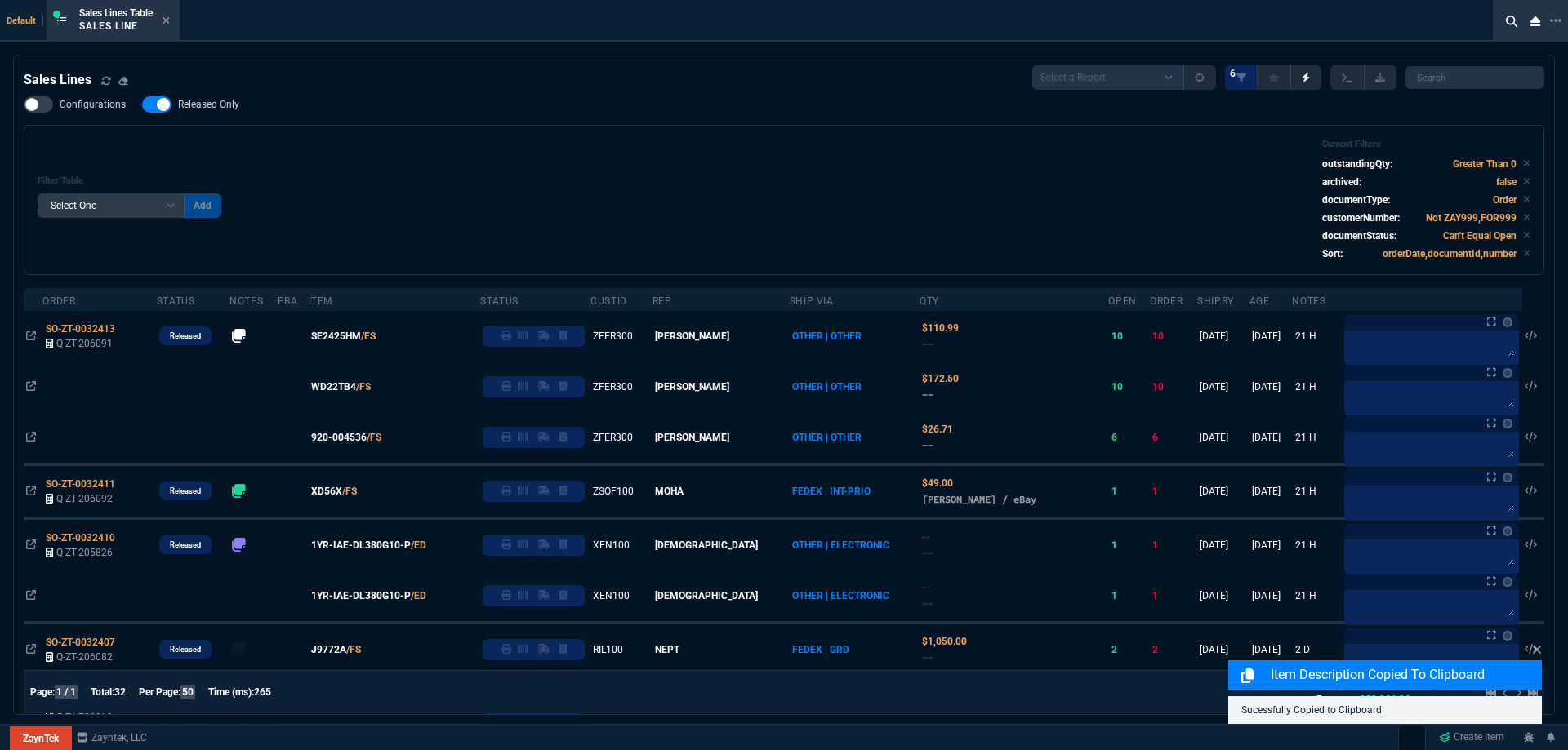
click at [227, 106] on span "Released Only" at bounding box center [209, 105] width 61 height 13
click at [142, 106] on input "Released Only" at bounding box center [142, 105] width 1 height 1
click at [476, 136] on div "Filter Table Select One Add Filter () Age () ATS () Cond (itemVariantCode) Cust…" at bounding box center [784, 199] width 1520 height 150
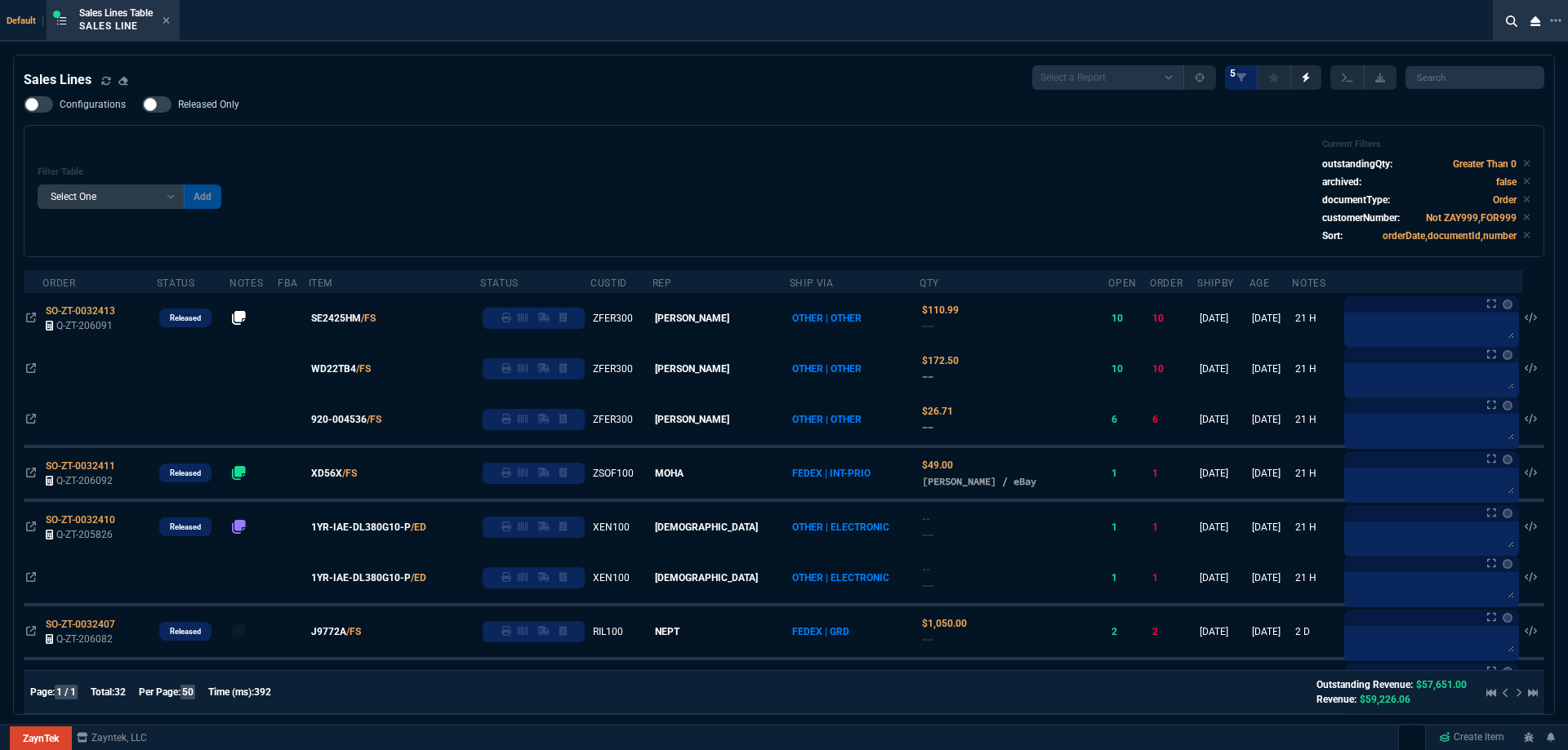
click at [221, 116] on div "Configurations Released Only Filter Table Select One Add Filter () Age () ATS (…" at bounding box center [784, 177] width 1520 height 161
click at [221, 110] on span "Released Only" at bounding box center [209, 105] width 61 height 13
click at [142, 106] on input "Released Only" at bounding box center [142, 105] width 1 height 1
click at [612, 123] on div "Configurations Released Only Filter Table Select One Add Filter () Age () ATS (…" at bounding box center [784, 177] width 1520 height 161
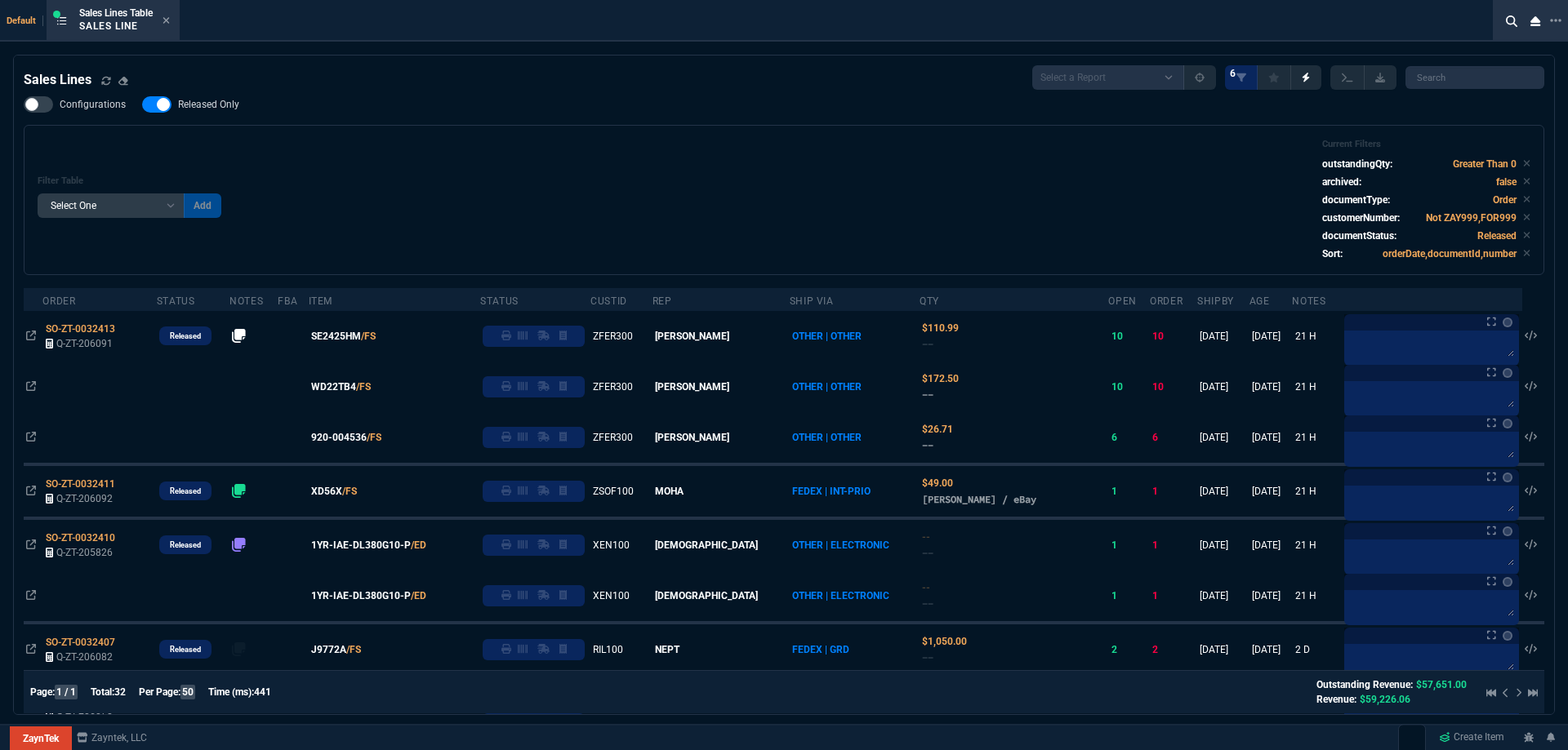
click at [208, 106] on span "Released Only" at bounding box center [209, 105] width 61 height 13
click at [142, 106] on input "Released Only" at bounding box center [142, 105] width 1 height 1
checkbox input "false"
click at [722, 133] on div "Filter Table Select One Add Filter () Age () ATS () Cond (itemVariantCode) Cust…" at bounding box center [784, 199] width 1520 height 150
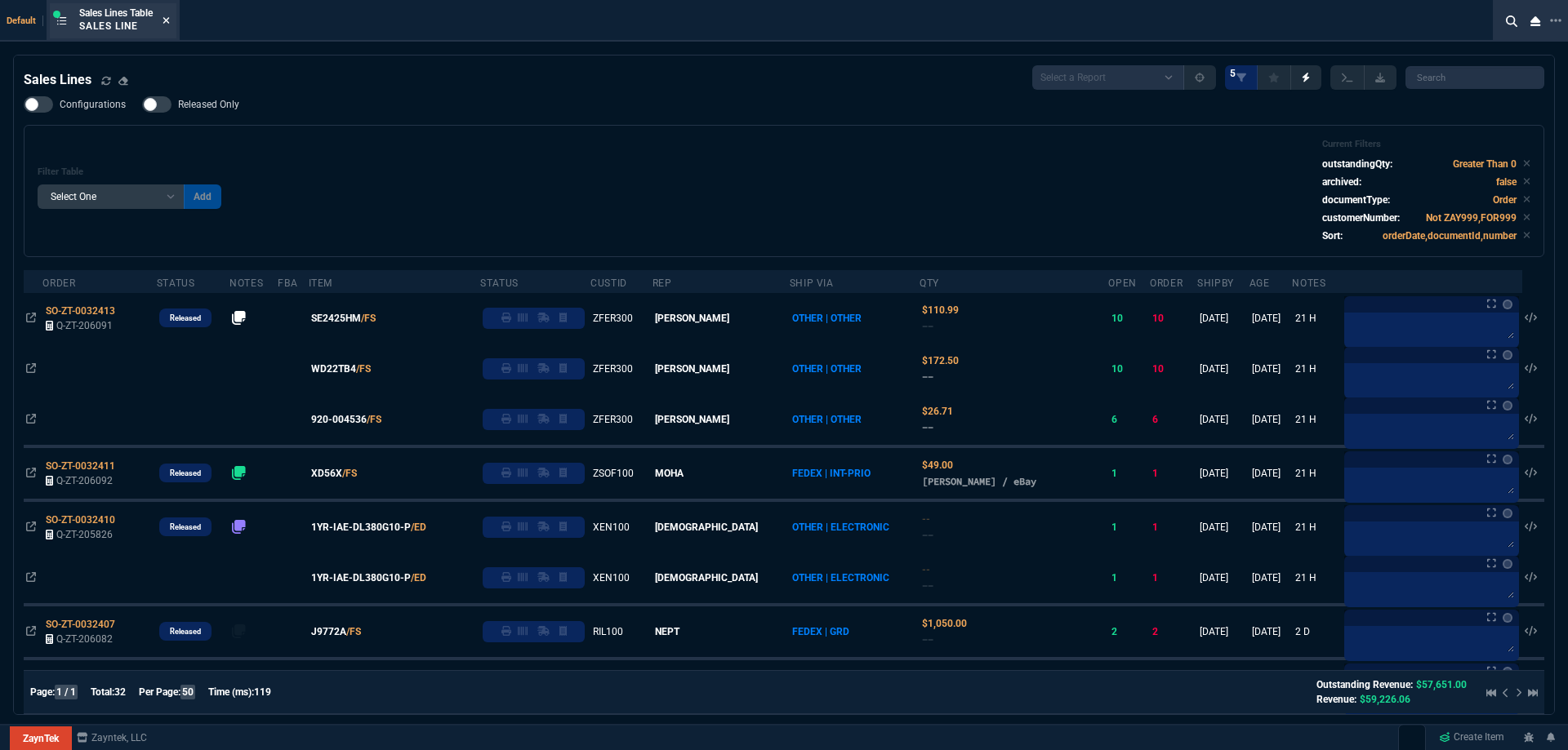
click at [167, 22] on icon at bounding box center [166, 20] width 6 height 6
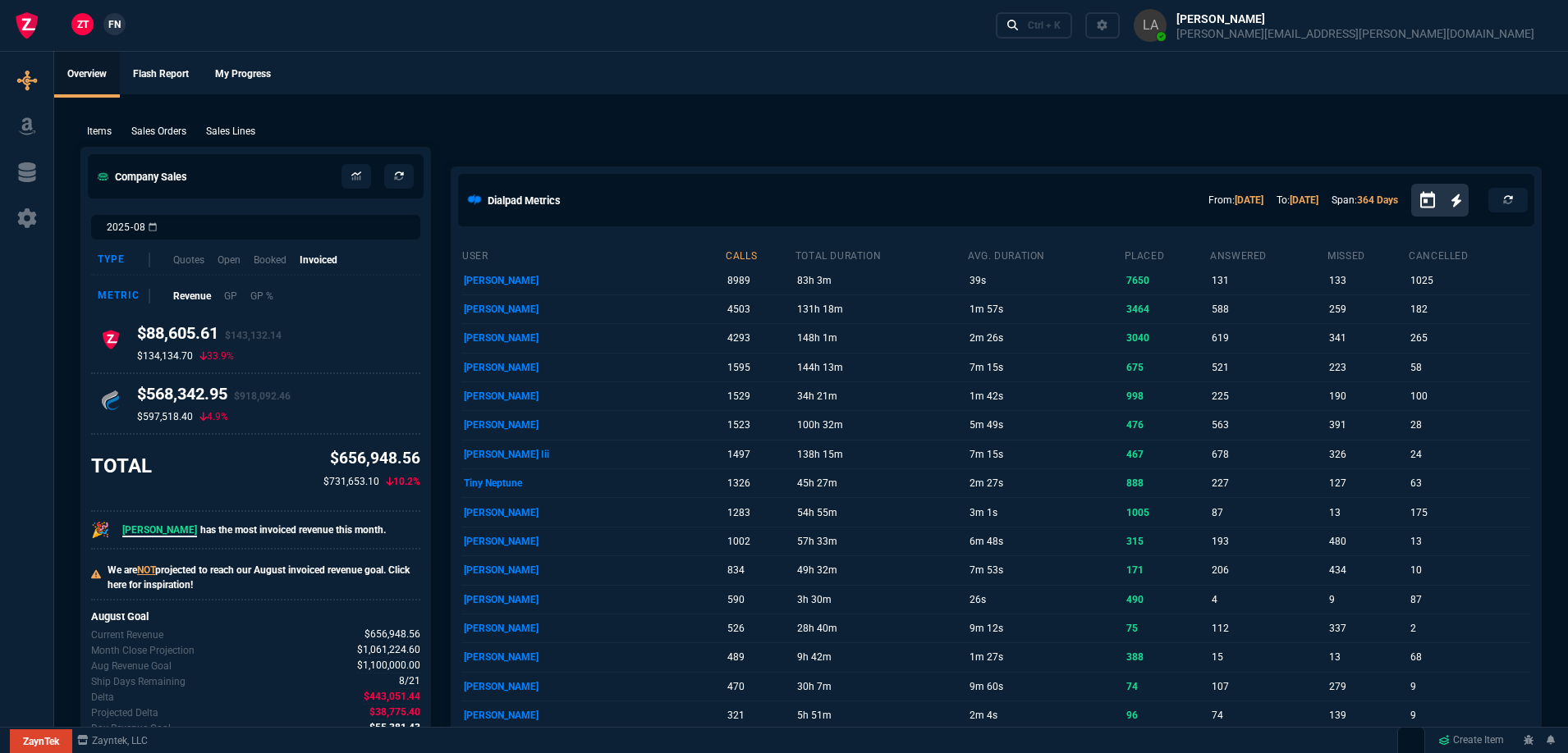
click at [122, 24] on link "FN" at bounding box center [114, 24] width 22 height 22
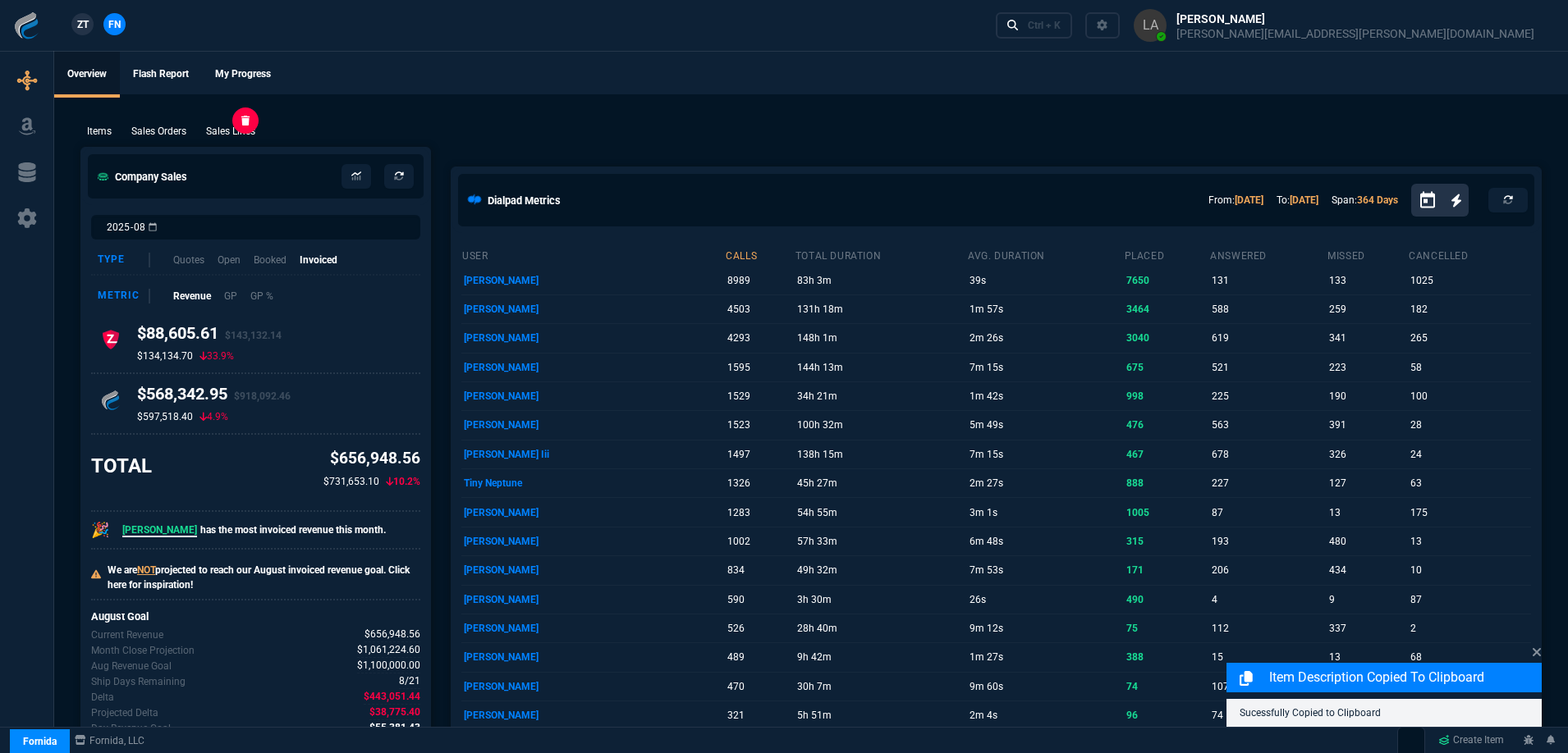
click at [237, 133] on p "Sales Lines" at bounding box center [230, 132] width 49 height 15
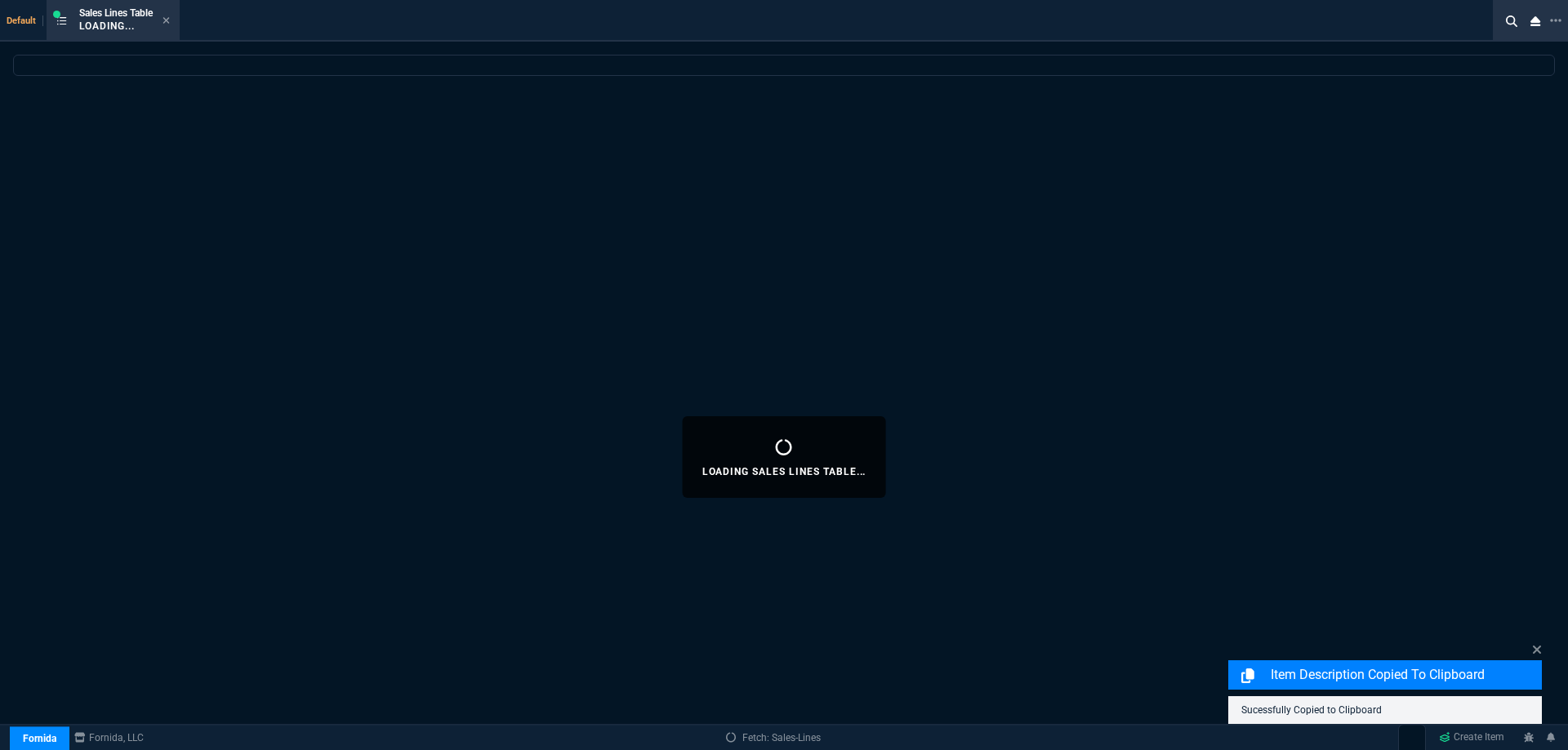
select select
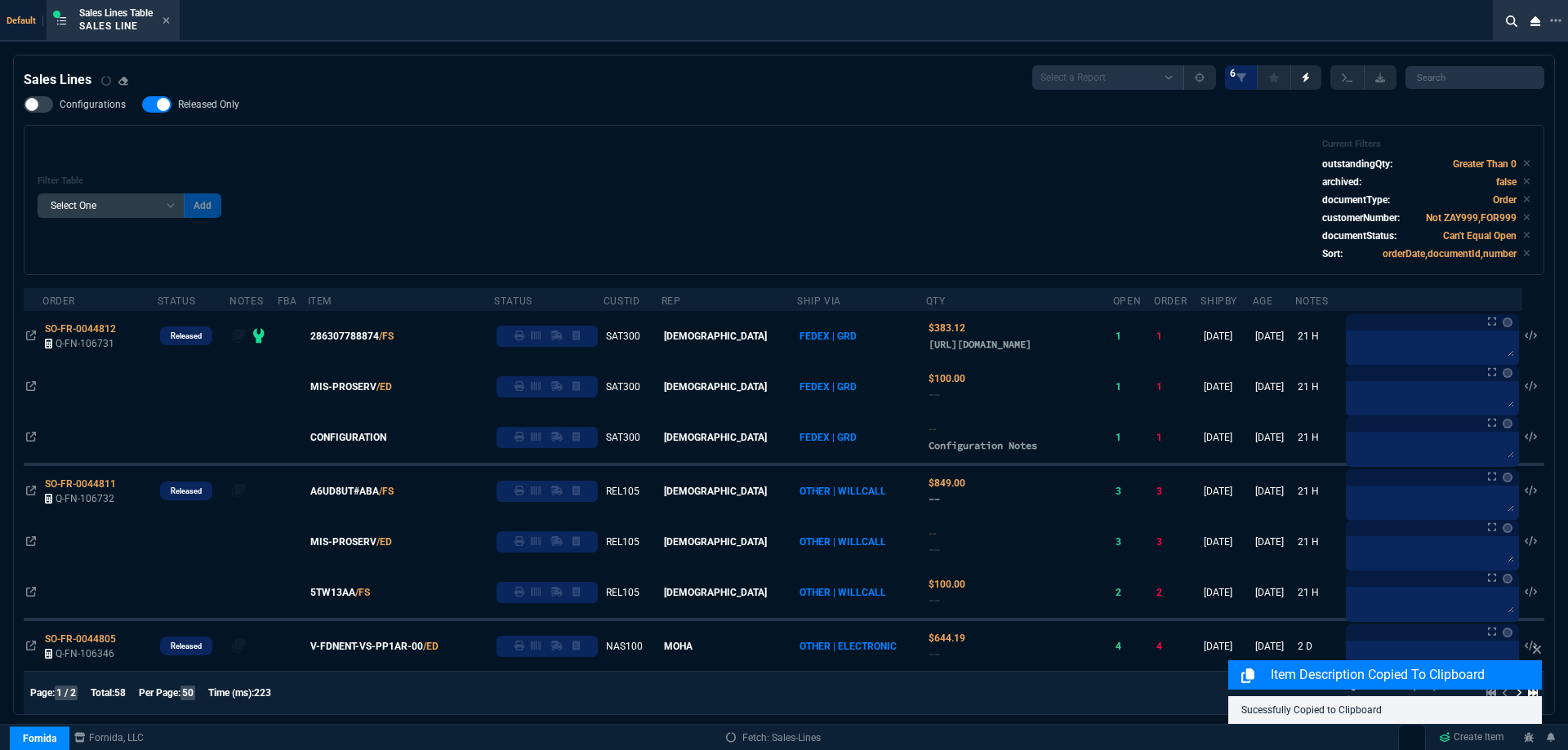
click at [216, 105] on span "Released Only" at bounding box center [209, 105] width 61 height 13
click at [142, 105] on input "Released Only" at bounding box center [142, 105] width 1 height 1
checkbox input "false"
click at [415, 137] on div "Filter Table Select One Add Filter () Age () ATS () Cond (itemVariantCode) Cust…" at bounding box center [784, 199] width 1520 height 150
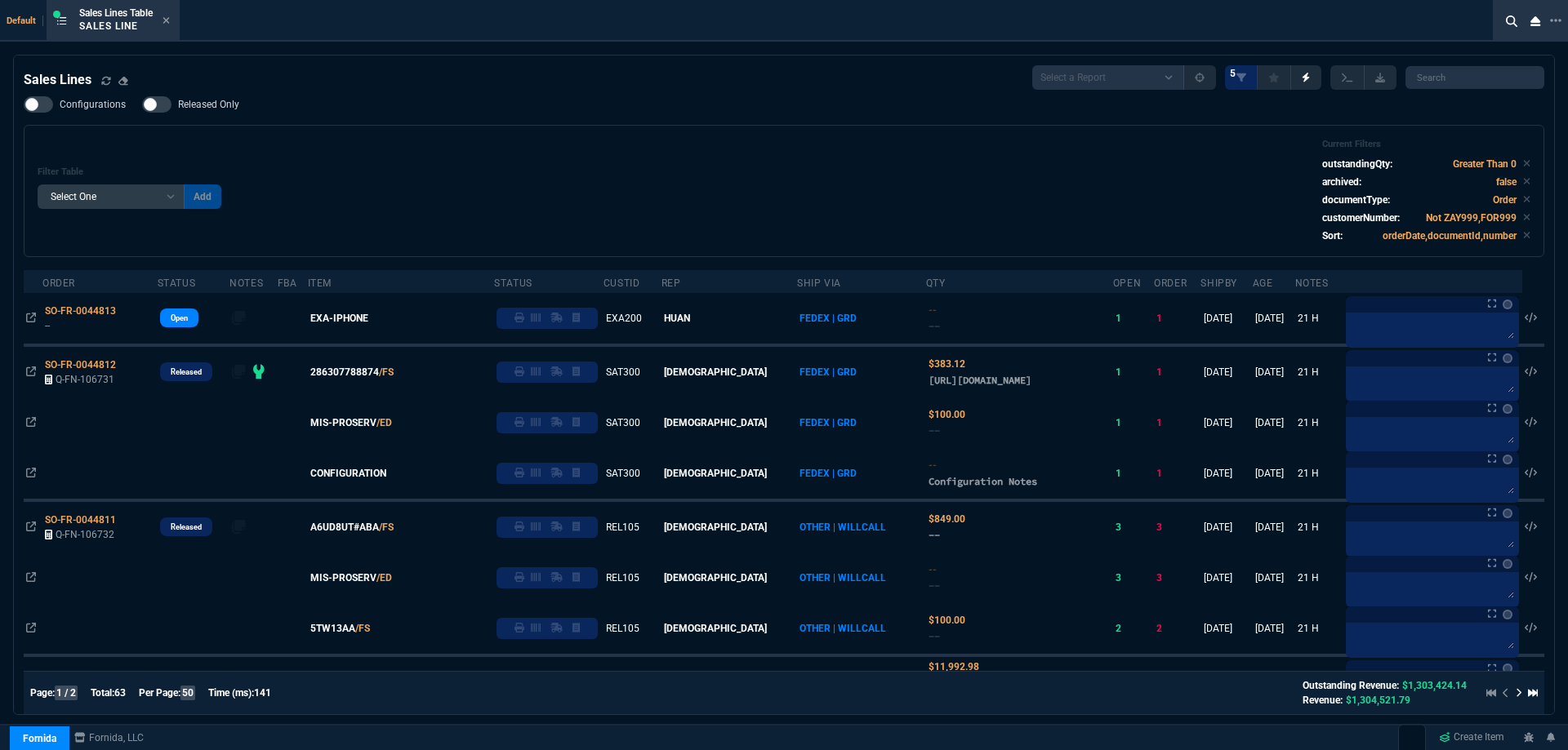
select select
click at [209, 107] on span "Released Only" at bounding box center [209, 105] width 61 height 13
click at [142, 106] on input "Released Only" at bounding box center [142, 105] width 1 height 1
click at [518, 148] on div "Filter Table Select One Add Filter () Age () ATS () Cond (itemVariantCode) Cust…" at bounding box center [784, 191] width 1493 height 105
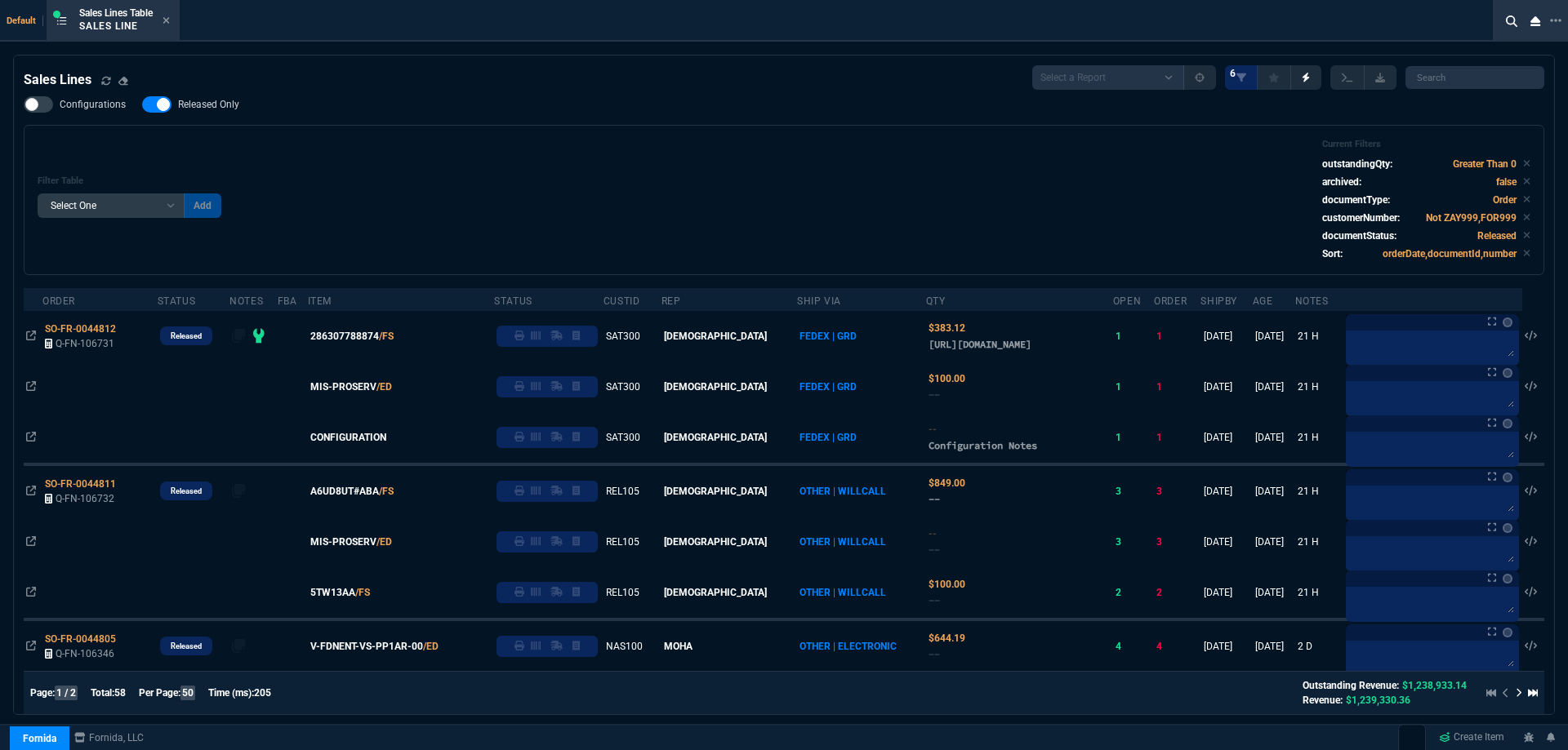
click at [218, 107] on span "Released Only" at bounding box center [209, 105] width 61 height 13
click at [142, 106] on input "Released Only" at bounding box center [142, 105] width 1 height 1
checkbox input "false"
click at [461, 107] on div "Configurations Released Only Filter Table Select One Add Filter () Age () ATS (…" at bounding box center [784, 186] width 1520 height 179
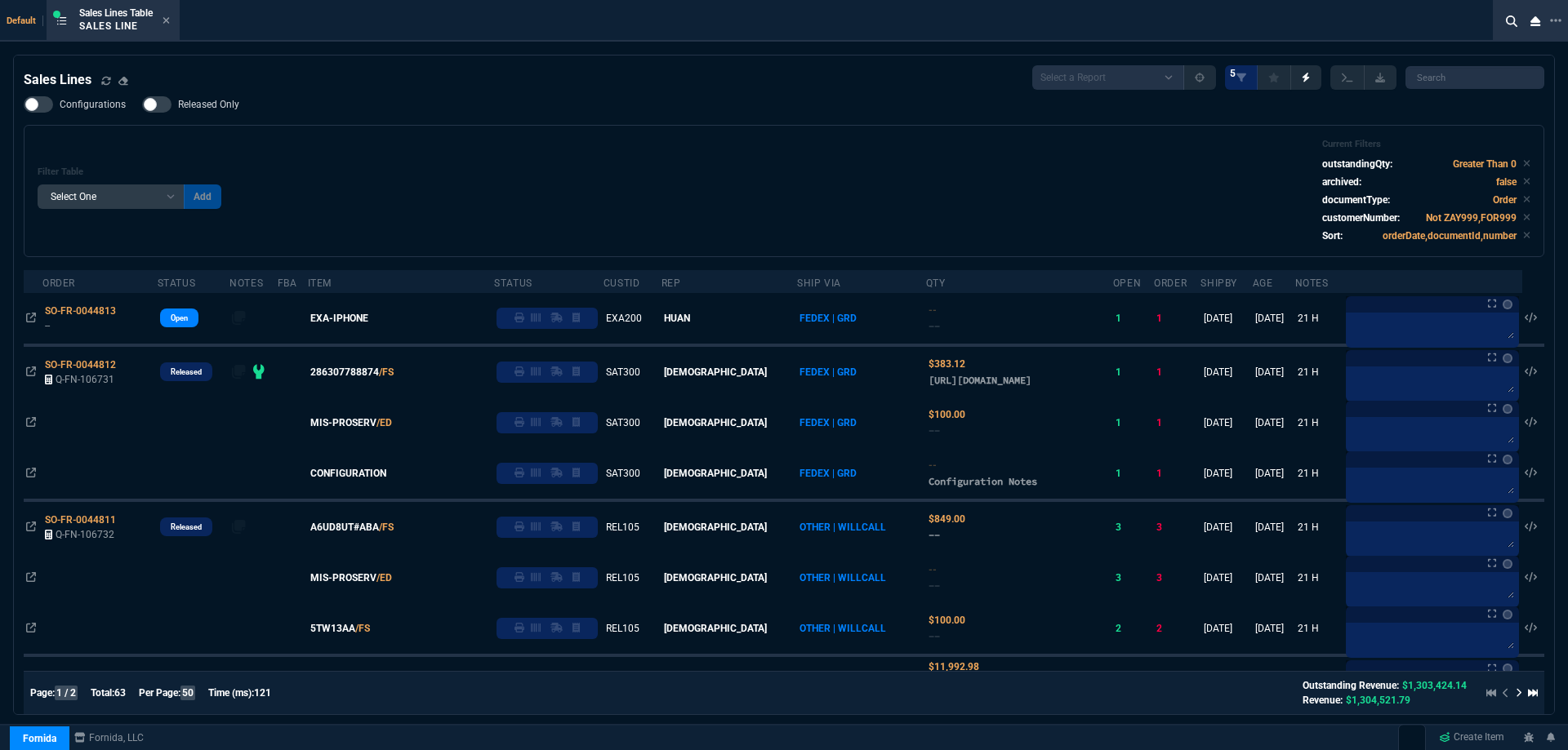
click at [175, 20] on div "Sales Lines Table Sales Line" at bounding box center [113, 21] width 126 height 35
click at [167, 21] on icon at bounding box center [166, 20] width 7 height 10
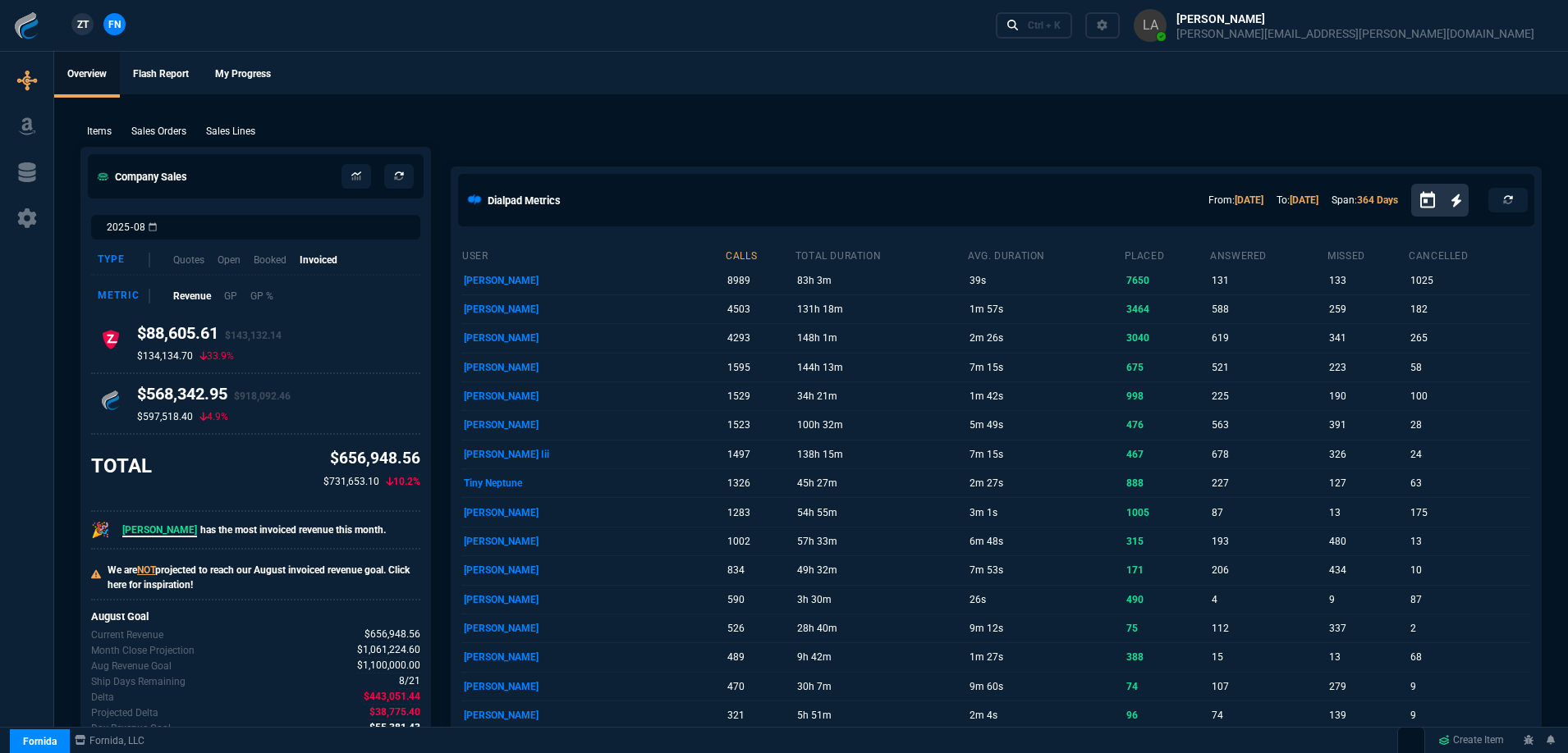
click at [83, 30] on span "ZT" at bounding box center [83, 24] width 12 height 15
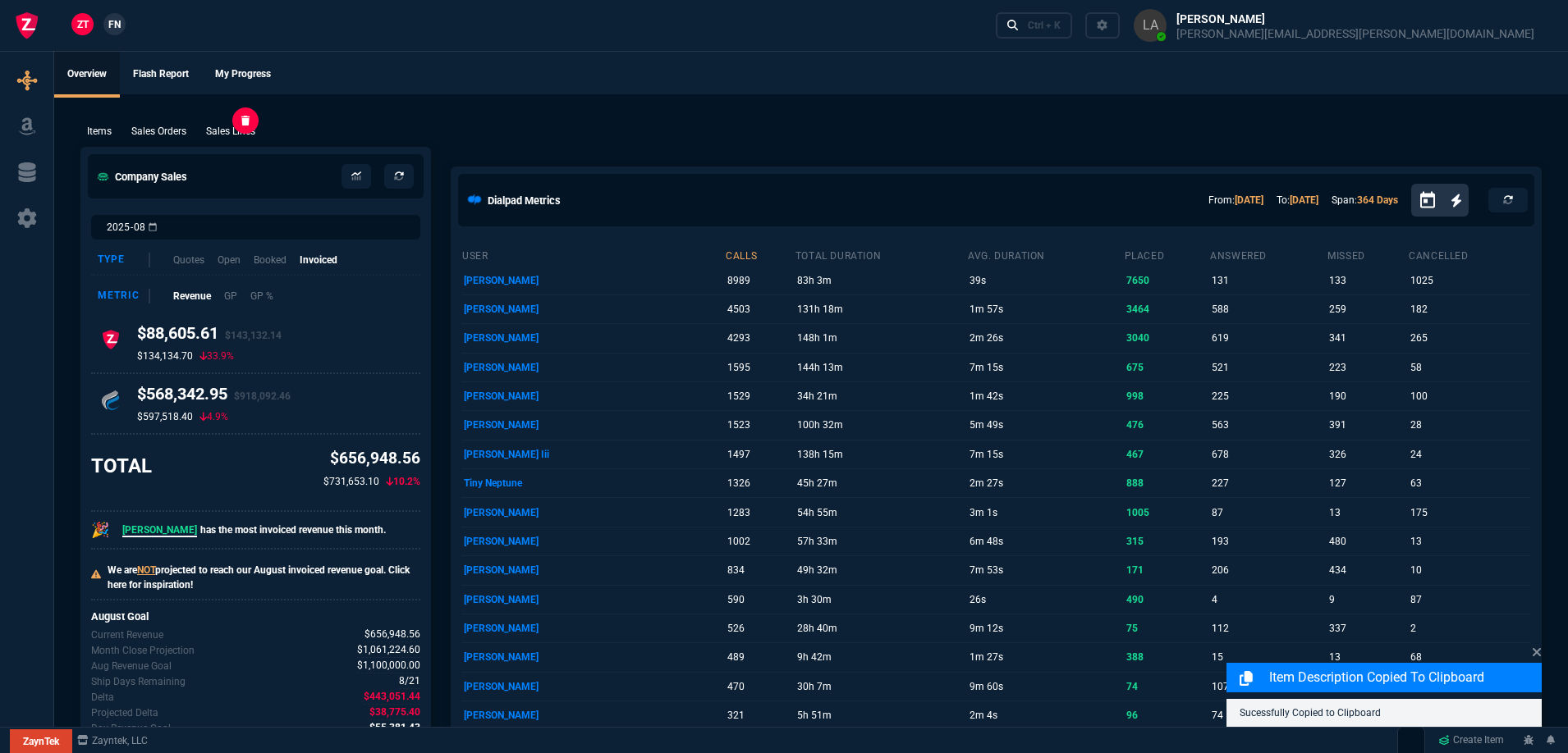
click at [225, 134] on p "Sales Lines" at bounding box center [230, 132] width 49 height 15
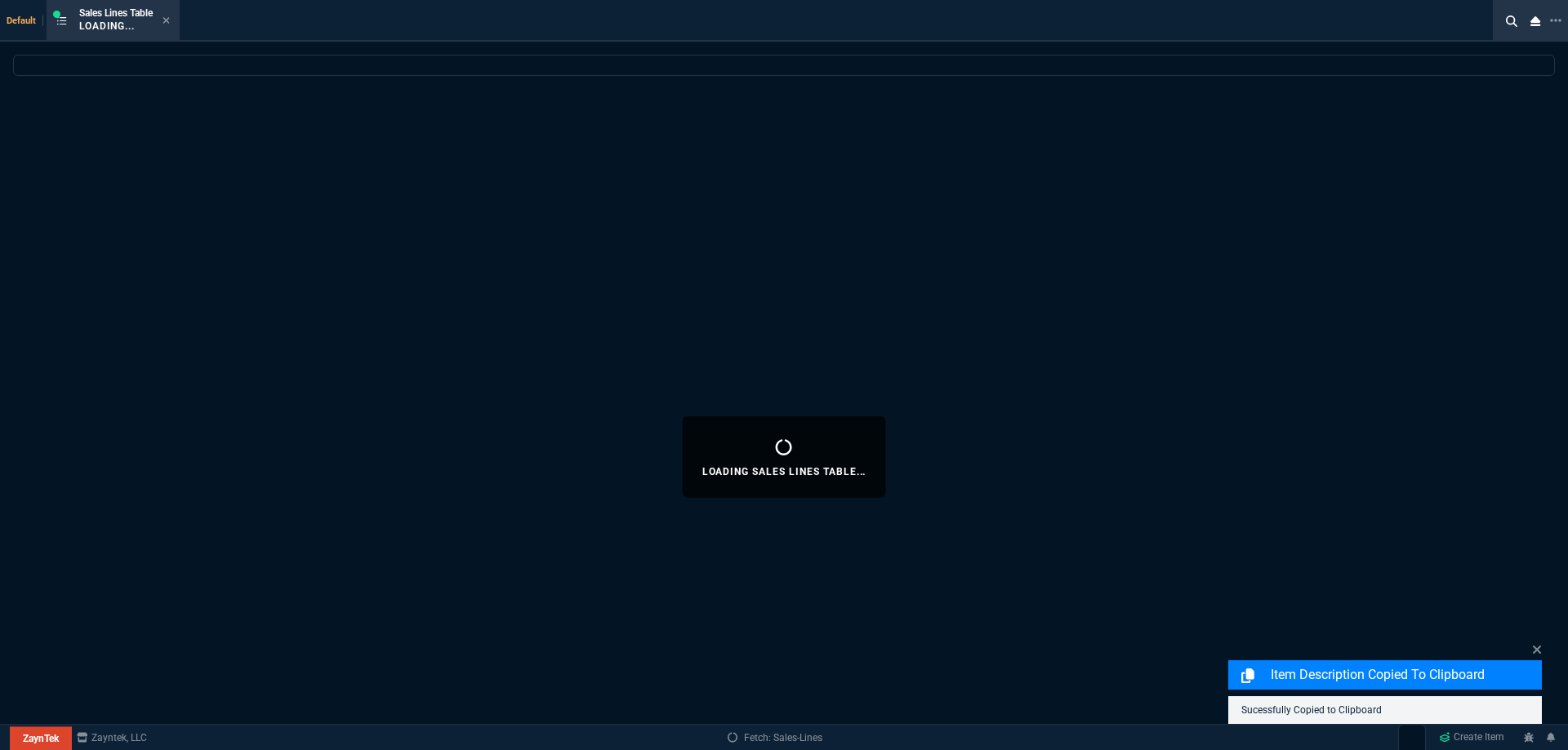
select select
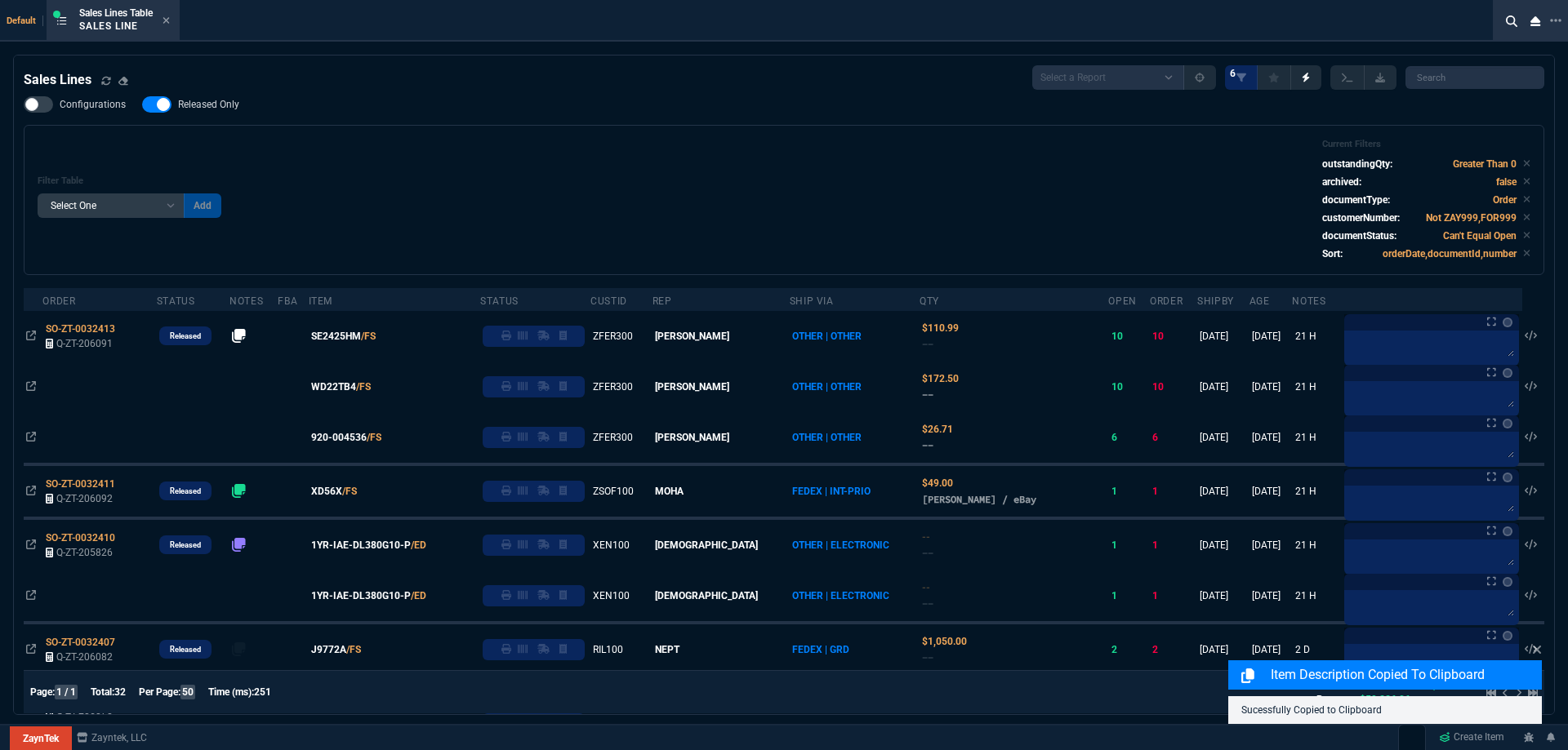
click at [207, 110] on span "Released Only" at bounding box center [209, 105] width 61 height 13
click at [142, 106] on input "Released Only" at bounding box center [142, 105] width 1 height 1
checkbox input "false"
click at [439, 133] on div "Filter Table Select One Add Filter () Age () ATS () Cond (itemVariantCode) Cust…" at bounding box center [784, 199] width 1520 height 150
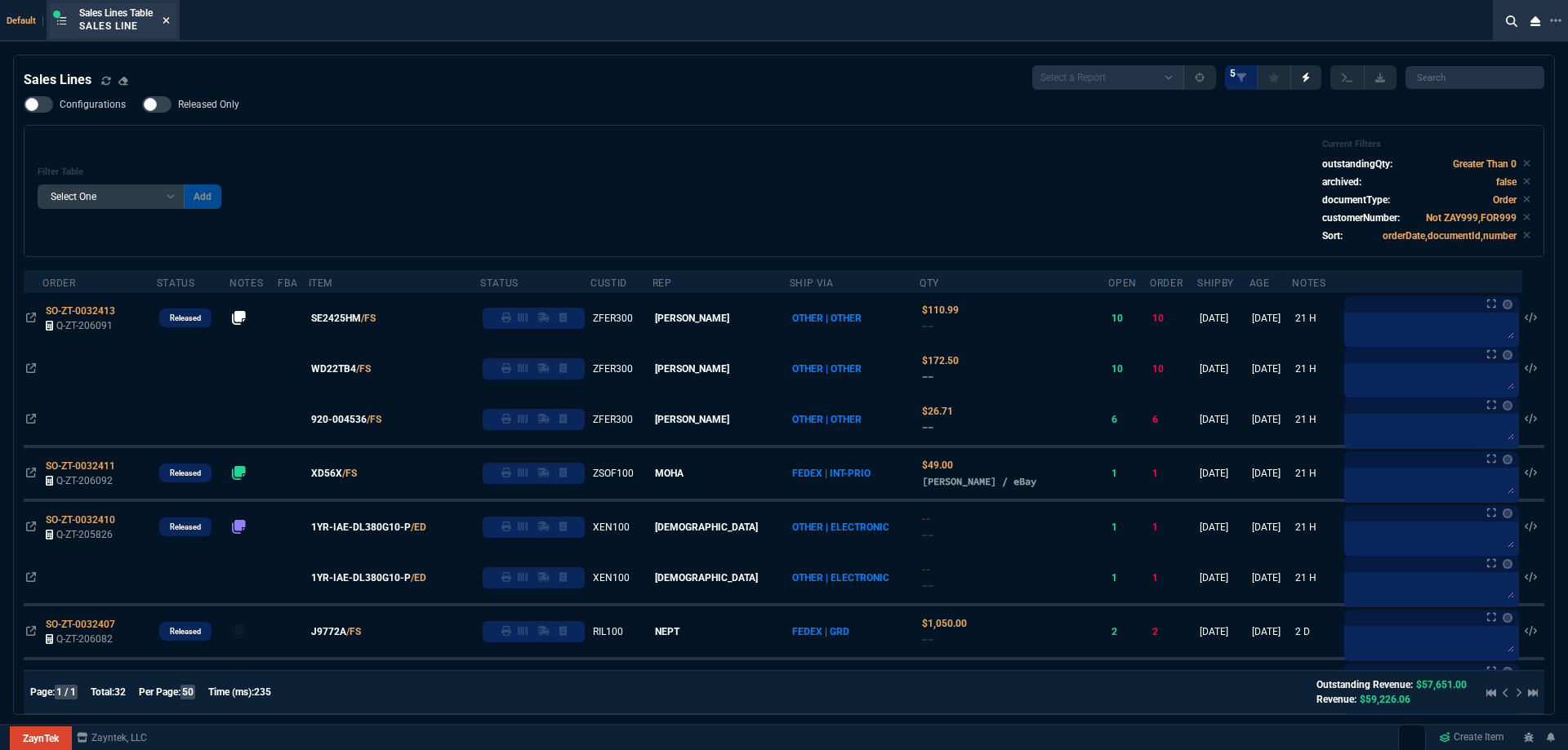
click at [169, 25] on fa-icon at bounding box center [166, 21] width 7 height 12
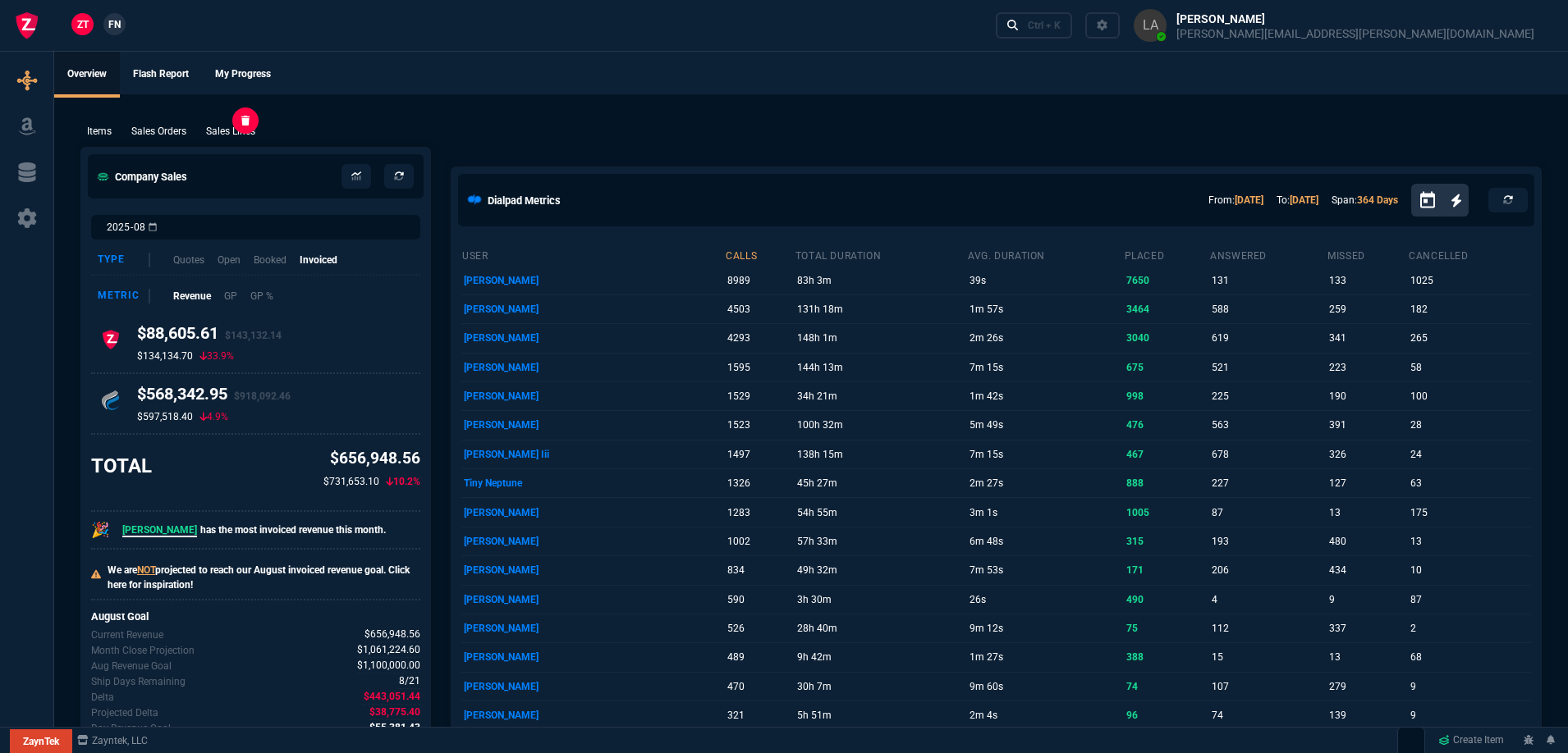
click at [233, 138] on p "Sales Lines" at bounding box center [230, 132] width 49 height 15
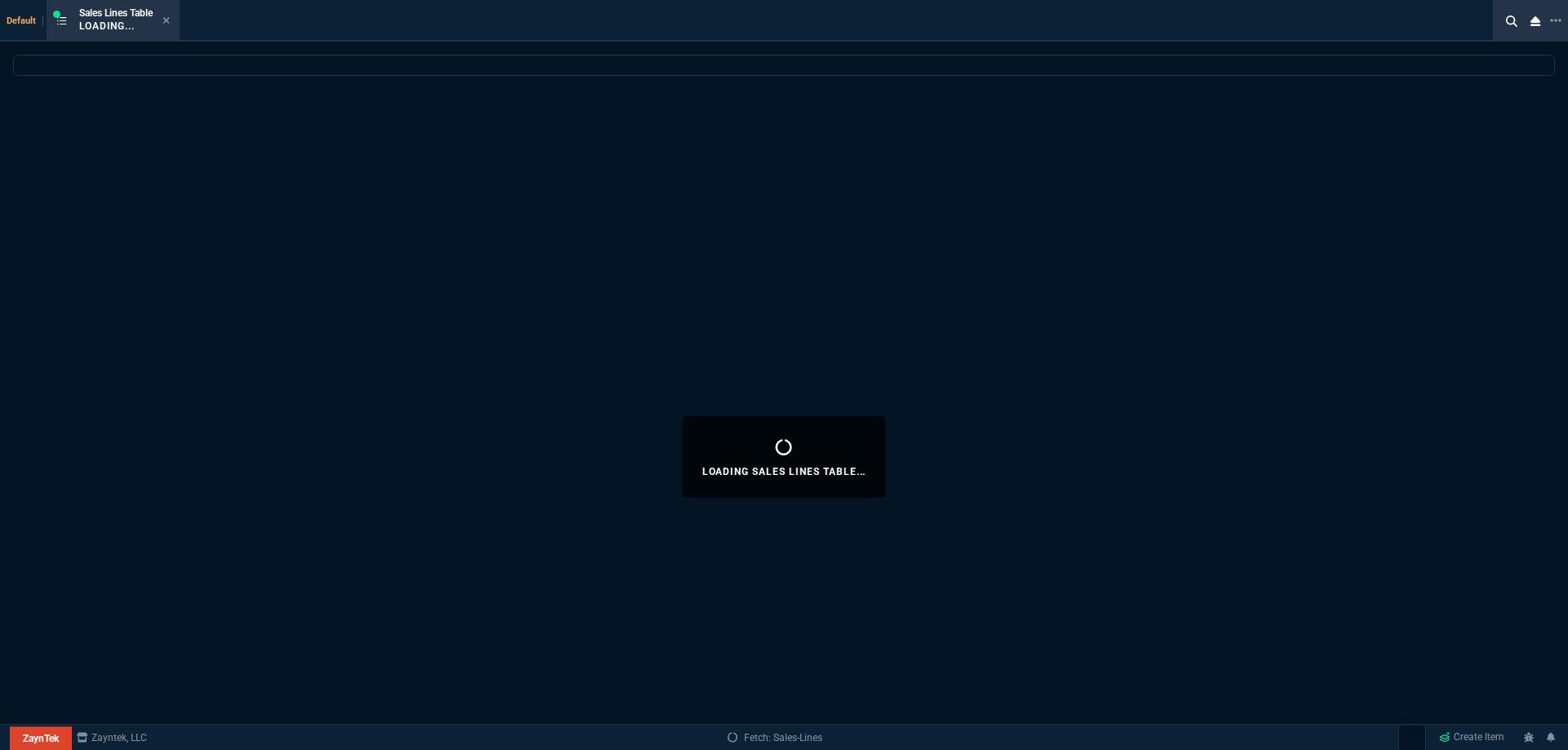
select select
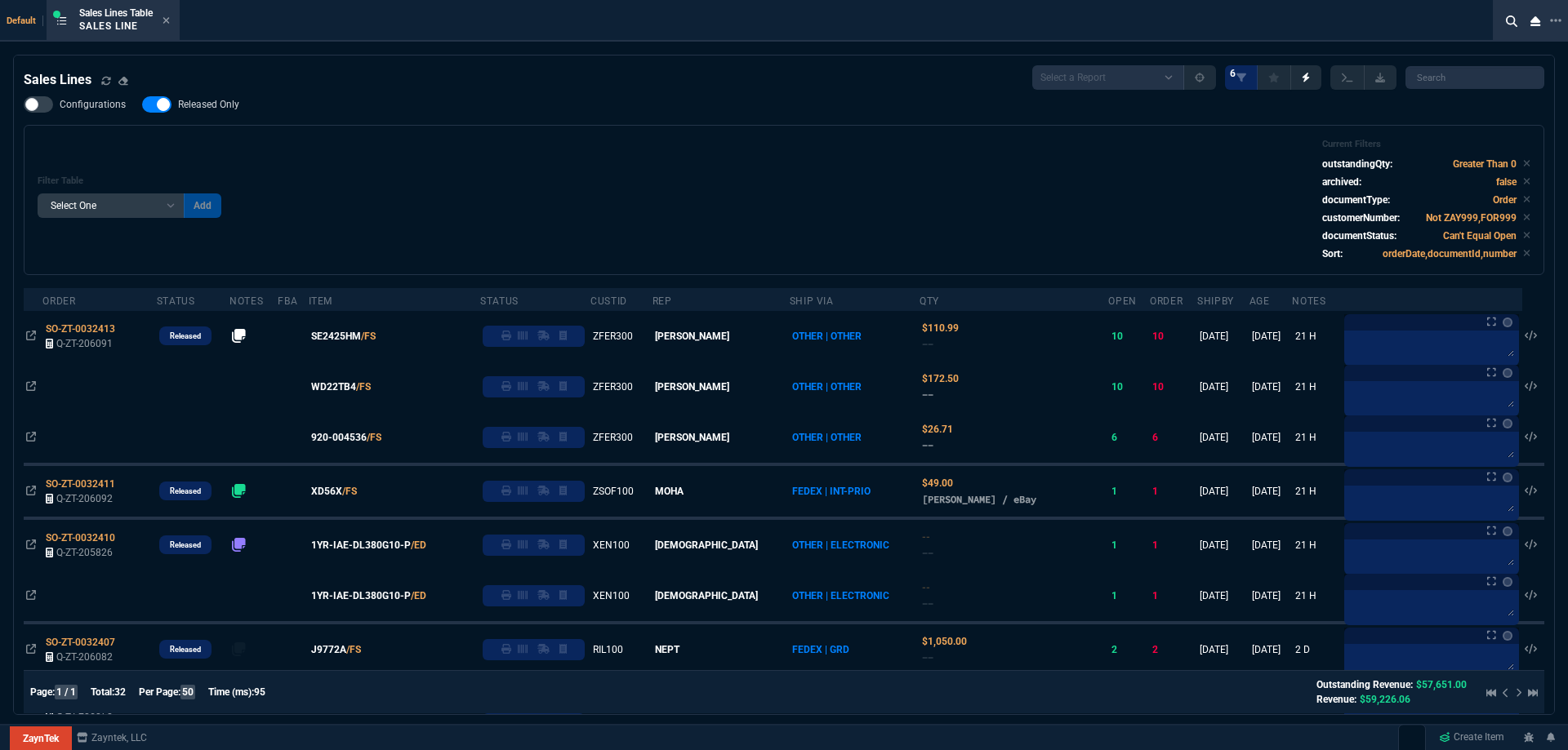
click at [225, 108] on span "Released Only" at bounding box center [209, 105] width 61 height 13
click at [142, 106] on input "Released Only" at bounding box center [142, 105] width 1 height 1
click at [401, 131] on div "Filter Table Select One Add Filter () Age () ATS () Cond (itemVariantCode) Cust…" at bounding box center [784, 199] width 1520 height 150
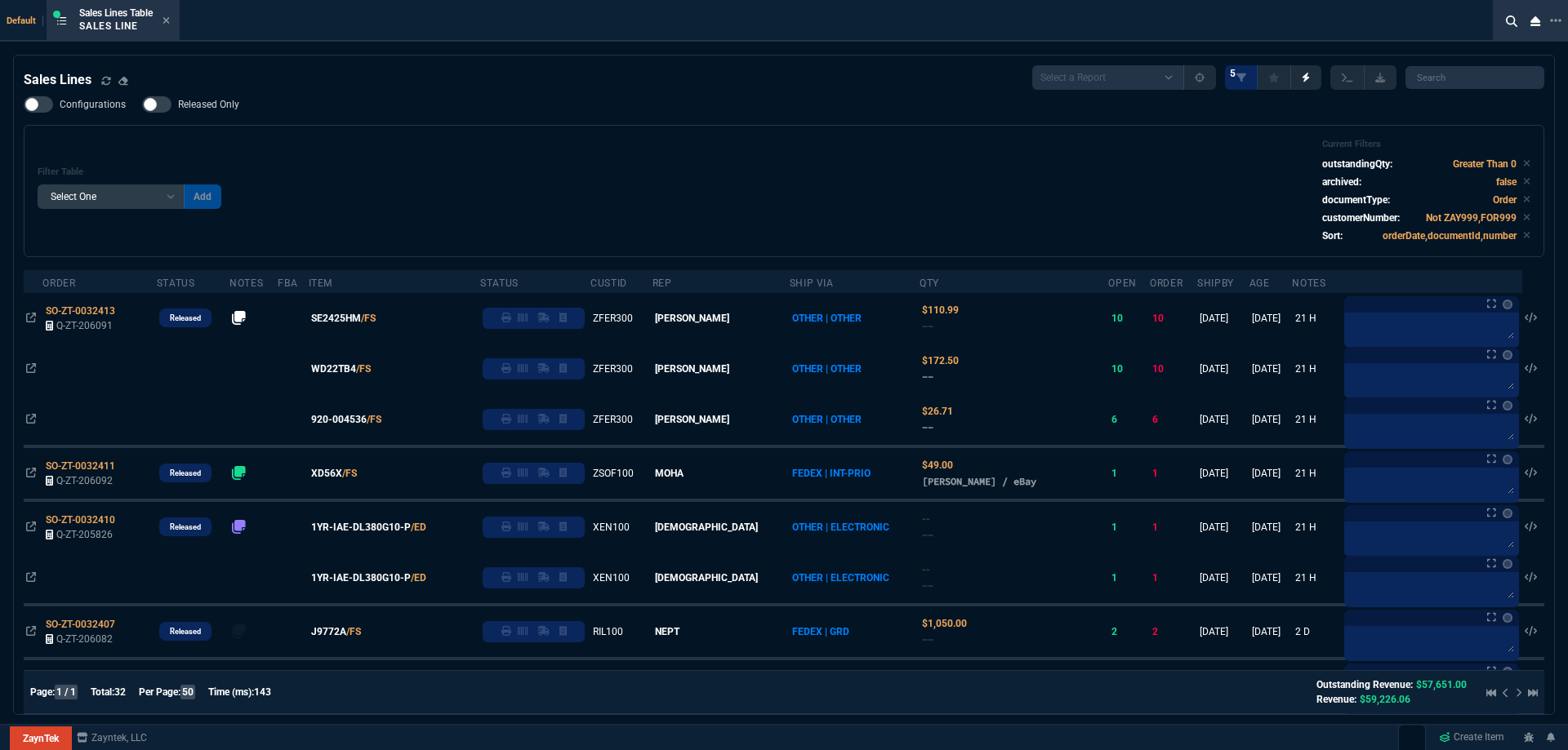
click at [187, 107] on span "Released Only" at bounding box center [209, 105] width 61 height 13
click at [142, 106] on input "Released Only" at bounding box center [142, 105] width 1 height 1
checkbox input "true"
click at [608, 153] on div "Filter Table Select One Add Filter () Age () ATS () Cond (itemVariantCode) Cust…" at bounding box center [784, 191] width 1493 height 105
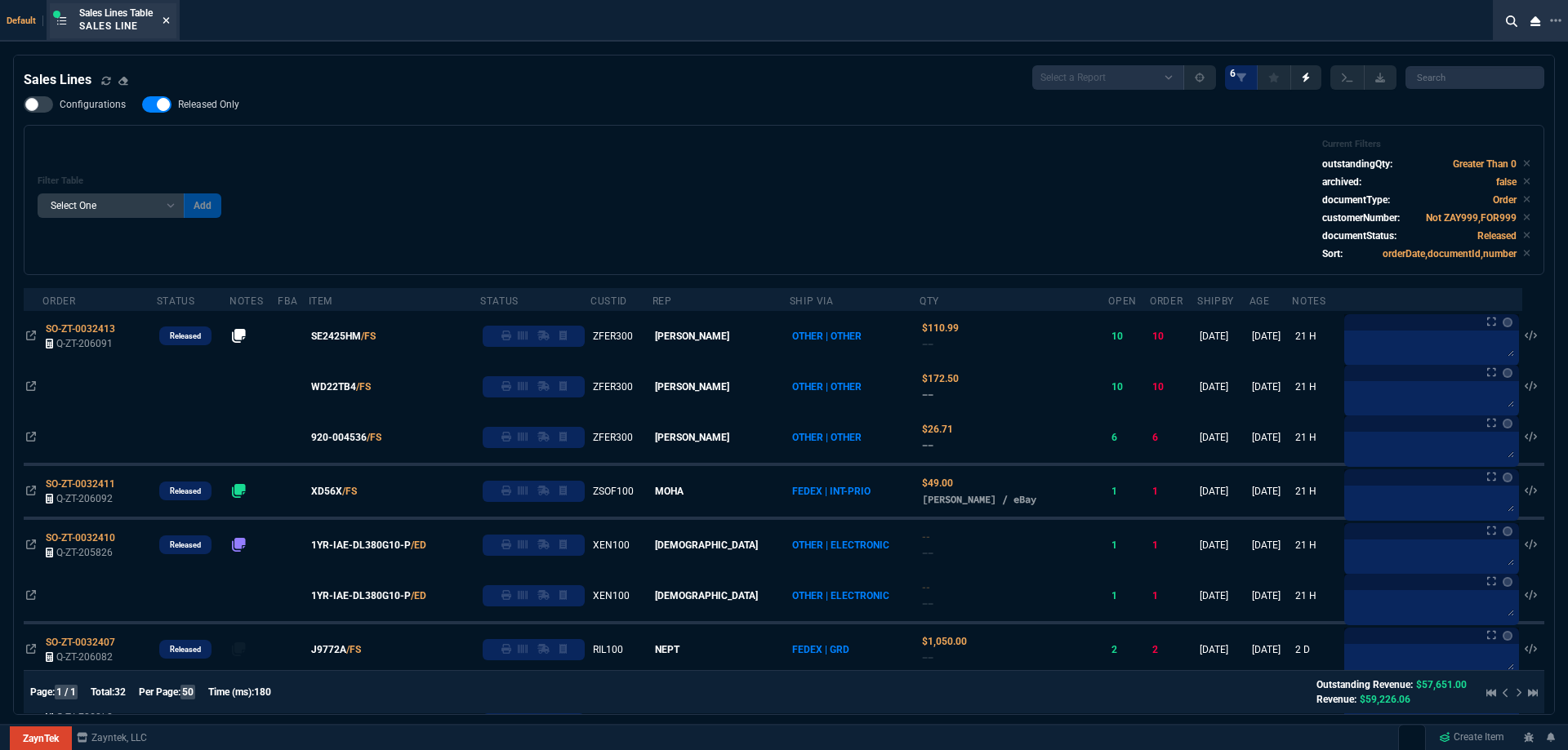
click at [167, 22] on icon at bounding box center [166, 20] width 7 height 10
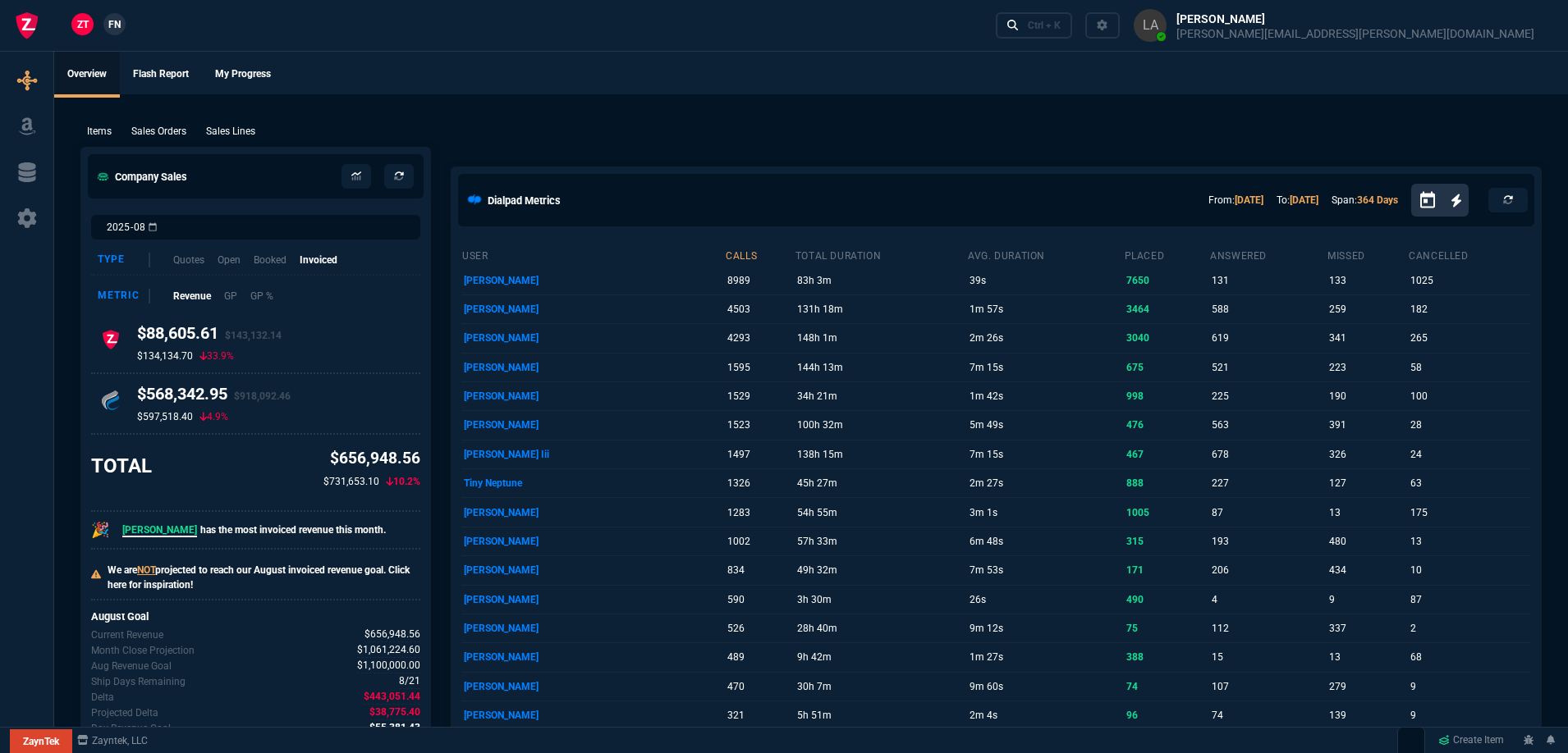
click at [121, 28] on span "FN" at bounding box center [114, 24] width 13 height 15
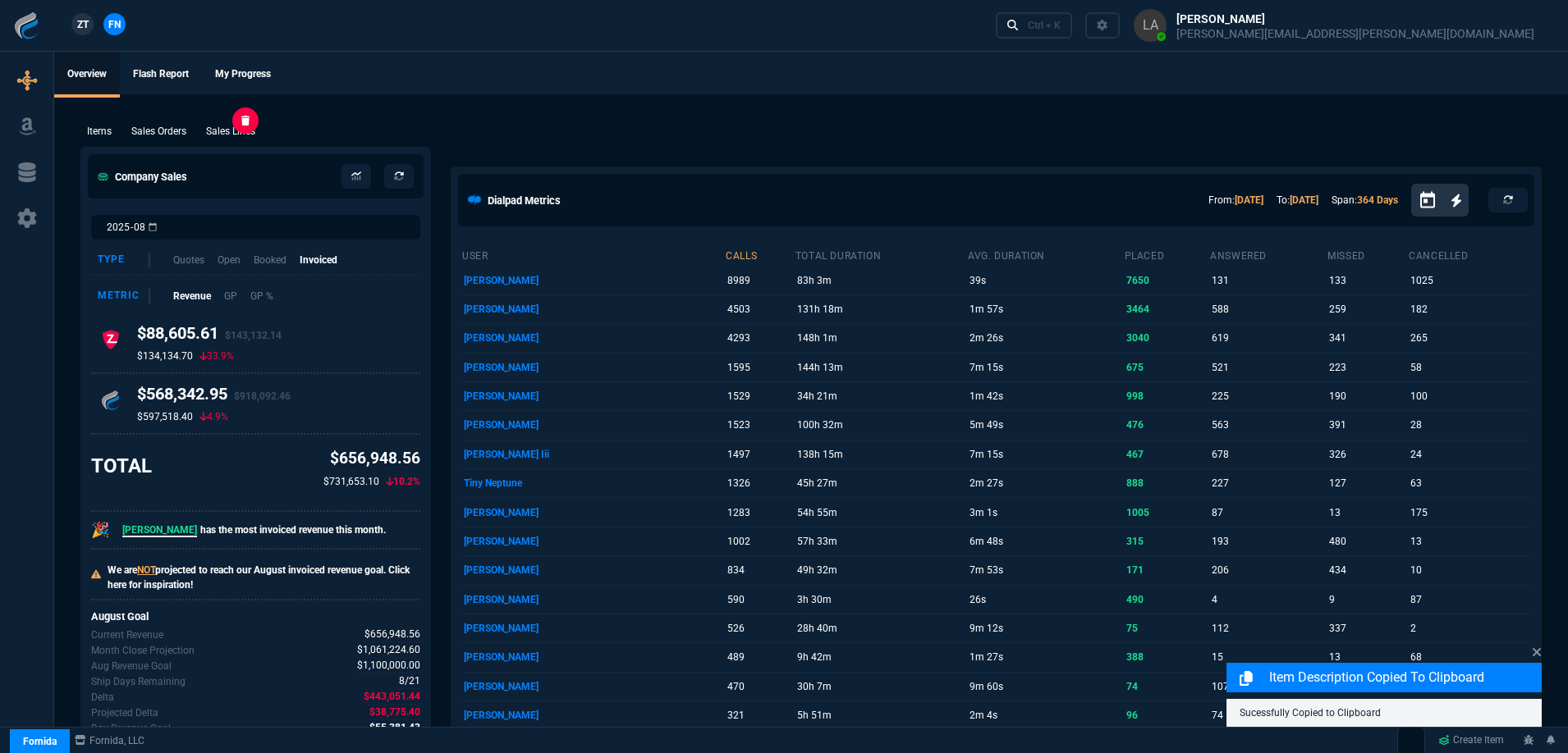
click at [234, 129] on p "Sales Lines" at bounding box center [230, 132] width 49 height 15
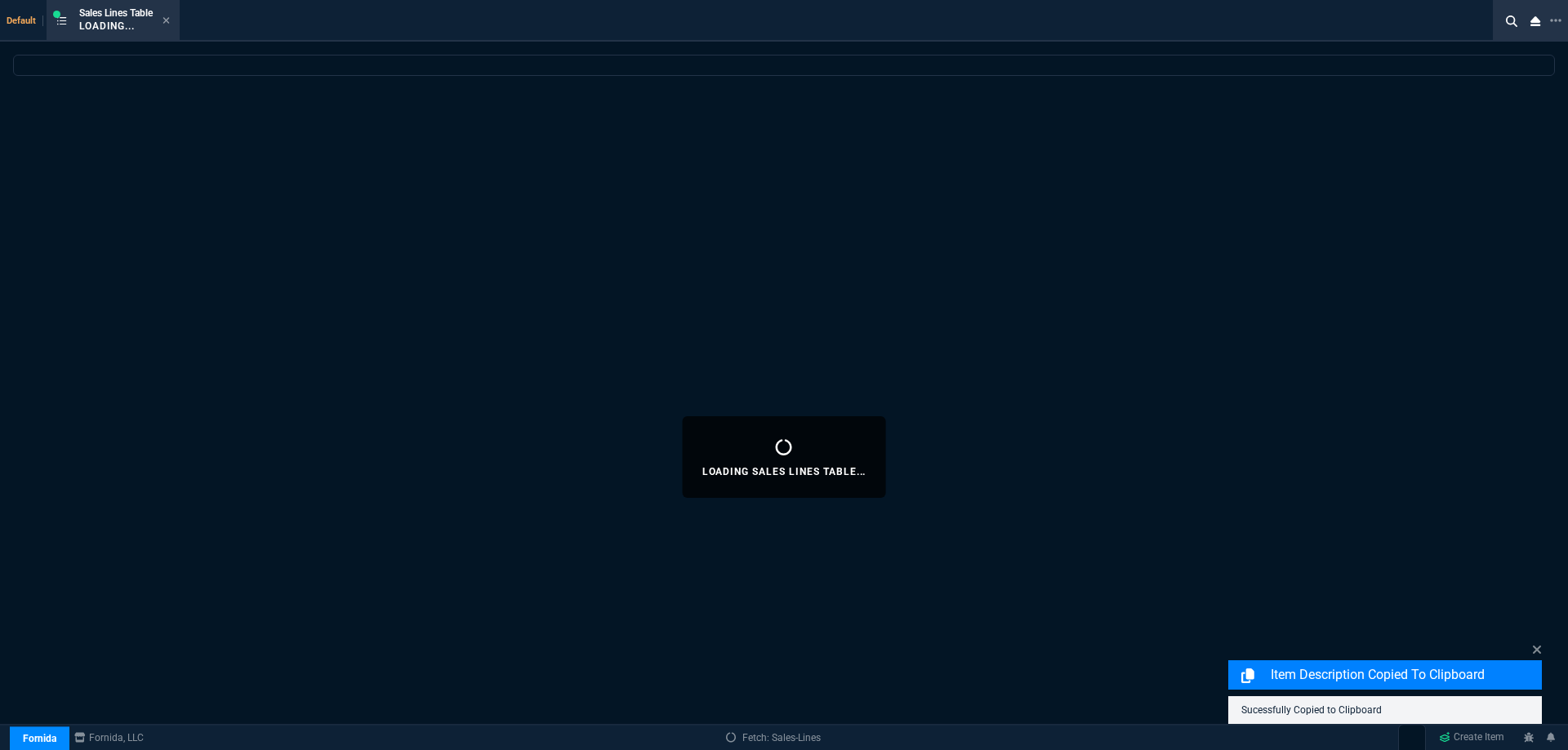
select select
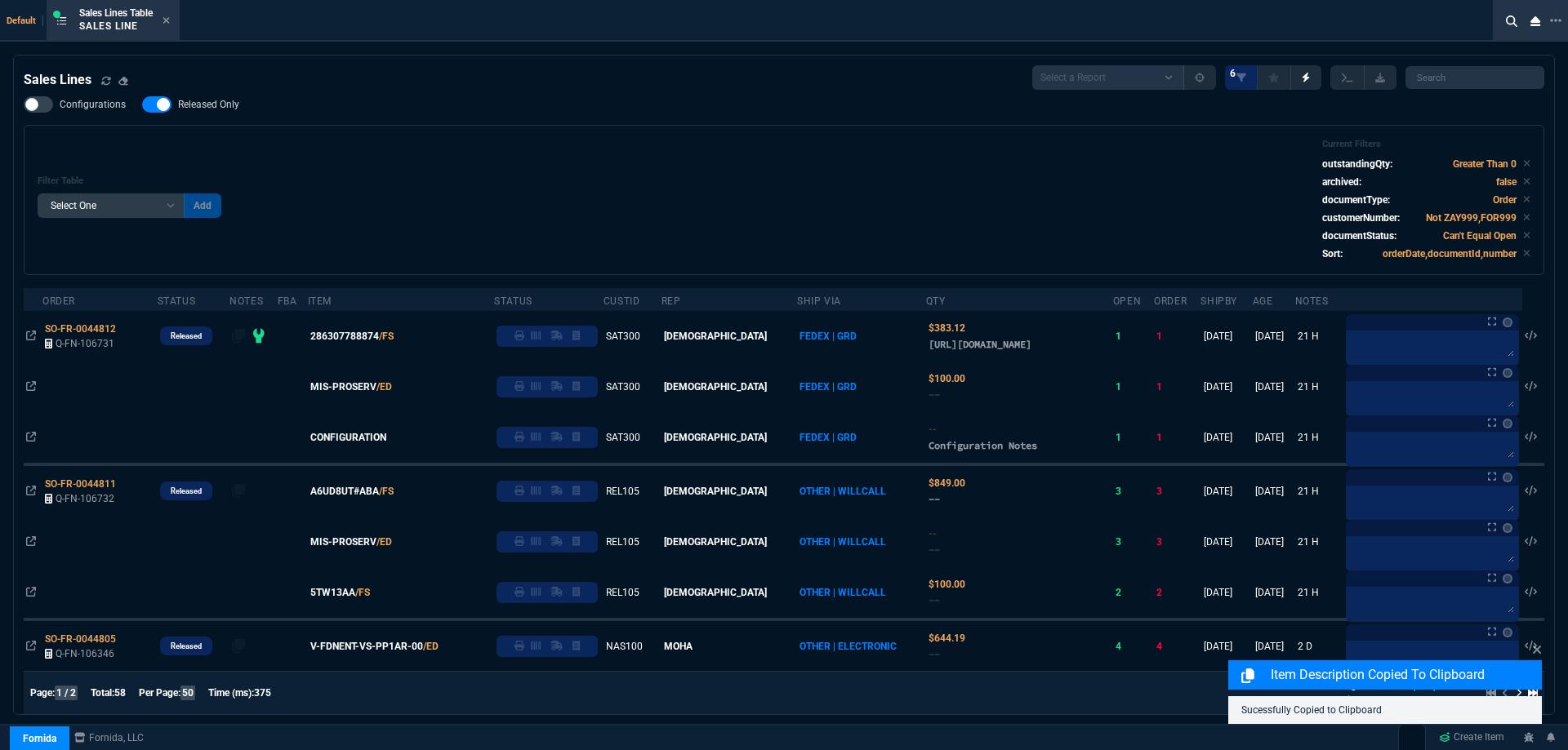
click at [211, 107] on span "Released Only" at bounding box center [209, 105] width 61 height 13
click at [142, 106] on input "Released Only" at bounding box center [142, 105] width 1 height 1
checkbox input "false"
click at [598, 124] on div "Configurations Released Only Filter Table Select One Add Filter () Age () ATS (…" at bounding box center [784, 186] width 1520 height 179
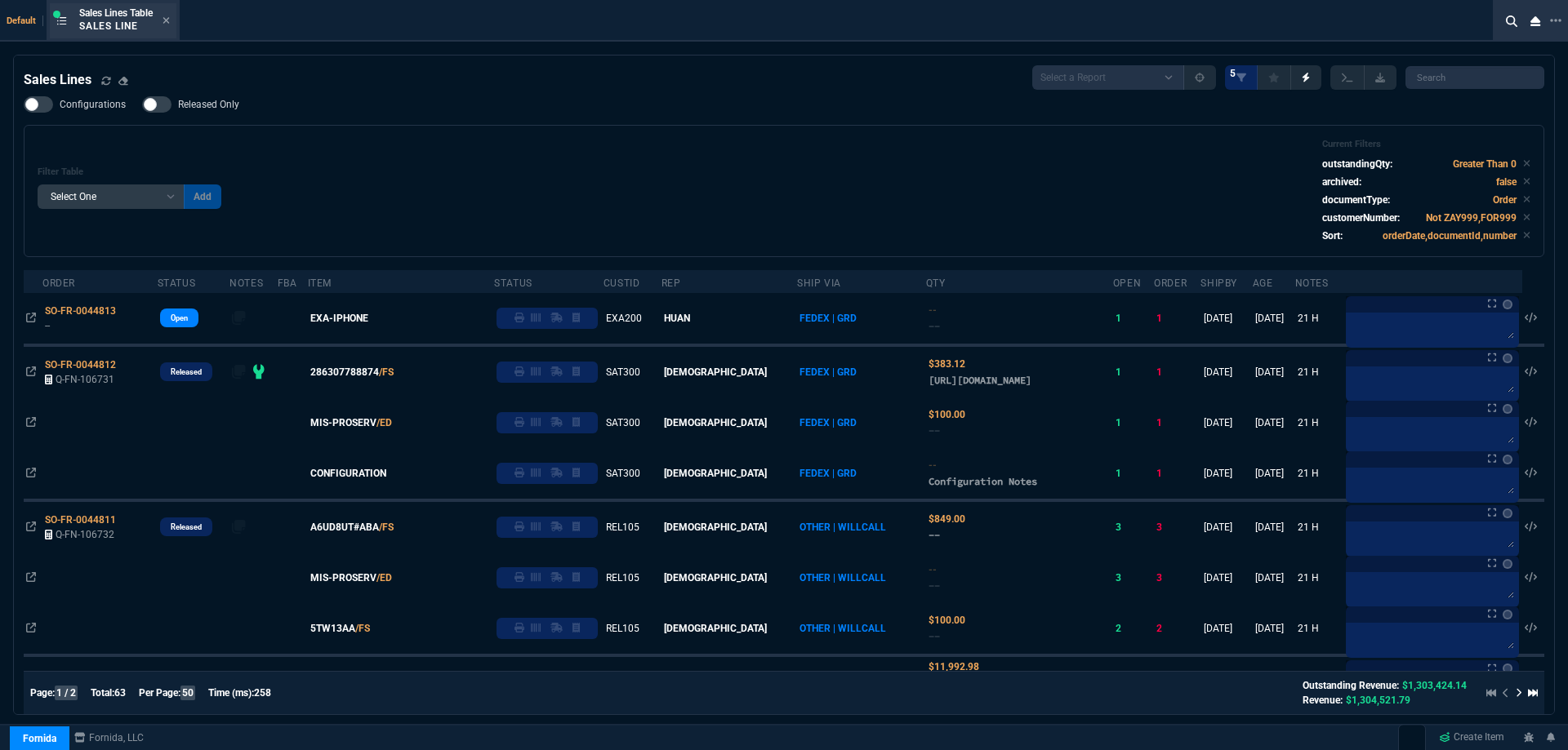
click at [173, 23] on div "Sales Lines Table Sales Line" at bounding box center [113, 21] width 126 height 35
click at [170, 26] on fa-icon at bounding box center [166, 21] width 7 height 12
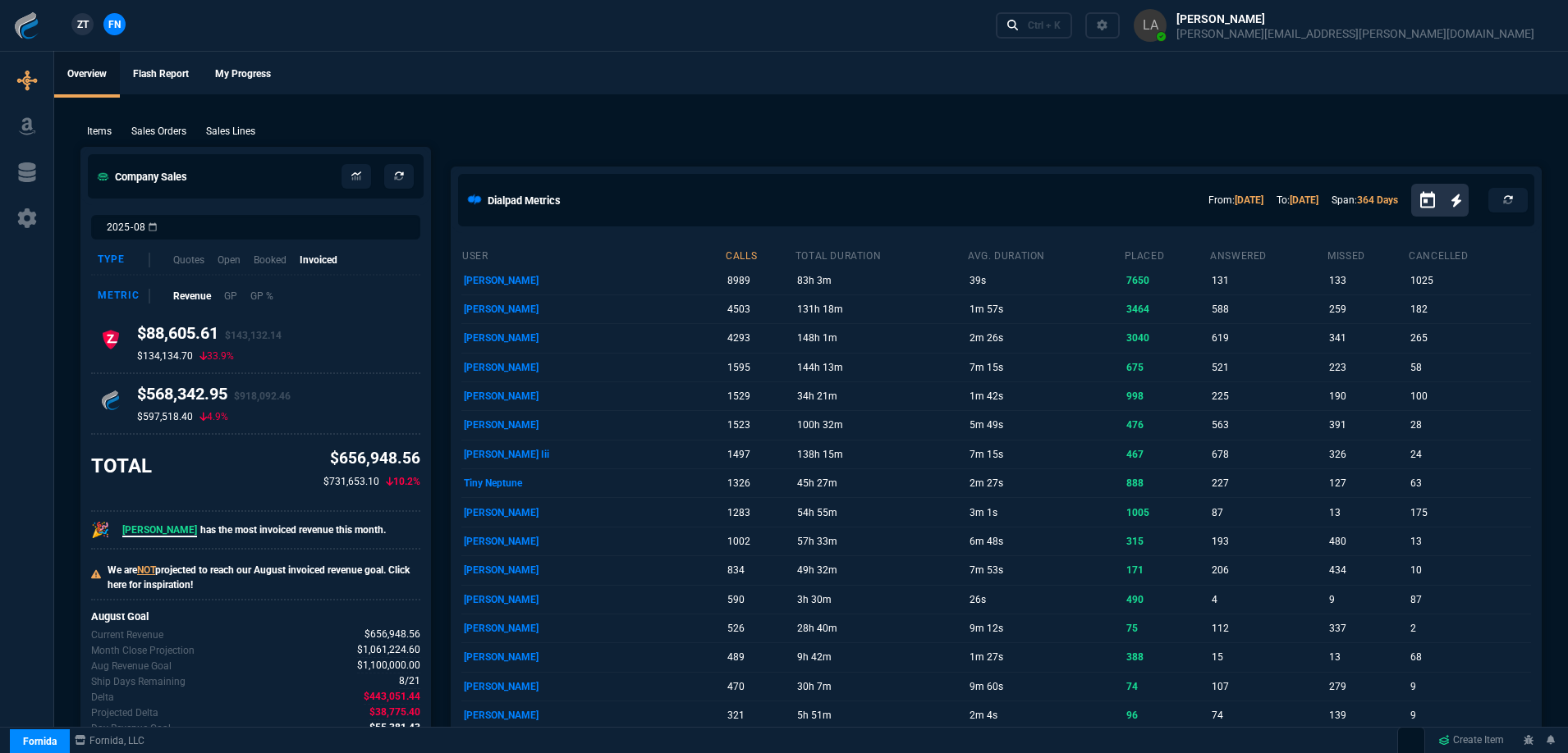
click at [85, 22] on span "ZT" at bounding box center [83, 24] width 12 height 15
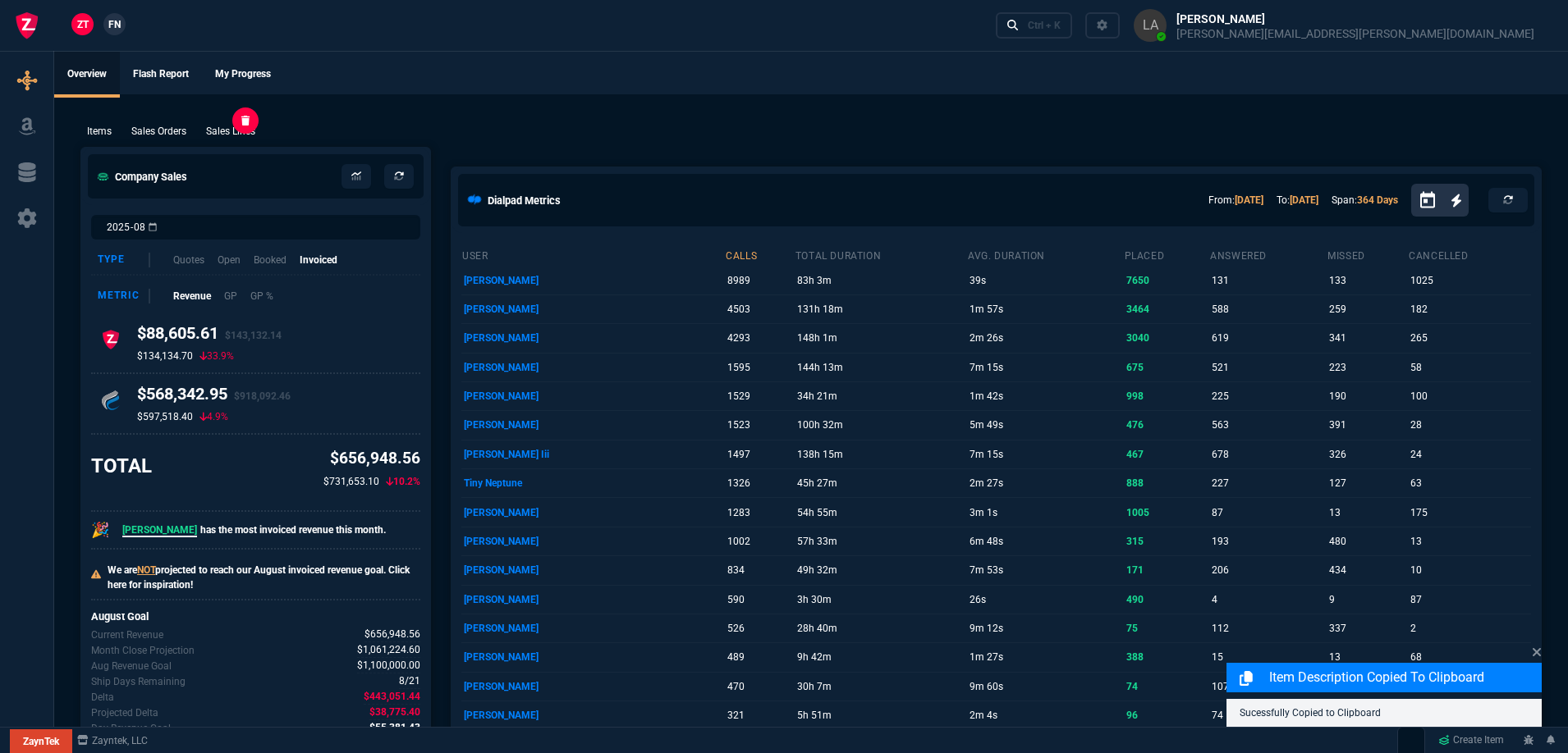
click at [237, 129] on p "Sales Lines" at bounding box center [230, 132] width 49 height 15
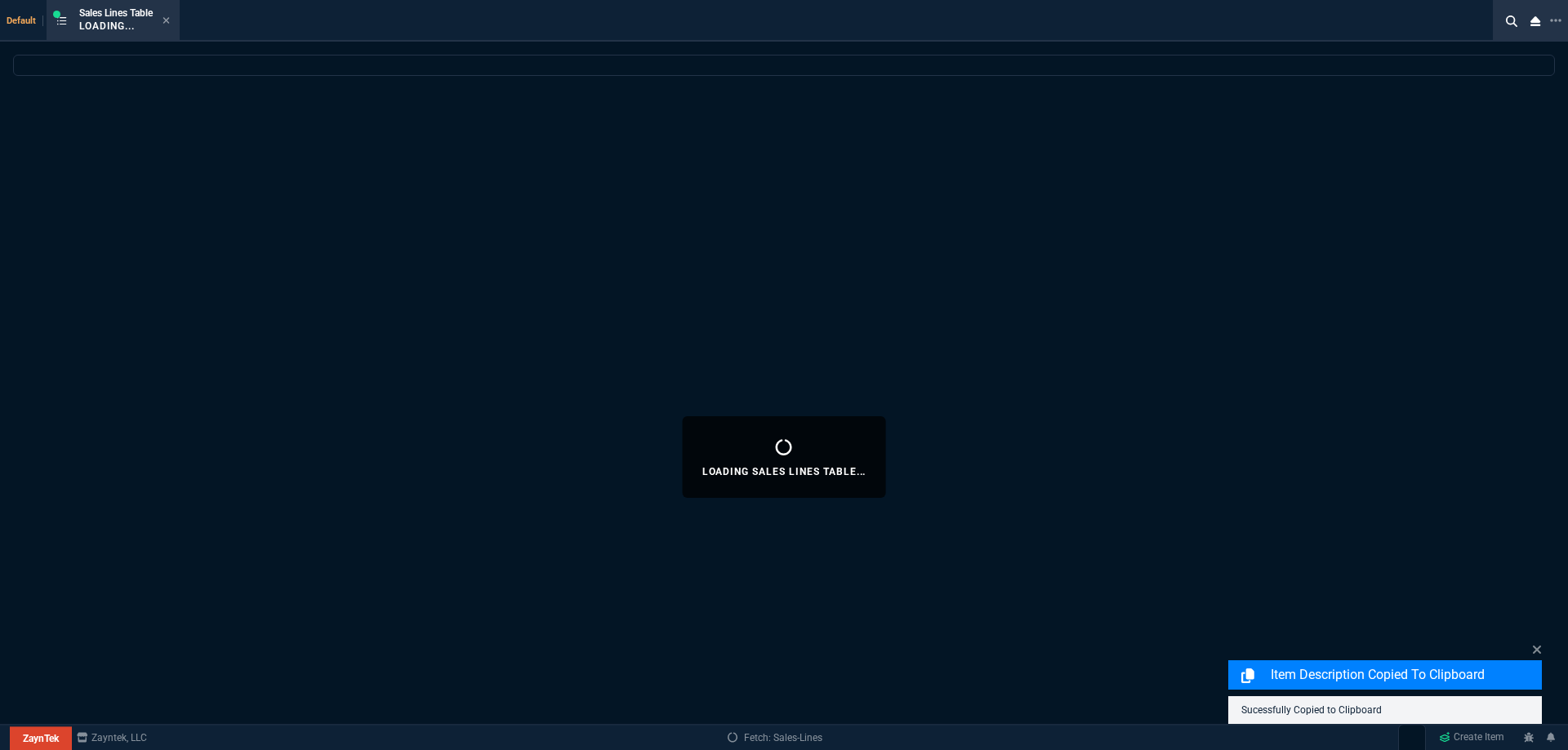
select select
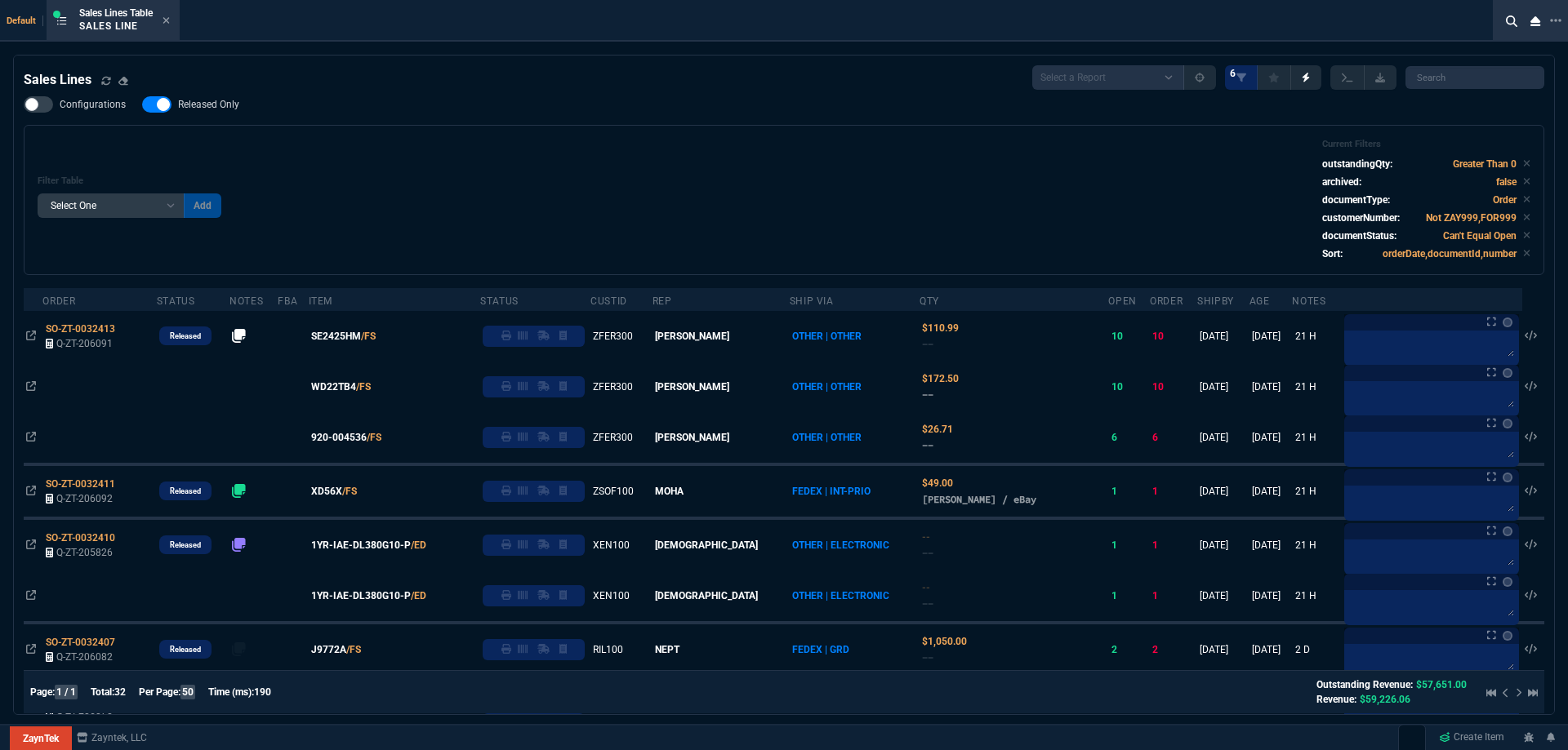
drag, startPoint x: 222, startPoint y: 110, endPoint x: 515, endPoint y: 177, distance: 300.6
click at [222, 110] on span "Released Only" at bounding box center [209, 105] width 61 height 13
click at [142, 106] on input "Released Only" at bounding box center [142, 105] width 1 height 1
checkbox input "false"
click at [515, 178] on div "Filter Table Select One Add Filter () Age () ATS () Cond (itemVariantCode) Cust…" at bounding box center [784, 200] width 1493 height 123
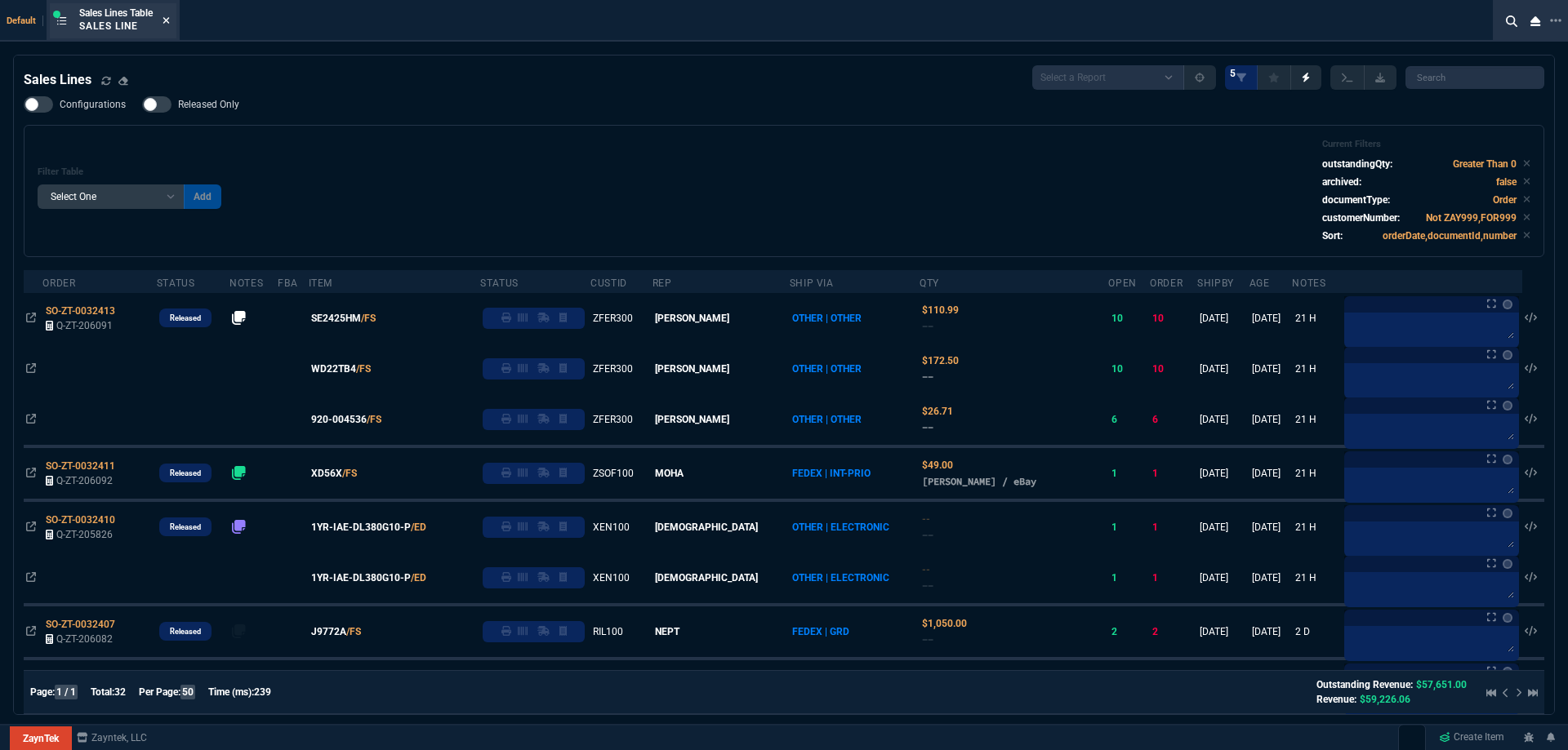
click at [170, 24] on icon at bounding box center [166, 20] width 7 height 10
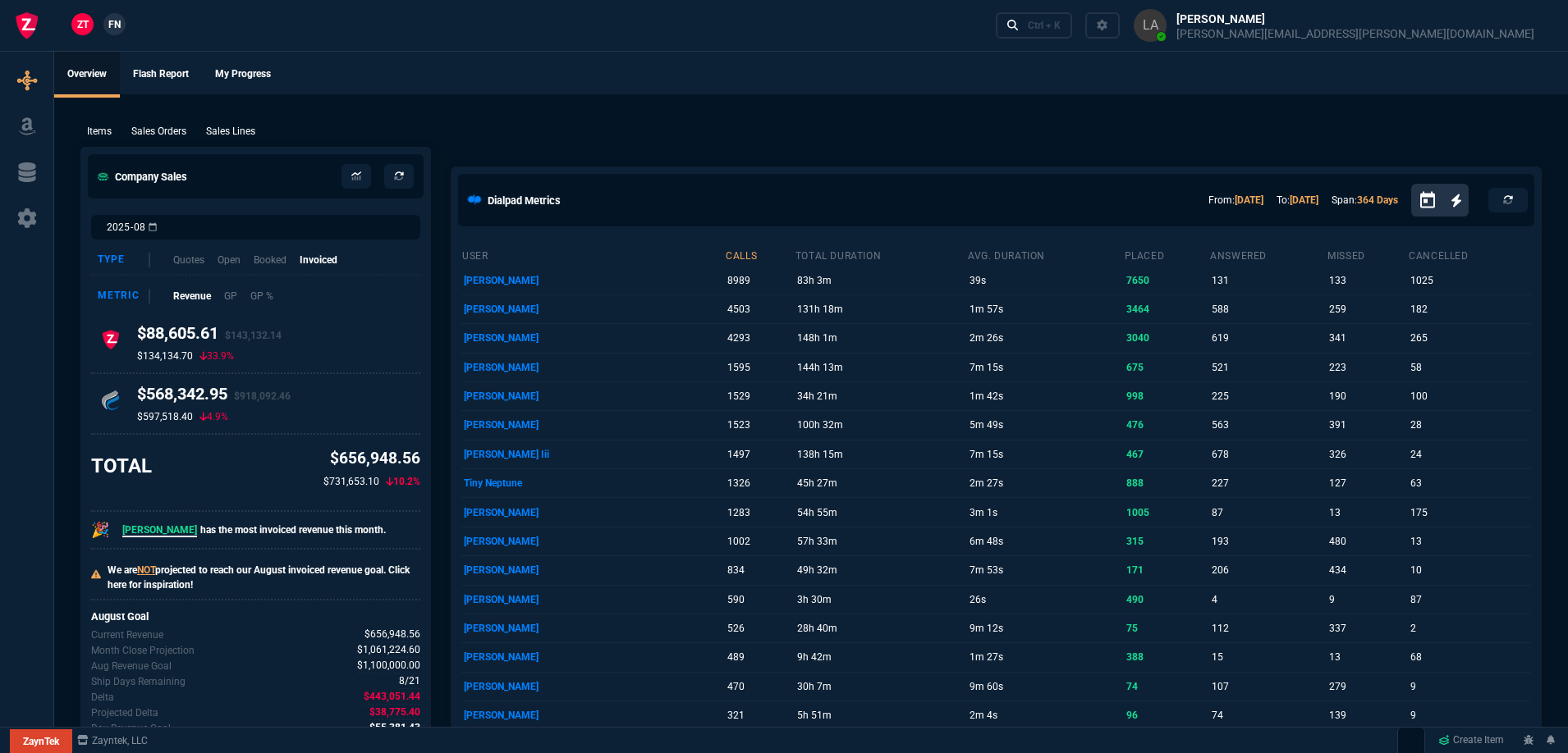
click at [112, 31] on span "FN" at bounding box center [114, 24] width 13 height 15
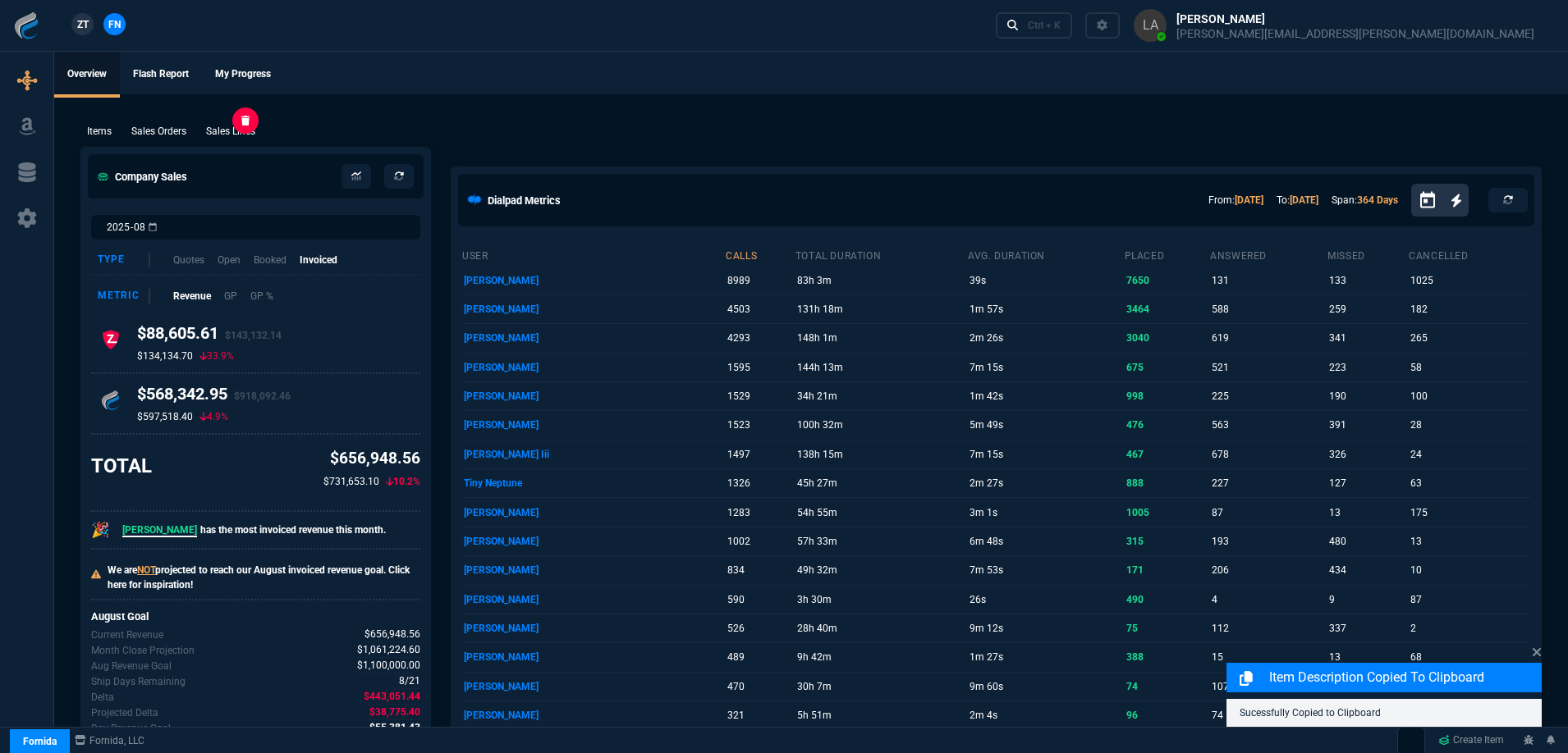
click at [240, 130] on p "Sales Lines" at bounding box center [230, 132] width 49 height 15
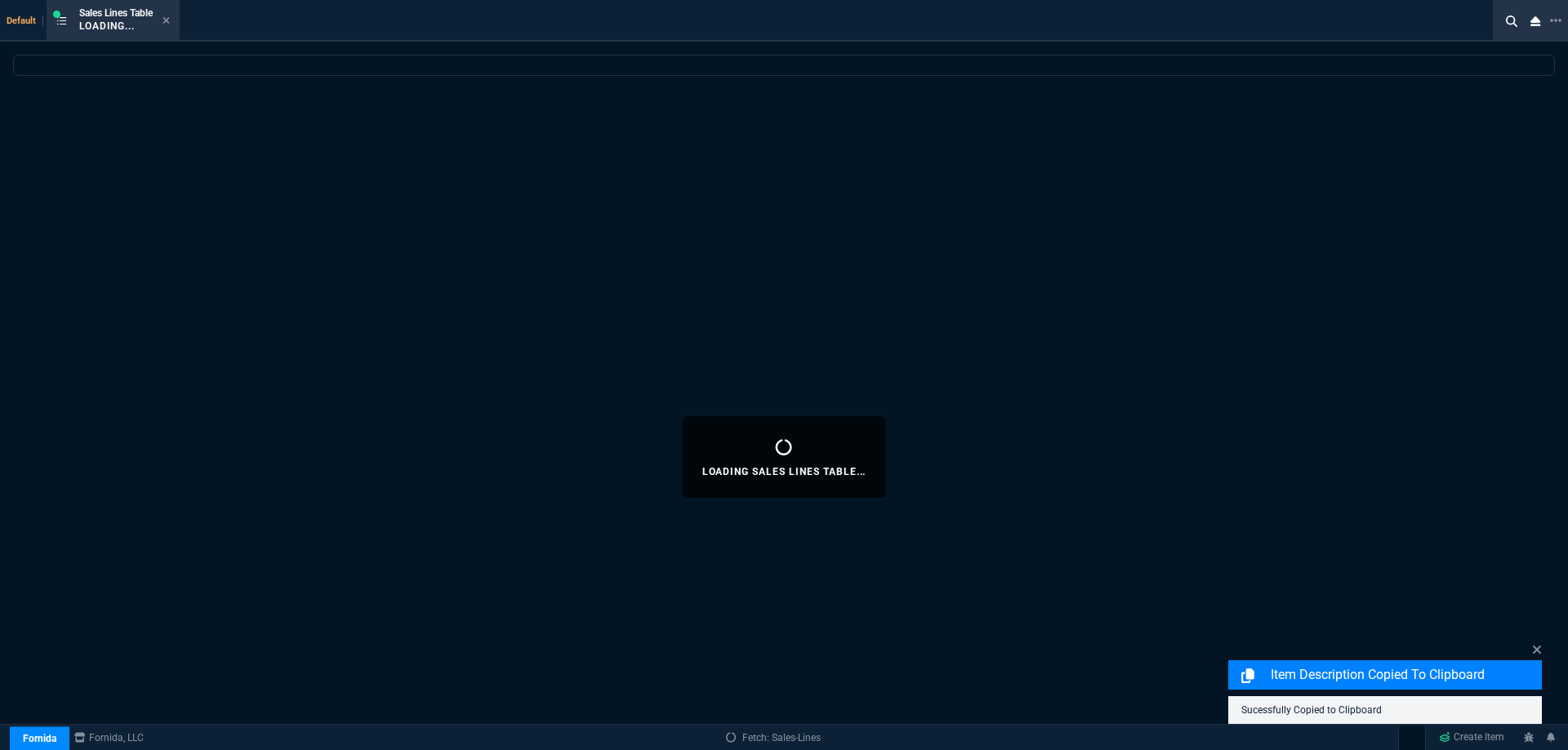
select select
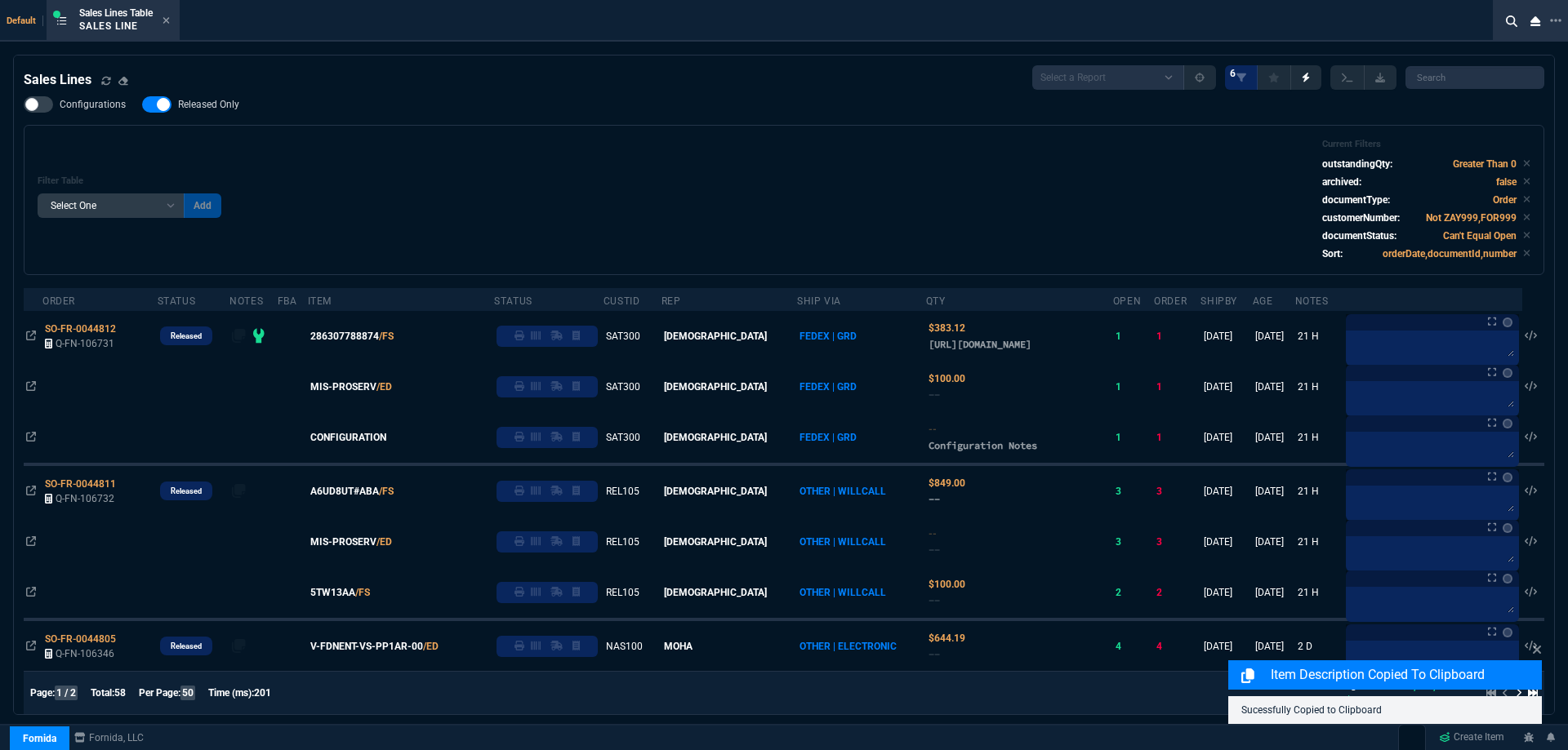
click at [210, 107] on span "Released Only" at bounding box center [209, 105] width 61 height 13
click at [142, 106] on input "Released Only" at bounding box center [142, 105] width 1 height 1
checkbox input "false"
click at [524, 147] on div "Filter Table Select One Add Filter () Age () ATS () Cond (itemVariantCode) Cust…" at bounding box center [784, 200] width 1493 height 123
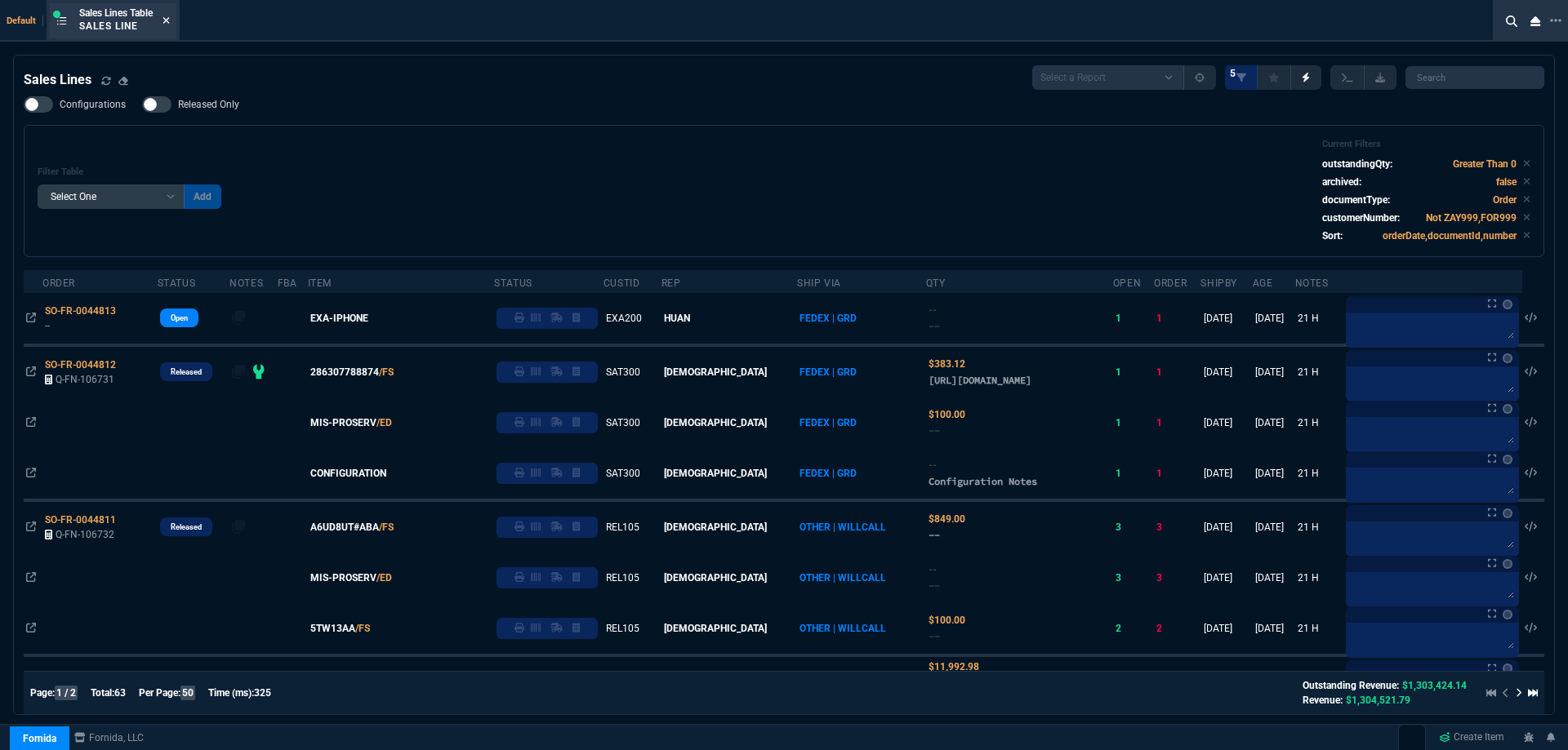
click at [165, 24] on icon at bounding box center [166, 20] width 7 height 10
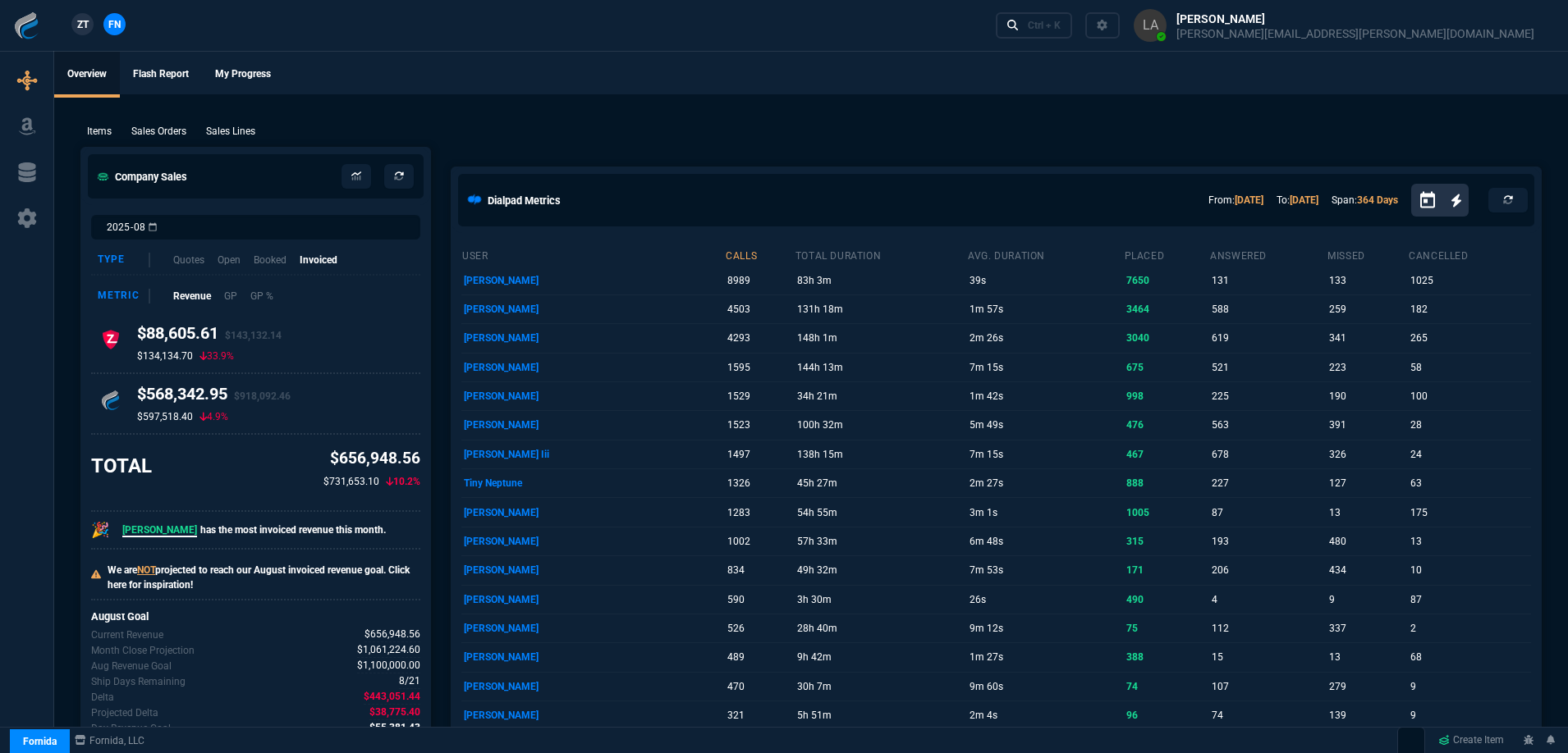
click at [87, 31] on span "ZT" at bounding box center [83, 24] width 12 height 15
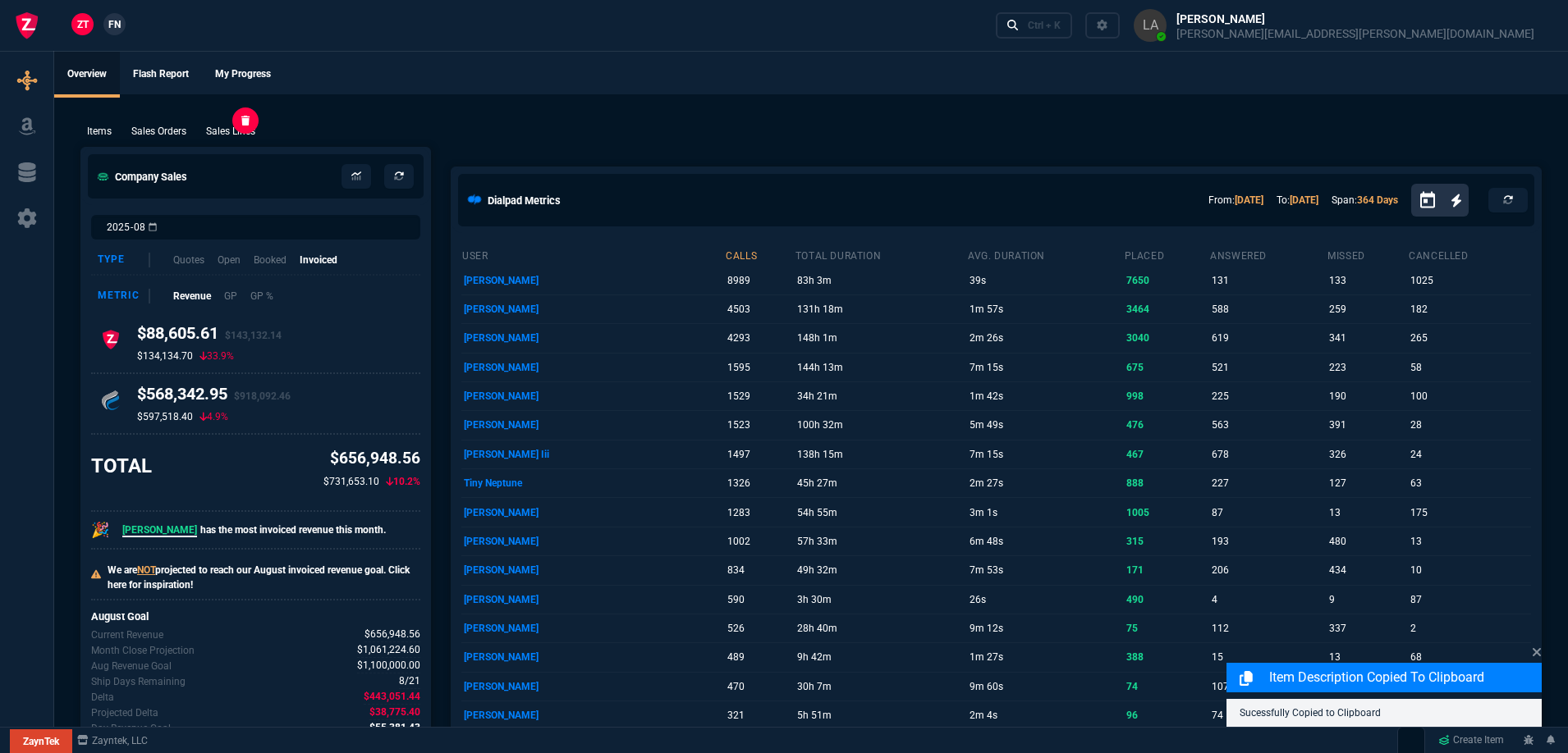
click at [235, 134] on p "Sales Lines" at bounding box center [230, 132] width 49 height 15
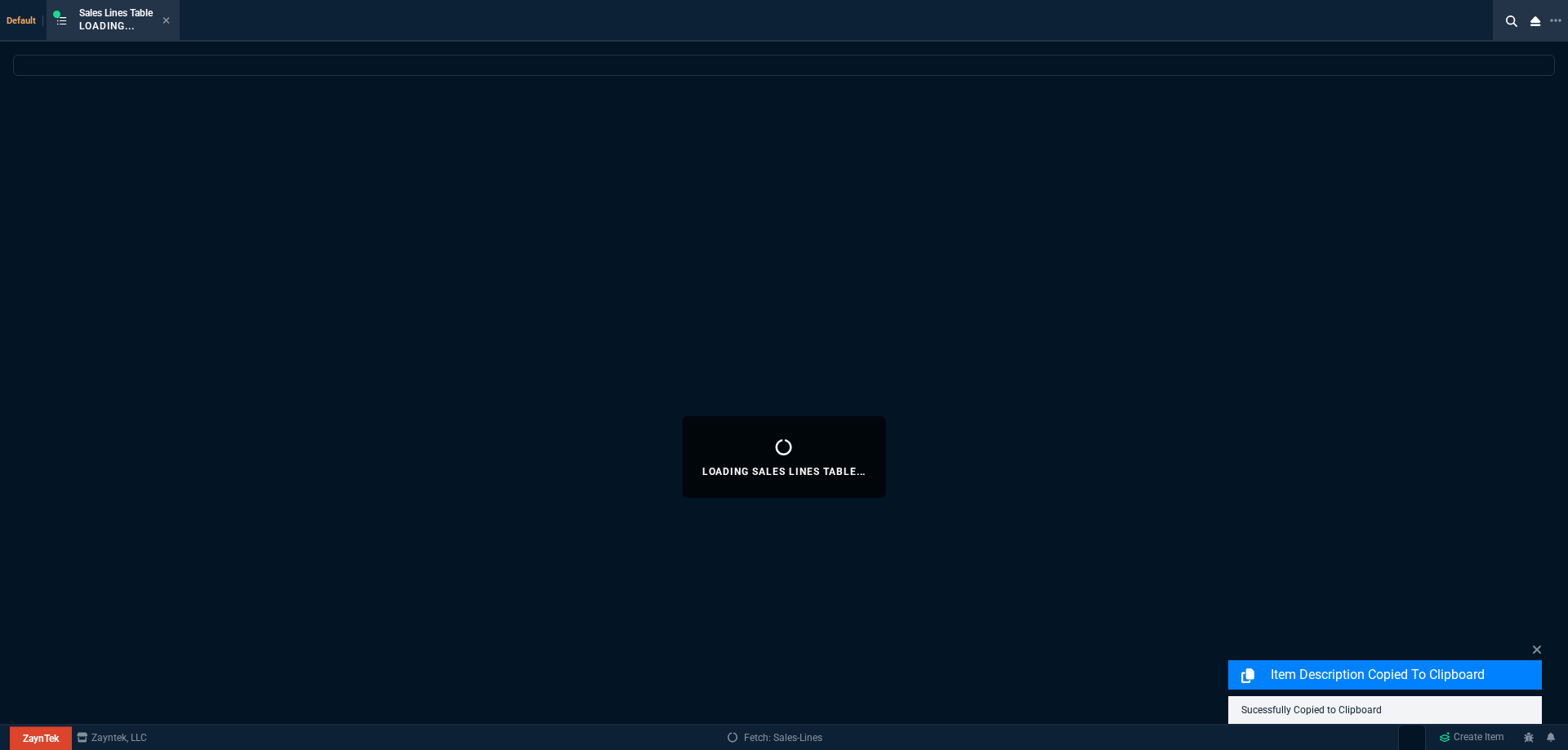
select select
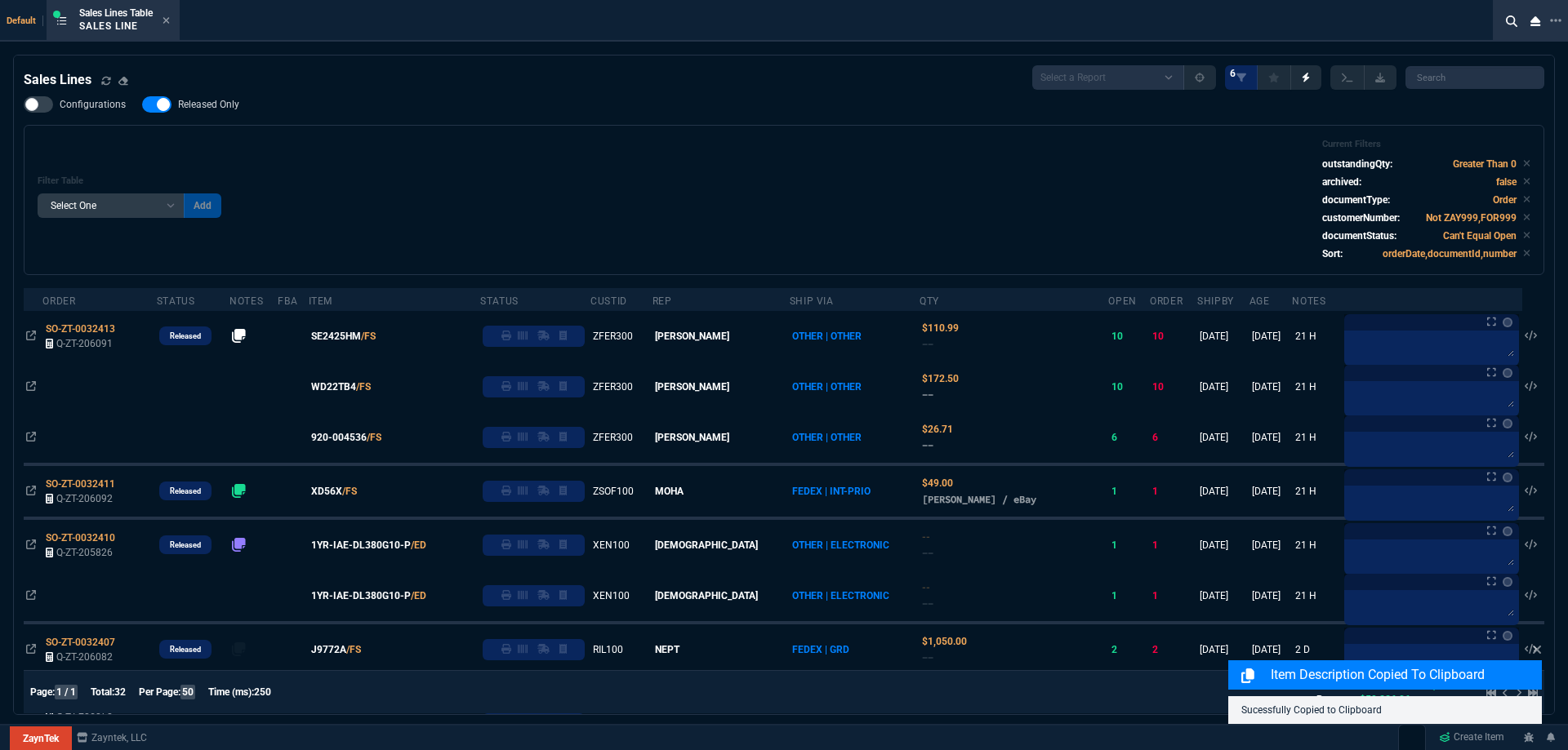
click at [218, 103] on span "Released Only" at bounding box center [209, 105] width 61 height 13
click at [142, 105] on input "Released Only" at bounding box center [142, 105] width 1 height 1
checkbox input "false"
click at [509, 153] on div "Filter Table Select One Add Filter () Age () ATS () Cond (itemVariantCode) Cust…" at bounding box center [784, 200] width 1493 height 123
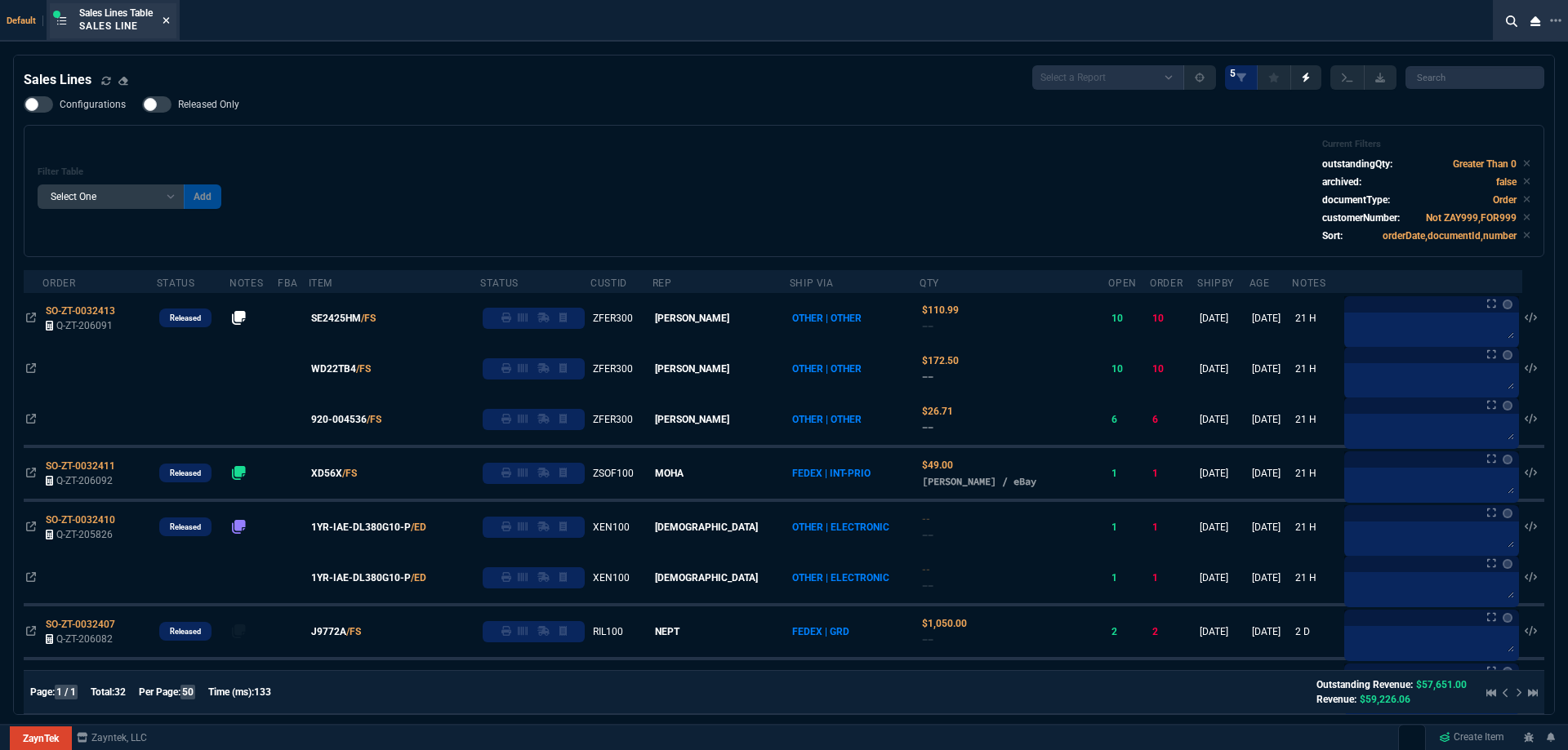
click at [170, 18] on icon at bounding box center [166, 20] width 6 height 6
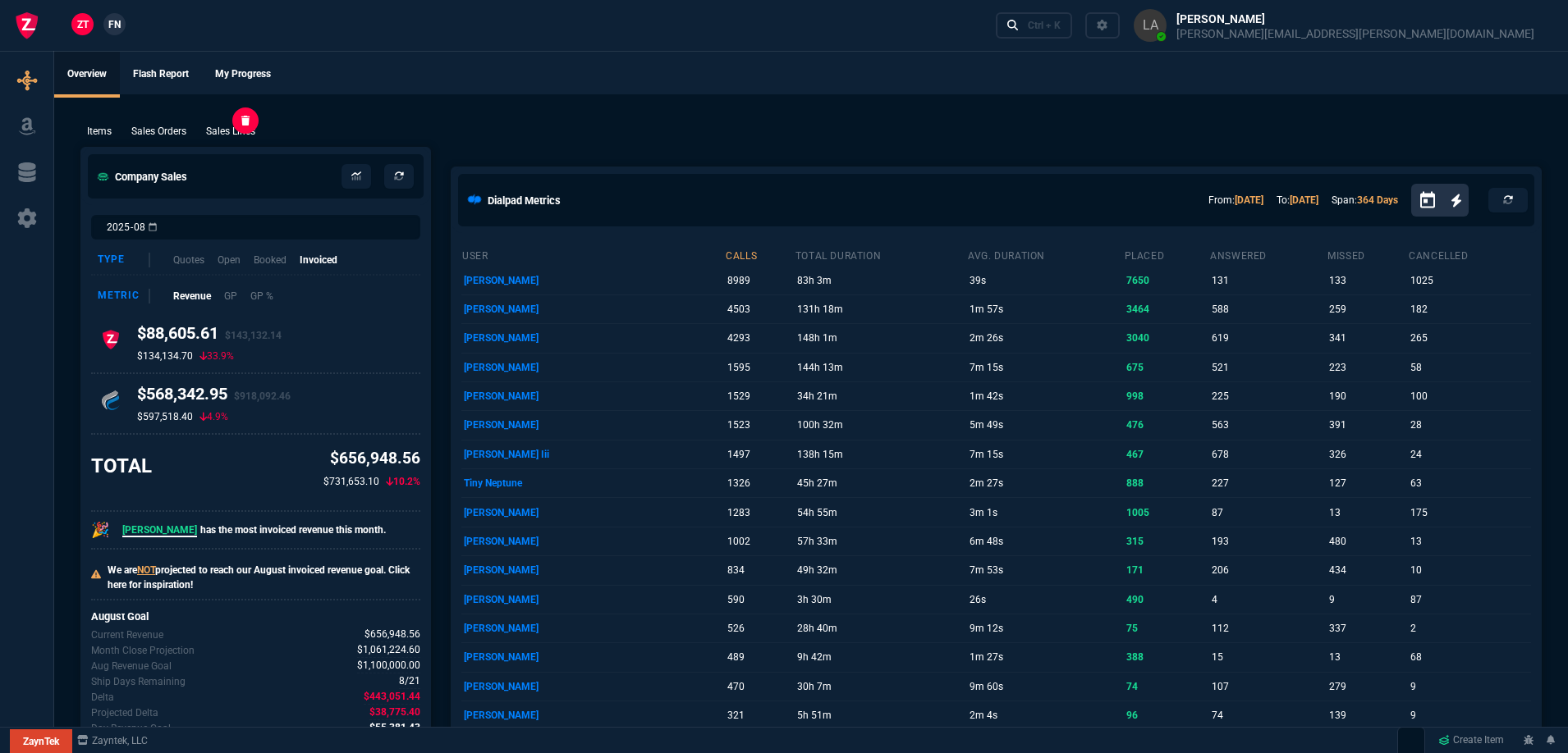
drag, startPoint x: 644, startPoint y: 141, endPoint x: 231, endPoint y: 128, distance: 413.2
click at [231, 128] on p "Sales Lines" at bounding box center [230, 132] width 49 height 15
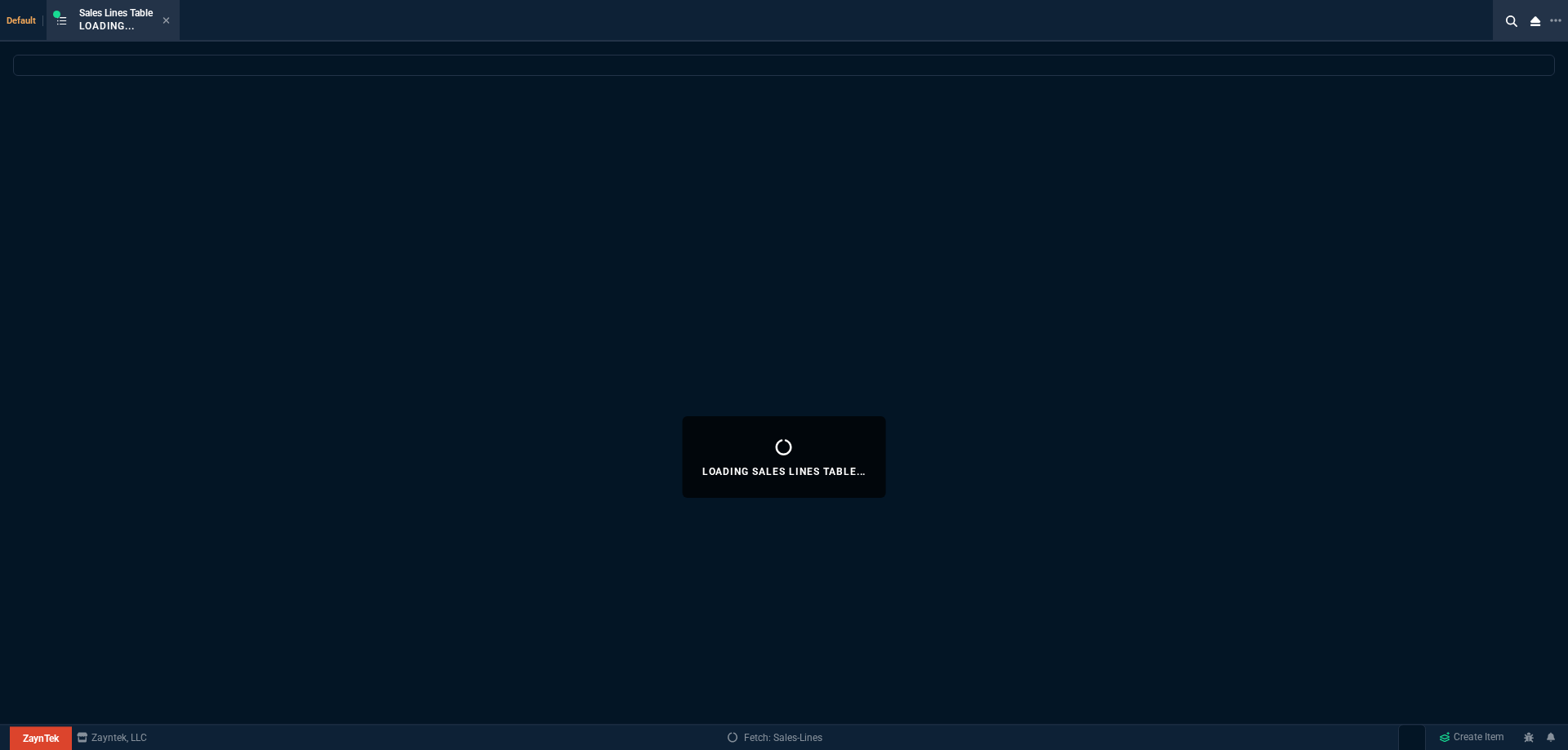
select select
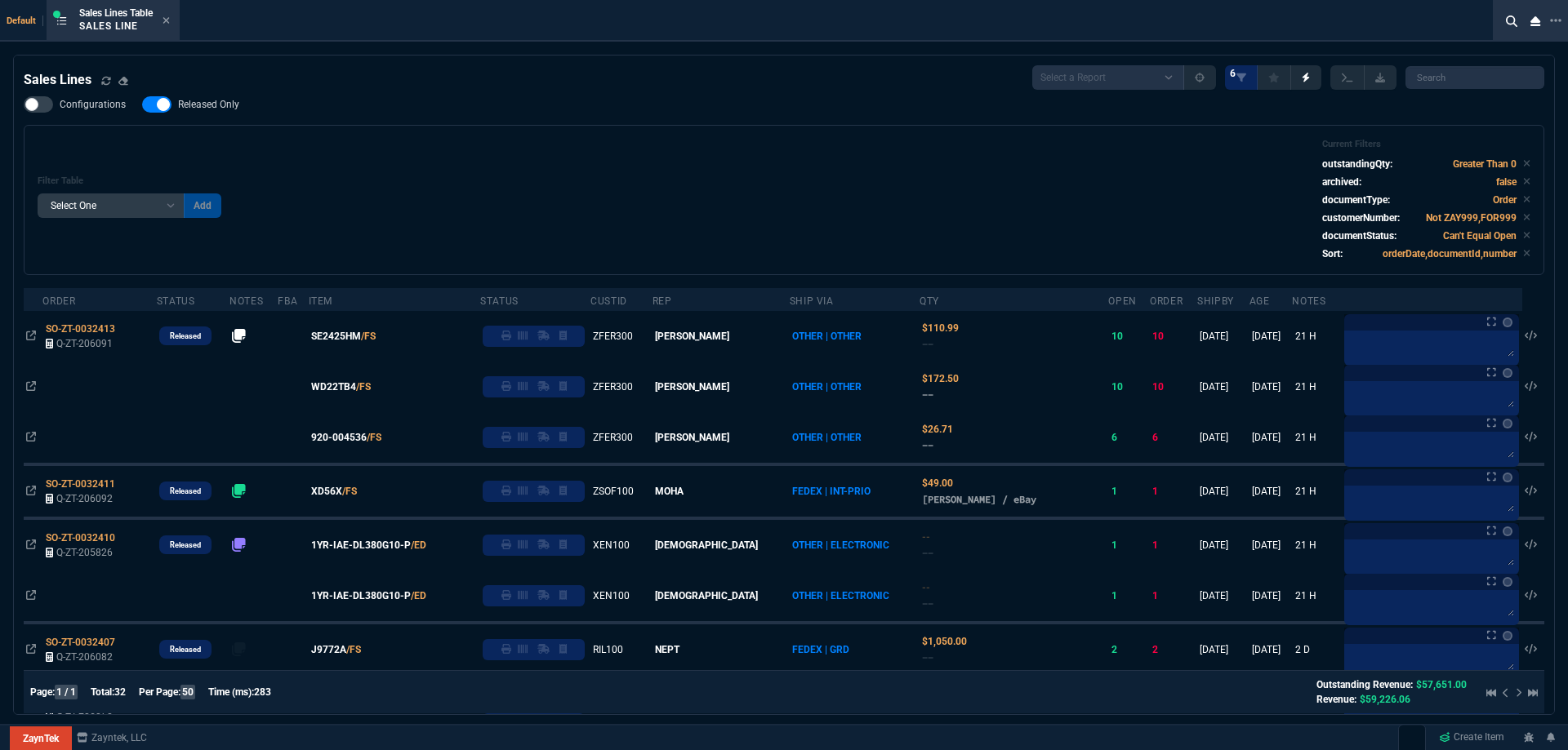
click at [223, 113] on label "Released Only" at bounding box center [199, 105] width 114 height 16
click at [142, 106] on input "Released Only" at bounding box center [142, 105] width 1 height 1
click at [484, 150] on div "Filter Table Select One Add Filter () Age () ATS () Cond (itemVariantCode) Cust…" at bounding box center [784, 200] width 1493 height 123
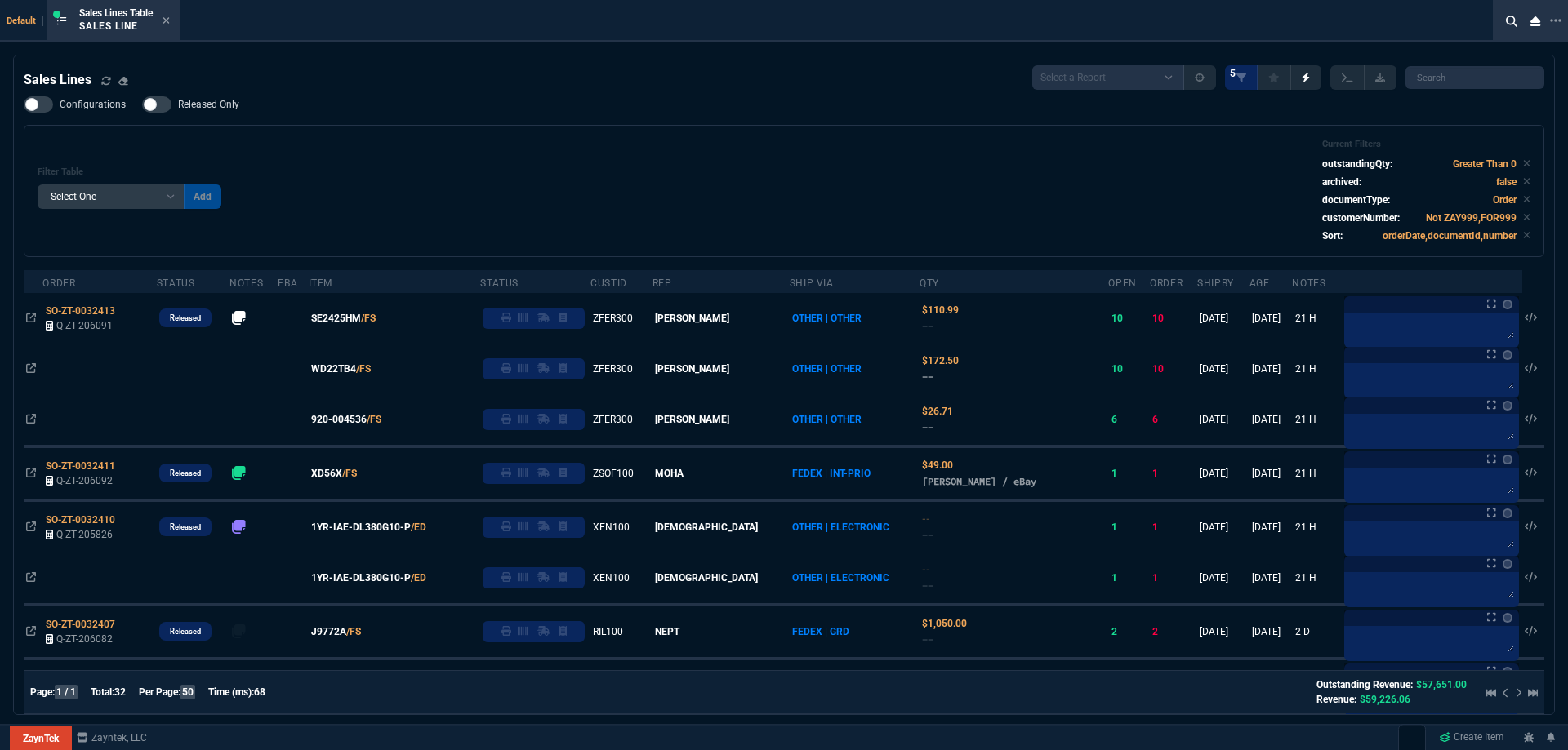
click at [216, 102] on span "Released Only" at bounding box center [209, 105] width 61 height 13
click at [142, 105] on input "Released Only" at bounding box center [142, 105] width 1 height 1
click at [506, 129] on div "Filter Table Select One Add Filter () Age () ATS () Cond (itemVariantCode) Cust…" at bounding box center [784, 190] width 1520 height 133
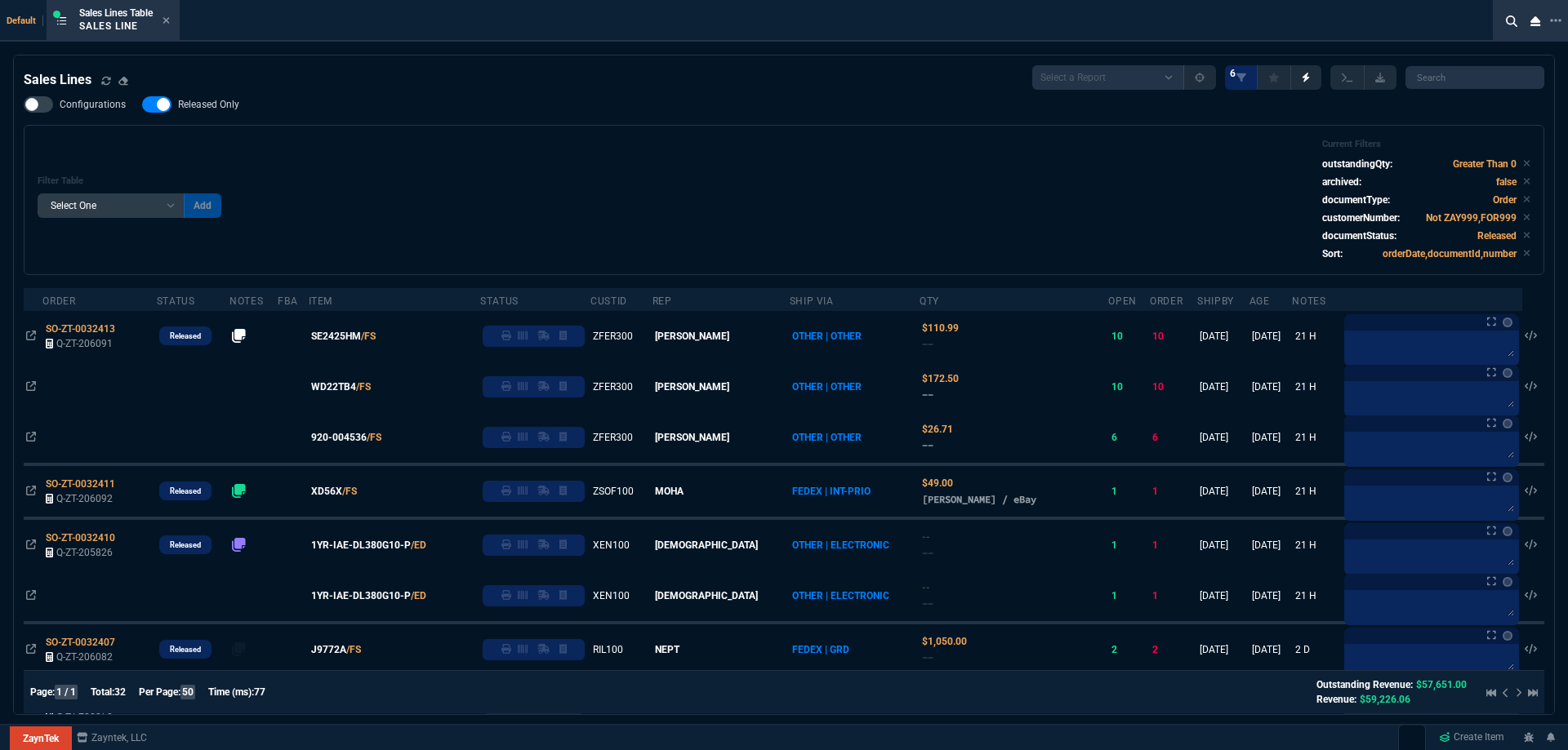
click at [218, 101] on span "Released Only" at bounding box center [209, 105] width 61 height 13
click at [142, 105] on input "Released Only" at bounding box center [142, 105] width 1 height 1
checkbox input "false"
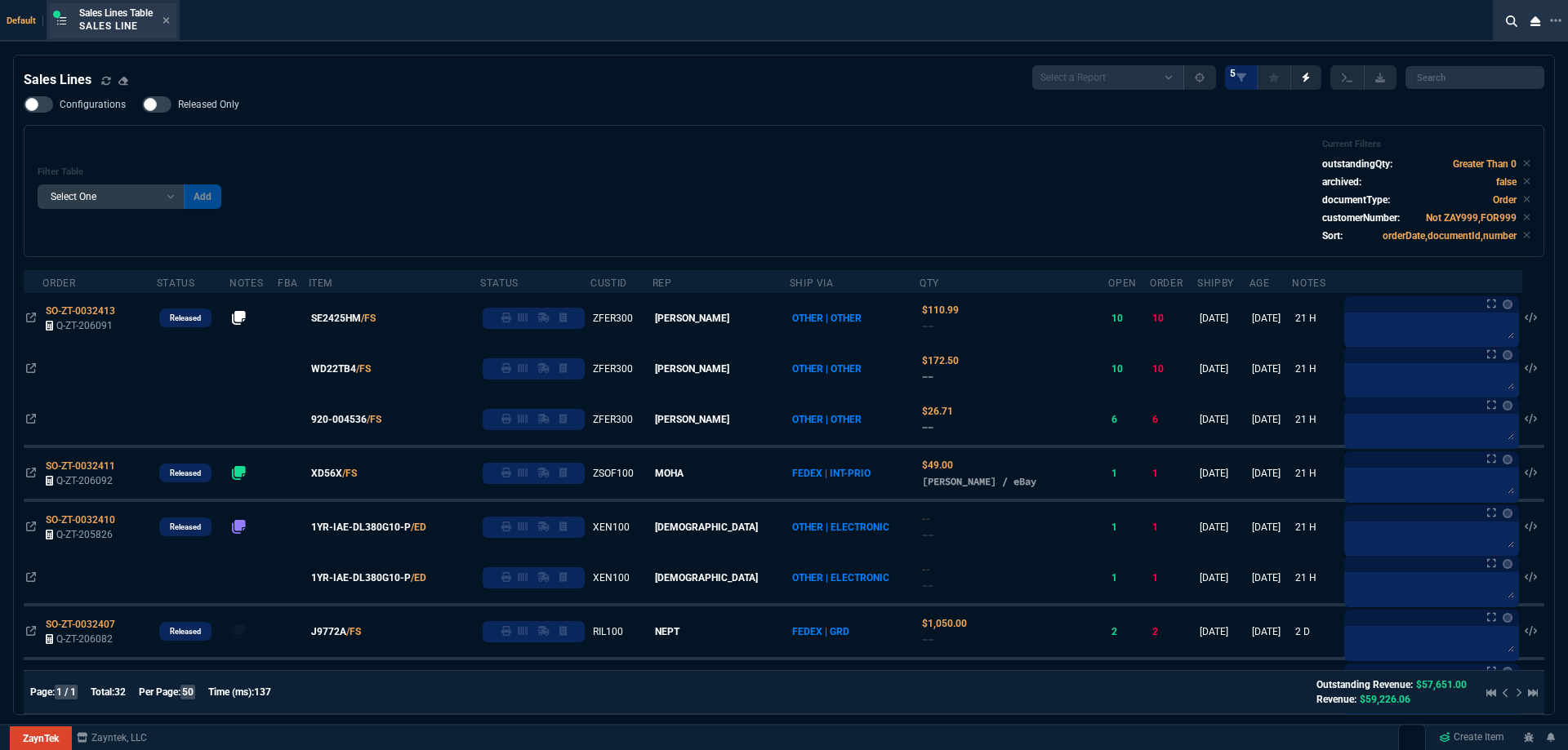
click at [163, 23] on div "Sales Lines Table Sales Line" at bounding box center [125, 21] width 90 height 29
click at [169, 23] on icon at bounding box center [166, 20] width 7 height 10
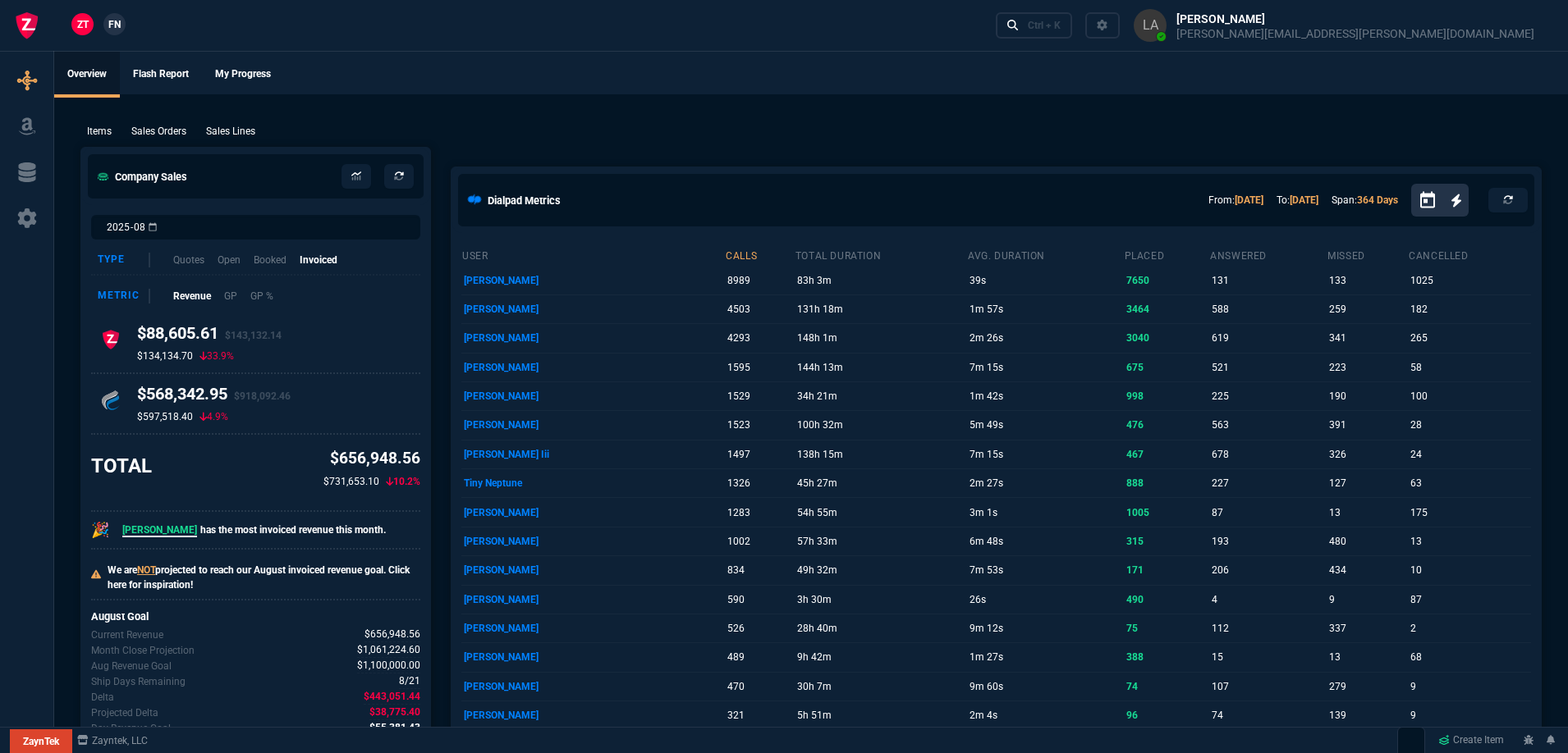
click at [110, 34] on link "FN" at bounding box center [114, 24] width 22 height 22
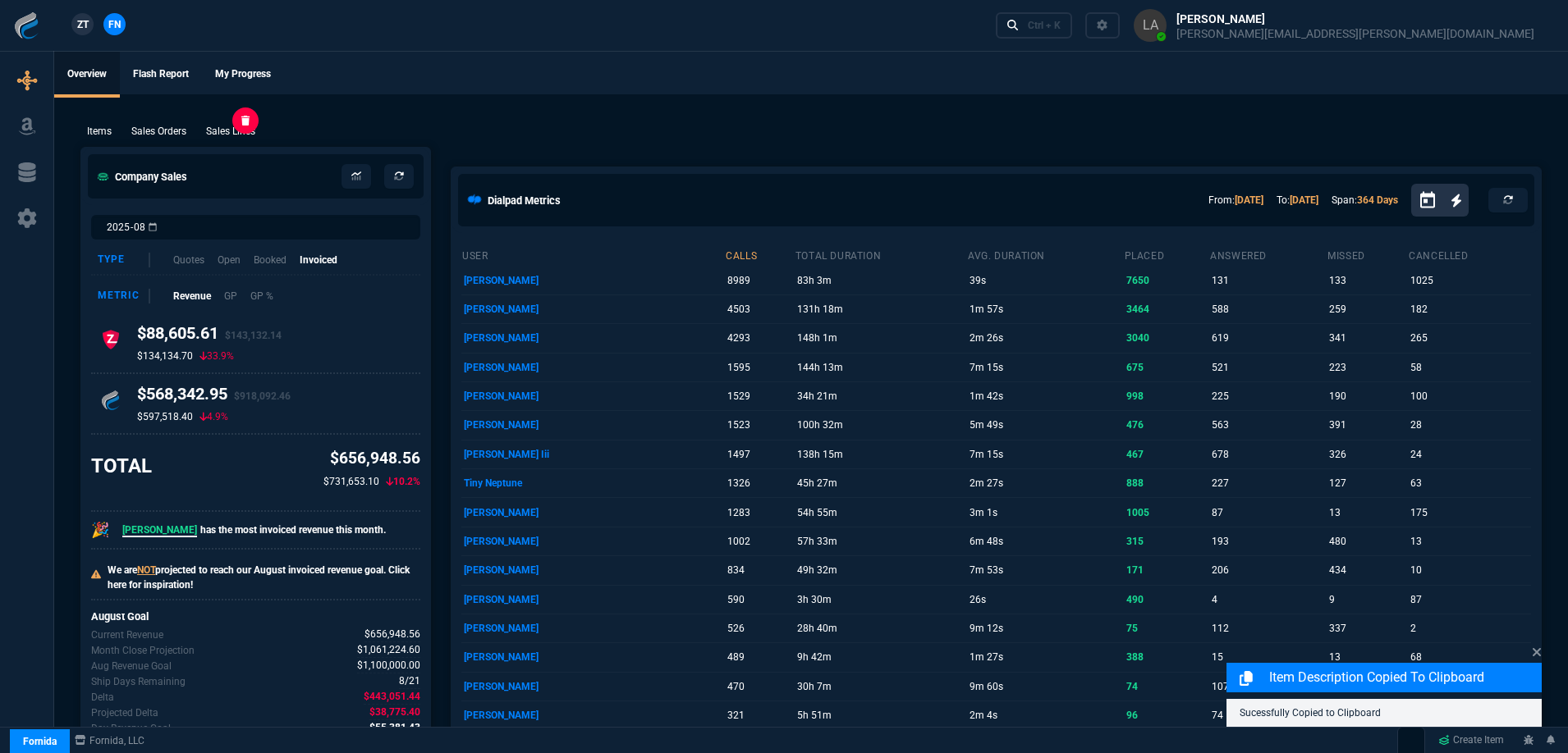
click at [210, 124] on p "Sales Lines" at bounding box center [230, 132] width 49 height 15
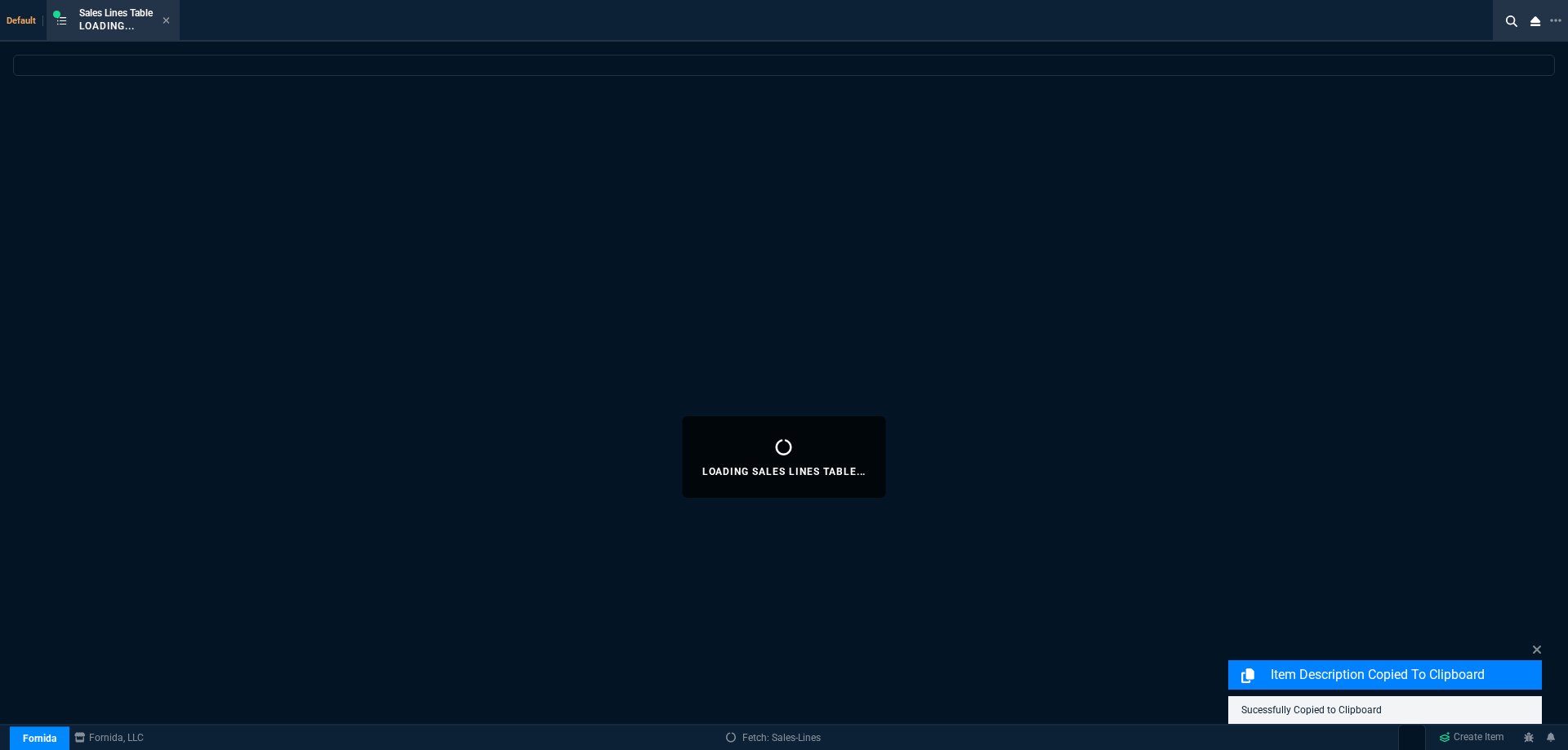
select select
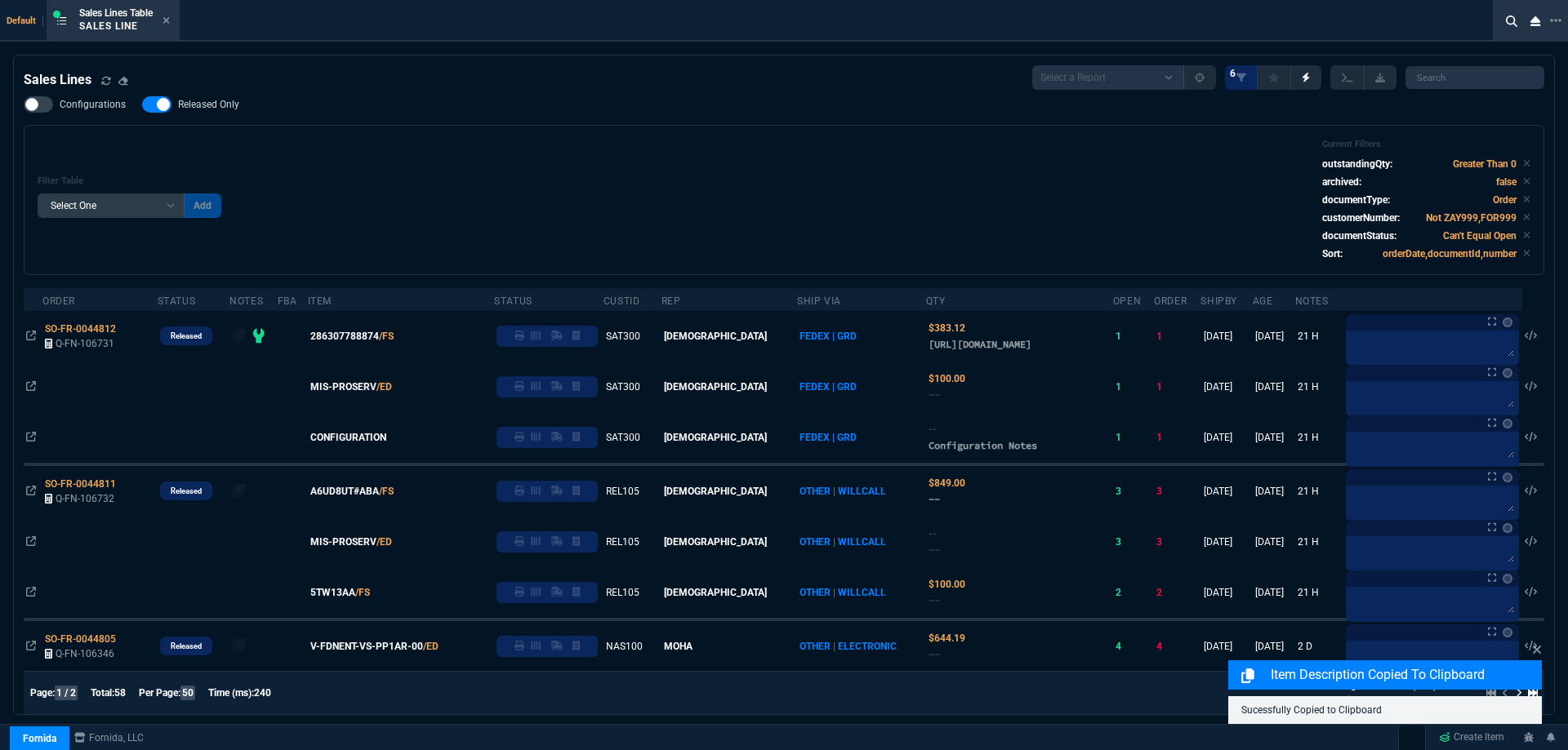
click at [199, 105] on span "Released Only" at bounding box center [209, 105] width 61 height 13
click at [142, 105] on input "Released Only" at bounding box center [142, 105] width 1 height 1
checkbox input "false"
drag, startPoint x: 517, startPoint y: 135, endPoint x: 508, endPoint y: 135, distance: 9.0
click at [516, 135] on div "Filter Table Select One Add Filter () Age () ATS () Cond (itemVariantCode) Cust…" at bounding box center [784, 199] width 1520 height 150
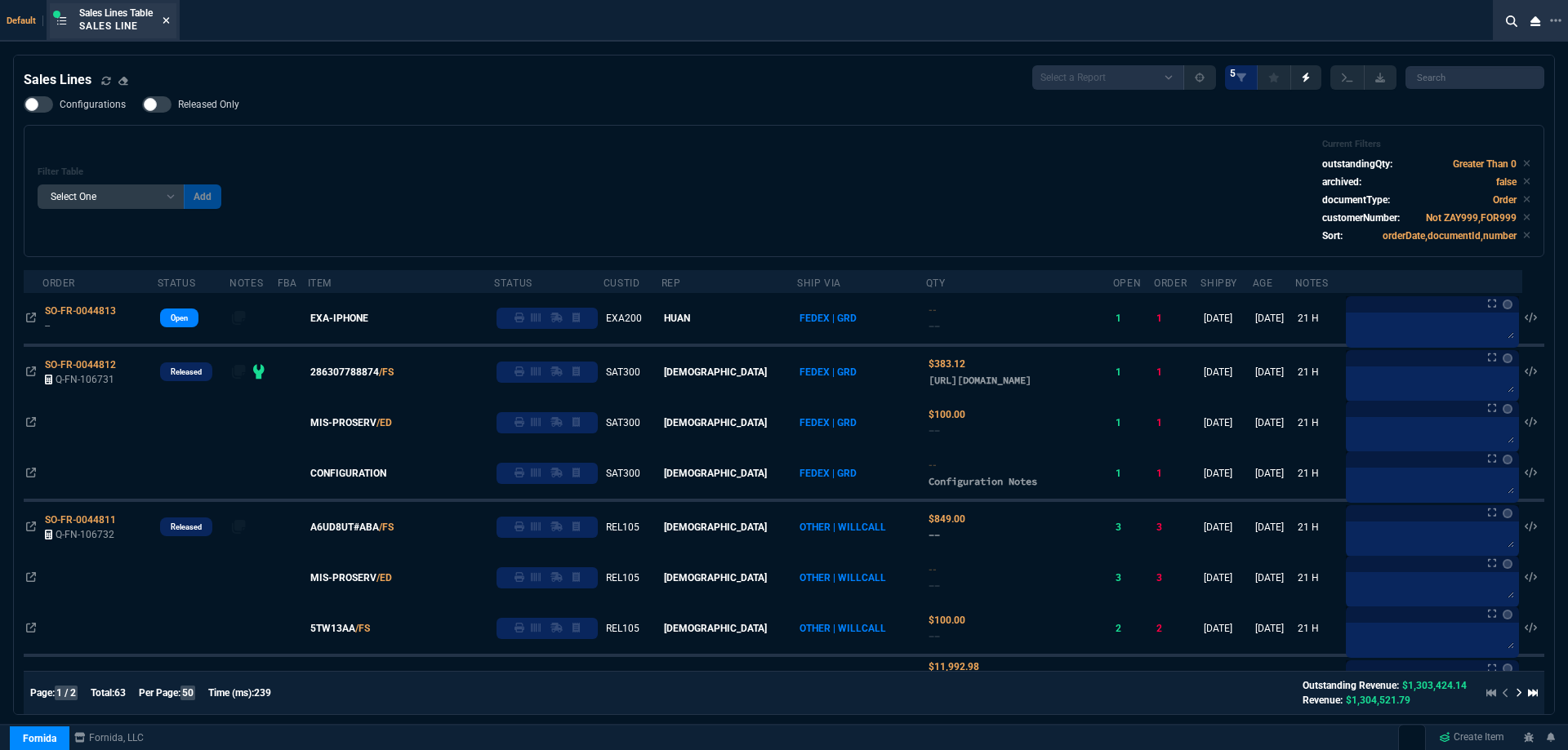
click at [168, 26] on fa-icon at bounding box center [166, 21] width 7 height 12
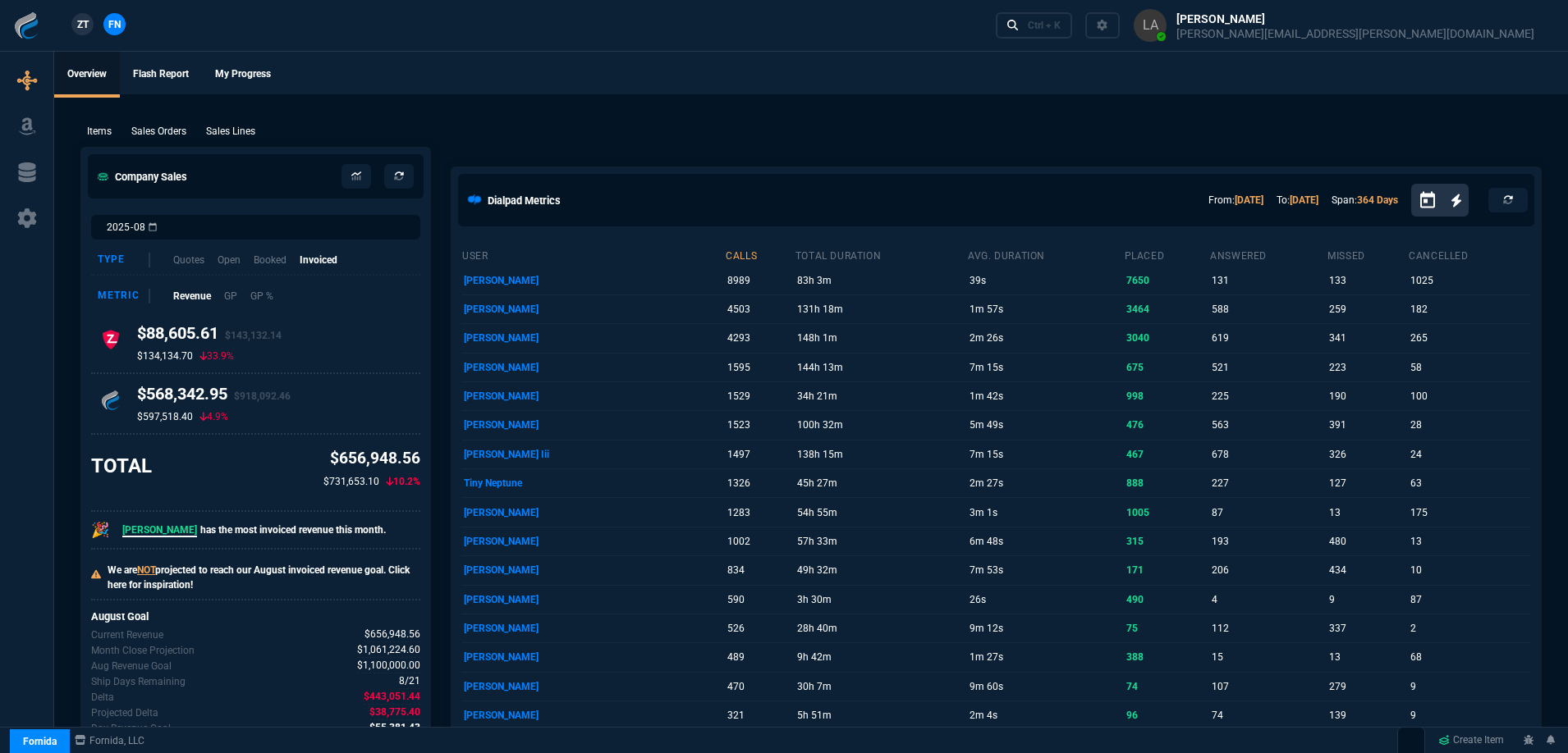
click at [82, 20] on span "ZT" at bounding box center [83, 24] width 12 height 15
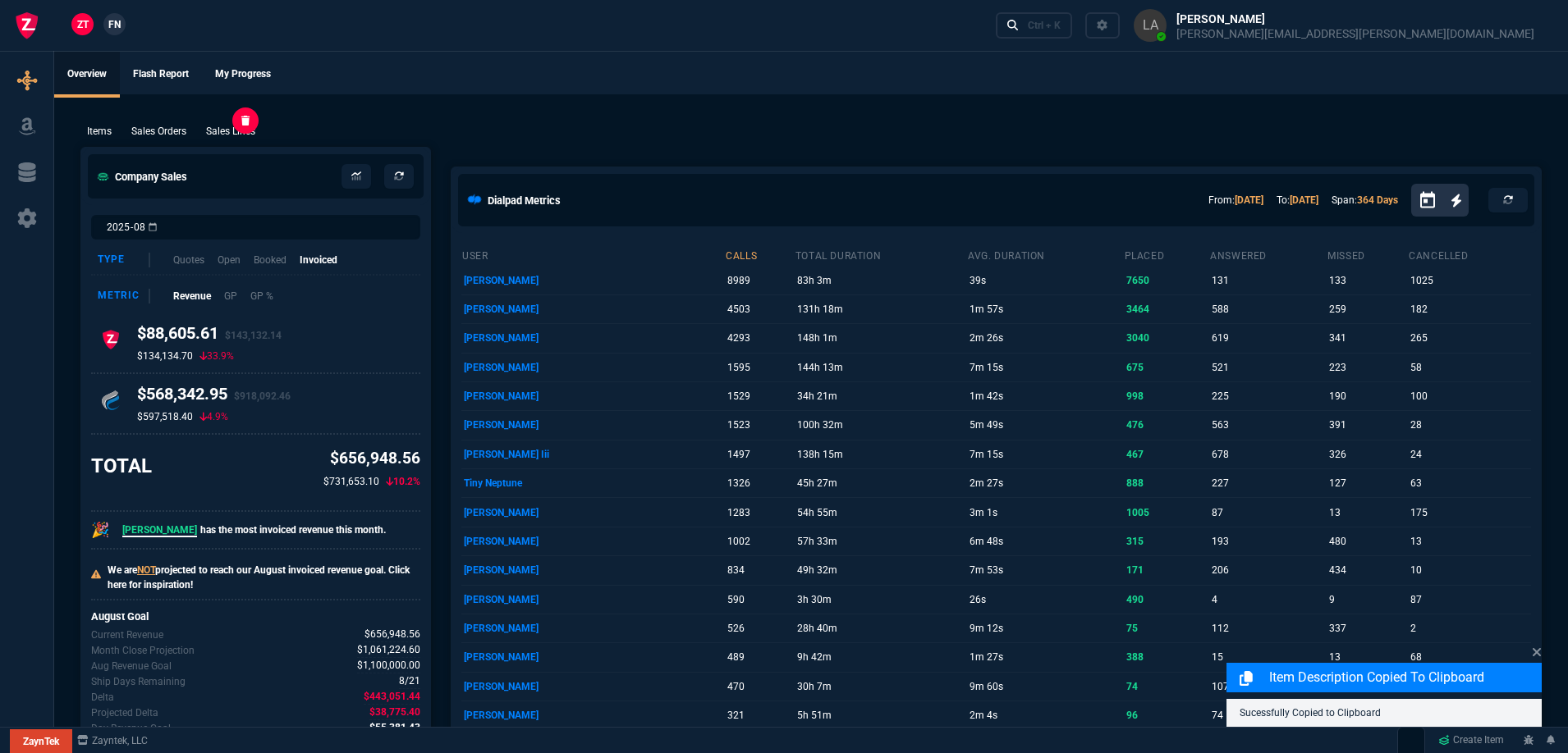
click at [237, 132] on p "Sales Lines" at bounding box center [230, 132] width 49 height 15
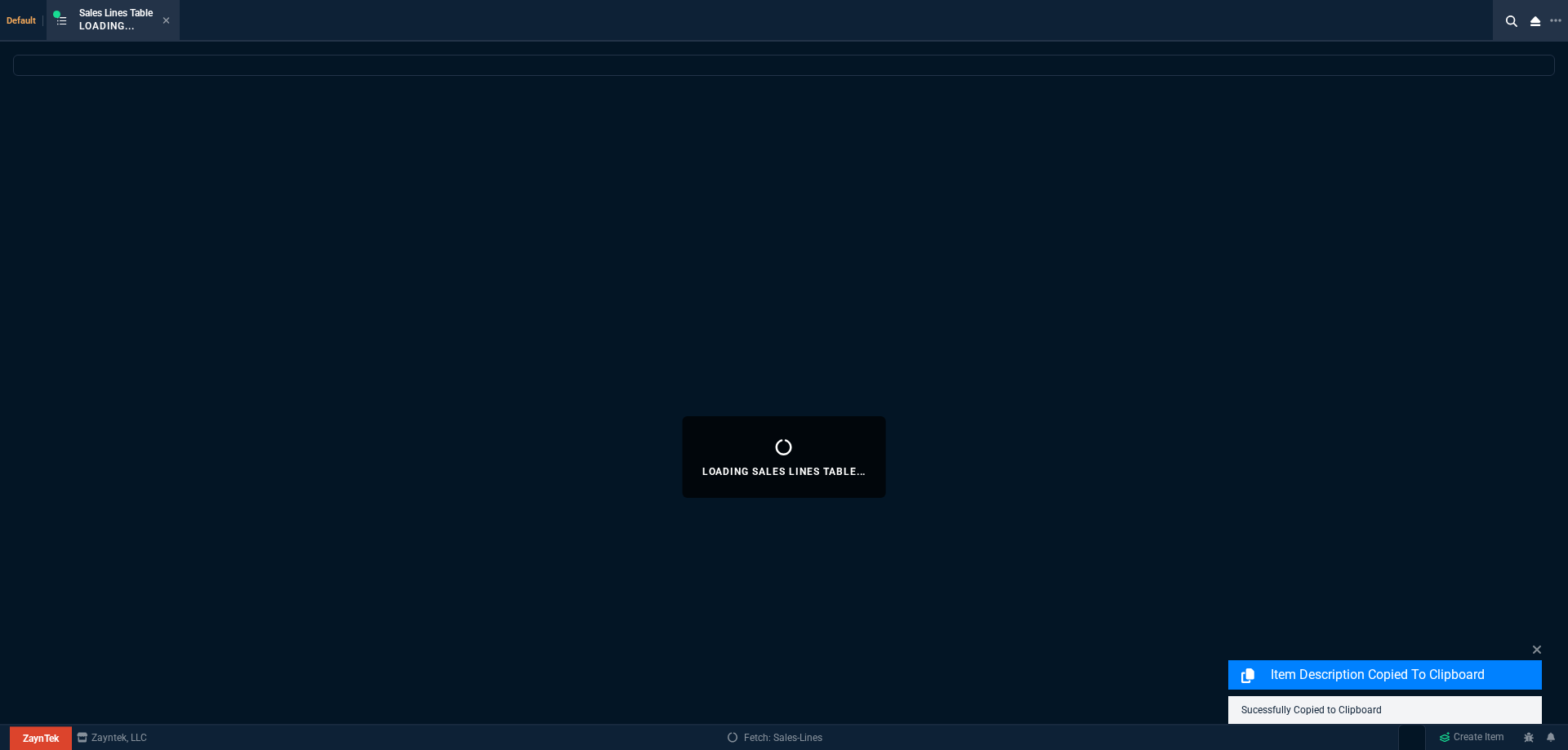
select select
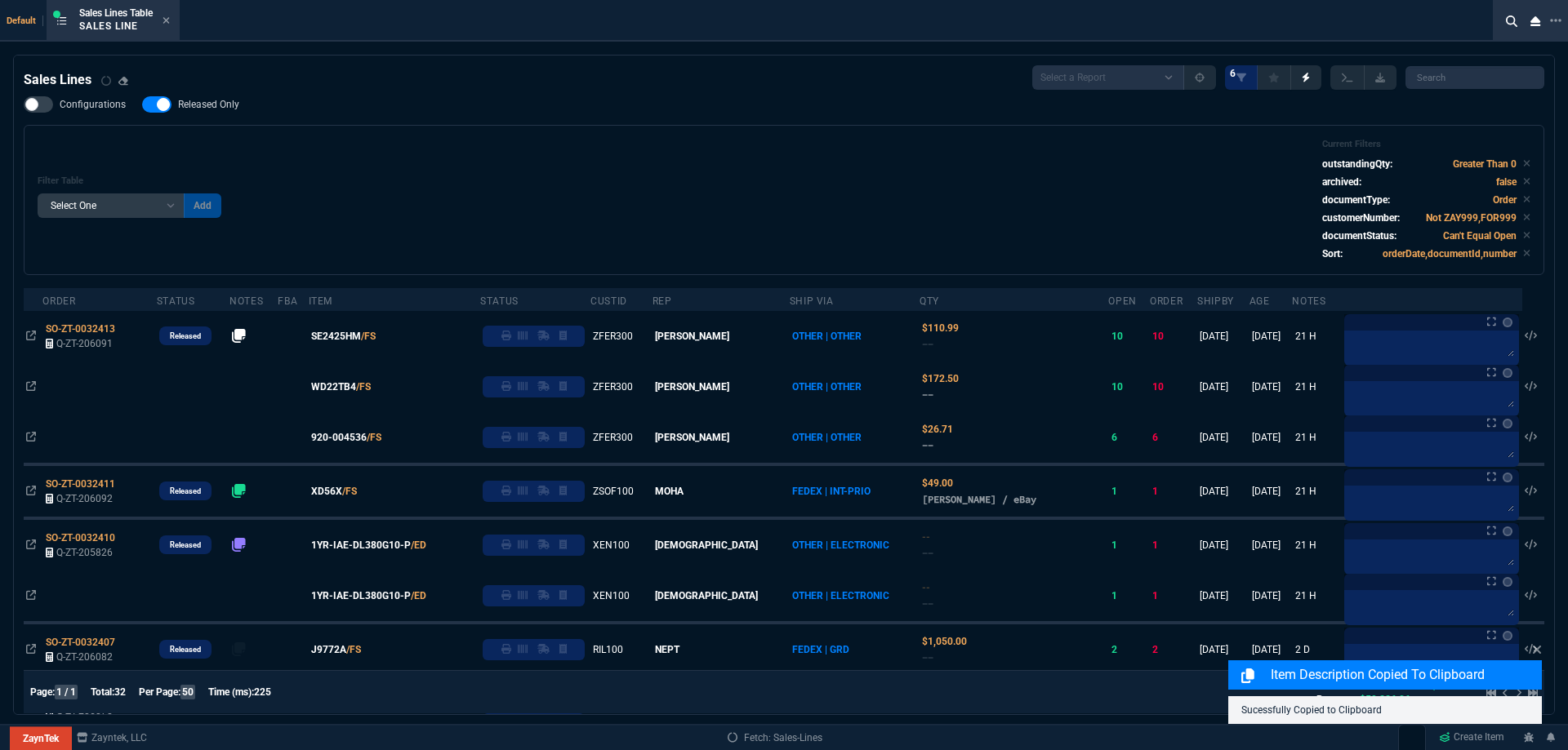
click at [220, 104] on span "Released Only" at bounding box center [209, 105] width 61 height 13
click at [142, 105] on input "Released Only" at bounding box center [142, 105] width 1 height 1
click at [407, 171] on div "Filter Table Select One Add Filter () Age () ATS () Cond (itemVariantCode) Cust…" at bounding box center [784, 200] width 1493 height 123
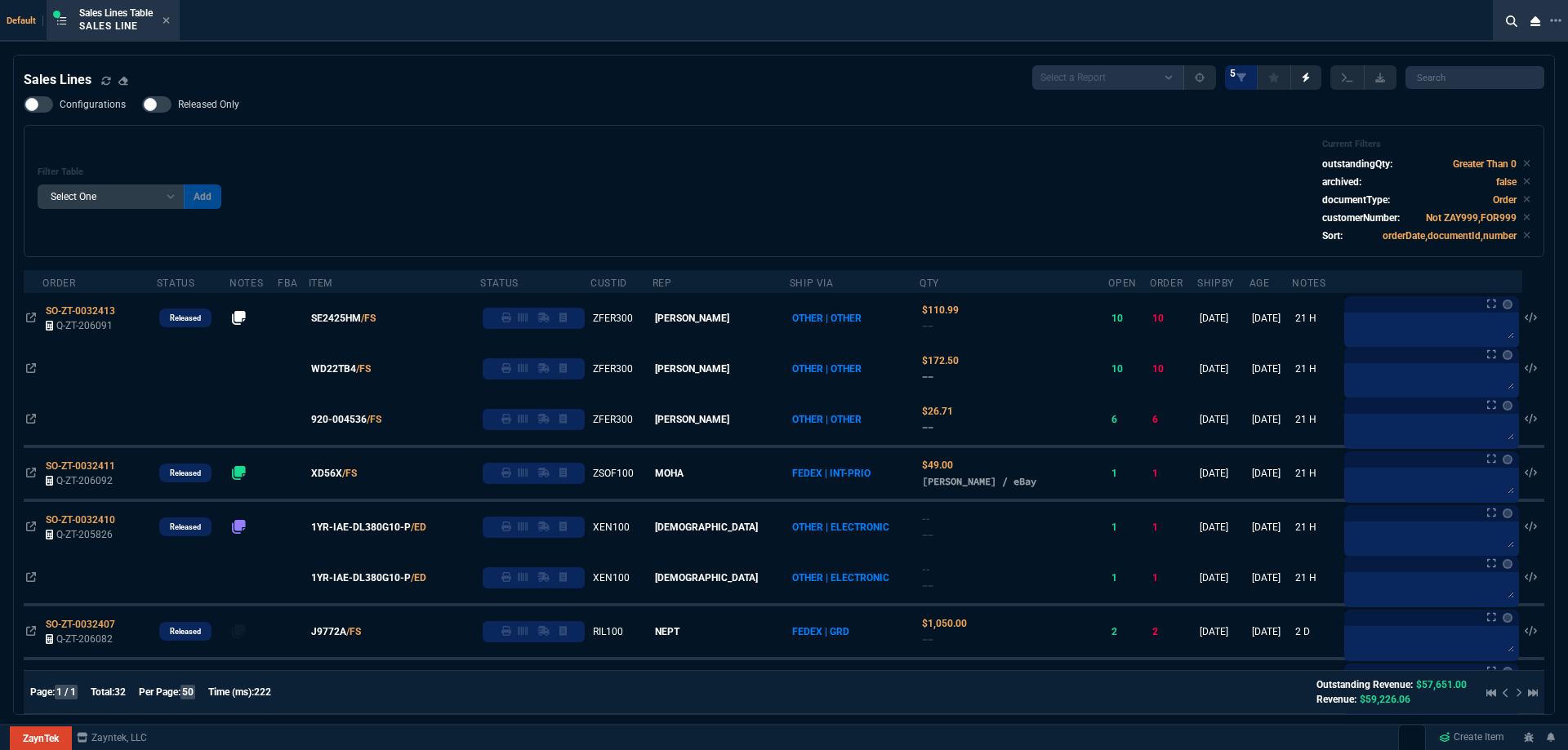
click at [191, 111] on span "Released Only" at bounding box center [209, 105] width 61 height 13
click at [142, 106] on input "Released Only" at bounding box center [142, 105] width 1 height 1
click at [442, 116] on div "Configurations Released Only Filter Table Select One Add Filter () Age () ATS (…" at bounding box center [784, 177] width 1520 height 161
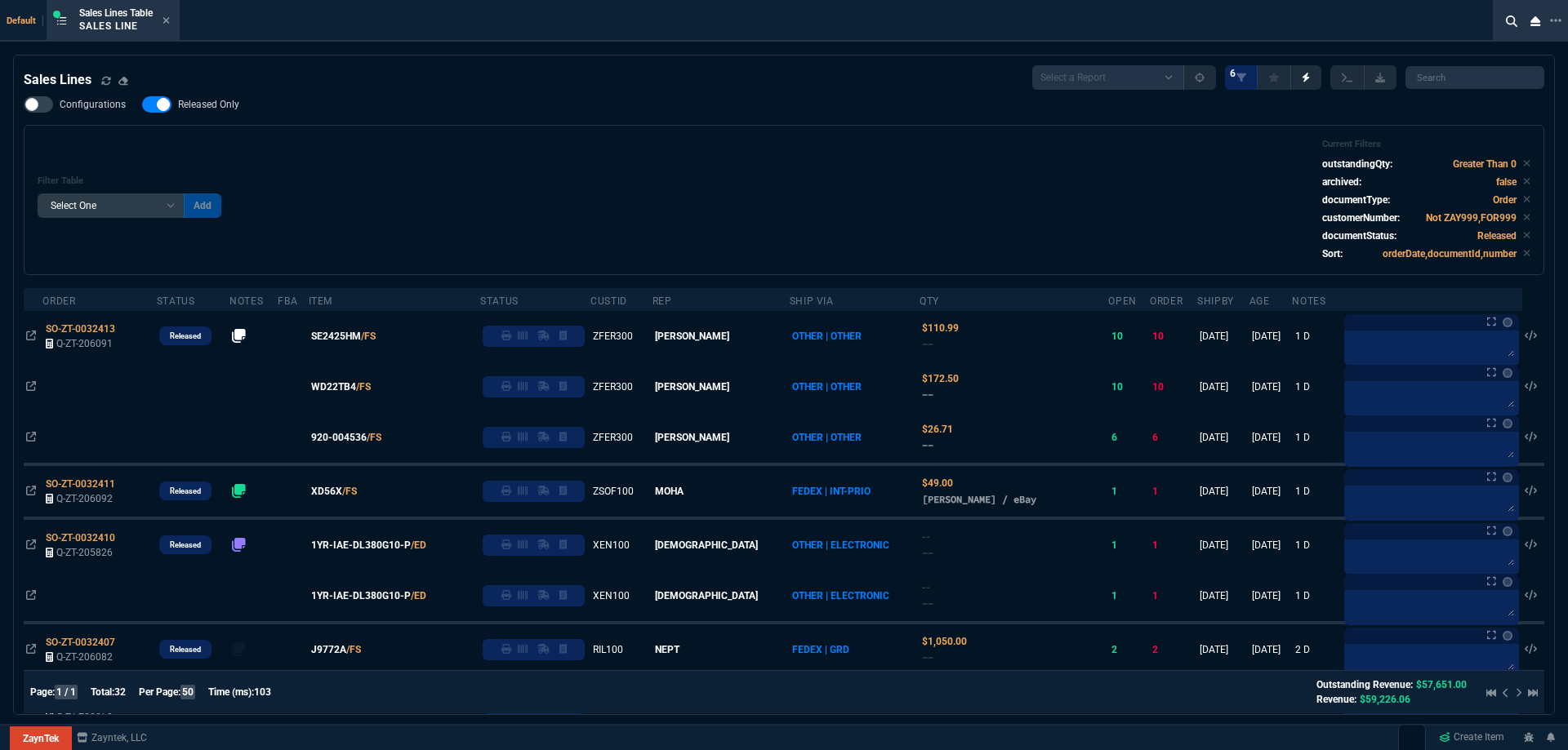
click at [190, 100] on span "Released Only" at bounding box center [209, 105] width 61 height 13
click at [142, 105] on input "Released Only" at bounding box center [142, 105] width 1 height 1
checkbox input "false"
click at [433, 129] on div "Filter Table Select One Add Filter () Age () ATS () Cond (itemVariantCode) Cust…" at bounding box center [784, 199] width 1520 height 150
